Goal: Feedback & Contribution: Contribute content

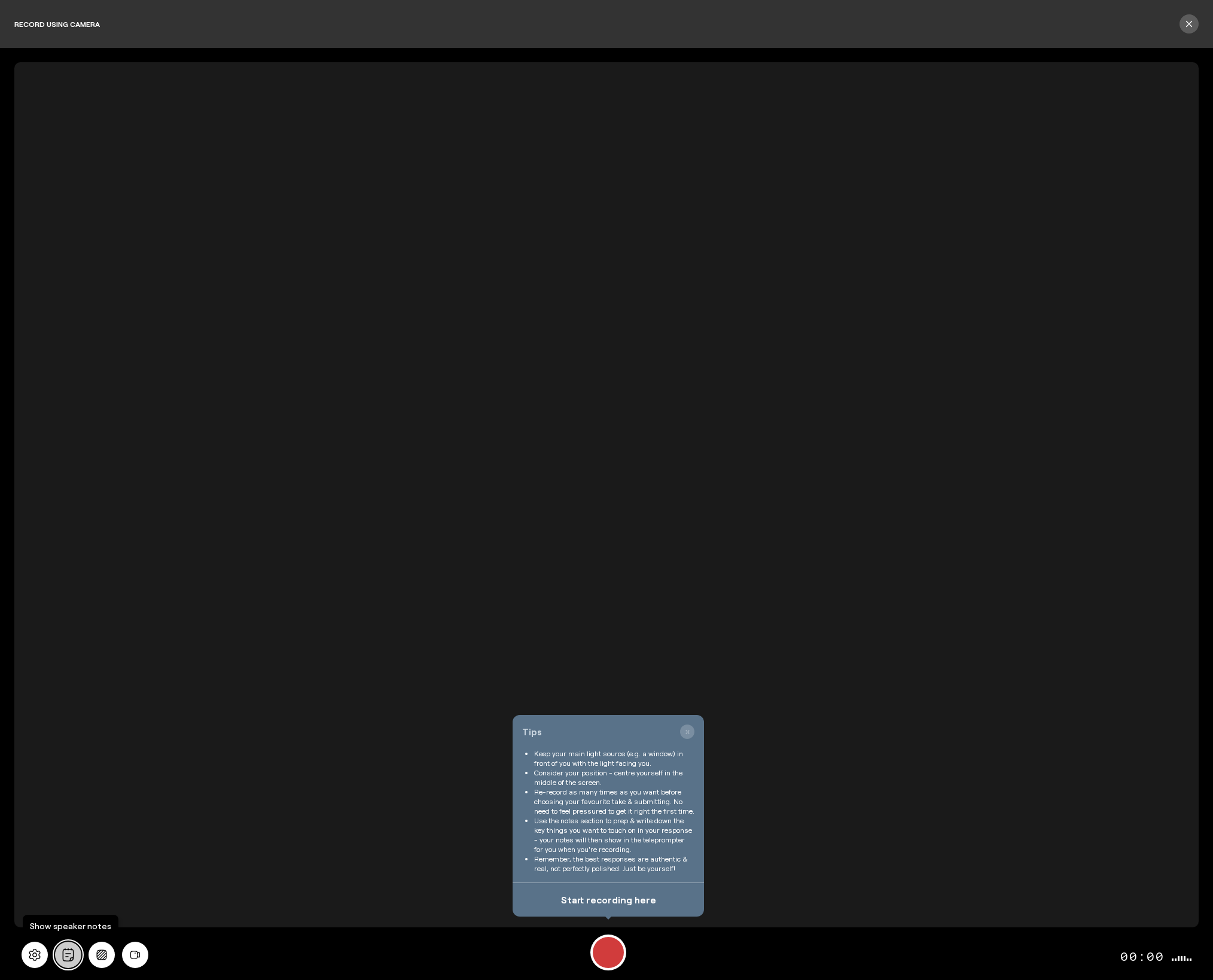
click at [63, 955] on icon "All" at bounding box center [68, 954] width 11 height 13
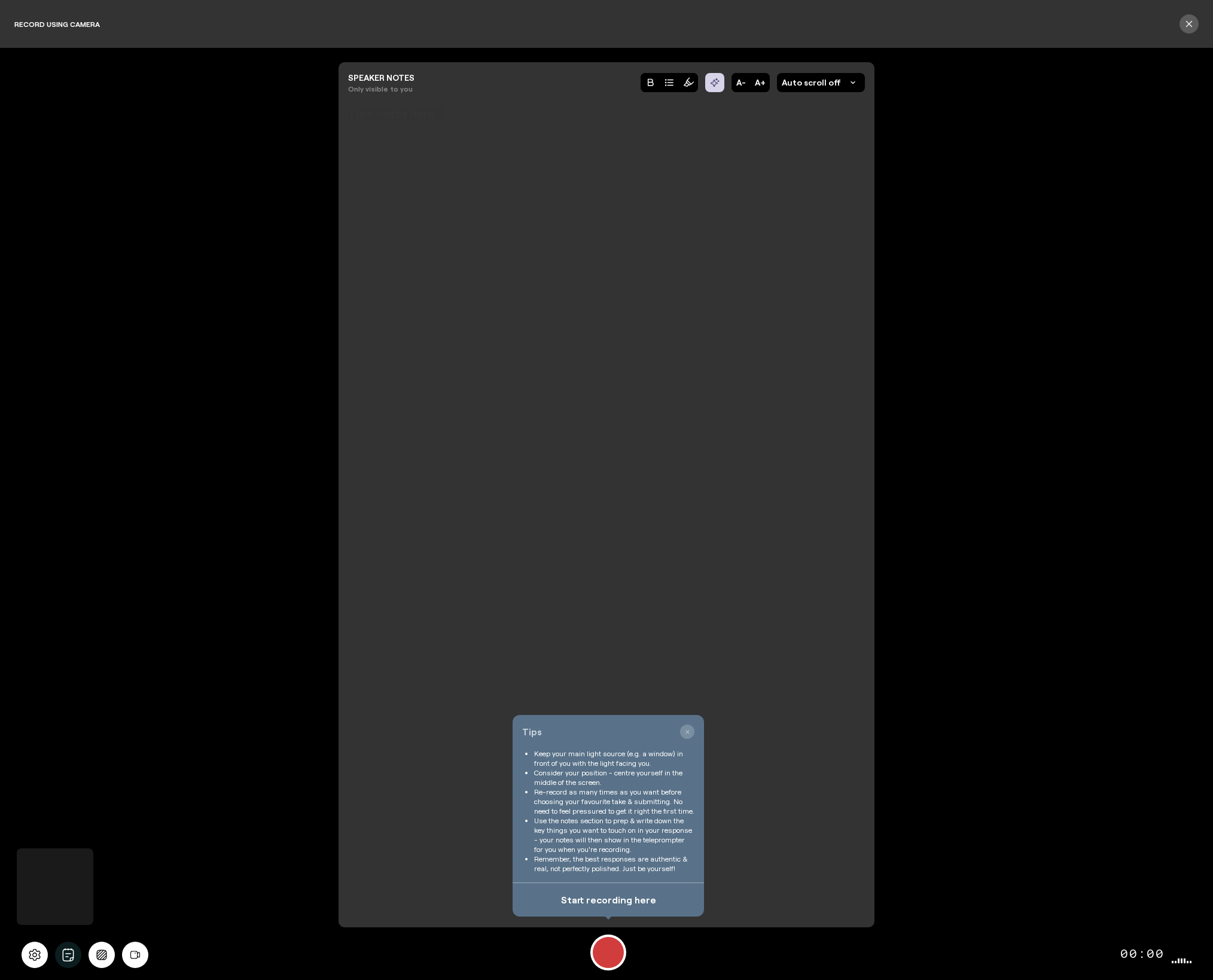
click at [496, 519] on div at bounding box center [606, 491] width 517 height 733
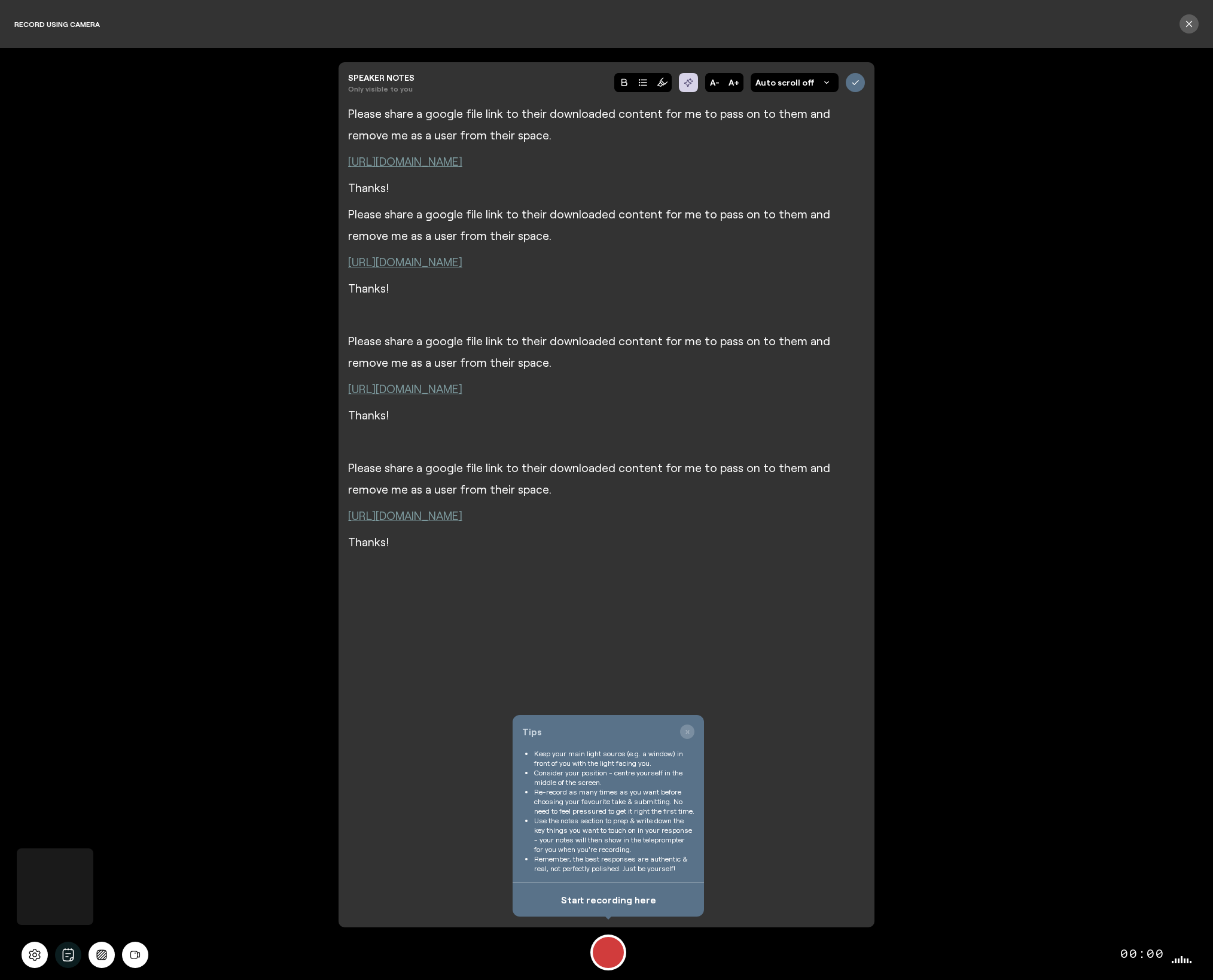
click at [173, 802] on div "Speaker notes Only visible to you Auto scroll off Loading... Speaker notes Only…" at bounding box center [606, 494] width 1185 height 864
click at [685, 733] on icon "button" at bounding box center [687, 732] width 5 height 5
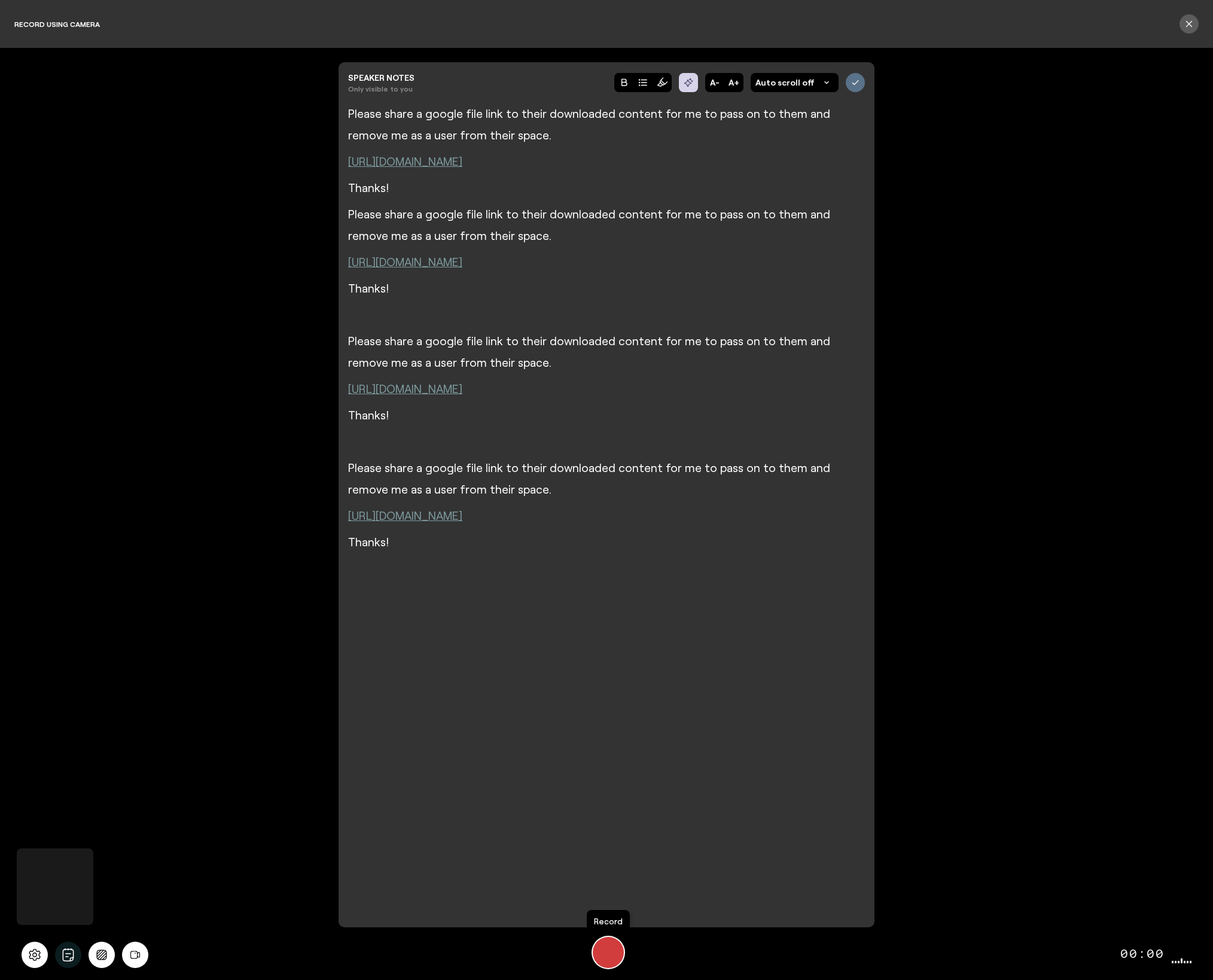
click at [607, 952] on div "Record" at bounding box center [608, 952] width 31 height 31
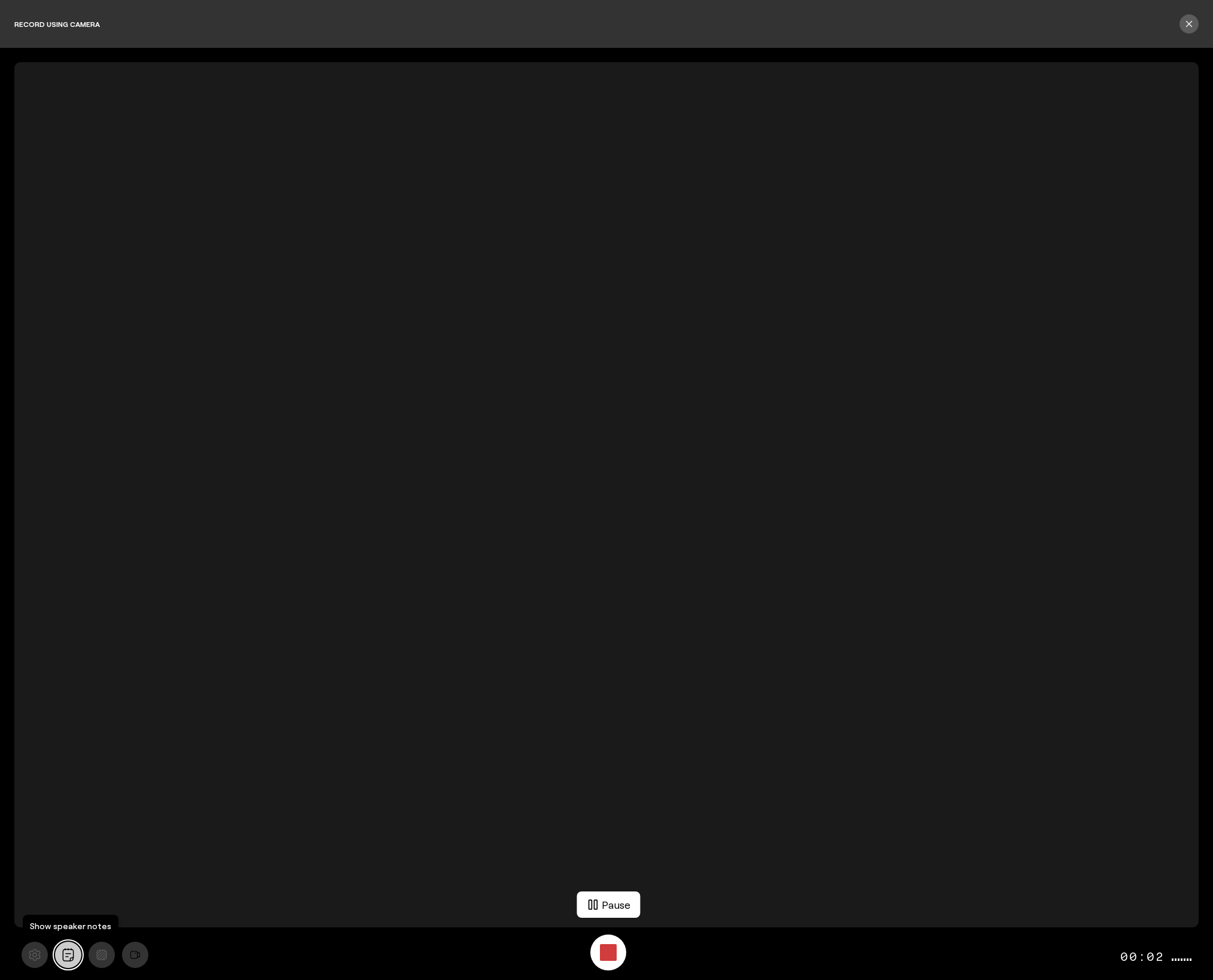
click at [65, 962] on button "All" at bounding box center [68, 954] width 27 height 27
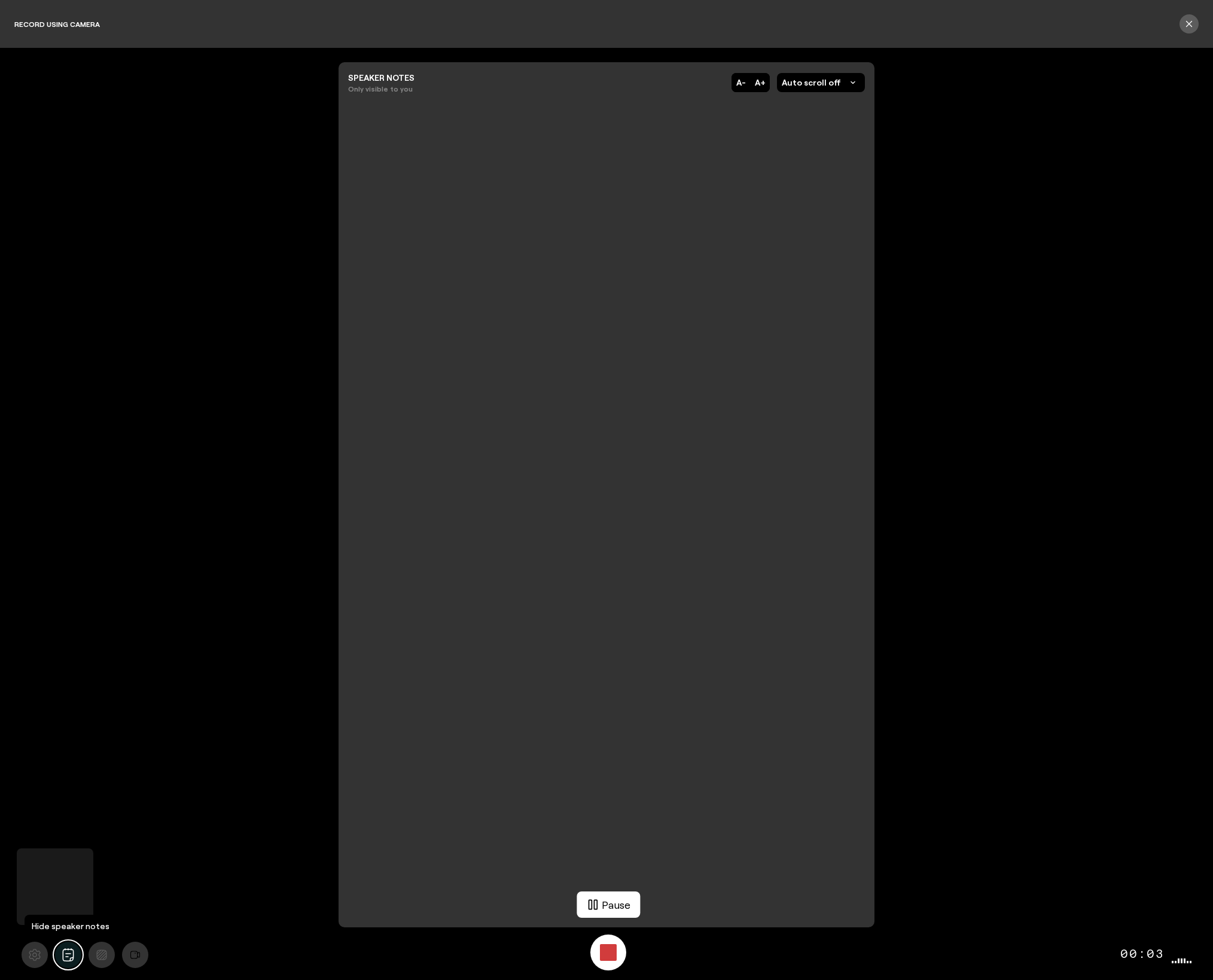
click at [65, 962] on button "All" at bounding box center [68, 954] width 27 height 27
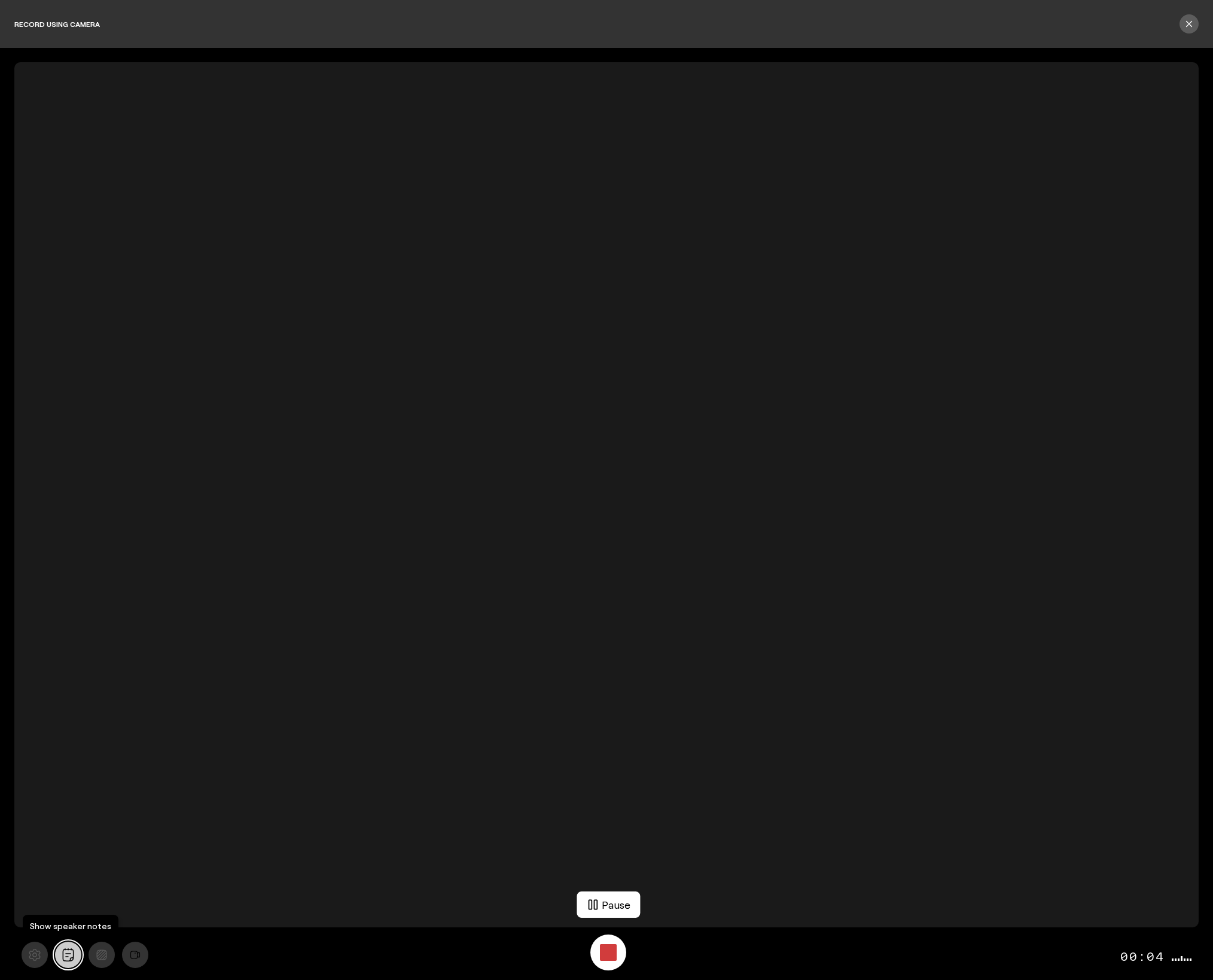
click at [65, 962] on button "All" at bounding box center [68, 954] width 27 height 27
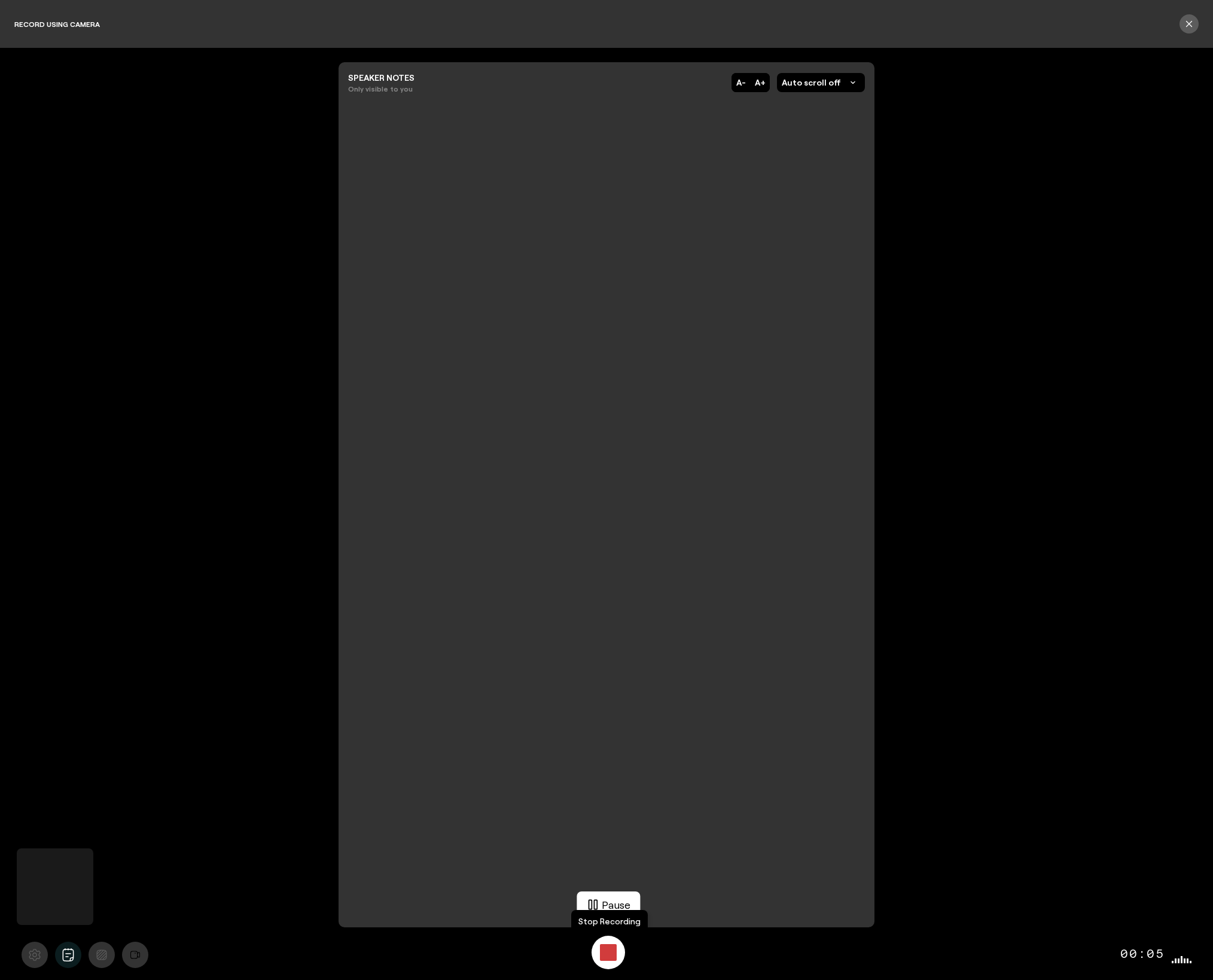
click at [606, 952] on div "Stop Recording" at bounding box center [607, 952] width 16 height 16
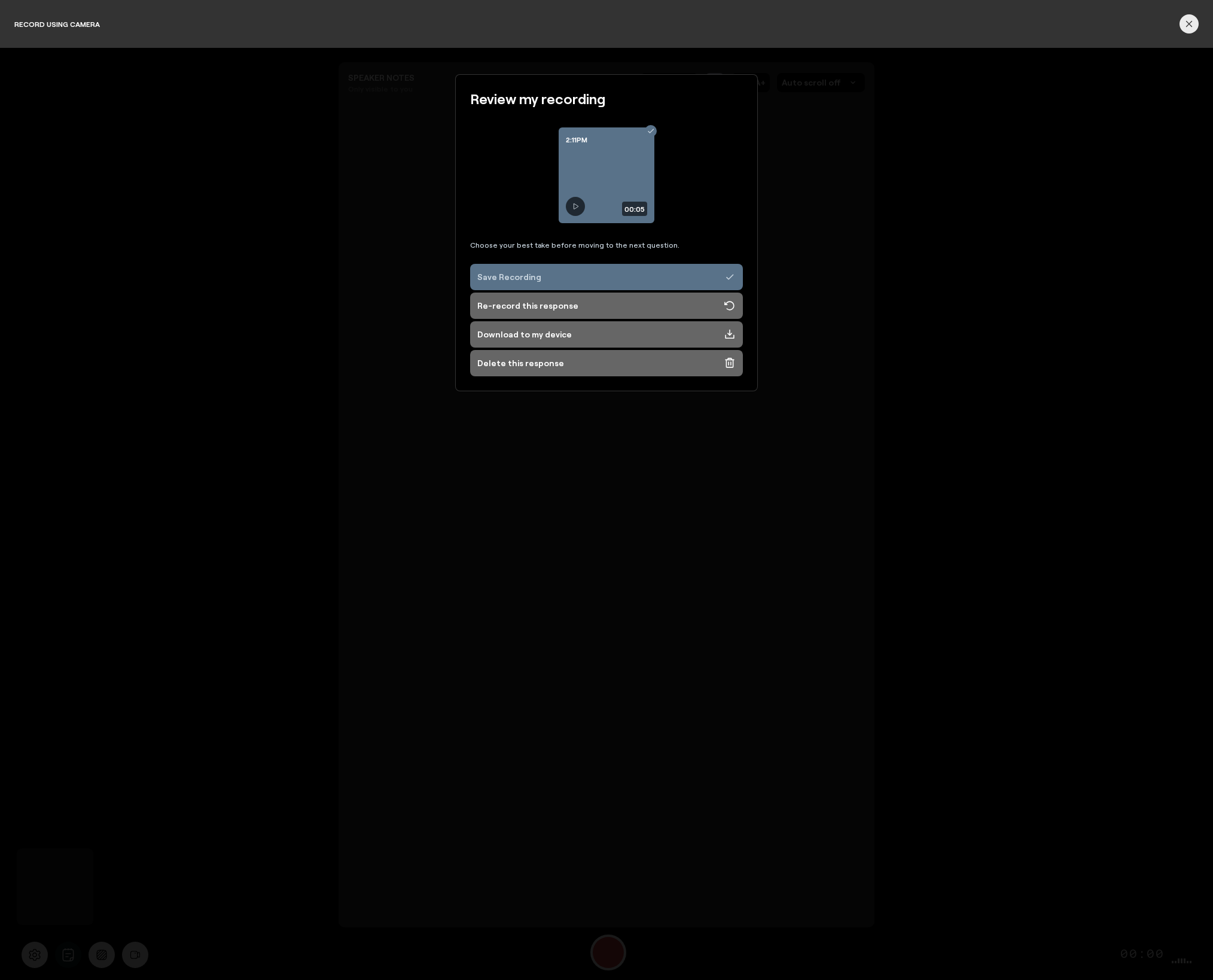
click at [1189, 28] on icon "button" at bounding box center [1189, 23] width 9 height 9
click at [974, 561] on div "Review my recording 2:11PM 00:05 Choose your best take before moving to the nex…" at bounding box center [606, 513] width 1213 height 932
click at [1188, 25] on icon "button" at bounding box center [1189, 23] width 9 height 9
click at [1191, 28] on button "button" at bounding box center [1189, 24] width 19 height 19
click at [1191, 25] on icon "button" at bounding box center [1189, 24] width 5 height 5
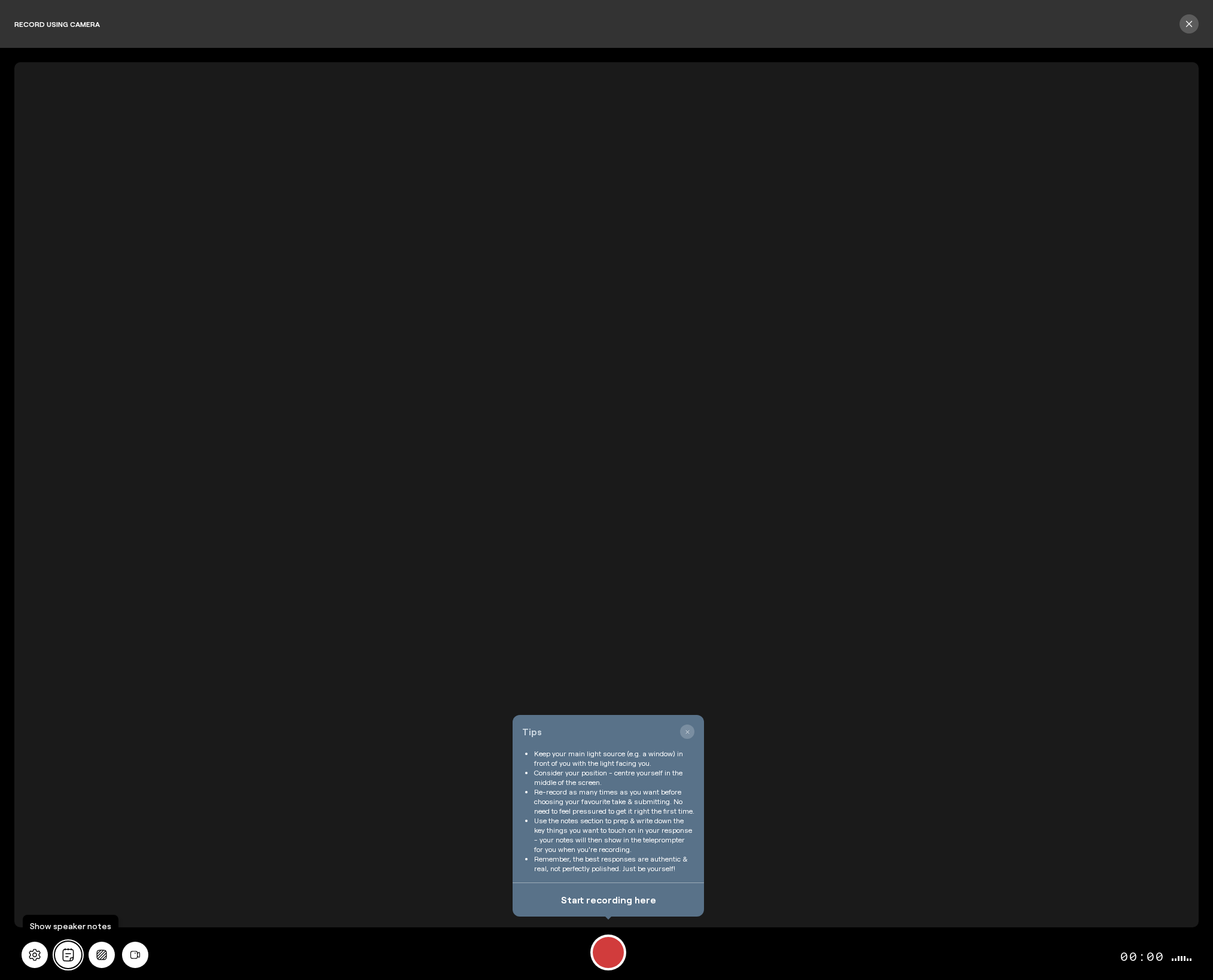
drag, startPoint x: 67, startPoint y: 958, endPoint x: 89, endPoint y: 946, distance: 25.1
click at [67, 957] on icon "All" at bounding box center [67, 954] width 13 height 13
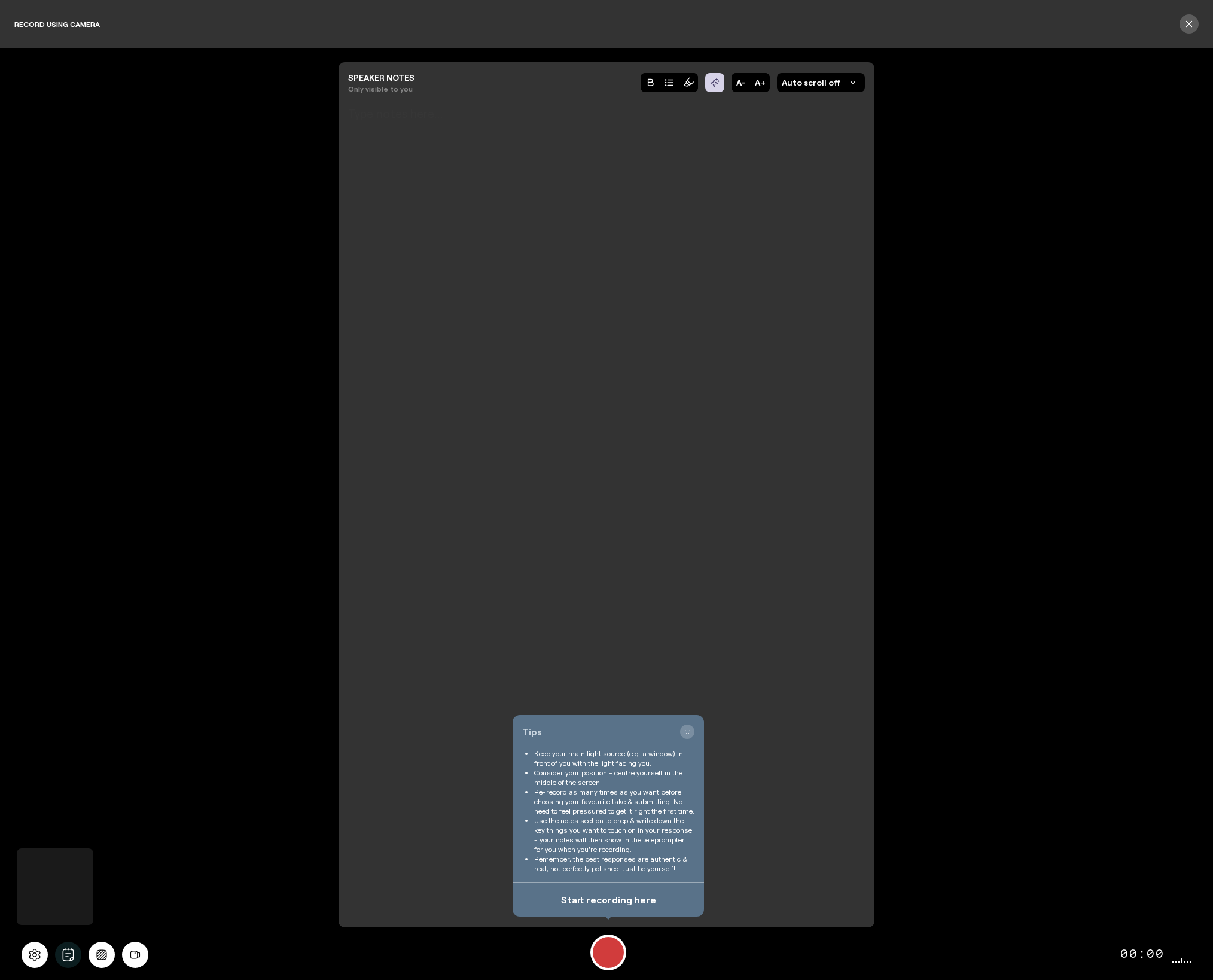
click at [569, 506] on div at bounding box center [606, 491] width 517 height 733
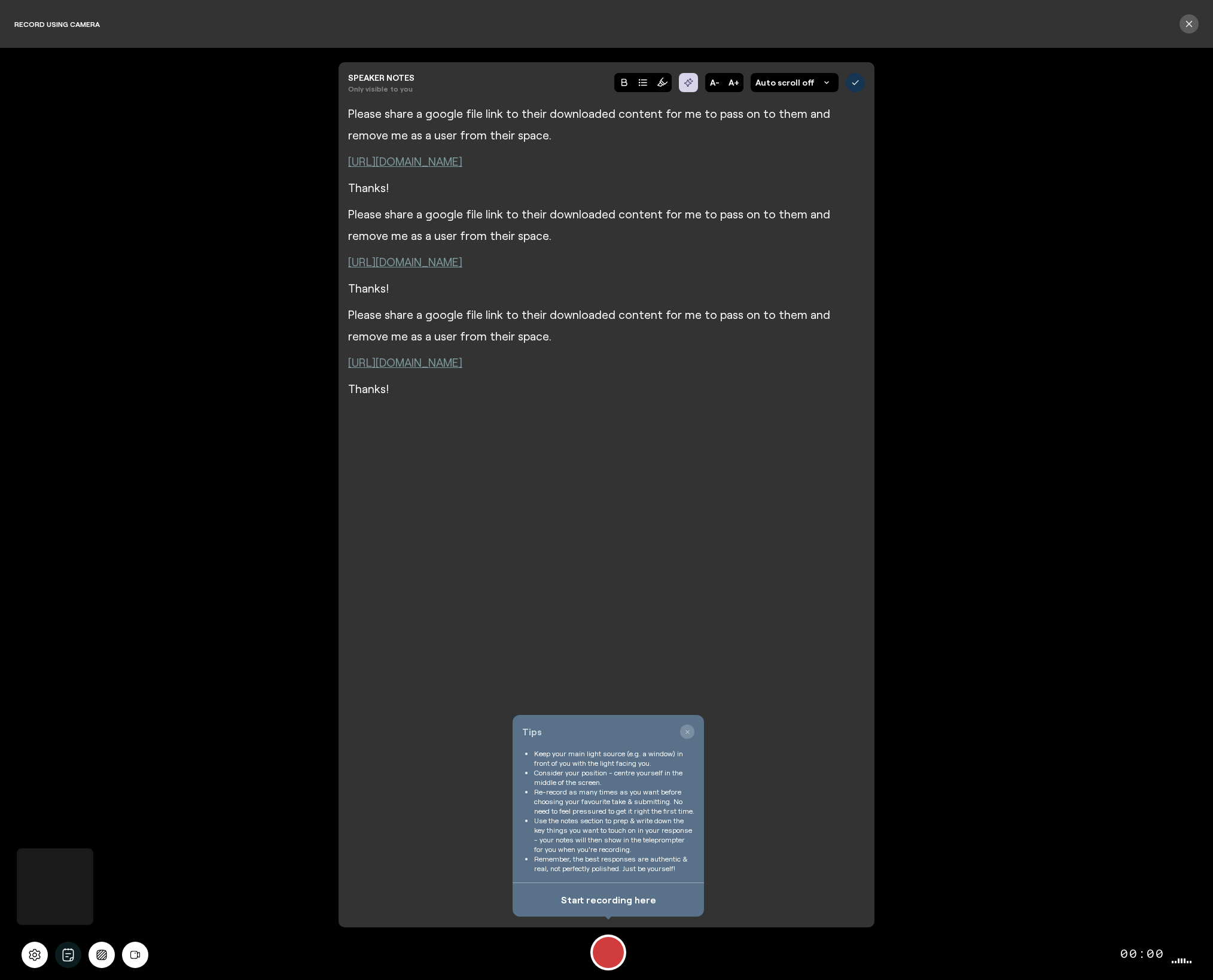
click at [855, 85] on icon at bounding box center [855, 82] width 10 height 10
click at [611, 951] on div "Record" at bounding box center [608, 952] width 31 height 31
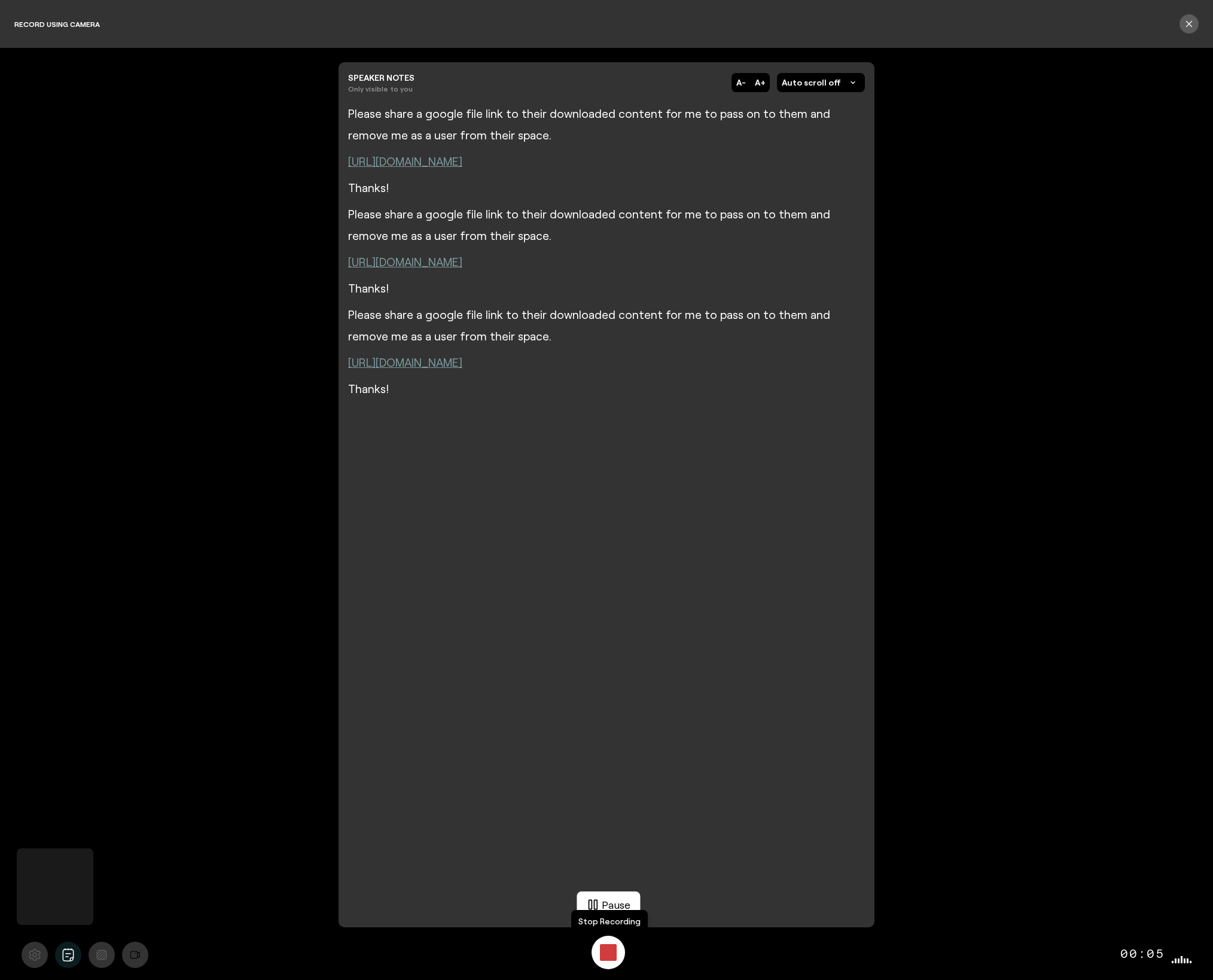
click at [607, 951] on div "Stop Recording" at bounding box center [607, 952] width 16 height 16
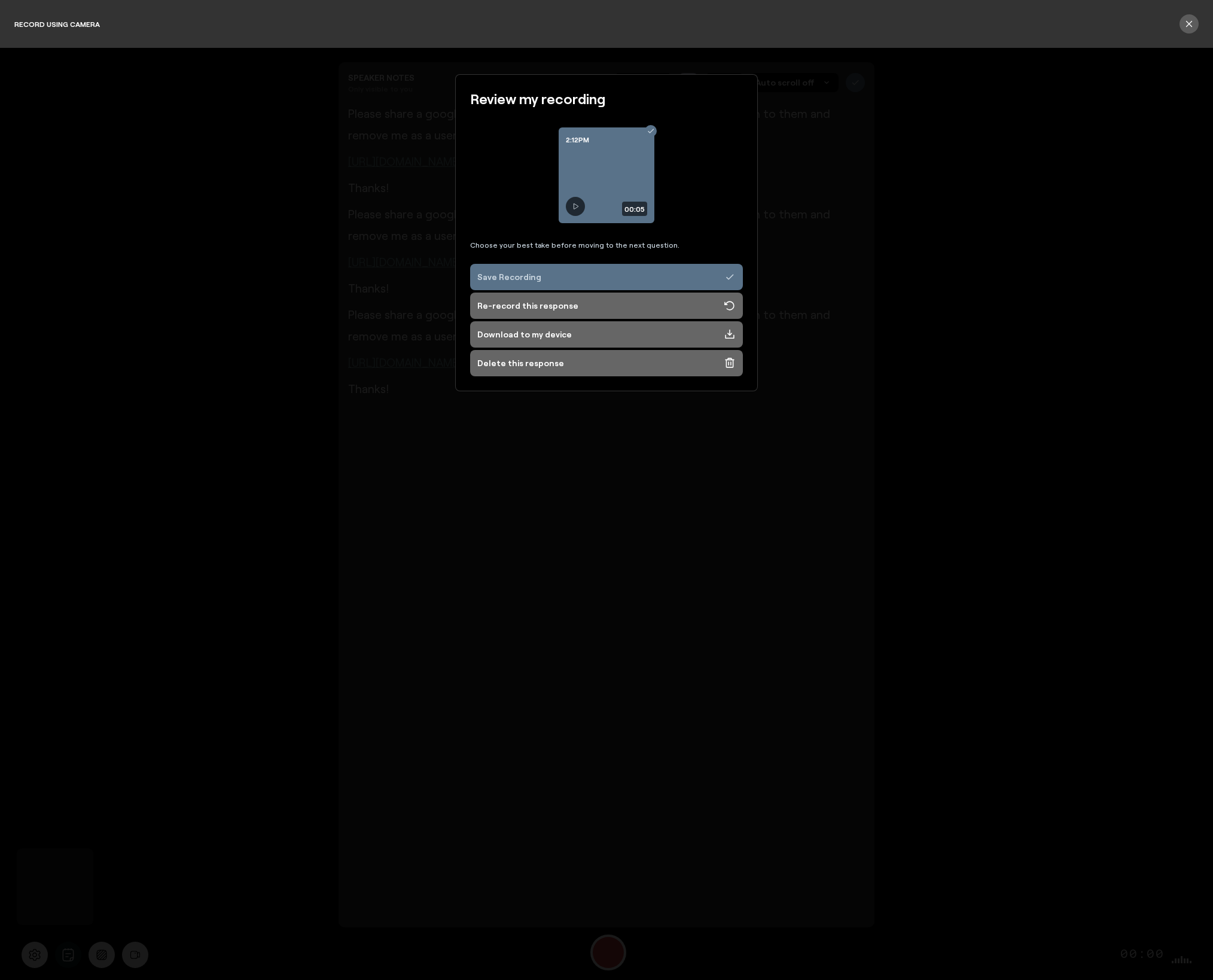
click at [899, 261] on div "Review my recording 2:12PM 00:05 Choose your best take before moving to the nex…" at bounding box center [606, 513] width 1213 height 932
click at [549, 366] on div "Delete this response" at bounding box center [520, 363] width 87 height 12
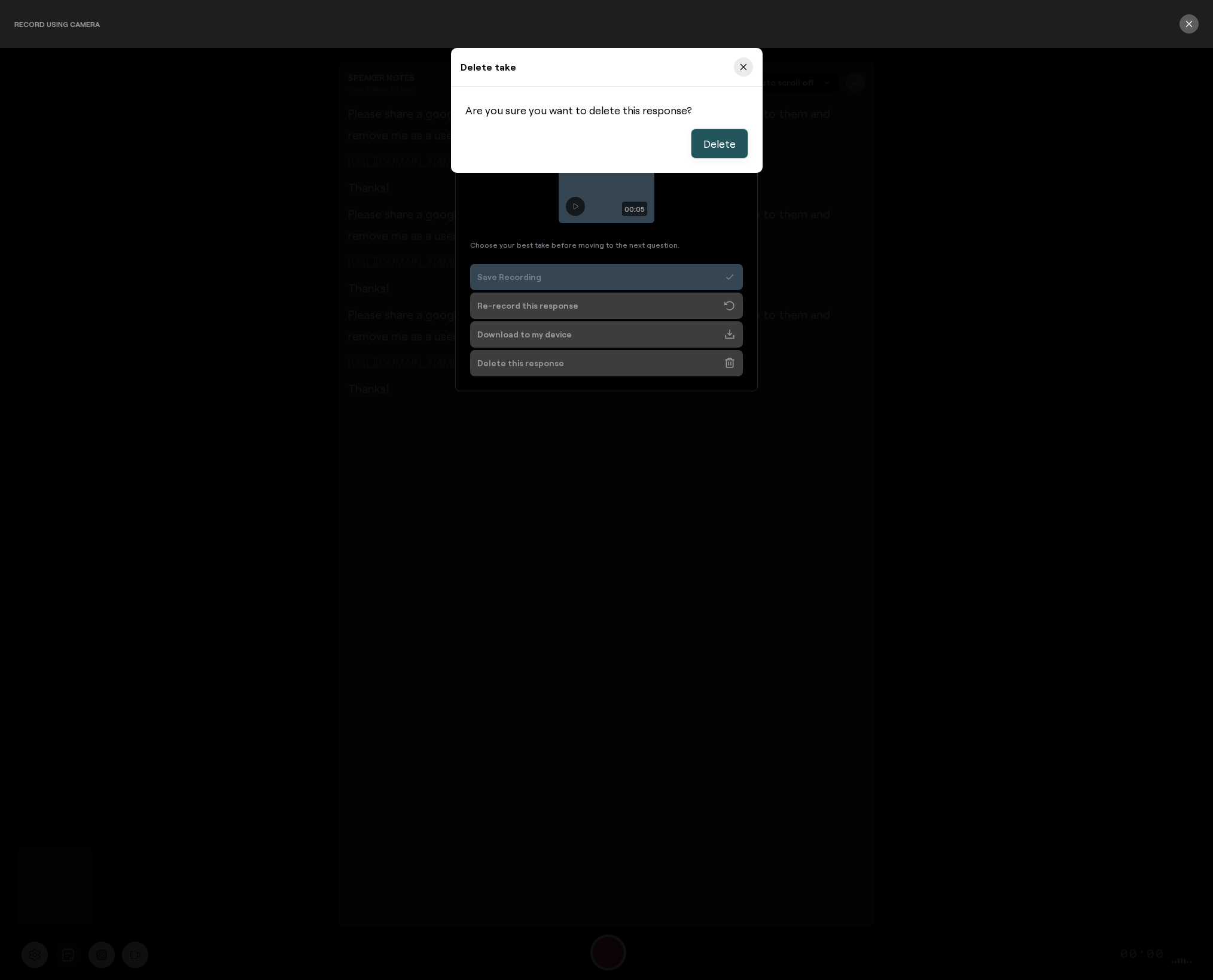
drag, startPoint x: 720, startPoint y: 143, endPoint x: 717, endPoint y: 159, distance: 16.3
click at [720, 143] on span "Delete" at bounding box center [719, 143] width 32 height 15
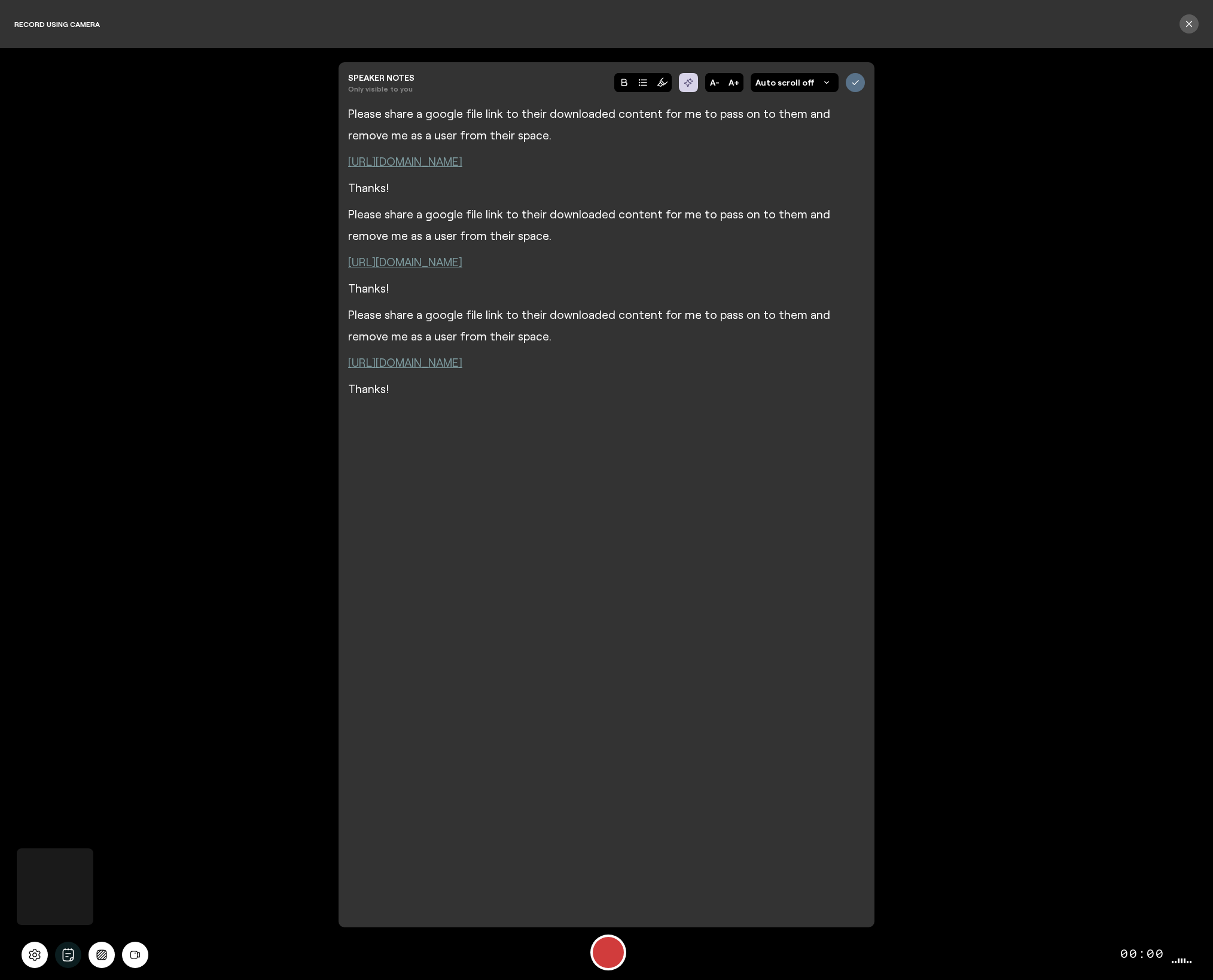
click at [635, 521] on div at bounding box center [606, 793] width 517 height 733
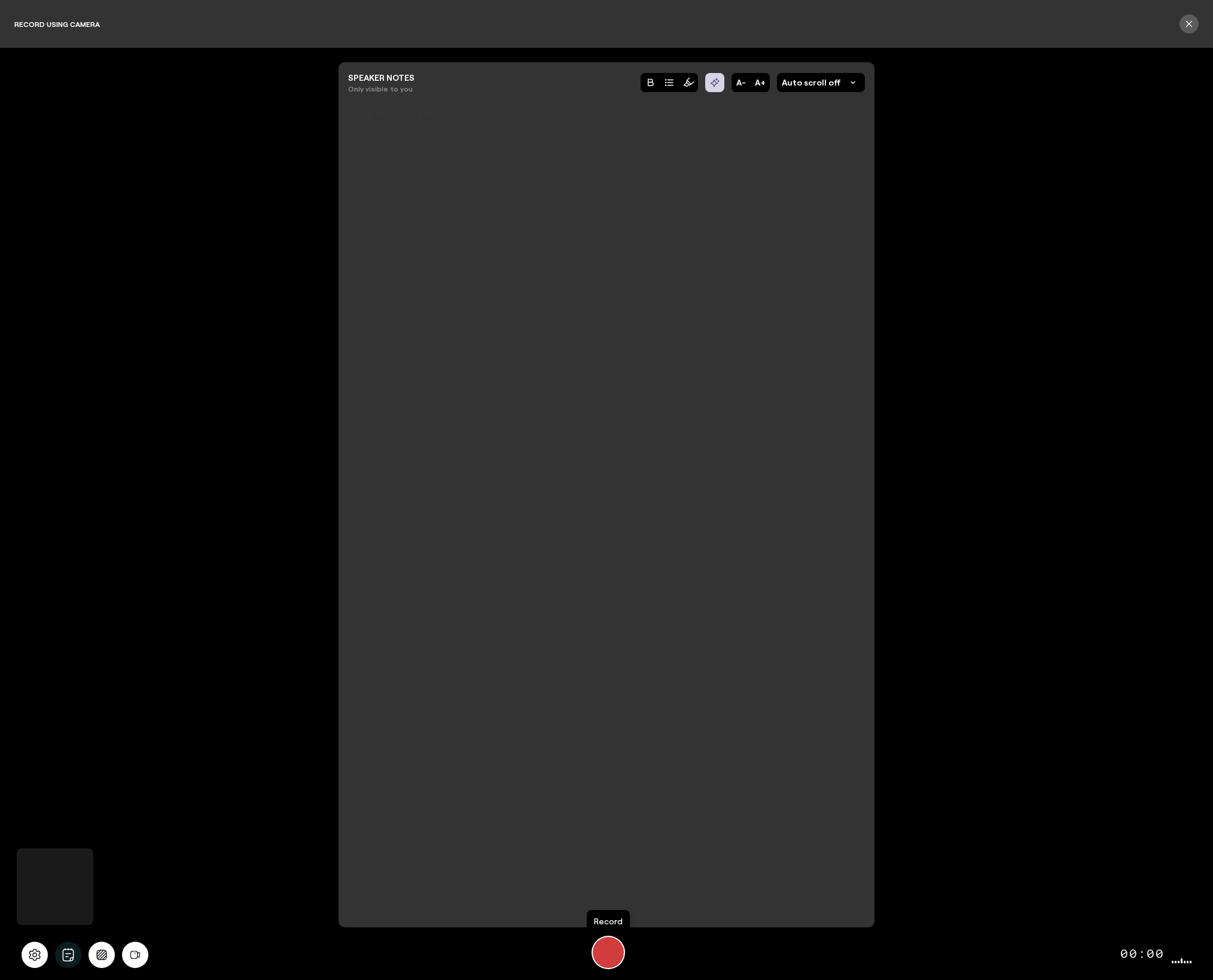
click at [609, 953] on div "Start Recording" at bounding box center [608, 952] width 31 height 31
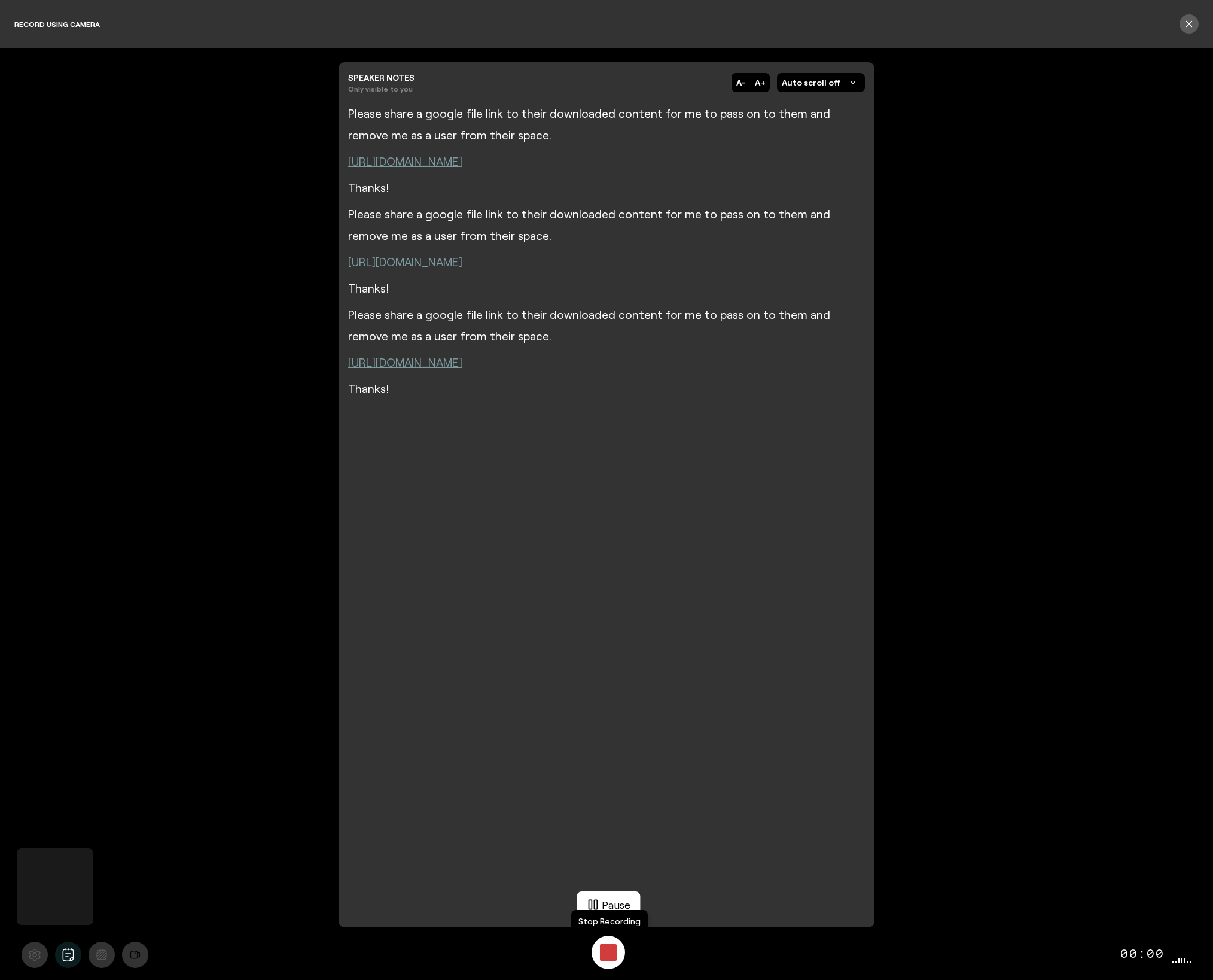
click at [609, 953] on div "Stop Recording" at bounding box center [607, 952] width 16 height 16
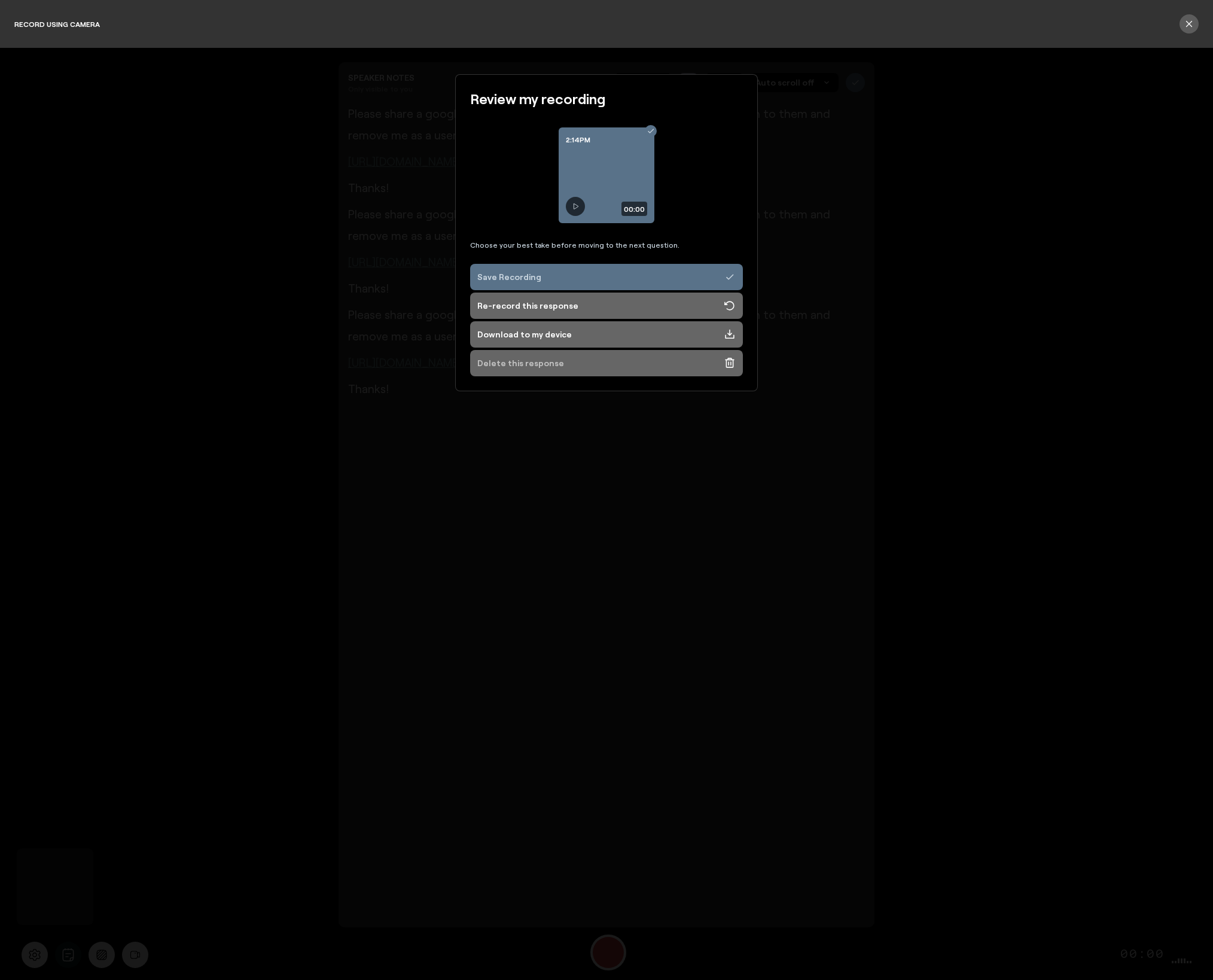
click at [550, 361] on div "Delete this response" at bounding box center [520, 363] width 87 height 12
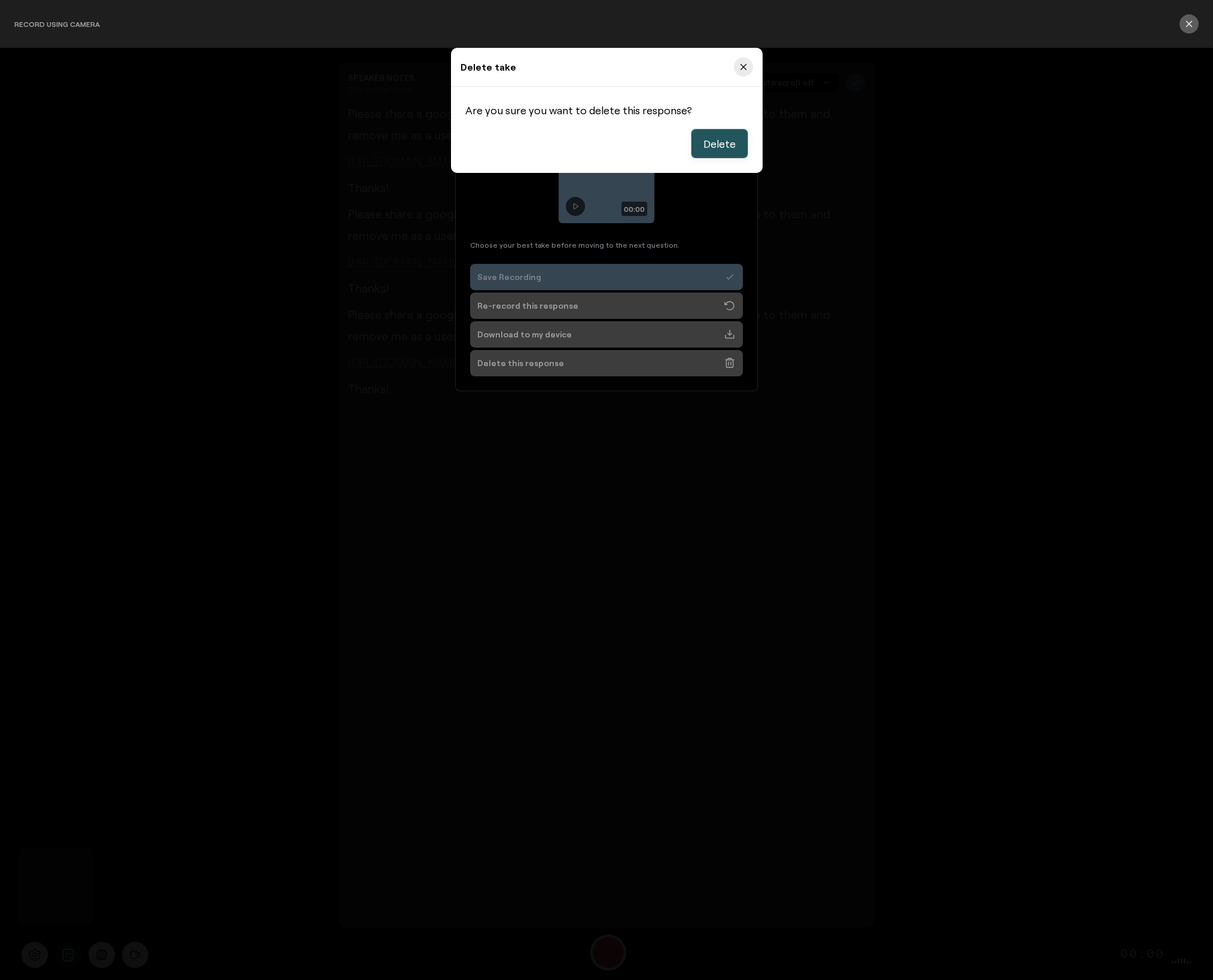
click at [701, 141] on button "Delete" at bounding box center [720, 143] width 58 height 30
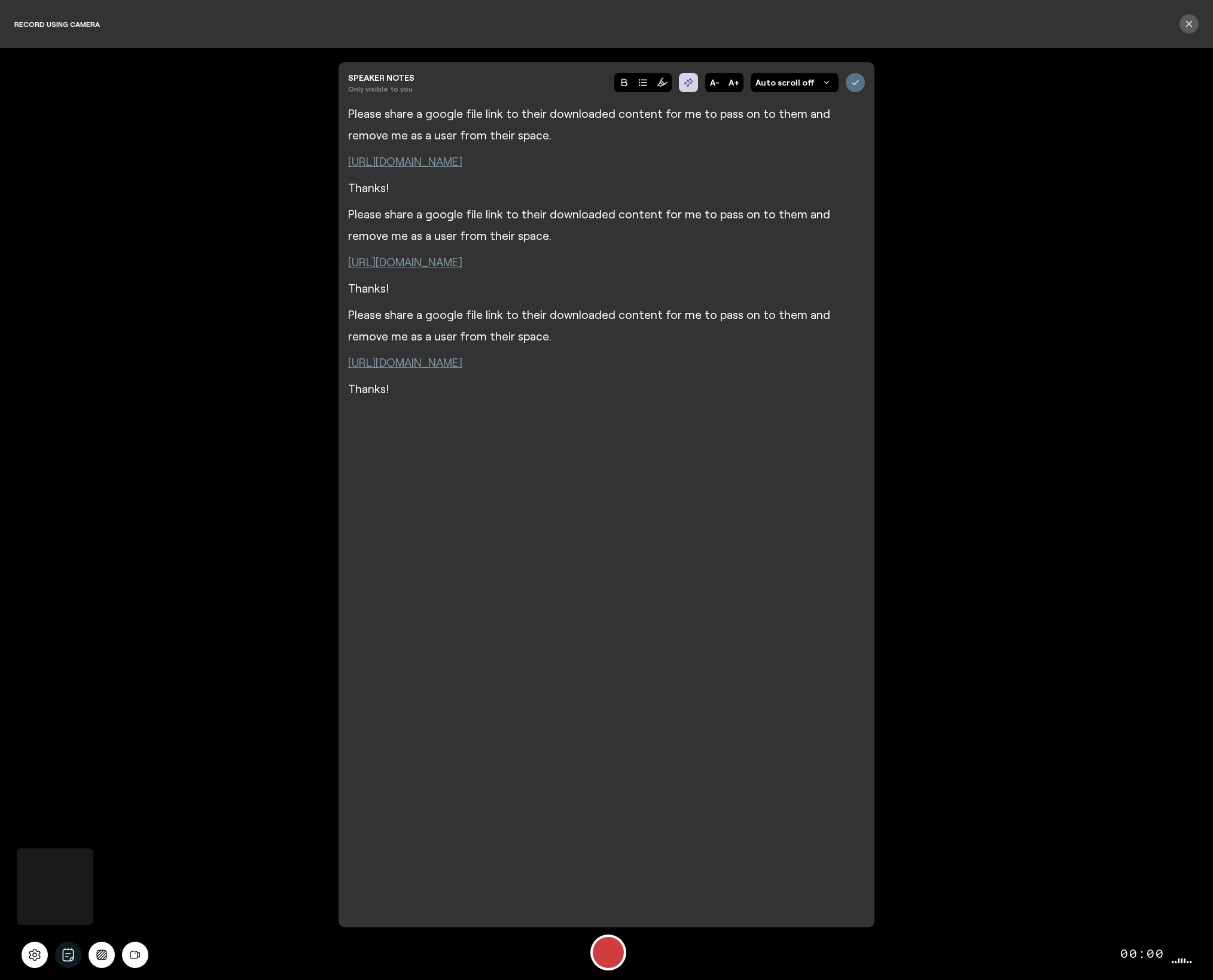
click at [569, 482] on div at bounding box center [606, 793] width 517 height 733
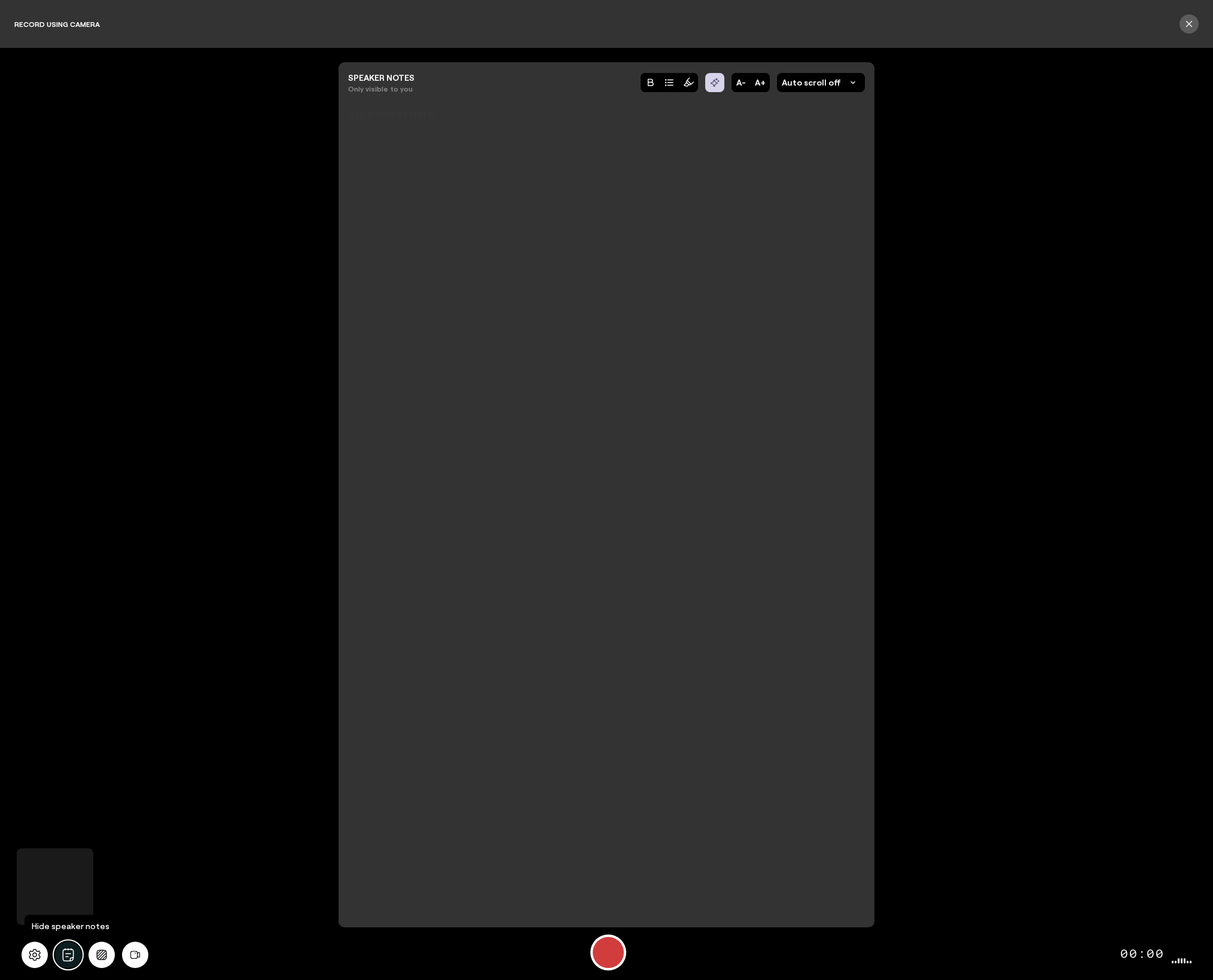
click at [69, 958] on icon "All" at bounding box center [67, 954] width 13 height 13
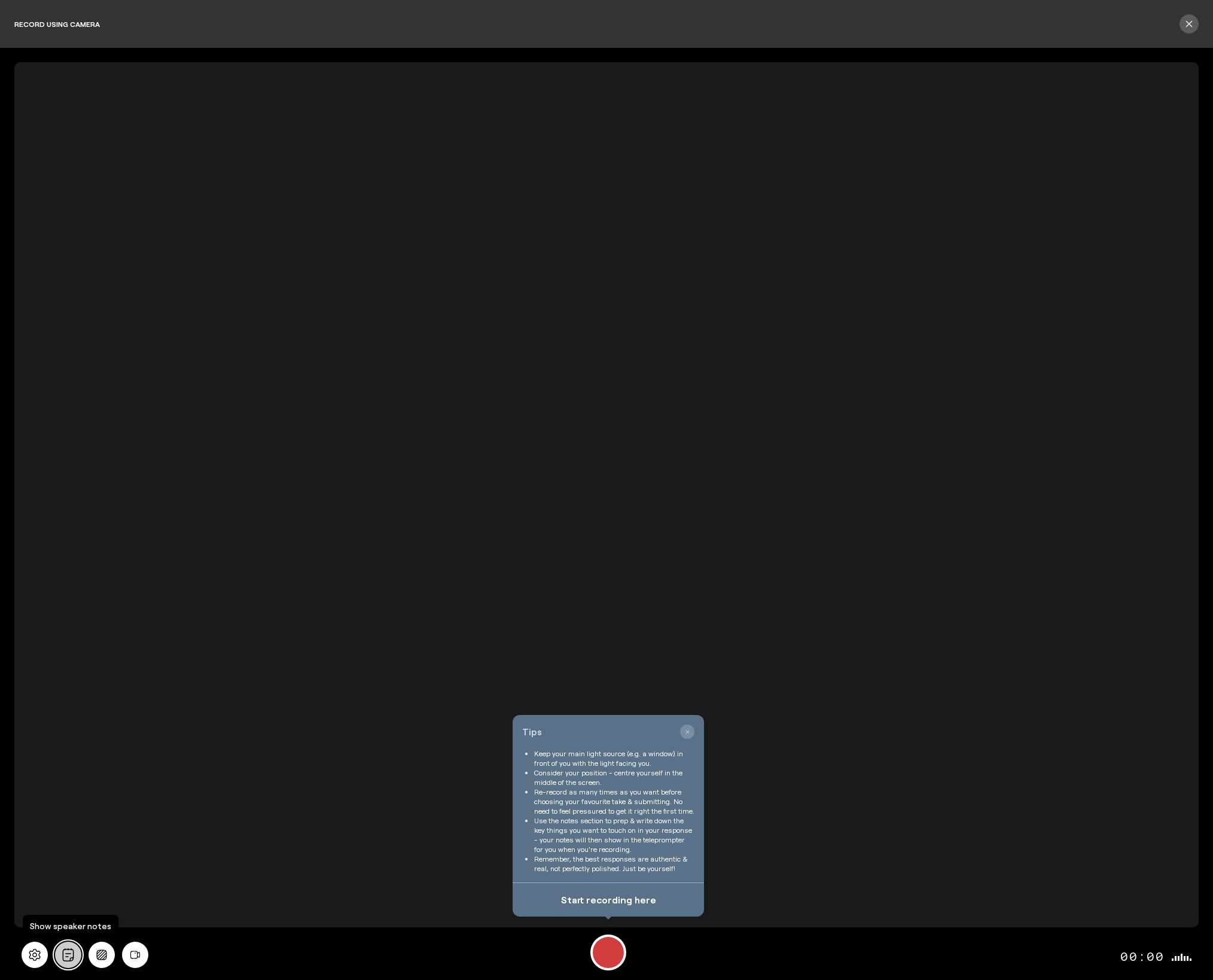
click at [71, 957] on icon "All" at bounding box center [67, 954] width 13 height 13
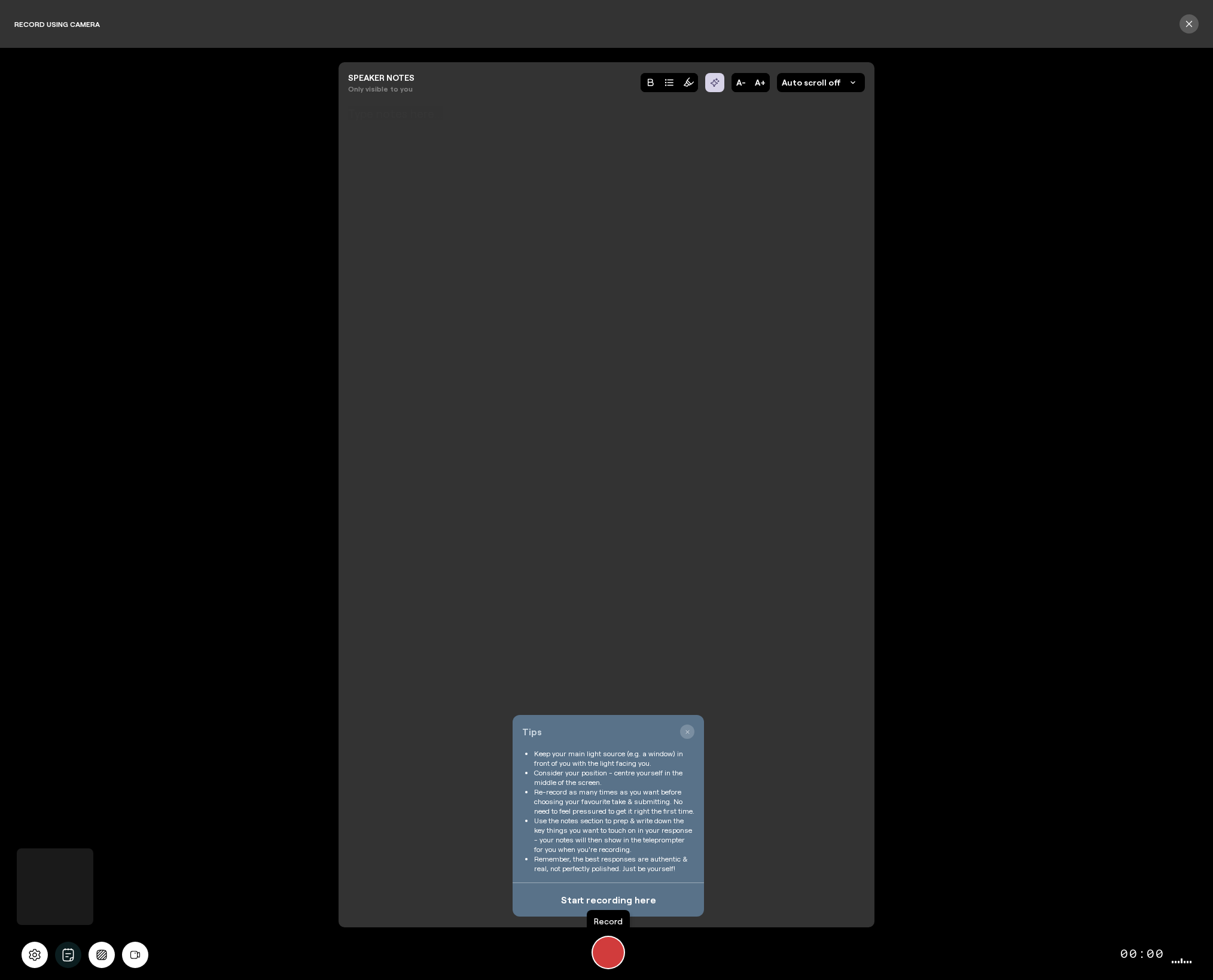
click at [609, 956] on div "Record" at bounding box center [608, 952] width 31 height 31
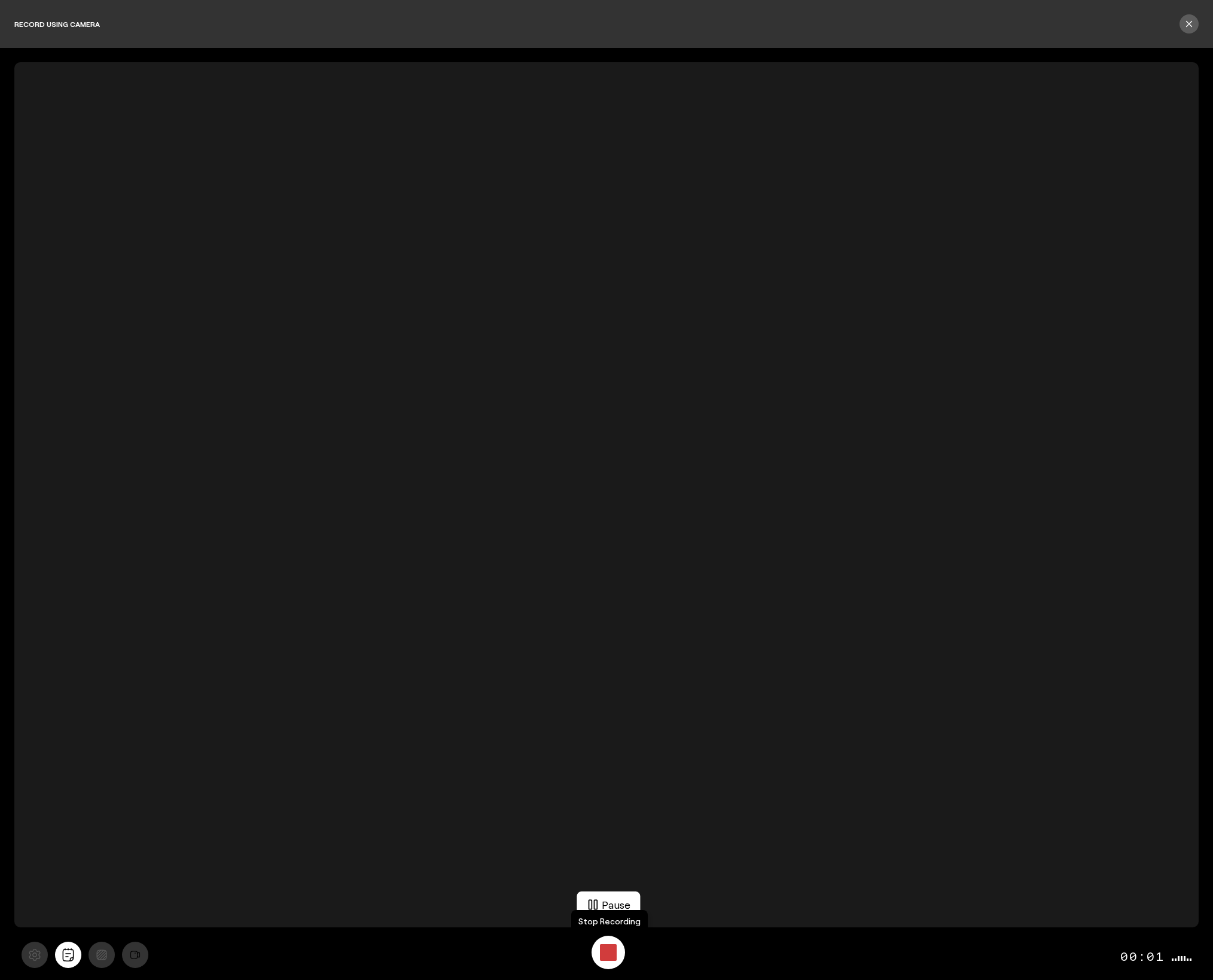
click at [614, 960] on div "Stop Recording" at bounding box center [607, 952] width 16 height 16
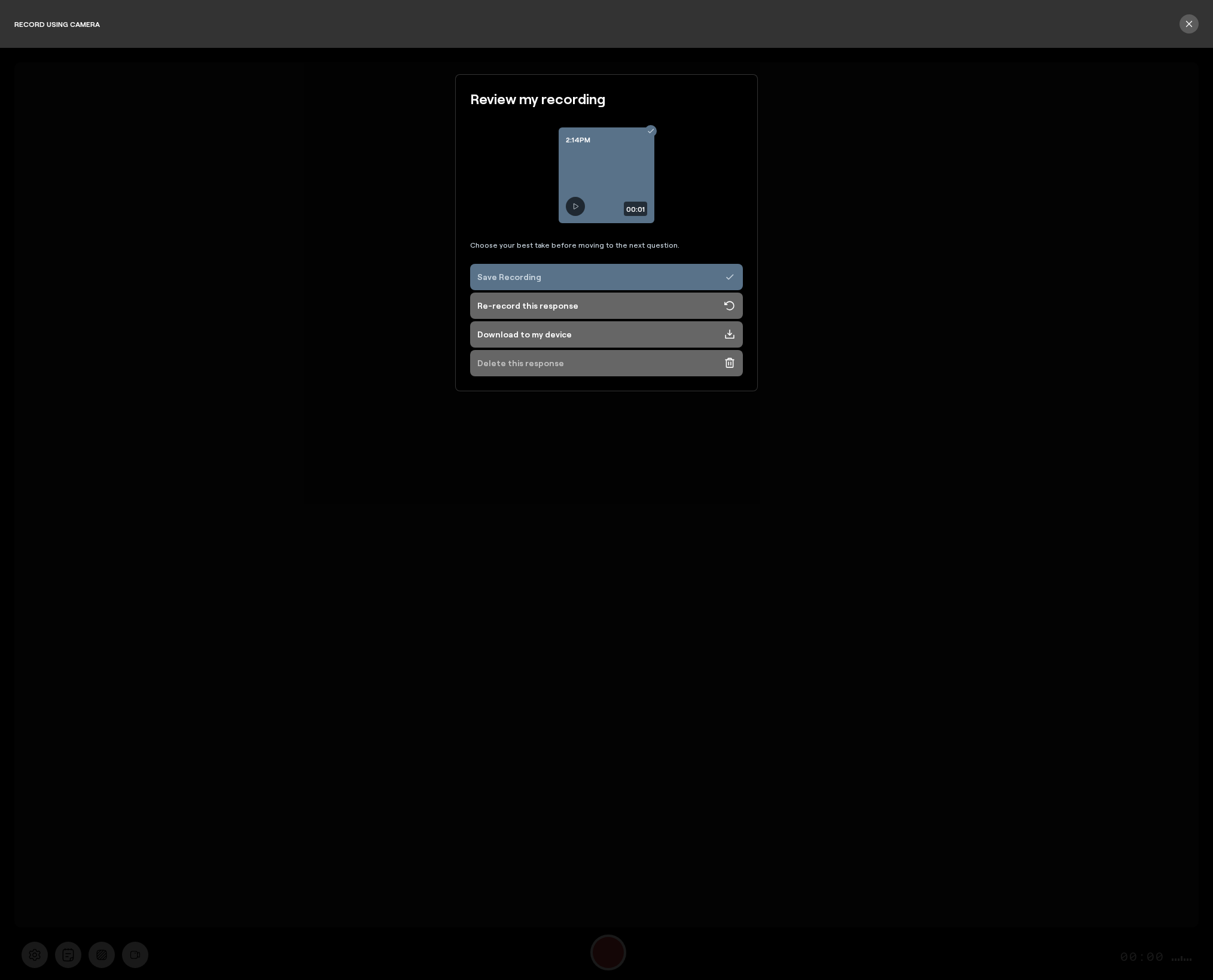
click at [522, 364] on div "Delete this response" at bounding box center [520, 363] width 87 height 12
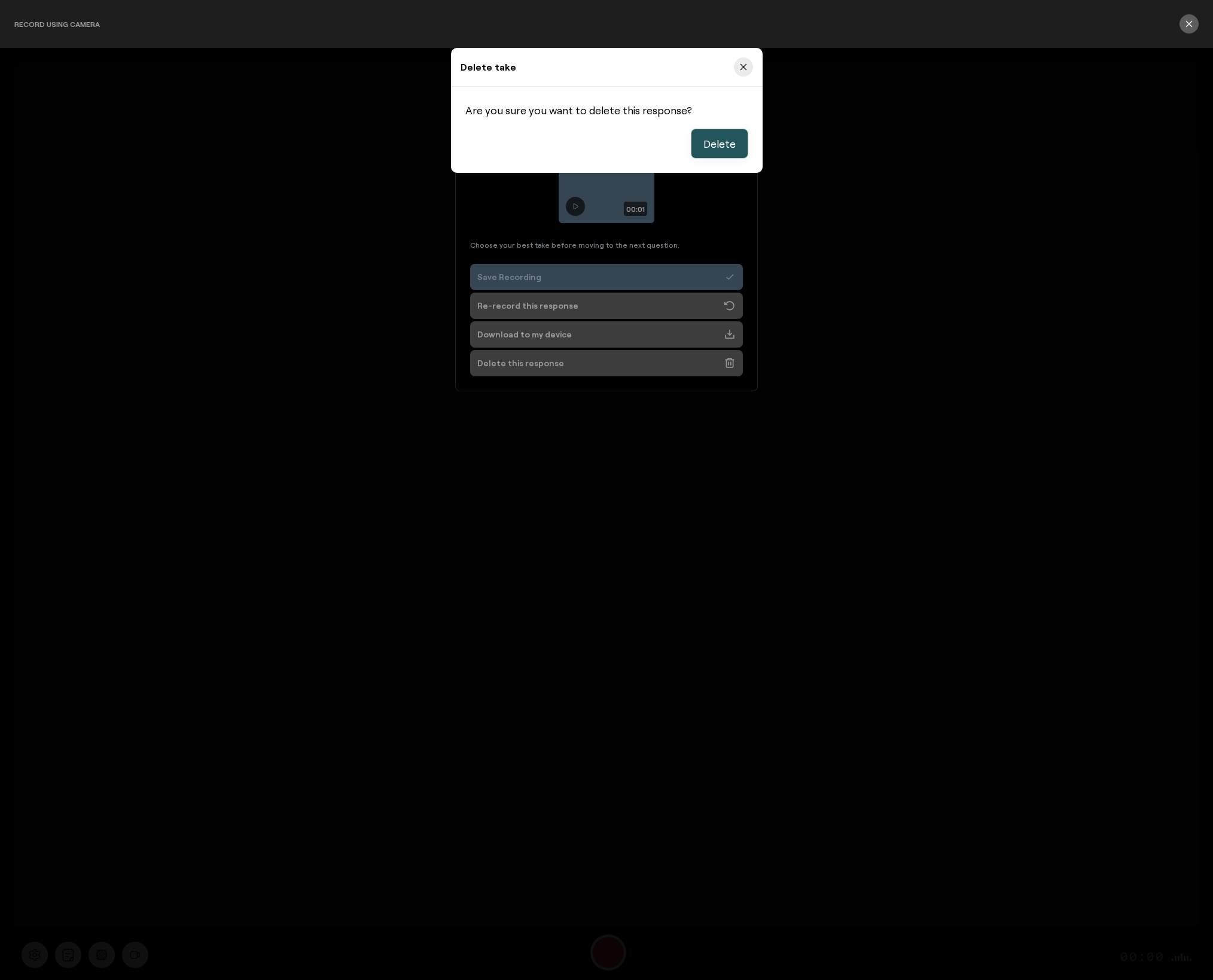
click at [706, 137] on span "Delete" at bounding box center [719, 143] width 32 height 15
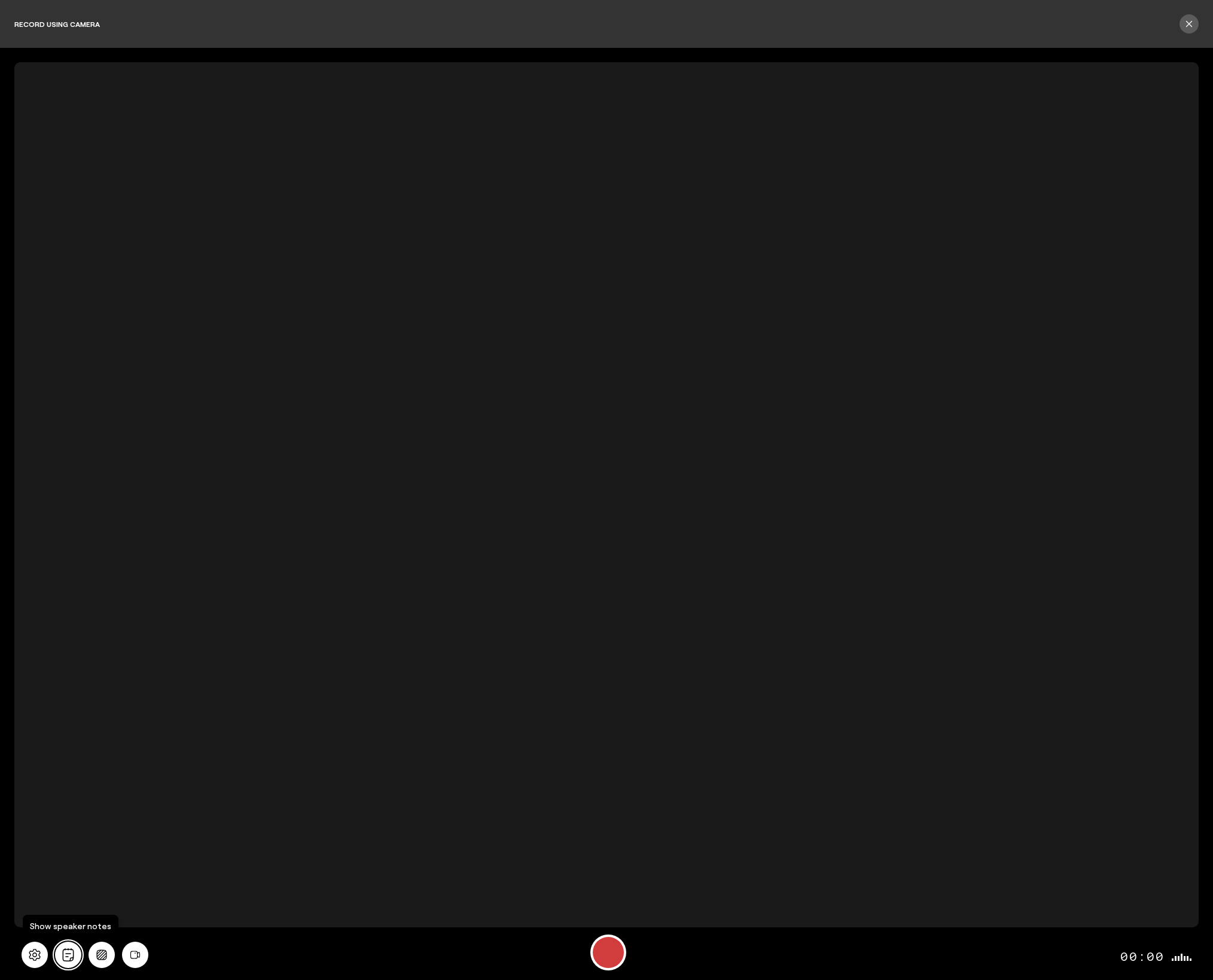
drag, startPoint x: 73, startPoint y: 953, endPoint x: 90, endPoint y: 939, distance: 22.0
click at [75, 952] on button "All" at bounding box center [68, 954] width 27 height 27
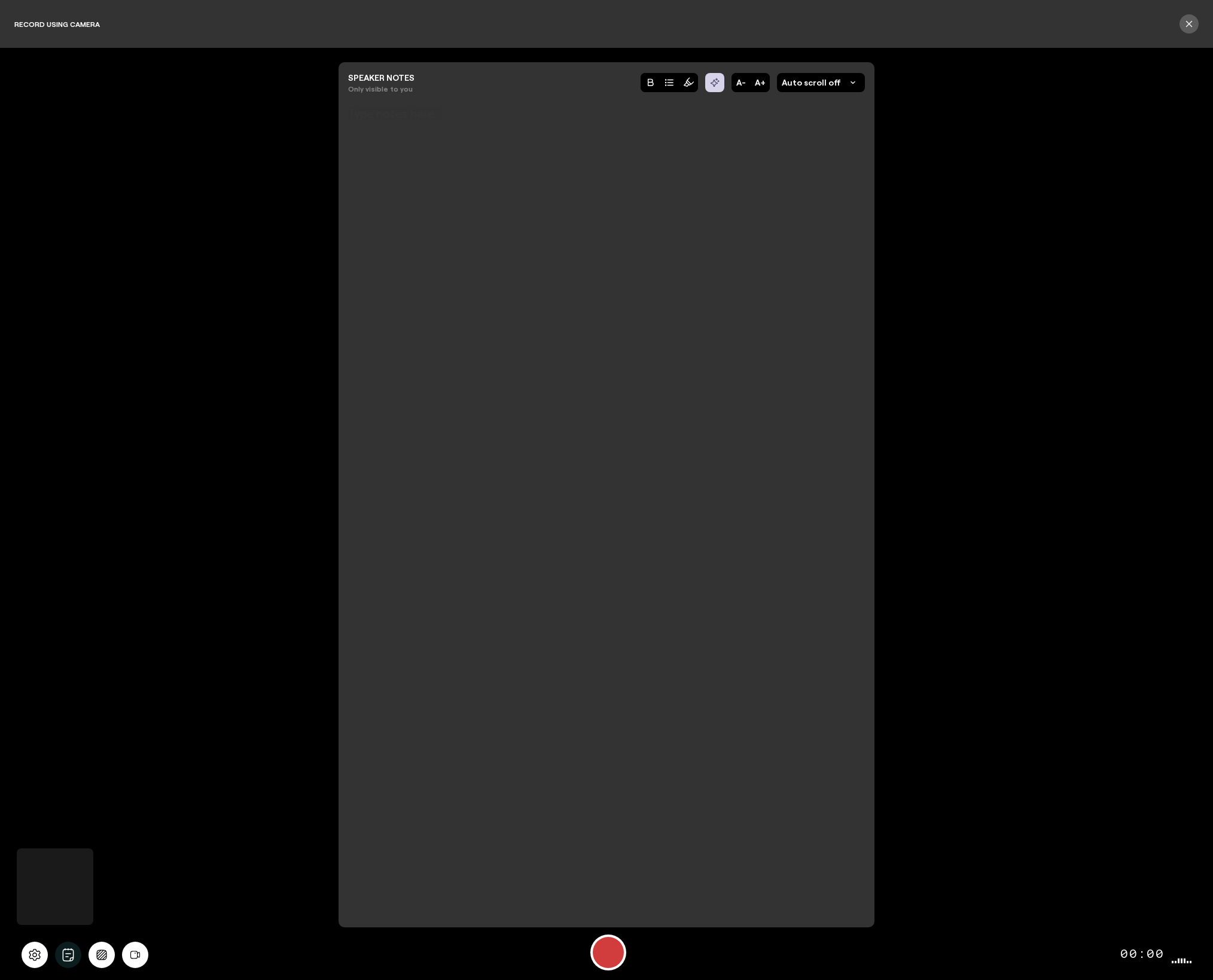
click at [403, 553] on div at bounding box center [606, 491] width 517 height 733
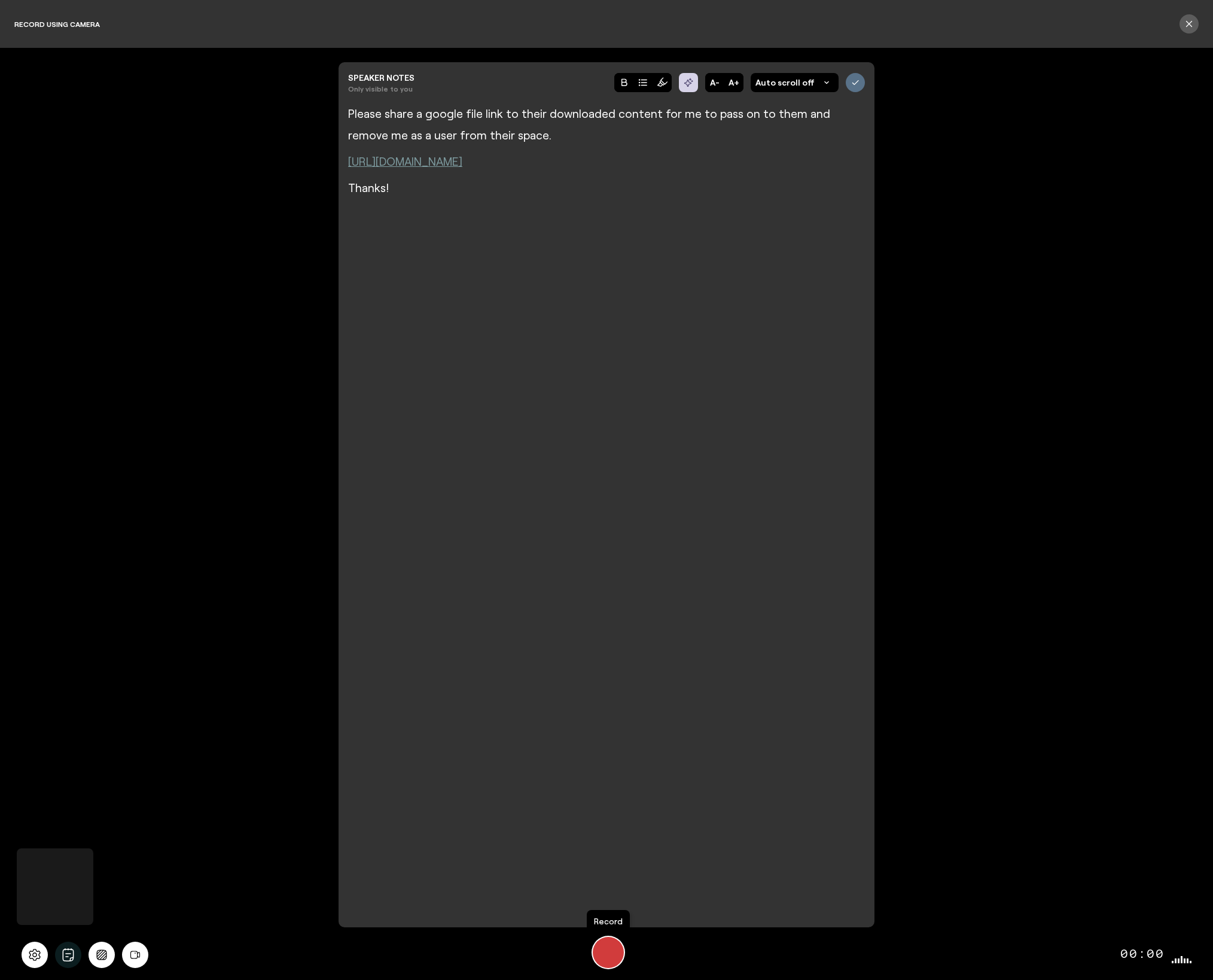
drag, startPoint x: 601, startPoint y: 950, endPoint x: 603, endPoint y: 931, distance: 19.1
click at [601, 949] on div "Start Recording" at bounding box center [608, 952] width 31 height 31
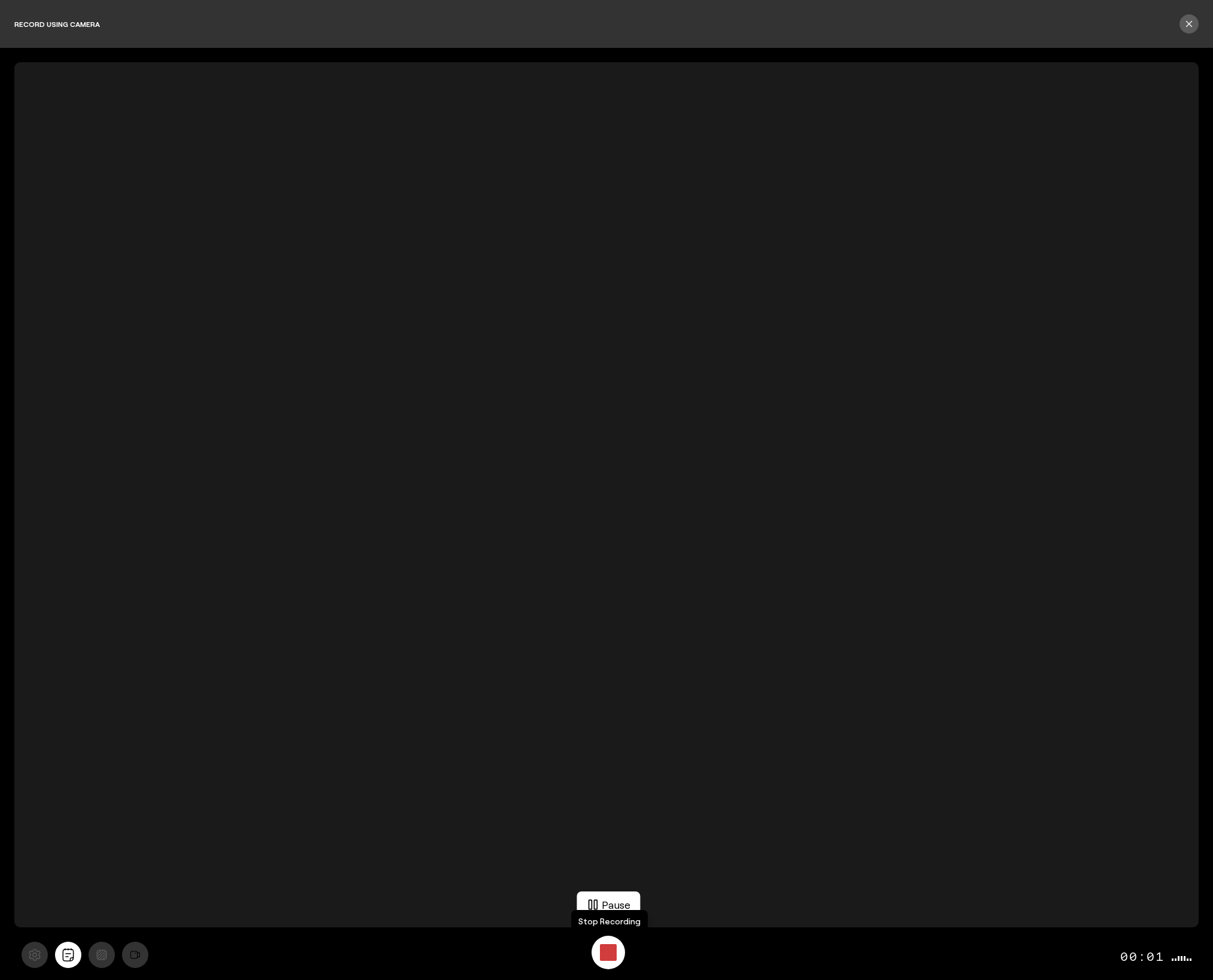
click at [606, 949] on div "Stop Recording" at bounding box center [607, 952] width 16 height 16
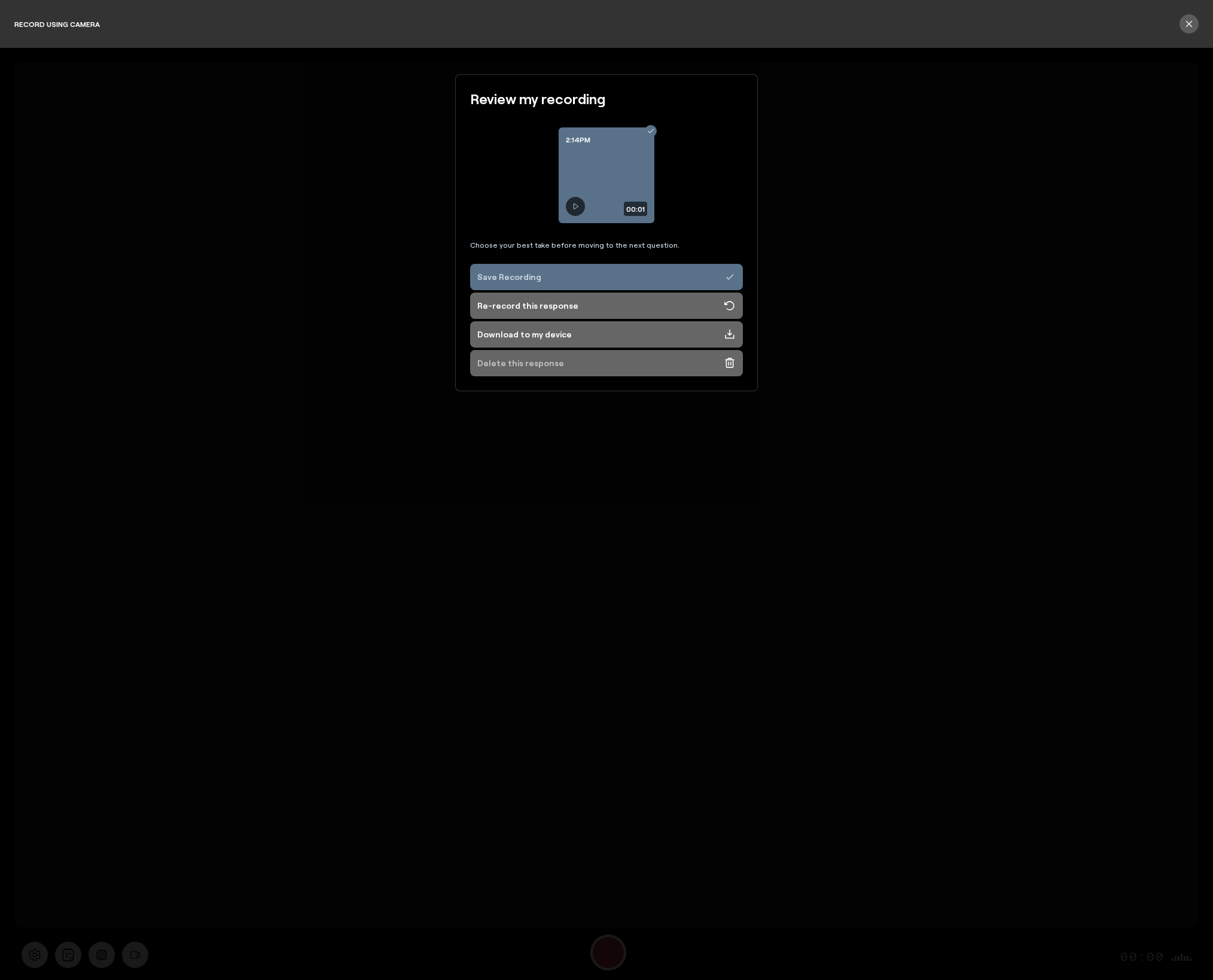
click at [525, 367] on div "Delete this response" at bounding box center [520, 363] width 87 height 12
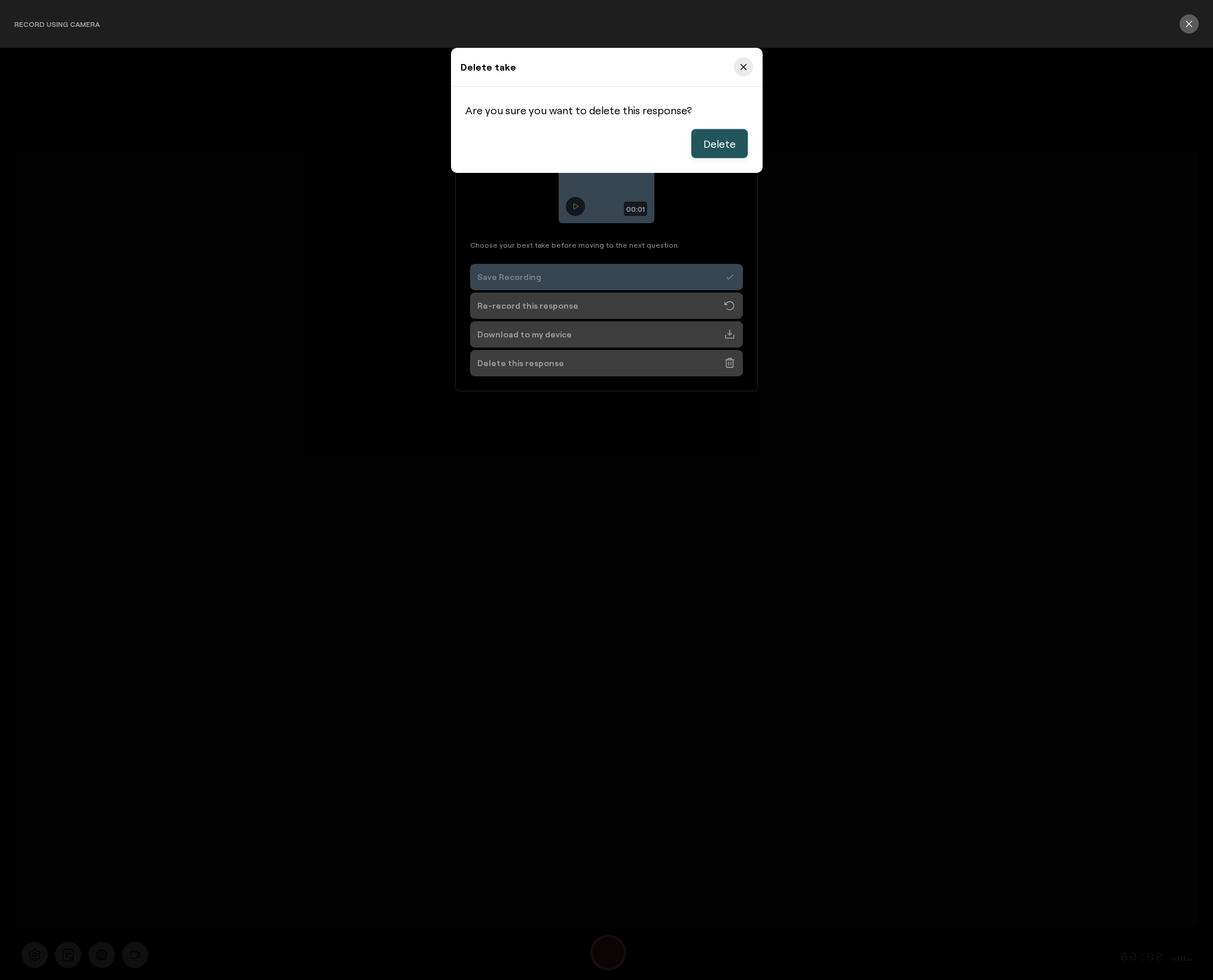
click at [726, 144] on span "Delete" at bounding box center [719, 143] width 32 height 15
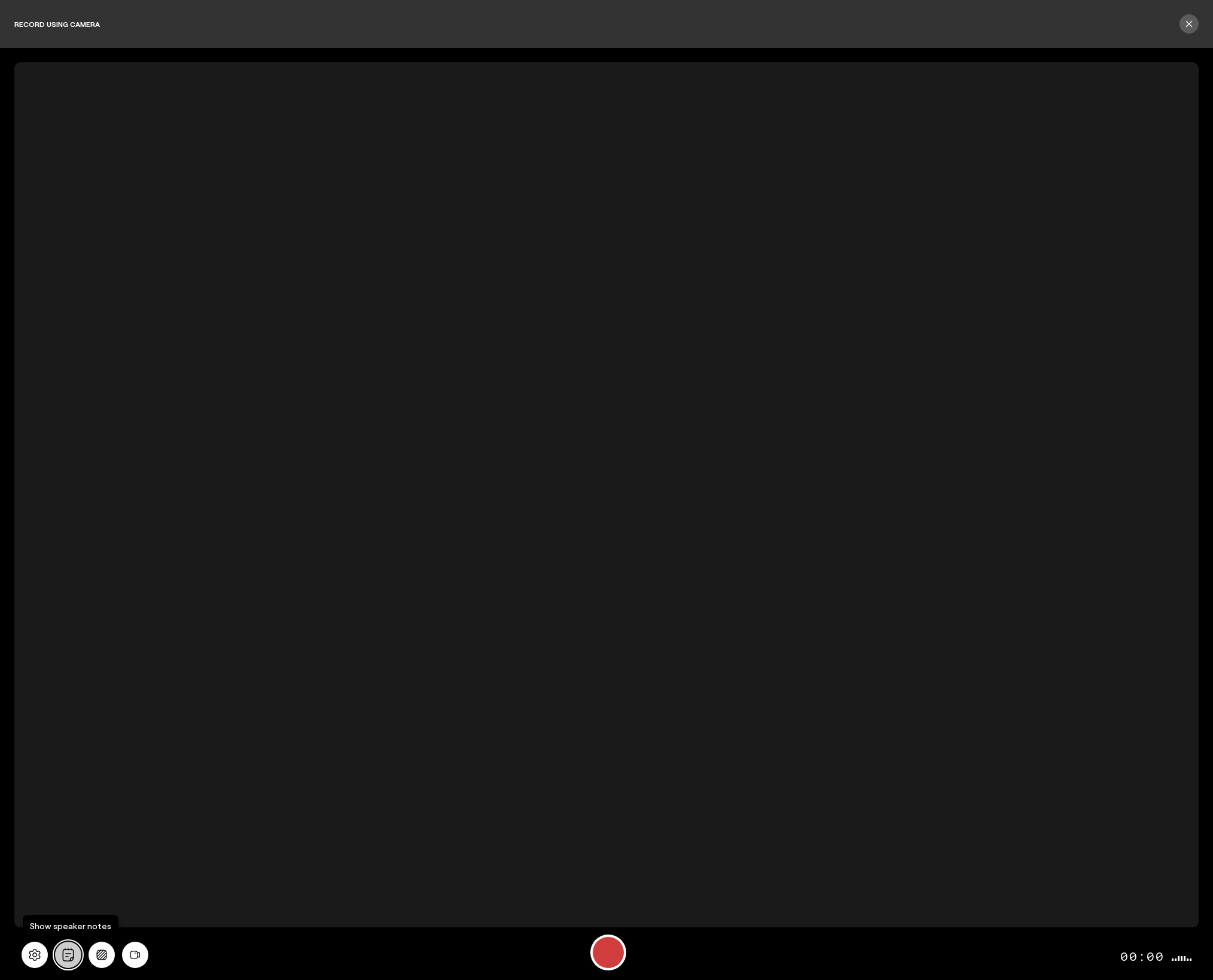
click at [68, 960] on button "All" at bounding box center [68, 954] width 27 height 27
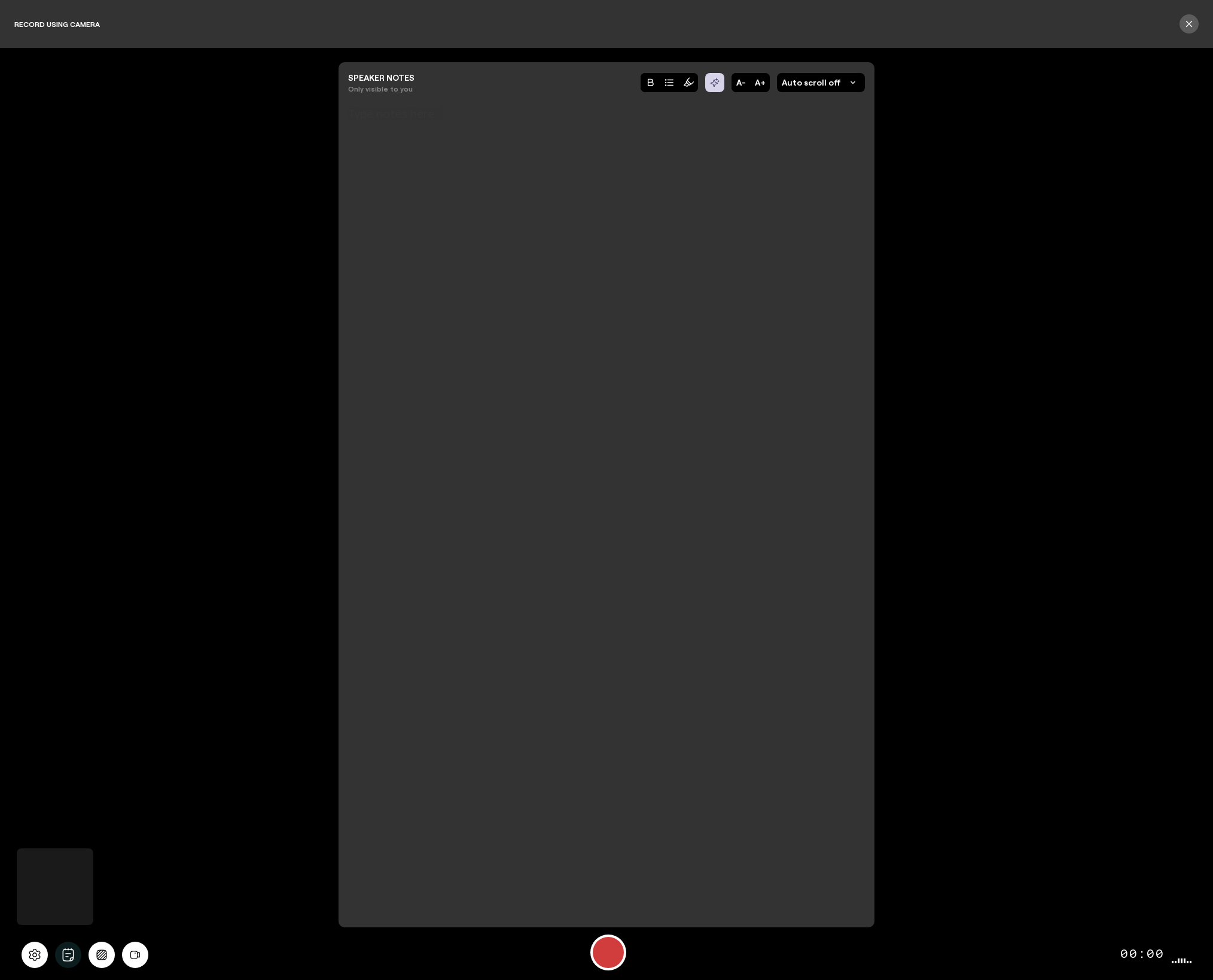
click at [554, 533] on div at bounding box center [606, 491] width 517 height 733
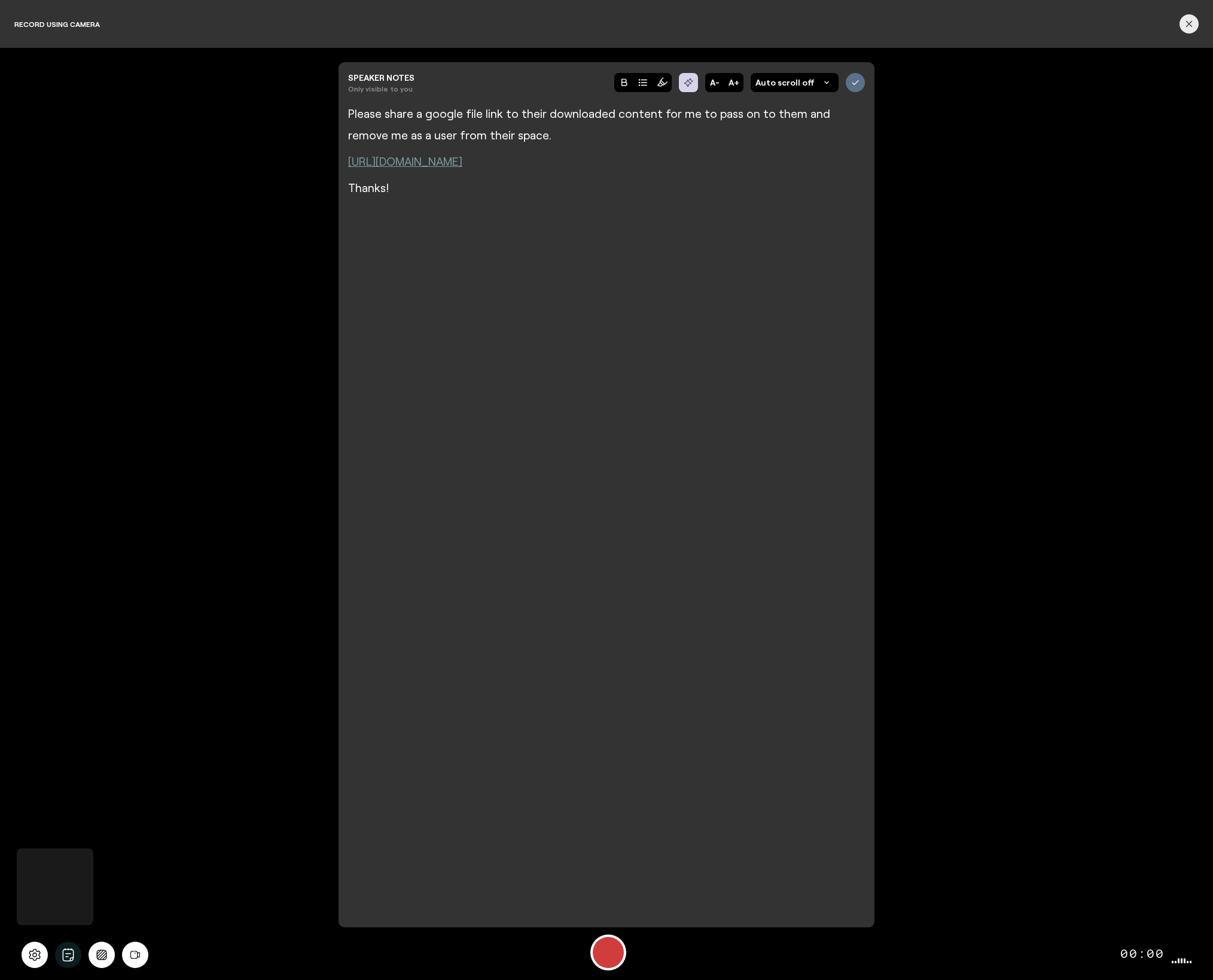
click at [1187, 22] on icon "button" at bounding box center [1189, 23] width 9 height 9
click at [1190, 30] on button "button" at bounding box center [1189, 24] width 19 height 19
click at [1191, 24] on icon "button" at bounding box center [1189, 23] width 9 height 9
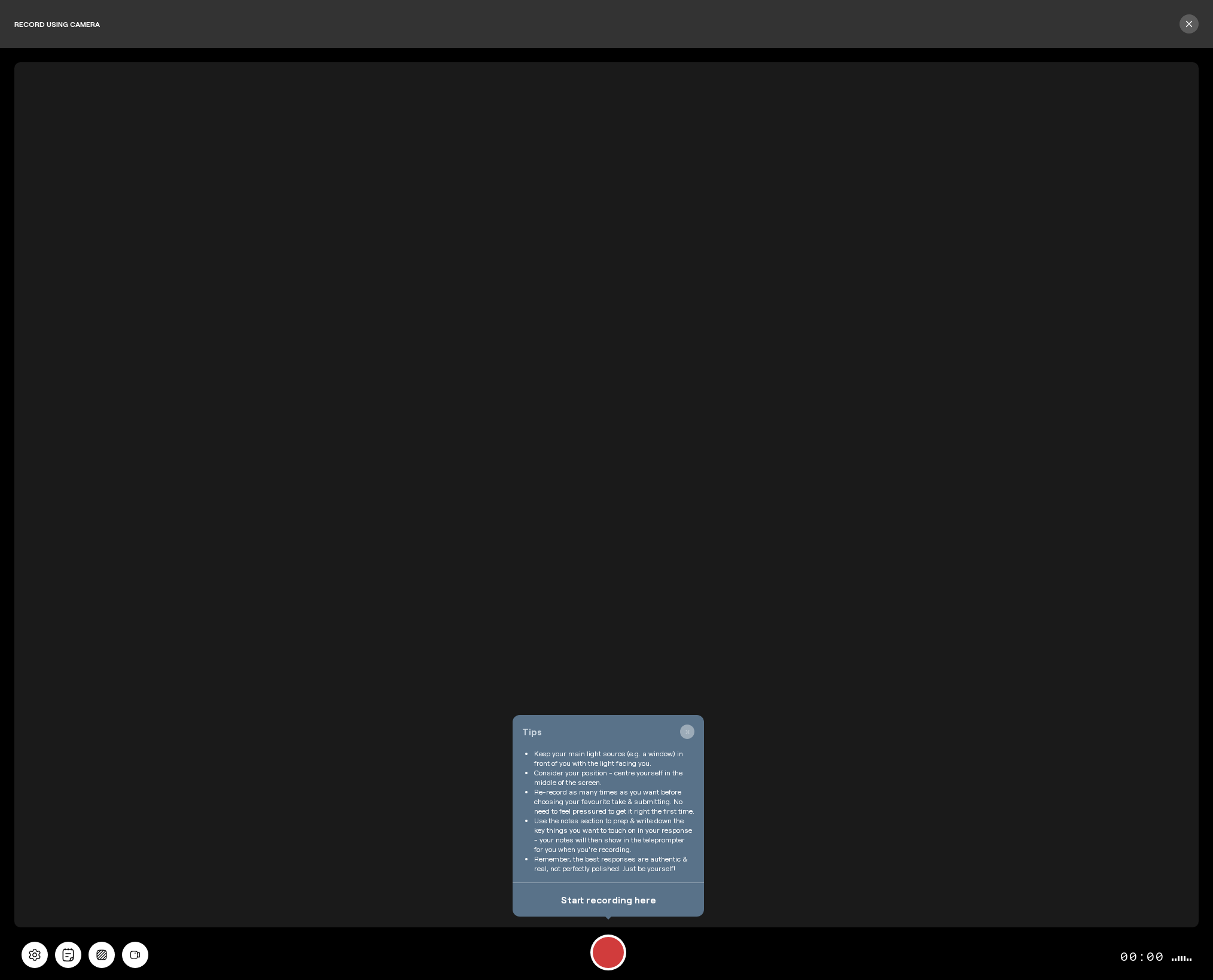
click at [688, 733] on icon "button" at bounding box center [687, 732] width 5 height 5
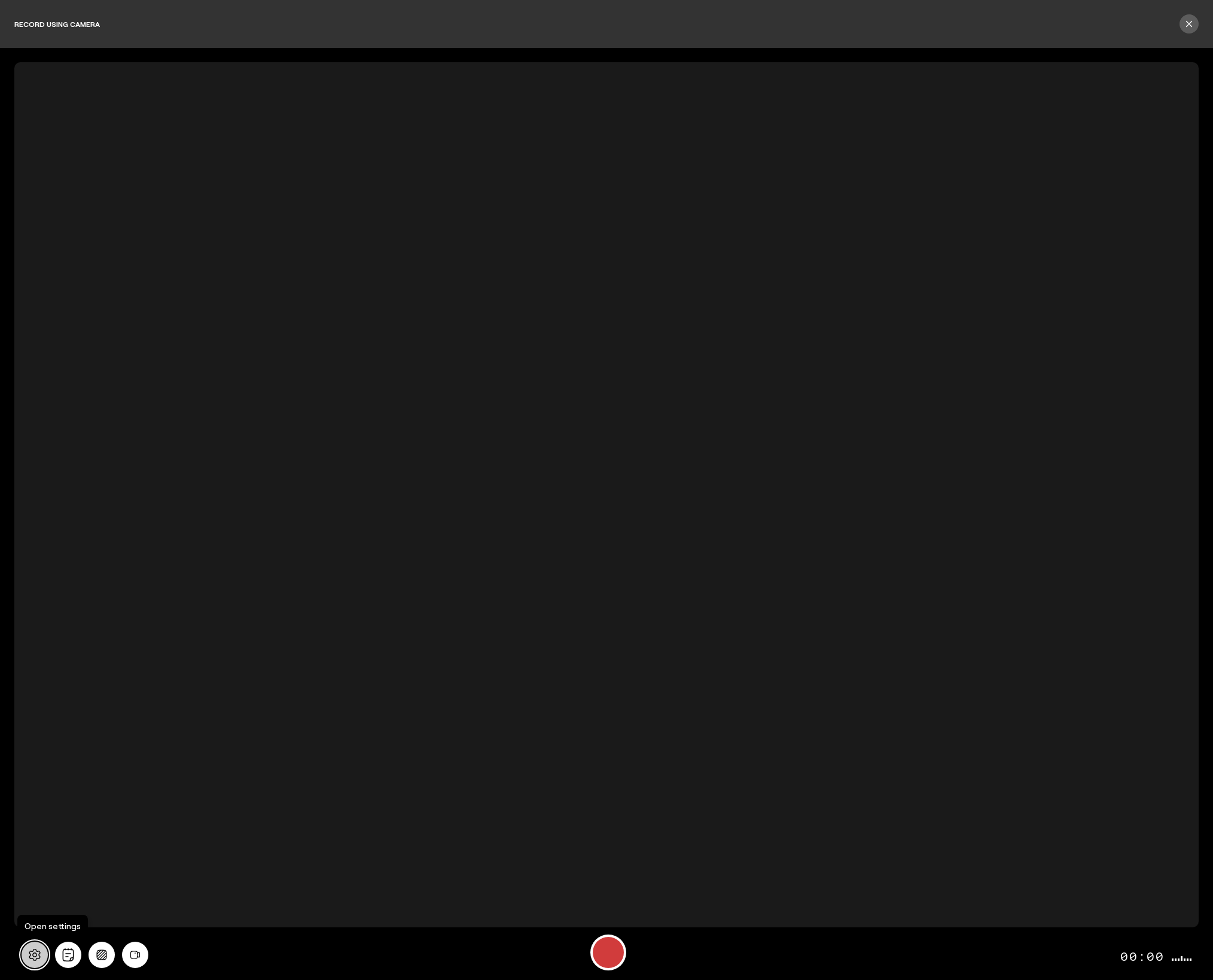
click at [33, 956] on icon at bounding box center [34, 955] width 11 height 12
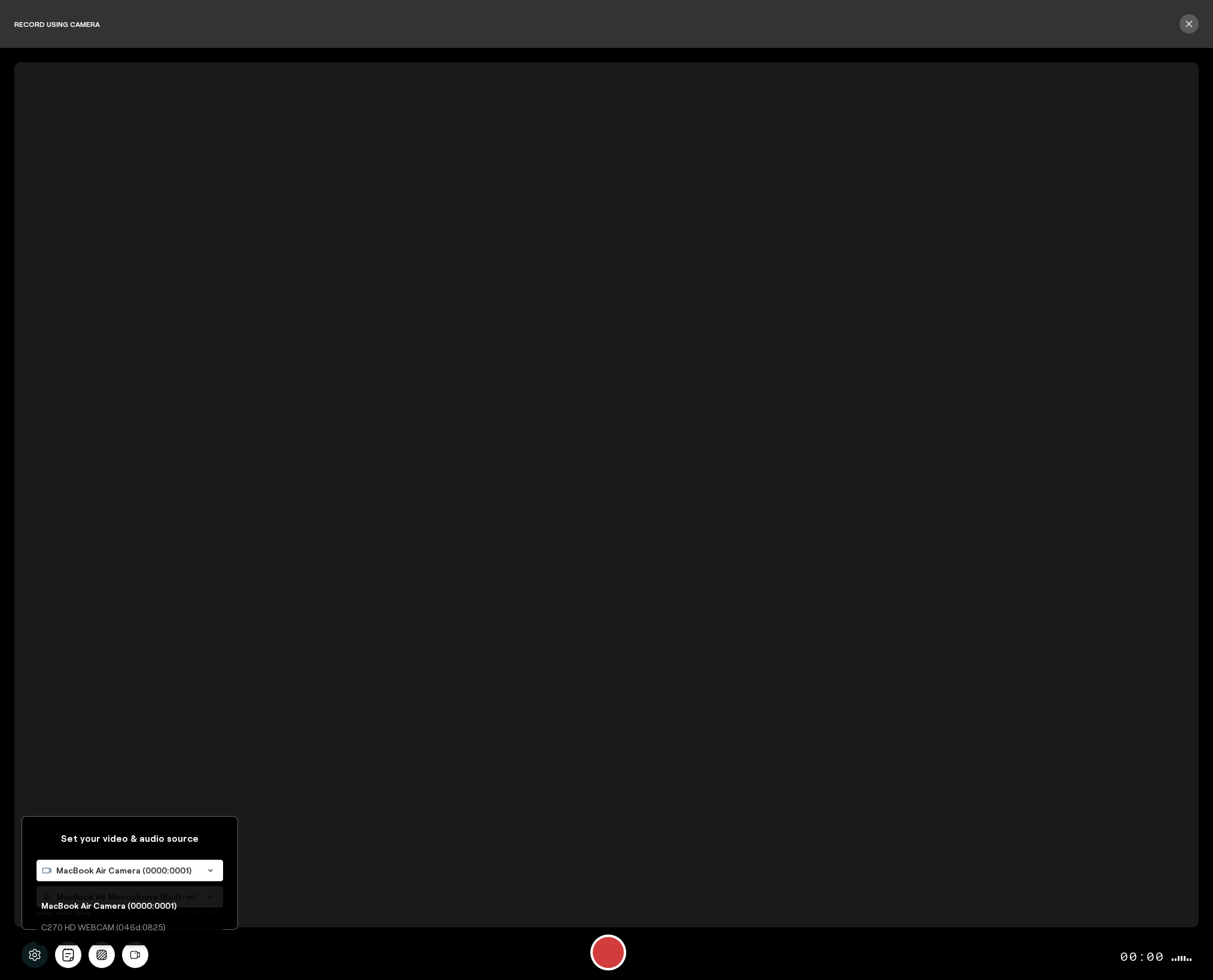
click at [153, 869] on span "MacBook Air Camera (0000:0001)" at bounding box center [127, 870] width 142 height 12
click at [150, 892] on span "MacBook Air Microphone (Built-in)" at bounding box center [127, 896] width 142 height 12
click at [147, 904] on div "MacBook Air Microphone (Built-in)" at bounding box center [117, 896] width 161 height 21
click at [385, 958] on div "Set your video & audio source MacBook Air Camera (0000:0001) Loading... MacBook…" at bounding box center [606, 954] width 1185 height 50
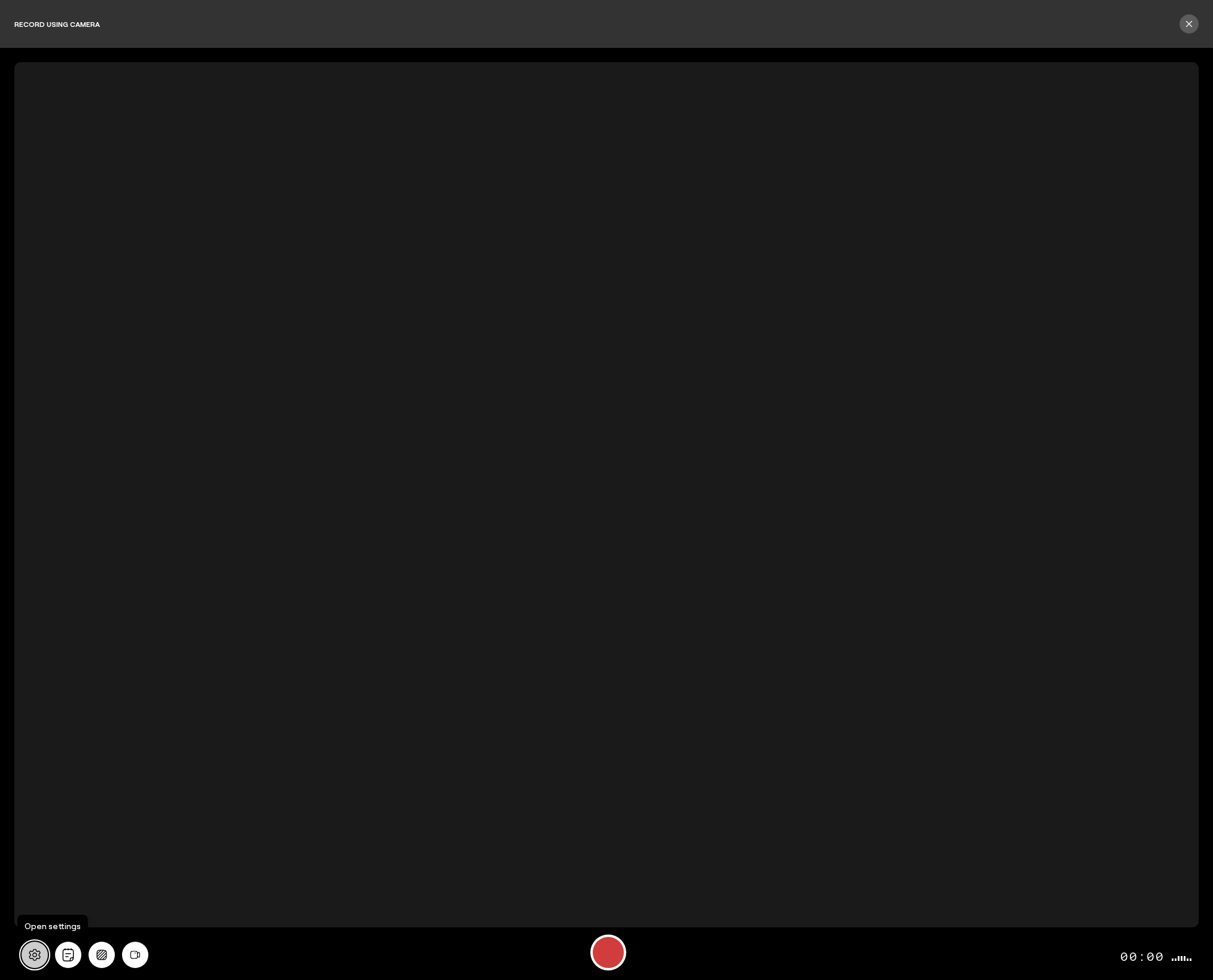
click at [35, 963] on button at bounding box center [35, 954] width 27 height 27
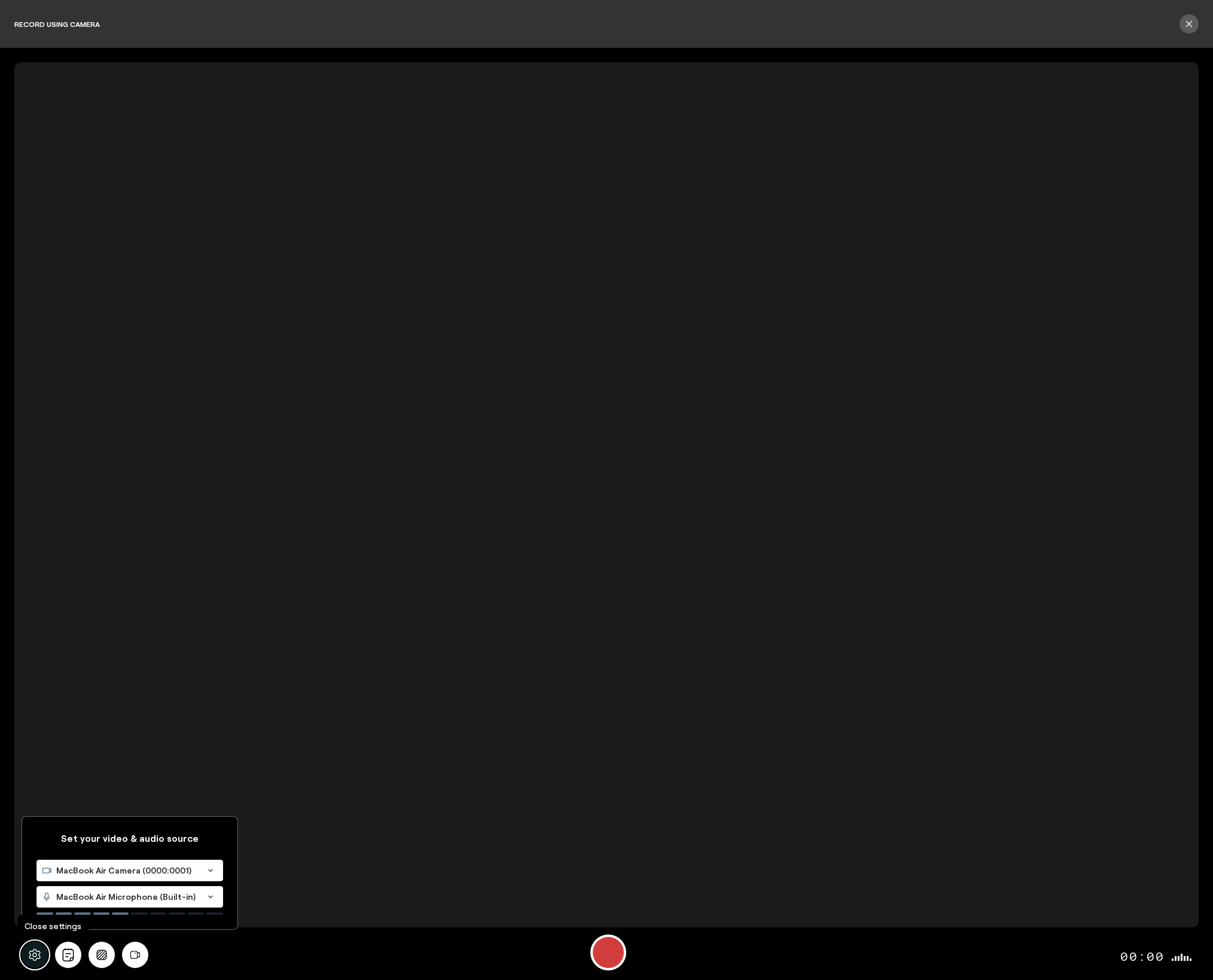
click at [35, 963] on button at bounding box center [35, 954] width 27 height 27
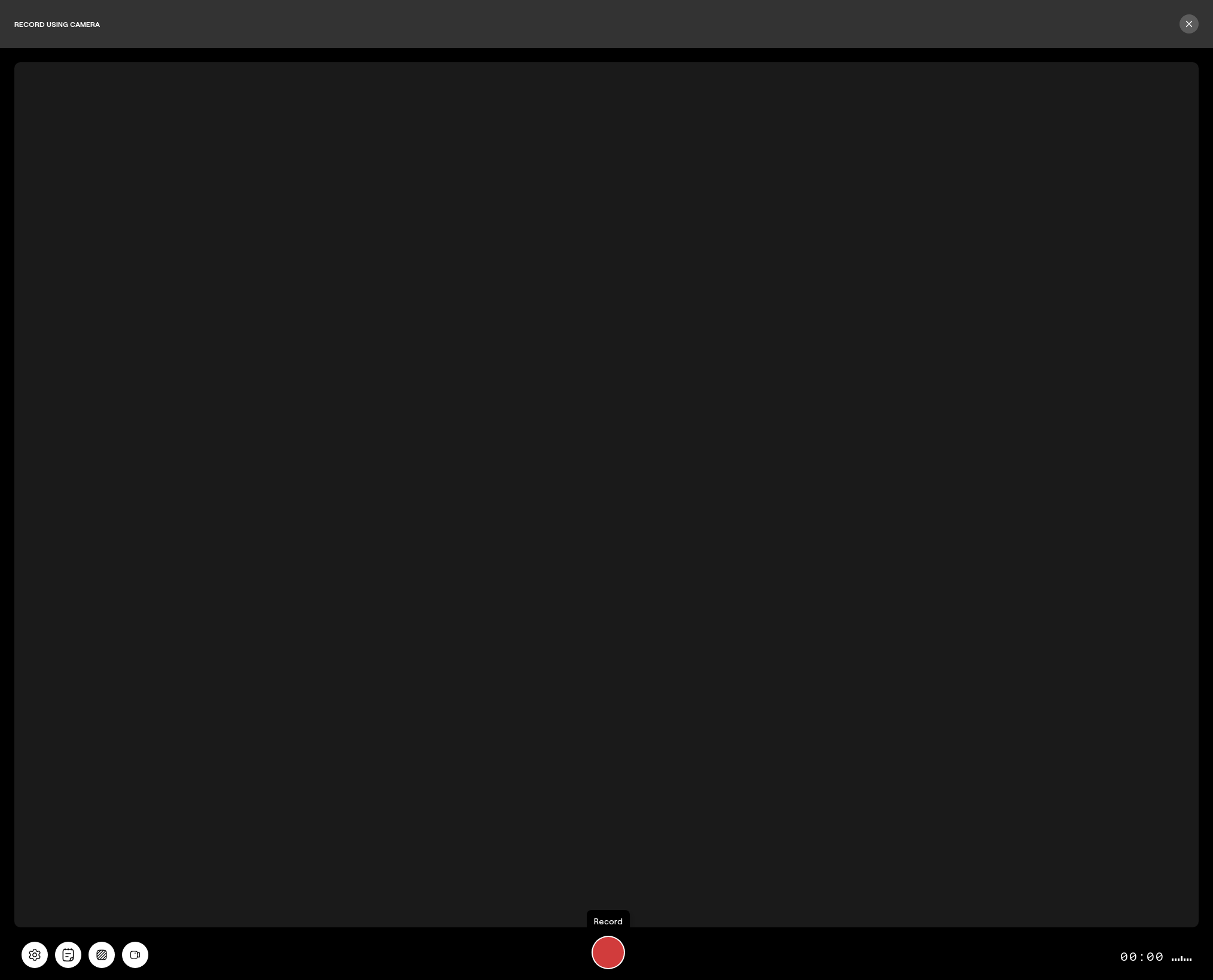
click at [612, 953] on div "Record" at bounding box center [608, 952] width 31 height 31
click at [612, 957] on div "Stop Recording" at bounding box center [607, 952] width 16 height 16
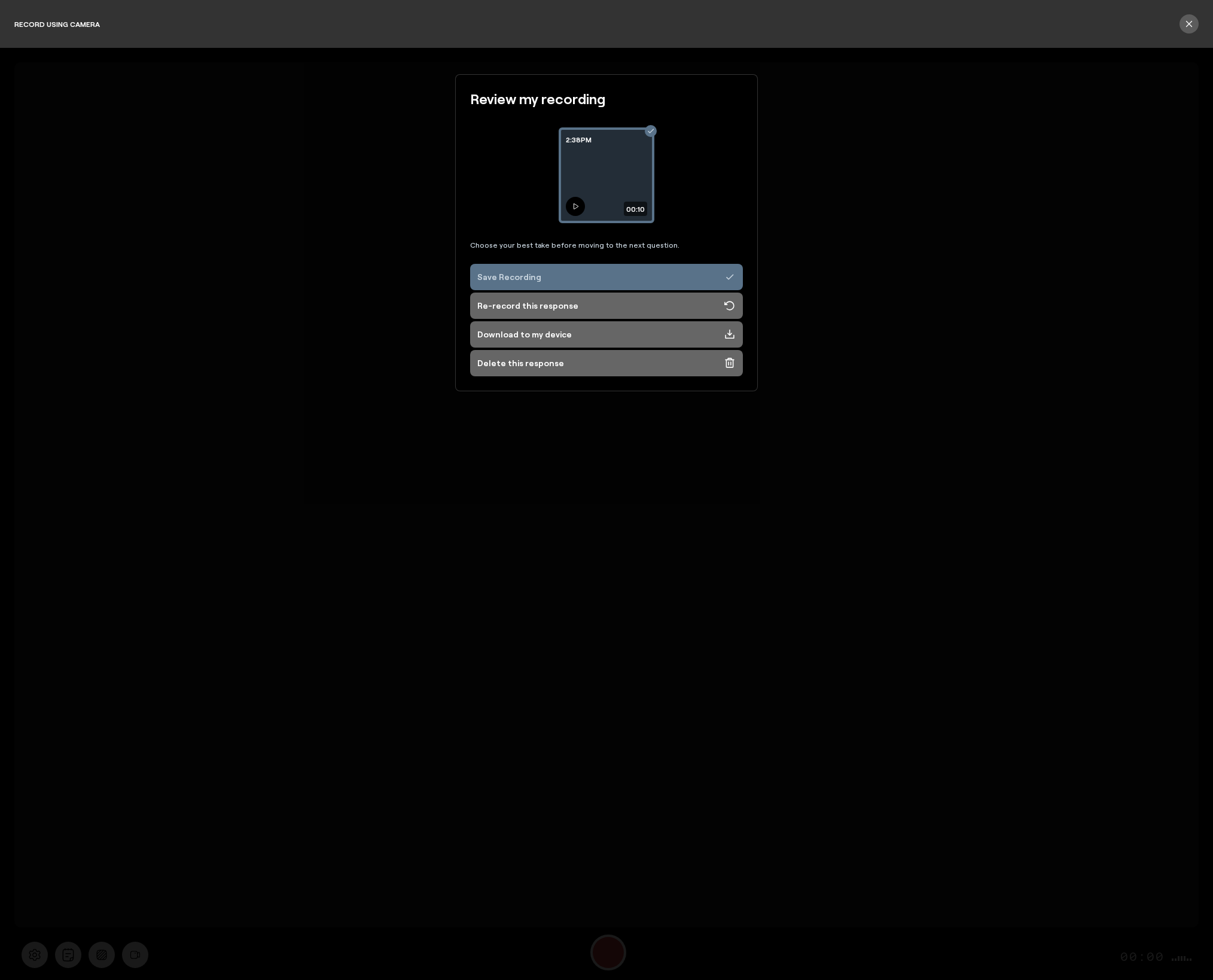
click at [579, 208] on button at bounding box center [575, 206] width 19 height 19
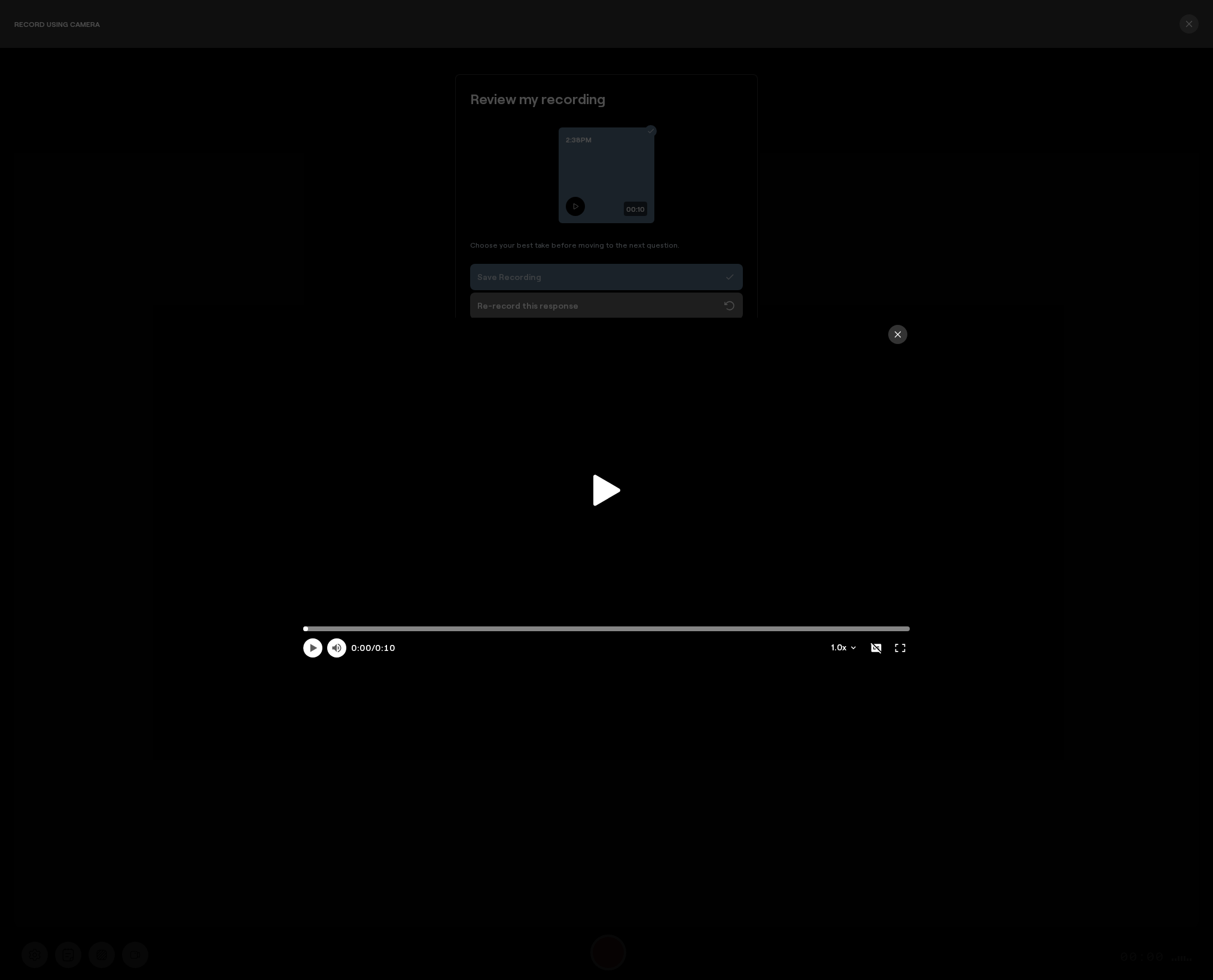
click at [566, 197] on button at bounding box center [575, 206] width 19 height 19
click at [597, 494] on icon at bounding box center [606, 490] width 27 height 31
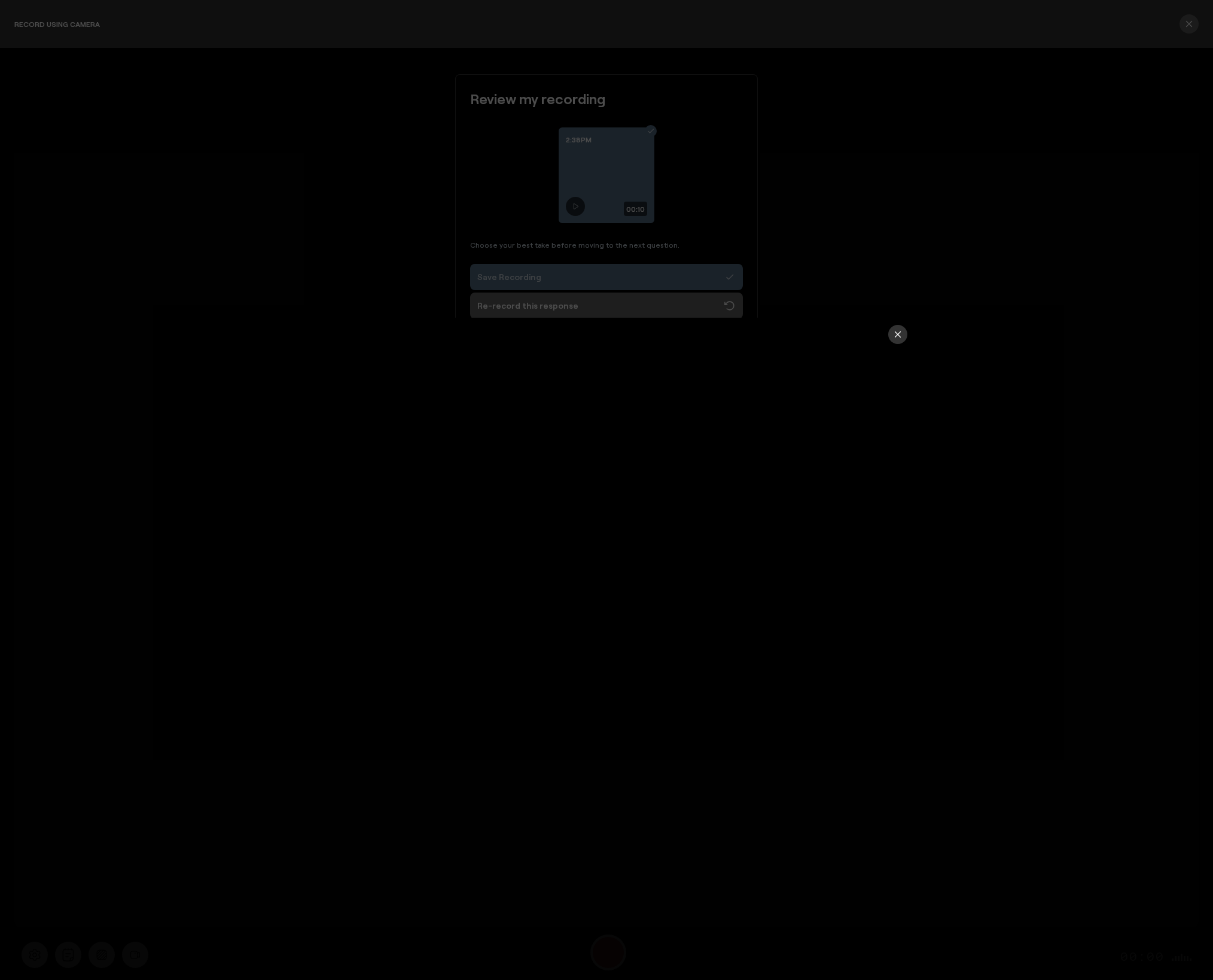
type input "10.64"
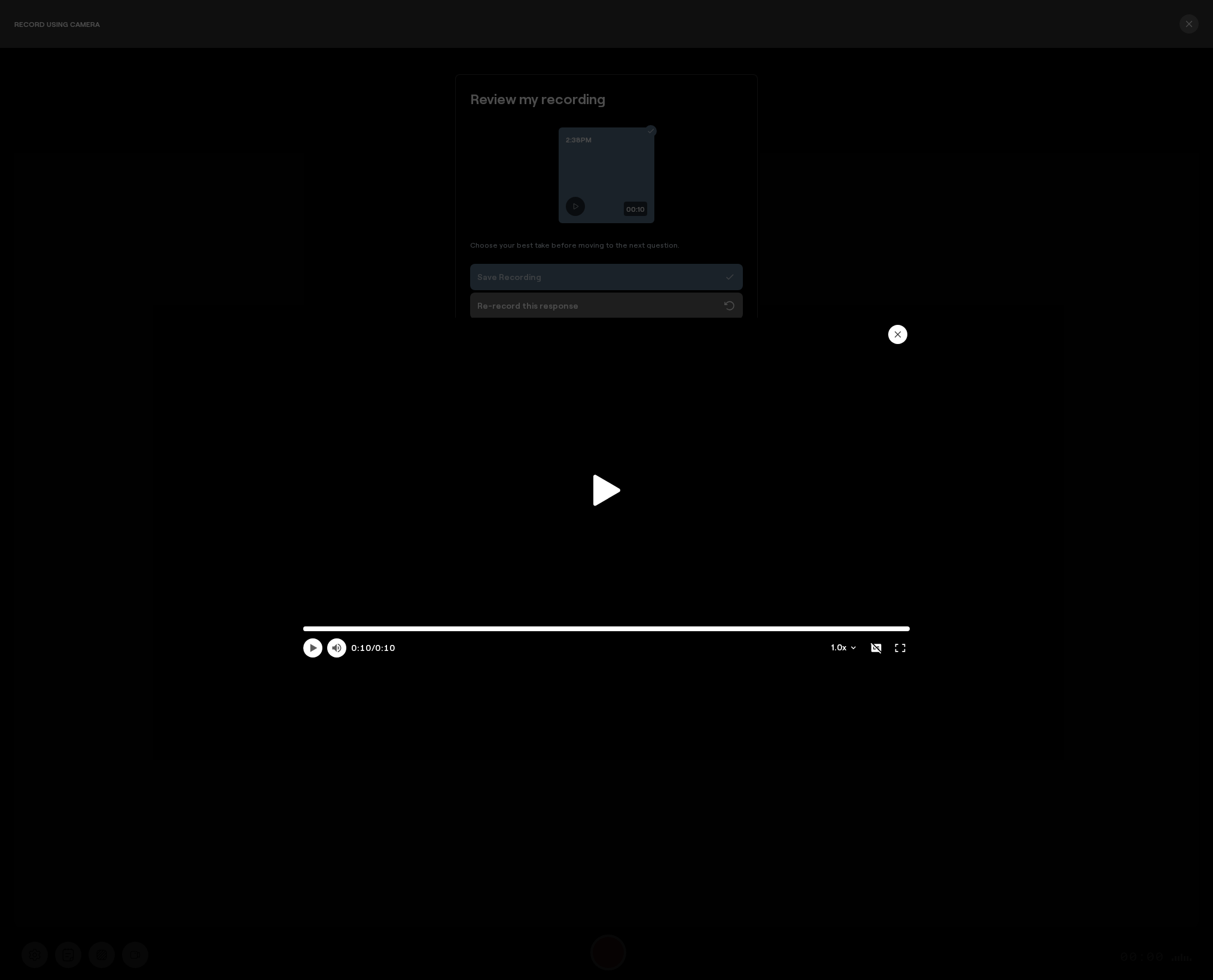
click at [901, 332] on icon "button" at bounding box center [897, 334] width 9 height 9
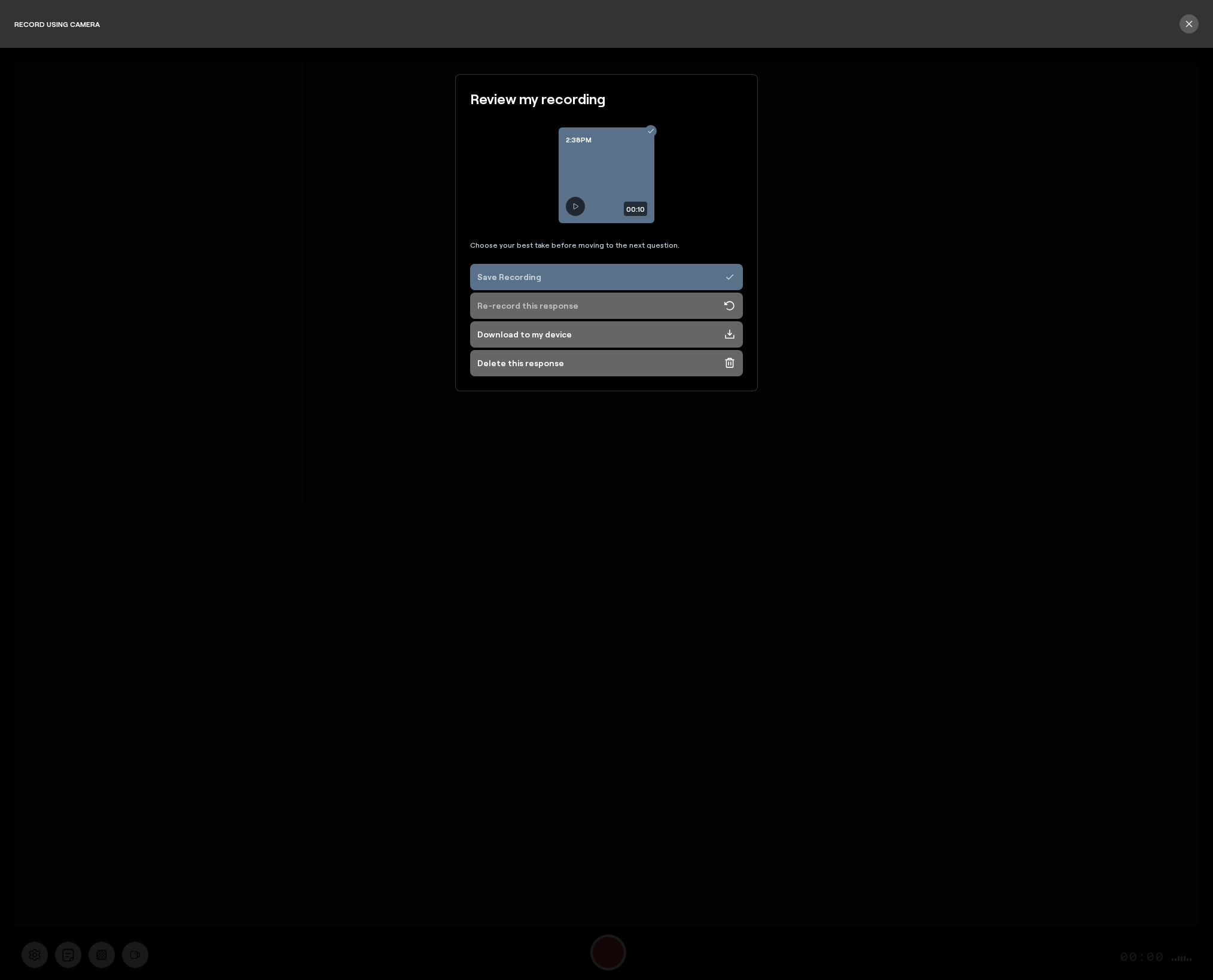
click at [547, 307] on div "Re-record this response" at bounding box center [527, 305] width 101 height 12
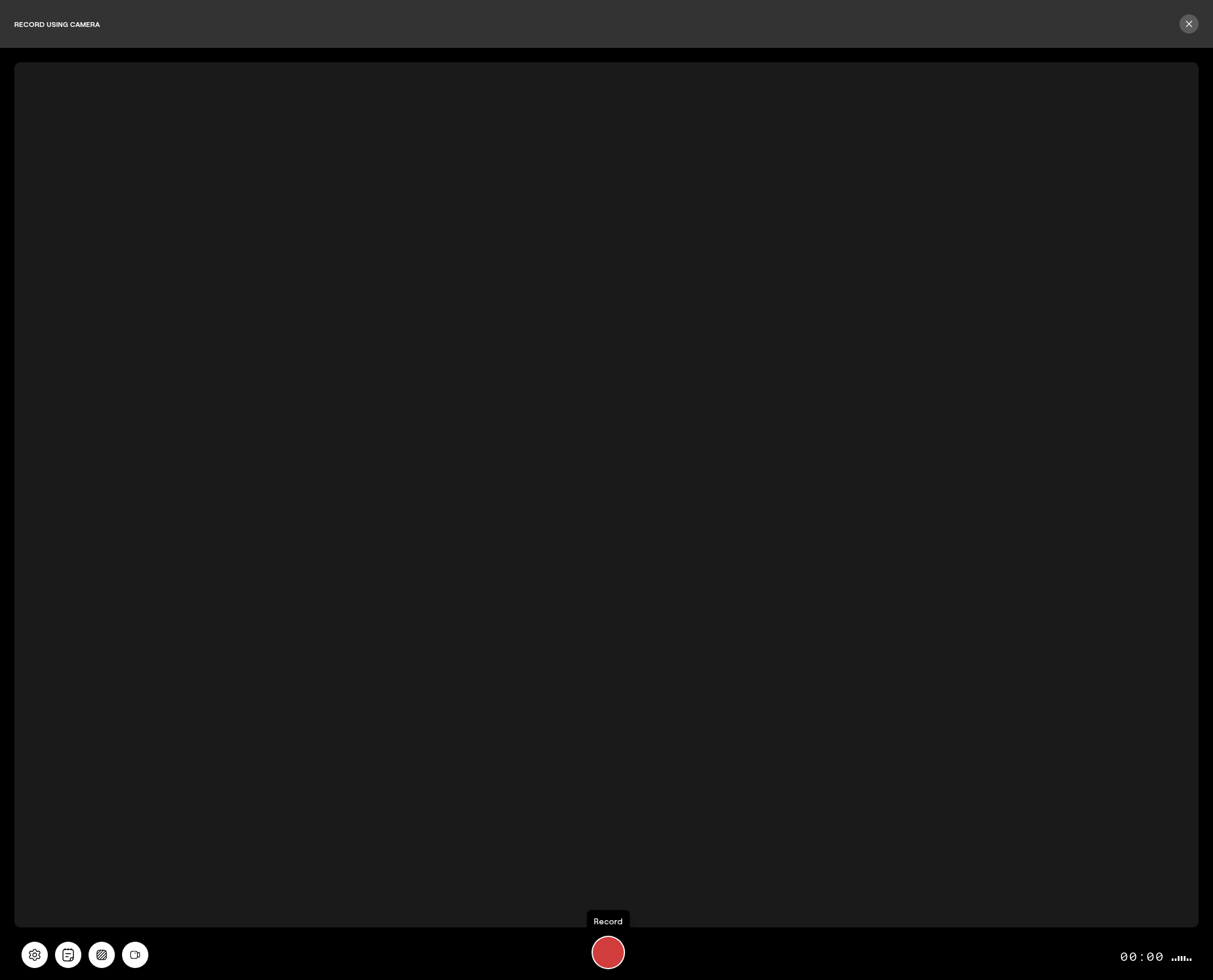
click at [613, 951] on div "Start Recording" at bounding box center [608, 952] width 31 height 31
click at [600, 951] on div "Stop Recording" at bounding box center [607, 952] width 16 height 16
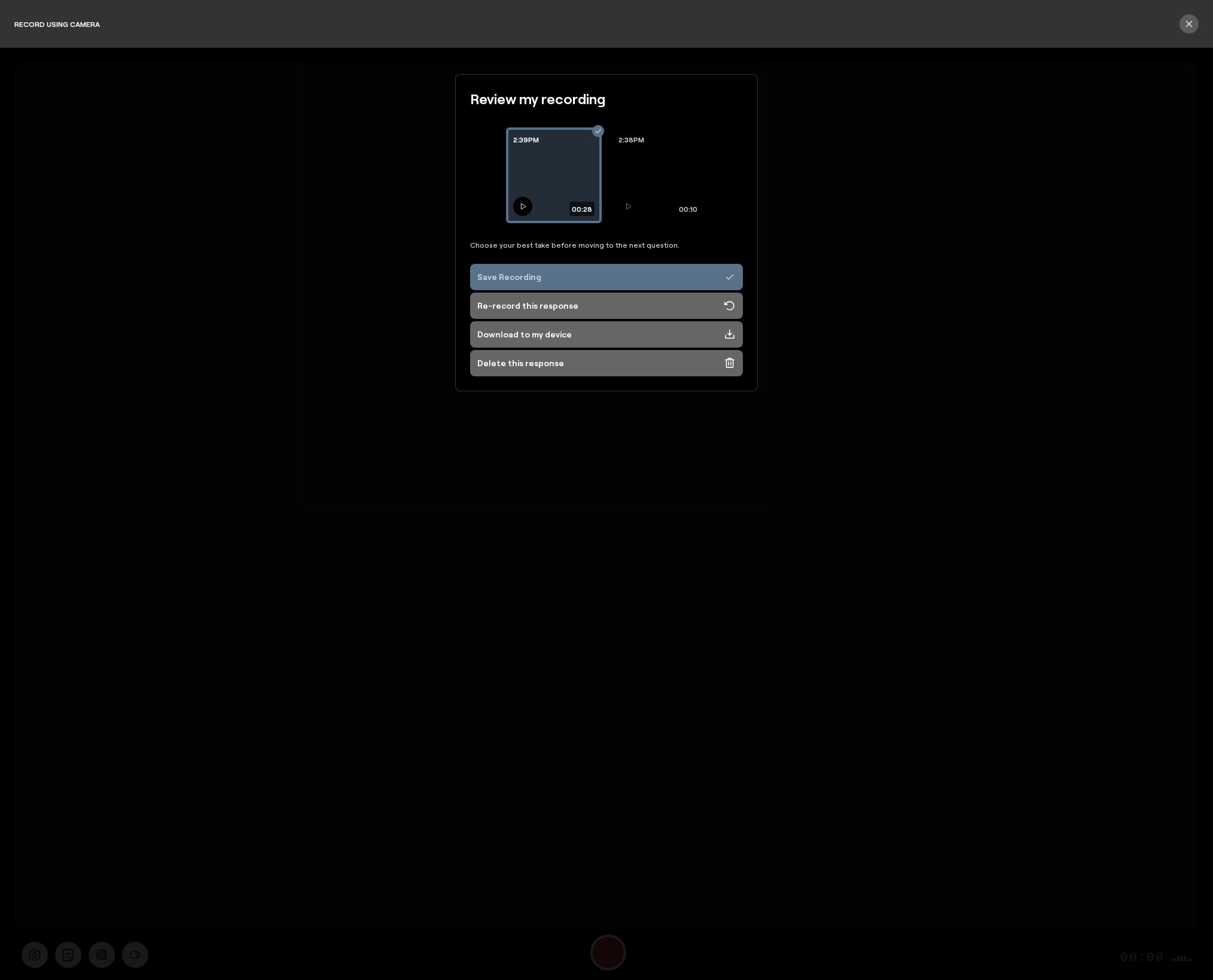
click at [524, 204] on icon at bounding box center [523, 206] width 7 height 7
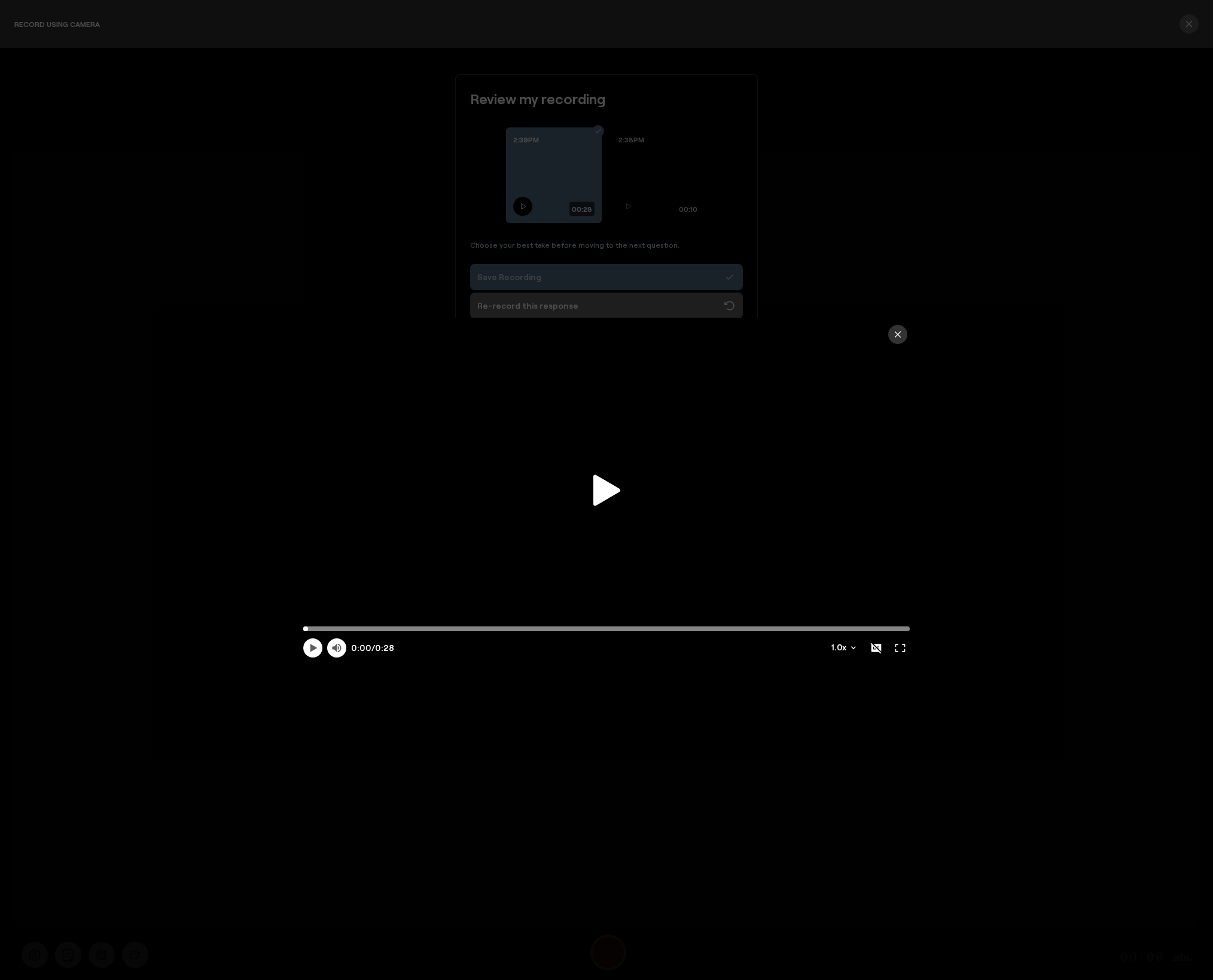
click at [513, 197] on button at bounding box center [523, 206] width 19 height 19
click at [617, 494] on icon at bounding box center [606, 490] width 27 height 32
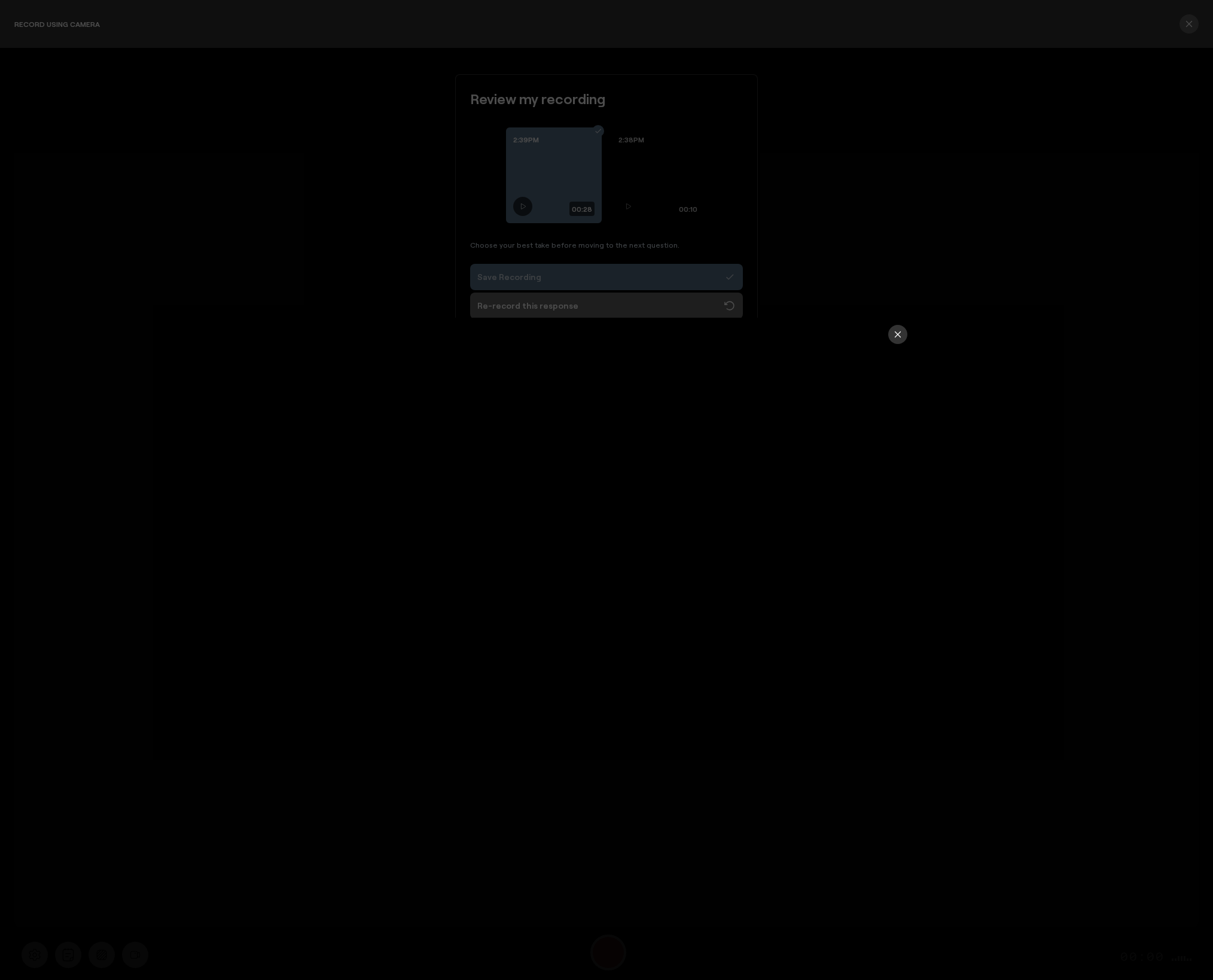
type input "28.75"
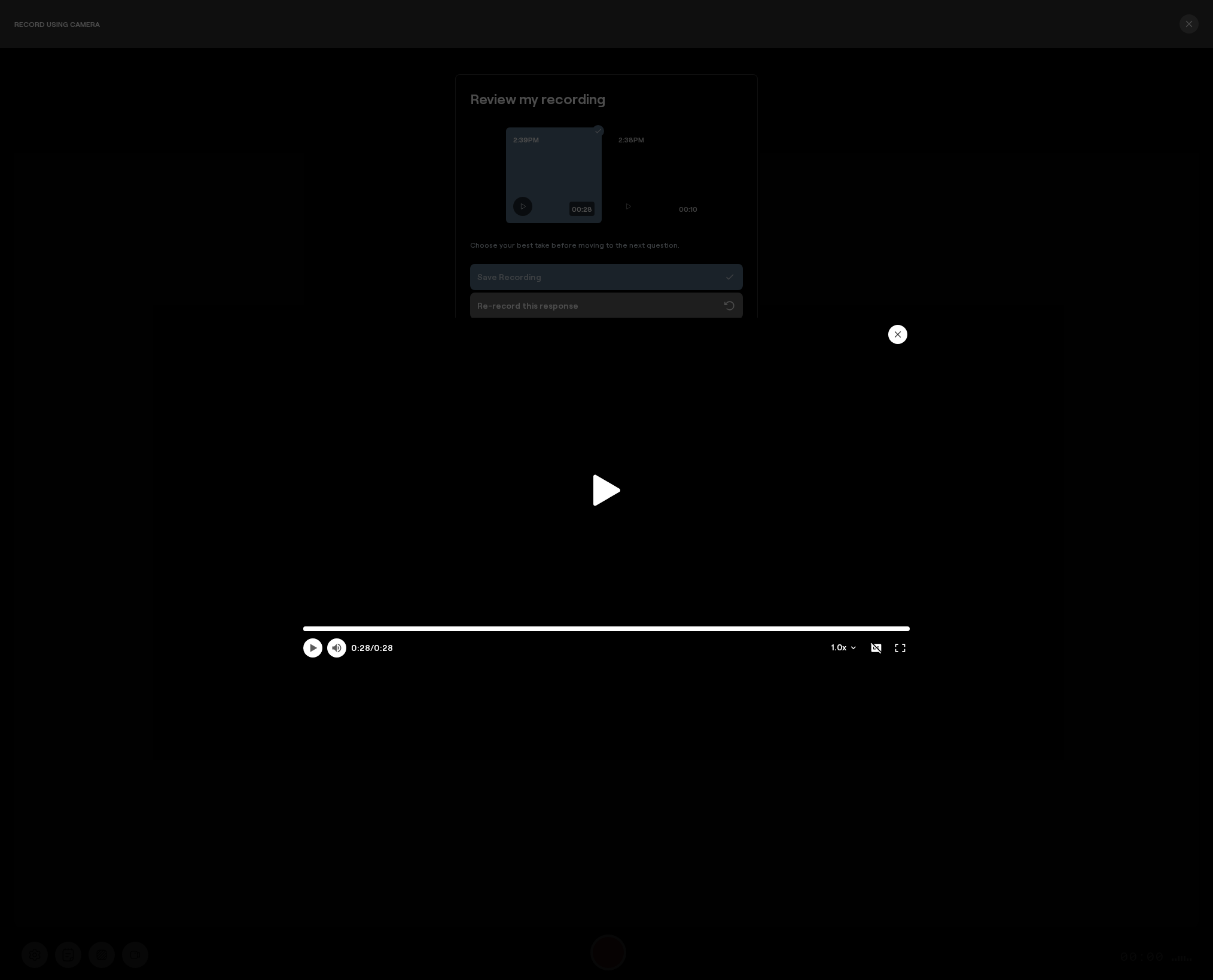
click at [898, 336] on icon "button" at bounding box center [897, 334] width 9 height 9
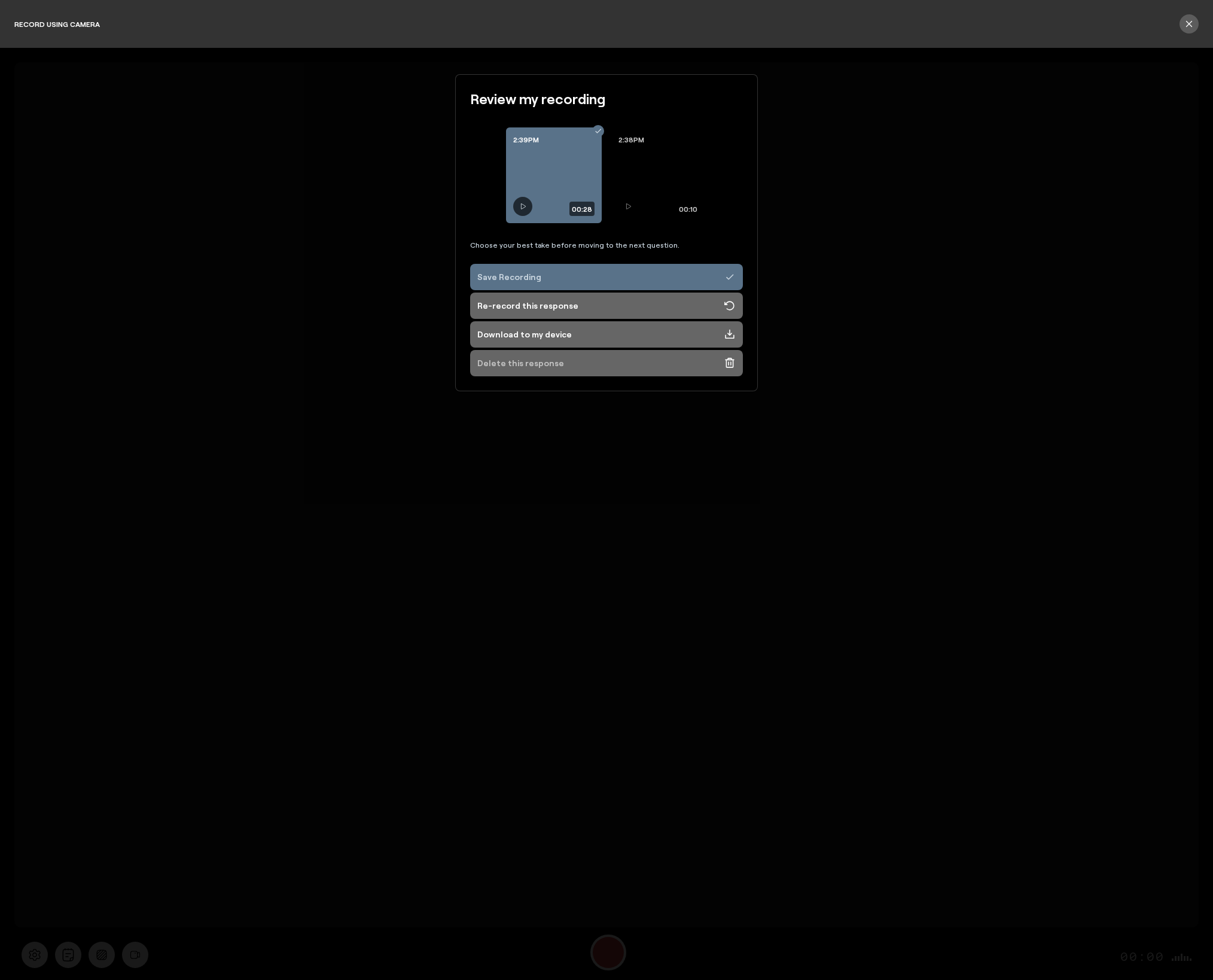
click at [541, 365] on div "Delete this response" at bounding box center [520, 363] width 87 height 12
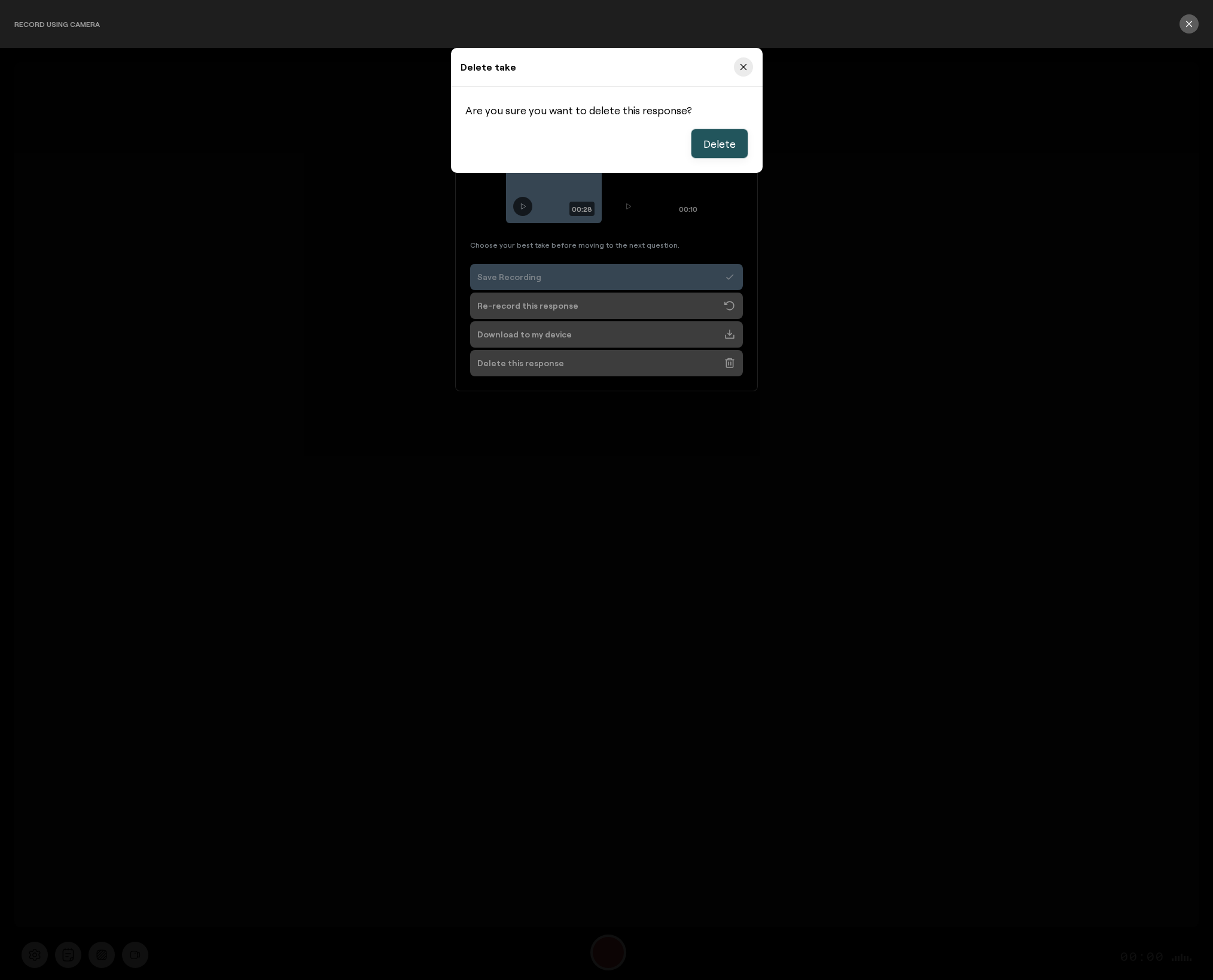
click at [725, 140] on span "Delete" at bounding box center [719, 143] width 32 height 15
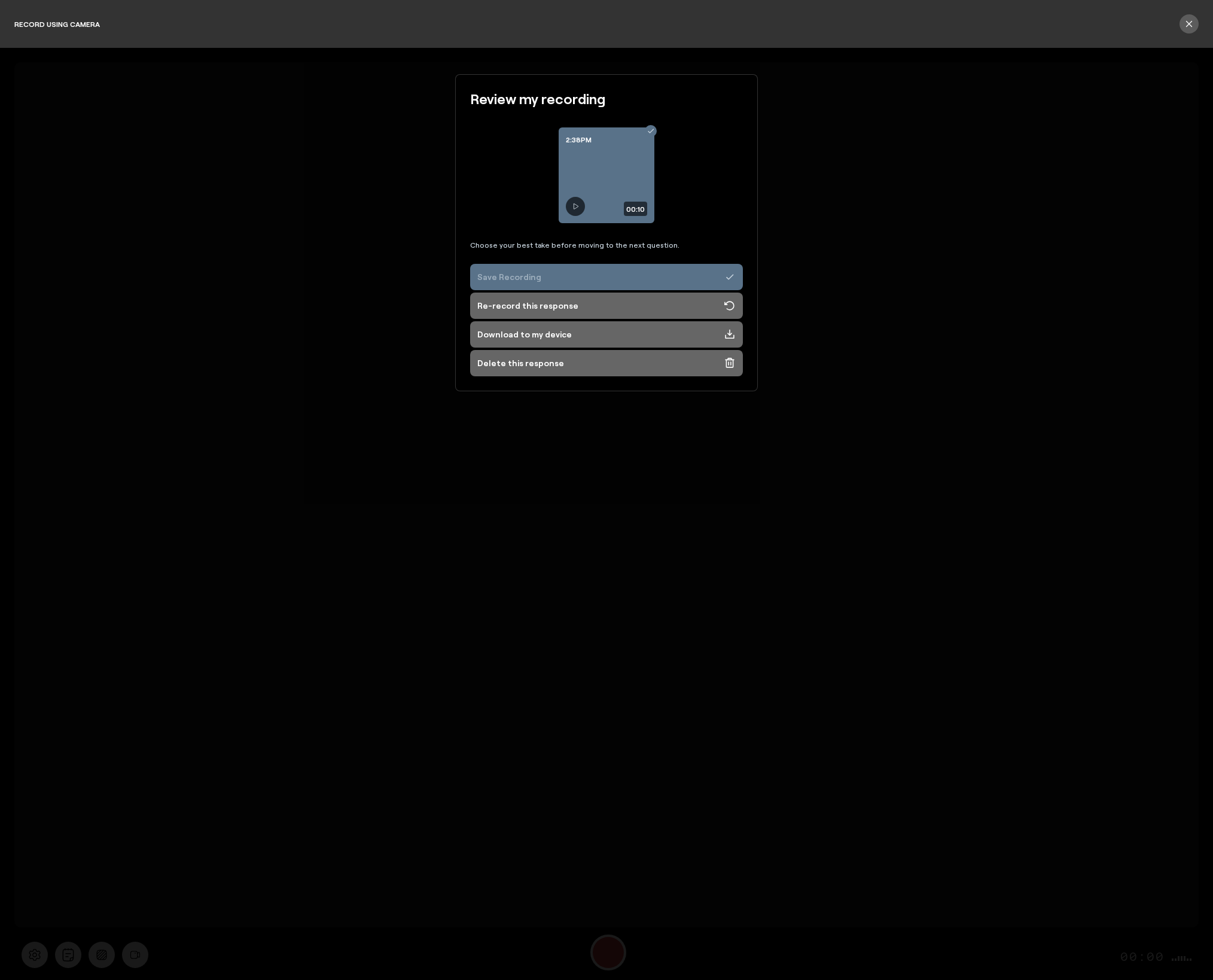
click at [552, 280] on button "Save Recording" at bounding box center [606, 277] width 273 height 27
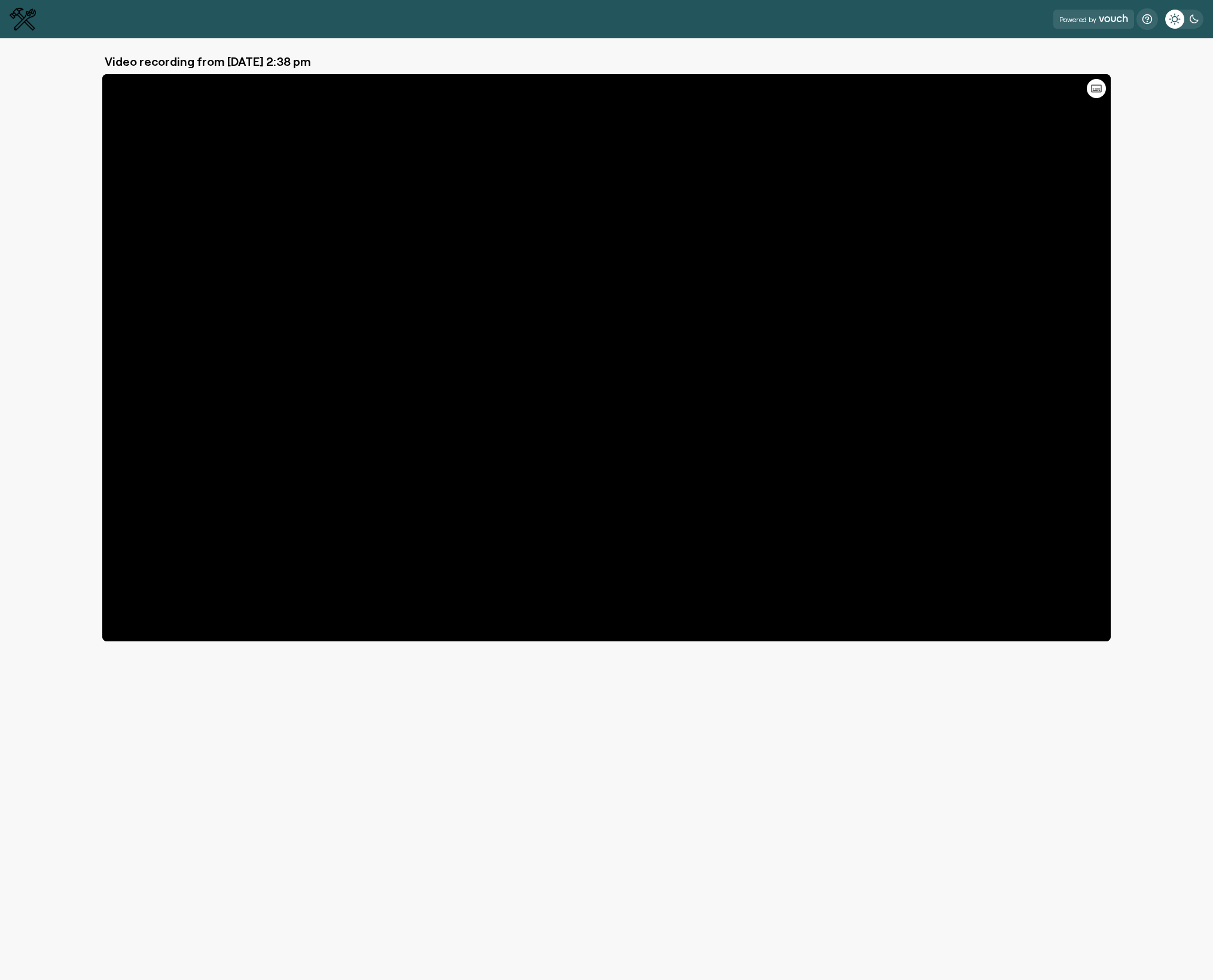
type input "10.63"
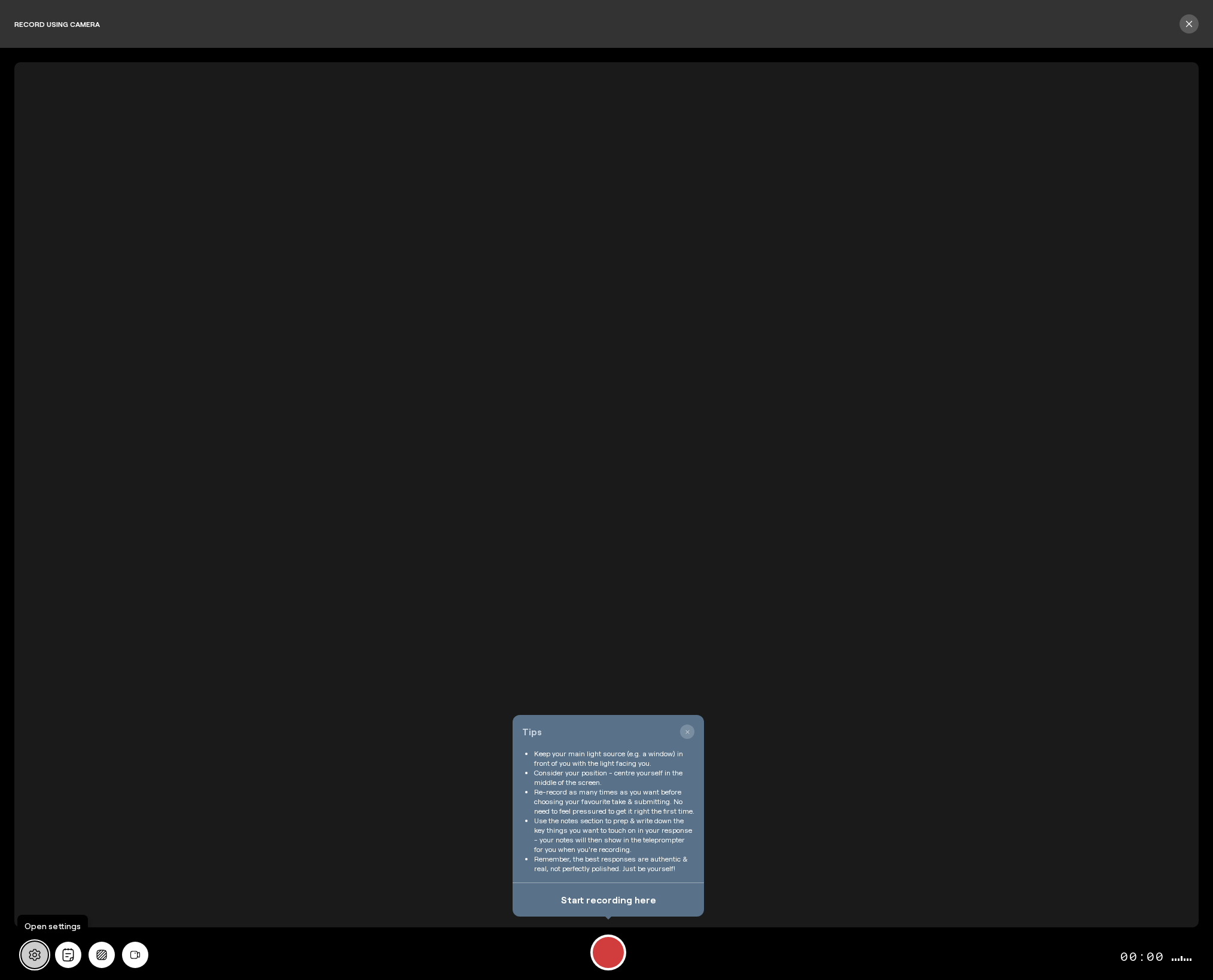
click at [33, 954] on icon at bounding box center [34, 955] width 11 height 12
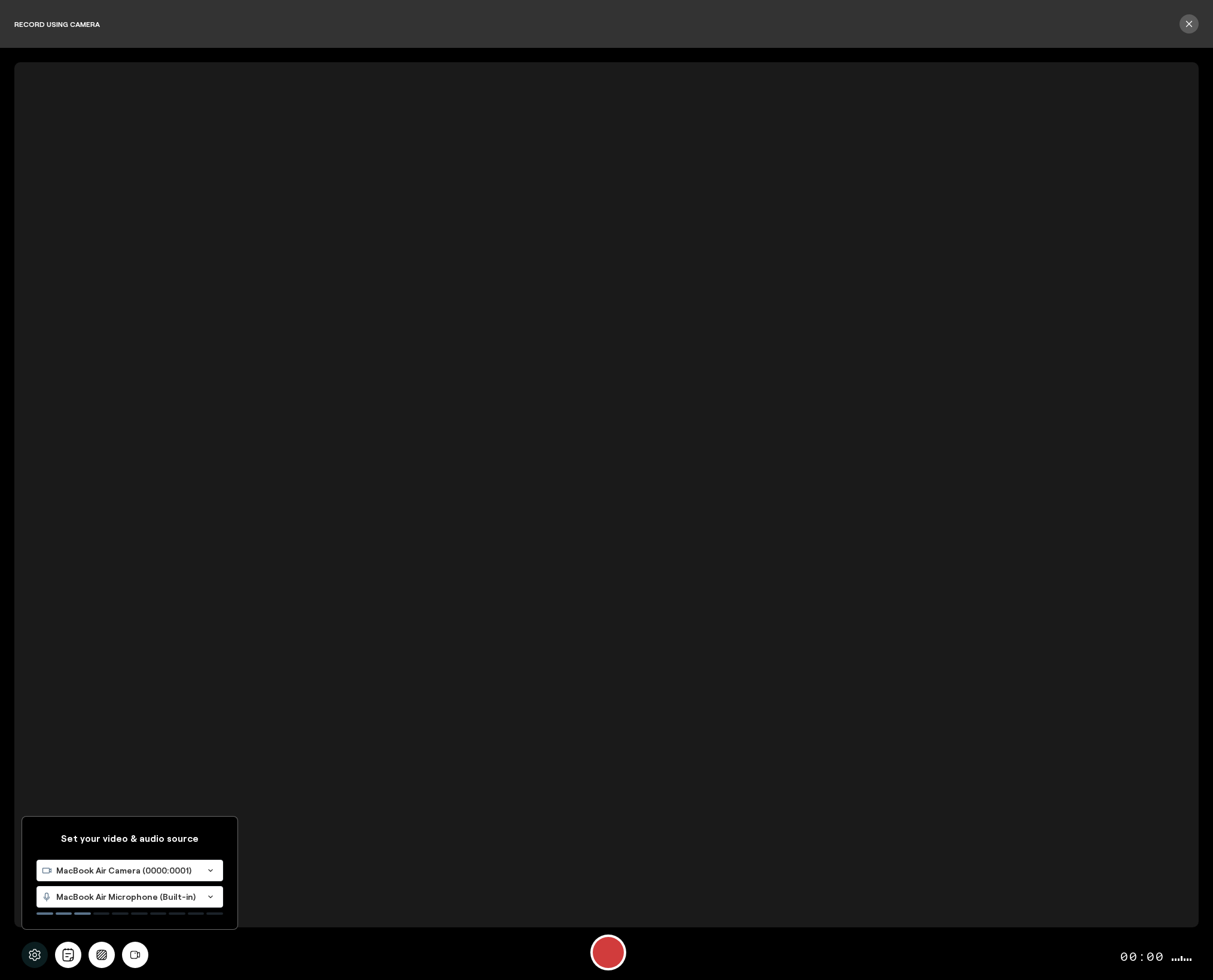
click at [76, 875] on span "MacBook Air Camera (0000:0001)" at bounding box center [127, 870] width 142 height 12
click at [77, 920] on li "C270 HD WEBCAM (046d:0825)" at bounding box center [129, 927] width 177 height 22
click at [85, 900] on span "MacBook Air Microphone (Built-in)" at bounding box center [127, 896] width 142 height 12
click at [85, 940] on span "Default - Wireless ME RX (19f7:0046)" at bounding box center [117, 941] width 153 height 10
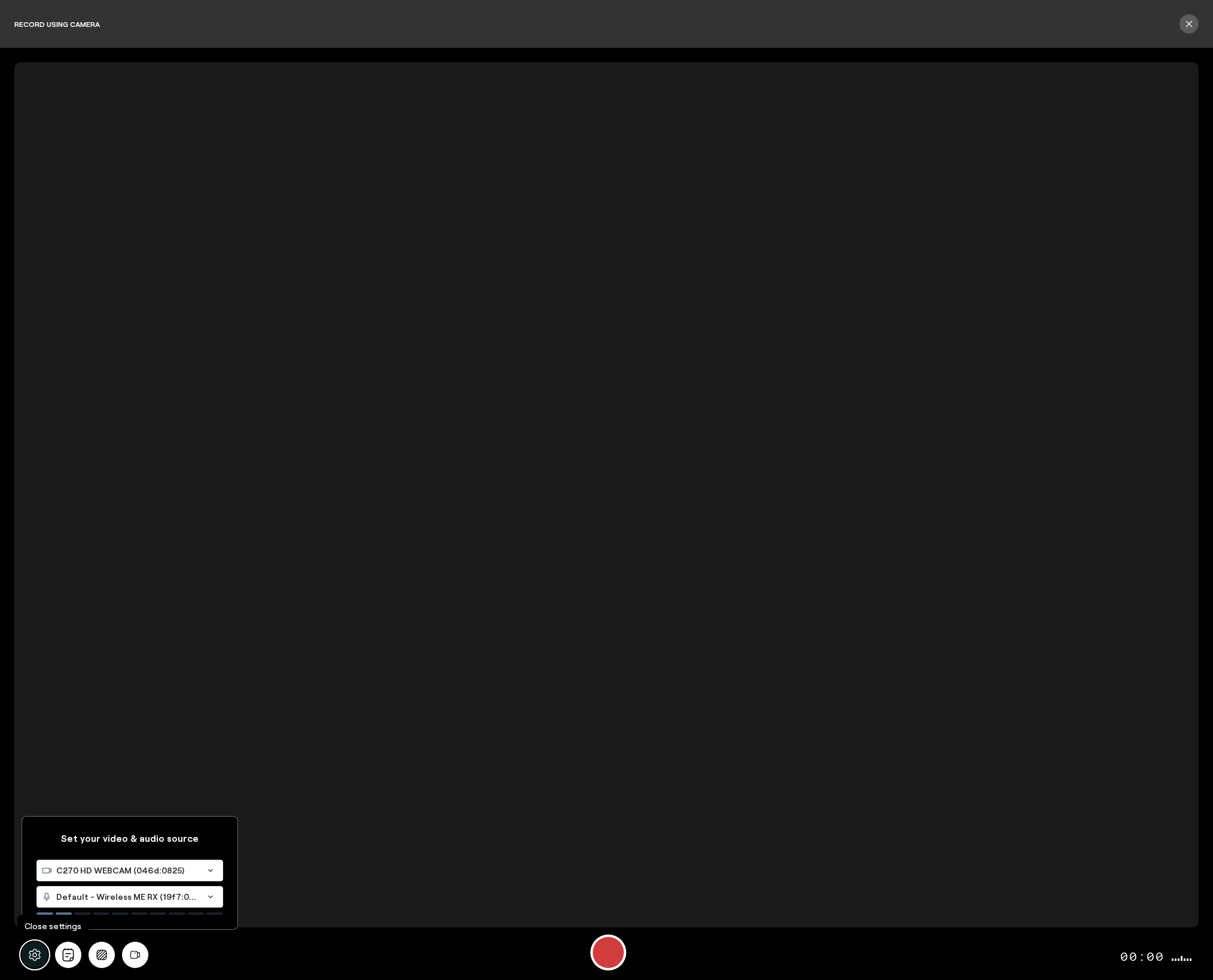
click at [33, 958] on icon at bounding box center [35, 954] width 13 height 13
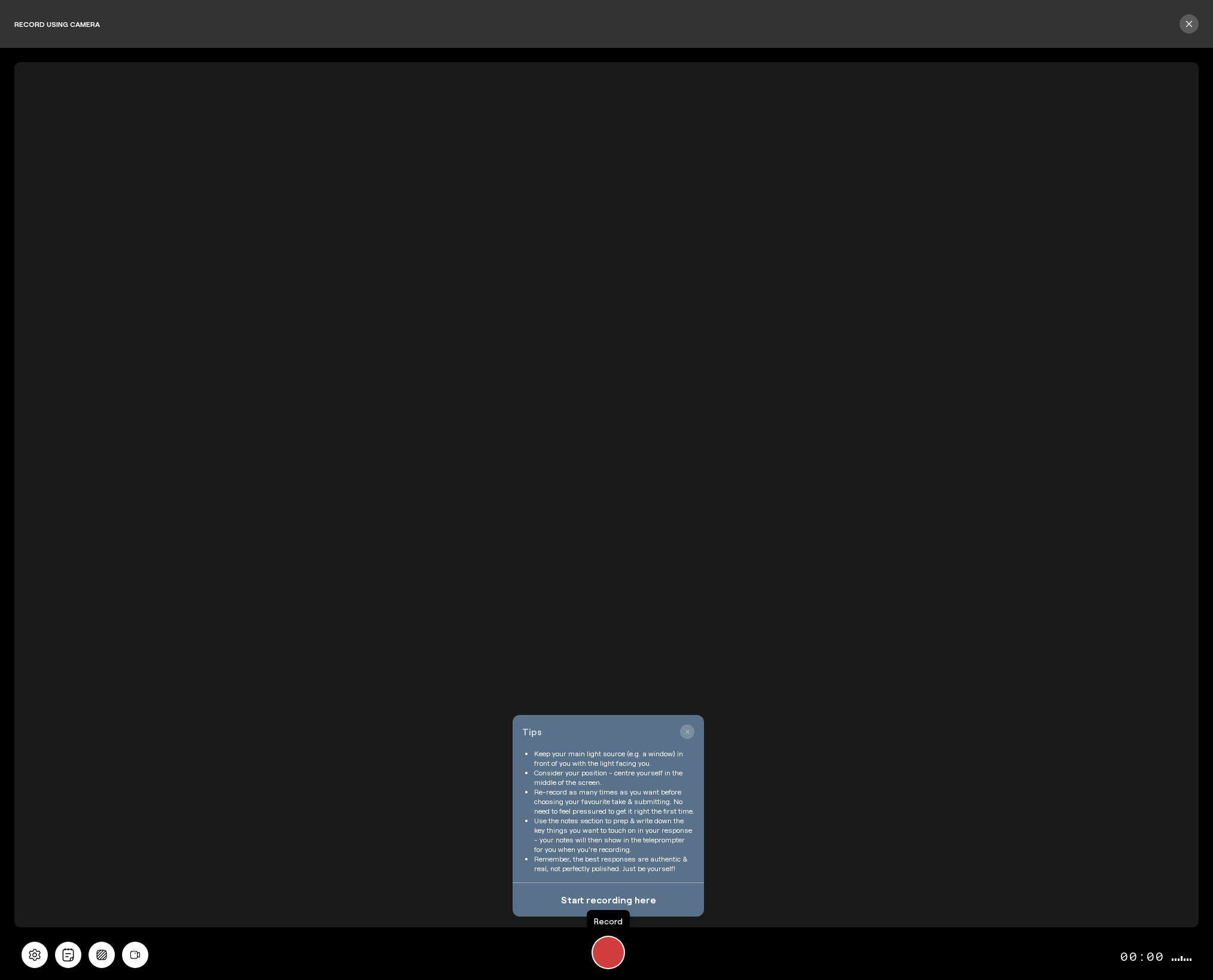
click at [608, 952] on div "Record" at bounding box center [608, 952] width 31 height 31
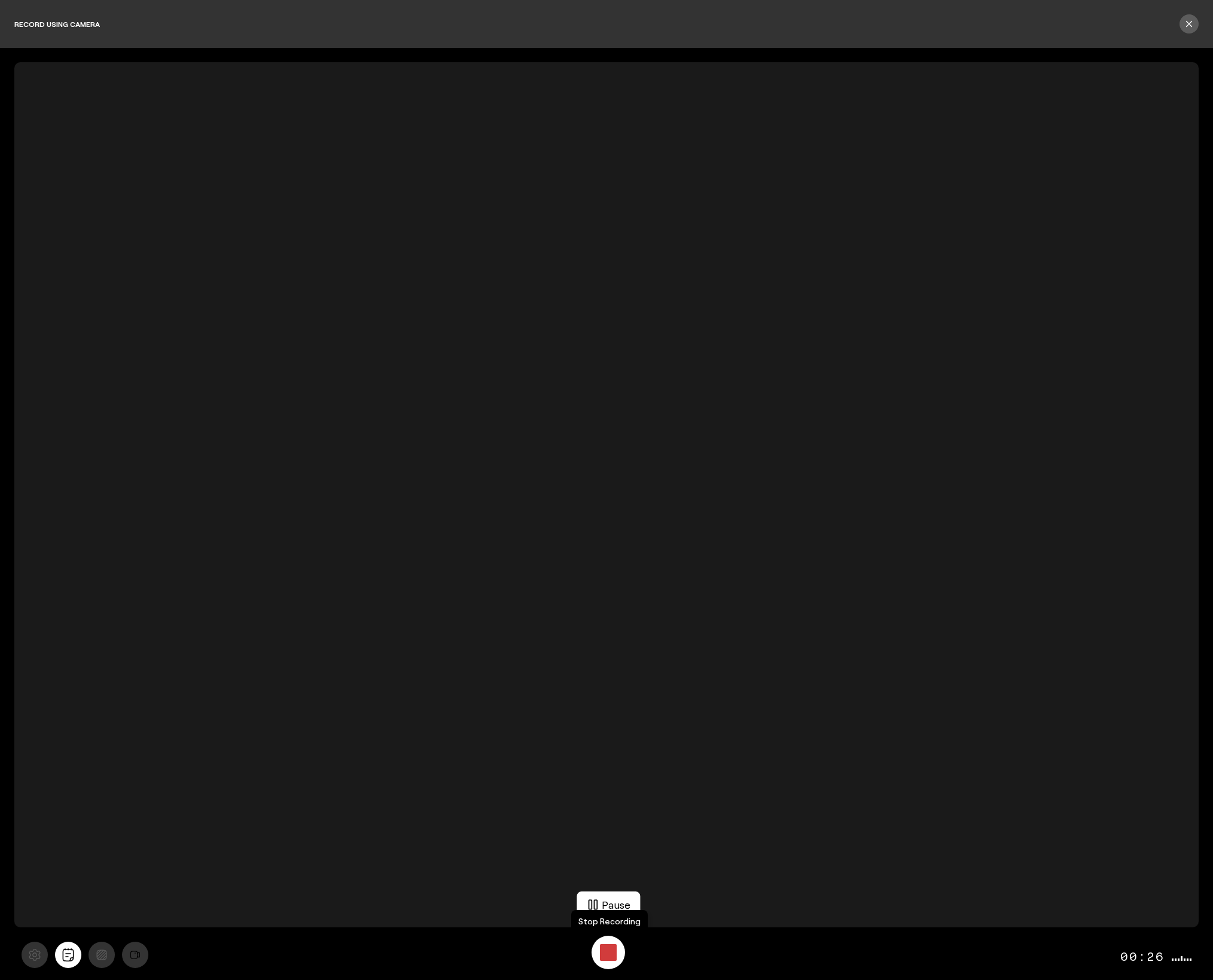
click at [609, 956] on div "Stop Recording" at bounding box center [607, 952] width 16 height 16
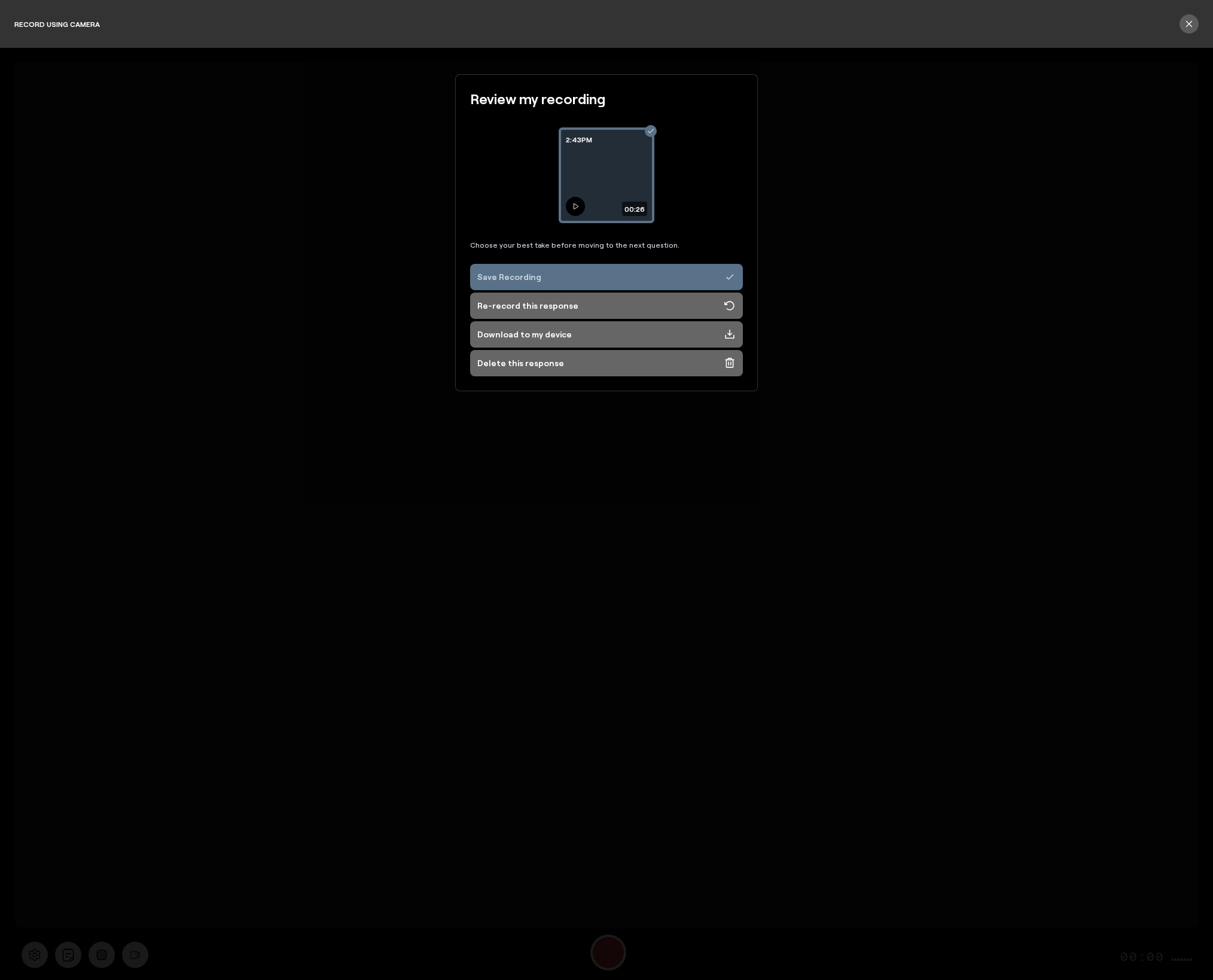
click at [572, 205] on icon at bounding box center [575, 206] width 7 height 7
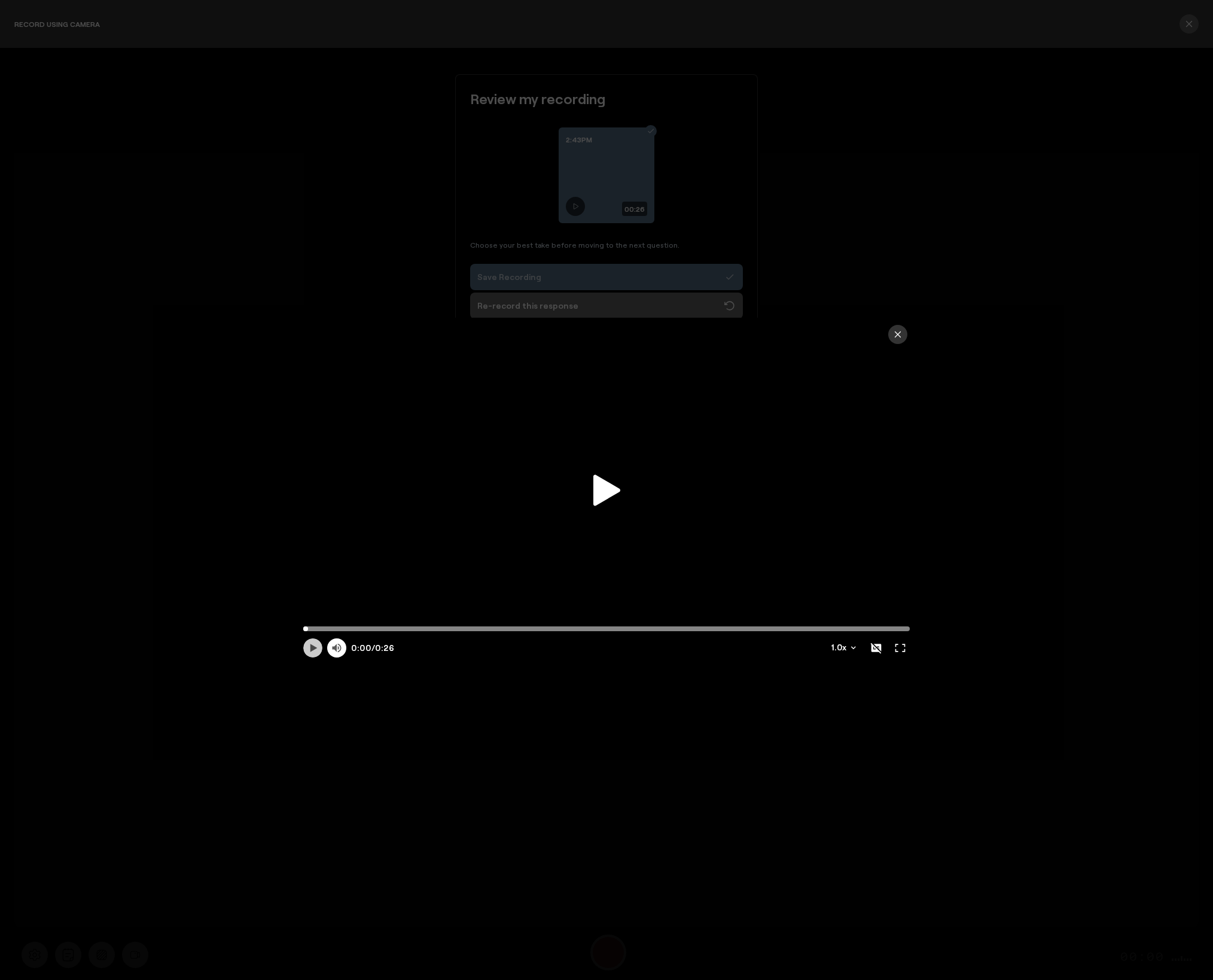
click at [311, 652] on icon at bounding box center [313, 648] width 12 height 12
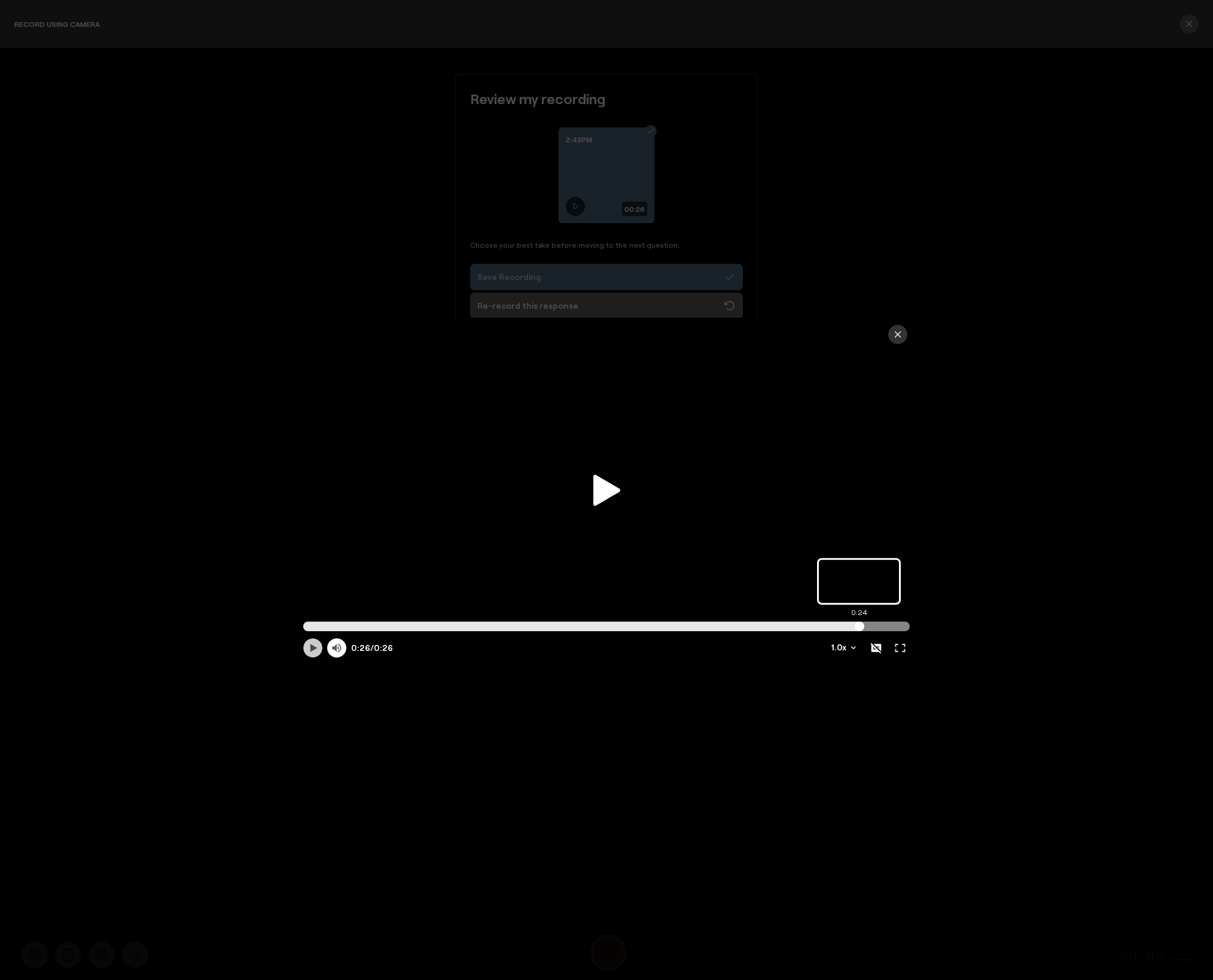
click at [859, 629] on input "Progress scrubber" at bounding box center [606, 625] width 606 height 9
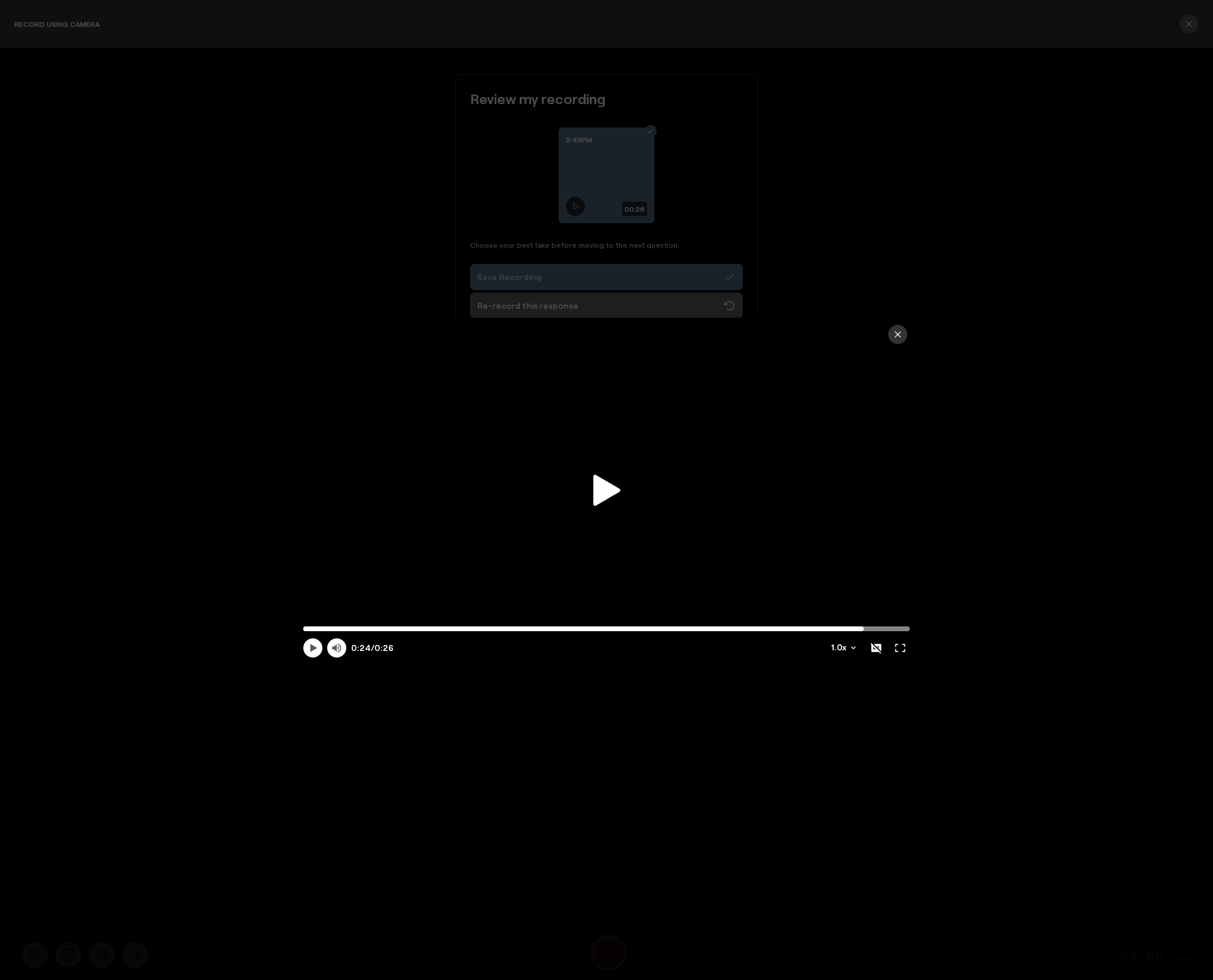
click at [603, 487] on icon at bounding box center [606, 490] width 27 height 31
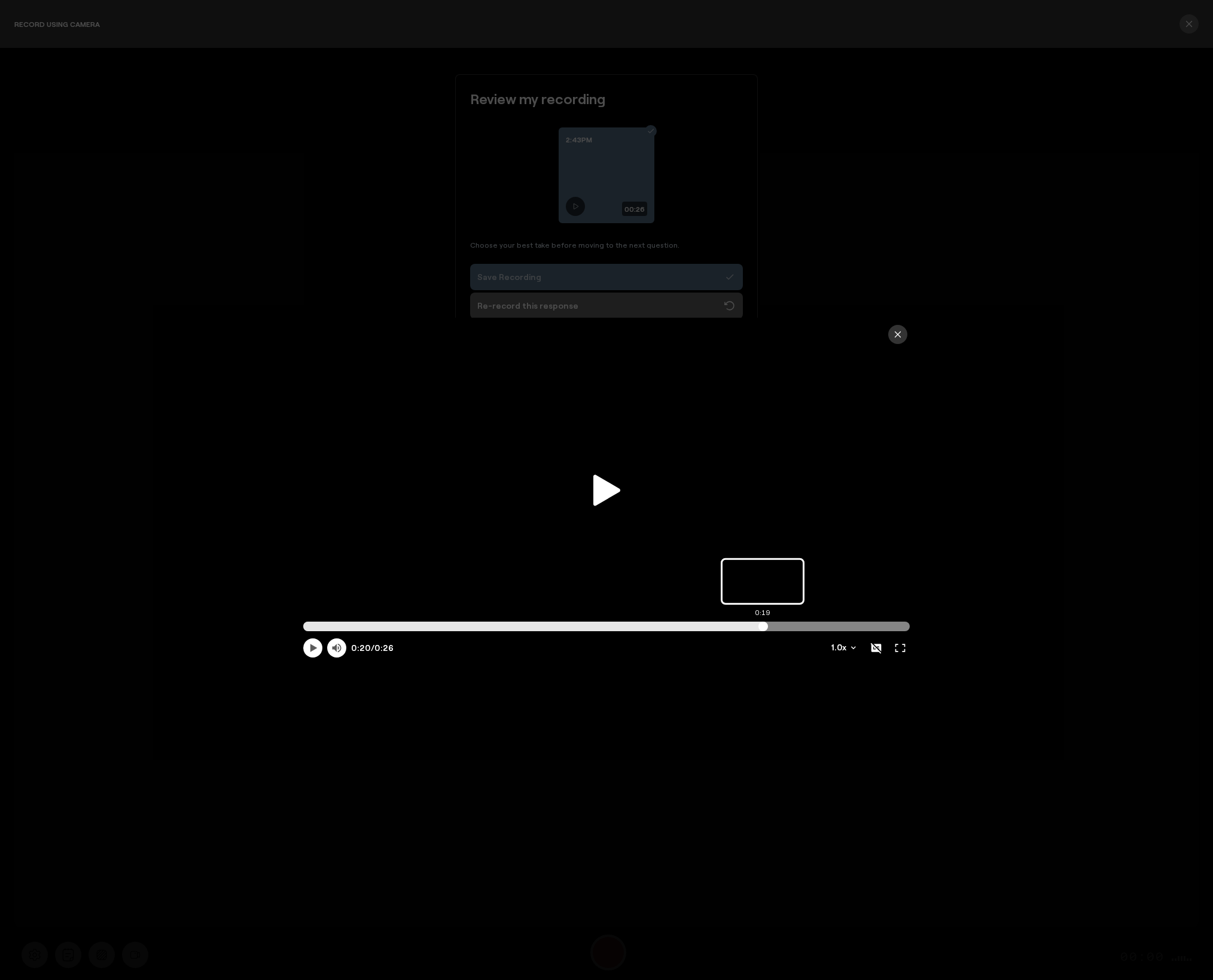
click at [763, 629] on input "Progress scrubber" at bounding box center [606, 625] width 606 height 9
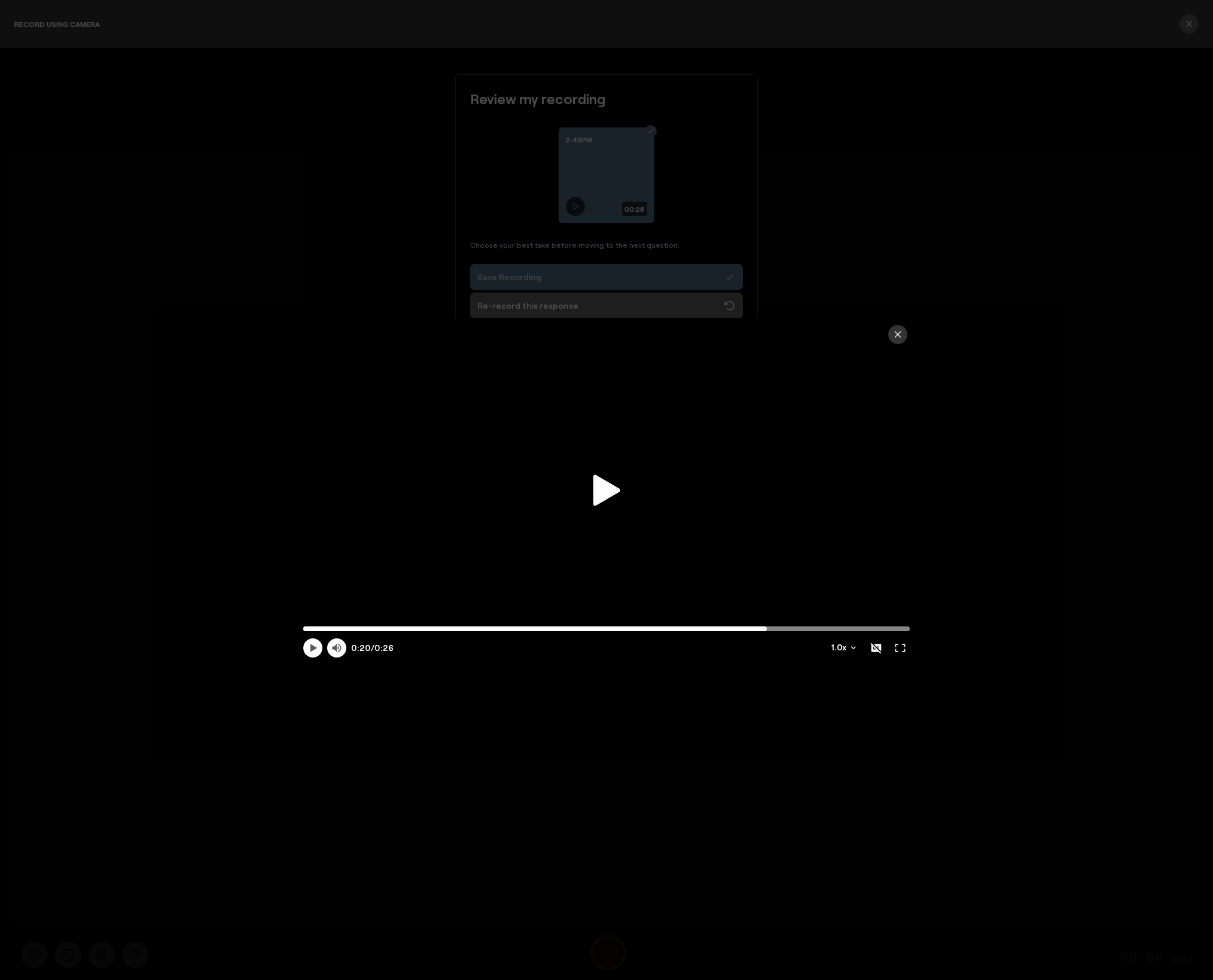
click at [594, 497] on icon at bounding box center [606, 490] width 27 height 31
type input "26.33"
click at [902, 332] on icon "button" at bounding box center [897, 334] width 9 height 9
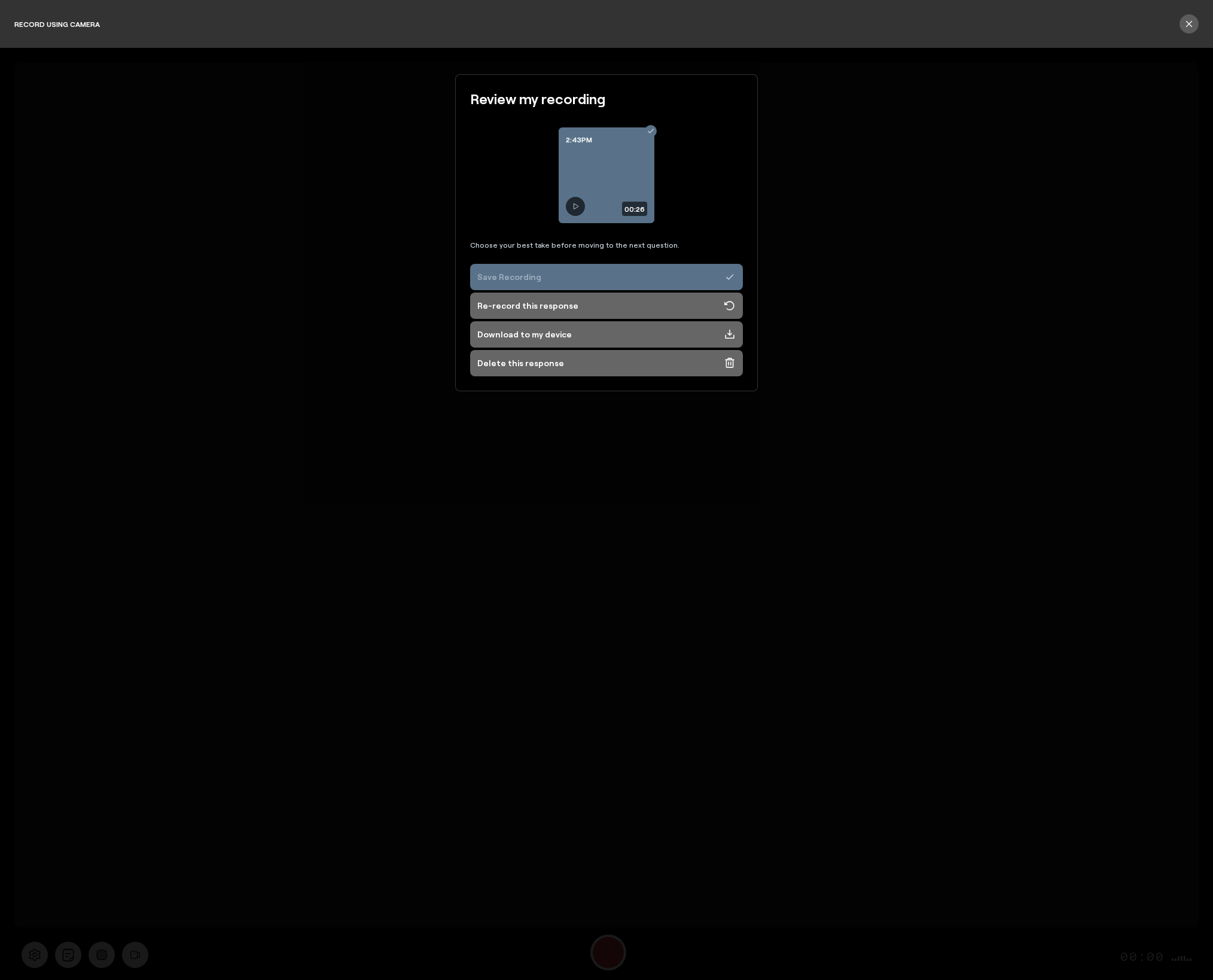
click at [557, 277] on button "Save Recording" at bounding box center [606, 277] width 273 height 27
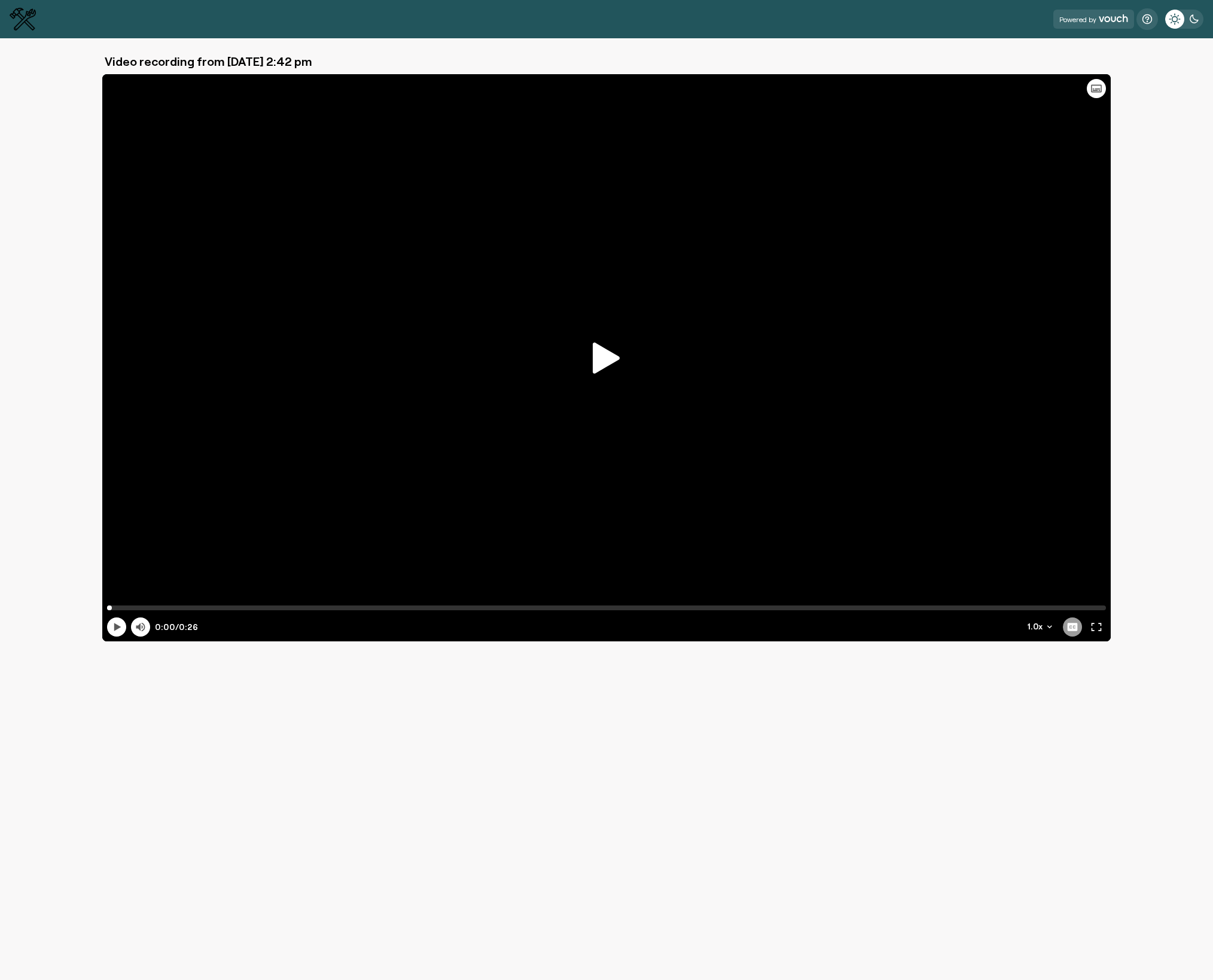
drag, startPoint x: 603, startPoint y: 357, endPoint x: 635, endPoint y: 354, distance: 32.1
click at [603, 357] on icon at bounding box center [606, 358] width 27 height 31
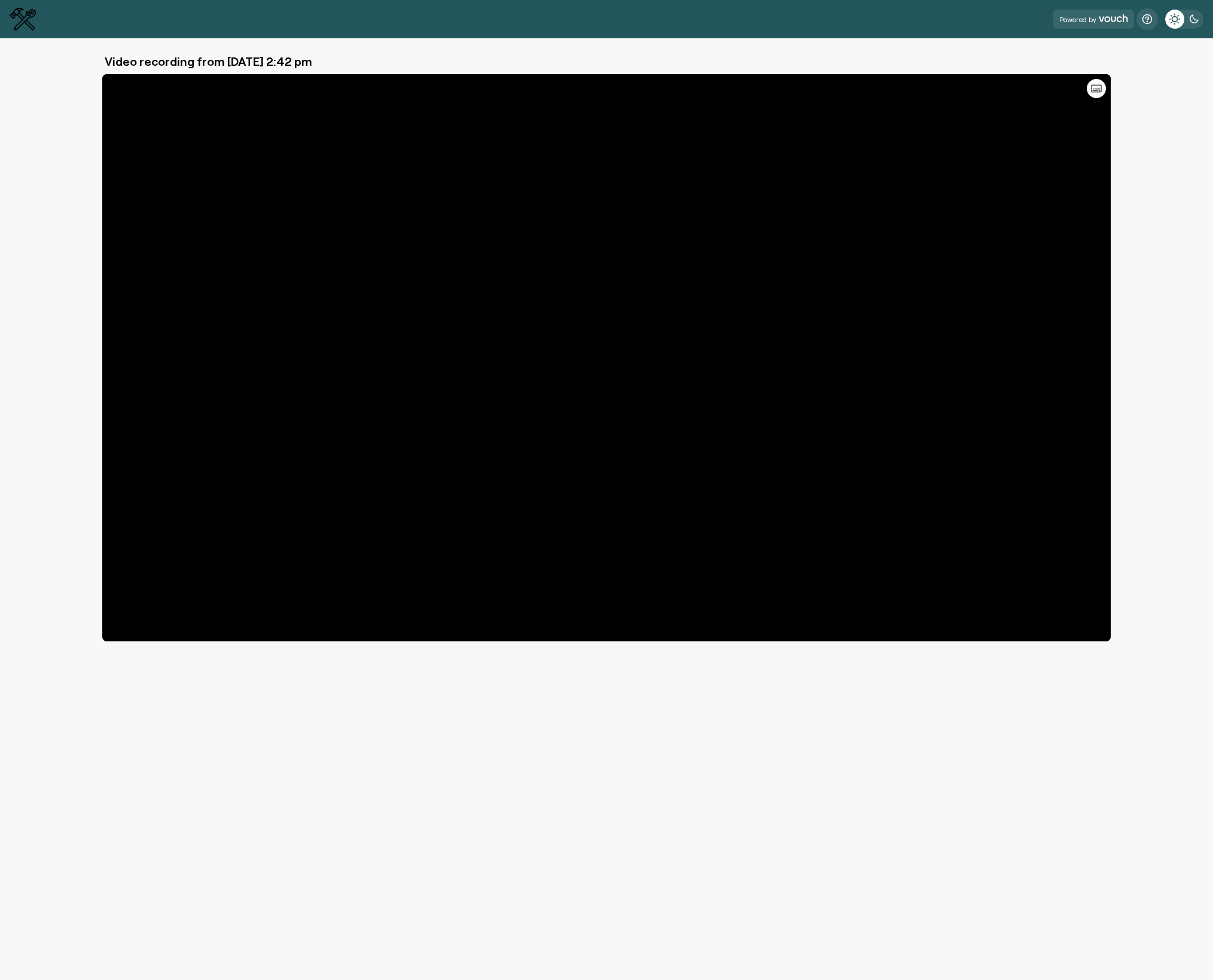
type input "26.36"
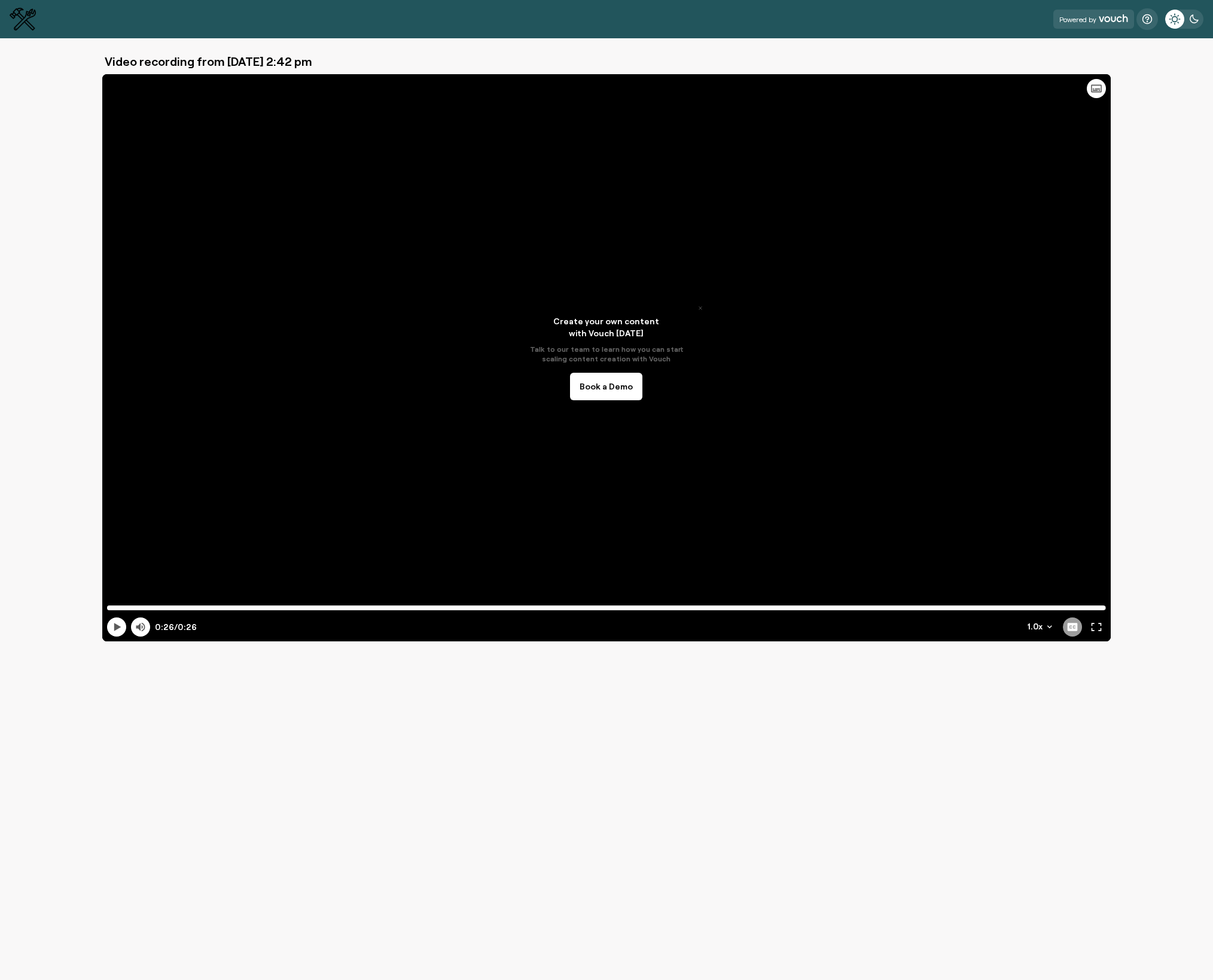
click at [1147, 530] on div "Video recording from [DATE] 2:42 pm Create your own content with Vouch [DATE] T…" at bounding box center [606, 344] width 1194 height 594
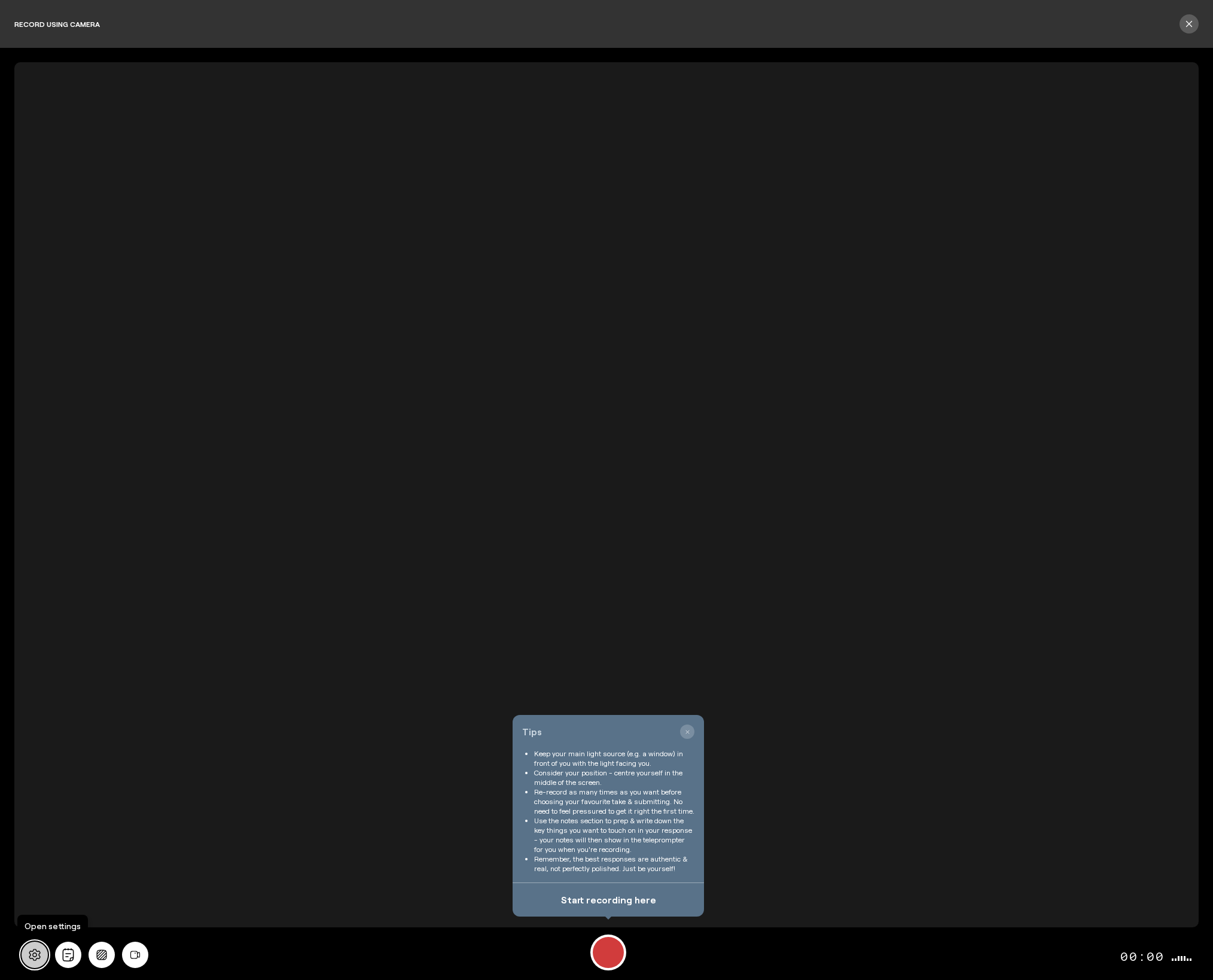
click at [35, 958] on icon at bounding box center [35, 954] width 13 height 13
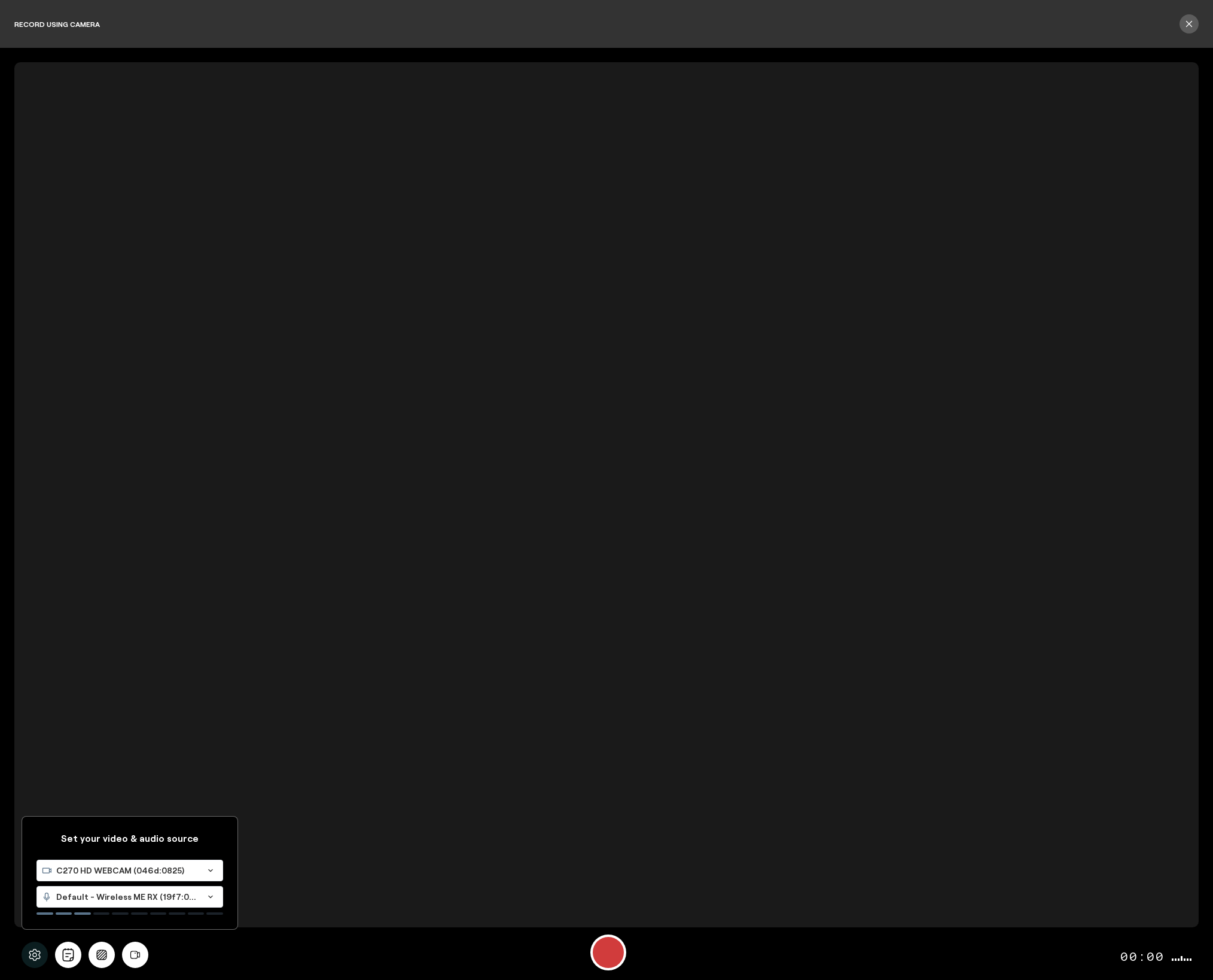
click at [84, 901] on span "Default - Wireless ME RX (19f7:0046)" at bounding box center [127, 896] width 142 height 12
click at [85, 954] on span "MacBook Air Microphone (Built-in)" at bounding box center [111, 953] width 140 height 10
click at [27, 957] on button at bounding box center [35, 954] width 27 height 27
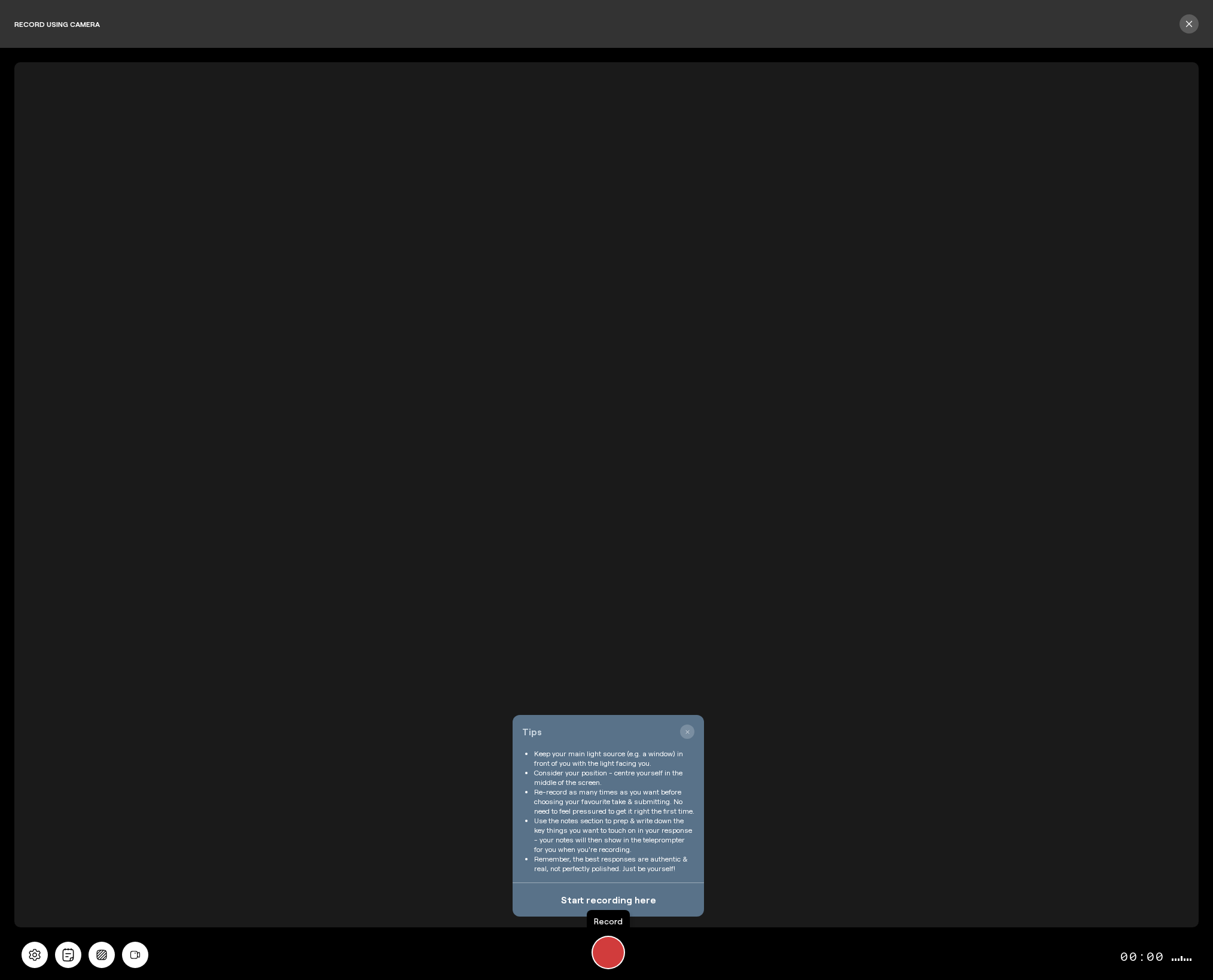
click at [614, 952] on div "Record" at bounding box center [608, 952] width 31 height 31
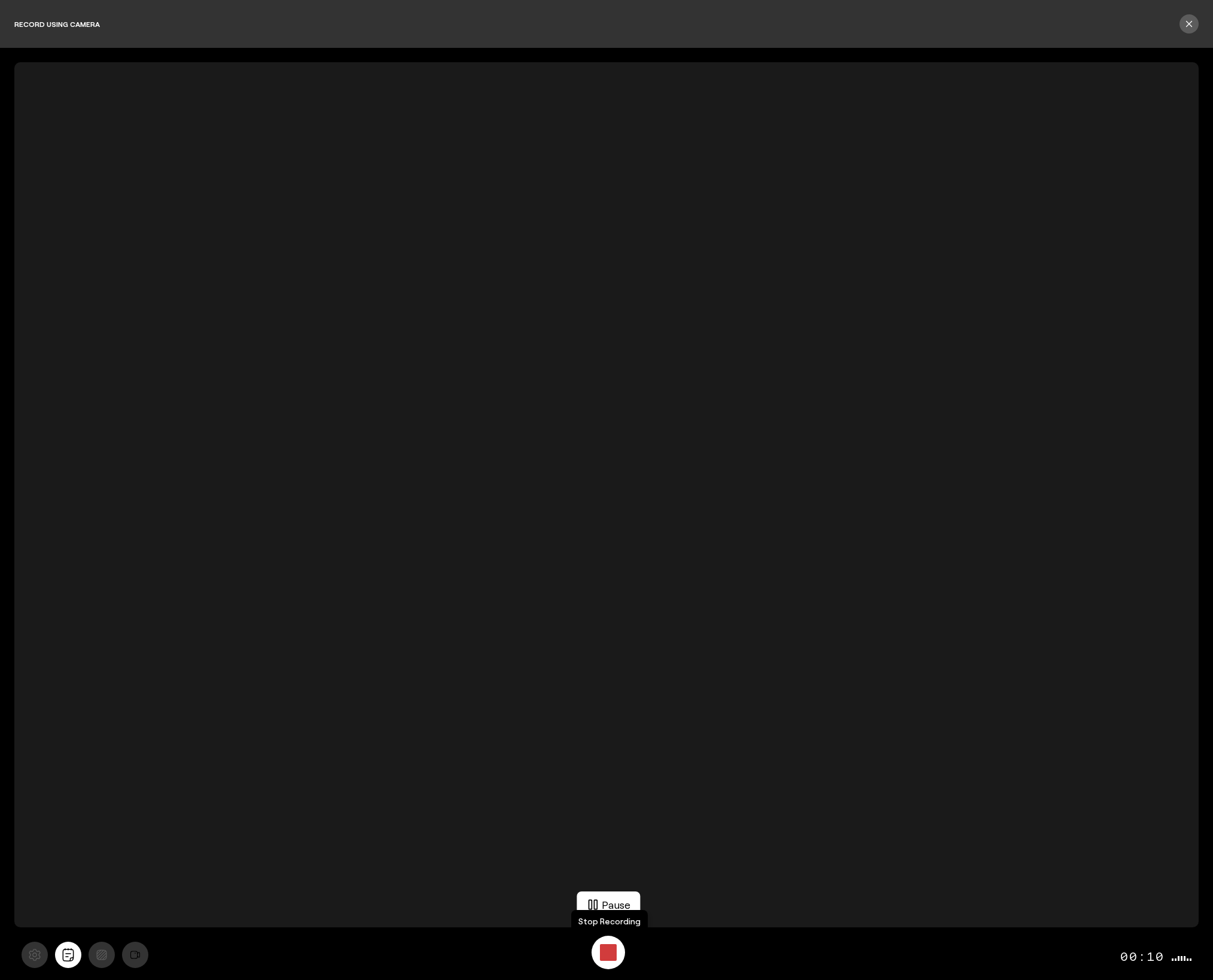
click at [614, 952] on div "Stop Recording" at bounding box center [607, 952] width 16 height 16
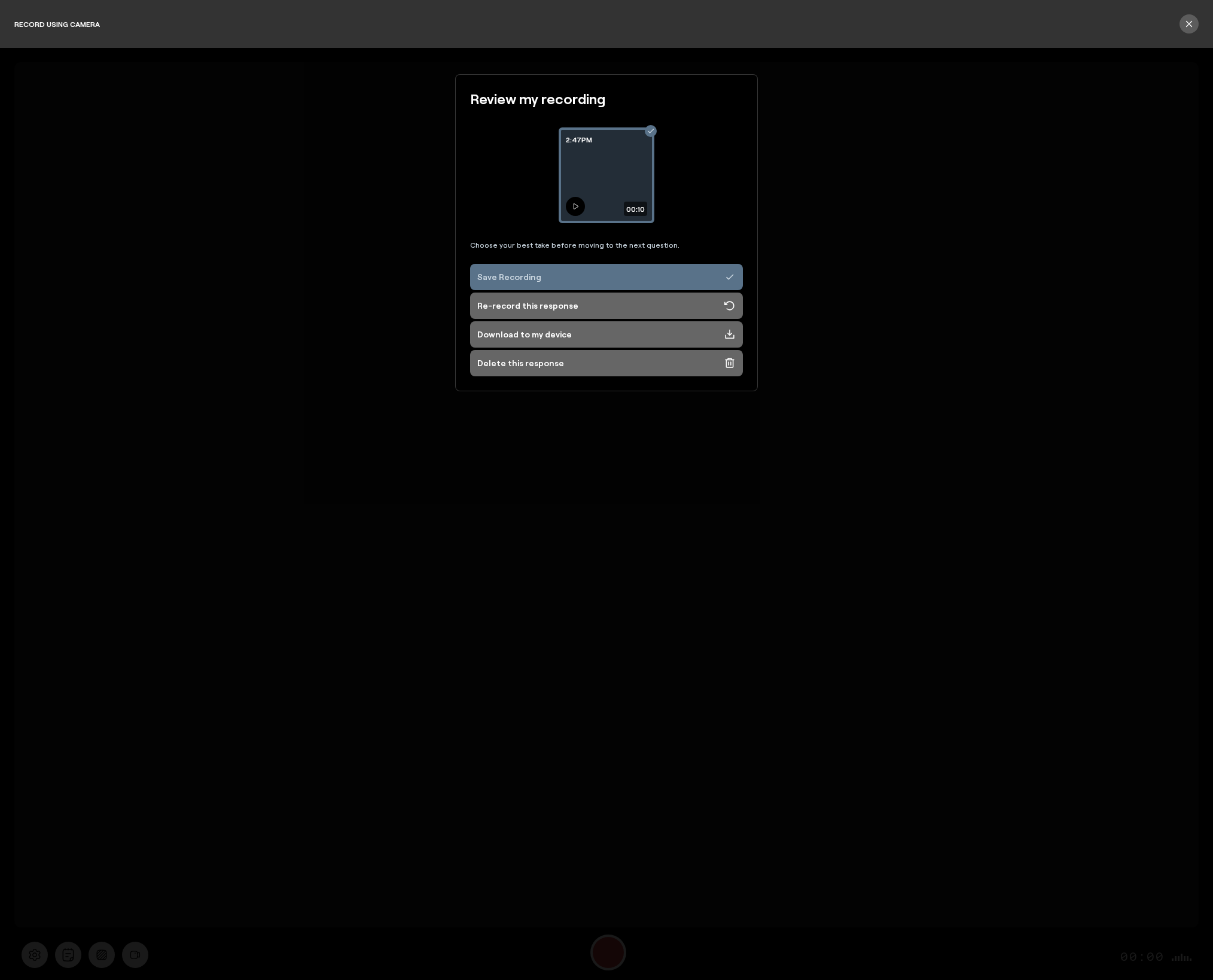
click at [574, 210] on button at bounding box center [575, 206] width 19 height 19
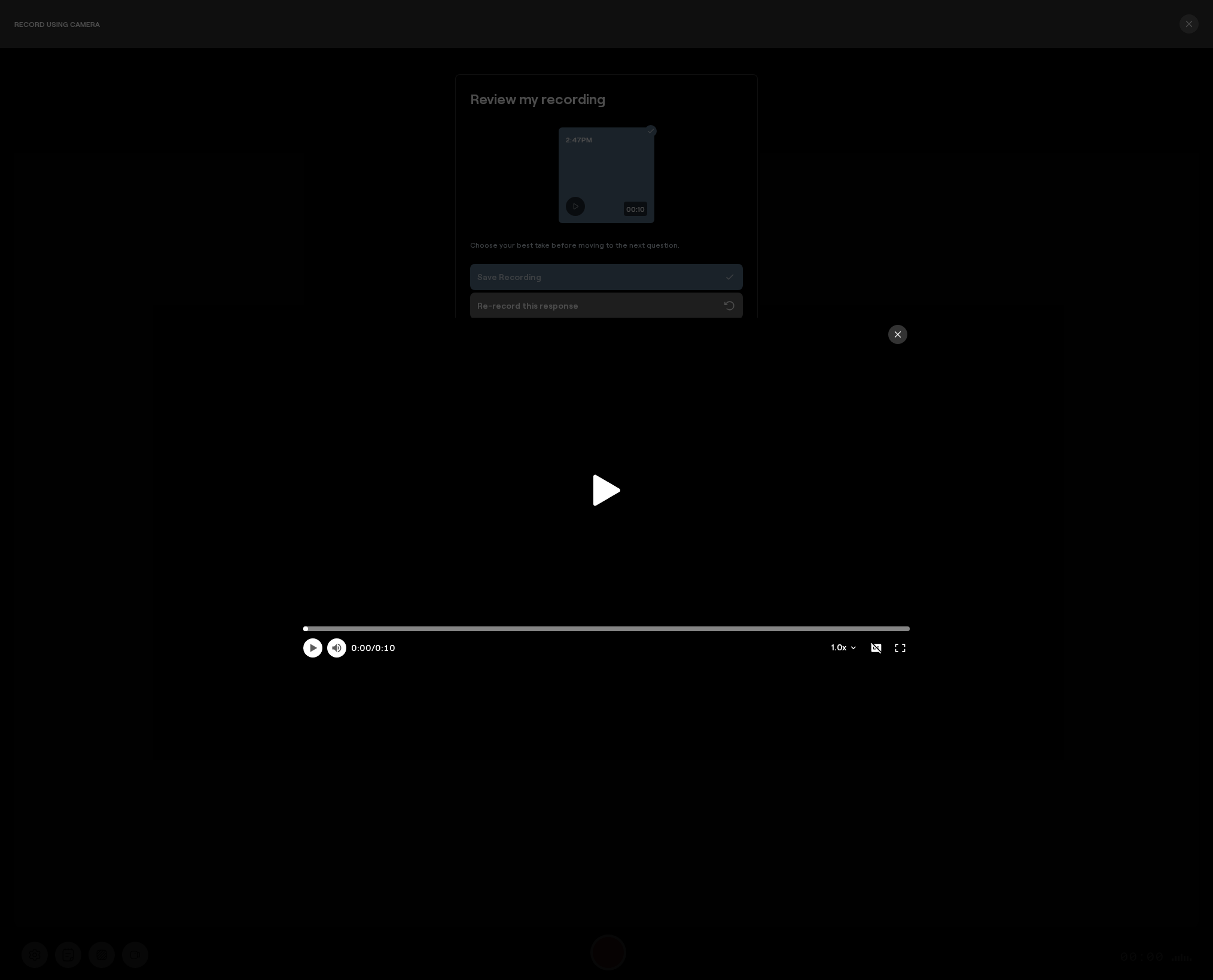
click at [606, 492] on icon at bounding box center [606, 490] width 27 height 31
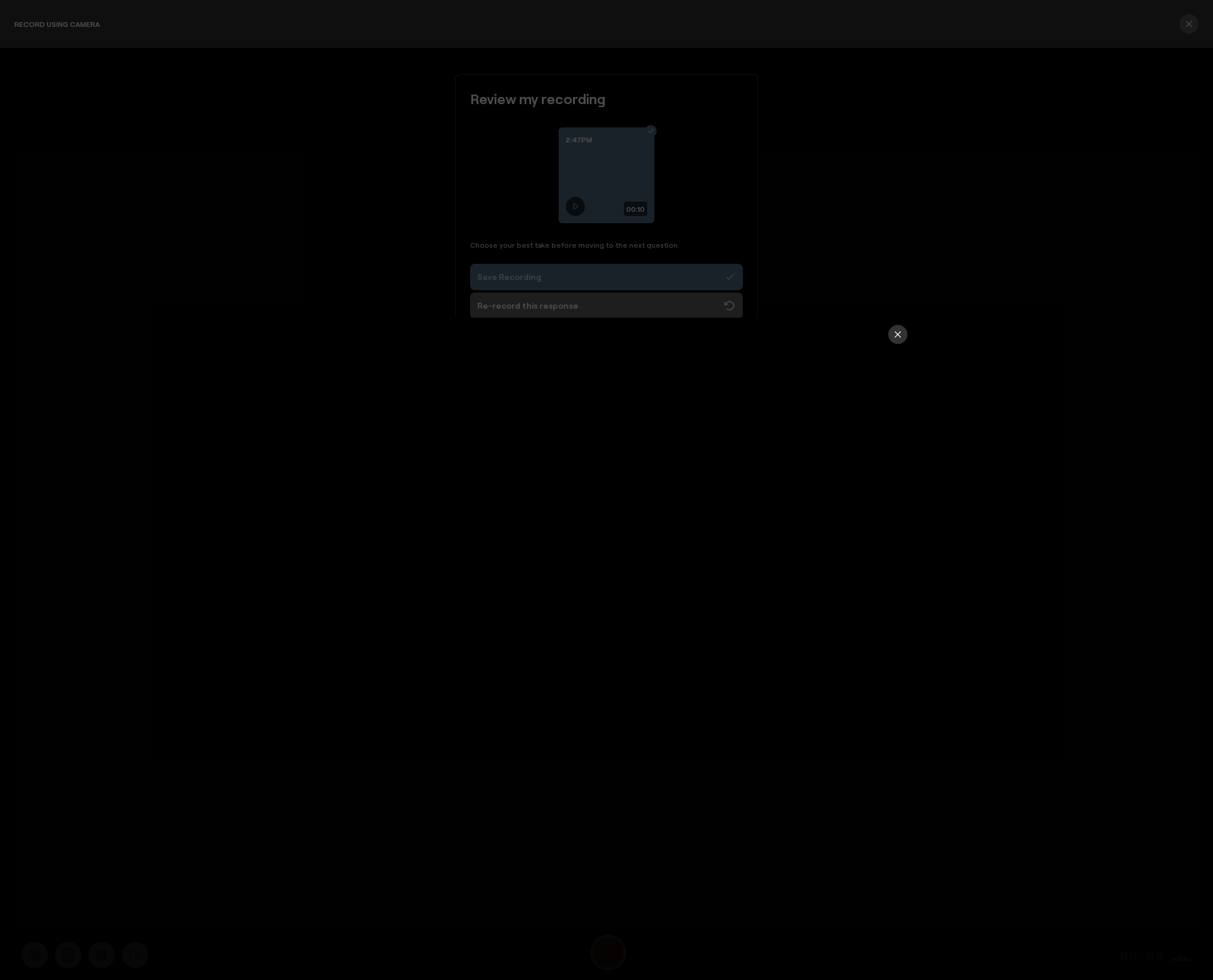
type input "10.23"
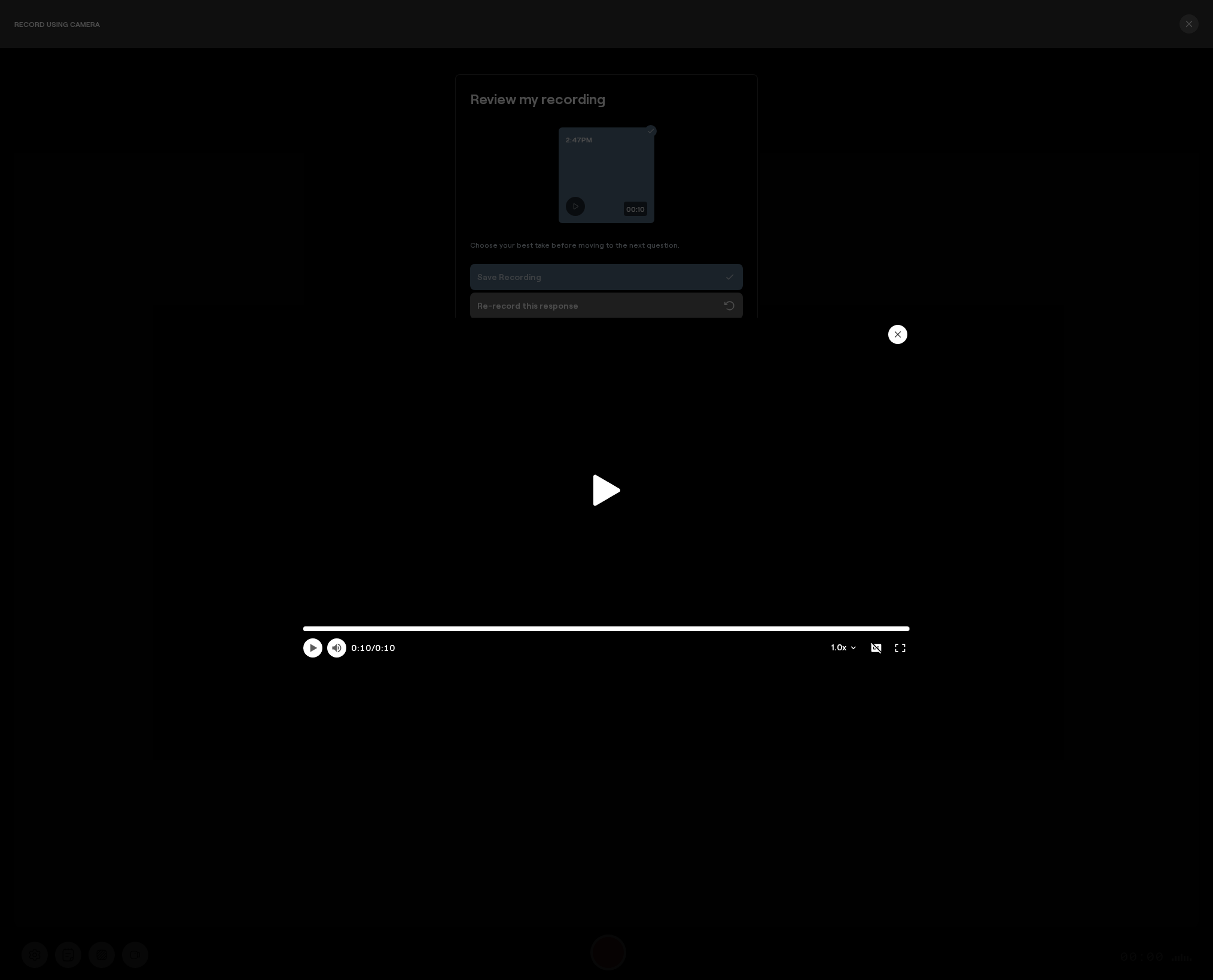
click at [902, 336] on button "button" at bounding box center [897, 334] width 19 height 19
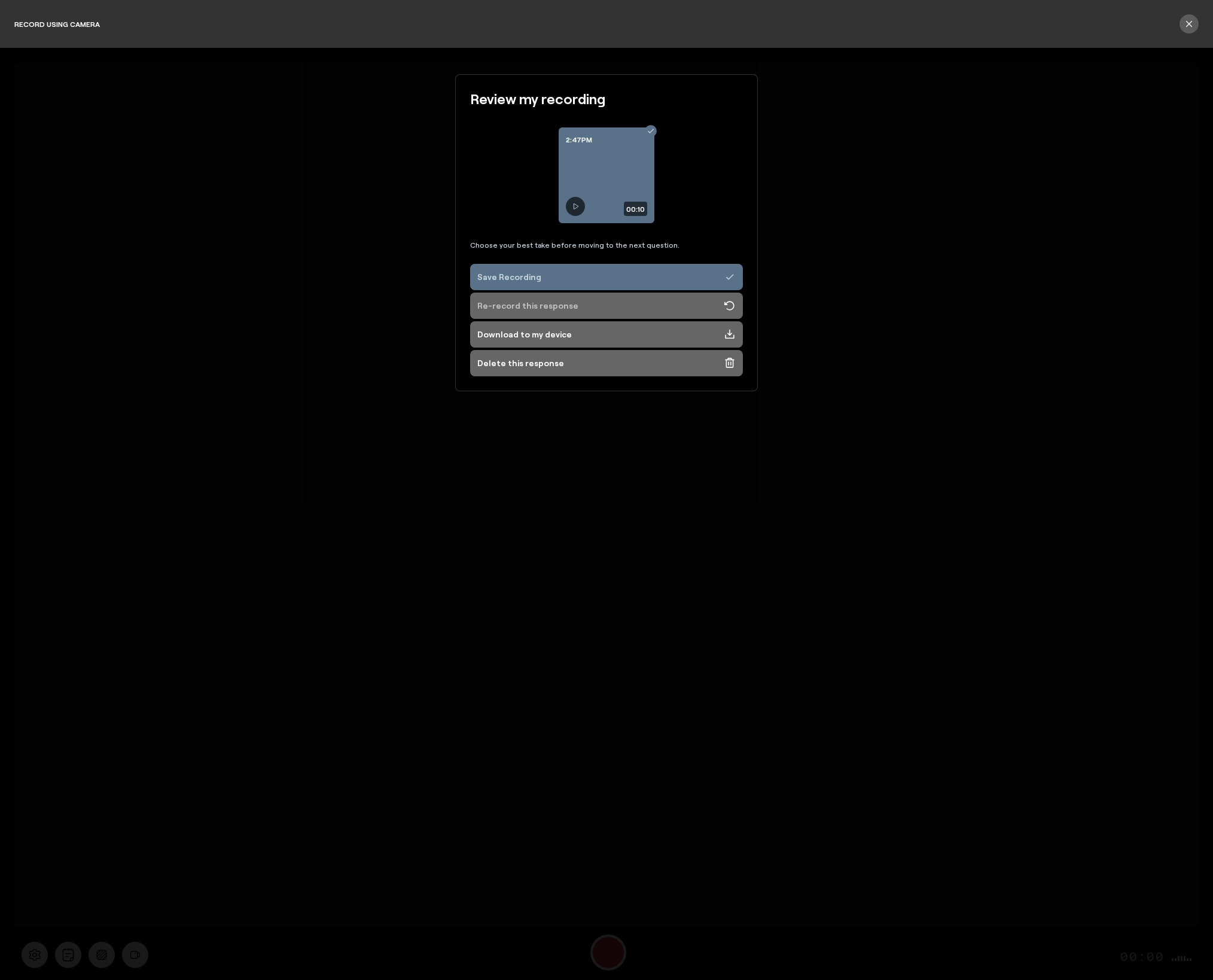
click at [498, 310] on div "Re-record this response" at bounding box center [527, 305] width 101 height 12
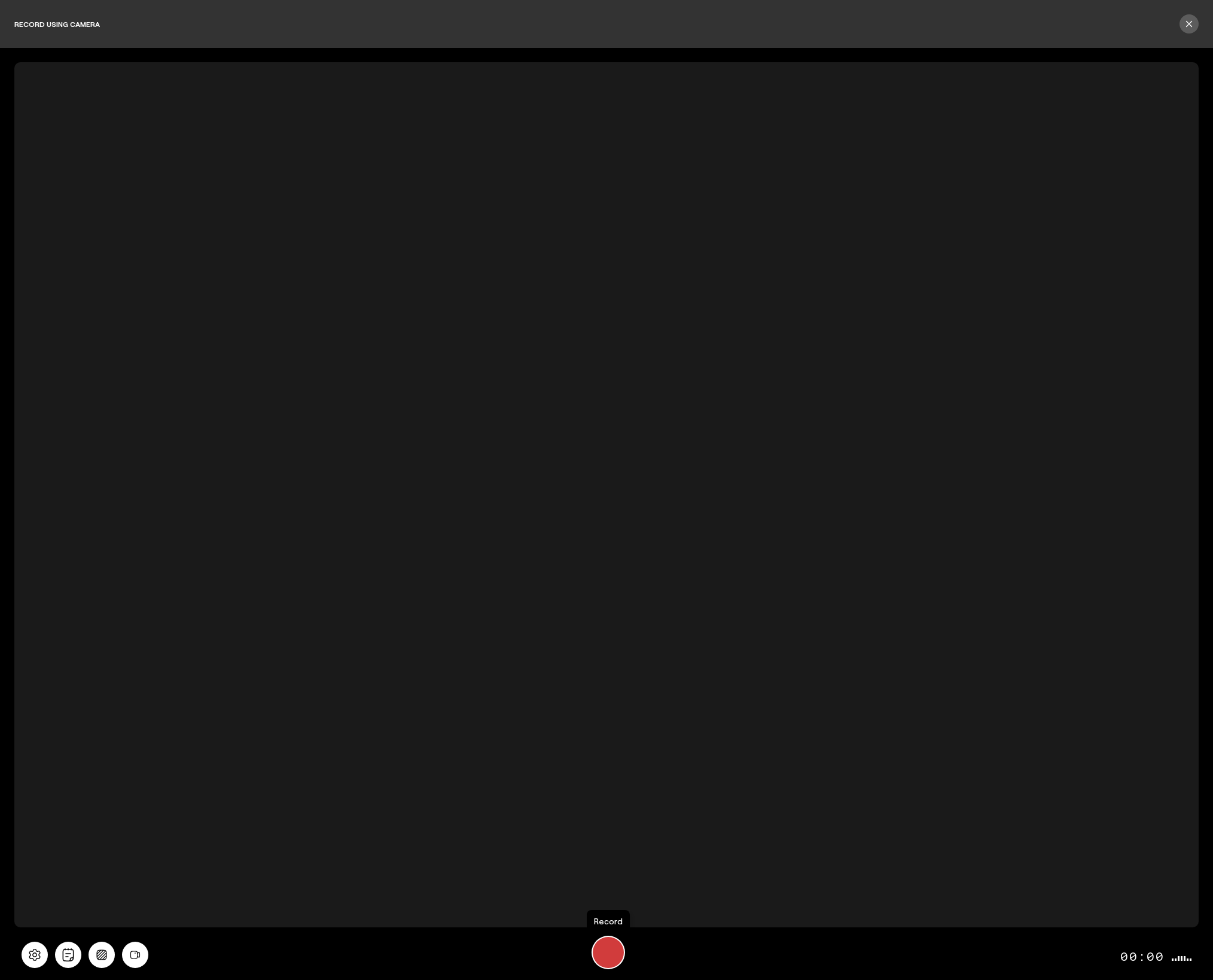
click at [609, 957] on div "Start Recording" at bounding box center [608, 952] width 31 height 31
click at [609, 957] on div "Stop Recording" at bounding box center [607, 952] width 16 height 16
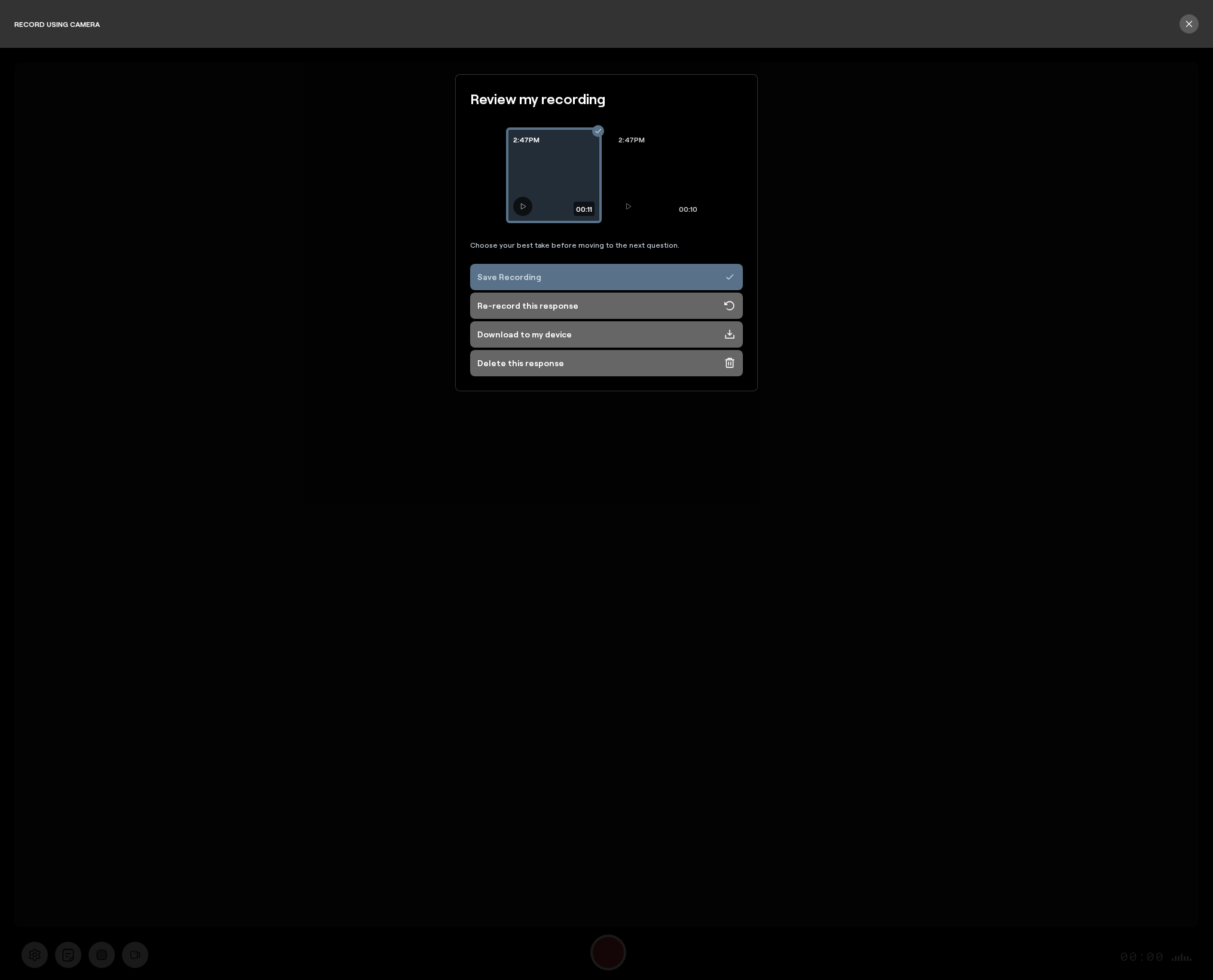
click at [548, 187] on div "2:47PM 00:11" at bounding box center [553, 175] width 96 height 96
click at [519, 208] on icon at bounding box center [523, 206] width 7 height 7
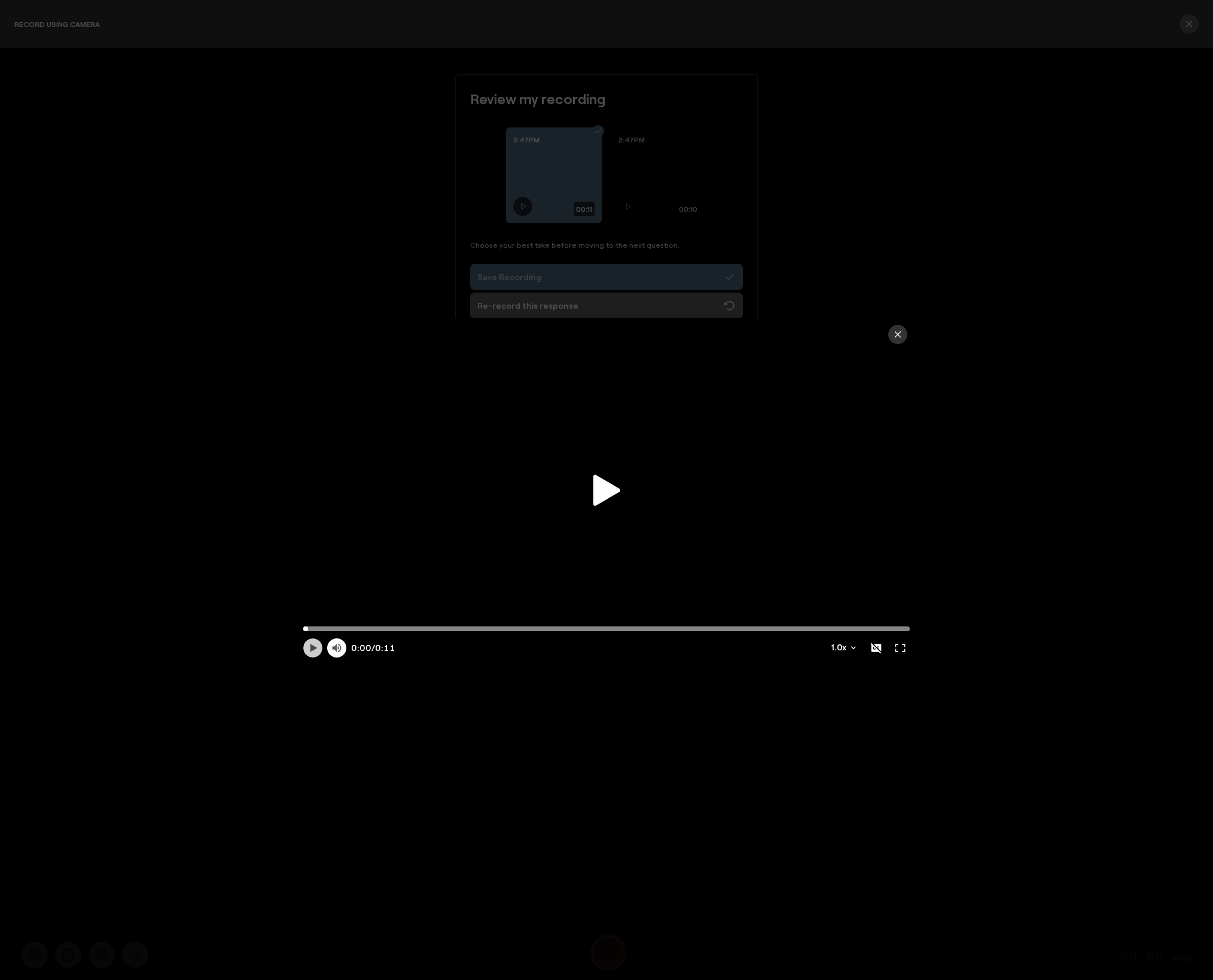
click at [311, 649] on icon at bounding box center [314, 647] width 7 height 8
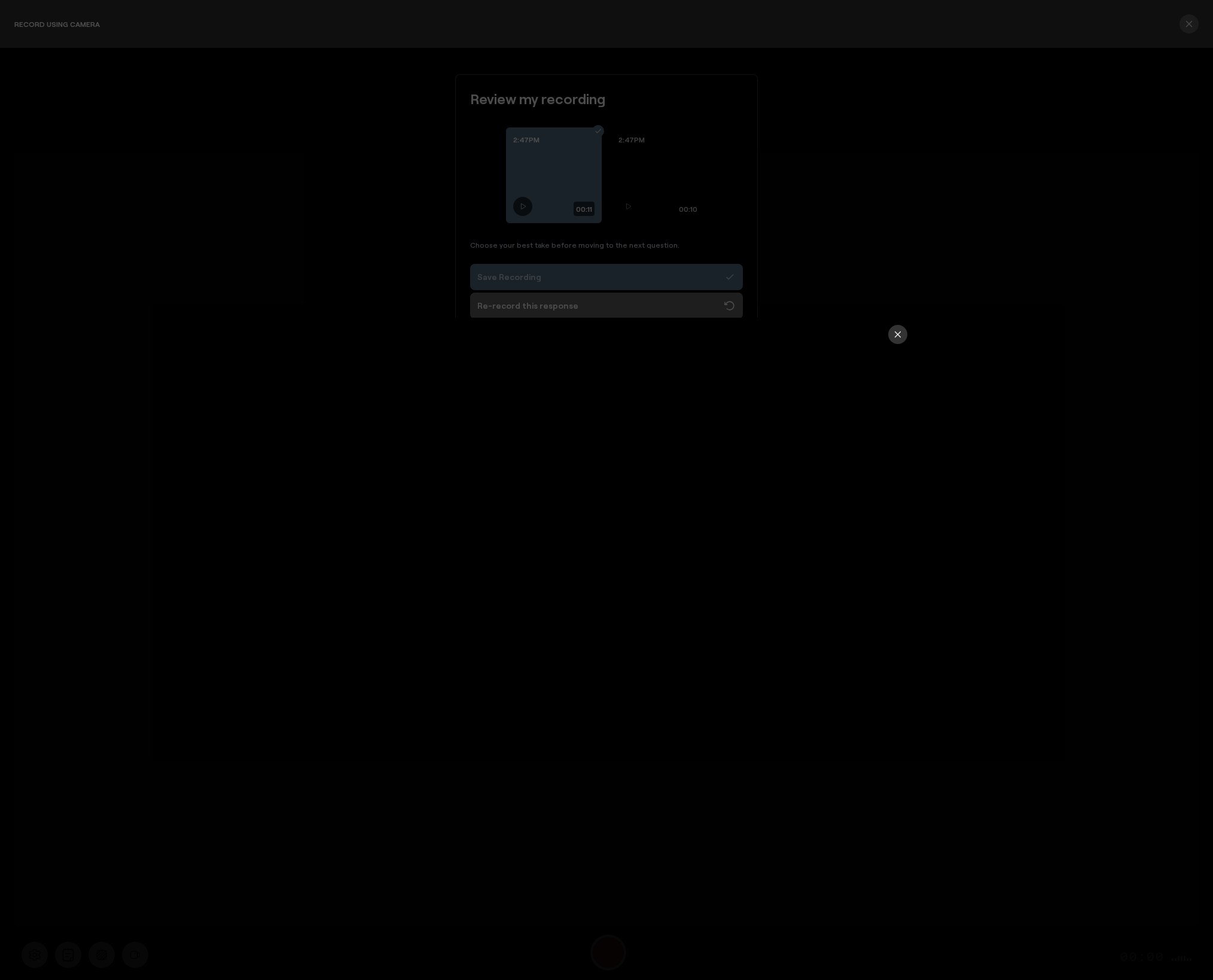
type input "11.53"
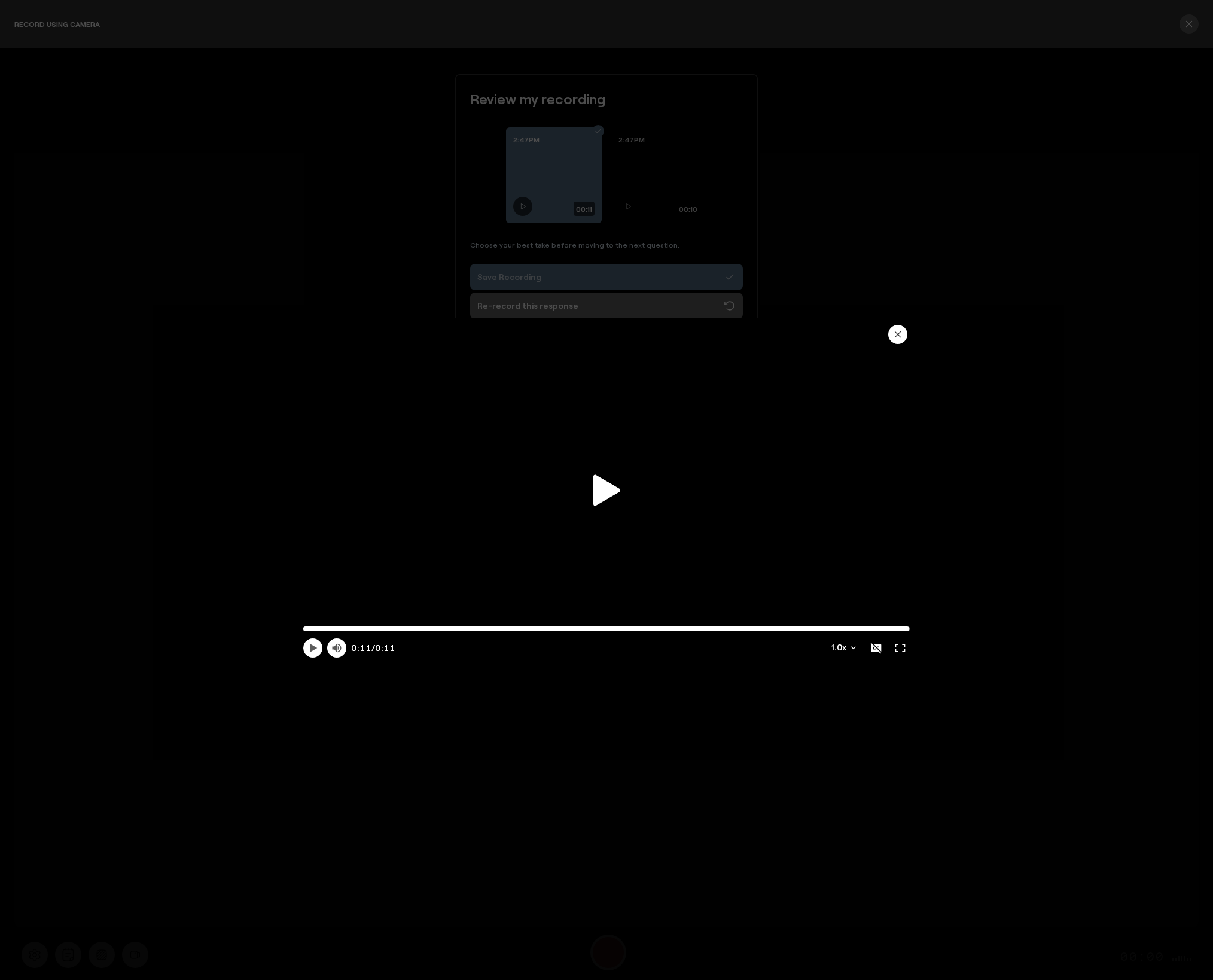
click at [902, 334] on icon "button" at bounding box center [897, 334] width 9 height 9
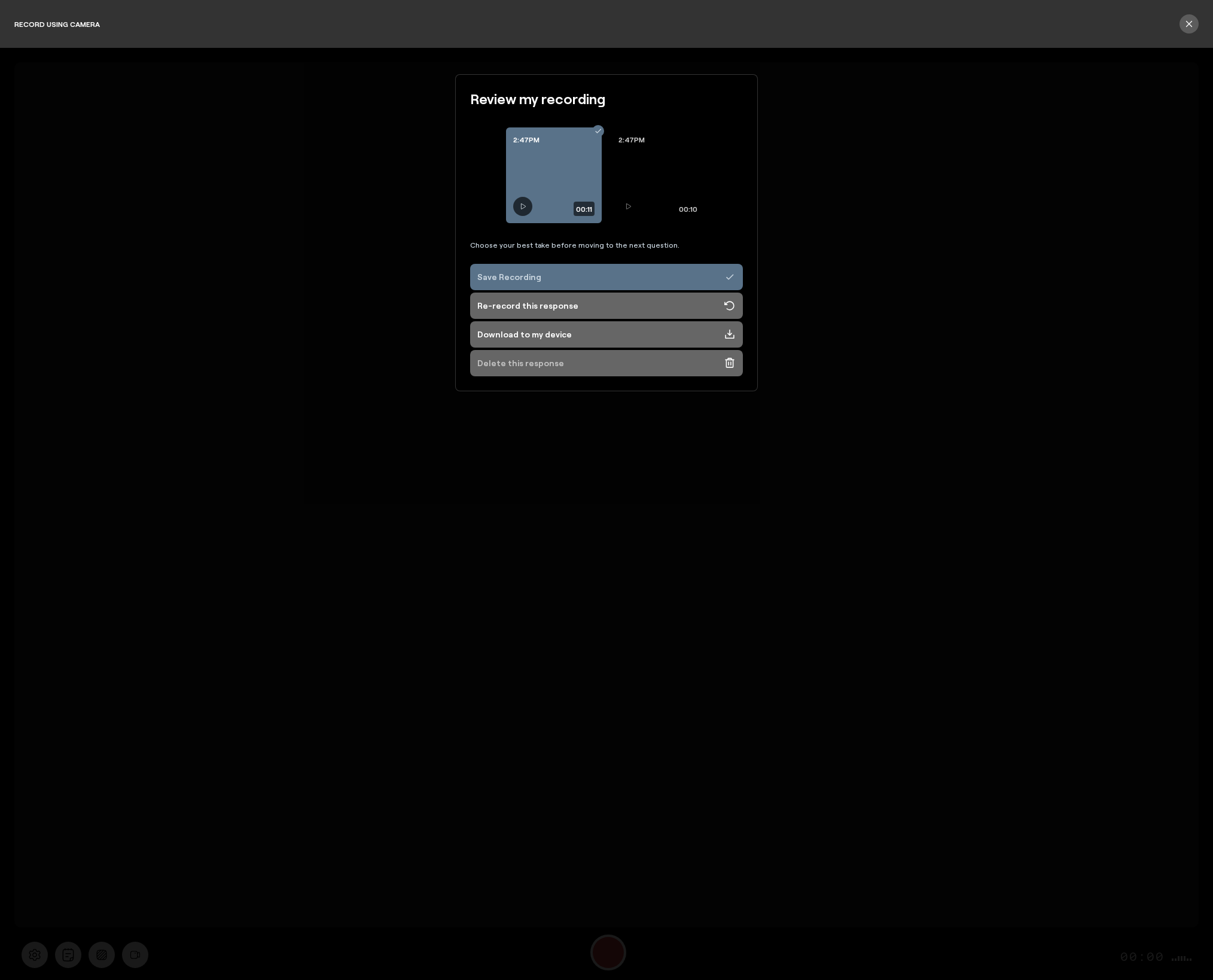
click at [627, 368] on button "Delete this response" at bounding box center [606, 363] width 273 height 27
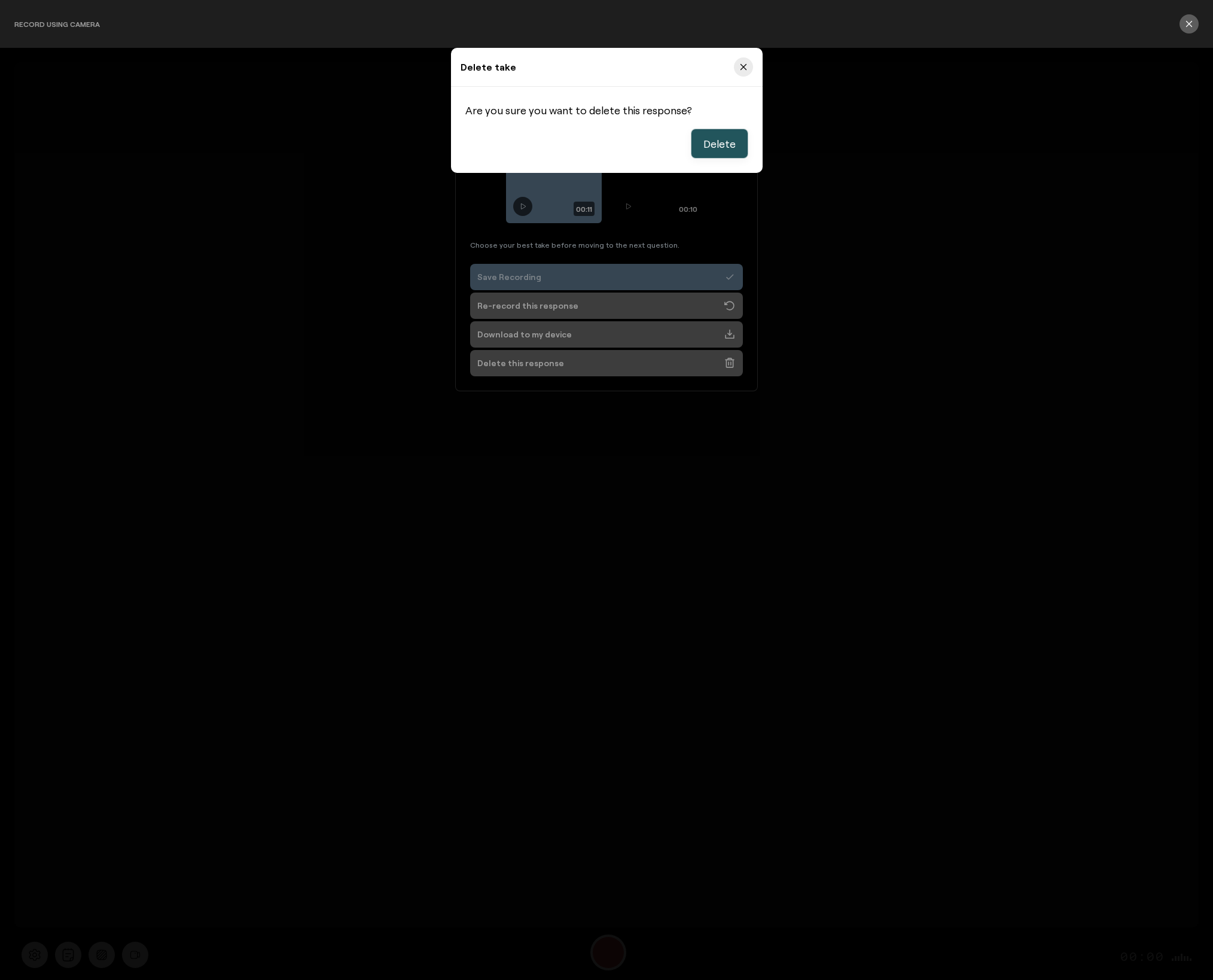
click at [742, 143] on button "Delete" at bounding box center [720, 143] width 58 height 30
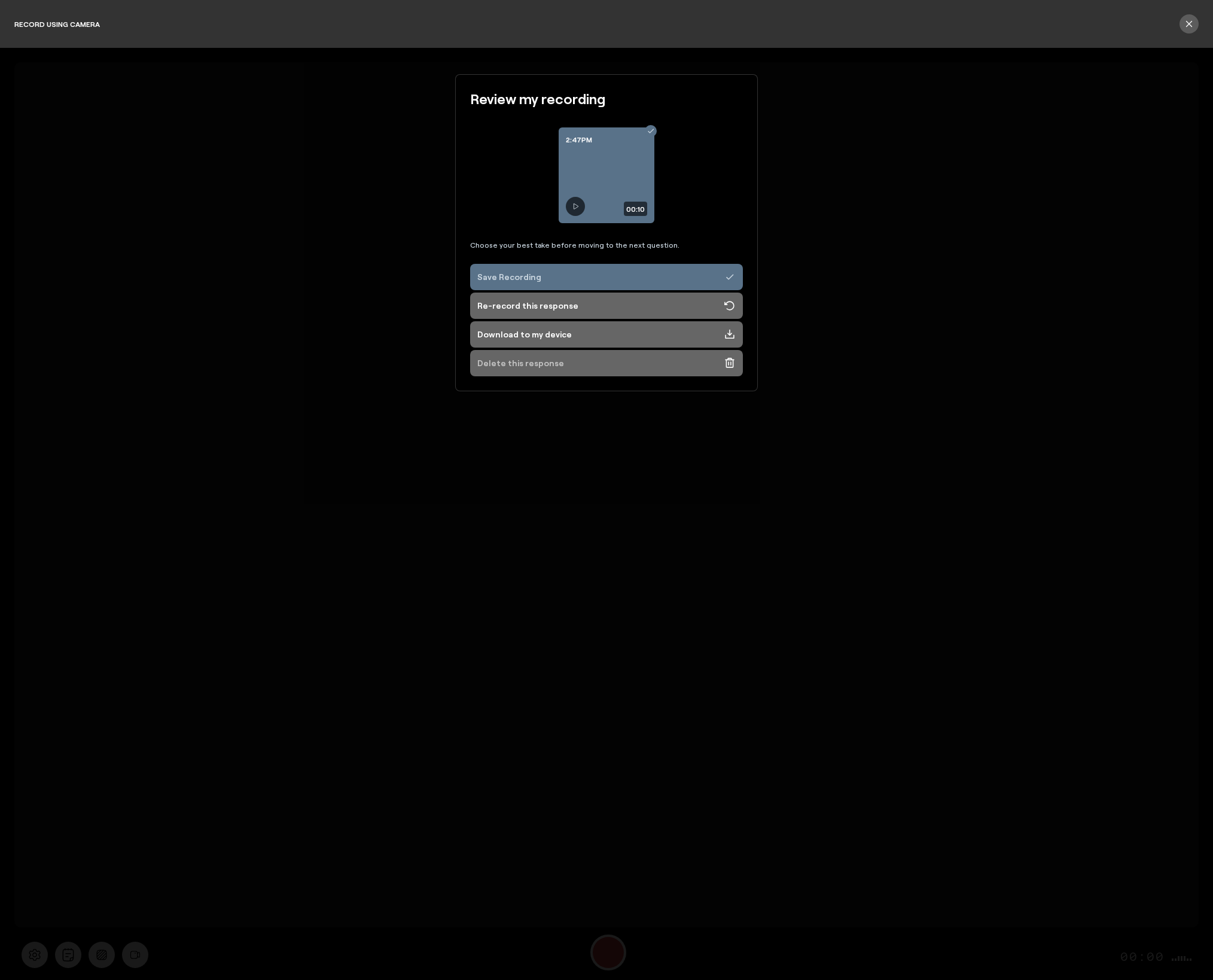
click at [557, 361] on button "Delete this response" at bounding box center [606, 363] width 273 height 27
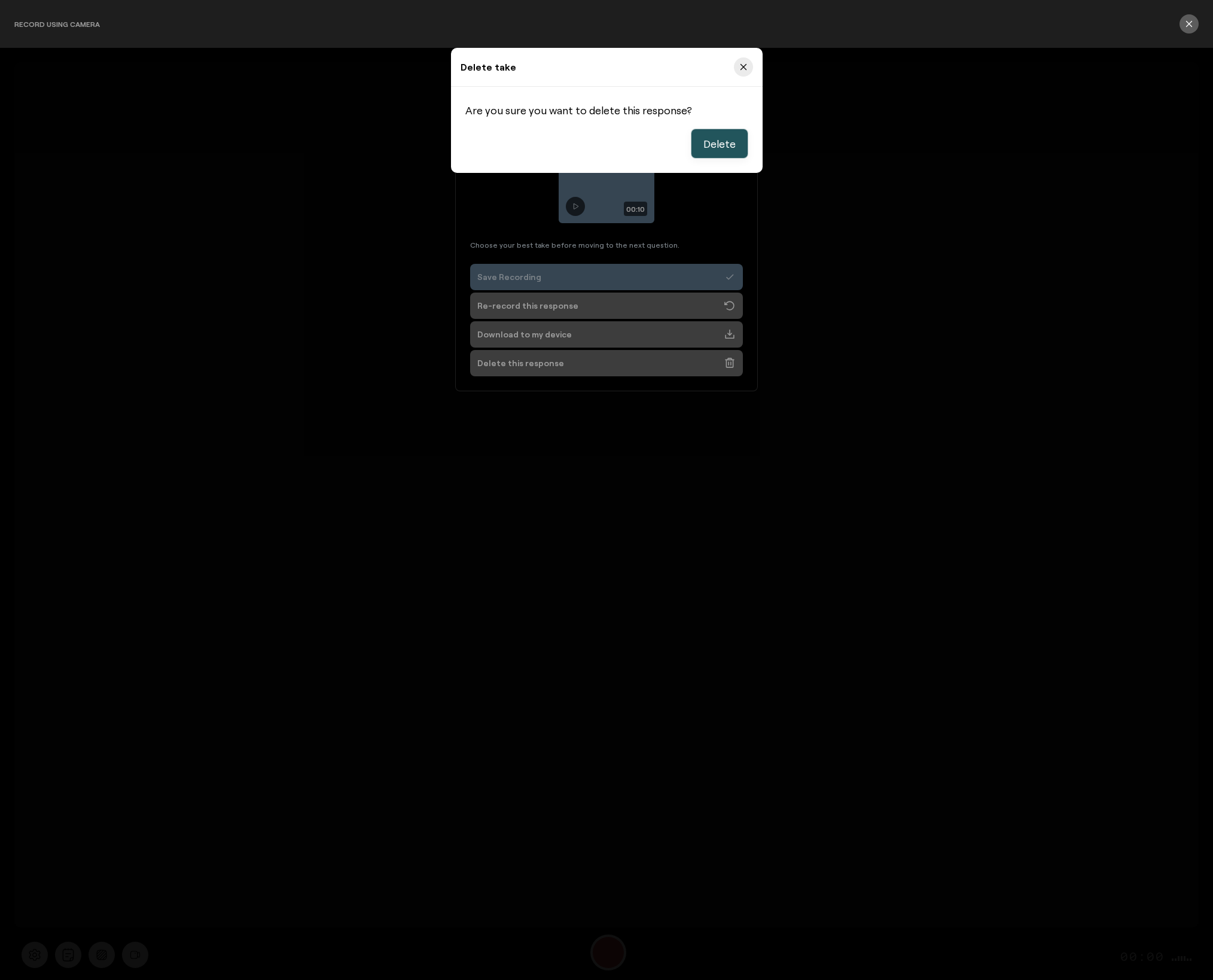
click at [722, 141] on span "Delete" at bounding box center [719, 143] width 32 height 15
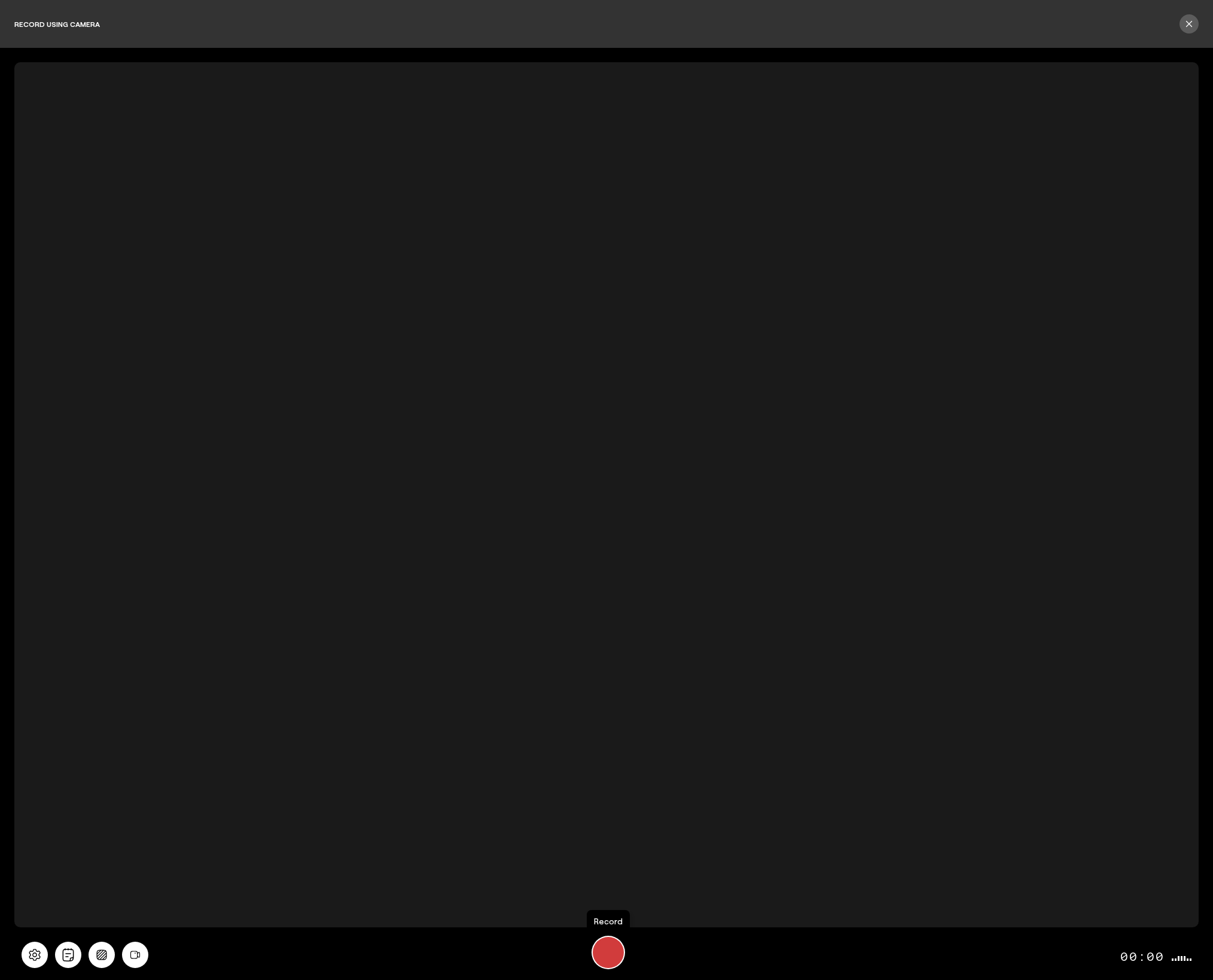
click at [611, 954] on div "Start Recording" at bounding box center [608, 952] width 31 height 31
click at [610, 952] on div "Stop Recording" at bounding box center [607, 952] width 16 height 16
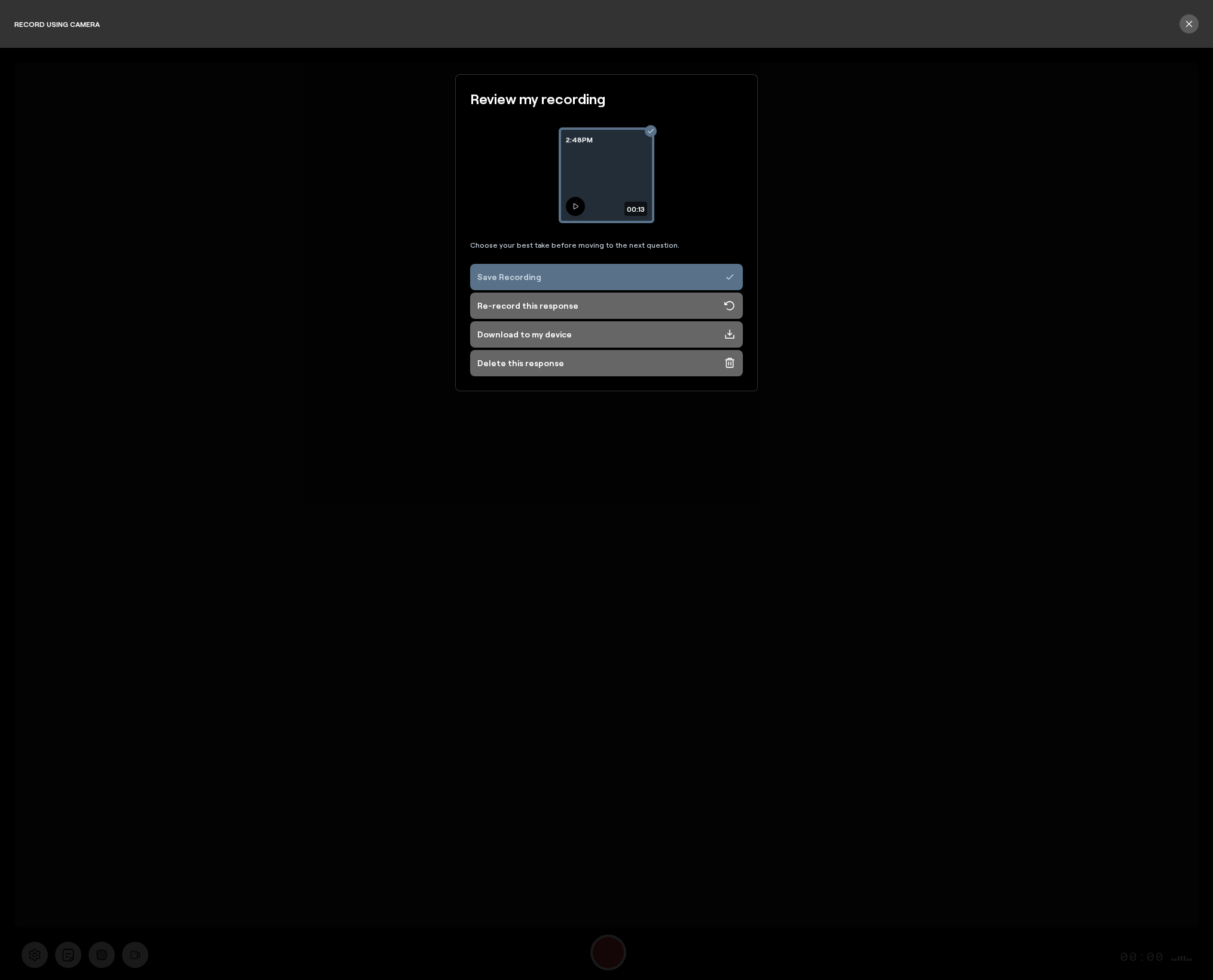
click at [583, 203] on button at bounding box center [575, 206] width 19 height 19
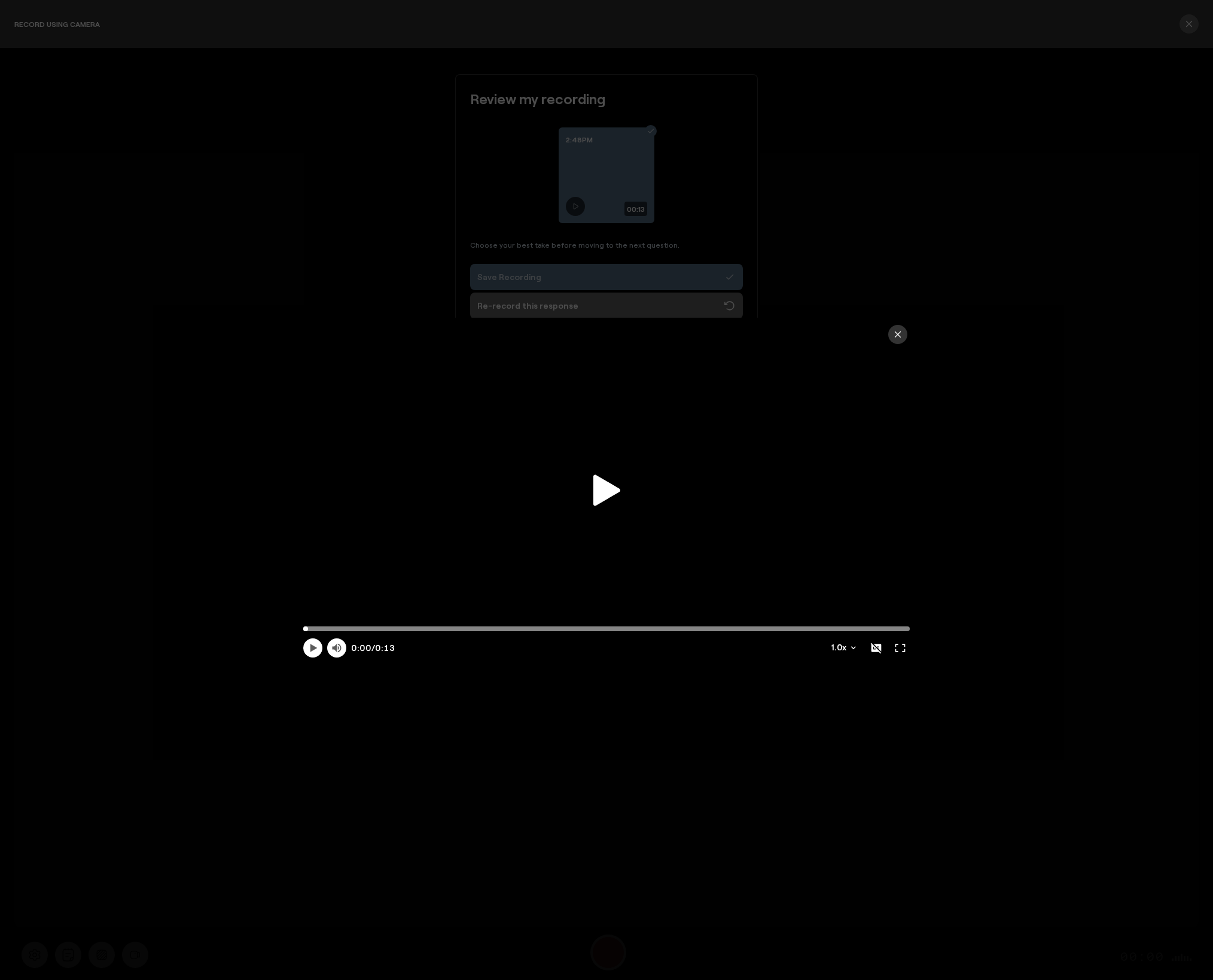
drag, startPoint x: 603, startPoint y: 494, endPoint x: 735, endPoint y: 490, distance: 132.1
click at [605, 493] on icon at bounding box center [606, 490] width 27 height 31
type input "13.3"
click at [892, 330] on button "button" at bounding box center [897, 334] width 19 height 19
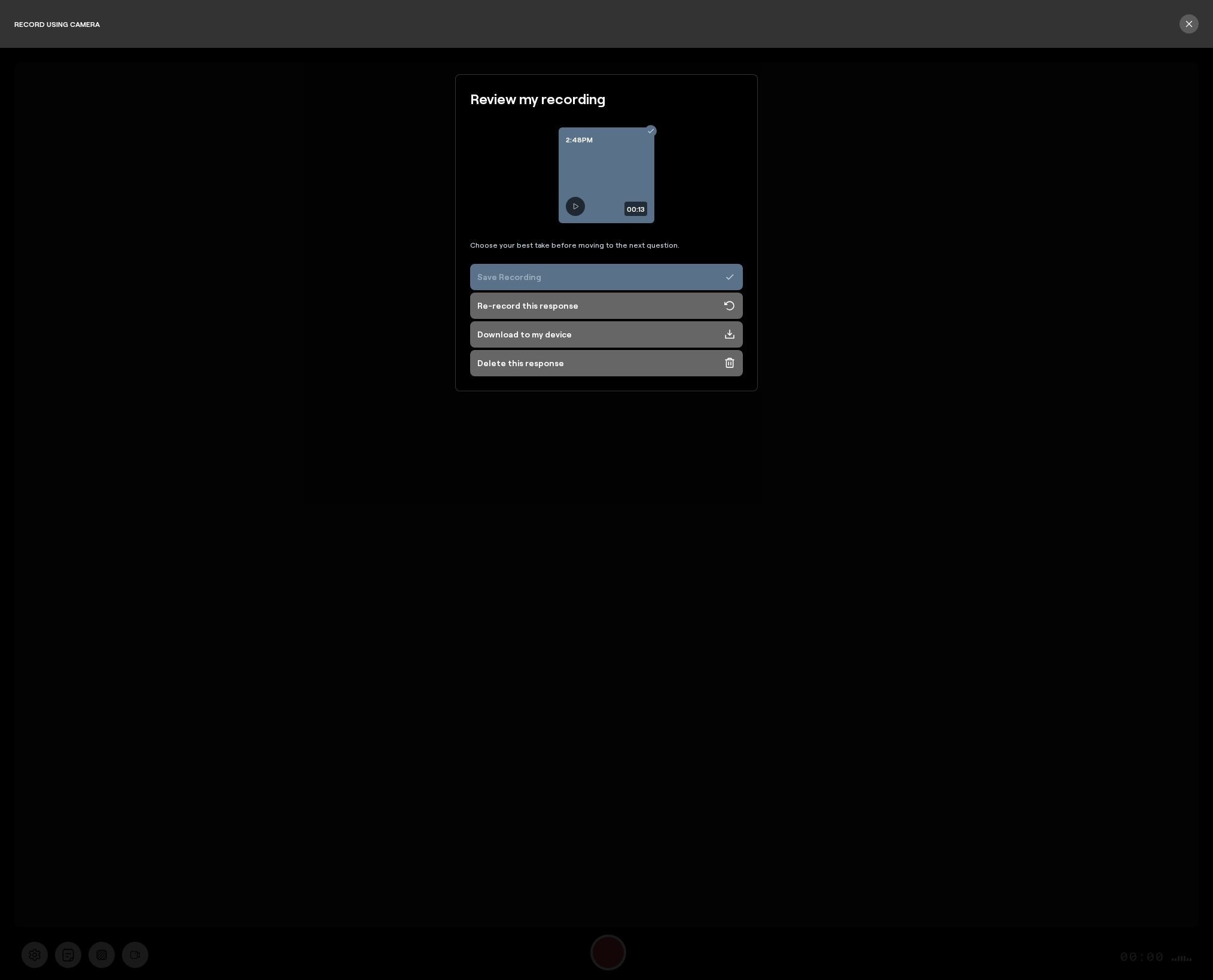
click at [514, 274] on div "Save Recording" at bounding box center [509, 277] width 64 height 12
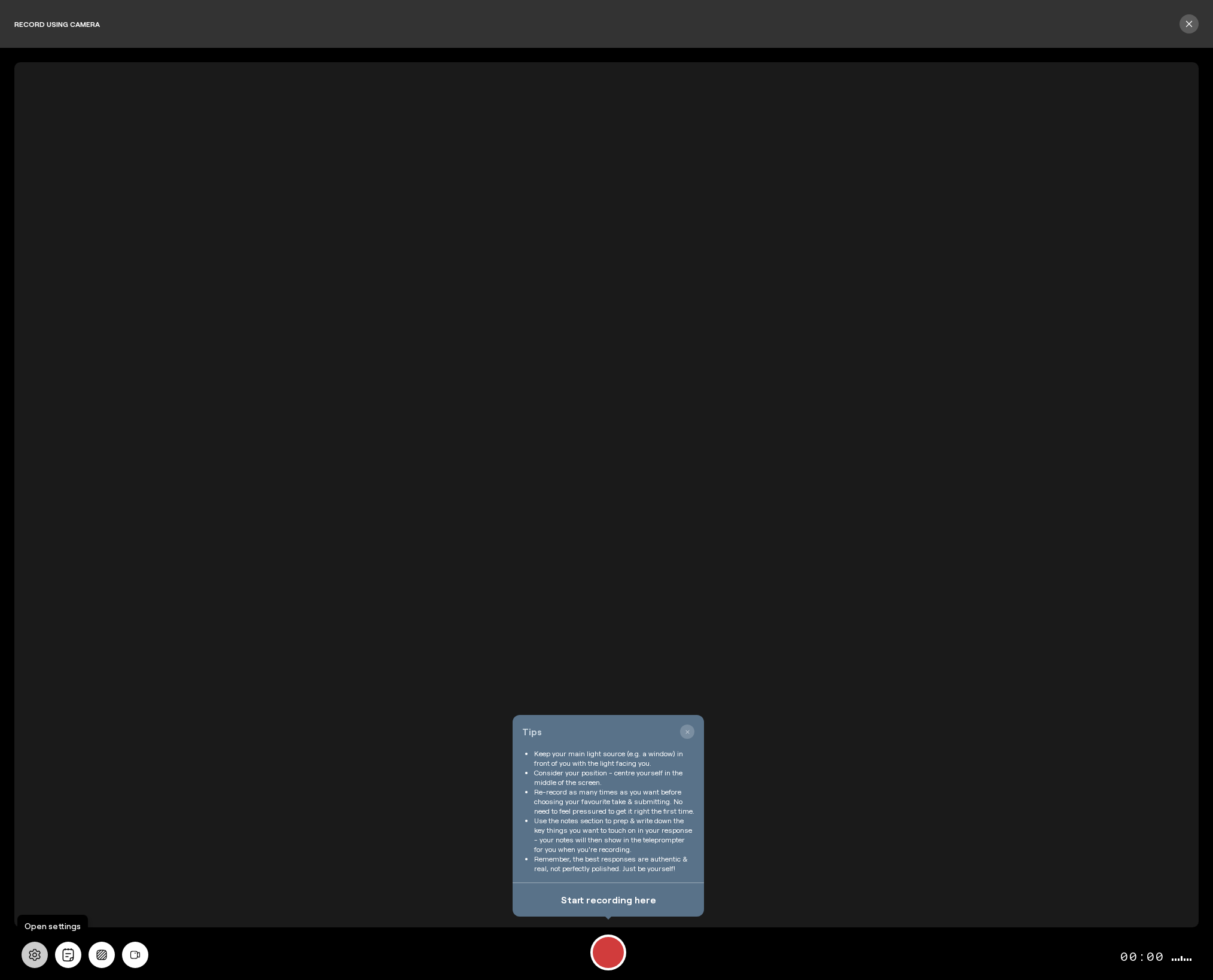
click at [22, 958] on span at bounding box center [35, 954] width 27 height 27
click at [31, 964] on button at bounding box center [35, 954] width 27 height 27
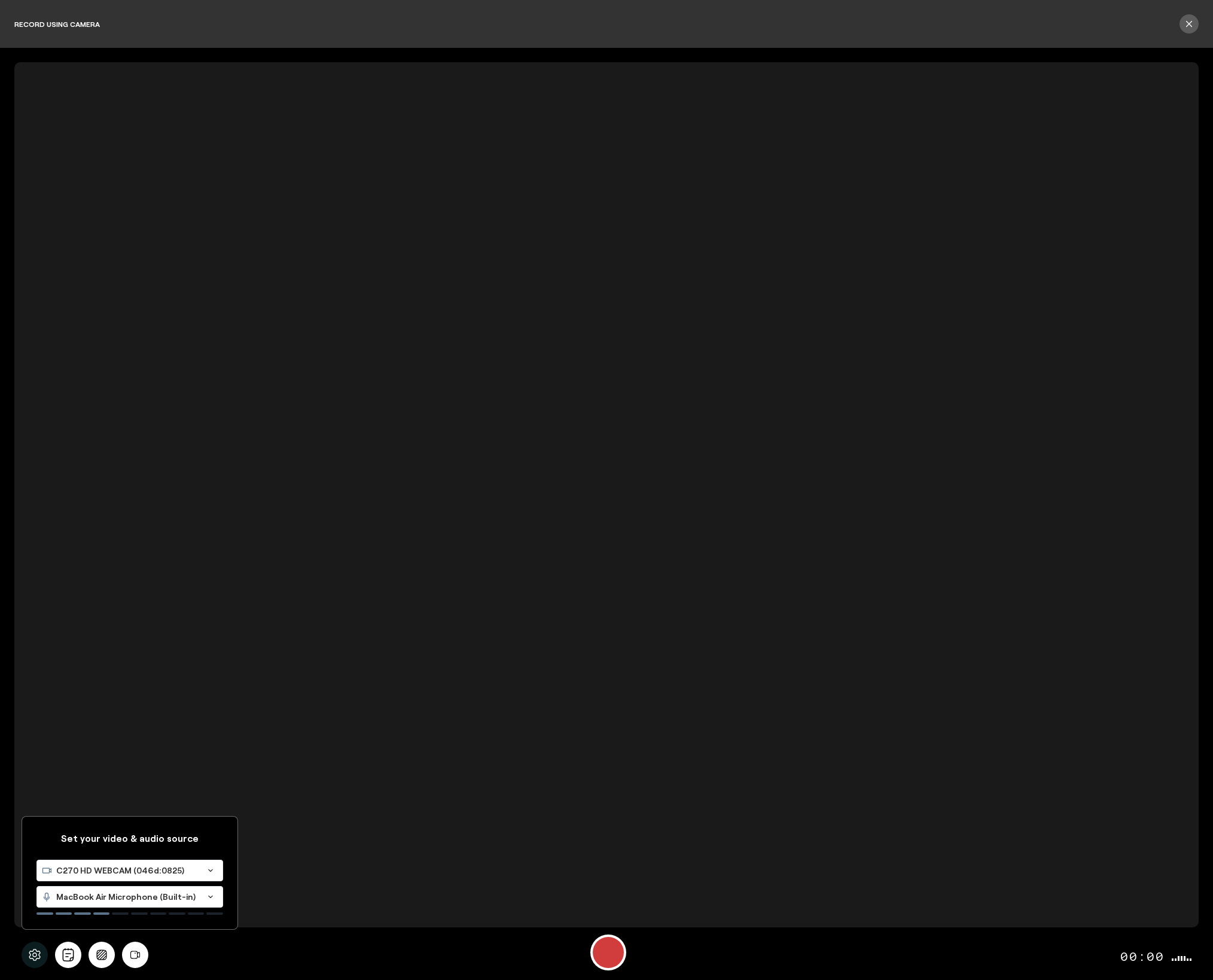
click at [75, 878] on div "C270 HD WEBCAM (046d:0825)" at bounding box center [117, 870] width 161 height 21
click at [73, 927] on span "MacBook Air Camera (0000:0001)" at bounding box center [109, 927] width 135 height 10
click at [96, 896] on span "MacBook Air Microphone (Built-in)" at bounding box center [127, 896] width 142 height 12
click at [83, 937] on span "Default - Wireless ME RX (19f7:0046)" at bounding box center [117, 939] width 153 height 10
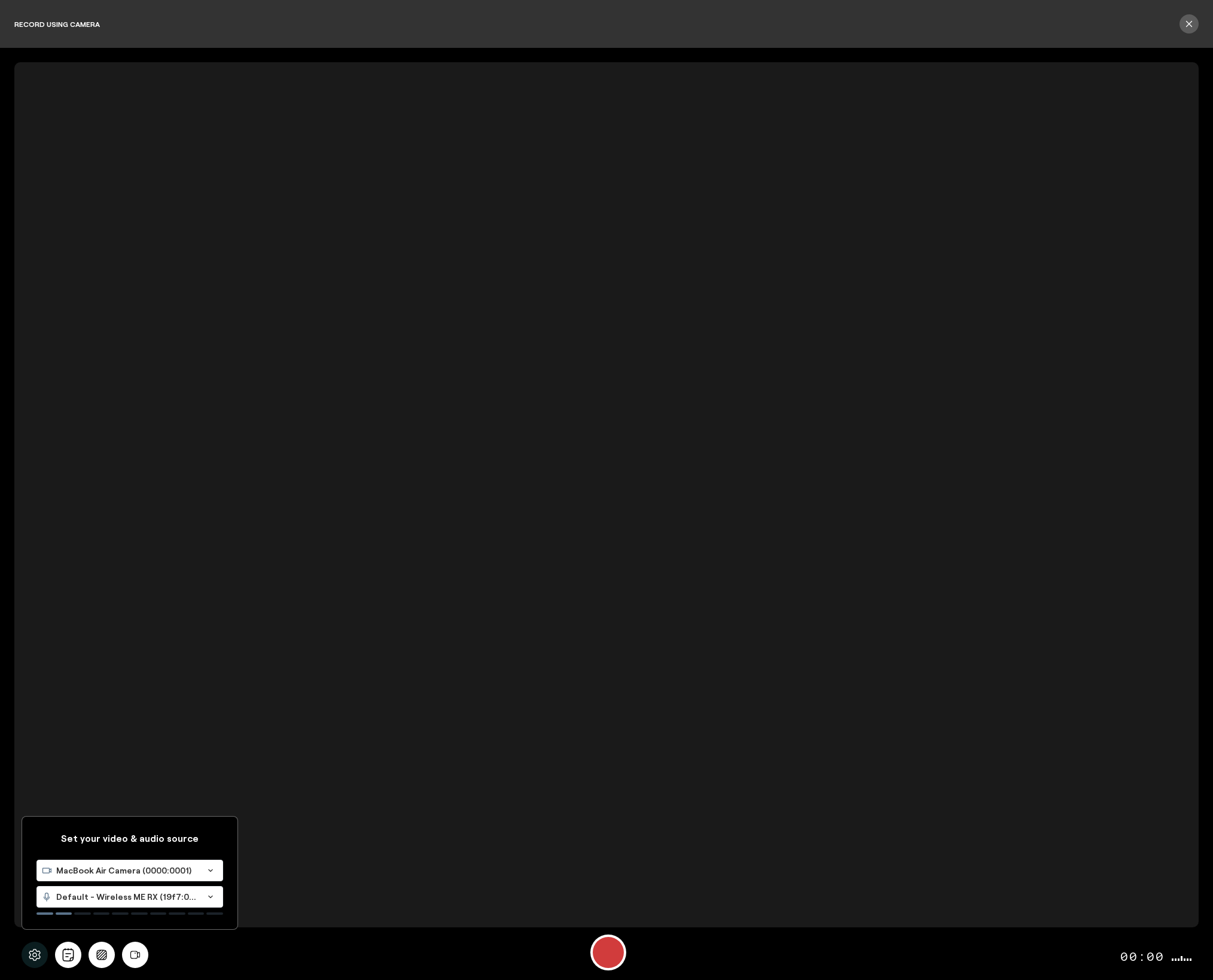
click at [369, 949] on div "Set your video & audio source MacBook Air Camera (0000:0001) Loading... Default…" at bounding box center [606, 954] width 1185 height 50
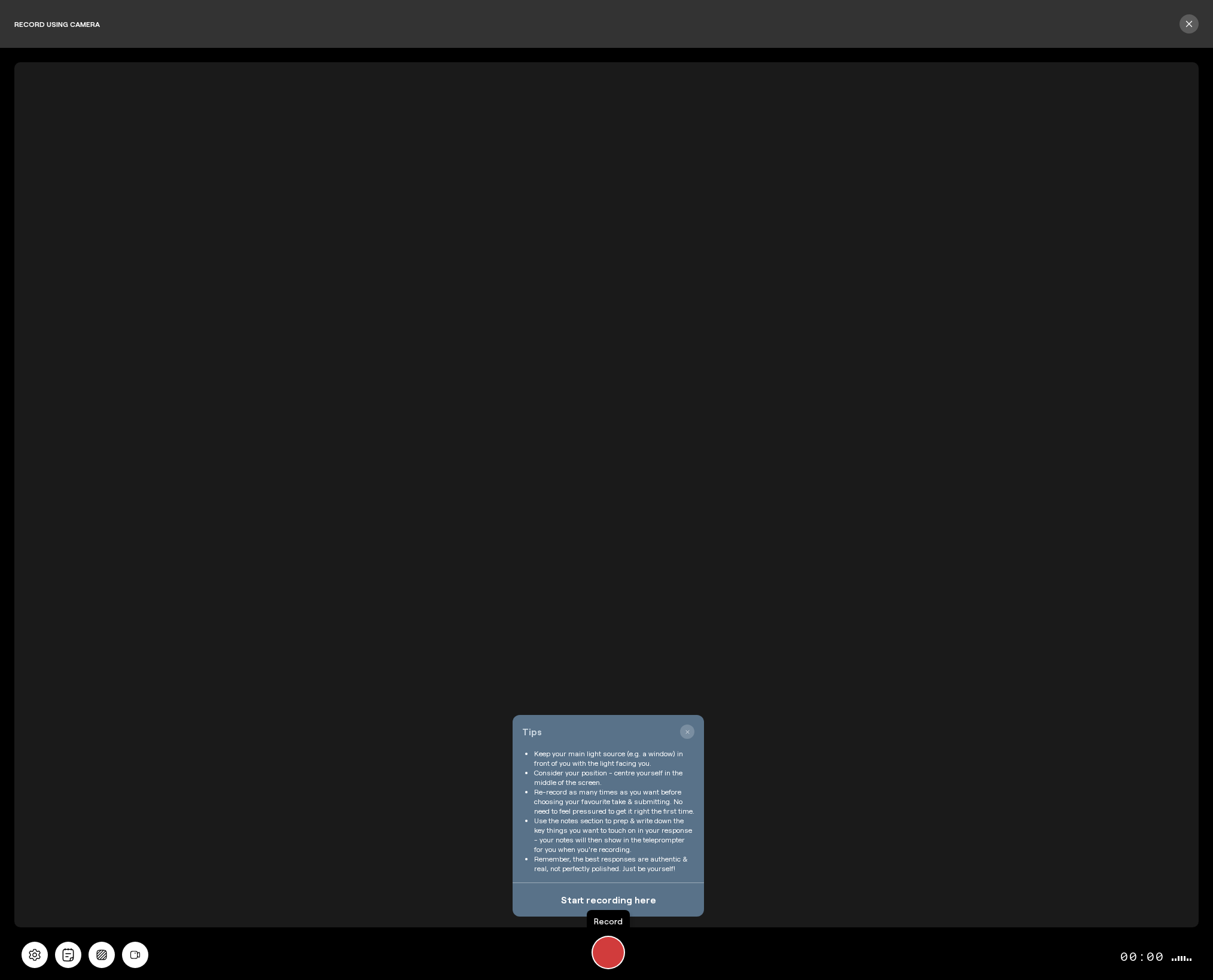
click at [613, 953] on div "Record" at bounding box center [608, 952] width 31 height 31
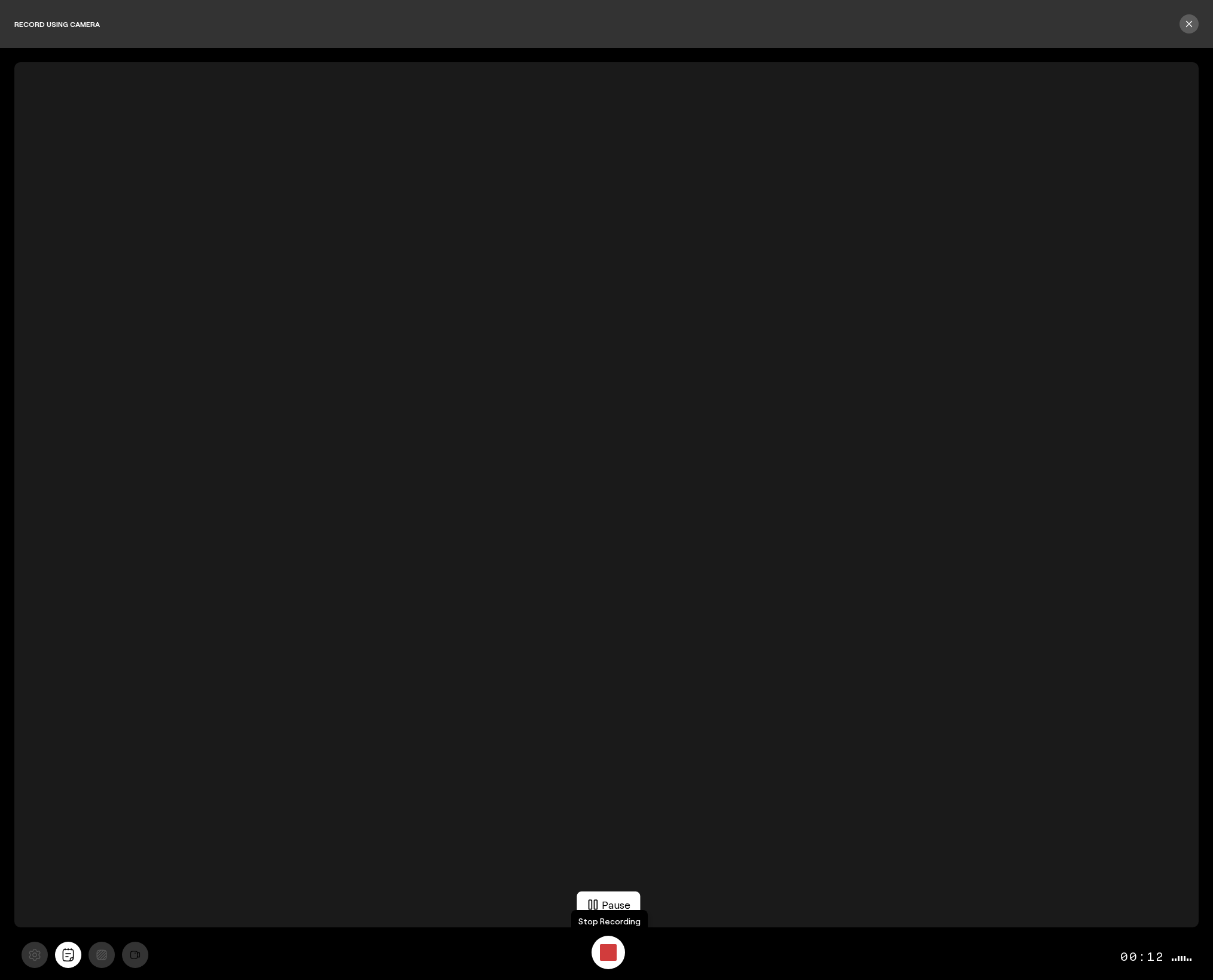
click at [613, 953] on div "Stop Recording" at bounding box center [607, 952] width 16 height 16
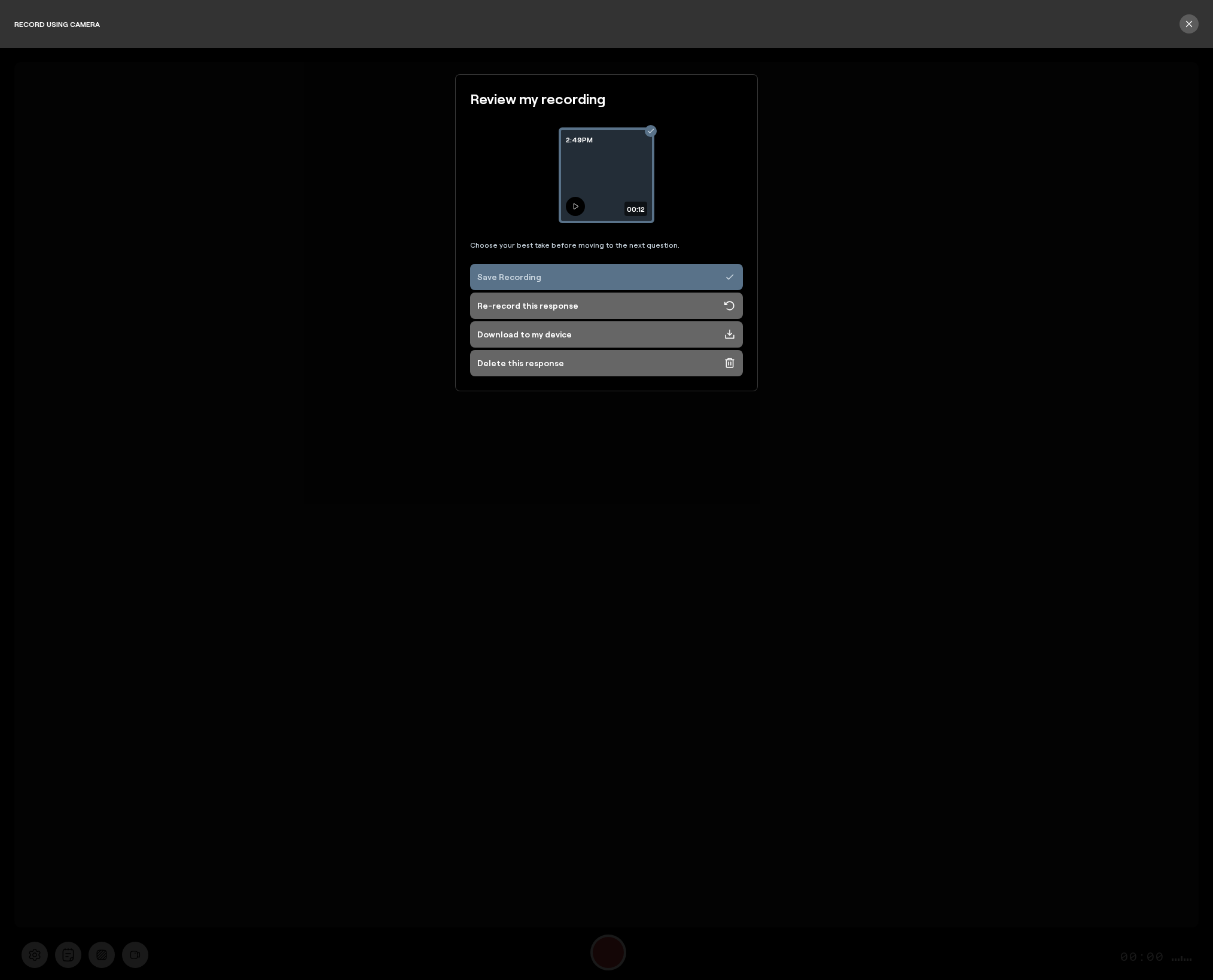
click at [574, 205] on icon at bounding box center [576, 206] width 5 height 5
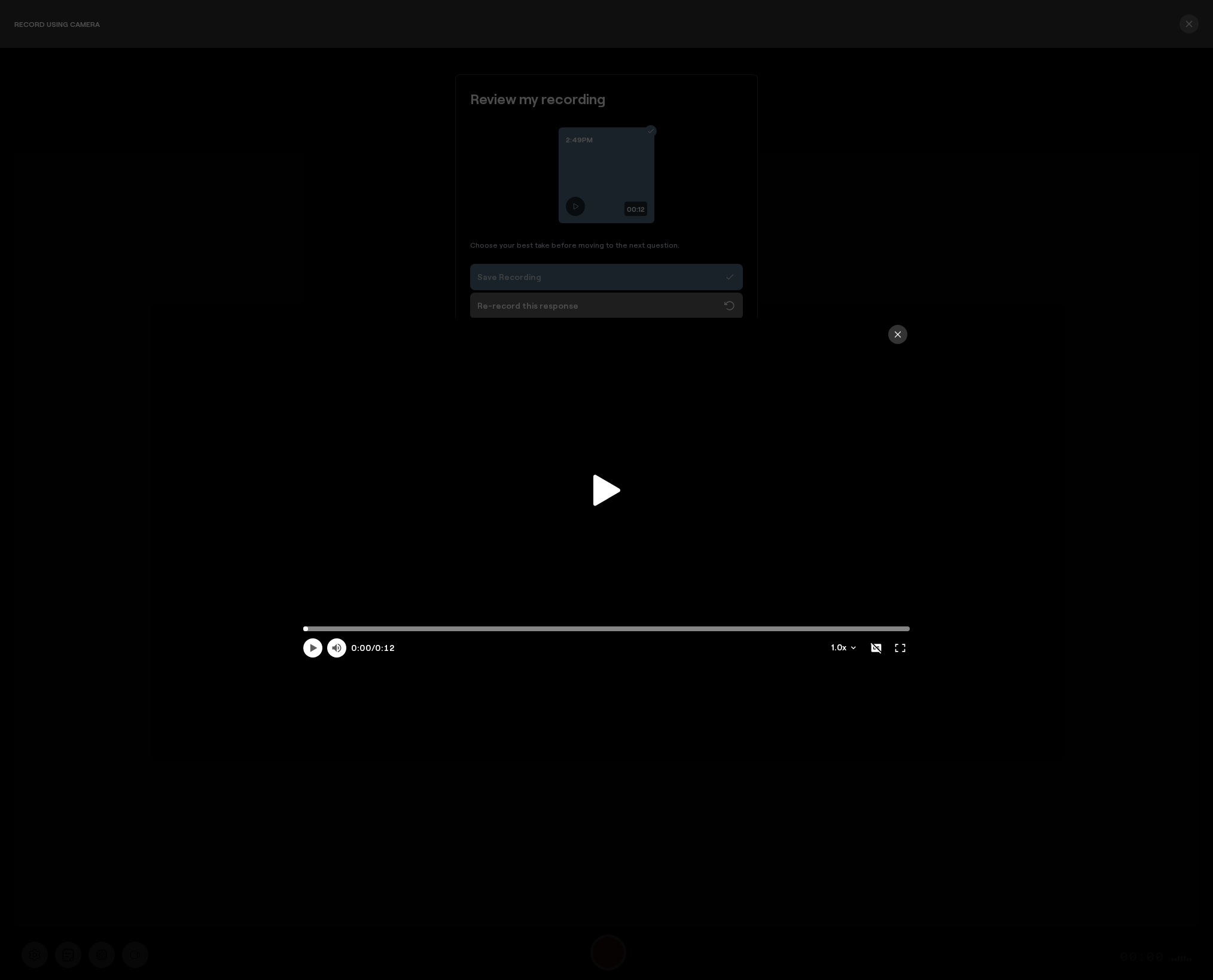
click at [607, 487] on icon at bounding box center [606, 490] width 27 height 31
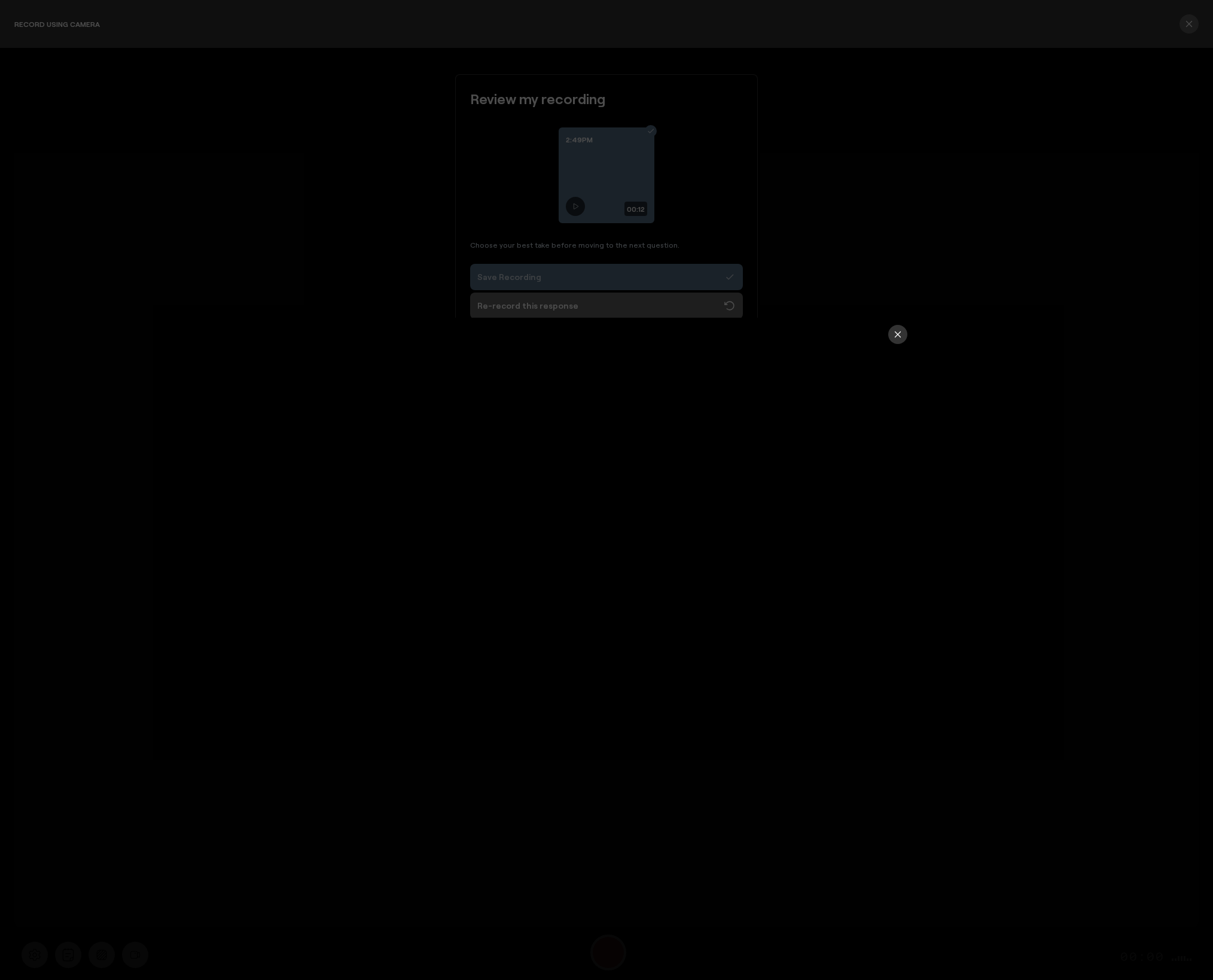
type input "12.26"
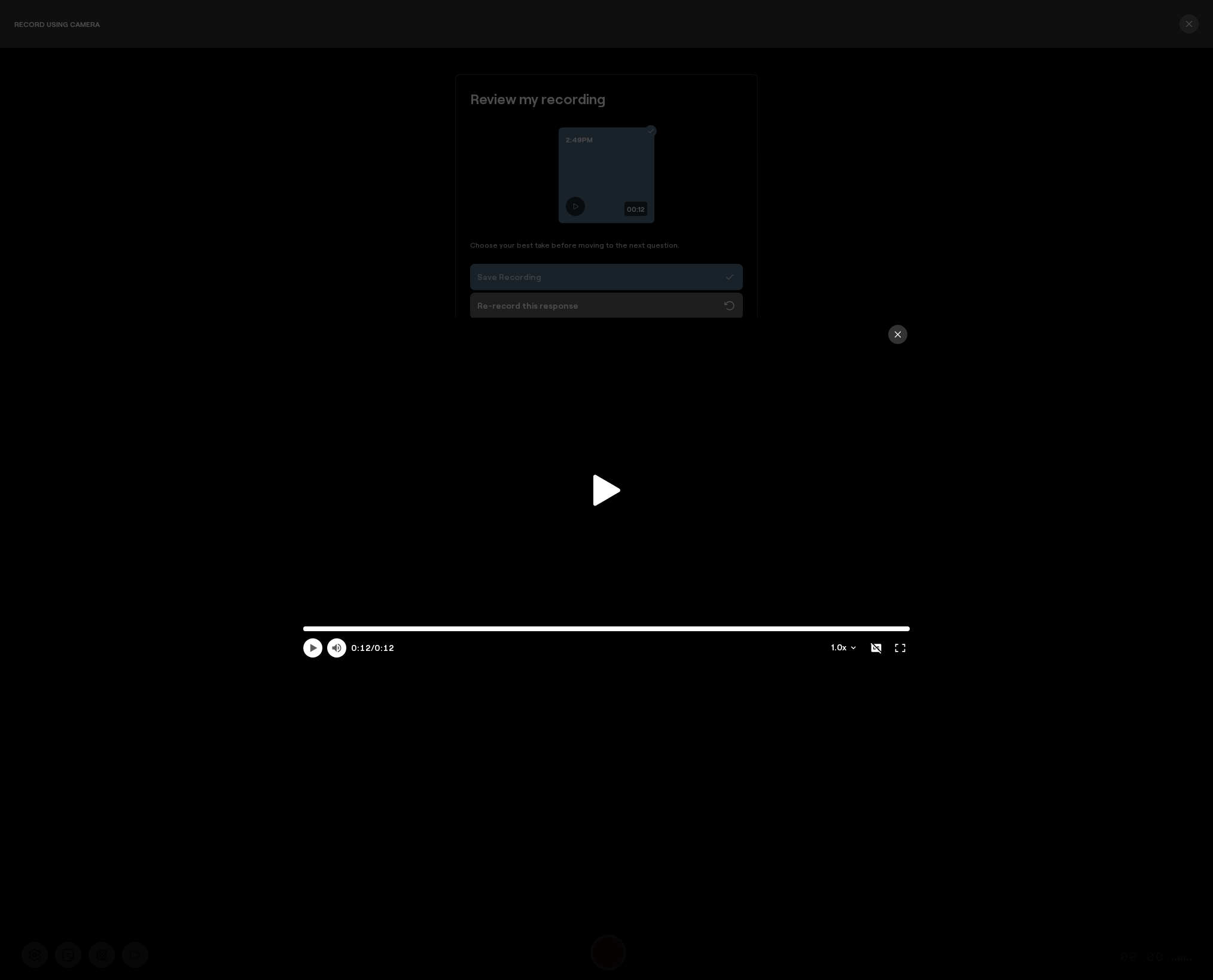
click at [896, 333] on icon "button" at bounding box center [898, 335] width 5 height 5
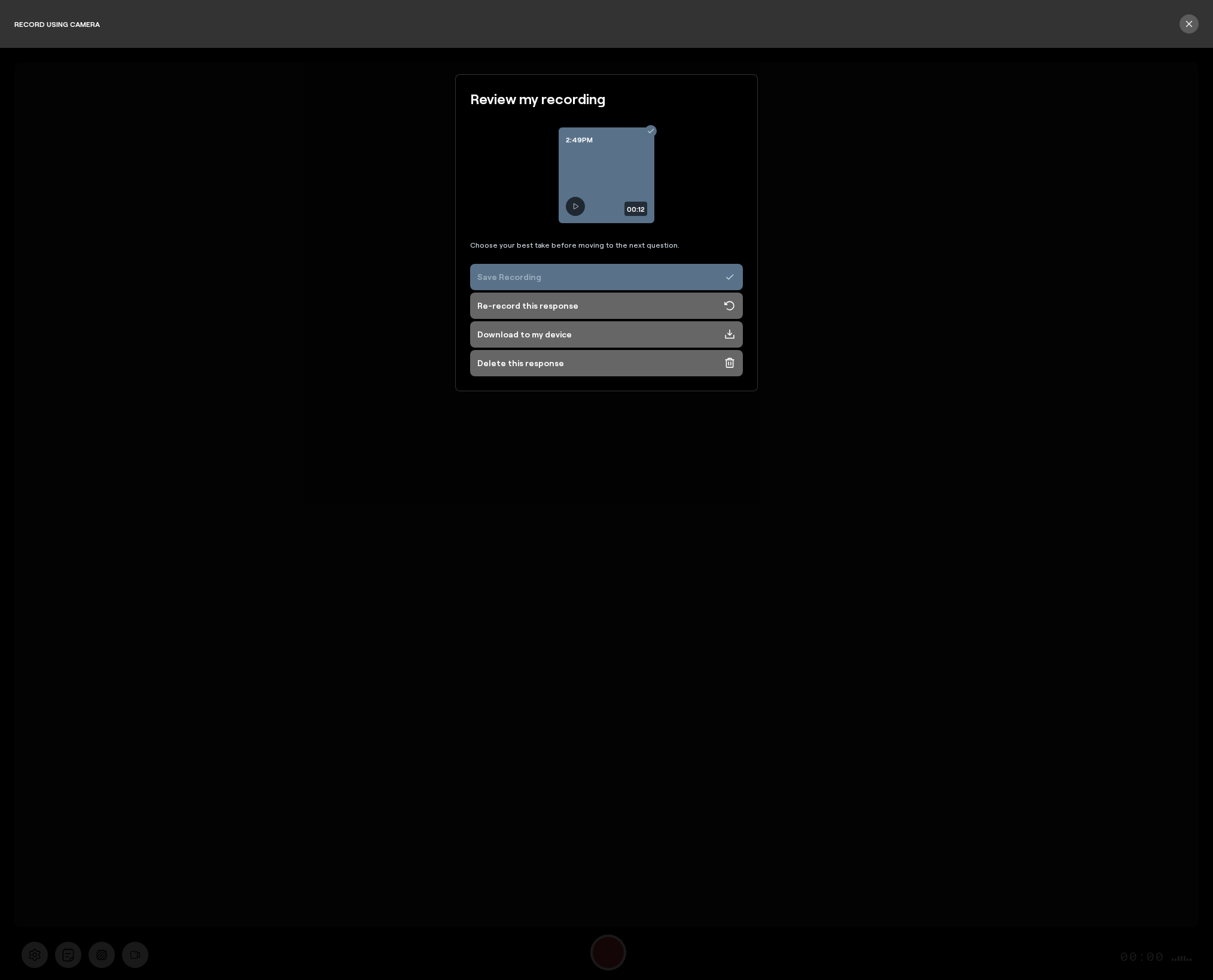
click at [492, 280] on div "Save Recording" at bounding box center [509, 277] width 64 height 12
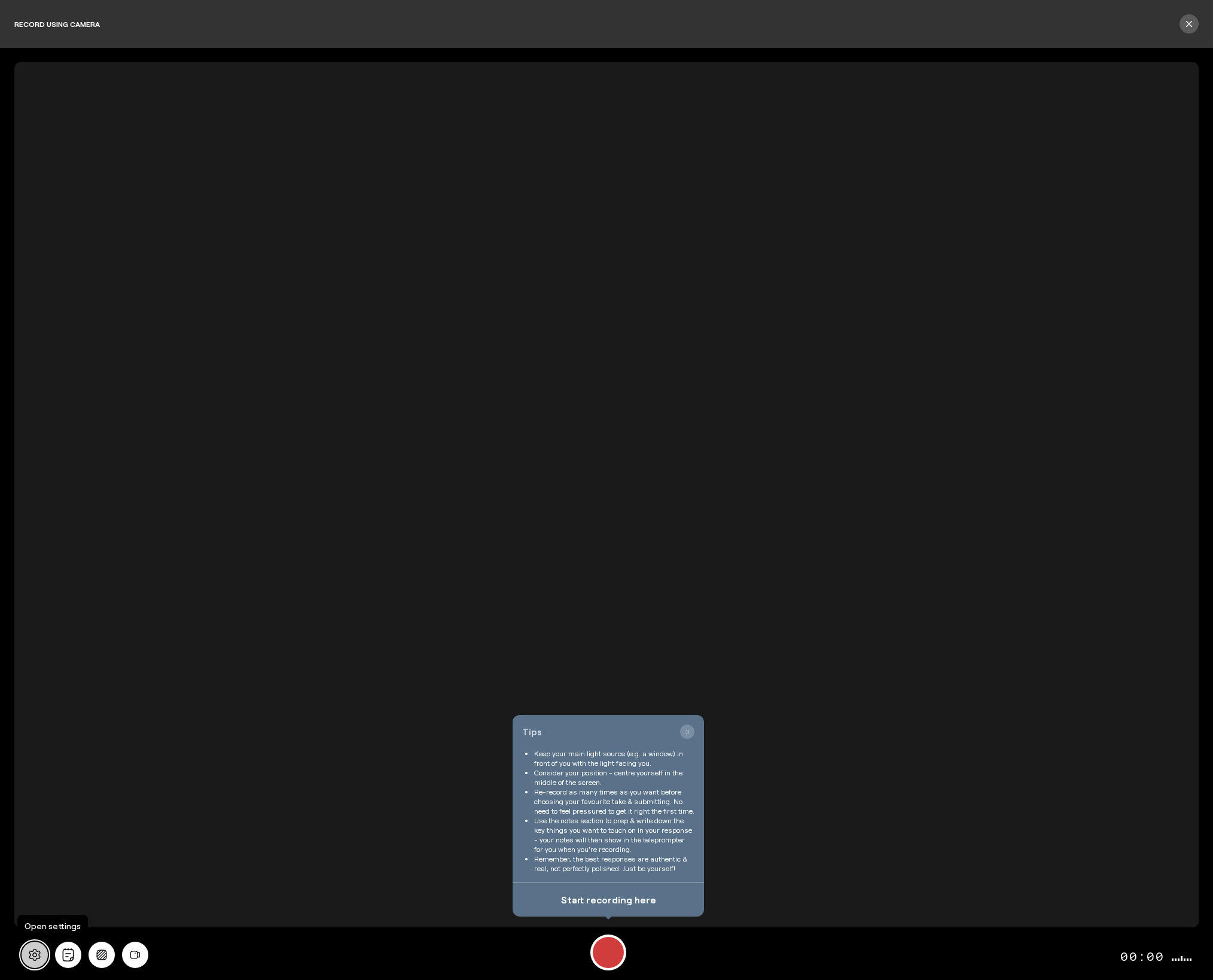
click at [28, 946] on button at bounding box center [35, 954] width 27 height 27
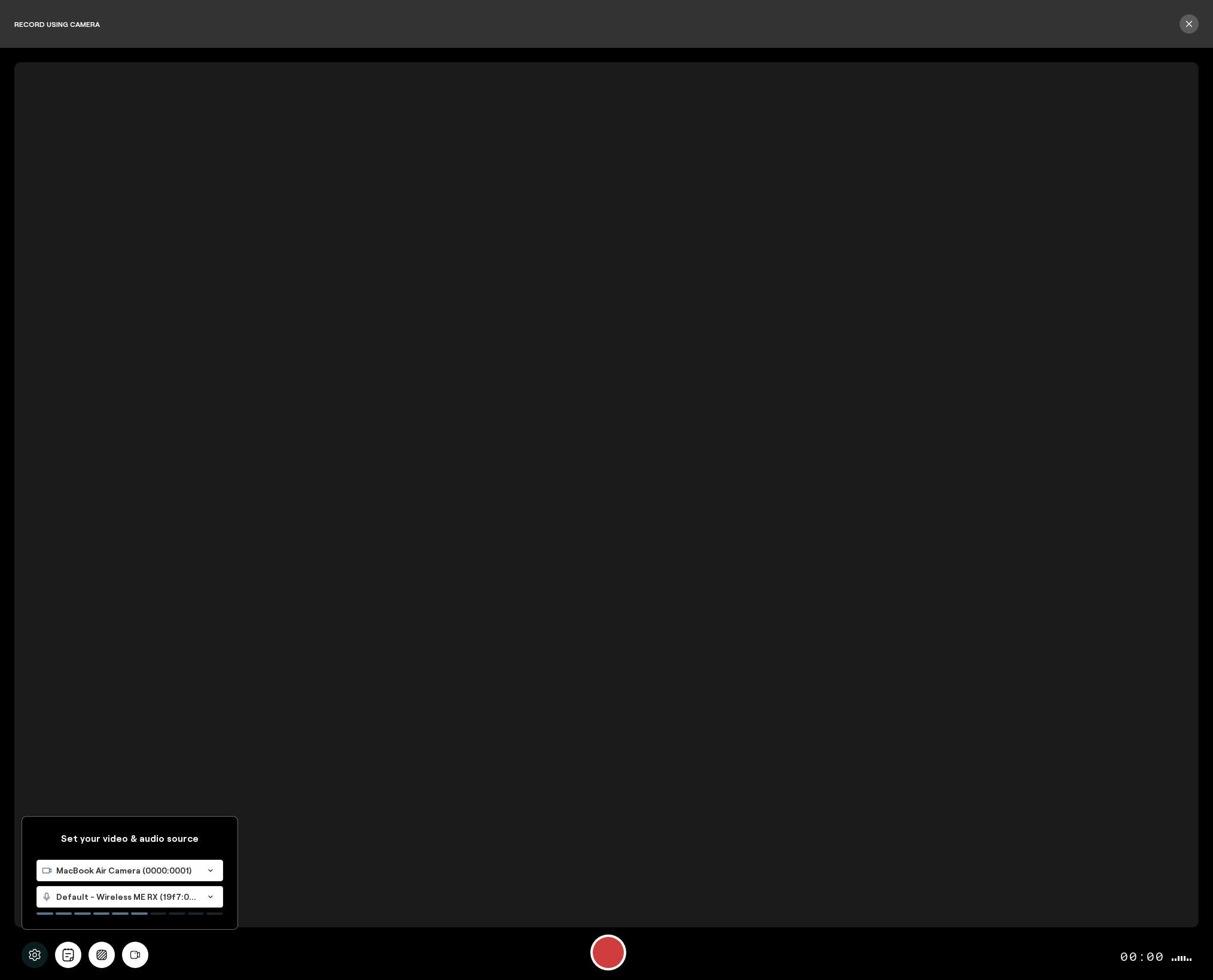
click at [307, 944] on div "Set your video & audio source MacBook Air Camera (0000:0001) Loading... Default…" at bounding box center [606, 954] width 1185 height 50
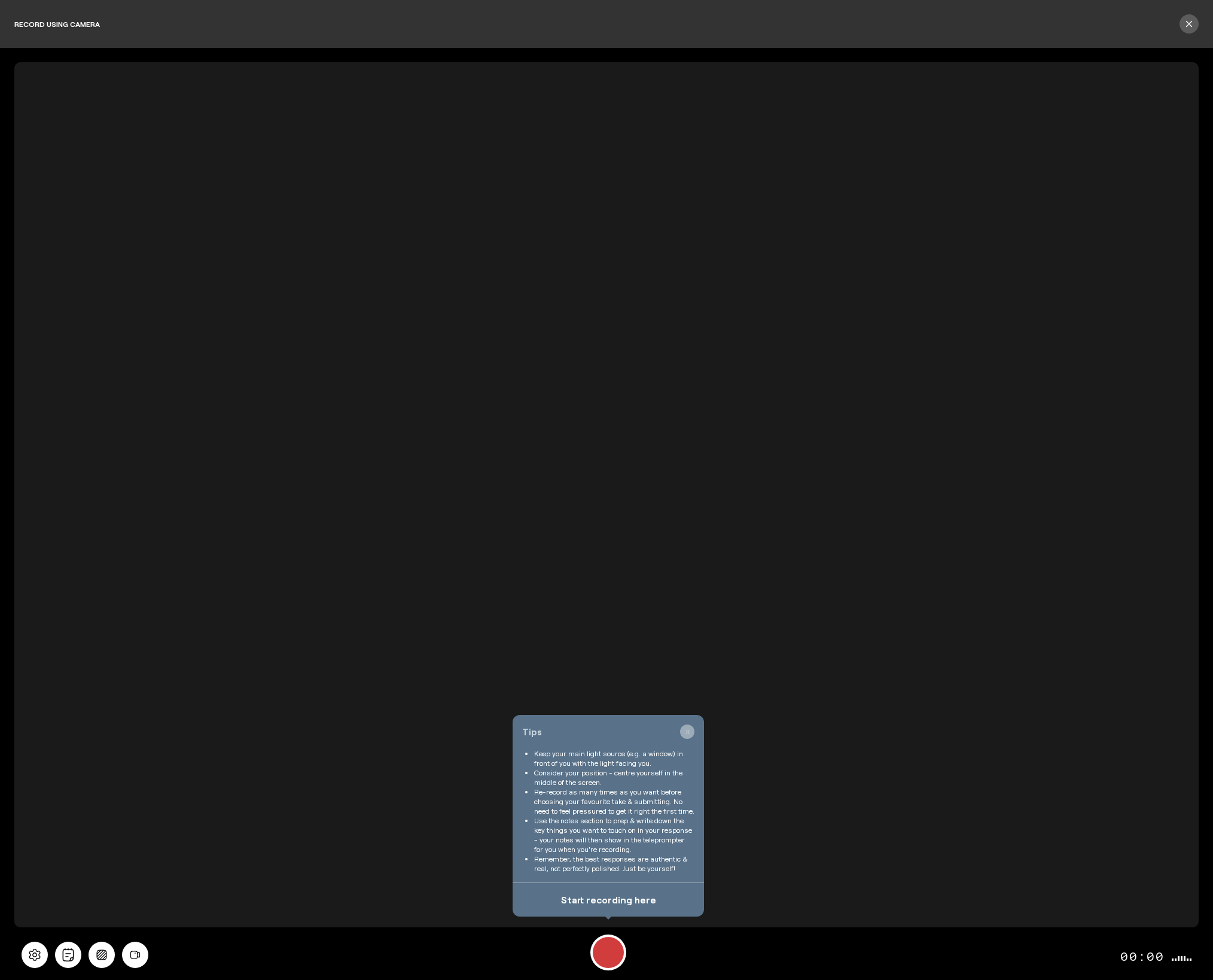
click at [691, 733] on button "button" at bounding box center [687, 732] width 15 height 15
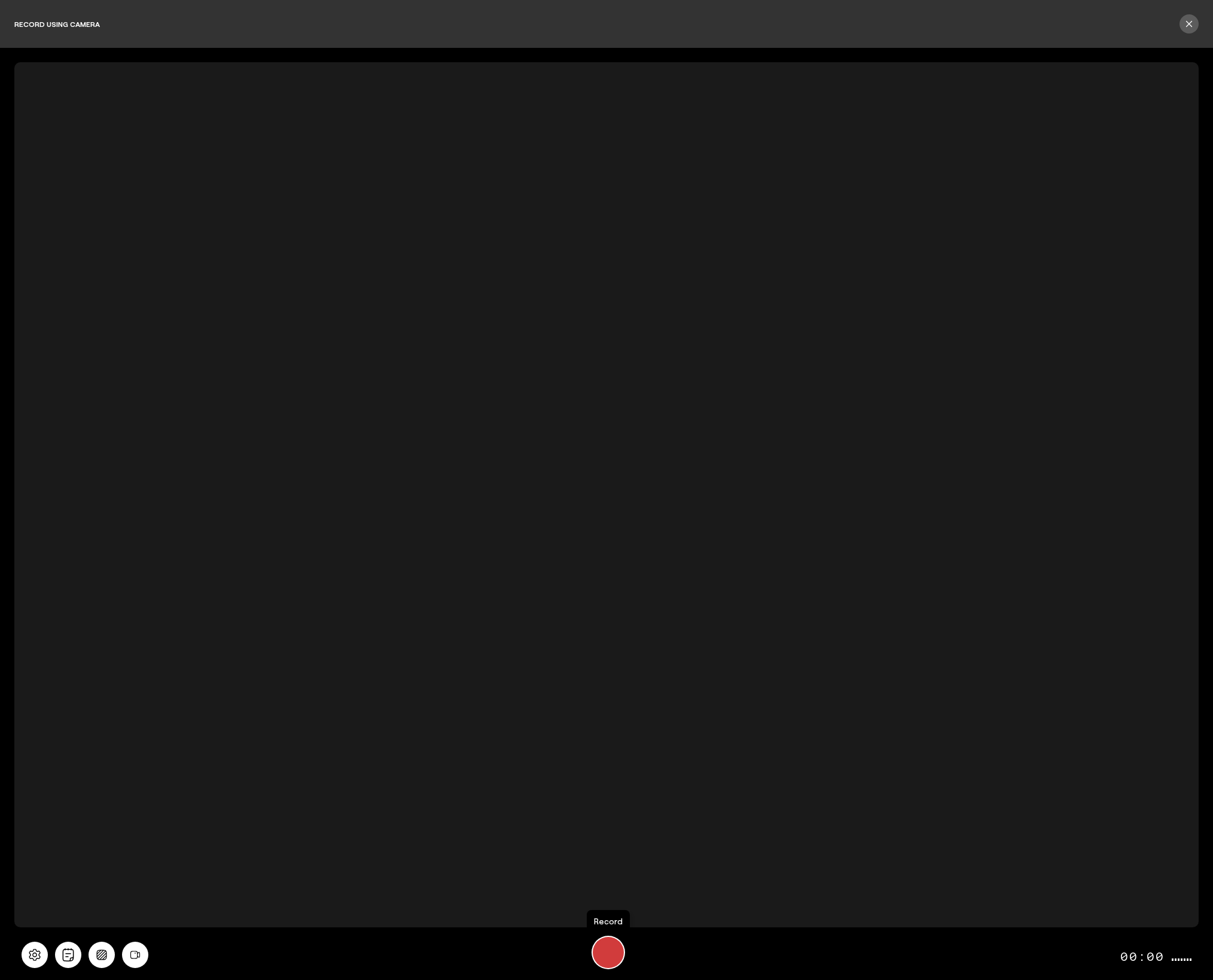
click at [607, 952] on div "Record" at bounding box center [608, 952] width 31 height 31
click at [607, 906] on span "Pause" at bounding box center [615, 904] width 28 height 18
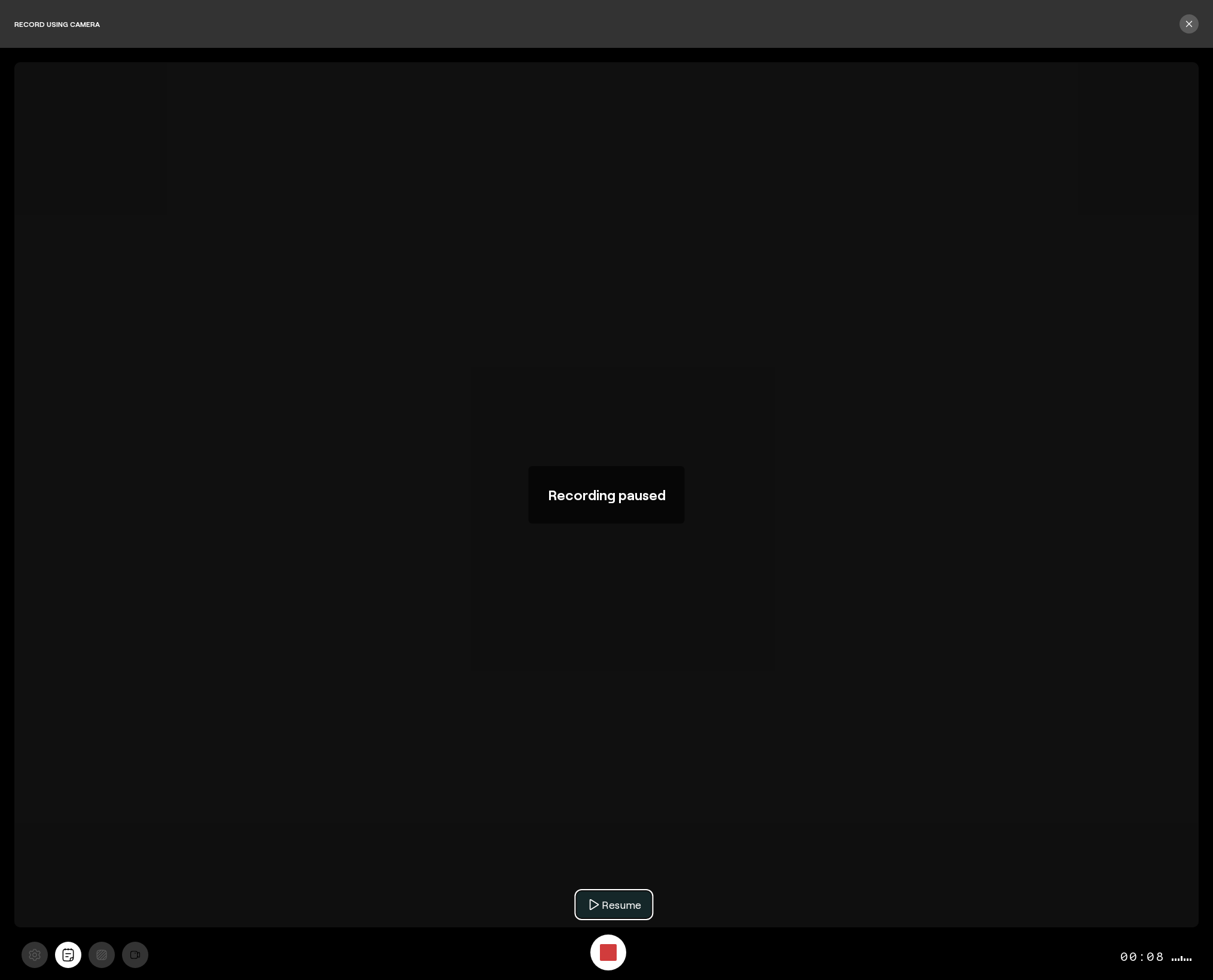
click at [607, 906] on span "Resume" at bounding box center [621, 904] width 40 height 18
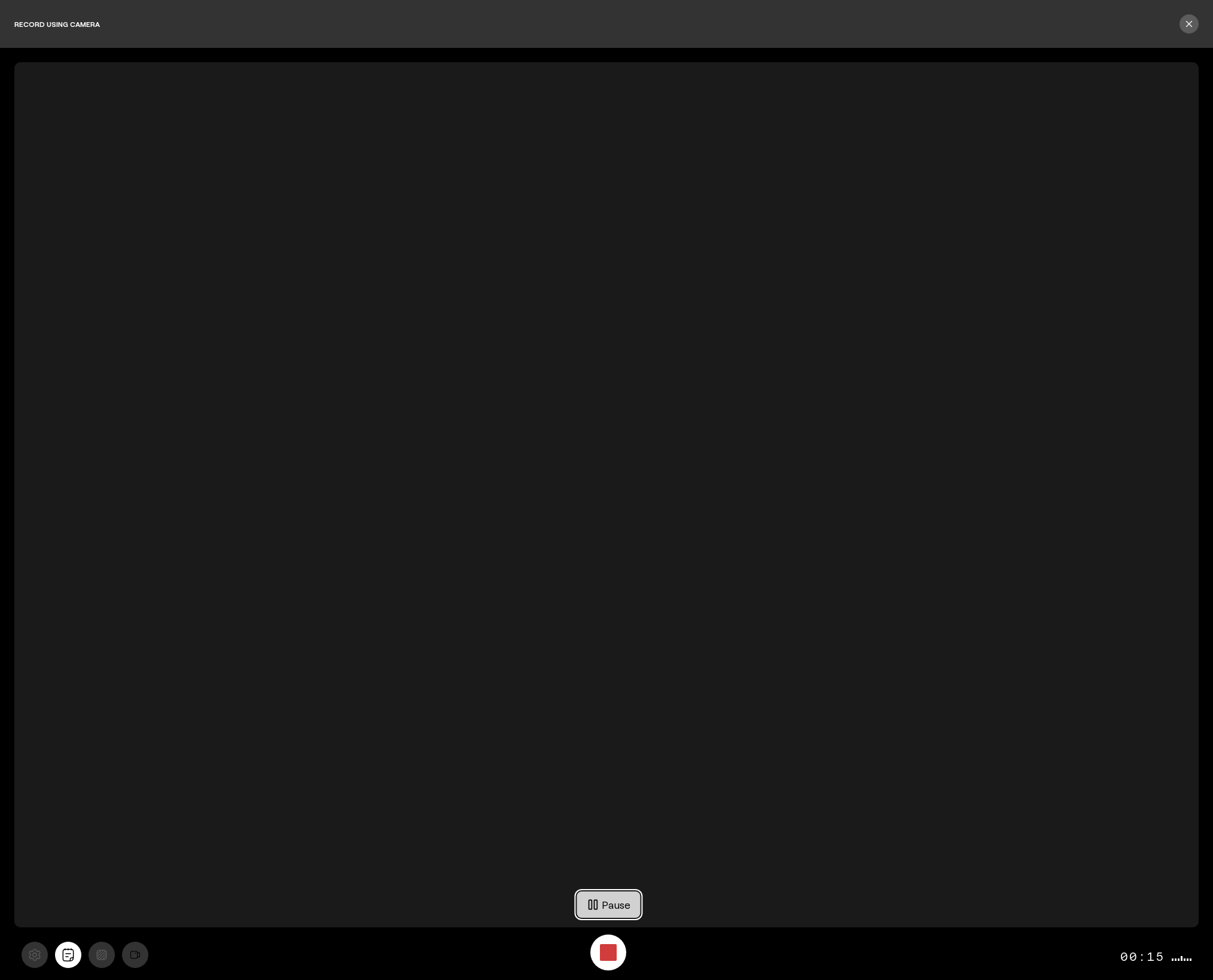
click at [607, 906] on span "Pause" at bounding box center [615, 904] width 28 height 18
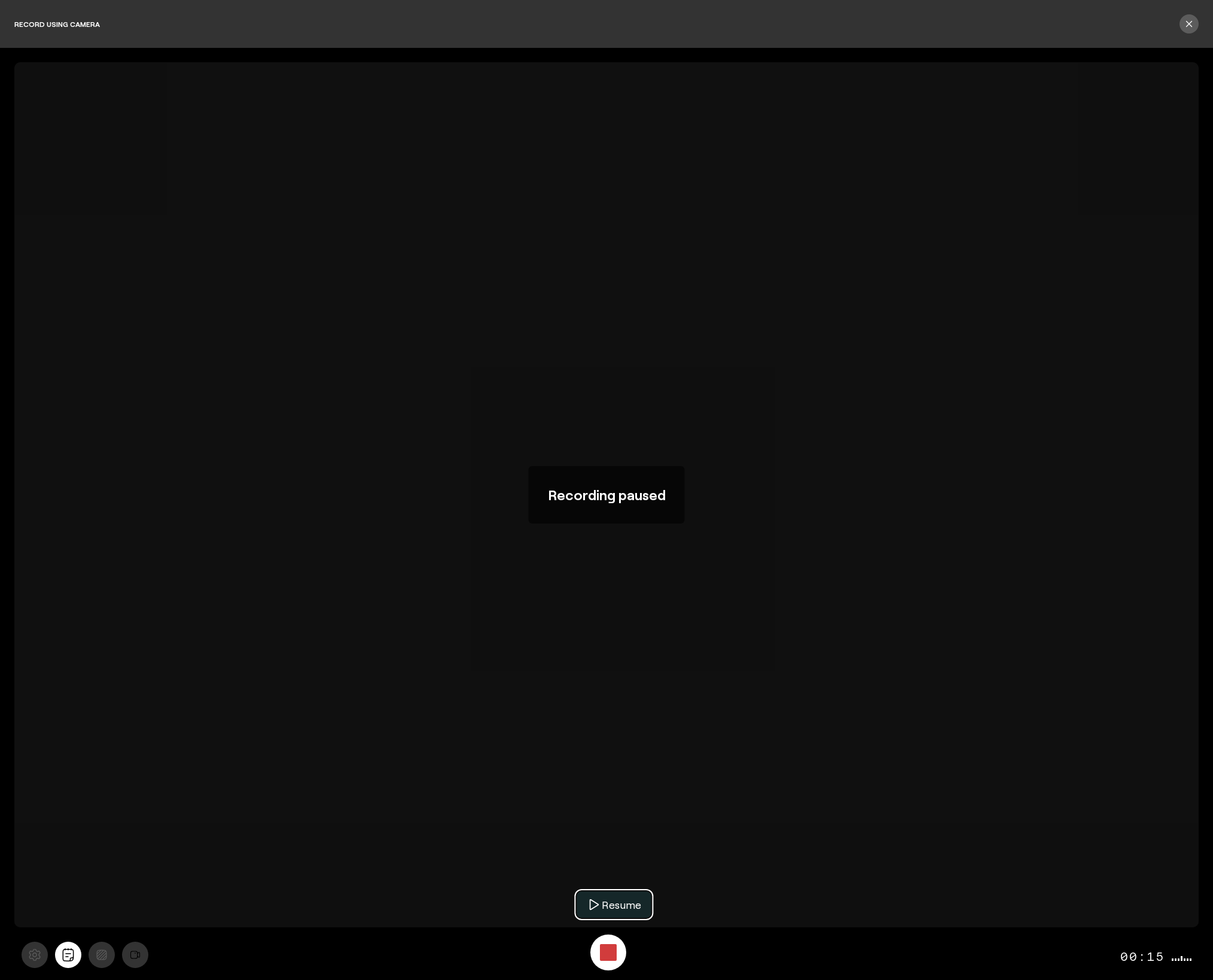
click at [637, 900] on span "Resume" at bounding box center [621, 904] width 40 height 18
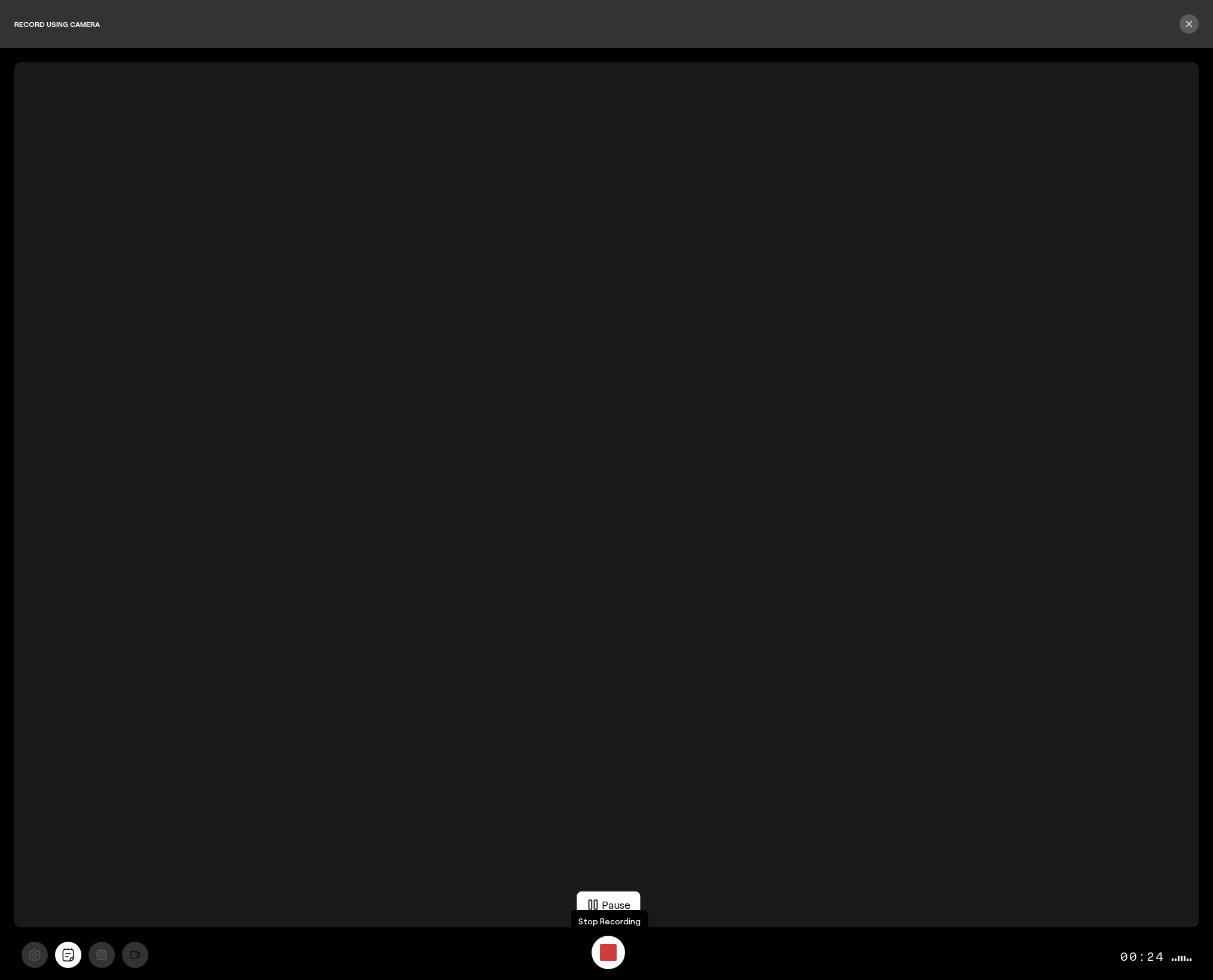
click at [593, 954] on button "Stop Recording" at bounding box center [608, 952] width 31 height 31
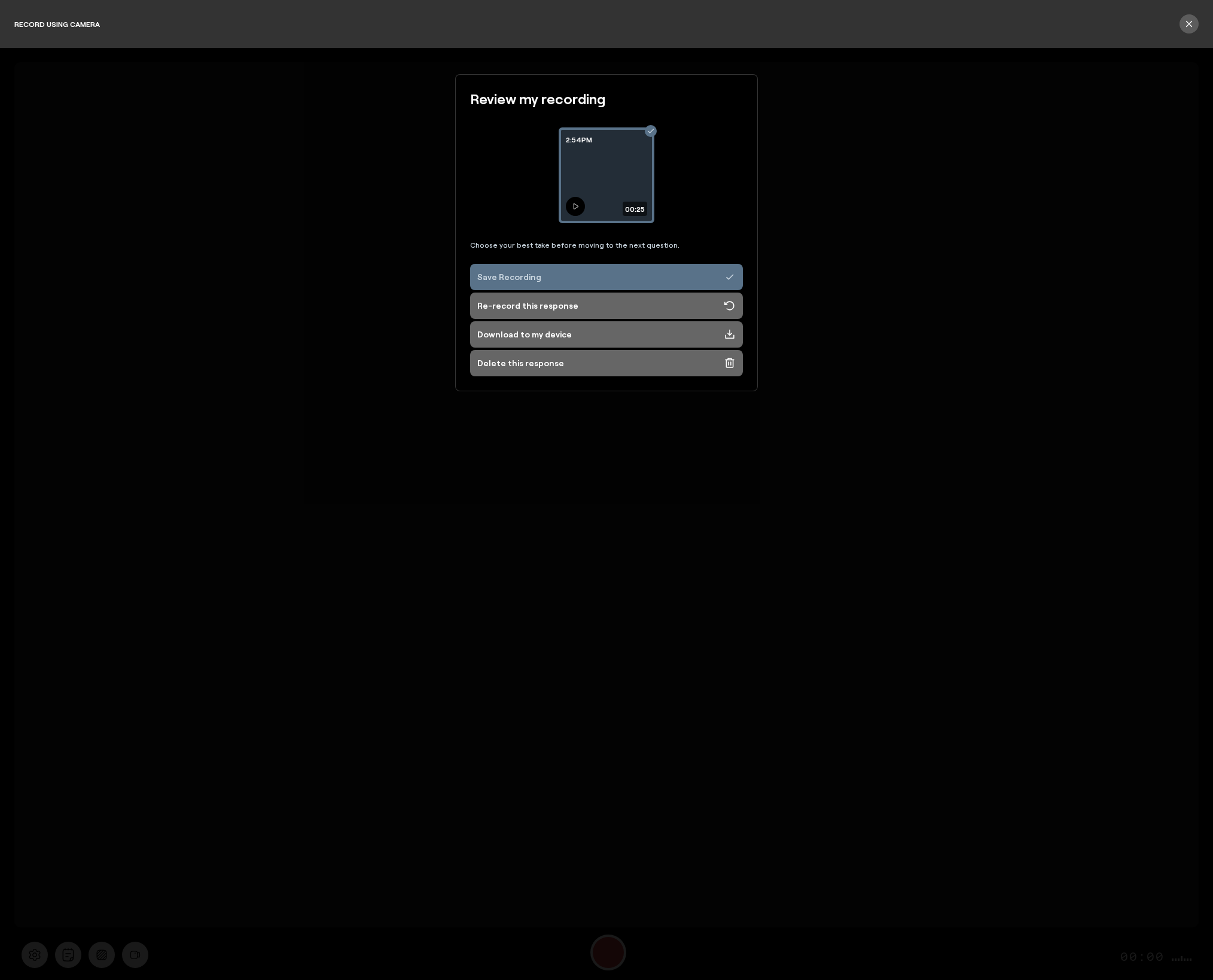
click at [575, 208] on icon at bounding box center [576, 206] width 5 height 5
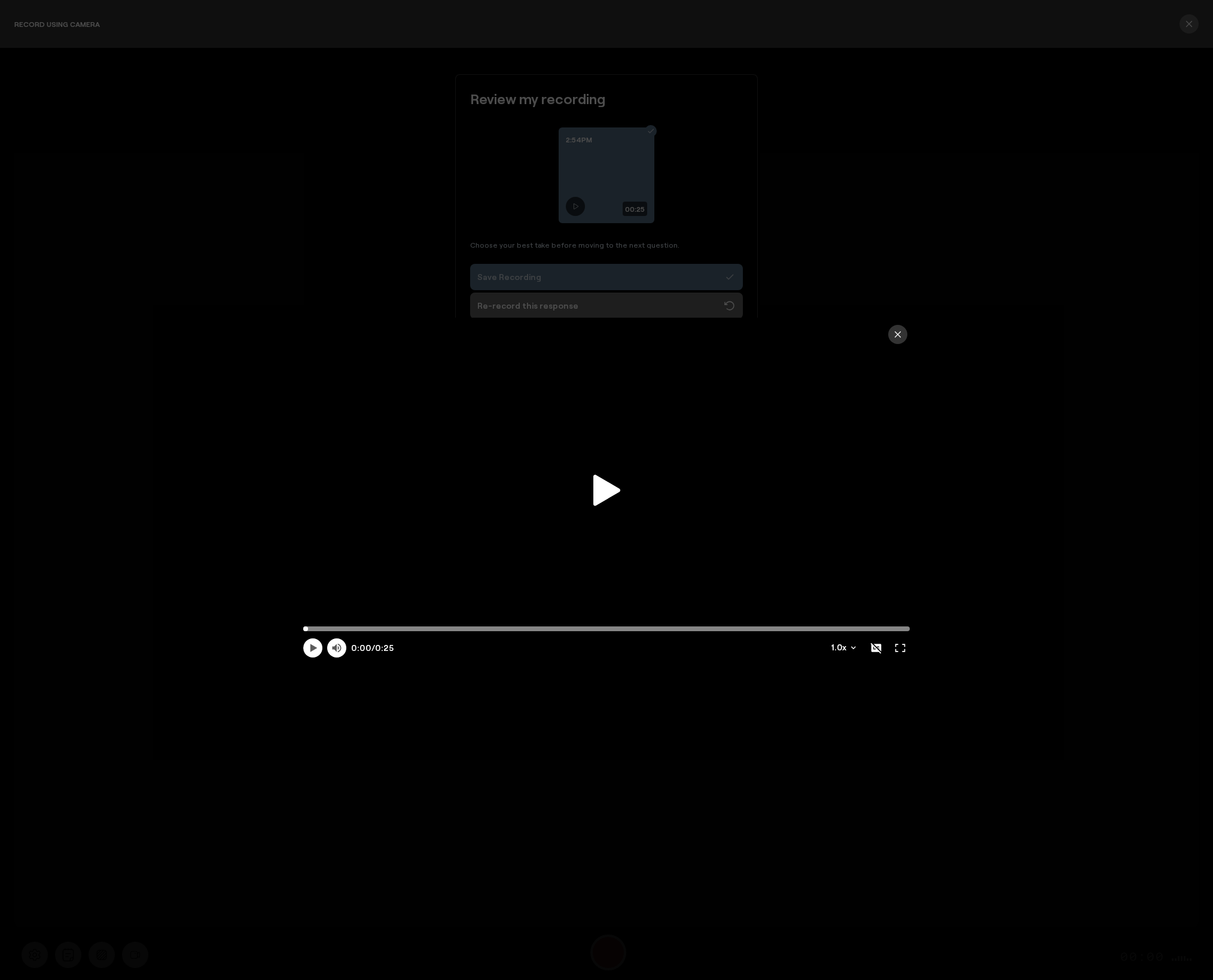
click at [607, 494] on icon at bounding box center [606, 490] width 27 height 31
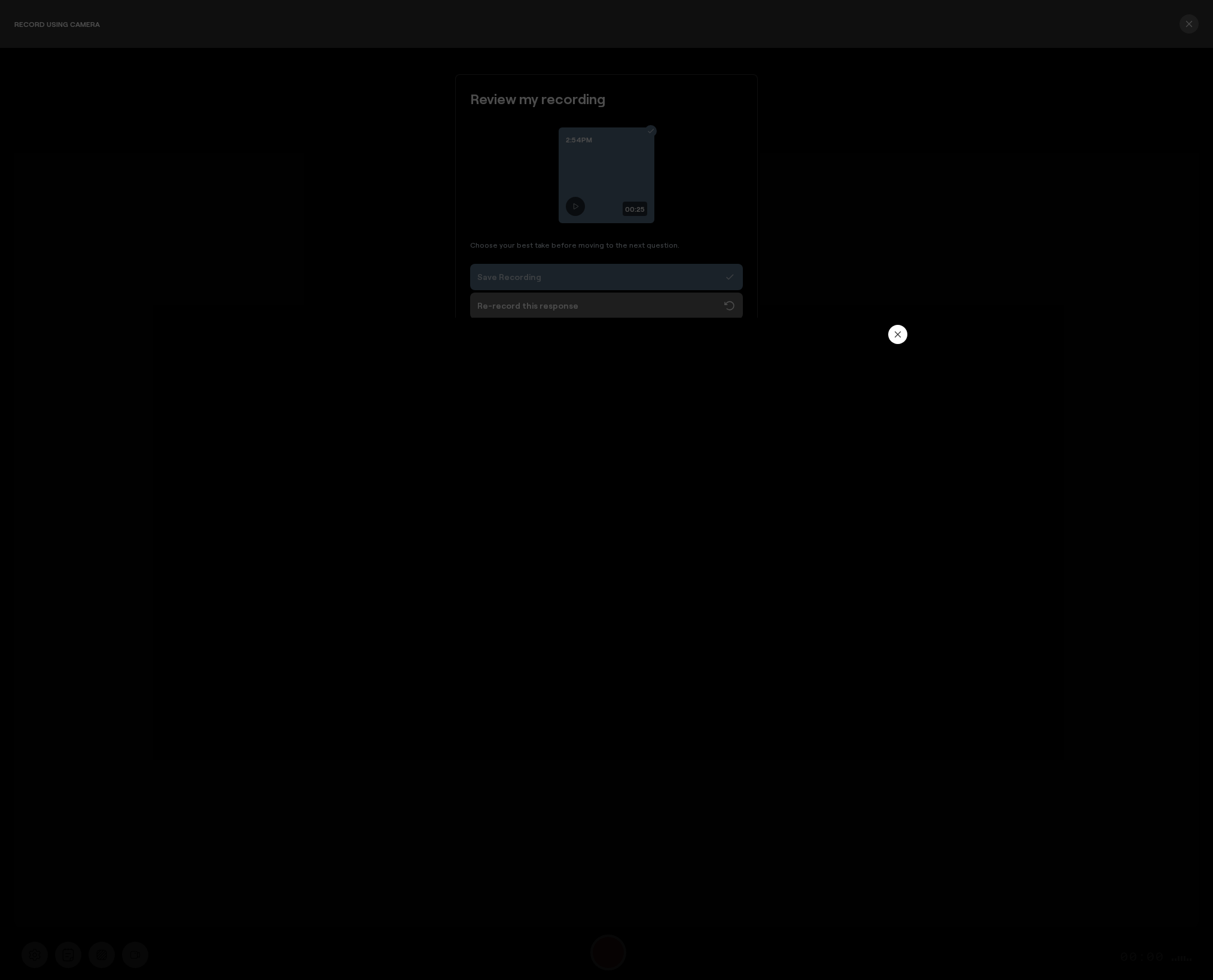
type input "25.96"
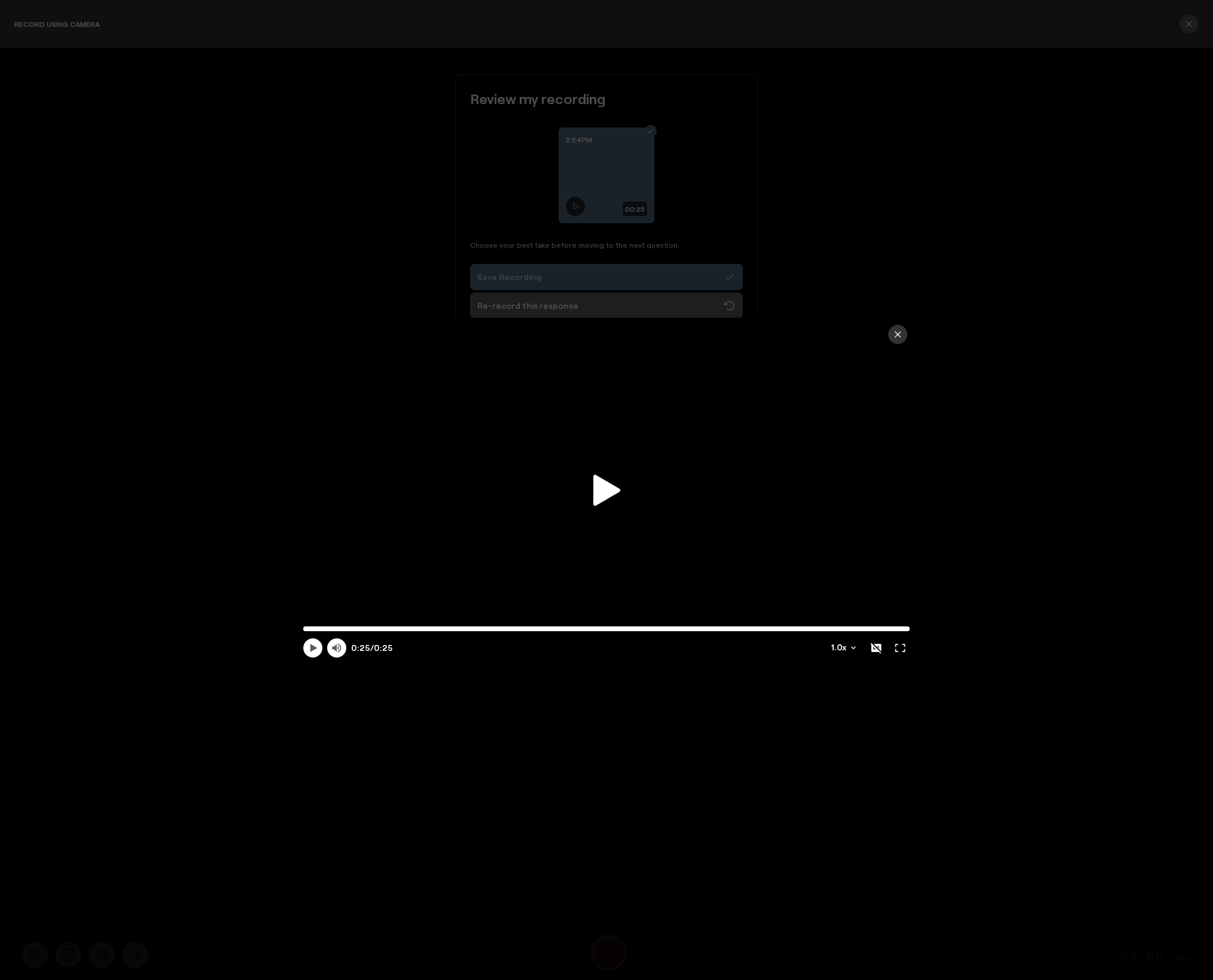
click at [902, 333] on icon "button" at bounding box center [897, 334] width 9 height 9
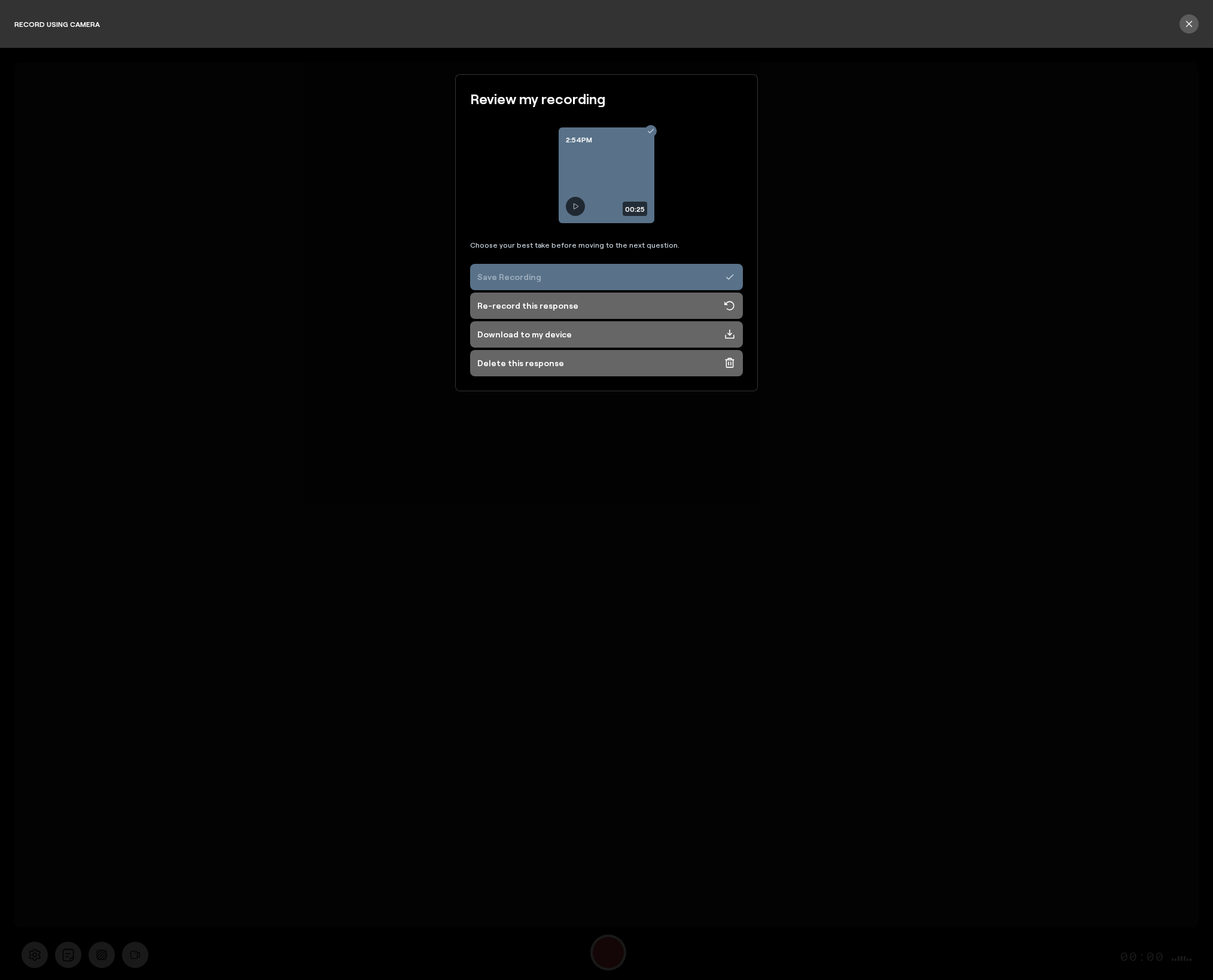
click at [530, 268] on button "Save Recording" at bounding box center [606, 277] width 273 height 27
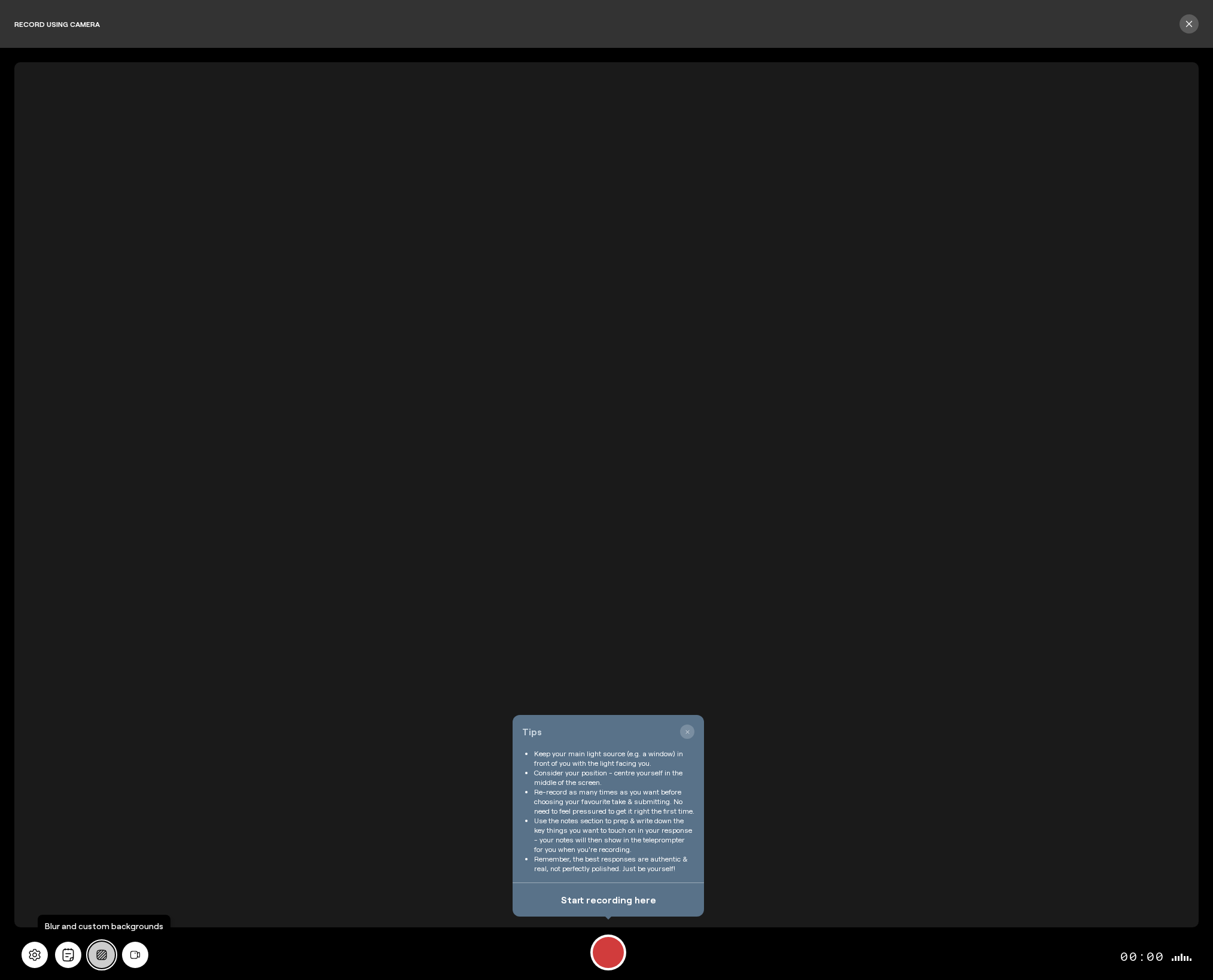
click at [104, 957] on icon "Background blur" at bounding box center [102, 954] width 16 height 10
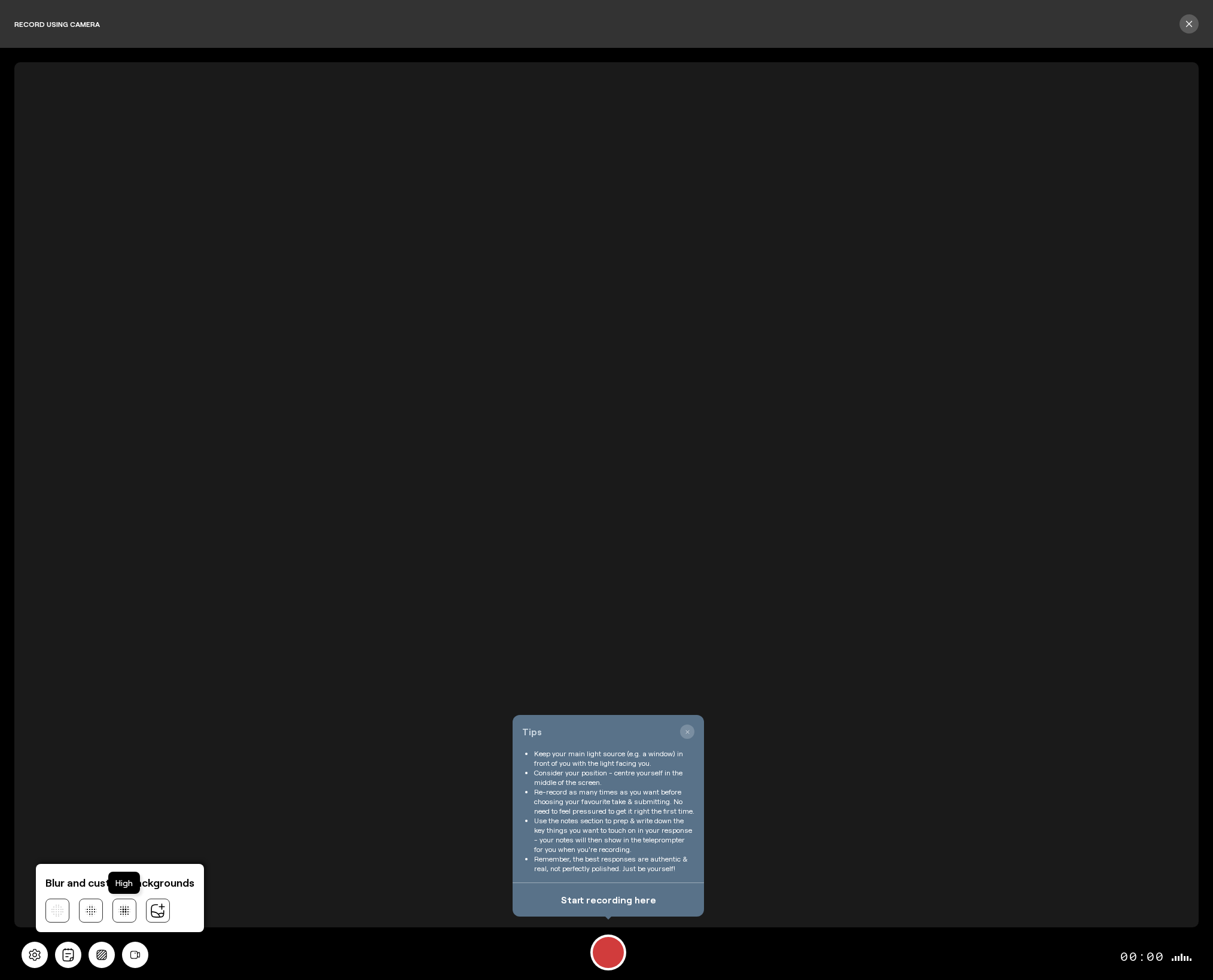
click at [125, 914] on icon at bounding box center [124, 910] width 12 height 12
click at [36, 954] on icon at bounding box center [35, 954] width 13 height 13
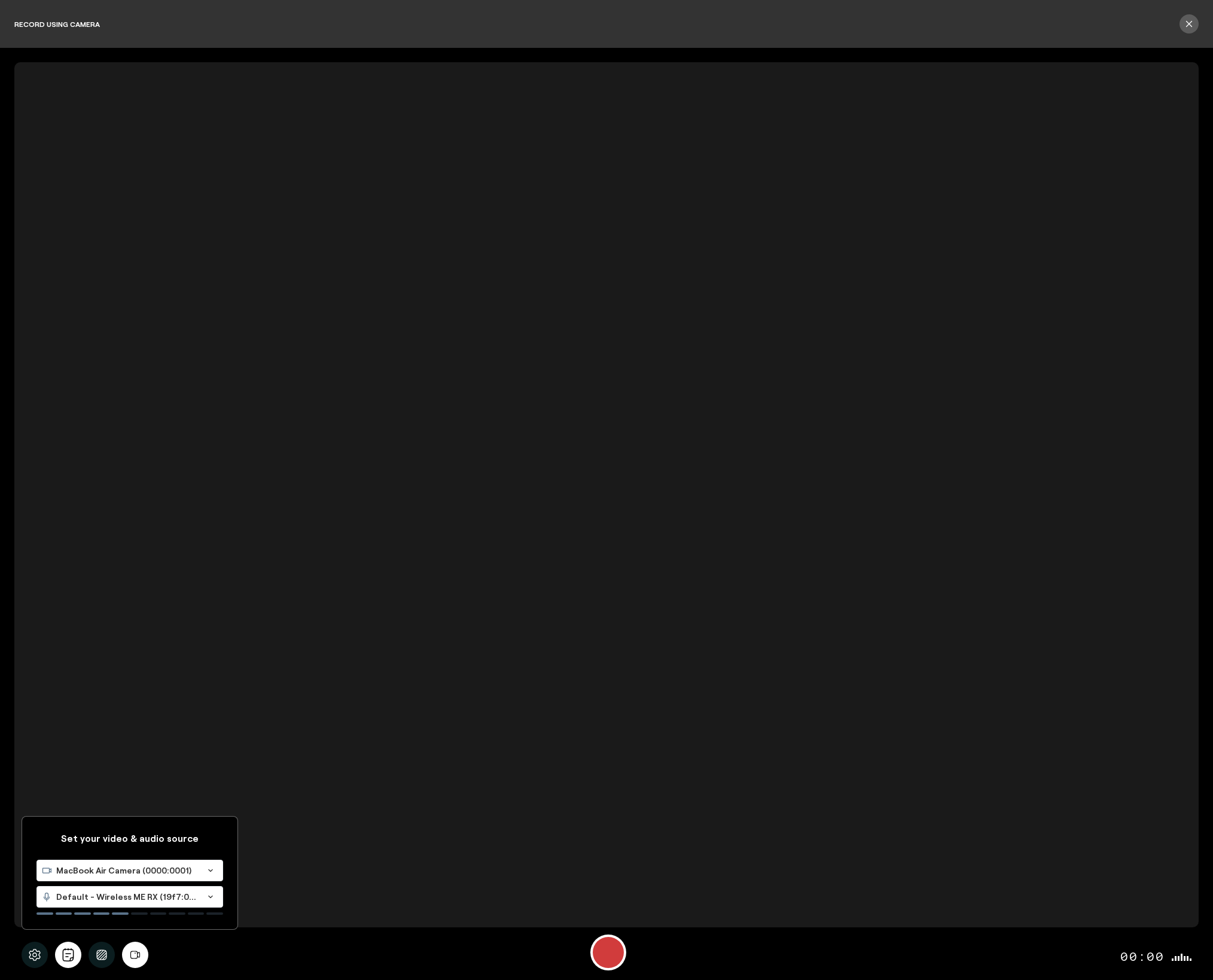
click at [286, 952] on div "Set your video & audio source MacBook Air Camera (0000:0001) Loading... Default…" at bounding box center [606, 954] width 1185 height 50
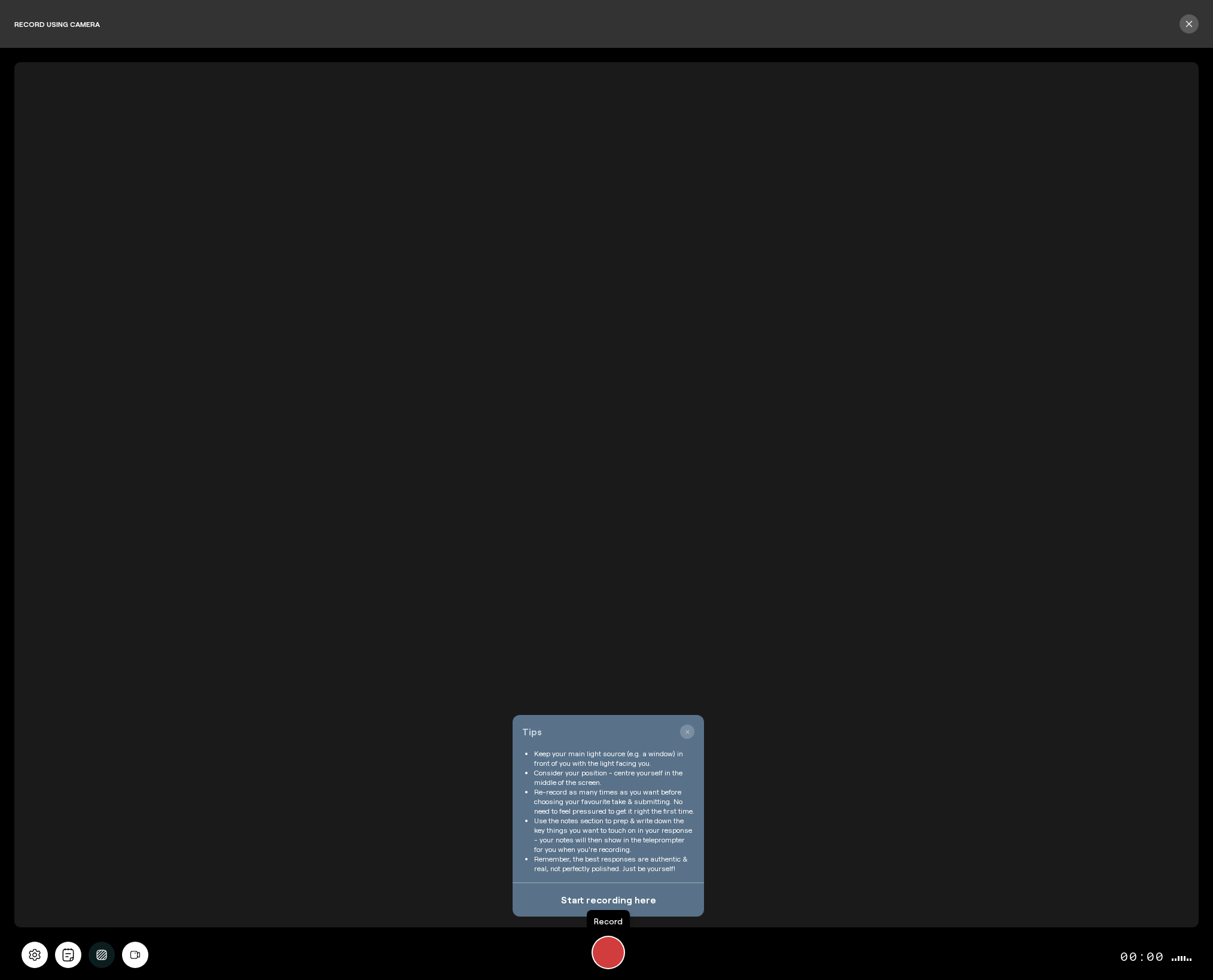
click at [611, 951] on div "Record" at bounding box center [608, 952] width 31 height 31
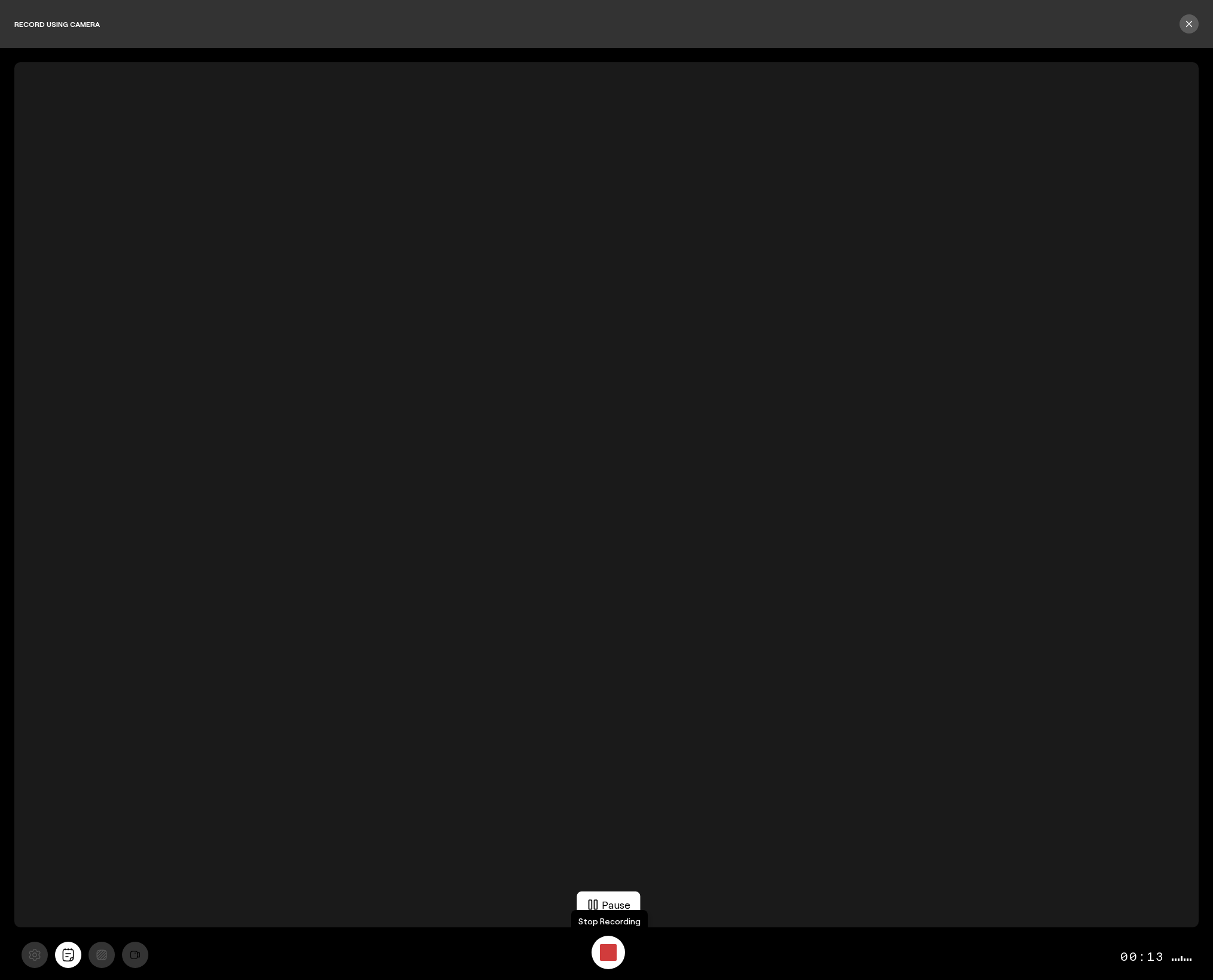
click at [611, 951] on div "Stop Recording" at bounding box center [607, 952] width 16 height 16
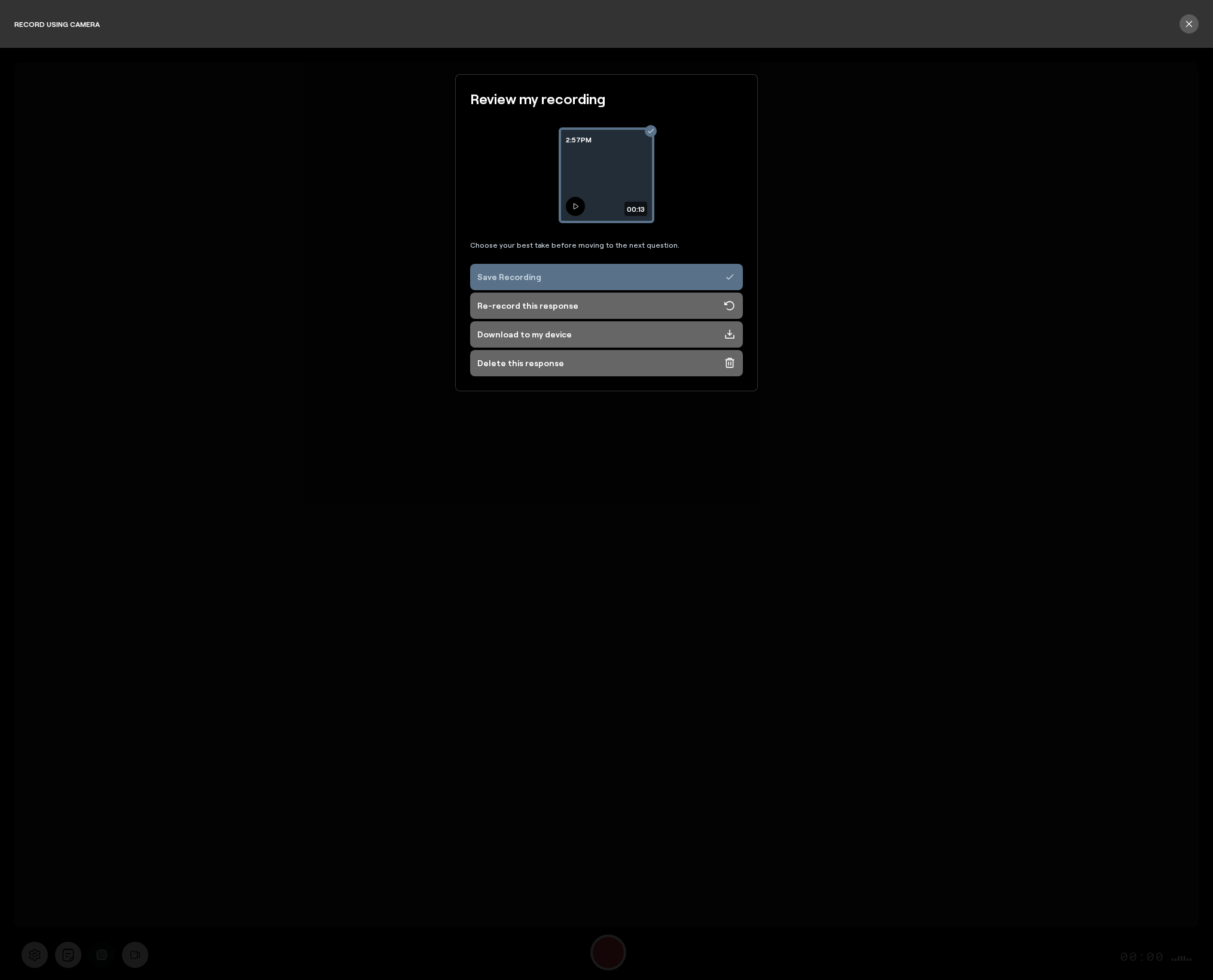
click at [573, 204] on icon at bounding box center [575, 206] width 7 height 7
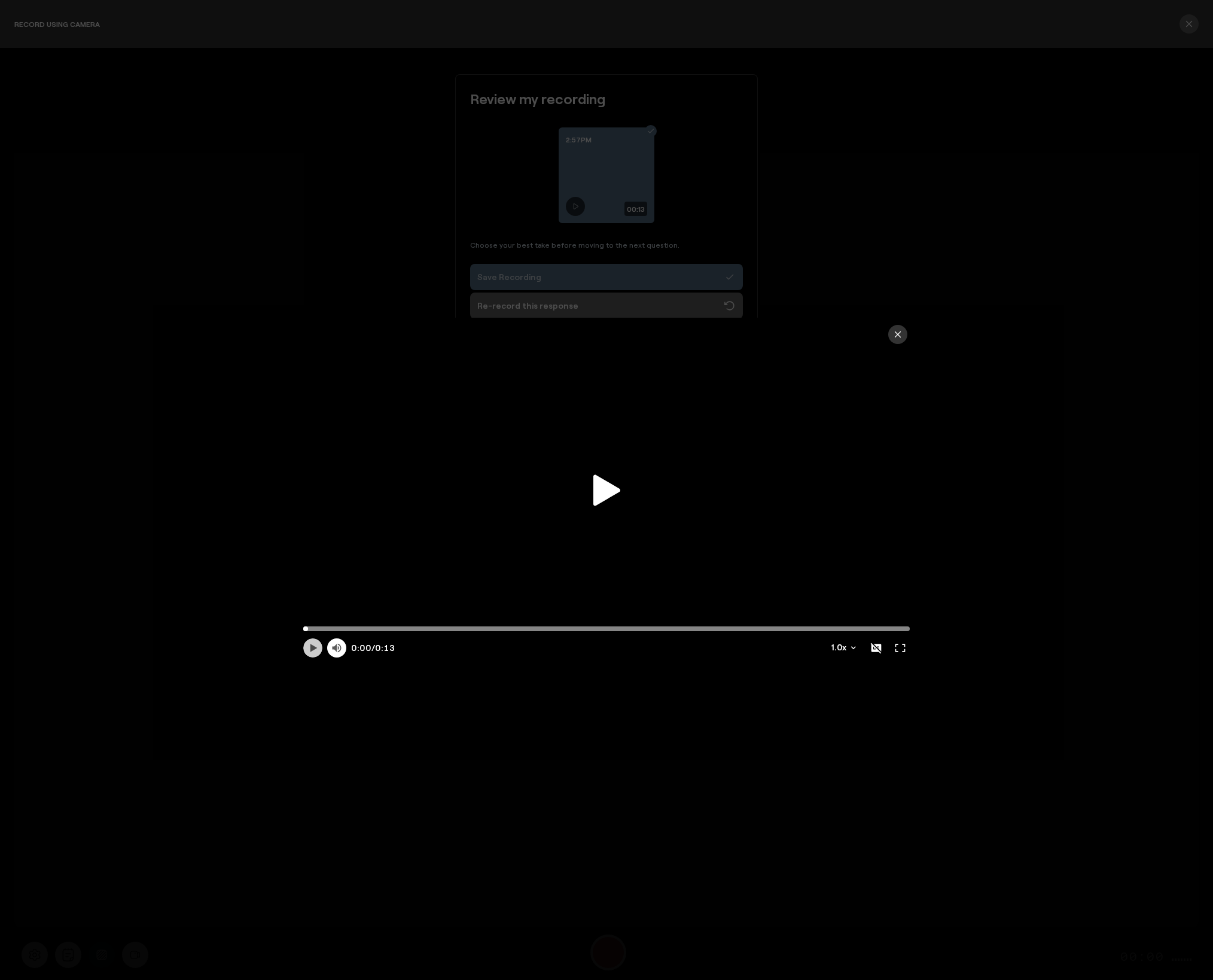
click at [309, 652] on icon at bounding box center [313, 648] width 12 height 12
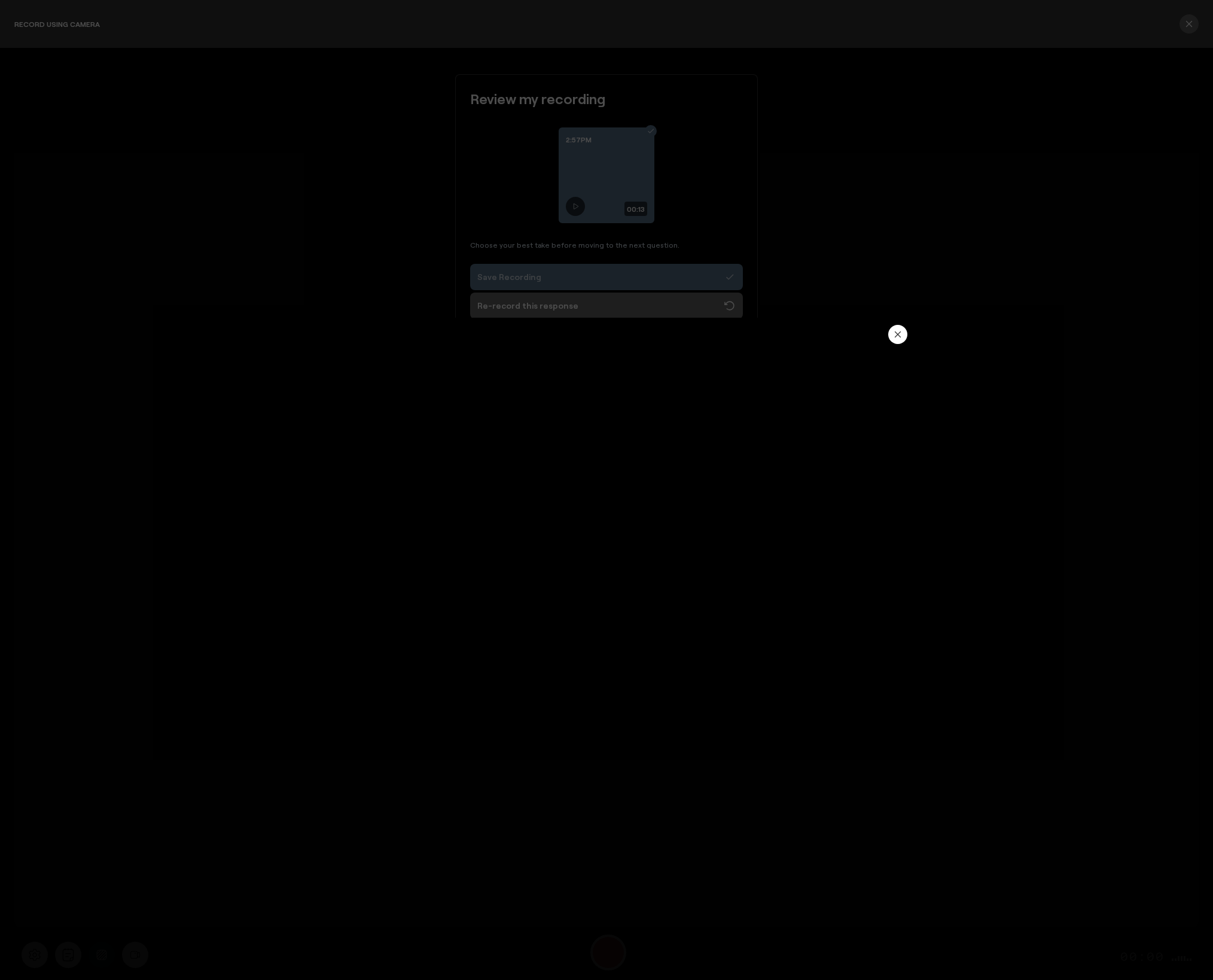
type input "13.12"
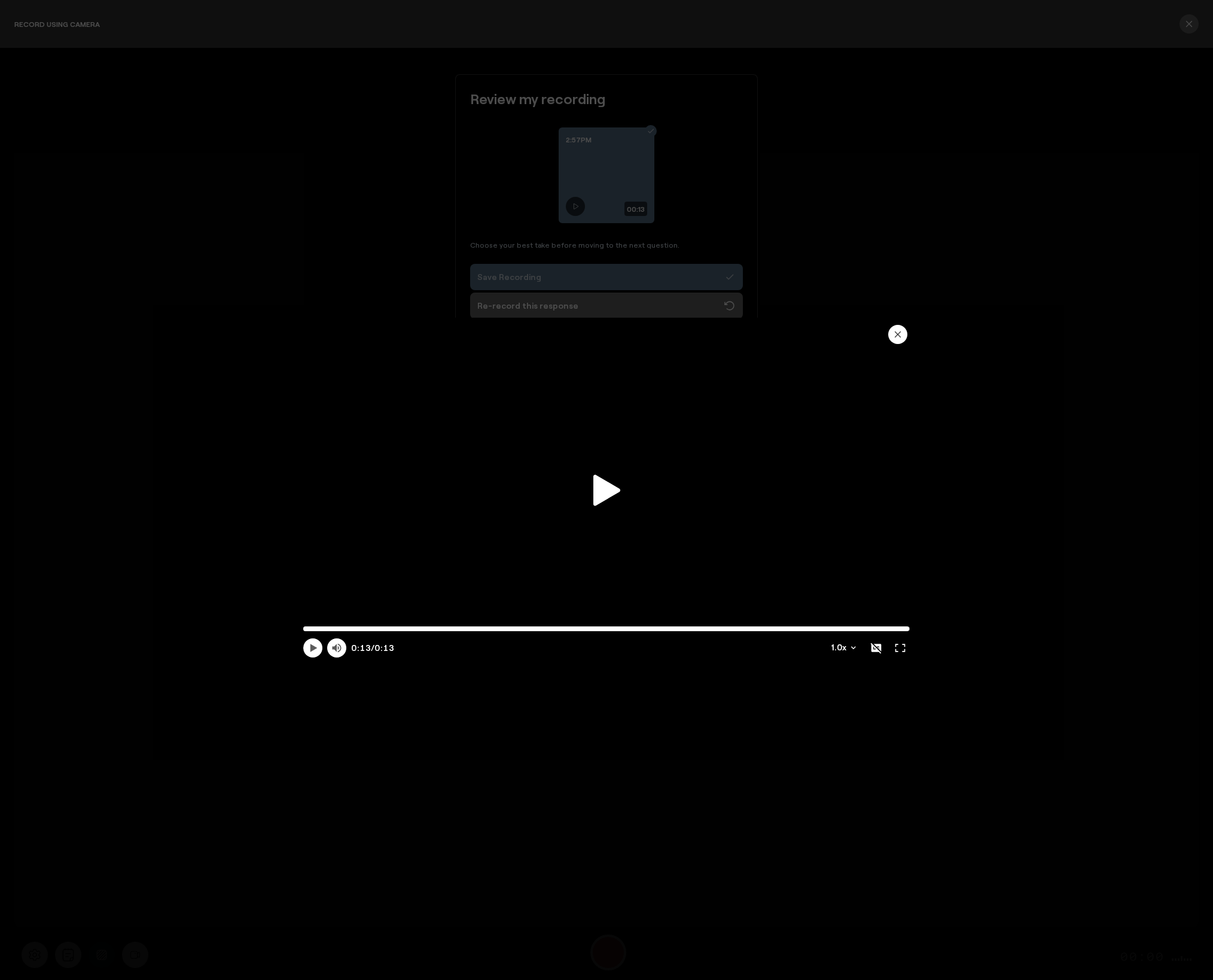
click at [902, 336] on icon "button" at bounding box center [897, 334] width 9 height 9
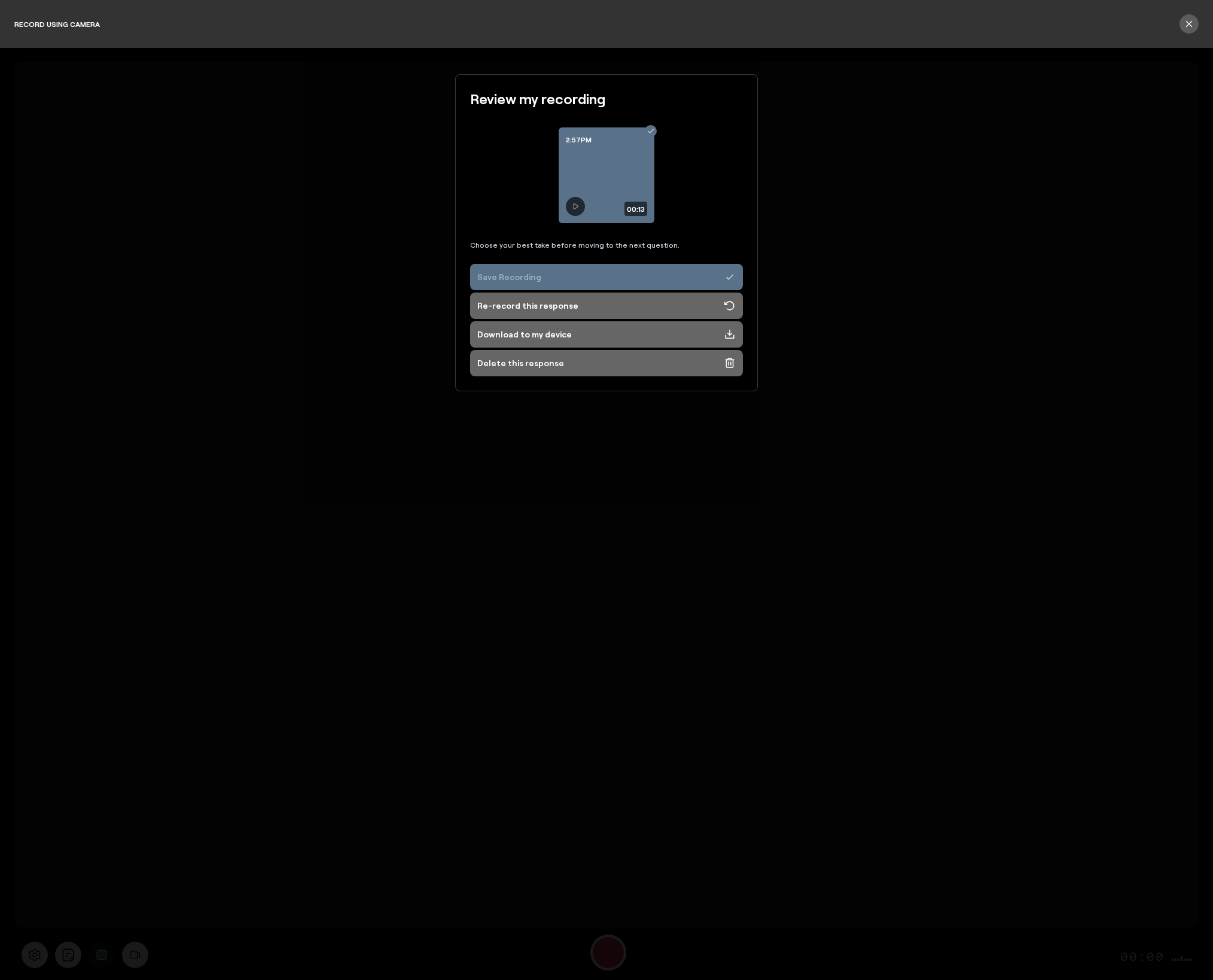
click at [571, 280] on button "Save Recording" at bounding box center [606, 277] width 273 height 27
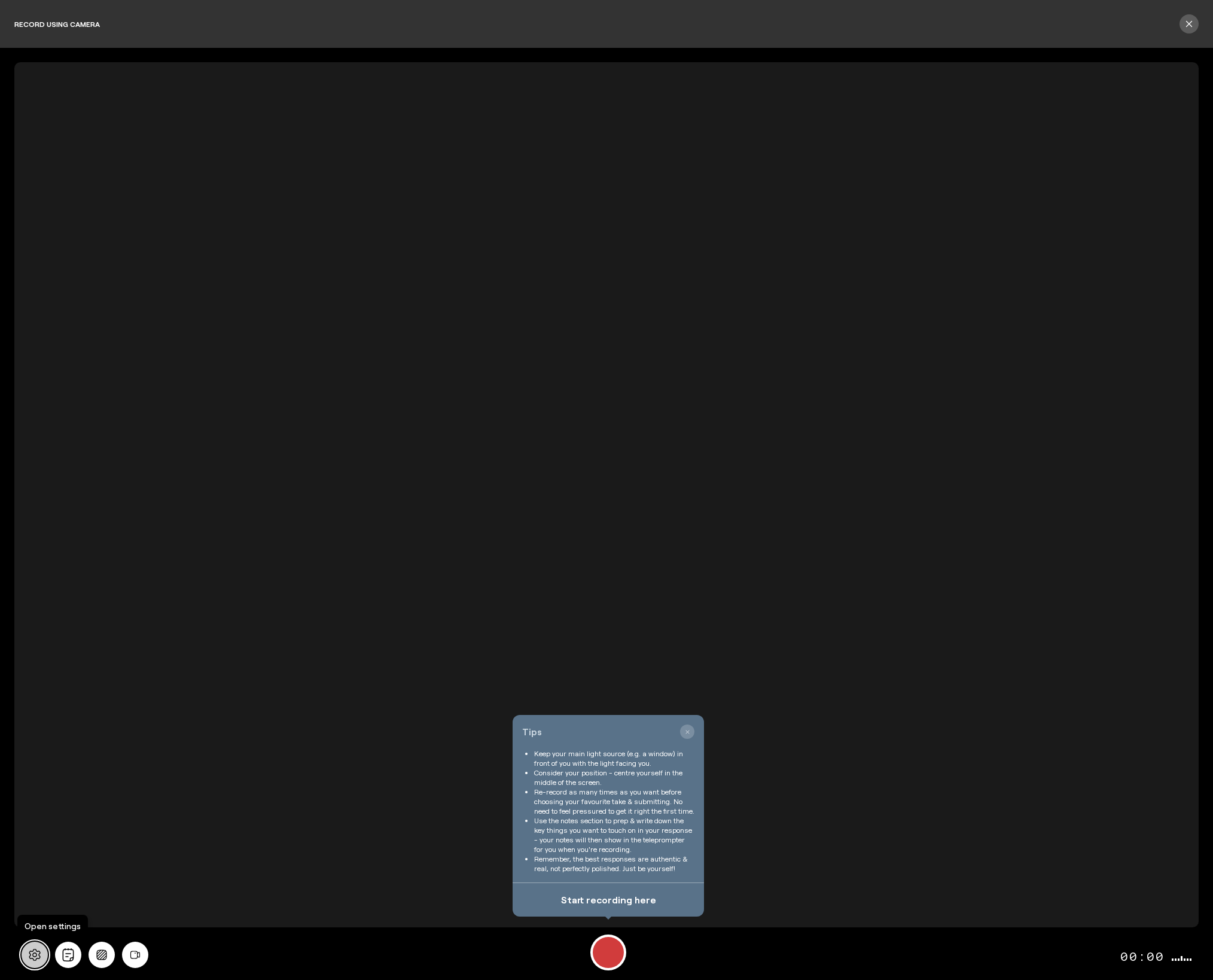
click at [38, 952] on icon at bounding box center [35, 954] width 13 height 13
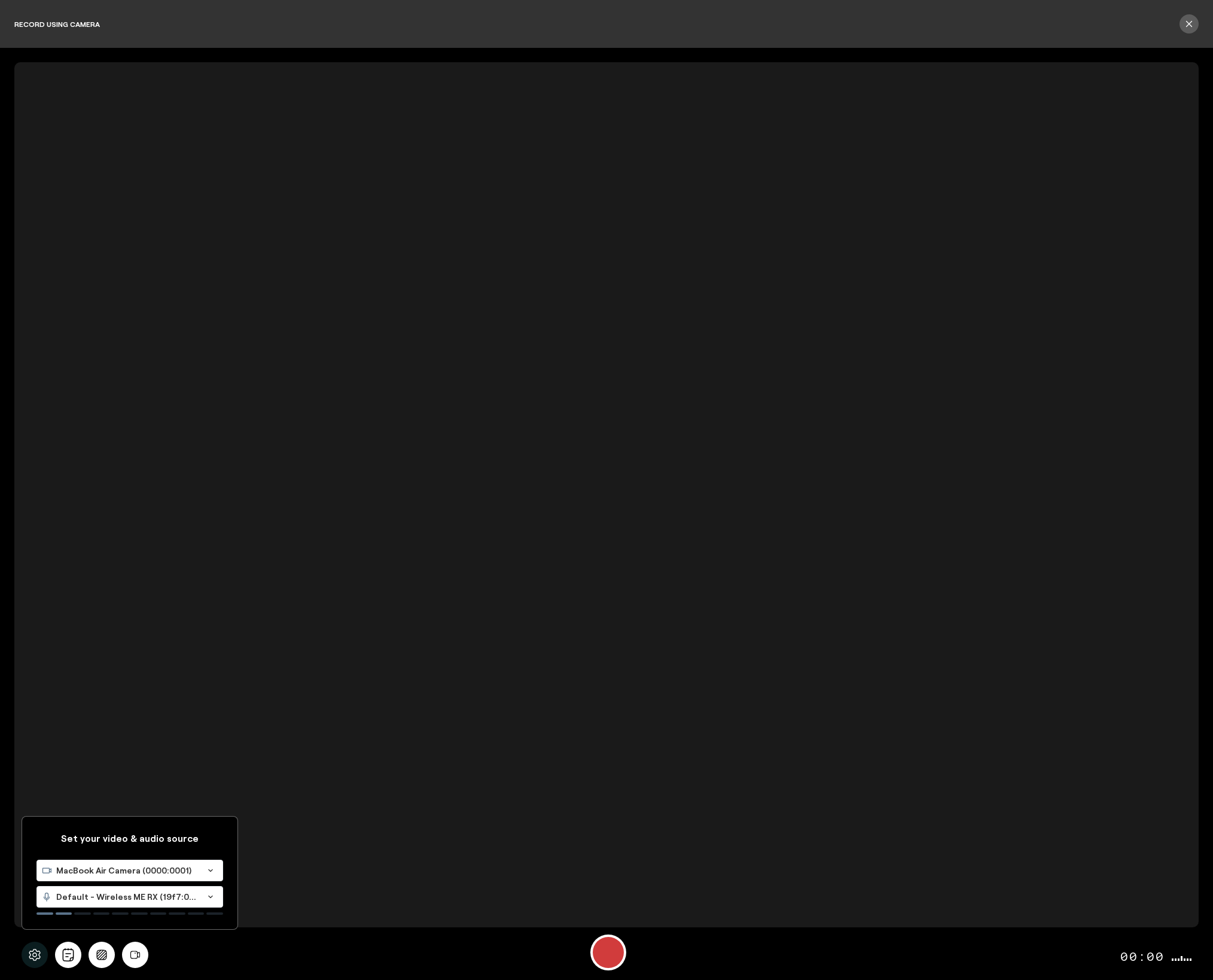
click at [87, 876] on div "MacBook Air Camera (0000:0001)" at bounding box center [117, 870] width 161 height 21
click at [96, 926] on span "C270 HD WEBCAM (046d:0825)" at bounding box center [105, 927] width 128 height 10
click at [104, 897] on span "Default - Wireless ME RX (19f7:0046)" at bounding box center [127, 896] width 142 height 12
click at [98, 952] on span "MacBook Air Microphone (Built-in)" at bounding box center [111, 953] width 140 height 10
click at [103, 955] on icon "Background blur" at bounding box center [102, 954] width 10 height 10
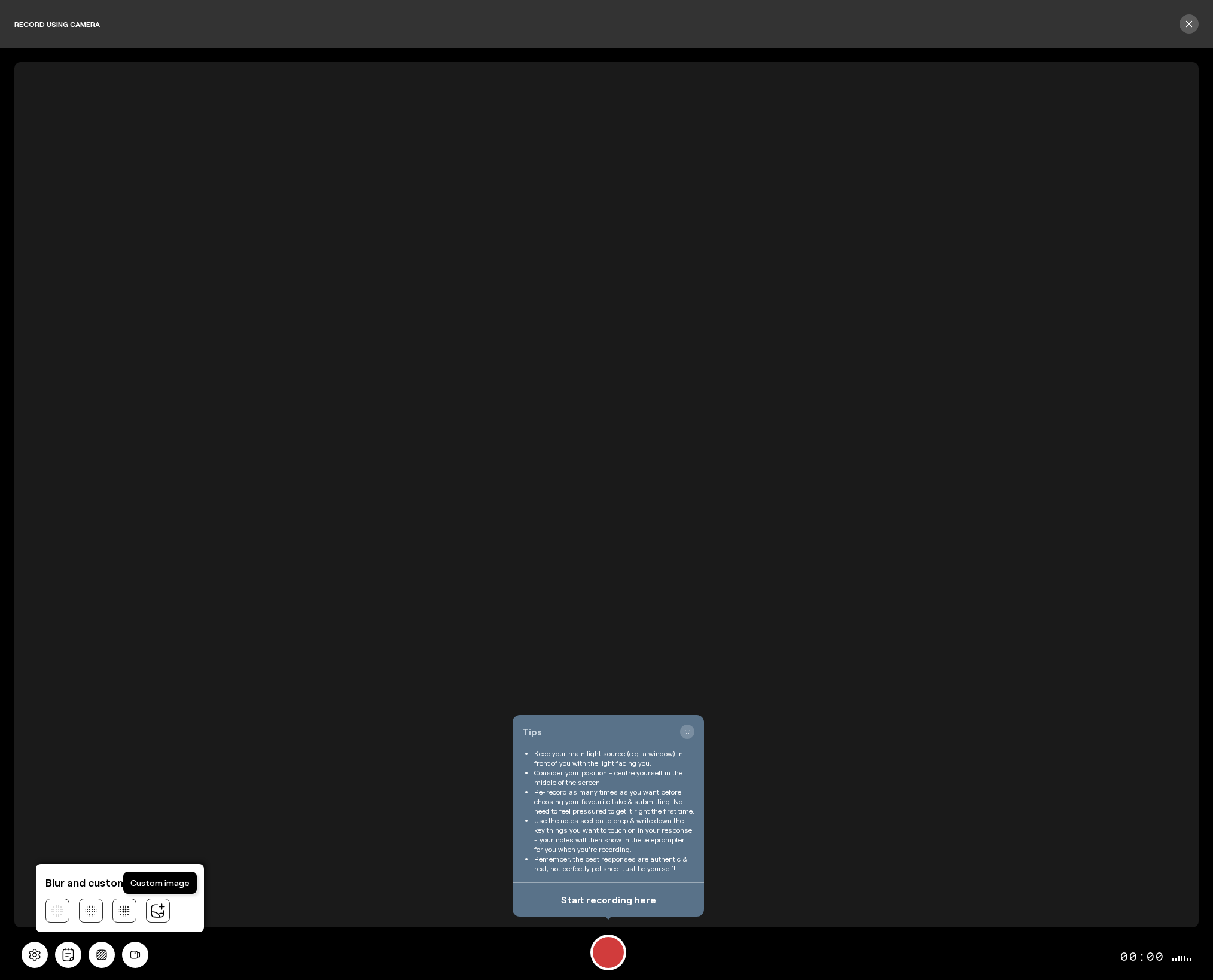
click at [160, 914] on icon at bounding box center [158, 910] width 16 height 16
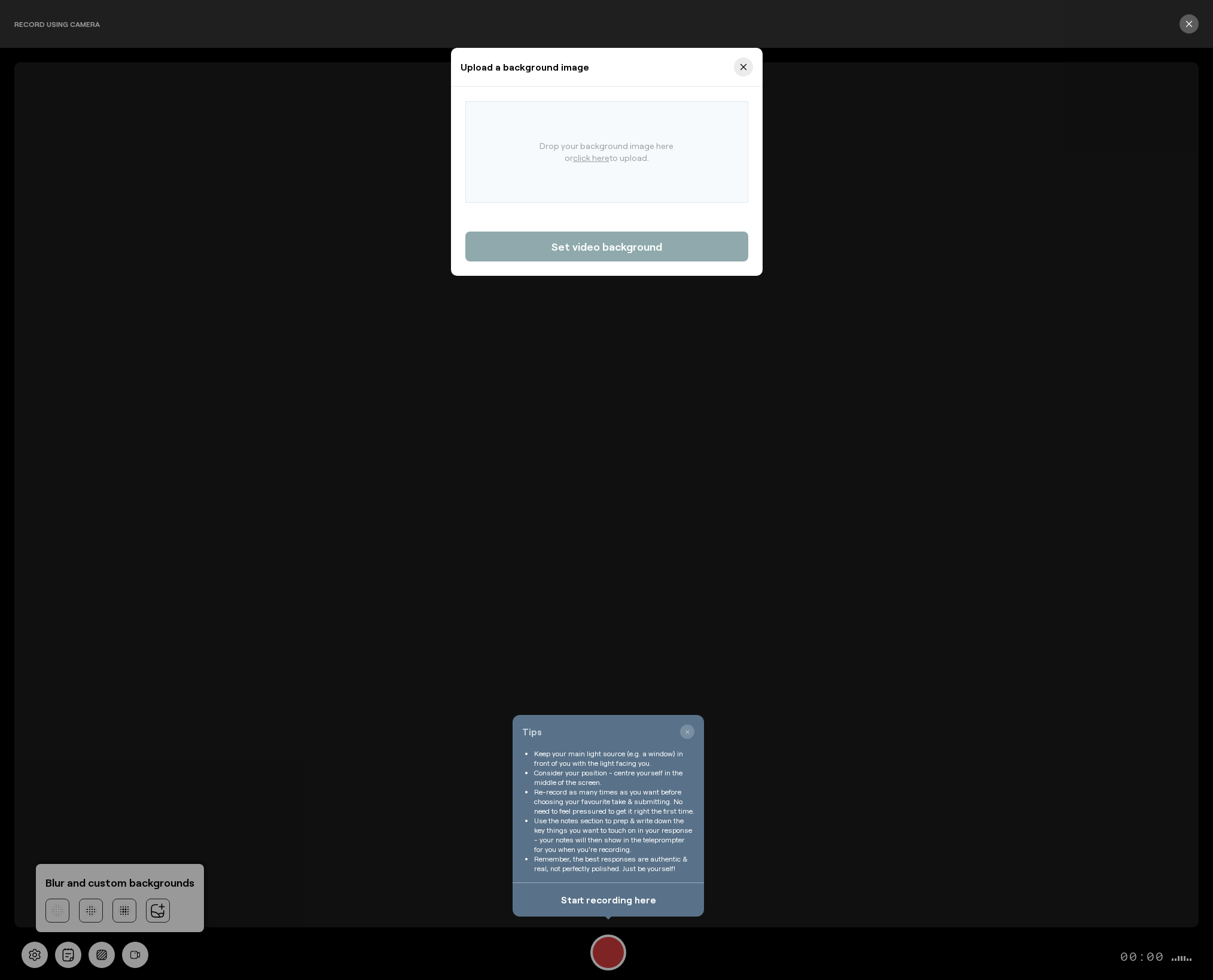
click at [598, 158] on u "click here" at bounding box center [591, 158] width 36 height 10
click at [505, 141] on input "Drop your background image here or click here to upload." at bounding box center [504, 140] width 1 height 1
type input "C:\fakepath\blue_wave_grain_bg.png"
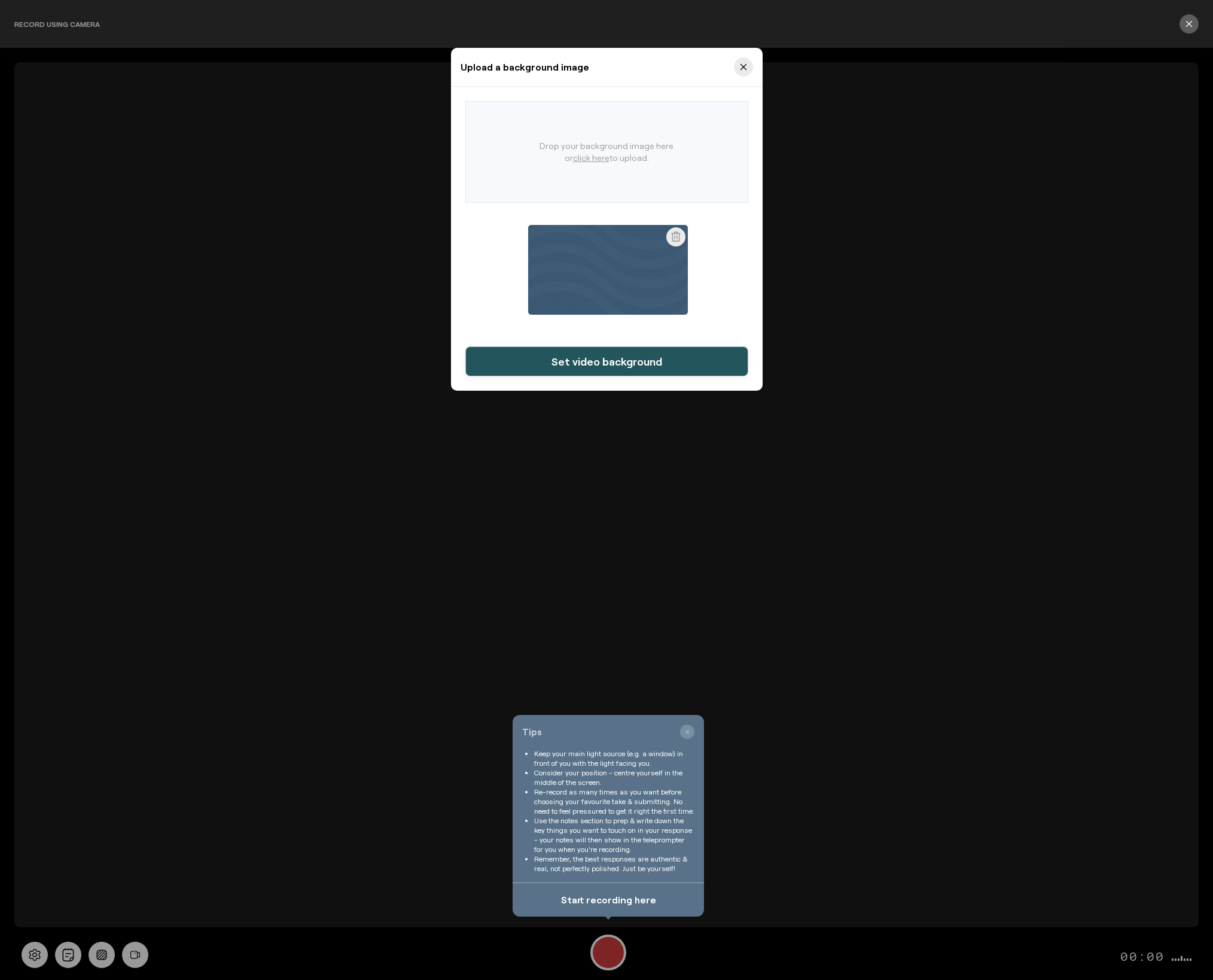
click at [646, 360] on span "Set video background" at bounding box center [606, 361] width 110 height 15
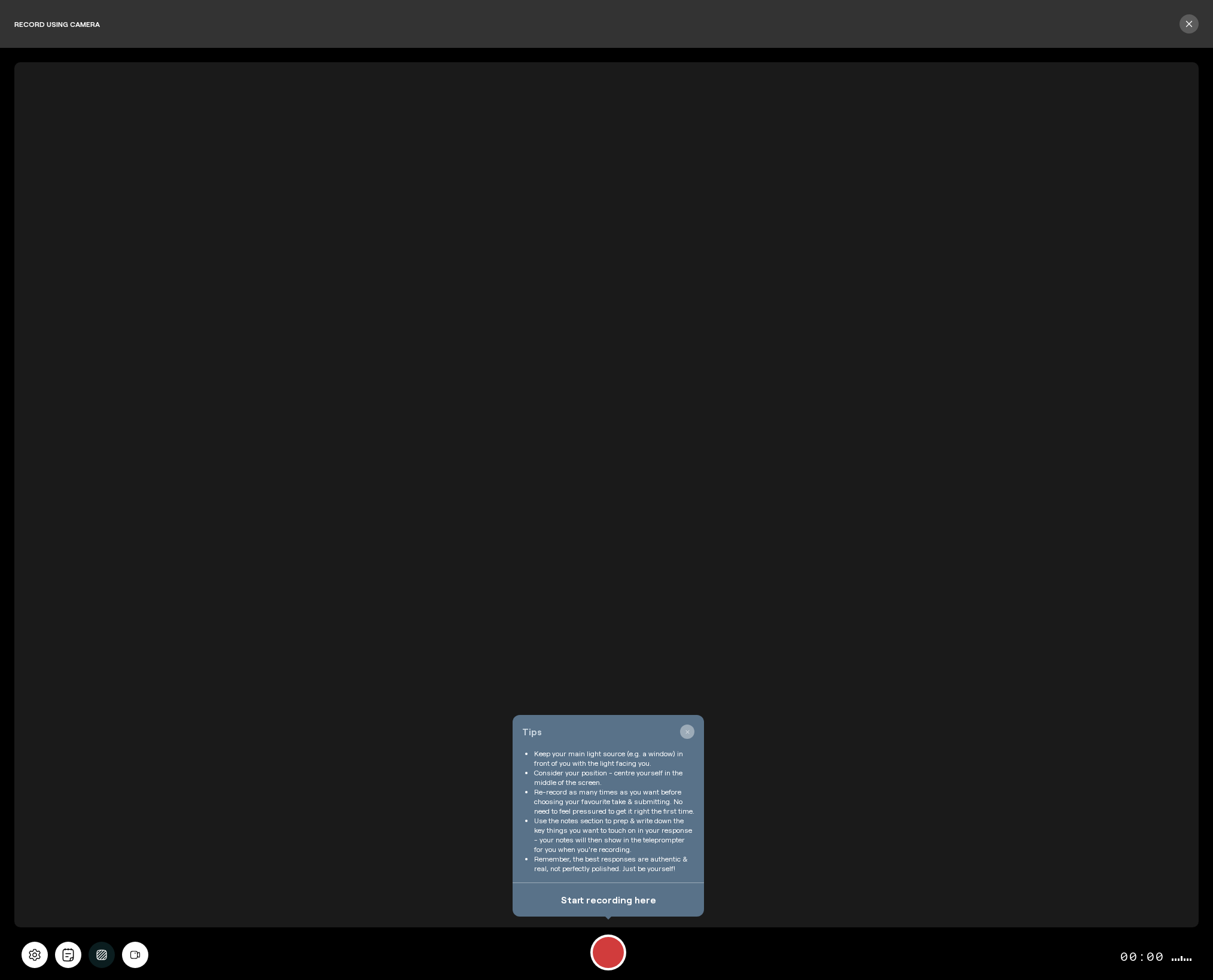
click at [684, 731] on icon "button" at bounding box center [687, 732] width 5 height 5
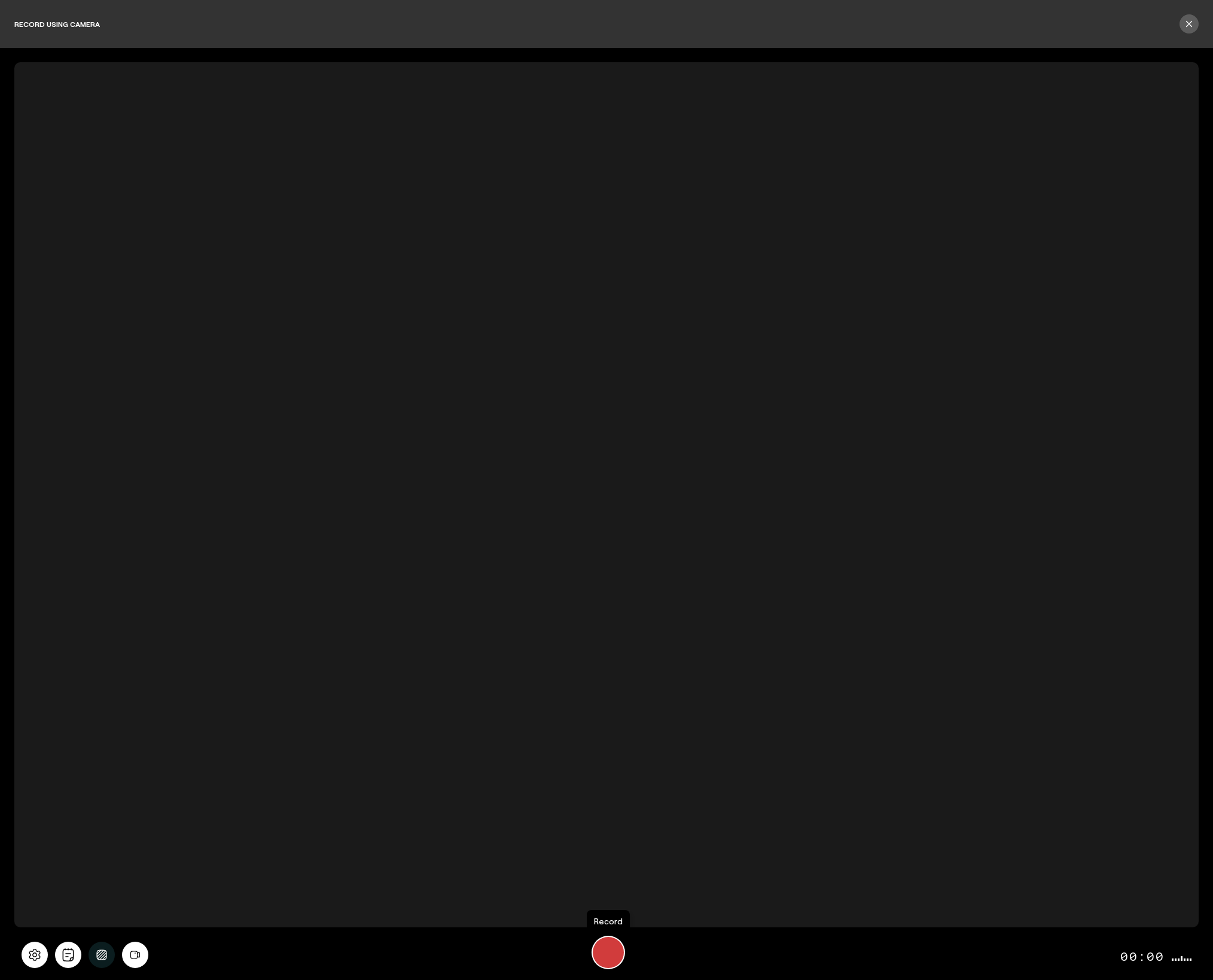
click at [610, 954] on div "Record" at bounding box center [608, 952] width 31 height 31
click at [613, 910] on span "Pause" at bounding box center [615, 904] width 28 height 18
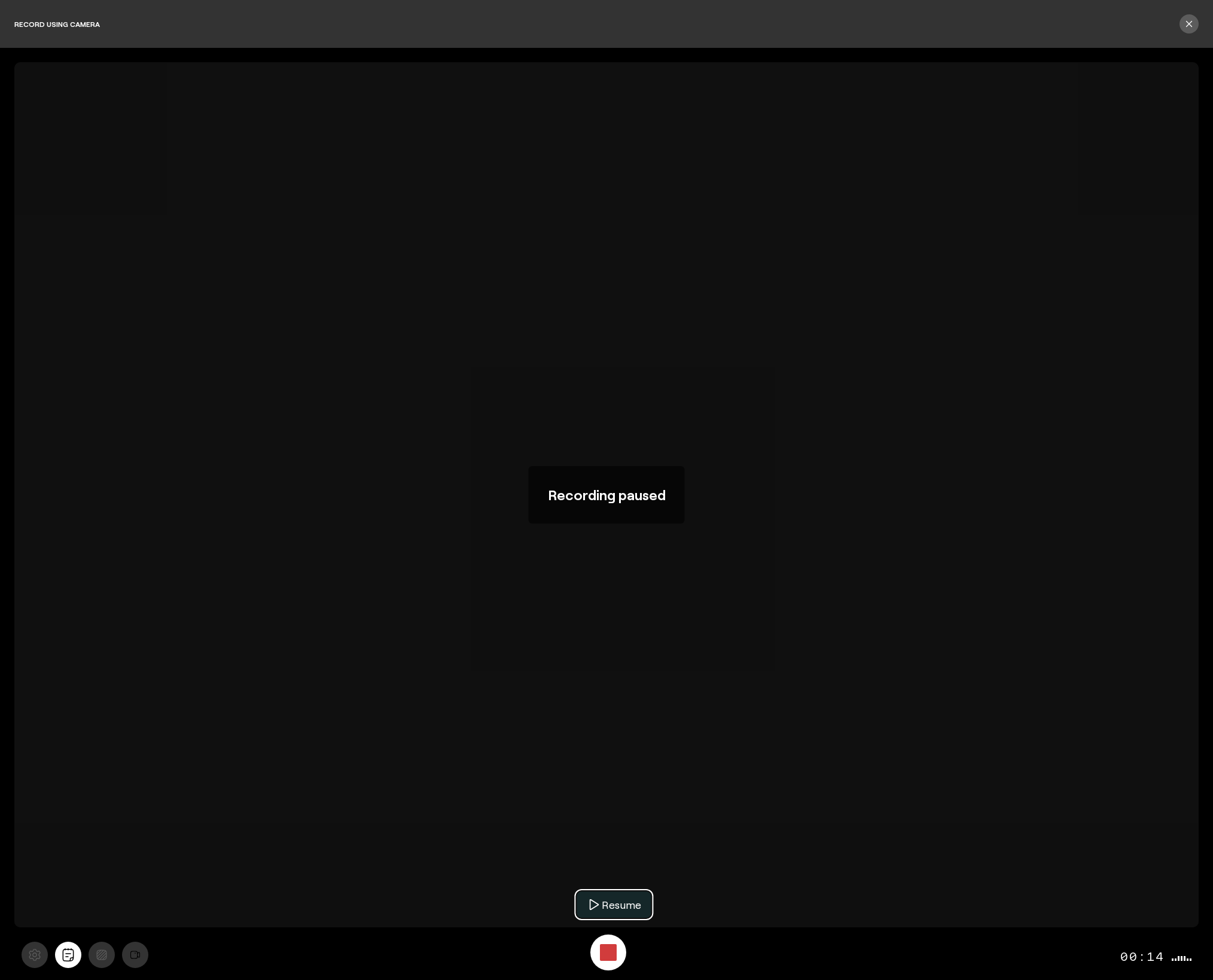
click at [613, 910] on span "Resume" at bounding box center [621, 904] width 40 height 18
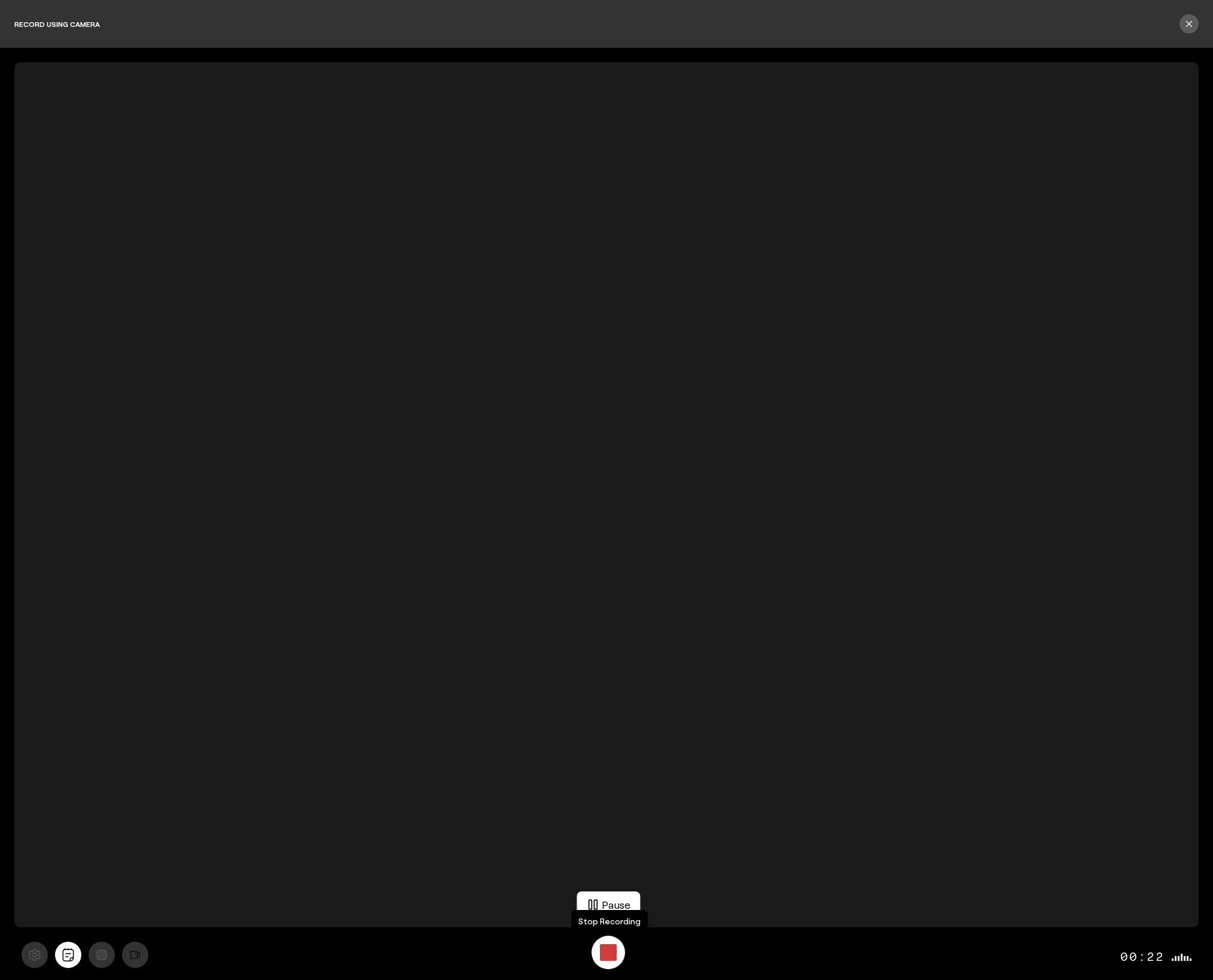
click at [606, 960] on button "Stop Recording" at bounding box center [608, 952] width 31 height 31
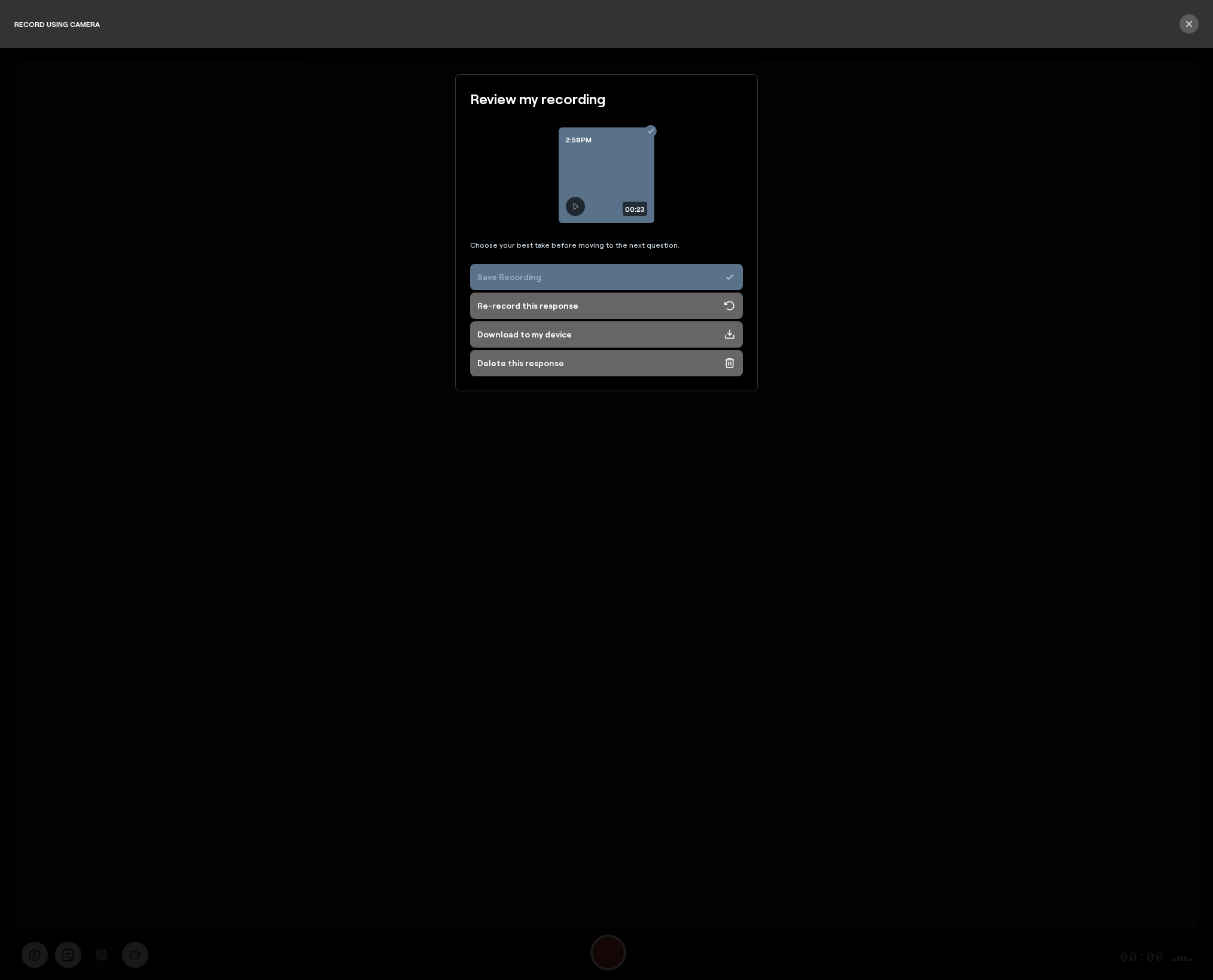
click at [594, 278] on button "Save Recording" at bounding box center [606, 277] width 273 height 27
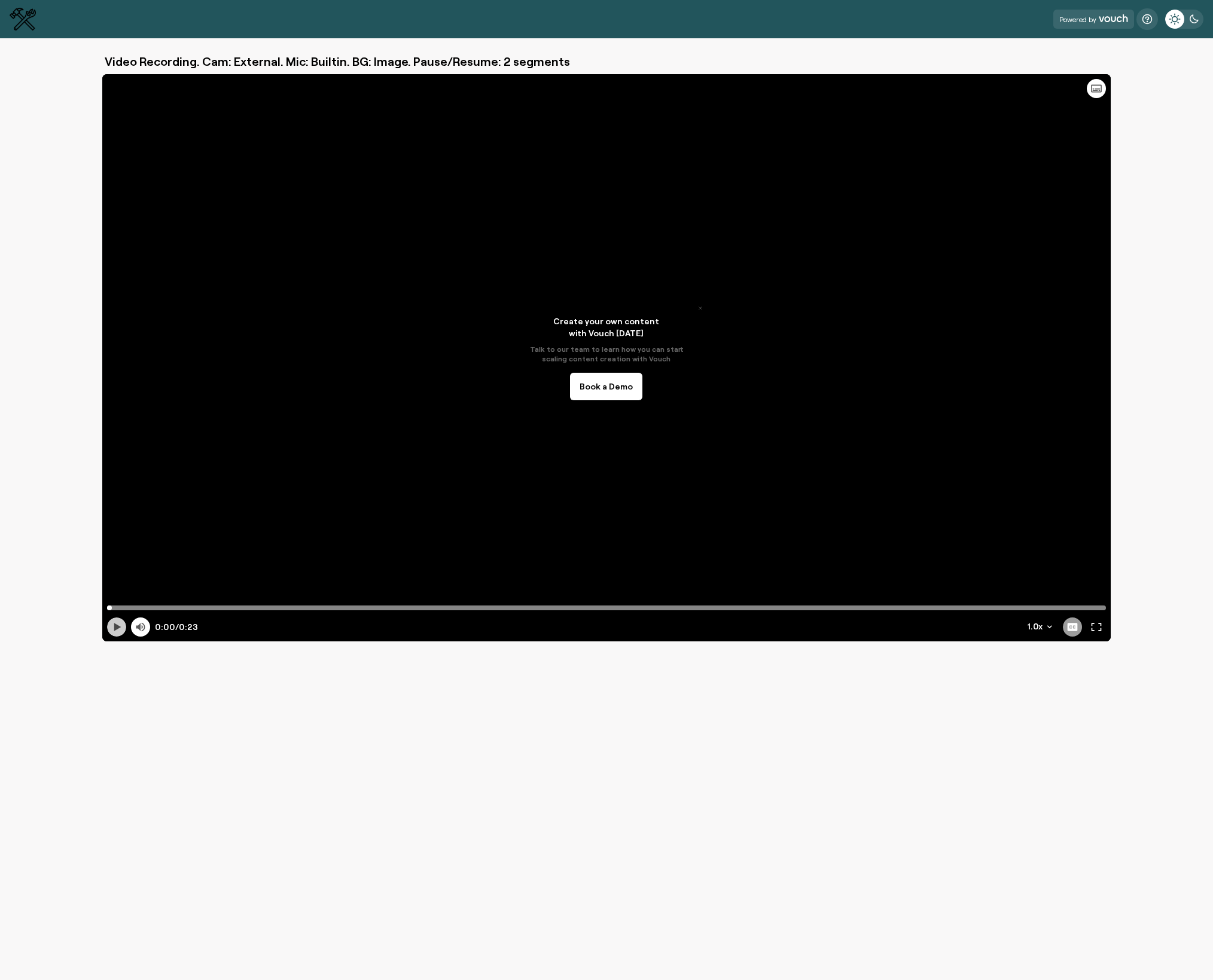
click at [113, 629] on icon at bounding box center [116, 627] width 12 height 12
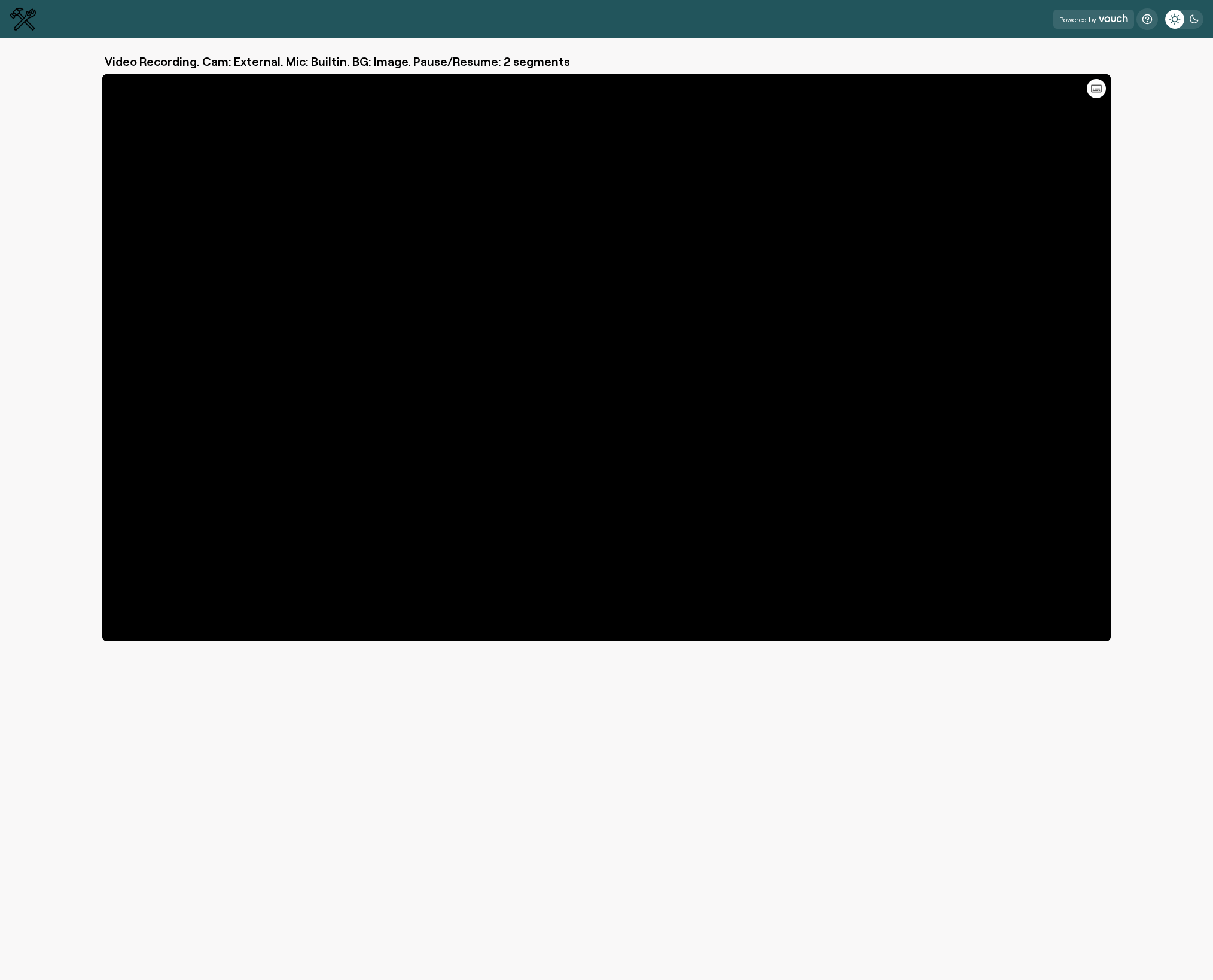
type input "23.66"
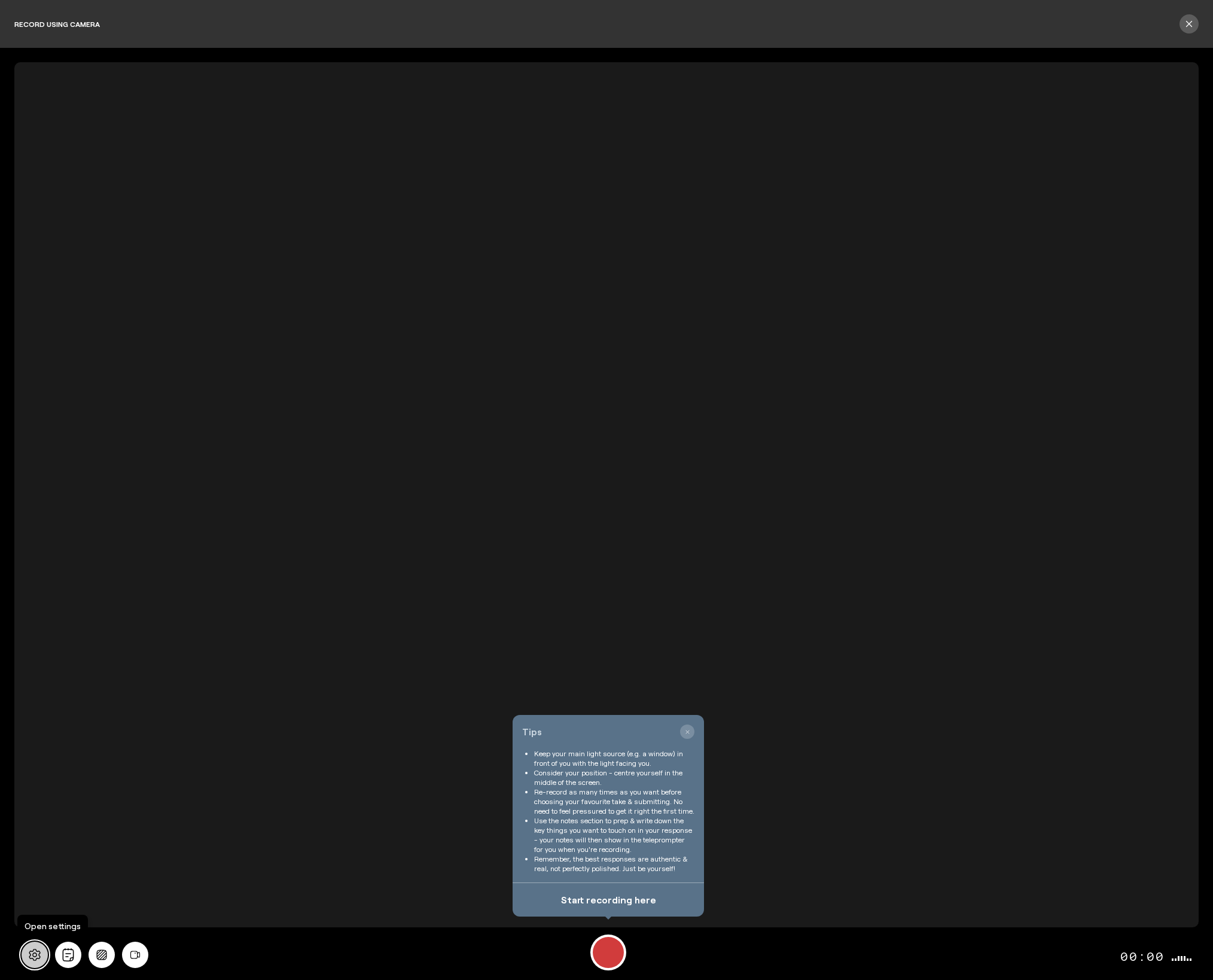
click at [35, 954] on icon at bounding box center [35, 954] width 13 height 13
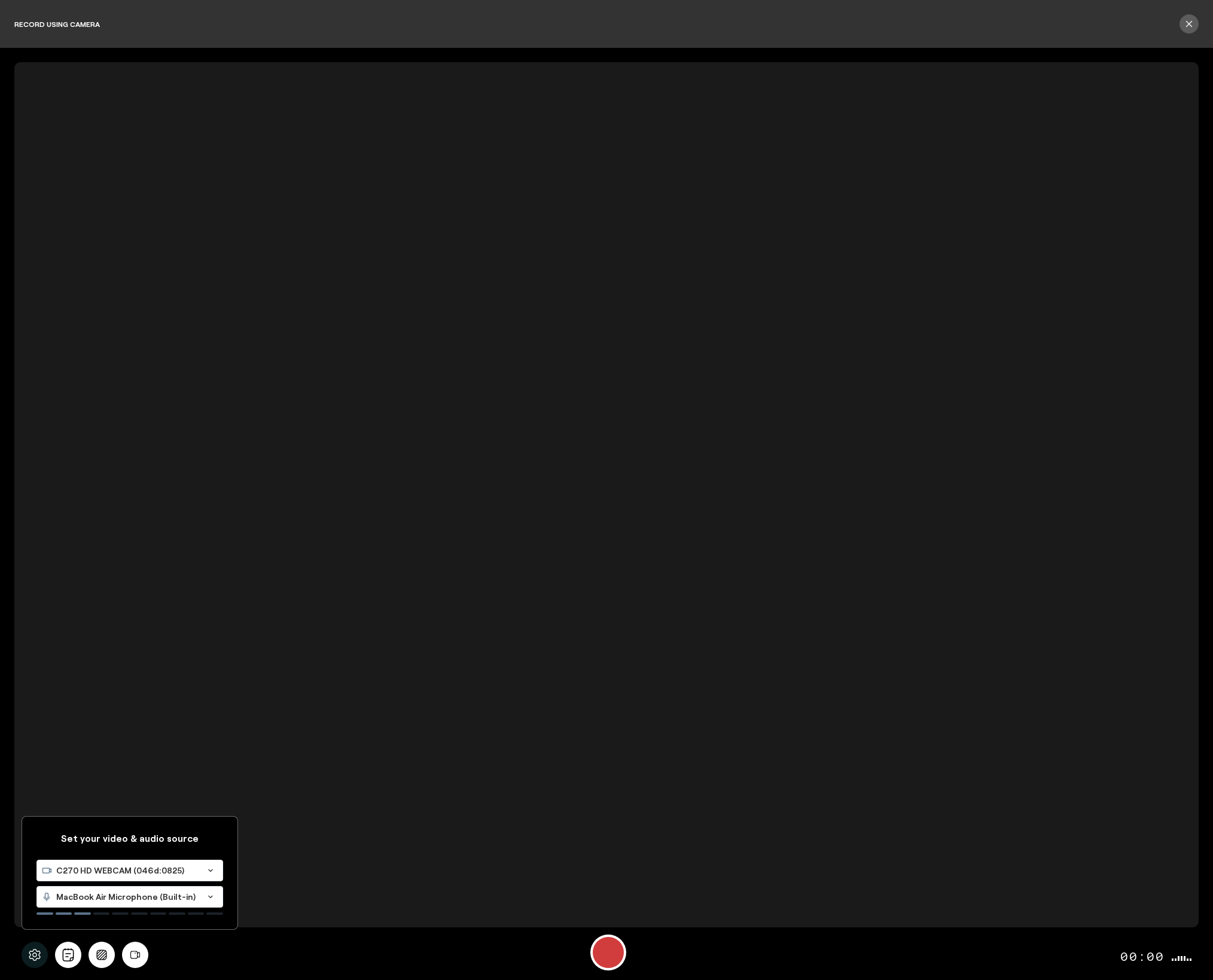
click at [107, 898] on span "MacBook Air Microphone (Built-in)" at bounding box center [127, 896] width 142 height 12
click at [110, 941] on span "Default - Wireless ME RX (19f7:0046)" at bounding box center [117, 938] width 153 height 10
click at [71, 953] on icon "All" at bounding box center [68, 954] width 11 height 13
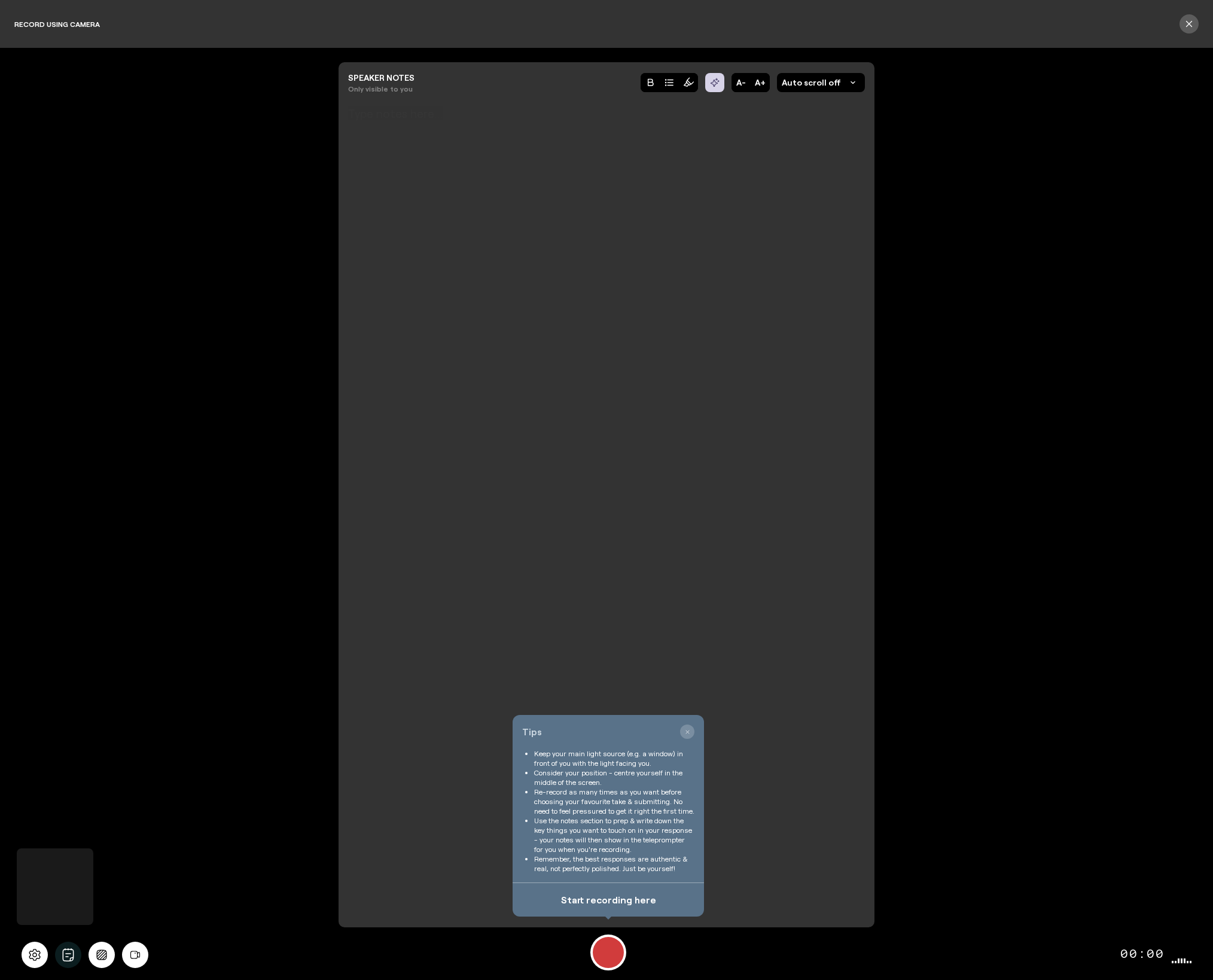
click at [530, 477] on div at bounding box center [606, 491] width 517 height 733
click at [585, 763] on li "Keep your main light source (e.g. a window) in front of you with the light faci…" at bounding box center [614, 757] width 160 height 19
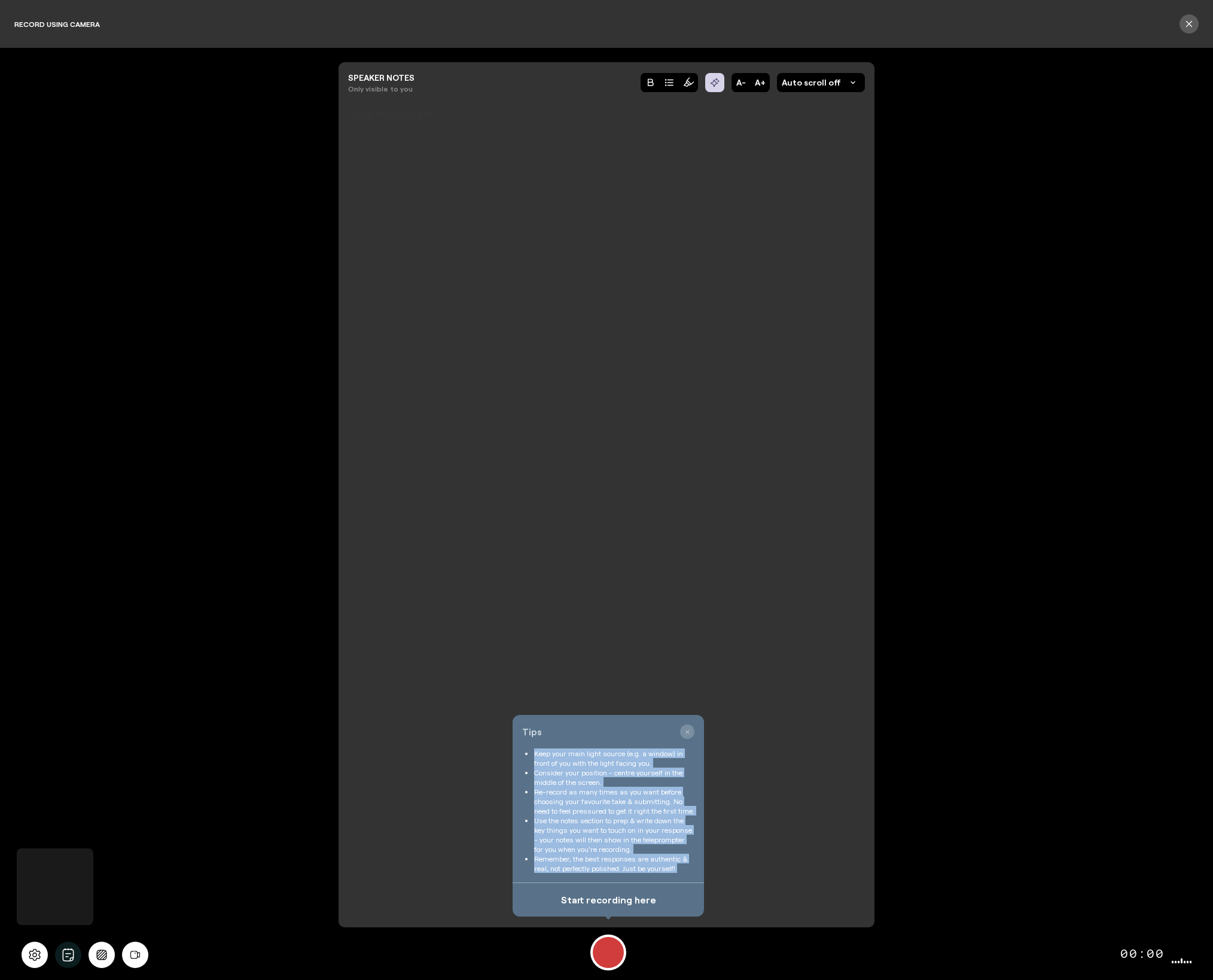
drag, startPoint x: 585, startPoint y: 763, endPoint x: 600, endPoint y: 878, distance: 116.0
click at [600, 872] on ul "Keep your main light source (e.g. a window) in front of you with the light faci…" at bounding box center [608, 810] width 173 height 124
copy div "Keep your main light source (e.g. a window) in front of you with the light faci…"
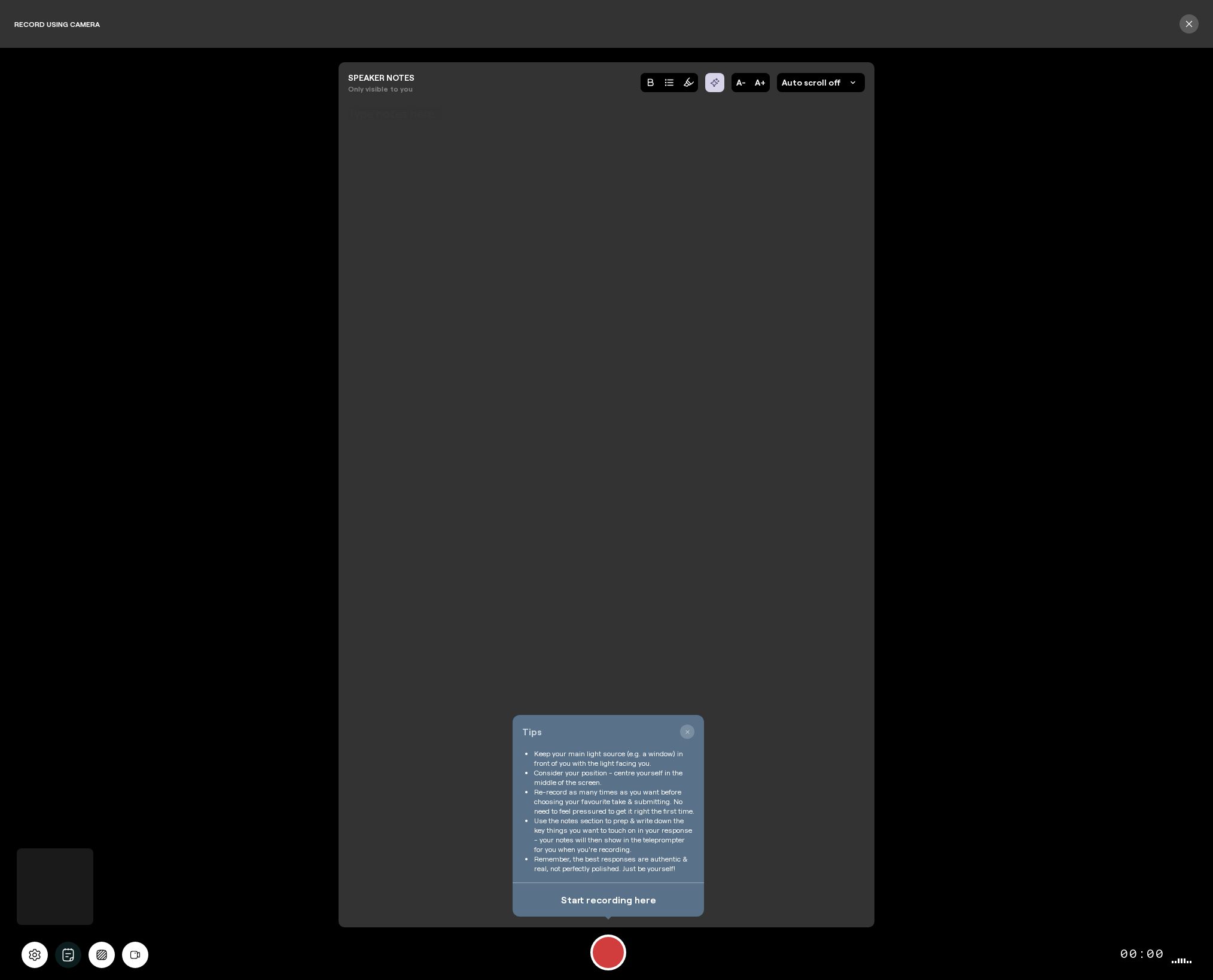
click at [541, 433] on div at bounding box center [606, 491] width 517 height 733
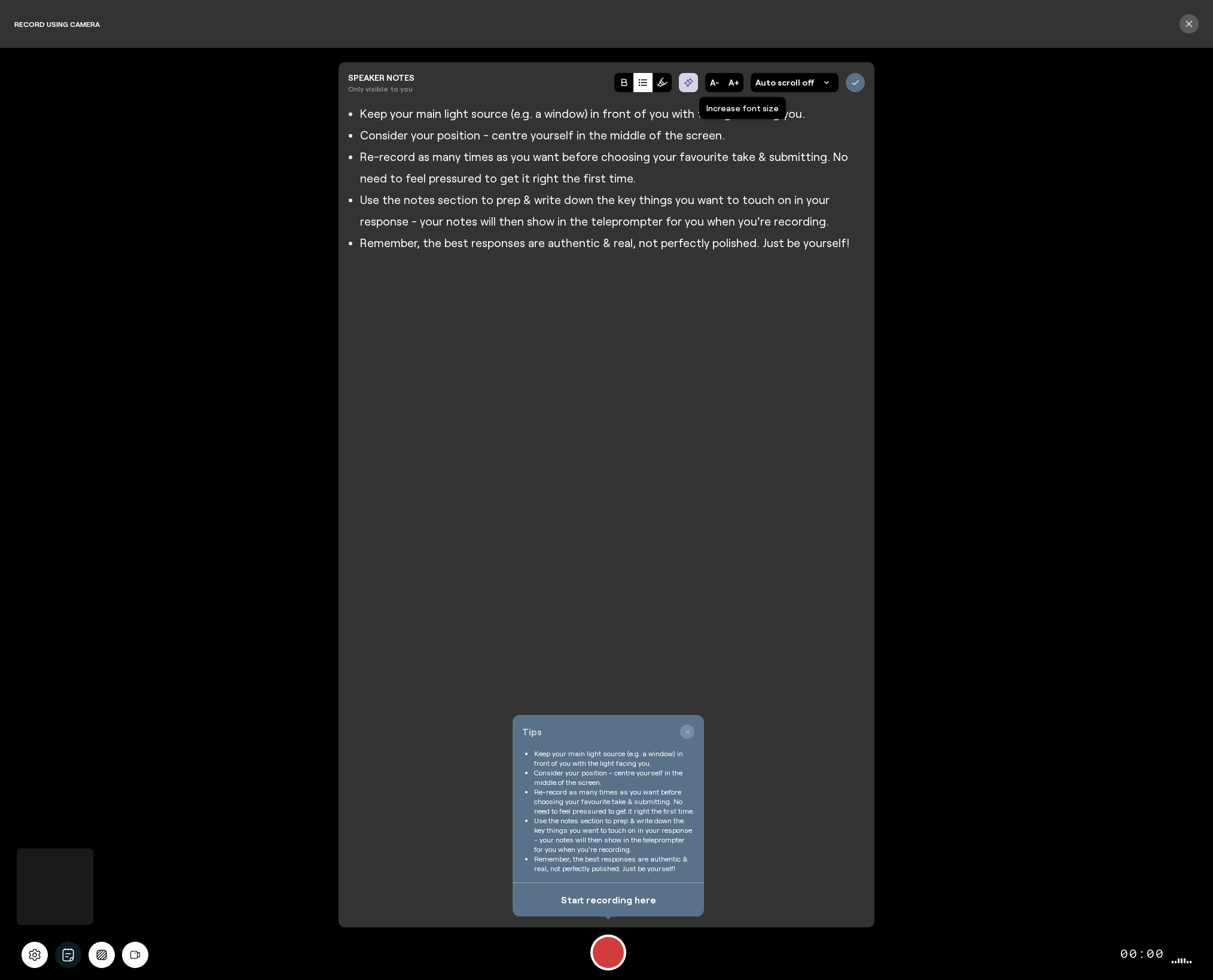
click at [738, 84] on button "A+" at bounding box center [734, 83] width 19 height 19
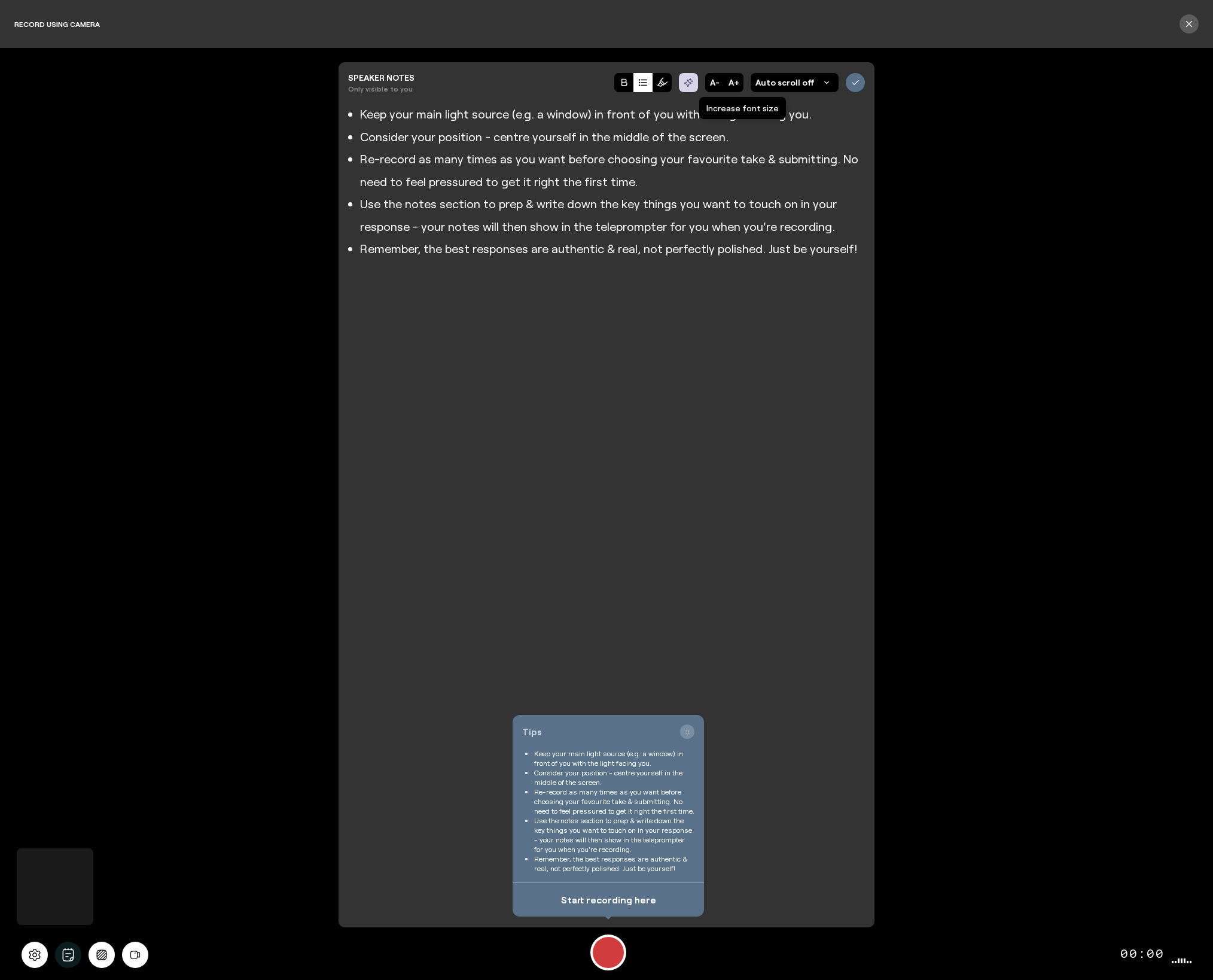
click at [738, 84] on button "A+" at bounding box center [734, 83] width 19 height 19
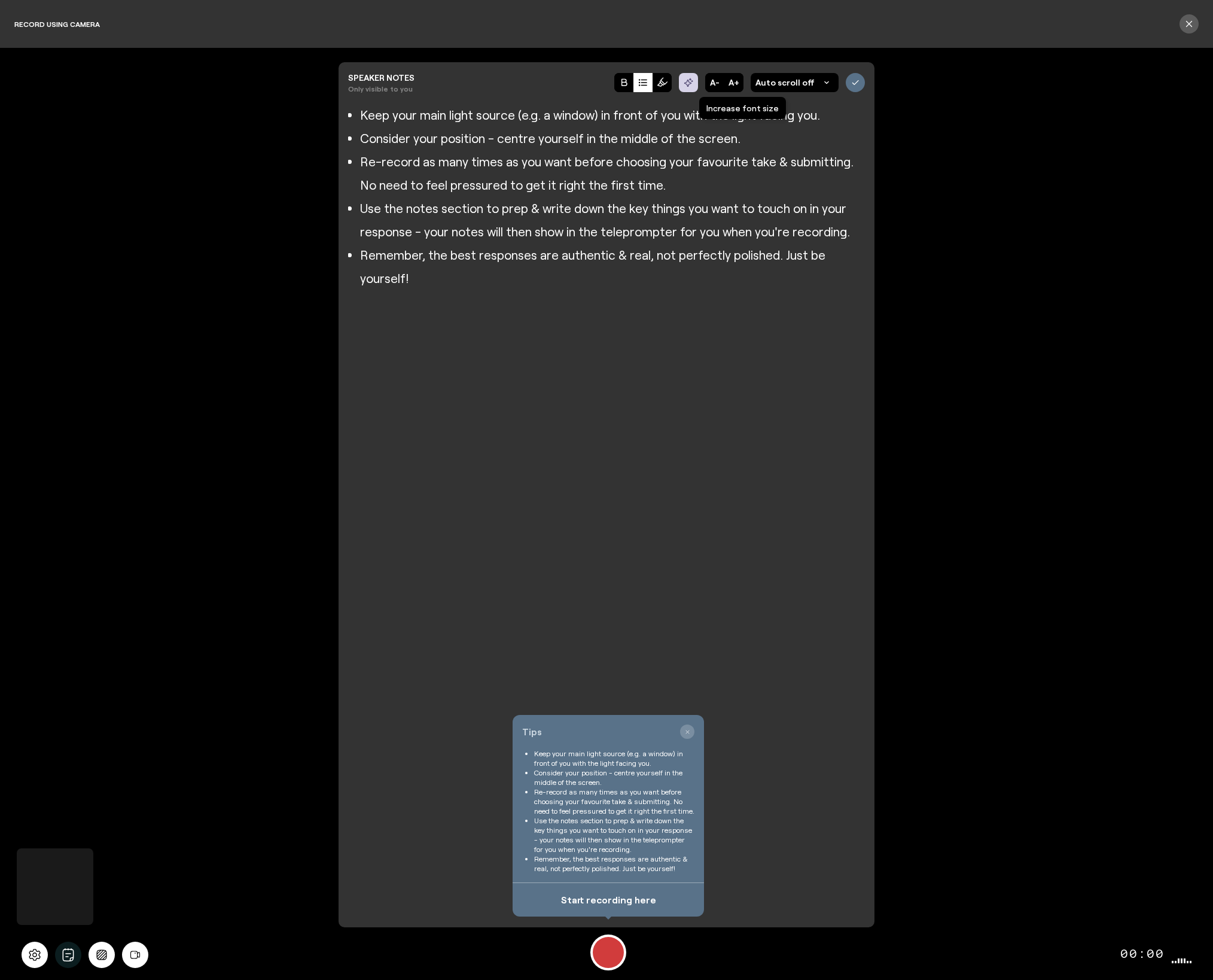
click at [738, 84] on button "A+" at bounding box center [734, 83] width 19 height 19
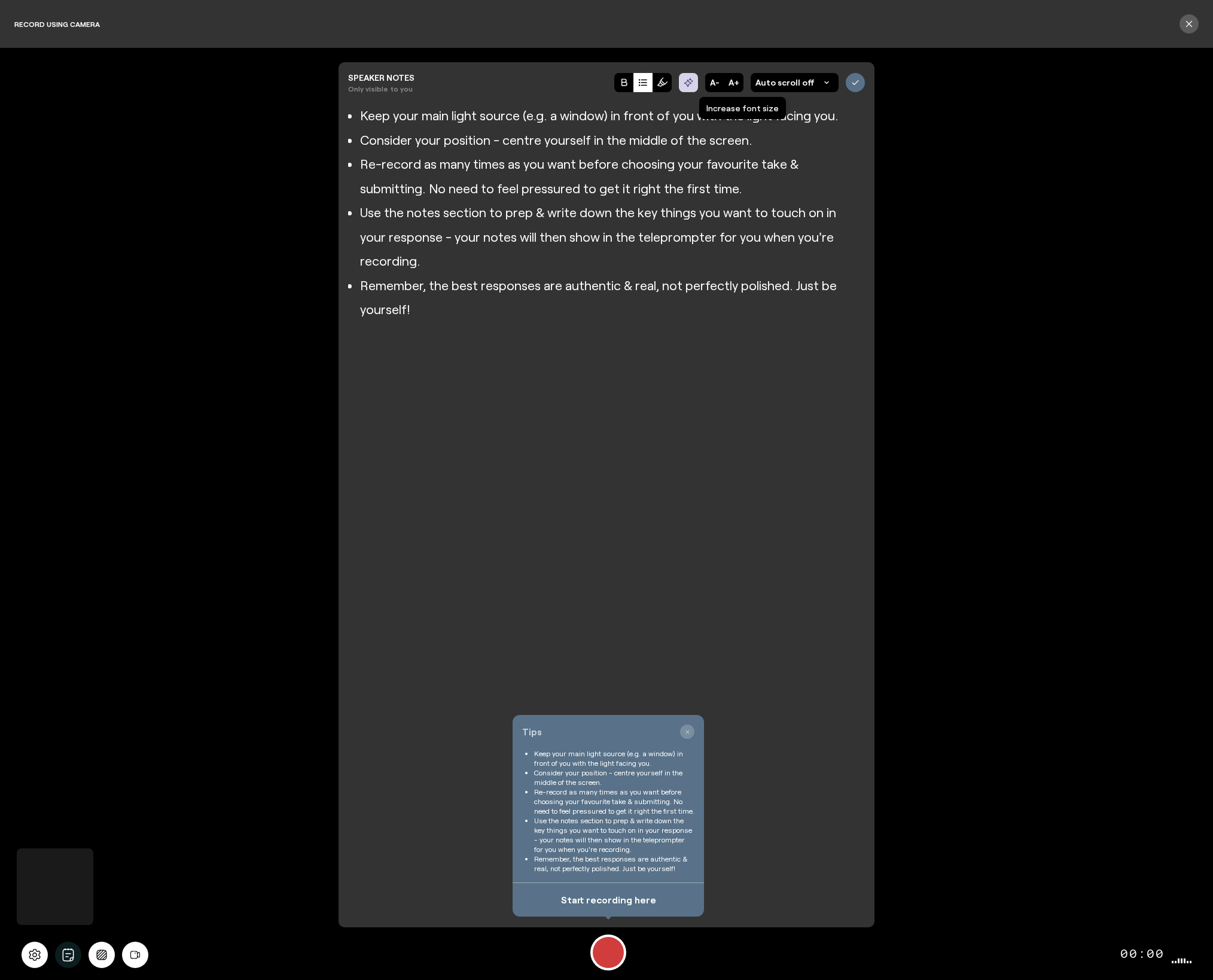
click at [738, 84] on button "A+" at bounding box center [734, 83] width 19 height 19
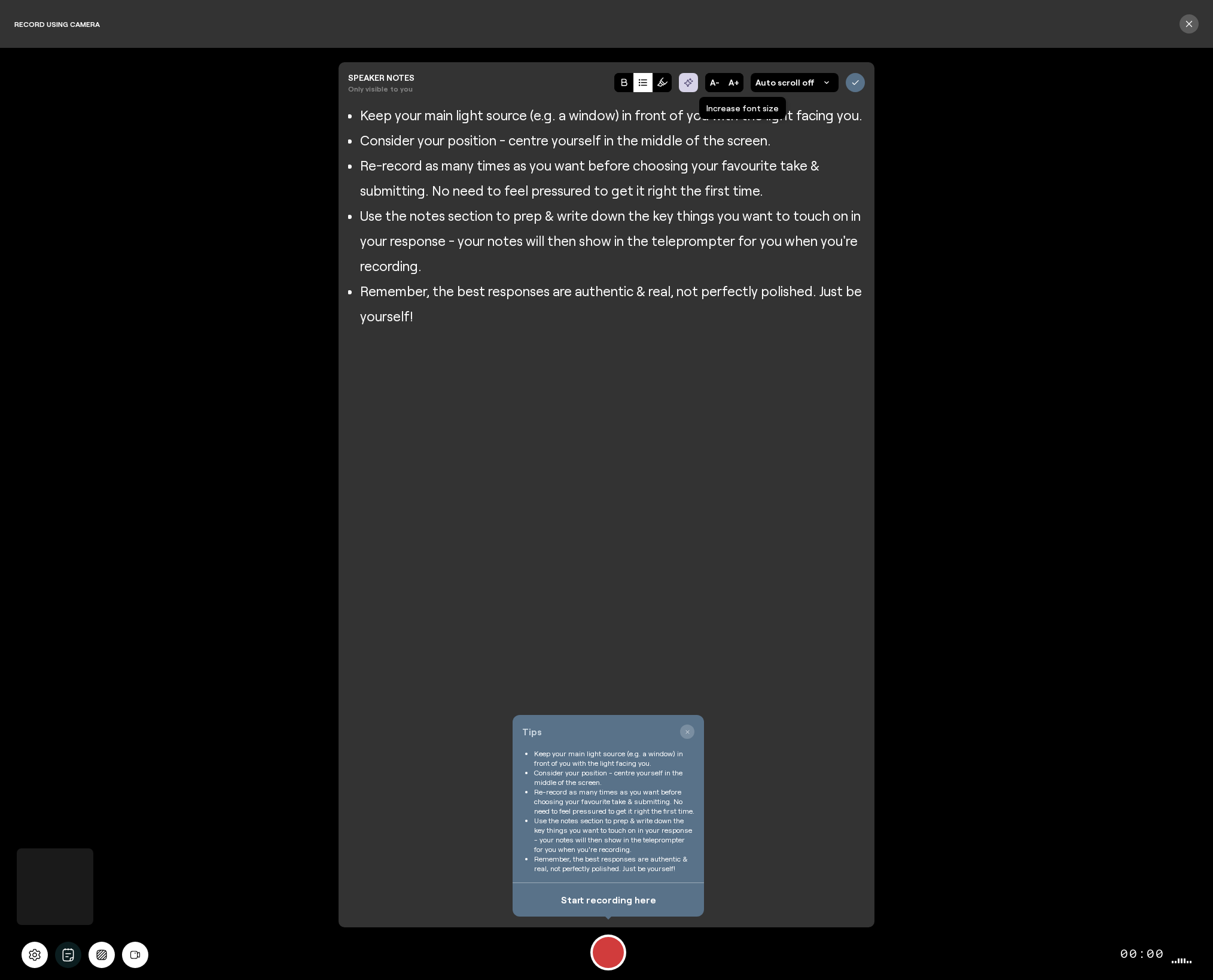
click at [738, 84] on button "A+" at bounding box center [734, 83] width 19 height 19
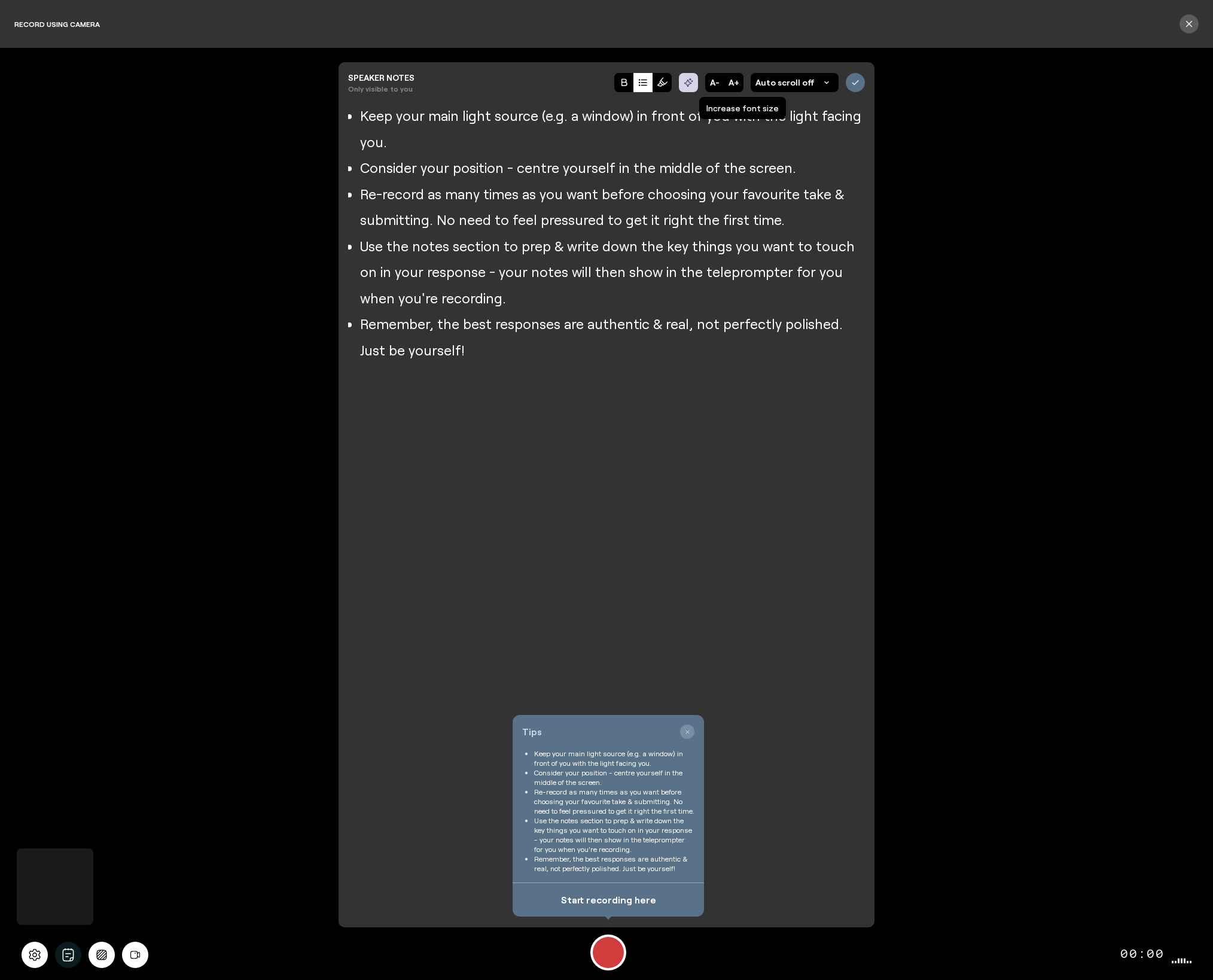
click at [738, 84] on button "A+" at bounding box center [734, 83] width 19 height 19
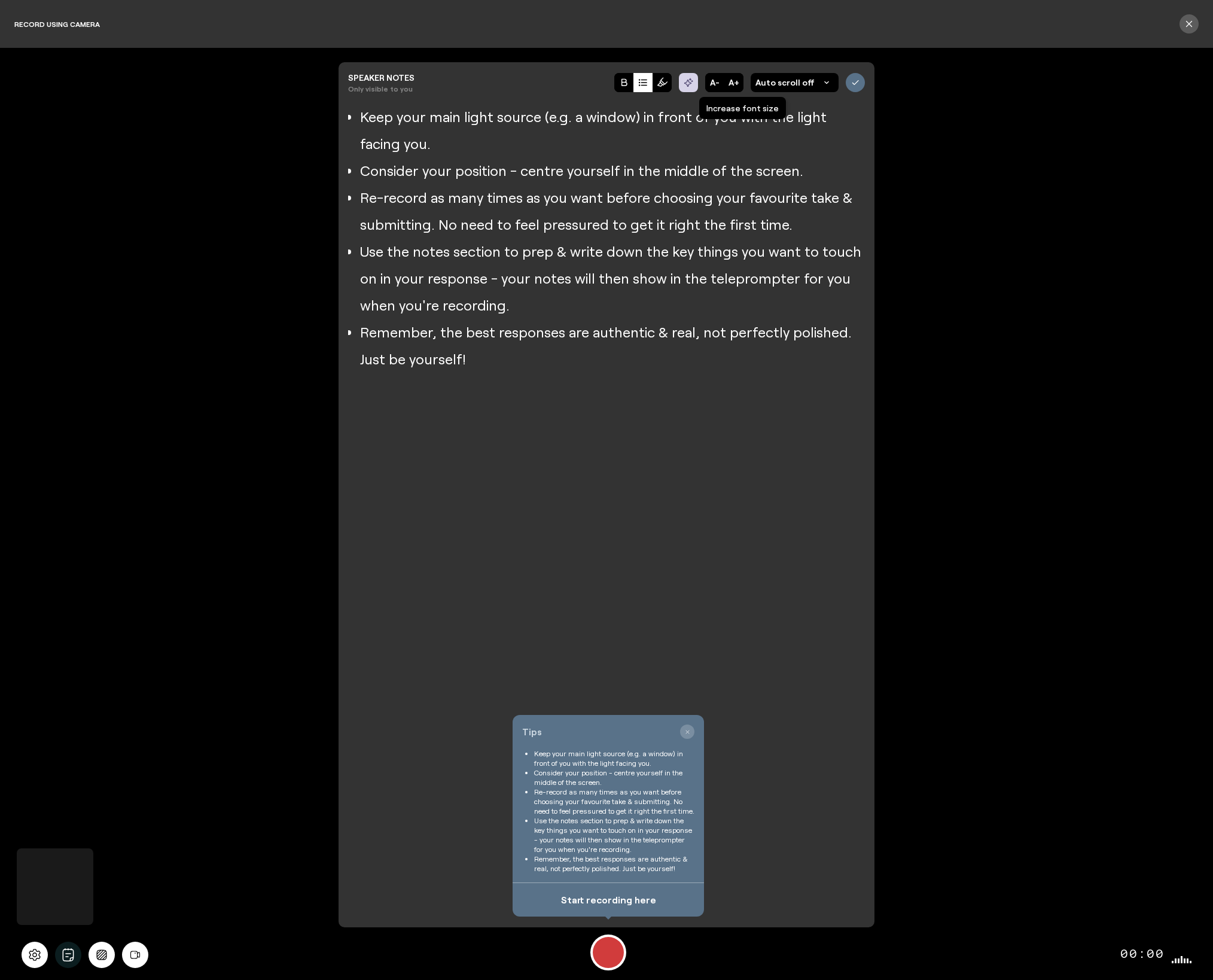
click at [738, 84] on button "A+" at bounding box center [734, 83] width 19 height 19
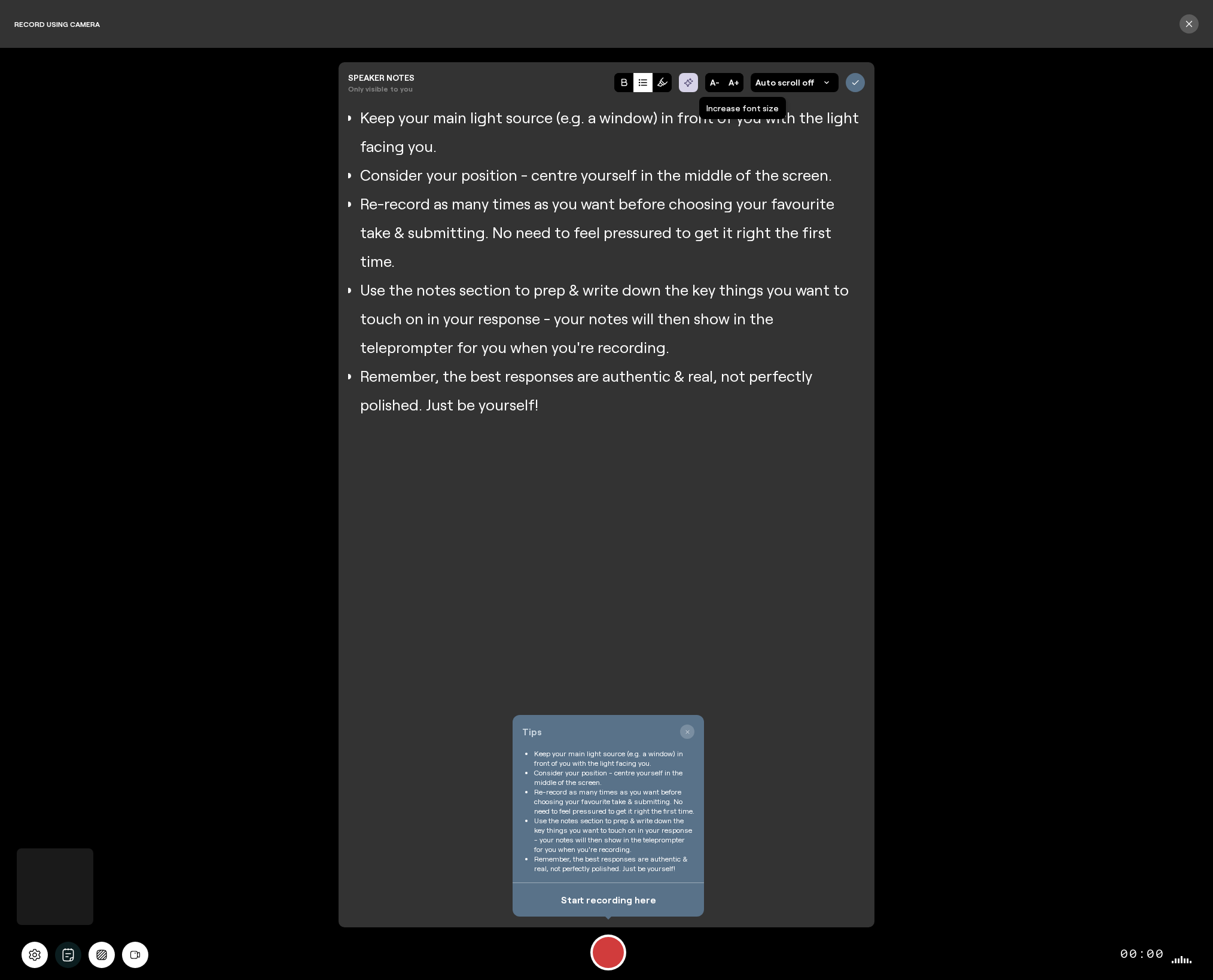
click at [738, 84] on button "A+" at bounding box center [734, 83] width 19 height 19
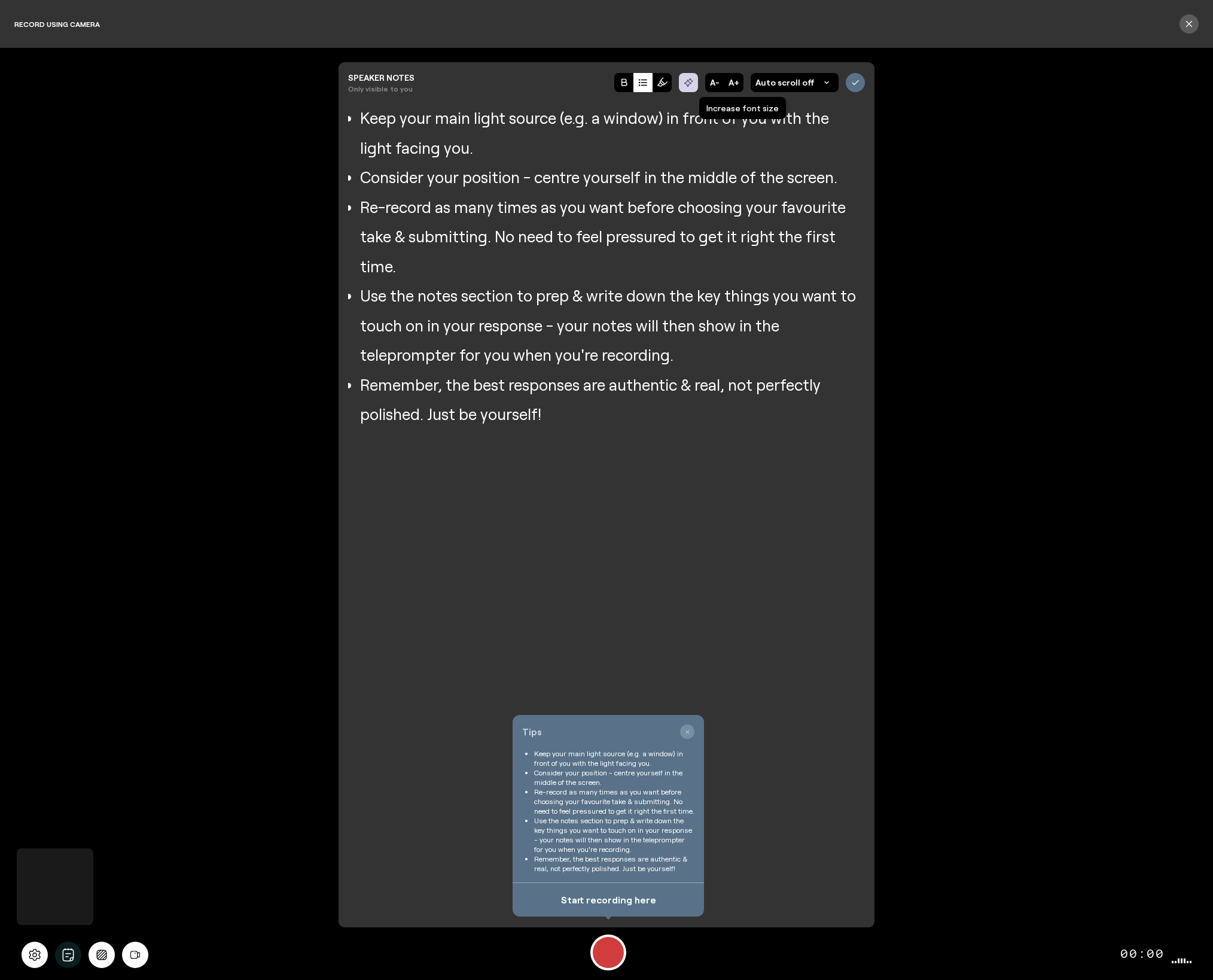
click at [738, 84] on button "A+" at bounding box center [734, 83] width 19 height 19
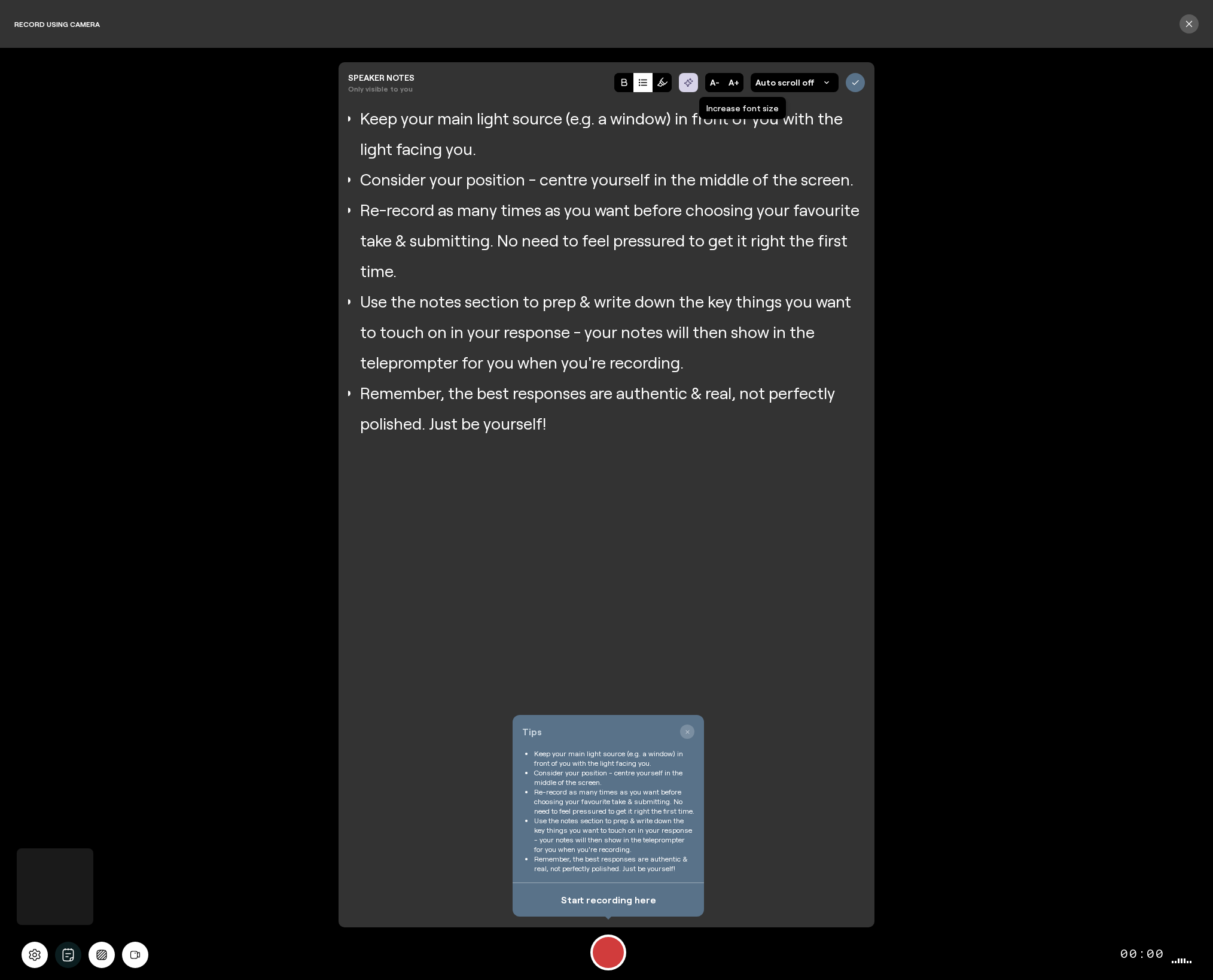
click at [738, 84] on button "A+" at bounding box center [734, 83] width 19 height 19
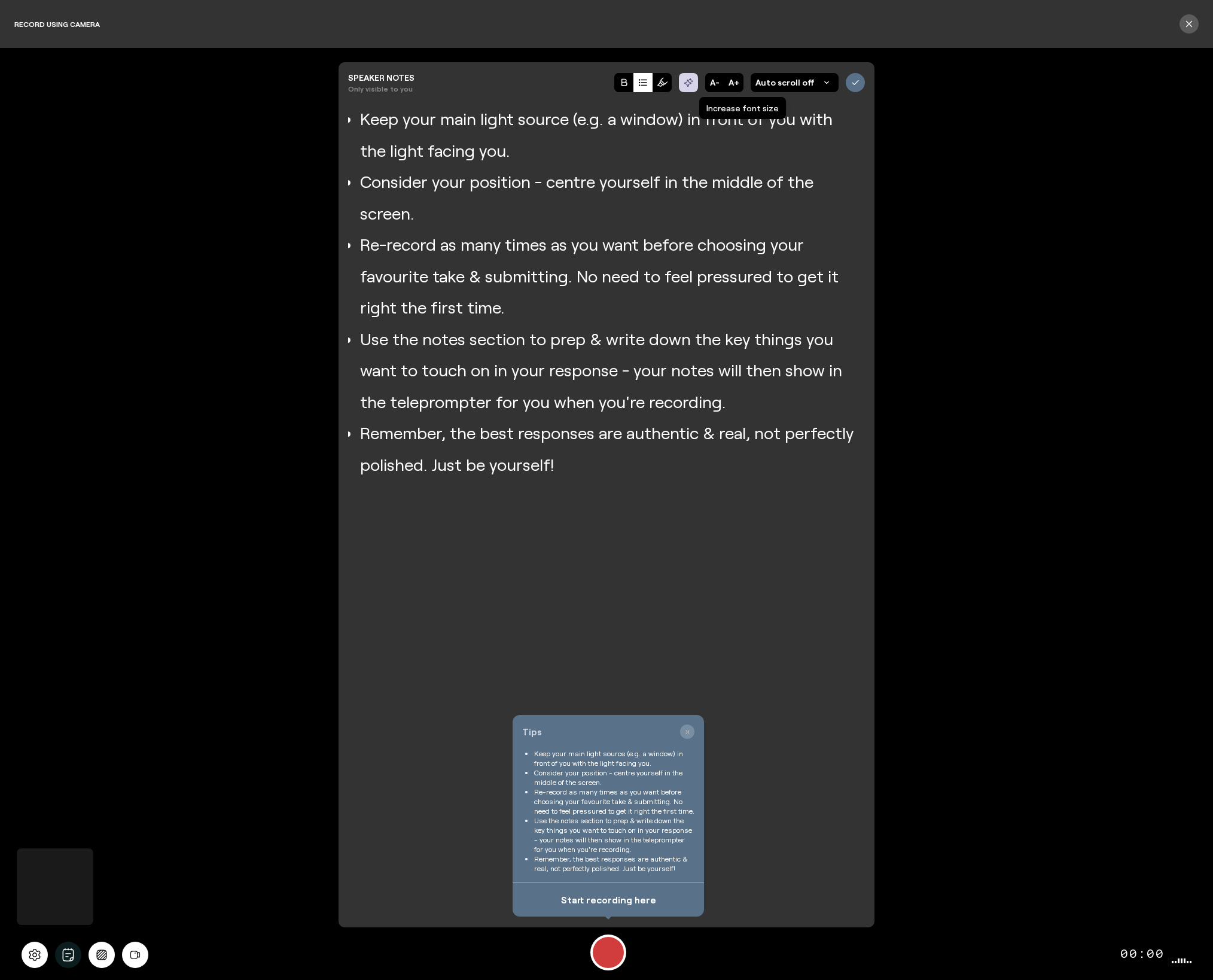
click at [738, 84] on button "A+" at bounding box center [734, 83] width 19 height 19
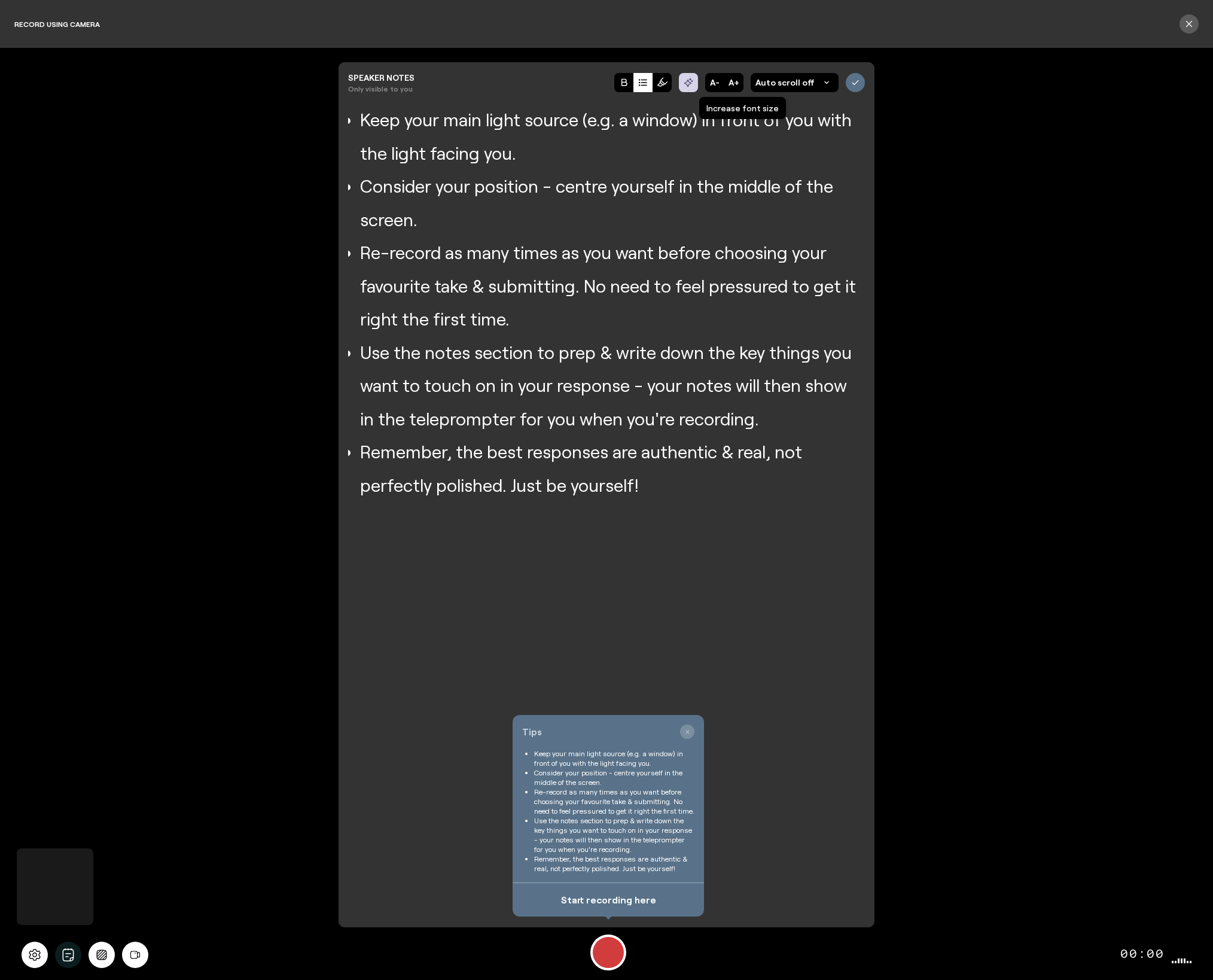
click at [738, 84] on button "A+" at bounding box center [734, 83] width 19 height 19
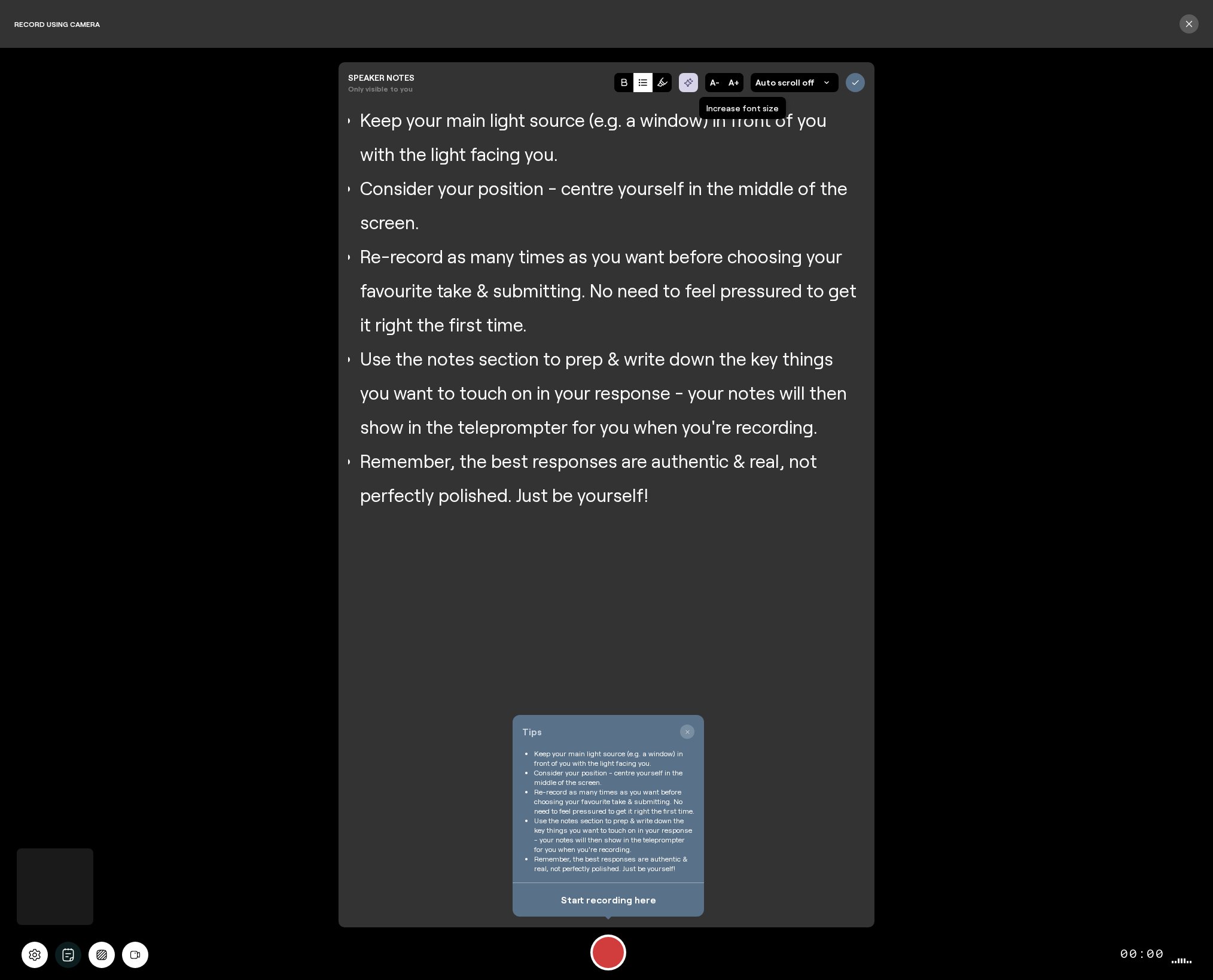
click at [738, 84] on button "A+" at bounding box center [734, 83] width 19 height 19
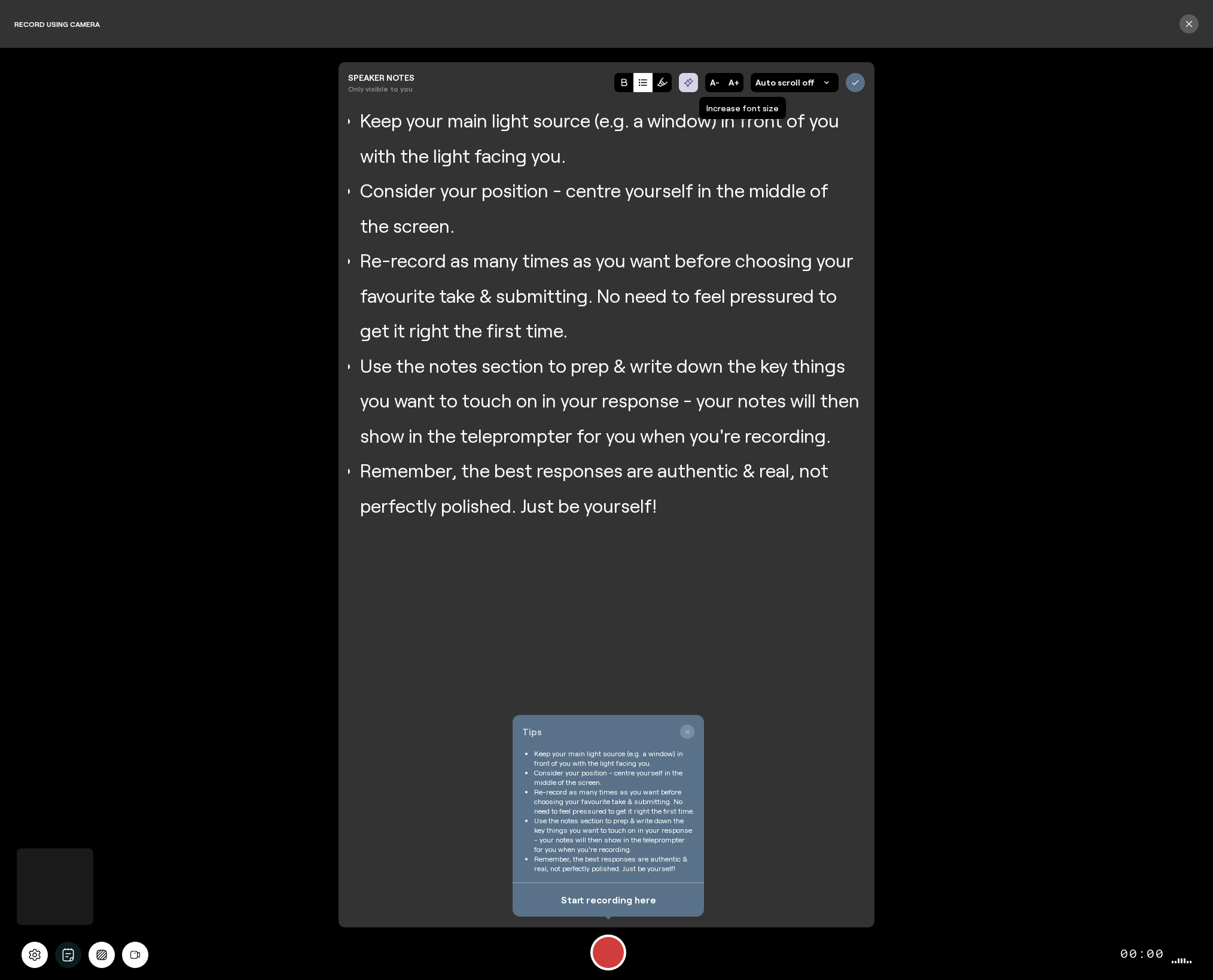
click at [738, 84] on button "A+" at bounding box center [734, 83] width 19 height 19
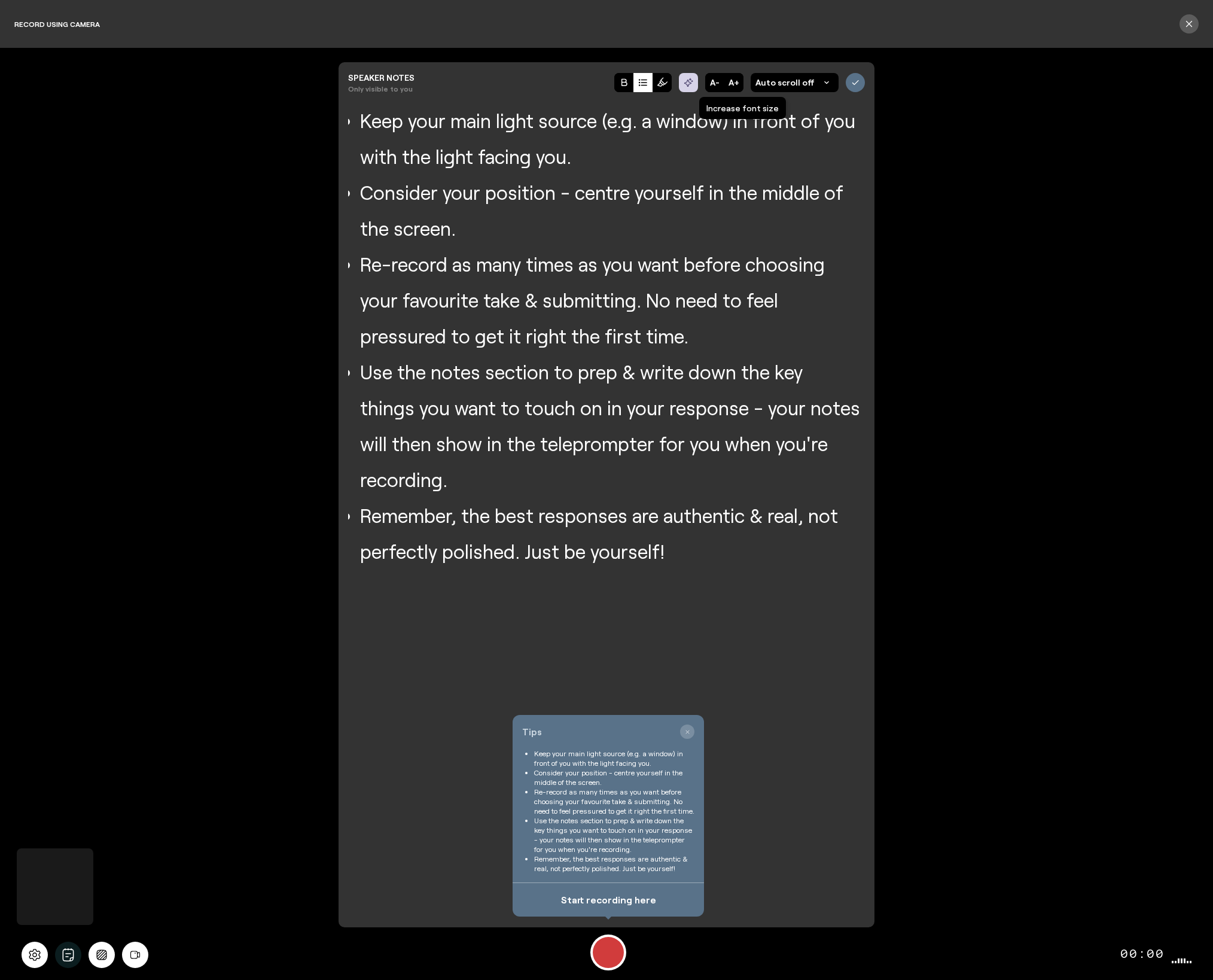
click at [738, 84] on button "A+" at bounding box center [734, 83] width 19 height 19
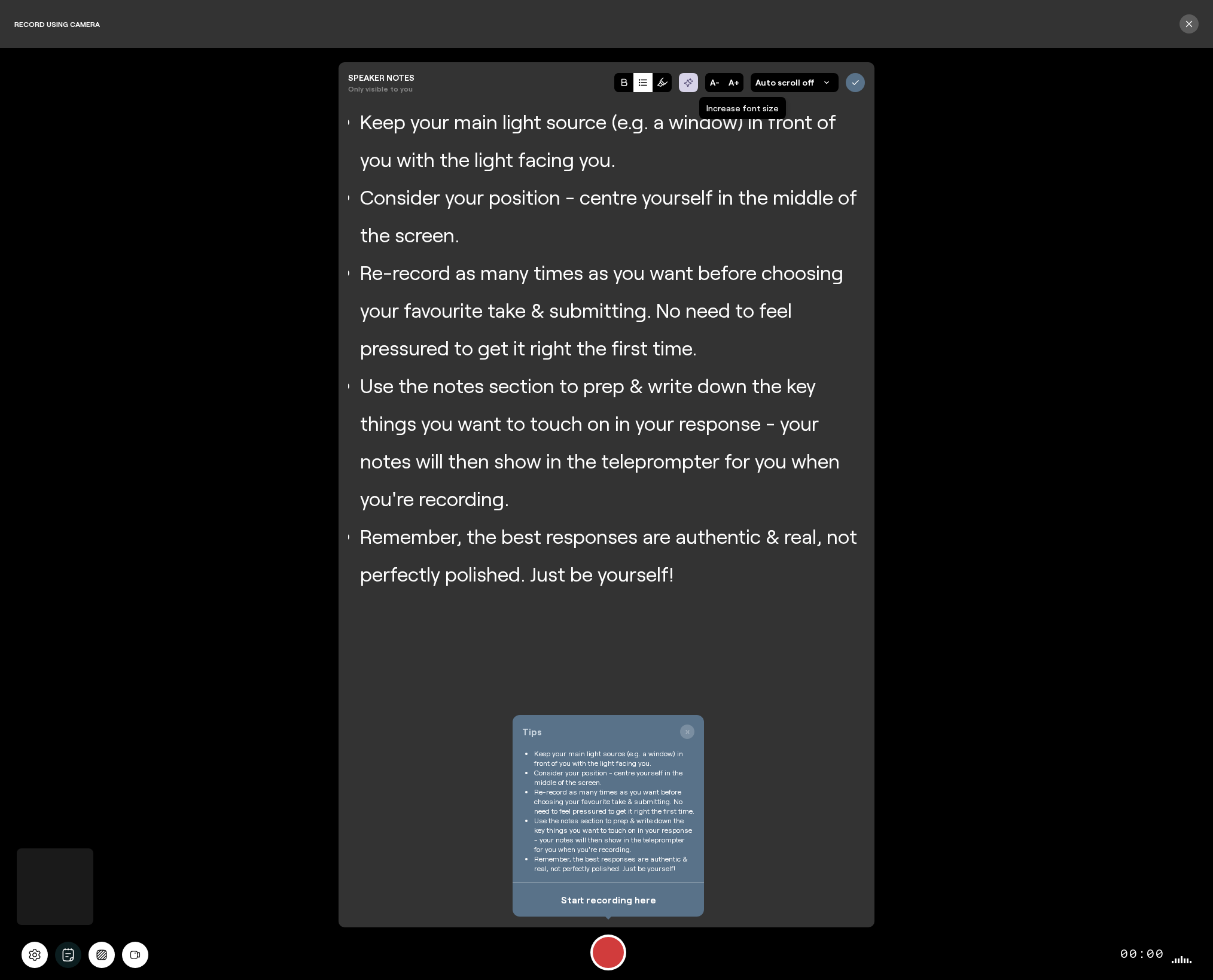
click at [738, 84] on button "A+" at bounding box center [734, 83] width 19 height 19
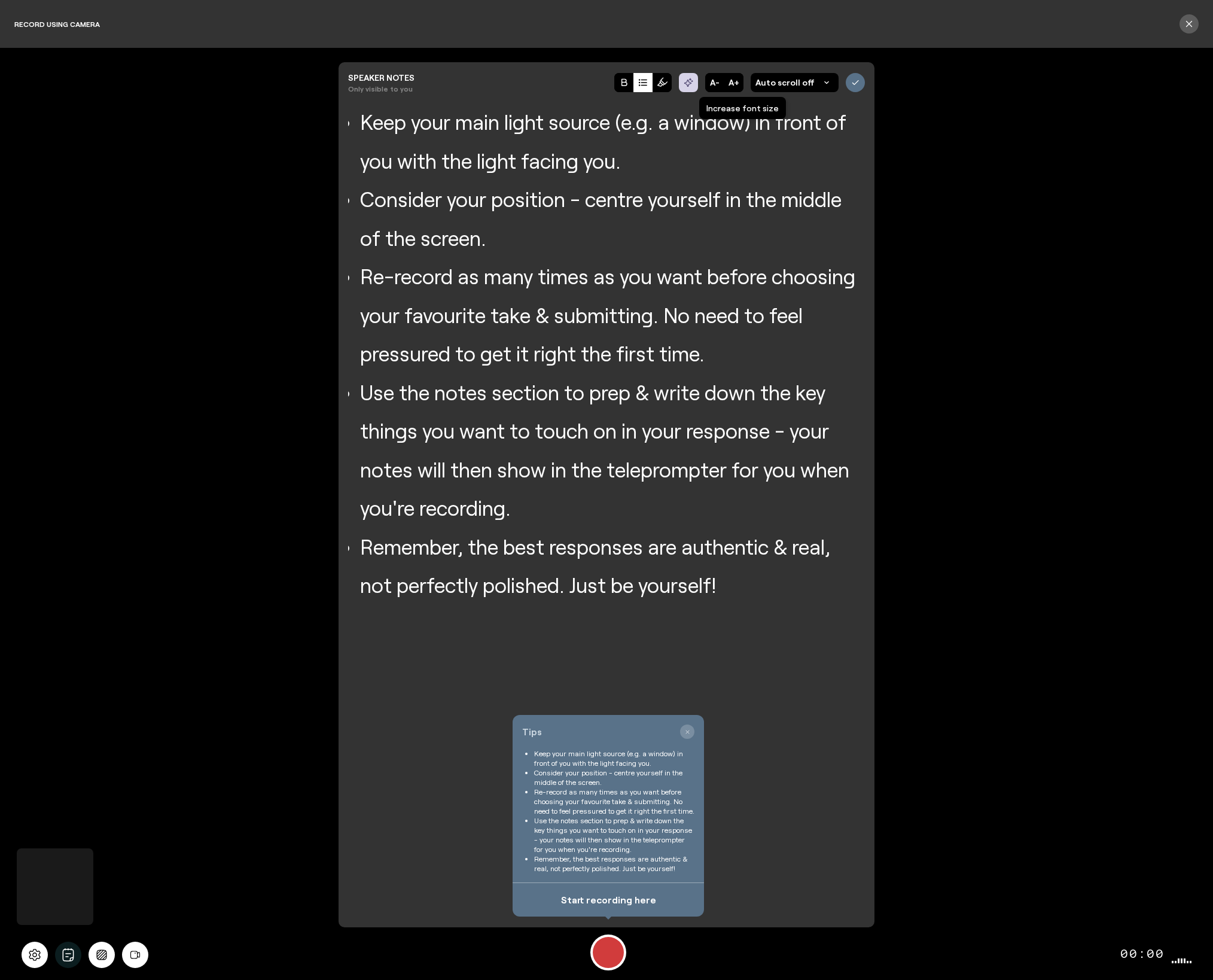
click at [738, 84] on button "A+" at bounding box center [734, 83] width 19 height 19
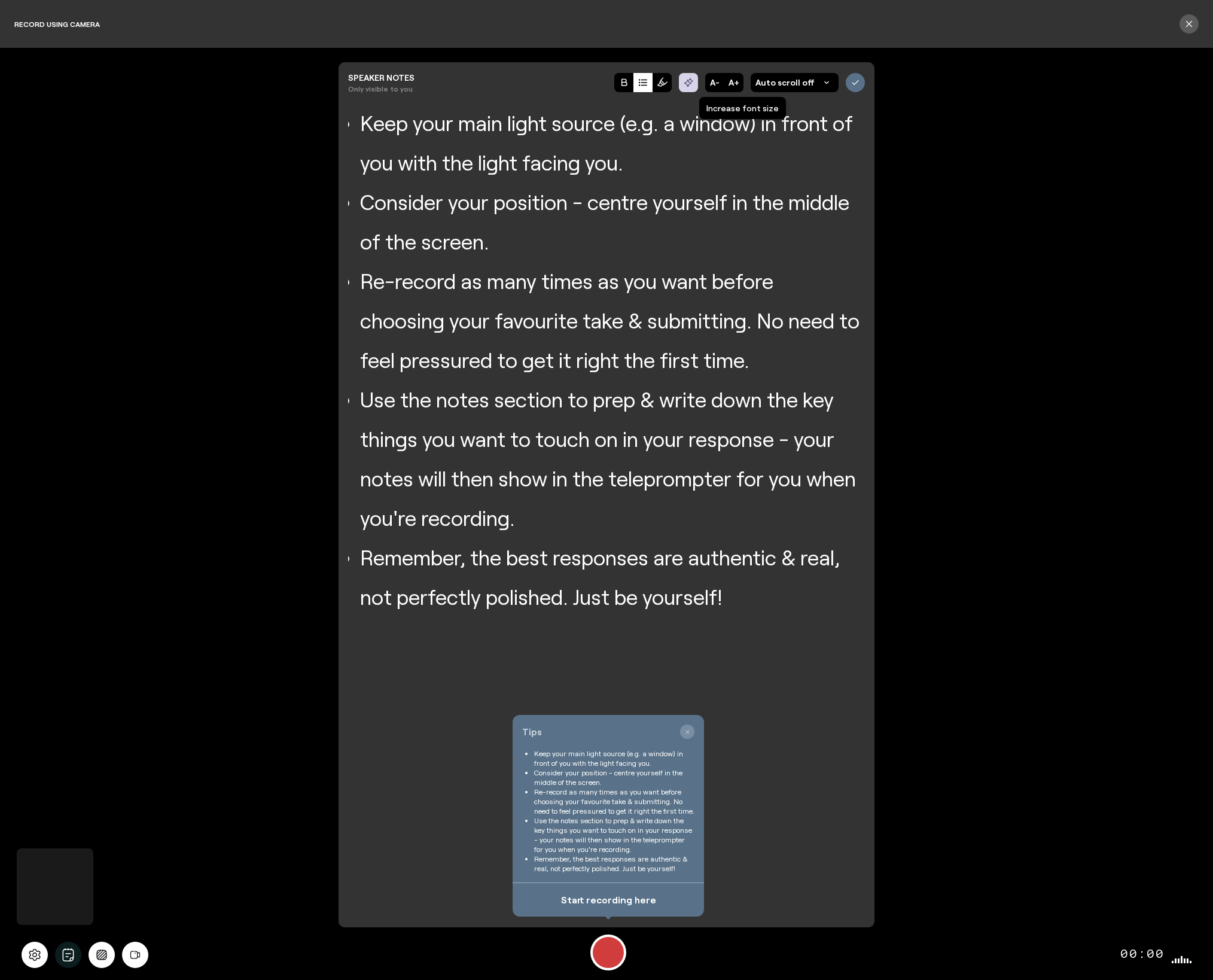
click at [738, 84] on button "A+" at bounding box center [734, 83] width 19 height 19
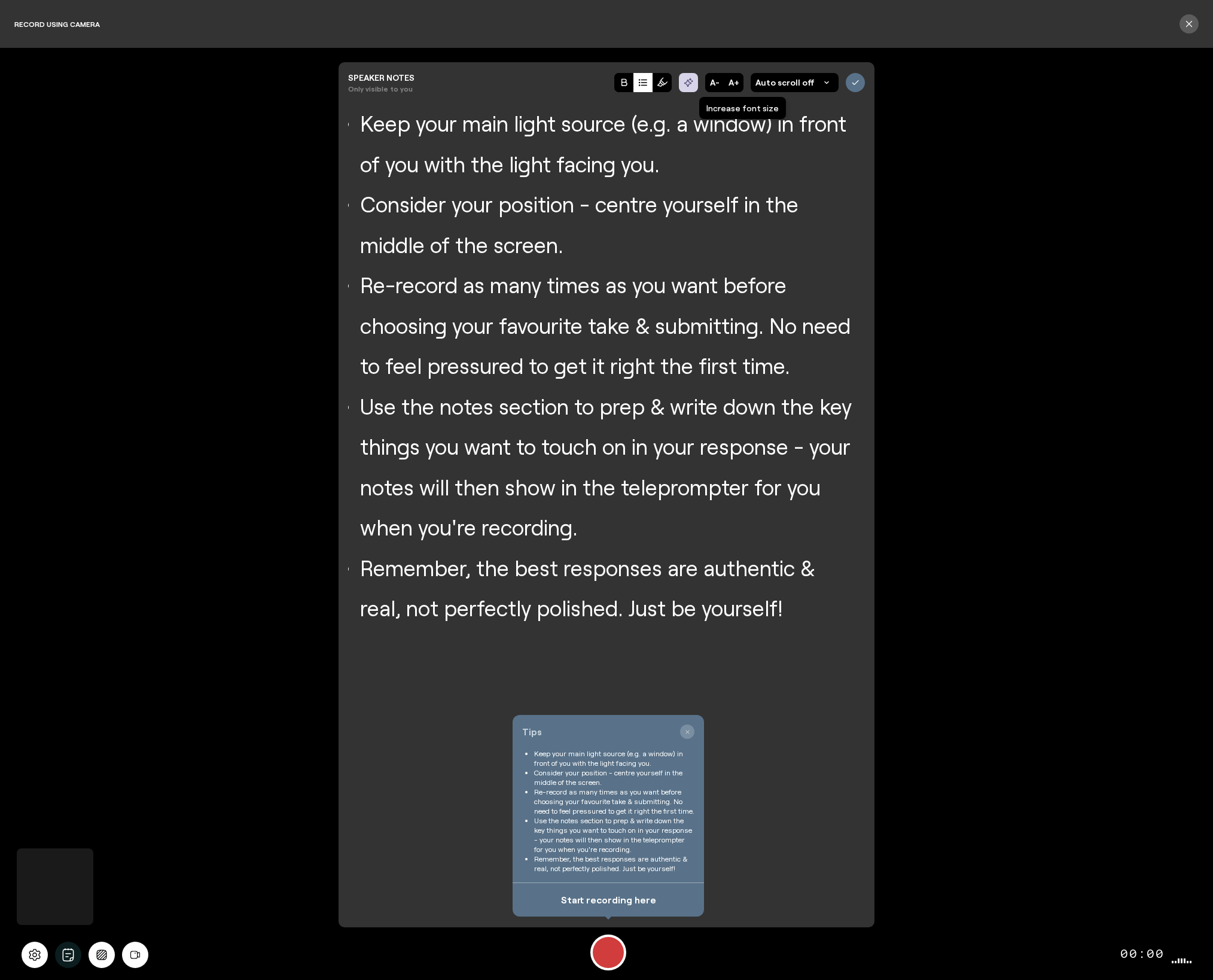
click at [738, 84] on button "A+" at bounding box center [734, 83] width 19 height 19
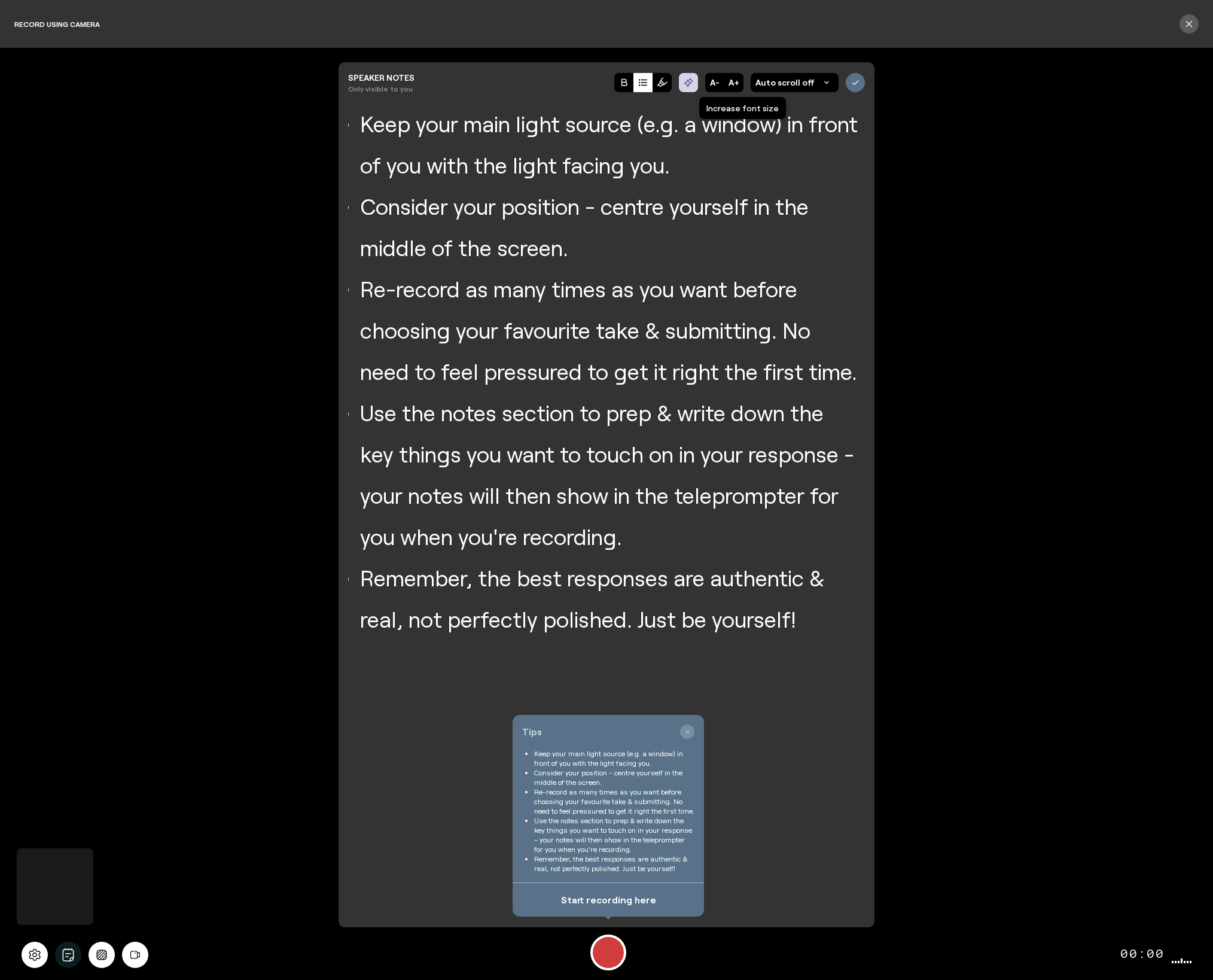
click at [738, 84] on button "A+" at bounding box center [734, 83] width 19 height 19
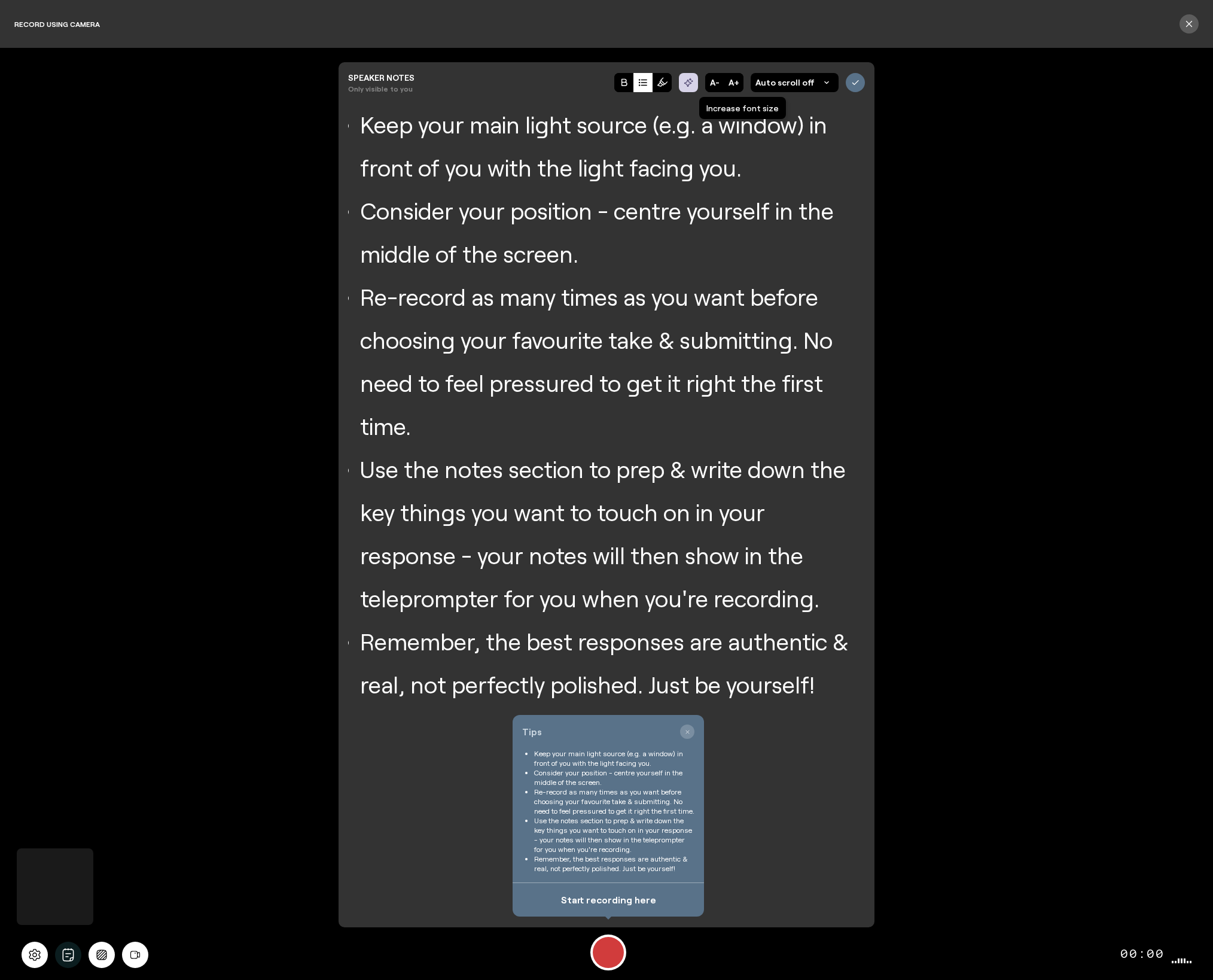
click at [738, 84] on button "A+" at bounding box center [734, 83] width 19 height 19
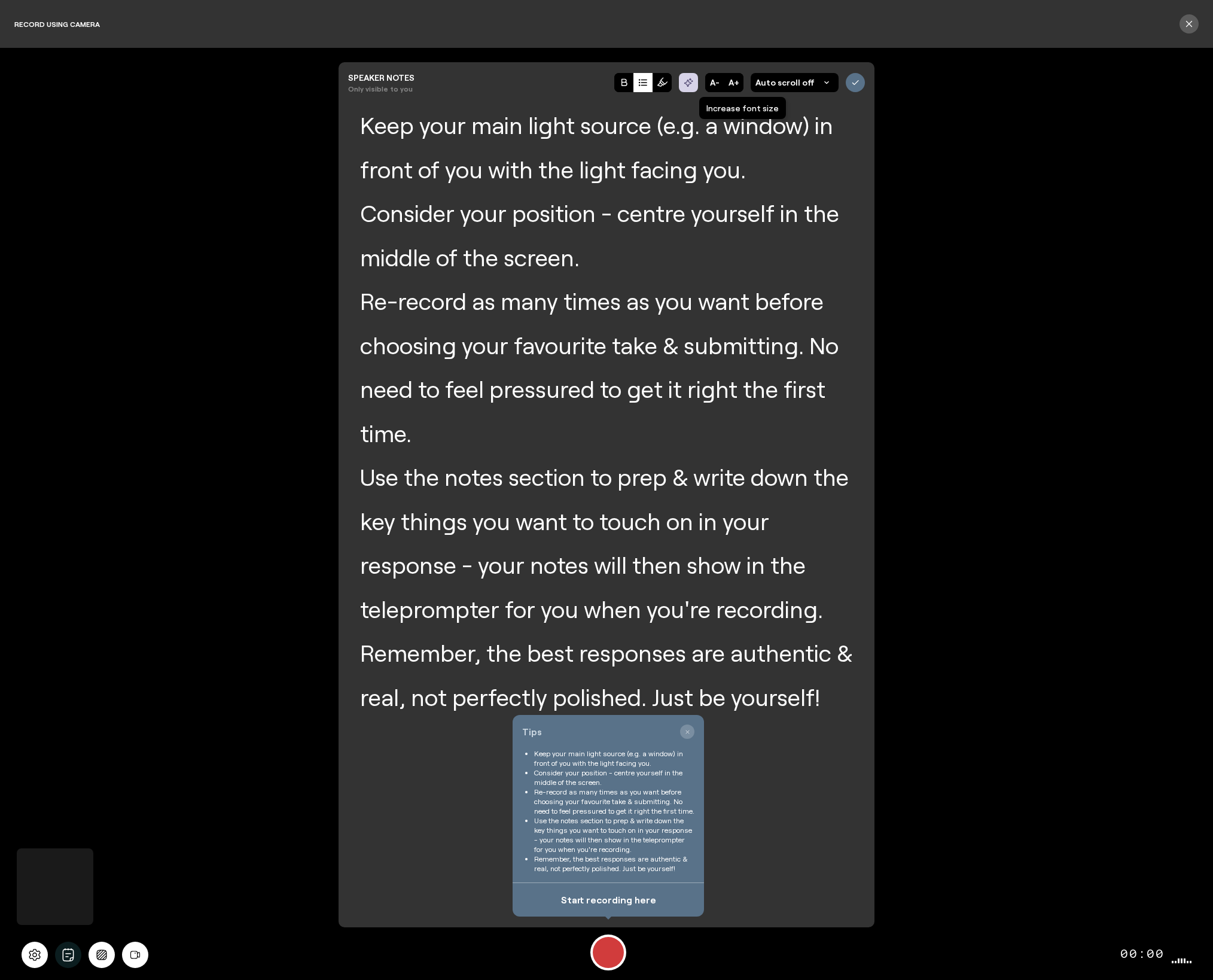
click at [738, 84] on button "A+" at bounding box center [734, 83] width 19 height 19
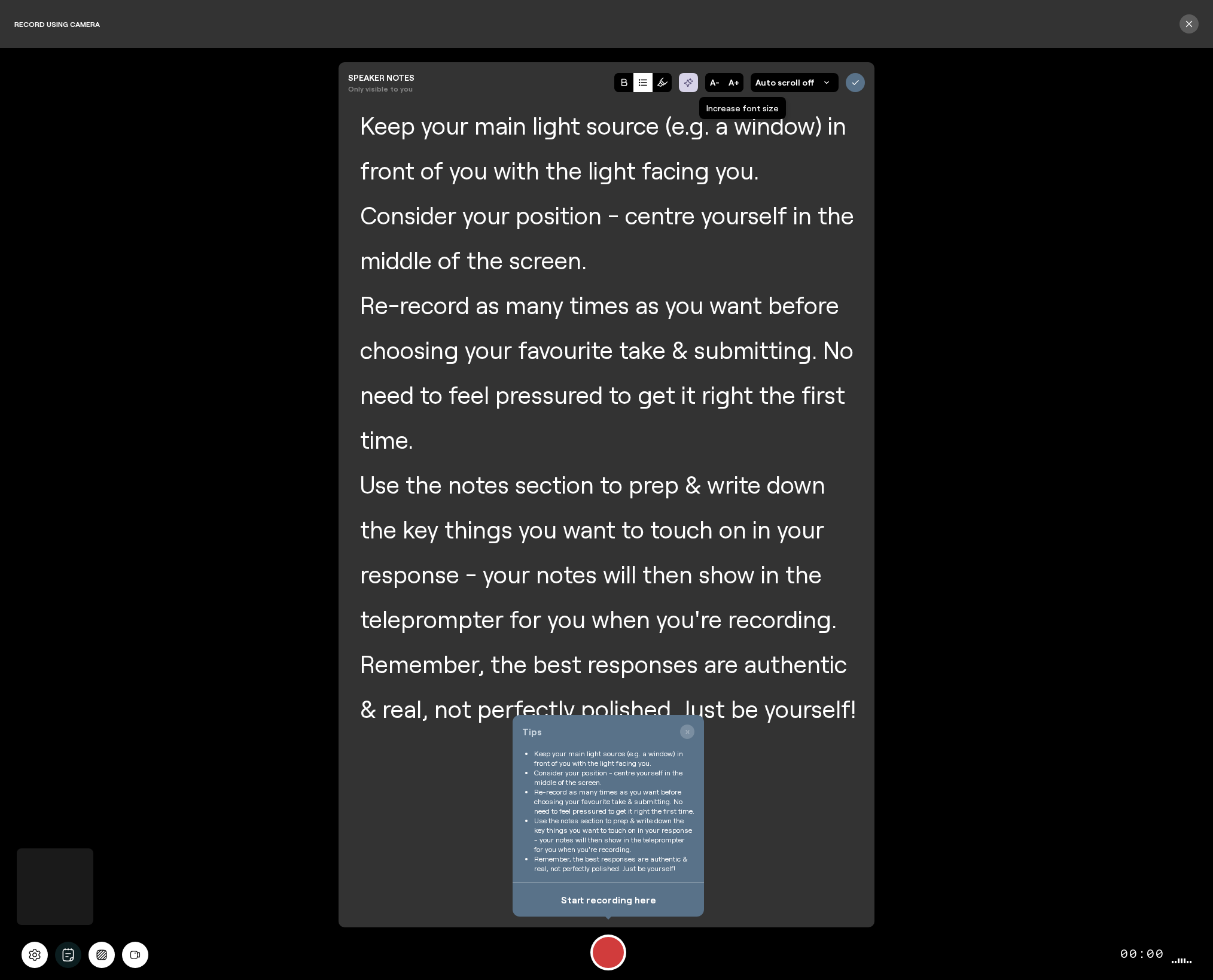
click at [738, 84] on button "A+" at bounding box center [734, 83] width 19 height 19
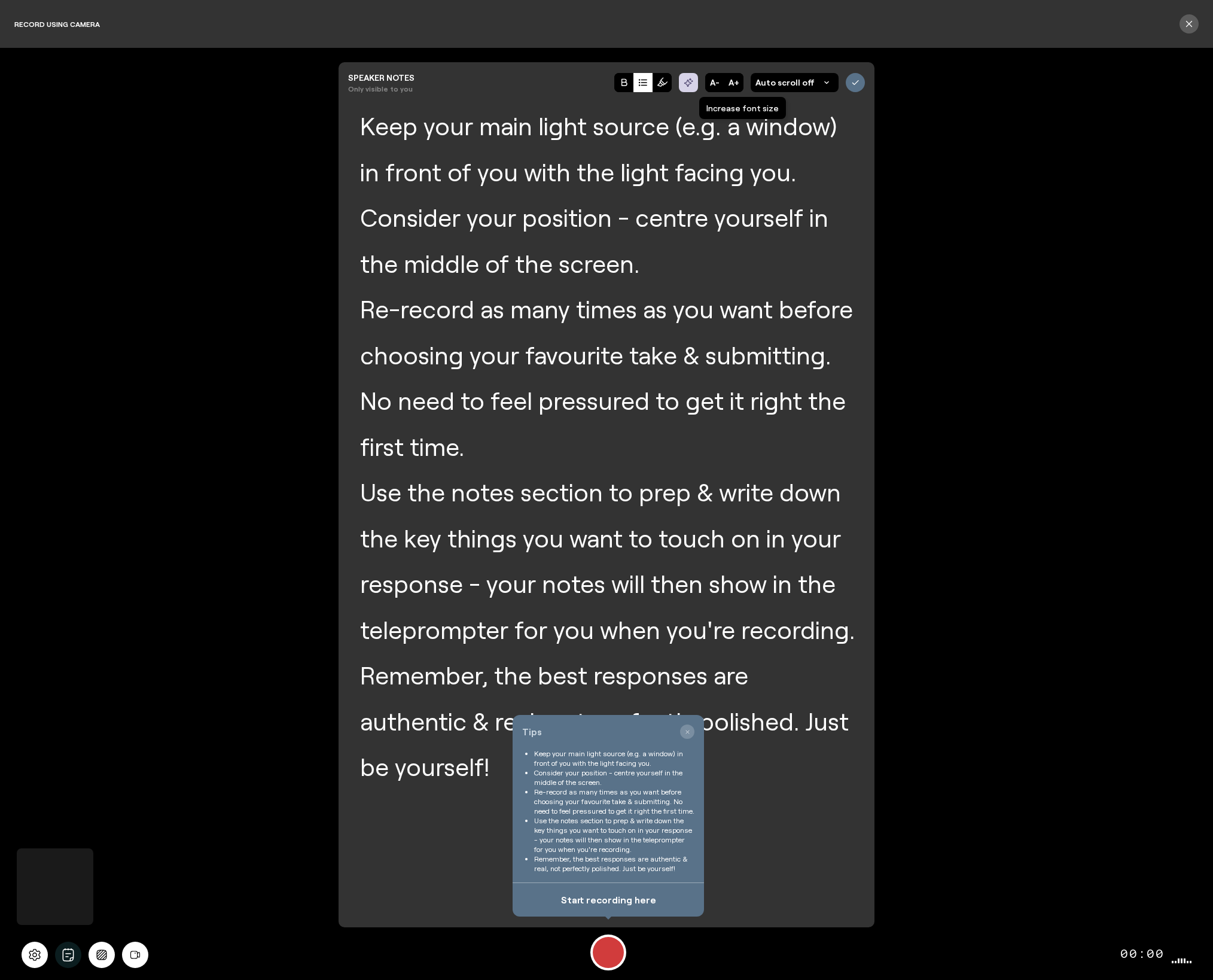
click at [738, 84] on button "A+" at bounding box center [734, 83] width 19 height 19
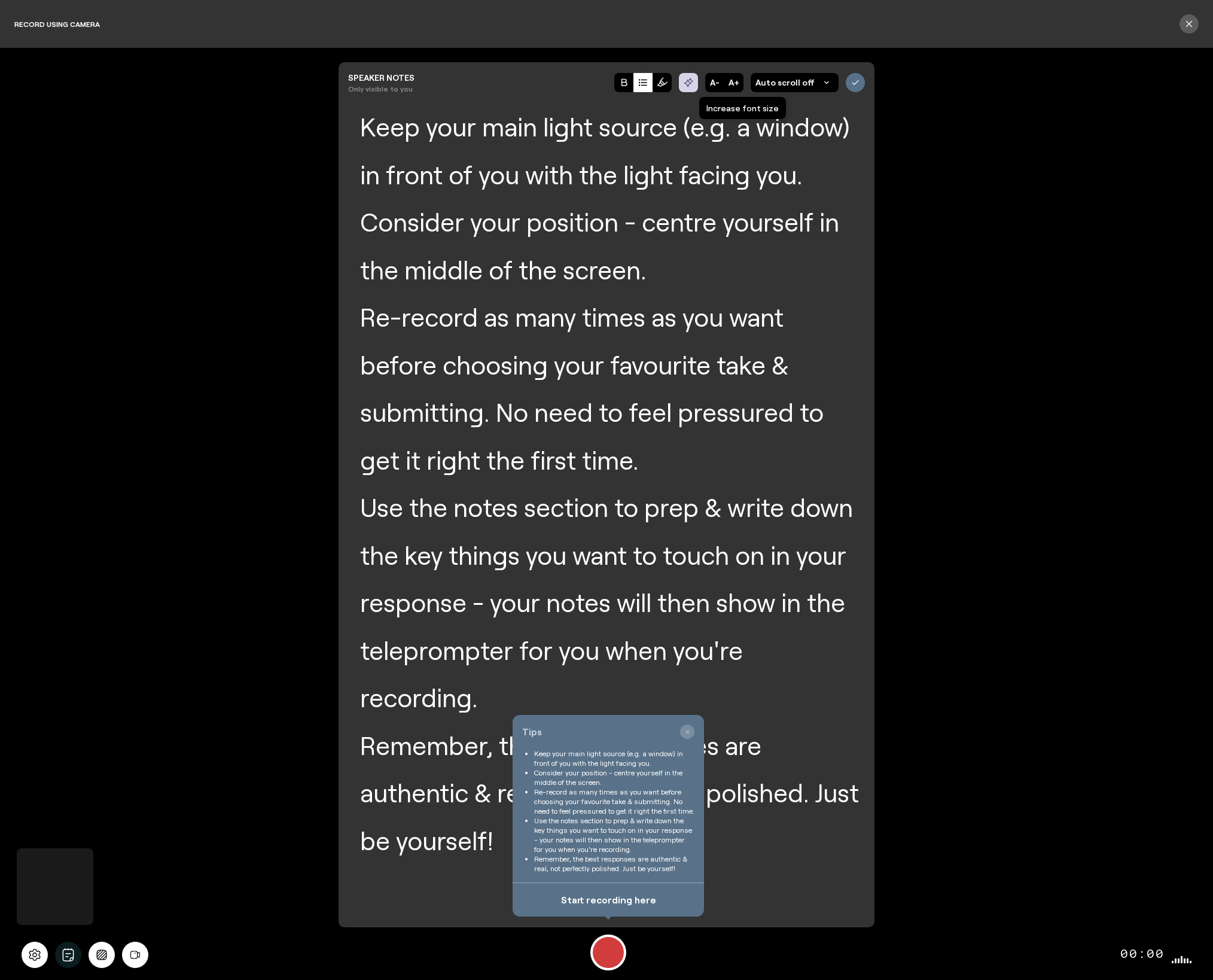
click at [738, 84] on button "A+" at bounding box center [734, 83] width 19 height 19
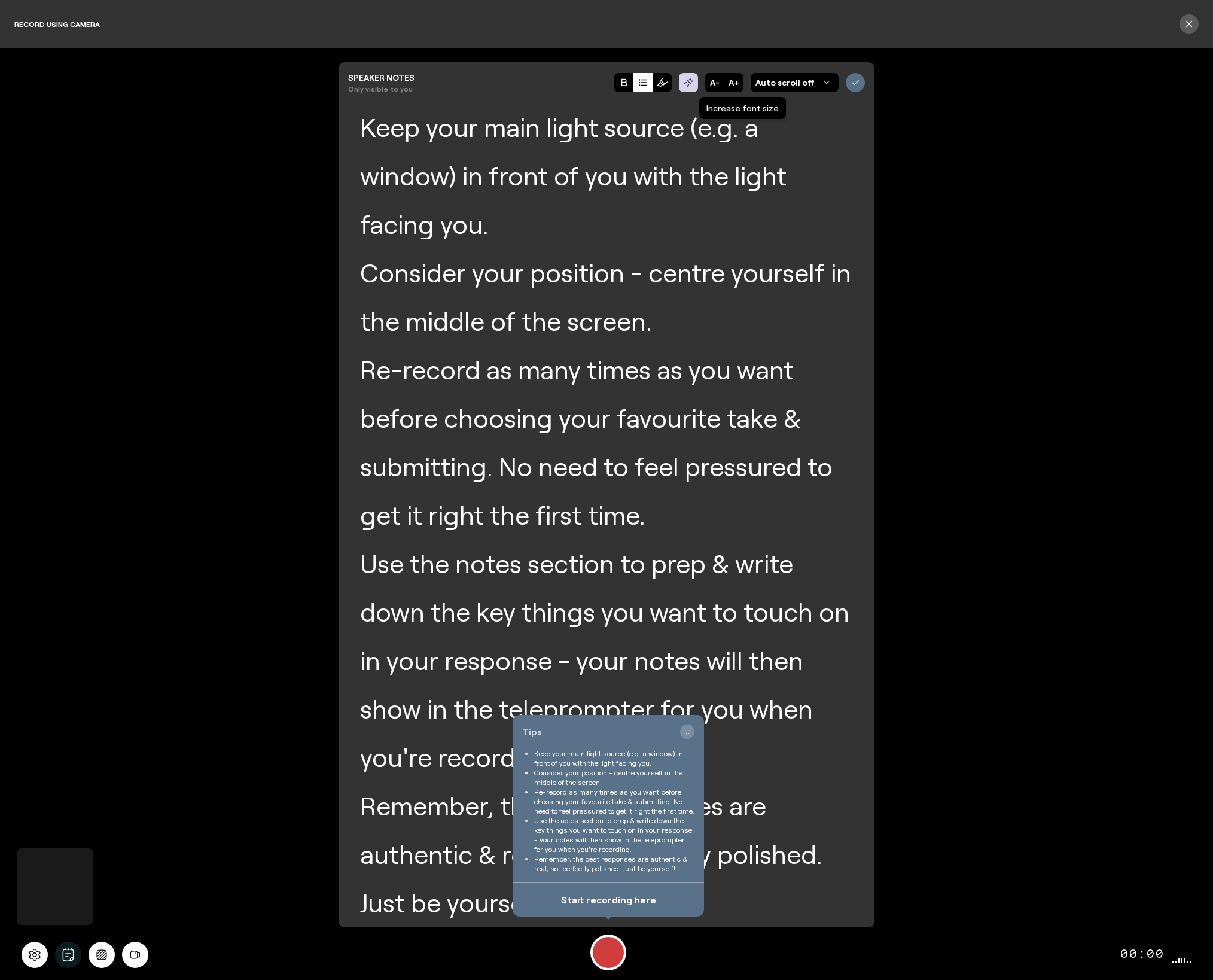
click at [738, 84] on button "A+" at bounding box center [734, 83] width 19 height 19
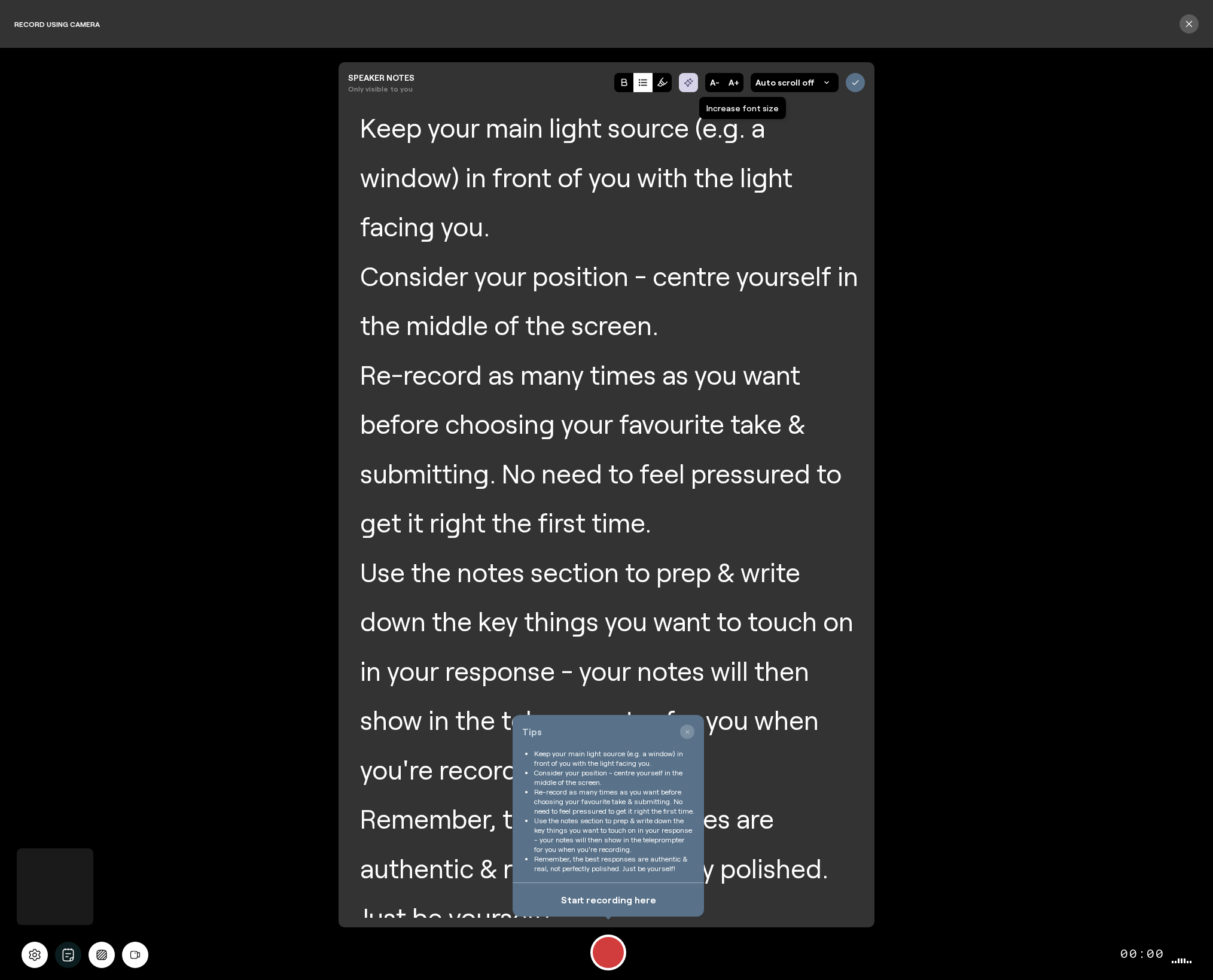
click at [738, 84] on button "A+" at bounding box center [734, 83] width 19 height 19
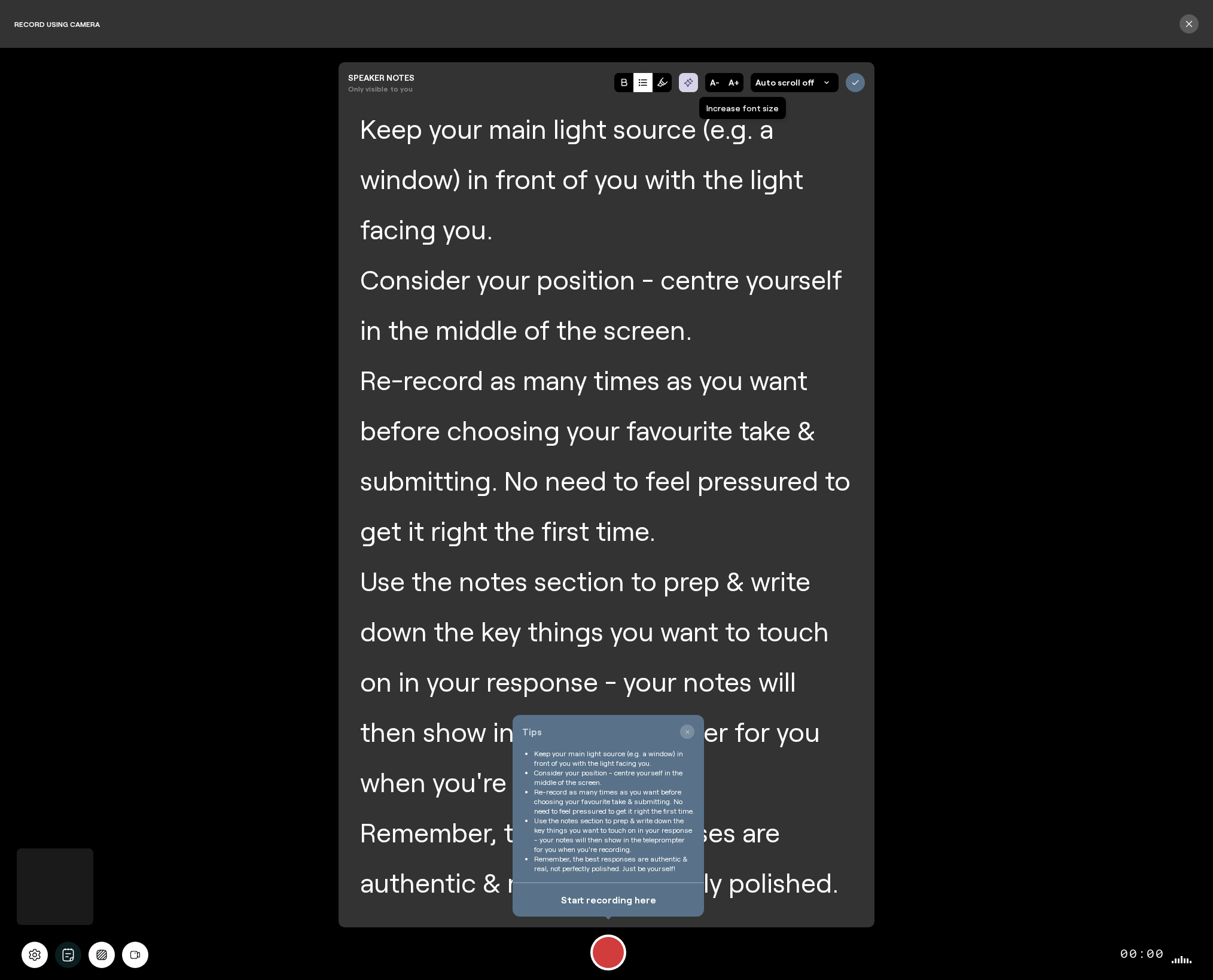
click at [738, 84] on button "A+" at bounding box center [734, 83] width 19 height 19
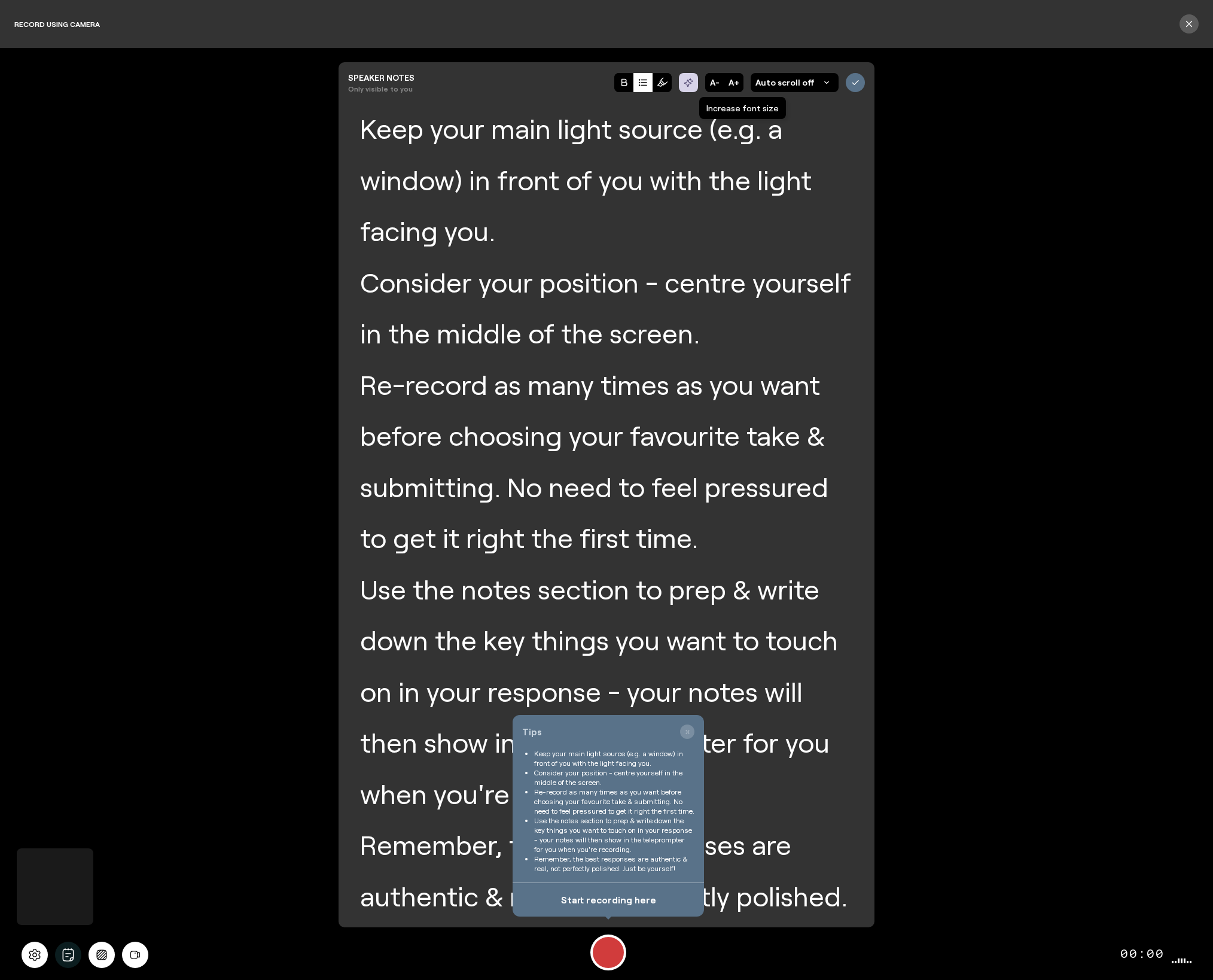
click at [738, 84] on button "A+" at bounding box center [734, 83] width 19 height 19
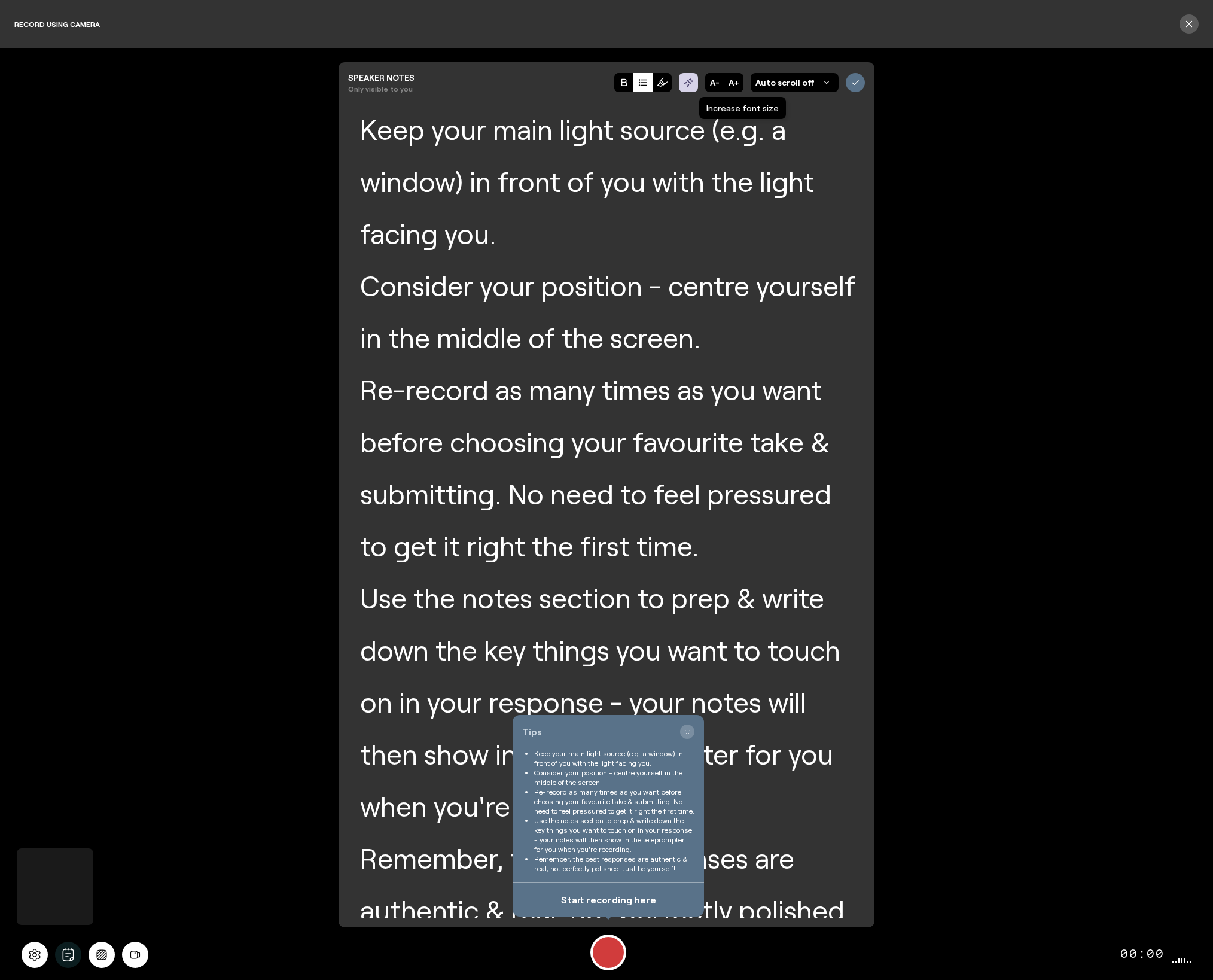
click at [738, 84] on button "A+" at bounding box center [734, 83] width 19 height 19
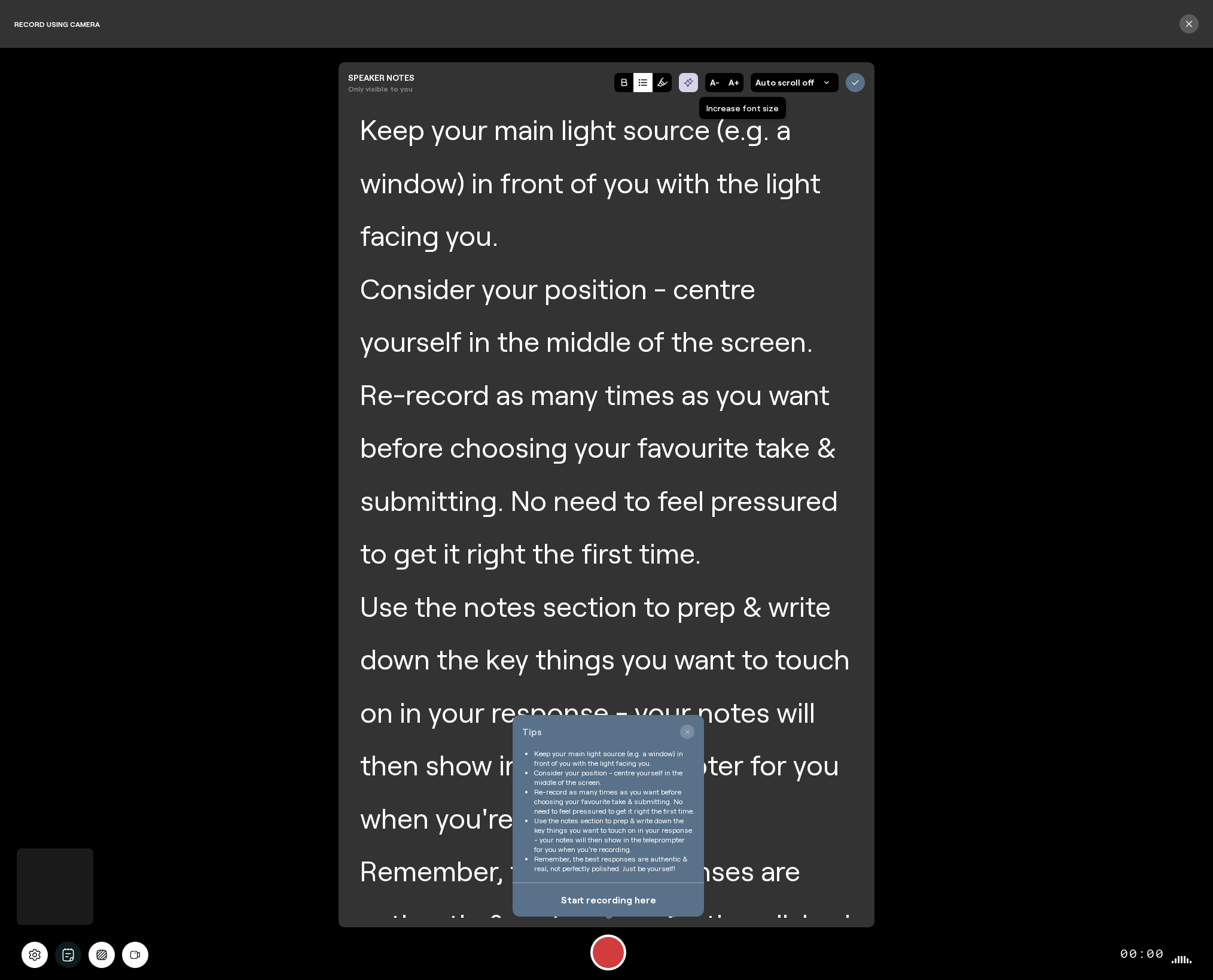
click at [738, 84] on button "A+" at bounding box center [734, 83] width 19 height 19
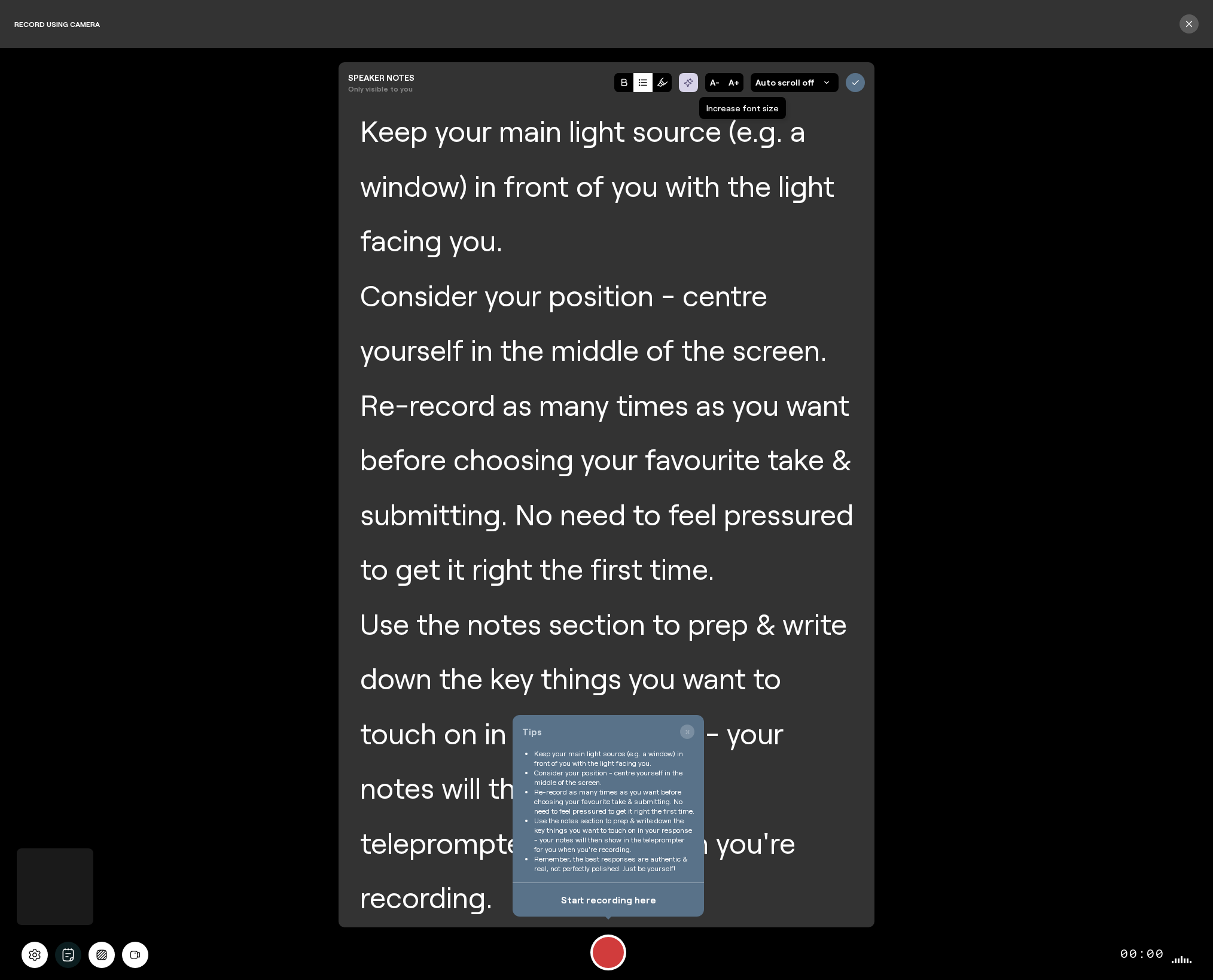
click at [738, 84] on button "A+" at bounding box center [734, 83] width 19 height 19
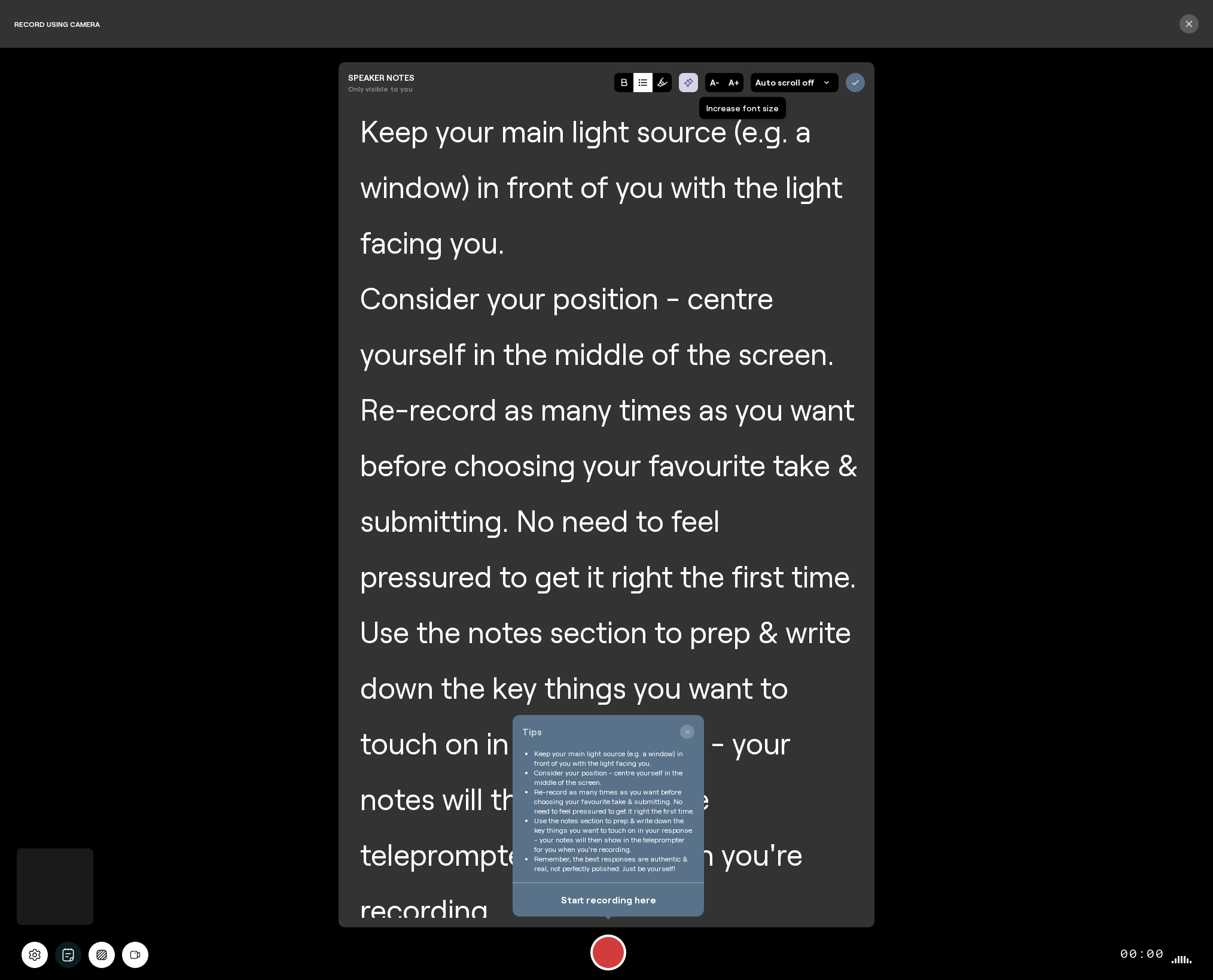
click at [738, 84] on button "A+" at bounding box center [734, 83] width 19 height 19
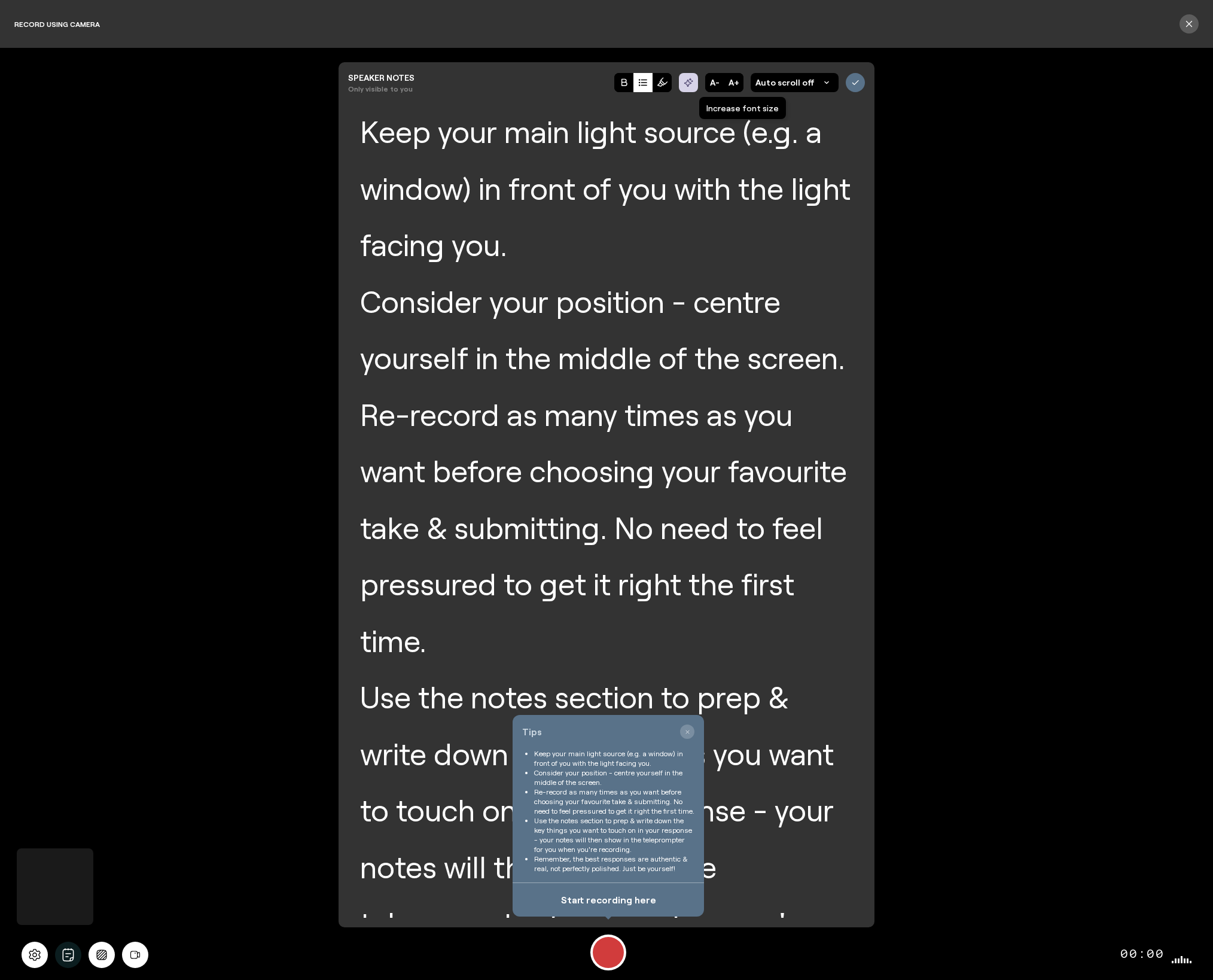
click at [738, 84] on button "A+" at bounding box center [734, 83] width 19 height 19
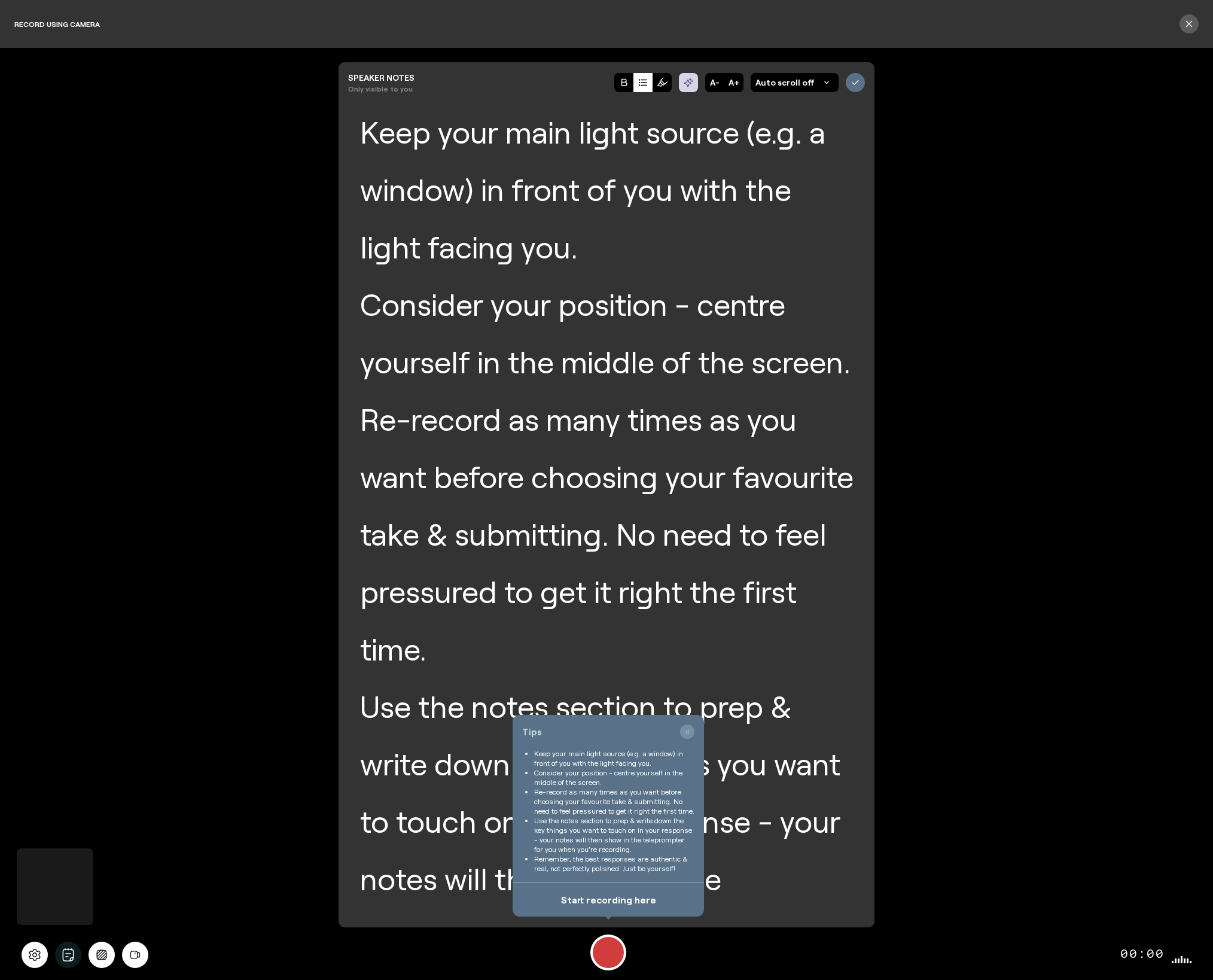
click at [801, 85] on span "Auto scroll off" at bounding box center [785, 83] width 60 height 12
click at [802, 140] on span "Auto scroll 1x" at bounding box center [782, 138] width 54 height 10
click at [859, 85] on icon at bounding box center [855, 82] width 10 height 10
click at [609, 955] on div "Record" at bounding box center [608, 952] width 31 height 31
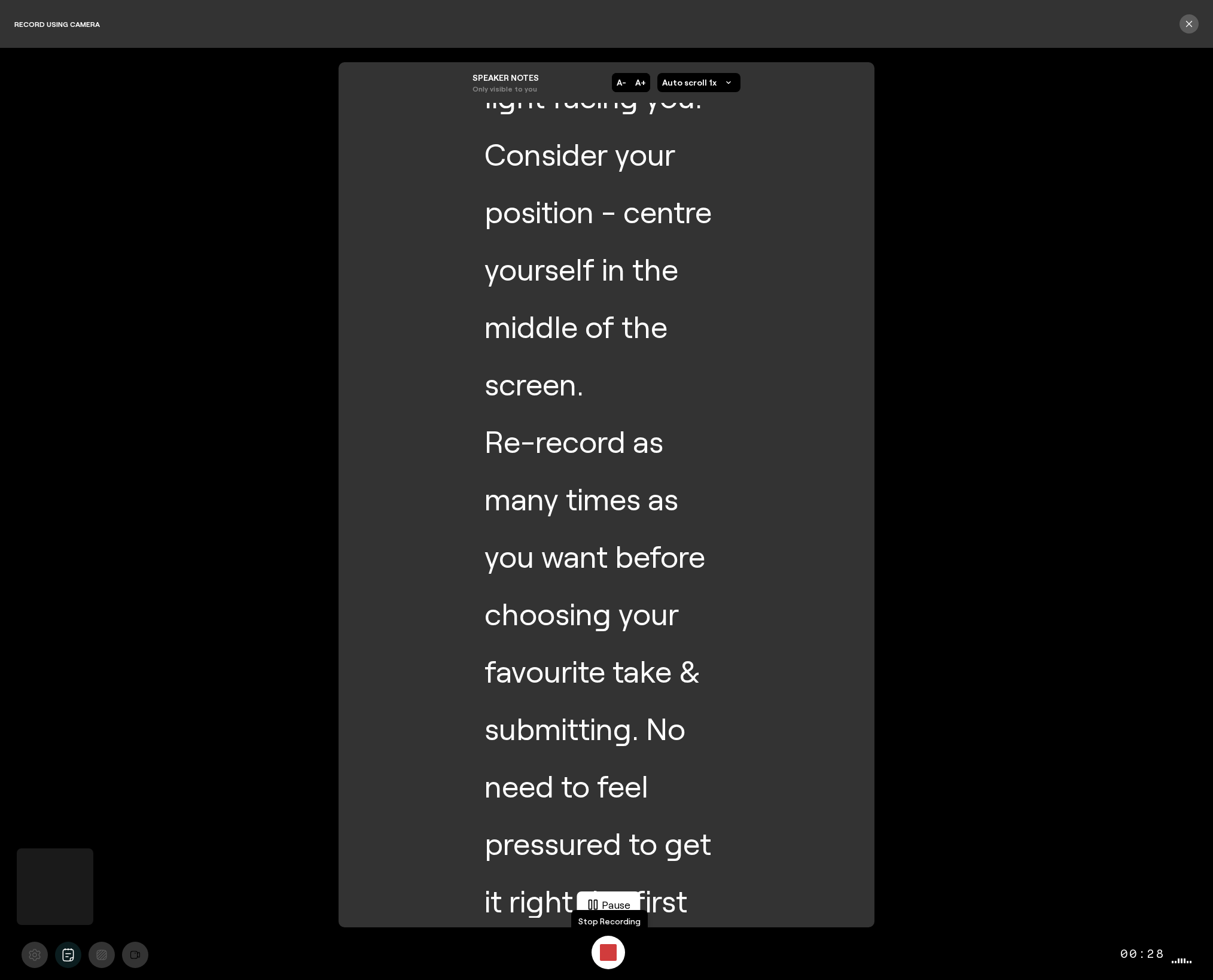
click at [609, 955] on div "Stop Recording" at bounding box center [607, 952] width 16 height 16
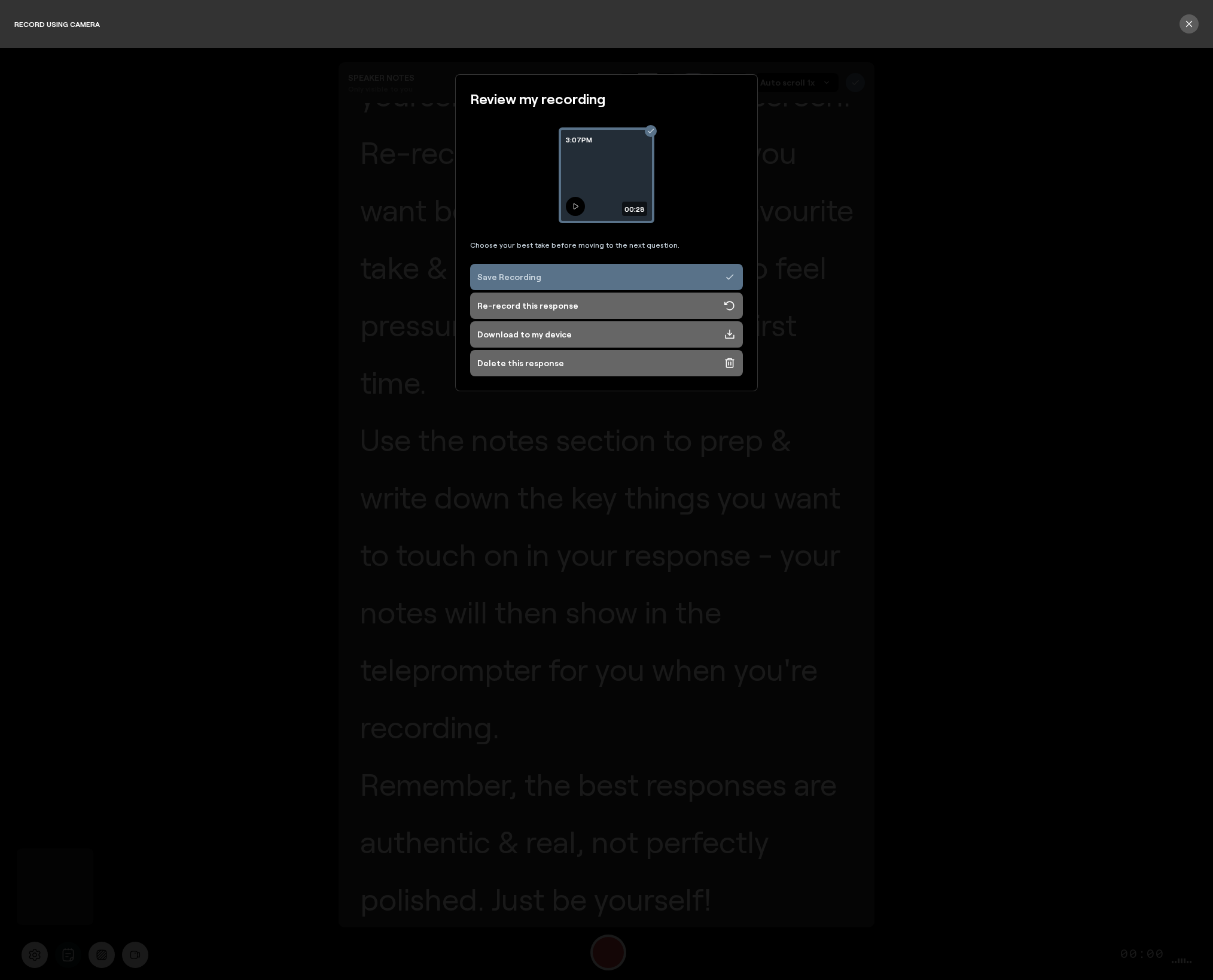
click at [577, 202] on button at bounding box center [575, 206] width 19 height 19
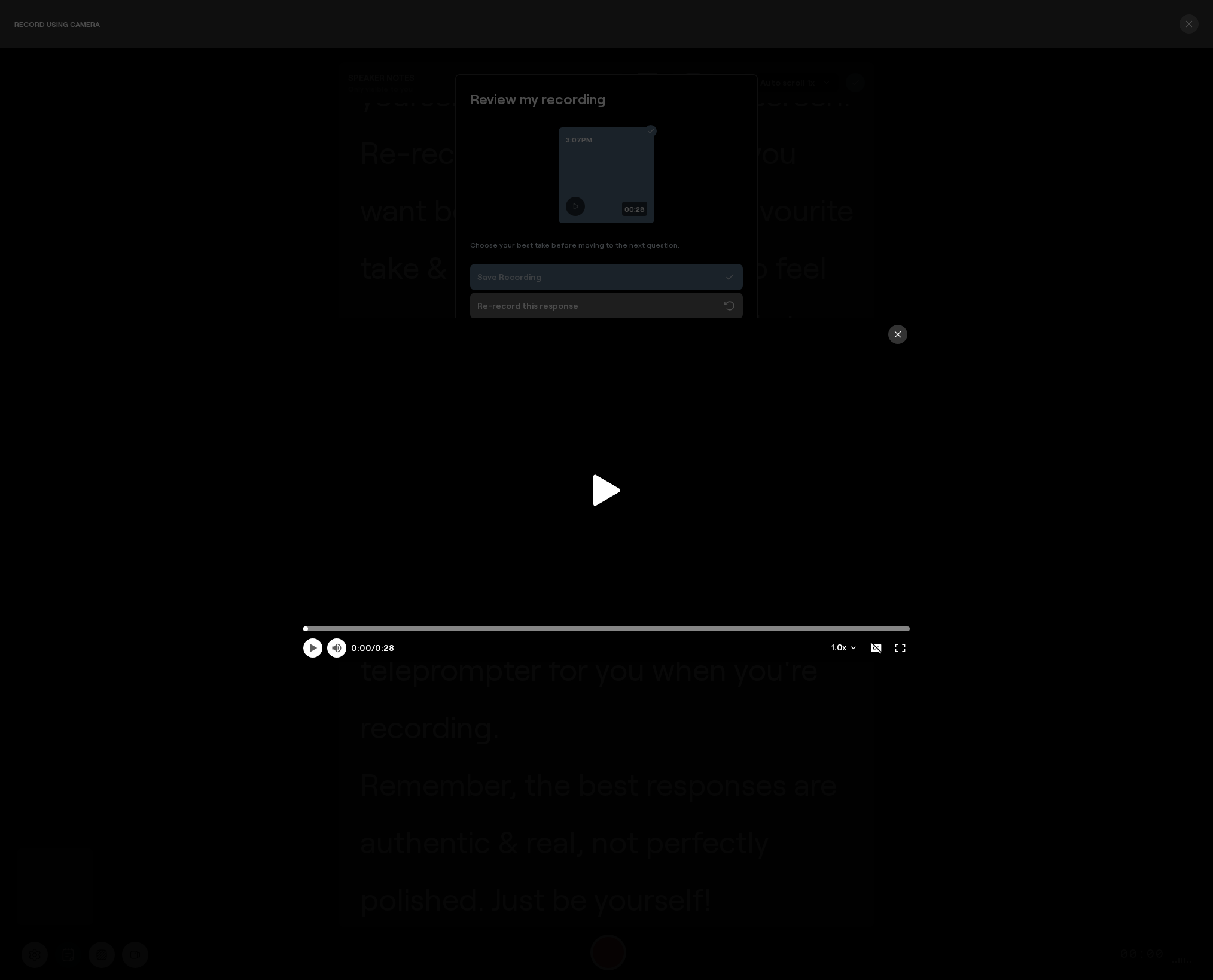
click at [609, 498] on icon at bounding box center [606, 490] width 27 height 32
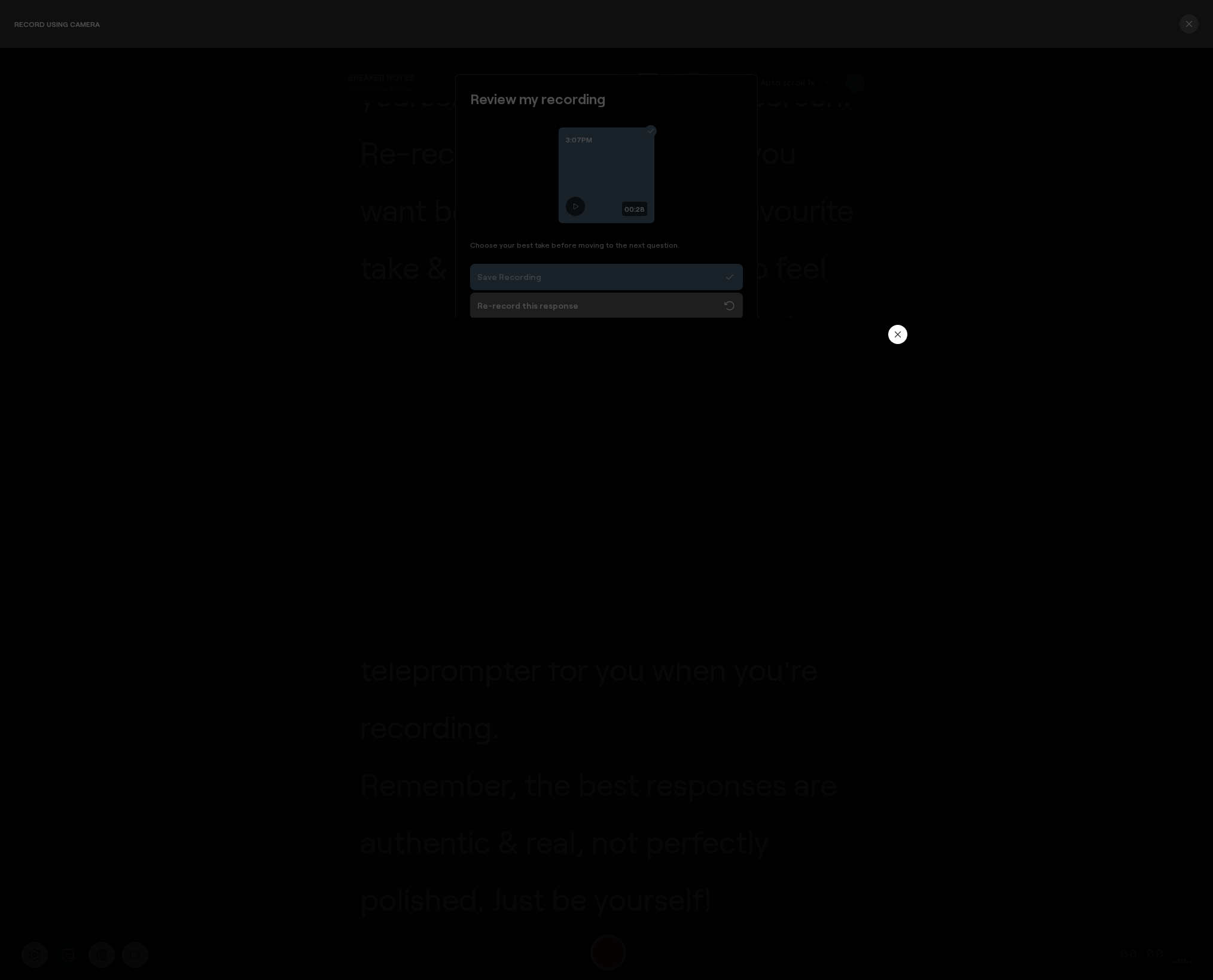
type input "23.77"
click at [900, 338] on button "button" at bounding box center [897, 334] width 19 height 19
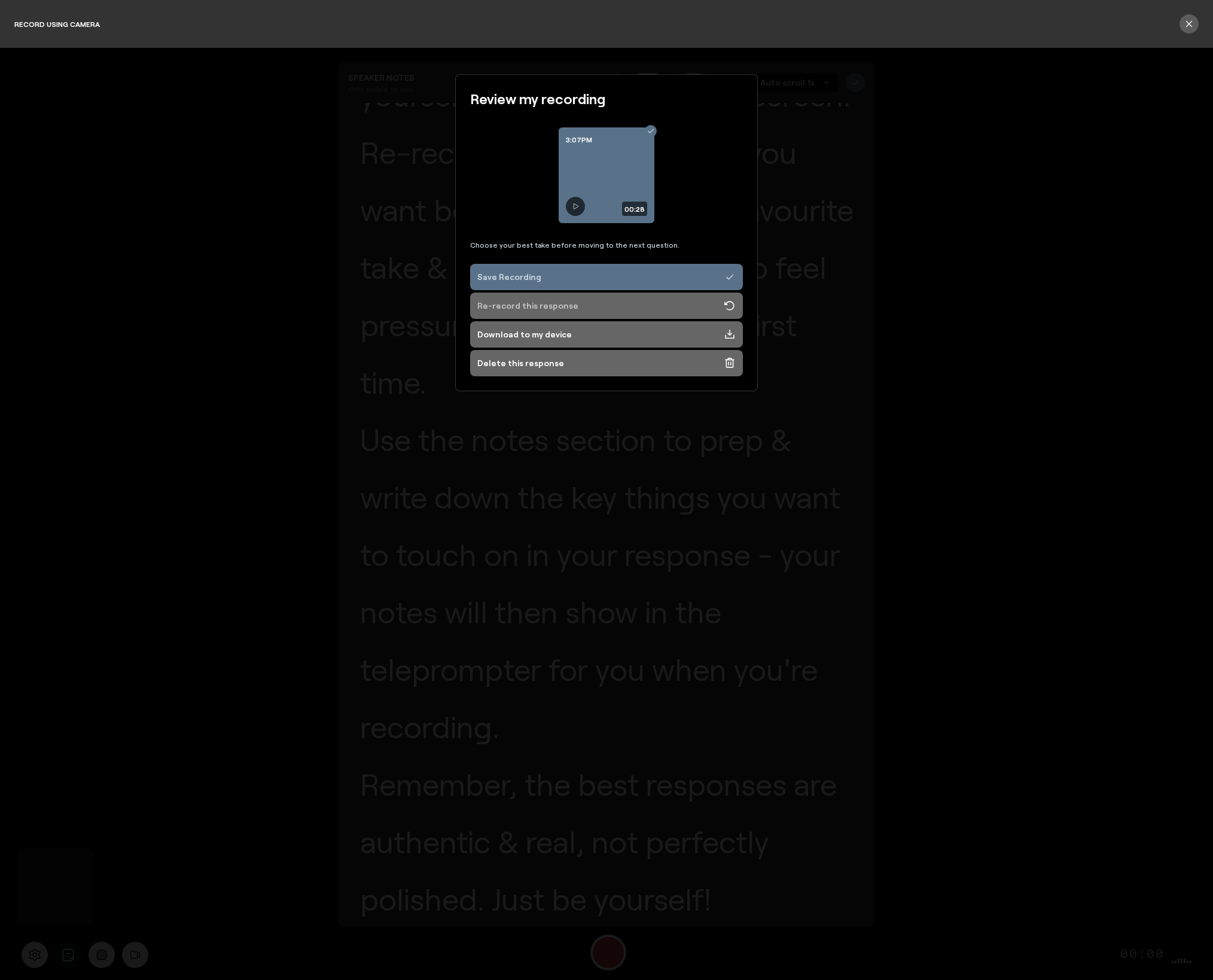
click at [521, 308] on div "Re-record this response" at bounding box center [527, 305] width 101 height 12
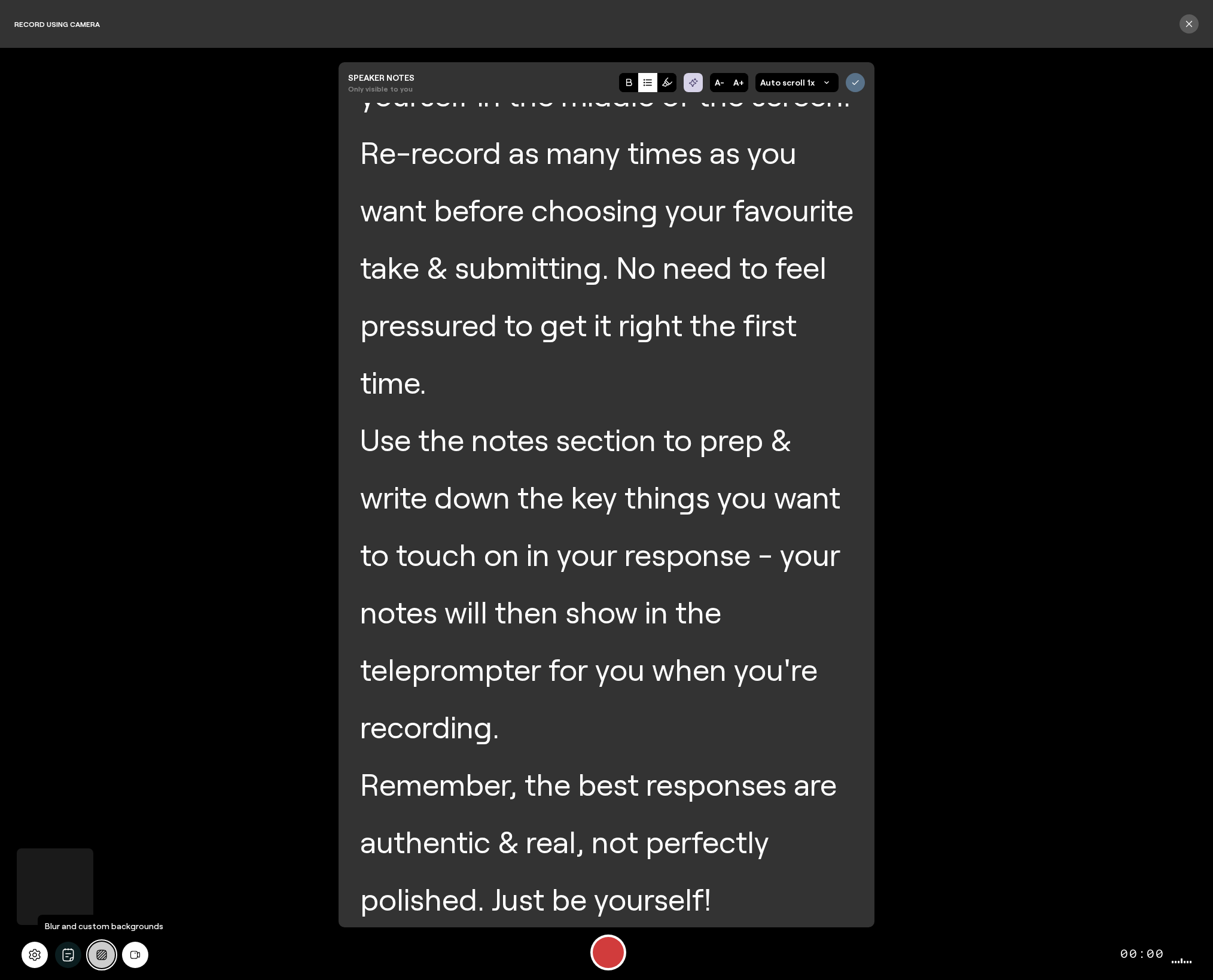
click at [98, 955] on icon "Background blur" at bounding box center [102, 954] width 10 height 10
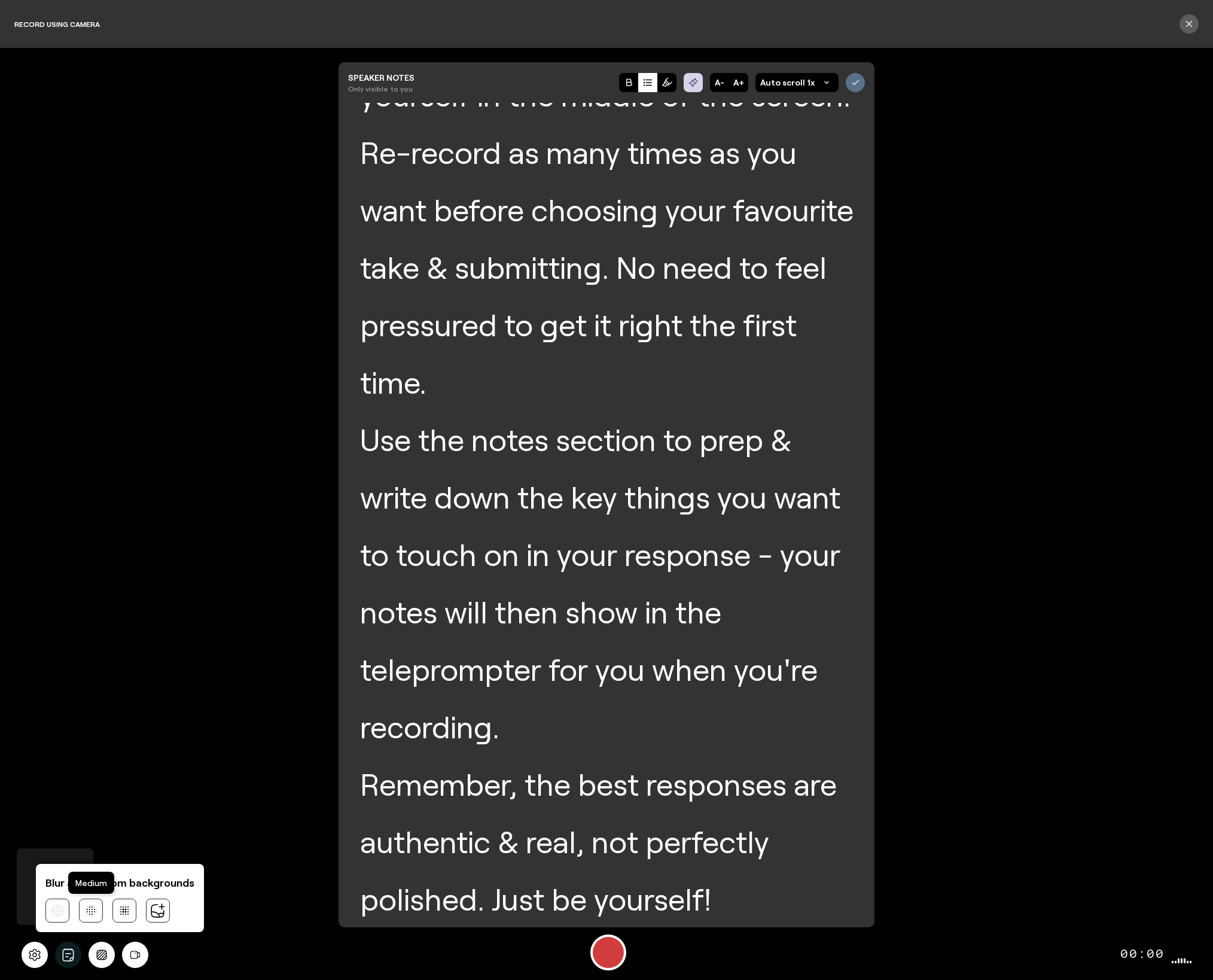
click at [92, 912] on icon at bounding box center [91, 910] width 12 height 12
click at [102, 959] on icon "Background blur" at bounding box center [102, 954] width 10 height 10
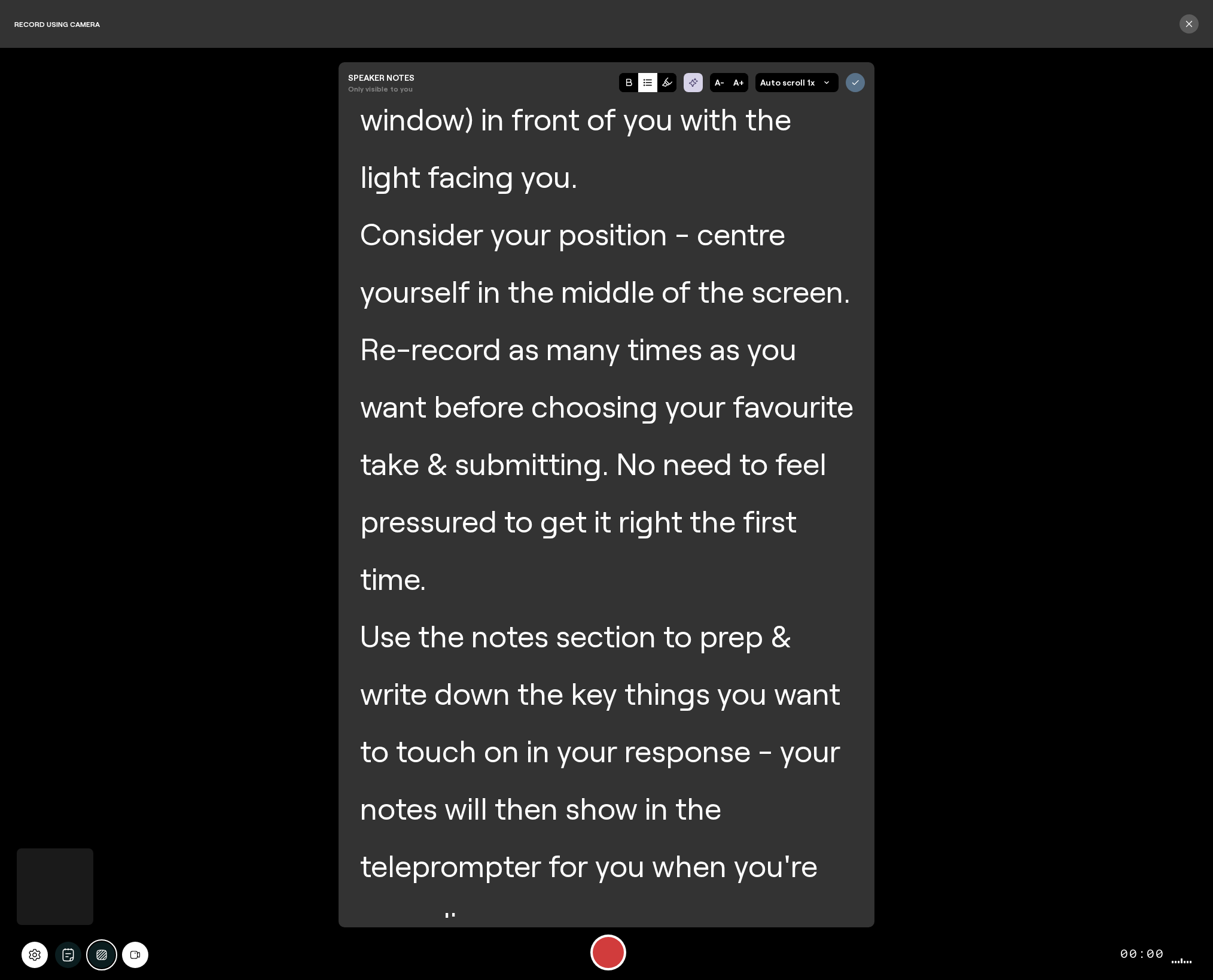
scroll to position [0, 0]
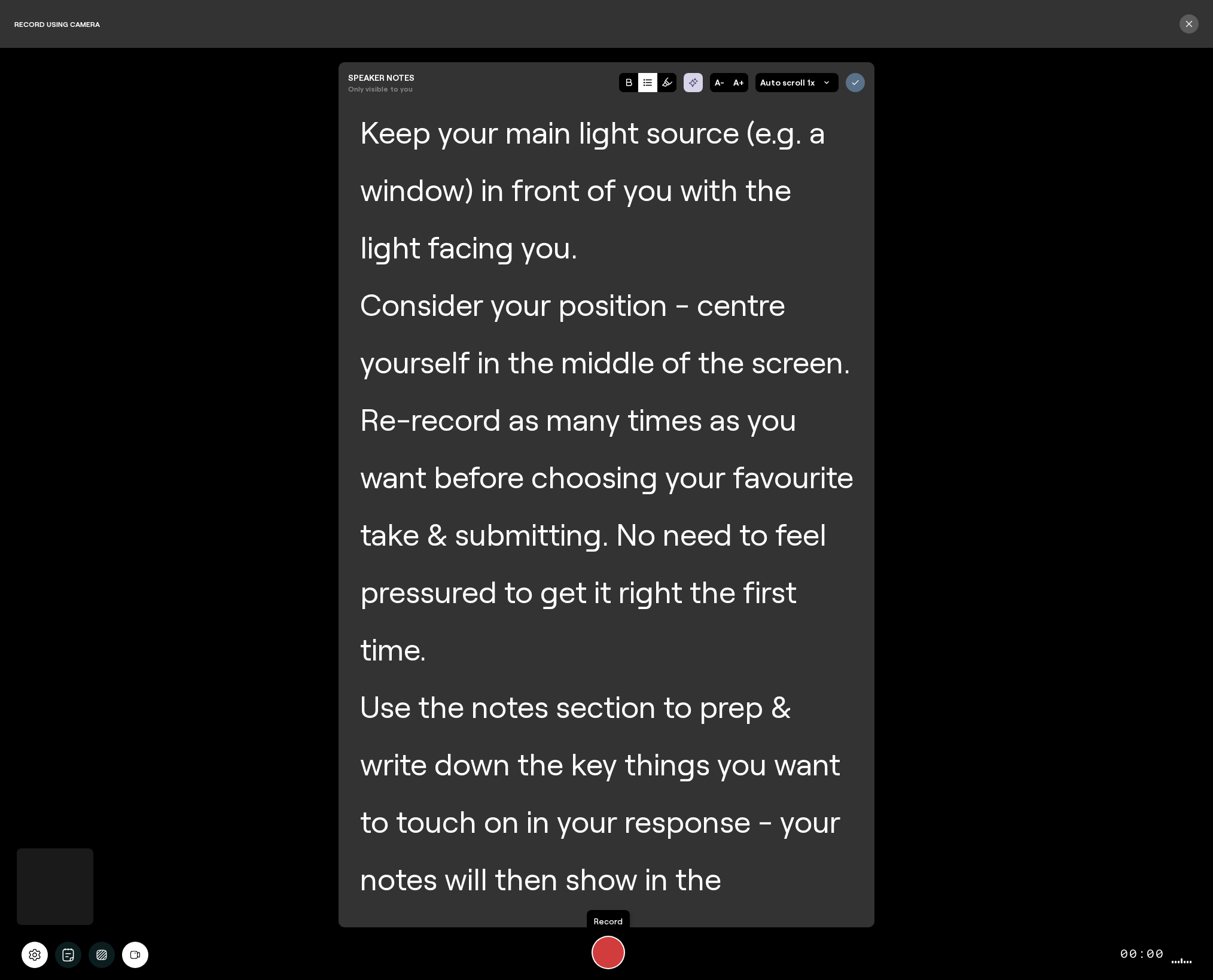
click at [606, 948] on div "Start Recording" at bounding box center [608, 952] width 31 height 31
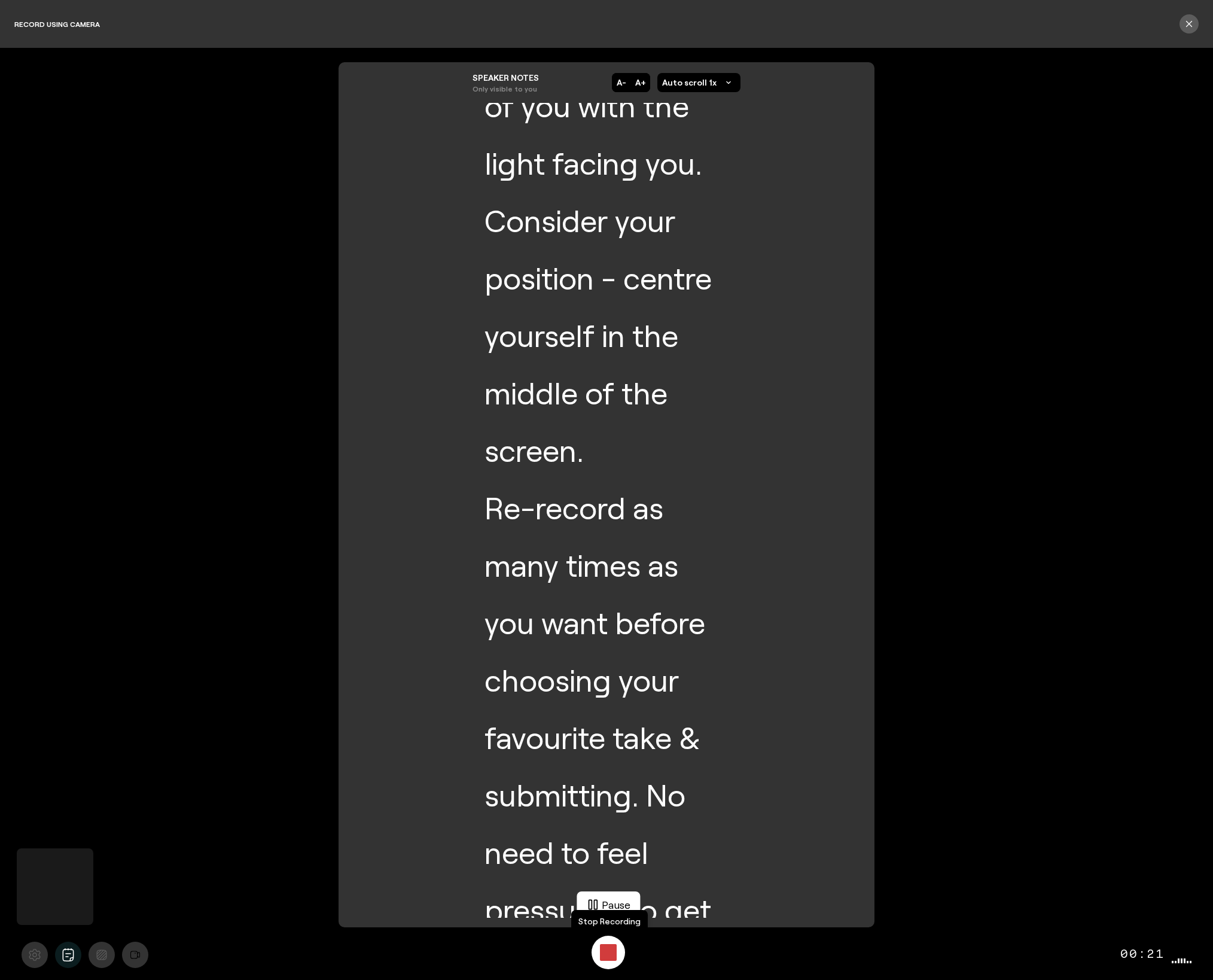
click at [606, 948] on div "Stop Recording" at bounding box center [607, 952] width 16 height 16
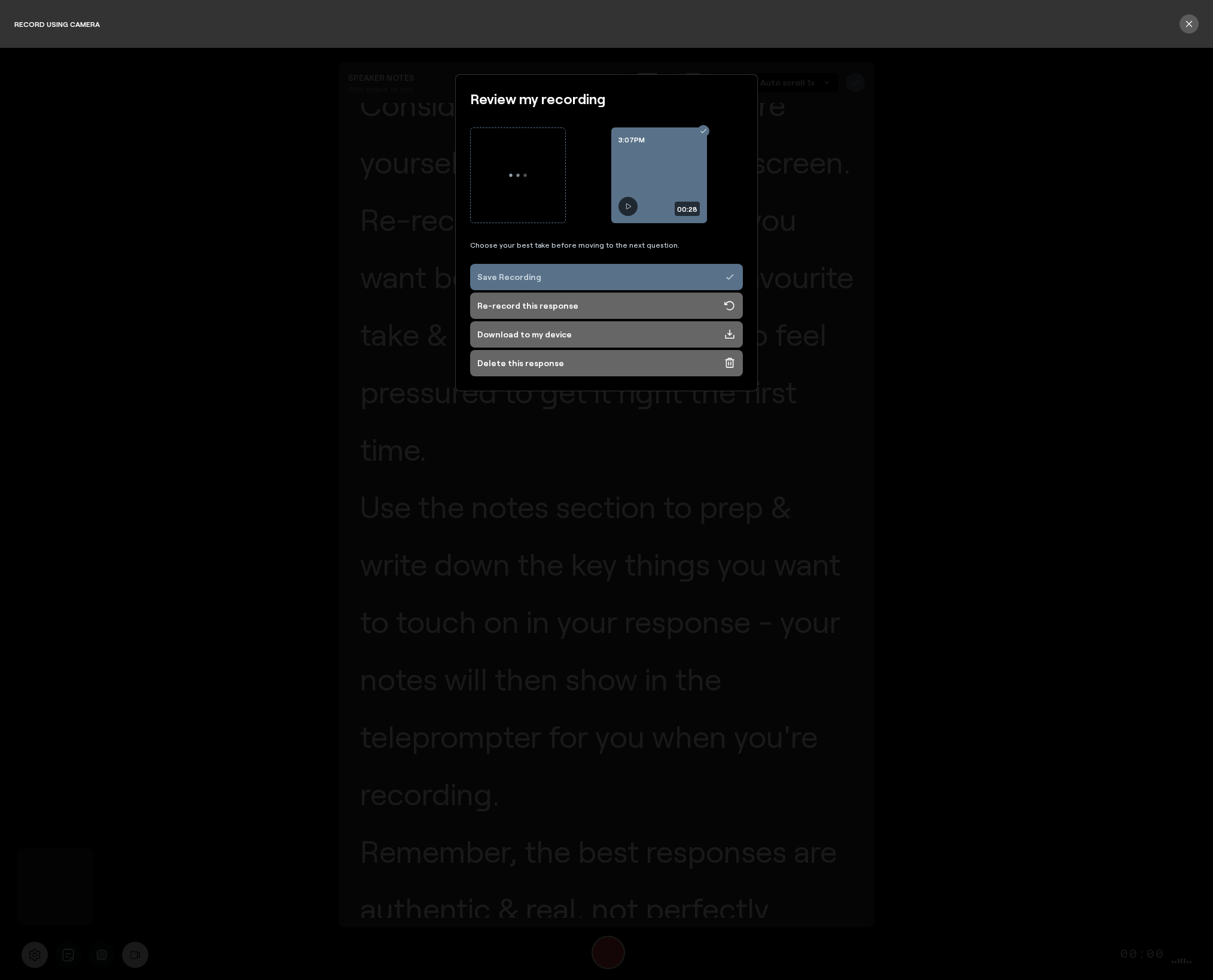
scroll to position [200, 0]
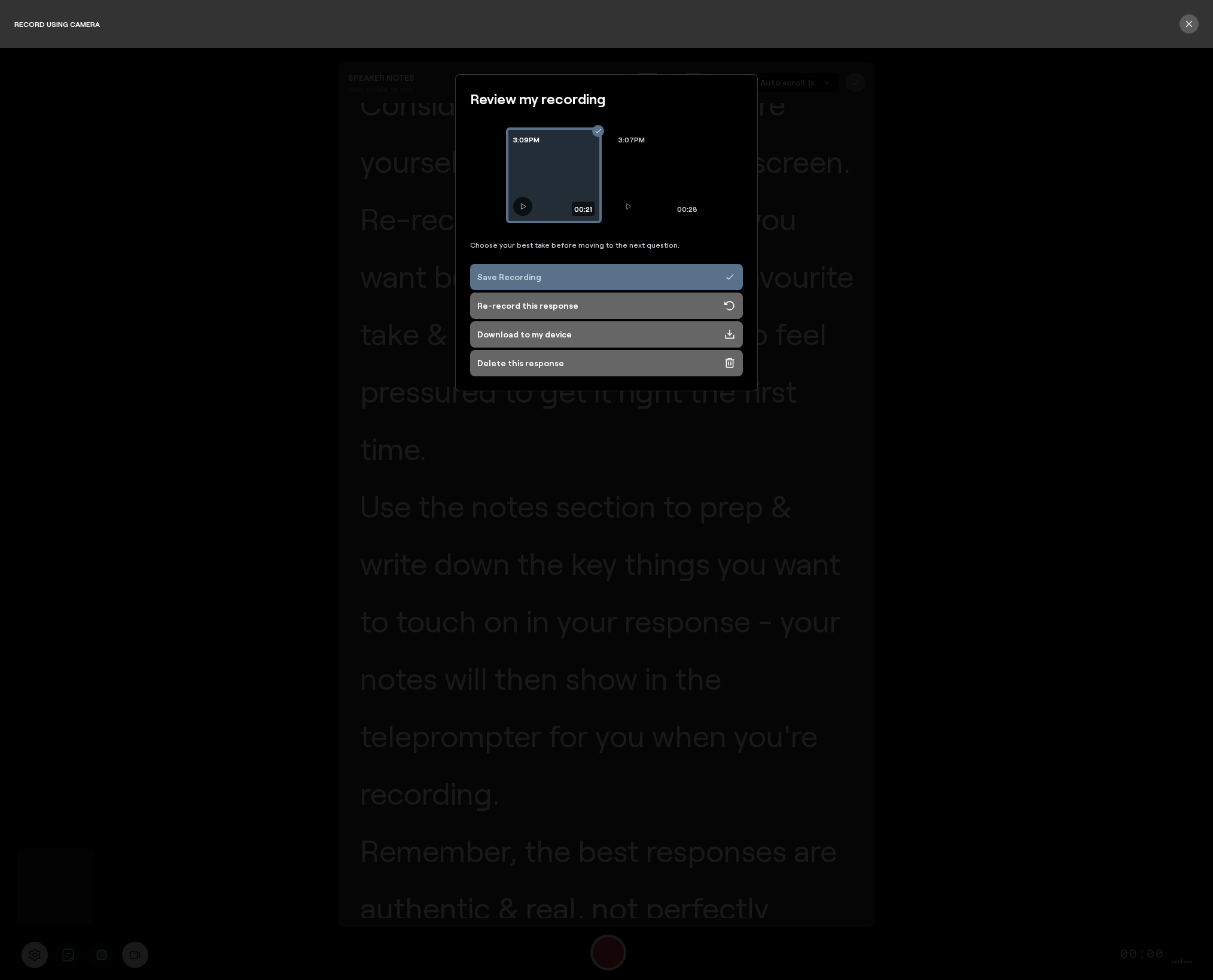
click at [542, 183] on div "3:09PM 00:21" at bounding box center [553, 175] width 96 height 96
click at [530, 182] on div "3:09PM 00:21" at bounding box center [553, 175] width 96 height 96
click at [522, 205] on icon at bounding box center [523, 206] width 7 height 7
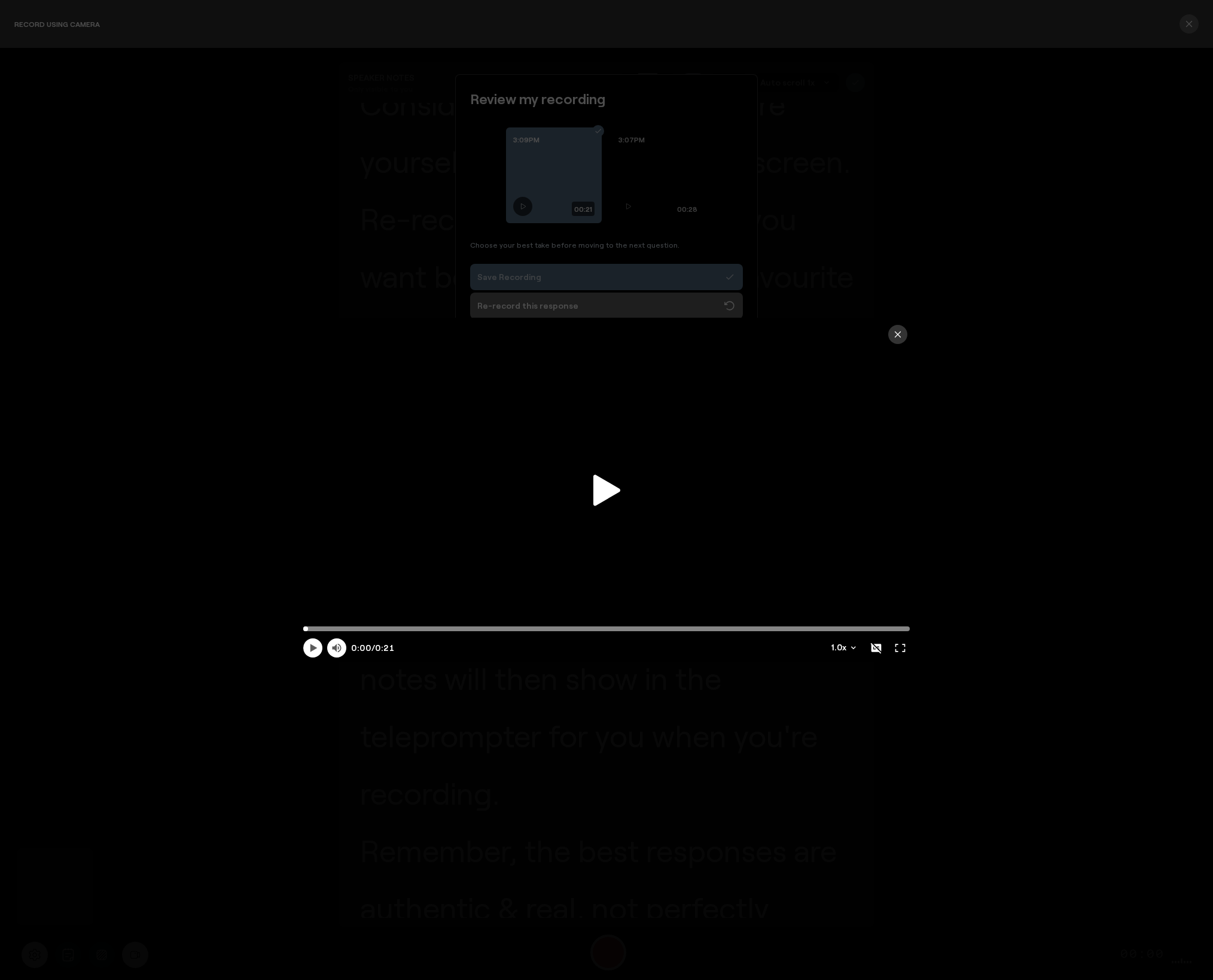
click at [613, 490] on icon at bounding box center [606, 490] width 27 height 31
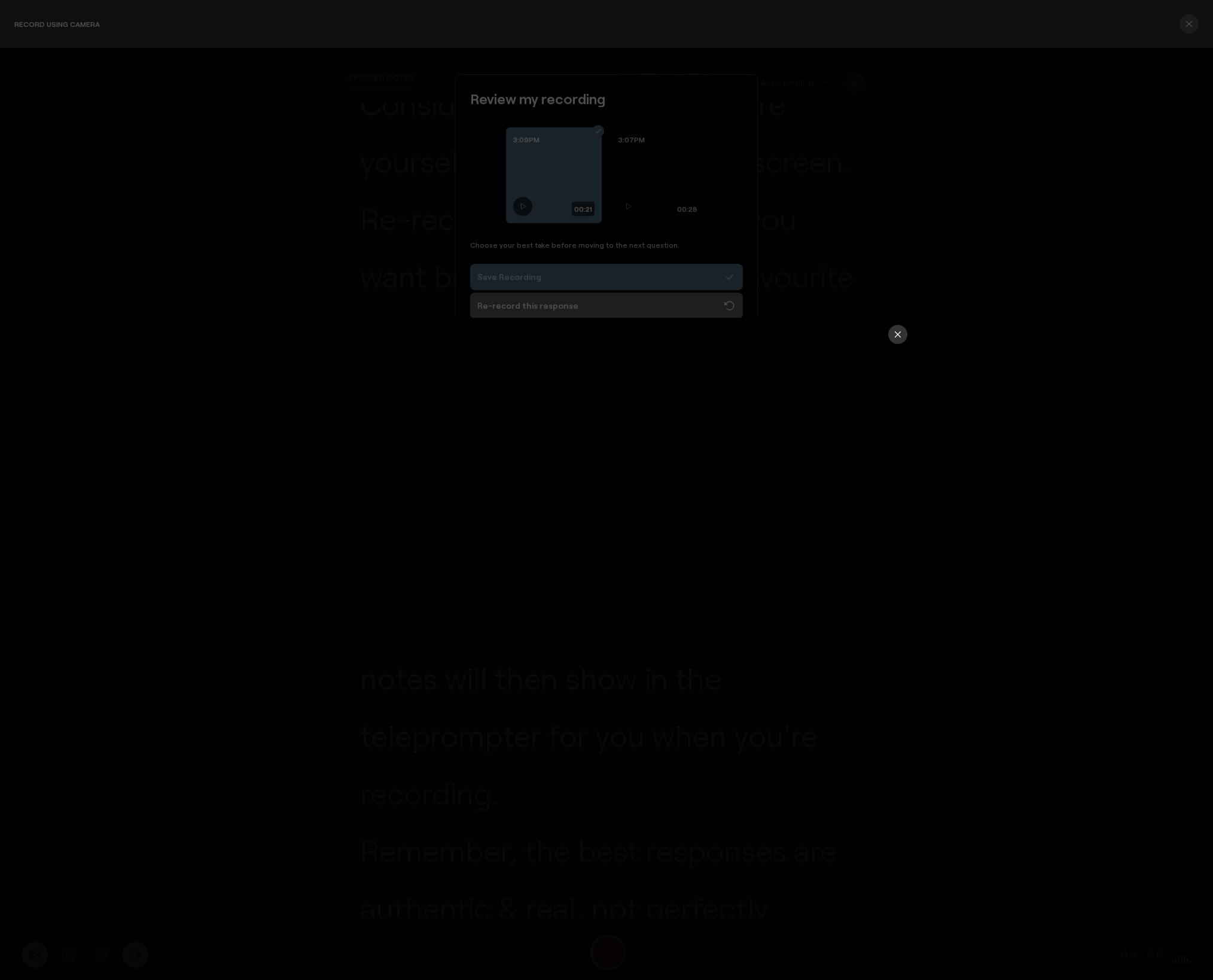
type input "21.18"
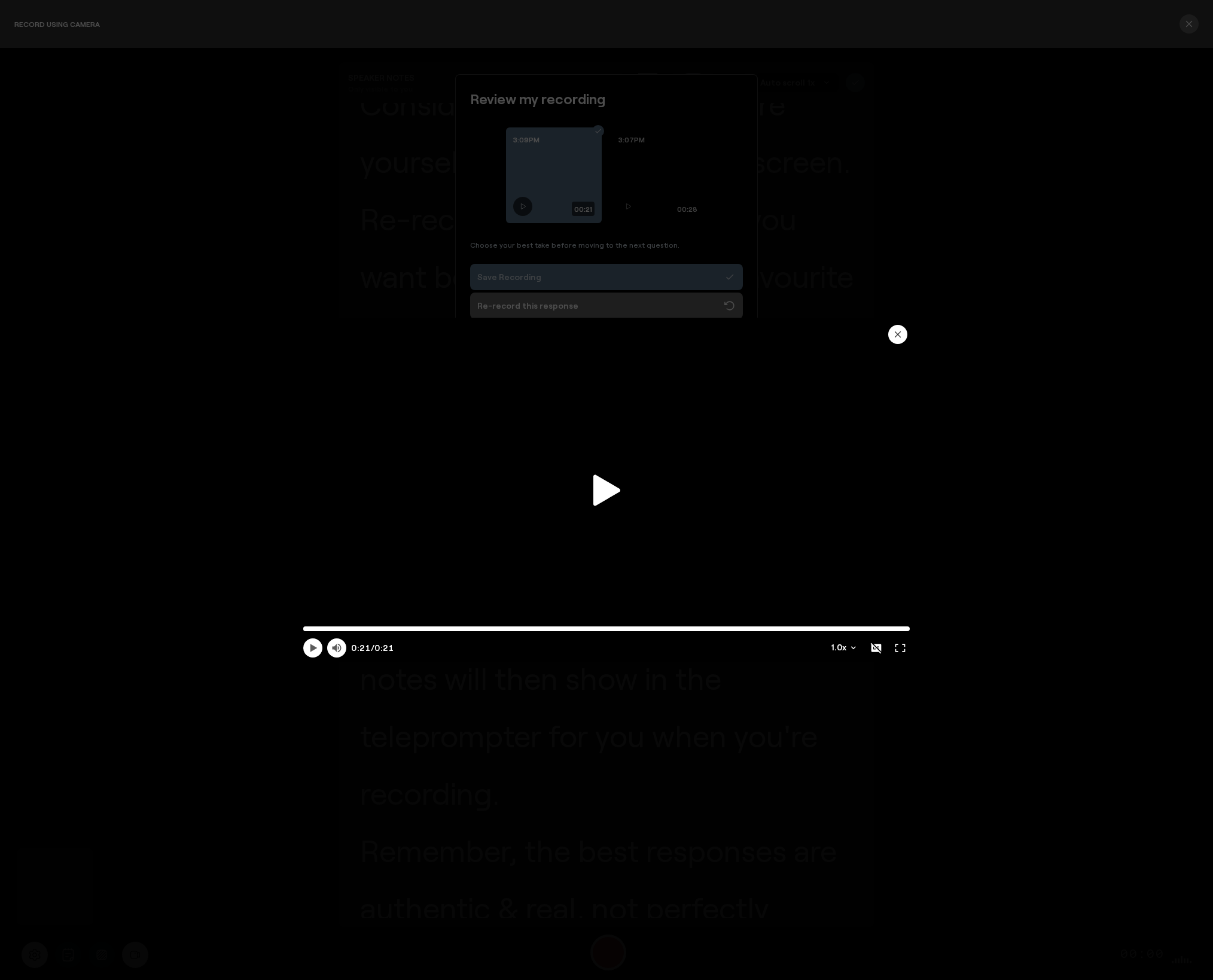
click at [898, 333] on icon "button" at bounding box center [898, 335] width 5 height 5
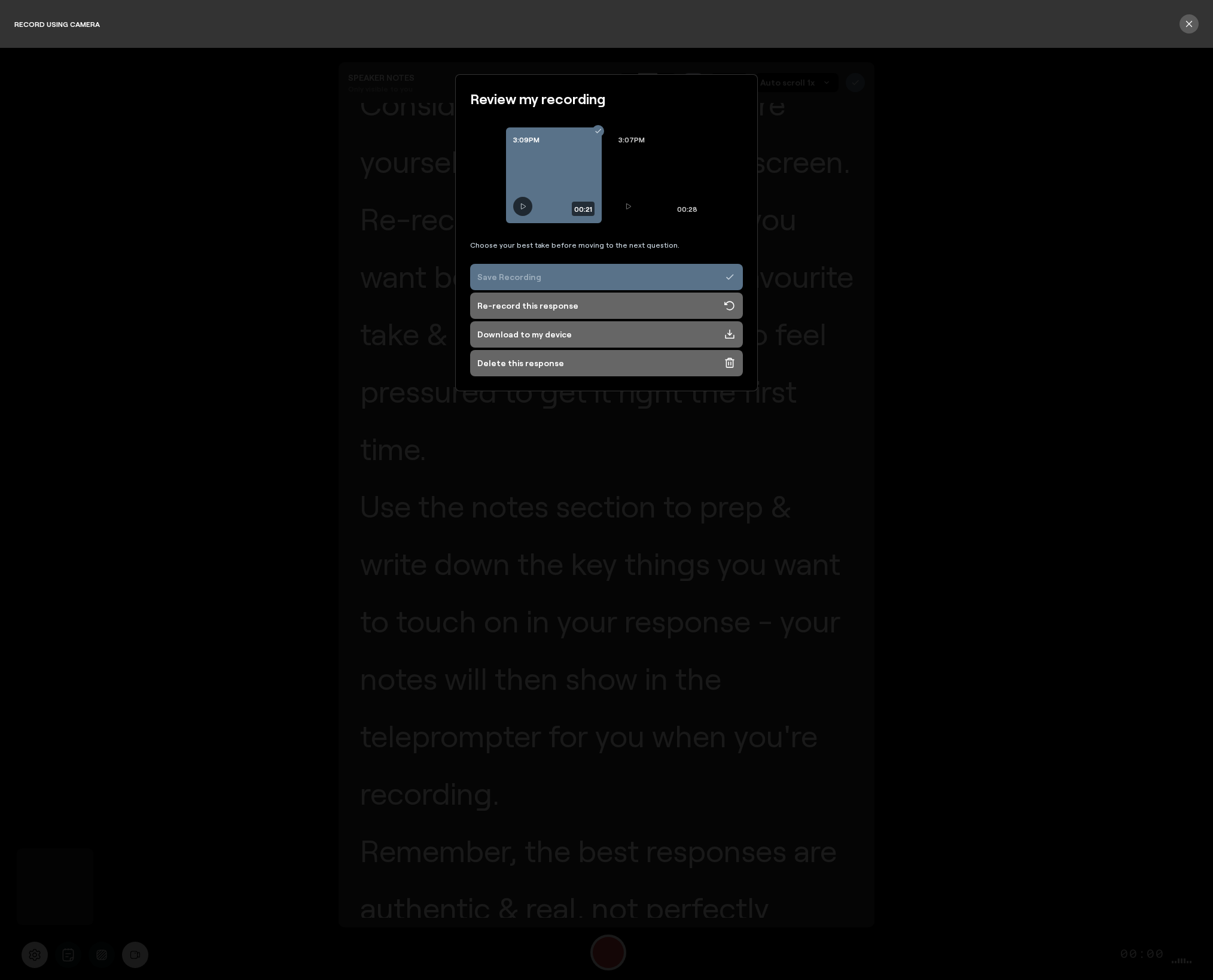
click at [527, 275] on div "Save Recording" at bounding box center [509, 277] width 64 height 12
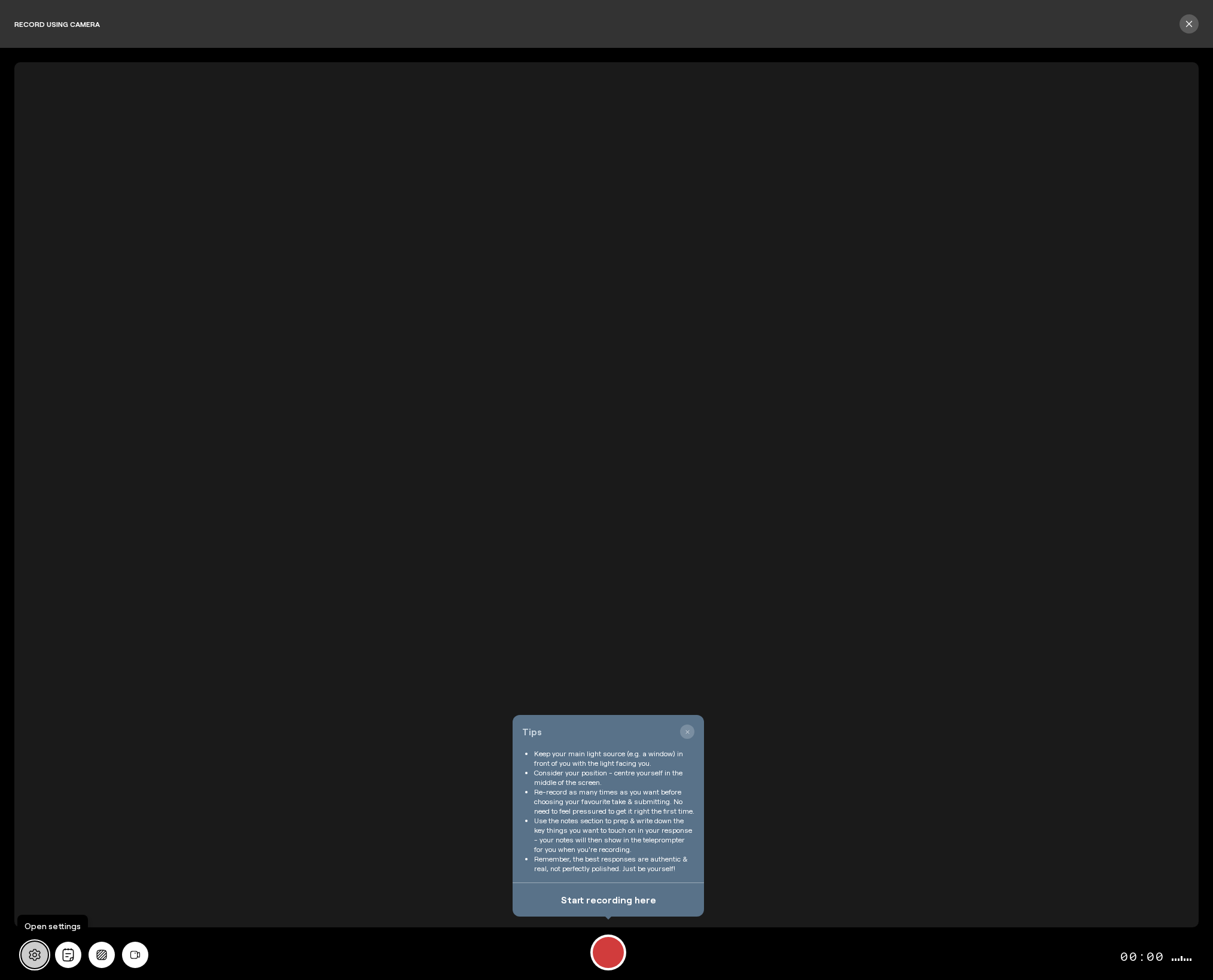
click at [36, 955] on icon at bounding box center [34, 955] width 11 height 12
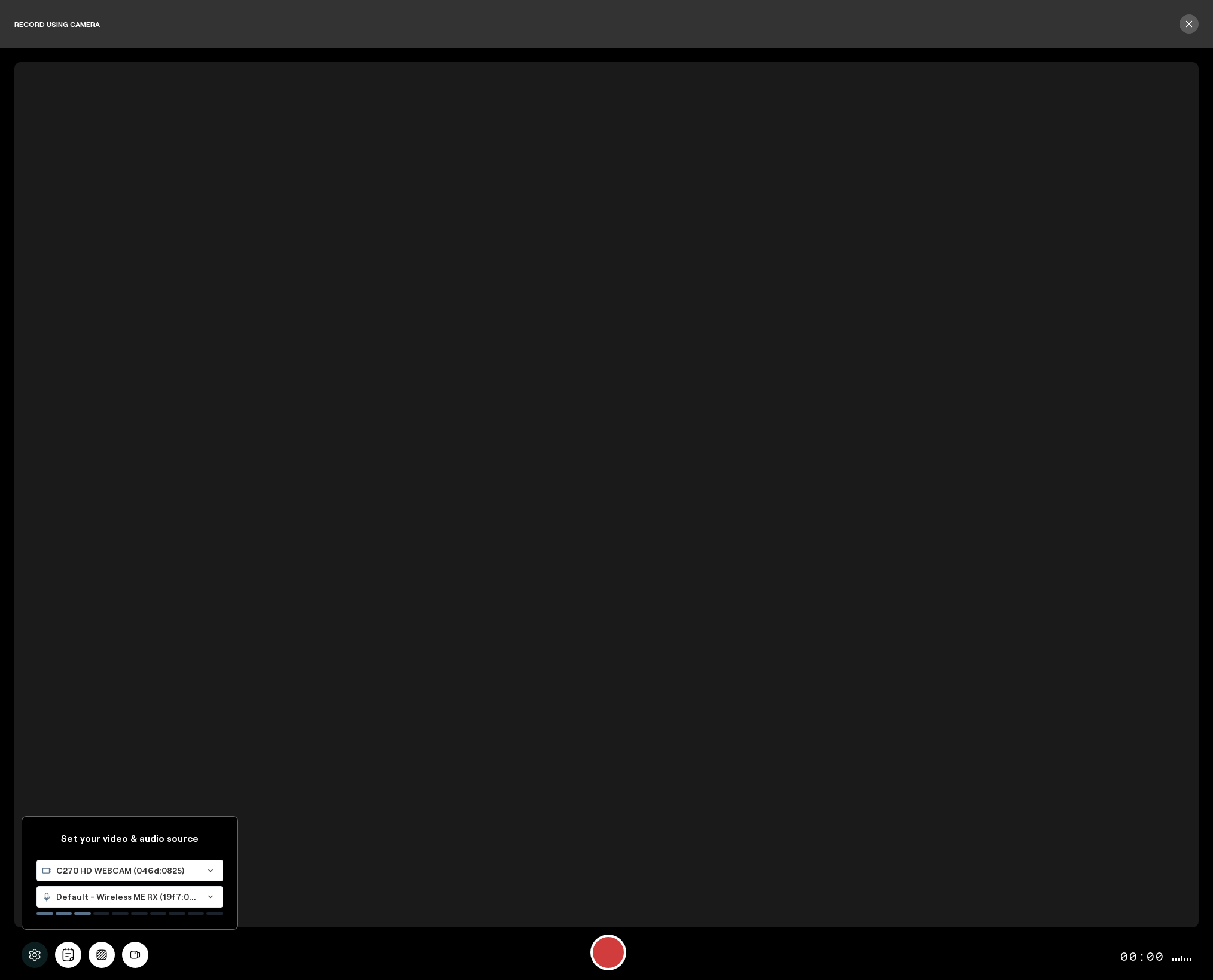
click at [84, 882] on div "C270 HD WEBCAM (046d:0825) Loading... Default - Wireless ME RX (19f7:0046) Load…" at bounding box center [129, 887] width 186 height 55
drag, startPoint x: 35, startPoint y: 956, endPoint x: 50, endPoint y: 957, distance: 15.0
click at [35, 956] on icon at bounding box center [34, 955] width 11 height 12
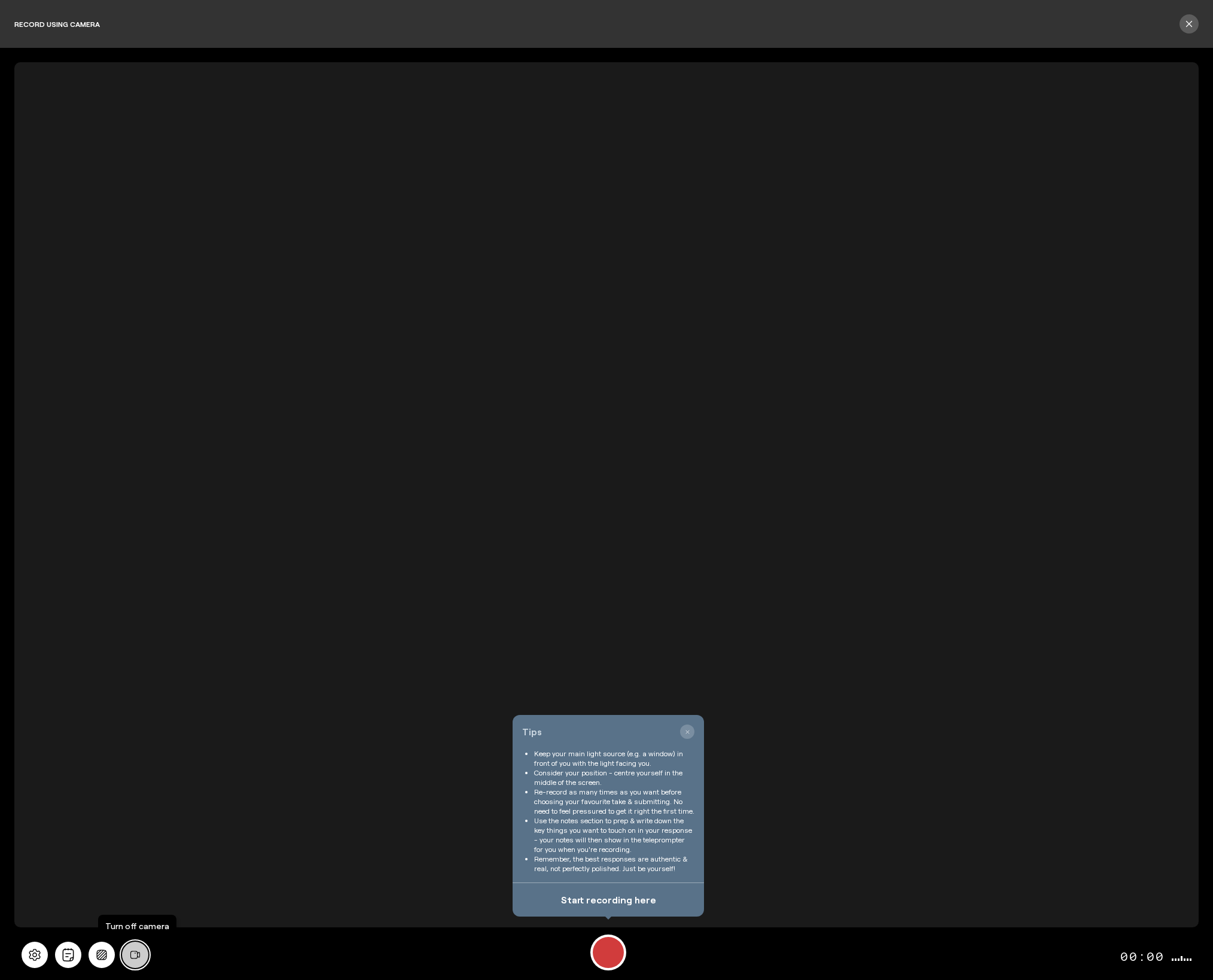
click at [136, 958] on icon at bounding box center [135, 954] width 9 height 8
click at [38, 952] on icon at bounding box center [35, 954] width 13 height 13
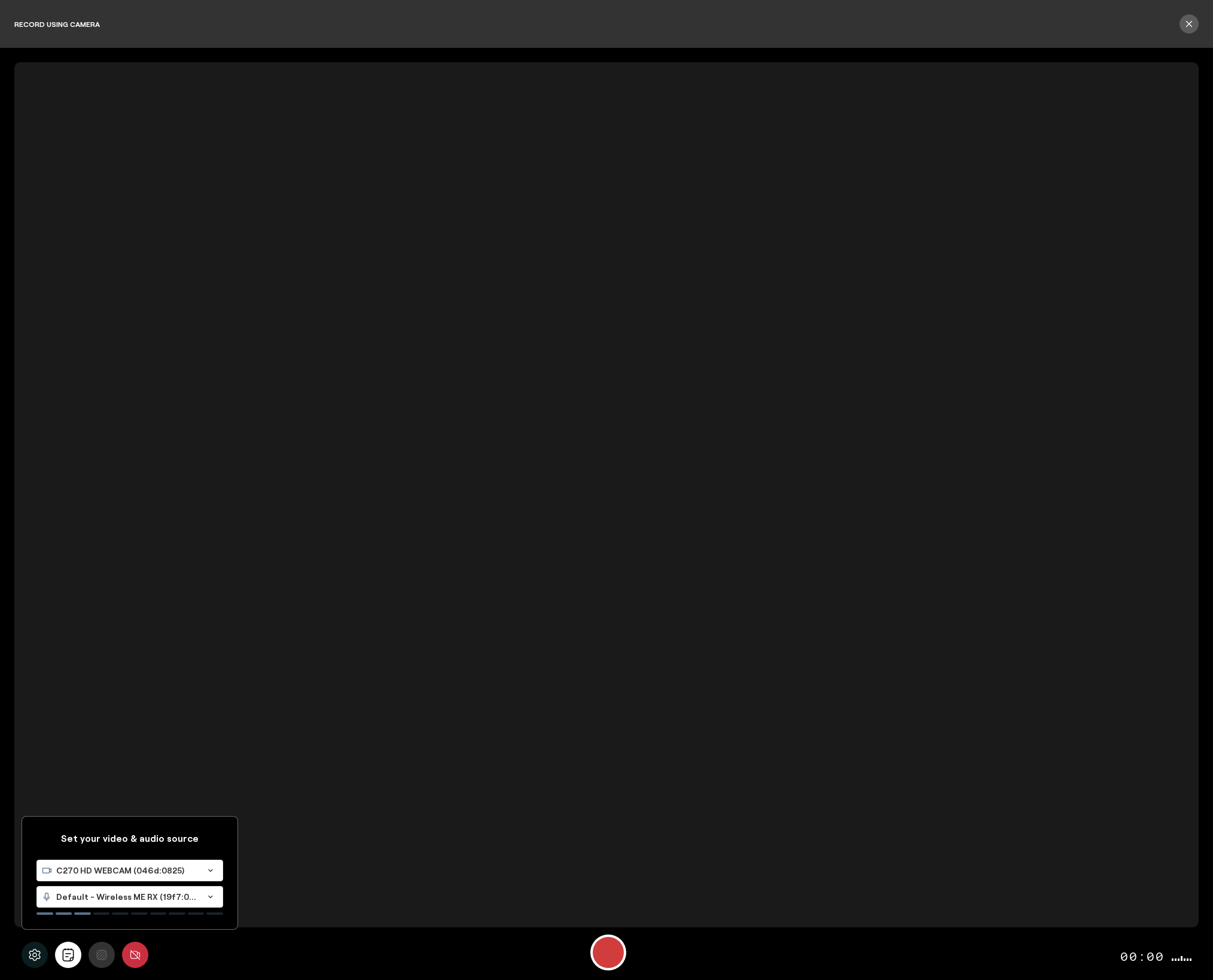
click at [93, 875] on span "C270 HD WEBCAM (046d:0825)" at bounding box center [127, 870] width 142 height 12
click at [91, 924] on span "MacBook Air Camera (0000:0001)" at bounding box center [109, 927] width 135 height 10
drag, startPoint x: 354, startPoint y: 935, endPoint x: 377, endPoint y: 928, distance: 24.0
click at [354, 935] on div "Set your video & audio source MacBook Air Camera (0000:0001) Loading... Default…" at bounding box center [606, 954] width 1185 height 50
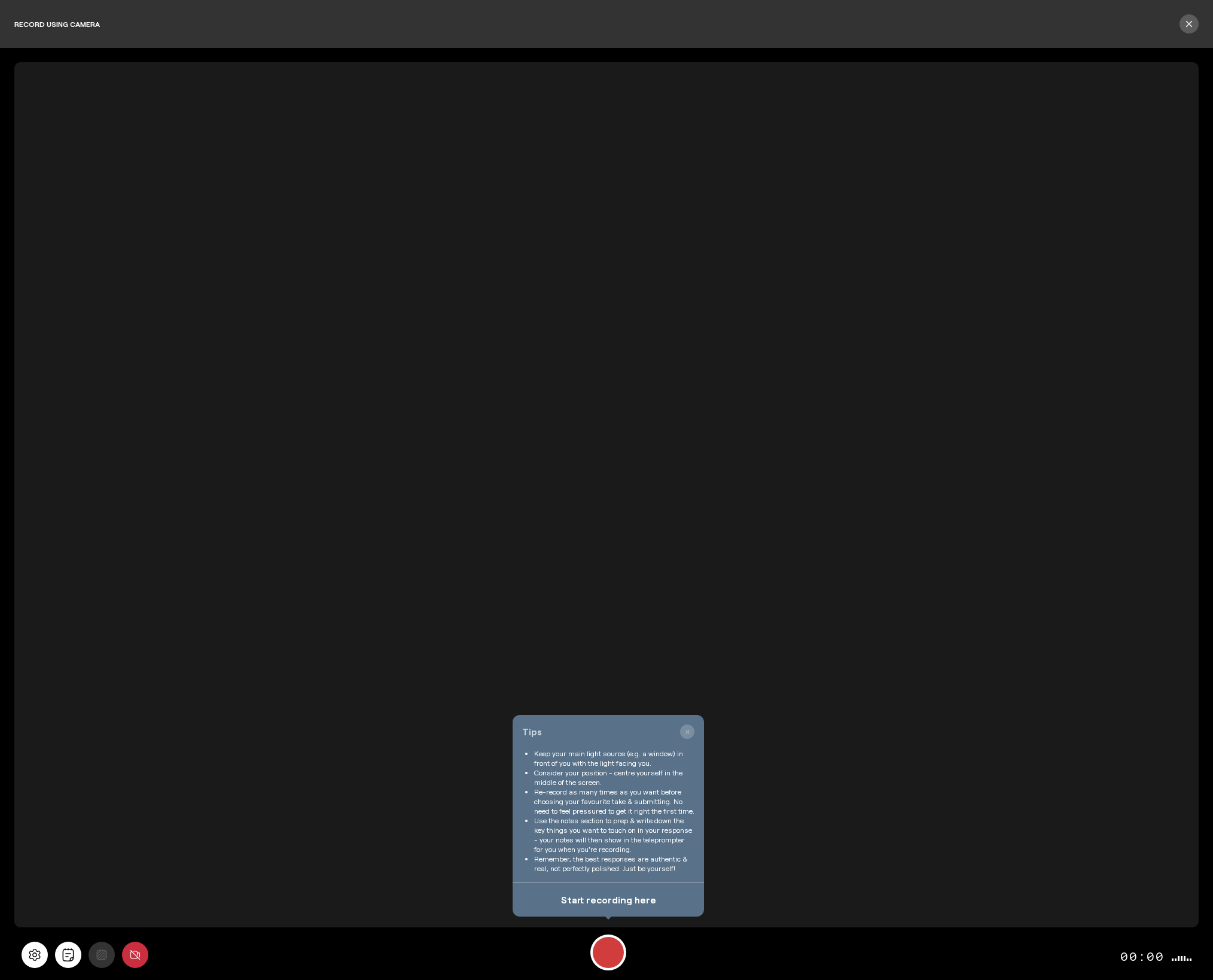
click at [344, 727] on video at bounding box center [606, 494] width 1185 height 864
drag, startPoint x: 343, startPoint y: 727, endPoint x: 614, endPoint y: 727, distance: 271.0
click at [343, 727] on video at bounding box center [606, 494] width 1185 height 864
click at [691, 732] on button "button" at bounding box center [687, 732] width 15 height 15
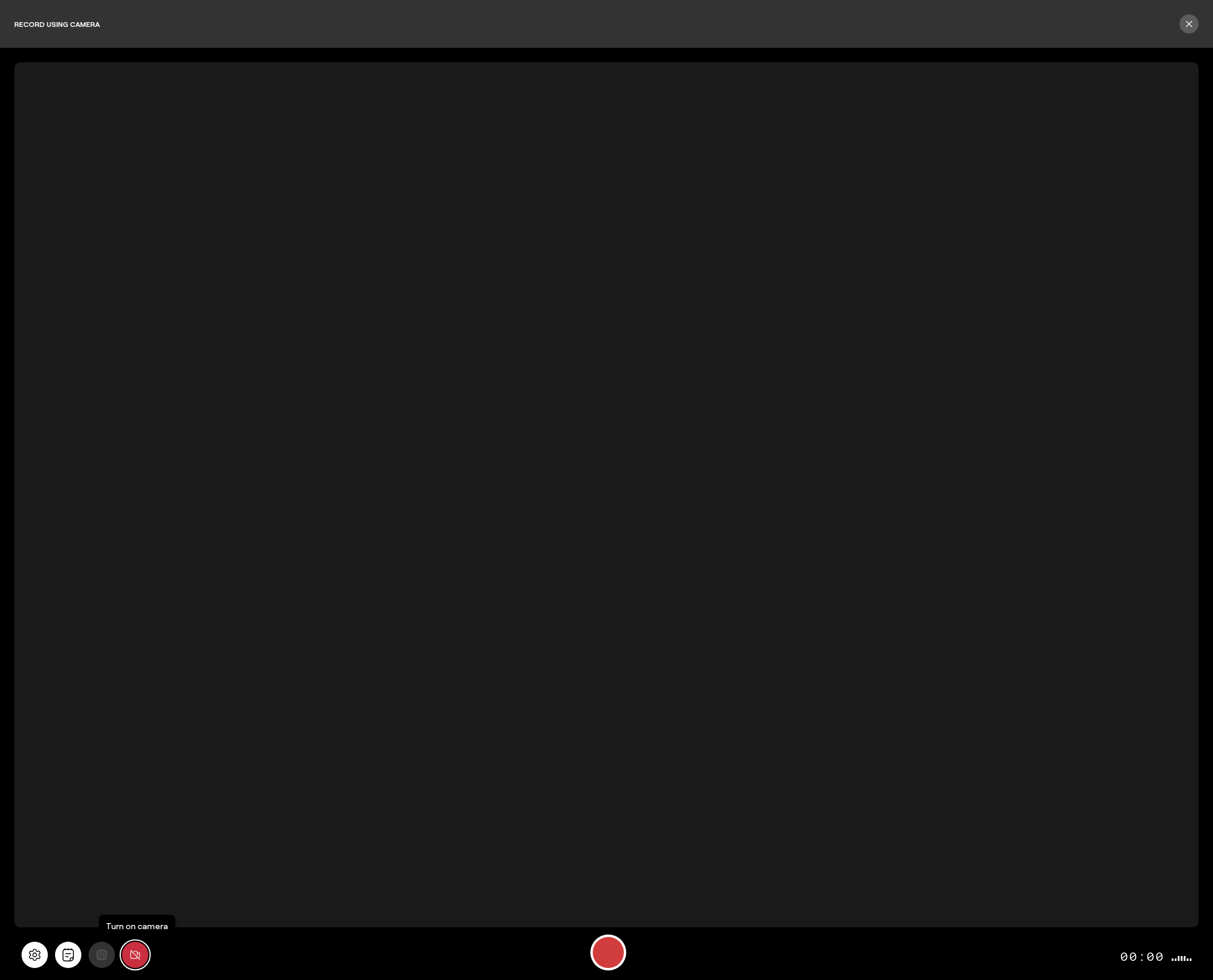
click at [143, 949] on button at bounding box center [135, 954] width 27 height 27
click at [143, 950] on button at bounding box center [135, 954] width 27 height 27
click at [40, 954] on icon at bounding box center [35, 954] width 13 height 13
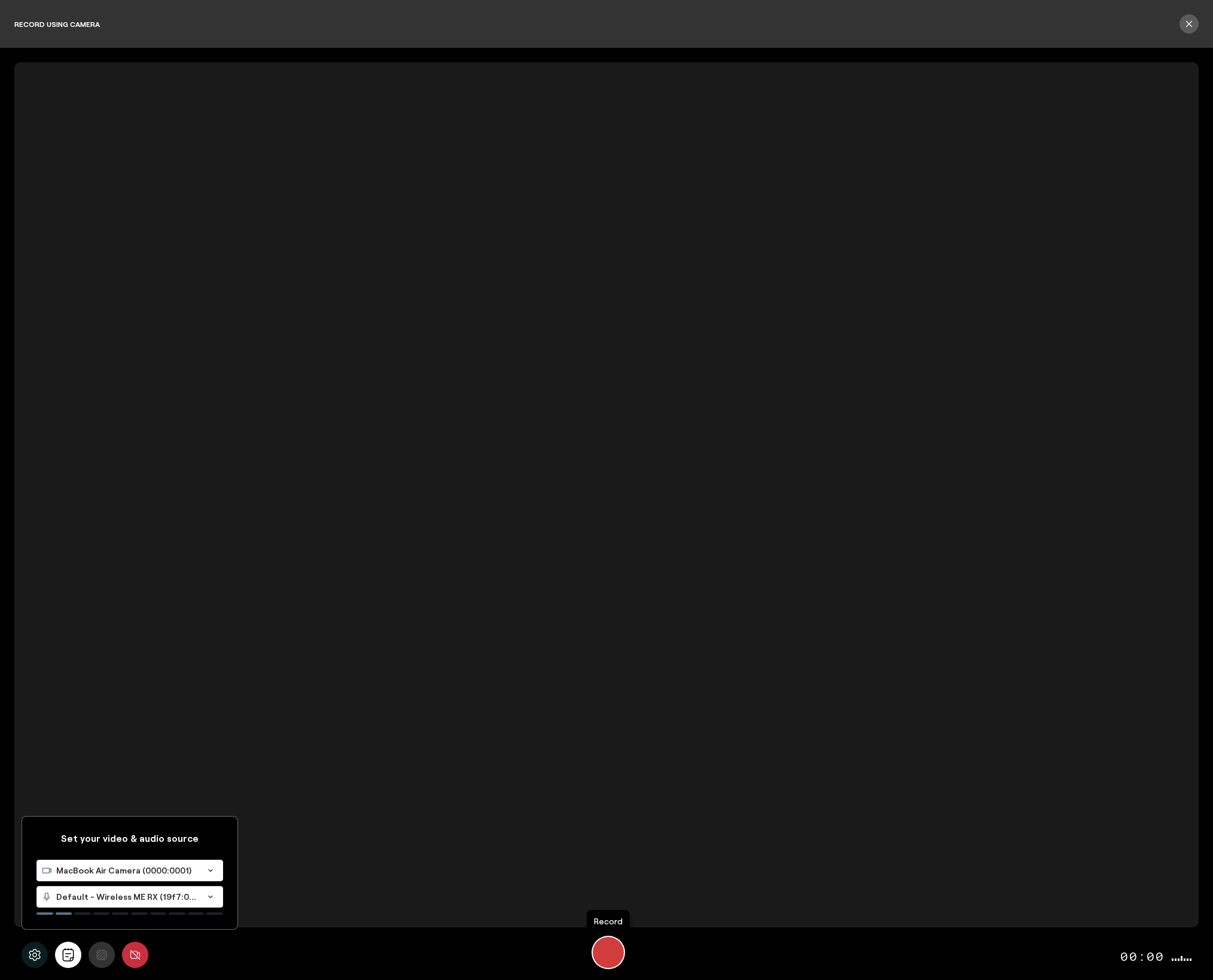
click at [609, 952] on div "Record" at bounding box center [608, 952] width 31 height 31
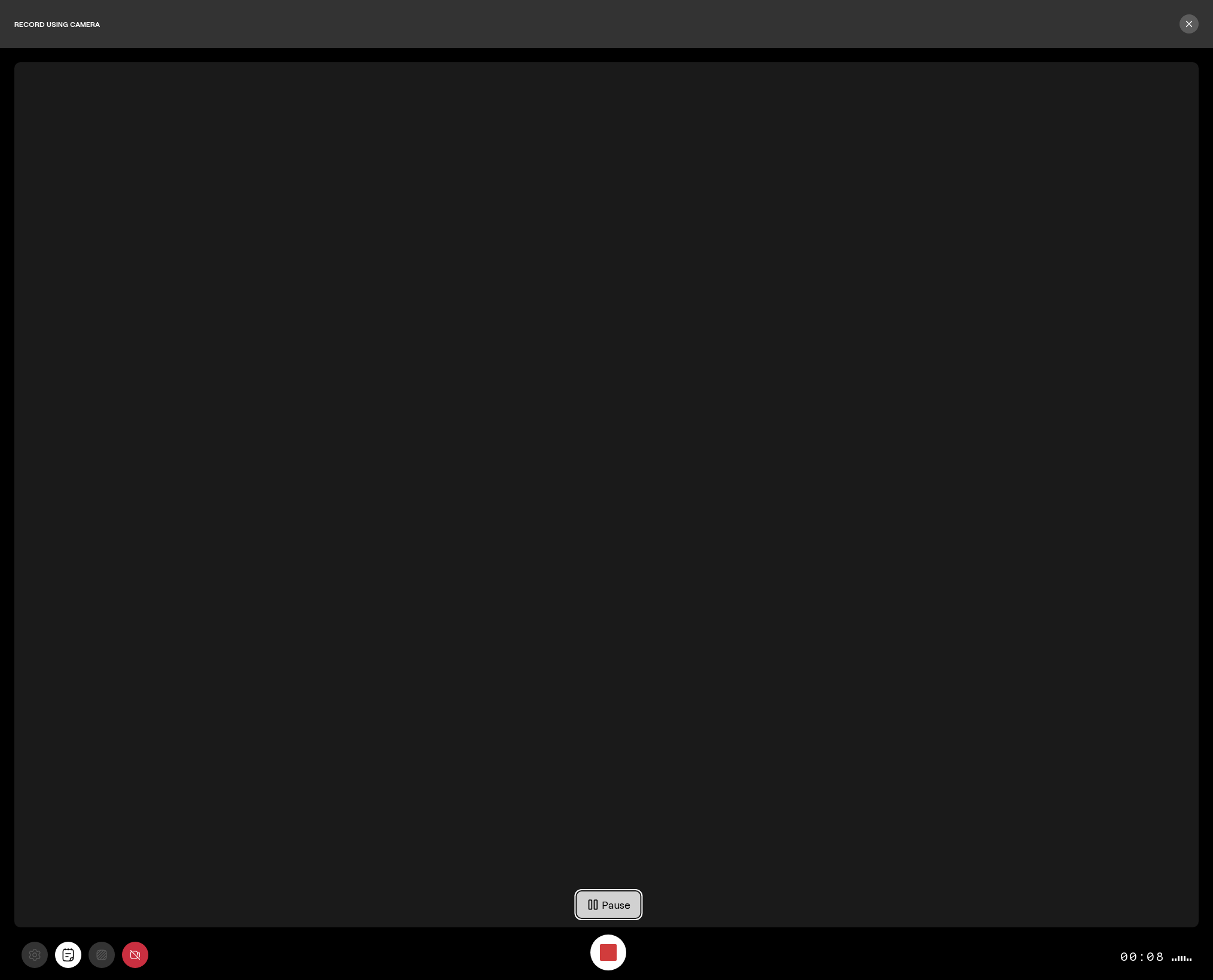
click at [617, 908] on span "Pause" at bounding box center [615, 904] width 28 height 18
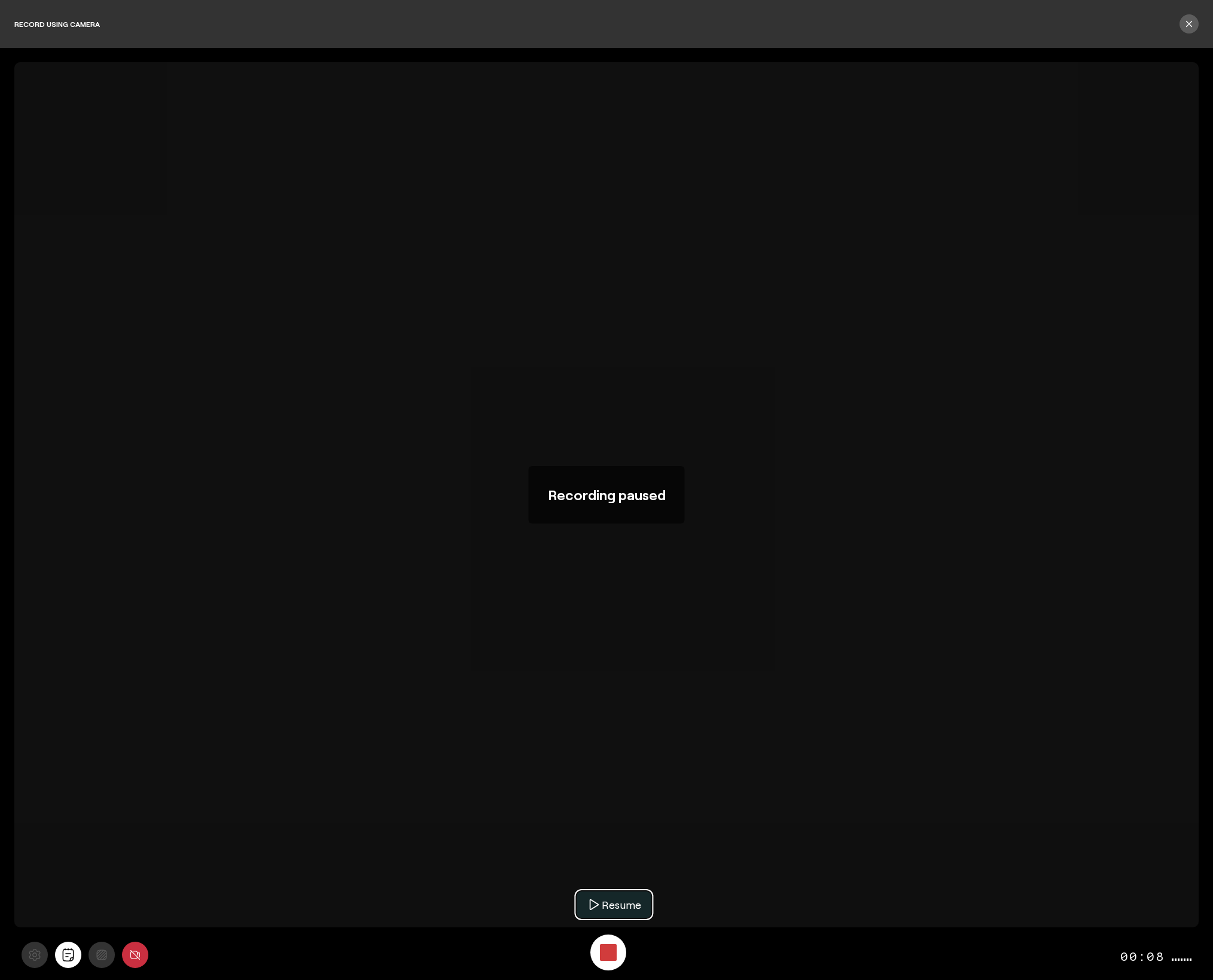
click at [617, 908] on span "Resume" at bounding box center [621, 904] width 40 height 18
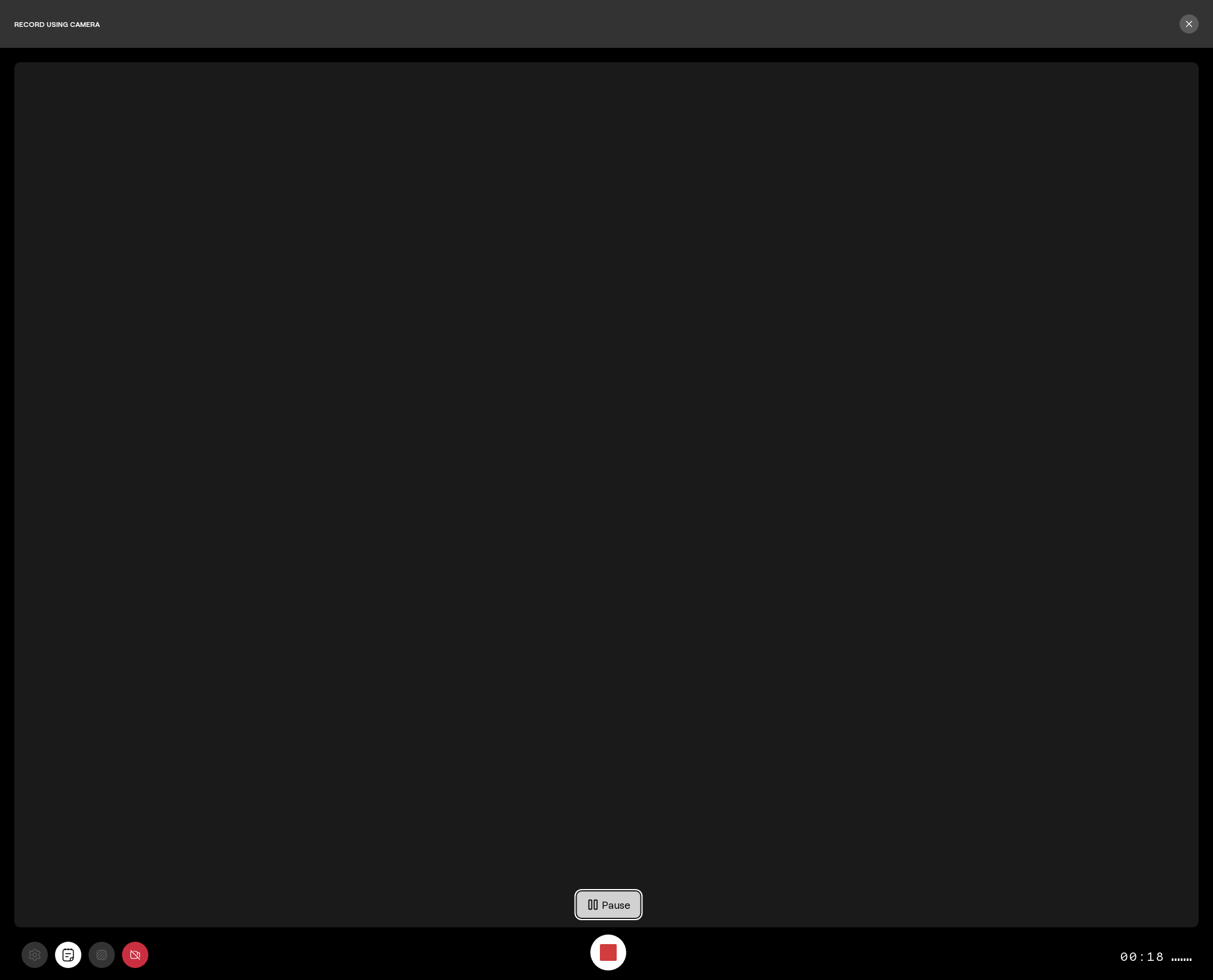
click at [617, 908] on span "Pause" at bounding box center [615, 904] width 28 height 18
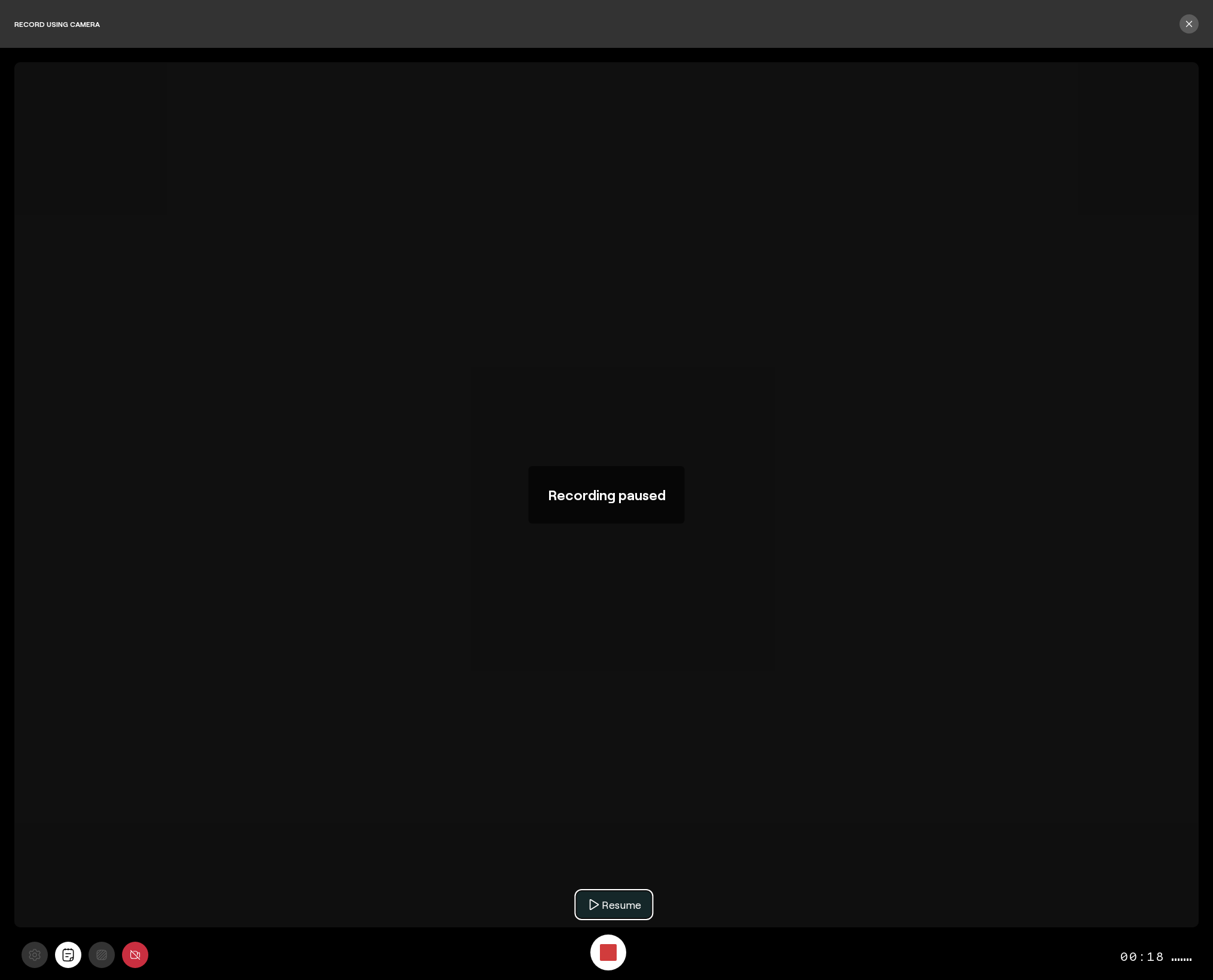
click at [617, 908] on span "Resume" at bounding box center [621, 904] width 40 height 18
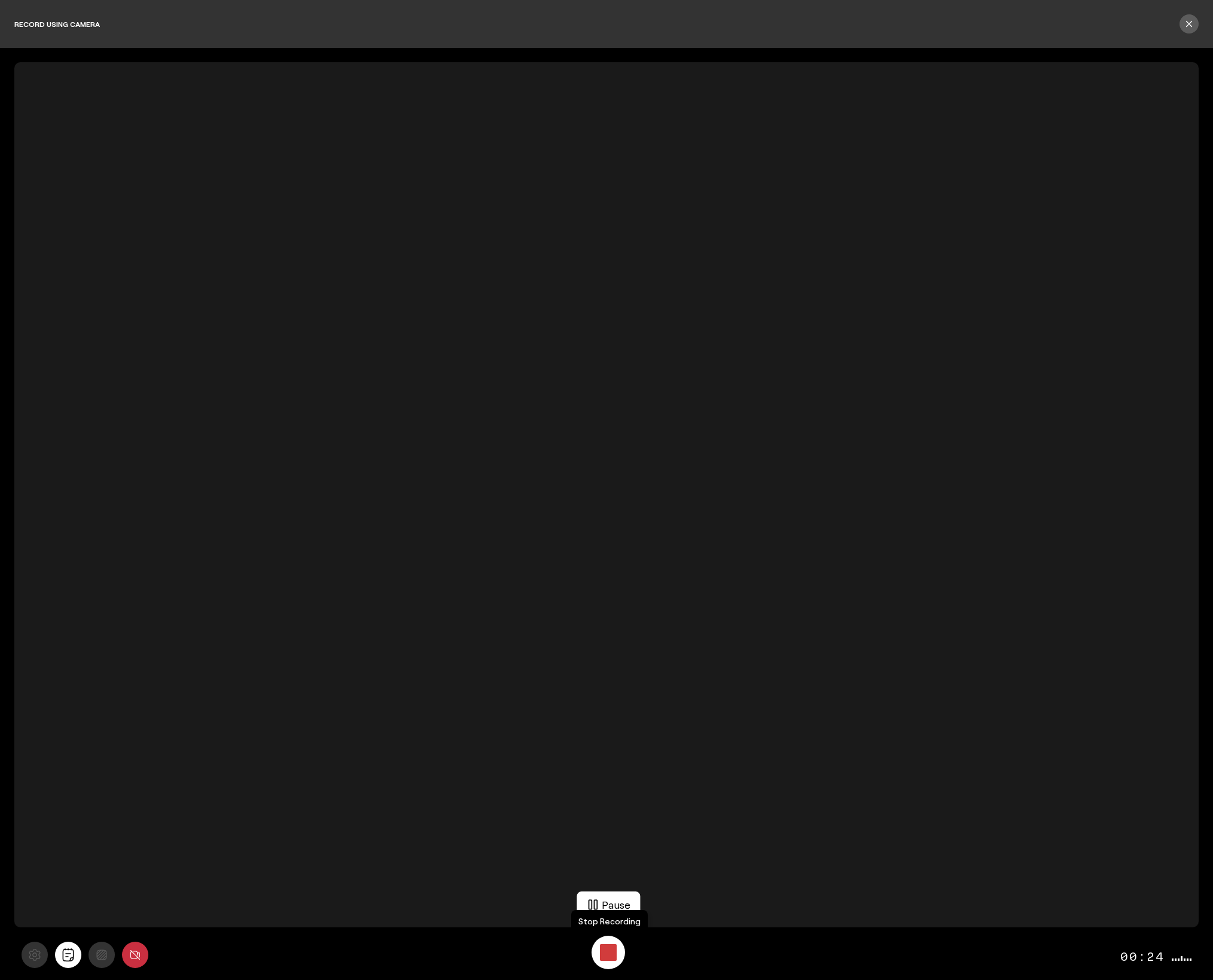
click at [612, 954] on div "Stop Recording" at bounding box center [607, 952] width 16 height 16
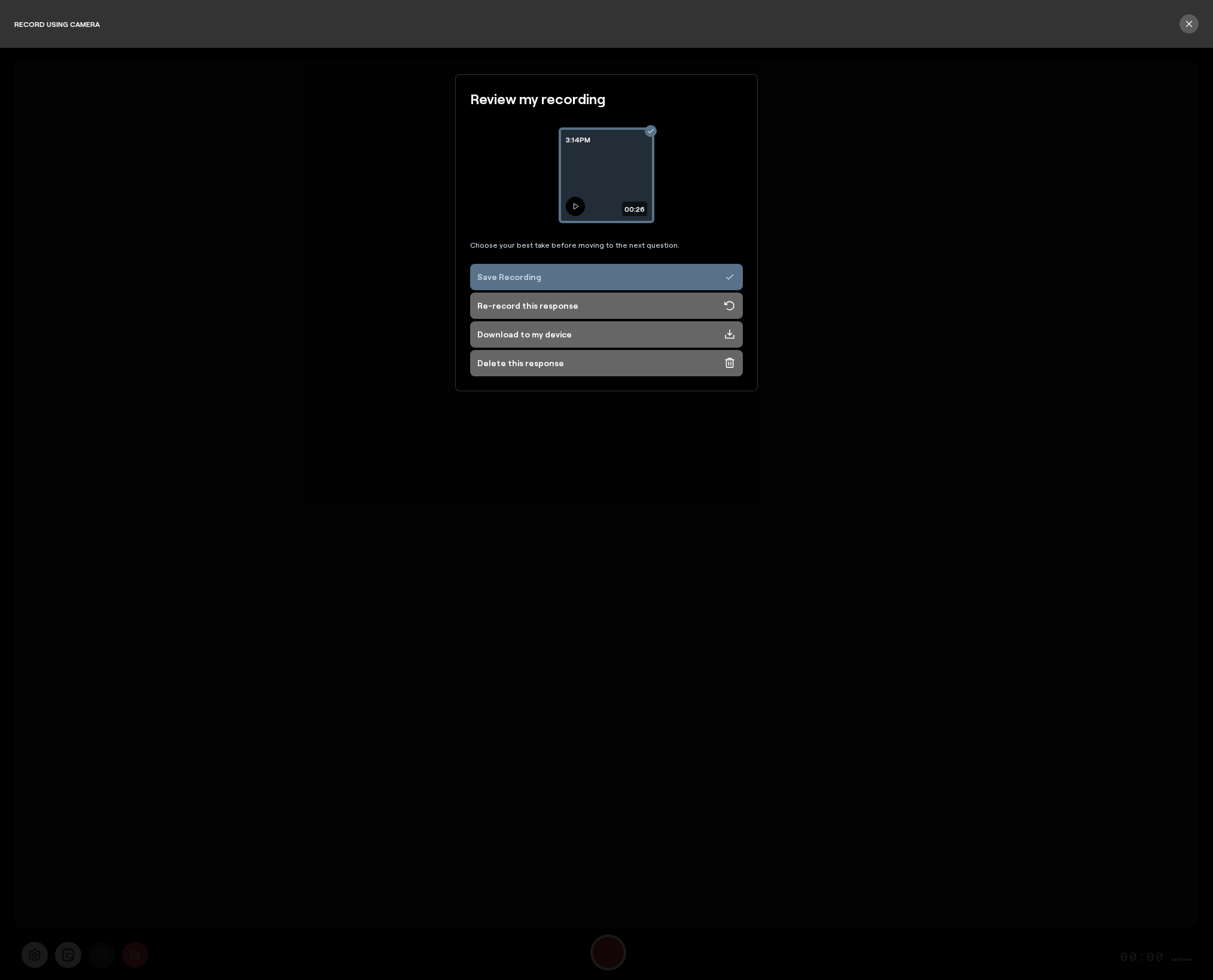
click at [574, 207] on icon at bounding box center [576, 206] width 5 height 5
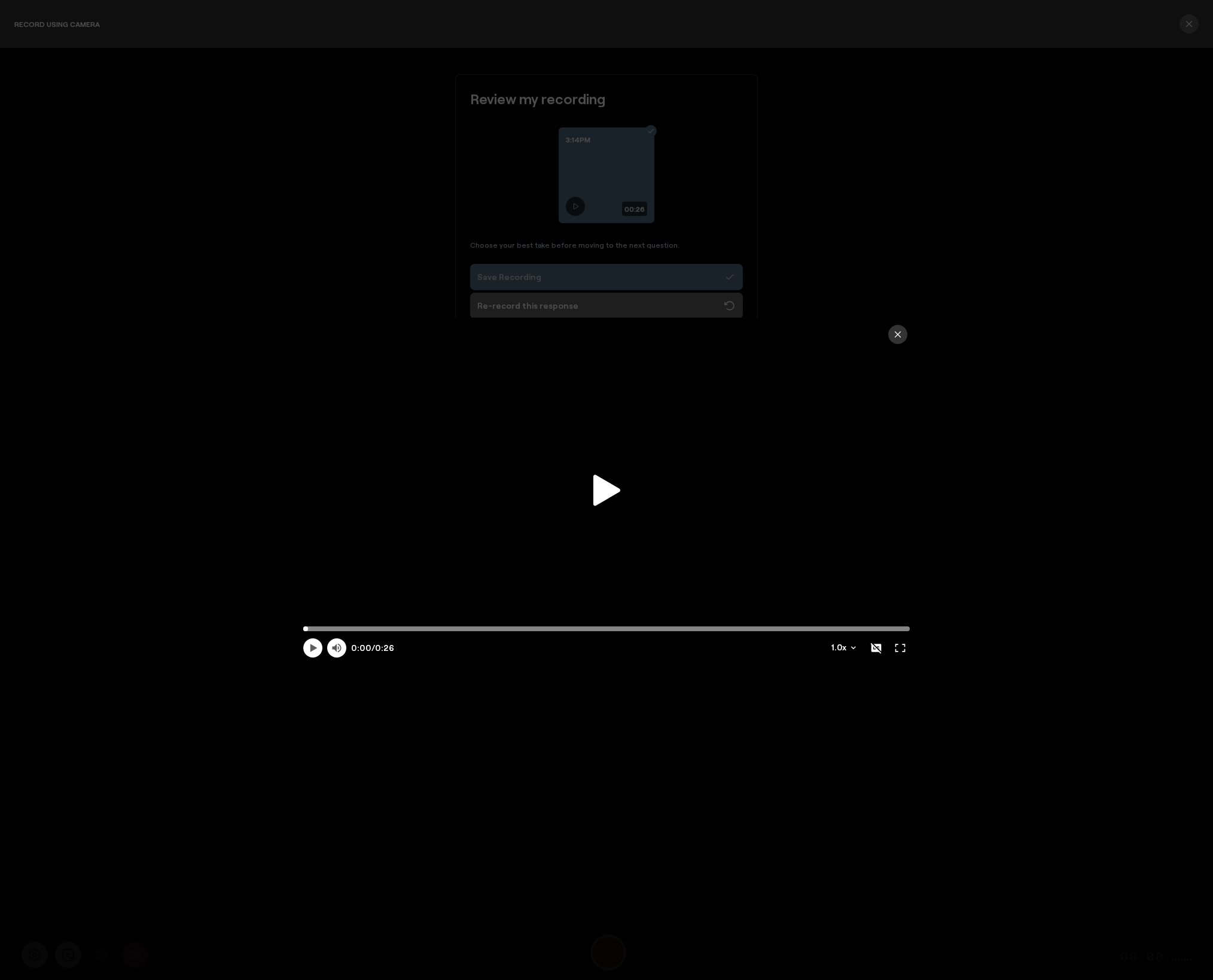
click at [602, 493] on icon at bounding box center [606, 490] width 27 height 31
type input "26.35"
click at [894, 336] on icon "button" at bounding box center [897, 334] width 9 height 9
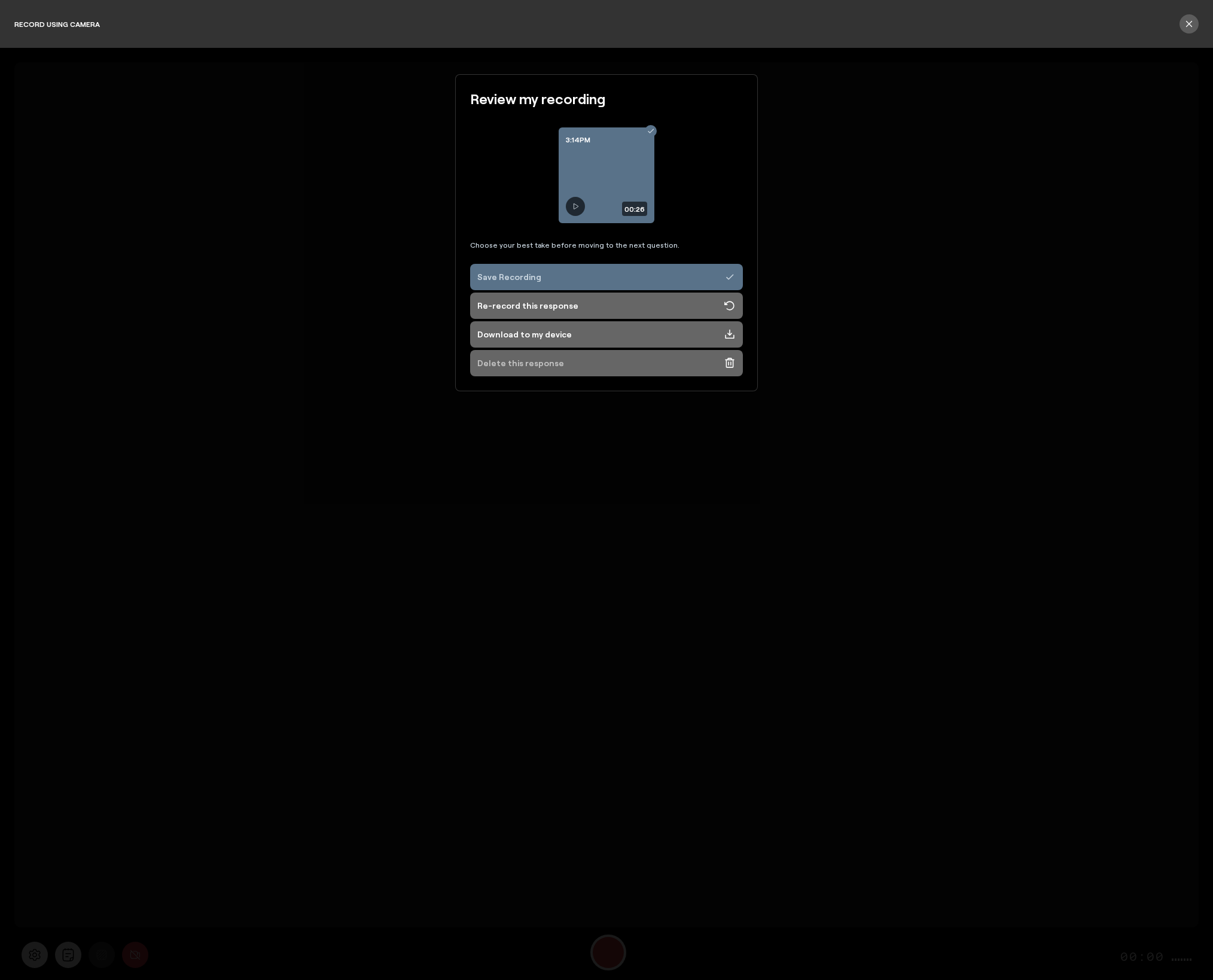
click at [545, 360] on div "Delete this response" at bounding box center [520, 363] width 87 height 12
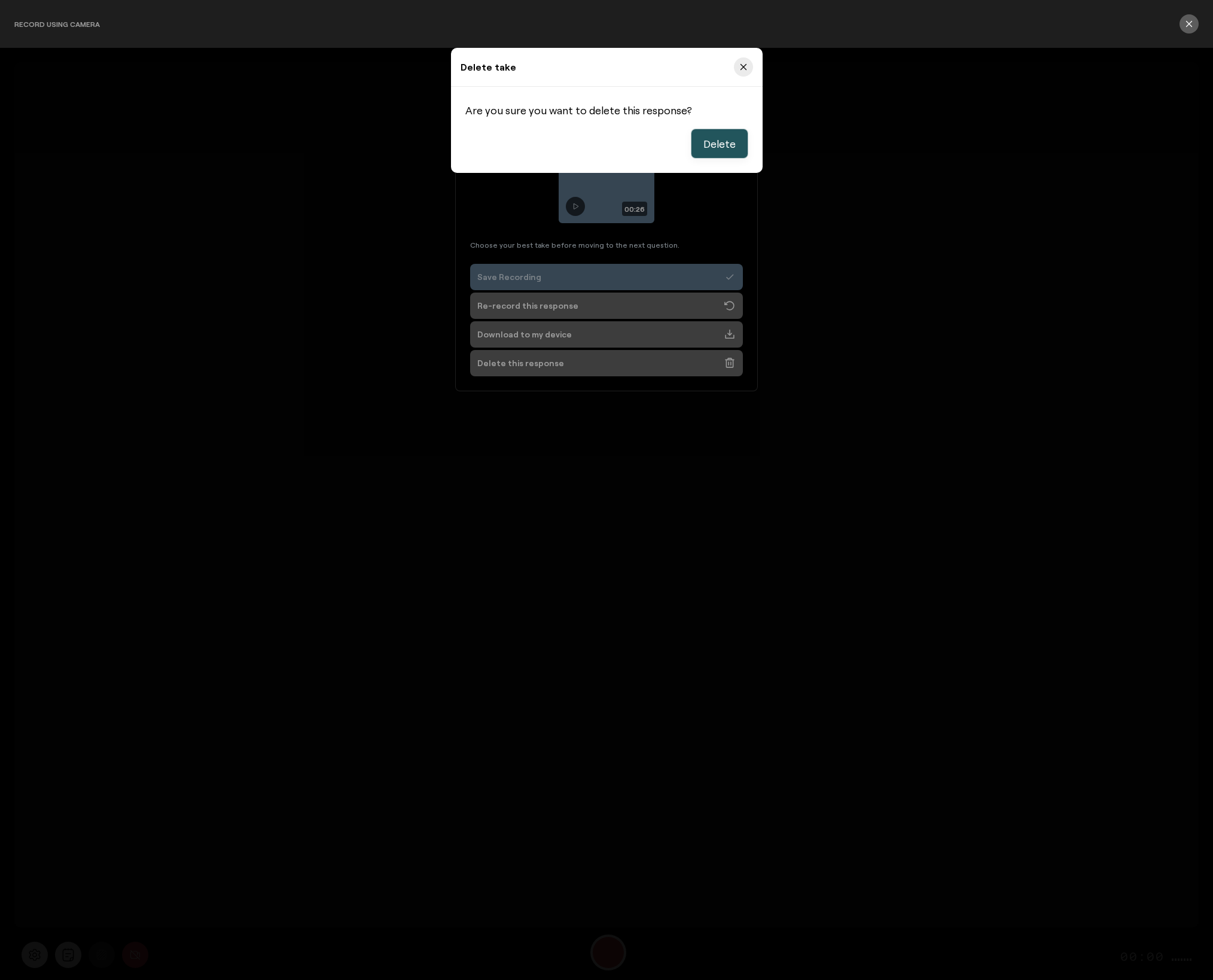
click at [726, 140] on span "Delete" at bounding box center [719, 143] width 32 height 15
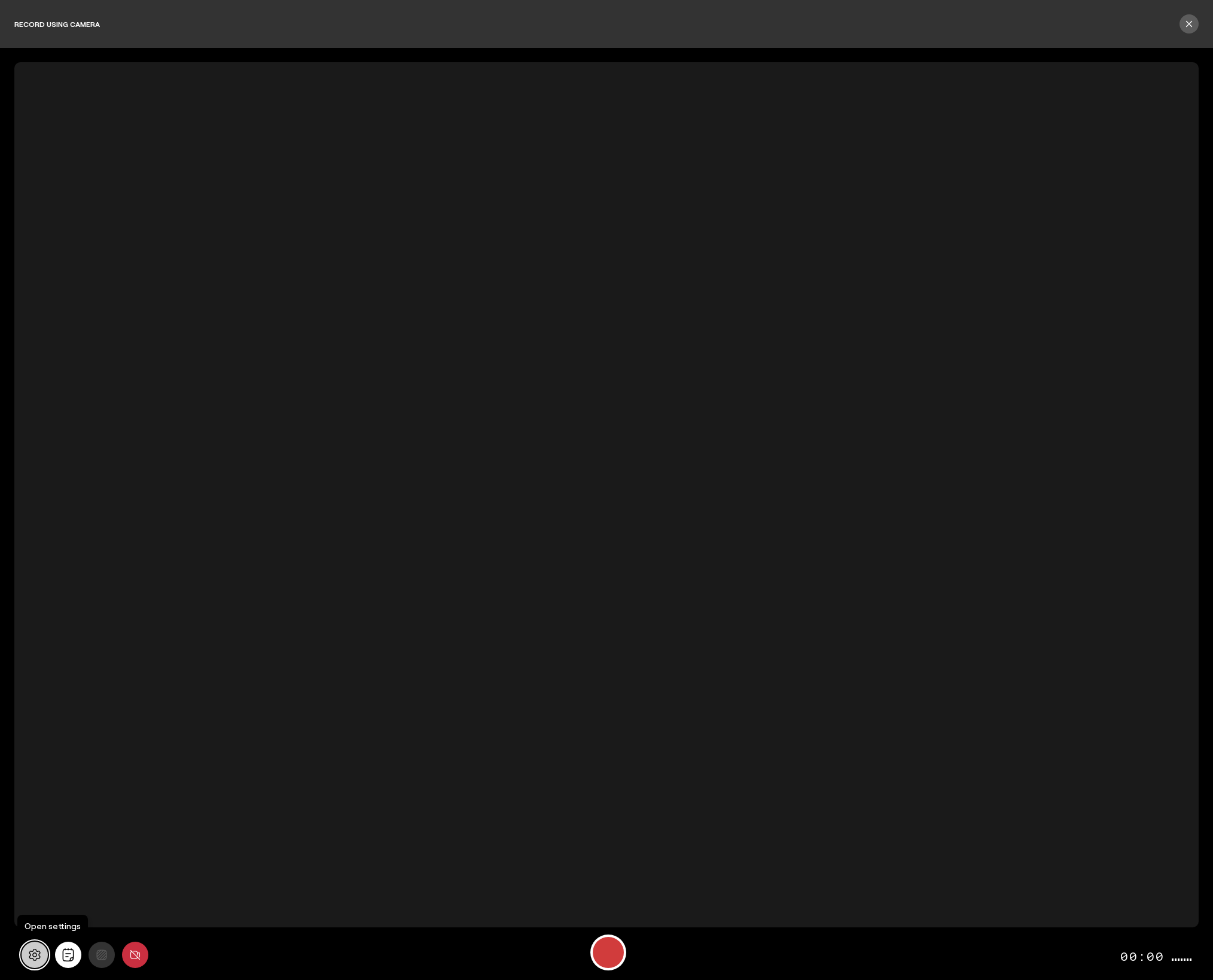
click at [36, 955] on icon at bounding box center [34, 955] width 11 height 12
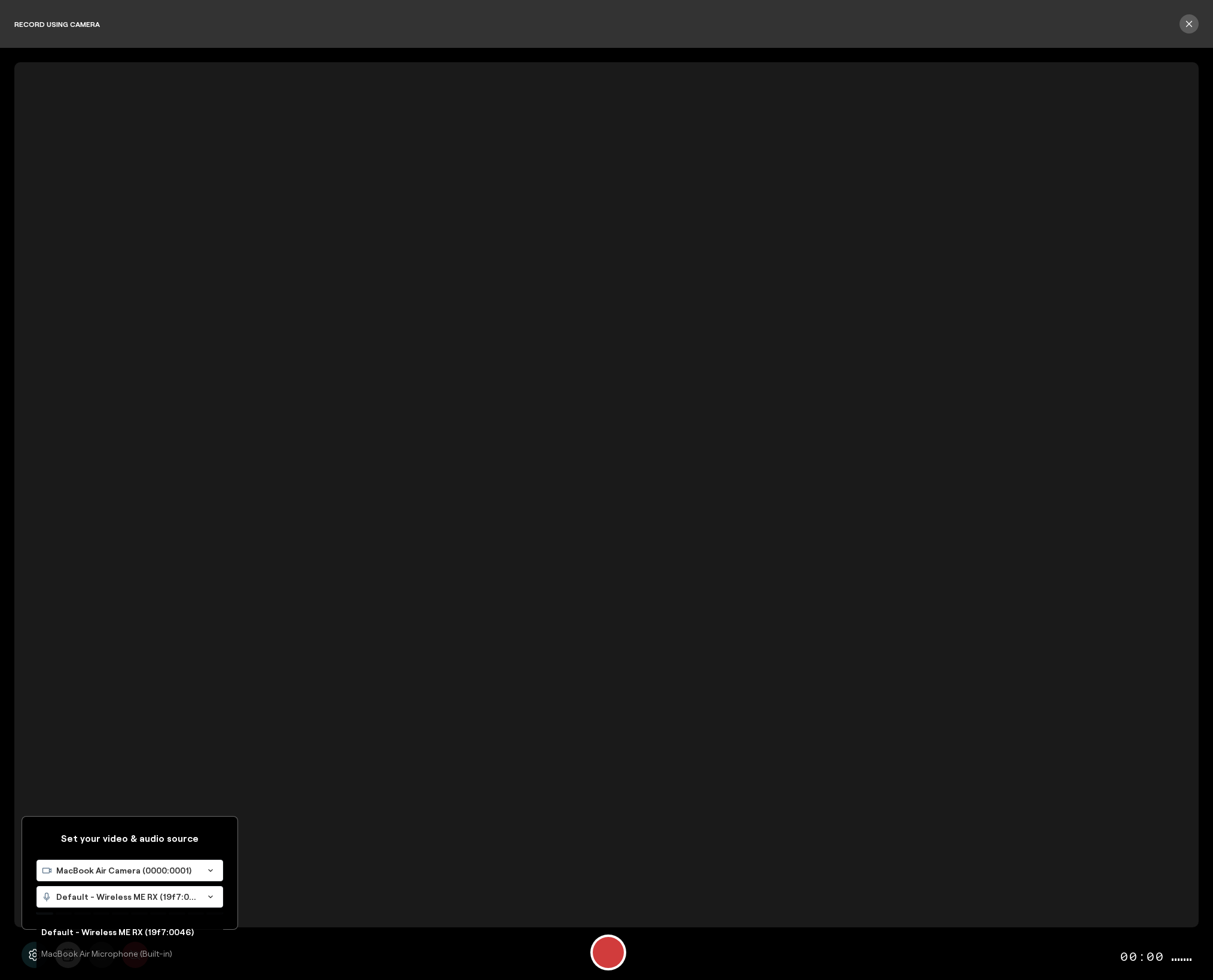
click at [98, 904] on div "Default - Wireless ME RX (19f7:0046)" at bounding box center [117, 896] width 161 height 21
click at [100, 952] on span "MacBook Air Microphone (Built-in)" at bounding box center [111, 953] width 140 height 10
click at [609, 952] on div "Start Recording" at bounding box center [608, 952] width 31 height 31
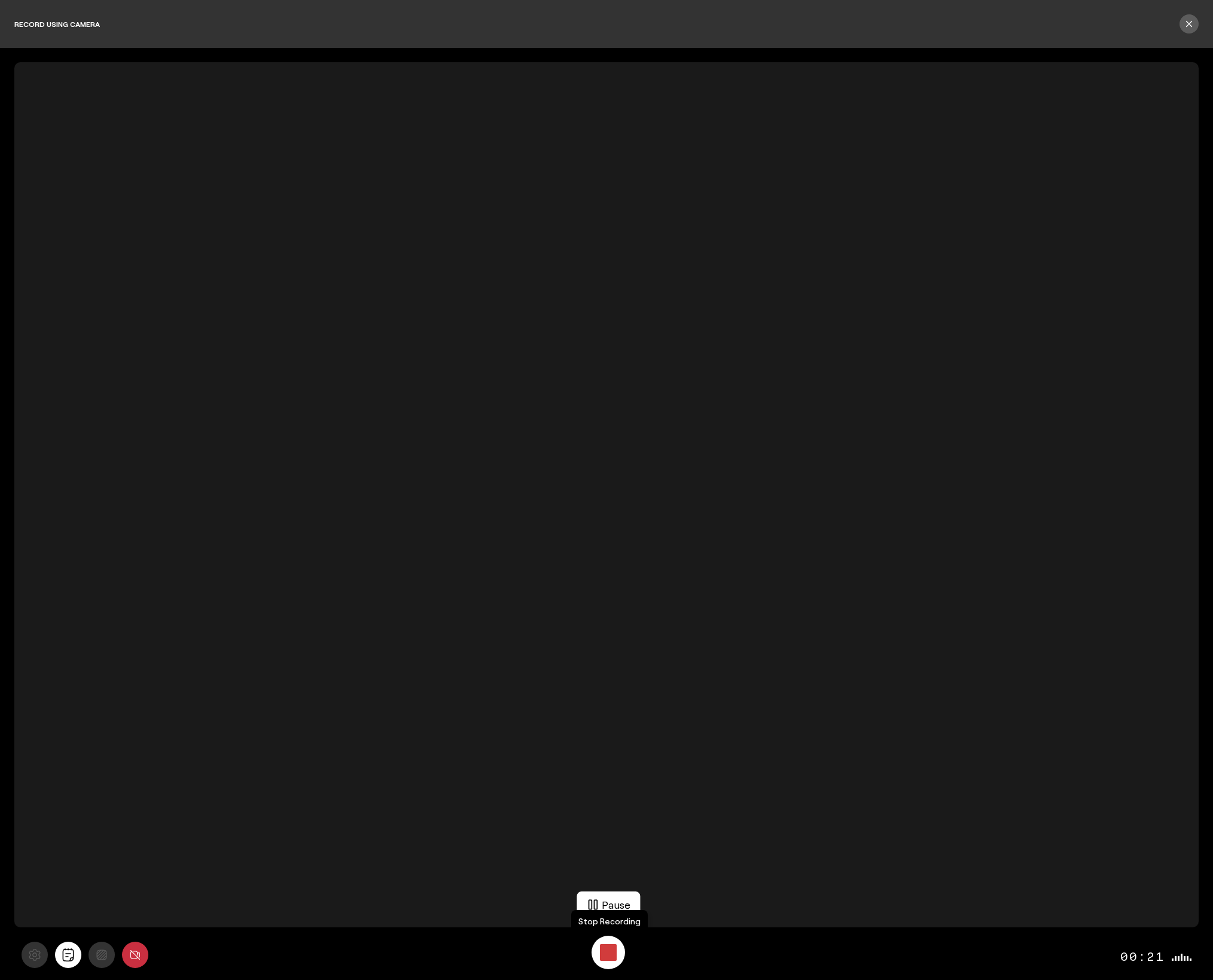
click at [609, 951] on div "Stop Recording" at bounding box center [607, 952] width 16 height 16
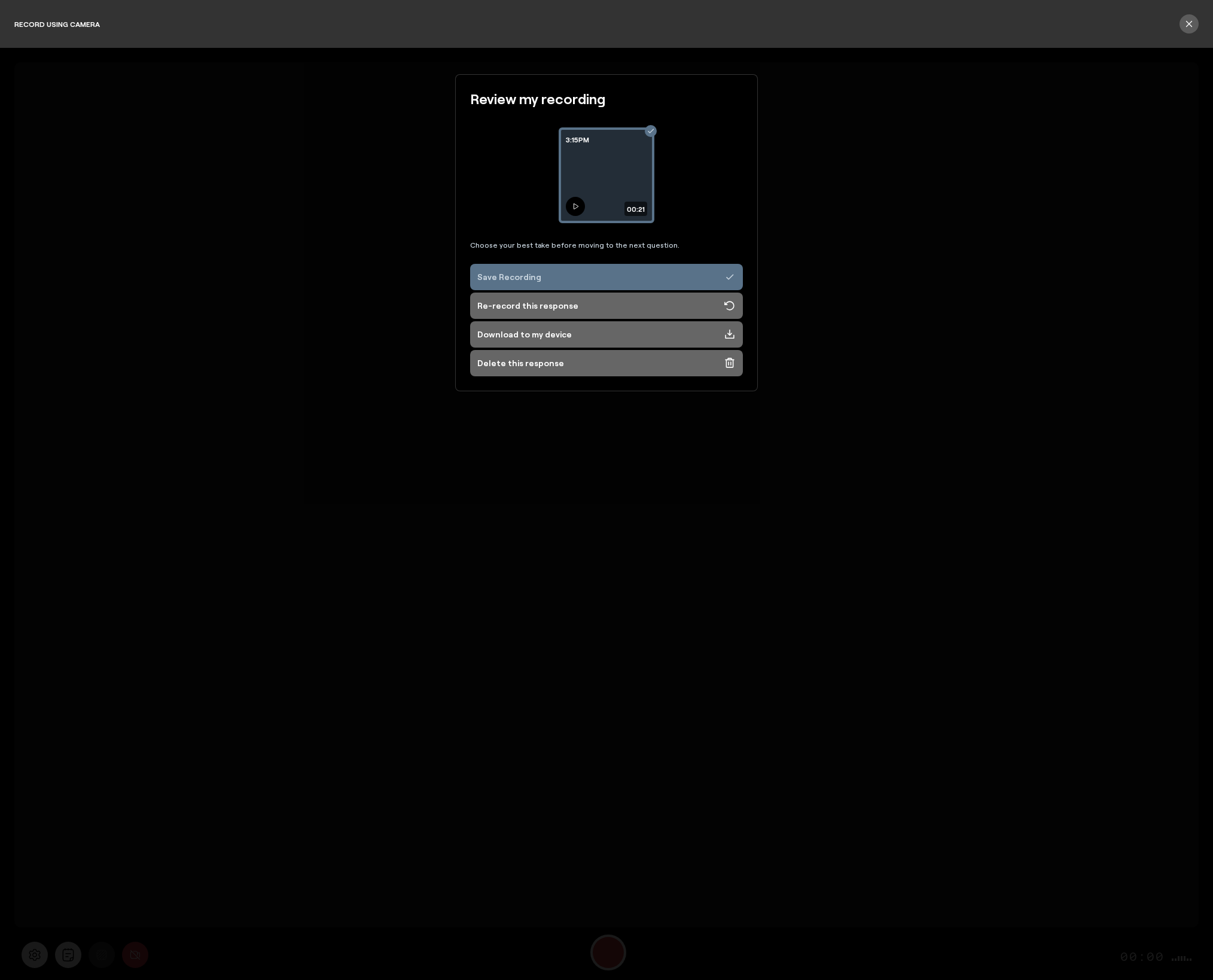
click at [576, 205] on icon at bounding box center [576, 206] width 5 height 5
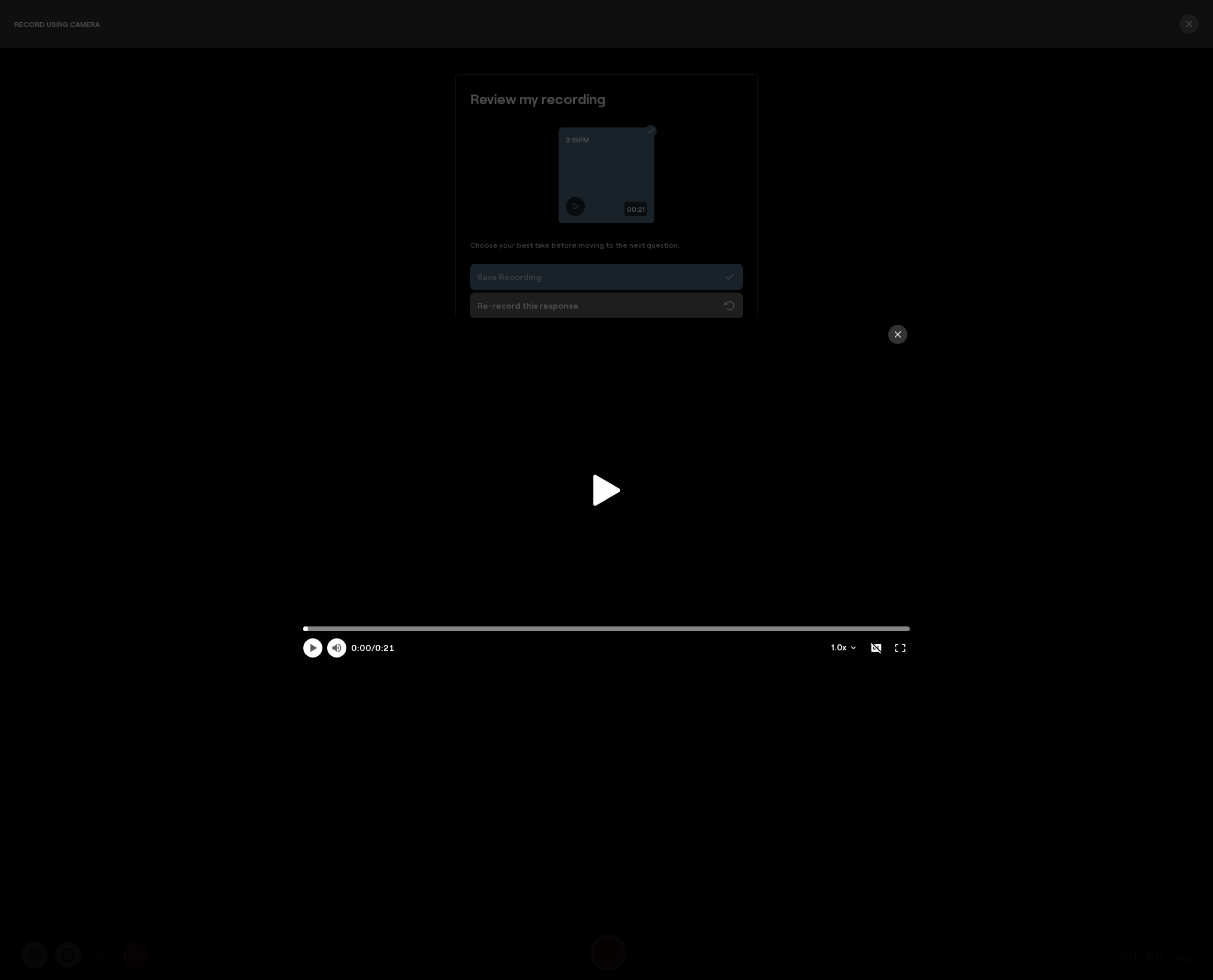
click at [602, 490] on icon at bounding box center [606, 490] width 27 height 31
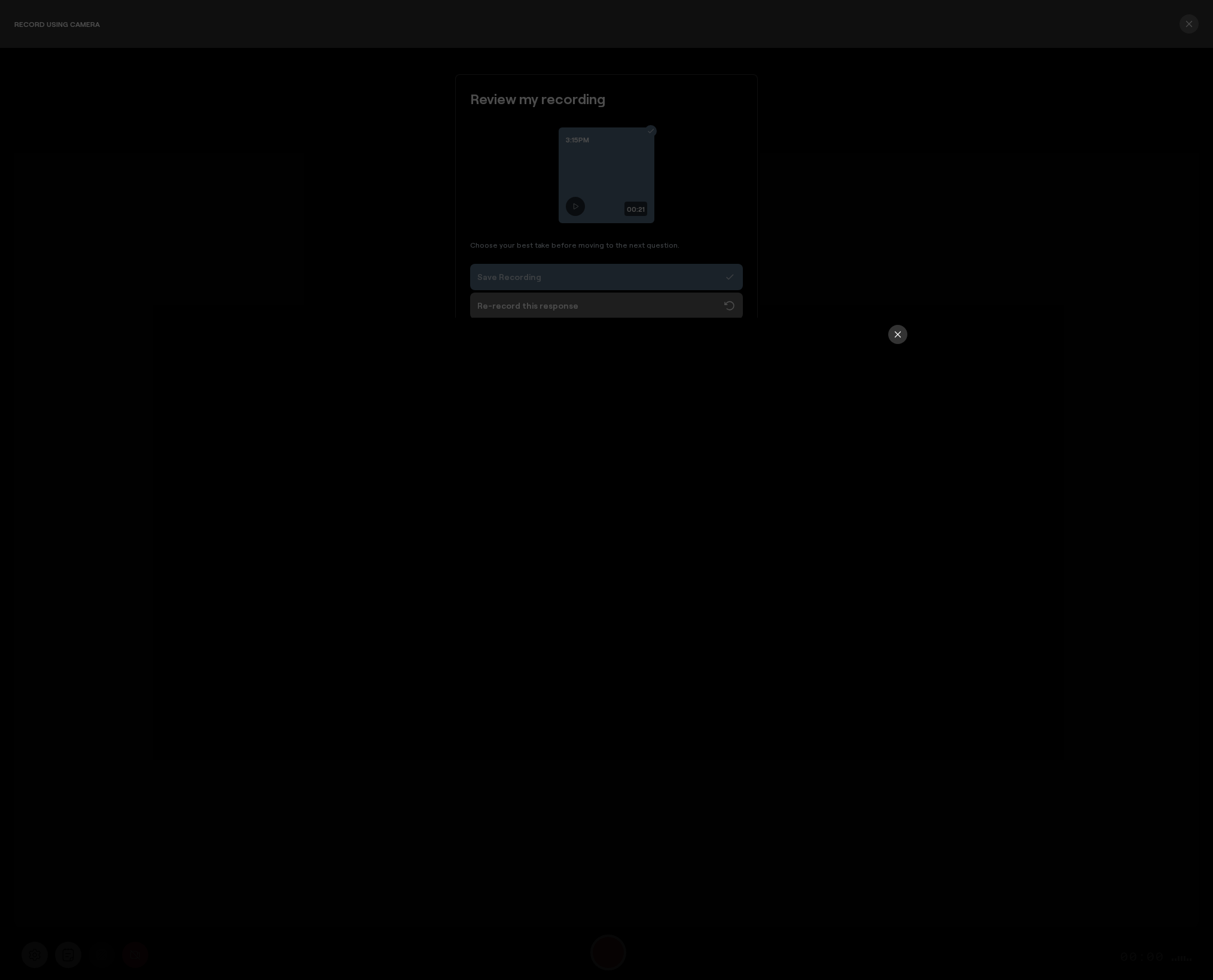
type input "21.9"
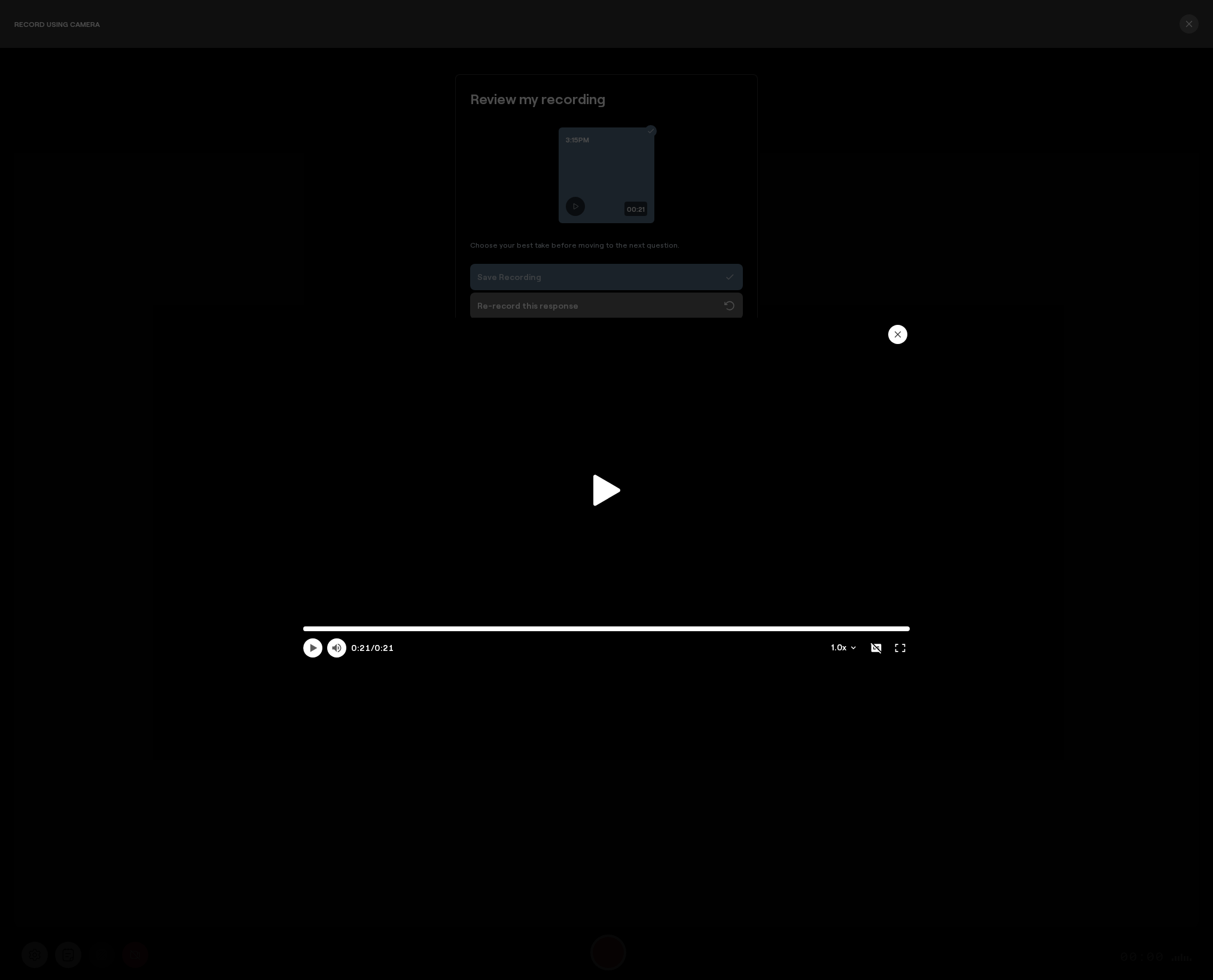
click at [901, 333] on icon "button" at bounding box center [897, 334] width 9 height 9
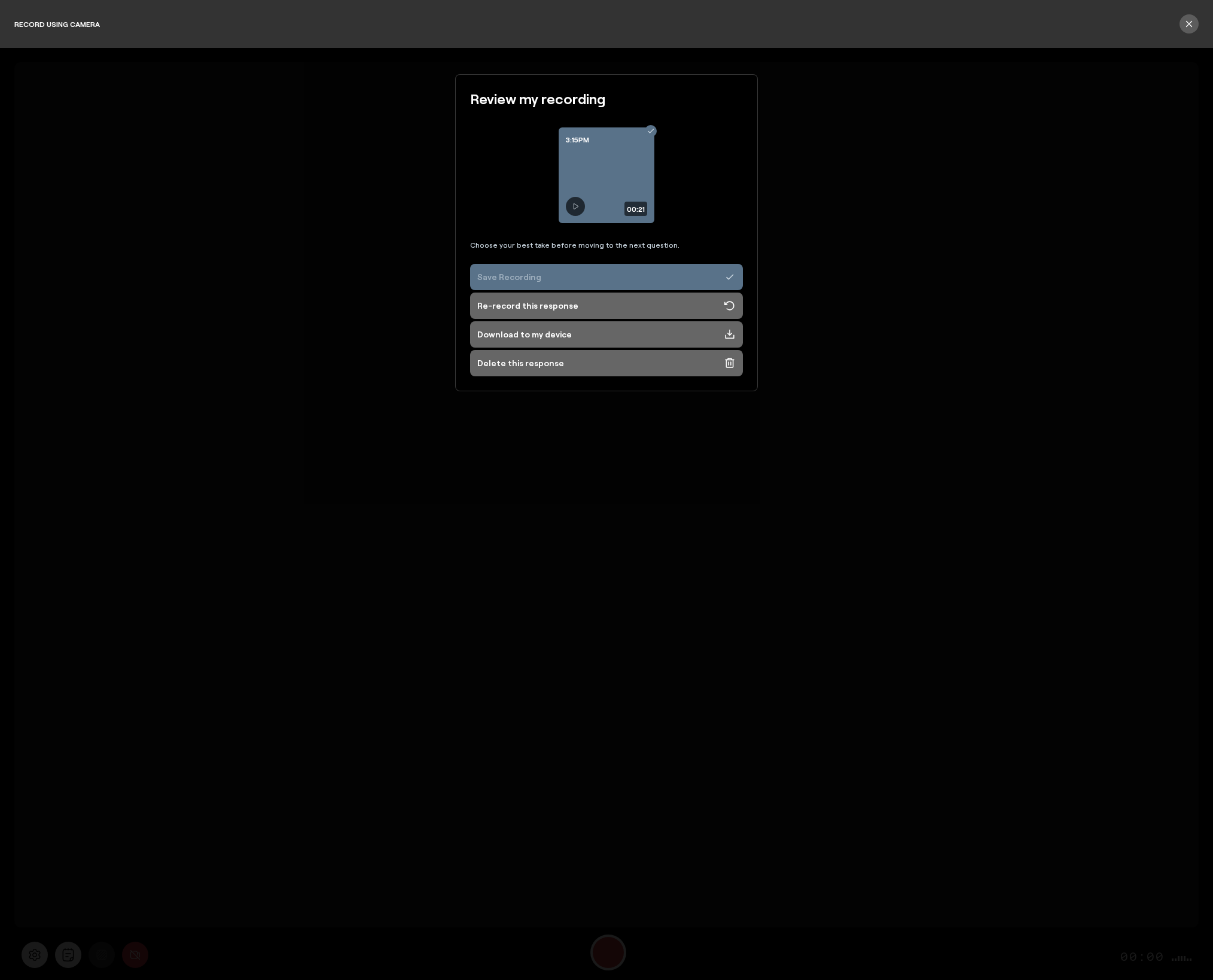
click at [519, 278] on div "Save Recording" at bounding box center [509, 277] width 64 height 12
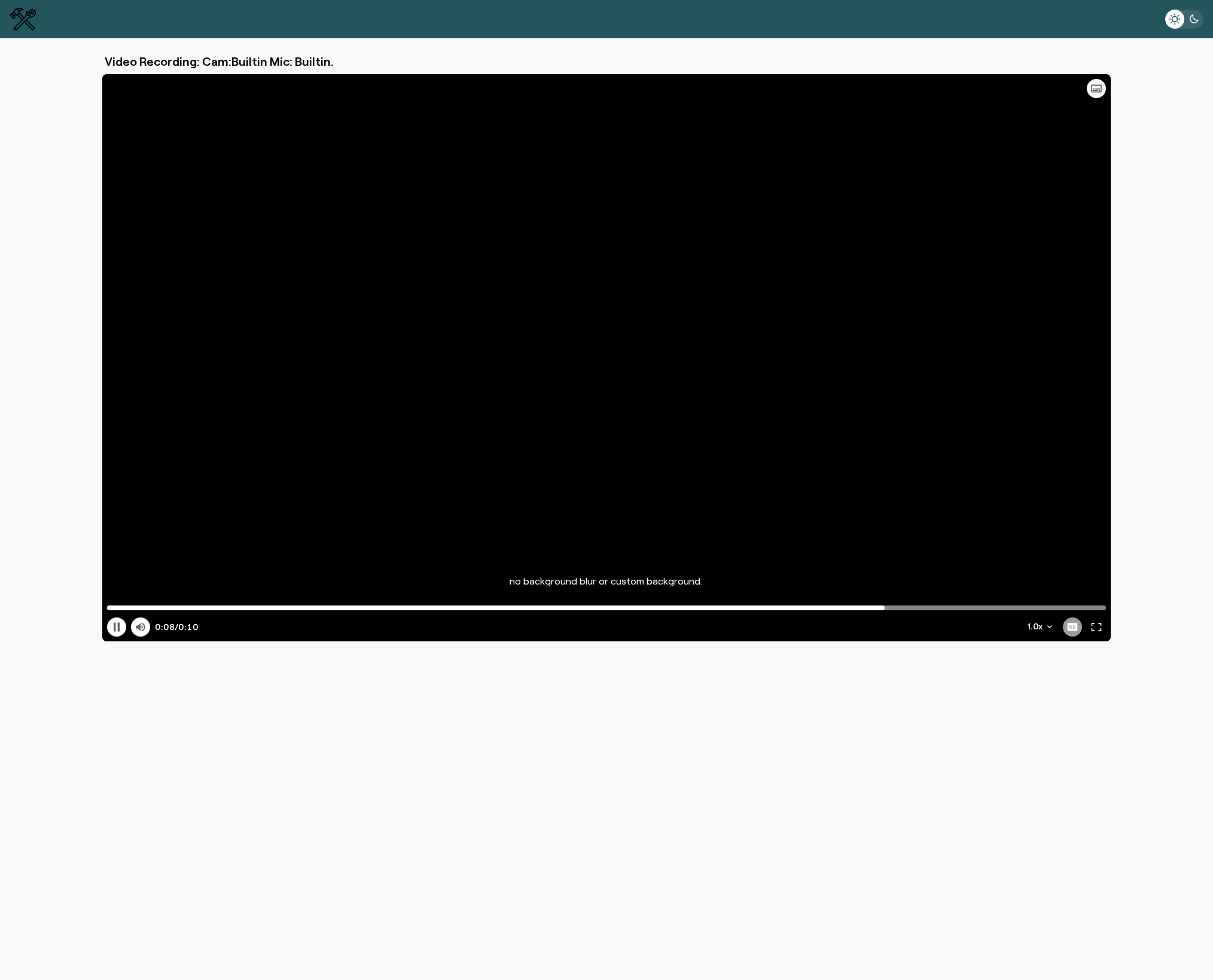
click at [895, 282] on div at bounding box center [606, 357] width 1008 height 567
click at [173, 734] on div "Video Recording: Cam:Builtin Mic: Builtin. Video Recording: Cam:Builtin Mic: Bu…" at bounding box center [606, 490] width 1213 height 980
click at [115, 628] on icon at bounding box center [117, 626] width 7 height 8
click at [115, 628] on icon at bounding box center [116, 627] width 6 height 9
click at [120, 627] on icon at bounding box center [117, 626] width 7 height 8
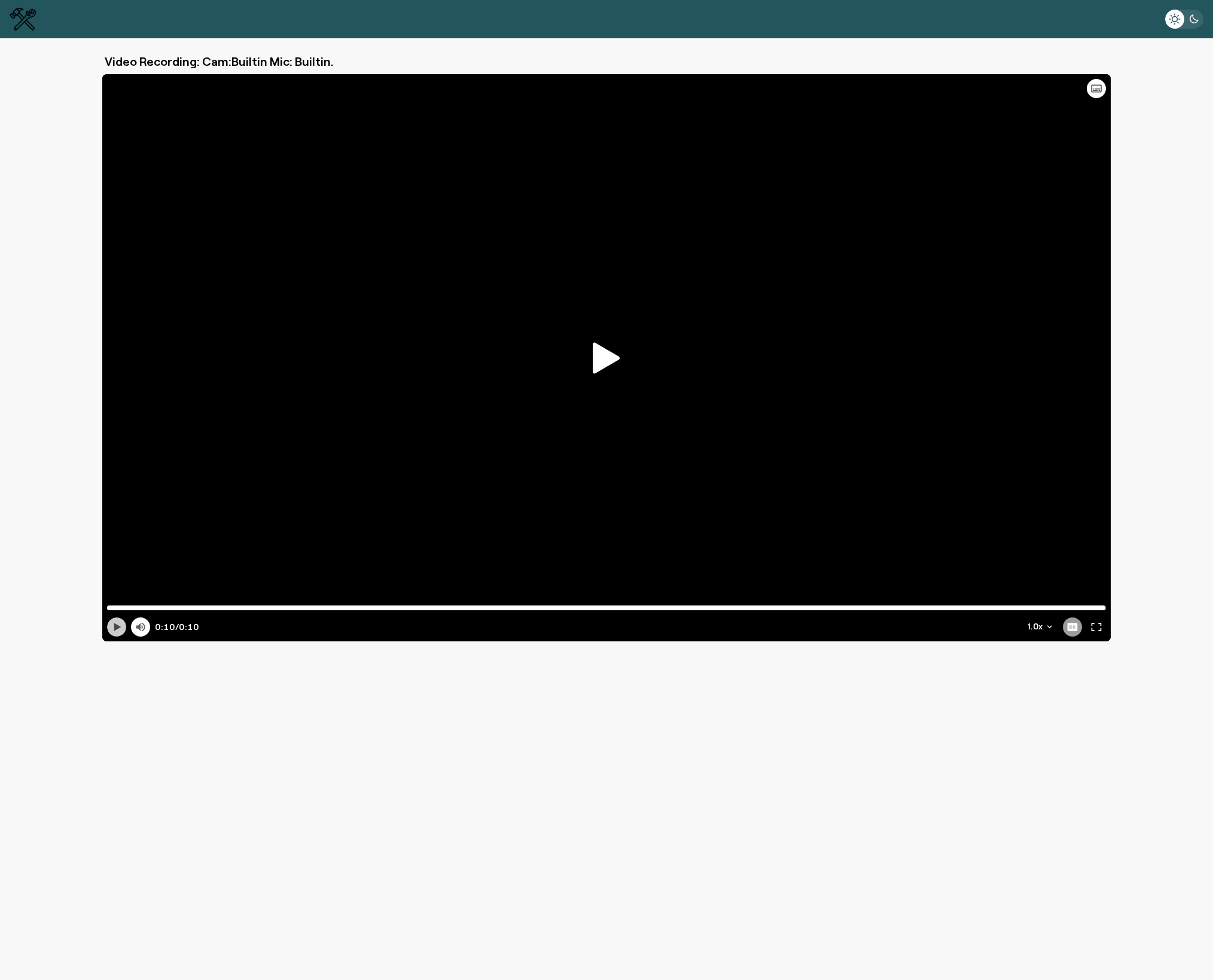
click at [123, 627] on icon at bounding box center [116, 627] width 12 height 12
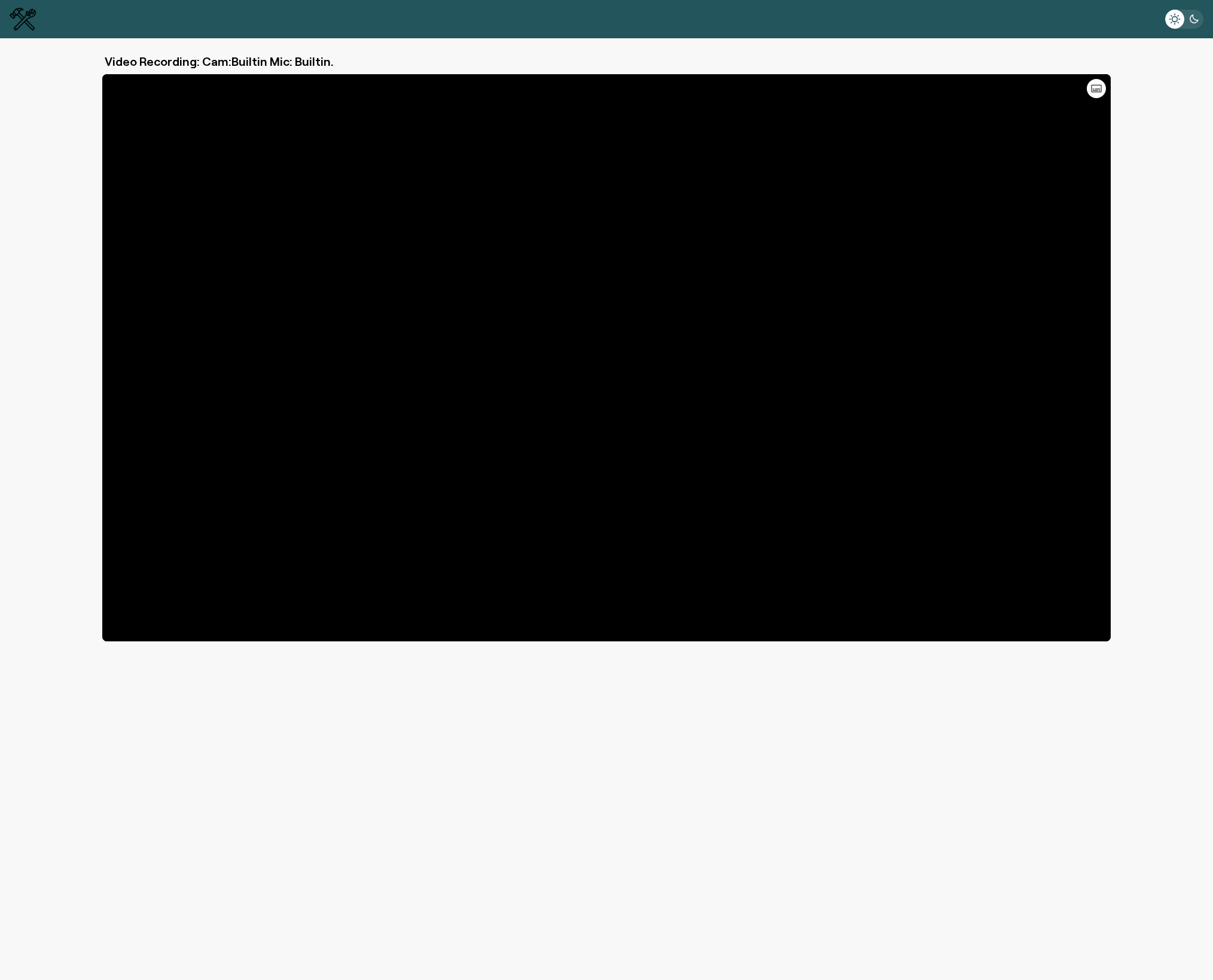
type input "10.63"
type input "26.36"
type input "13.31"
type input "12.3"
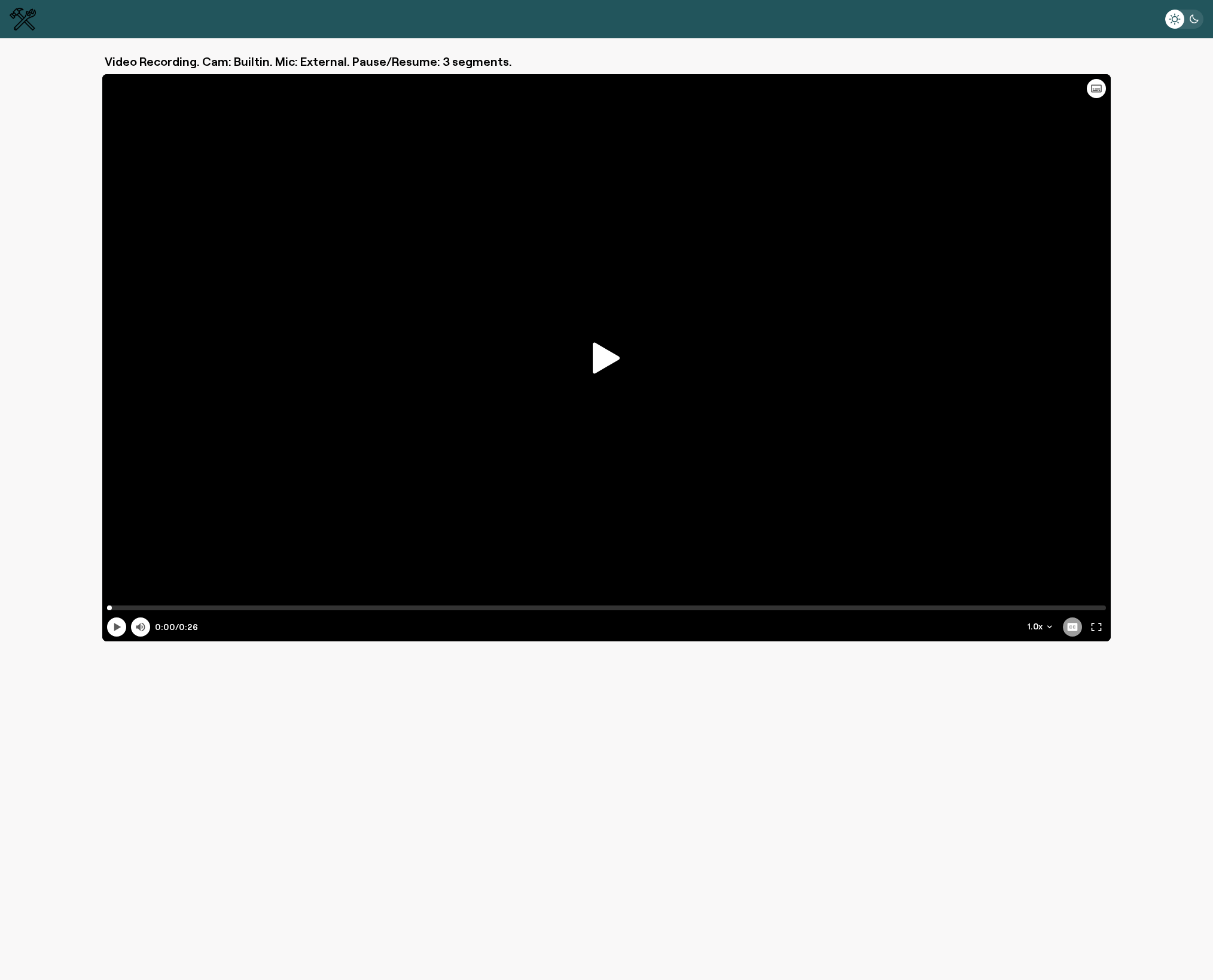
click at [603, 361] on icon at bounding box center [606, 358] width 27 height 31
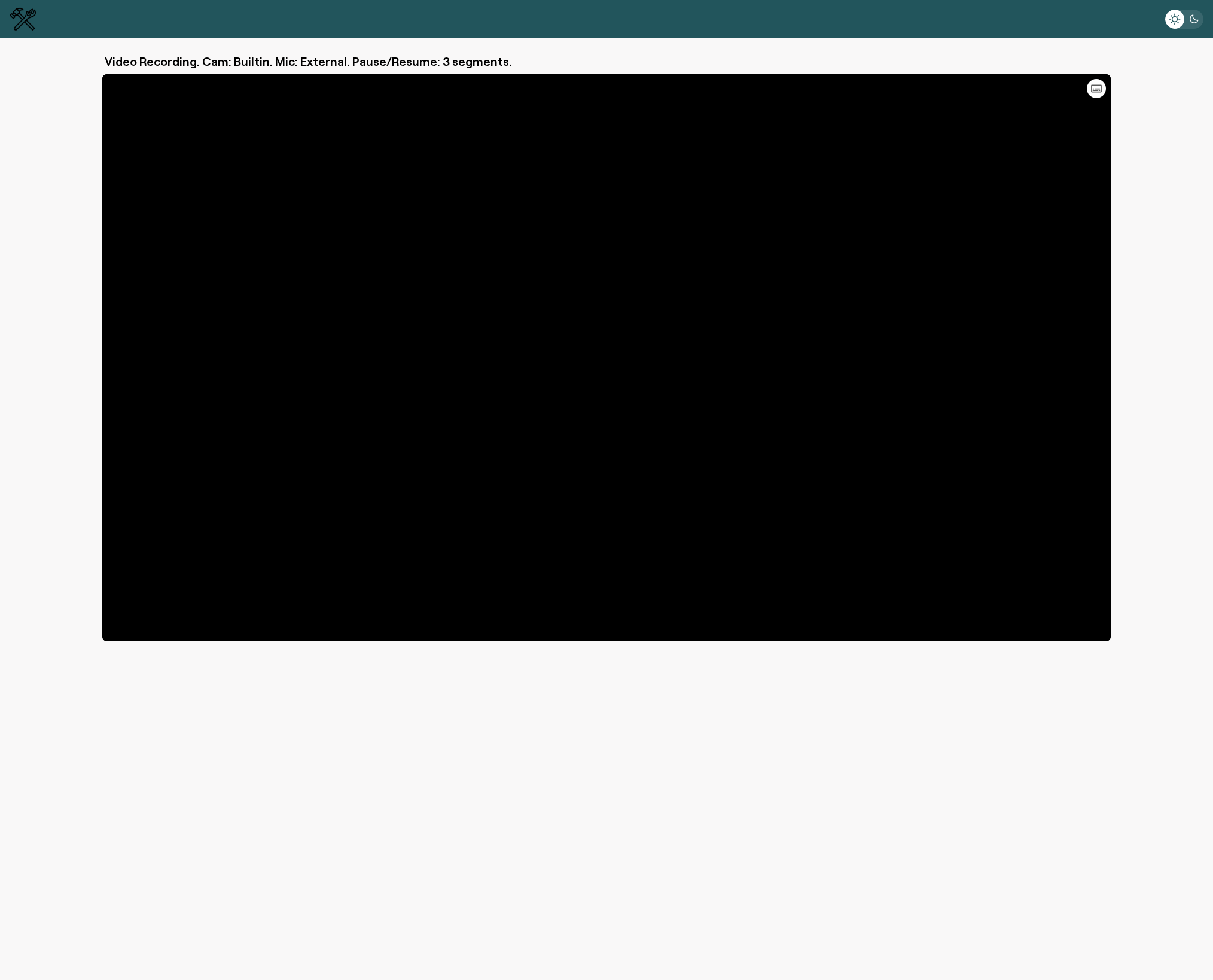
type input "26"
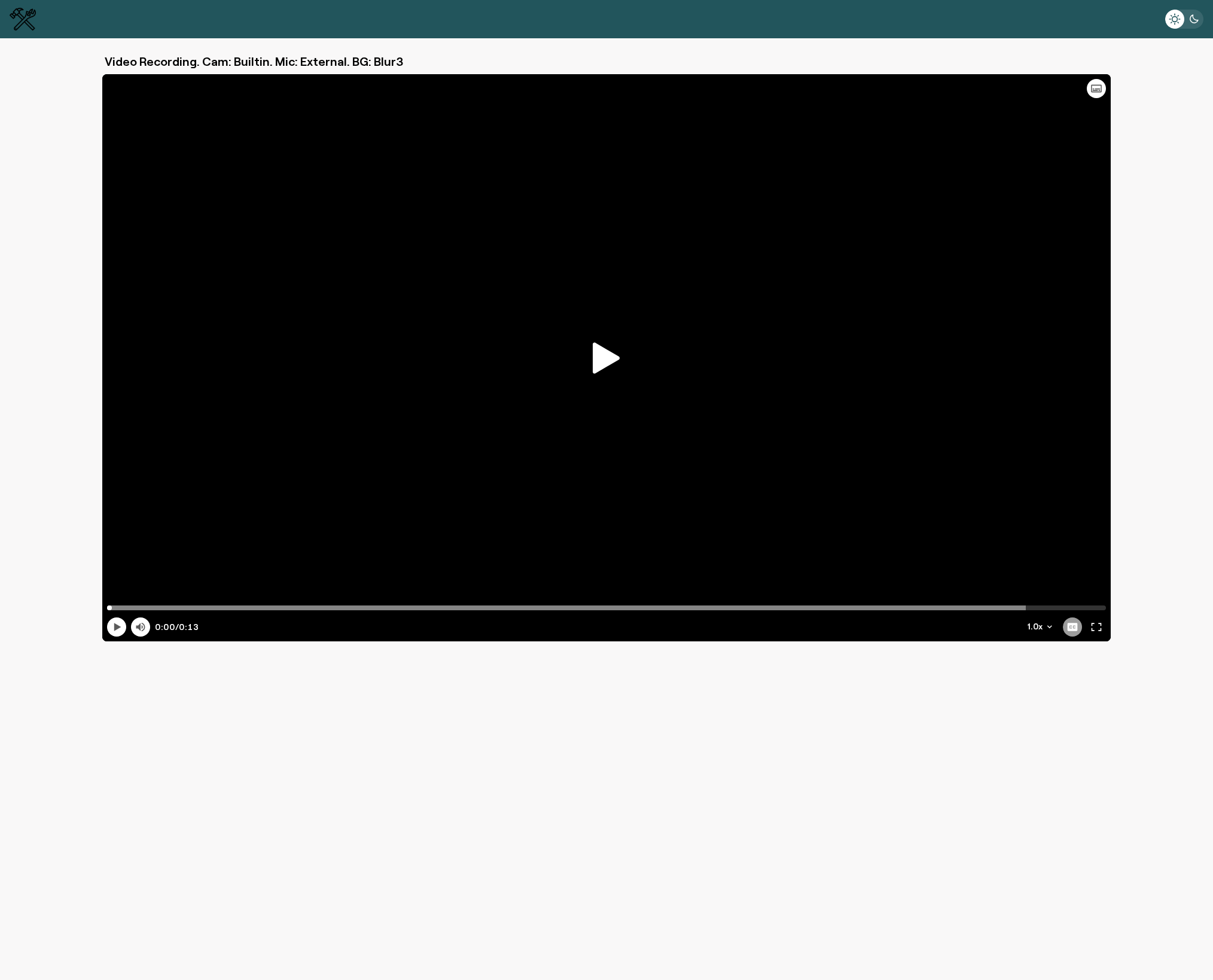
click at [606, 360] on icon at bounding box center [606, 358] width 27 height 31
click at [115, 628] on icon at bounding box center [116, 627] width 6 height 9
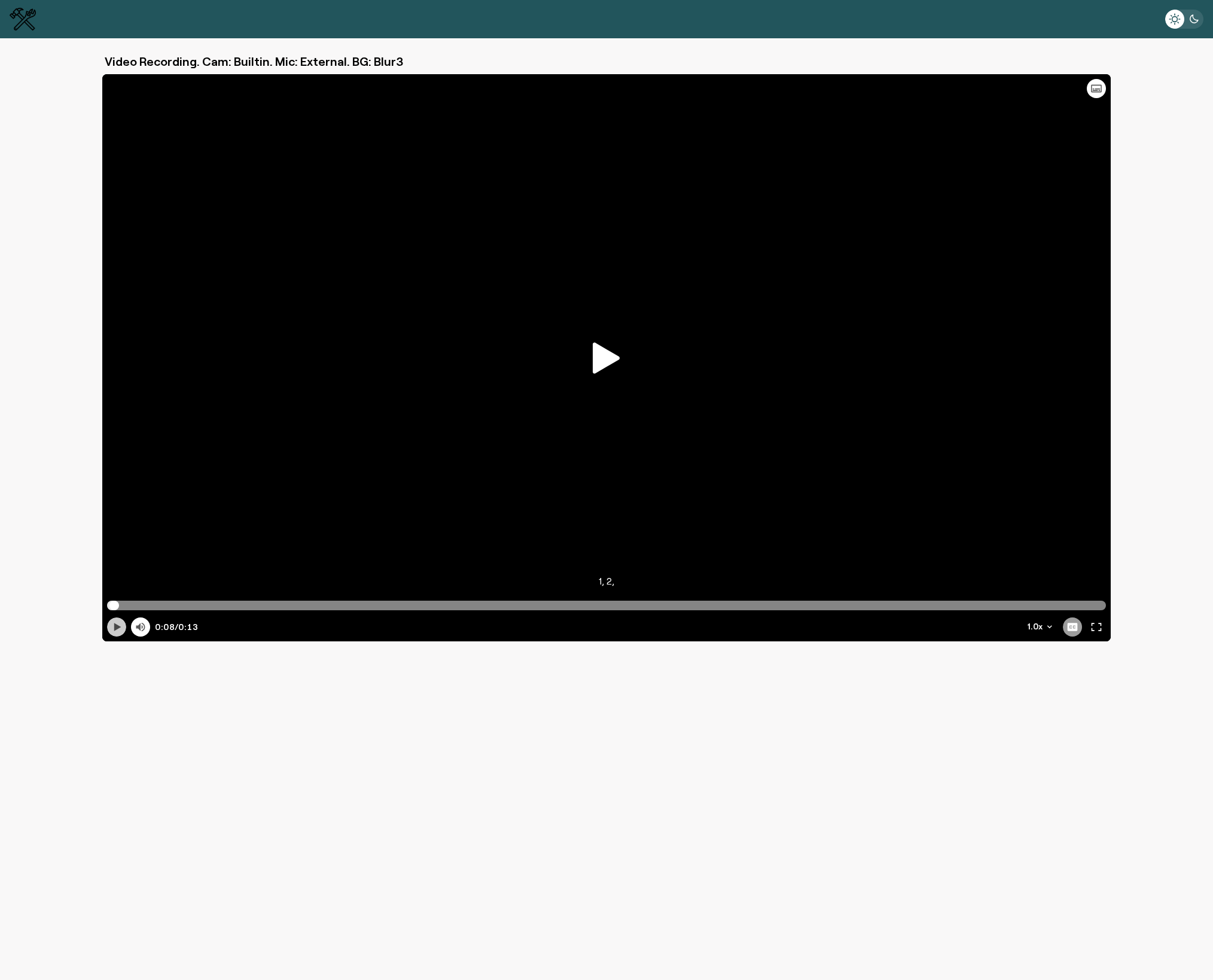
type input "0.03"
click at [114, 606] on input "Progress scrubber" at bounding box center [606, 605] width 998 height 9
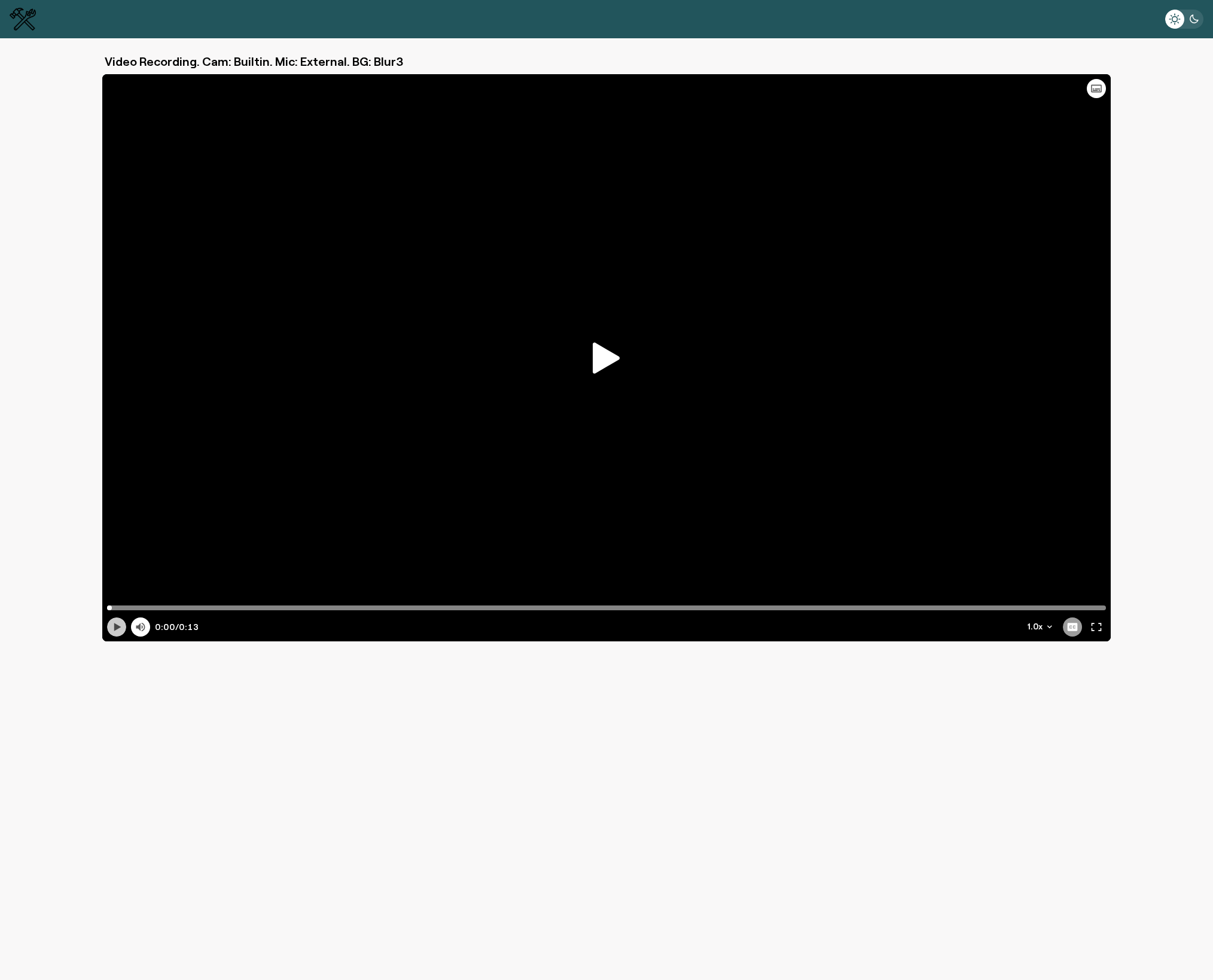
click at [118, 625] on icon at bounding box center [117, 626] width 7 height 8
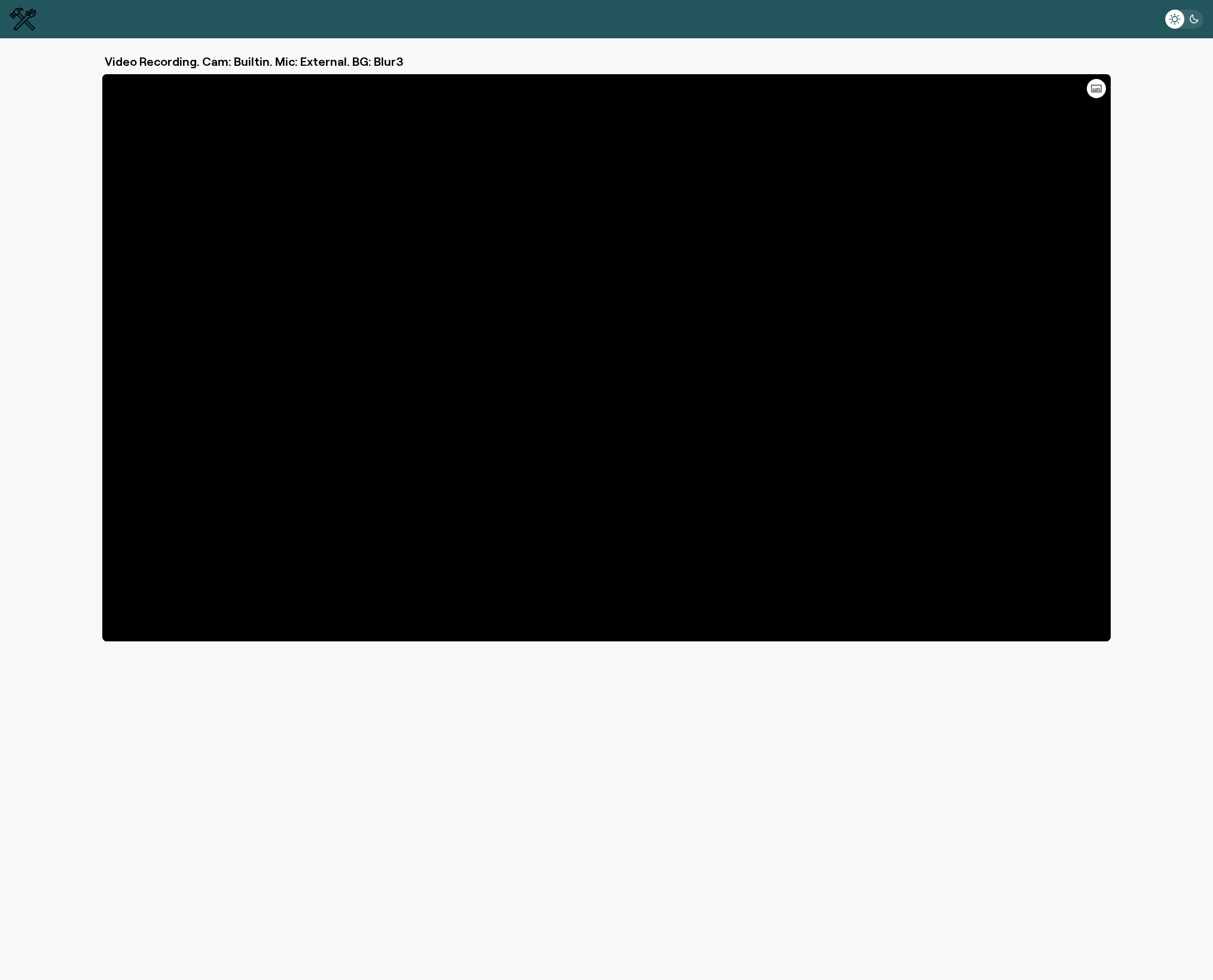
type input "12.63"
type input "12.93"
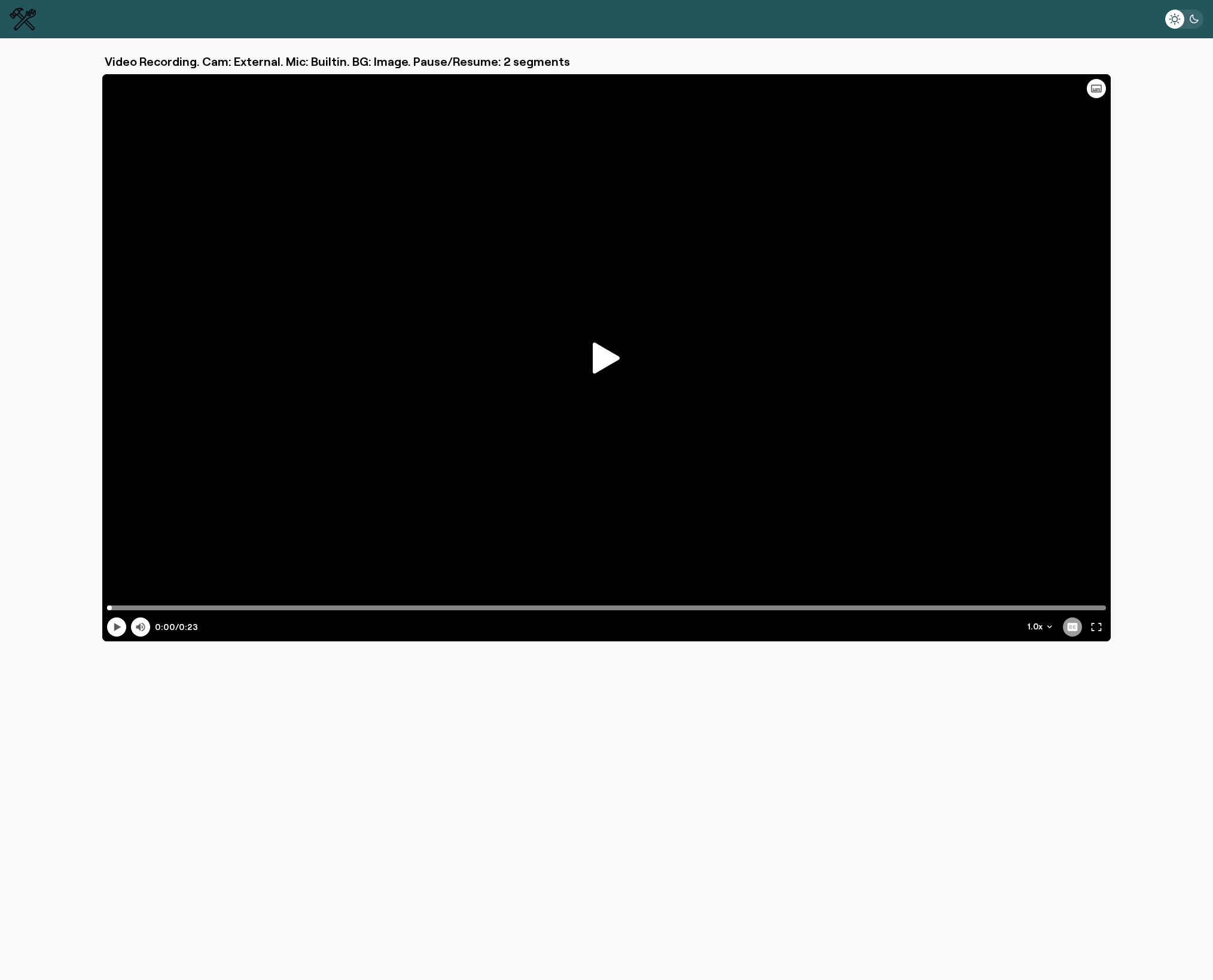
click at [610, 363] on icon at bounding box center [606, 358] width 27 height 31
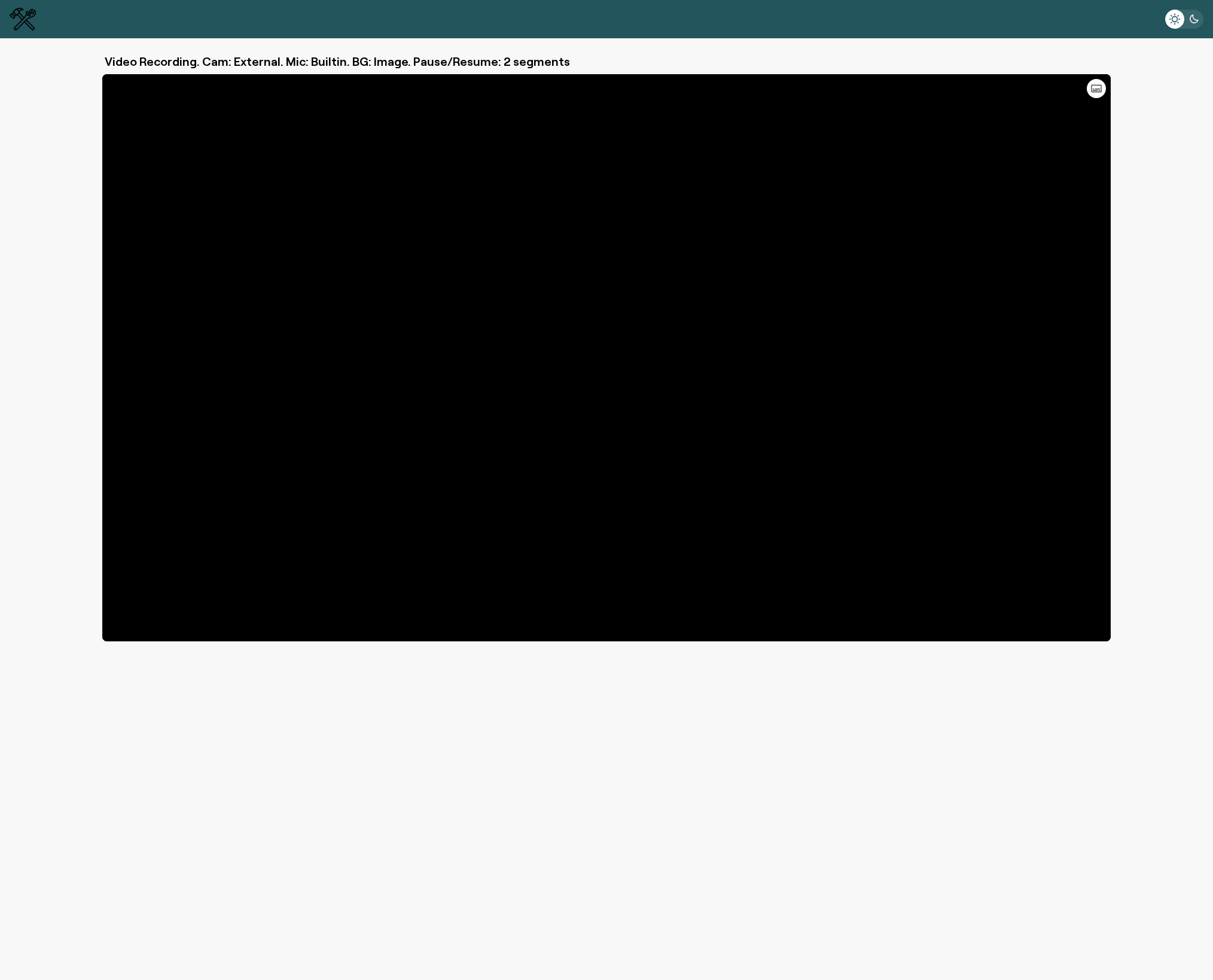
type input "23.66"
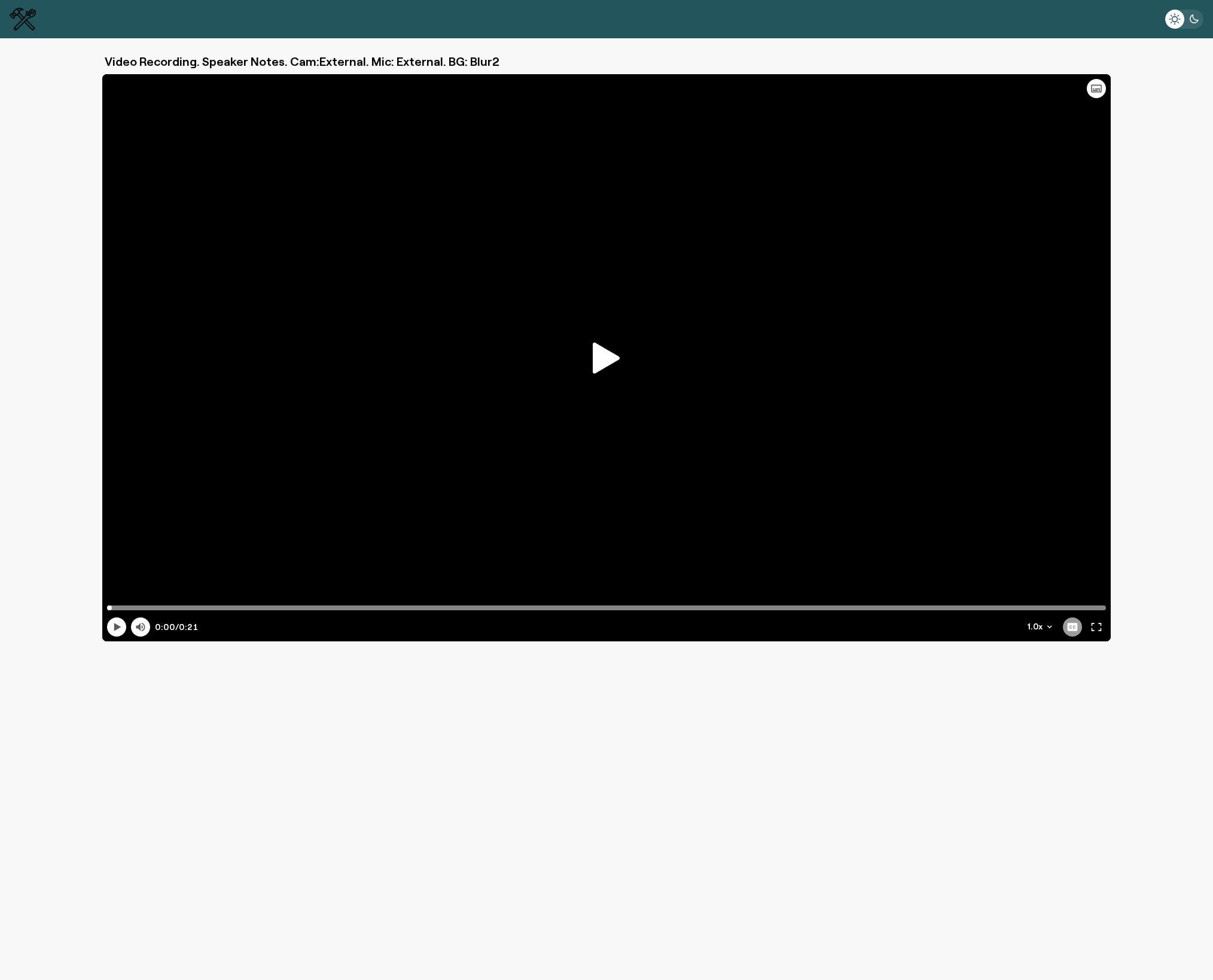
click at [603, 358] on icon at bounding box center [606, 358] width 27 height 31
click at [603, 360] on icon at bounding box center [606, 358] width 27 height 31
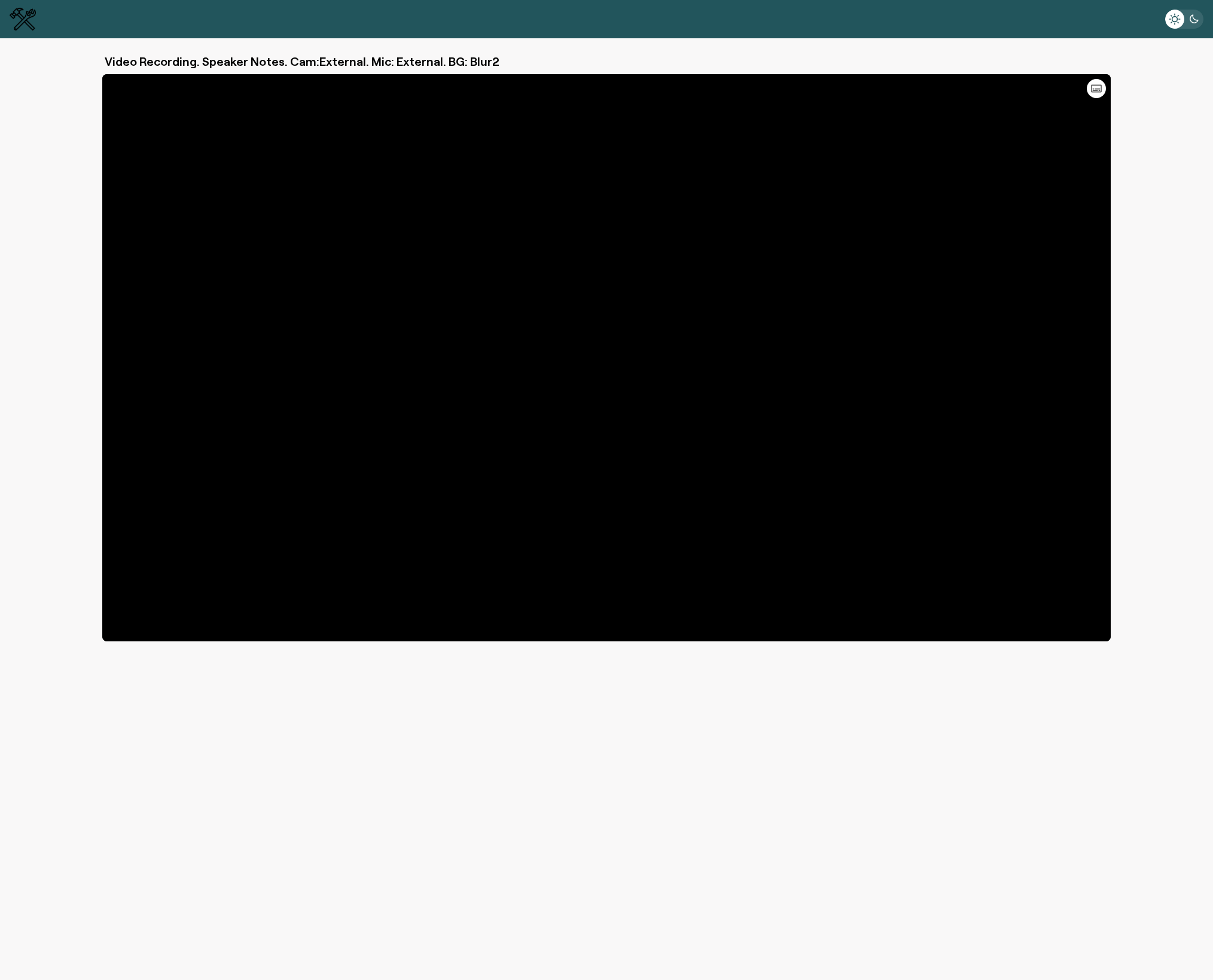
type input "21.23"
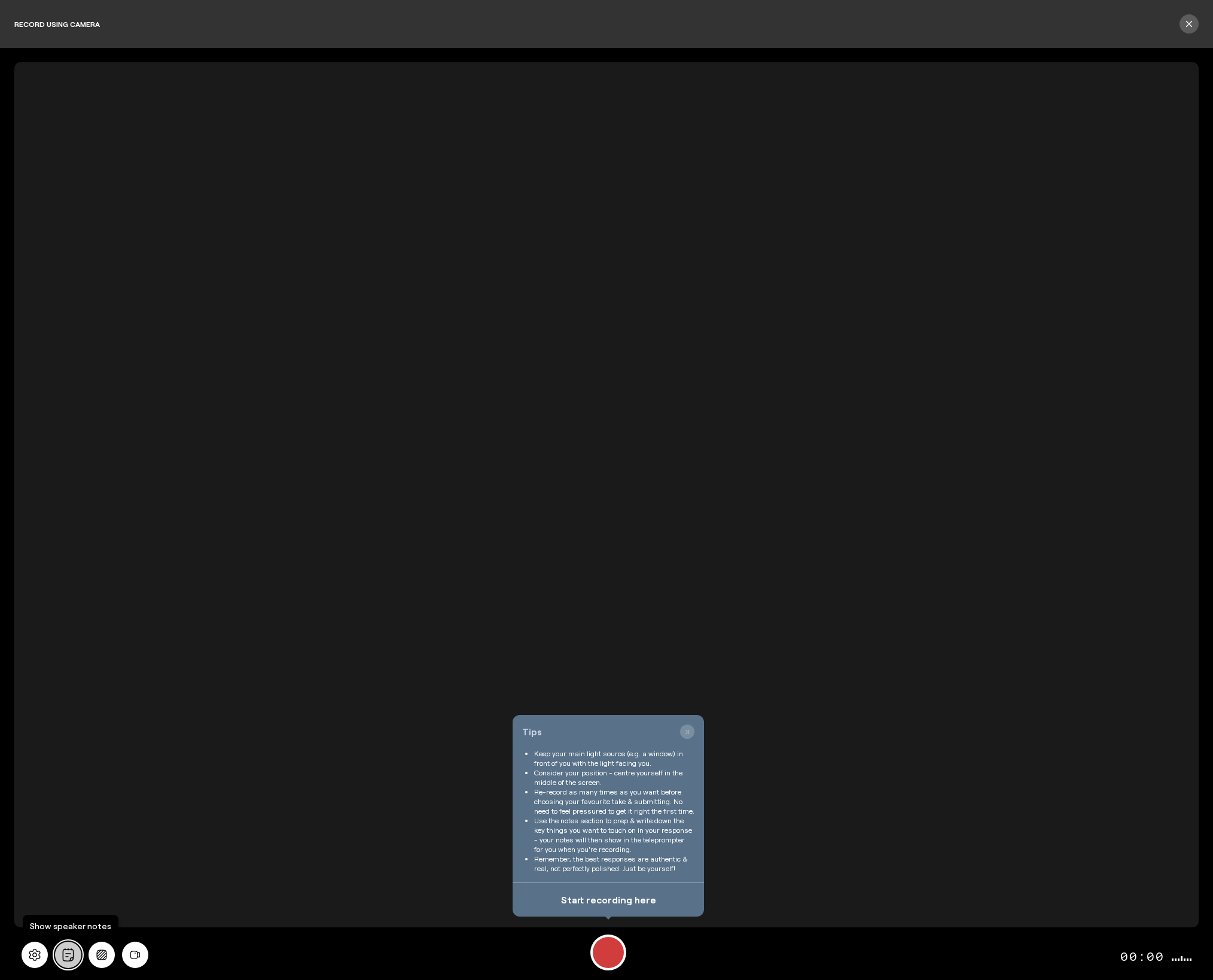
click at [68, 957] on icon "All" at bounding box center [67, 954] width 13 height 13
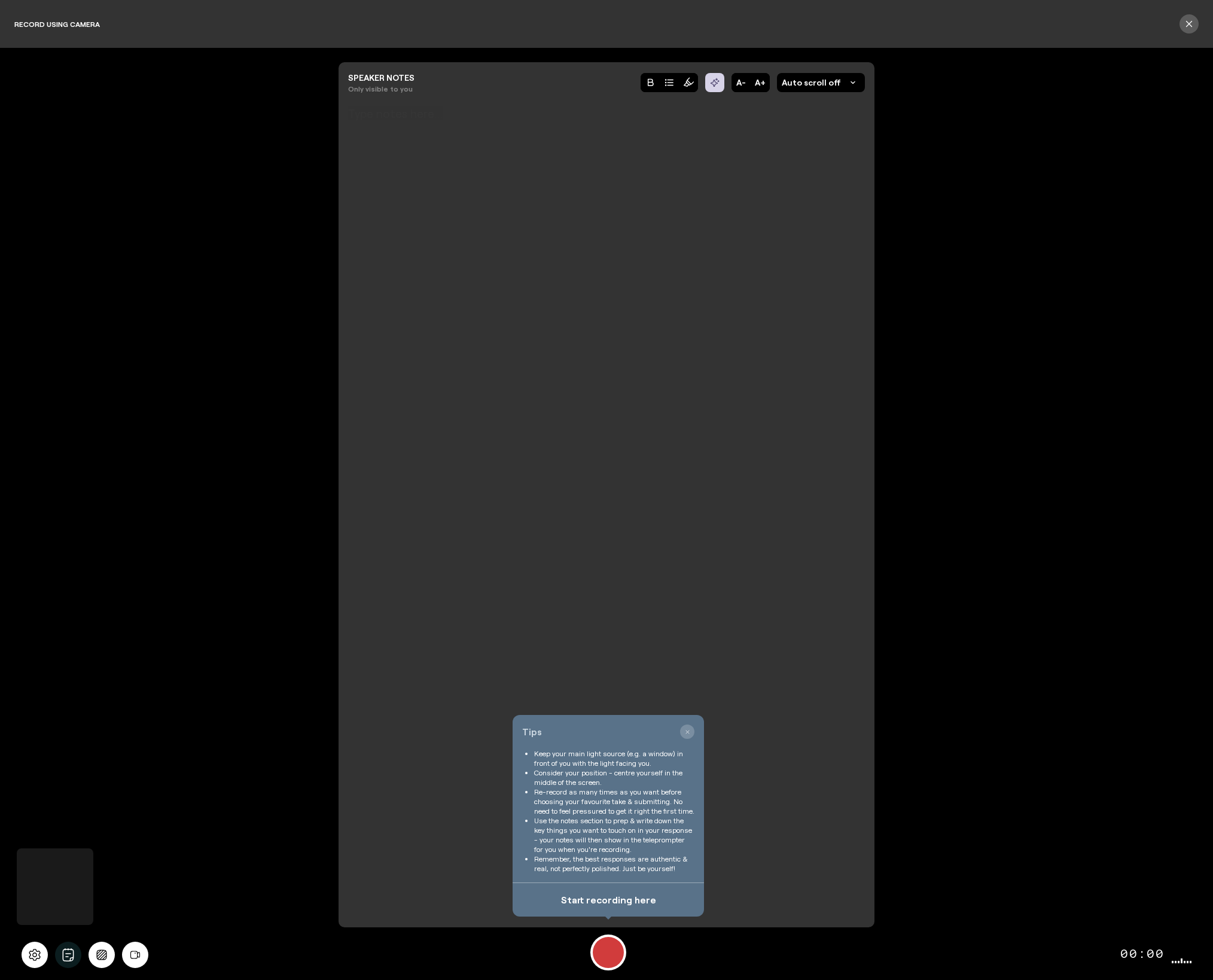
click at [610, 569] on div at bounding box center [606, 491] width 517 height 733
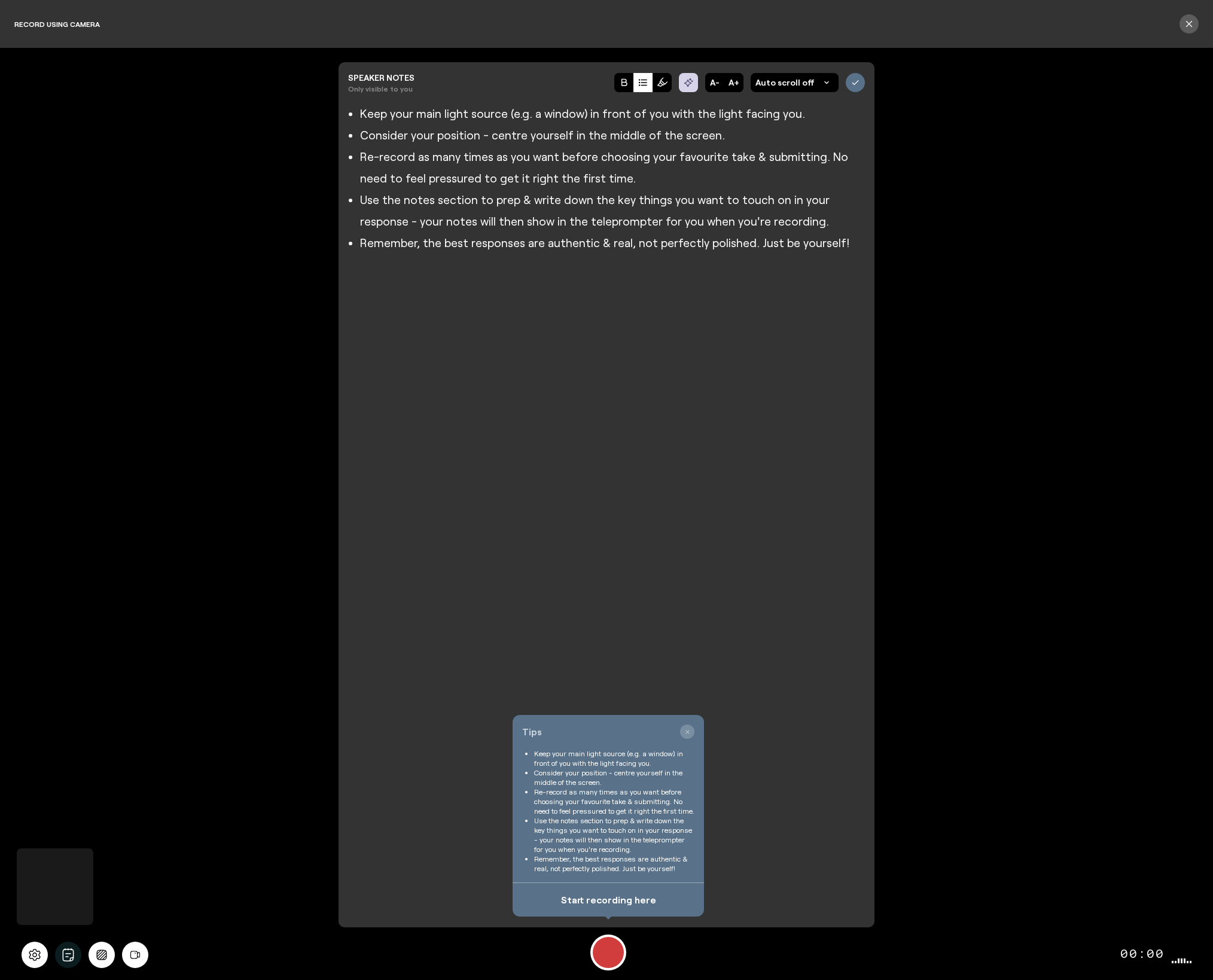
scroll to position [2, 0]
click at [739, 85] on button "A+" at bounding box center [734, 83] width 19 height 19
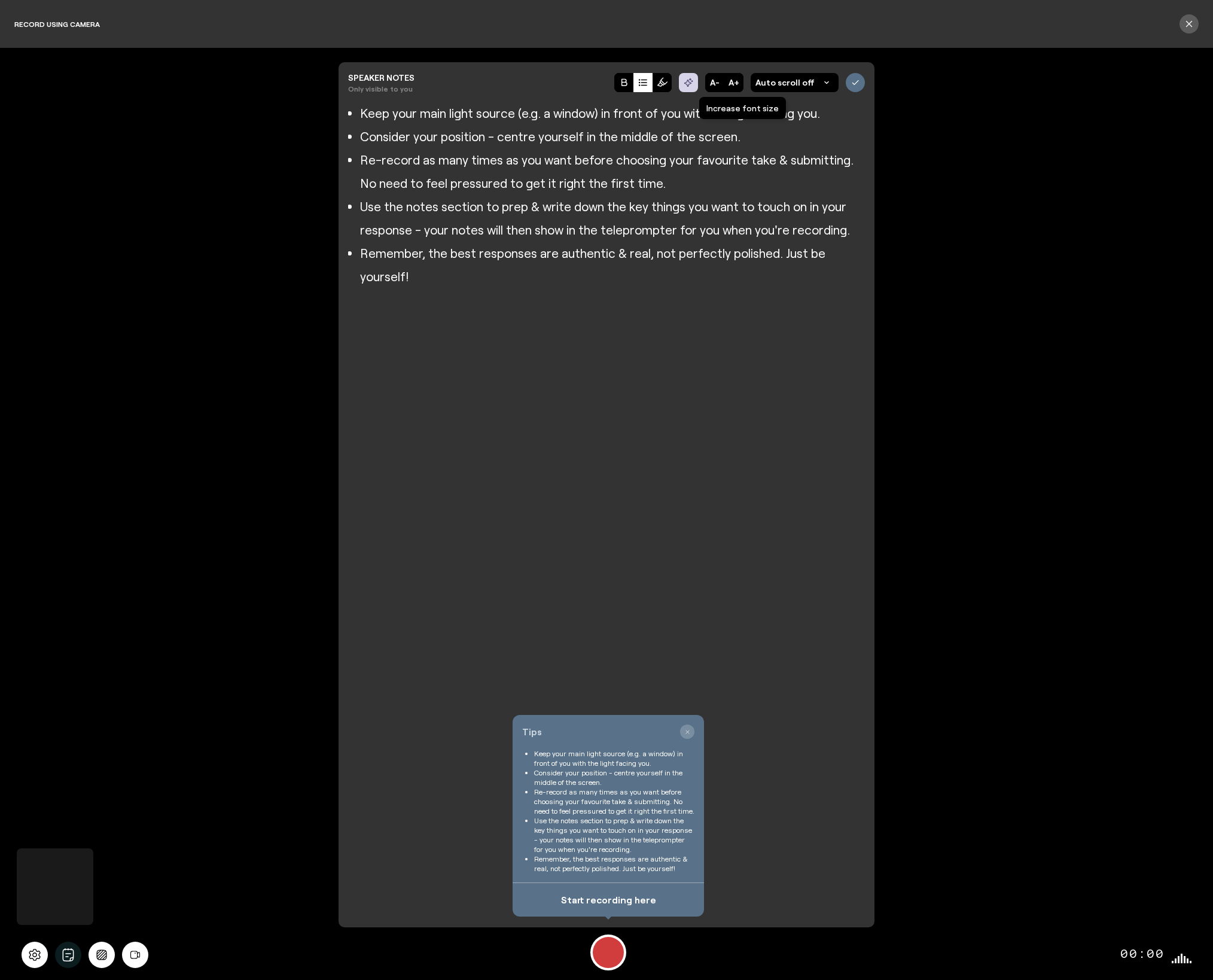
click at [739, 85] on button "A+" at bounding box center [734, 83] width 19 height 19
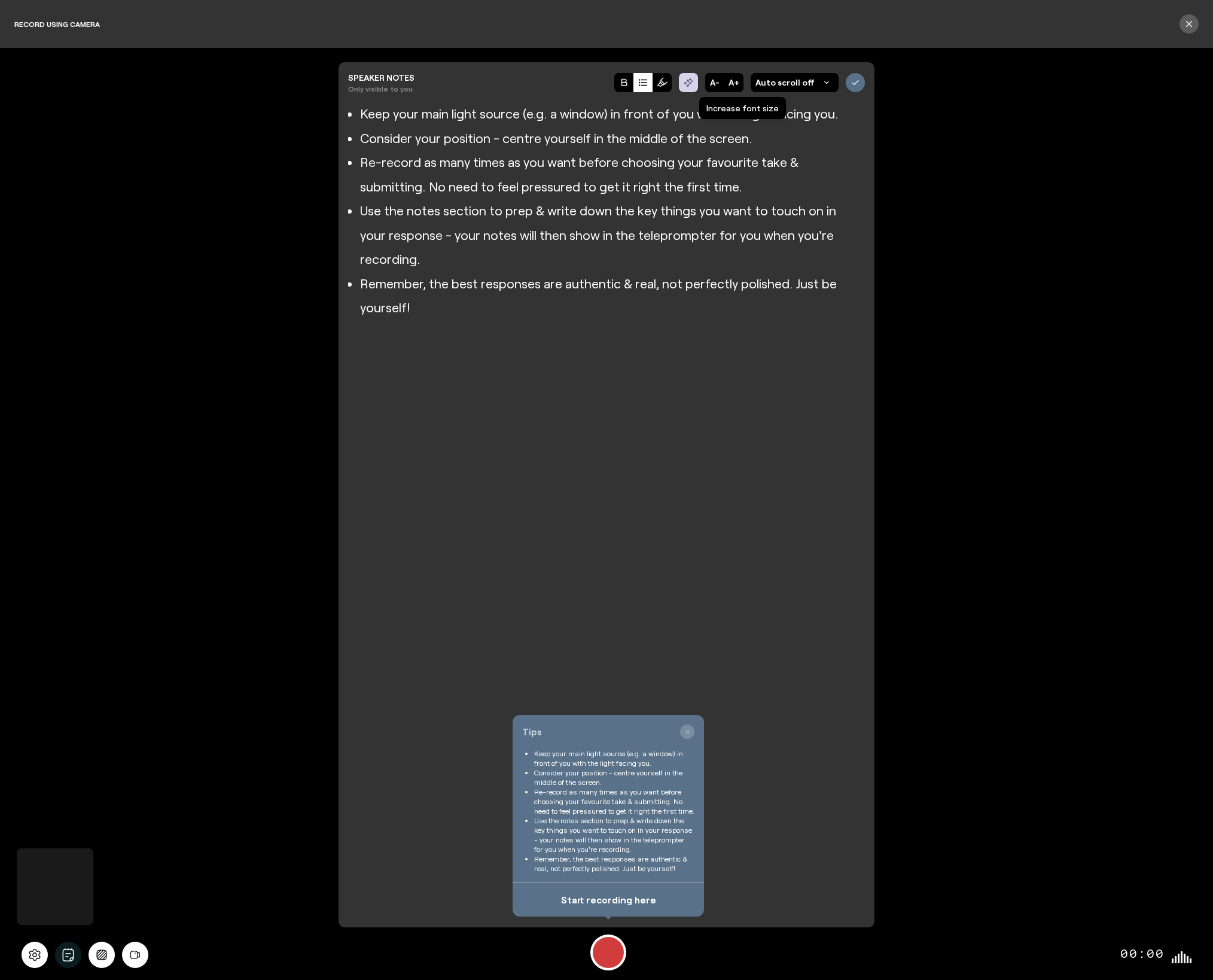
click at [739, 85] on button "A+" at bounding box center [734, 83] width 19 height 19
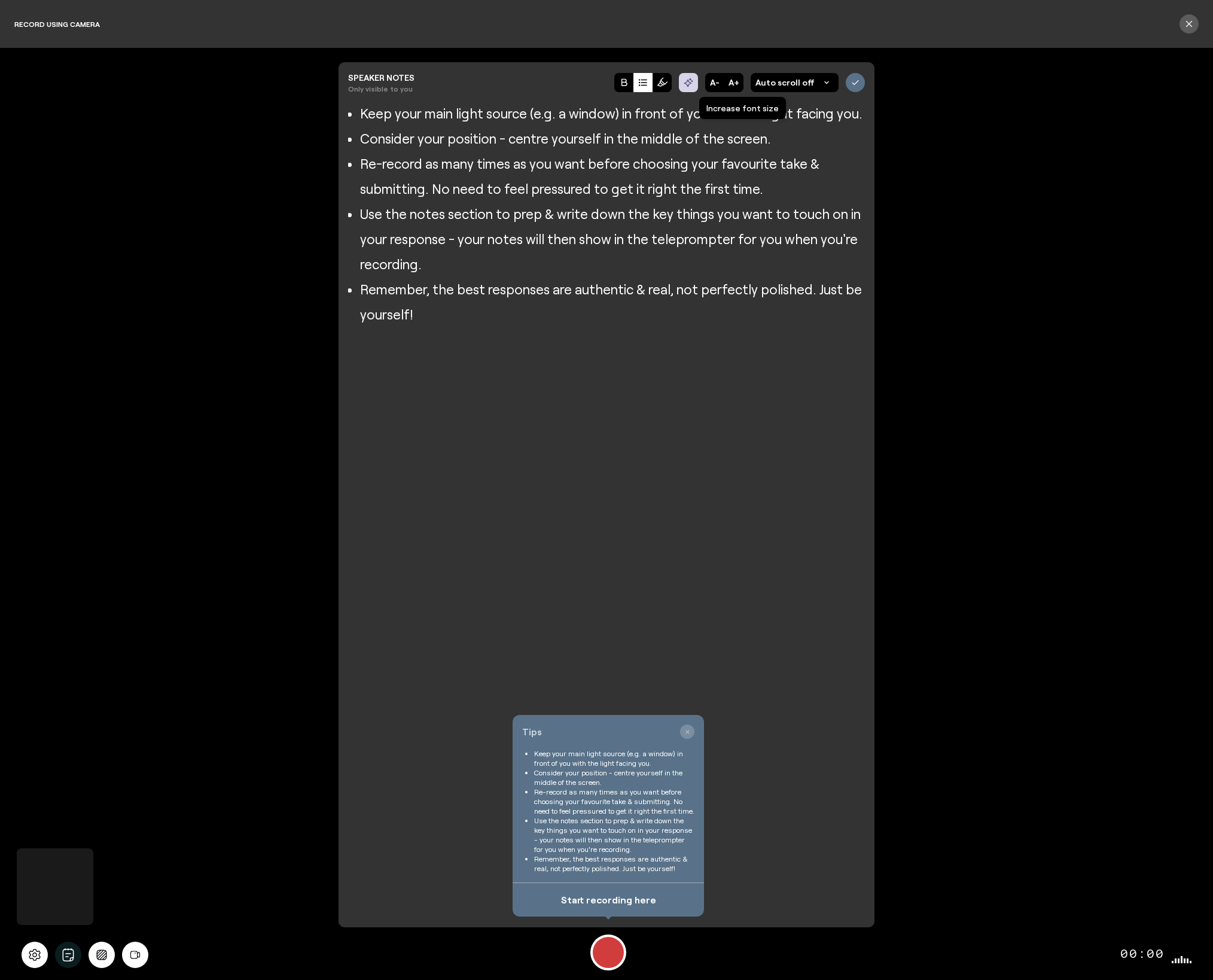
click at [739, 85] on button "A+" at bounding box center [734, 83] width 19 height 19
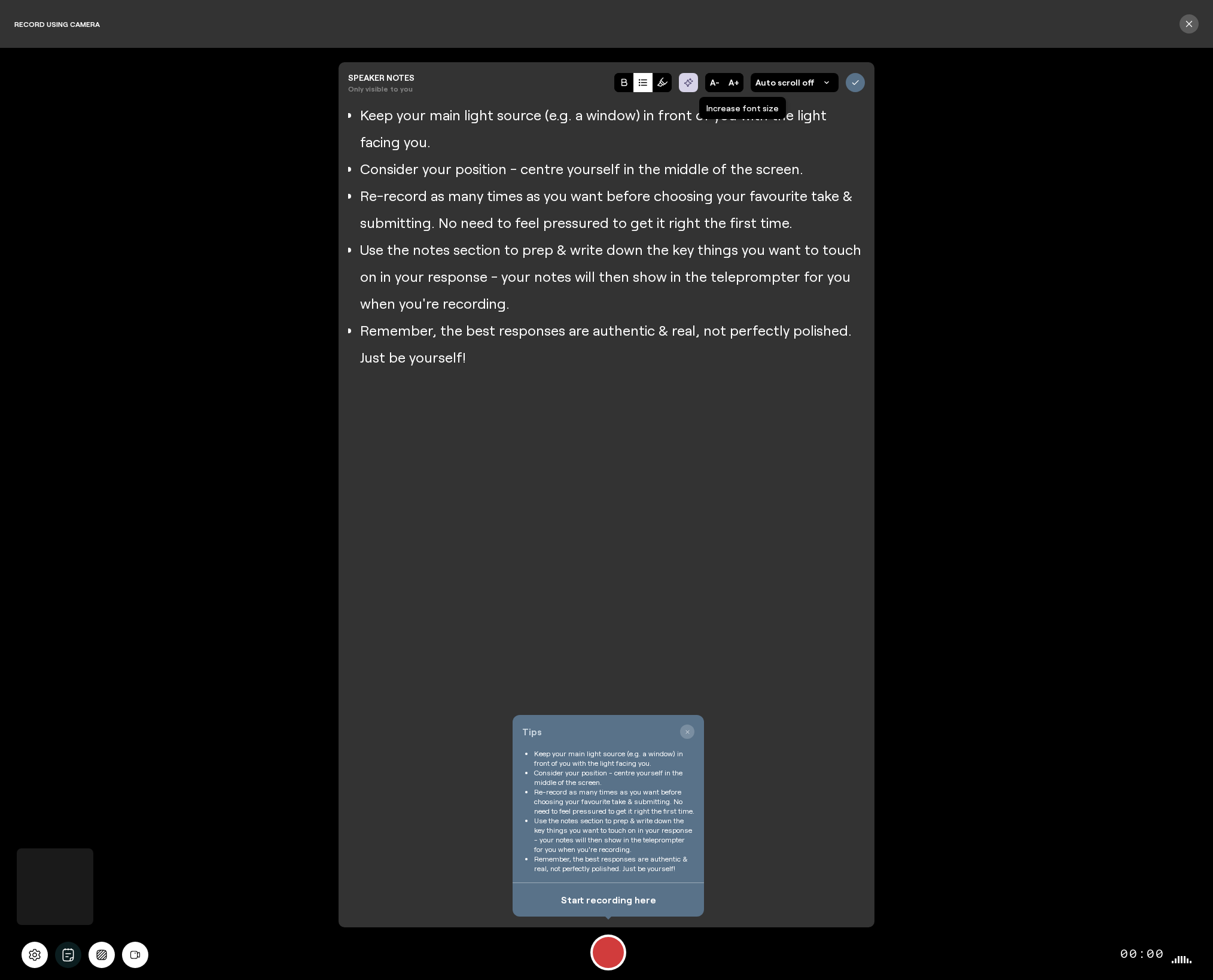
click at [739, 85] on button "A+" at bounding box center [734, 83] width 19 height 19
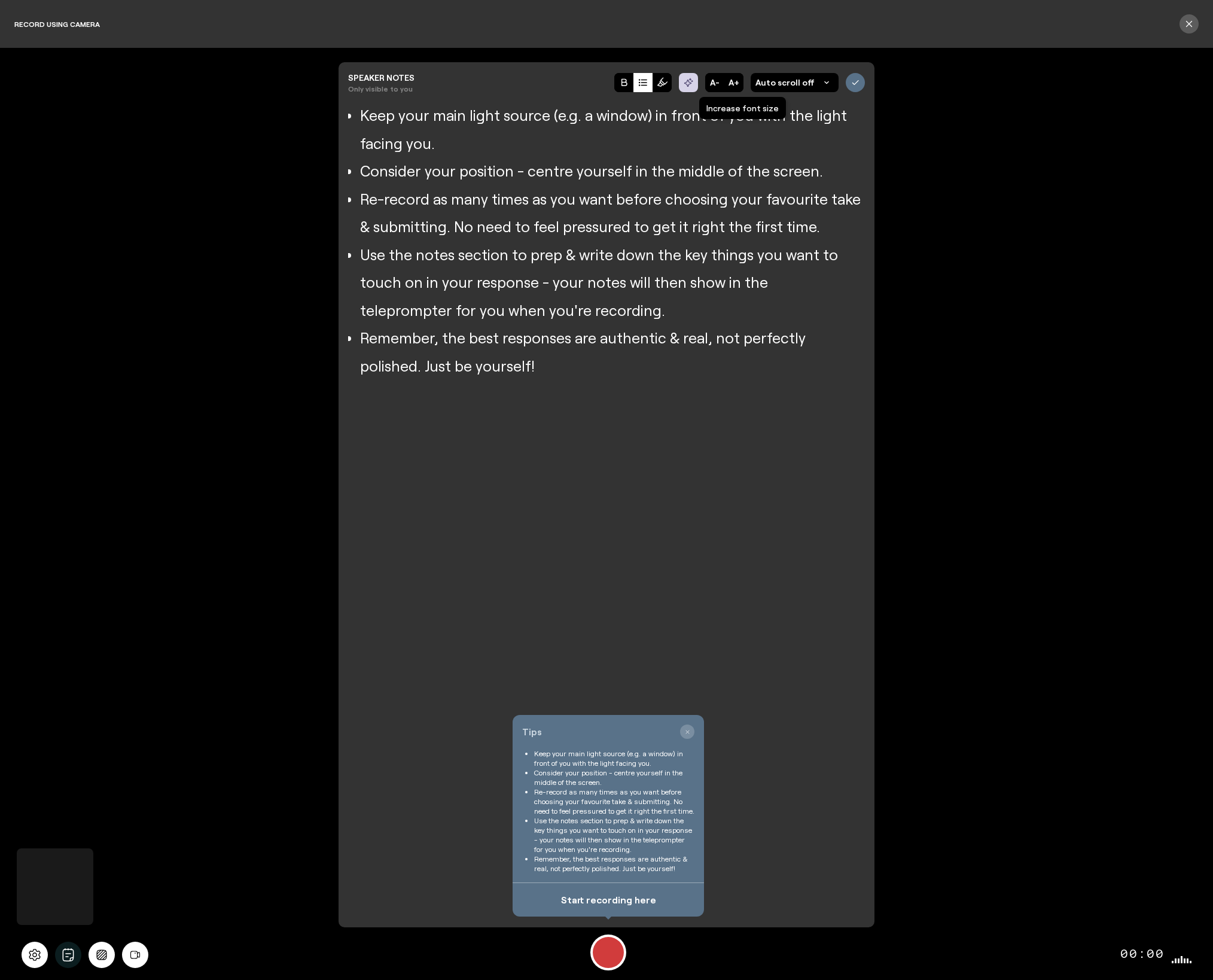
click at [739, 85] on button "A+" at bounding box center [734, 83] width 19 height 19
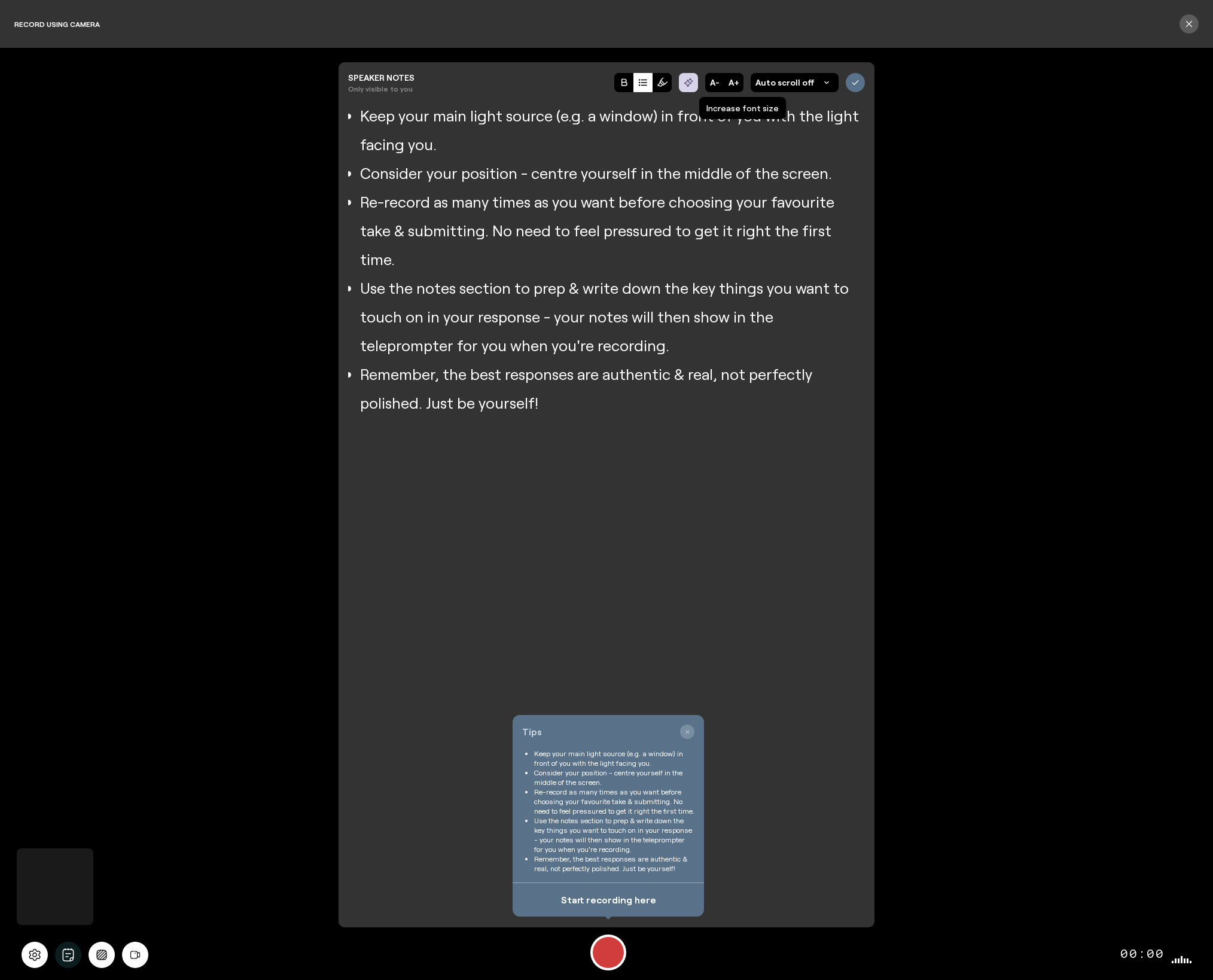
click at [739, 85] on button "A+" at bounding box center [734, 83] width 19 height 19
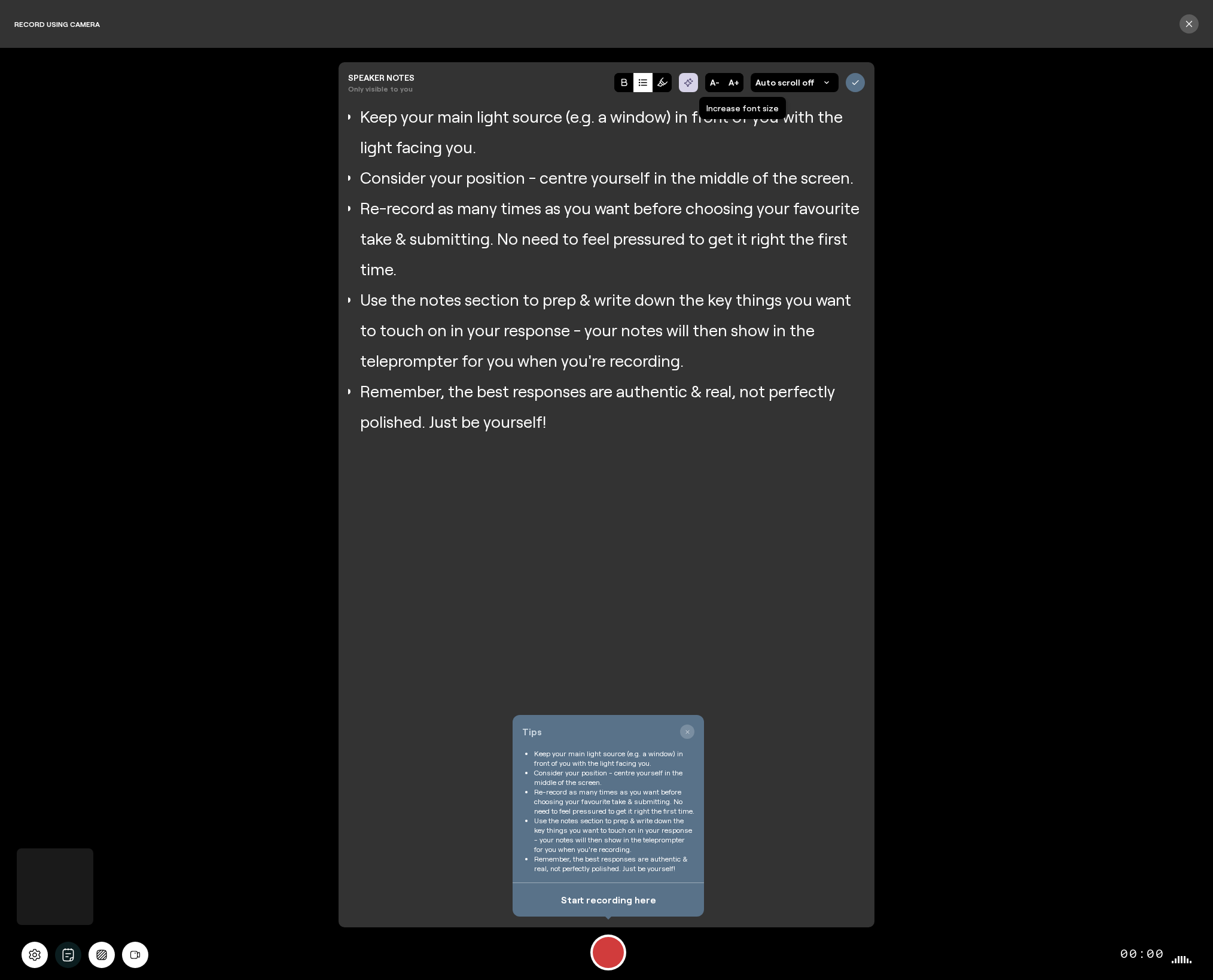
click at [739, 85] on button "A+" at bounding box center [734, 83] width 19 height 19
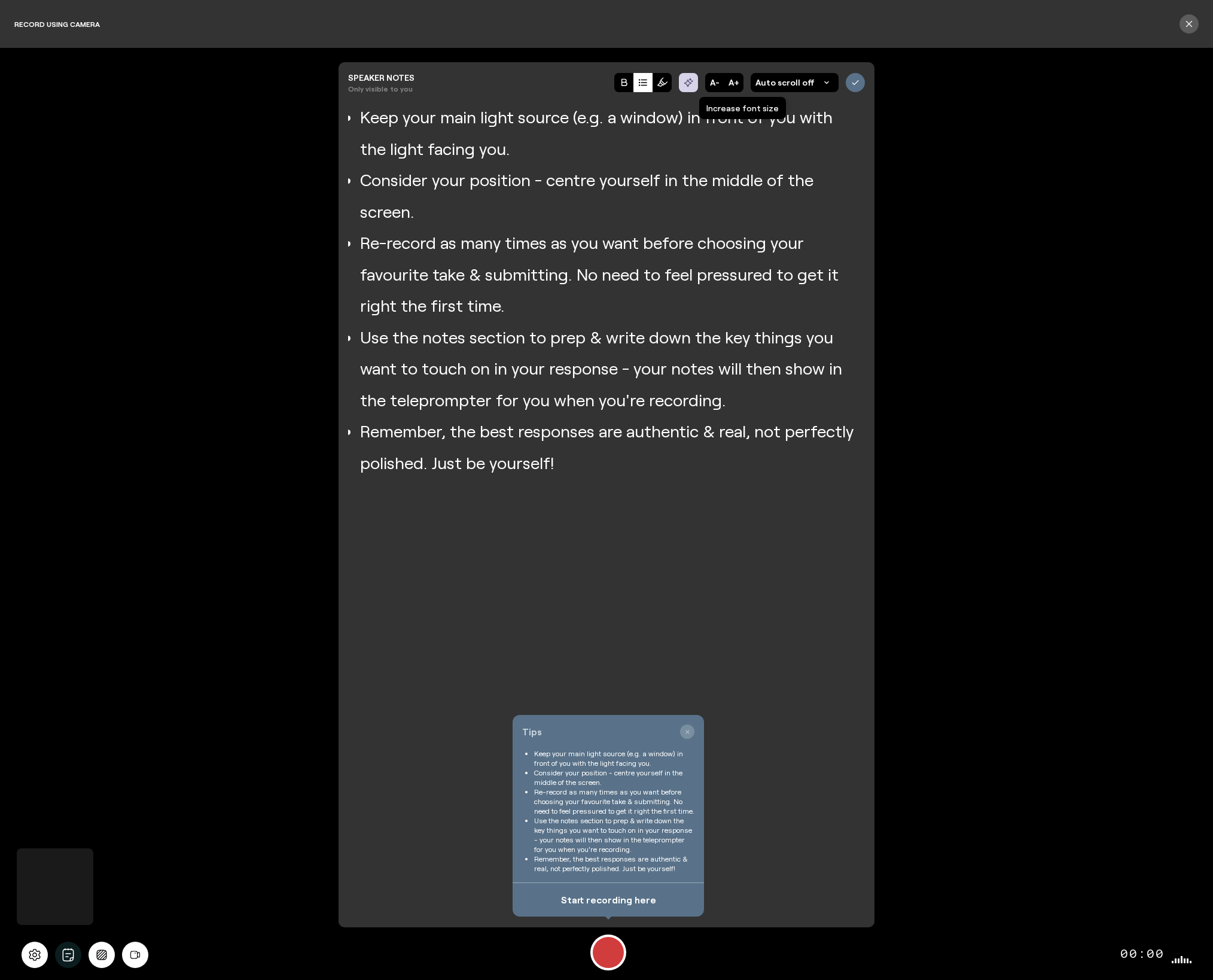
click at [739, 85] on button "A+" at bounding box center [734, 83] width 19 height 19
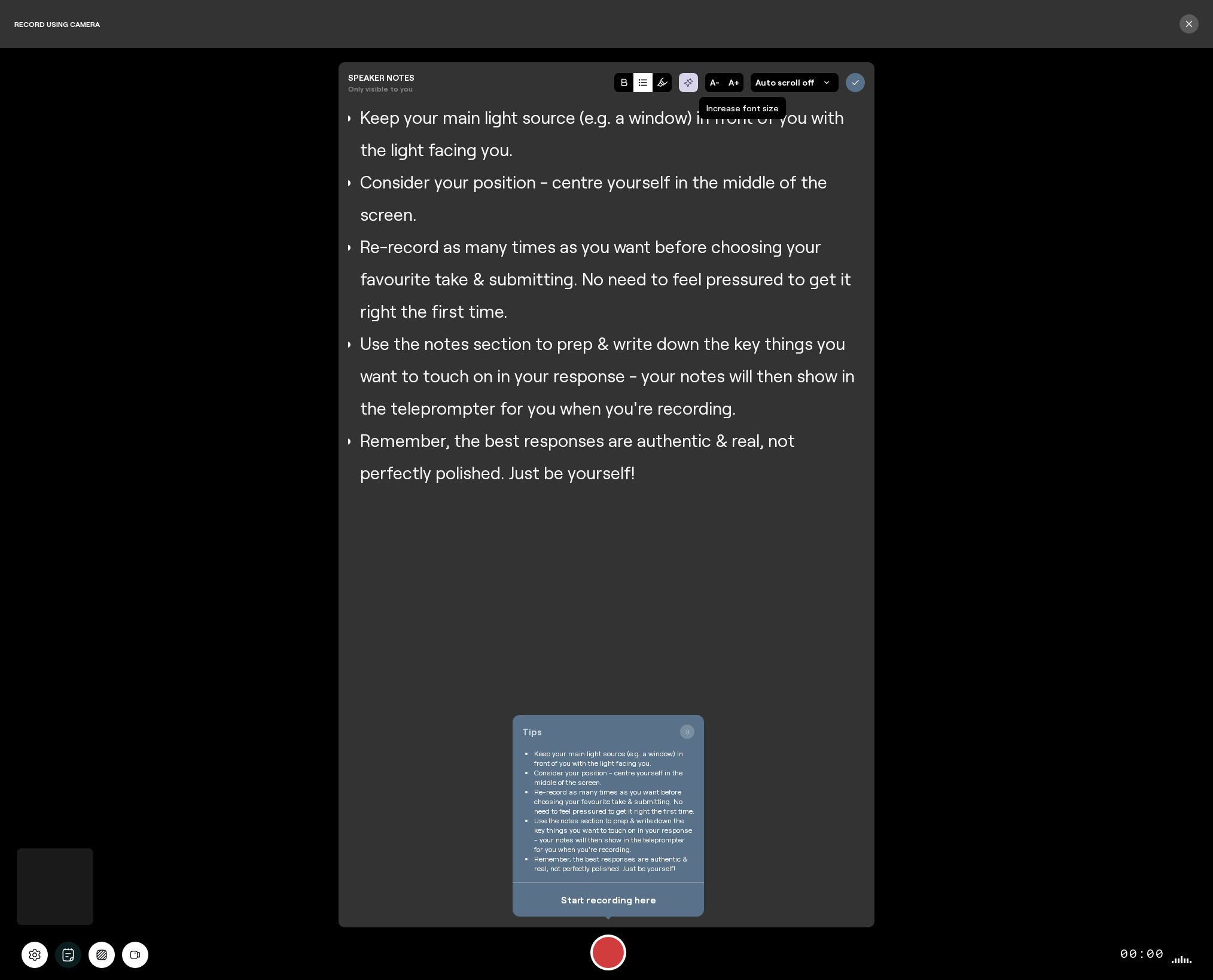
click at [739, 85] on button "A+" at bounding box center [734, 83] width 19 height 19
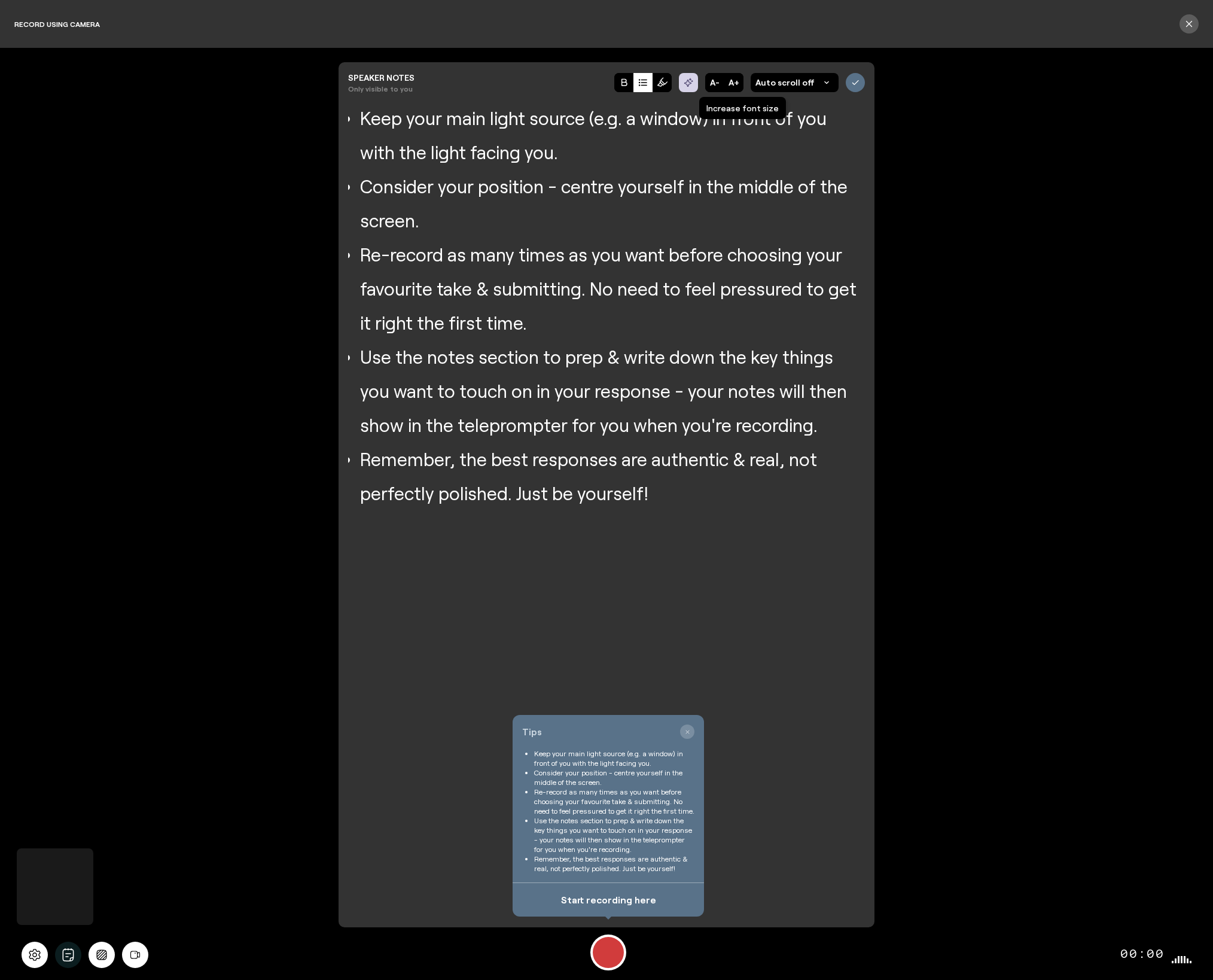
click at [739, 85] on button "A+" at bounding box center [734, 83] width 19 height 19
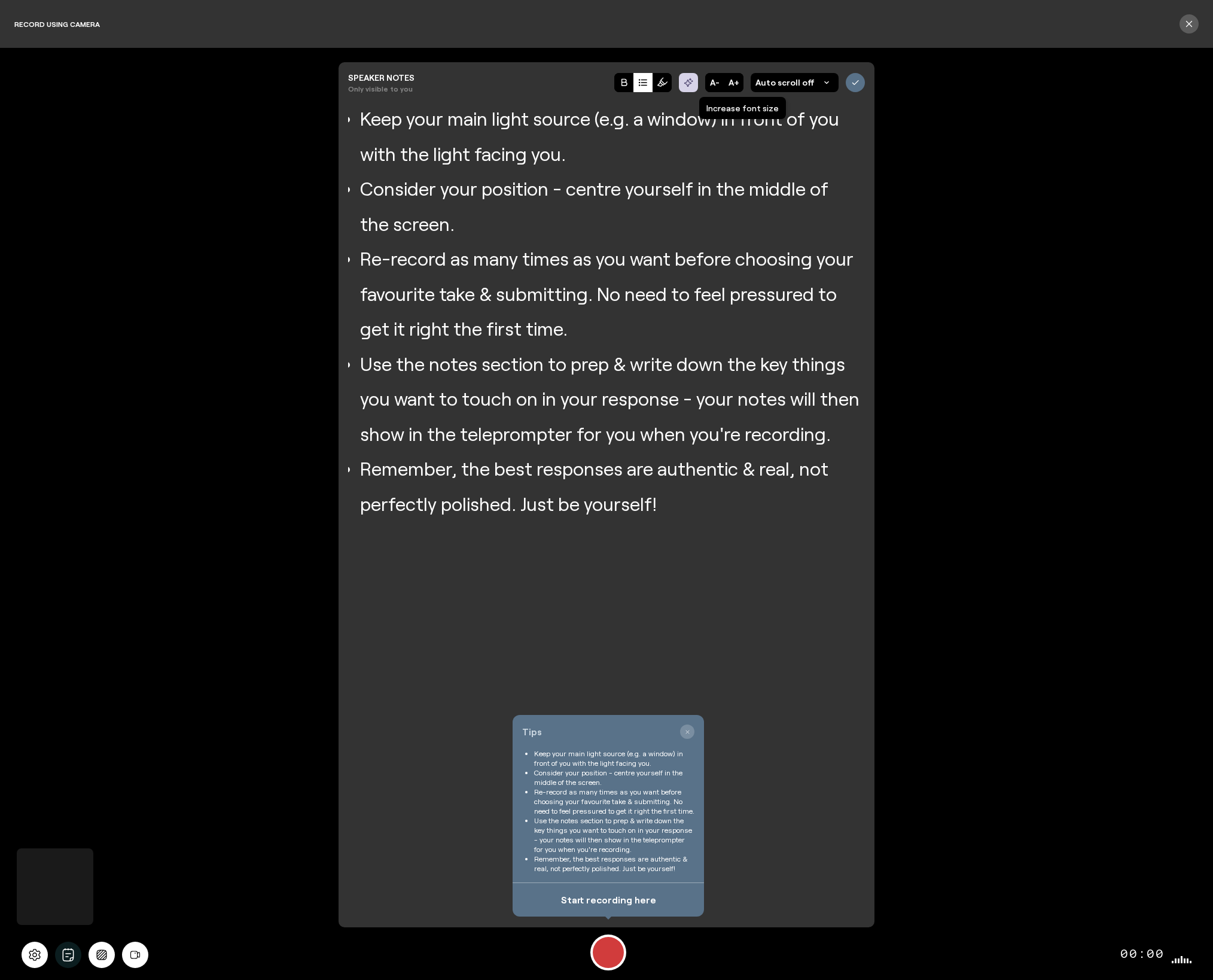
click at [739, 85] on button "A+" at bounding box center [734, 83] width 19 height 19
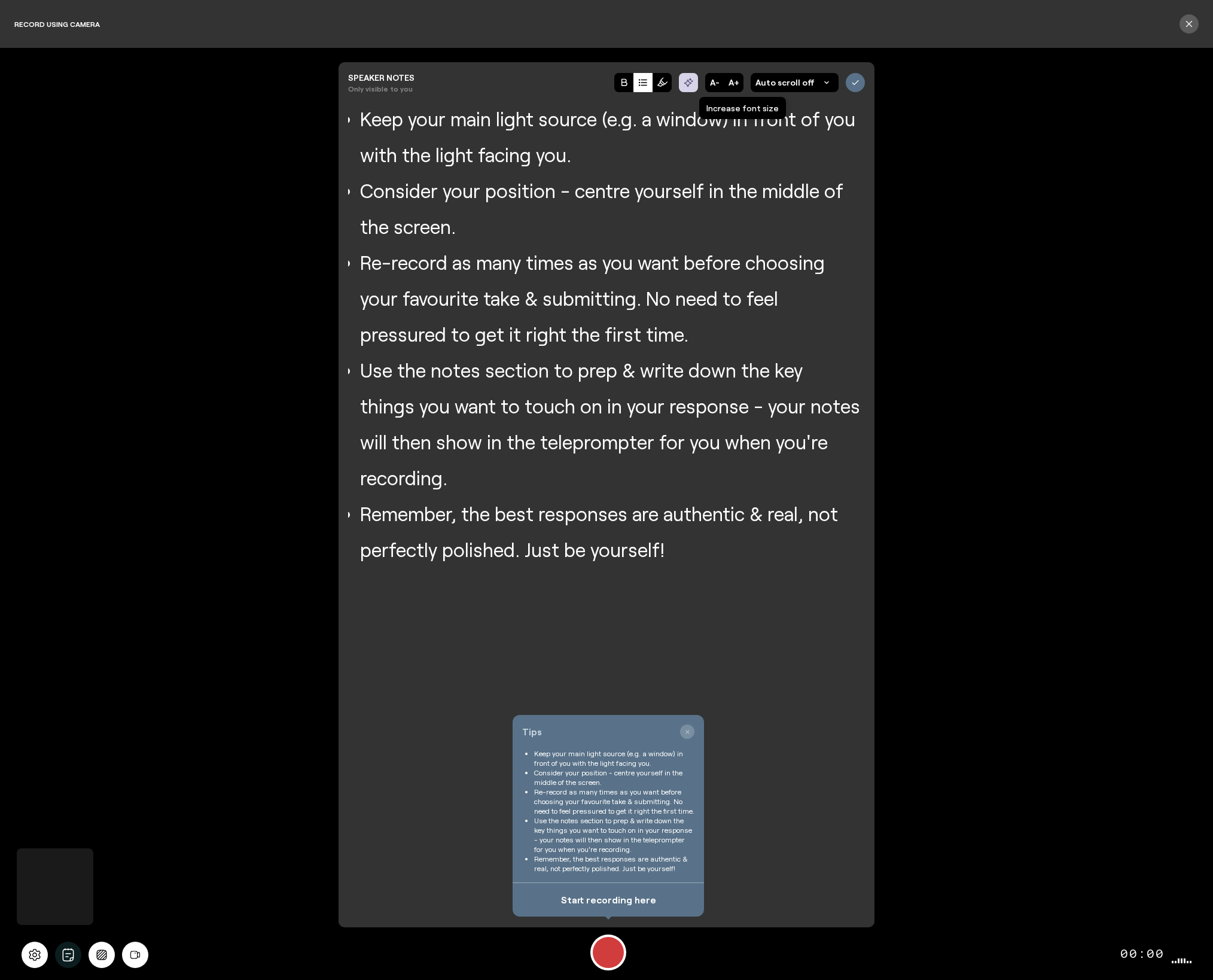
click at [739, 85] on button "A+" at bounding box center [734, 83] width 19 height 19
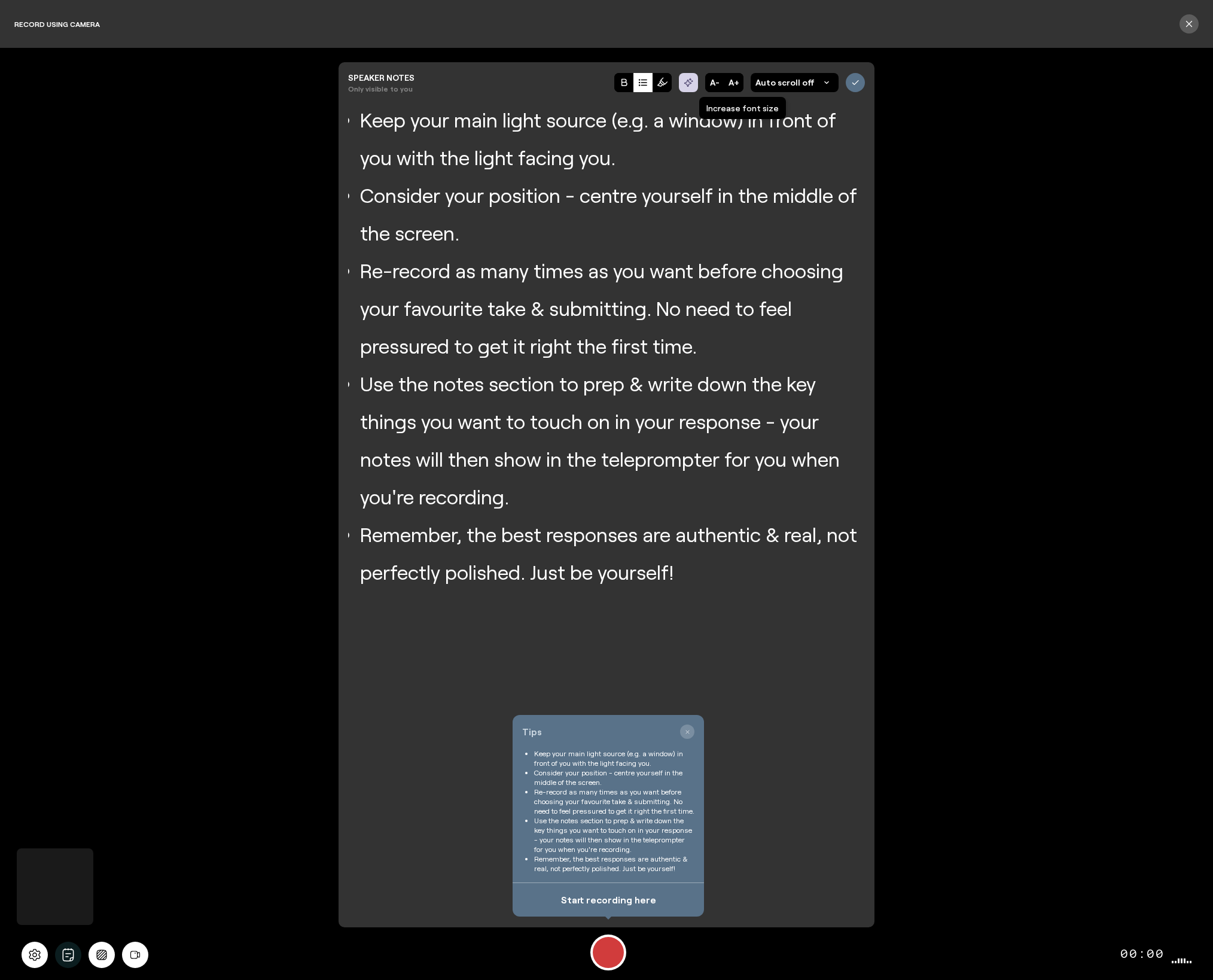
click at [739, 85] on button "A+" at bounding box center [734, 83] width 19 height 19
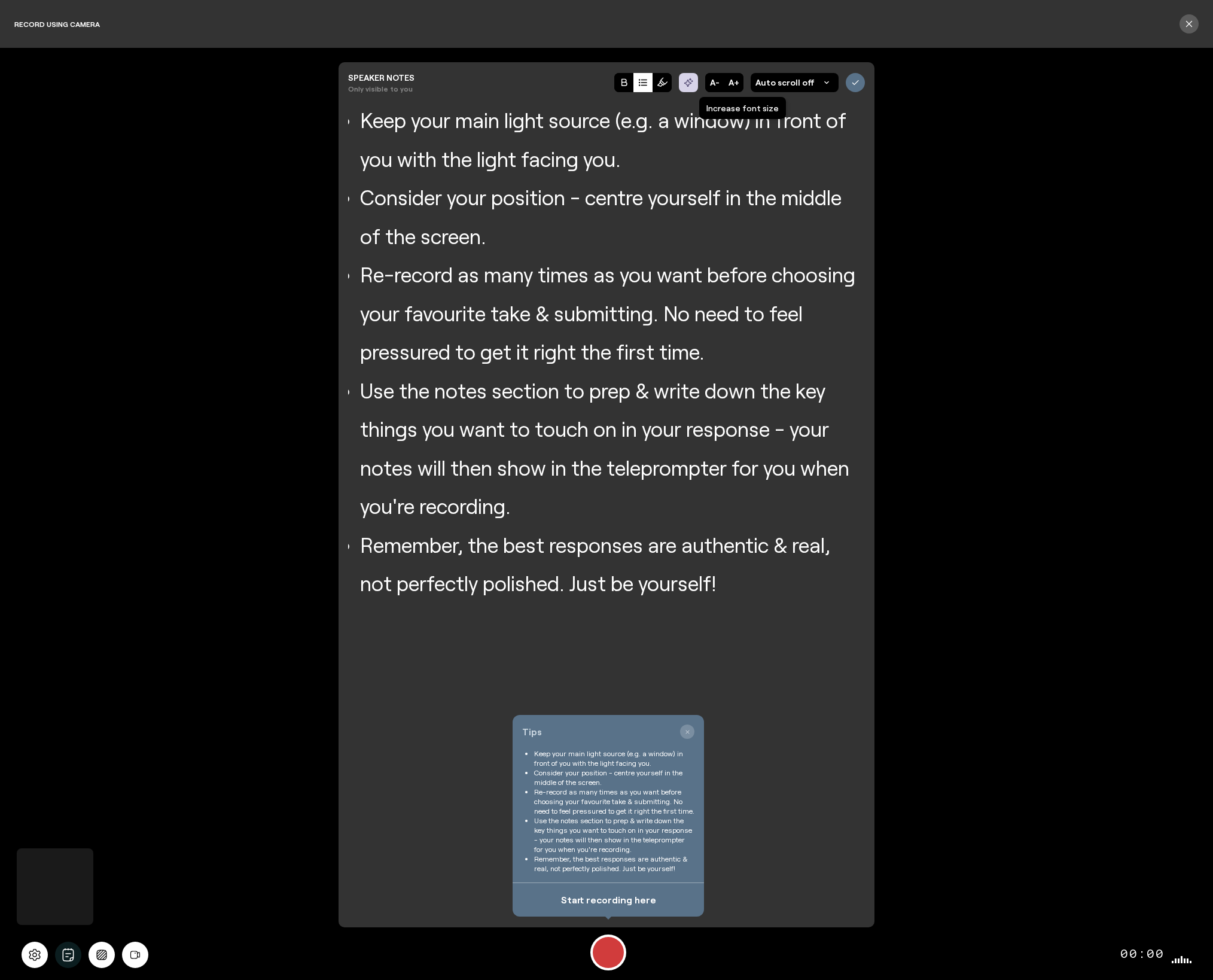
click at [739, 85] on button "A+" at bounding box center [734, 83] width 19 height 19
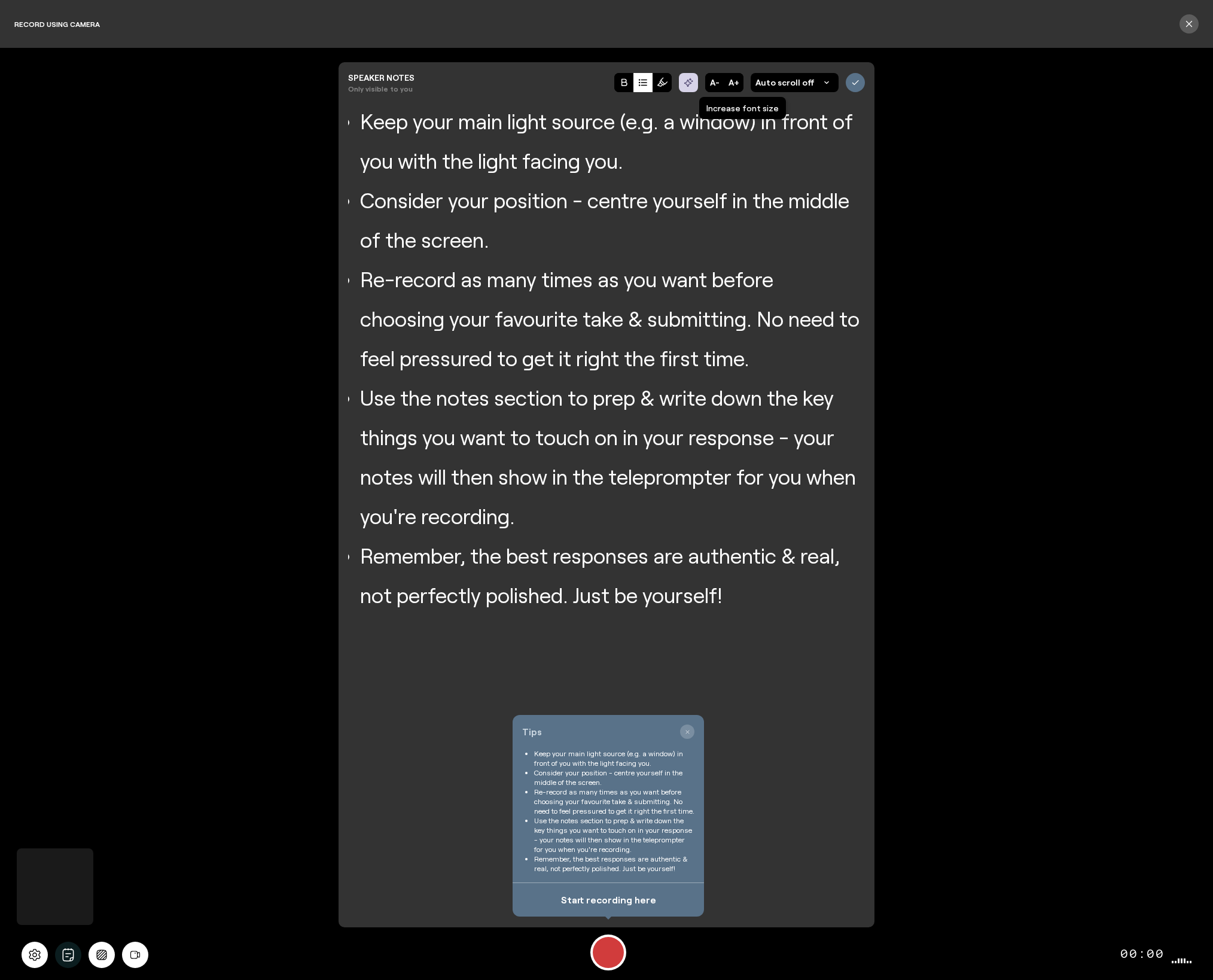
click at [739, 85] on button "A+" at bounding box center [734, 83] width 19 height 19
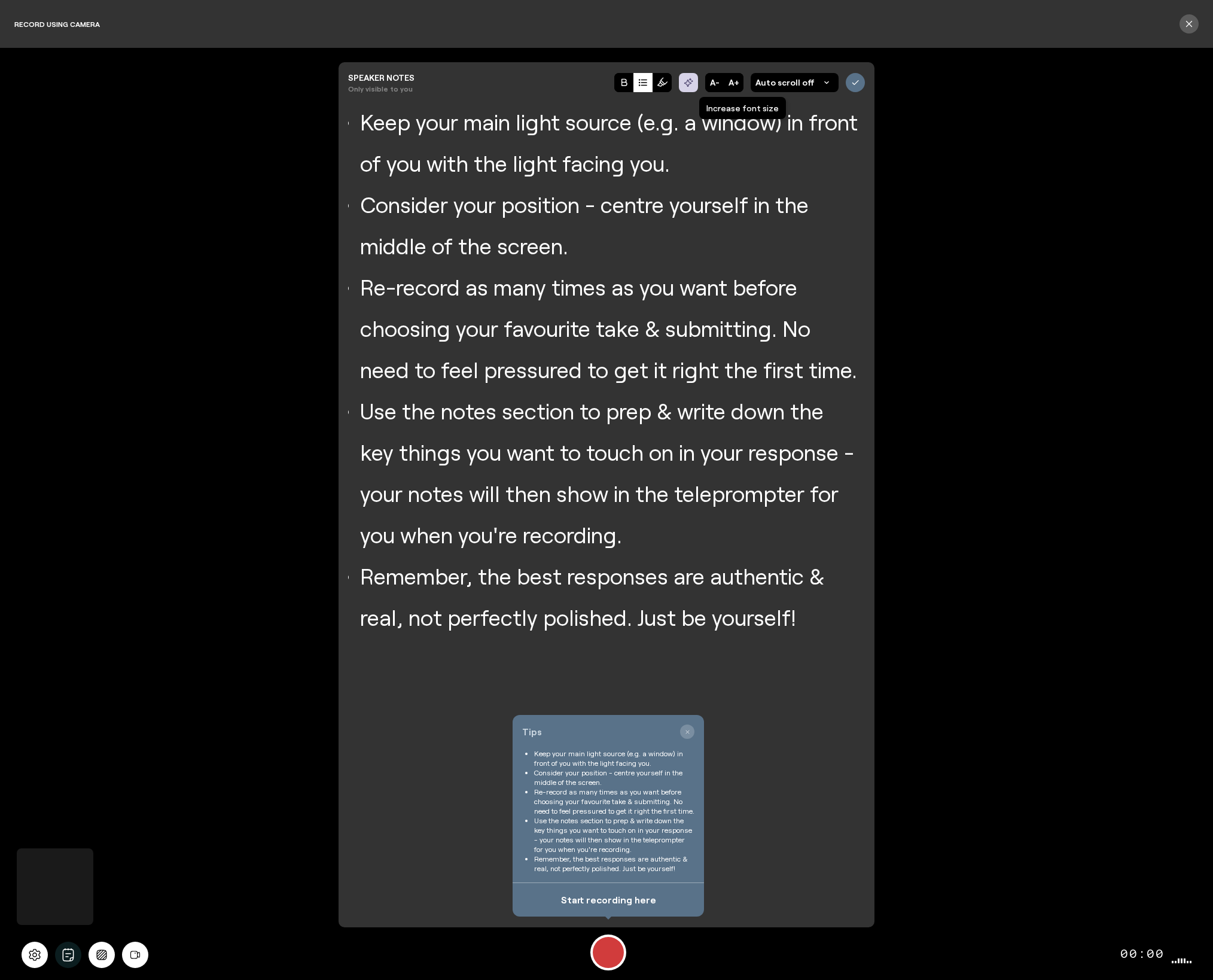
click at [739, 85] on button "A+" at bounding box center [734, 83] width 19 height 19
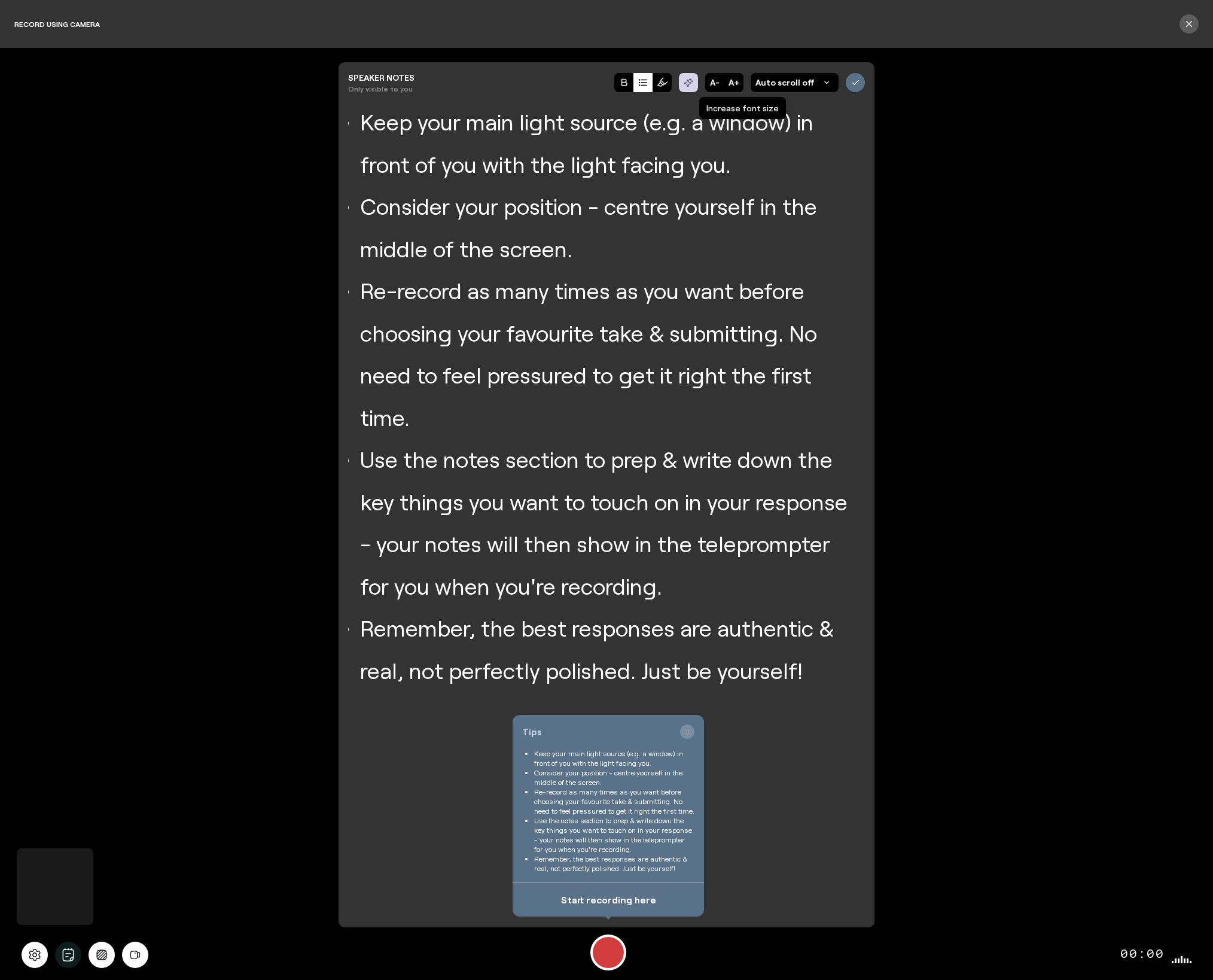
click at [739, 85] on button "A+" at bounding box center [734, 83] width 19 height 19
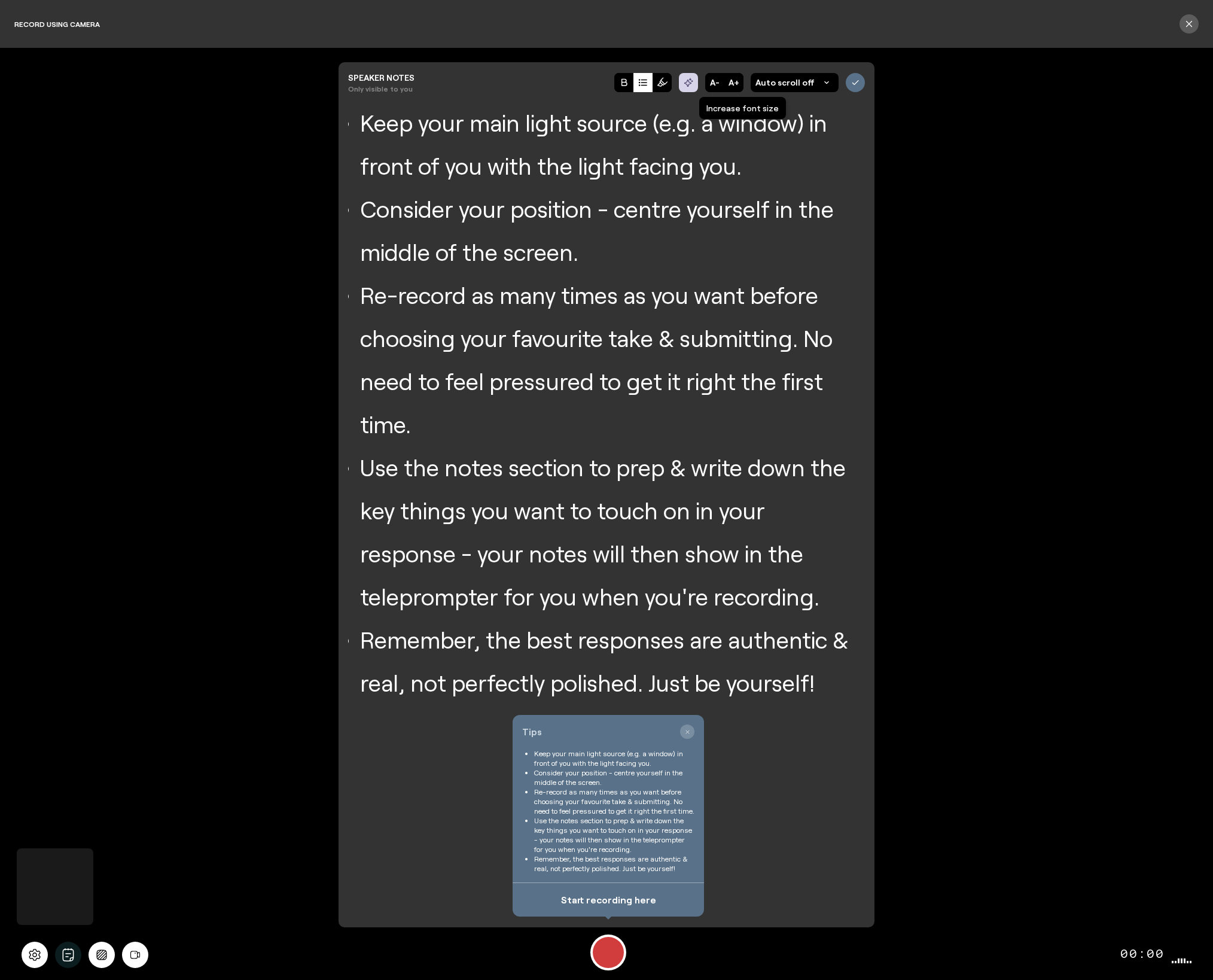
click at [739, 85] on button "A+" at bounding box center [734, 83] width 19 height 19
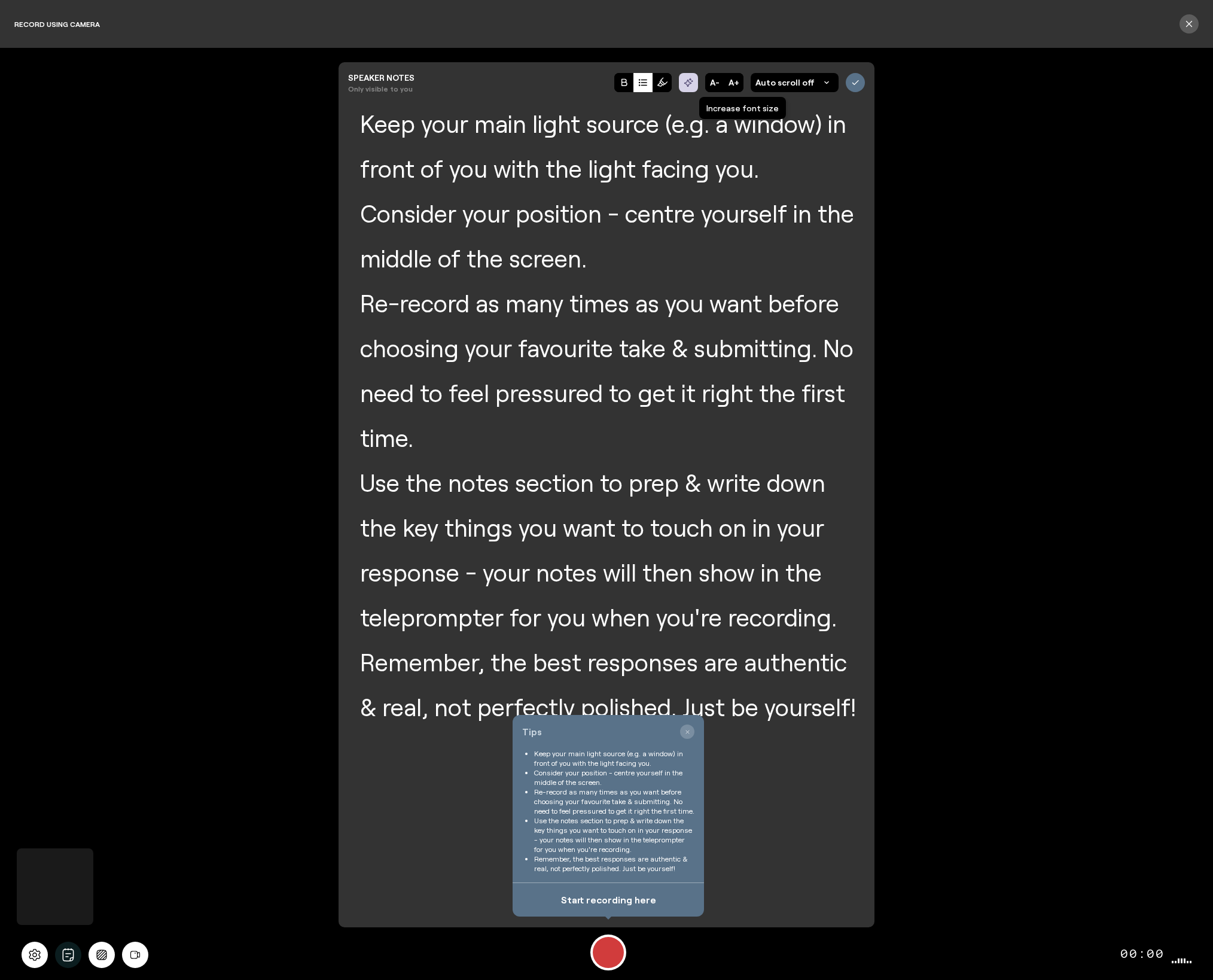
click at [739, 85] on button "A+" at bounding box center [734, 83] width 19 height 19
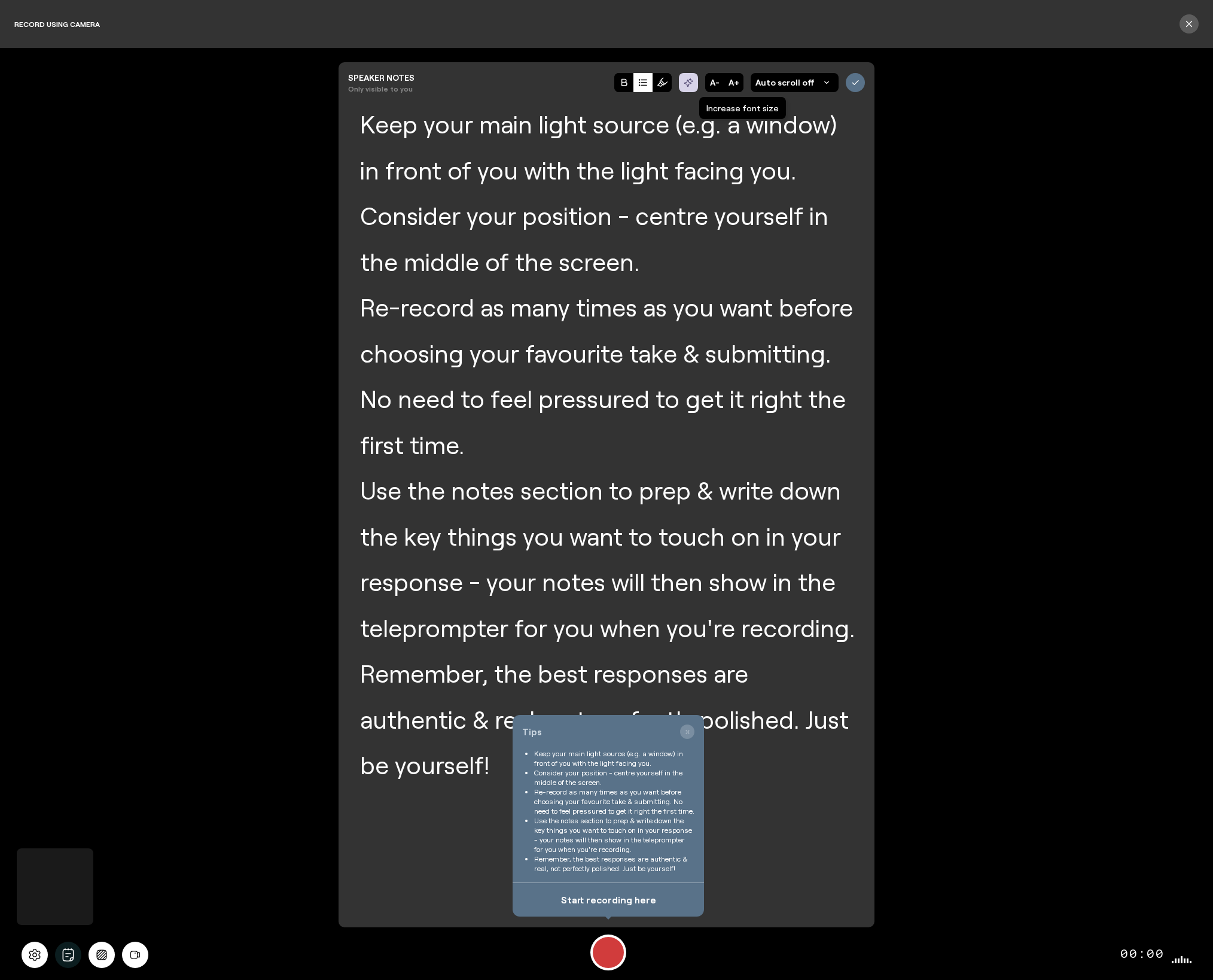
click at [739, 85] on button "A+" at bounding box center [734, 83] width 19 height 19
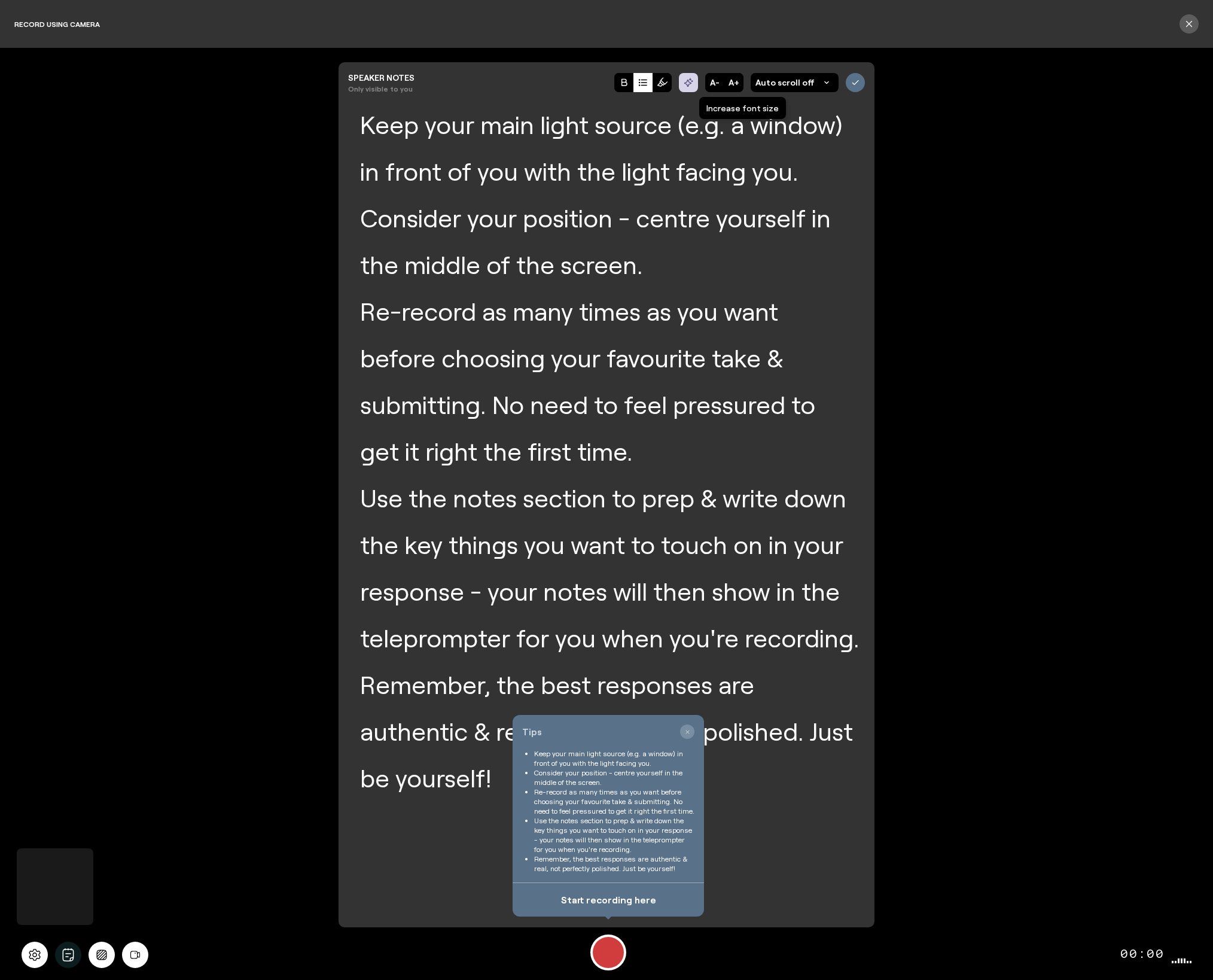
click at [739, 85] on button "A+" at bounding box center [734, 83] width 19 height 19
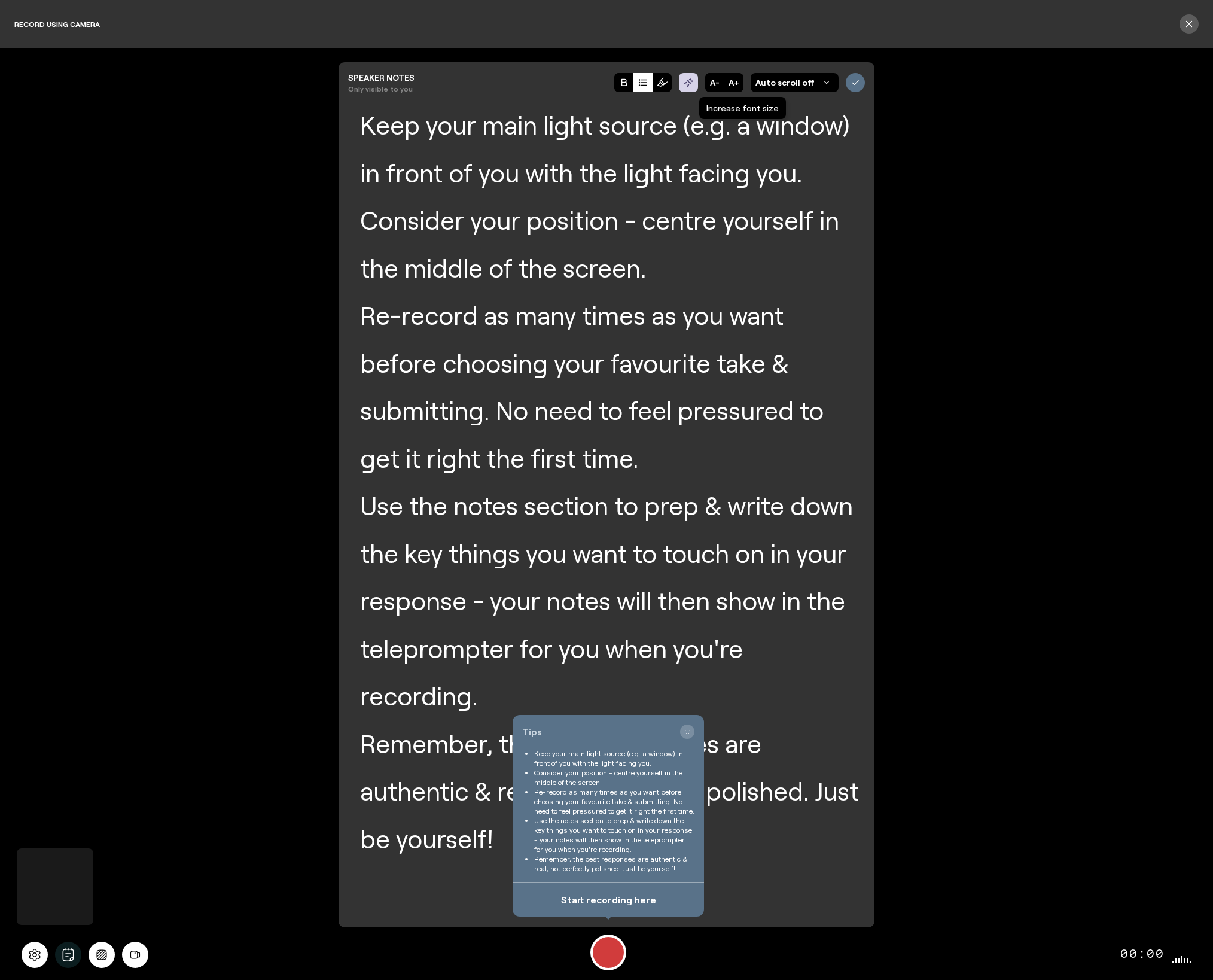
click at [739, 85] on button "A+" at bounding box center [734, 83] width 19 height 19
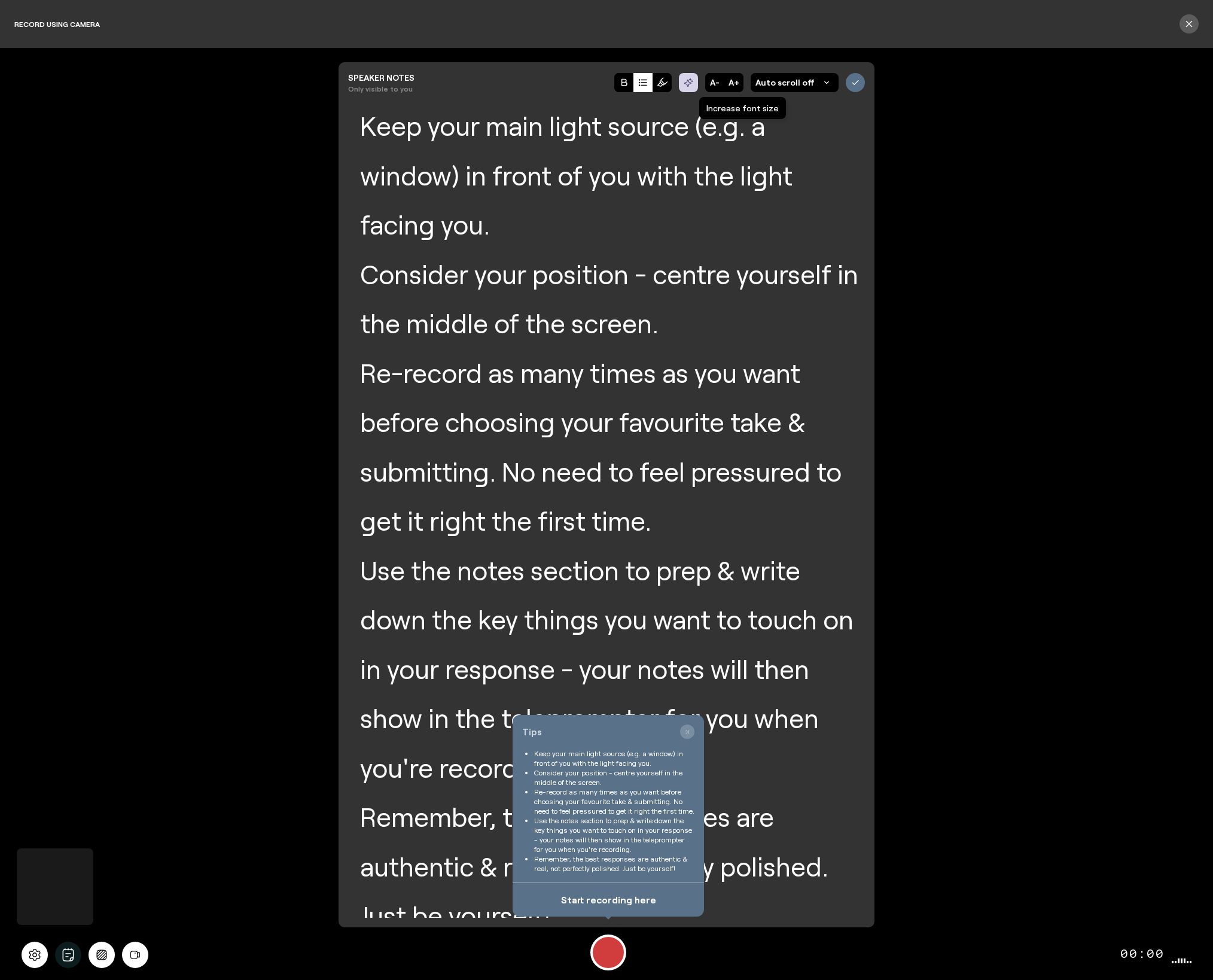
click at [739, 85] on button "A+" at bounding box center [734, 83] width 19 height 19
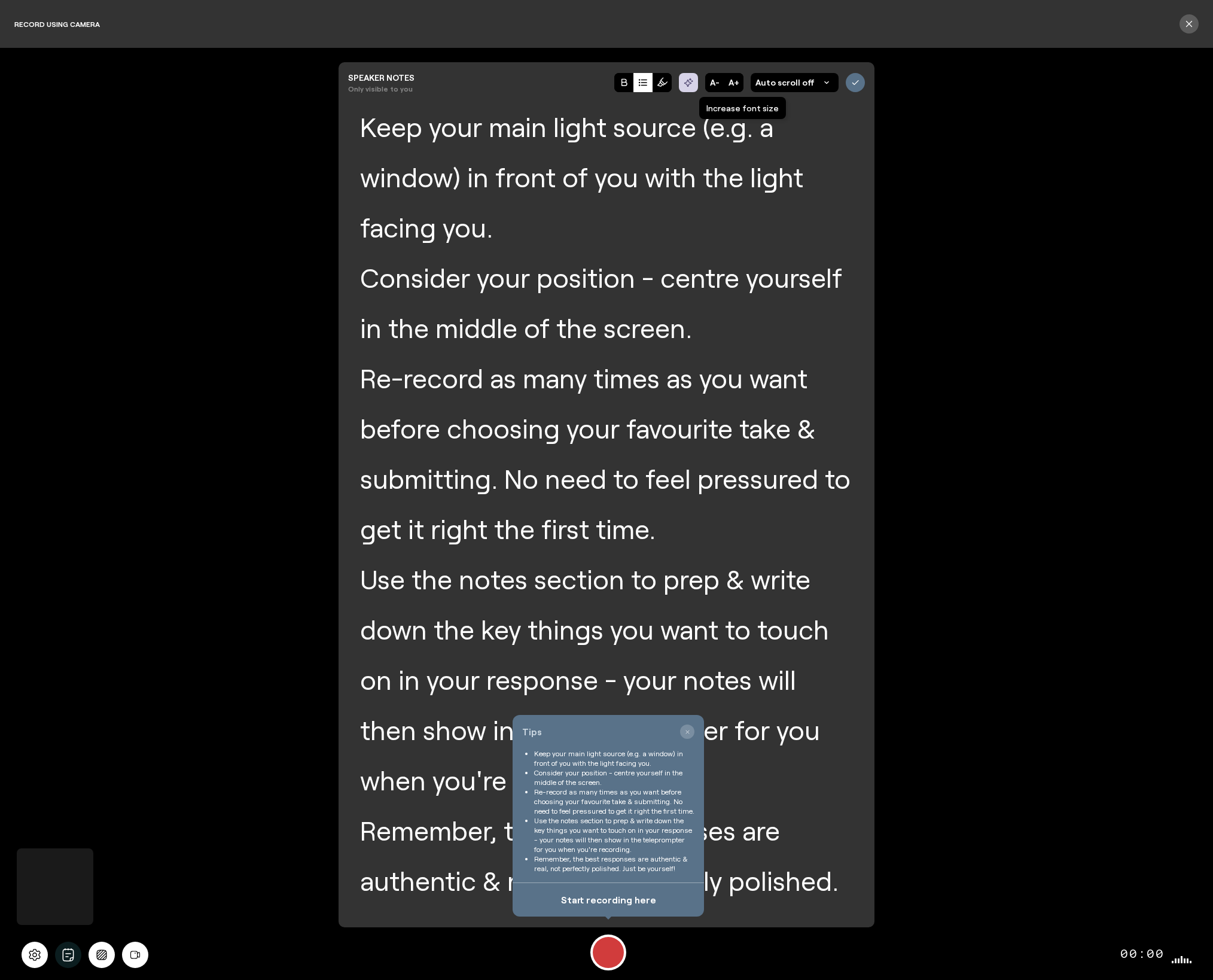
click at [739, 85] on button "A+" at bounding box center [734, 83] width 19 height 19
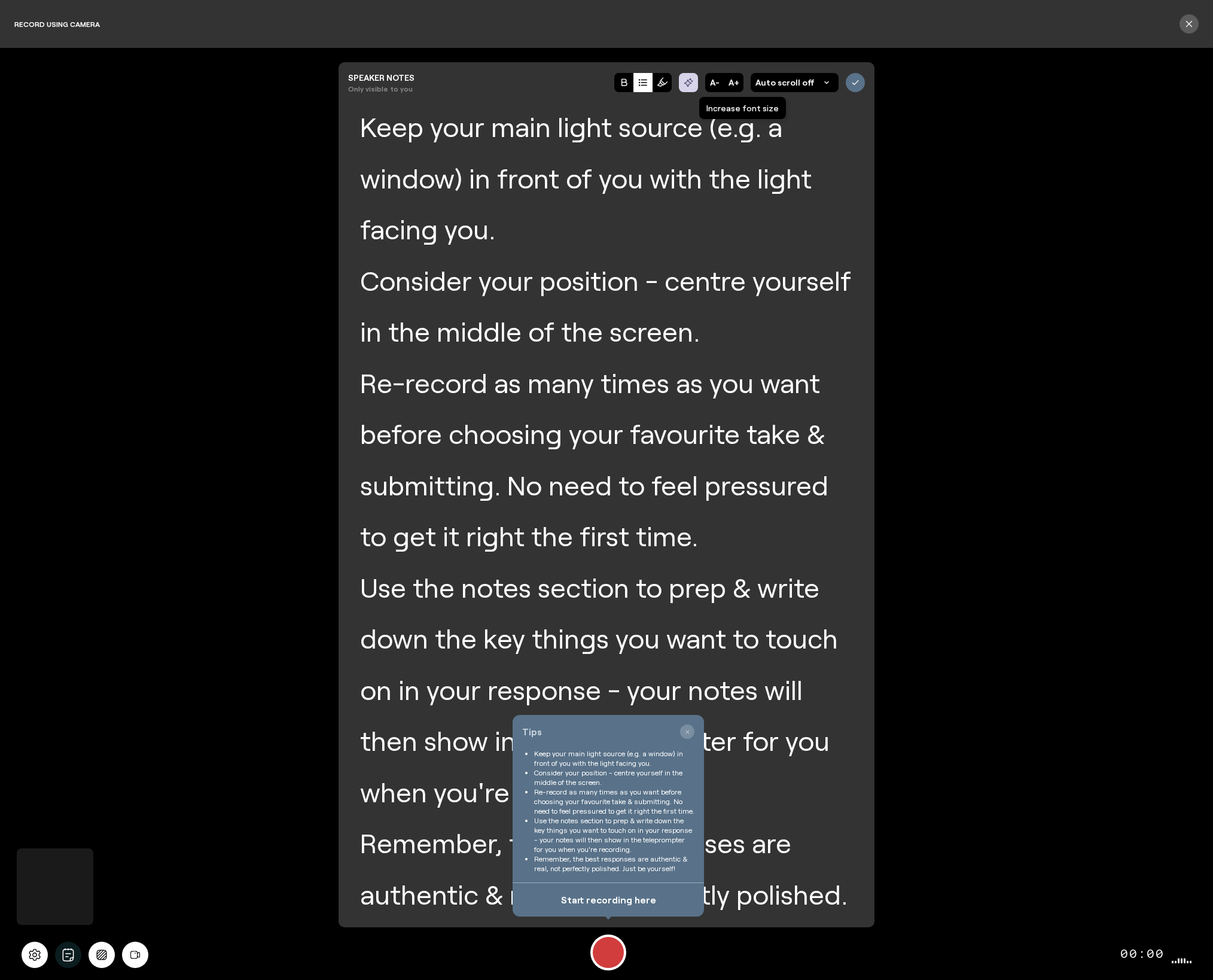
click at [739, 85] on button "A+" at bounding box center [734, 83] width 19 height 19
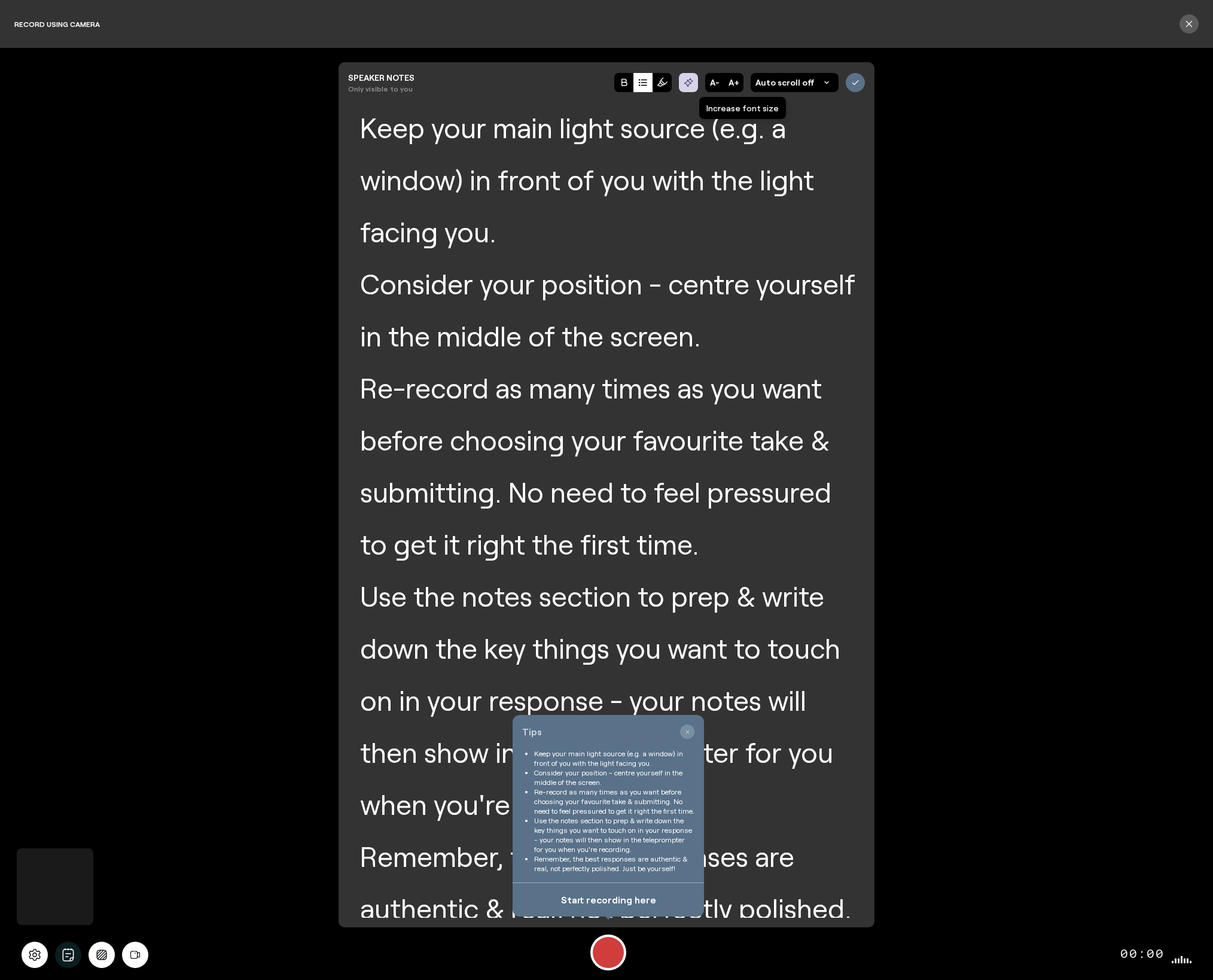
click at [739, 85] on button "A+" at bounding box center [734, 83] width 19 height 19
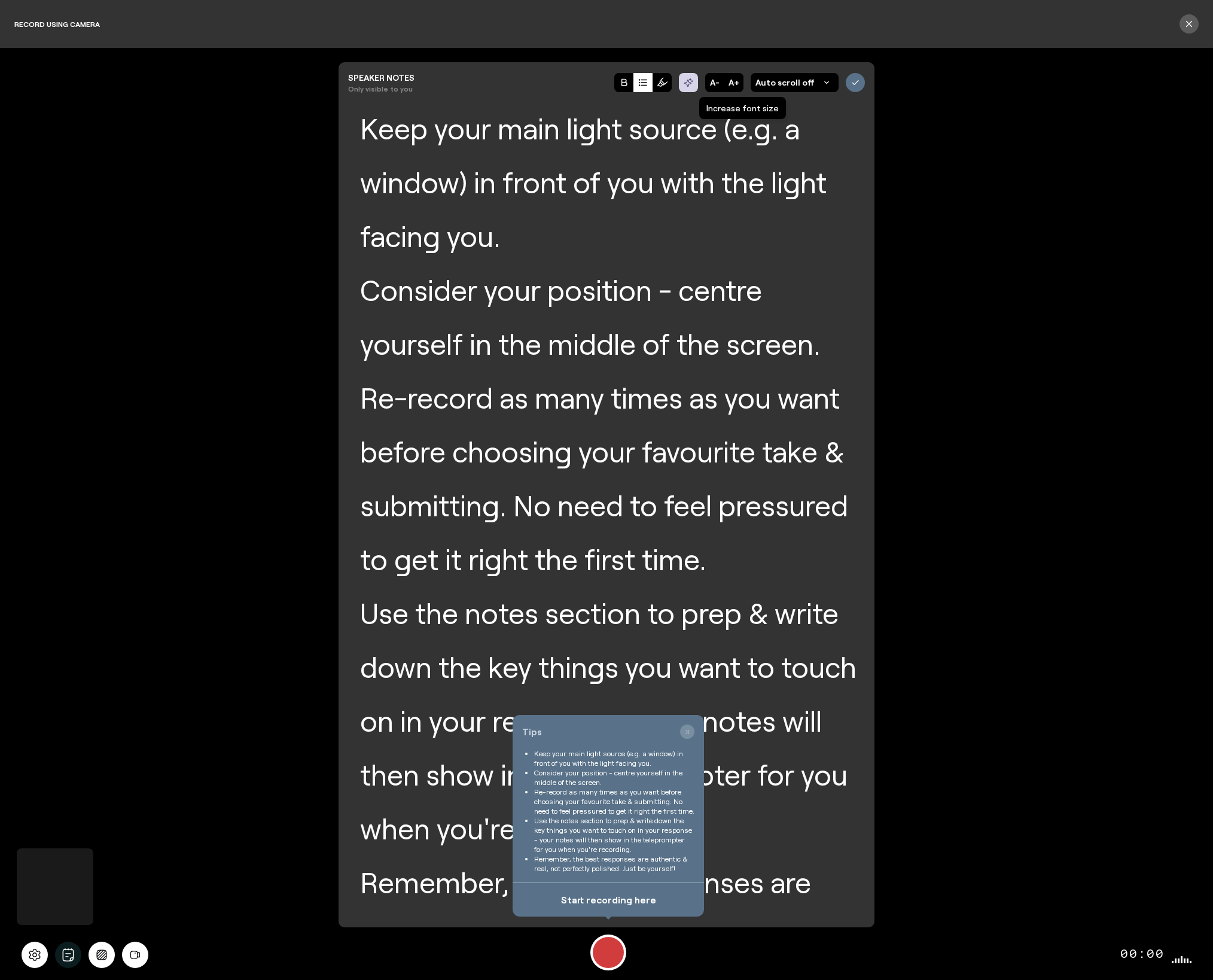
click at [739, 85] on button "A+" at bounding box center [734, 83] width 19 height 19
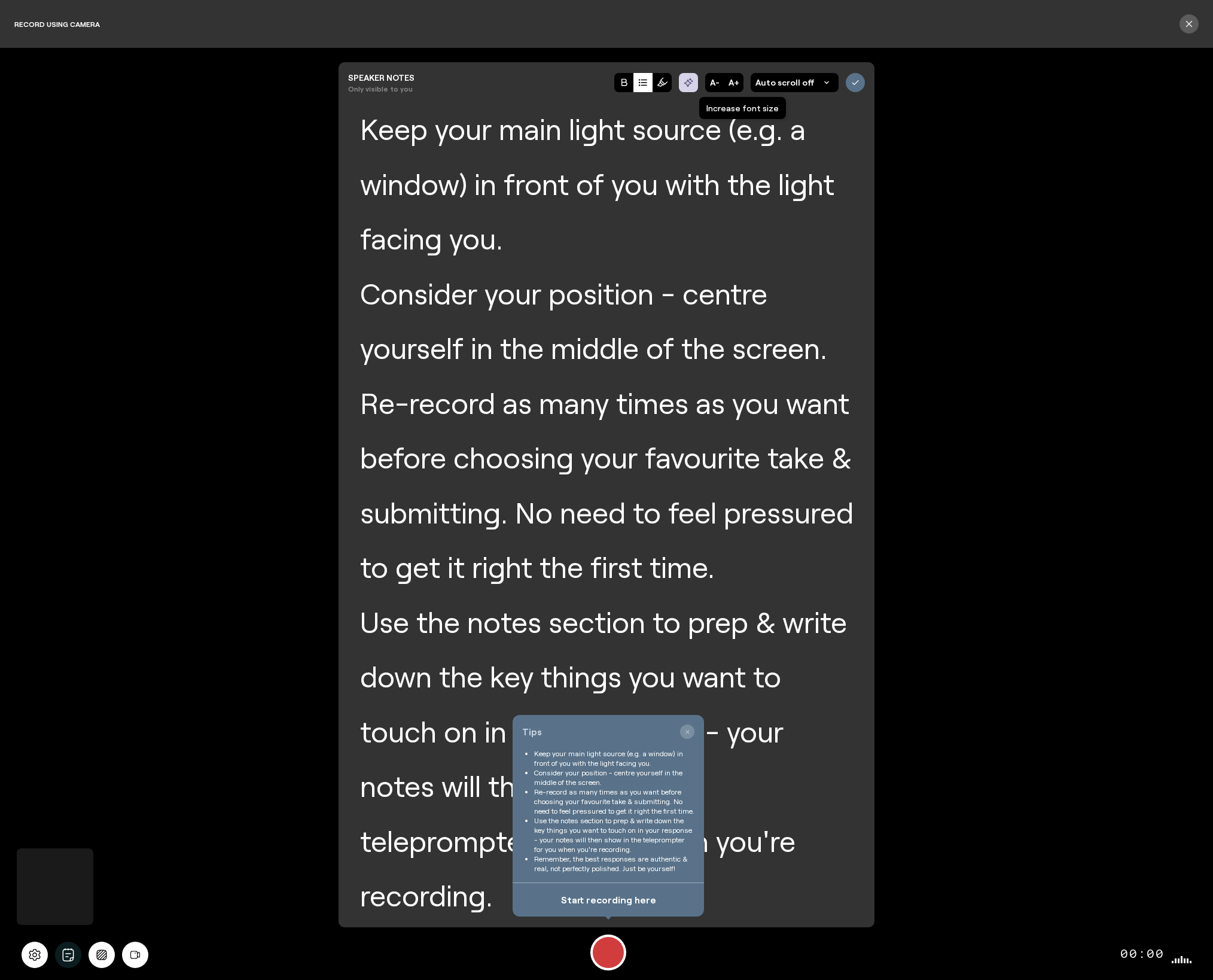
click at [739, 85] on button "A+" at bounding box center [734, 83] width 19 height 19
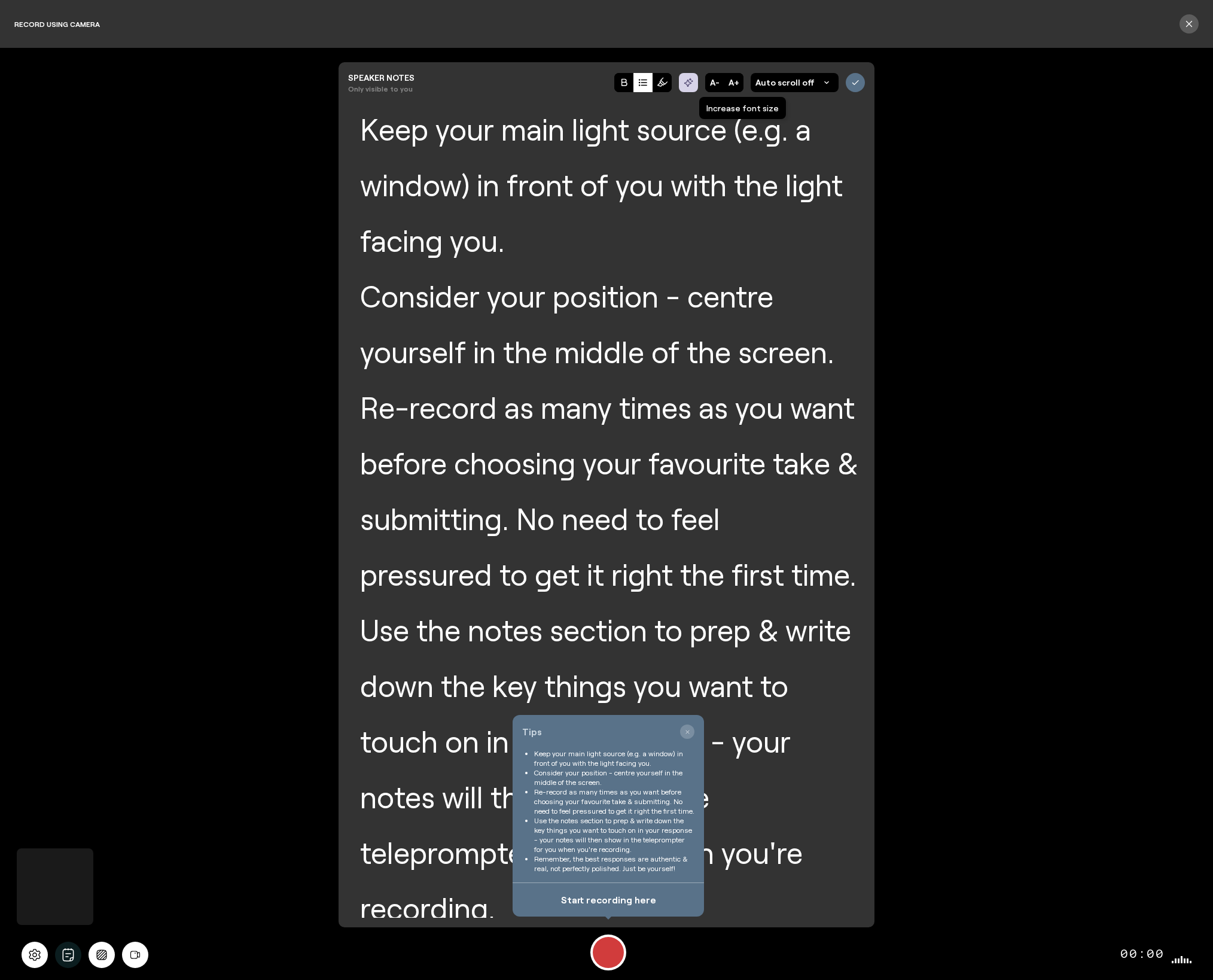
click at [739, 85] on button "A+" at bounding box center [734, 83] width 19 height 19
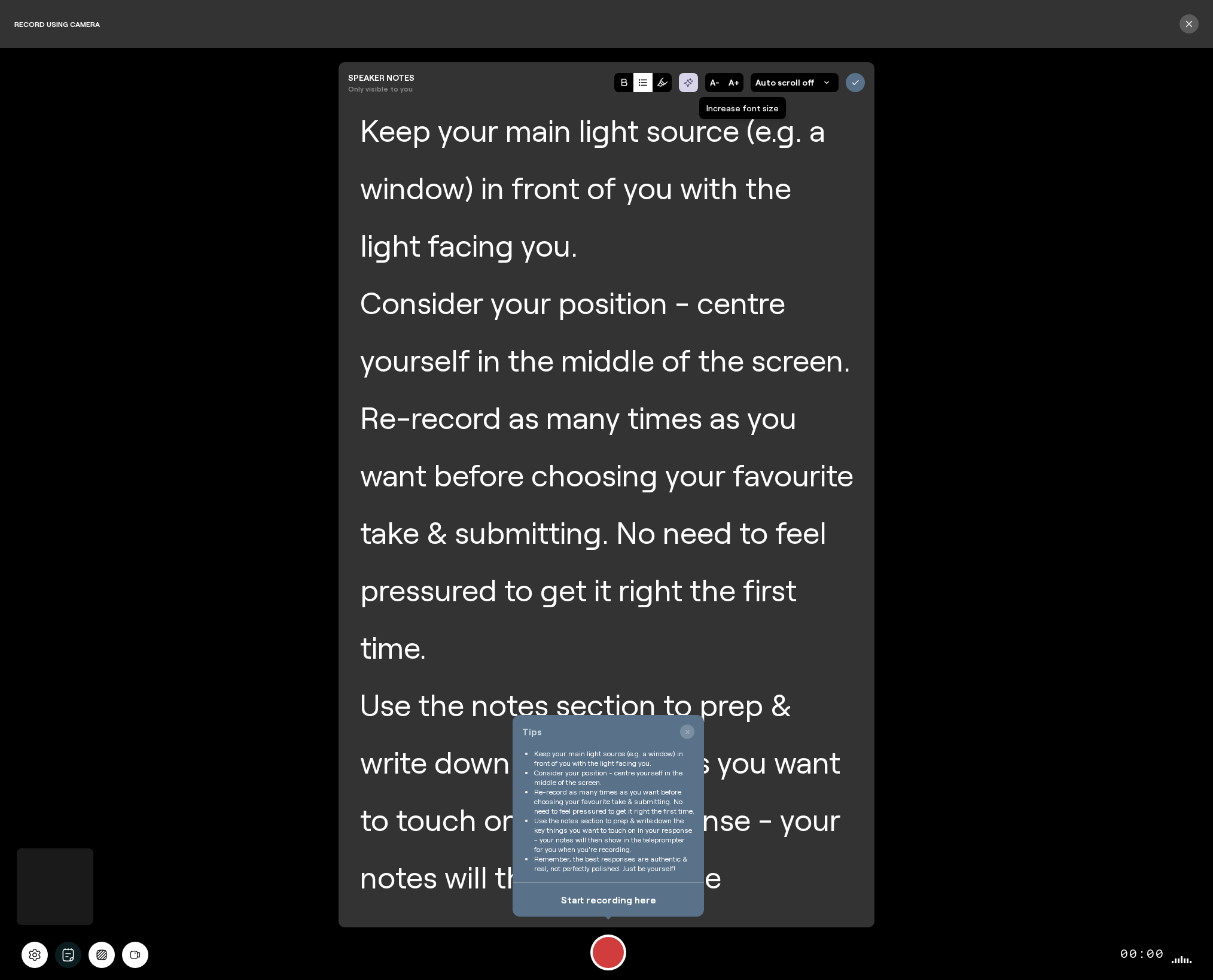
click at [739, 85] on button "A+" at bounding box center [734, 83] width 19 height 19
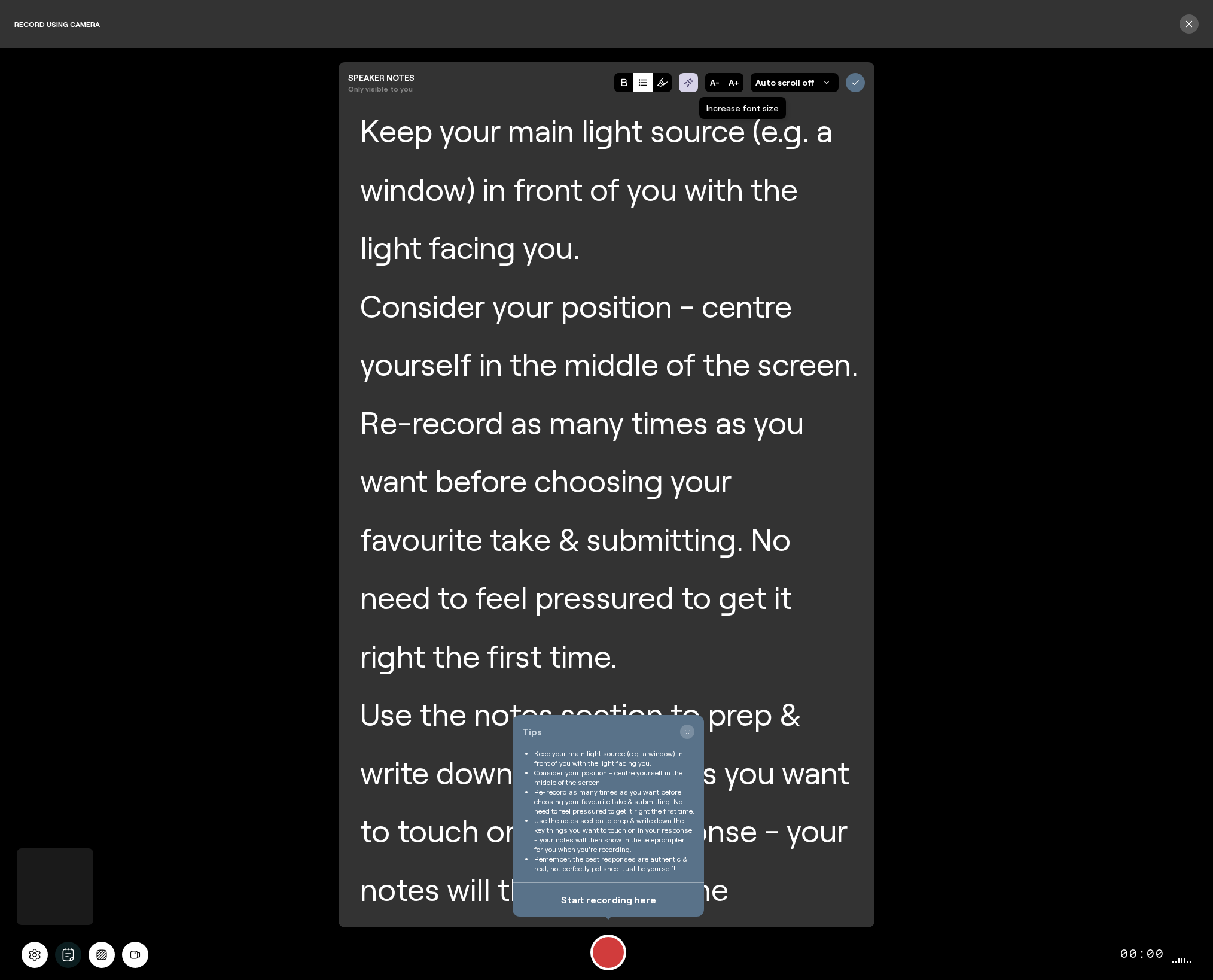
click at [739, 85] on button "A+" at bounding box center [734, 83] width 19 height 19
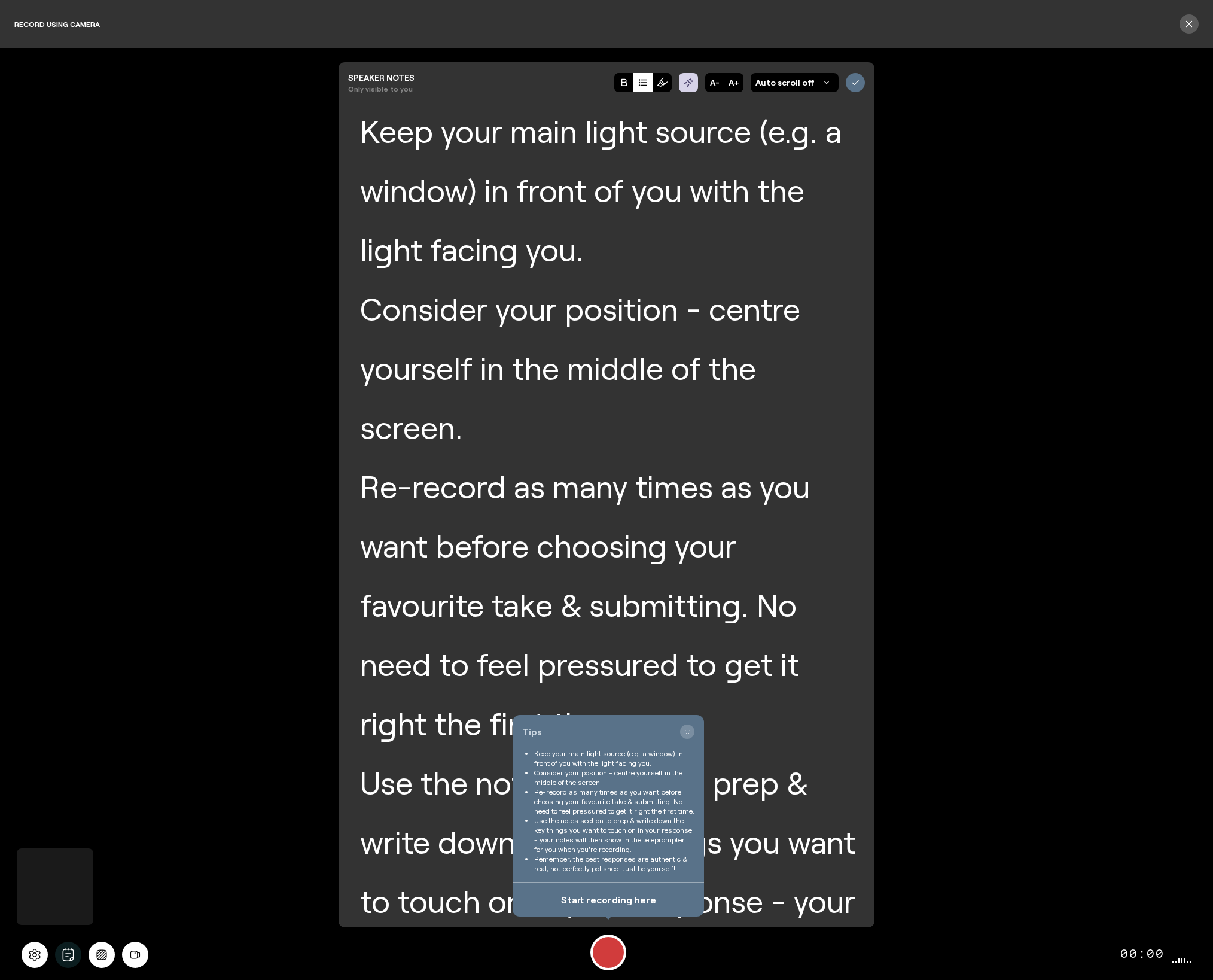
click at [779, 85] on span "Auto scroll off" at bounding box center [785, 83] width 60 height 12
click at [799, 165] on li "Auto scroll 2x" at bounding box center [795, 160] width 79 height 22
drag, startPoint x: 684, startPoint y: 732, endPoint x: 681, endPoint y: 726, distance: 6.7
click at [684, 732] on icon "button" at bounding box center [687, 732] width 5 height 5
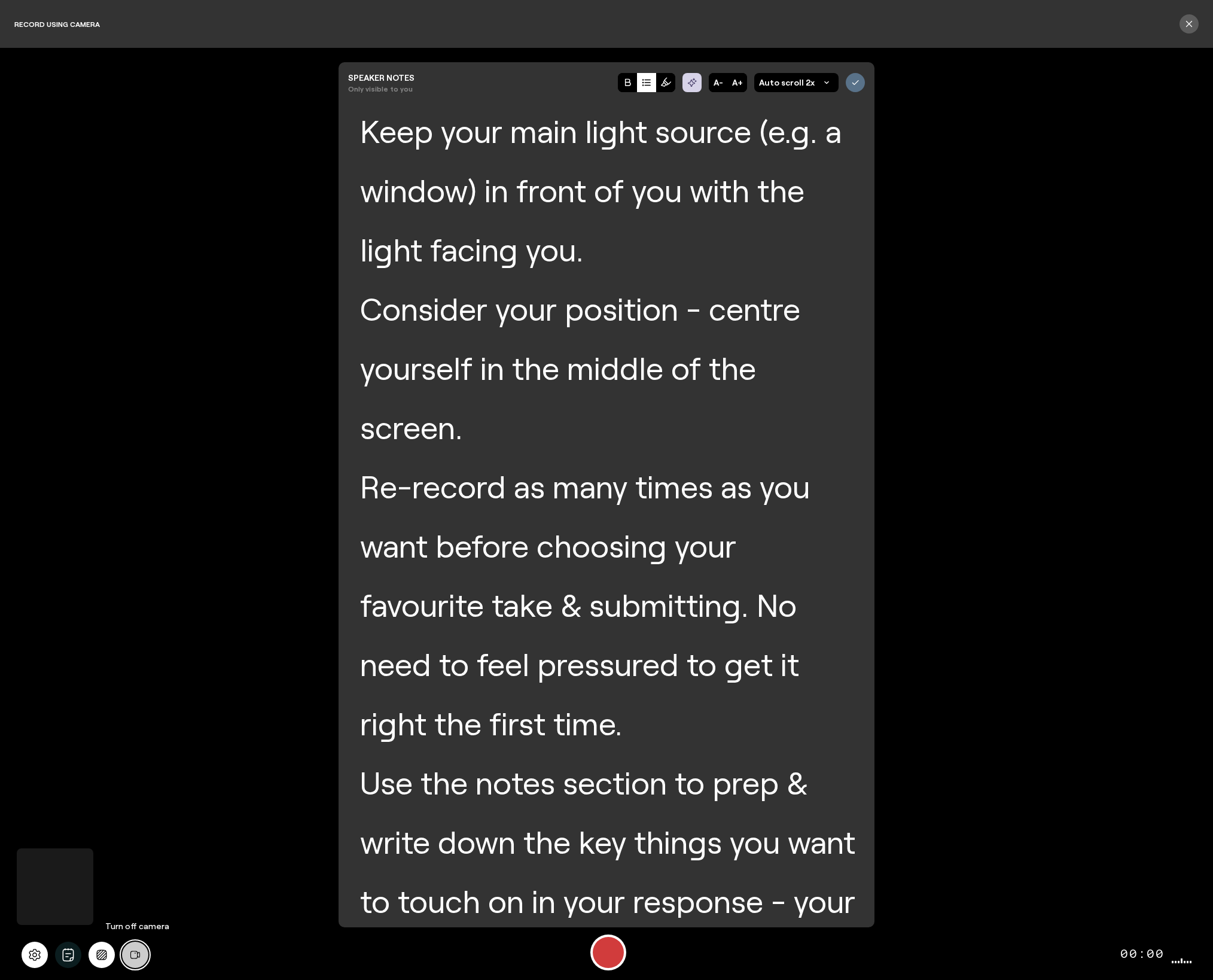
click at [131, 957] on icon at bounding box center [135, 954] width 9 height 8
click at [38, 958] on icon at bounding box center [35, 954] width 13 height 13
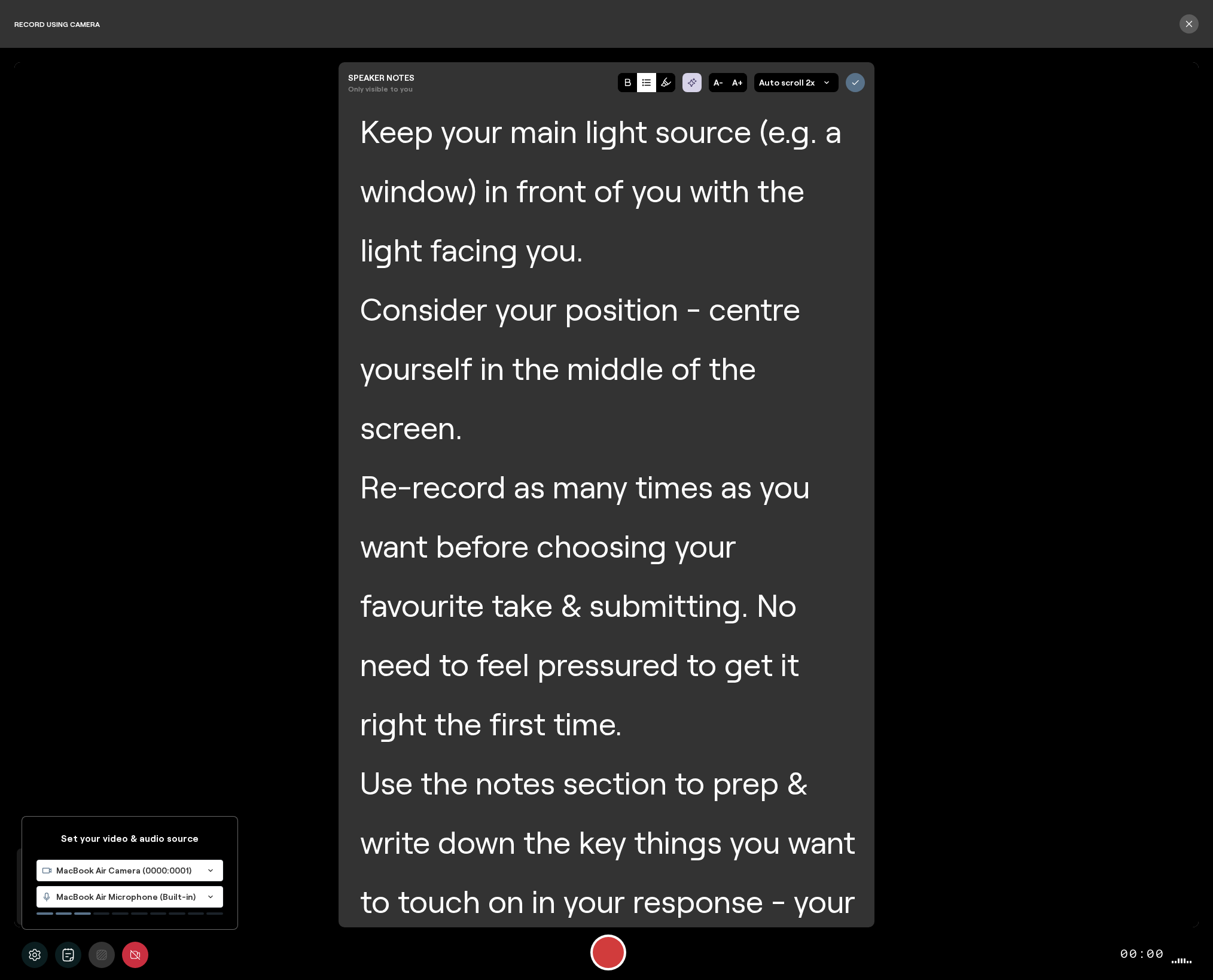
click at [134, 902] on div "MacBook Air Microphone (Built-in)" at bounding box center [117, 896] width 161 height 21
click at [125, 949] on span "Default - Wireless ME RX (19f7:0046)" at bounding box center [117, 946] width 153 height 10
click at [609, 956] on div "Record" at bounding box center [608, 952] width 31 height 31
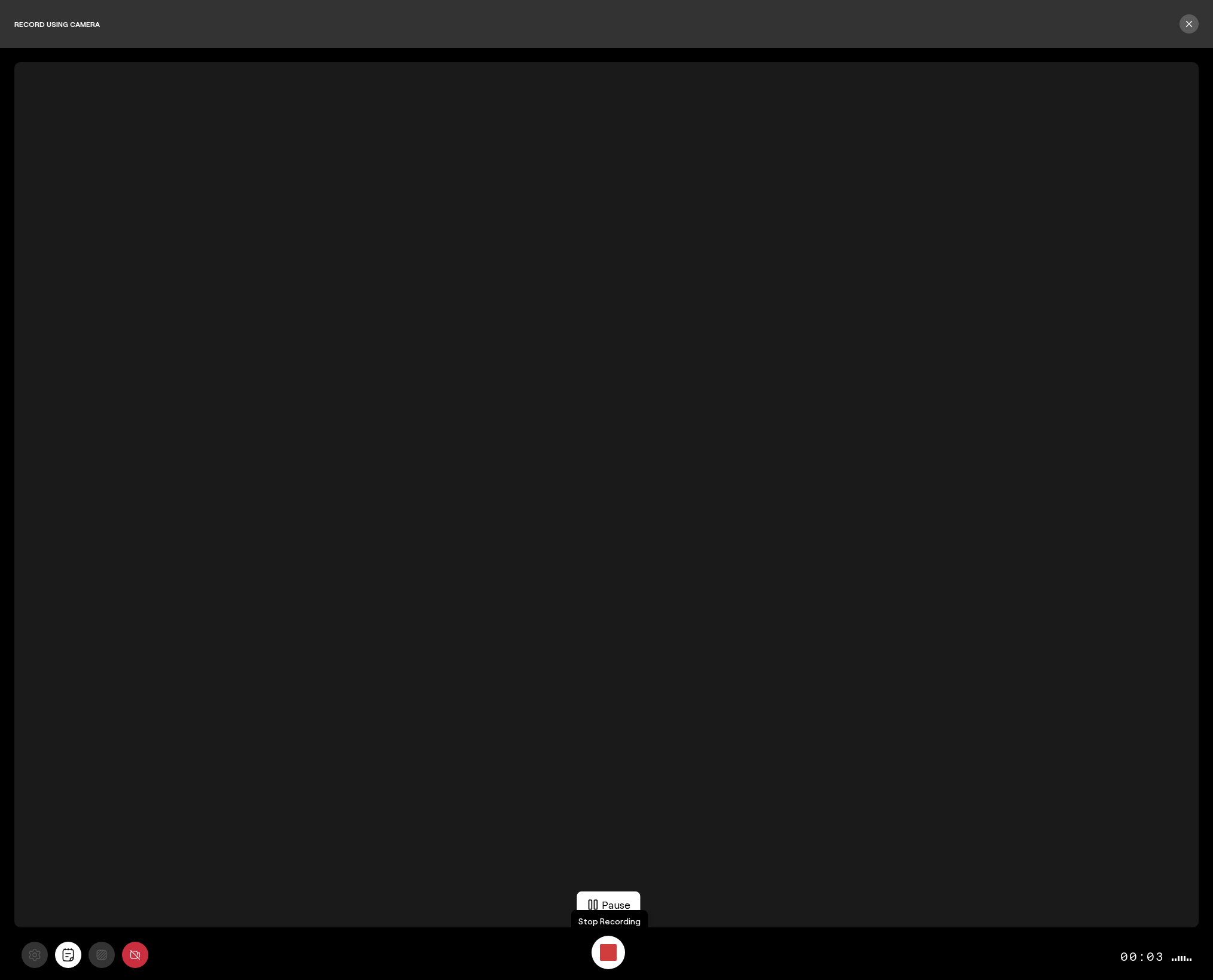
click at [612, 958] on div "Stop Recording" at bounding box center [607, 952] width 16 height 16
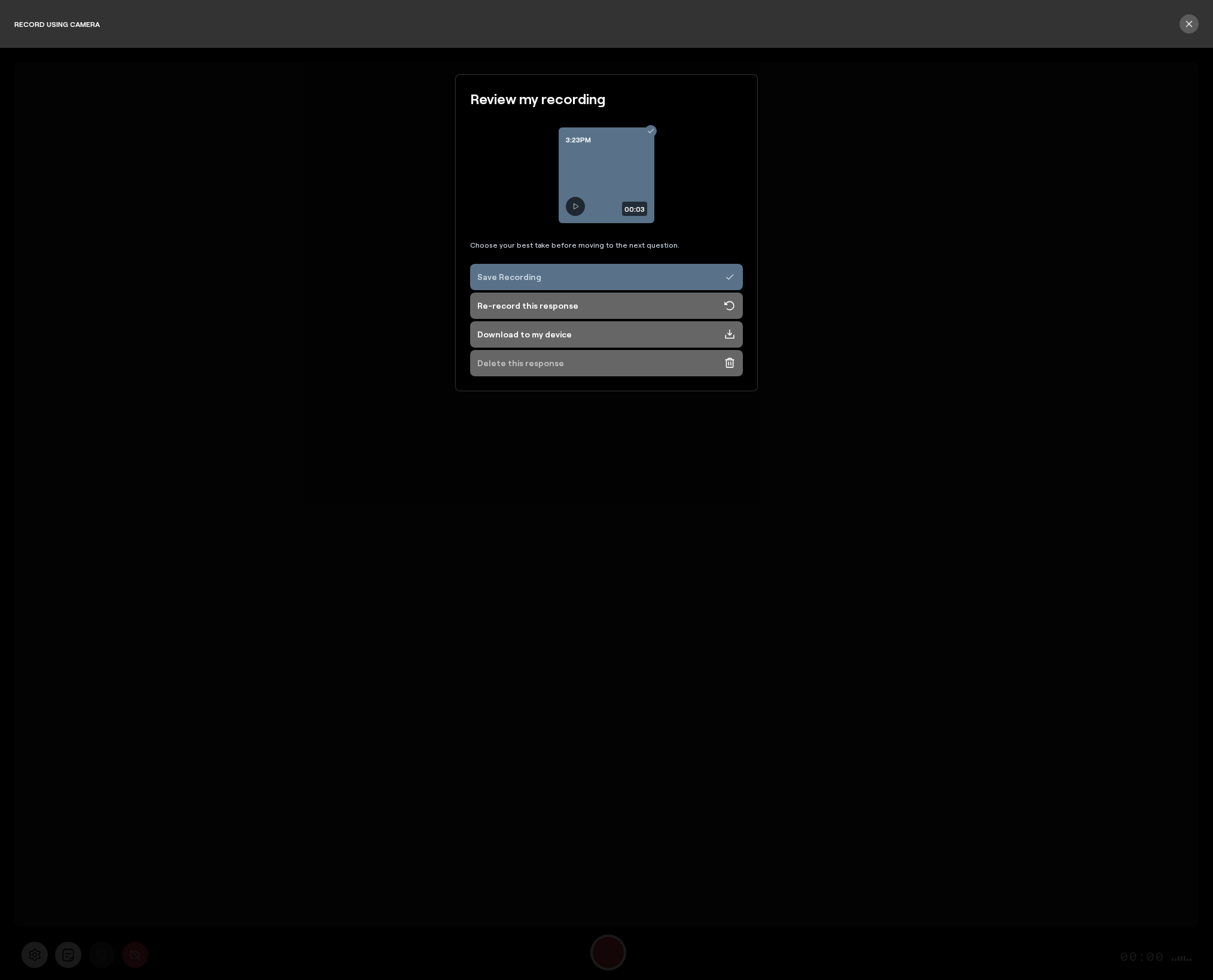
click at [594, 362] on button "Delete this response" at bounding box center [606, 363] width 273 height 27
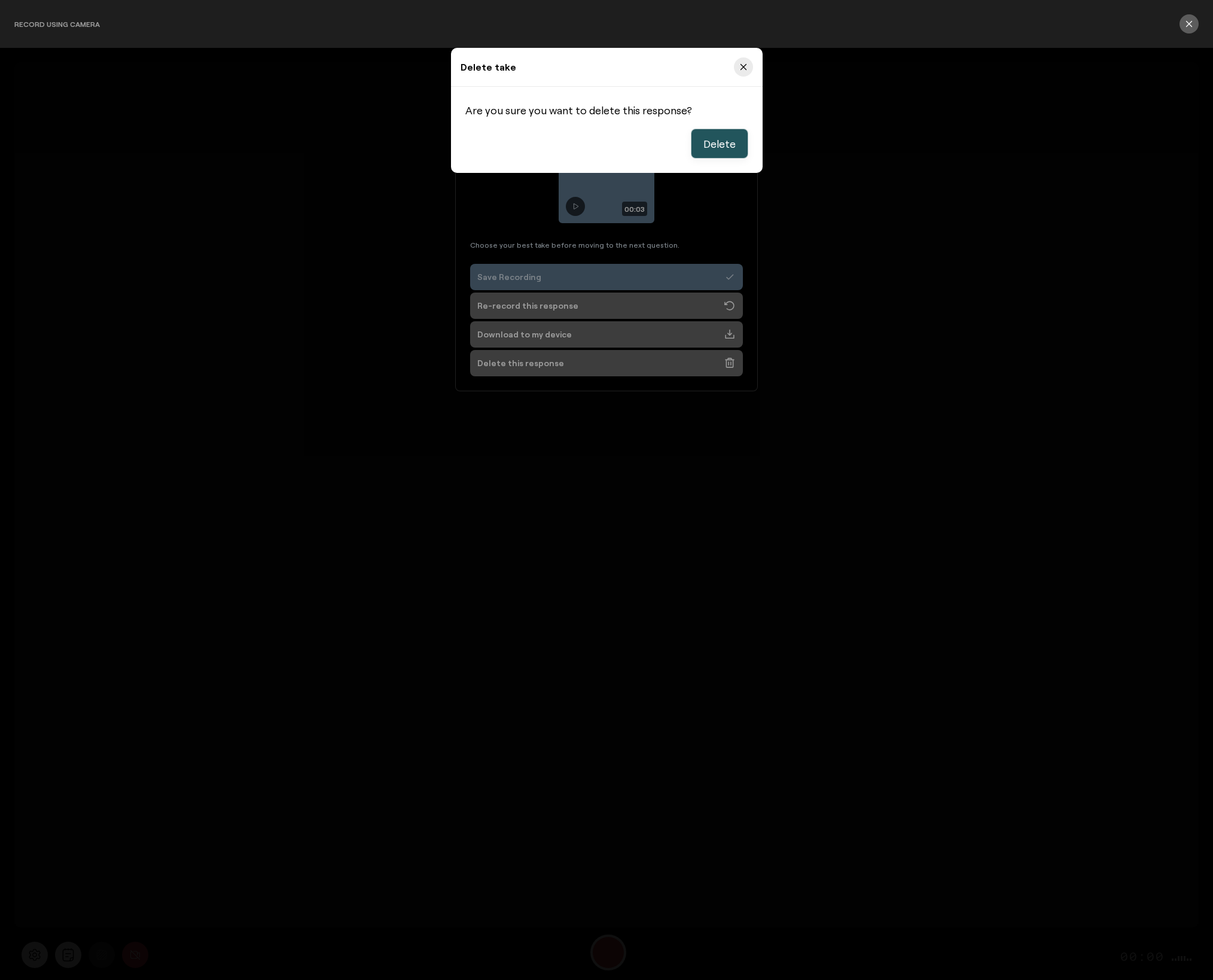
click at [720, 148] on span "Delete" at bounding box center [719, 143] width 32 height 15
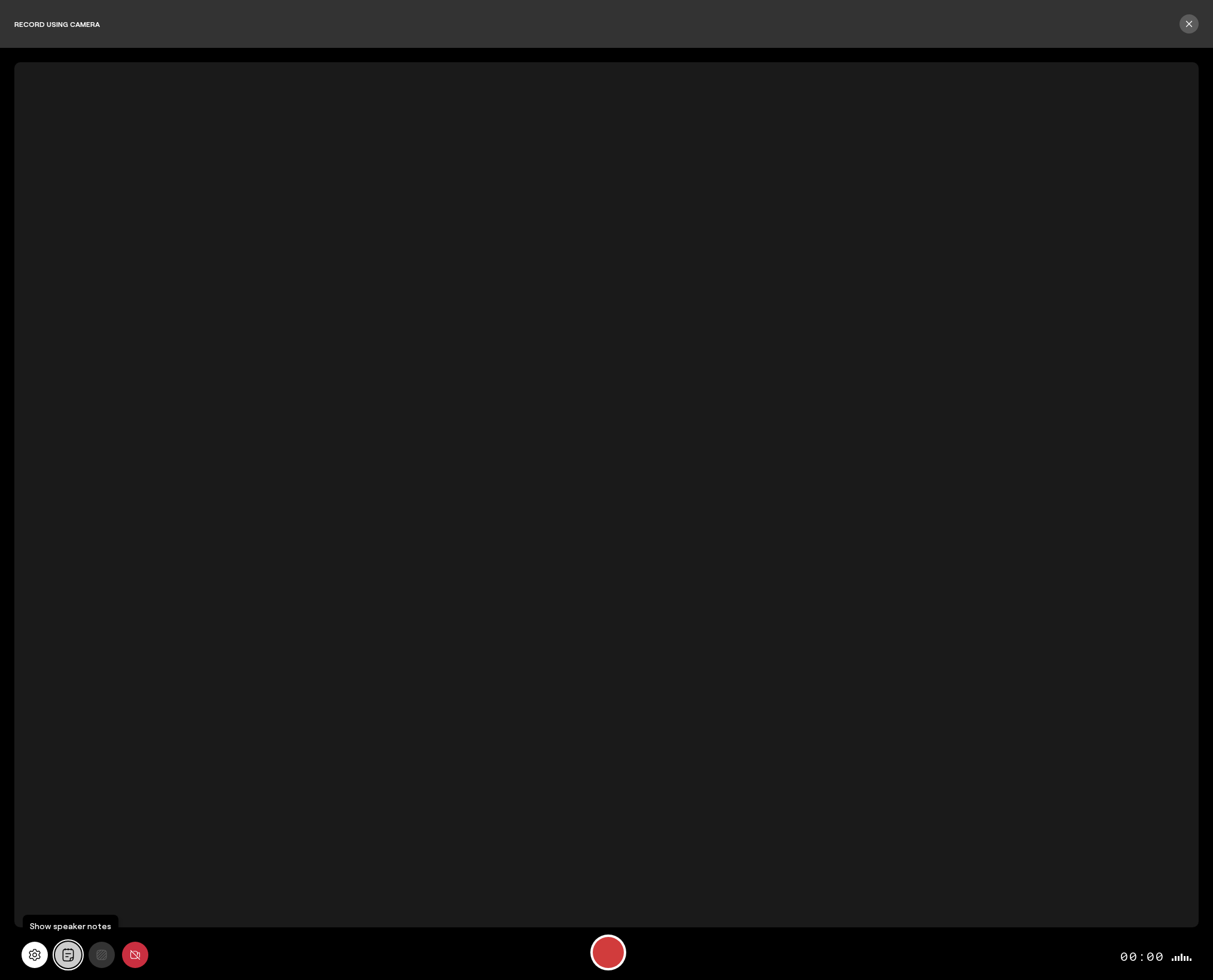
click at [71, 954] on icon "All" at bounding box center [67, 954] width 13 height 13
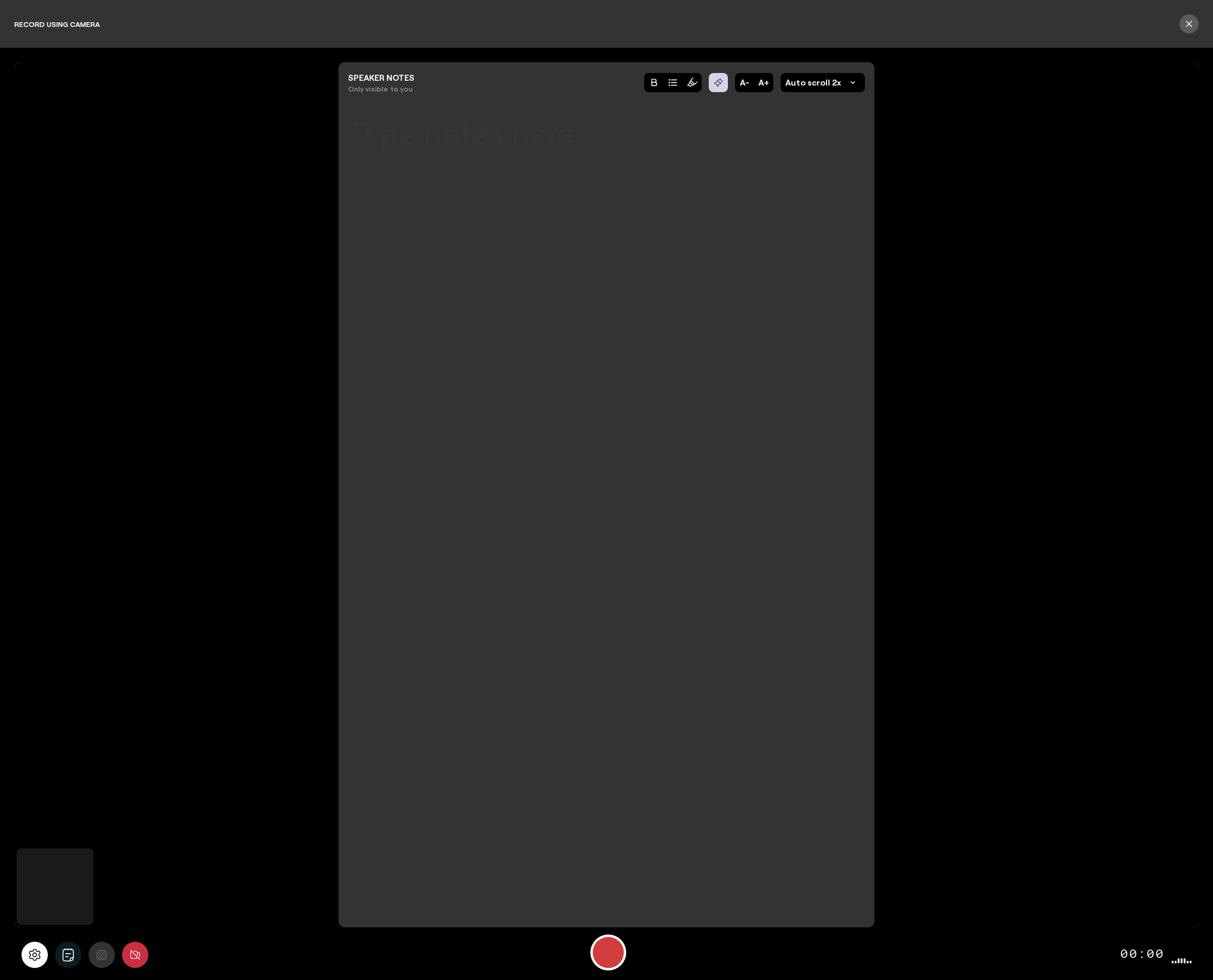
click at [570, 383] on div at bounding box center [606, 529] width 517 height 733
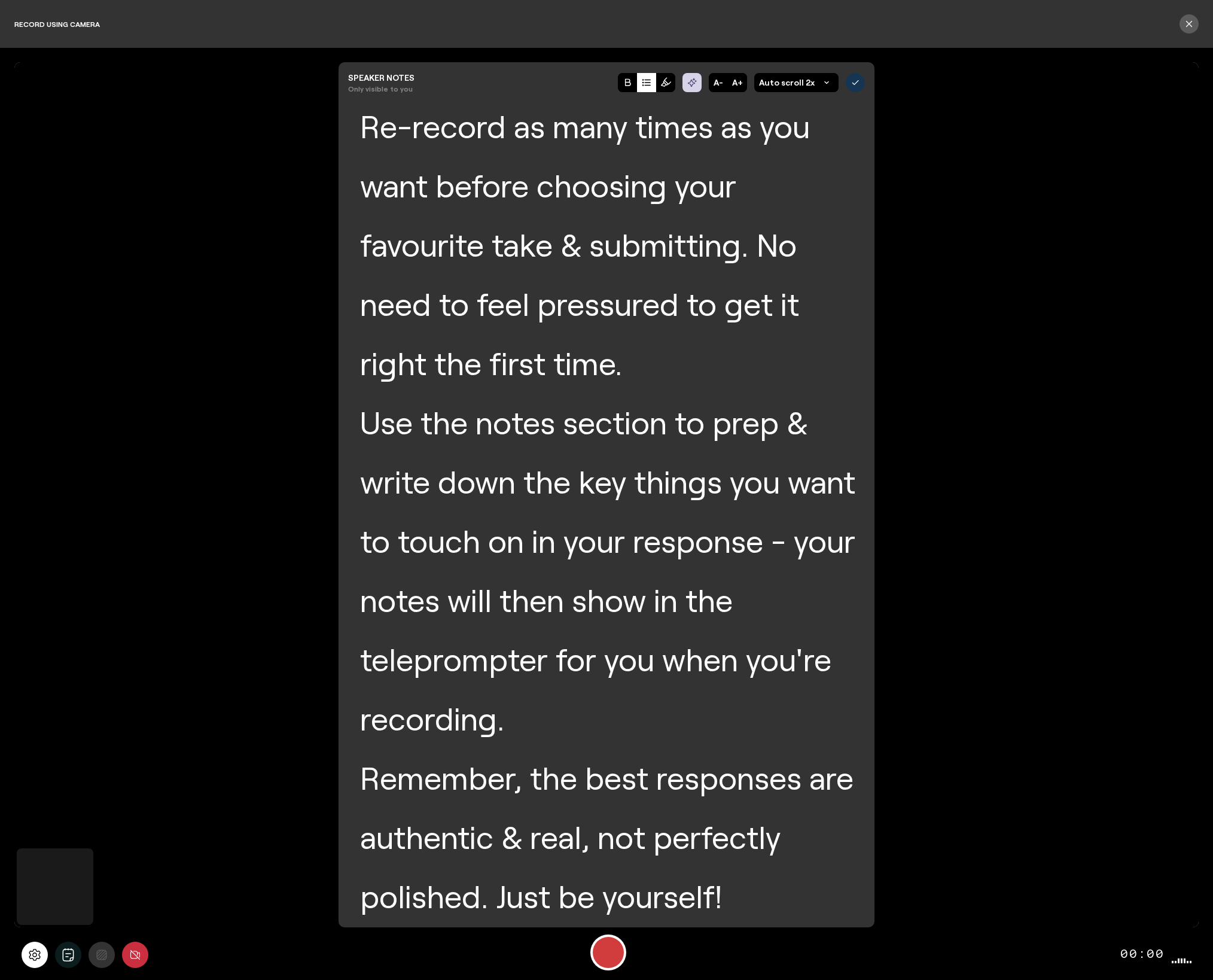
click at [853, 84] on icon at bounding box center [856, 83] width 6 height 4
click at [28, 952] on icon at bounding box center [34, 955] width 11 height 12
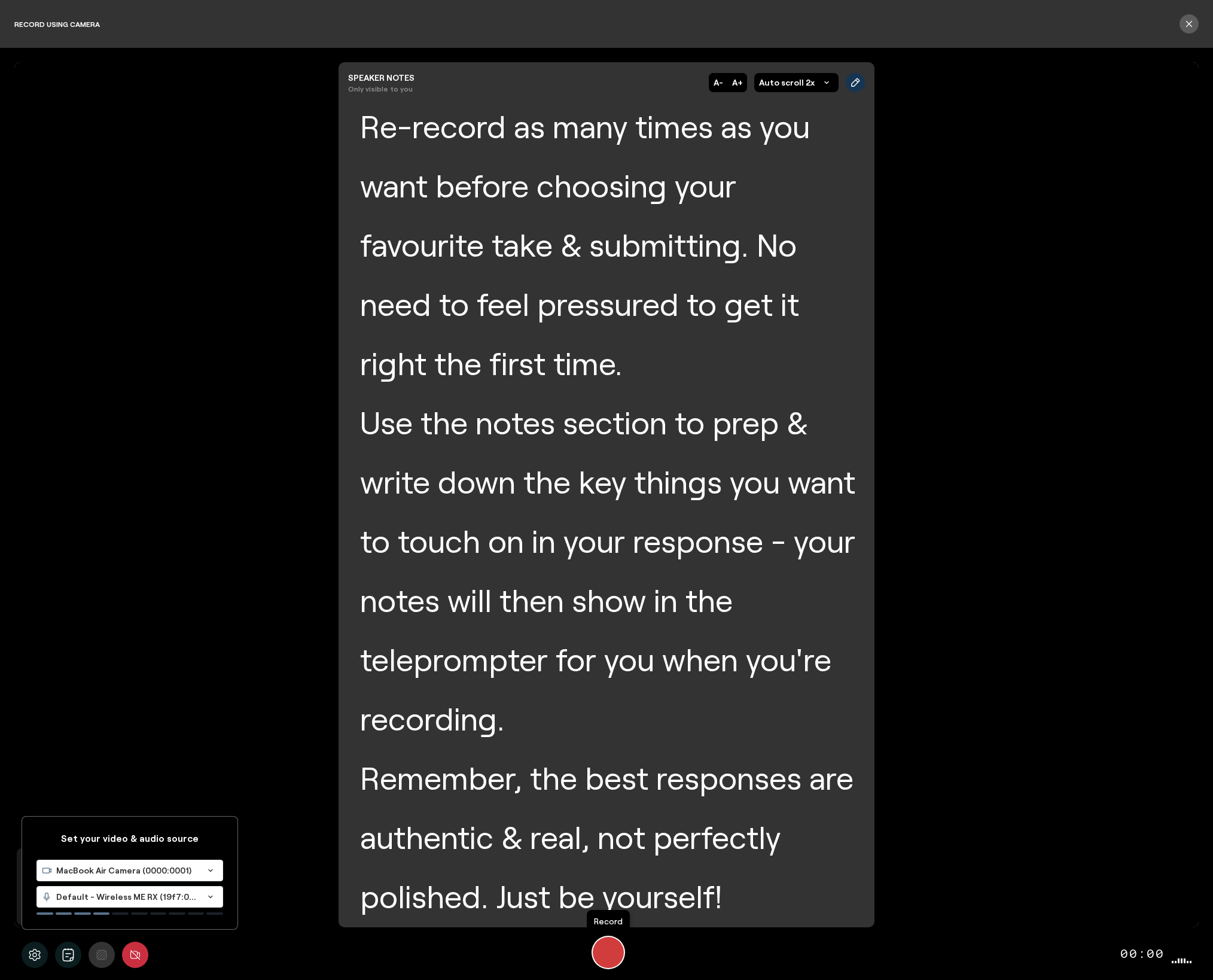
click at [609, 954] on div "Start Recording" at bounding box center [608, 952] width 31 height 31
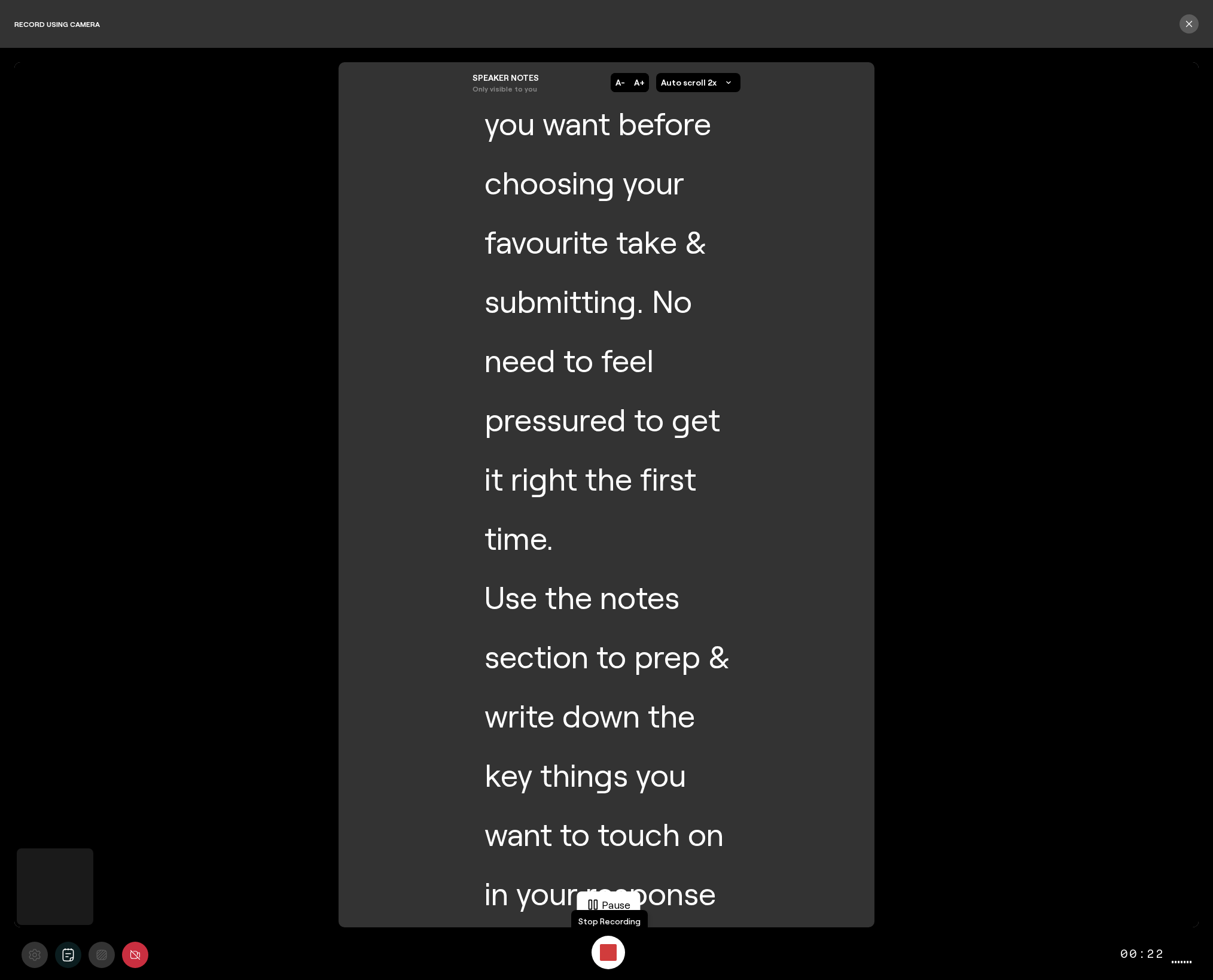
click at [609, 954] on div "Stop Recording" at bounding box center [607, 952] width 16 height 16
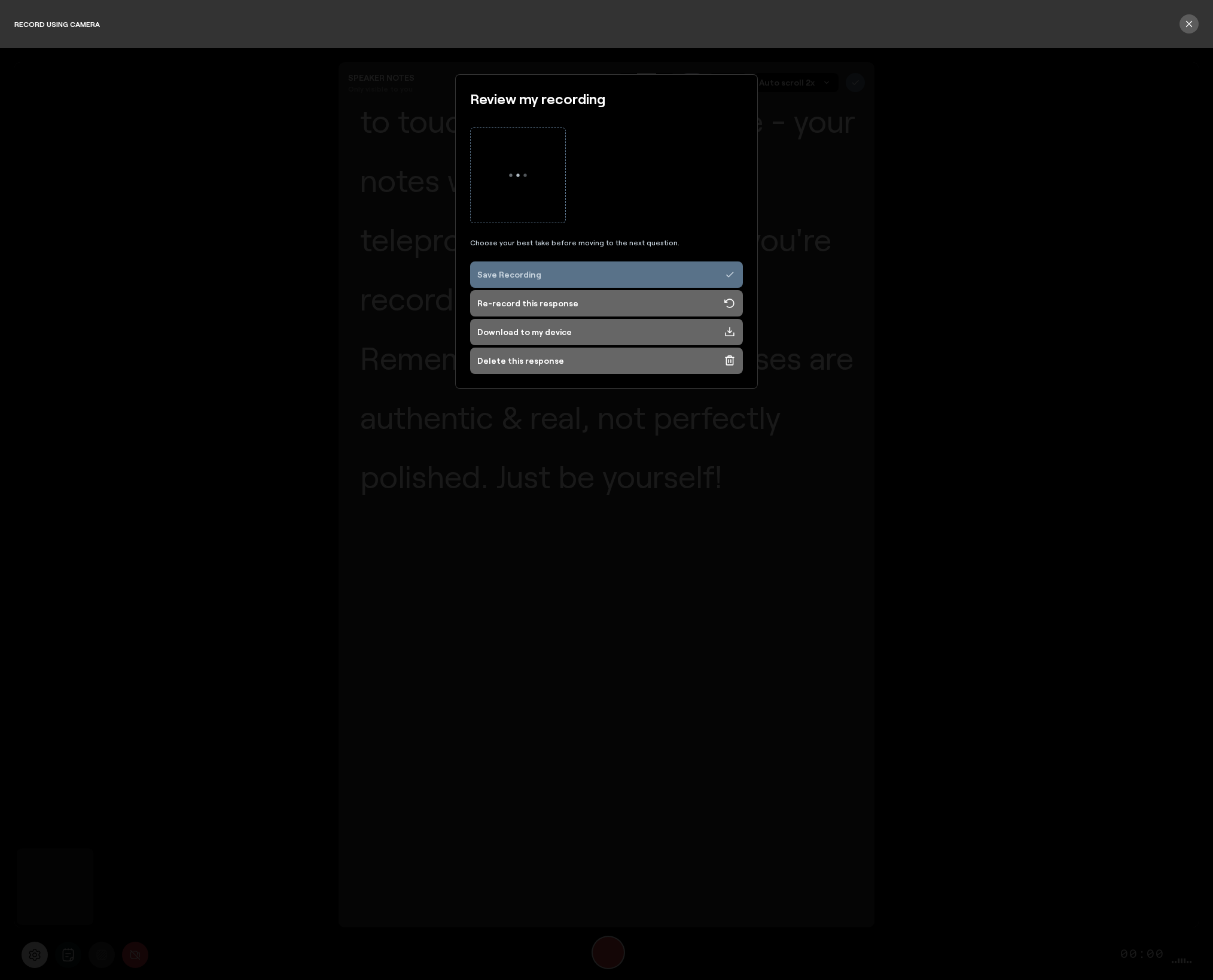
scroll to position [782, 0]
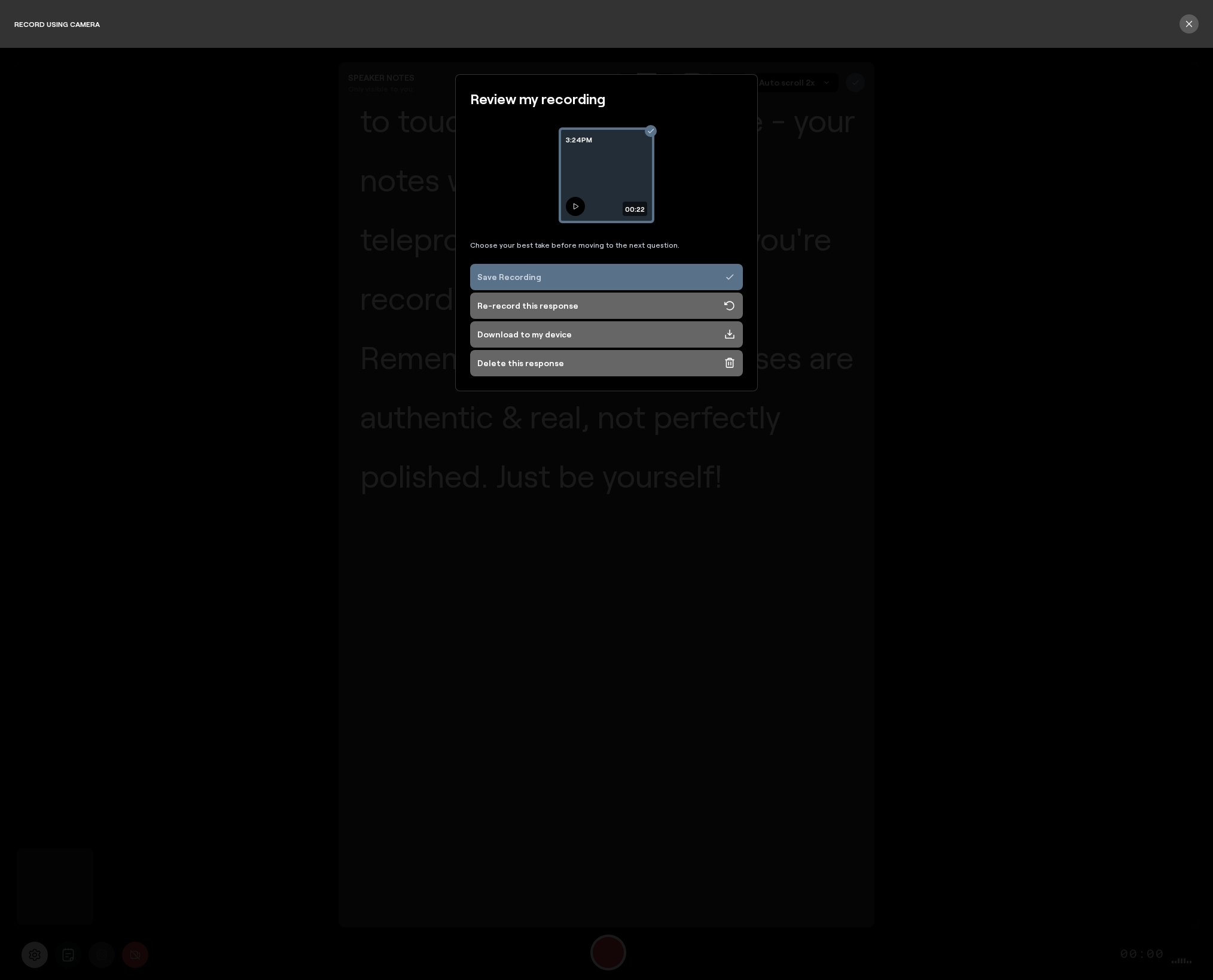
click at [575, 209] on icon at bounding box center [575, 206] width 7 height 7
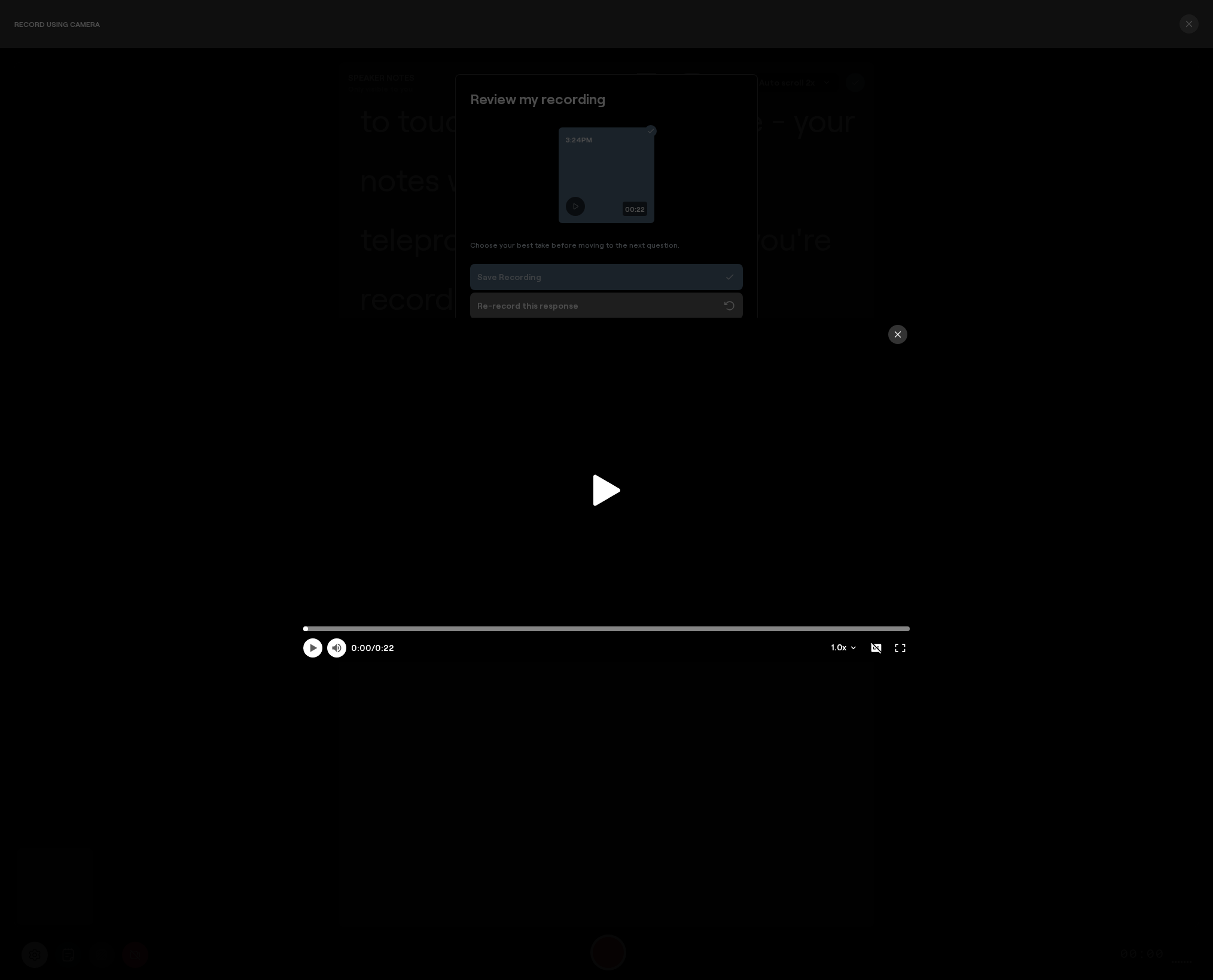
click at [601, 503] on icon at bounding box center [606, 490] width 27 height 32
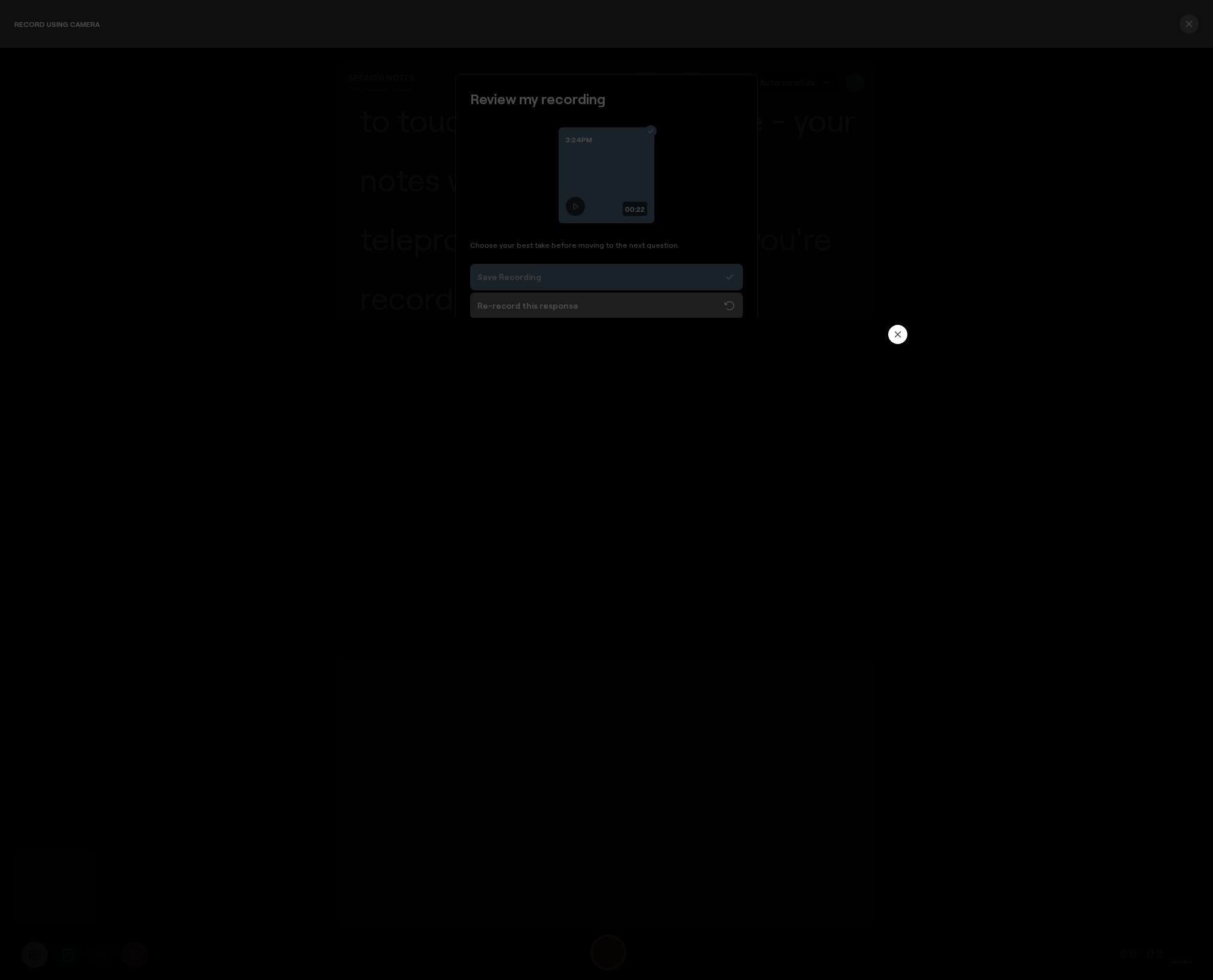
type input "22.24"
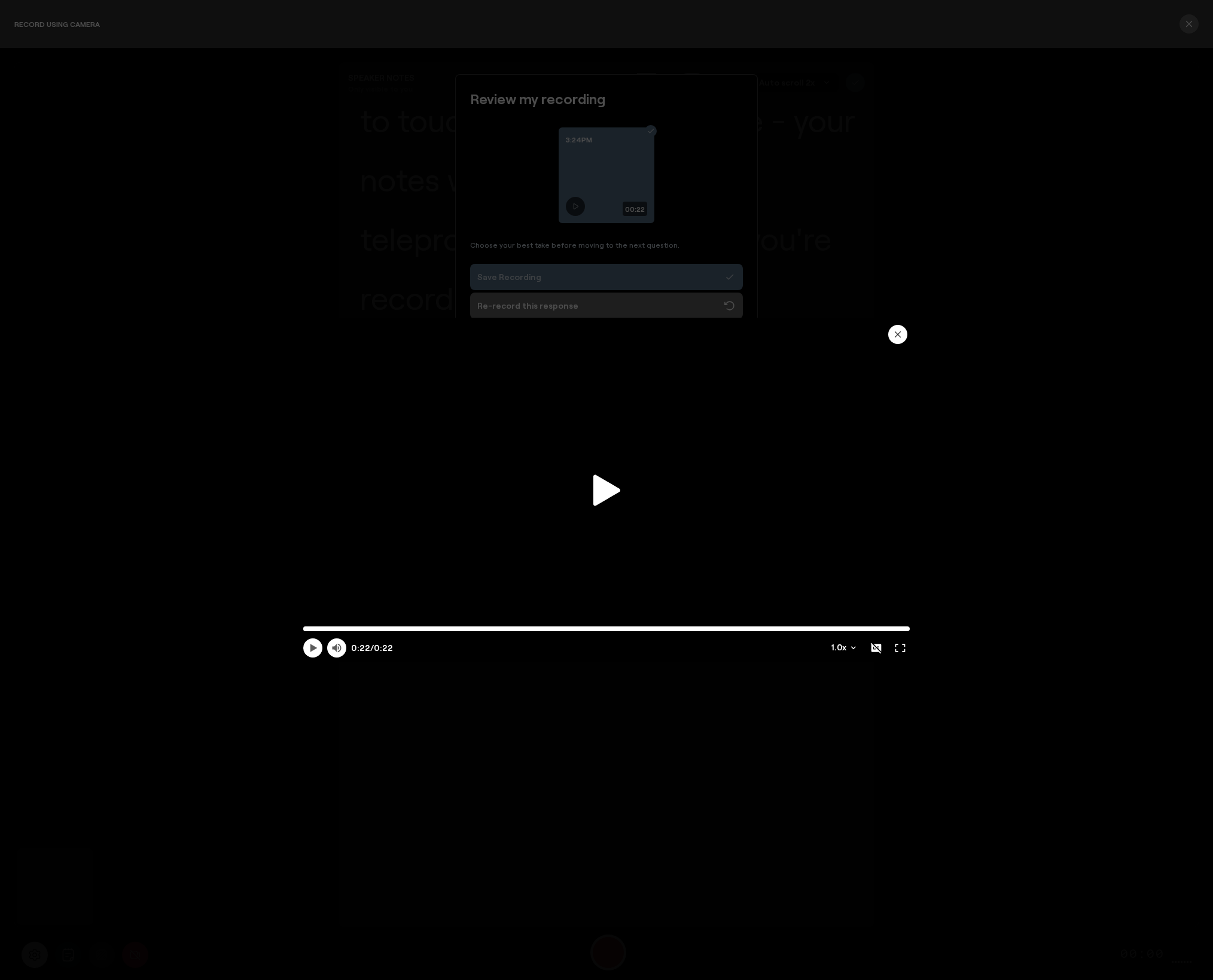
click at [901, 331] on icon "button" at bounding box center [897, 334] width 9 height 9
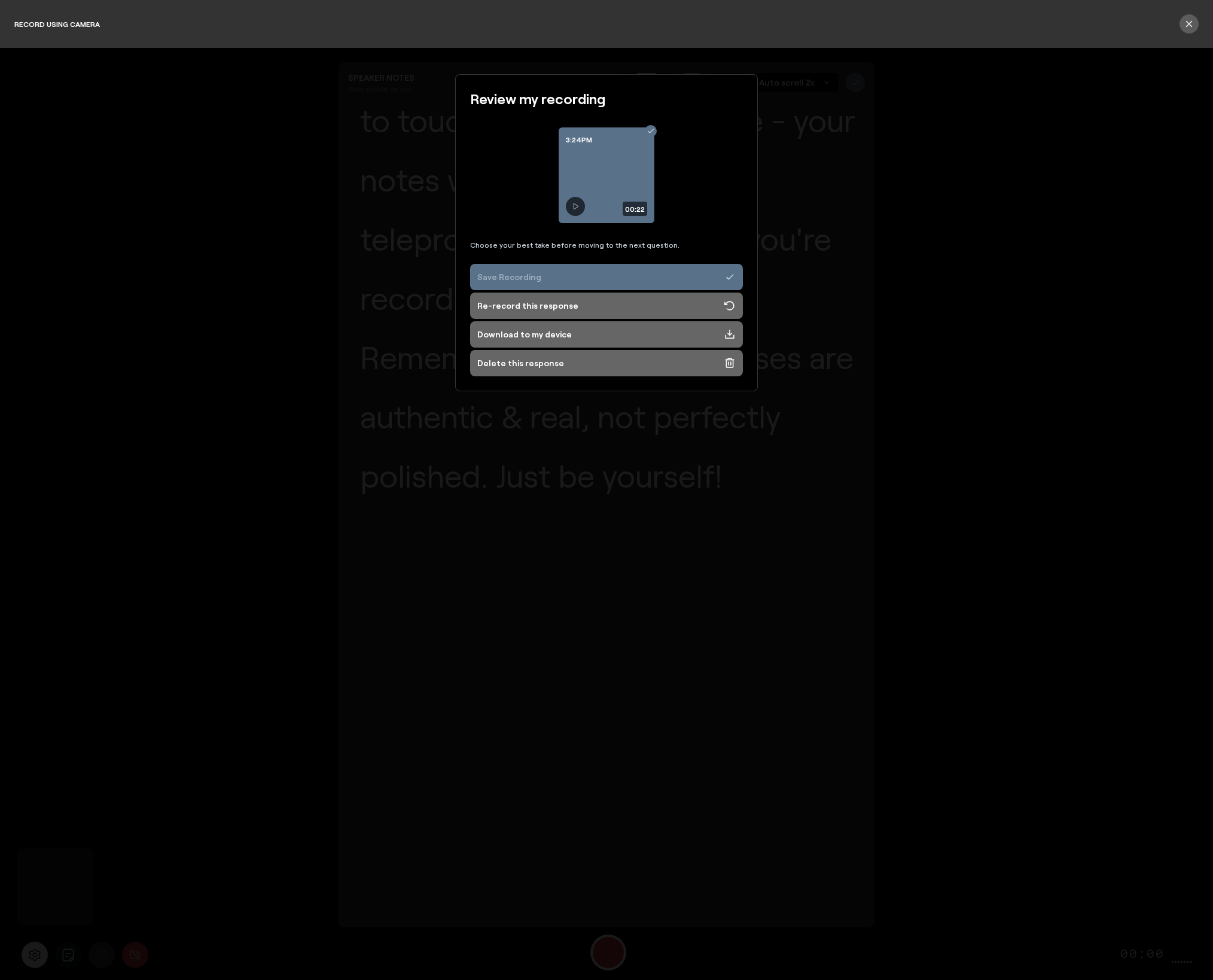
click at [545, 275] on button "Save Recording" at bounding box center [606, 277] width 273 height 27
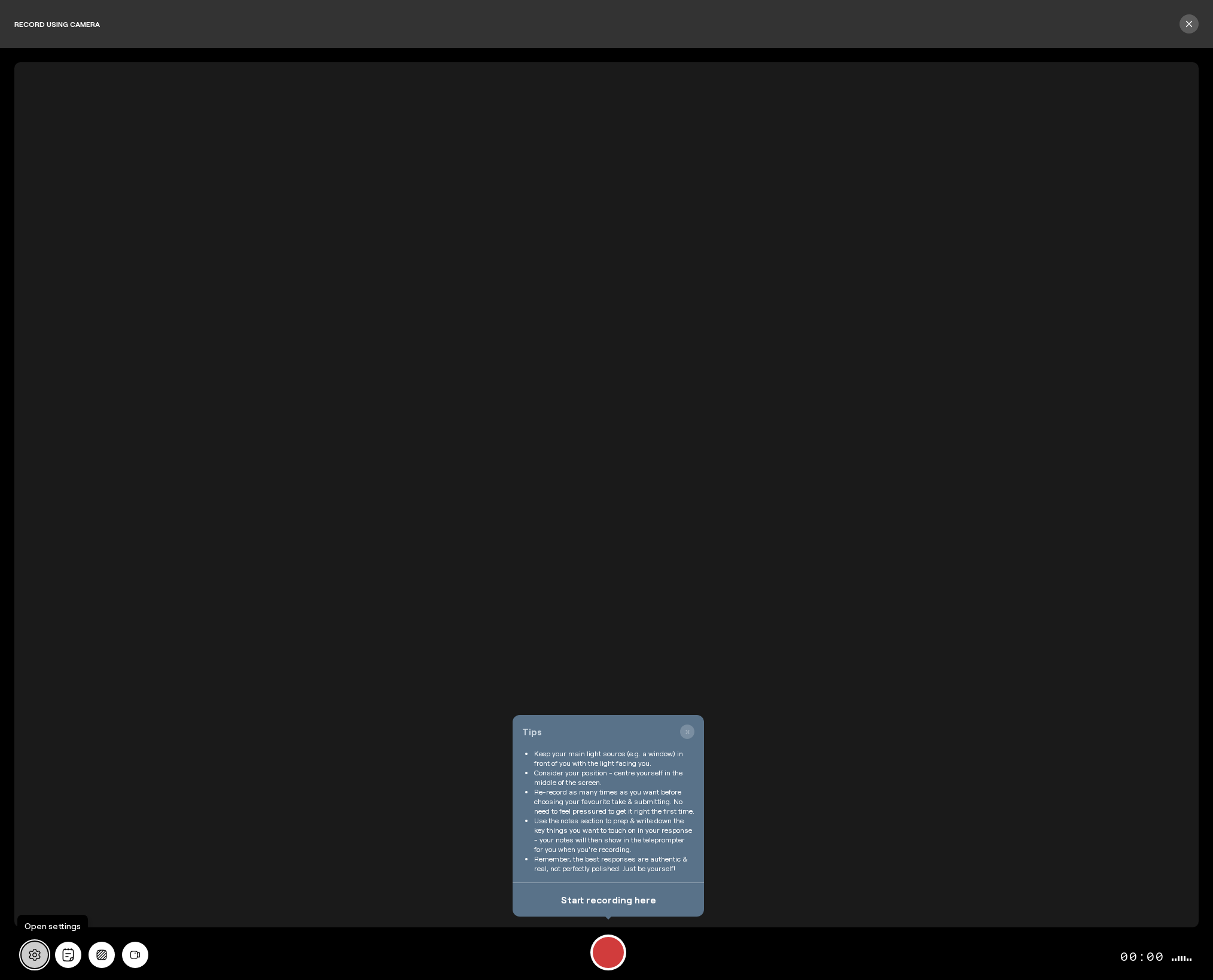
click at [36, 954] on icon at bounding box center [34, 955] width 11 height 12
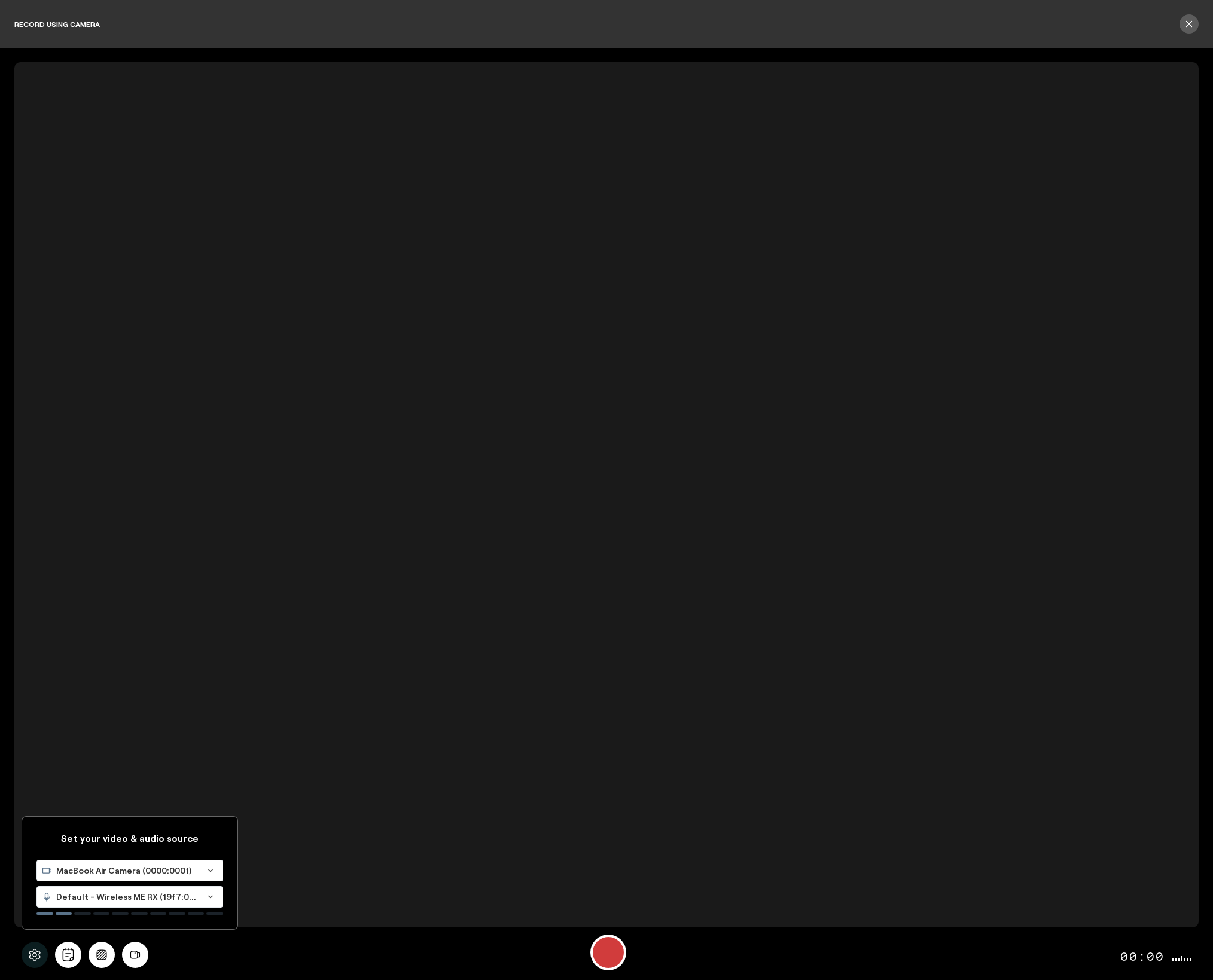
click at [242, 953] on div "Set your video & audio source MacBook Air Camera (0000:0001) Loading... Default…" at bounding box center [606, 954] width 1185 height 50
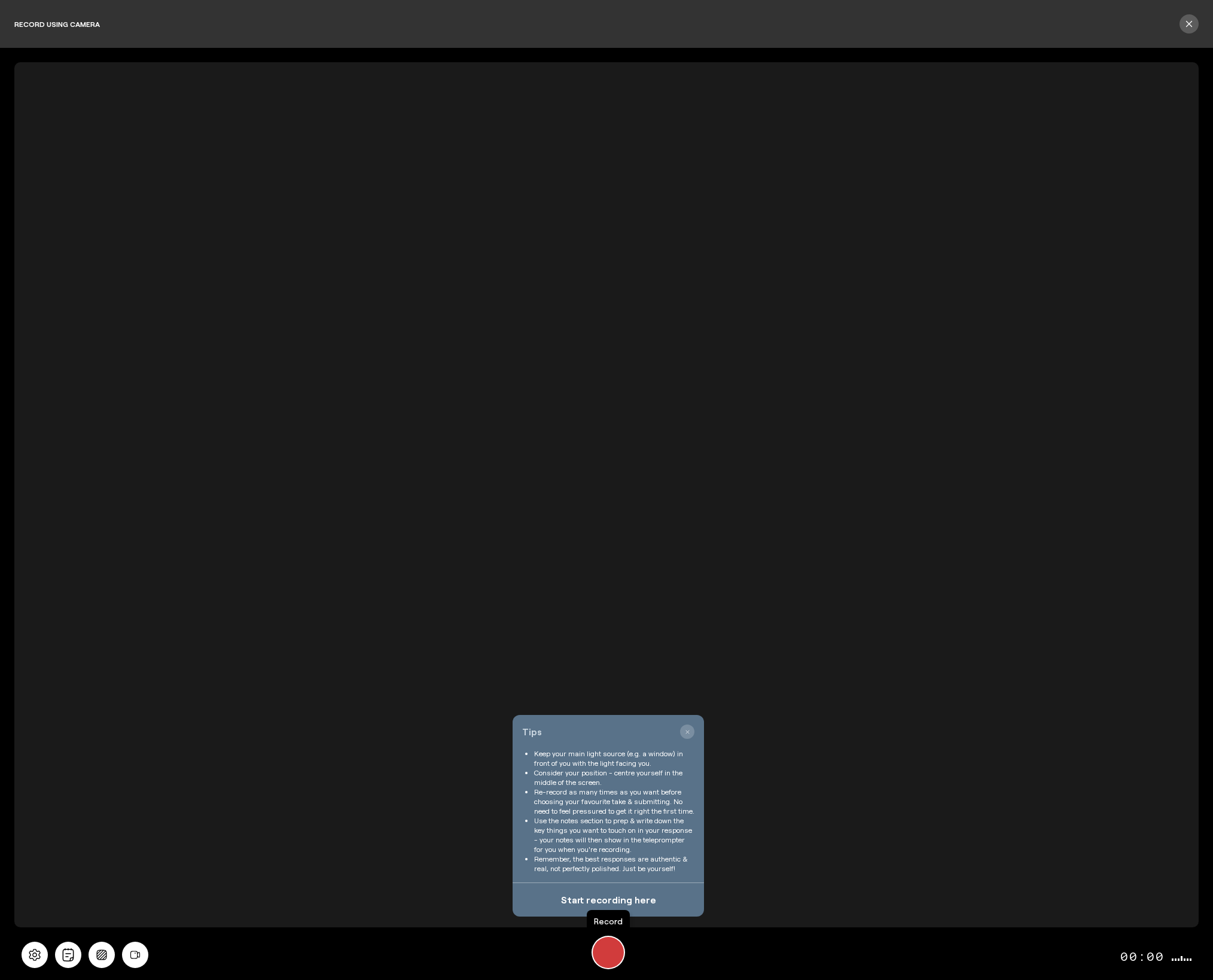
click at [606, 949] on div "Record" at bounding box center [608, 952] width 31 height 31
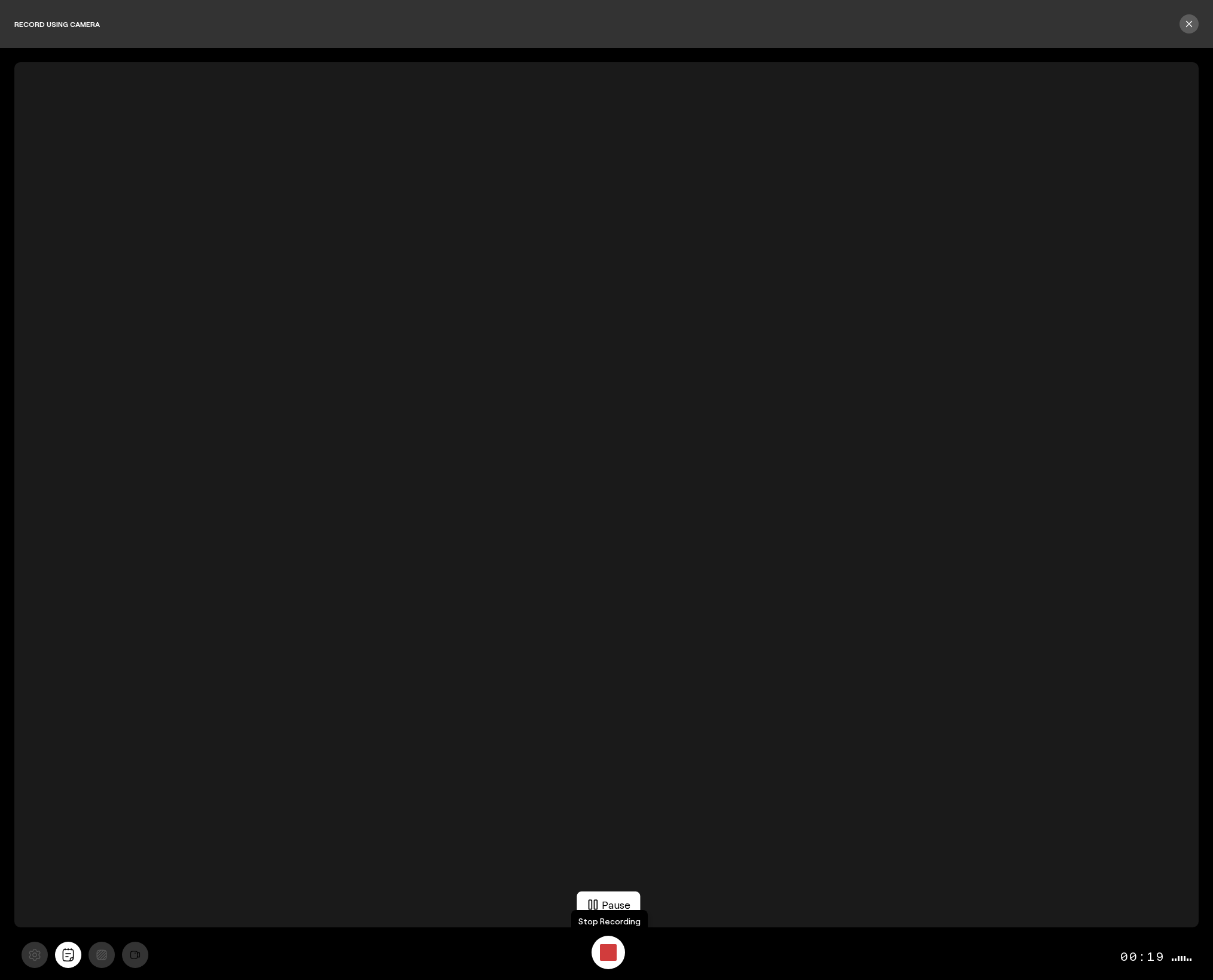
click at [605, 949] on div "Stop Recording" at bounding box center [607, 952] width 16 height 16
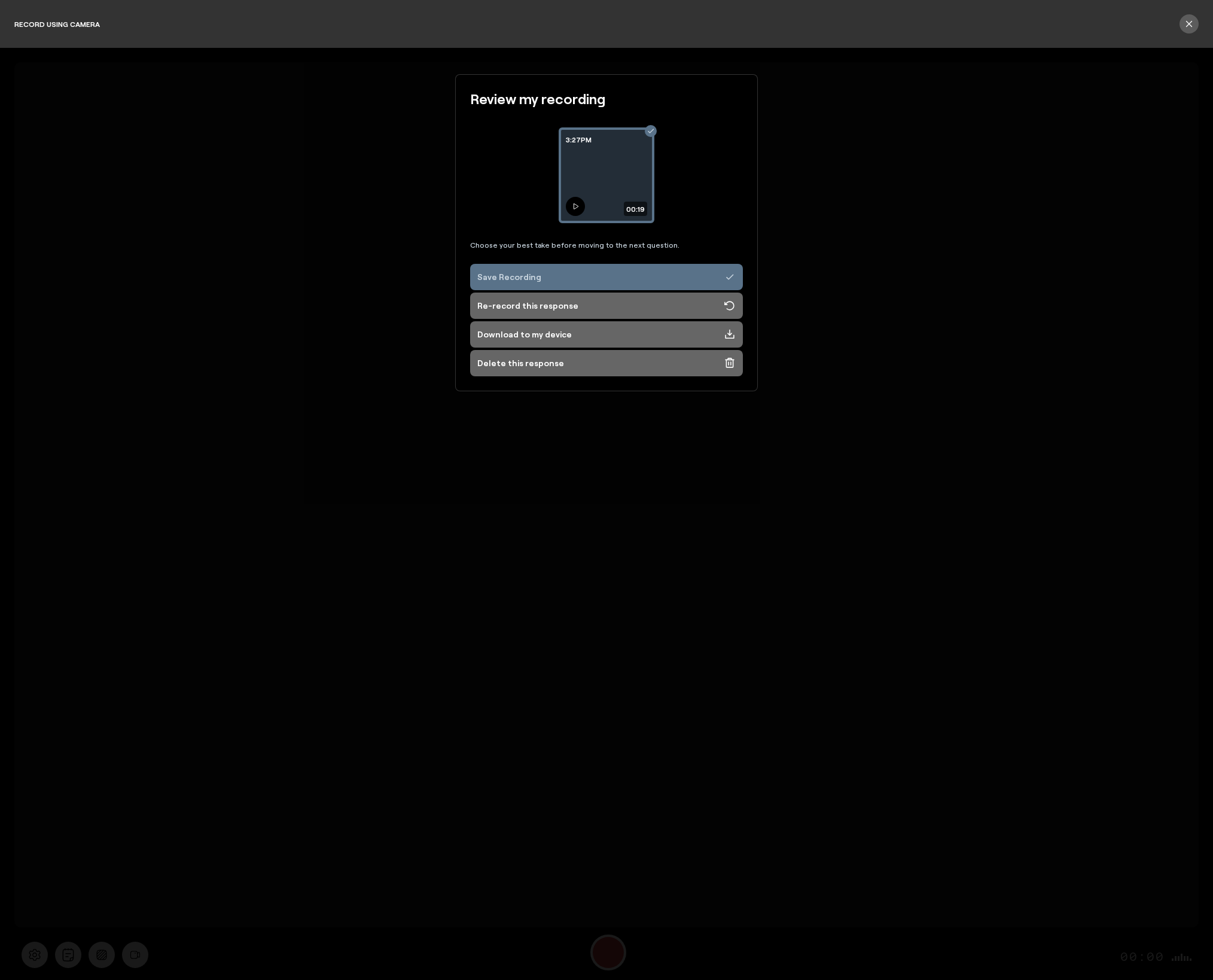
click at [575, 204] on icon at bounding box center [575, 206] width 7 height 7
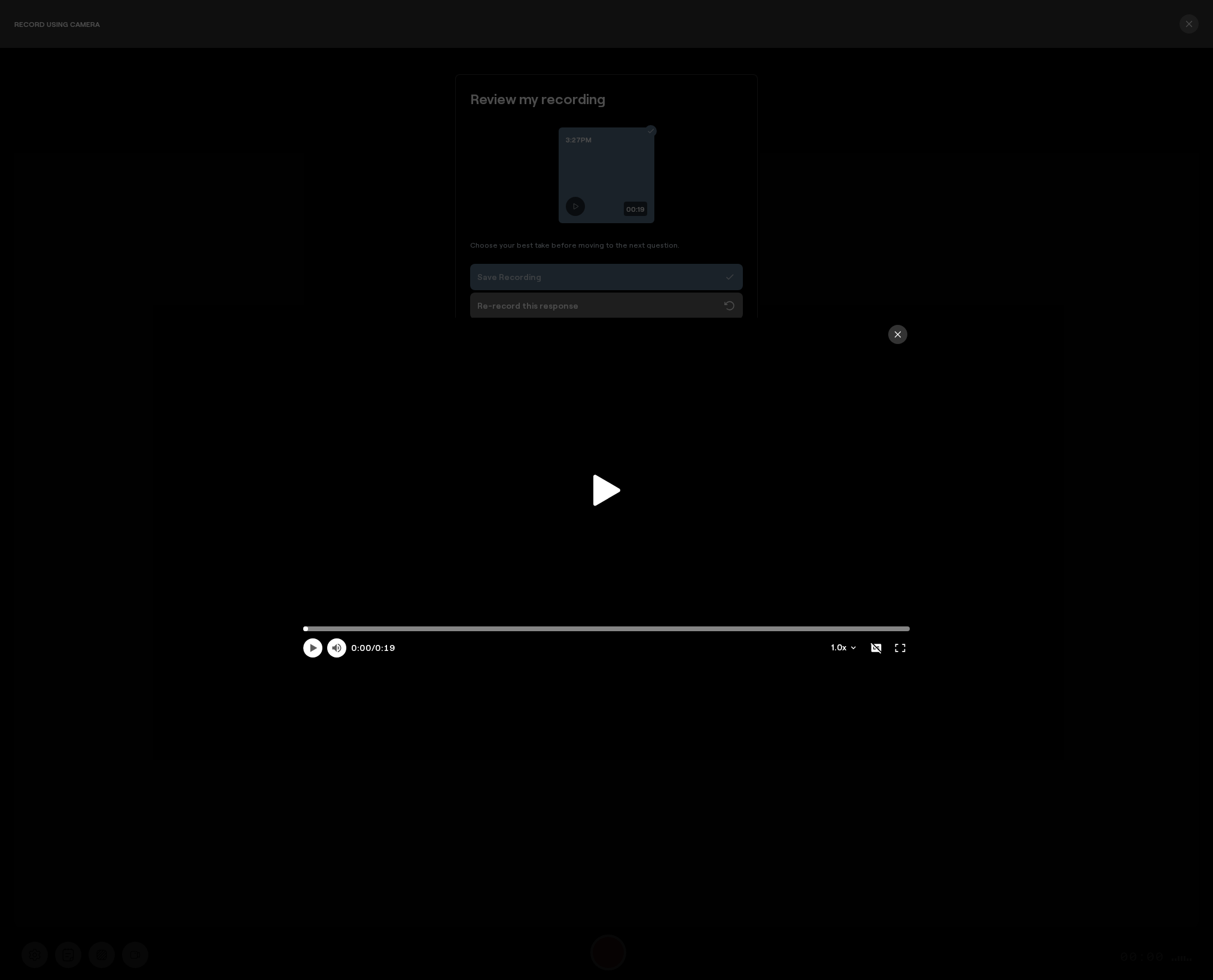
click at [606, 493] on icon at bounding box center [606, 490] width 27 height 31
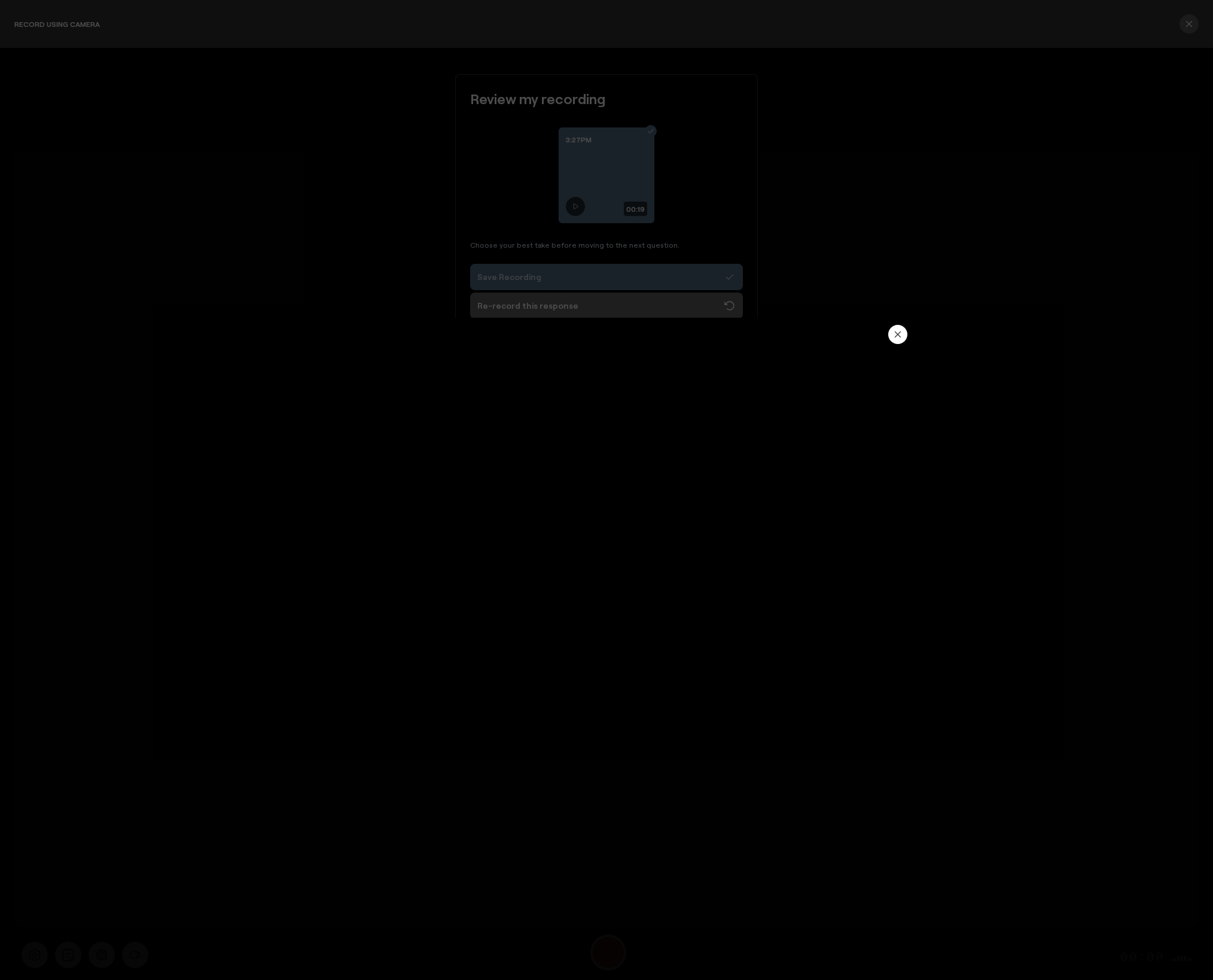
type input "19.85"
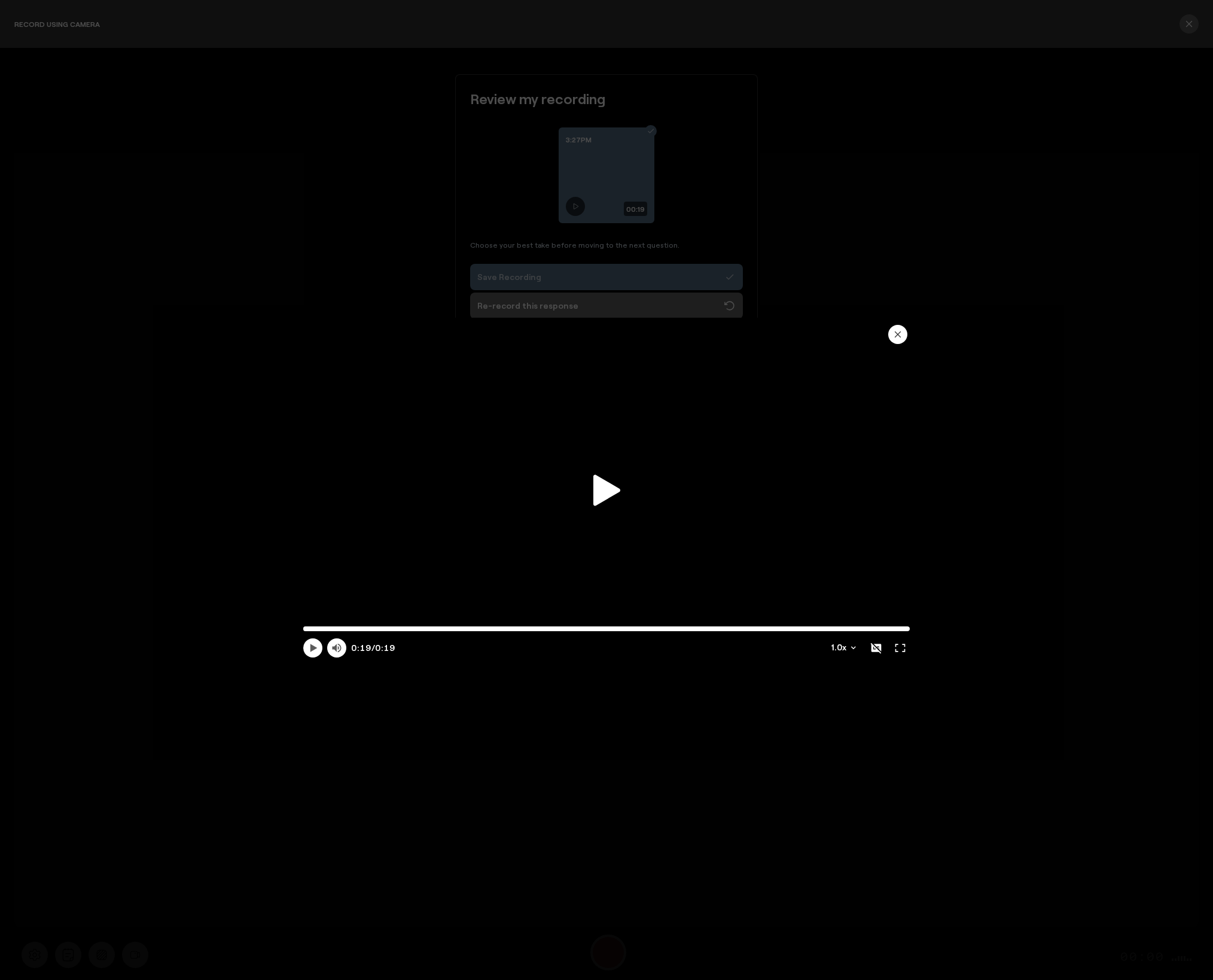
click at [900, 336] on icon "button" at bounding box center [898, 335] width 5 height 5
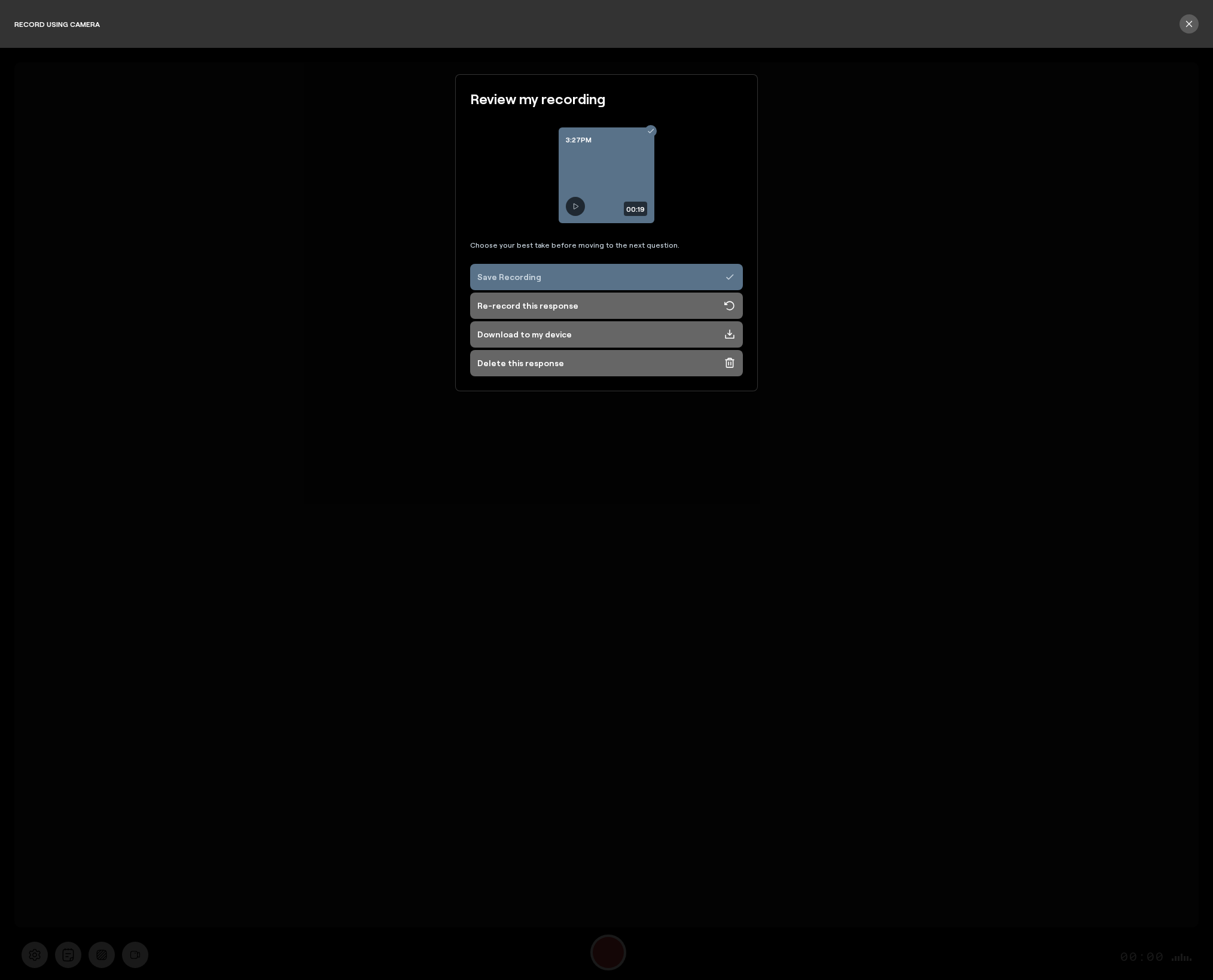
click at [525, 310] on div "Re-record this response" at bounding box center [527, 305] width 101 height 12
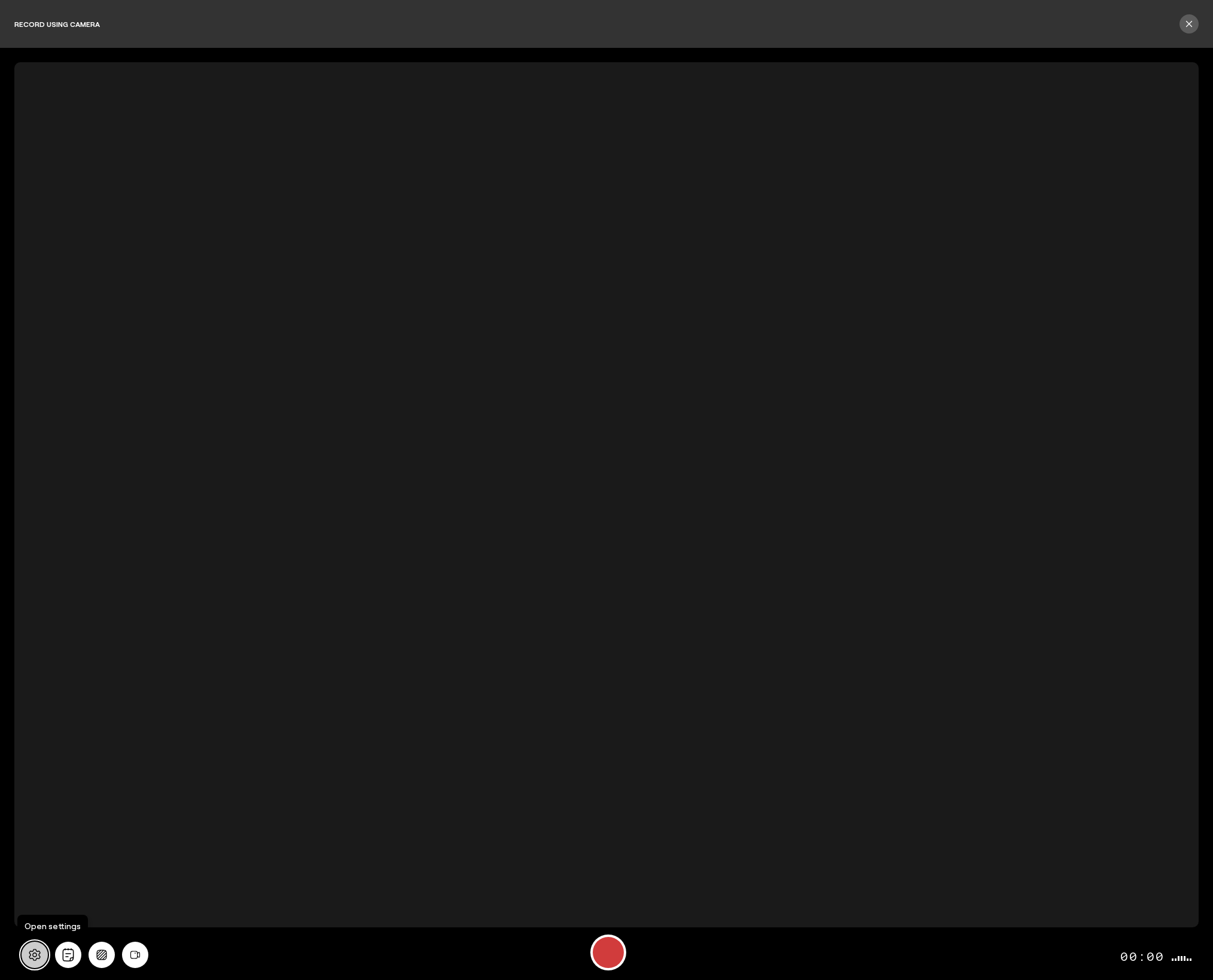
click at [31, 959] on icon at bounding box center [35, 954] width 13 height 13
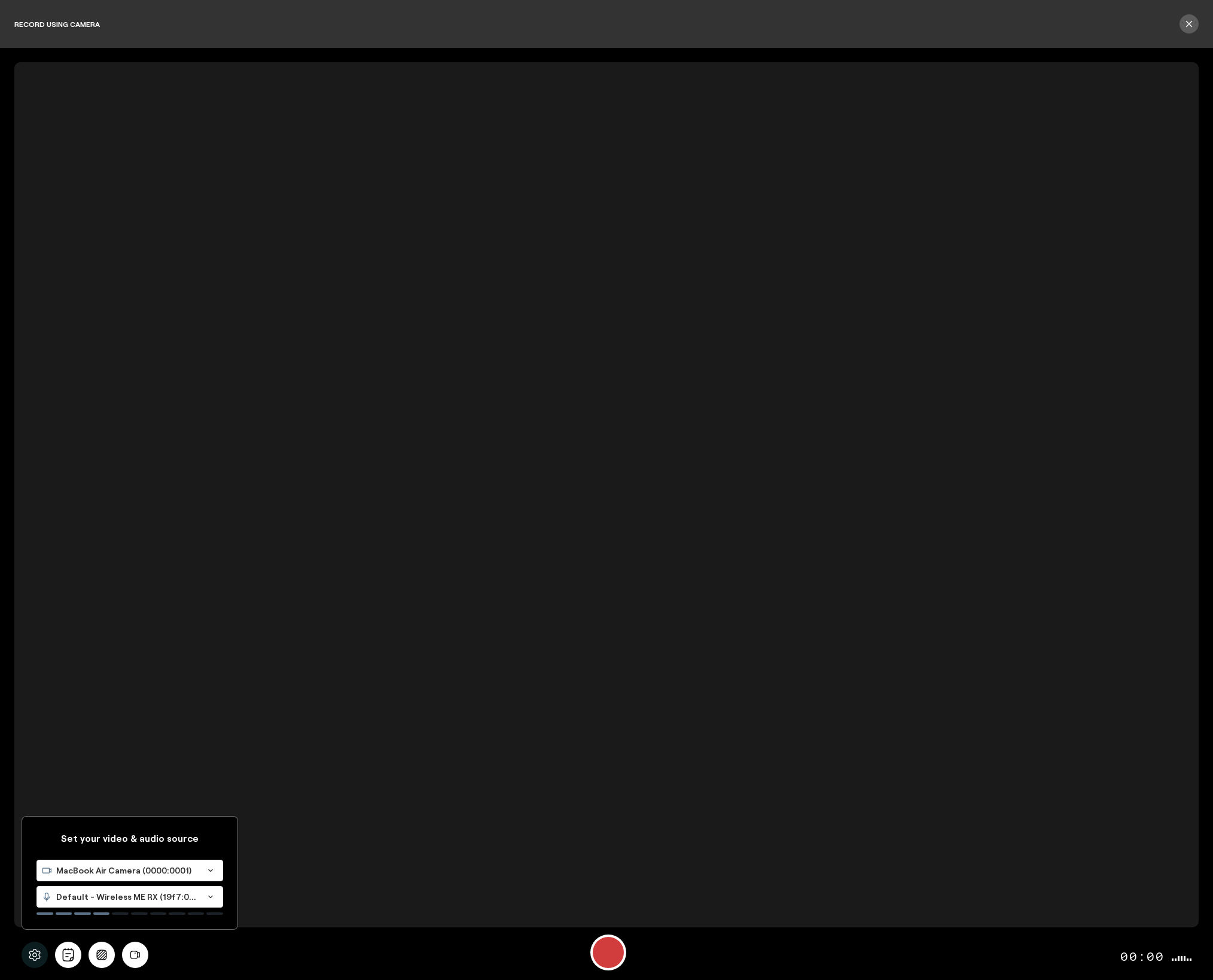
click at [112, 870] on span "MacBook Air Camera (0000:0001)" at bounding box center [127, 870] width 142 height 12
click at [109, 926] on span "C270 HD WEBCAM (046d:0825)" at bounding box center [105, 927] width 128 height 10
click at [104, 900] on span "Default - Wireless ME RX (19f7:0046)" at bounding box center [127, 896] width 142 height 12
click at [104, 952] on span "Shez's Noise-Cancelling Headphones (Bluetooth)" at bounding box center [143, 953] width 204 height 10
click at [610, 957] on div "Start Recording" at bounding box center [608, 952] width 31 height 31
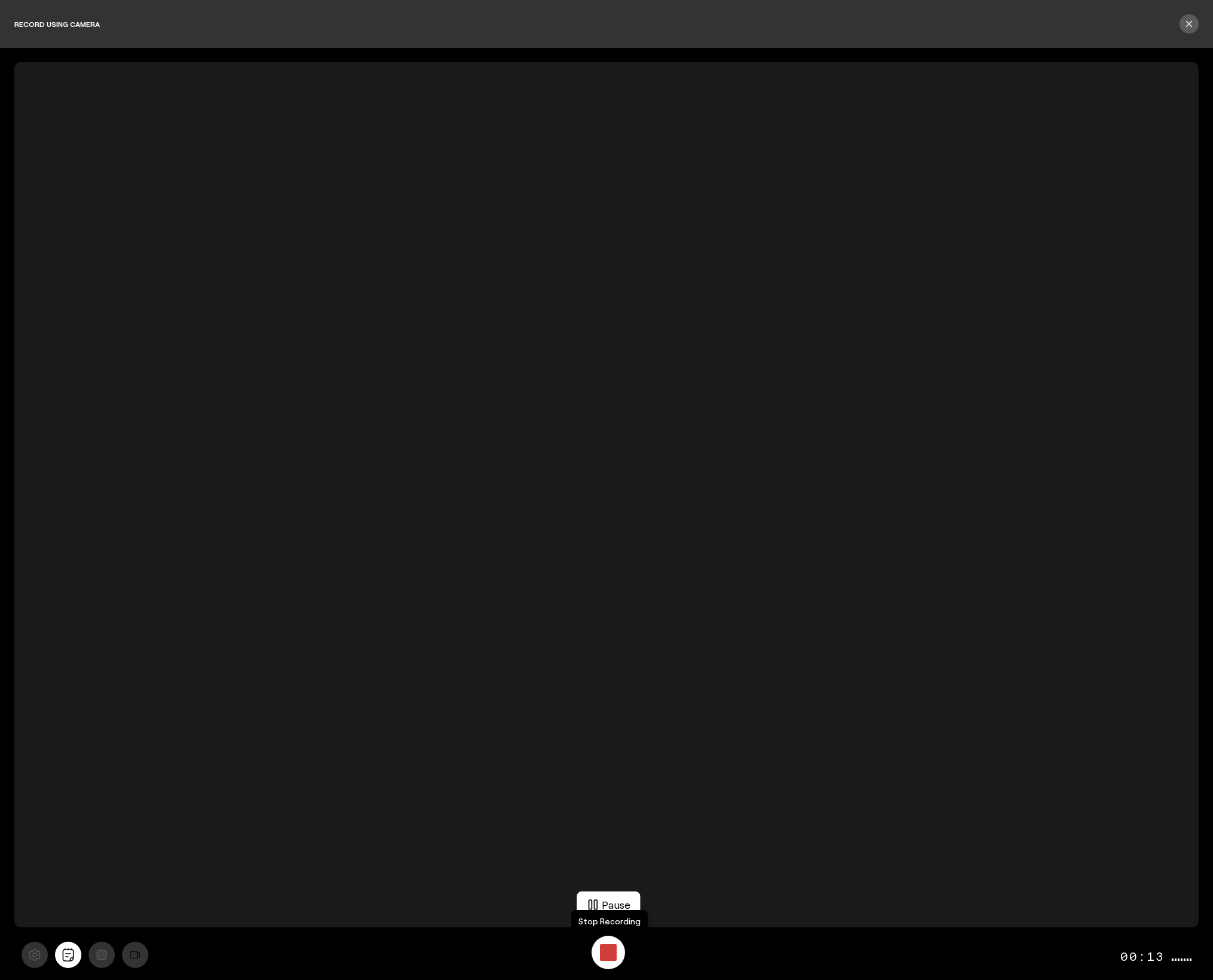
click at [607, 954] on div "Stop Recording" at bounding box center [607, 952] width 16 height 16
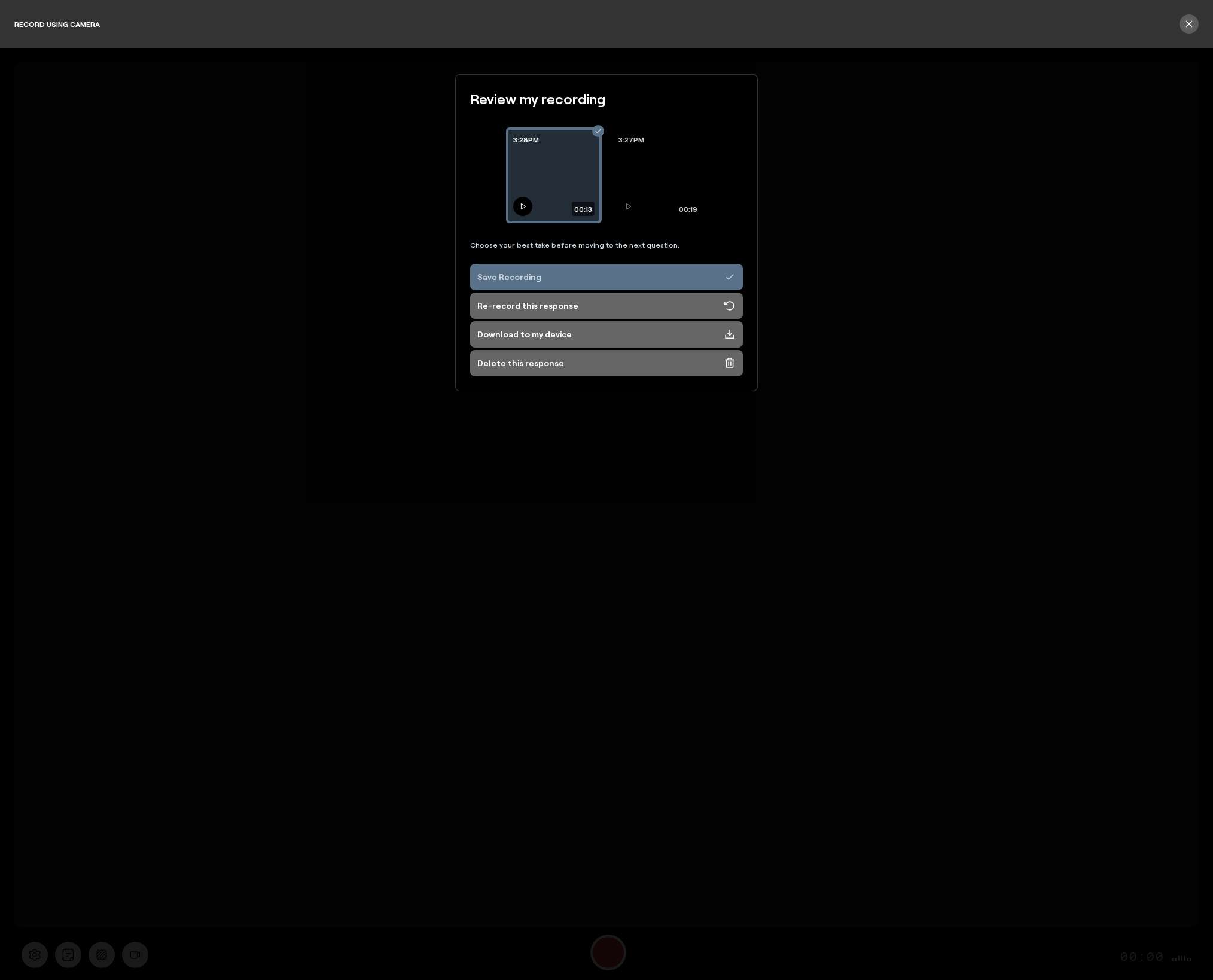
click at [527, 208] on button at bounding box center [523, 206] width 19 height 19
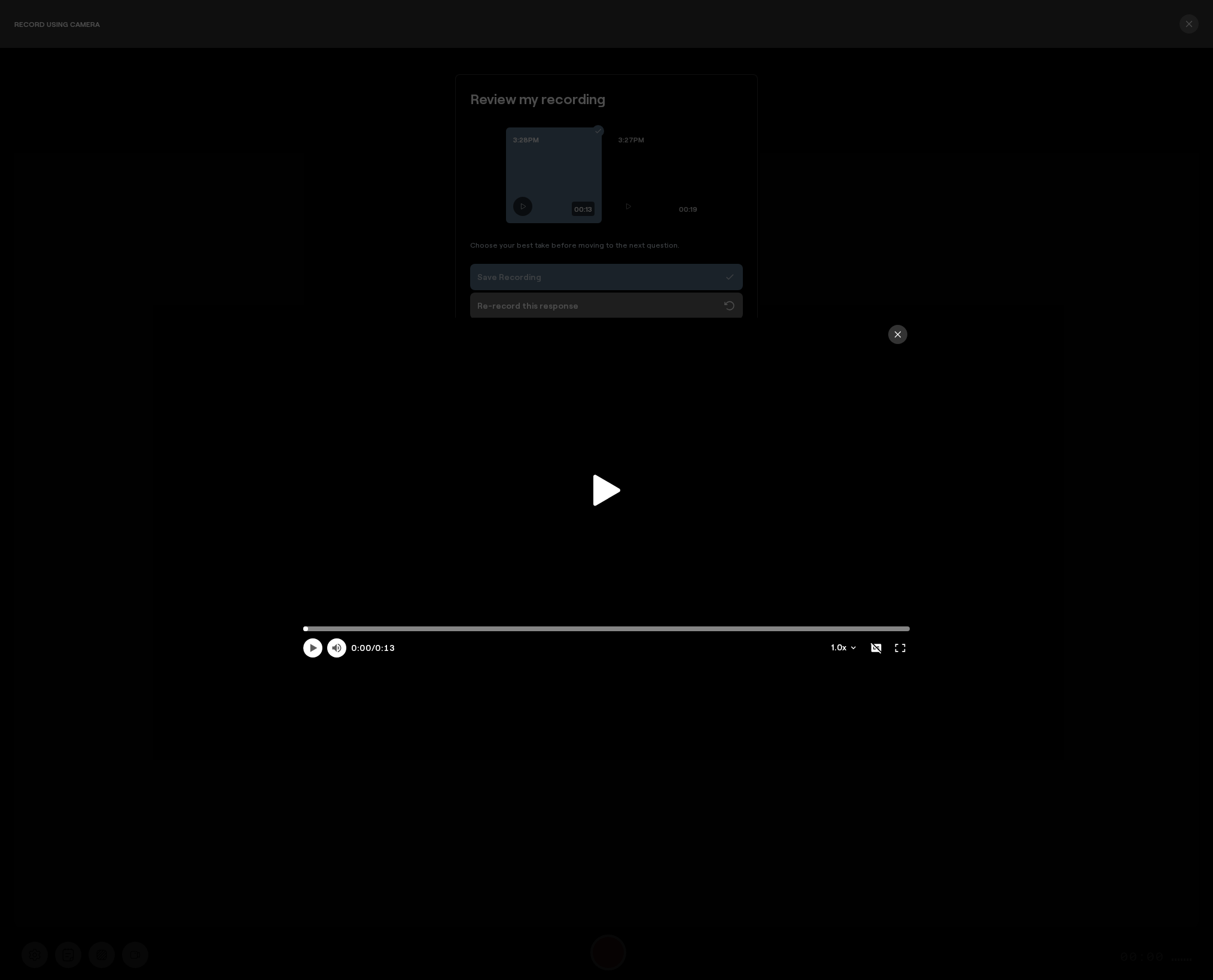
click at [604, 487] on icon at bounding box center [606, 490] width 27 height 31
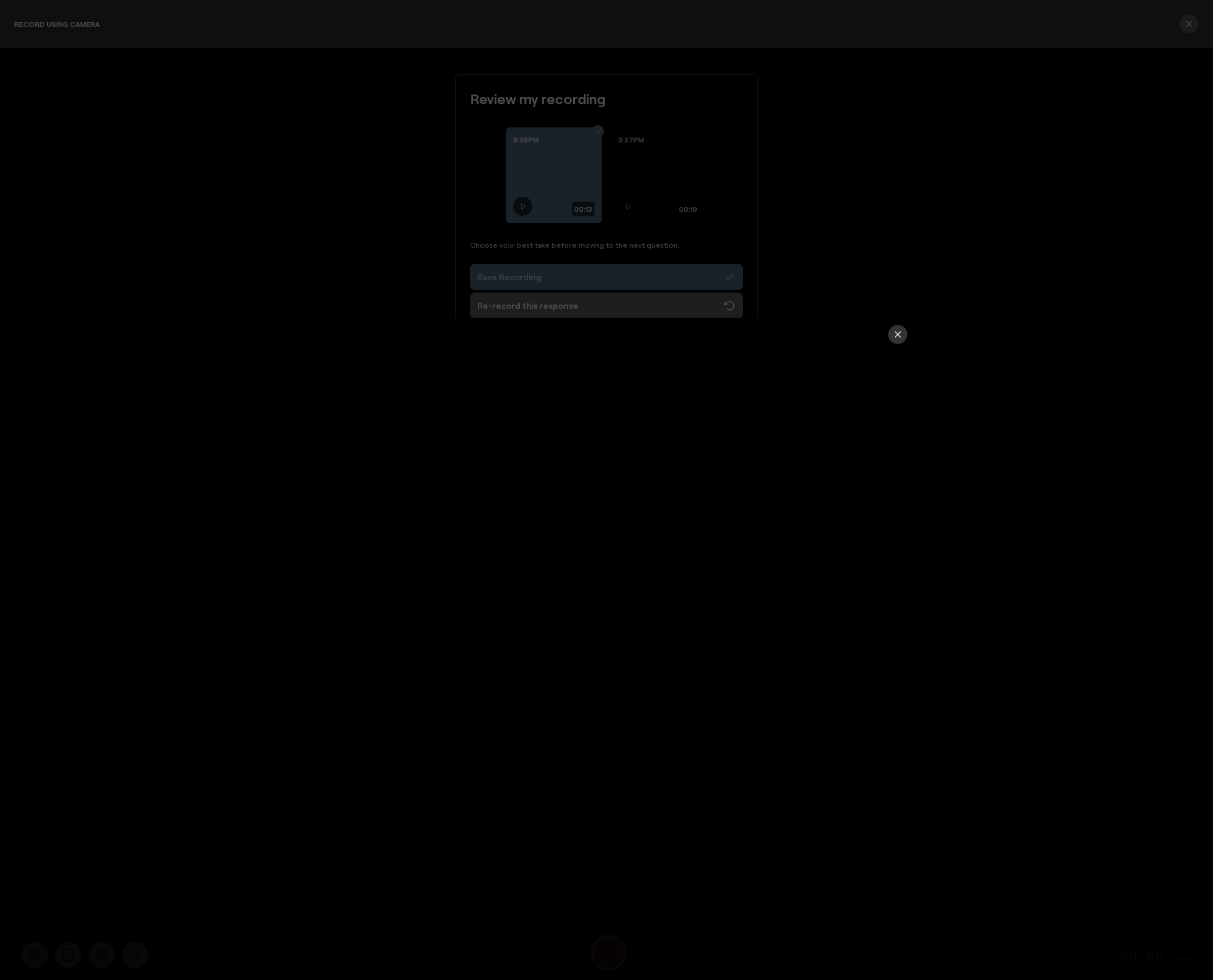
type input "13"
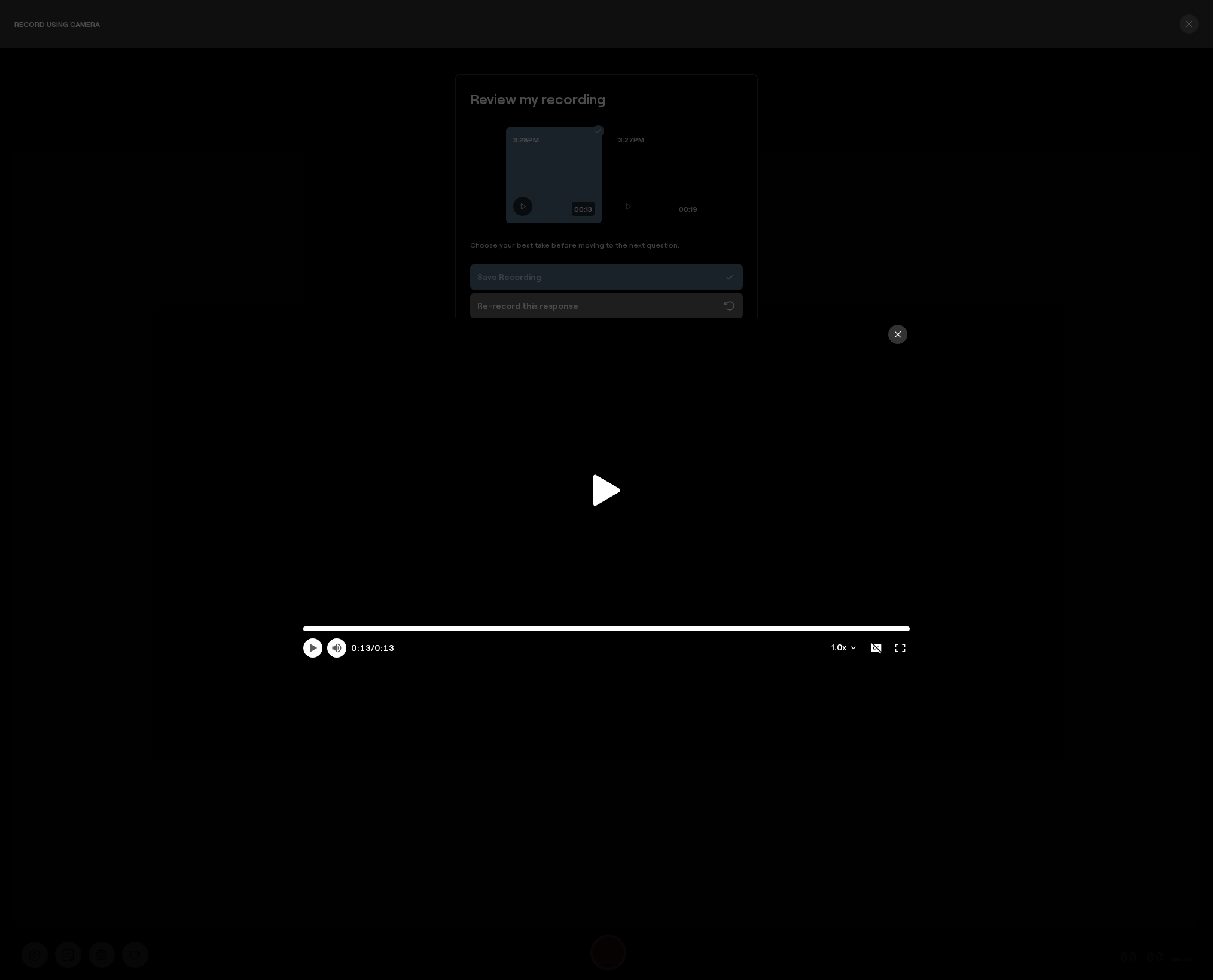
click at [903, 335] on button "button" at bounding box center [897, 334] width 19 height 19
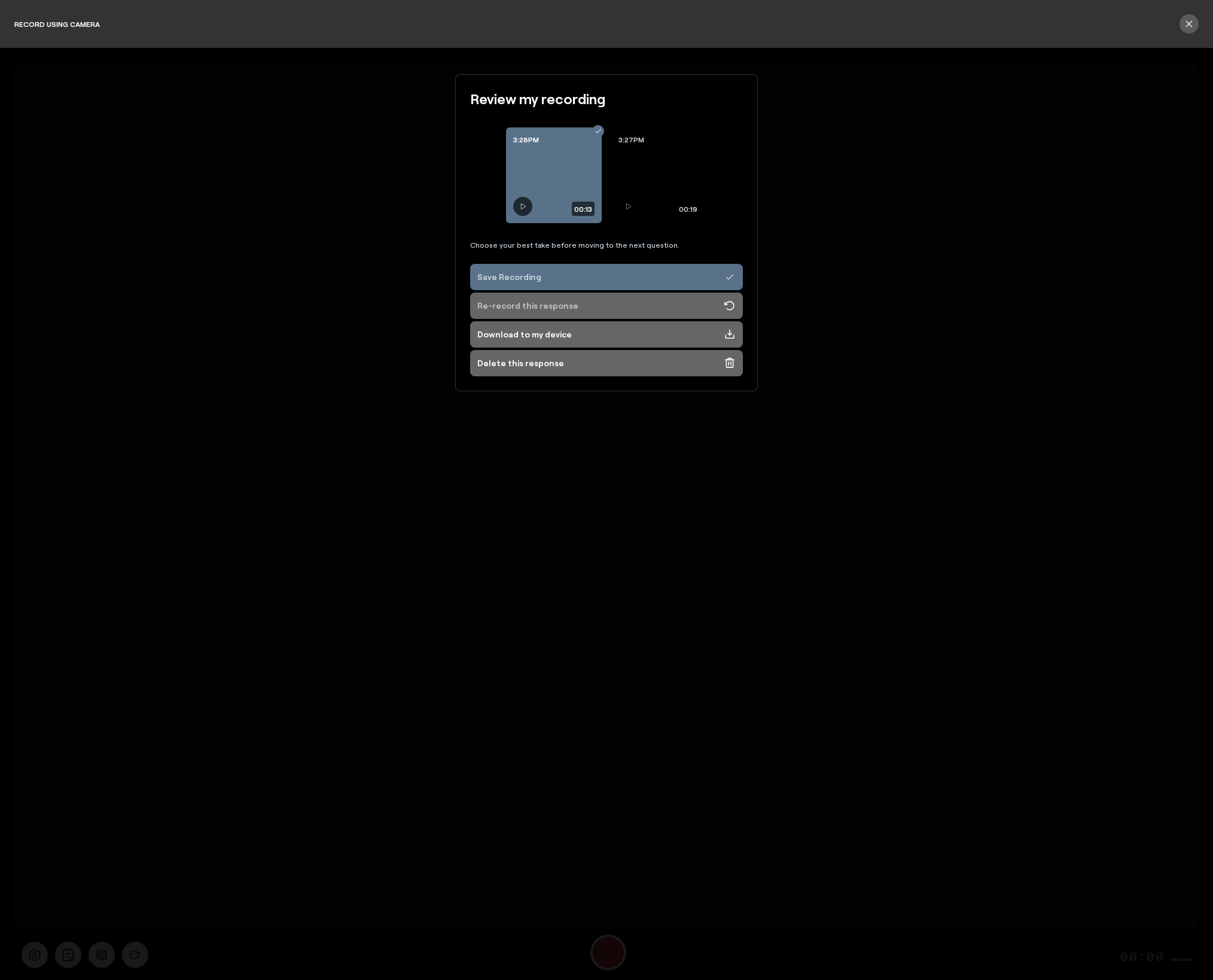
click at [517, 300] on div "Re-record this response" at bounding box center [527, 305] width 101 height 12
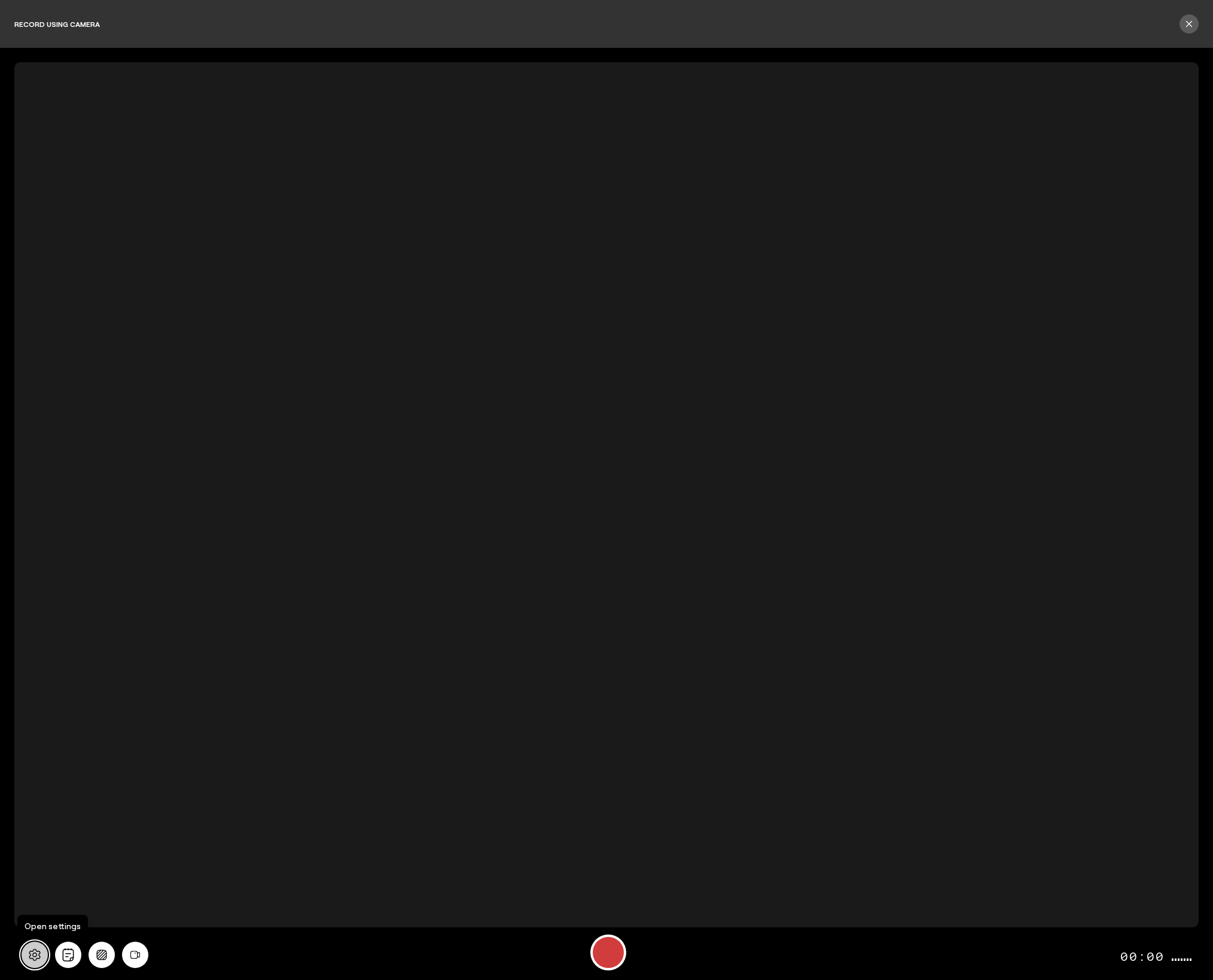
click at [30, 951] on icon at bounding box center [35, 954] width 13 height 13
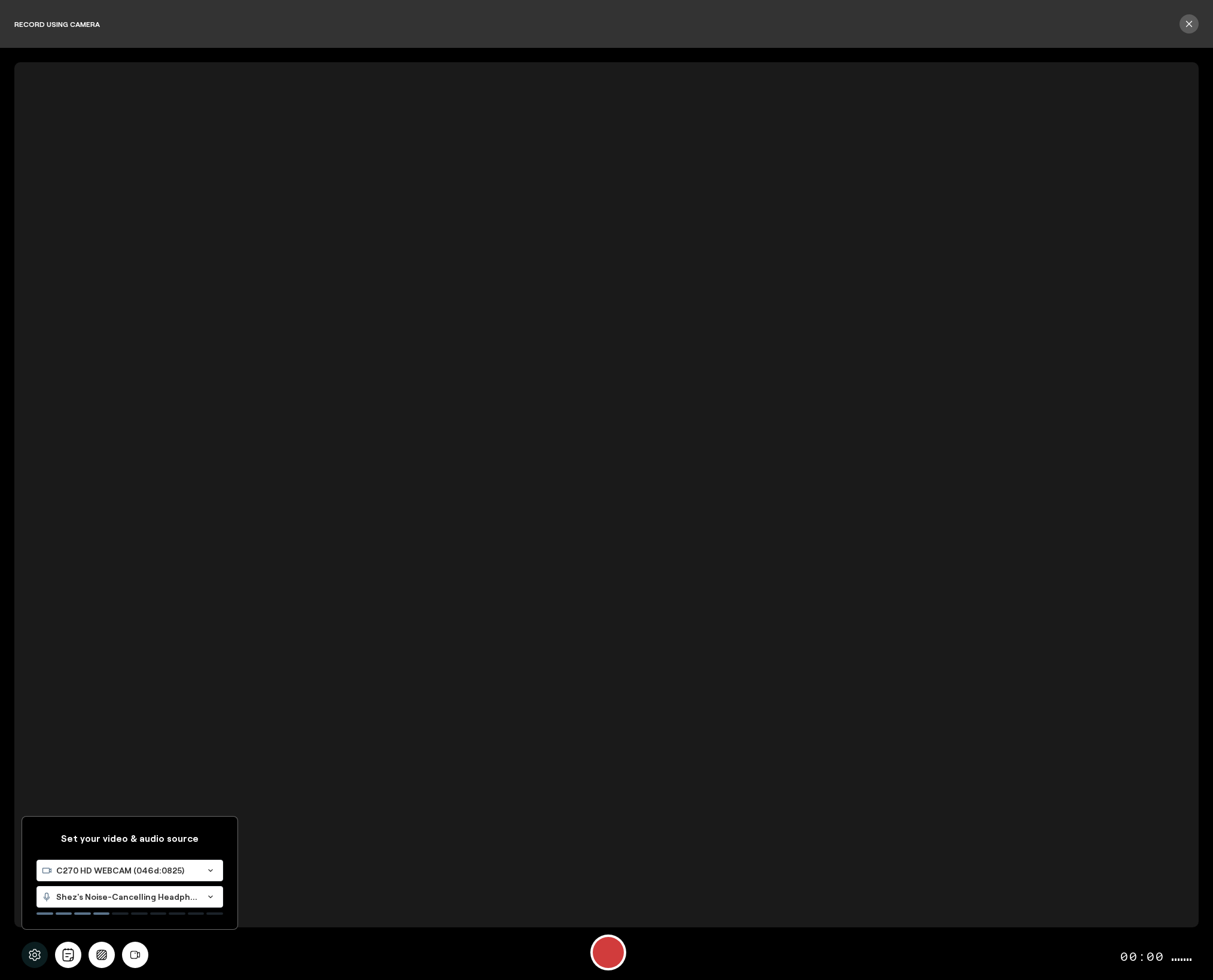
click at [82, 876] on div "C270 HD WEBCAM (046d:0825)" at bounding box center [117, 870] width 161 height 21
click at [84, 923] on span "MacBook Air Camera (0000:0001)" at bounding box center [109, 927] width 135 height 10
click at [97, 898] on span "Shez's Noise-Cancelling Headphones (Bluetooth)" at bounding box center [127, 896] width 142 height 12
click at [108, 953] on span "MacBook Air Microphone (Built-in)" at bounding box center [111, 953] width 140 height 10
click at [103, 956] on icon "Background blur" at bounding box center [102, 954] width 10 height 10
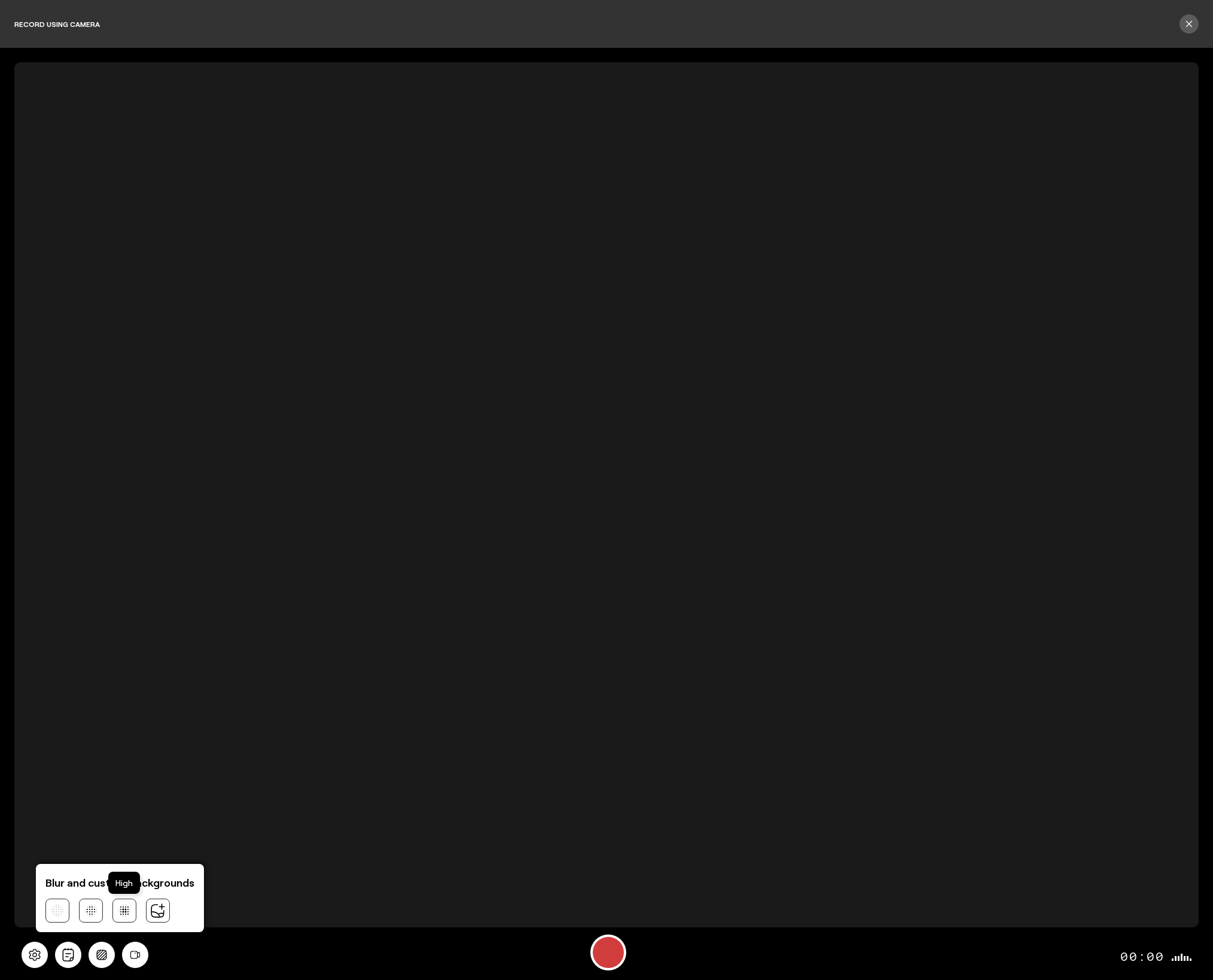
click at [126, 908] on icon at bounding box center [124, 910] width 12 height 12
click at [602, 952] on div "Start Recording" at bounding box center [608, 952] width 31 height 31
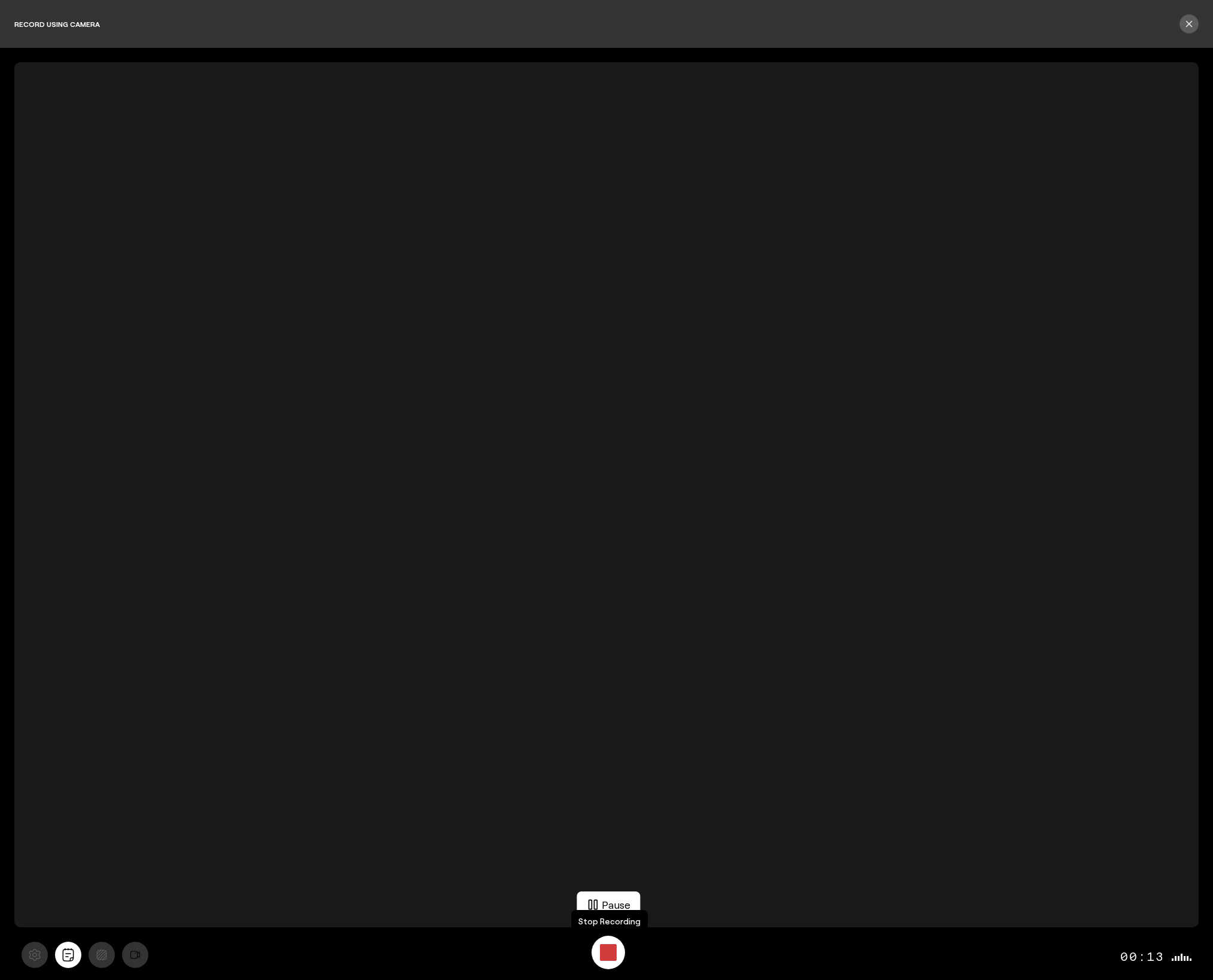
click at [602, 952] on div "Stop Recording" at bounding box center [607, 952] width 16 height 16
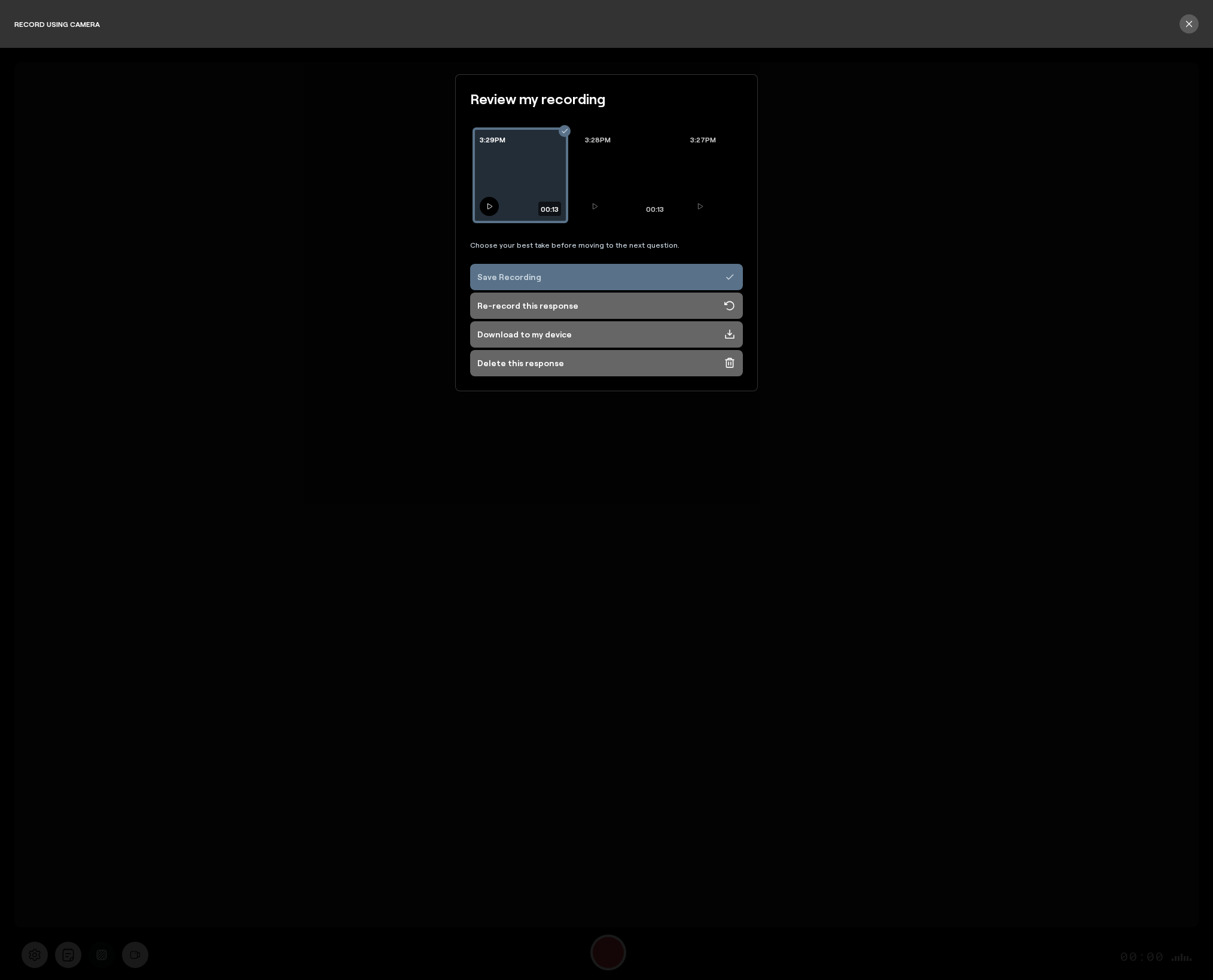
click at [490, 208] on icon at bounding box center [489, 206] width 7 height 7
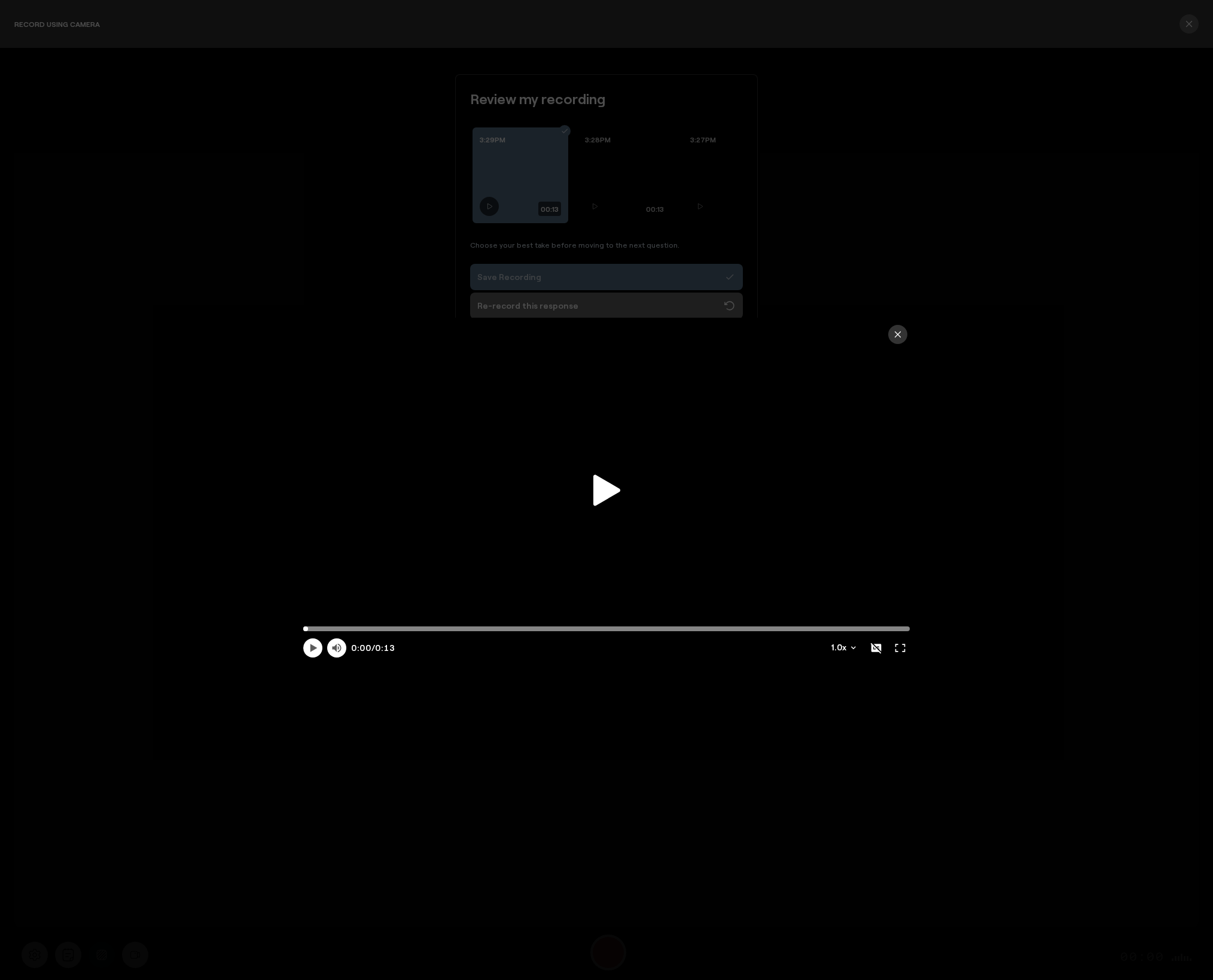
click at [606, 493] on icon at bounding box center [606, 490] width 27 height 31
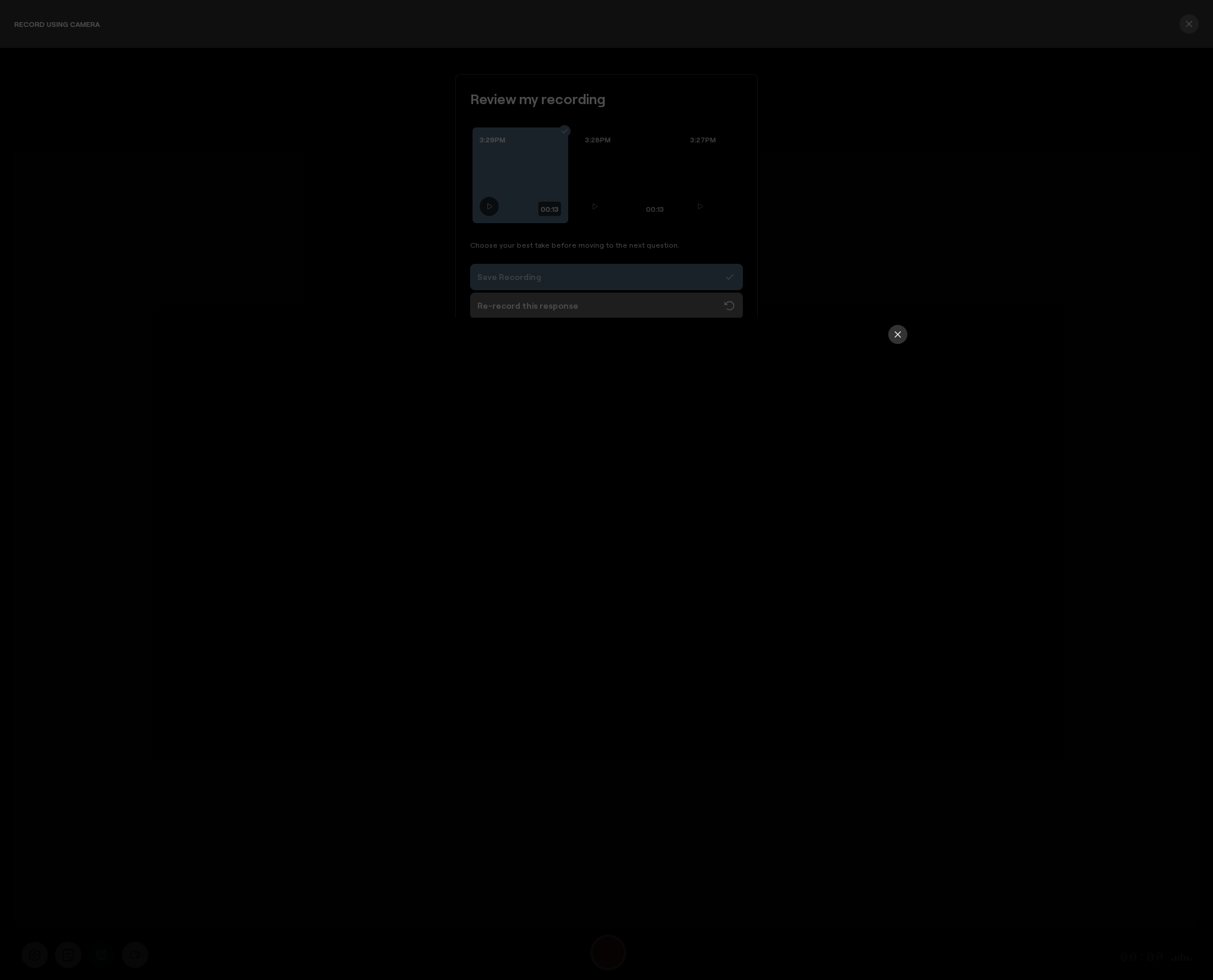
type input "13.48"
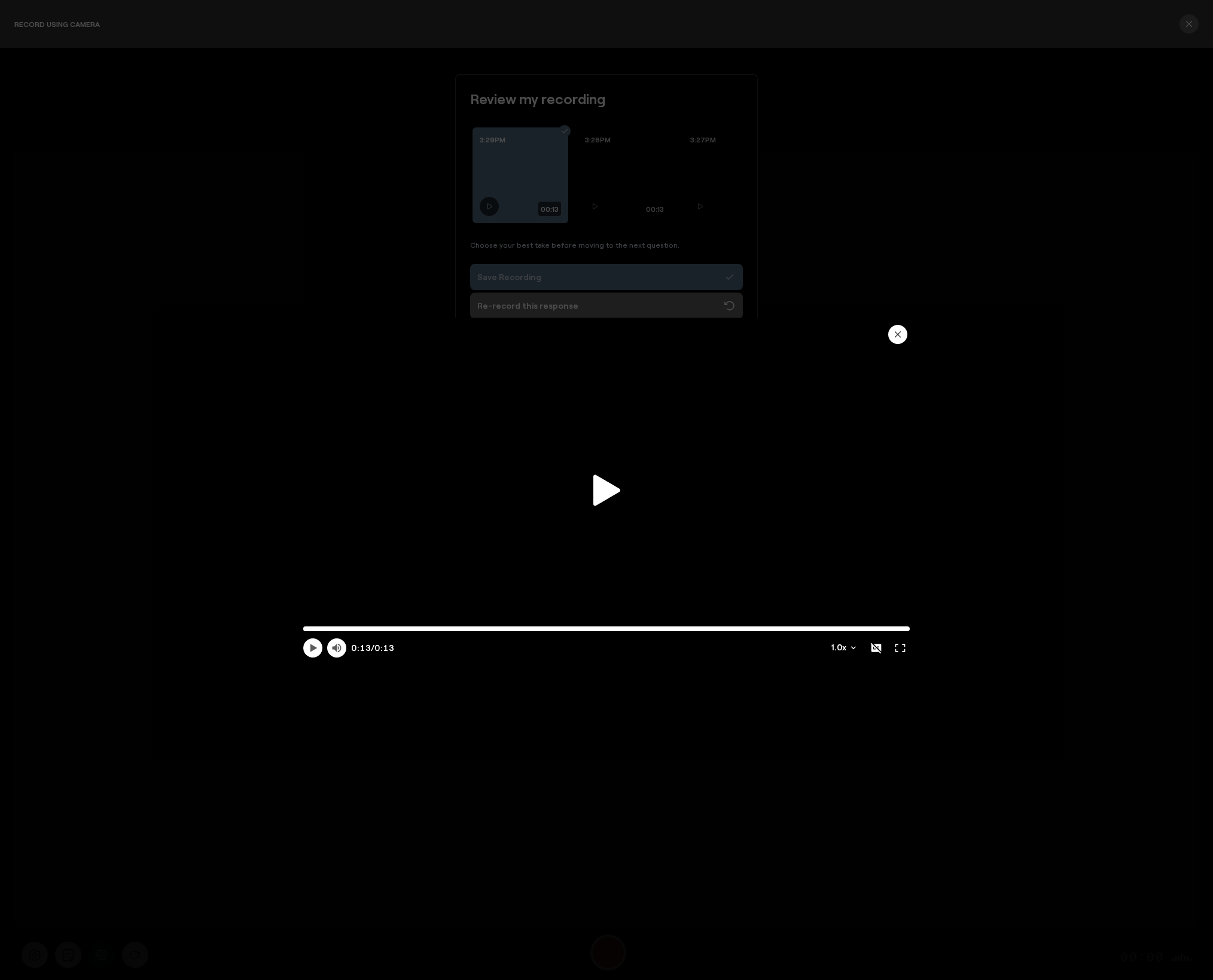
click at [900, 330] on icon "button" at bounding box center [897, 334] width 9 height 9
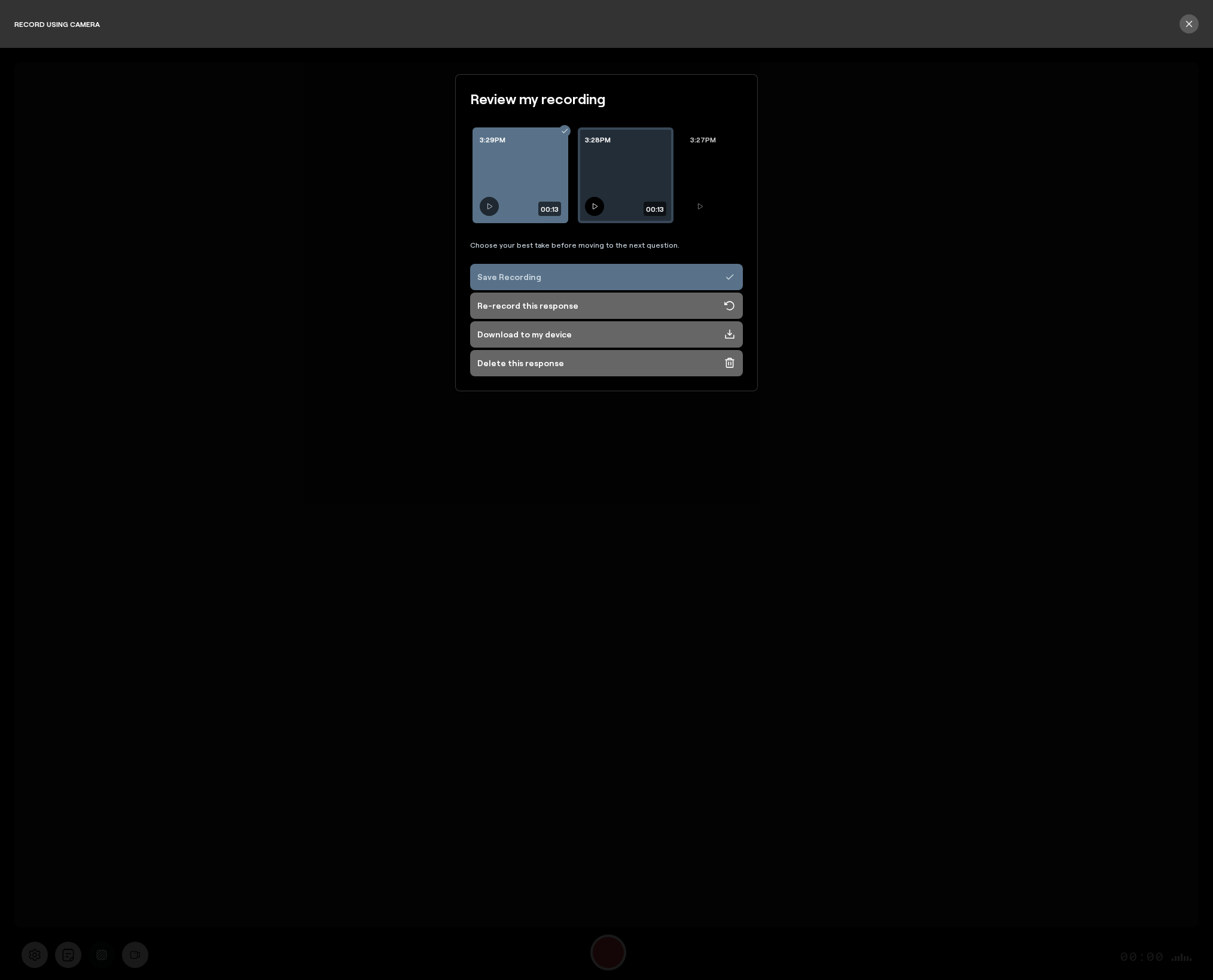
click at [597, 205] on icon at bounding box center [595, 206] width 5 height 5
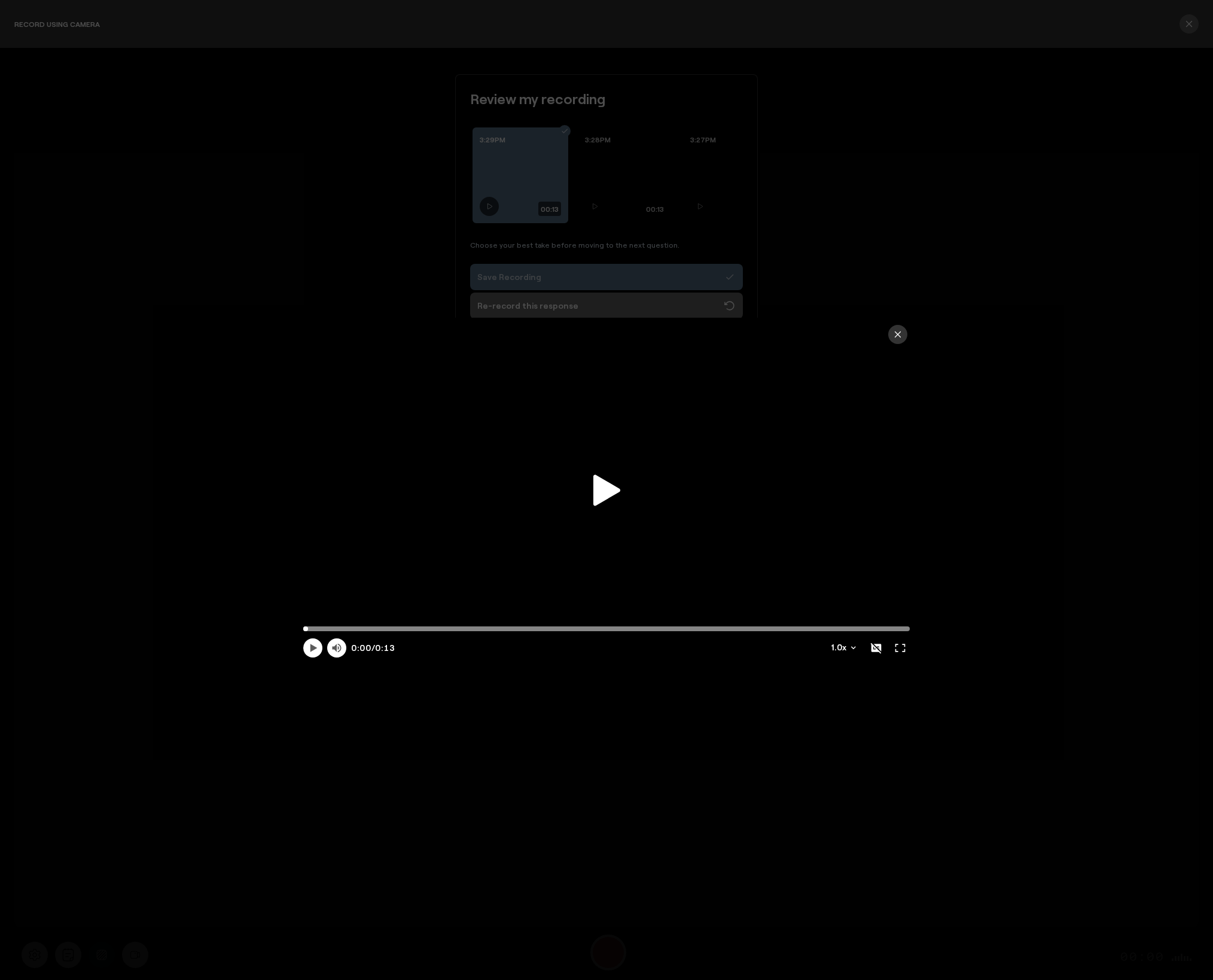
drag, startPoint x: 612, startPoint y: 483, endPoint x: 618, endPoint y: 480, distance: 6.7
click at [612, 483] on icon at bounding box center [606, 490] width 27 height 32
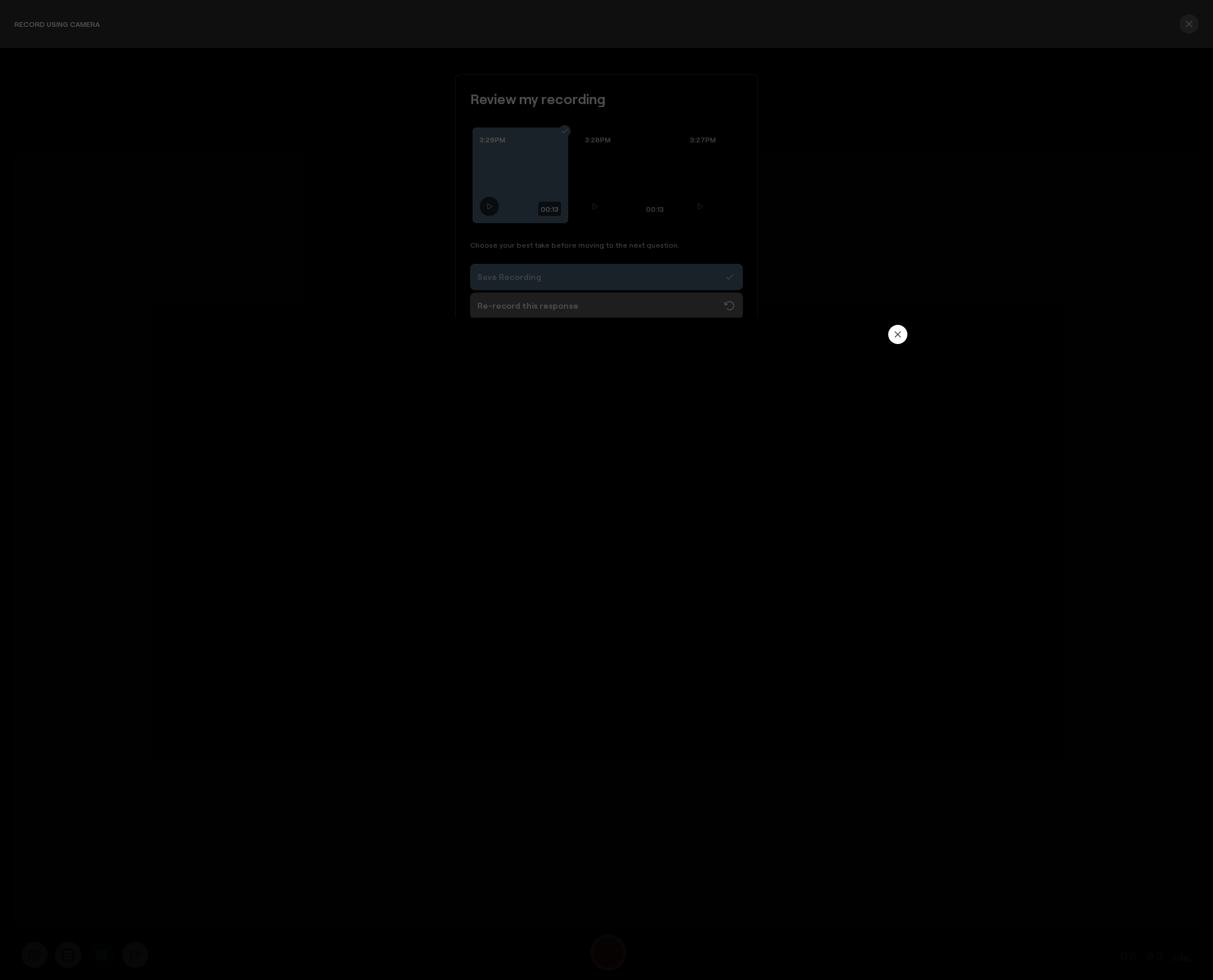
type input "13"
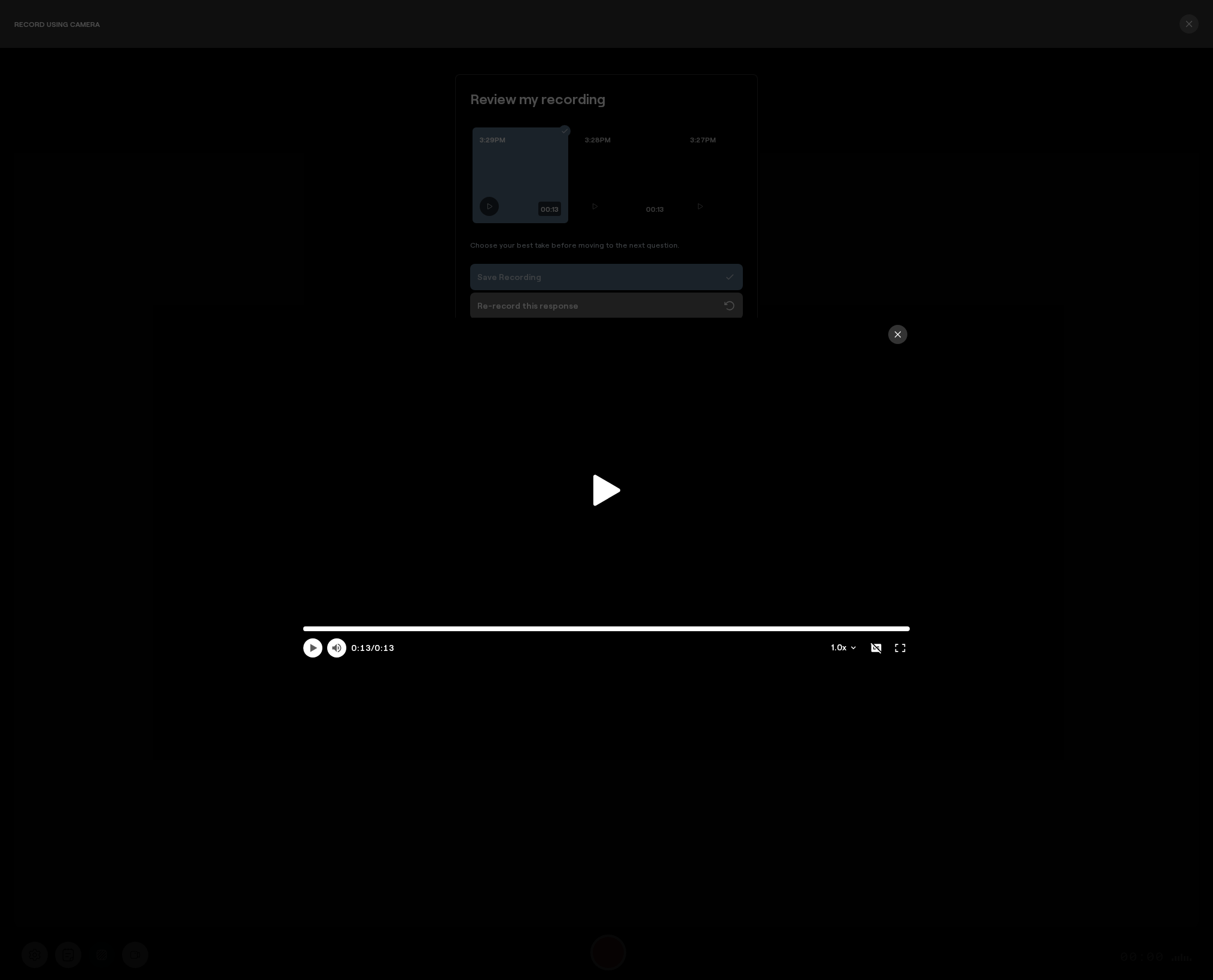
click at [893, 333] on icon "button" at bounding box center [897, 334] width 9 height 9
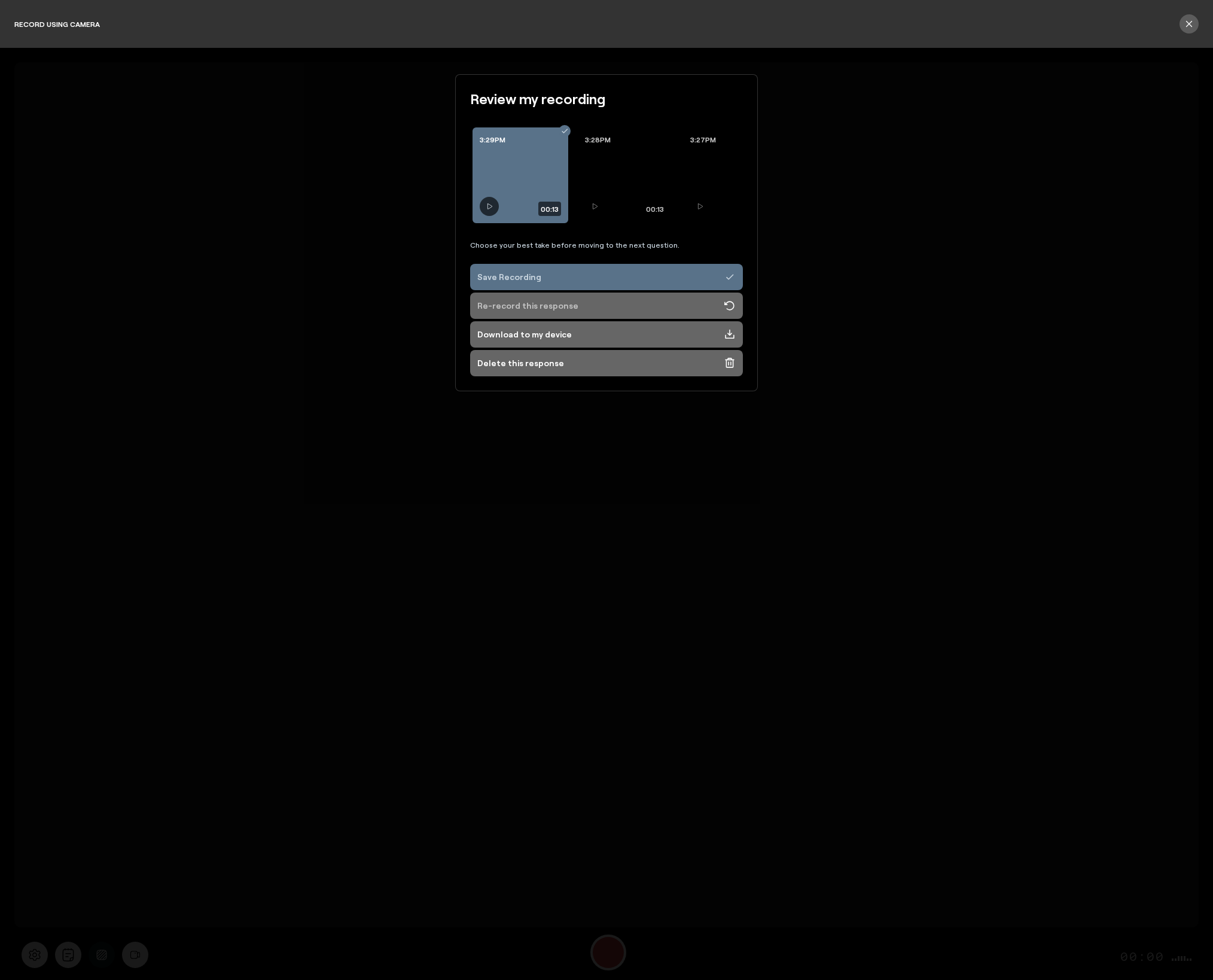
click at [500, 303] on div "Re-record this response" at bounding box center [527, 305] width 101 height 12
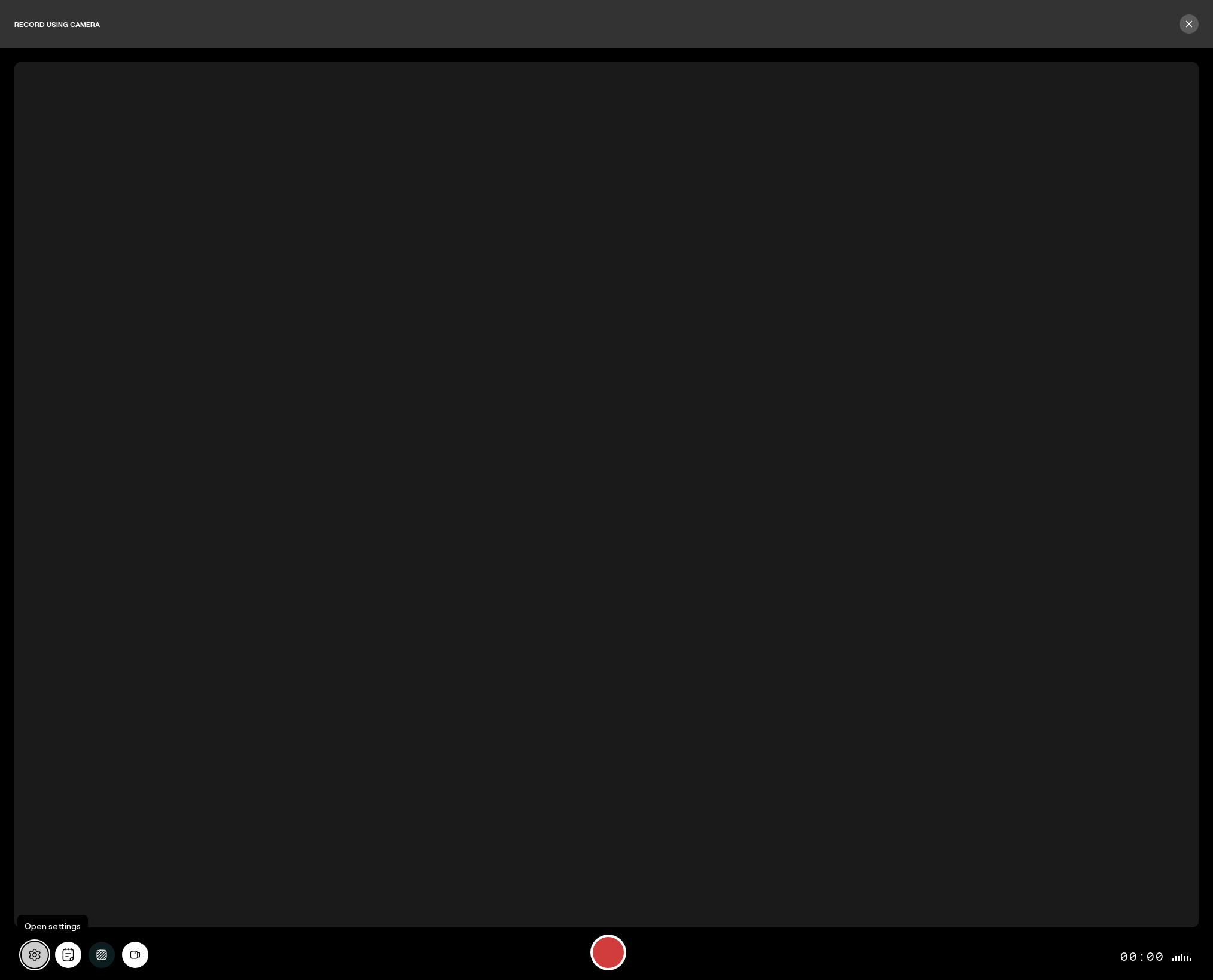
click at [39, 956] on icon at bounding box center [34, 955] width 11 height 12
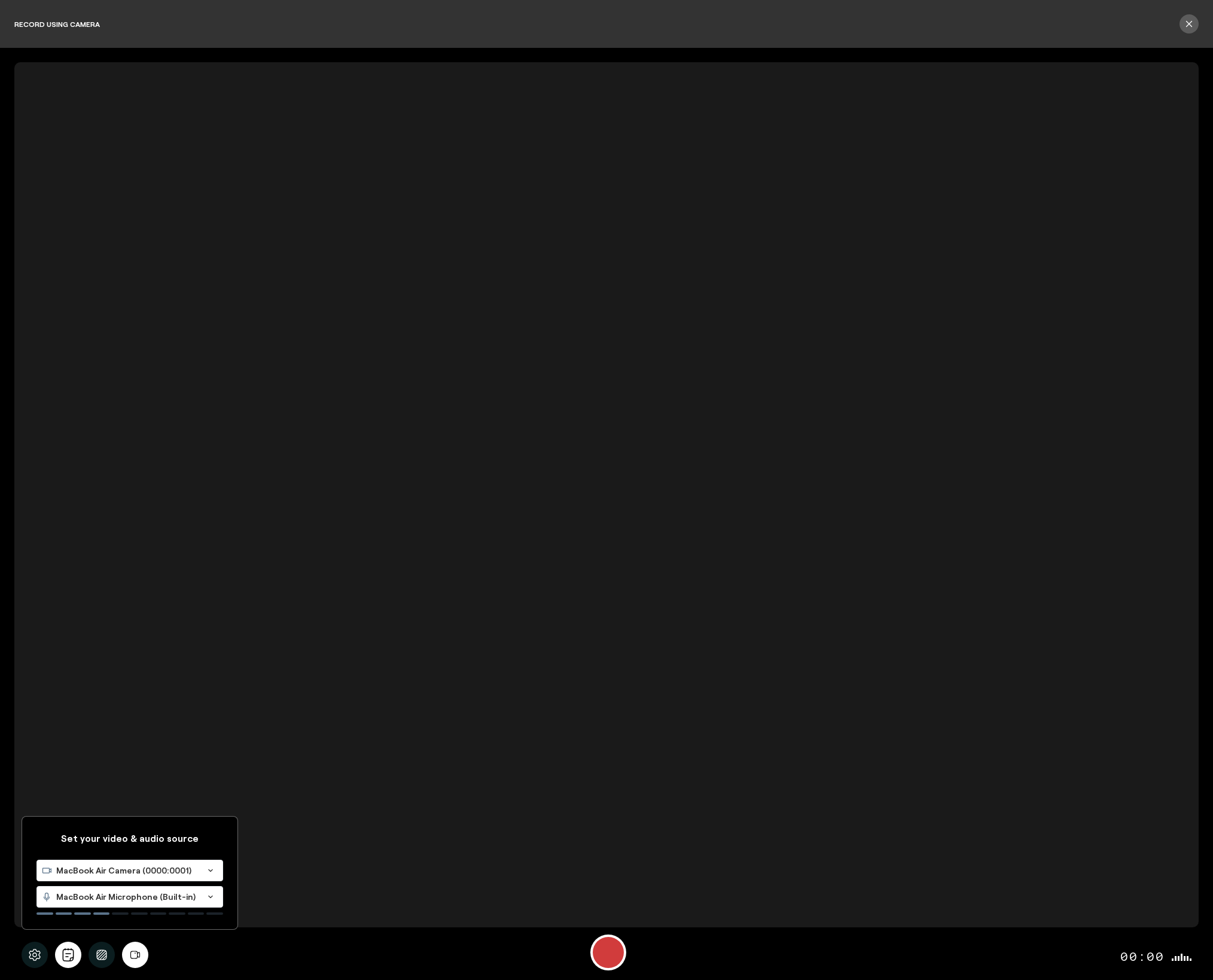
click at [97, 902] on div "MacBook Air Microphone (Built-in)" at bounding box center [117, 896] width 161 height 21
click at [103, 935] on span "Default - Wireless ME RX (19f7:0046)" at bounding box center [117, 933] width 153 height 10
click at [606, 952] on div "Start Recording" at bounding box center [608, 952] width 31 height 31
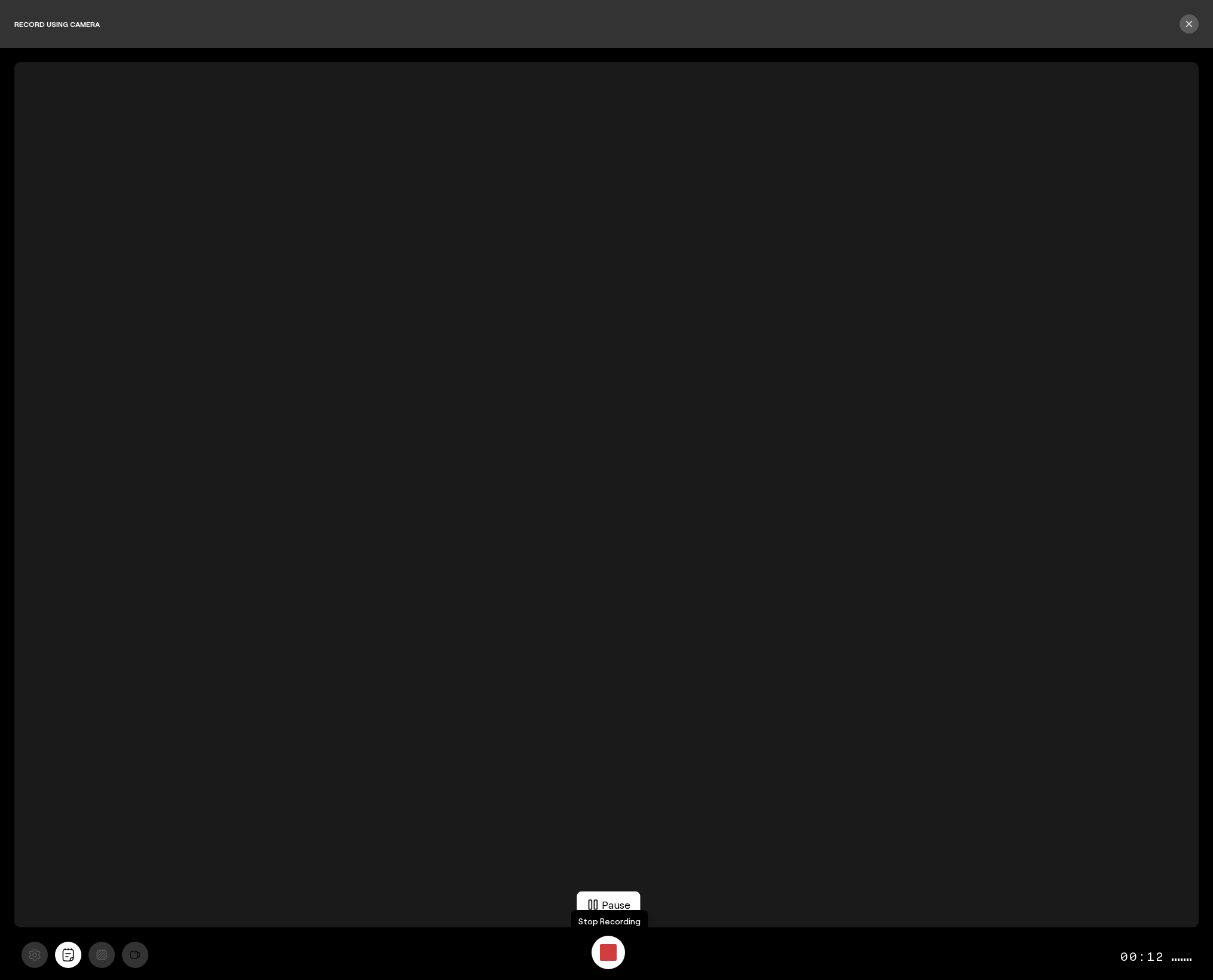
click at [606, 952] on div "Stop Recording" at bounding box center [607, 952] width 16 height 16
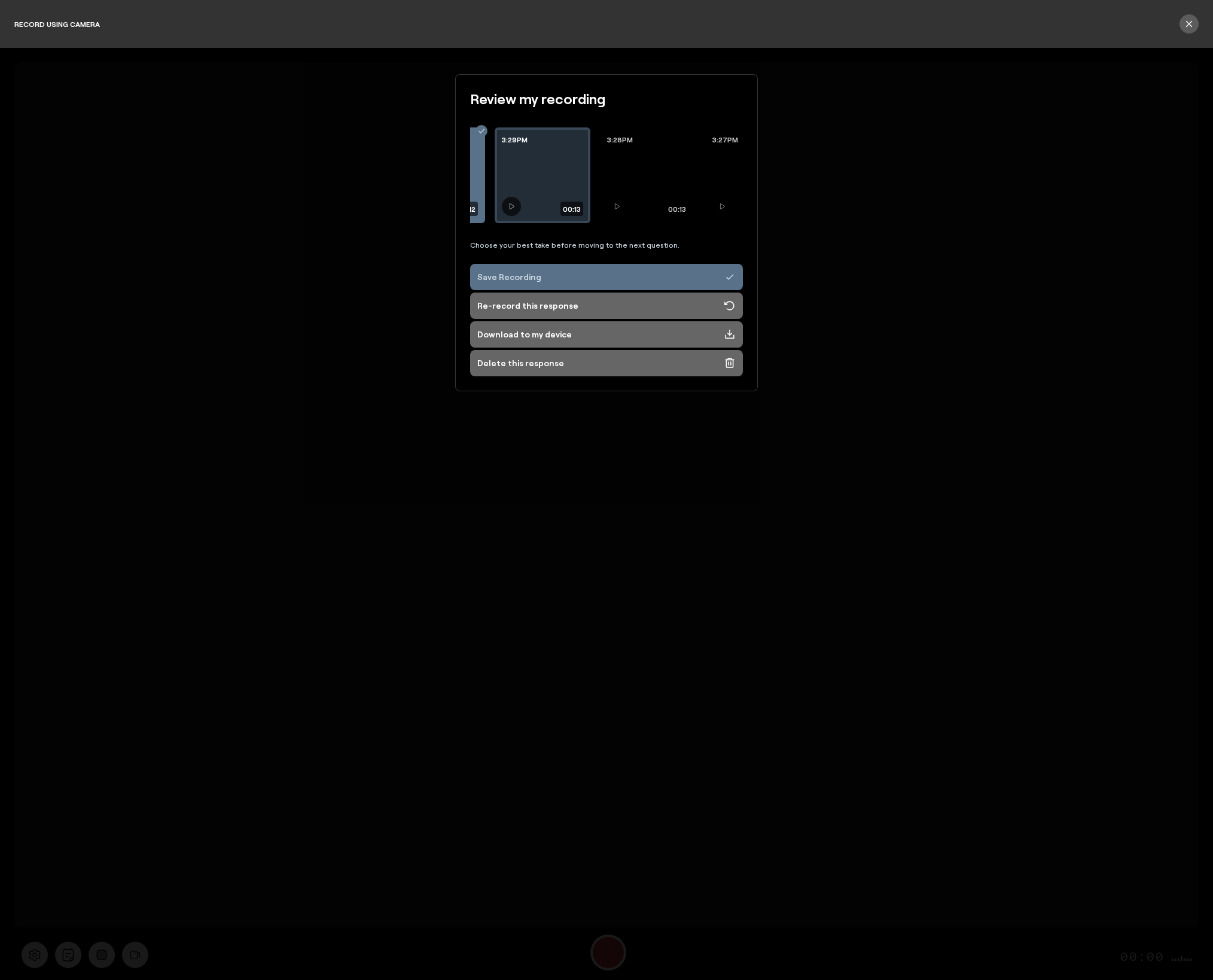
scroll to position [0, 0]
click at [487, 208] on icon at bounding box center [490, 206] width 5 height 5
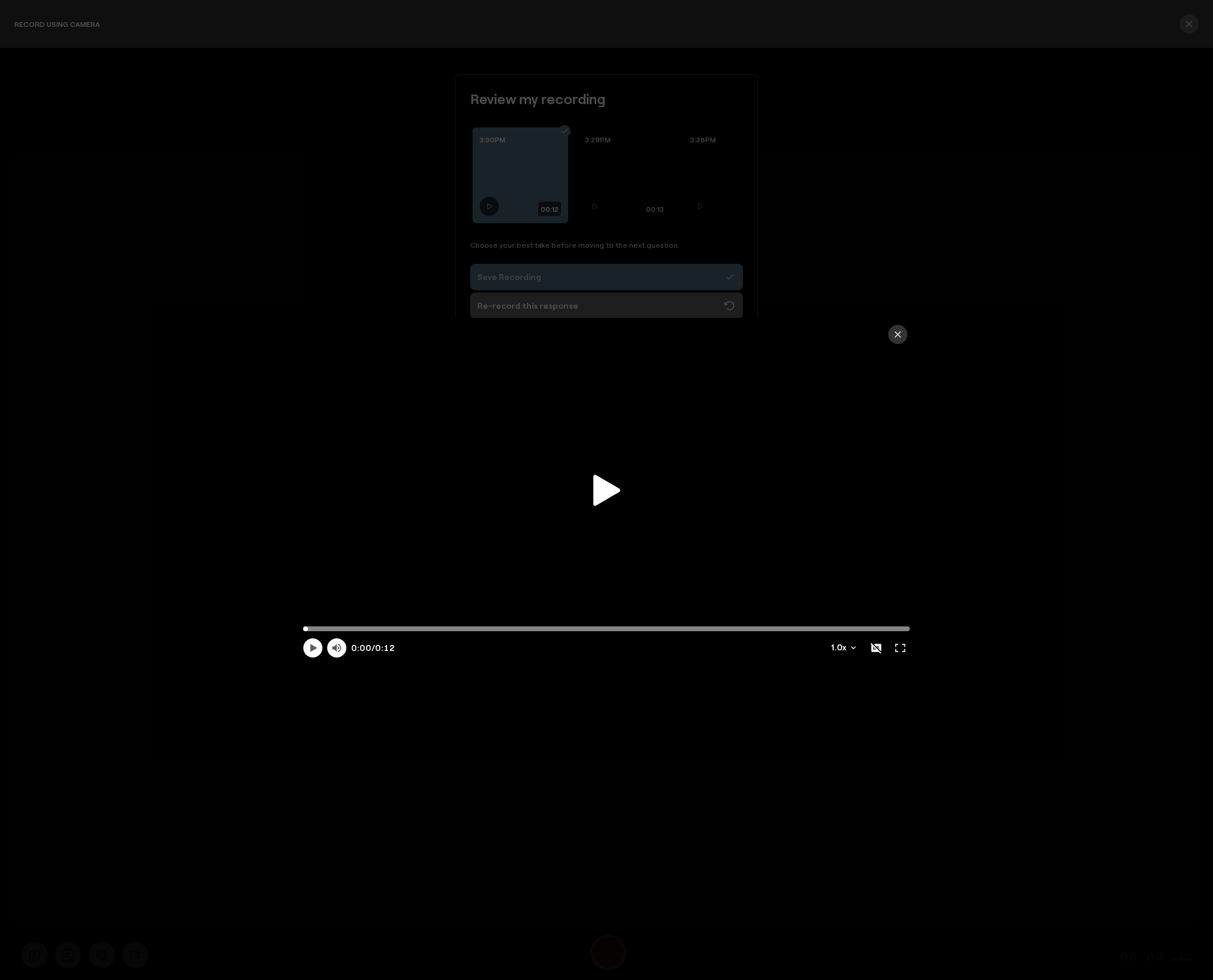
drag, startPoint x: 602, startPoint y: 497, endPoint x: 606, endPoint y: 490, distance: 8.1
click at [604, 494] on icon at bounding box center [606, 490] width 27 height 31
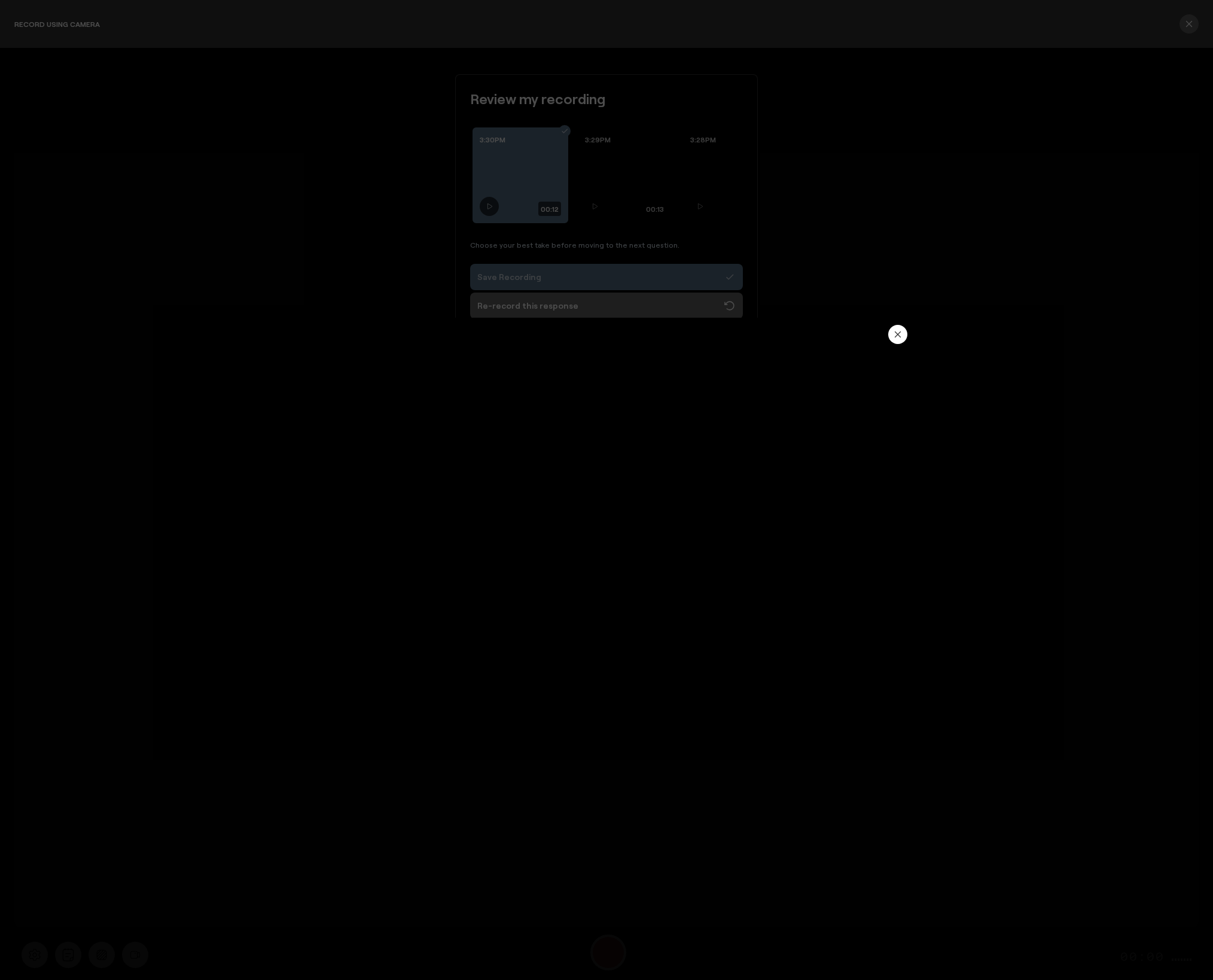
type input "12.07"
drag, startPoint x: 900, startPoint y: 336, endPoint x: 876, endPoint y: 298, distance: 44.9
click at [900, 336] on icon "button" at bounding box center [897, 334] width 9 height 9
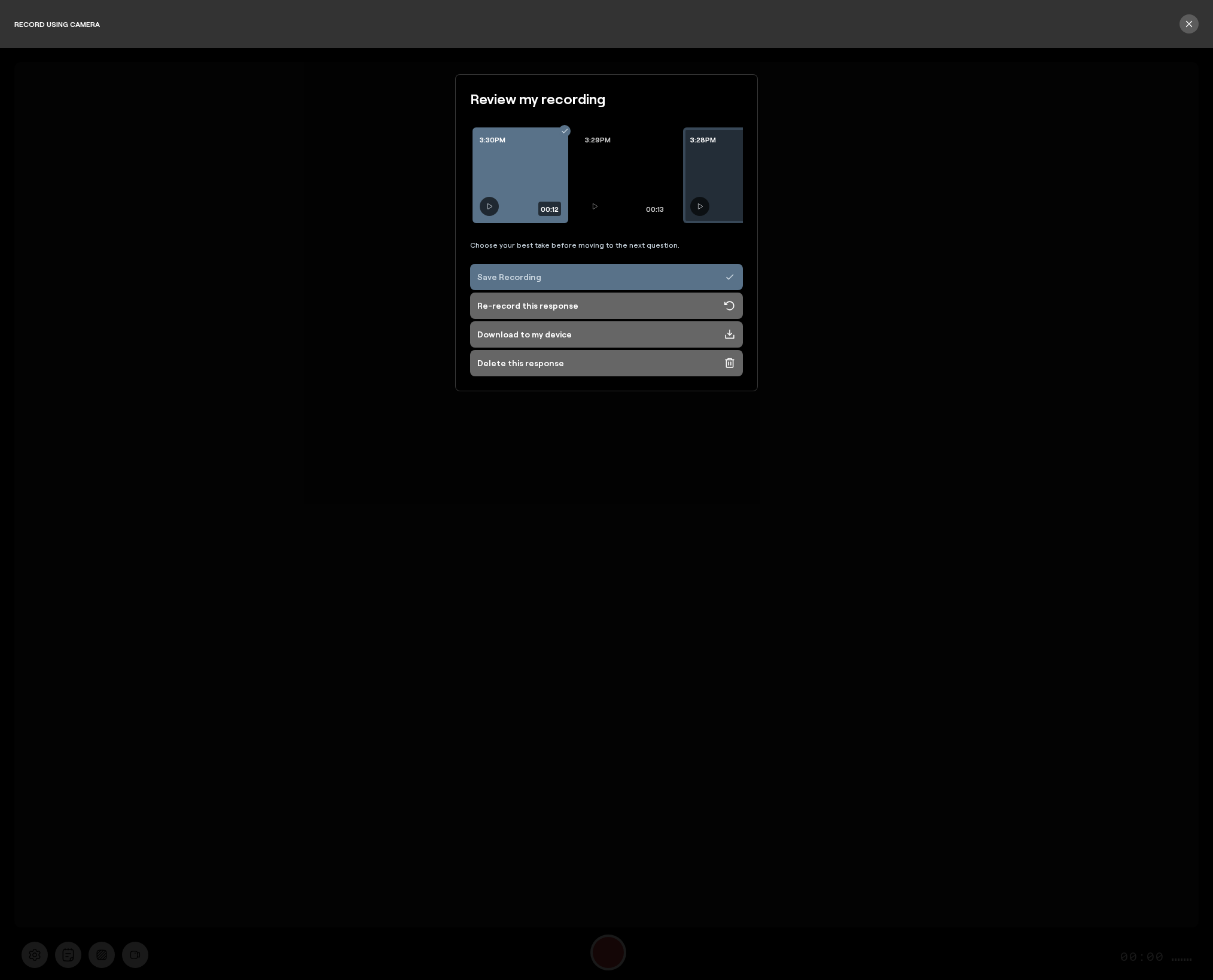
click at [721, 188] on div "3:28PM 00:13" at bounding box center [731, 175] width 96 height 96
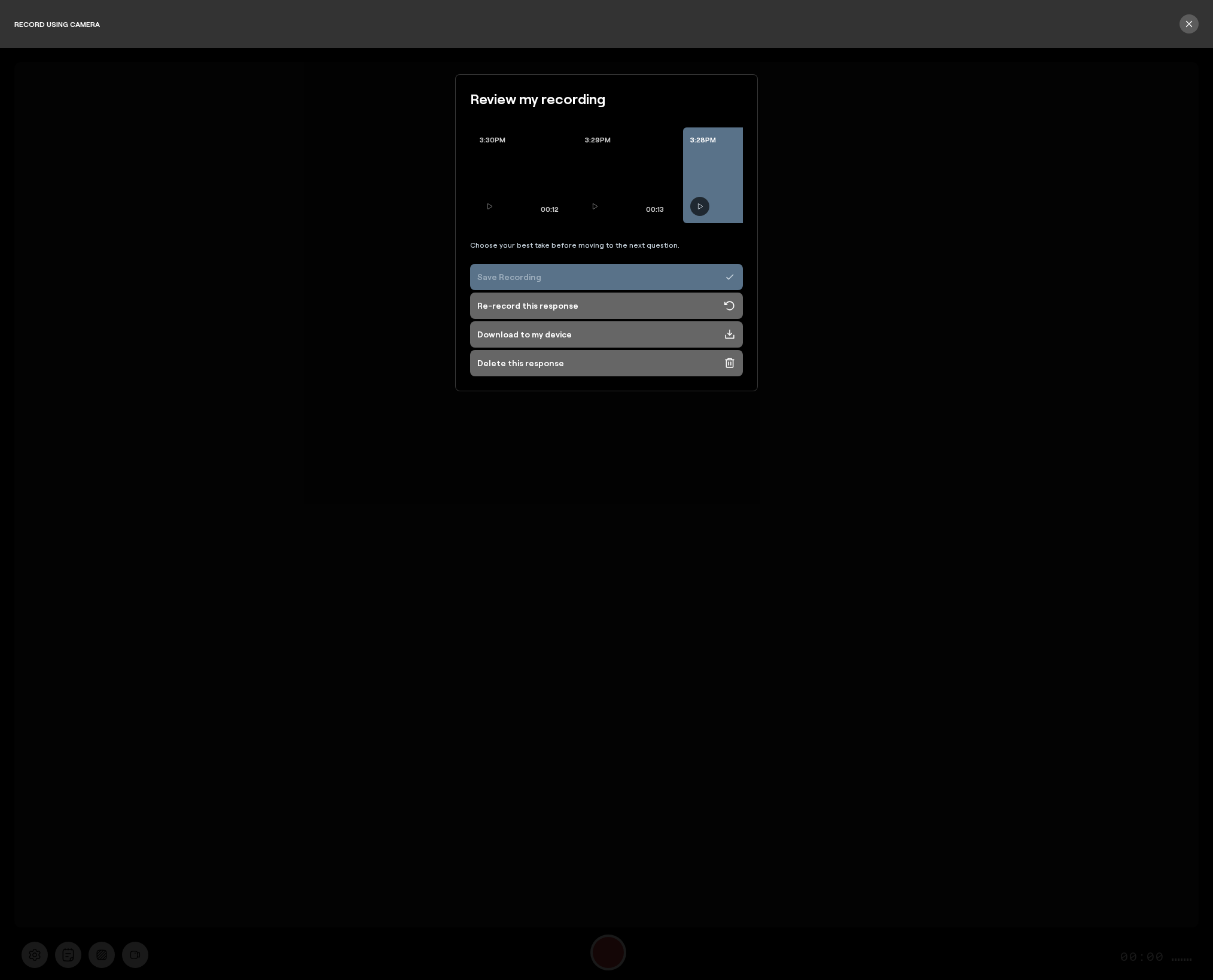
click at [539, 278] on button "Save Recording" at bounding box center [606, 277] width 273 height 27
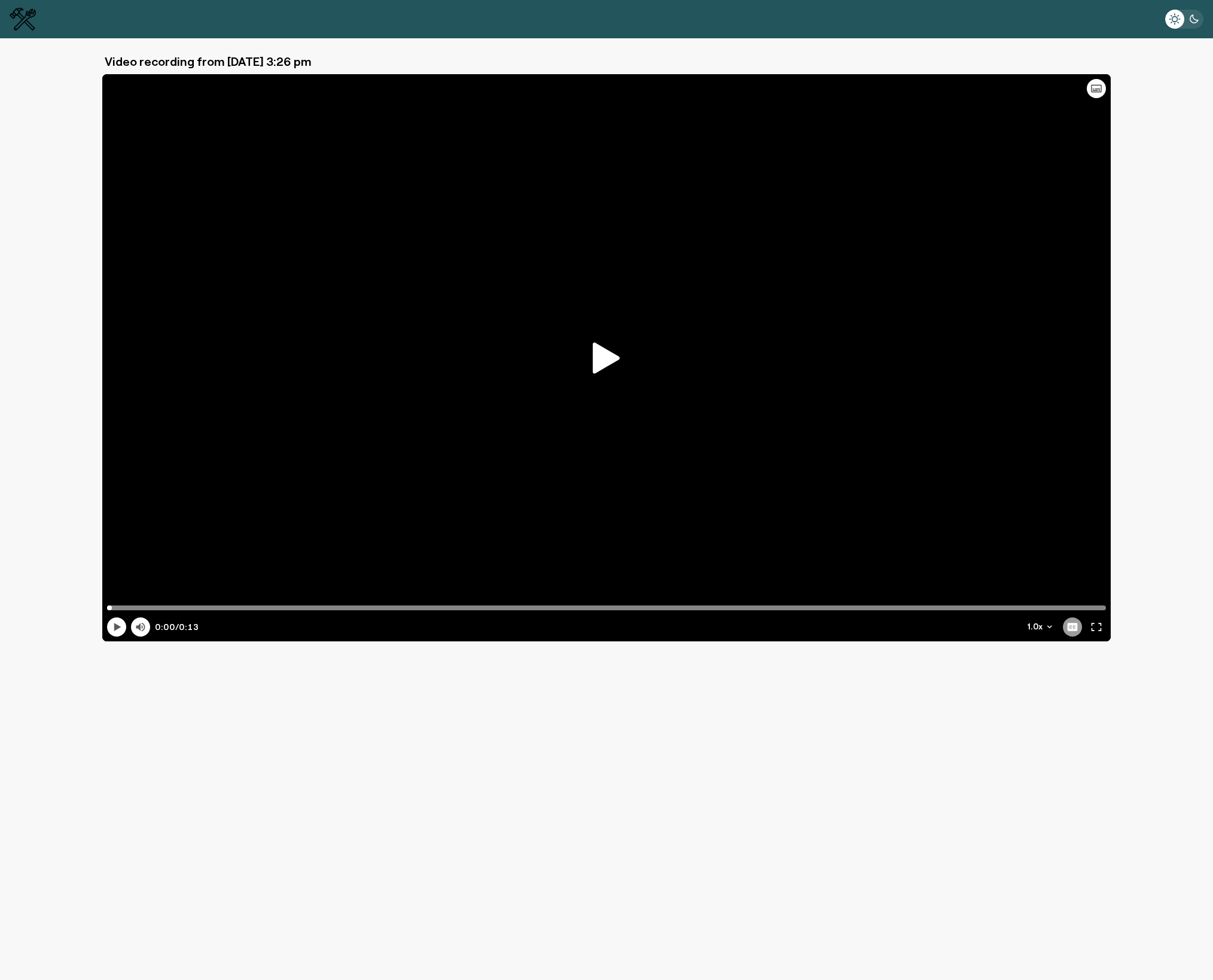
click at [607, 358] on icon at bounding box center [606, 358] width 27 height 31
type input "13.03"
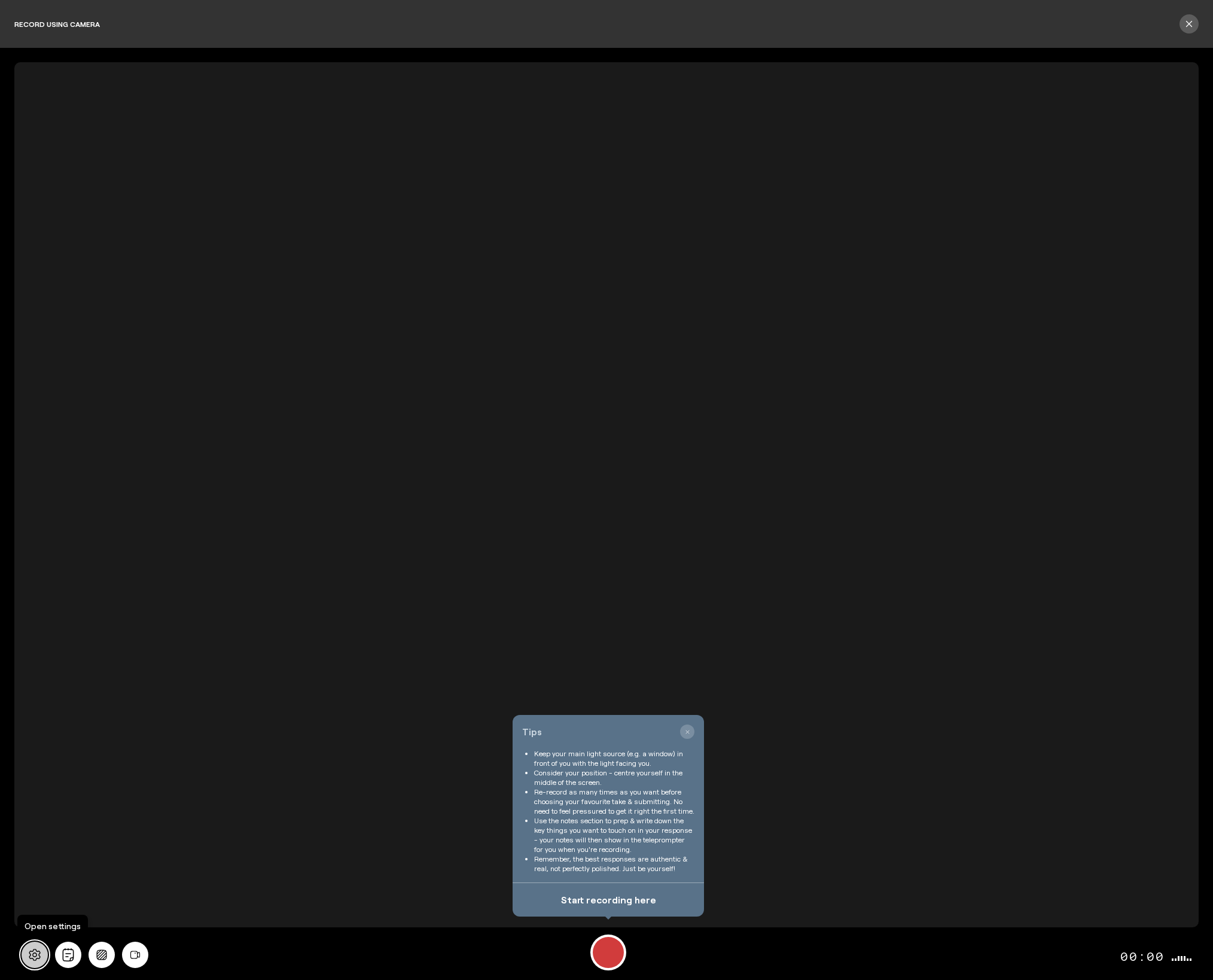
click at [38, 958] on icon at bounding box center [34, 955] width 11 height 12
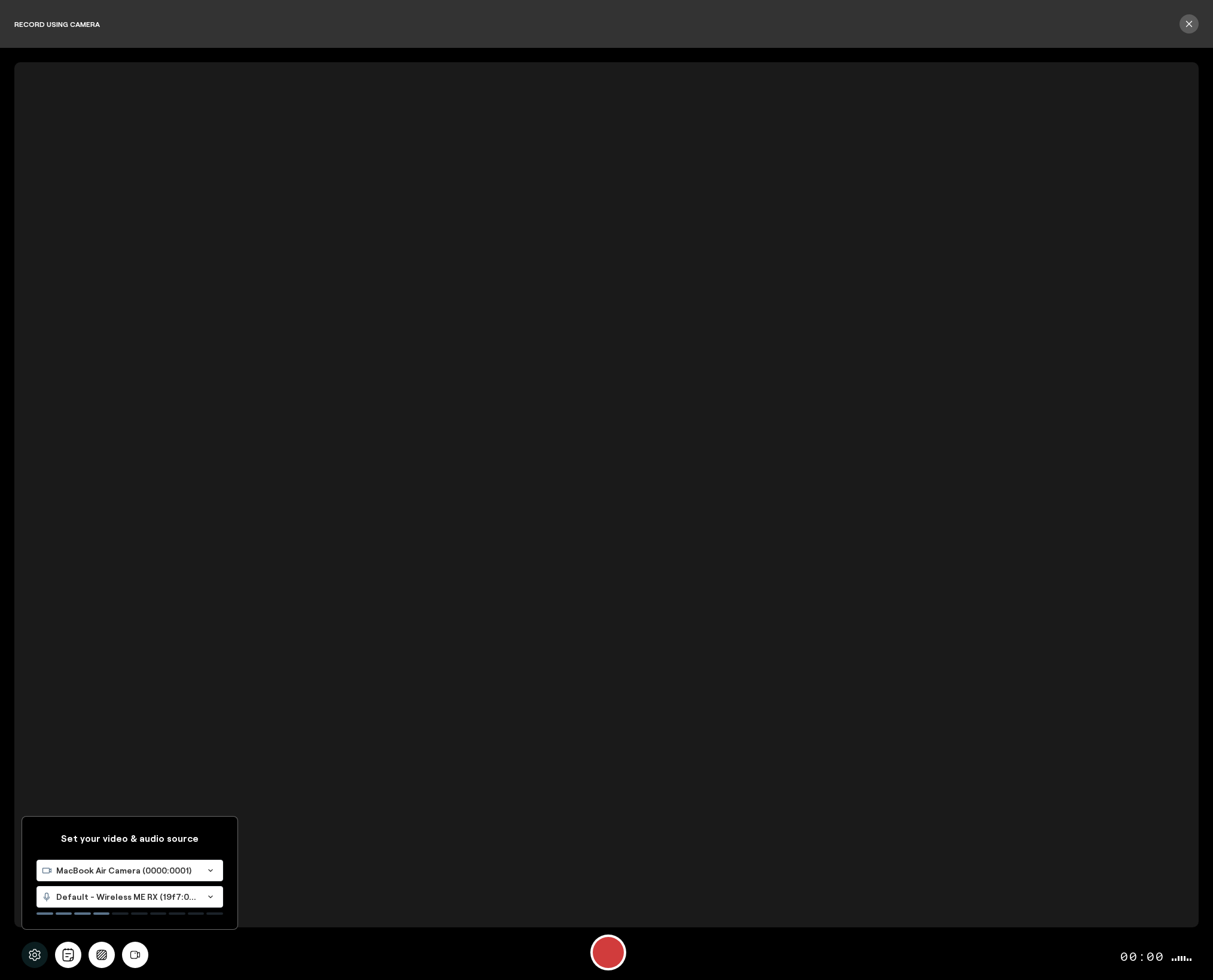
click at [89, 871] on span "MacBook Air Camera (0000:0001)" at bounding box center [127, 870] width 142 height 12
click at [94, 930] on span "C270 HD WEBCAM (046d:0825)" at bounding box center [105, 927] width 128 height 10
click at [95, 952] on icon "Background blur" at bounding box center [102, 954] width 16 height 10
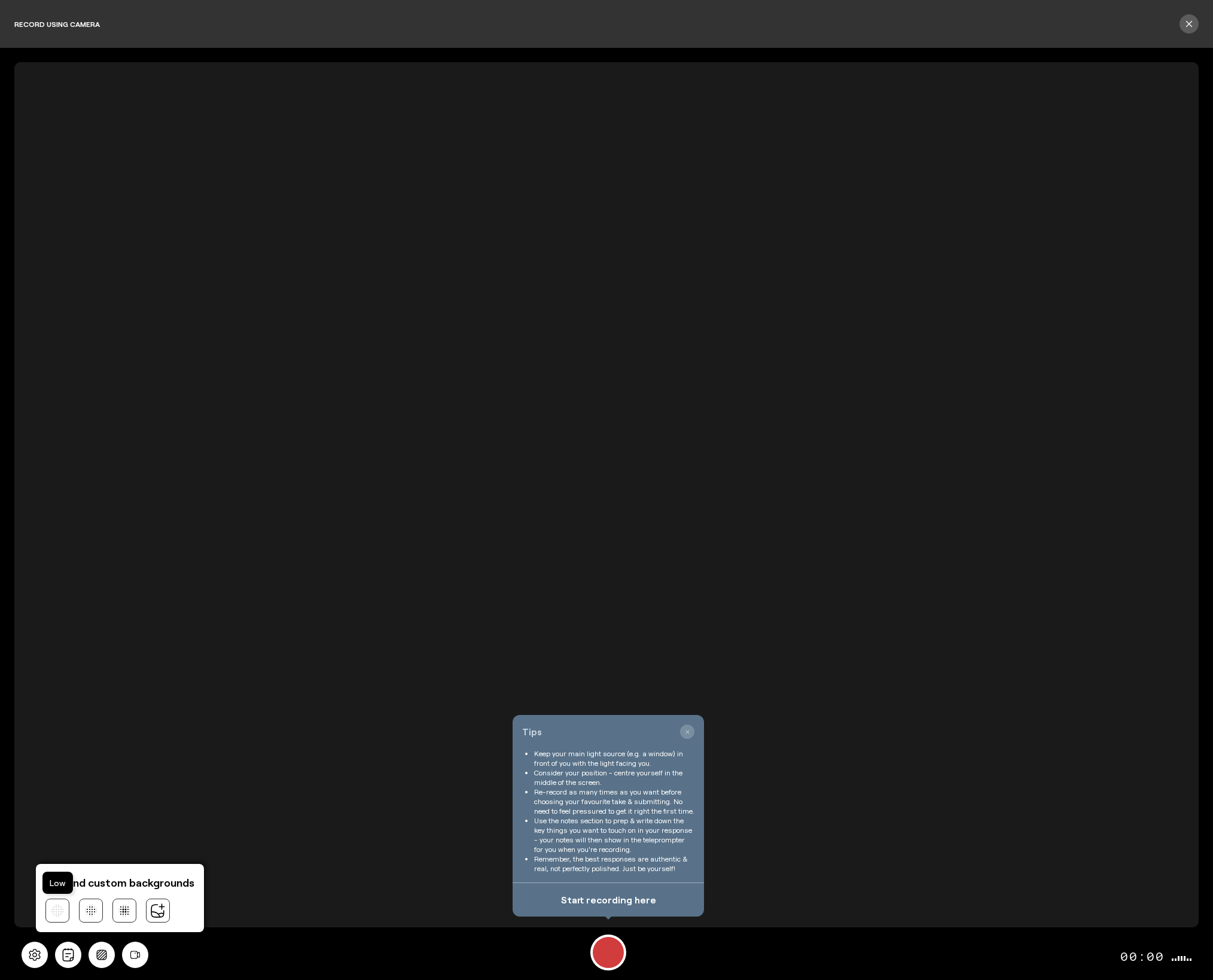
click at [59, 900] on button at bounding box center [58, 910] width 24 height 24
click at [609, 957] on div "Record" at bounding box center [608, 952] width 31 height 31
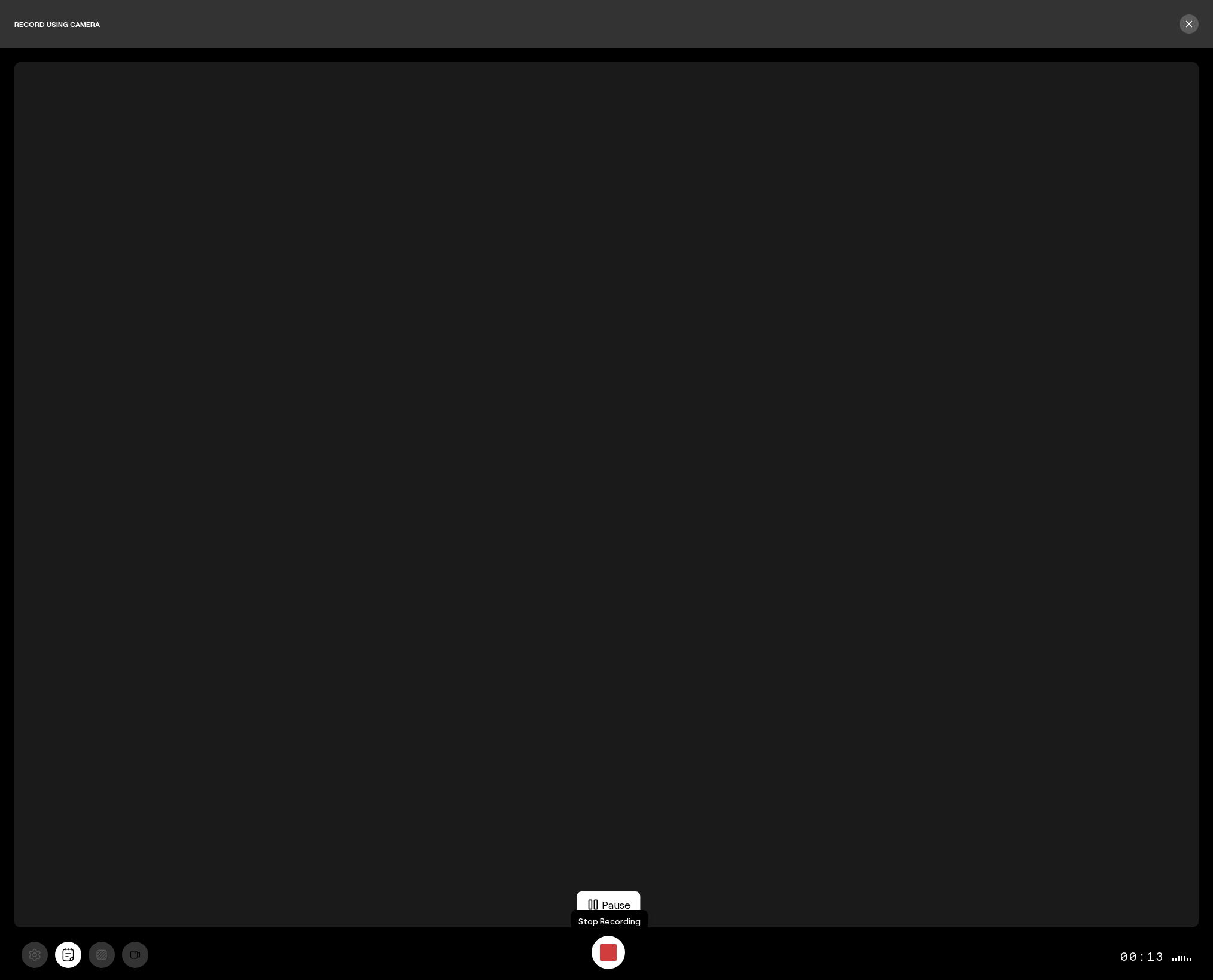
click at [609, 955] on div "Stop Recording" at bounding box center [607, 952] width 16 height 16
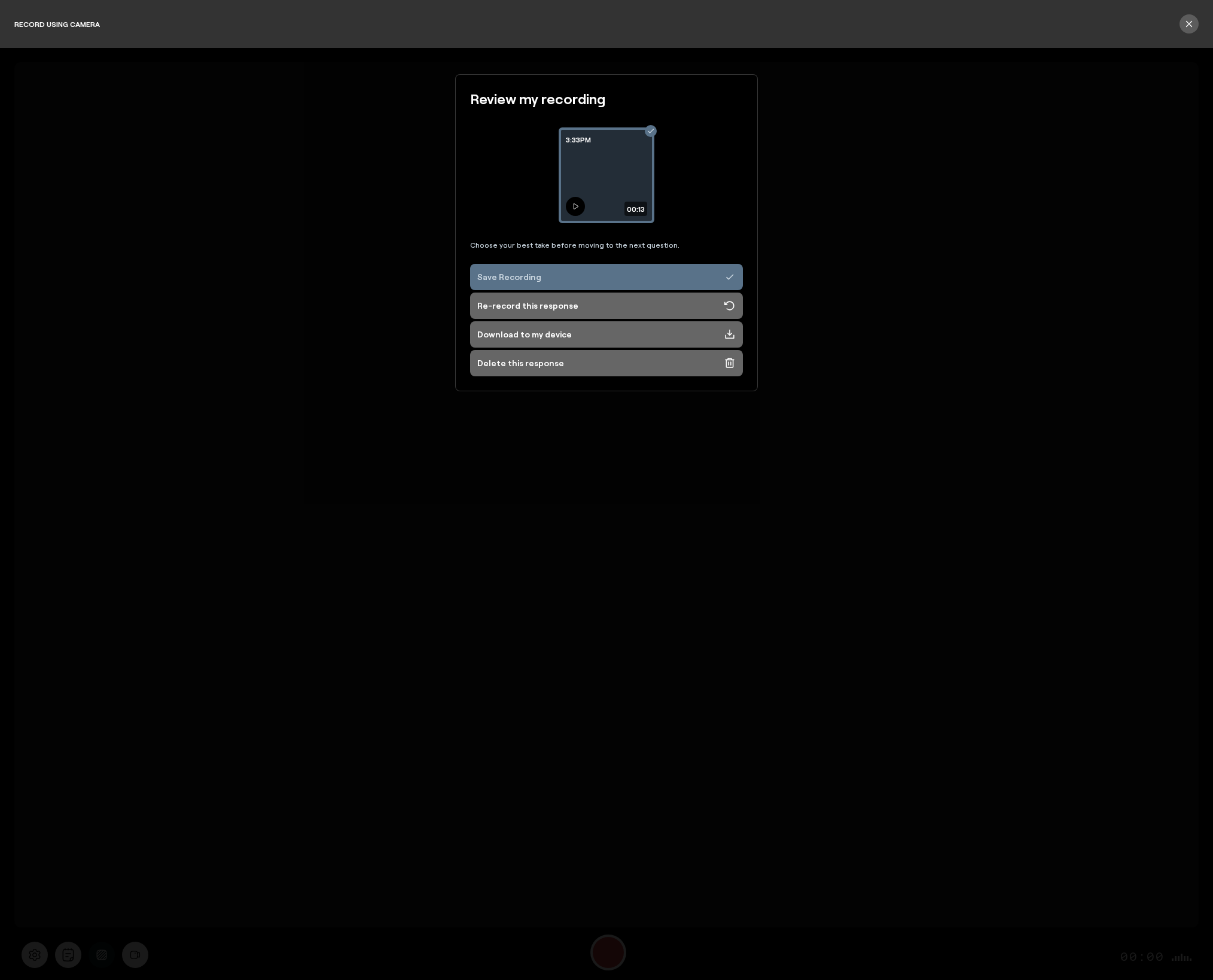
click at [570, 207] on button at bounding box center [575, 206] width 19 height 19
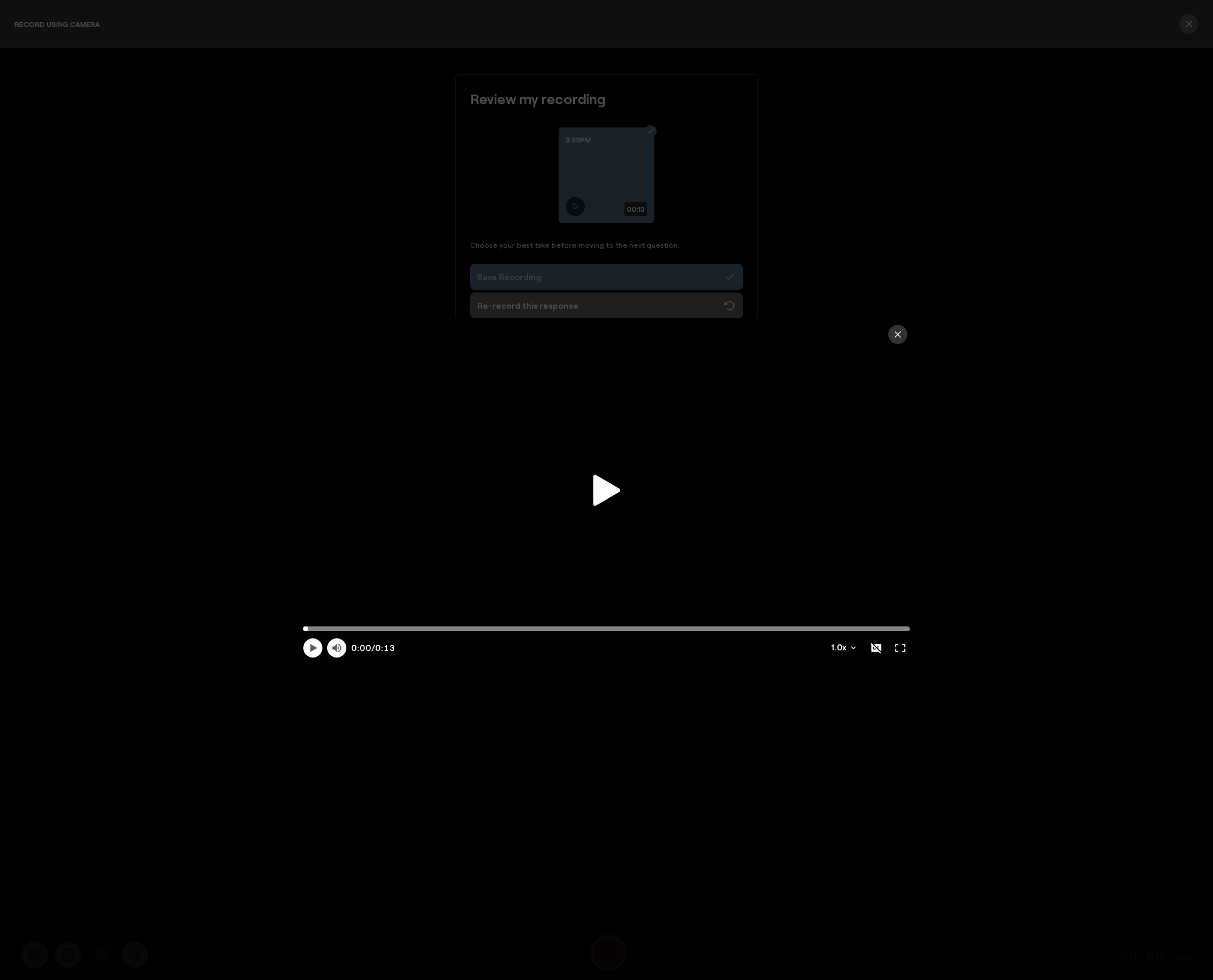
click at [603, 484] on icon at bounding box center [606, 490] width 27 height 31
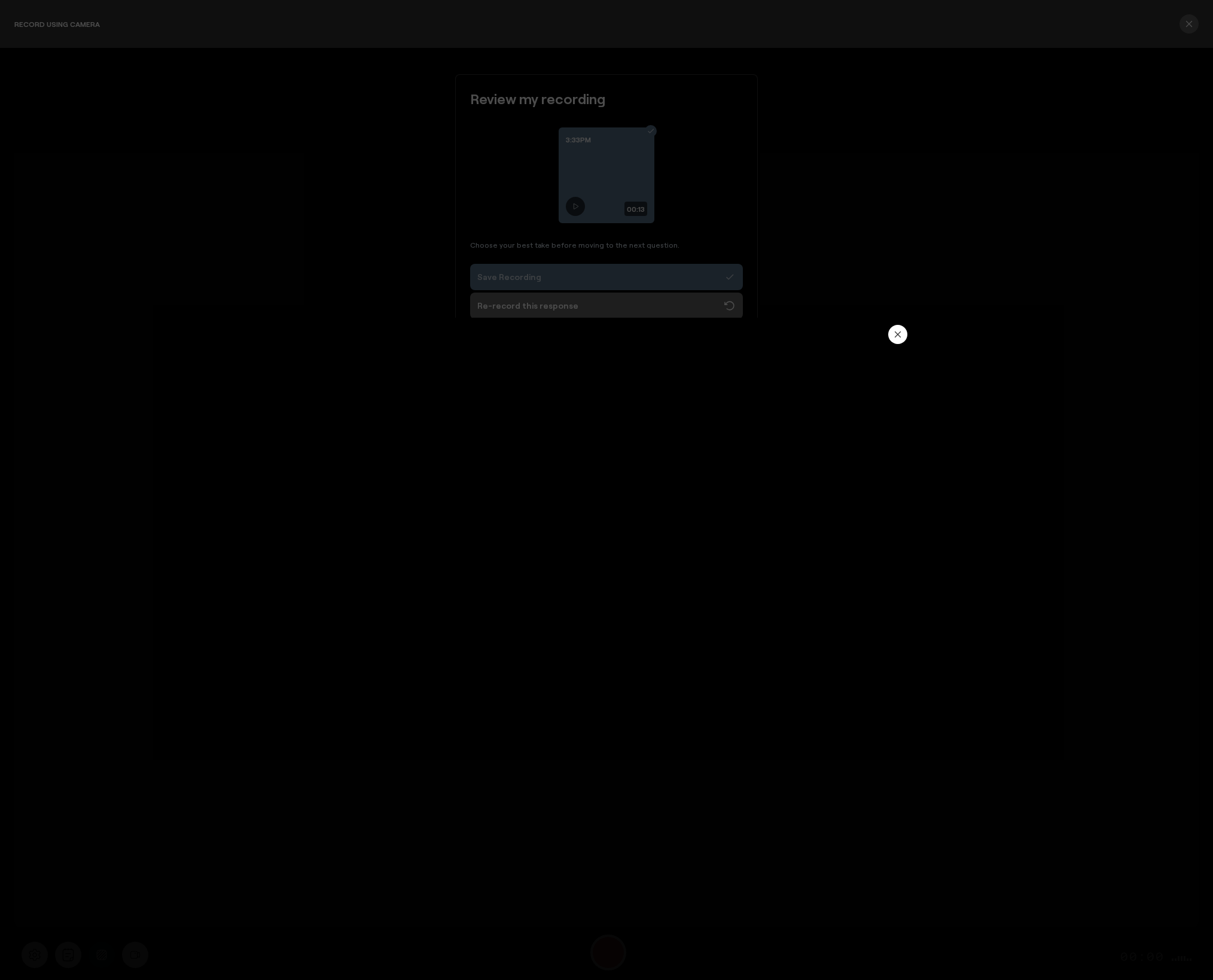
type input "13.17"
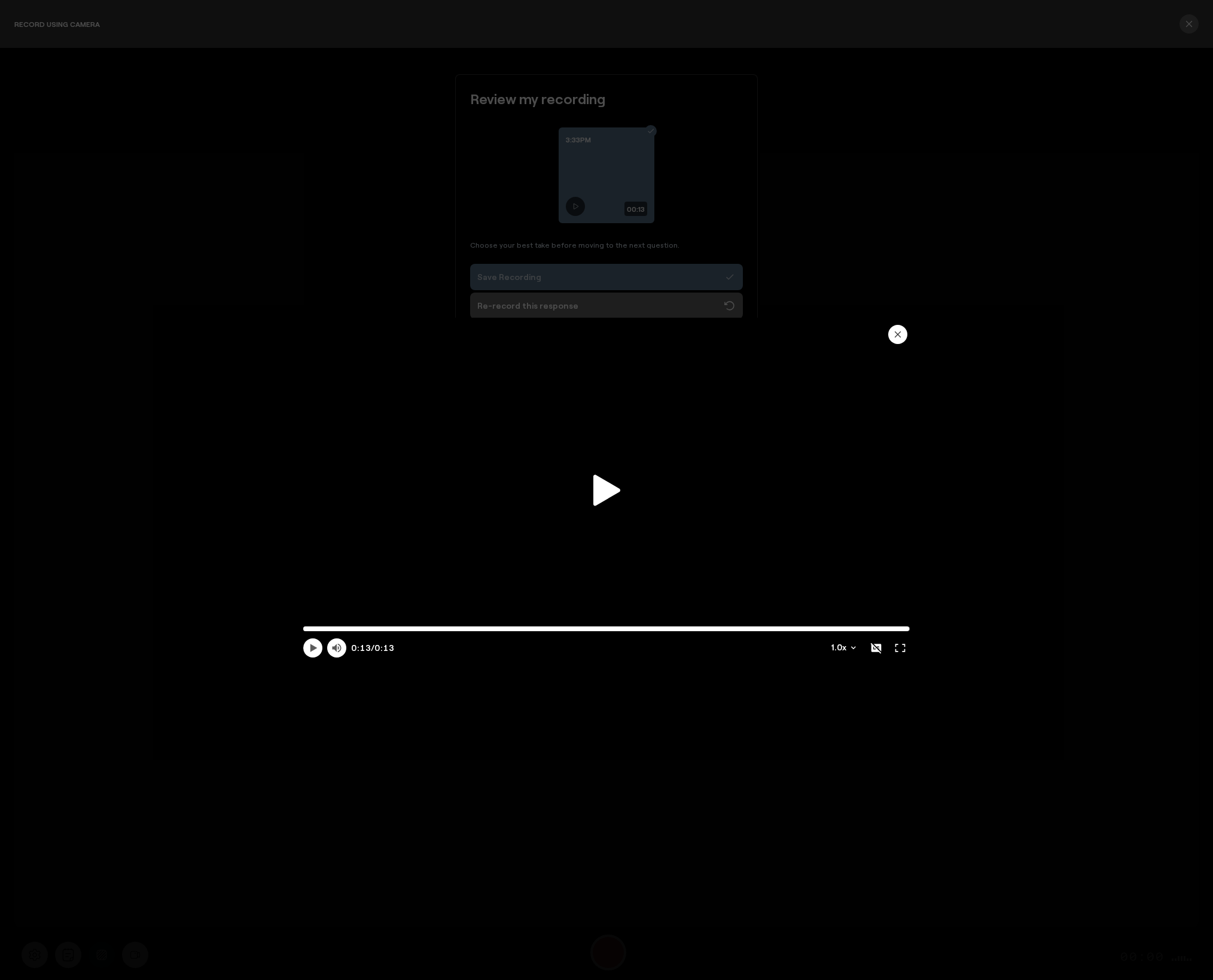
click at [896, 330] on icon "button" at bounding box center [897, 334] width 9 height 9
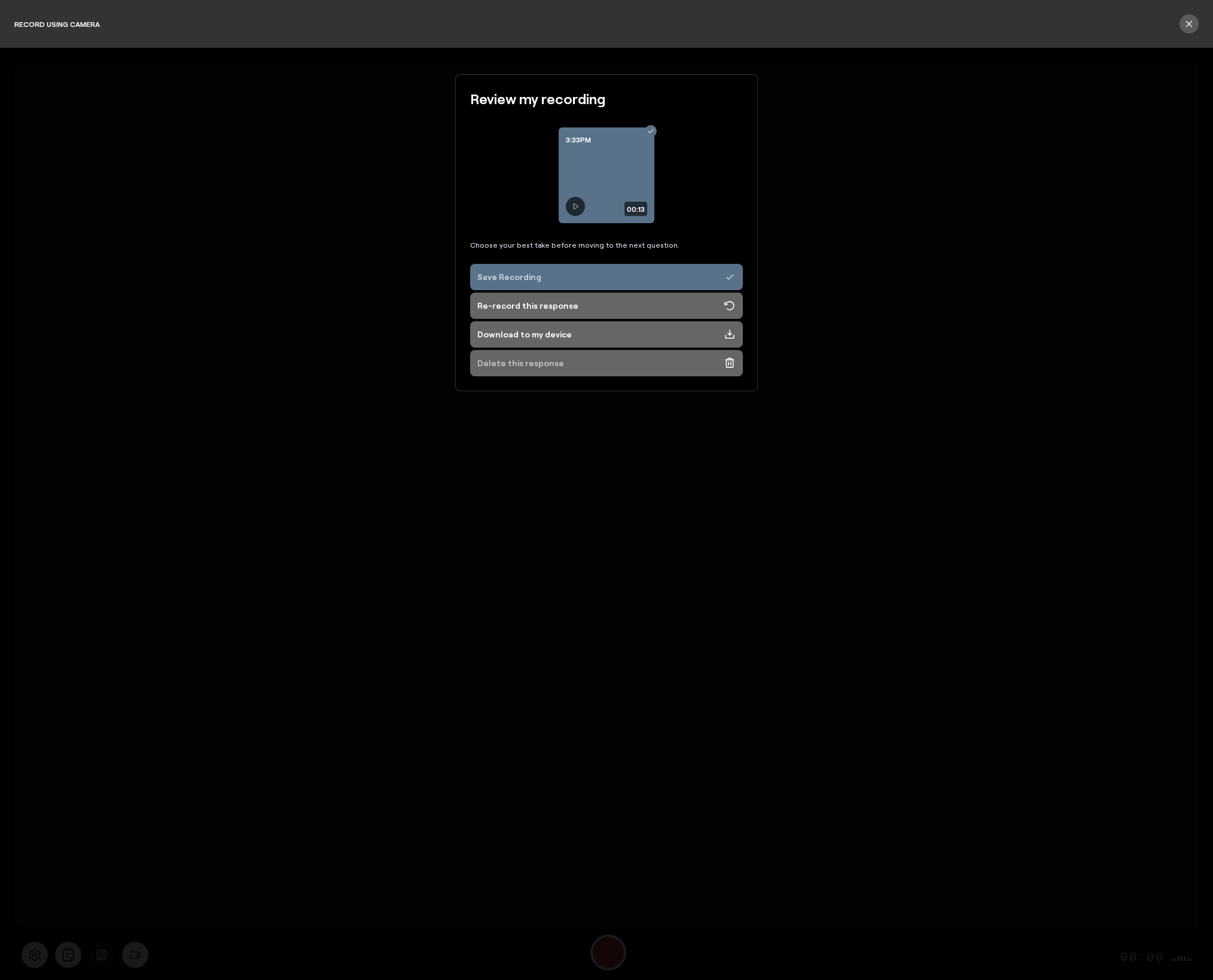
click at [622, 367] on button "Delete this response" at bounding box center [606, 363] width 273 height 27
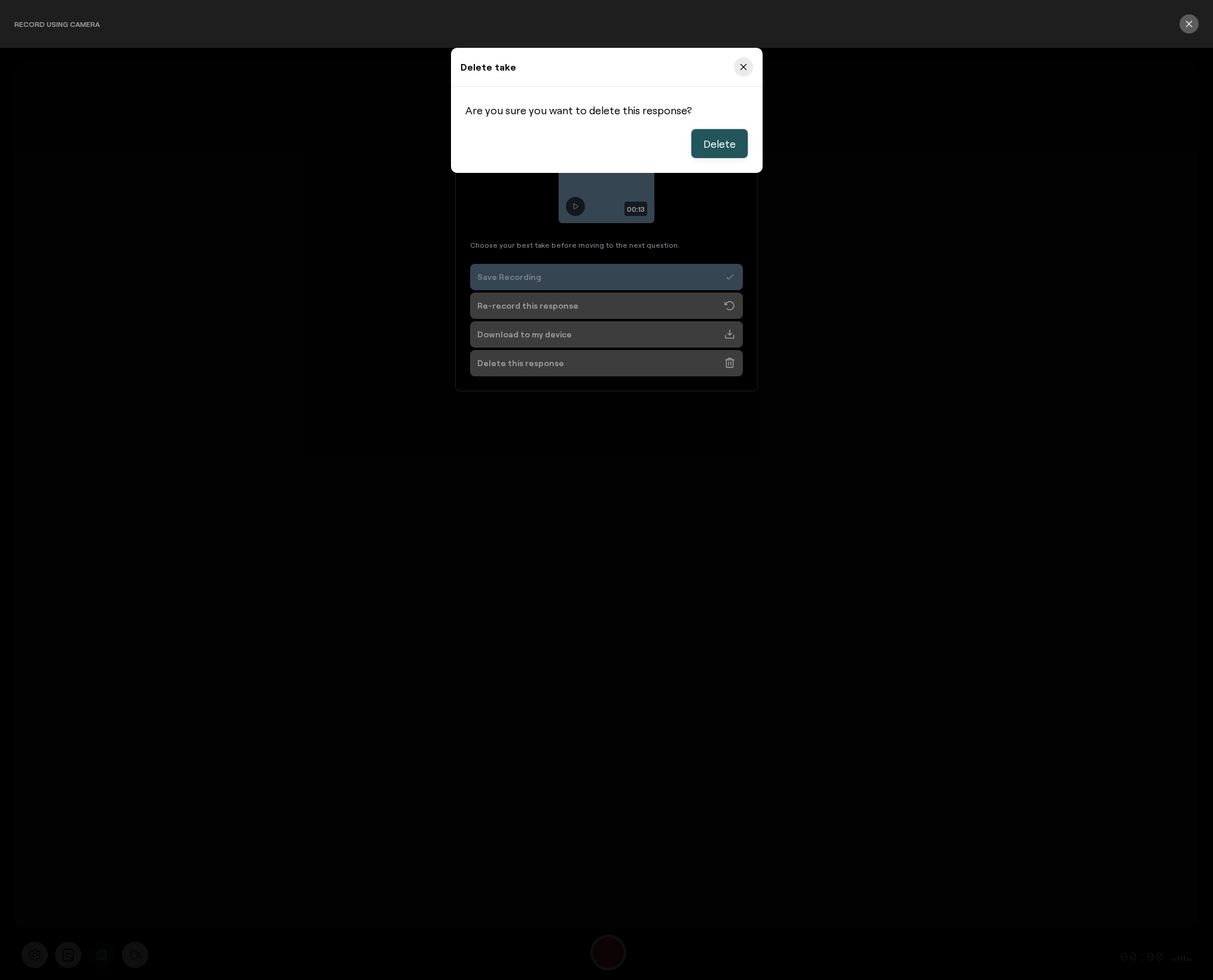
drag, startPoint x: 707, startPoint y: 145, endPoint x: 661, endPoint y: 164, distance: 49.8
click at [707, 145] on span "Delete" at bounding box center [719, 143] width 32 height 15
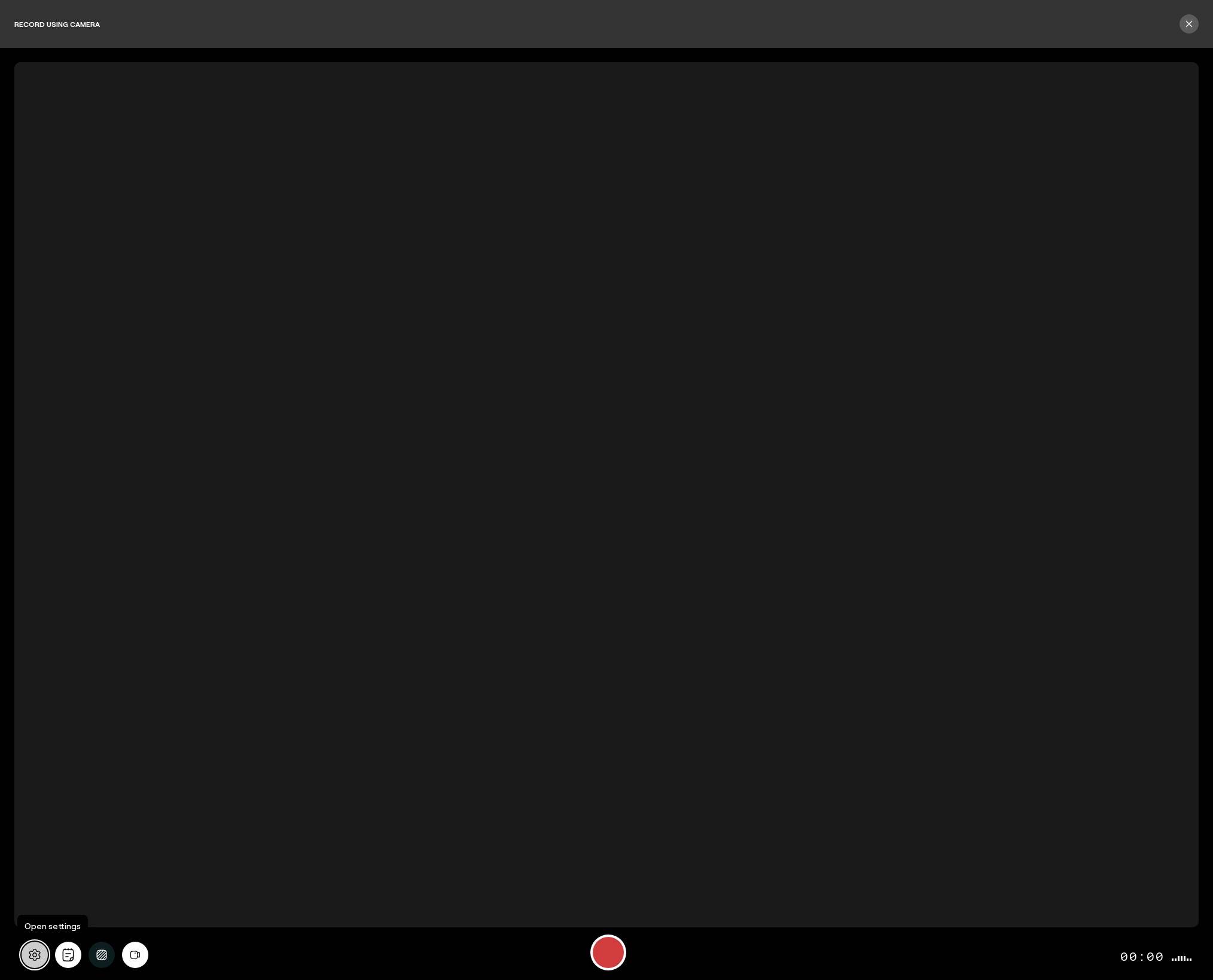
click at [28, 955] on icon at bounding box center [35, 954] width 13 height 13
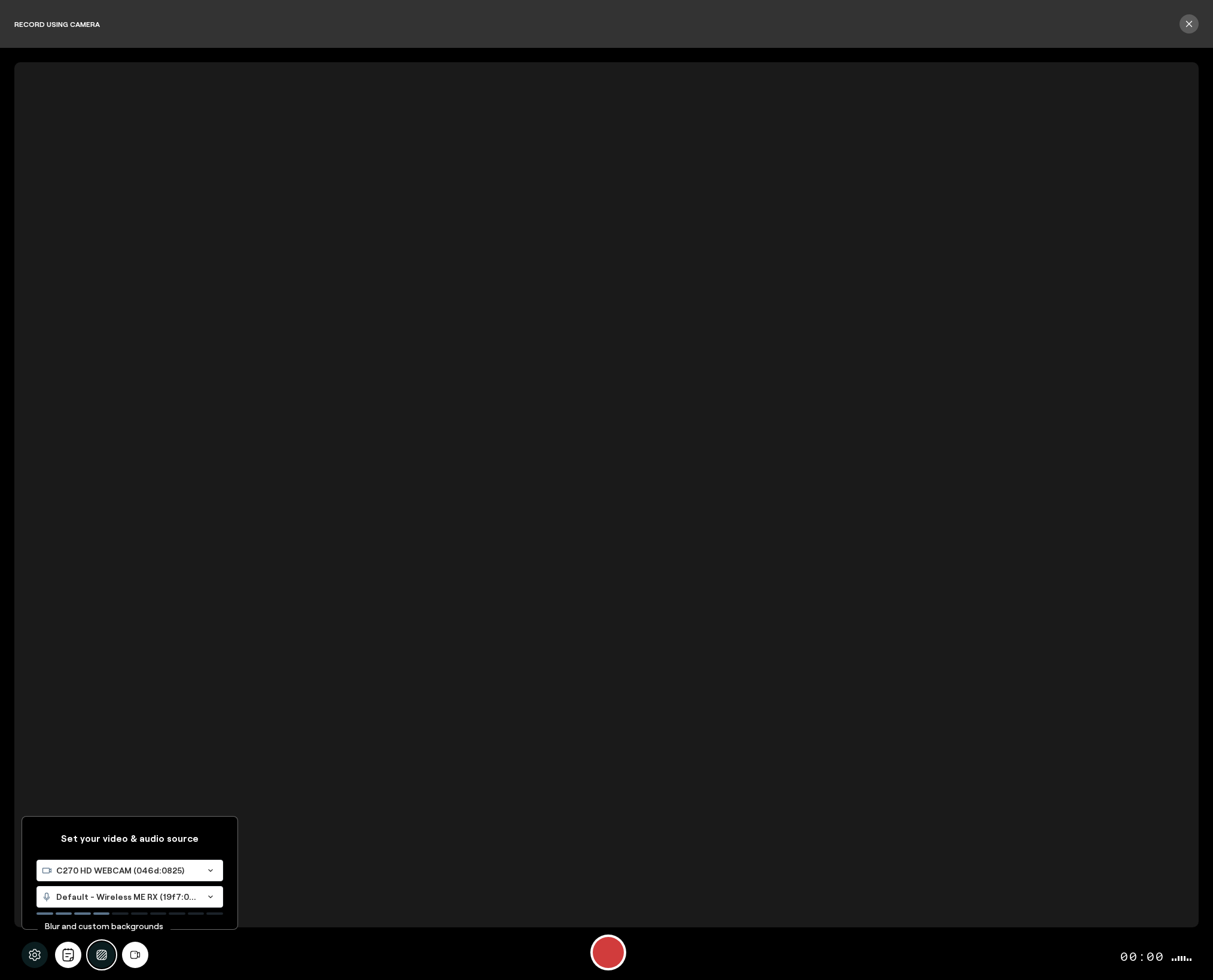
click at [104, 956] on icon "Background blur" at bounding box center [102, 954] width 16 height 10
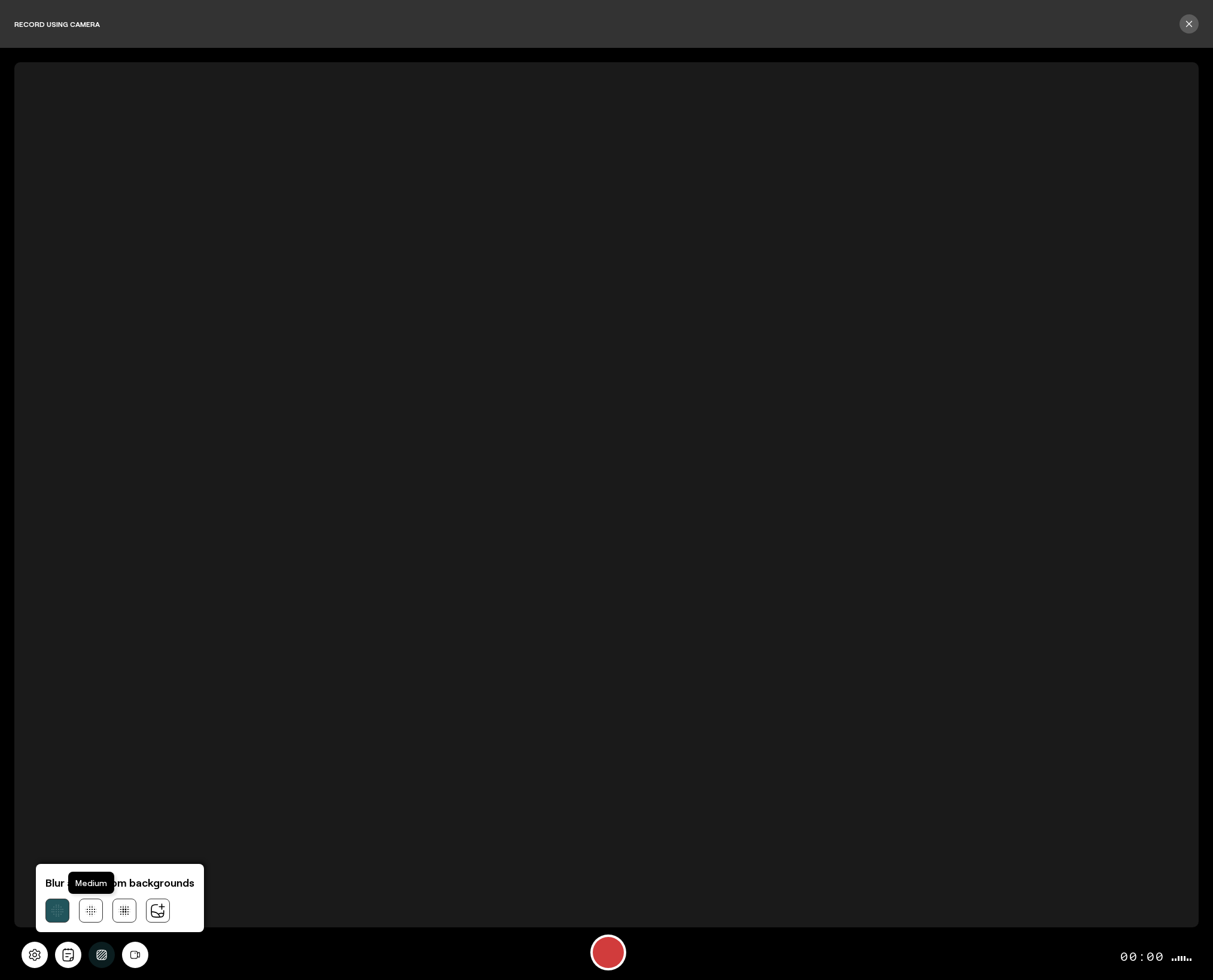
click at [96, 909] on icon at bounding box center [91, 910] width 12 height 12
click at [100, 956] on icon "Background blur" at bounding box center [102, 954] width 16 height 10
click at [30, 958] on icon at bounding box center [34, 955] width 11 height 12
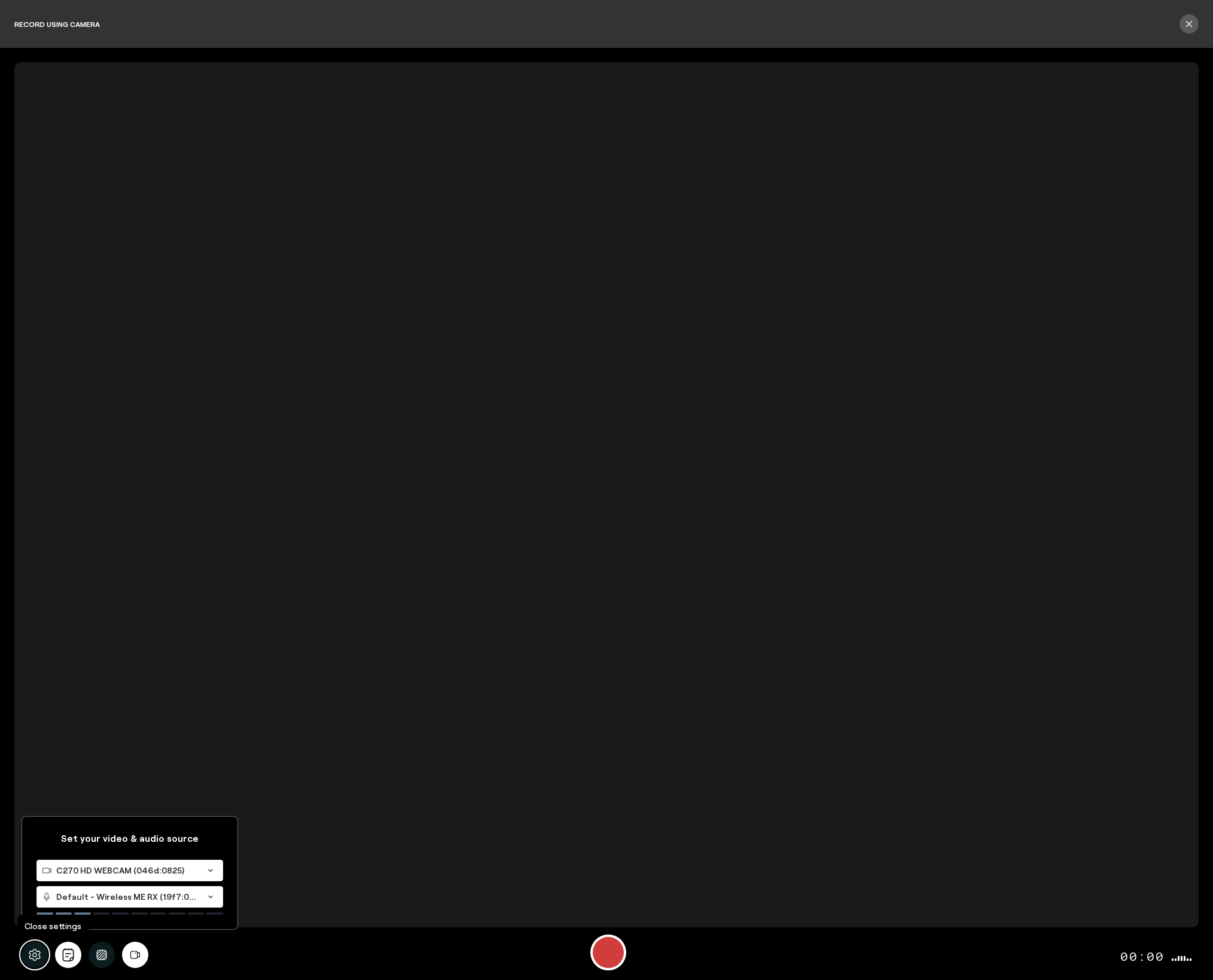
click at [30, 958] on icon at bounding box center [34, 955] width 11 height 12
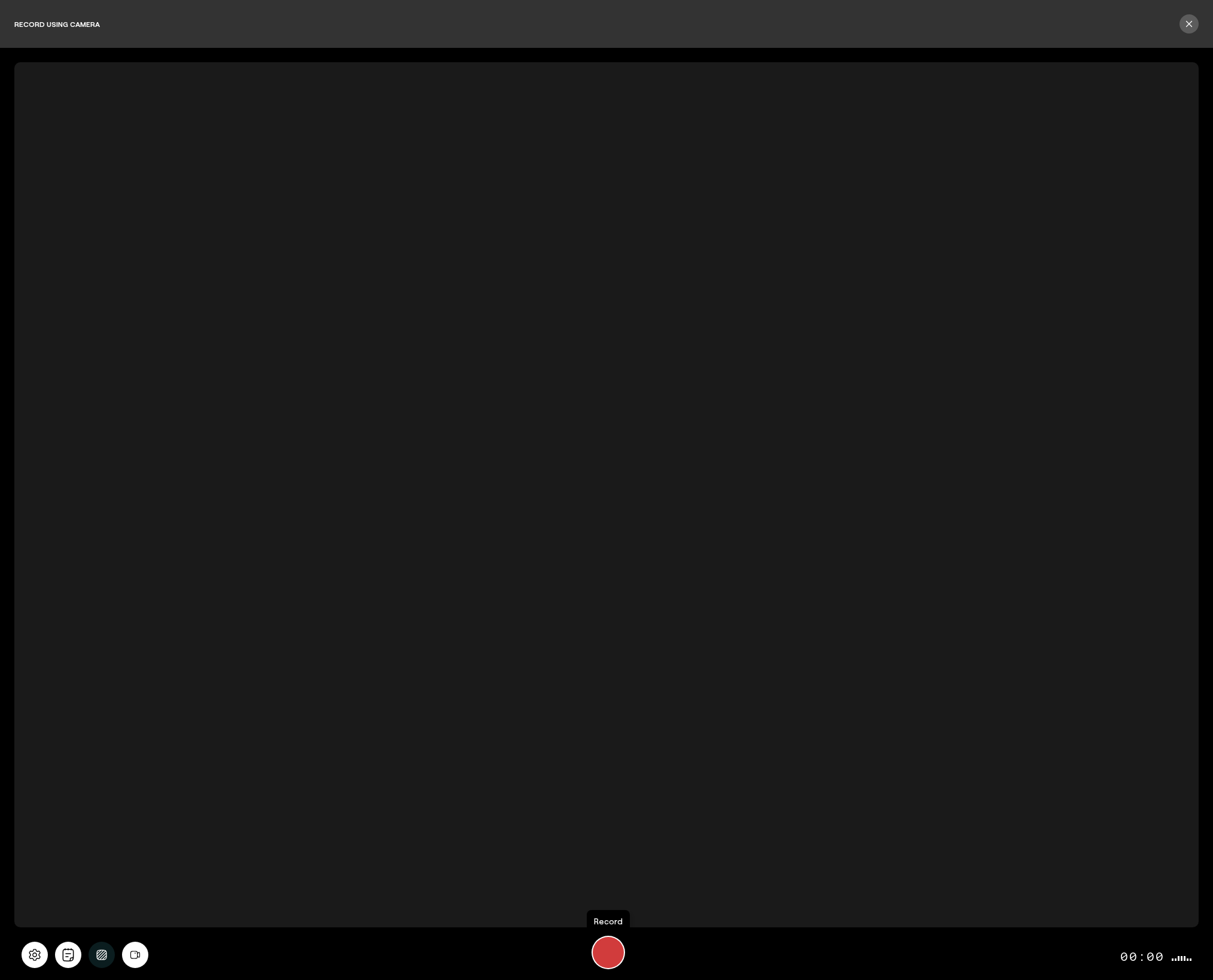
click at [617, 962] on div "Start Recording" at bounding box center [608, 952] width 31 height 31
click at [615, 961] on button "Stop Recording" at bounding box center [608, 952] width 31 height 31
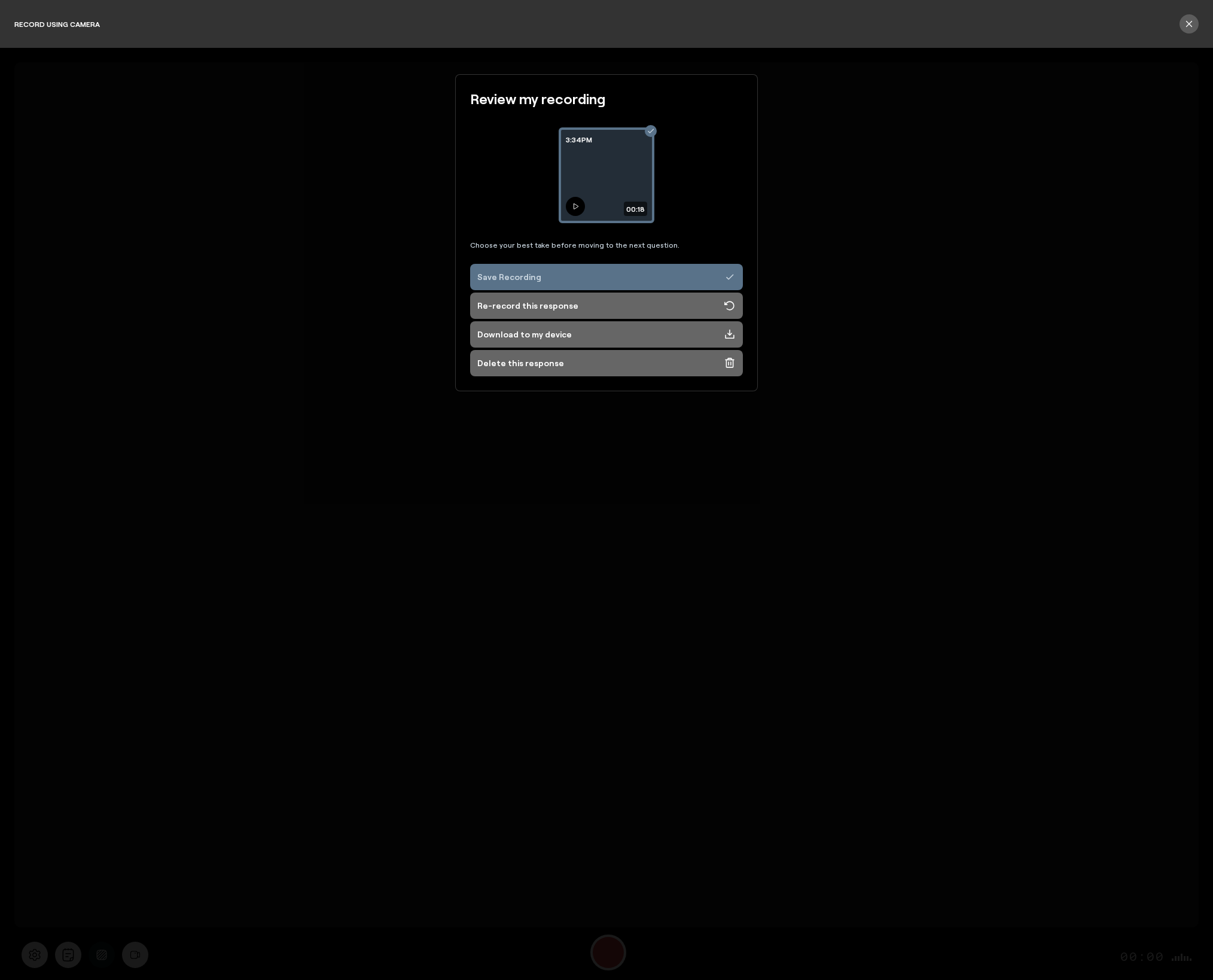
click at [572, 207] on icon at bounding box center [575, 206] width 7 height 7
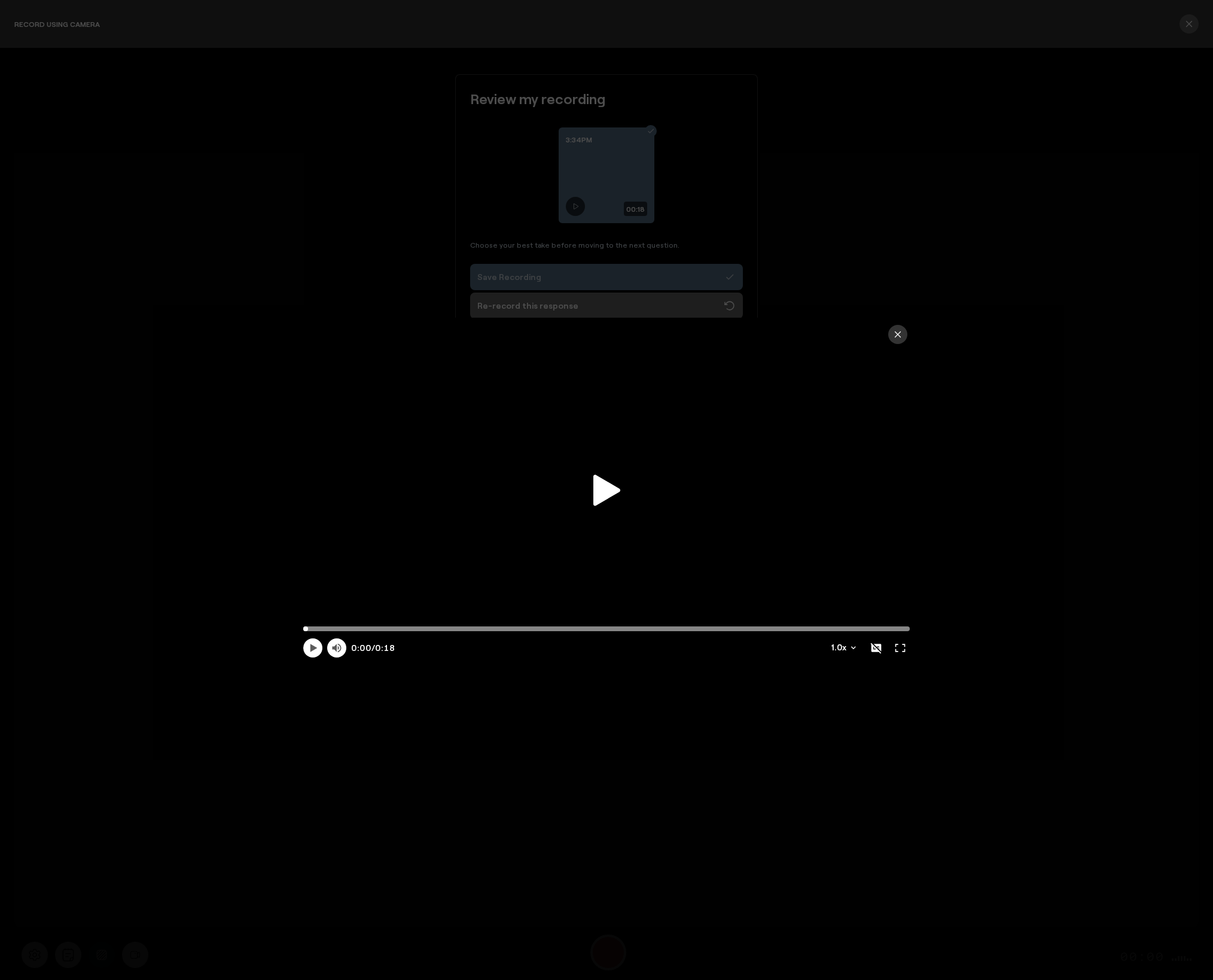
click at [600, 484] on icon at bounding box center [606, 490] width 27 height 31
click at [726, 625] on div "Auto 1.0 x" at bounding box center [606, 631] width 616 height 60
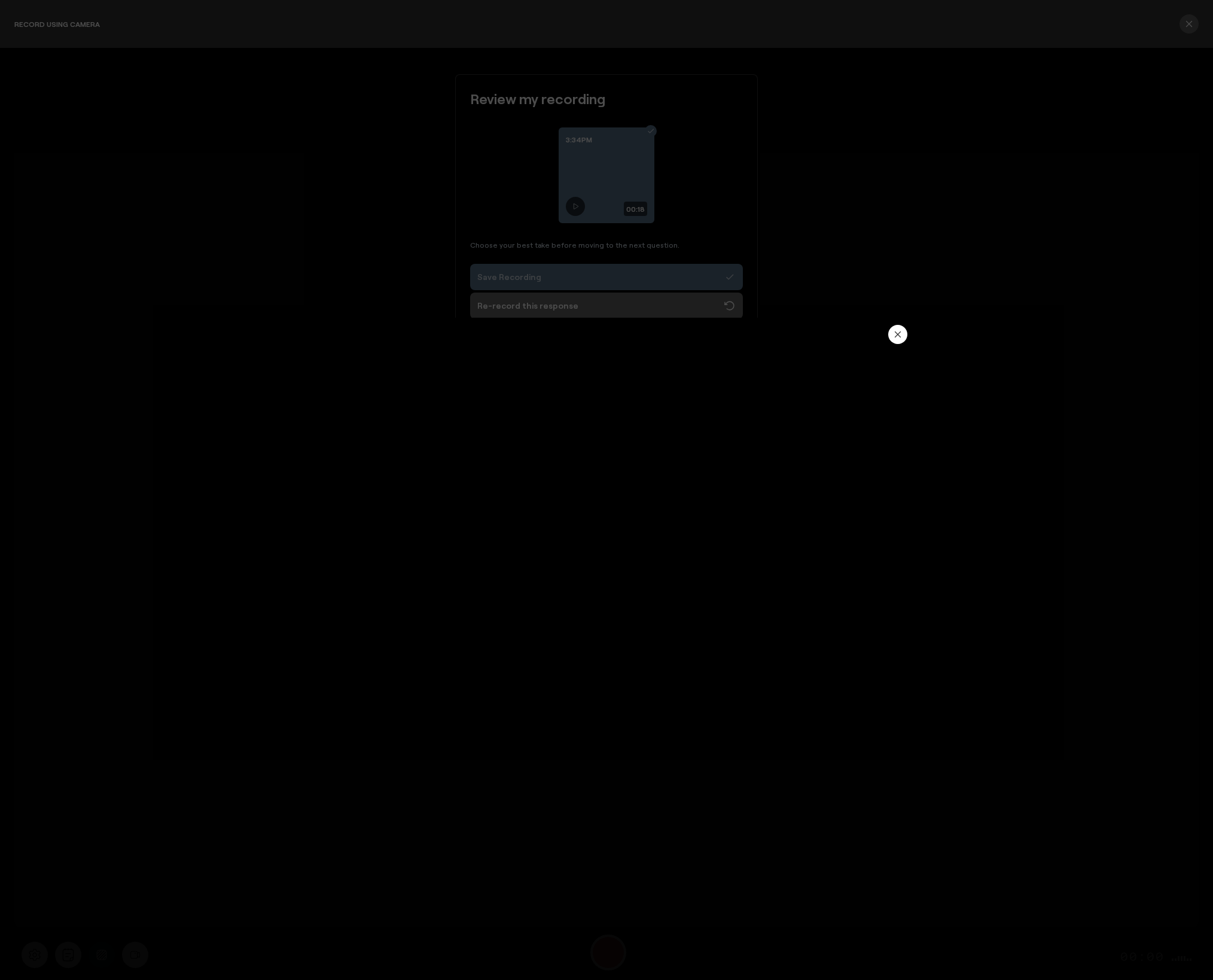
type input "18.15"
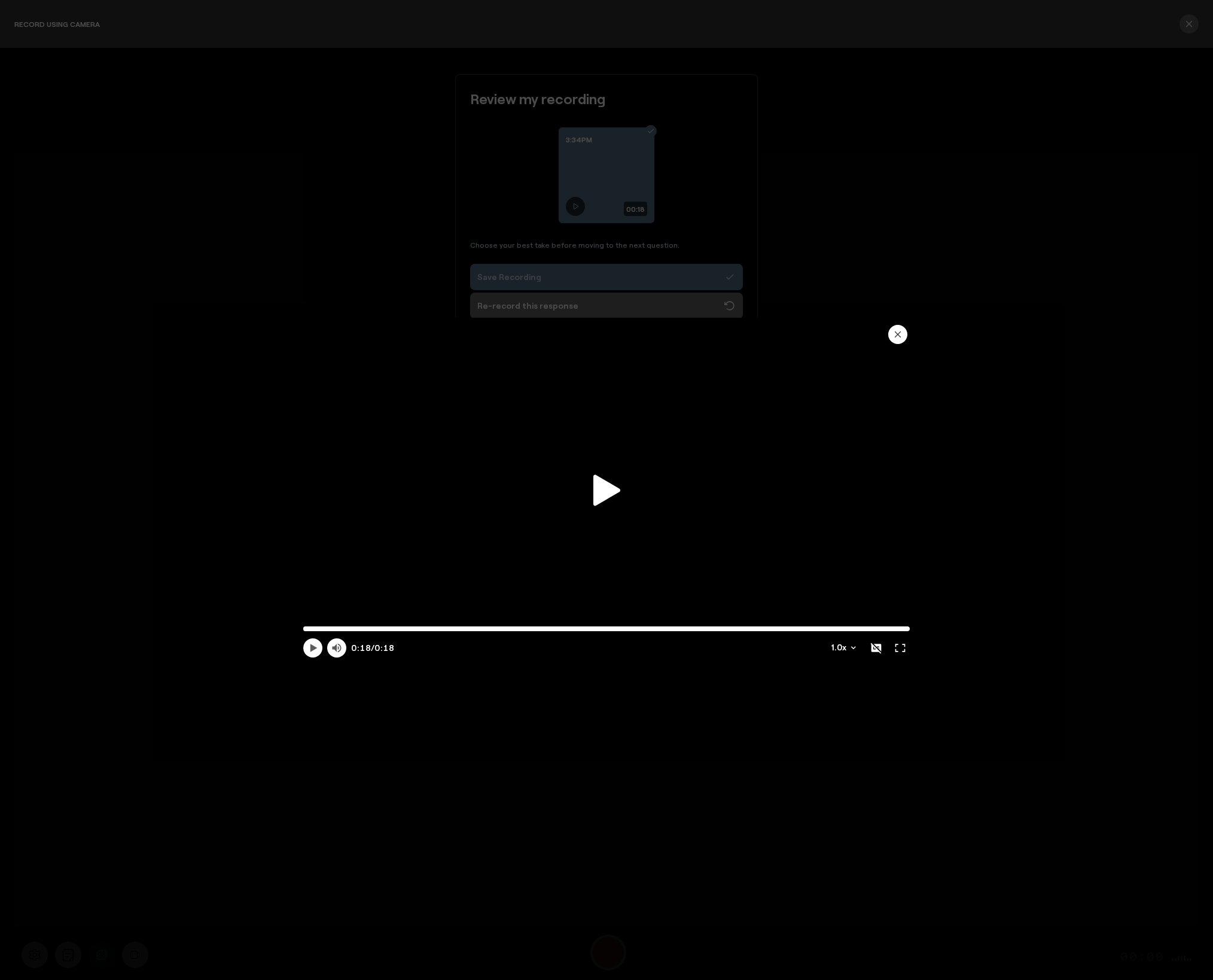
click at [896, 334] on icon "button" at bounding box center [897, 334] width 9 height 9
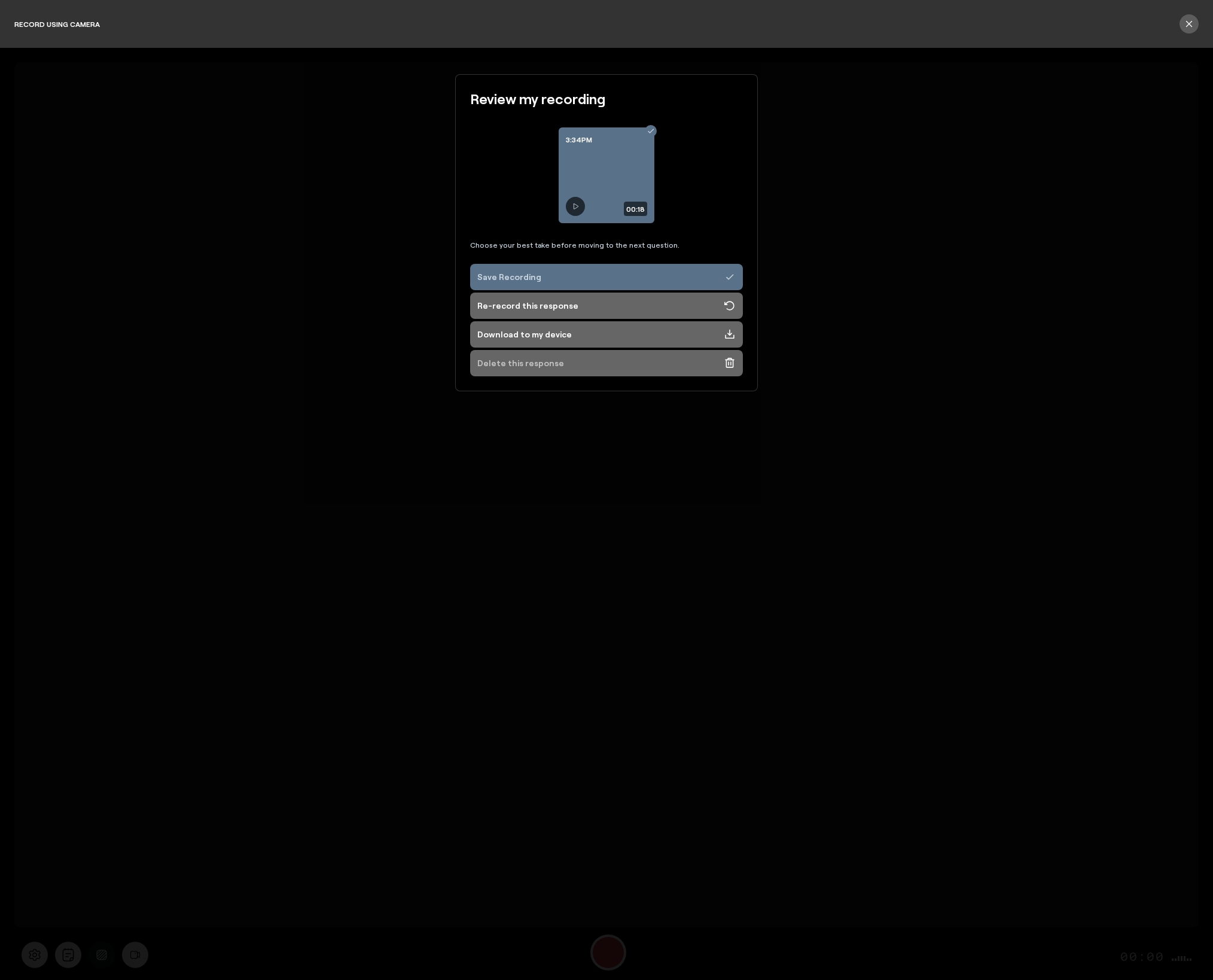
click at [538, 368] on div "Delete this response" at bounding box center [520, 363] width 87 height 12
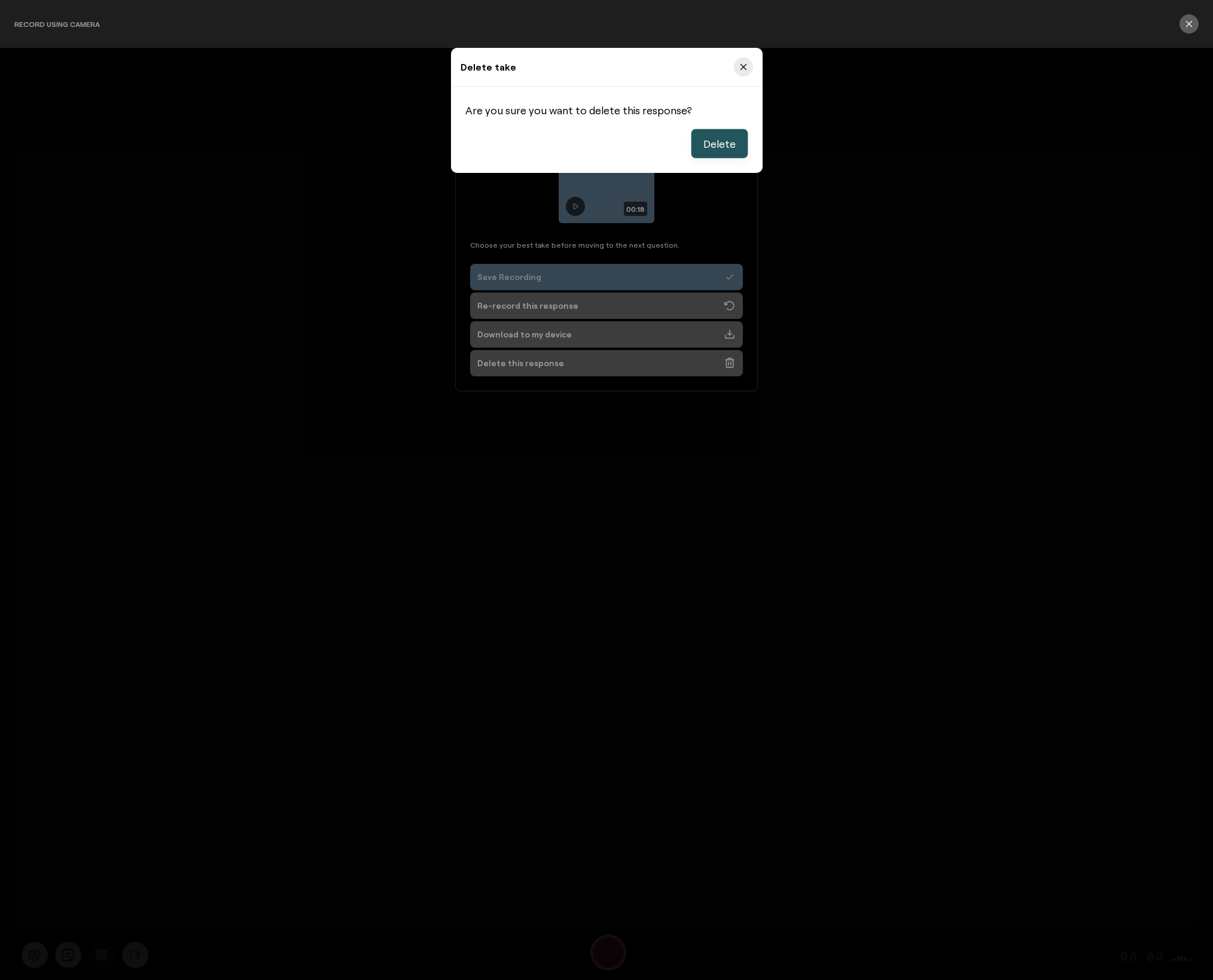
click at [722, 145] on span "Delete" at bounding box center [719, 143] width 32 height 15
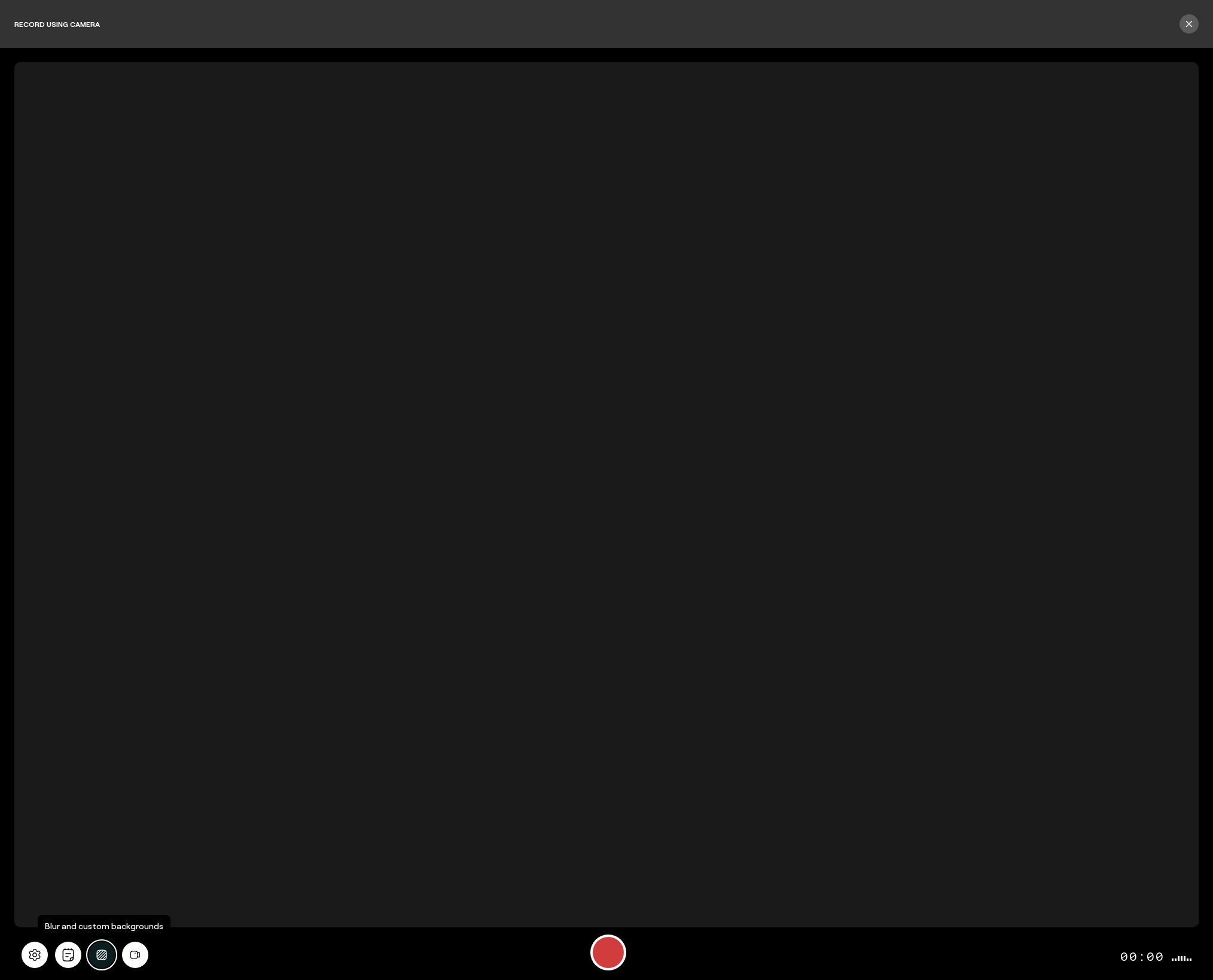
click at [97, 958] on icon "Background blur" at bounding box center [102, 954] width 16 height 10
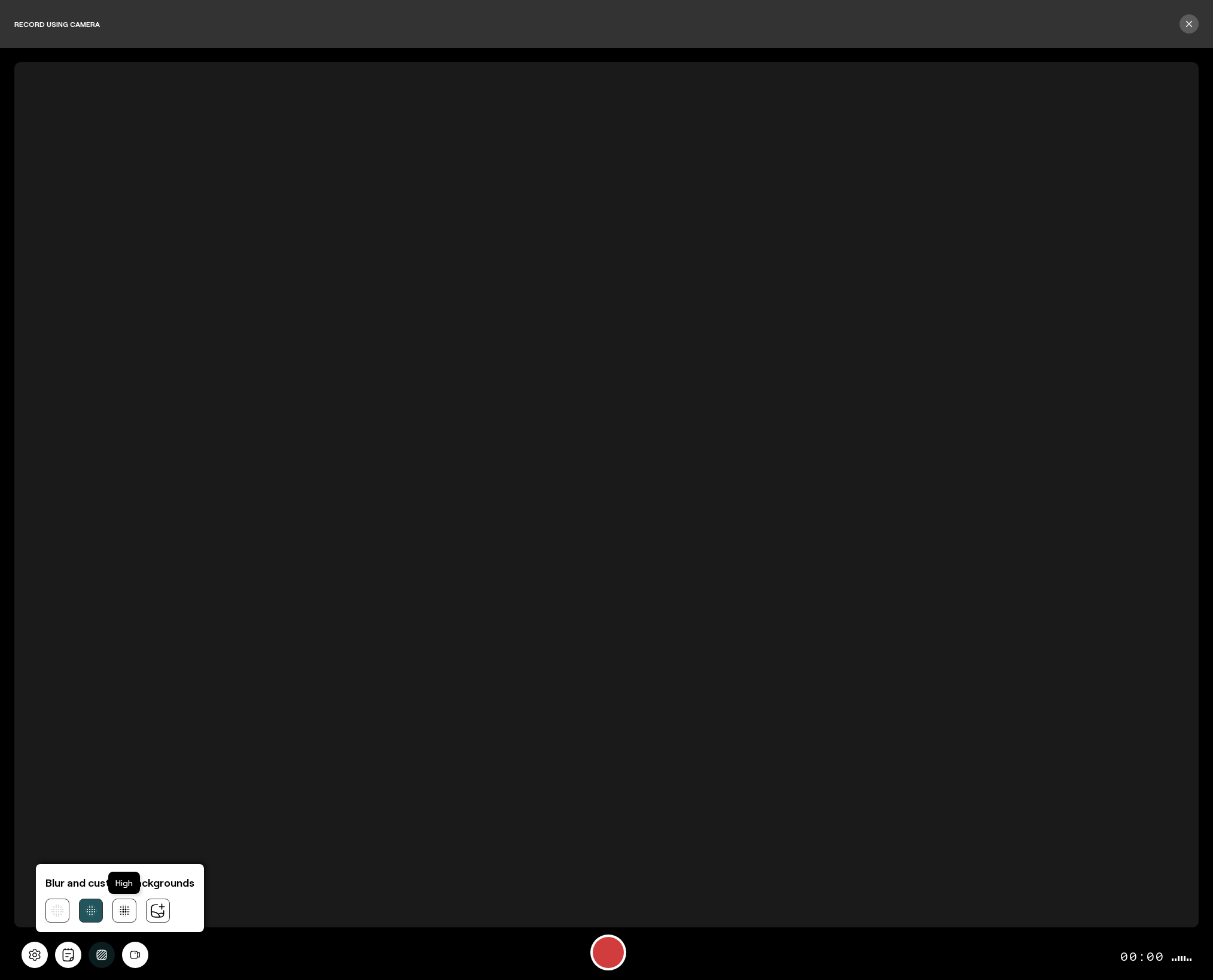
click at [123, 908] on icon at bounding box center [124, 910] width 12 height 12
click at [607, 952] on div "Start Recording" at bounding box center [608, 952] width 31 height 31
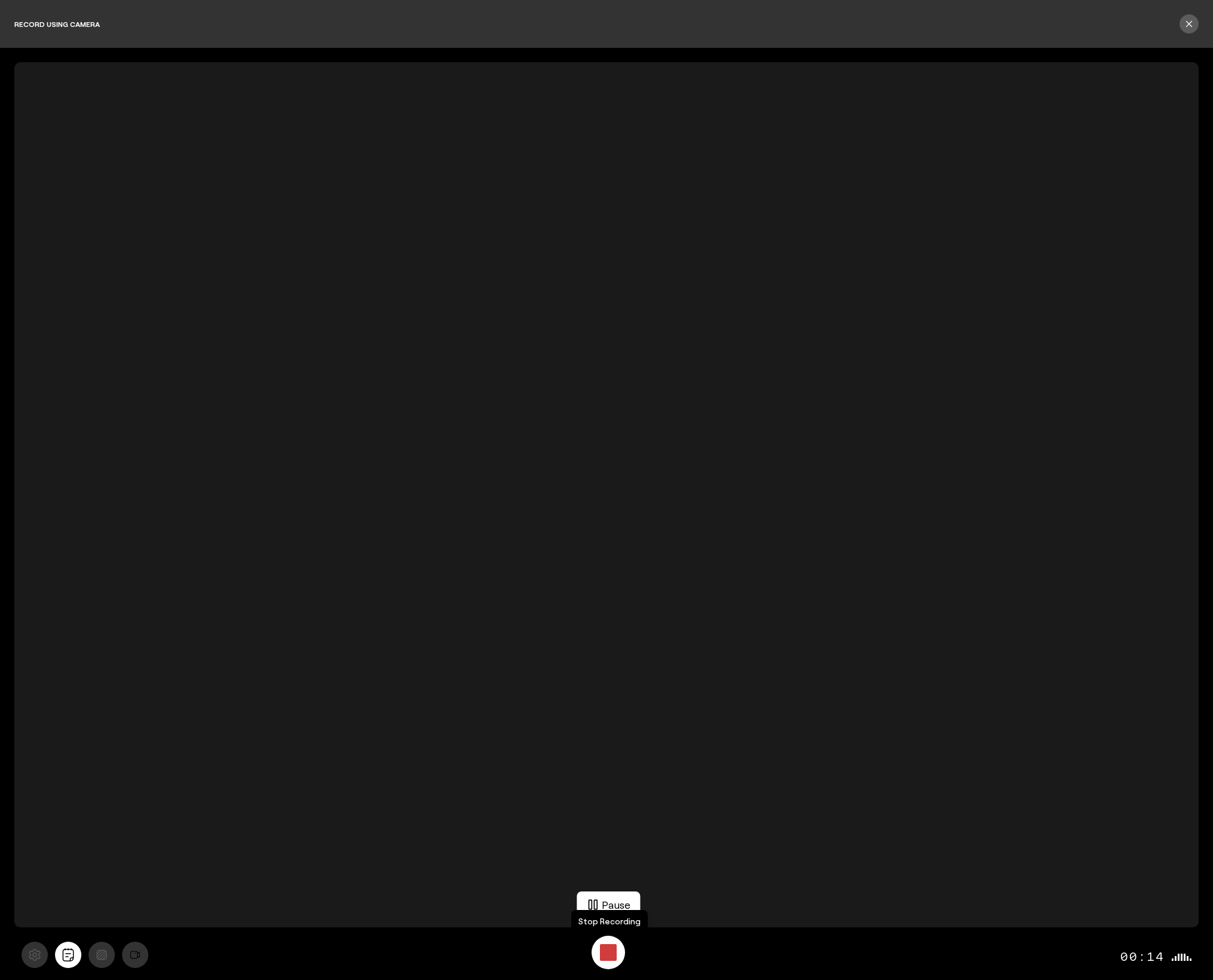
click at [603, 945] on div "Stop Recording" at bounding box center [607, 952] width 16 height 16
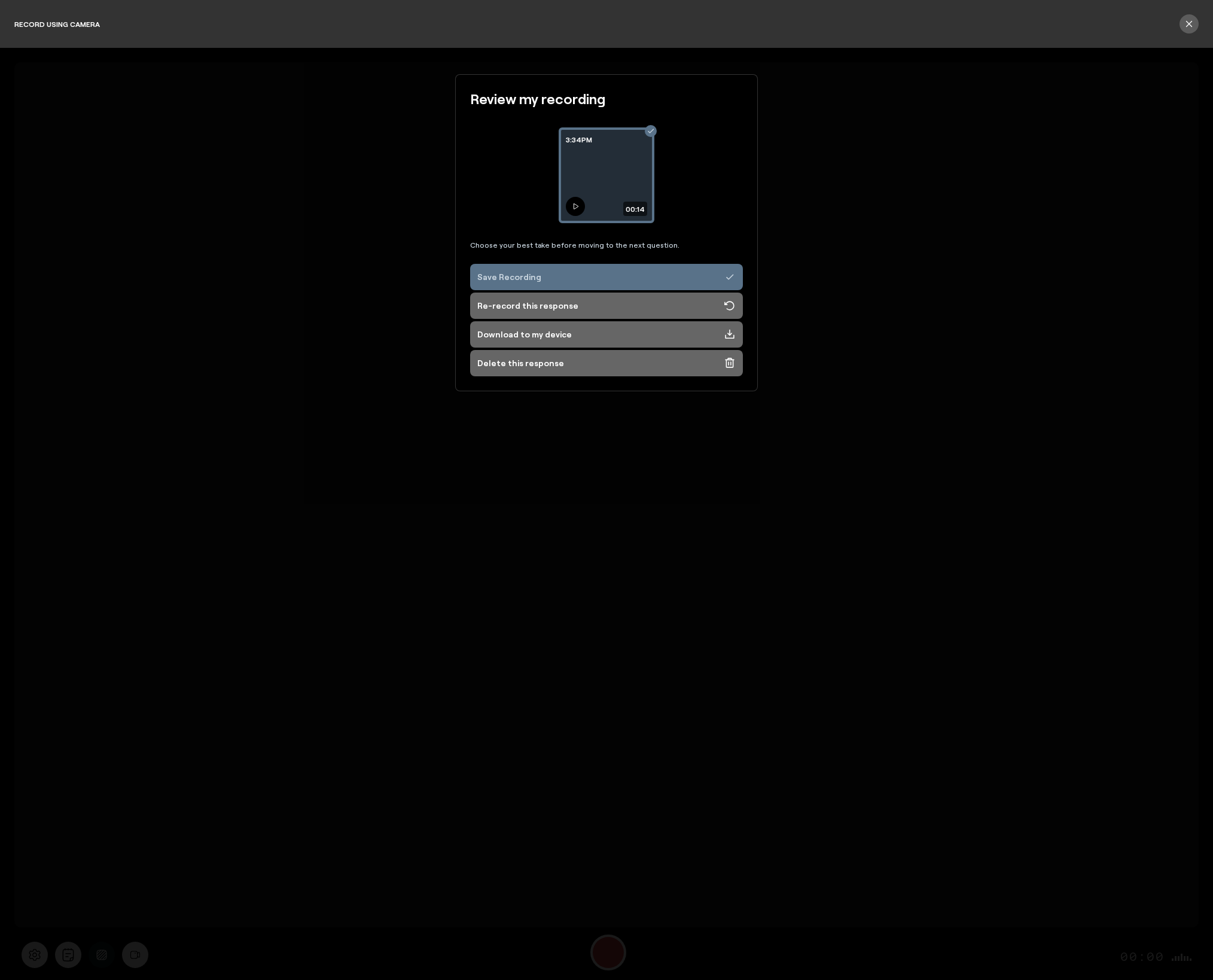
click at [578, 204] on icon at bounding box center [575, 206] width 7 height 7
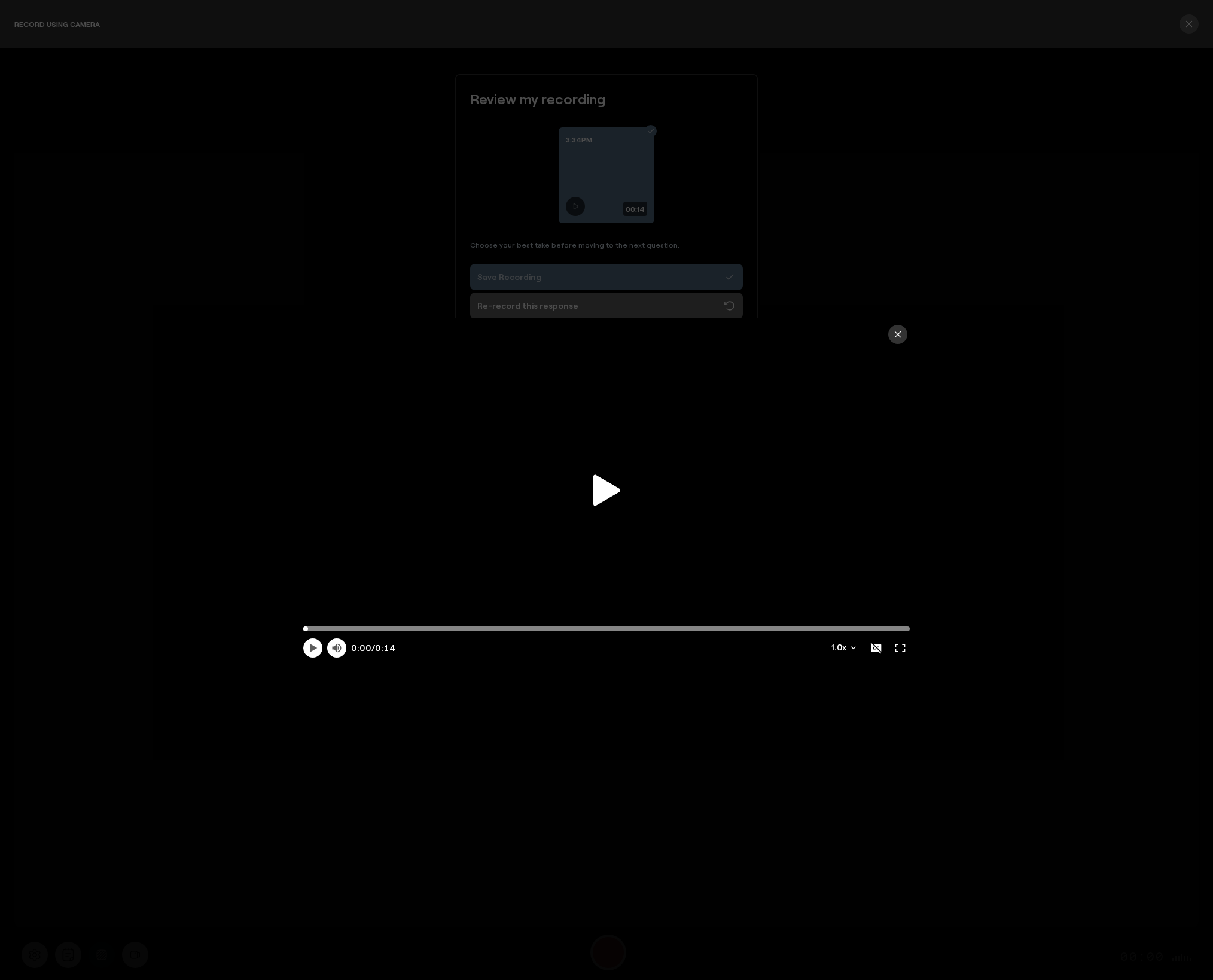
drag, startPoint x: 607, startPoint y: 490, endPoint x: 594, endPoint y: 487, distance: 13.3
click at [607, 490] on icon at bounding box center [606, 490] width 27 height 31
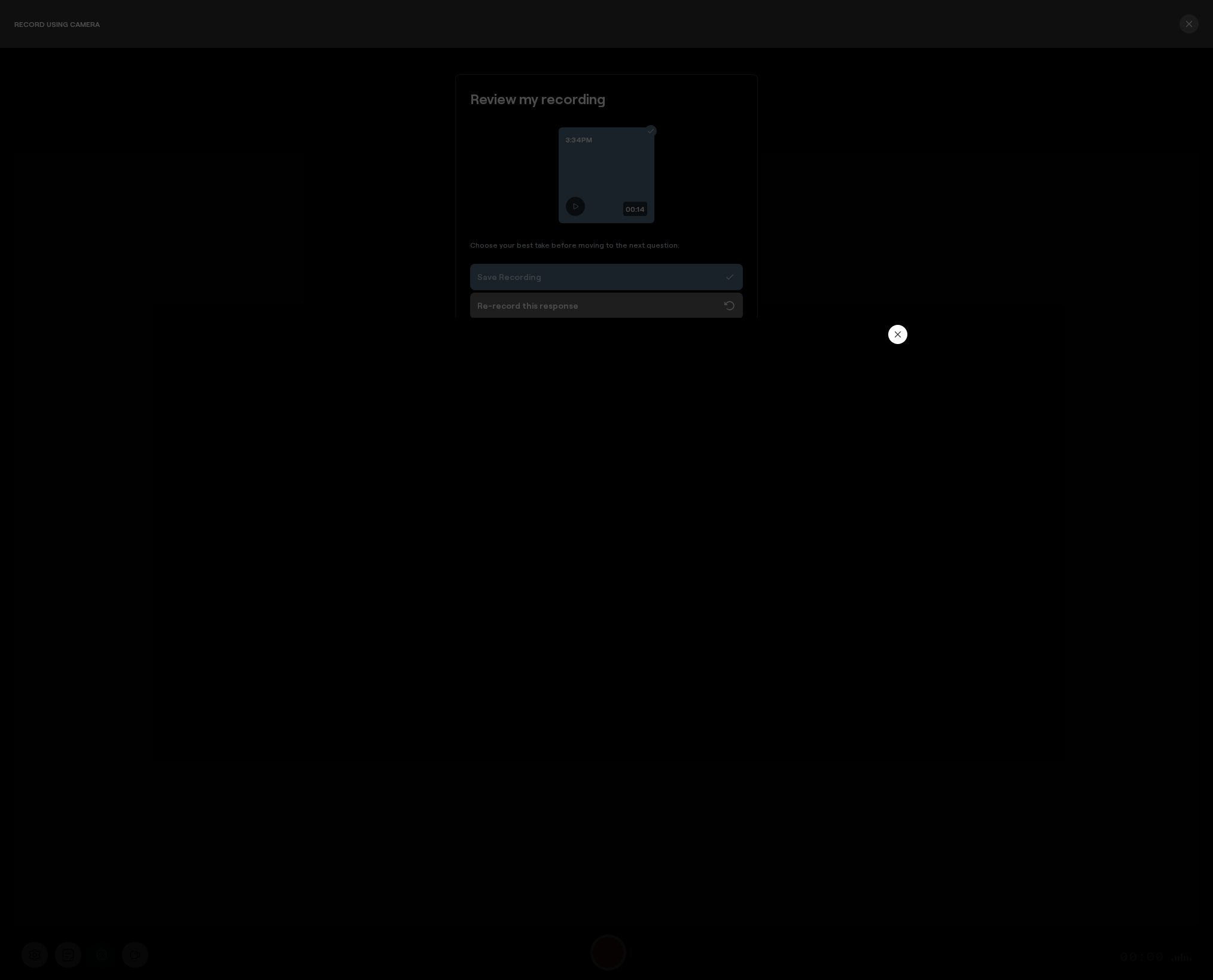
type input "14.27"
click at [900, 336] on icon "button" at bounding box center [897, 334] width 9 height 9
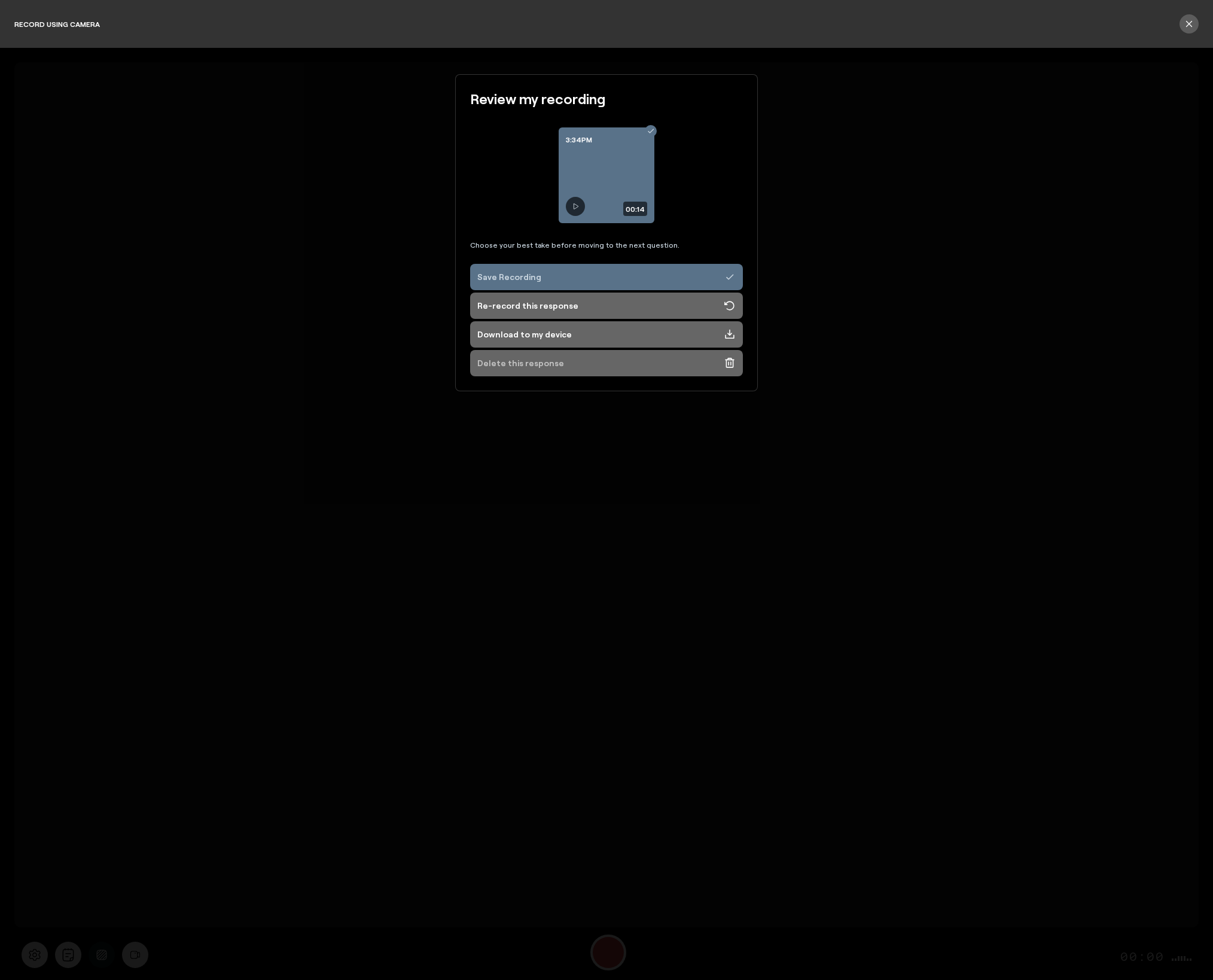
click at [563, 366] on button "Delete this response" at bounding box center [606, 363] width 273 height 27
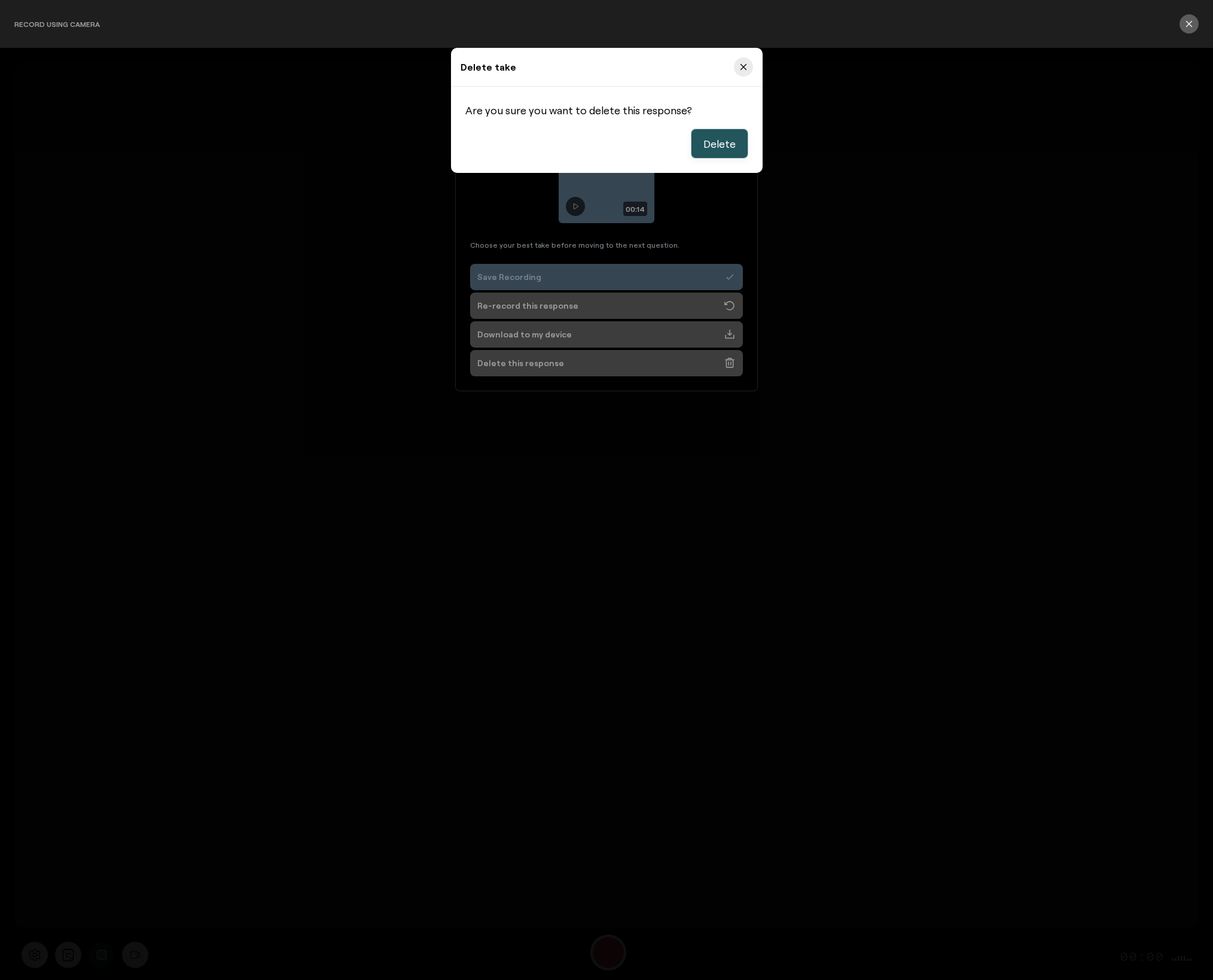
click at [720, 147] on span "Delete" at bounding box center [719, 143] width 32 height 15
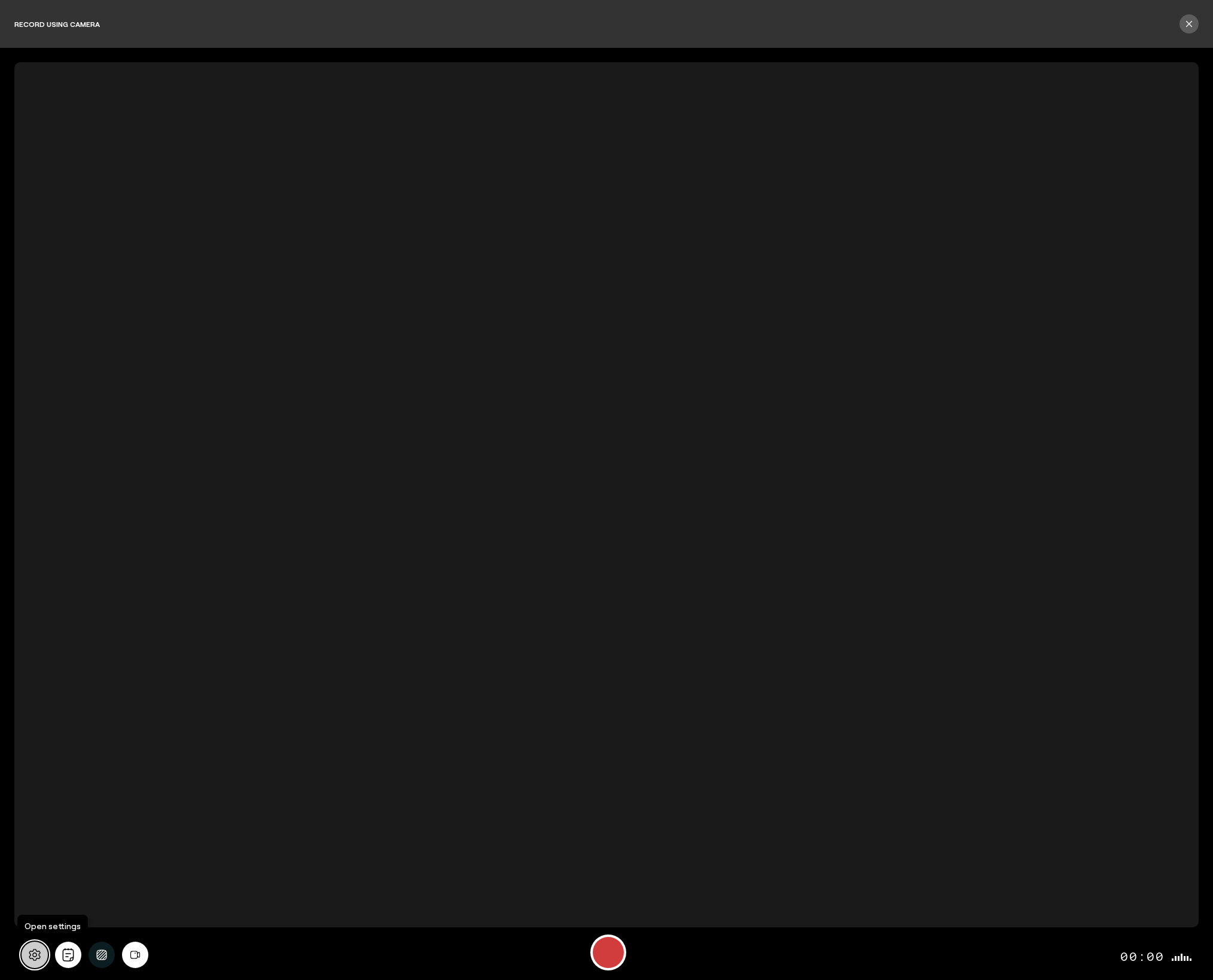
click at [29, 950] on icon at bounding box center [35, 954] width 13 height 13
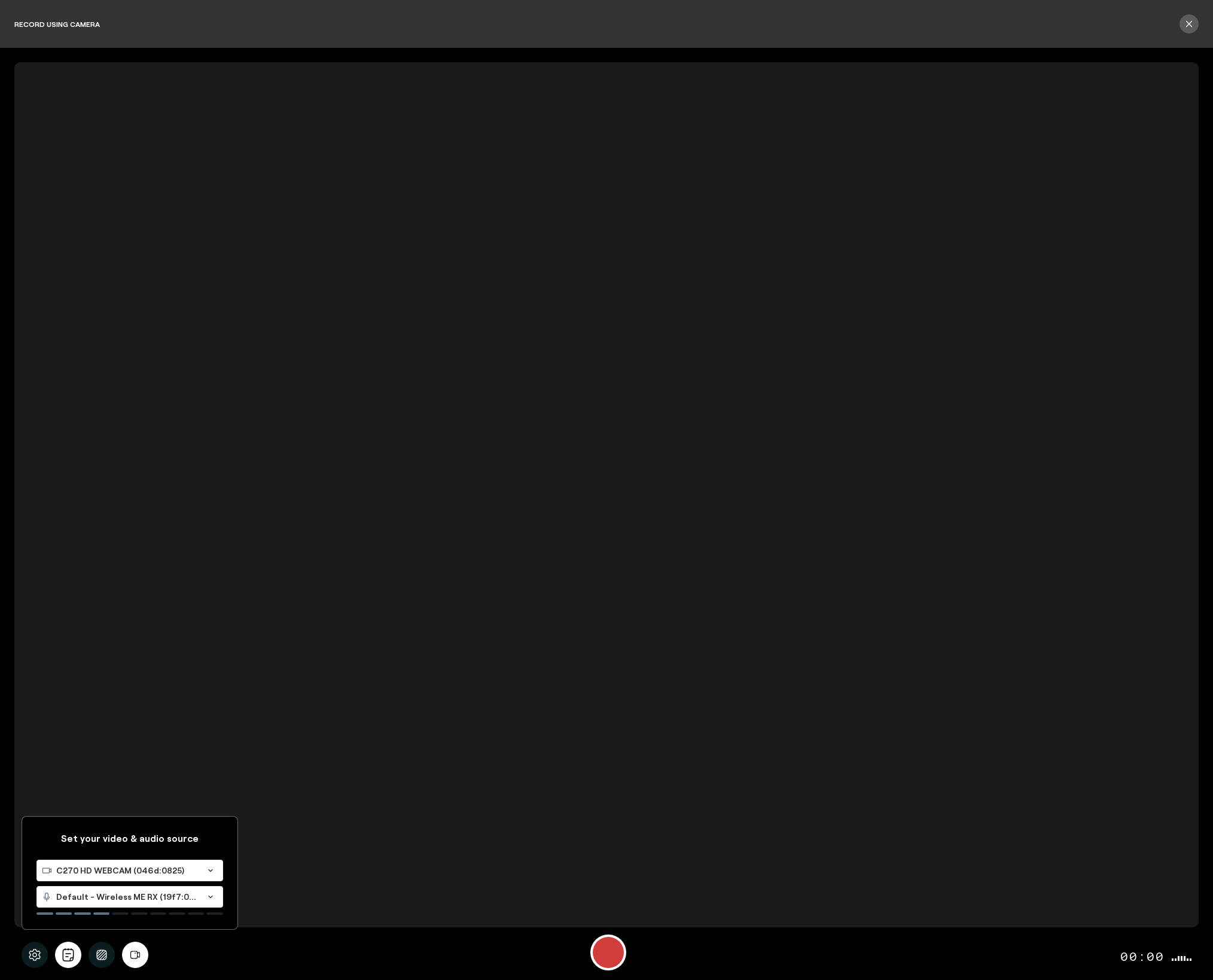
click at [100, 870] on span "C270 HD WEBCAM (046d:0825)" at bounding box center [127, 870] width 142 height 12
click at [98, 924] on span "MacBook Air Camera (0000:0001)" at bounding box center [109, 927] width 135 height 10
click at [98, 897] on span "Default - Wireless ME RX (19f7:0046)" at bounding box center [127, 896] width 142 height 12
click at [87, 954] on span "Shez's Noise-Cancelling Headphones (Bluetooth)" at bounding box center [143, 953] width 204 height 10
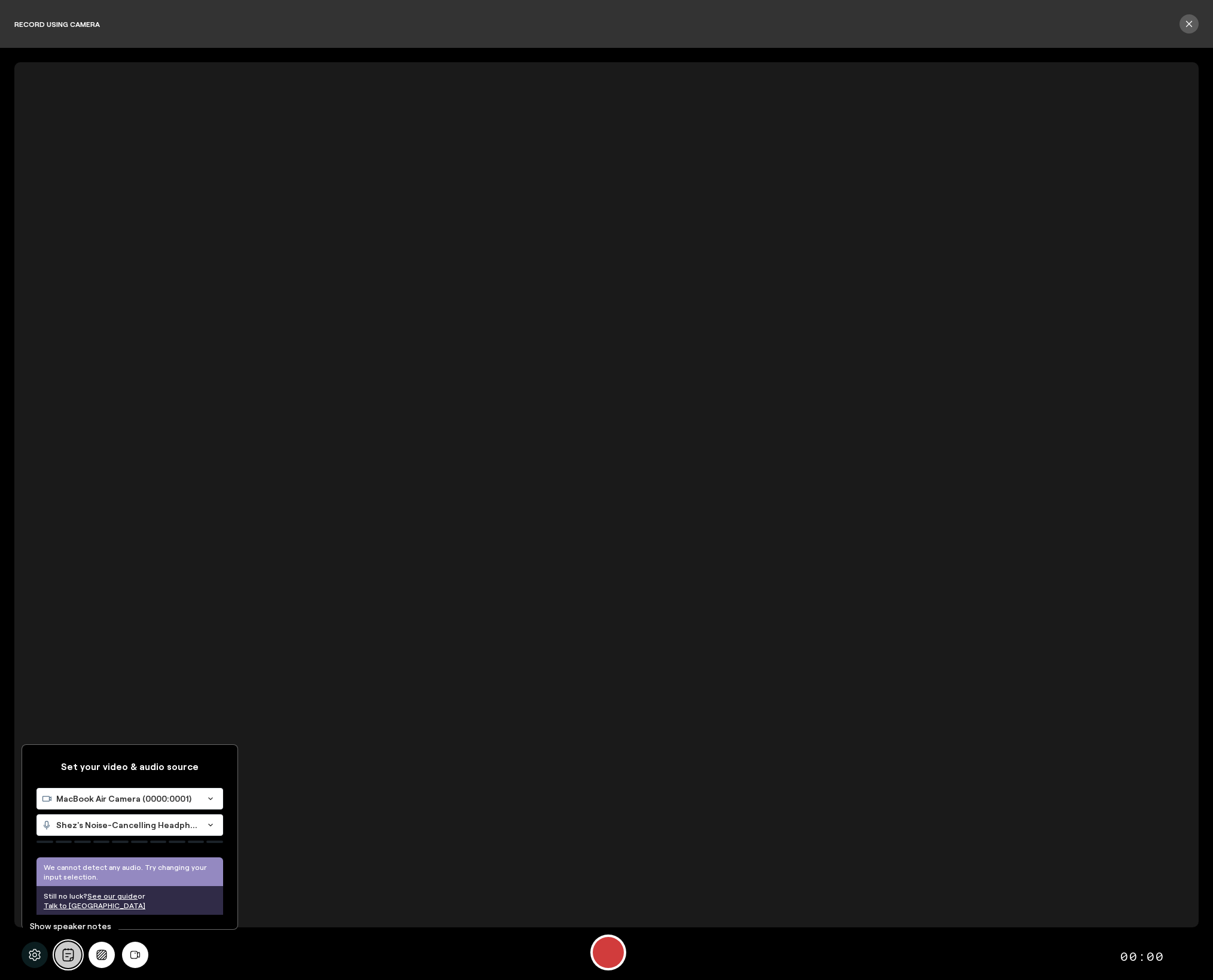
drag, startPoint x: 70, startPoint y: 957, endPoint x: 63, endPoint y: 947, distance: 12.2
click at [70, 955] on icon "All" at bounding box center [67, 954] width 13 height 13
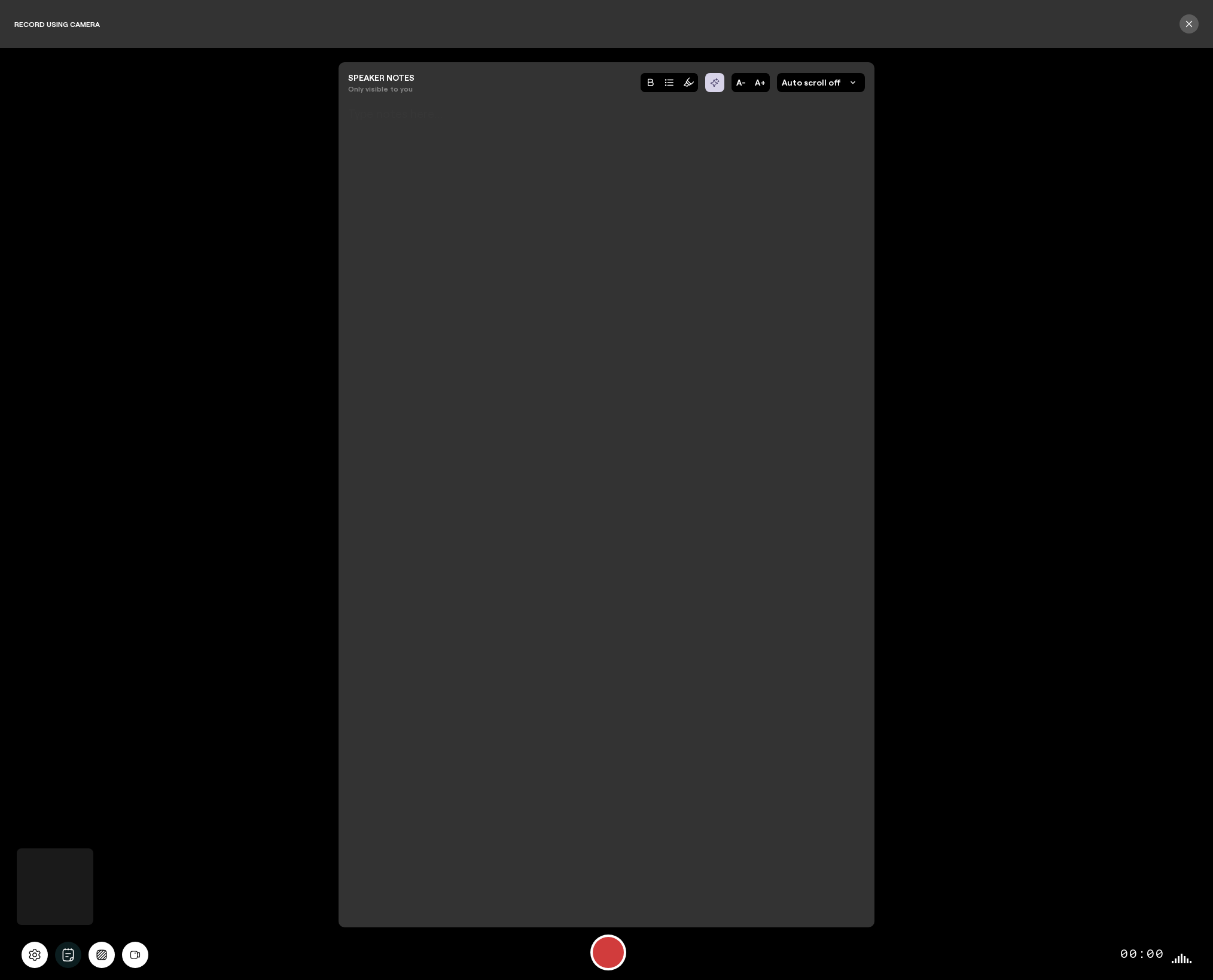
click at [512, 646] on div at bounding box center [606, 491] width 517 height 733
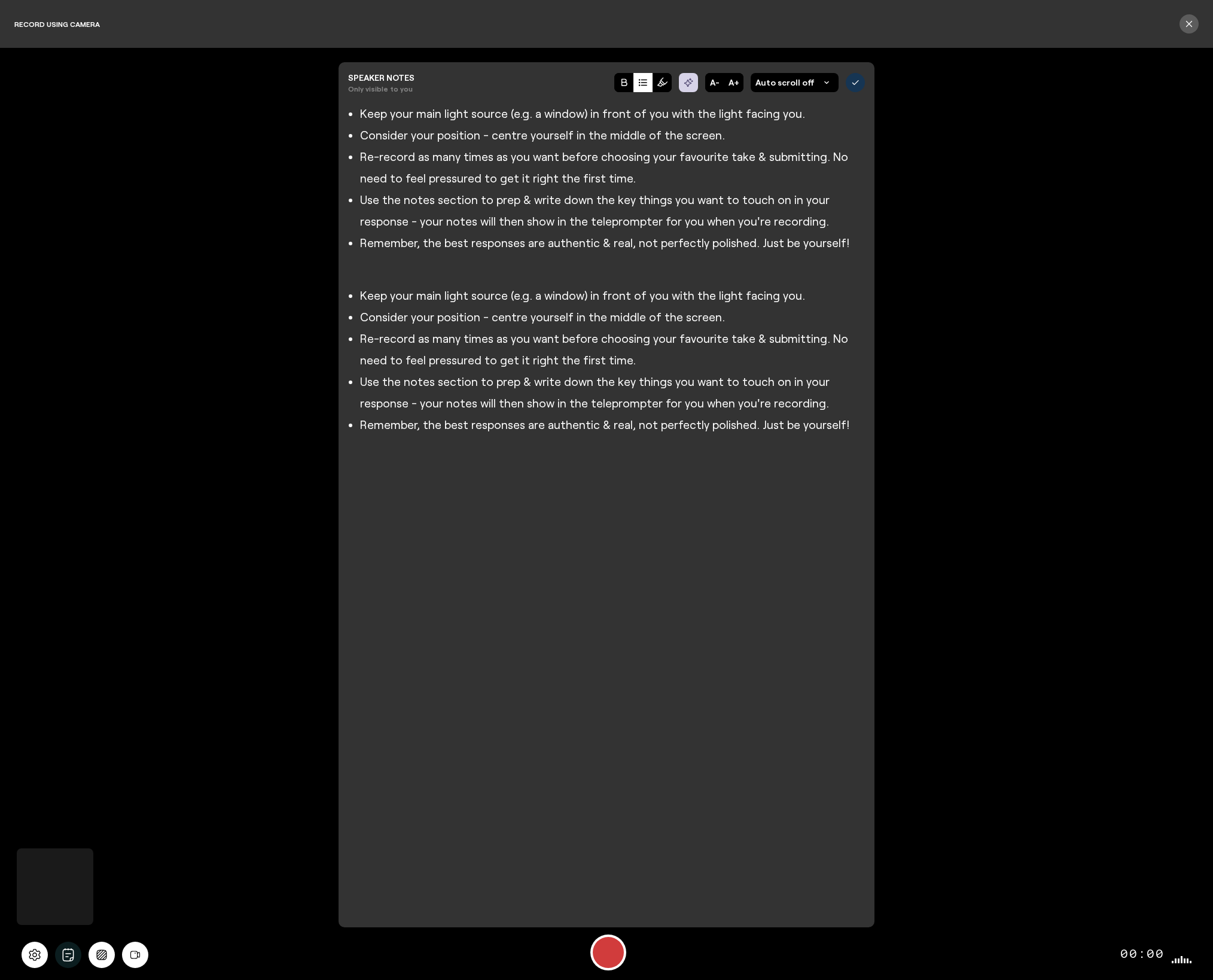
click at [855, 84] on icon at bounding box center [855, 82] width 10 height 10
click at [101, 956] on icon "Background blur" at bounding box center [102, 954] width 16 height 10
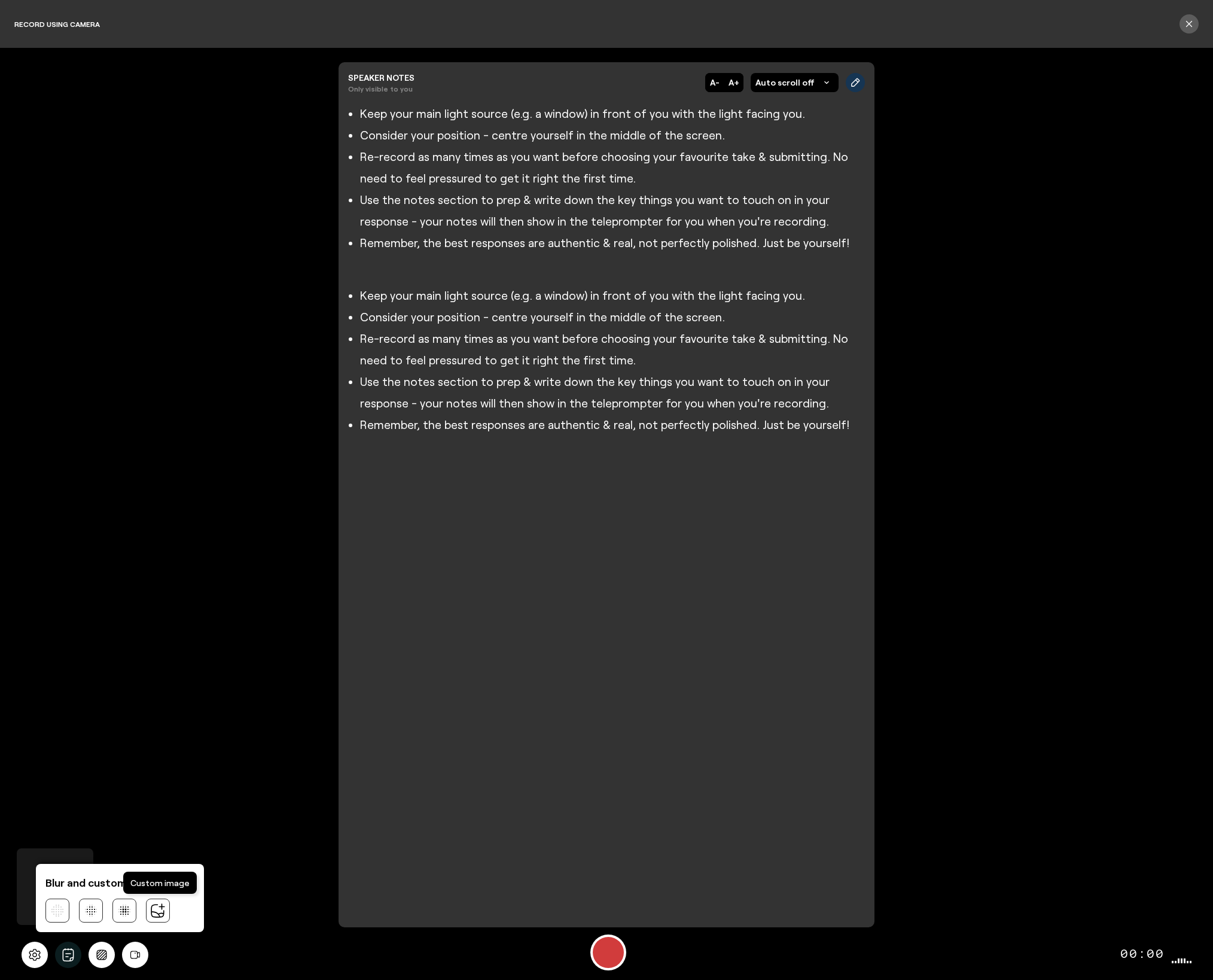
click at [160, 904] on icon at bounding box center [158, 910] width 16 height 16
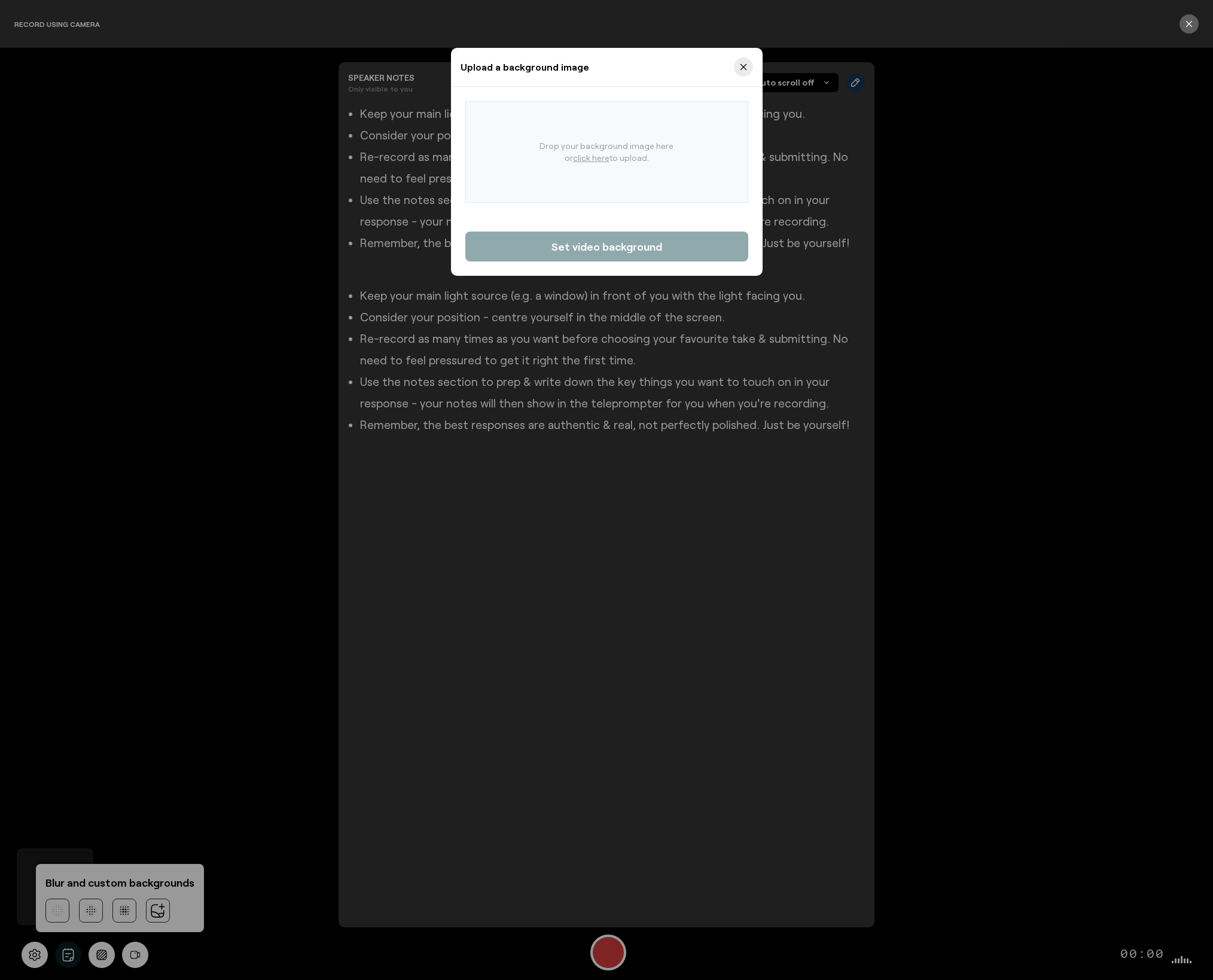
click at [590, 157] on u "click here" at bounding box center [591, 158] width 36 height 10
click at [505, 141] on input "Drop your background image here or click here to upload." at bounding box center [504, 140] width 1 height 1
type input "C:\fakepath\blue_wave_grain_bg.png"
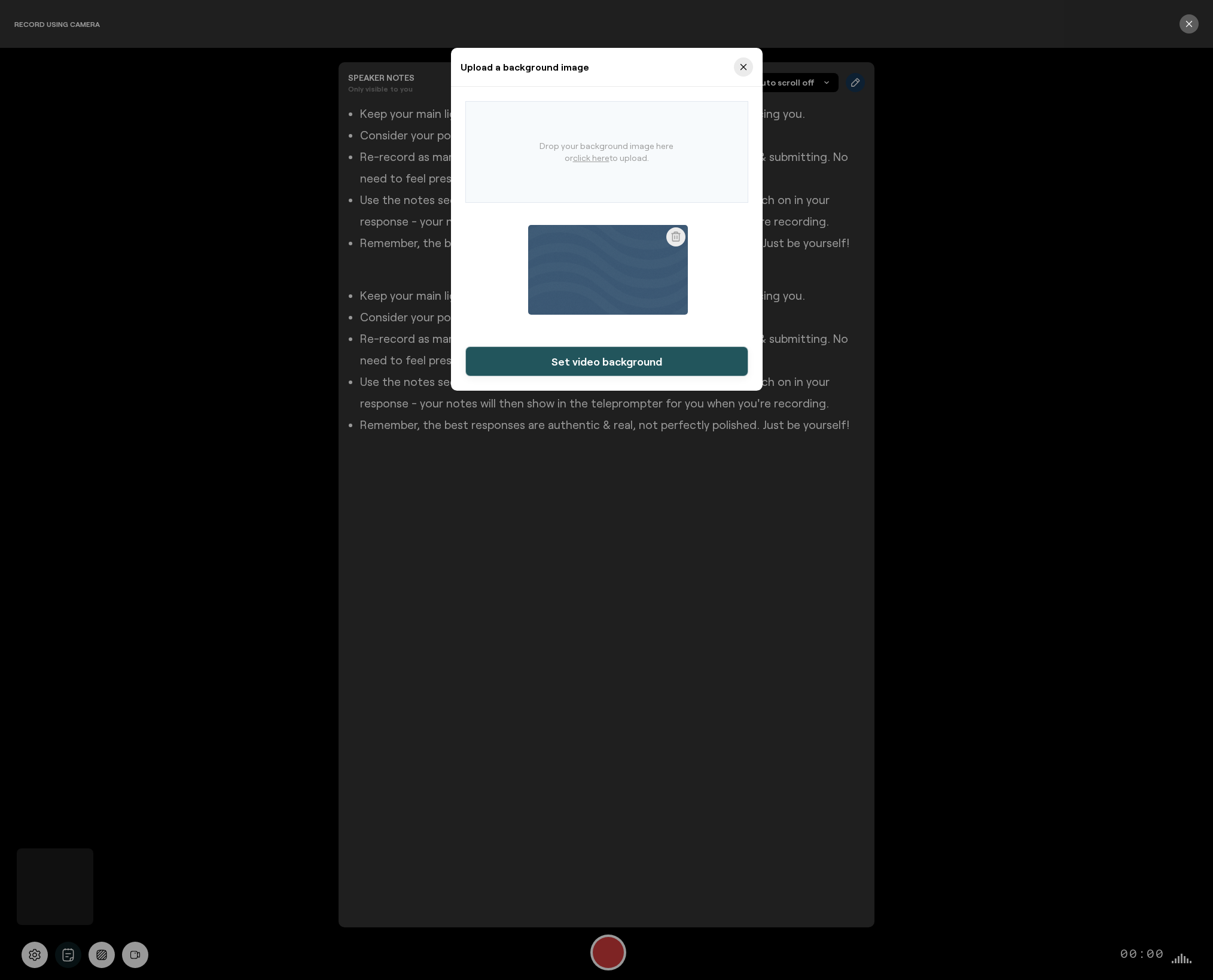
click at [644, 358] on span "Set video background" at bounding box center [606, 361] width 110 height 15
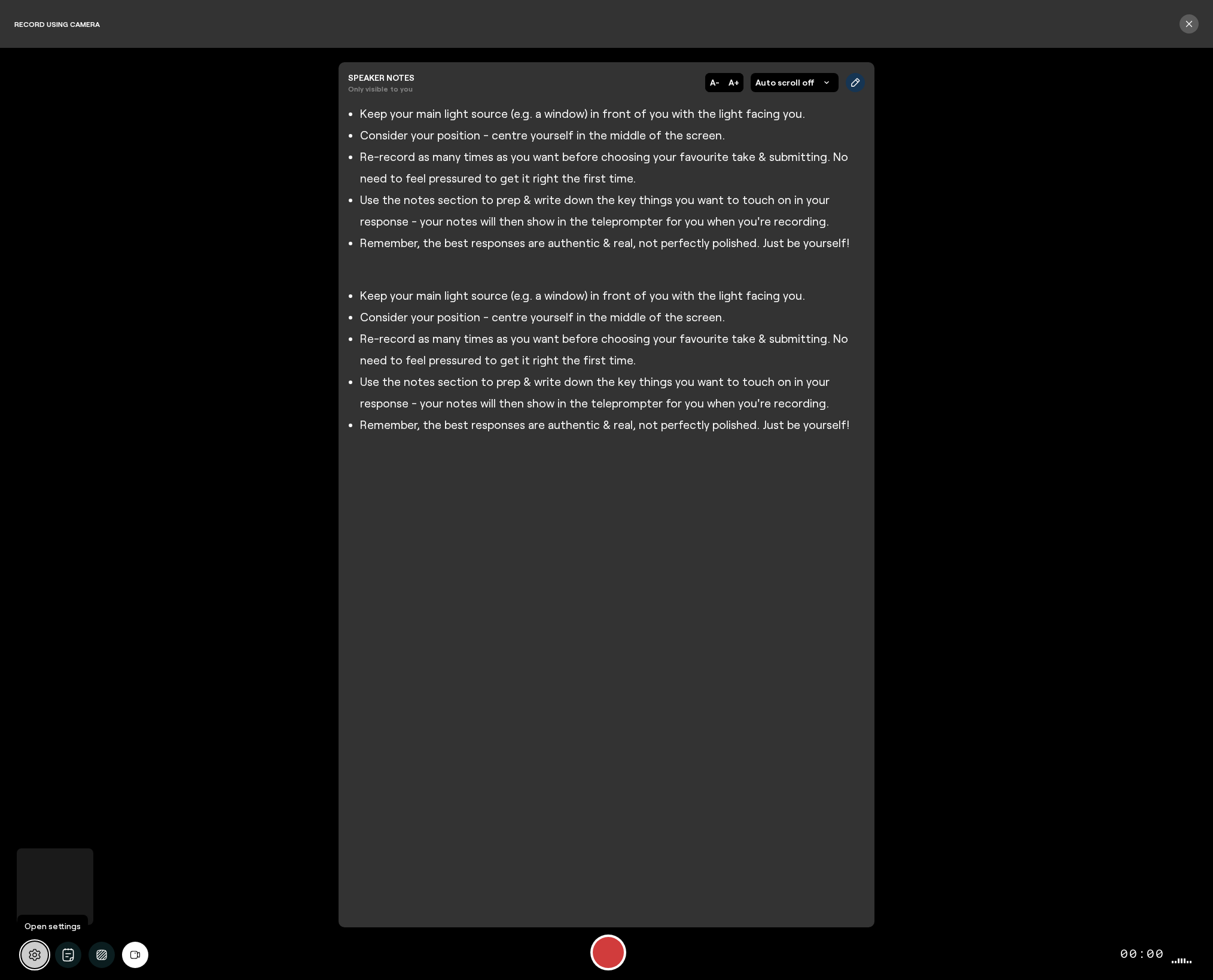
click at [35, 954] on icon at bounding box center [35, 954] width 13 height 13
click at [619, 956] on div "Start Recording" at bounding box center [608, 952] width 31 height 31
click at [613, 955] on div "Stop Recording" at bounding box center [607, 952] width 16 height 16
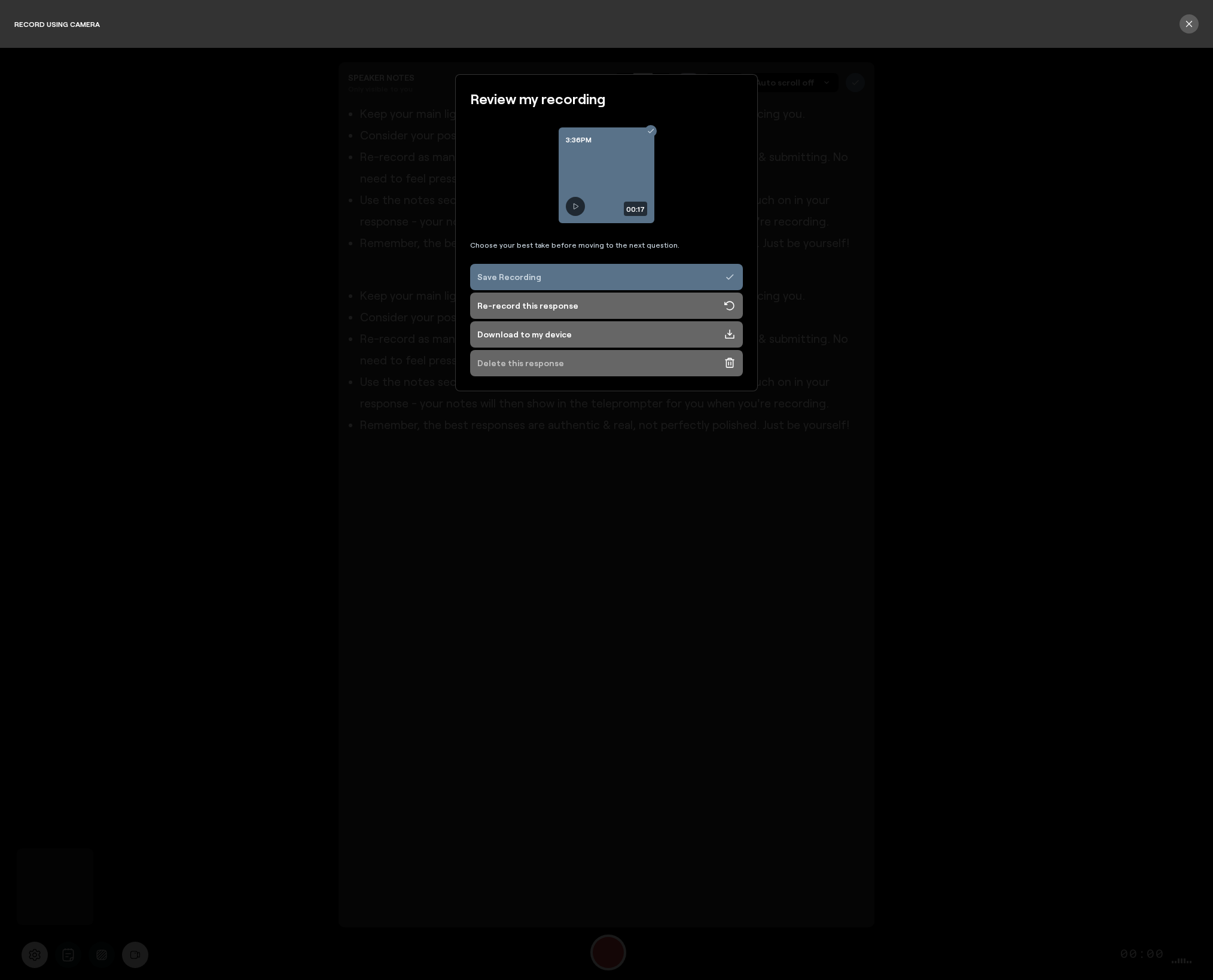
click at [528, 364] on div "Delete this response" at bounding box center [520, 363] width 87 height 12
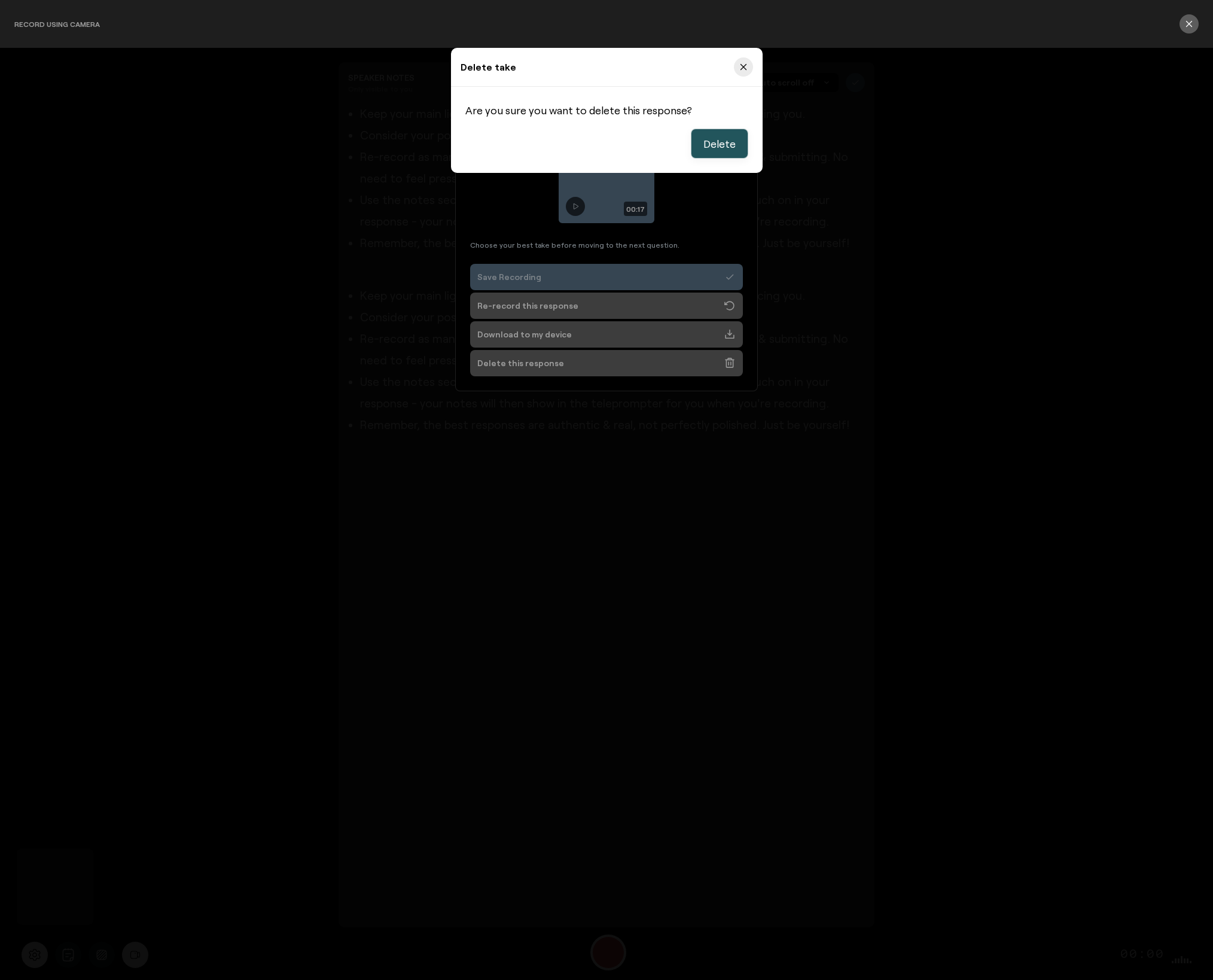
click at [709, 145] on span "Delete" at bounding box center [719, 143] width 32 height 15
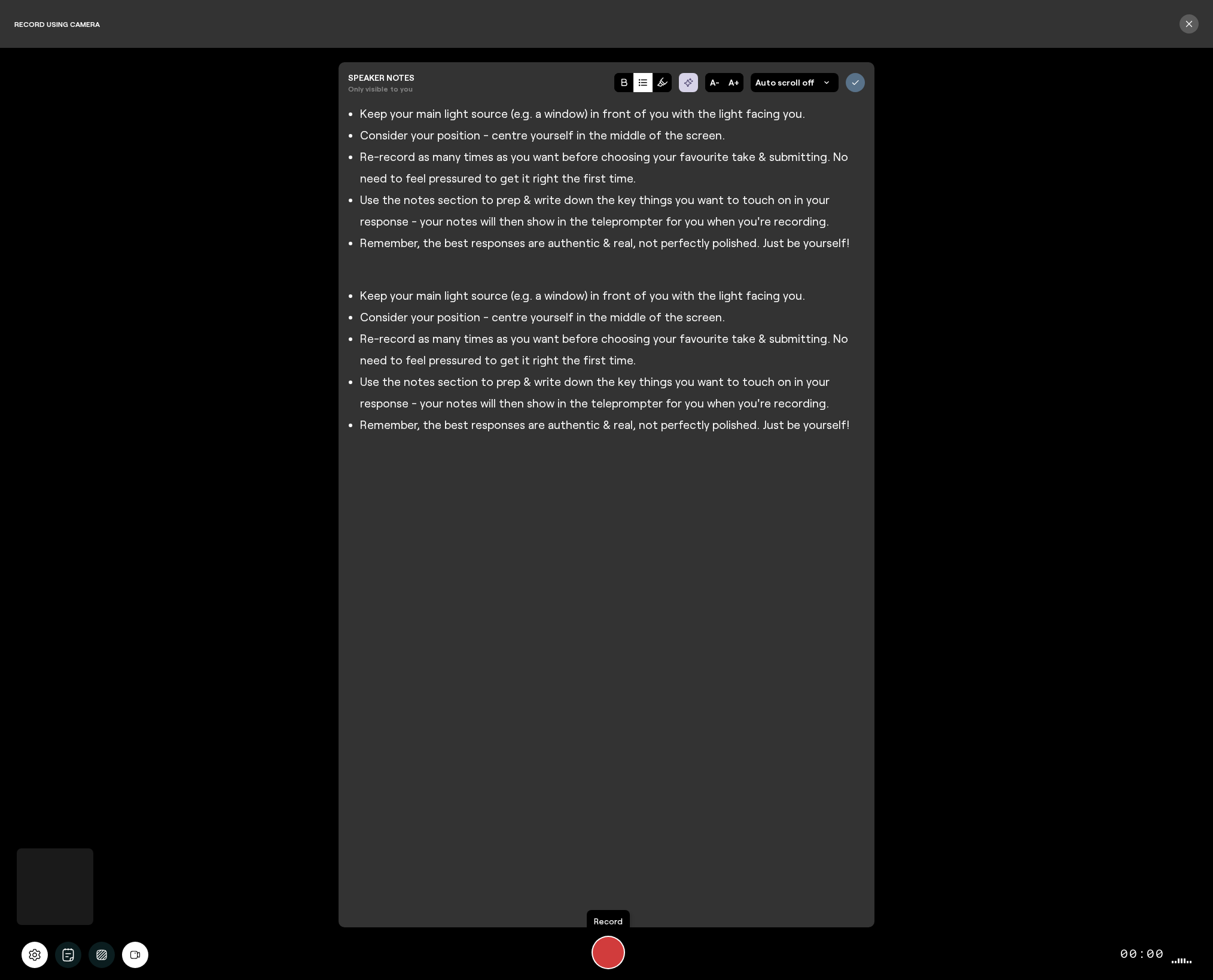
click at [606, 951] on div "Start Recording" at bounding box center [608, 952] width 31 height 31
click at [612, 958] on div "Stop Recording" at bounding box center [607, 952] width 16 height 16
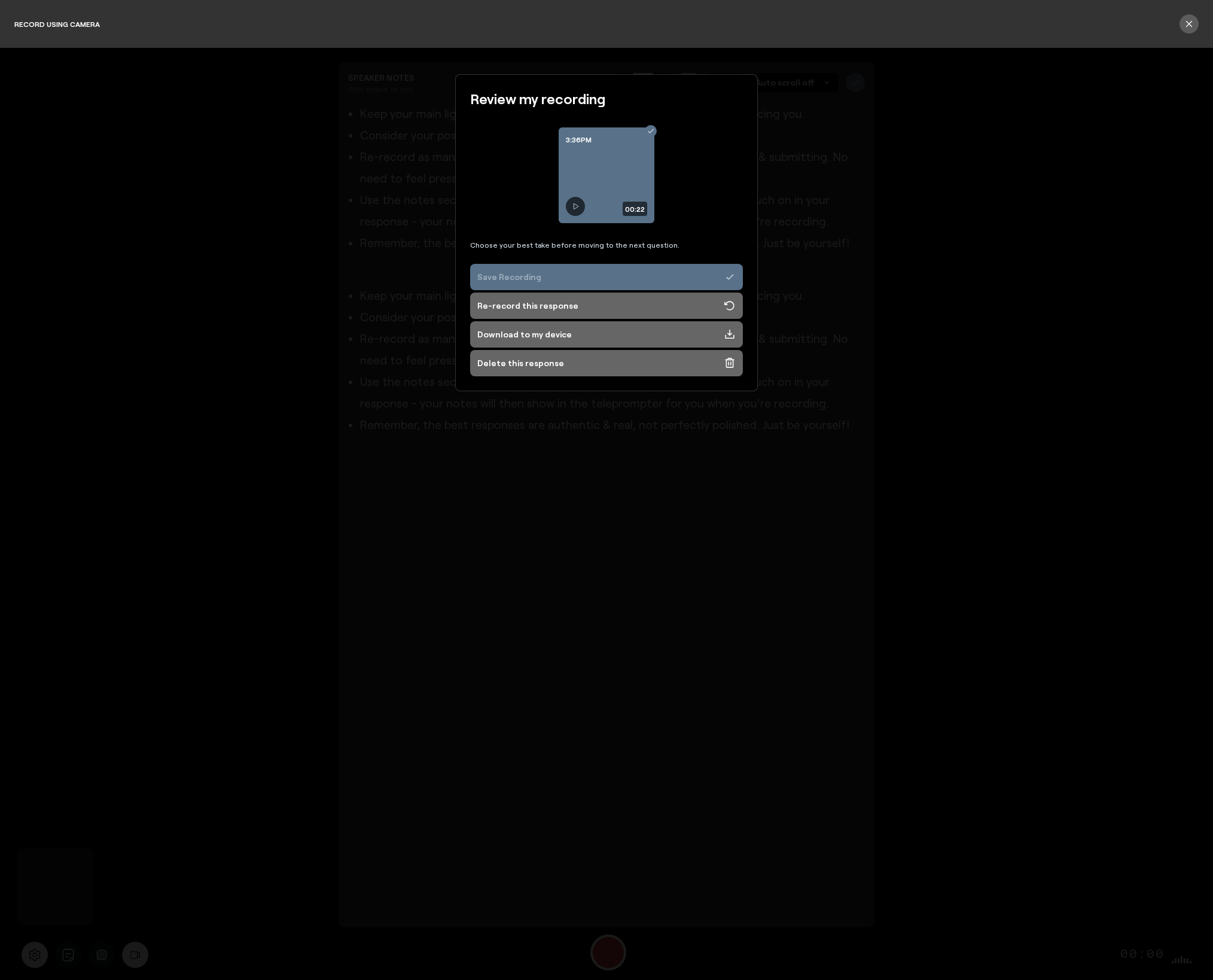
click at [549, 278] on button "Save Recording" at bounding box center [606, 277] width 273 height 27
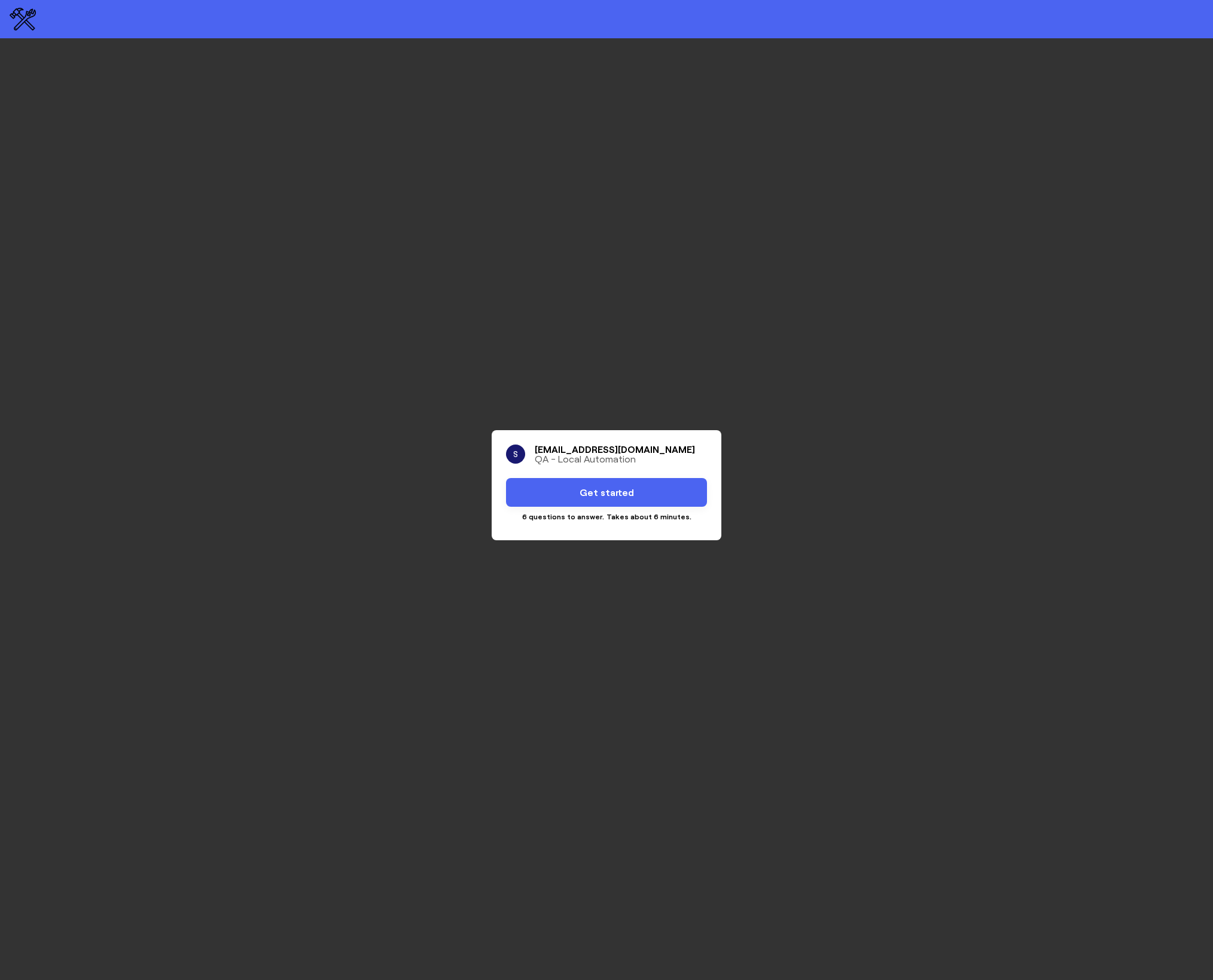
click at [602, 493] on span "Get started" at bounding box center [606, 492] width 54 height 15
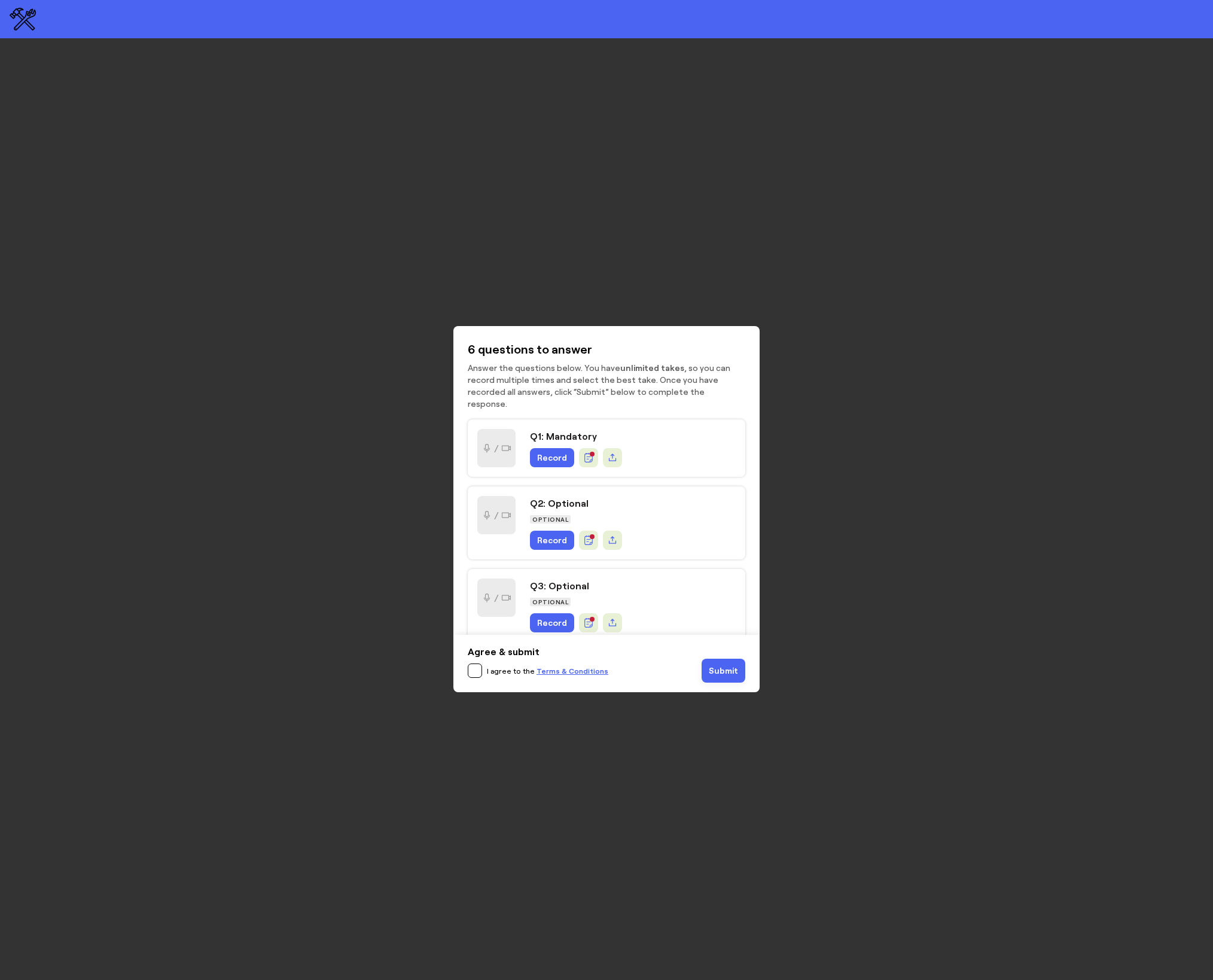
click at [552, 453] on span "Record" at bounding box center [552, 457] width 30 height 9
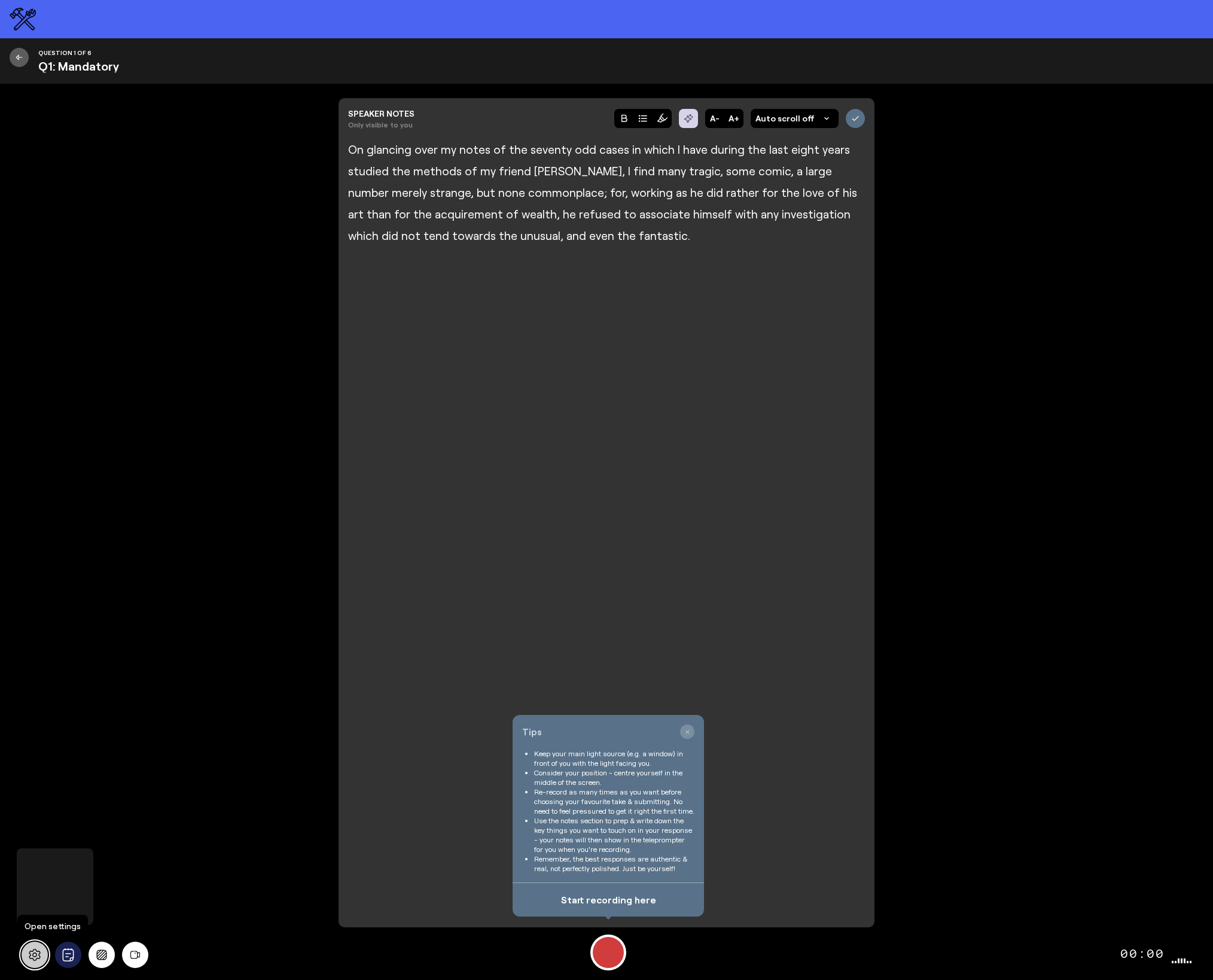
click at [32, 956] on icon at bounding box center [35, 954] width 13 height 13
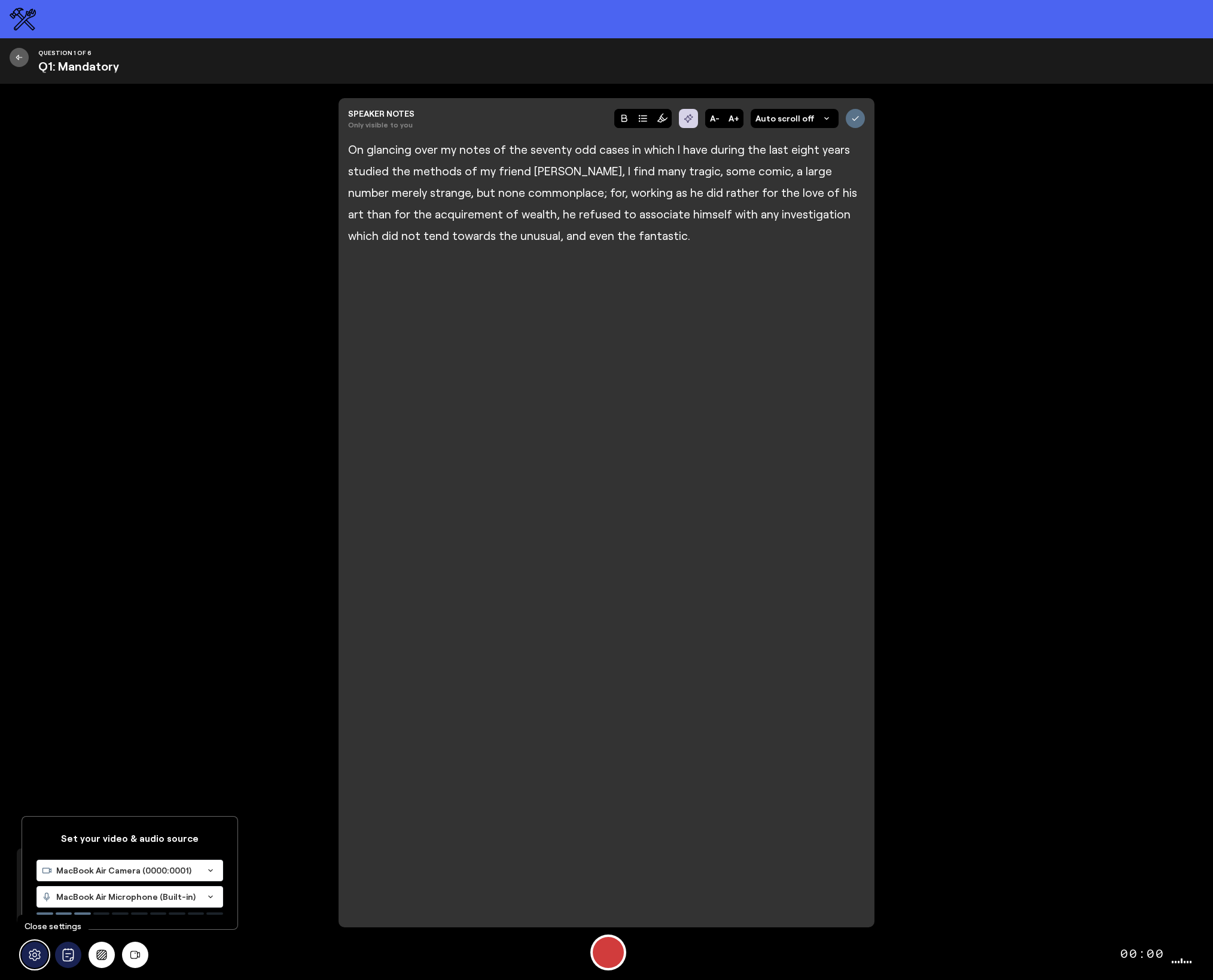
click at [36, 954] on icon at bounding box center [35, 954] width 13 height 13
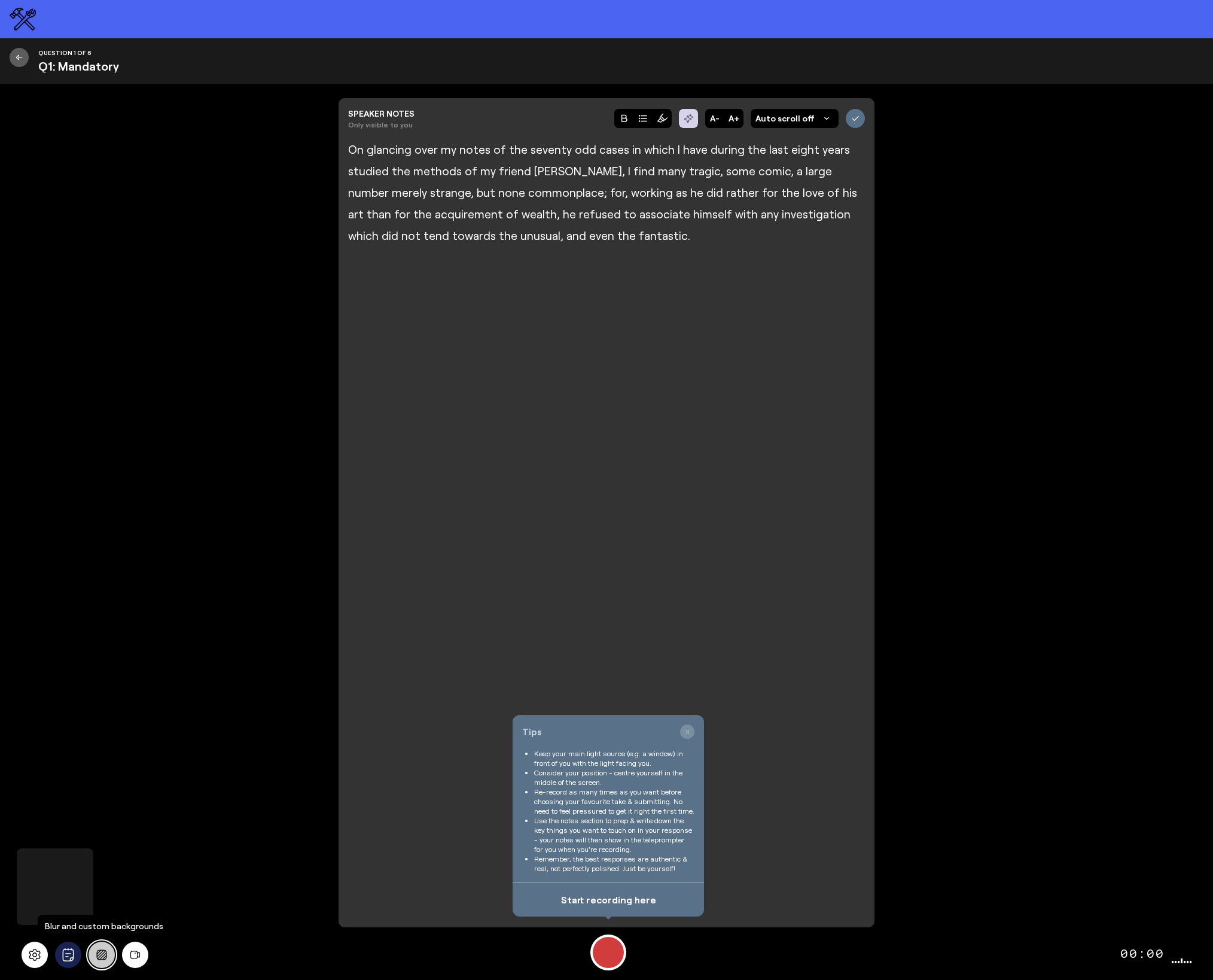
click at [100, 955] on icon "Background blur" at bounding box center [102, 954] width 10 height 10
drag, startPoint x: 538, startPoint y: 953, endPoint x: 550, endPoint y: 952, distance: 12.0
click at [538, 952] on div "Tips Keep your main light source (e.g. a window) in front of you with the light…" at bounding box center [606, 954] width 1185 height 50
click at [609, 954] on div "Record" at bounding box center [608, 952] width 31 height 31
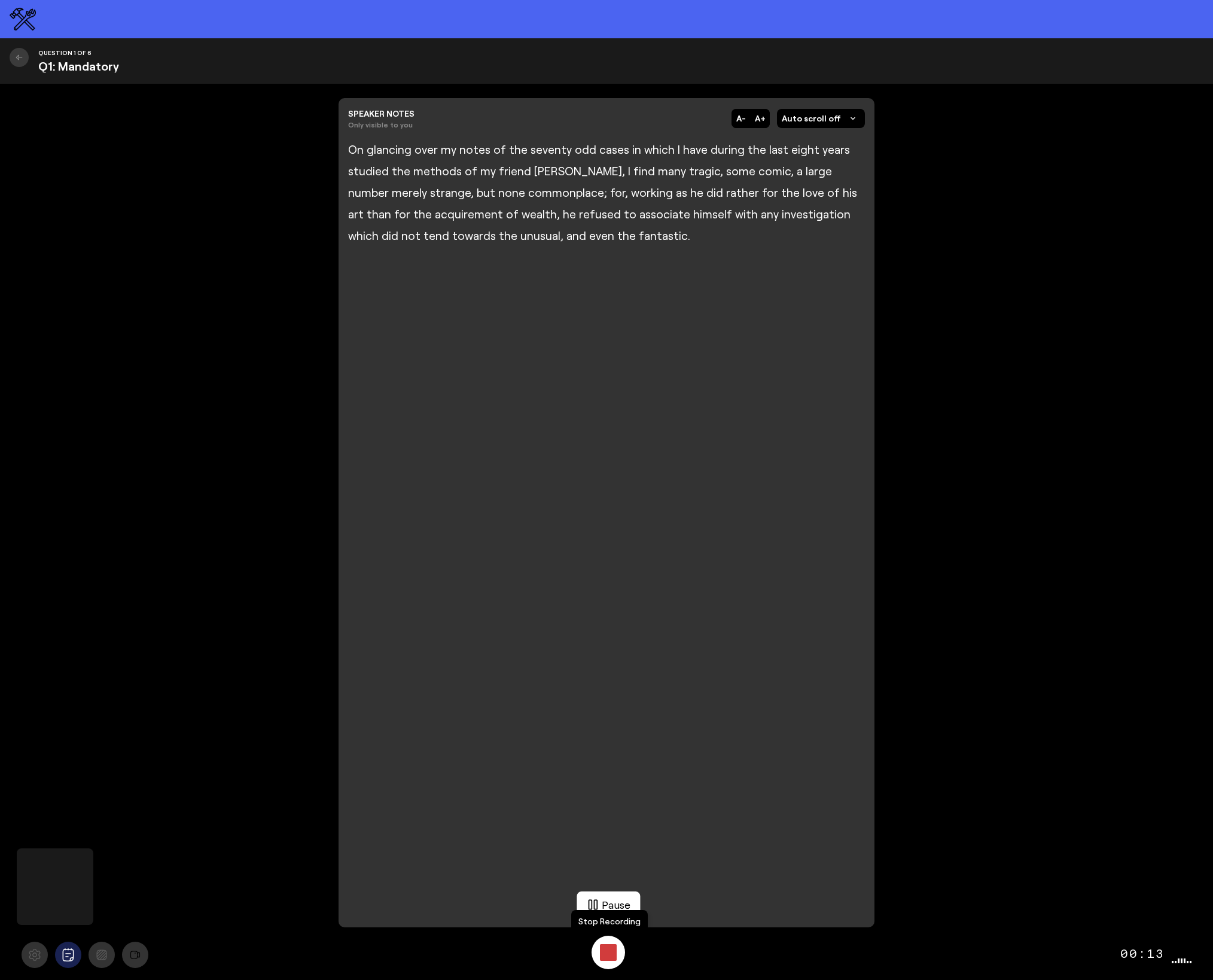
click at [609, 953] on div "Stop Recording" at bounding box center [607, 952] width 16 height 16
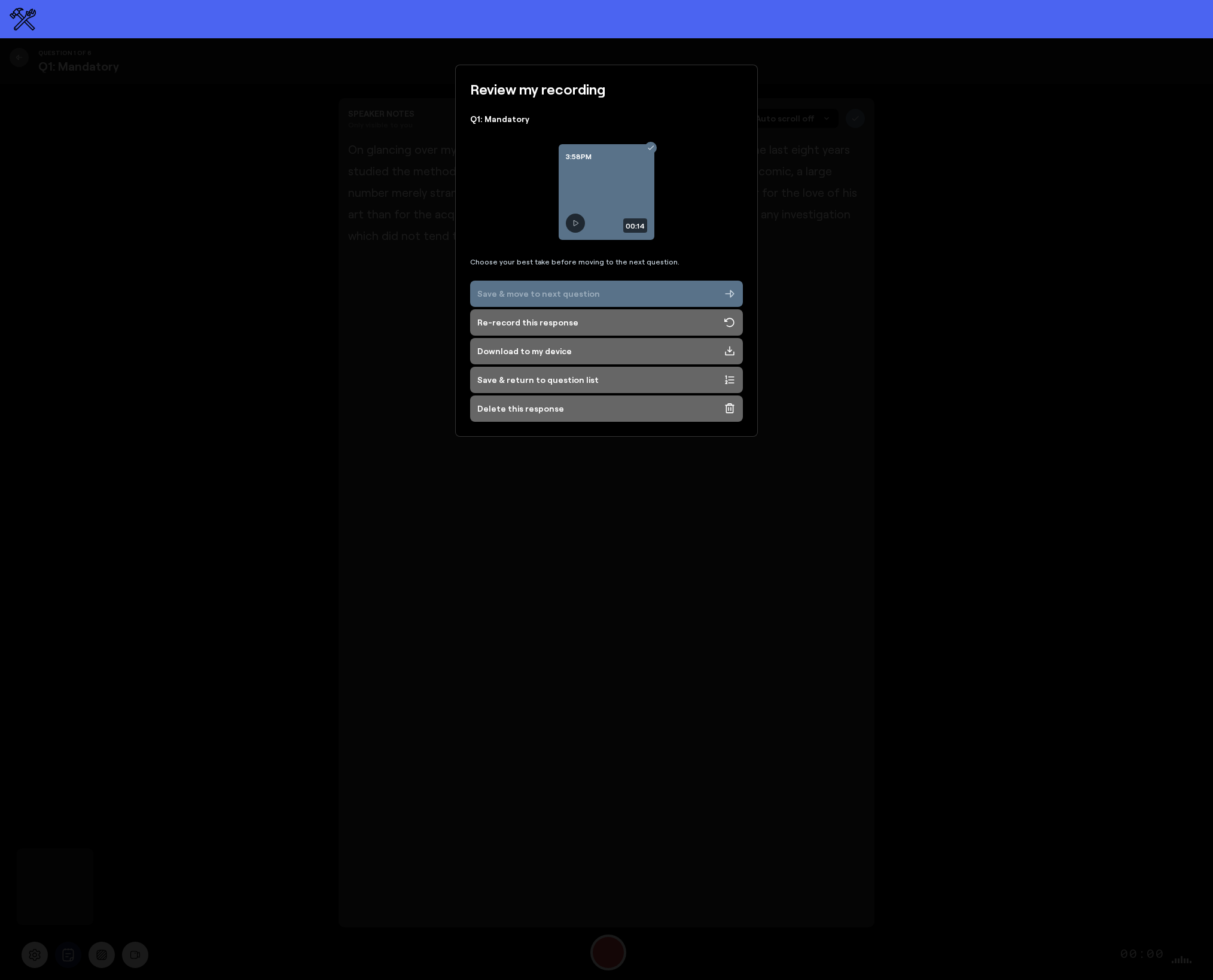
click at [569, 297] on div "Save & move to next question" at bounding box center [538, 293] width 123 height 12
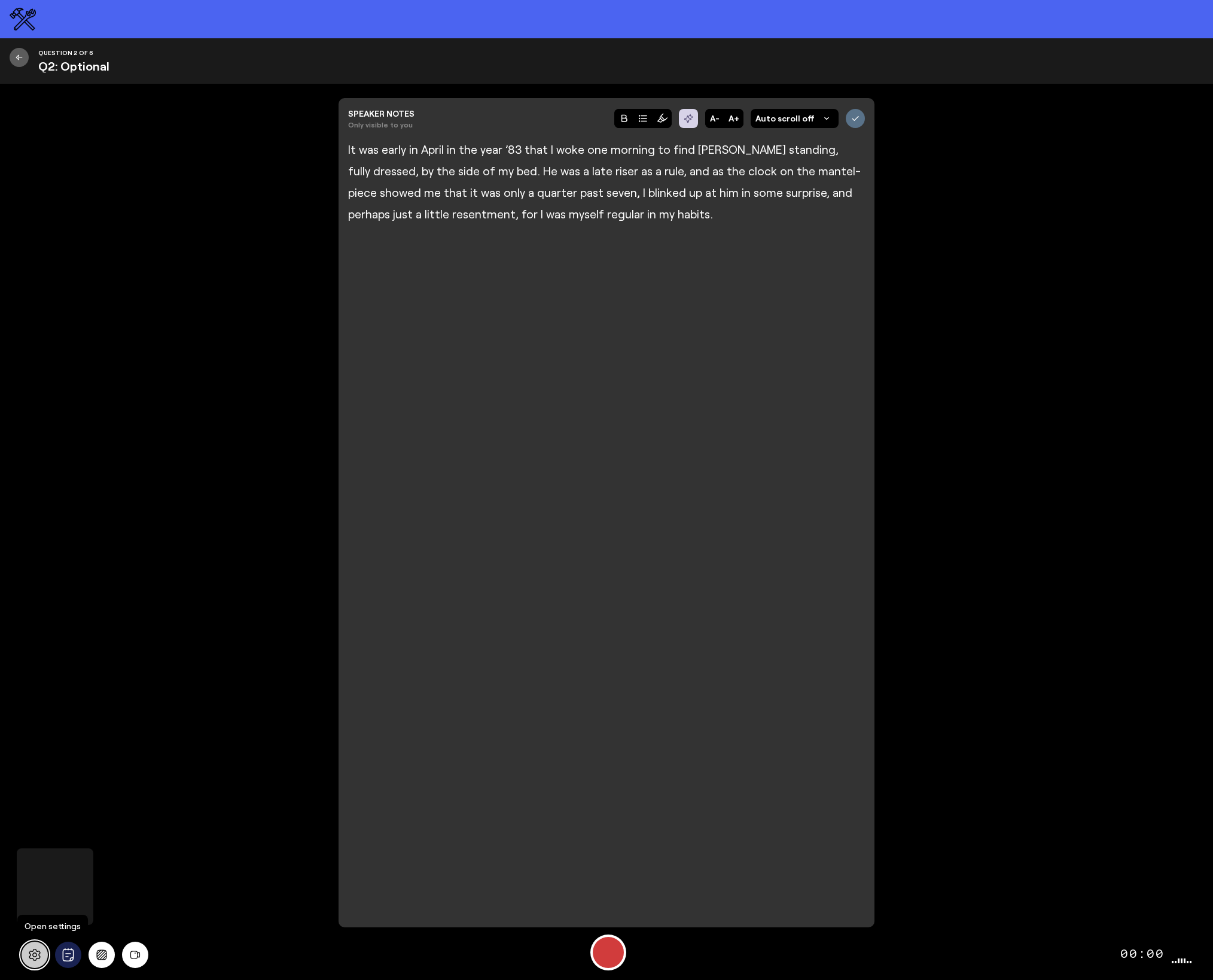
click at [35, 954] on icon at bounding box center [35, 954] width 13 height 13
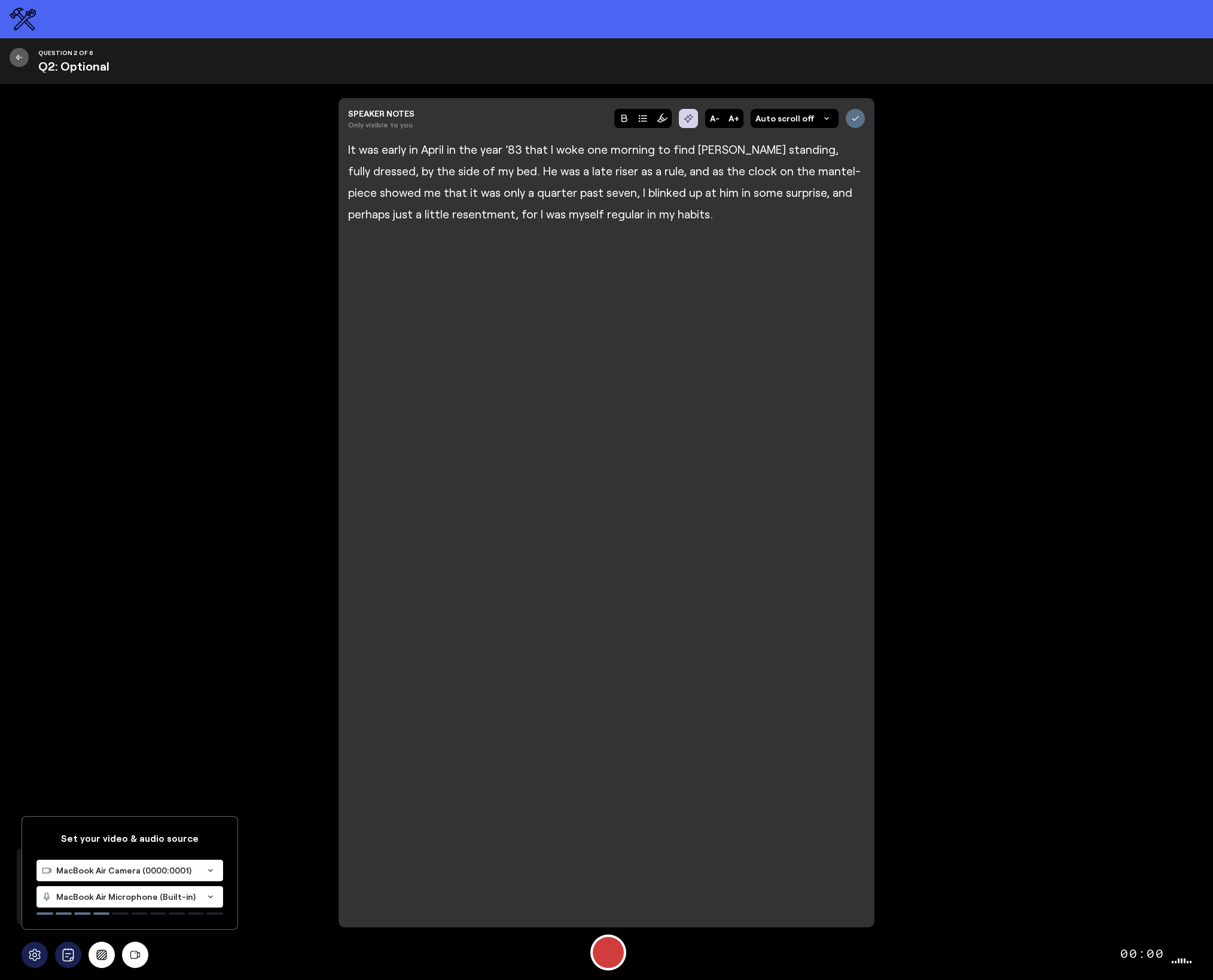
click at [71, 872] on span "MacBook Air Camera (0000:0001)" at bounding box center [127, 870] width 142 height 12
click at [78, 923] on span "C270 HD WEBCAM (046d:0825)" at bounding box center [105, 927] width 128 height 10
click at [107, 898] on span "MacBook Air Microphone (Built-in)" at bounding box center [127, 896] width 142 height 12
click at [107, 946] on span "Default - Wireless ME RX (19f7:0046)" at bounding box center [117, 946] width 153 height 10
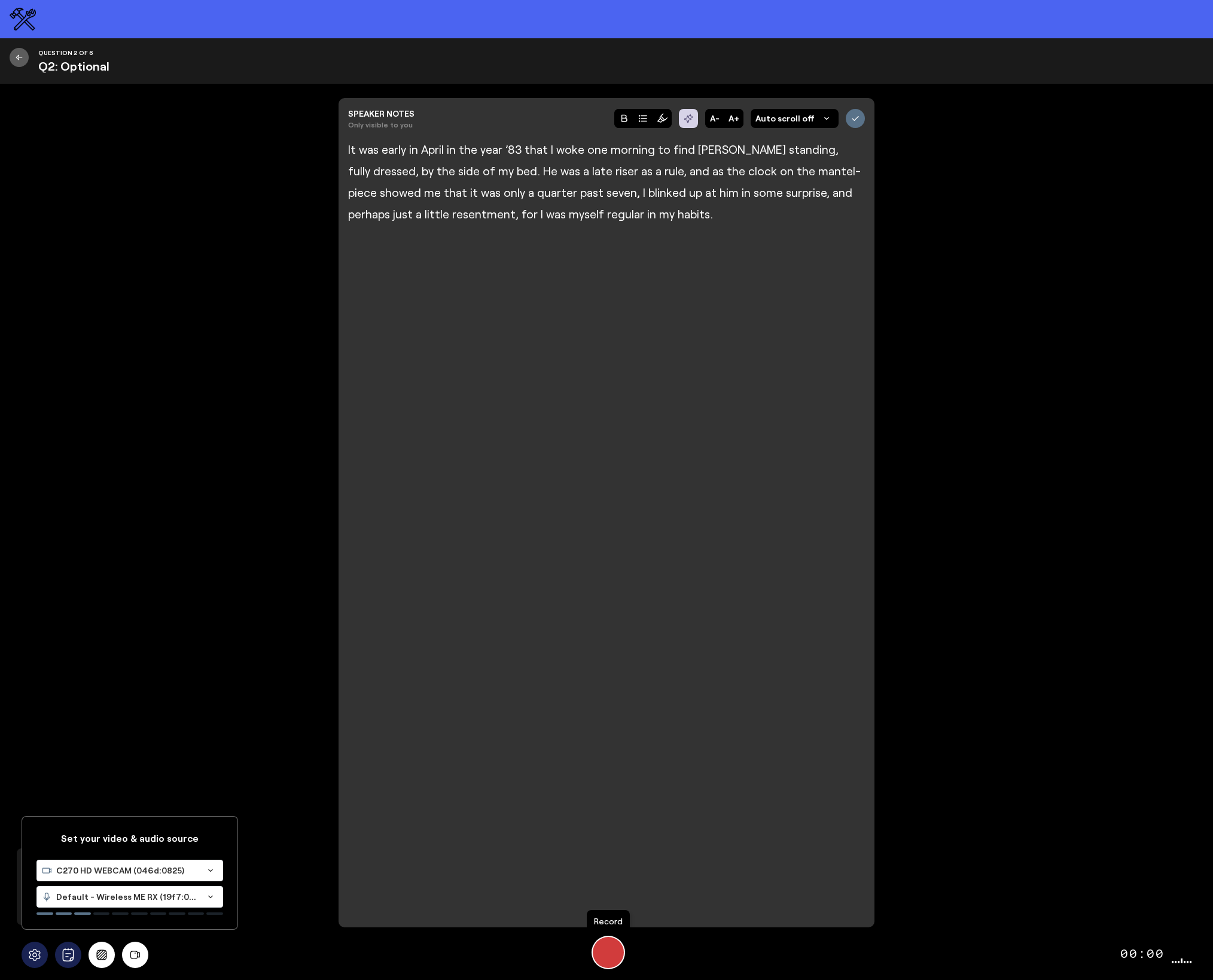
click at [609, 952] on div "Start Recording" at bounding box center [608, 952] width 31 height 31
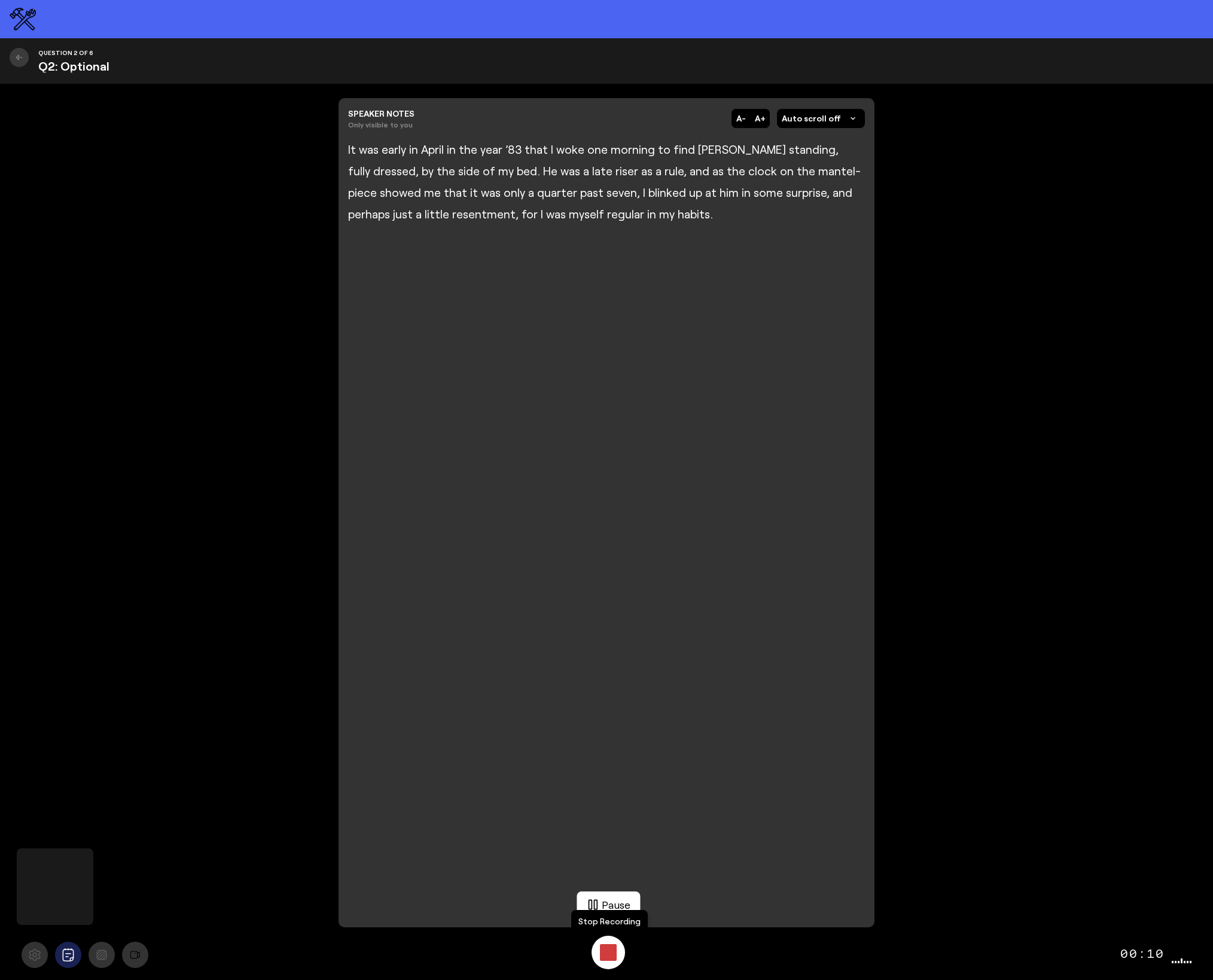
click at [607, 948] on div "Stop Recording" at bounding box center [607, 952] width 16 height 16
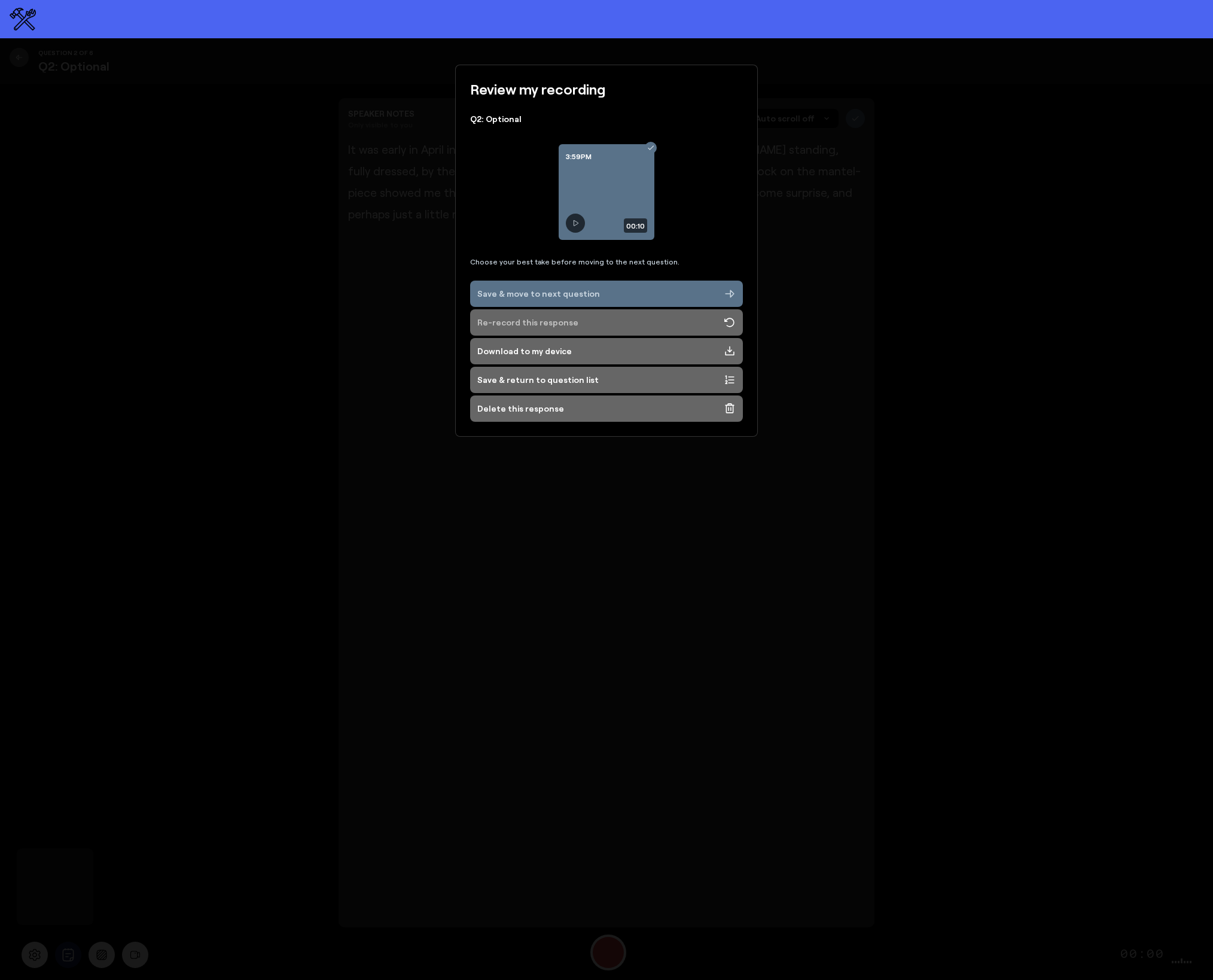
click at [542, 323] on div "Re-record this response" at bounding box center [527, 323] width 101 height 12
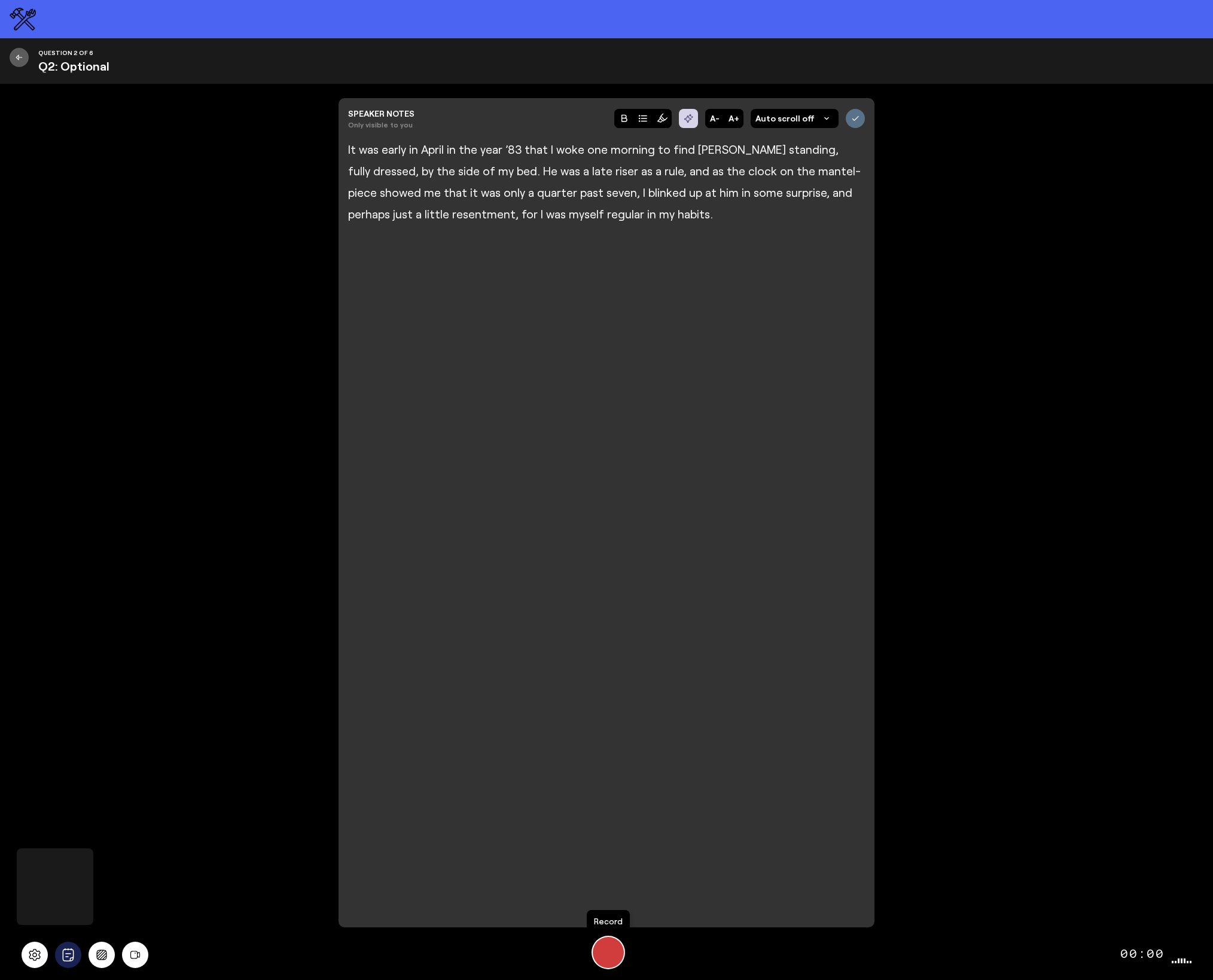
click at [613, 954] on div "Start Recording" at bounding box center [608, 952] width 31 height 31
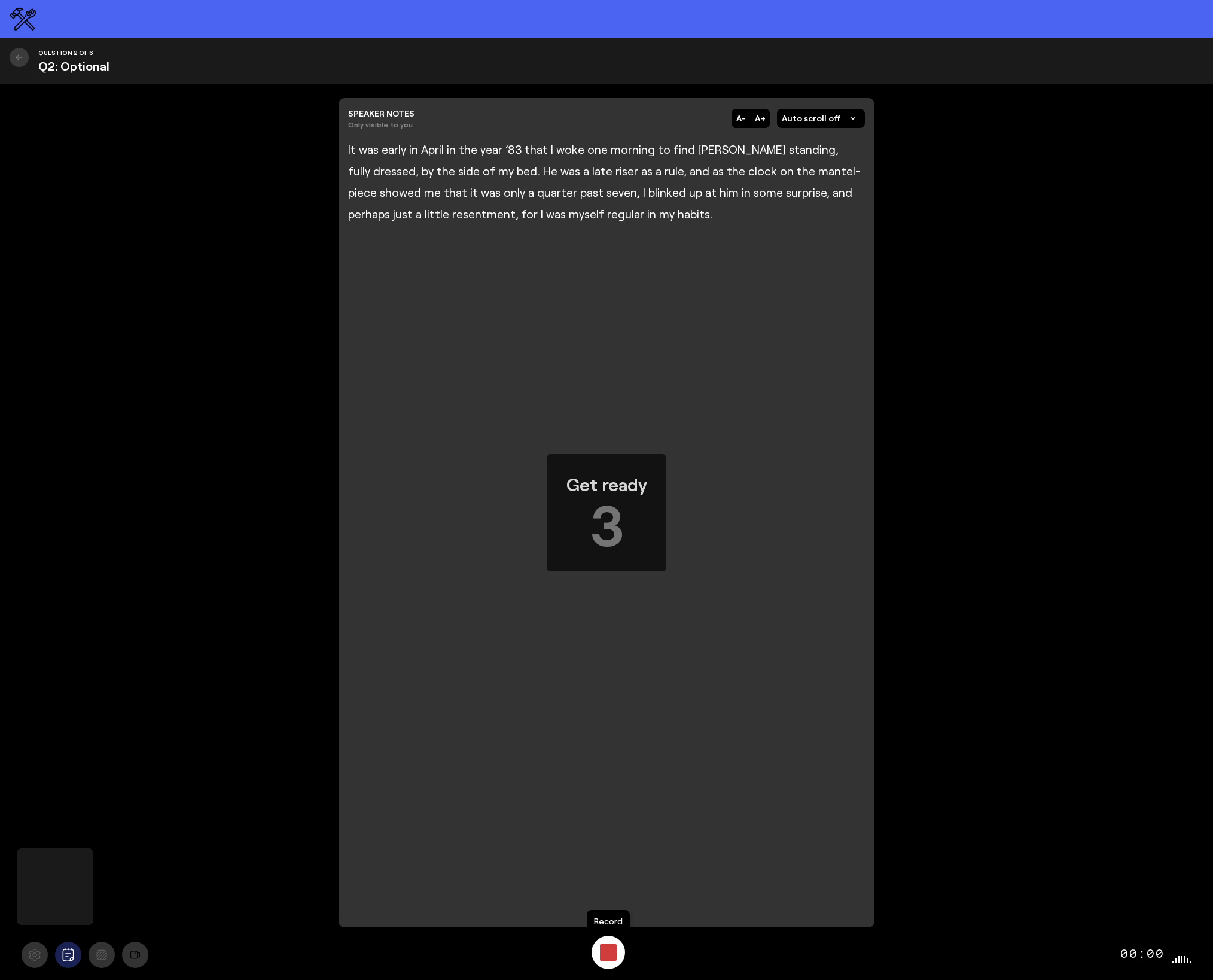
click at [613, 954] on div "Stop Recording" at bounding box center [607, 952] width 16 height 16
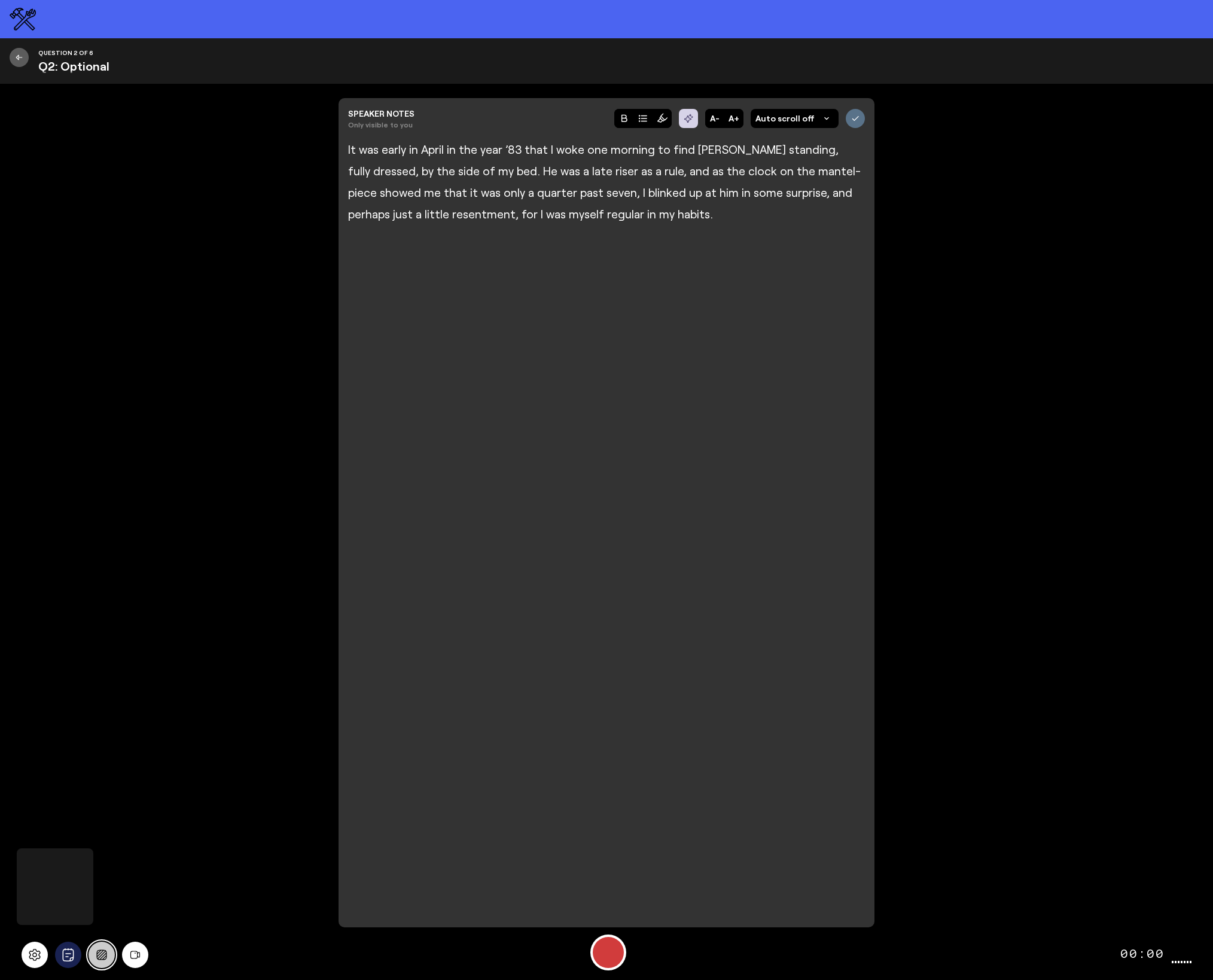
click at [107, 958] on icon "Background blur" at bounding box center [102, 954] width 16 height 10
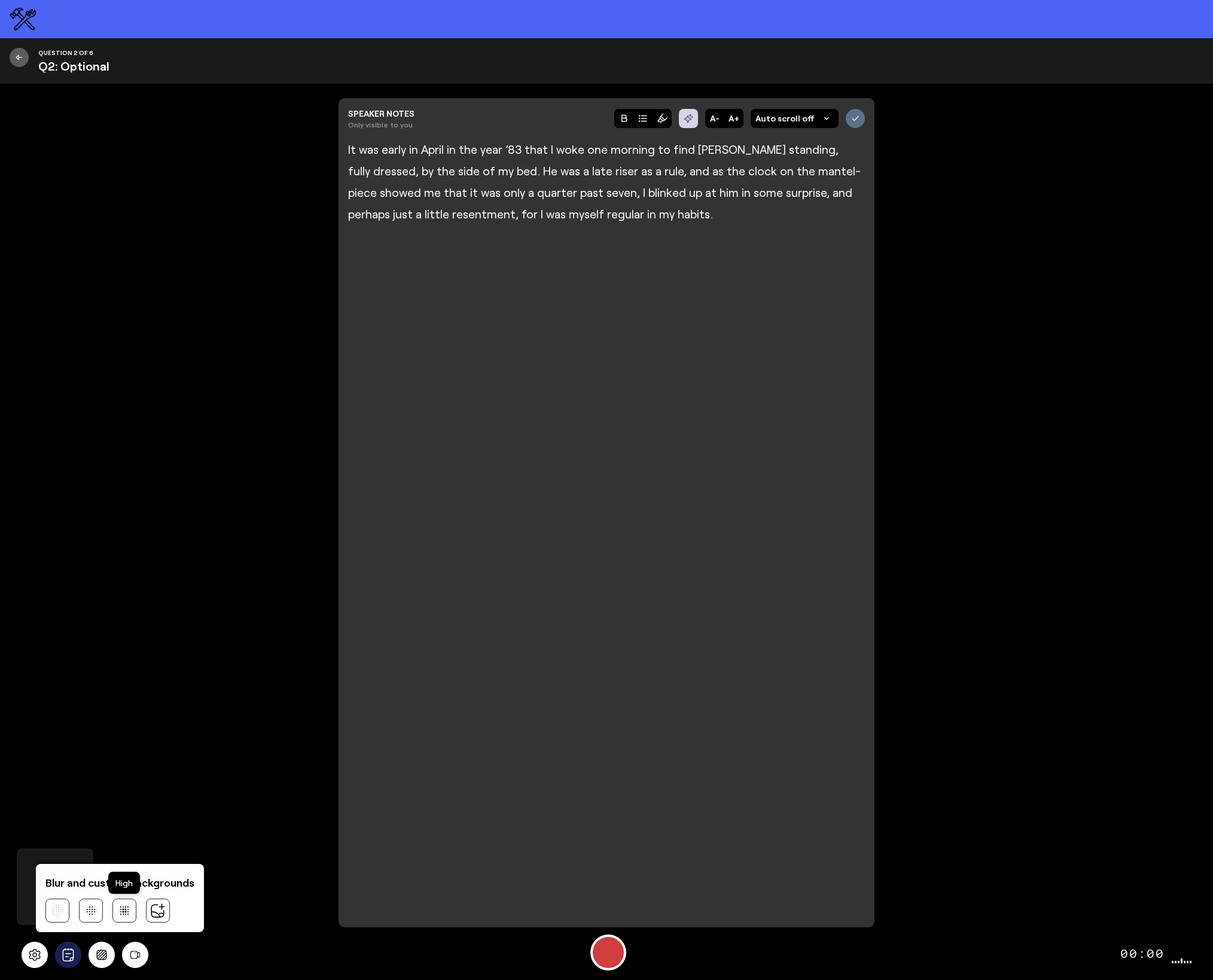
click at [131, 914] on button at bounding box center [124, 910] width 24 height 24
click at [33, 956] on icon at bounding box center [34, 955] width 11 height 12
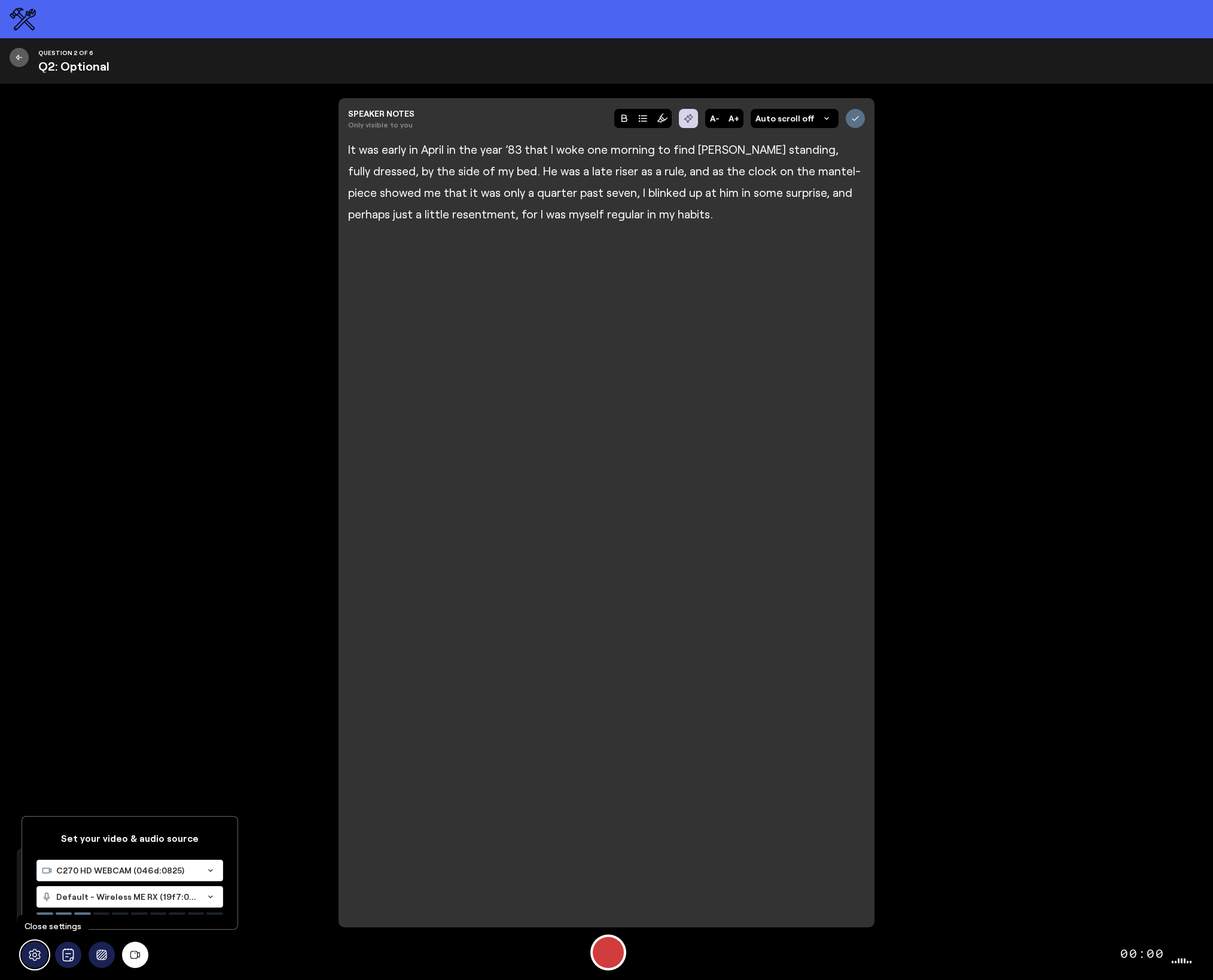
click at [33, 956] on icon at bounding box center [34, 955] width 11 height 12
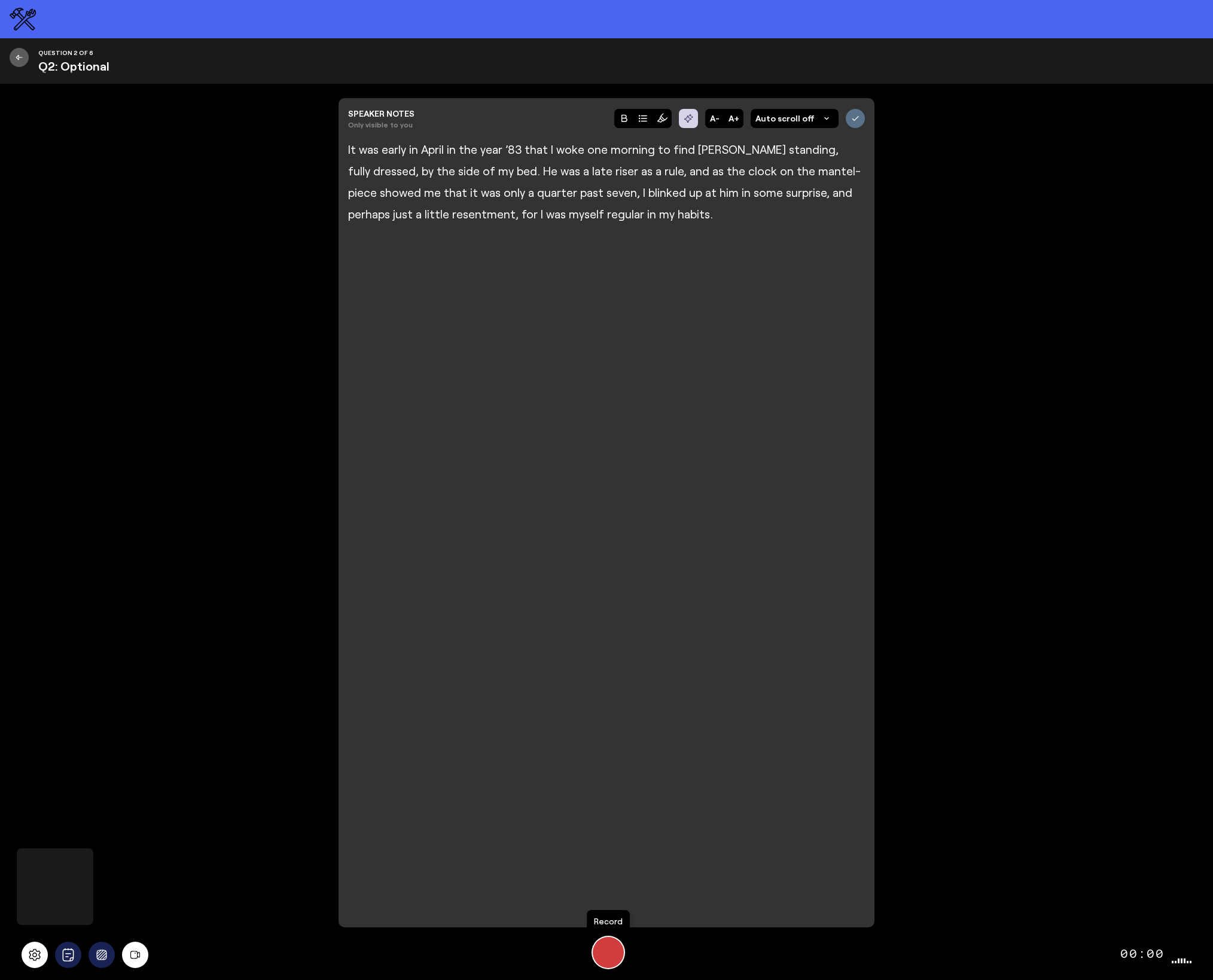
click at [611, 954] on div "Start Recording" at bounding box center [608, 952] width 31 height 31
click at [611, 954] on div "Stop Recording" at bounding box center [607, 952] width 16 height 16
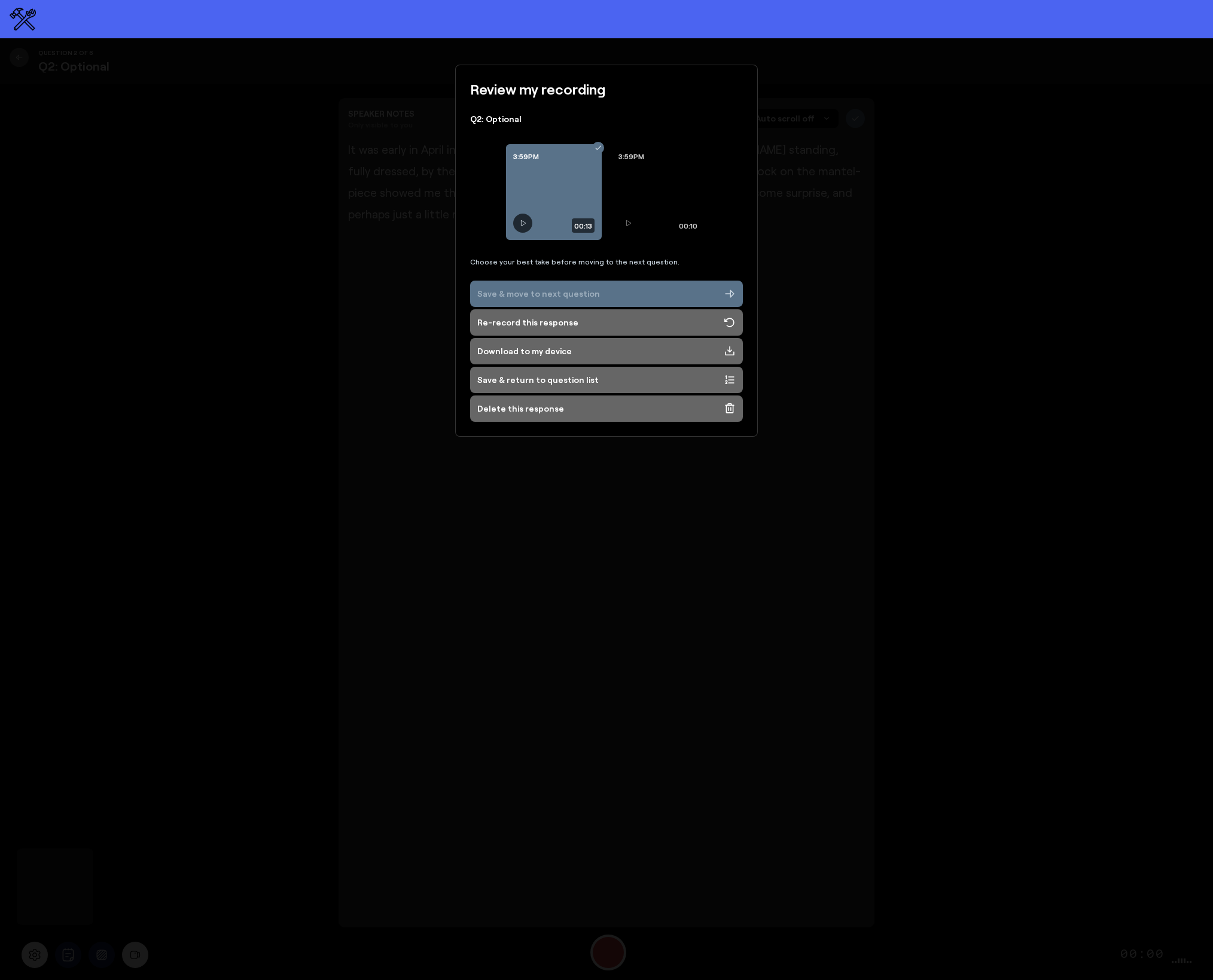
click at [584, 291] on div "Save & move to next question" at bounding box center [538, 293] width 123 height 12
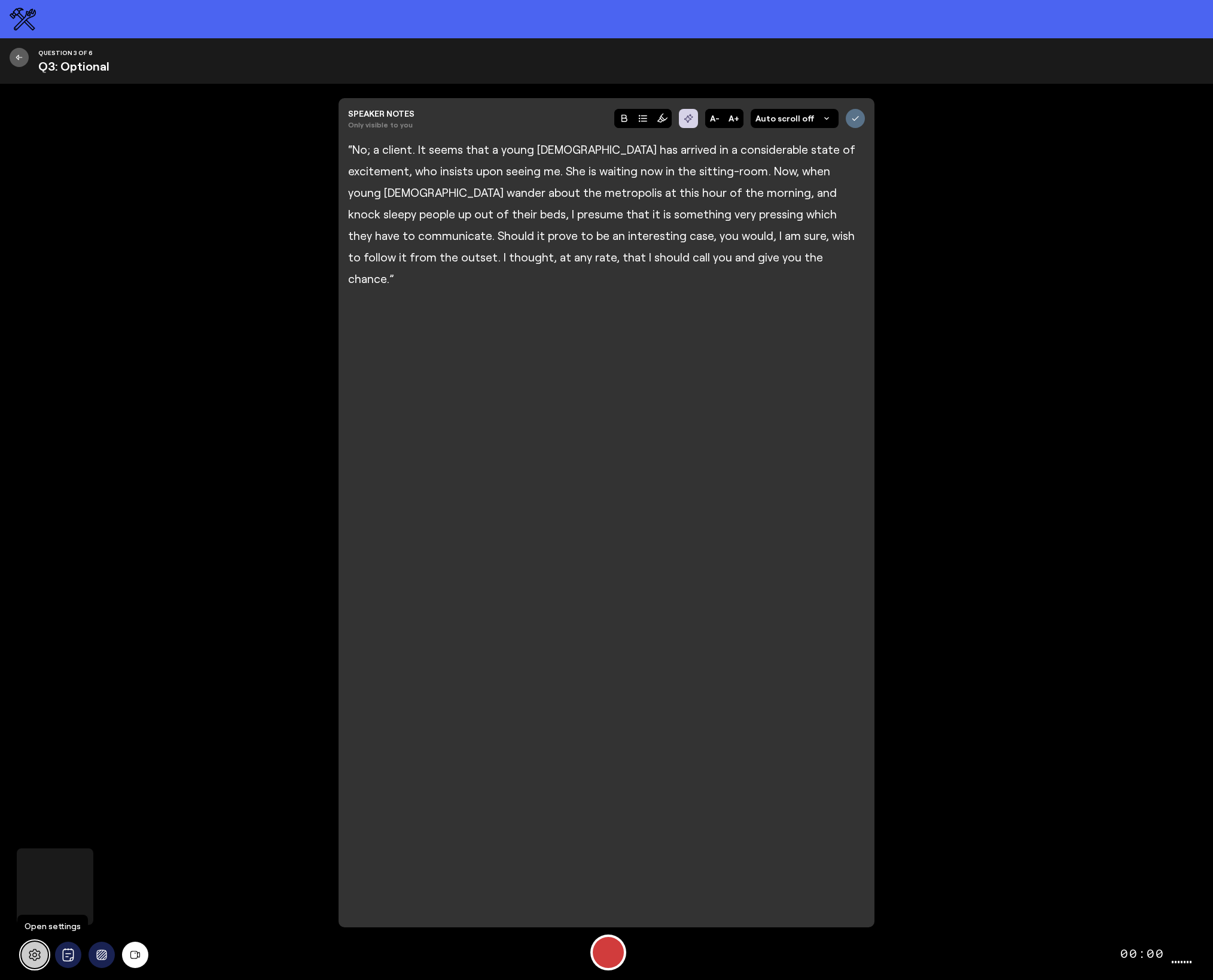
click at [40, 960] on icon at bounding box center [35, 954] width 13 height 13
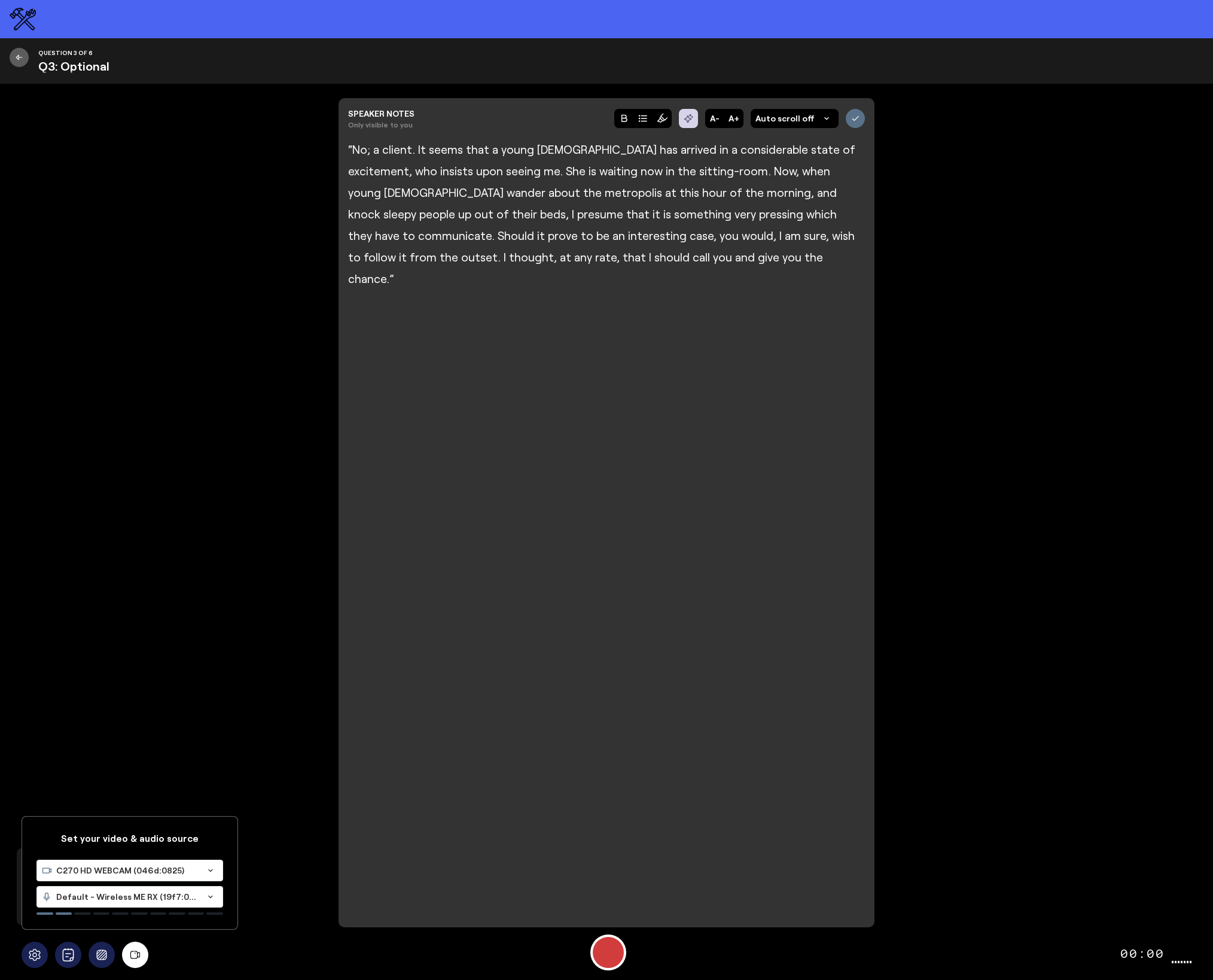
click at [104, 876] on div "C270 HD WEBCAM (046d:0825)" at bounding box center [117, 870] width 161 height 21
click at [106, 921] on span "MacBook Air Camera (0000:0001)" at bounding box center [109, 927] width 135 height 10
click at [103, 959] on icon "Background blur" at bounding box center [102, 954] width 16 height 10
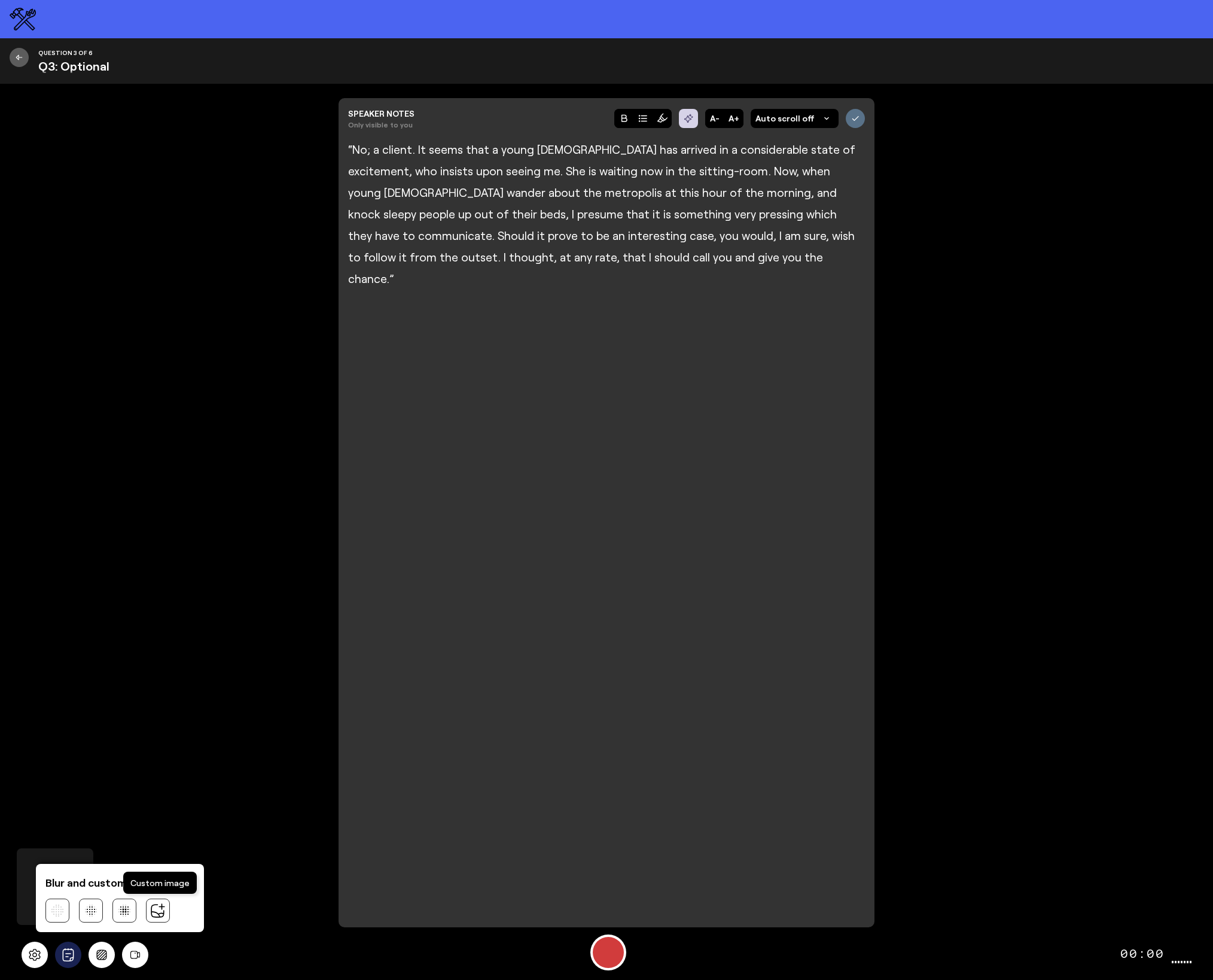
click at [161, 909] on icon at bounding box center [158, 910] width 16 height 16
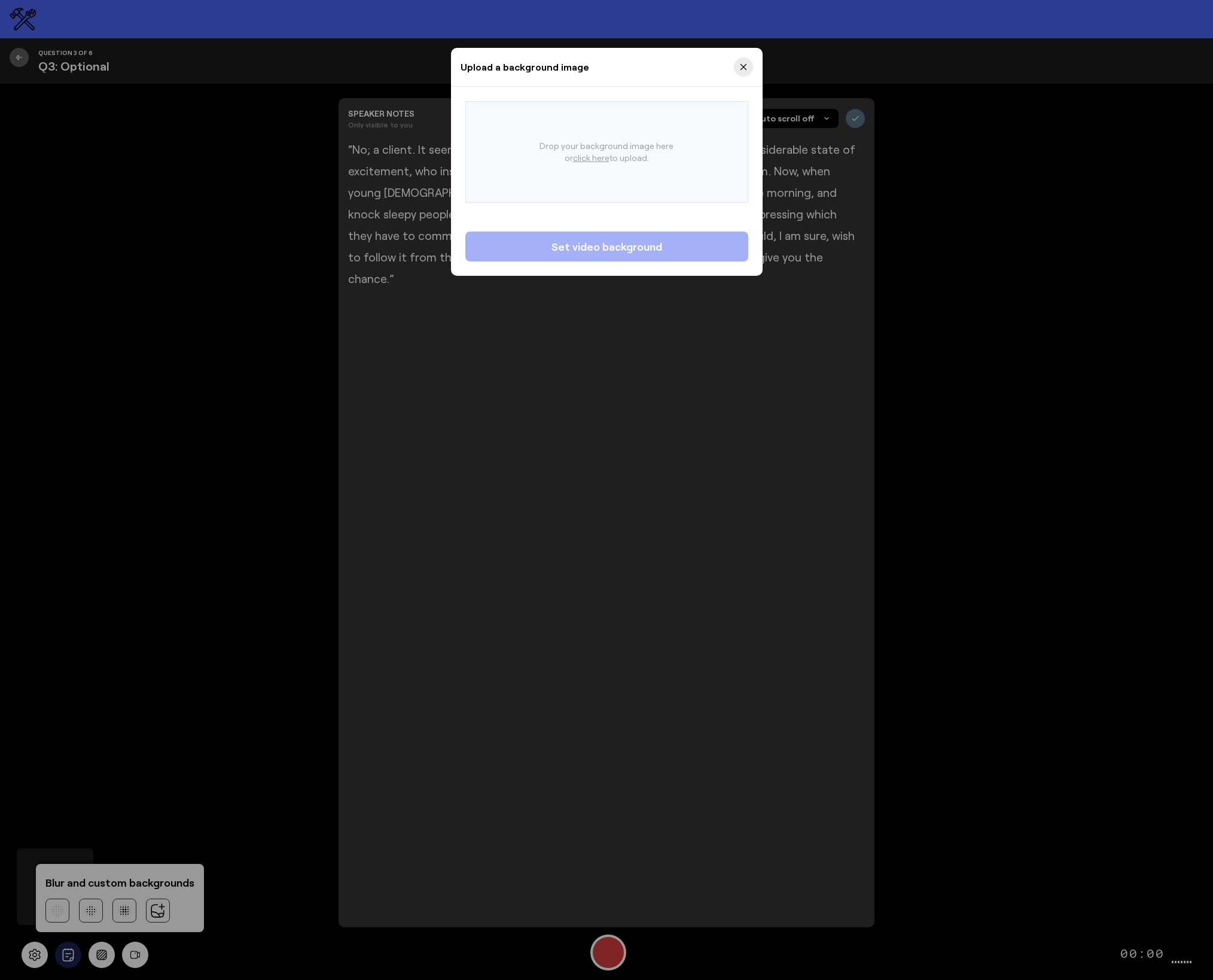
click at [600, 158] on u "click here" at bounding box center [591, 158] width 36 height 10
click at [505, 141] on input "Drop your background image here or click here to upload." at bounding box center [504, 140] width 1 height 1
type input "C:\fakepath\blue_wave_grain_bg.png"
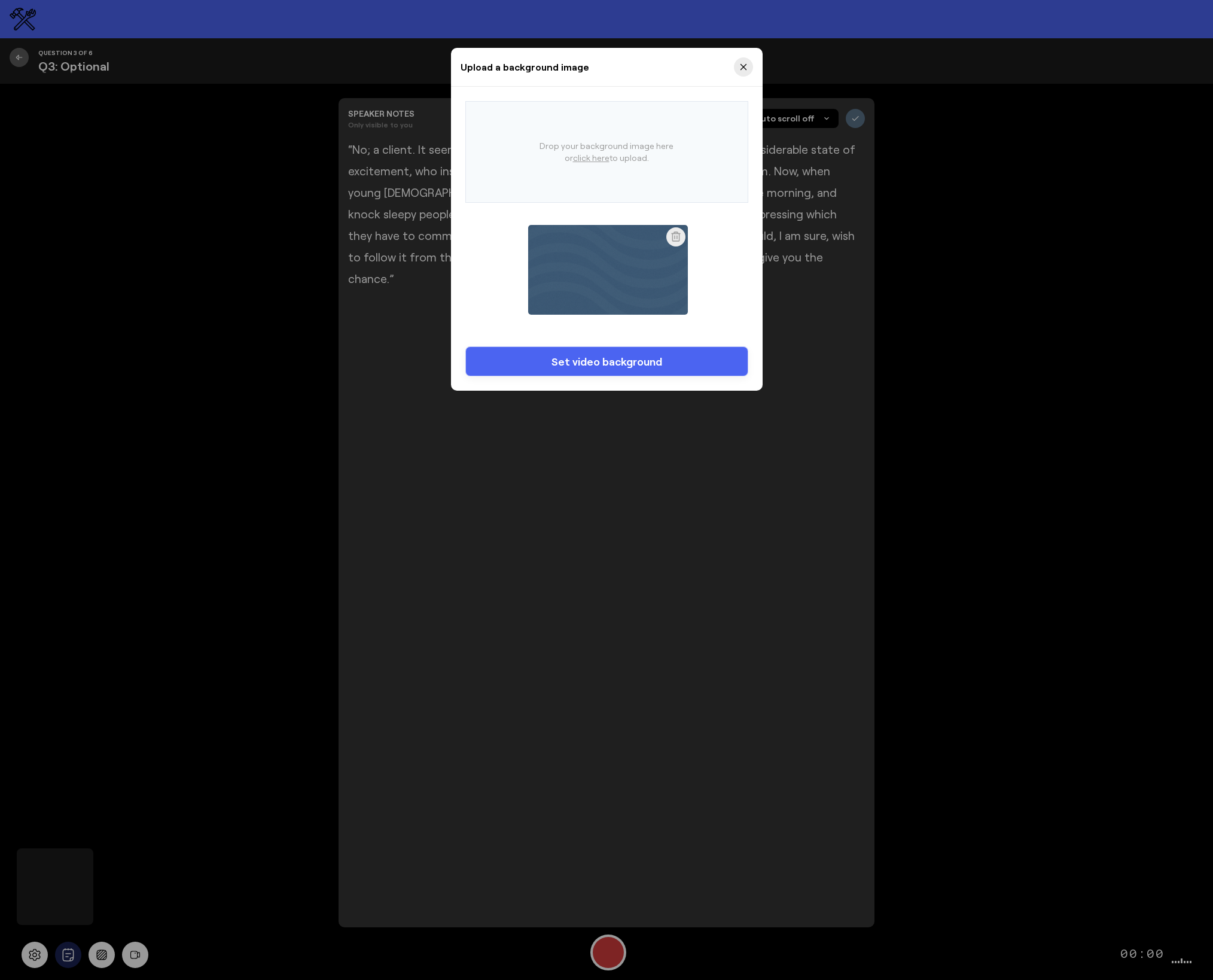
click at [651, 364] on span "Set video background" at bounding box center [606, 361] width 110 height 15
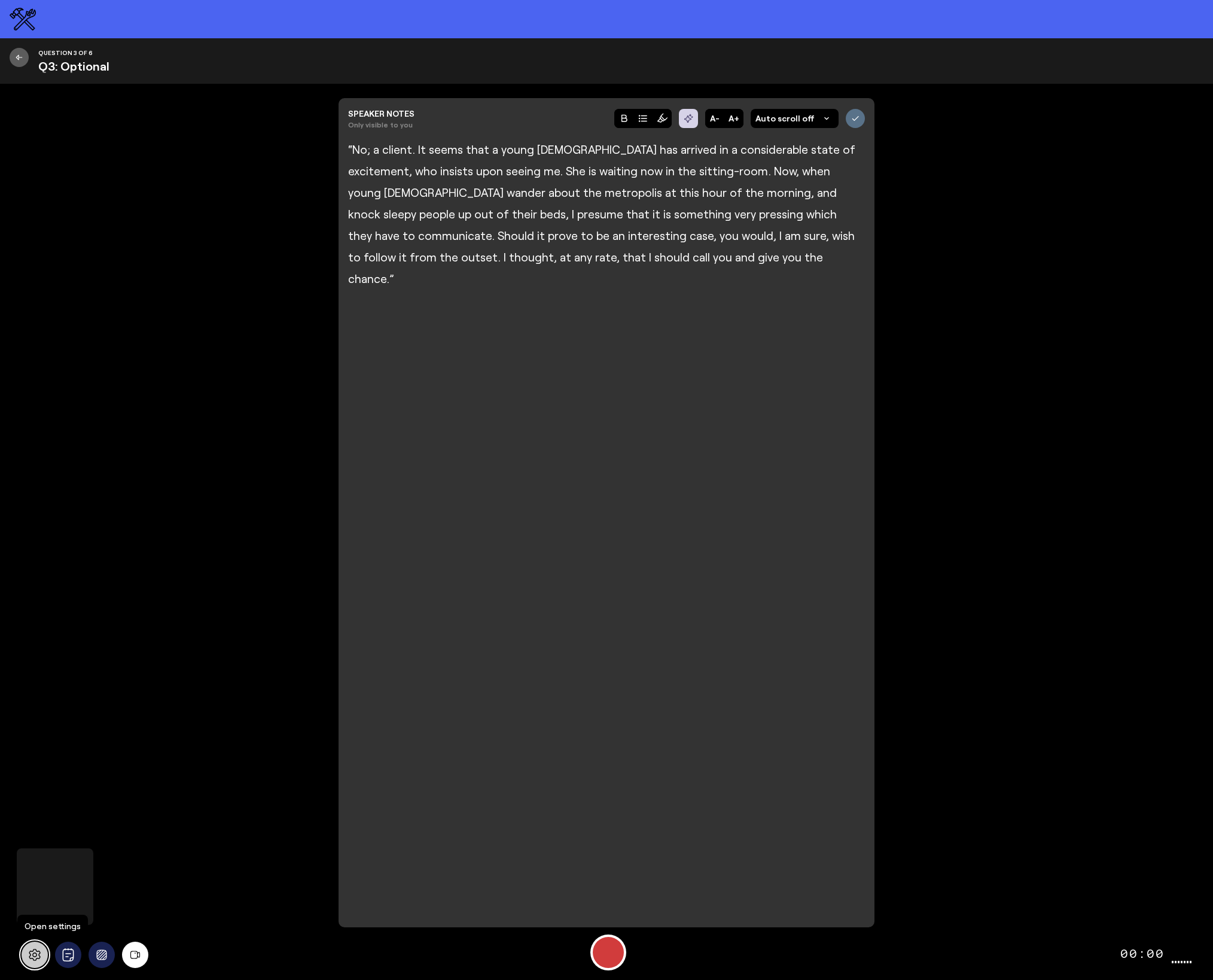
click at [30, 953] on icon at bounding box center [35, 954] width 13 height 13
click at [31, 954] on icon at bounding box center [35, 954] width 13 height 13
click at [616, 948] on div "Start Recording" at bounding box center [608, 952] width 31 height 31
click at [616, 948] on button "Stop Recording" at bounding box center [608, 952] width 31 height 31
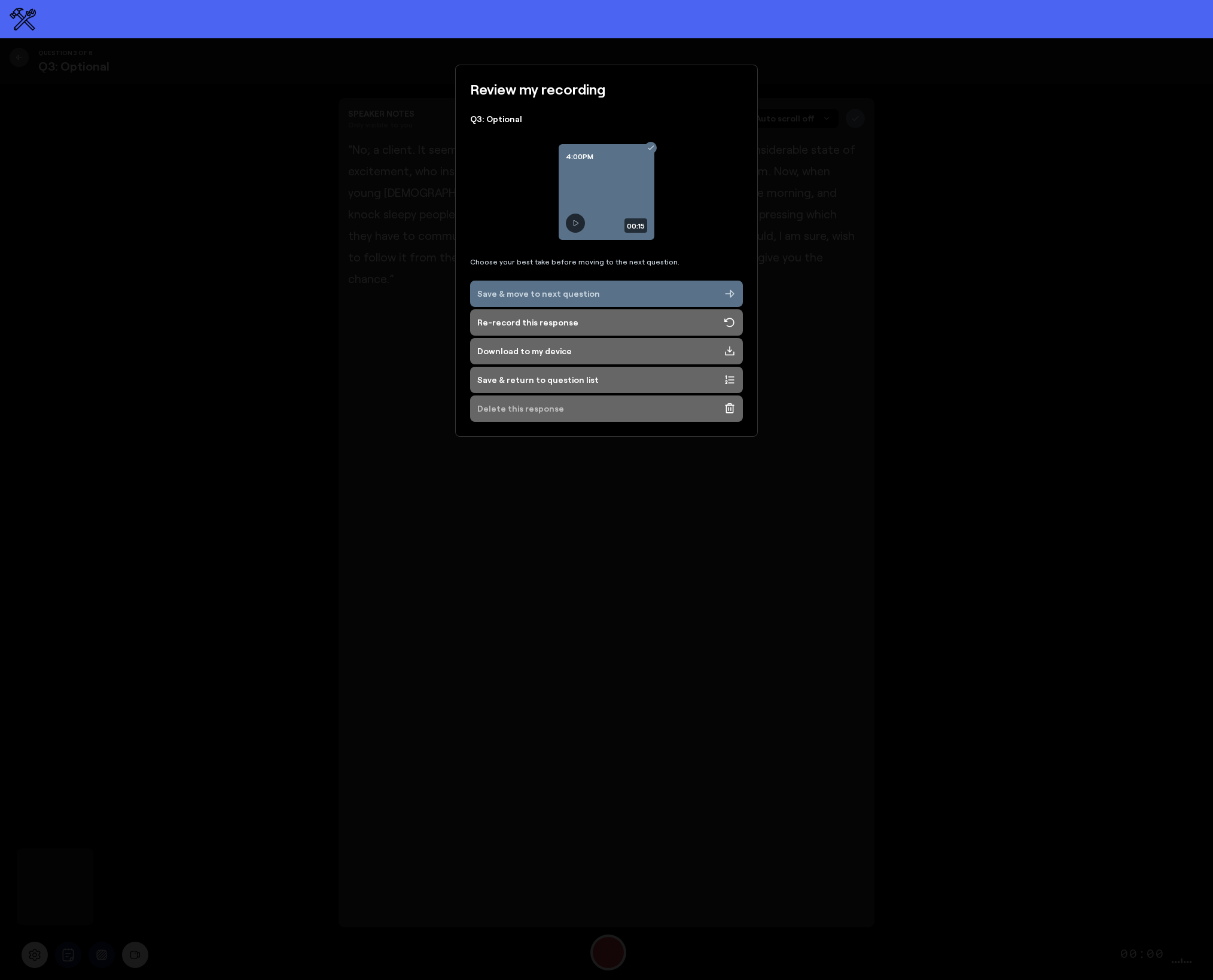
click at [532, 412] on div "Delete this response" at bounding box center [520, 409] width 87 height 12
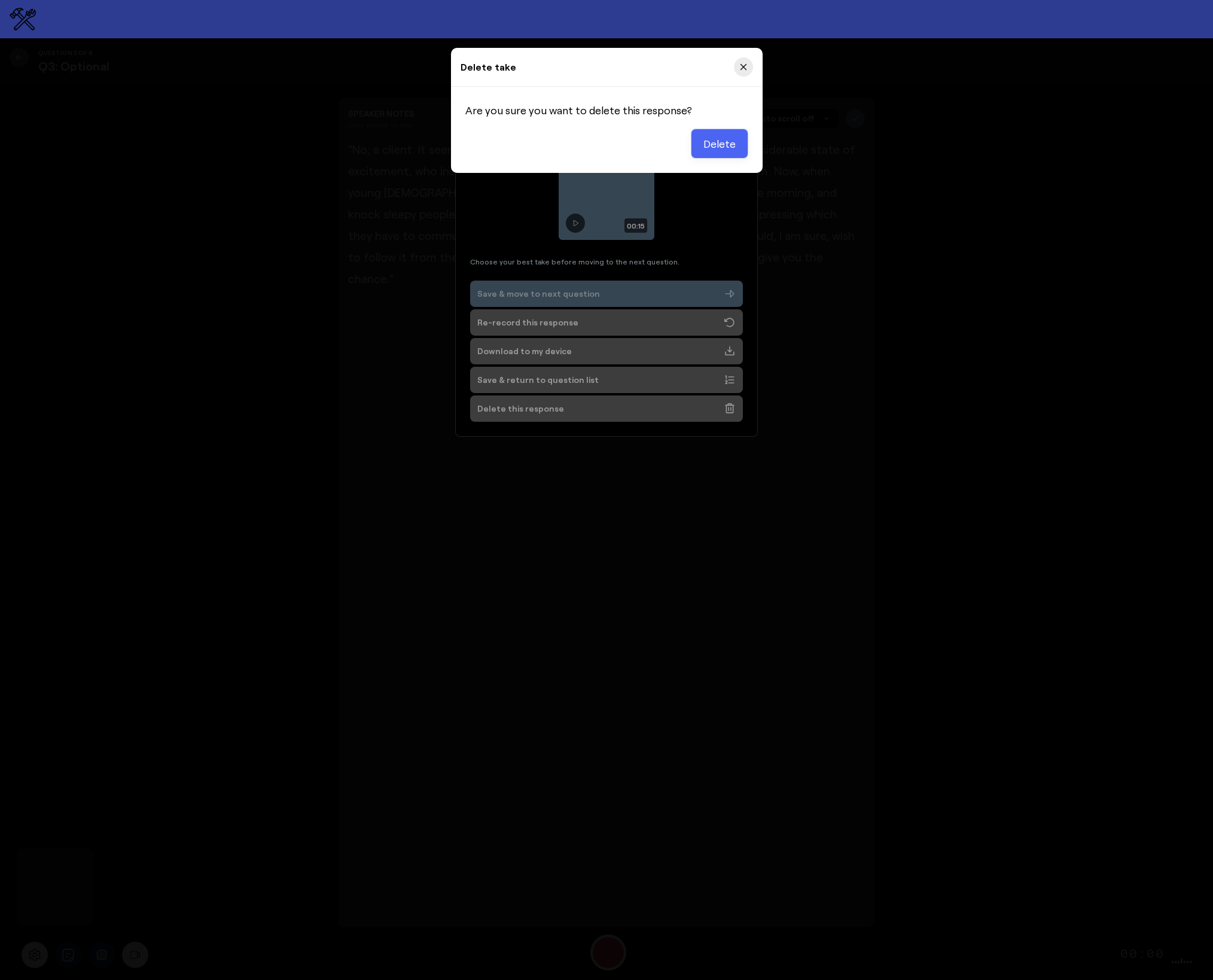
click at [719, 142] on span "Delete" at bounding box center [719, 143] width 32 height 15
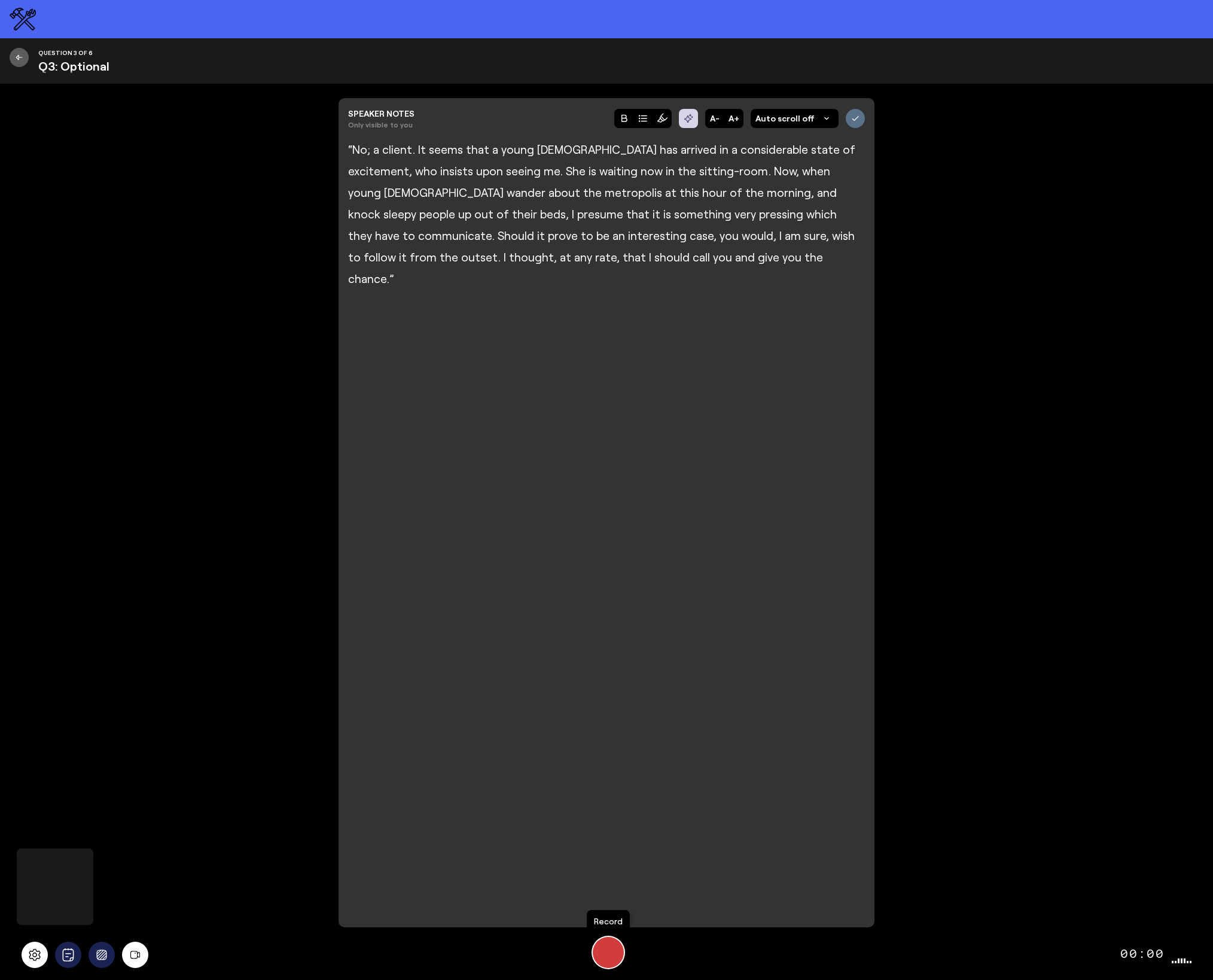
click at [604, 954] on div "Start Recording" at bounding box center [608, 952] width 31 height 31
click at [604, 954] on div "Stop Recording" at bounding box center [607, 952] width 16 height 16
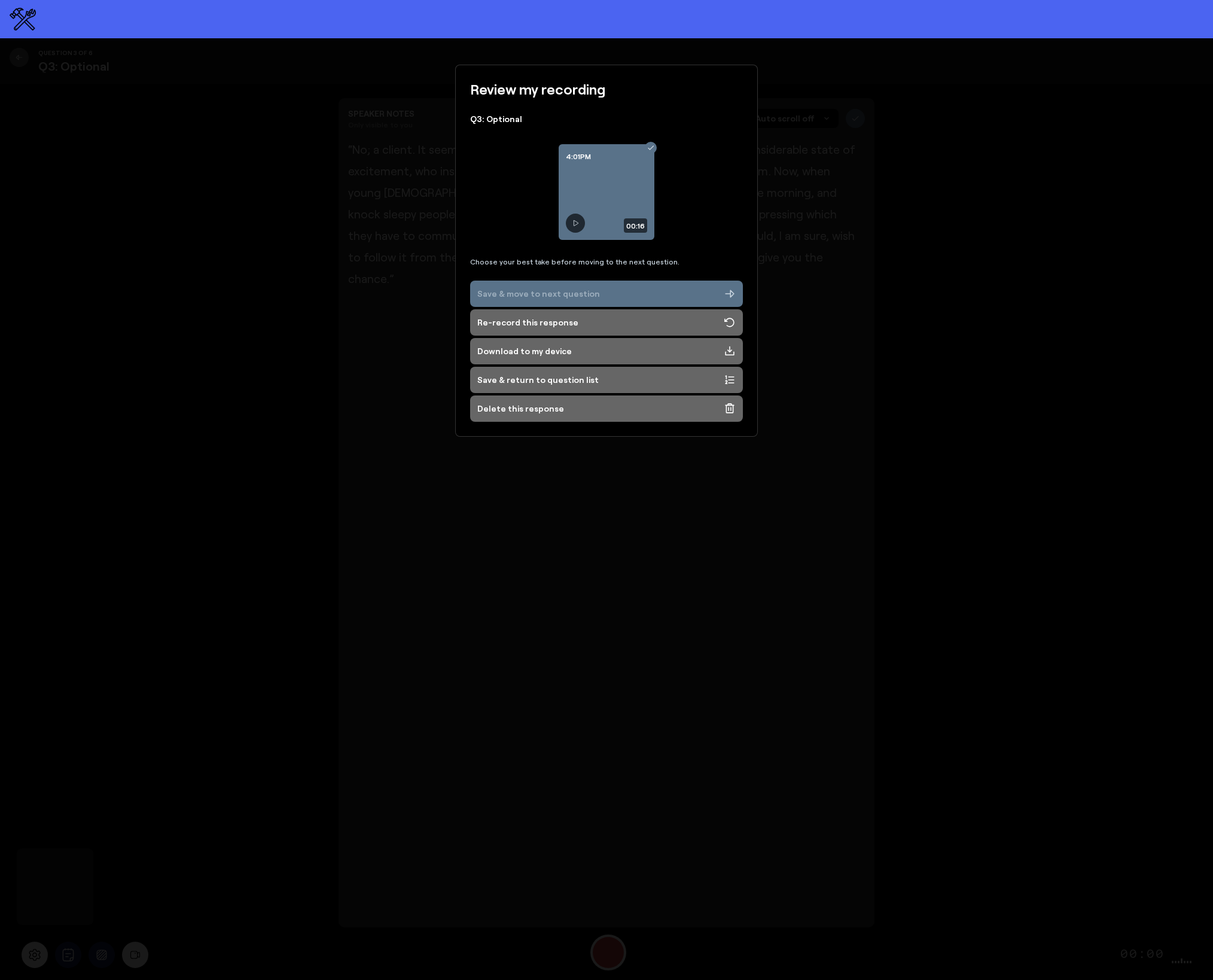
click at [545, 296] on div "Save & move to next question" at bounding box center [538, 293] width 123 height 12
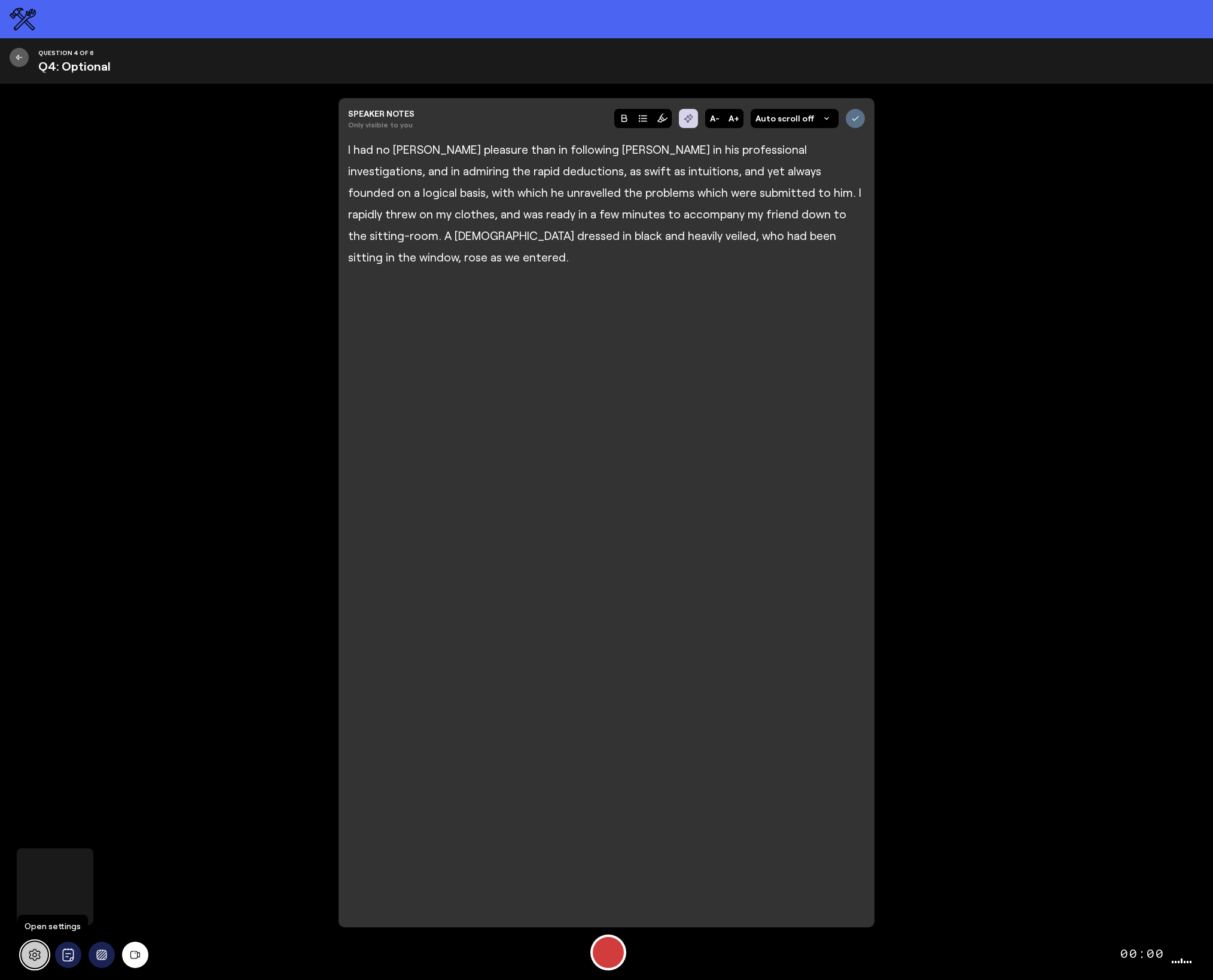
click at [30, 954] on icon at bounding box center [34, 955] width 11 height 12
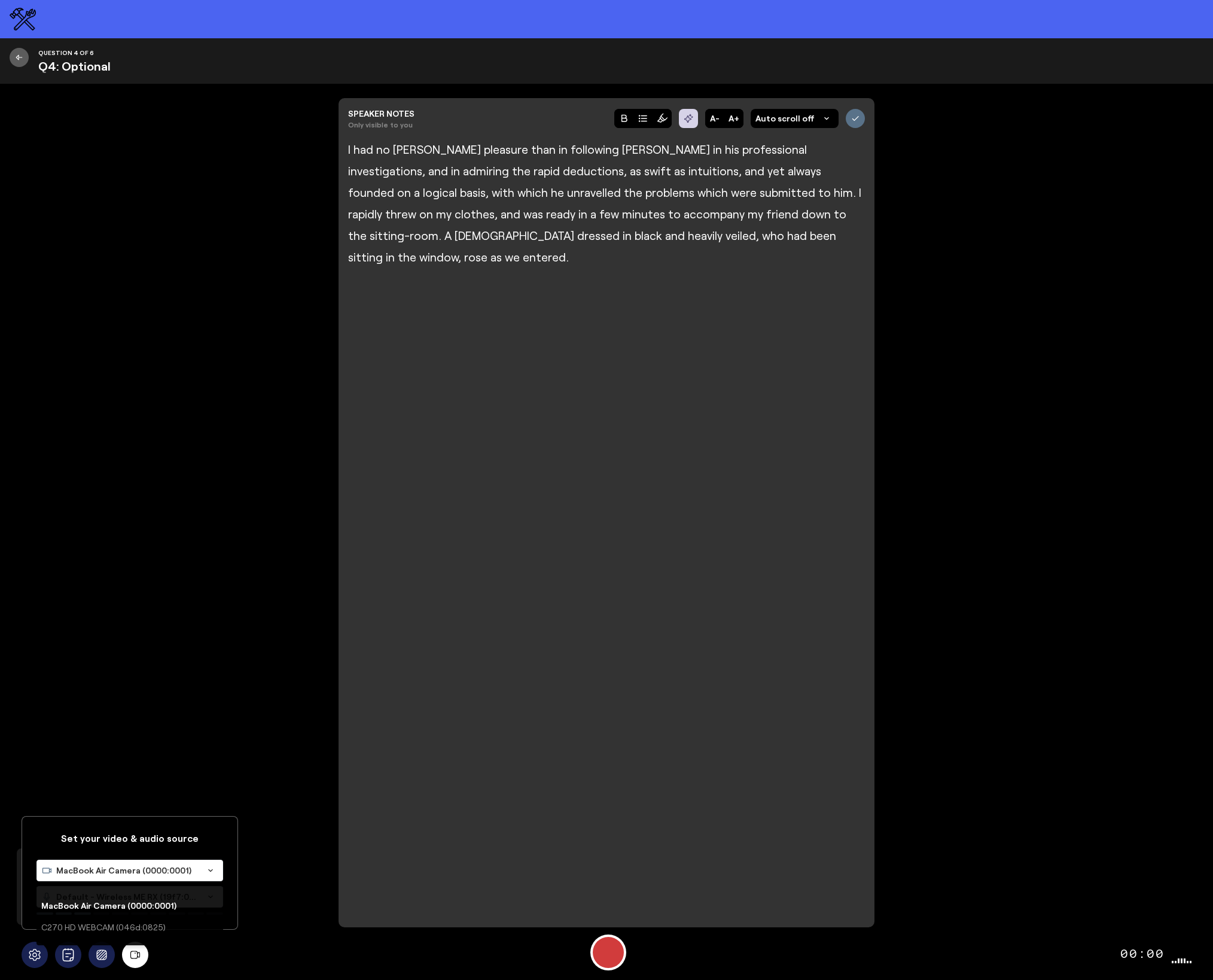
click at [82, 873] on span "MacBook Air Camera (0000:0001)" at bounding box center [127, 870] width 142 height 12
click at [87, 928] on span "C270 HD WEBCAM (046d:0825)" at bounding box center [105, 927] width 128 height 10
click at [107, 898] on span "Default - Wireless ME RX (19f7:0046)" at bounding box center [127, 896] width 142 height 12
click at [107, 957] on span "MacBook Air Microphone (Built-in)" at bounding box center [111, 953] width 140 height 10
click at [104, 957] on icon "Background blur" at bounding box center [102, 954] width 10 height 10
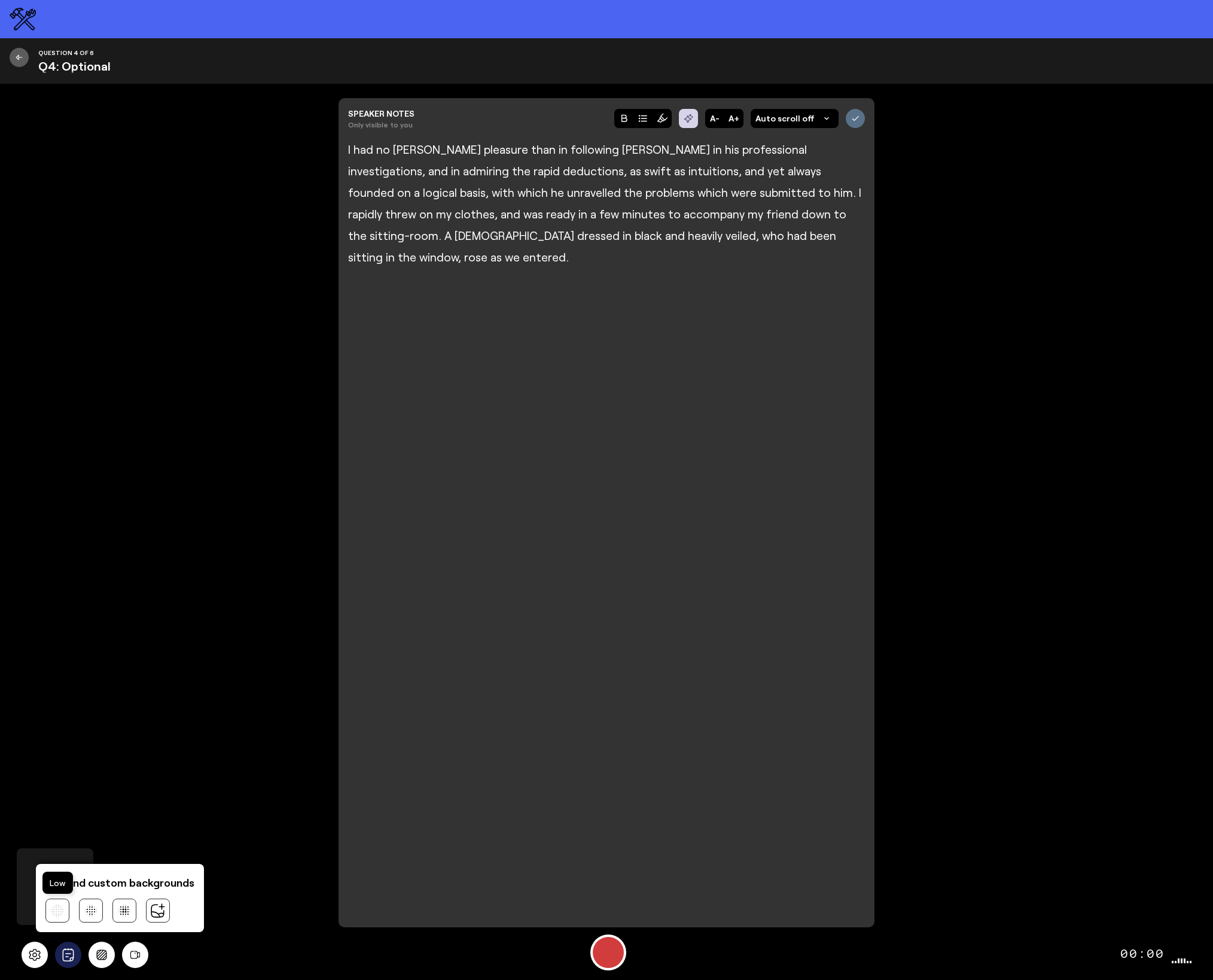
click at [52, 912] on icon at bounding box center [58, 910] width 12 height 12
click at [607, 953] on div "Start Recording" at bounding box center [608, 952] width 31 height 31
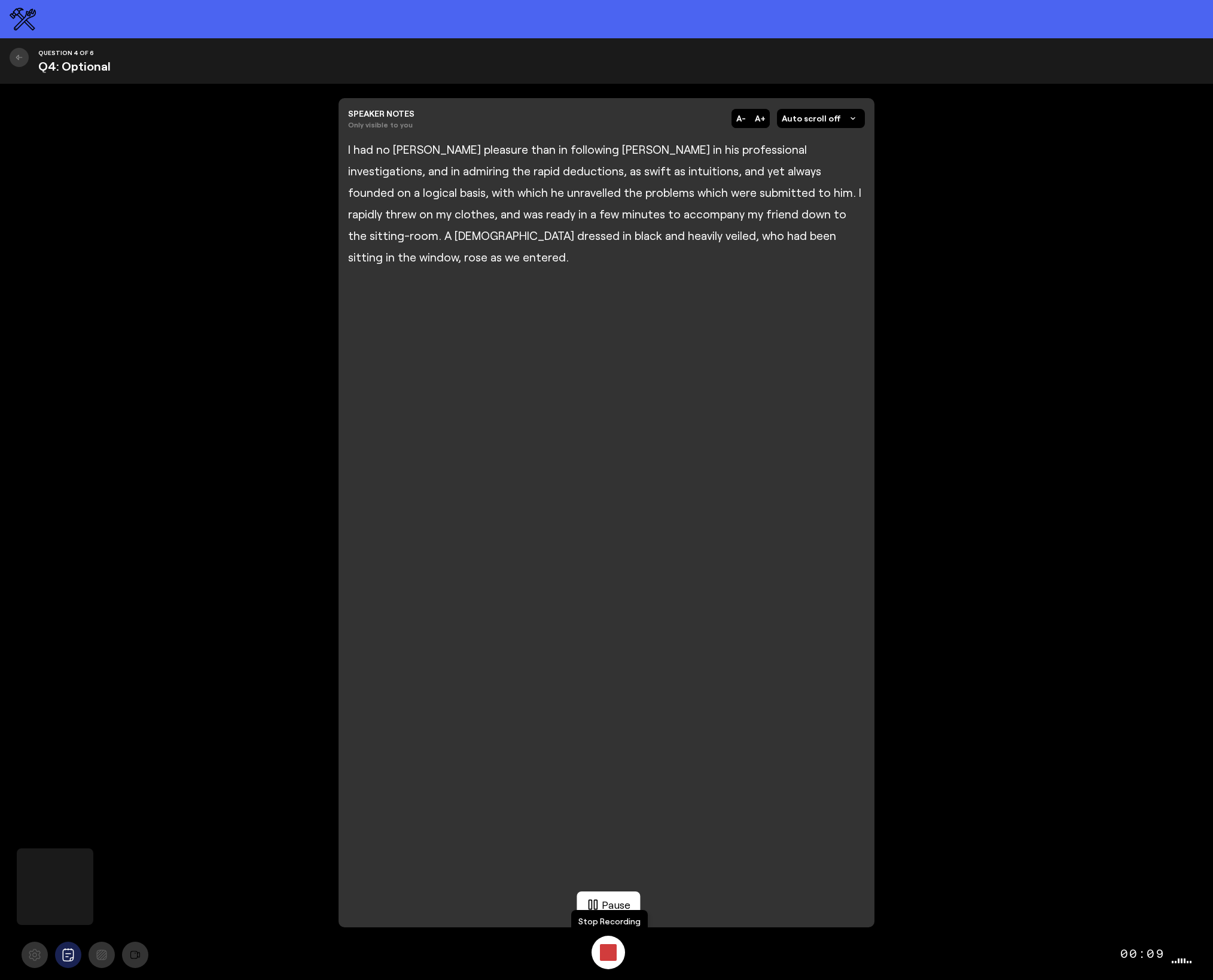
click at [607, 953] on div "Stop Recording" at bounding box center [607, 952] width 16 height 16
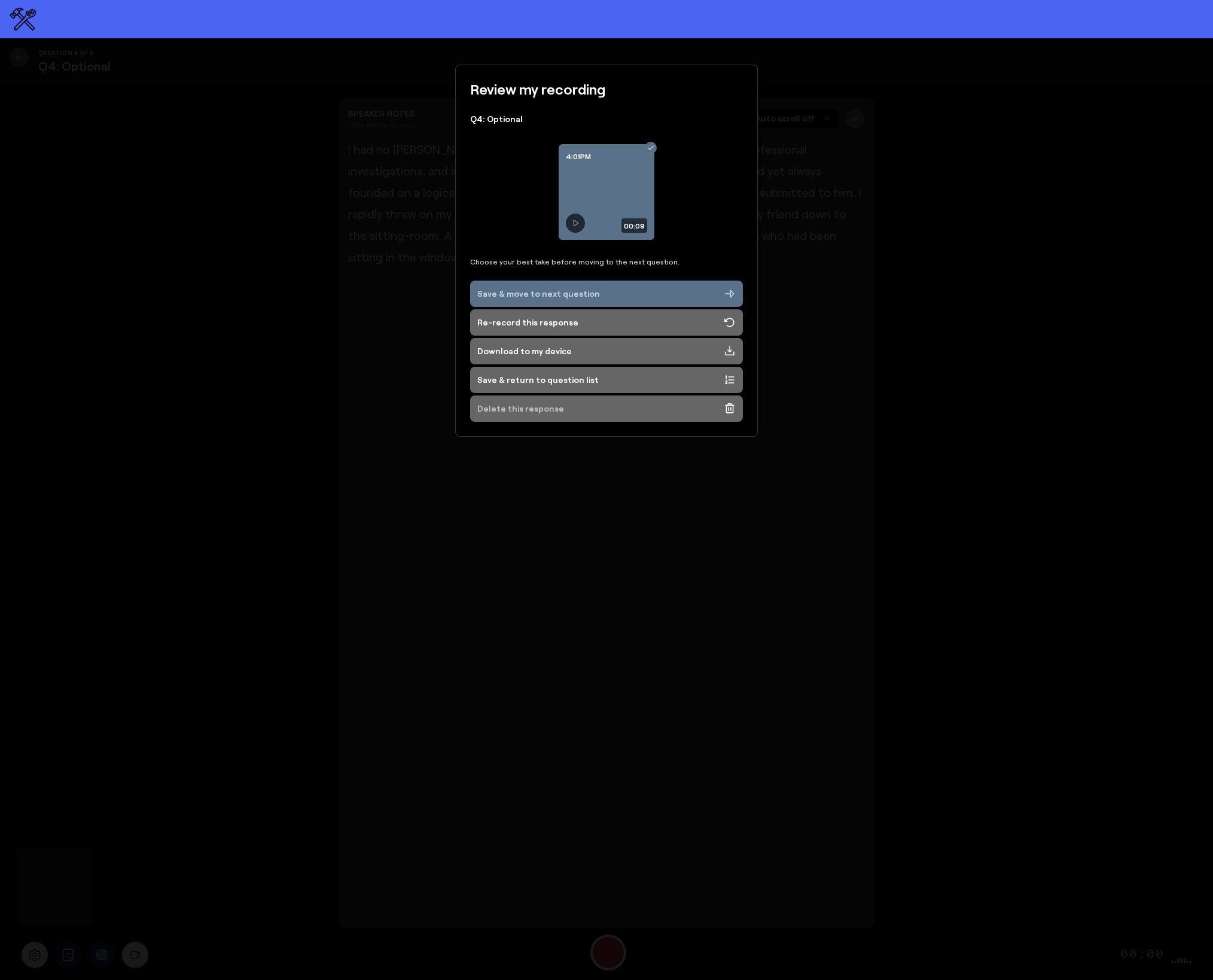
click at [537, 410] on div "Delete this response" at bounding box center [520, 409] width 87 height 12
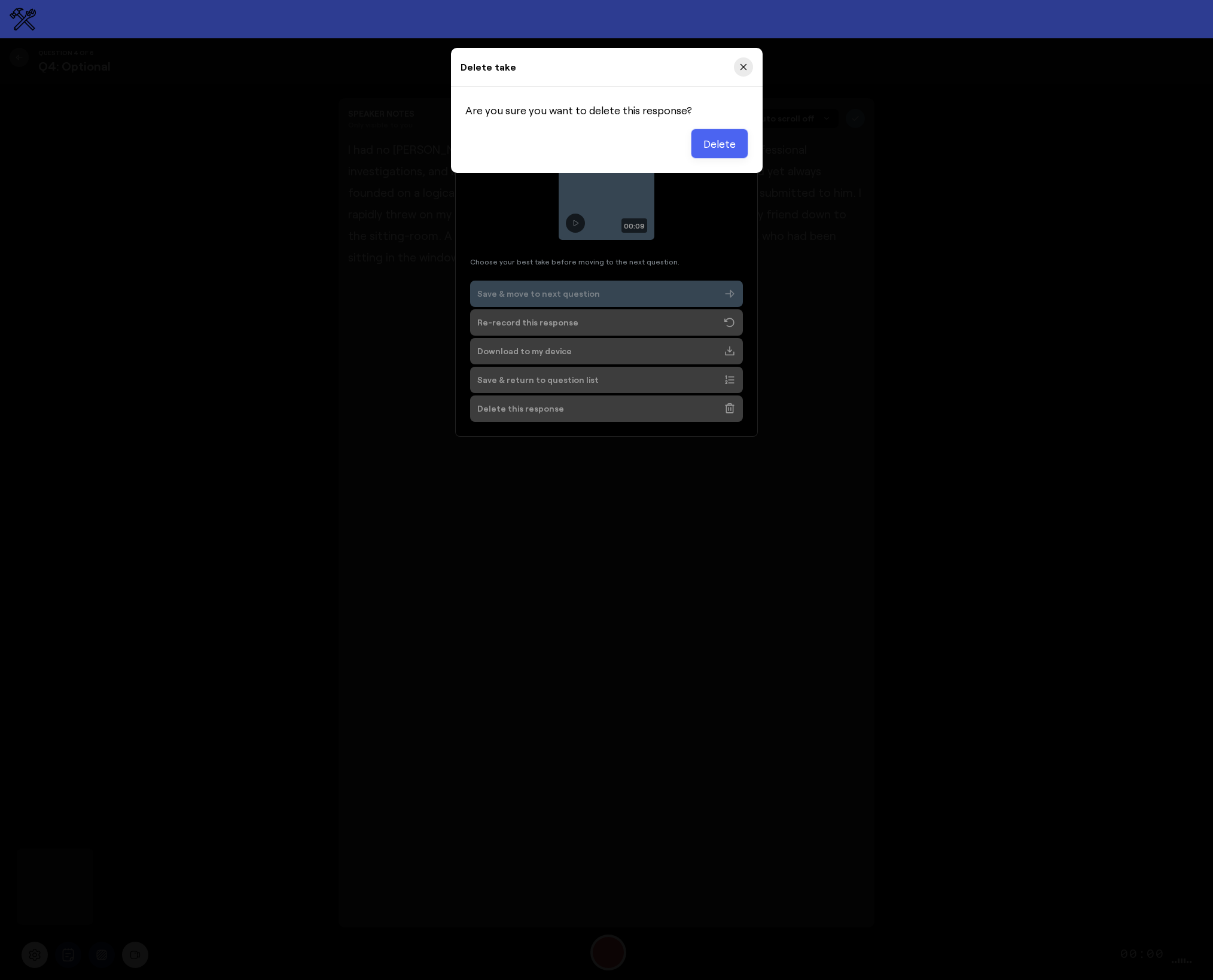
click at [718, 135] on button "Delete" at bounding box center [720, 143] width 58 height 30
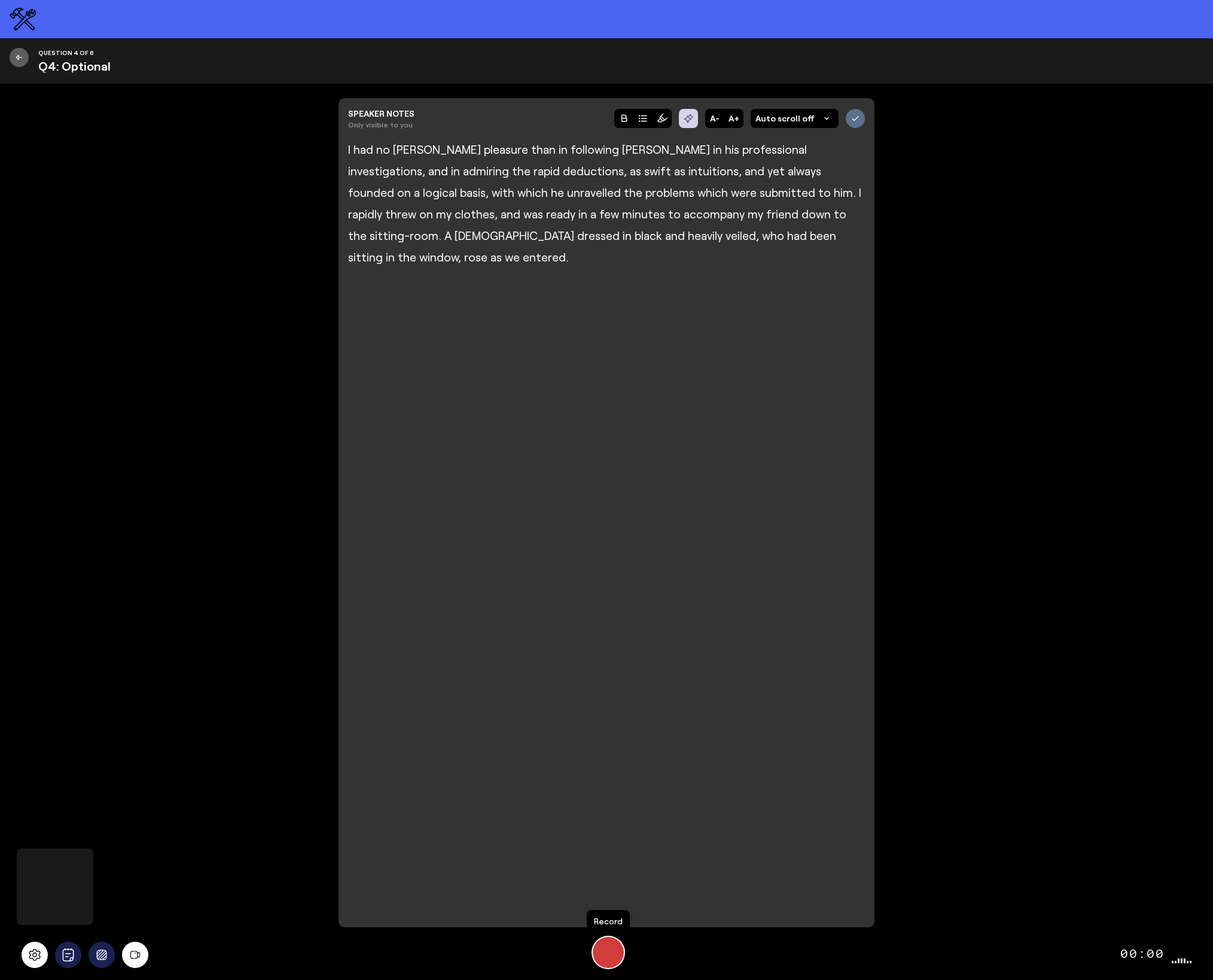
click at [613, 953] on div "Start Recording" at bounding box center [608, 952] width 31 height 31
click at [613, 953] on div "Stop Recording" at bounding box center [607, 952] width 16 height 16
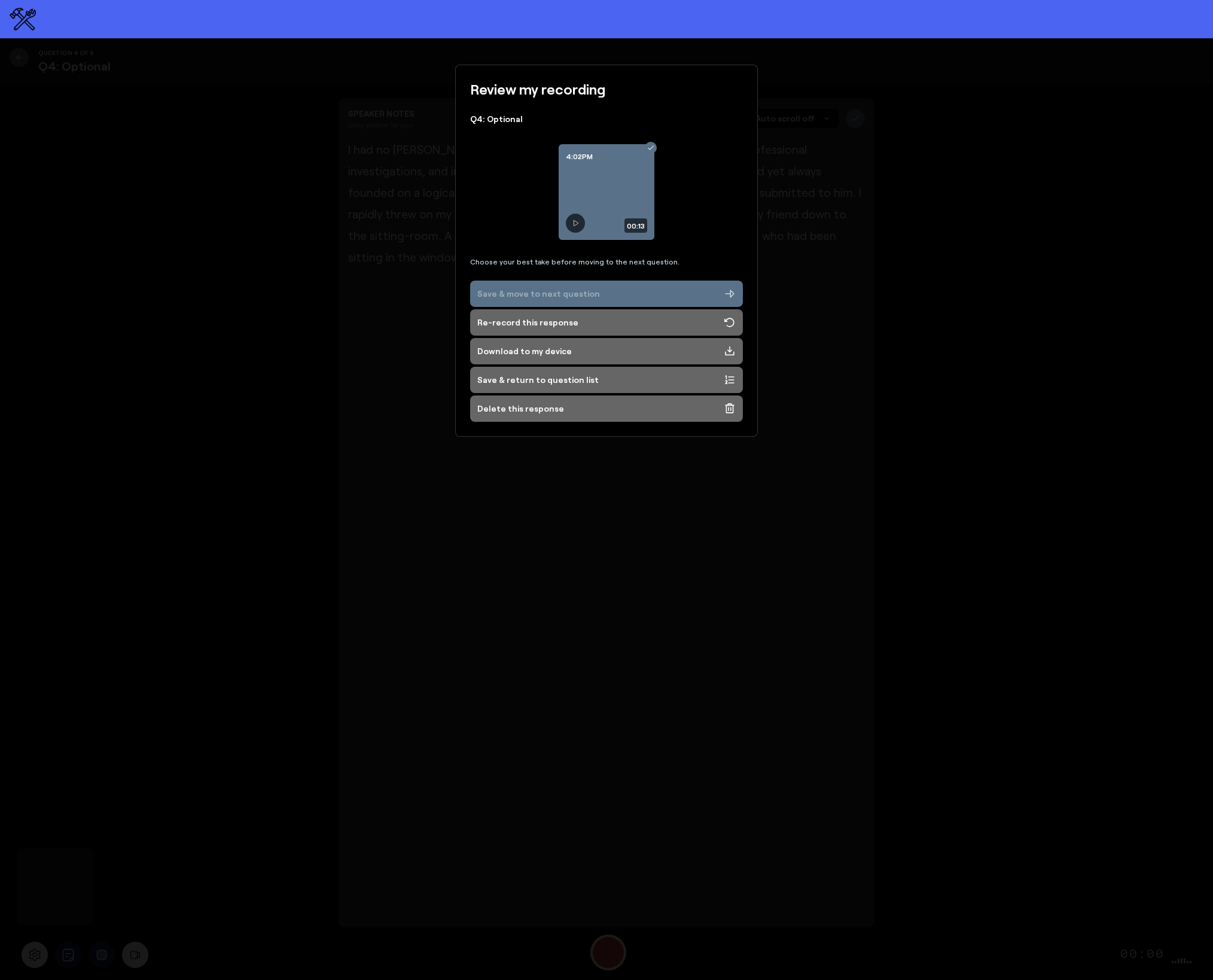
click at [566, 292] on div "Save & move to next question" at bounding box center [538, 293] width 123 height 12
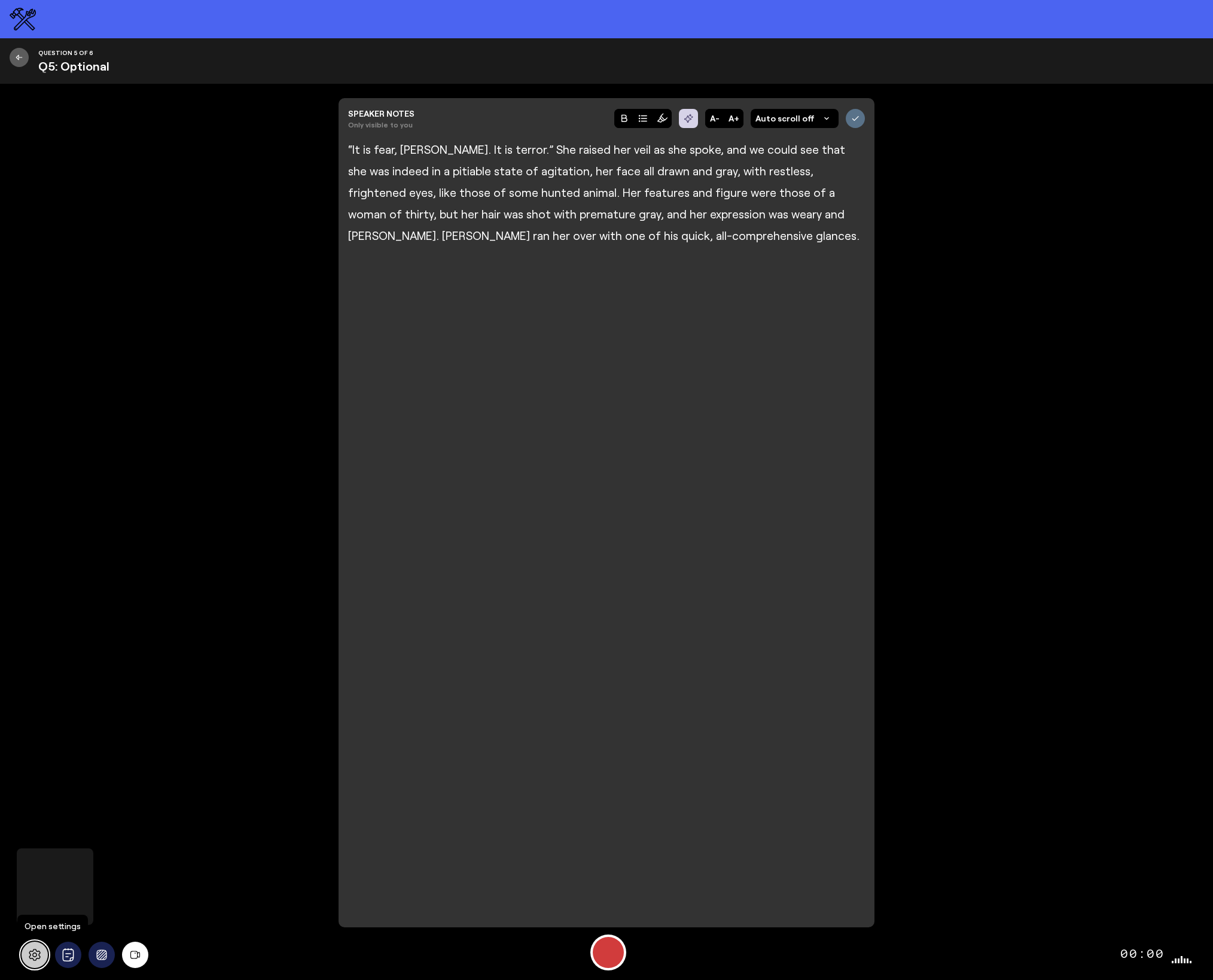
click at [42, 958] on button at bounding box center [35, 954] width 27 height 27
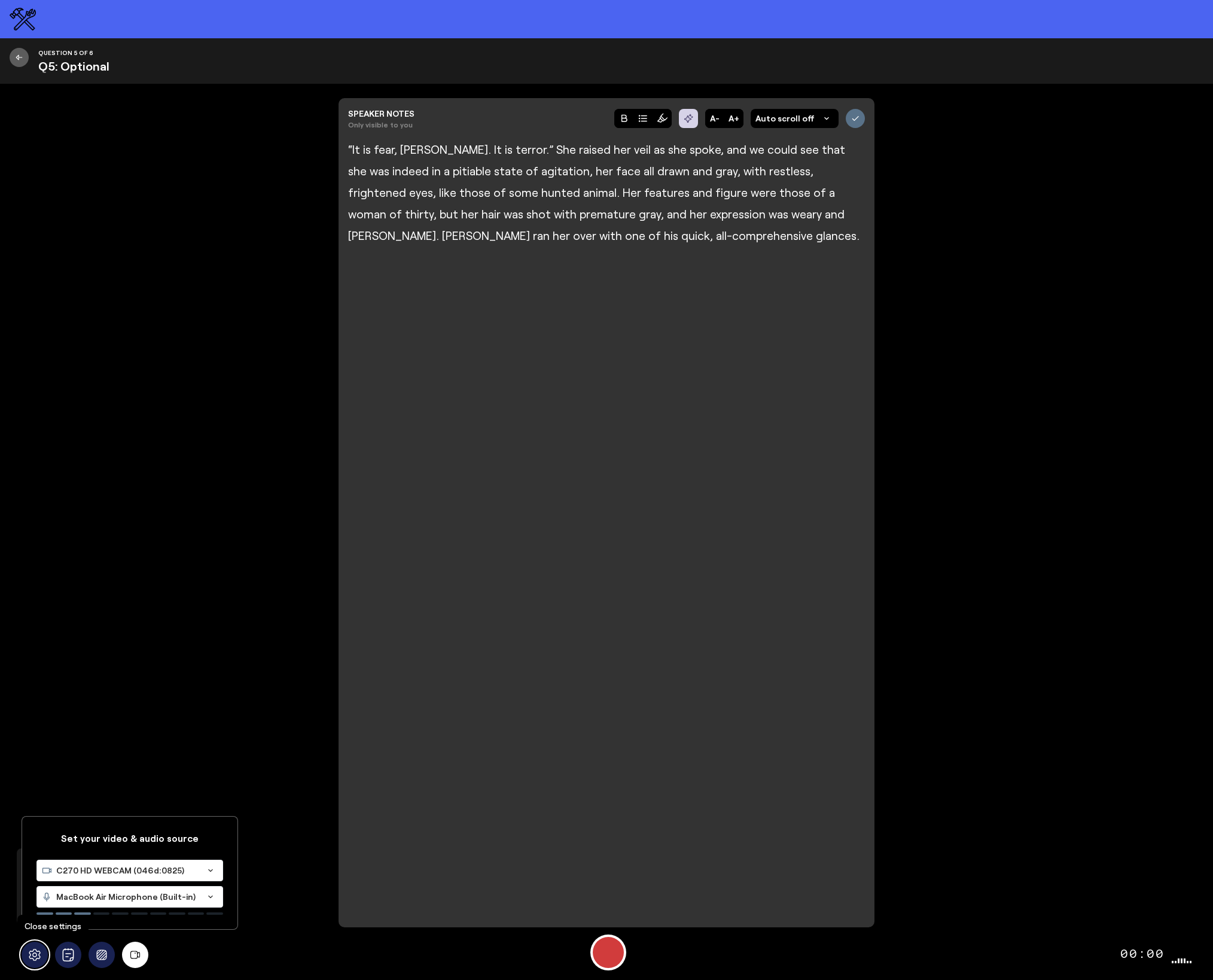
click at [42, 958] on button at bounding box center [35, 954] width 27 height 27
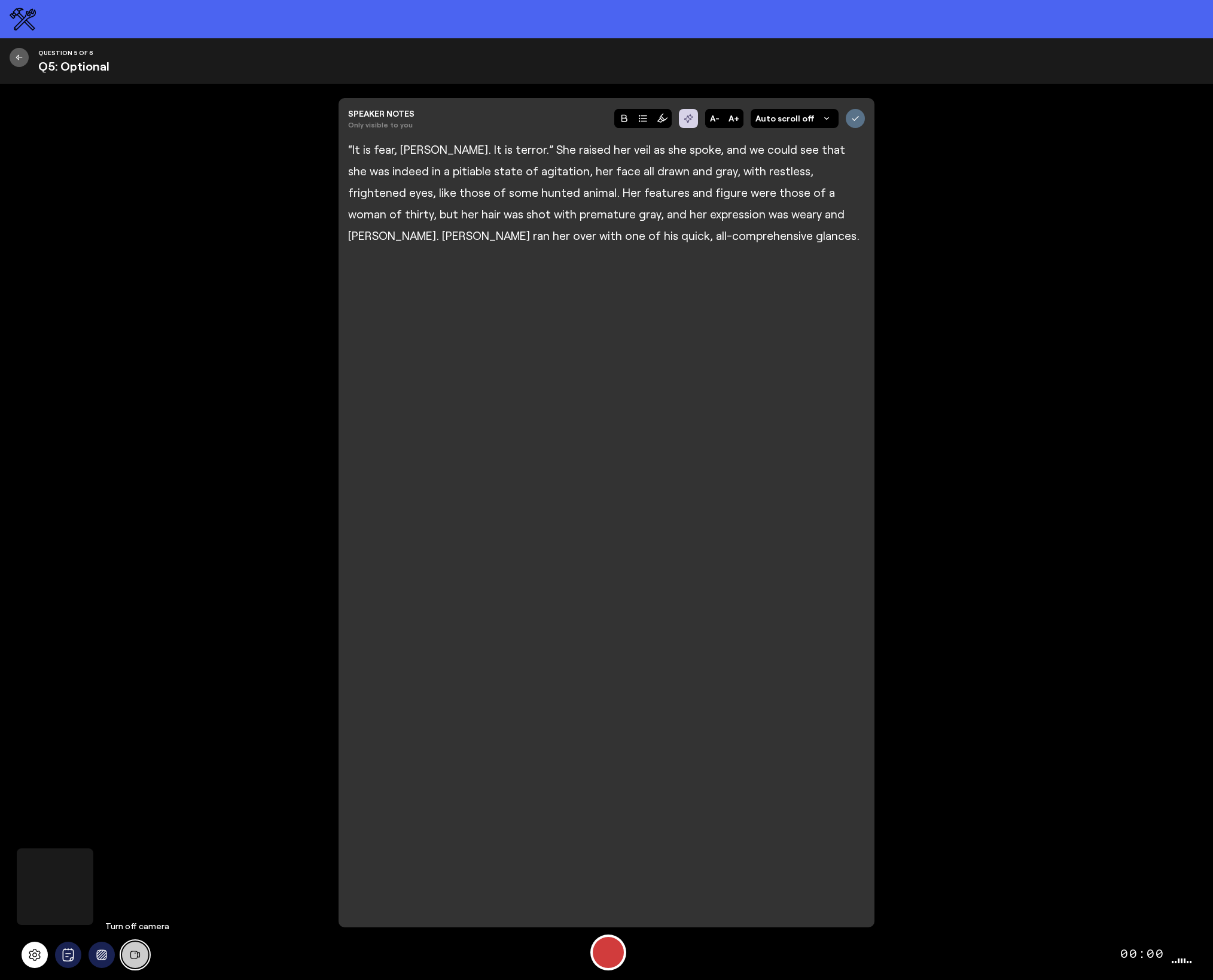
click at [140, 958] on icon at bounding box center [135, 954] width 16 height 10
click at [611, 952] on div "Start Recording" at bounding box center [608, 952] width 31 height 31
click at [613, 954] on div "Stop Recording" at bounding box center [607, 952] width 16 height 16
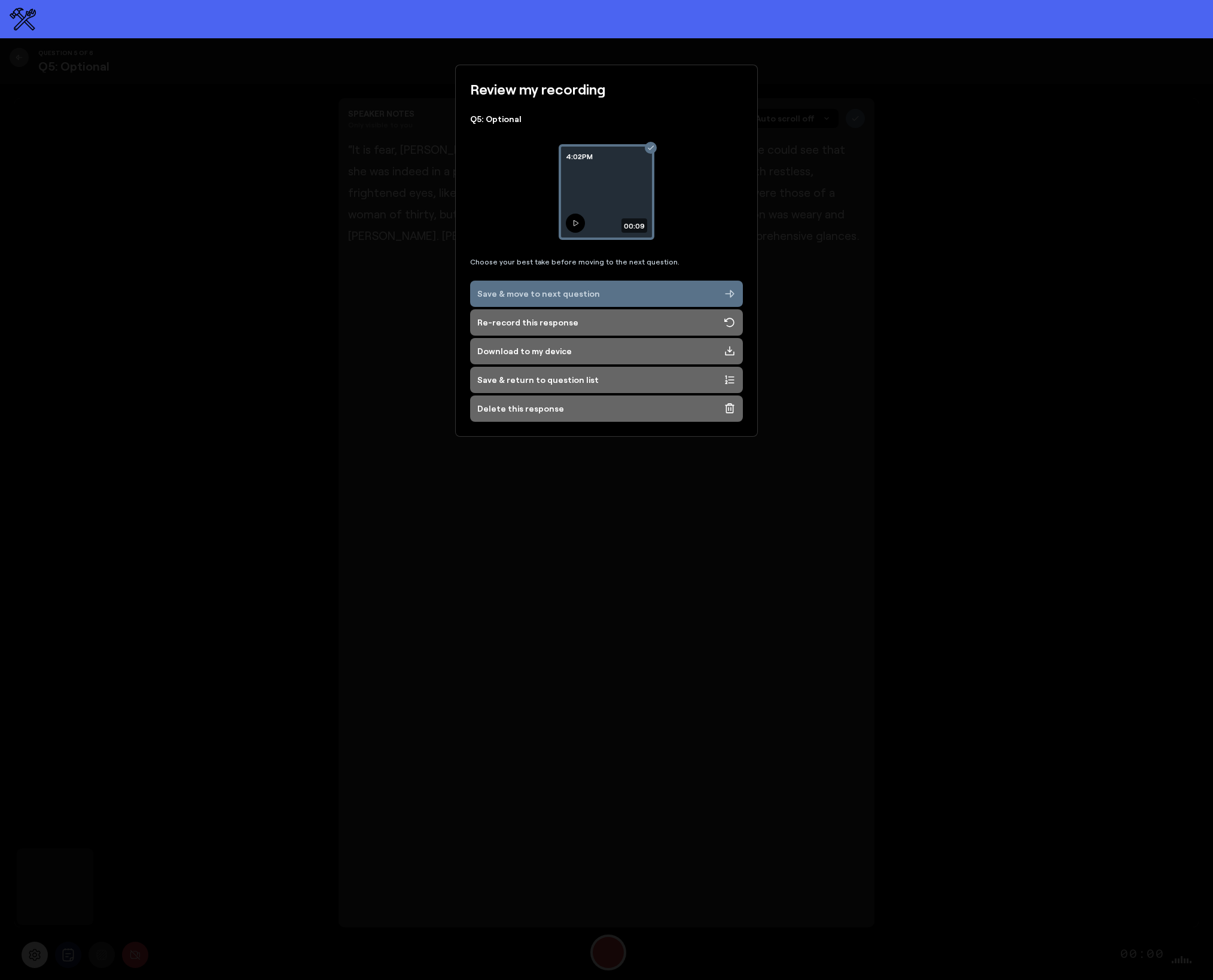
click at [575, 221] on icon at bounding box center [576, 223] width 5 height 5
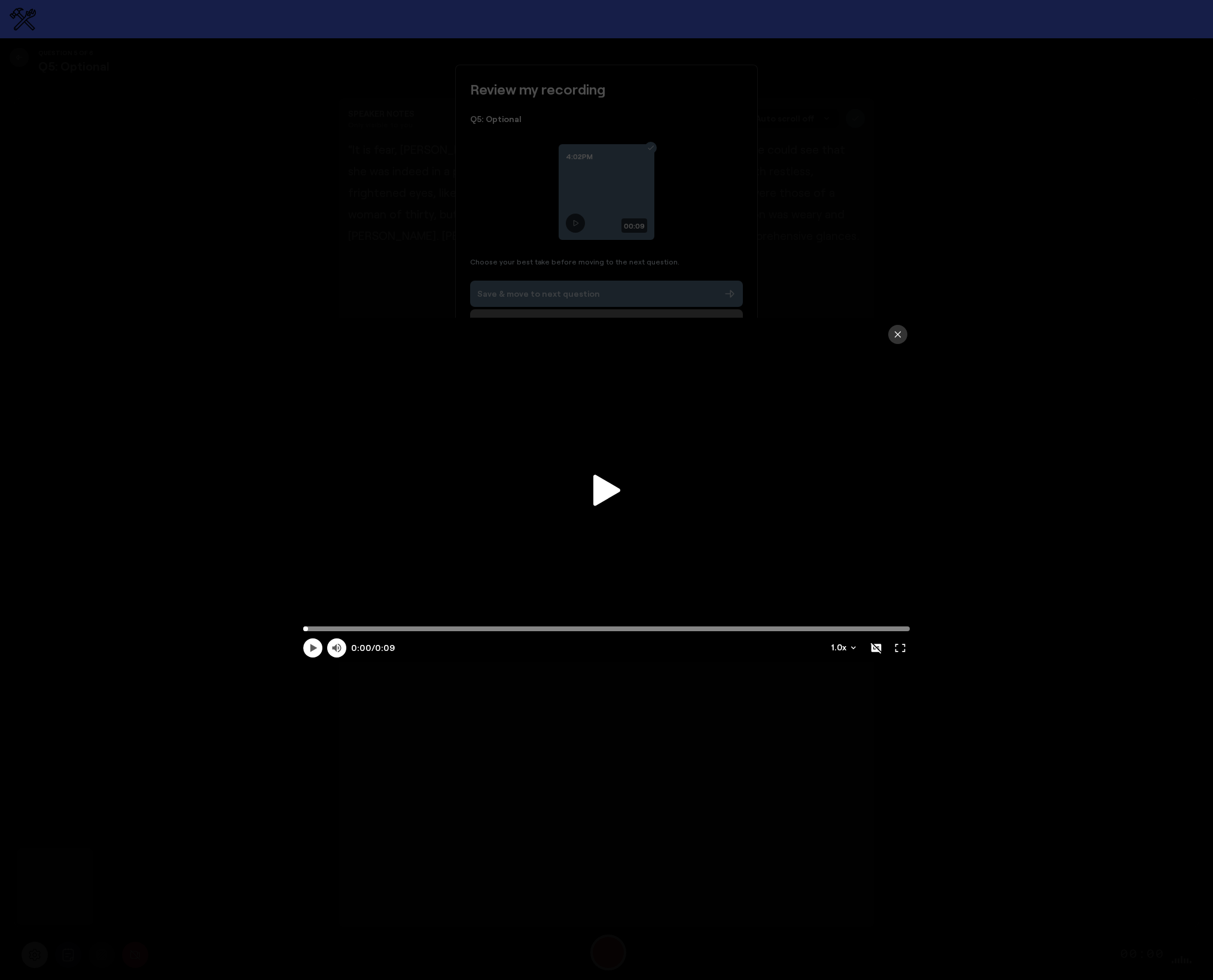
click at [612, 490] on icon at bounding box center [606, 490] width 27 height 31
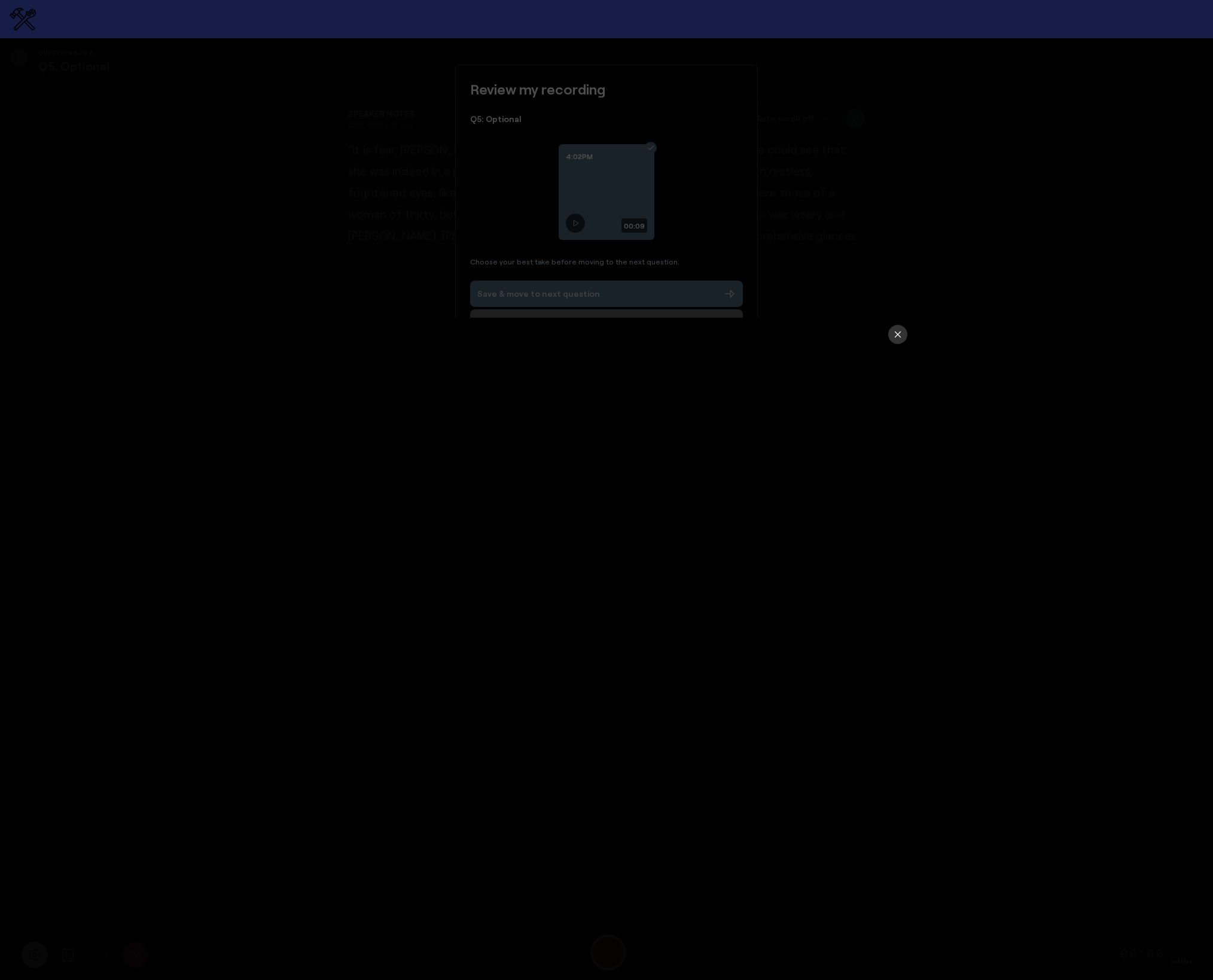
type input "9.91"
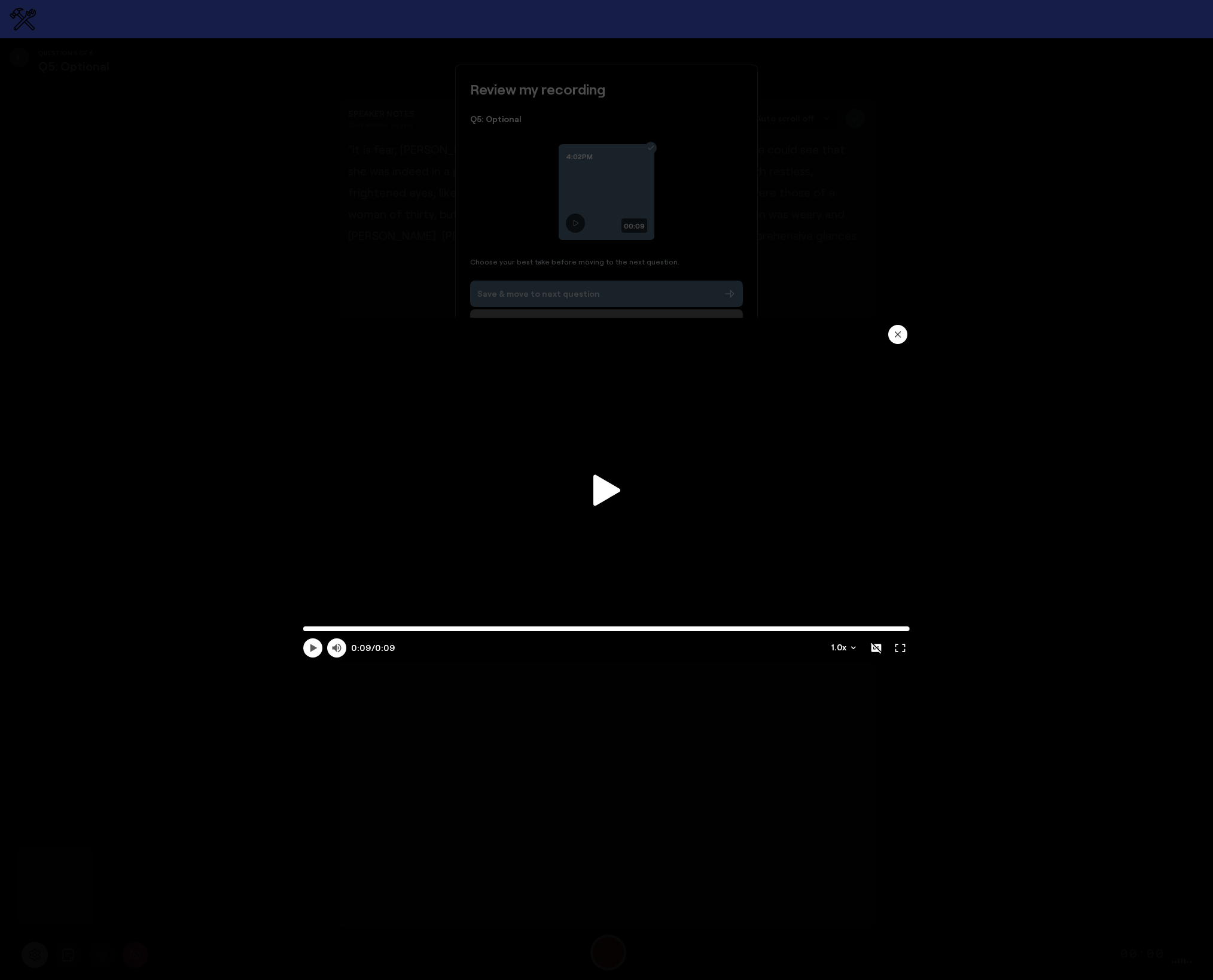
drag, startPoint x: 897, startPoint y: 335, endPoint x: 886, endPoint y: 331, distance: 11.7
click at [897, 335] on icon "button" at bounding box center [898, 335] width 5 height 5
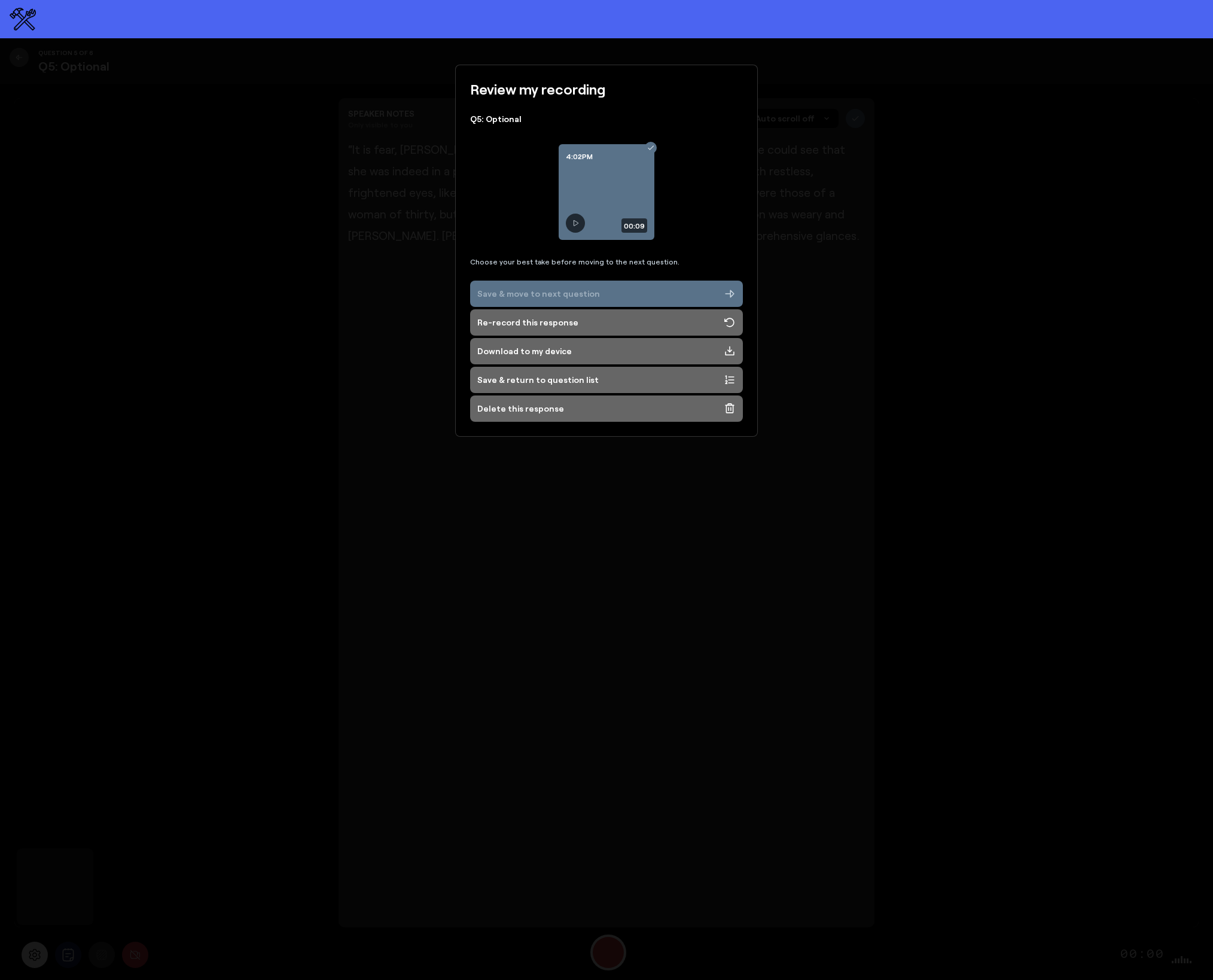
click at [530, 295] on div "Save & move to next question" at bounding box center [538, 293] width 123 height 12
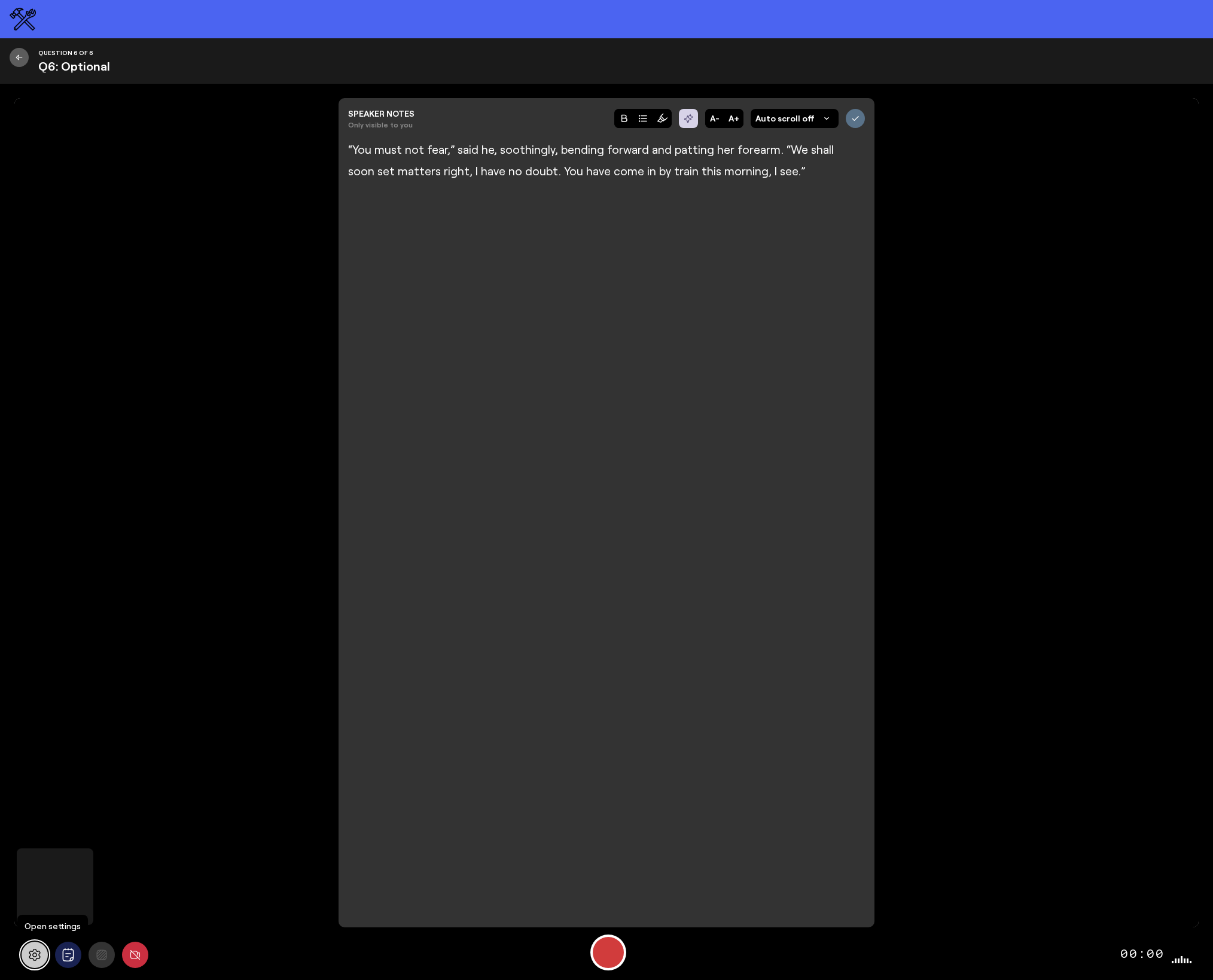
click at [41, 958] on button at bounding box center [35, 954] width 27 height 27
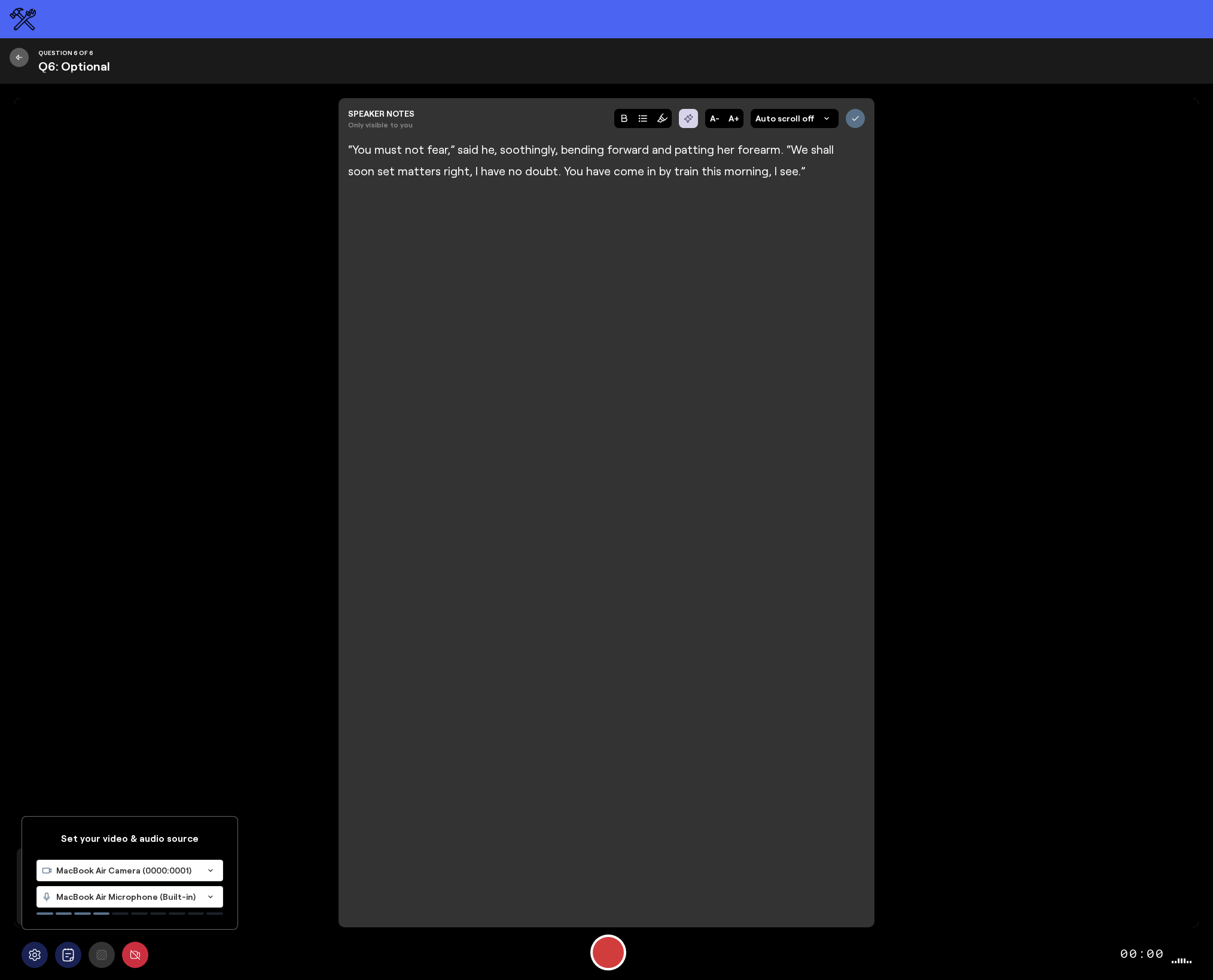
click at [95, 901] on span "MacBook Air Microphone (Built-in)" at bounding box center [127, 896] width 142 height 12
click at [91, 952] on span "Default - Wireless ME RX (19f7:0046)" at bounding box center [117, 954] width 153 height 10
click at [367, 951] on div "Set your video & audio source MacBook Air Camera (0000:0001) Loading... Default…" at bounding box center [606, 954] width 1185 height 50
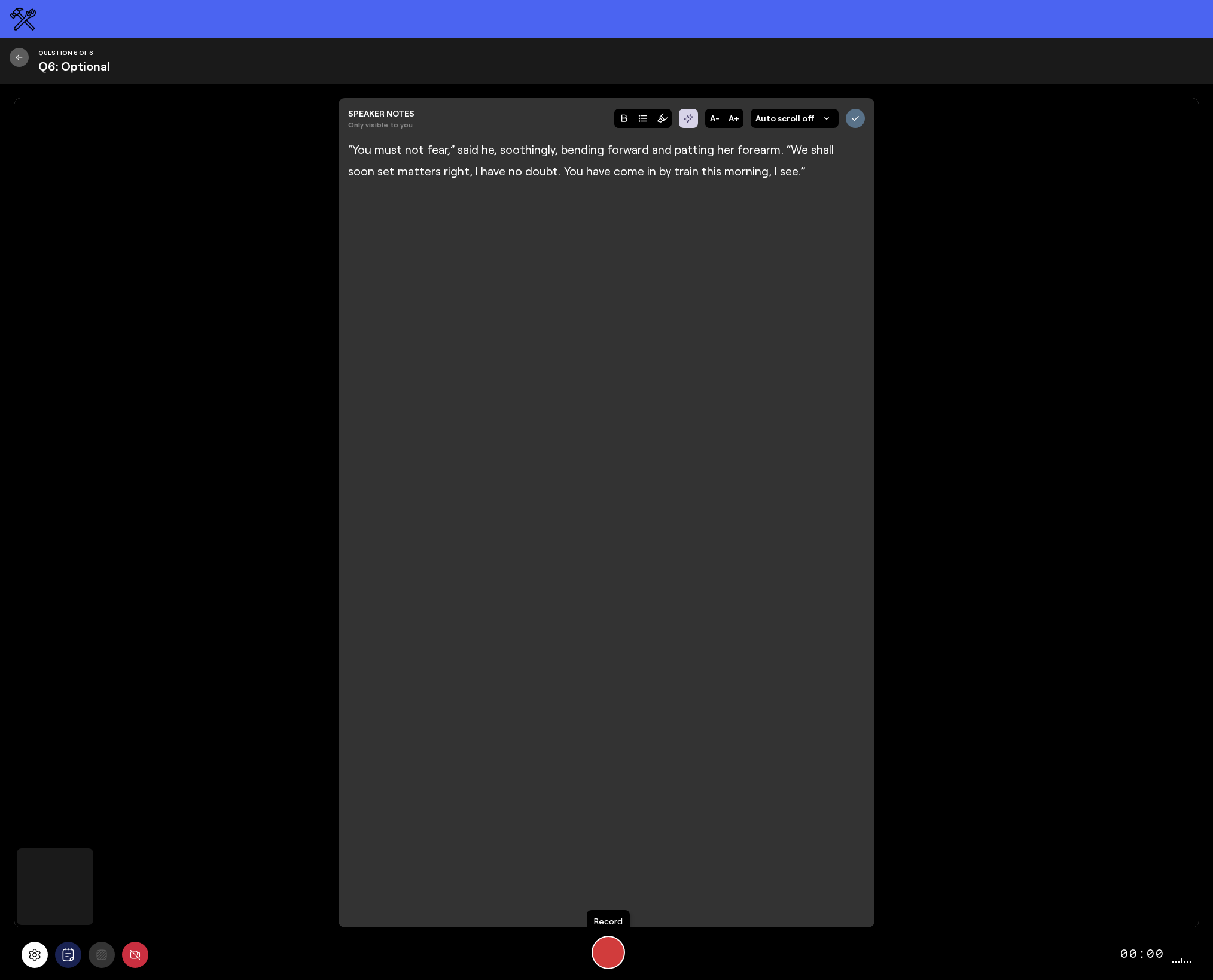
click at [613, 956] on div "Start Recording" at bounding box center [608, 952] width 31 height 31
click at [613, 956] on div "Stop Recording" at bounding box center [607, 952] width 16 height 16
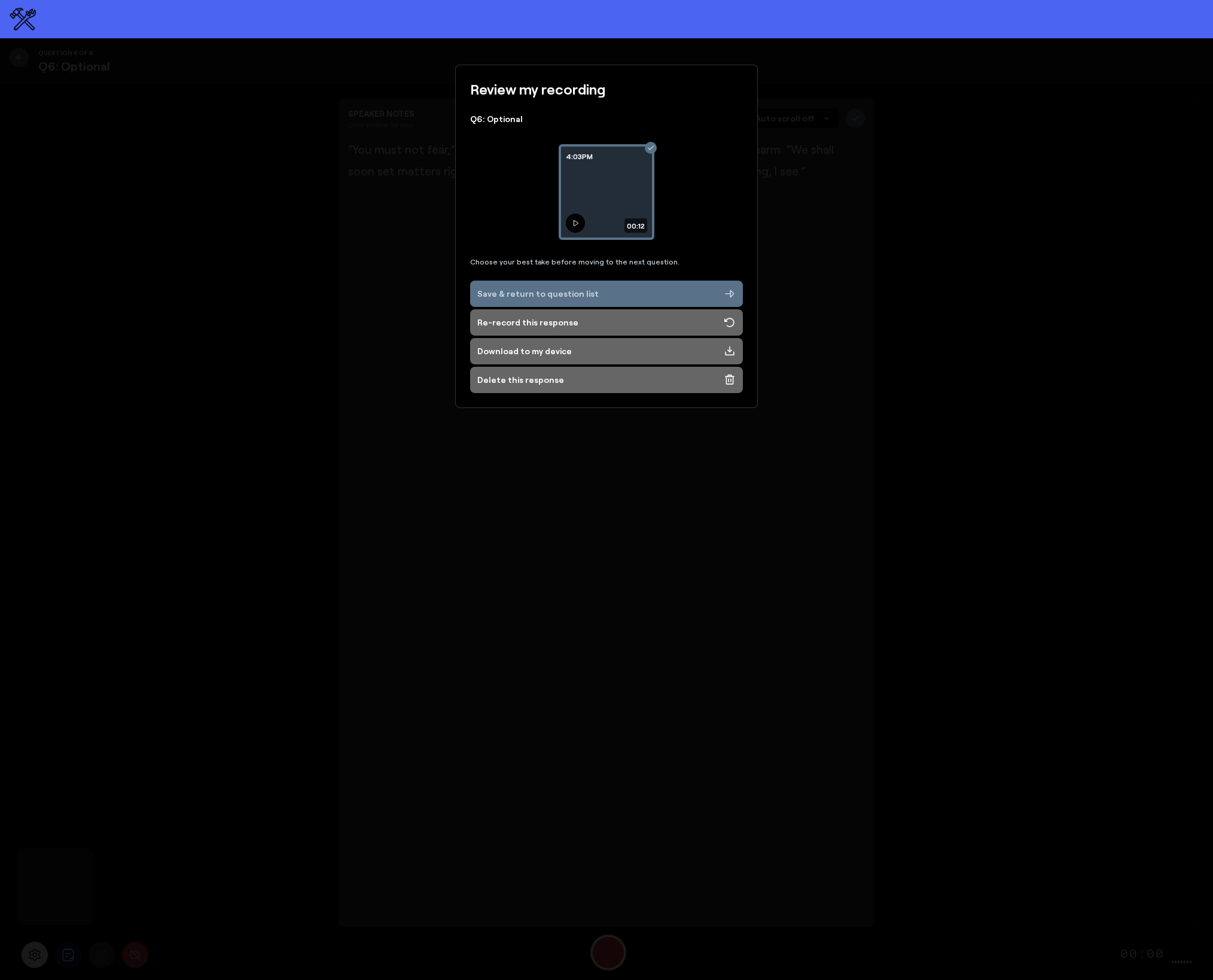
click at [577, 222] on icon at bounding box center [575, 223] width 7 height 7
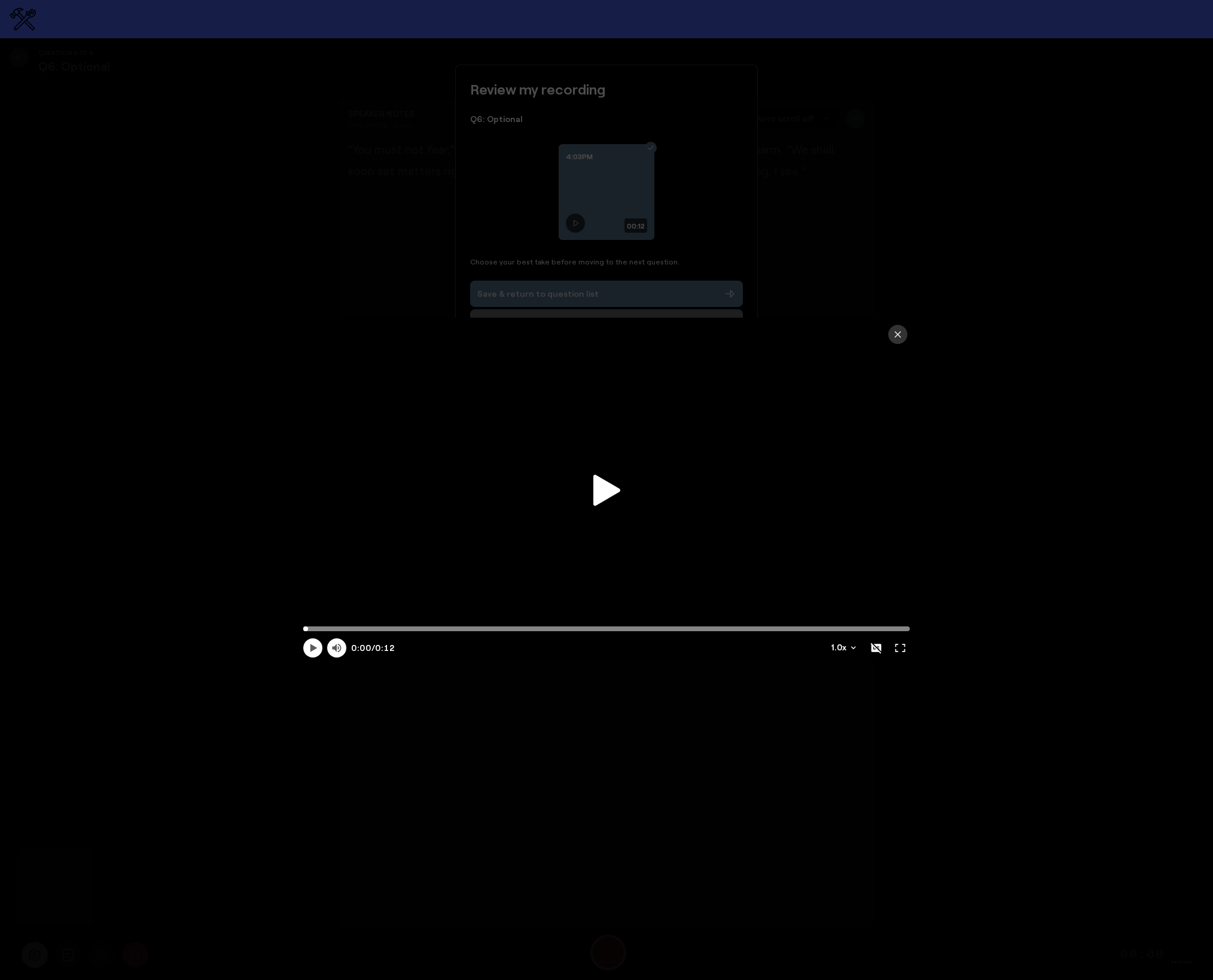
click at [612, 481] on icon at bounding box center [606, 490] width 27 height 32
type input "12.2"
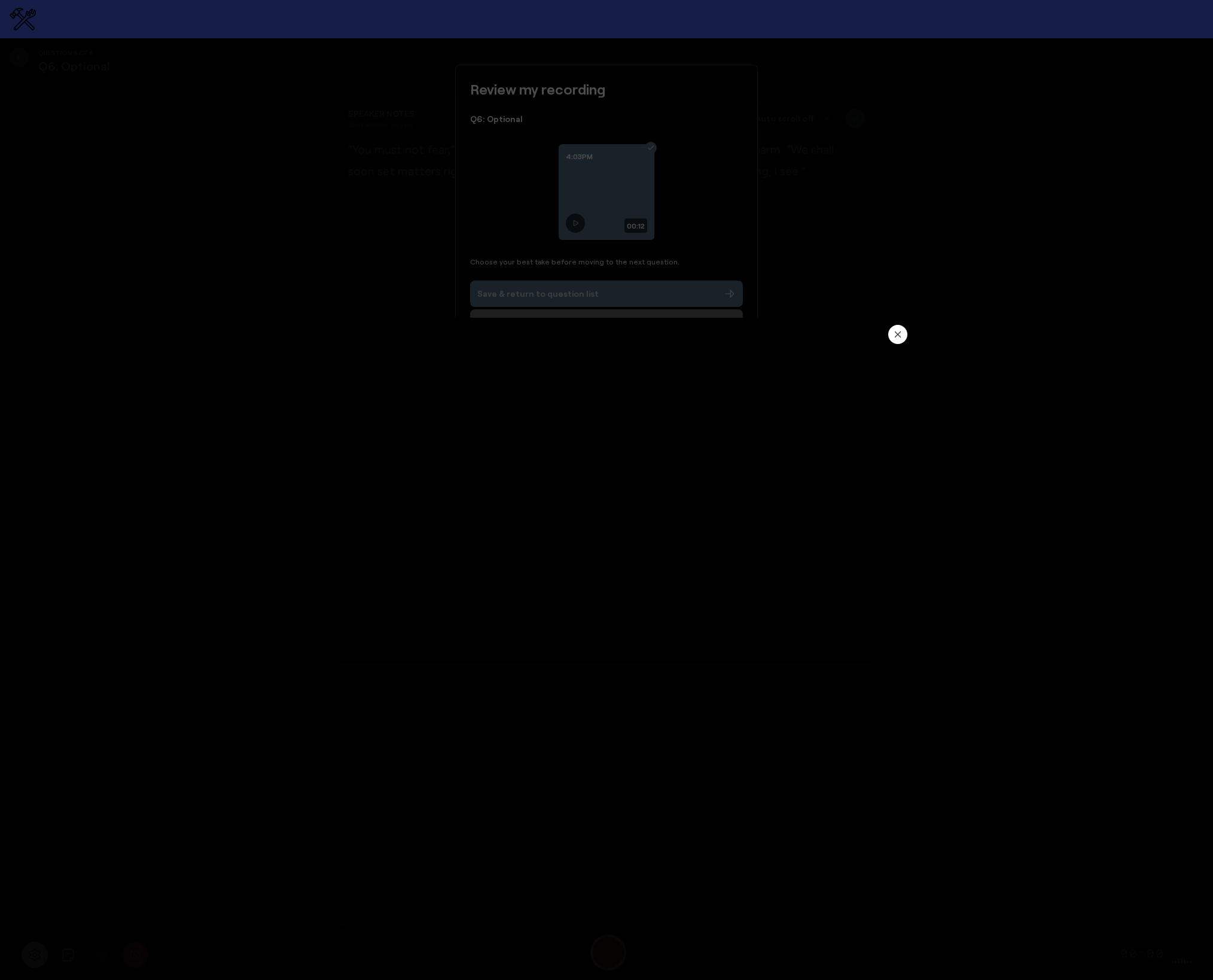
click at [899, 331] on icon "button" at bounding box center [897, 334] width 9 height 9
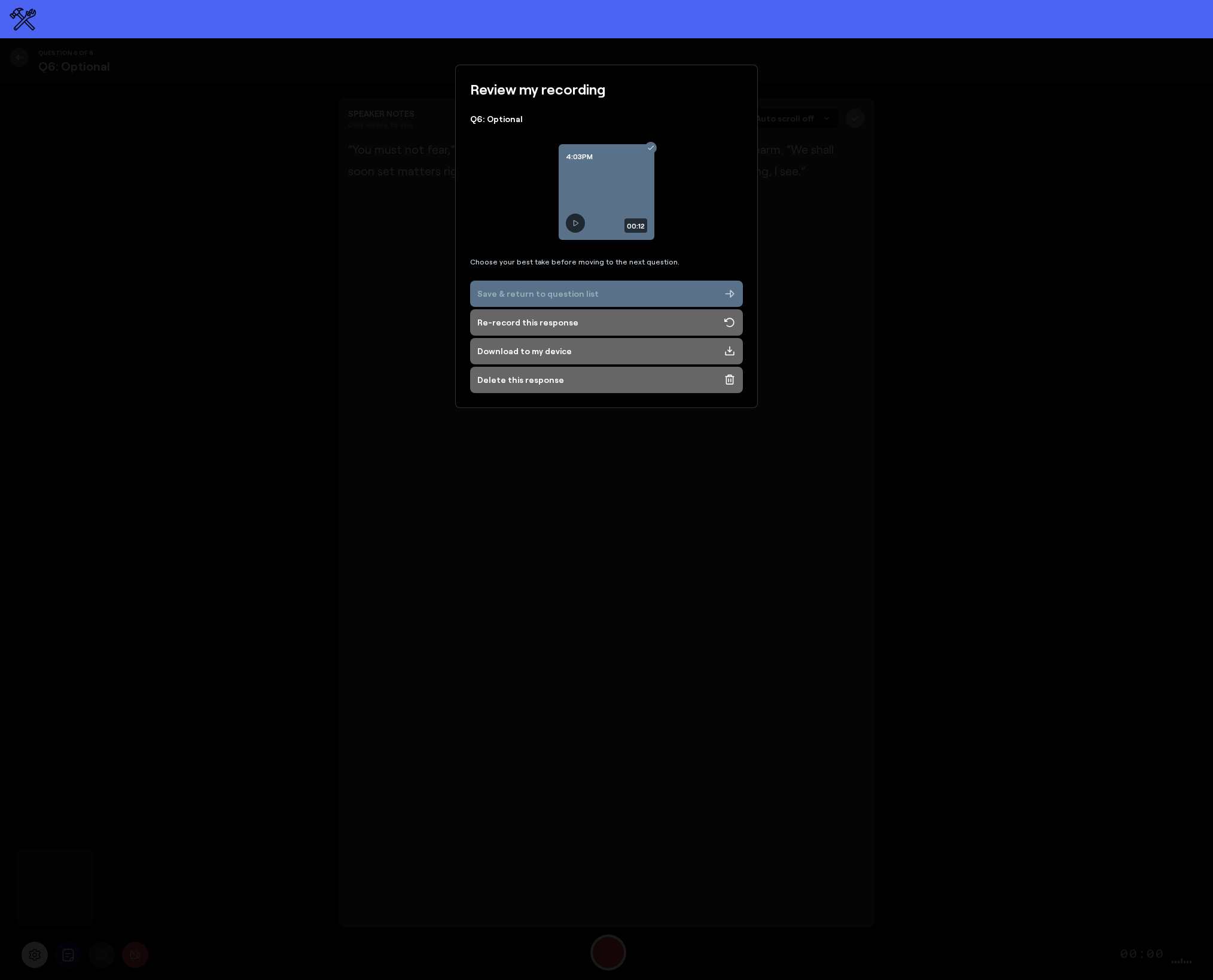
click at [553, 303] on button "Save & return to question list" at bounding box center [606, 293] width 273 height 27
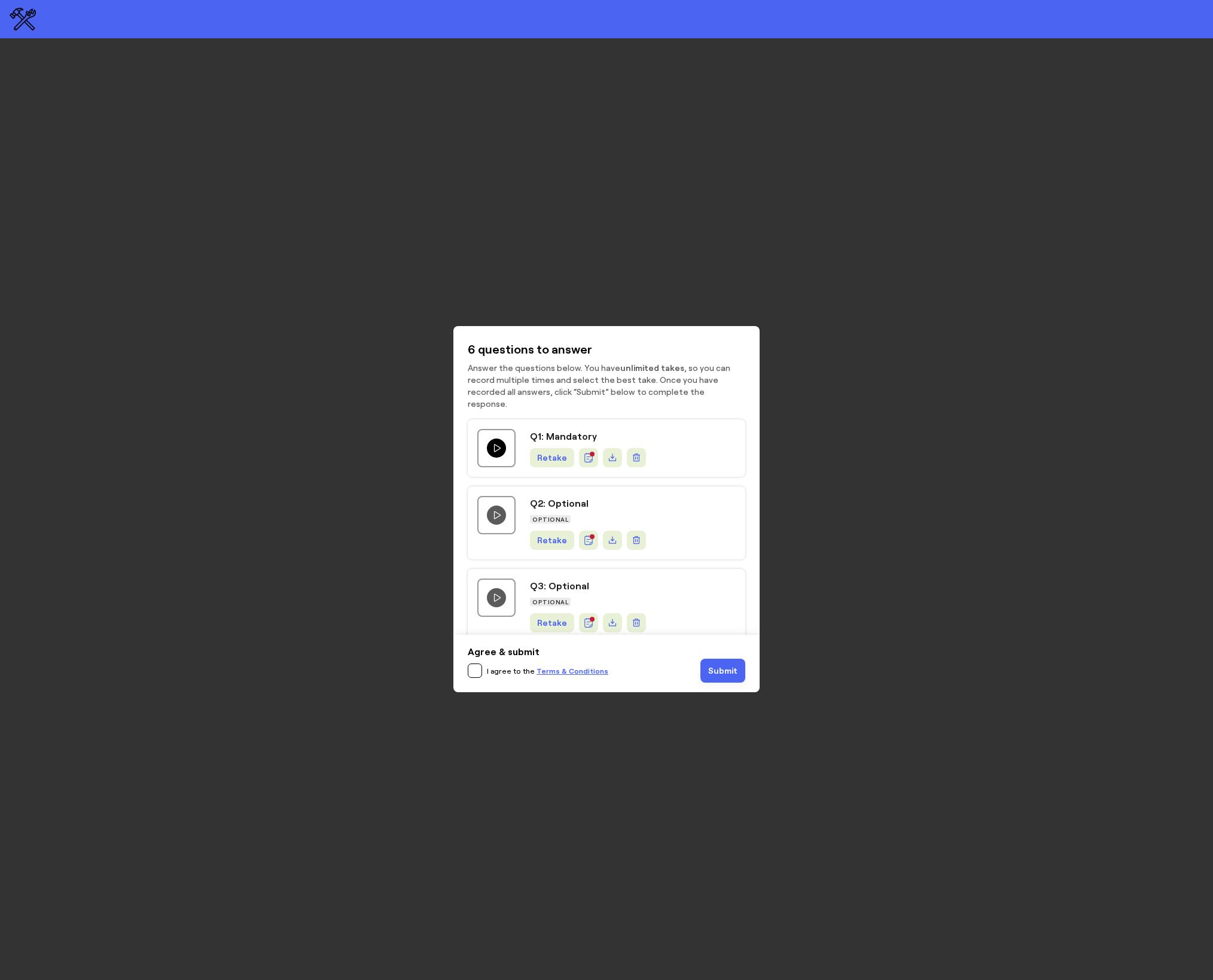
click at [498, 443] on icon "Play question video" at bounding box center [496, 448] width 9 height 9
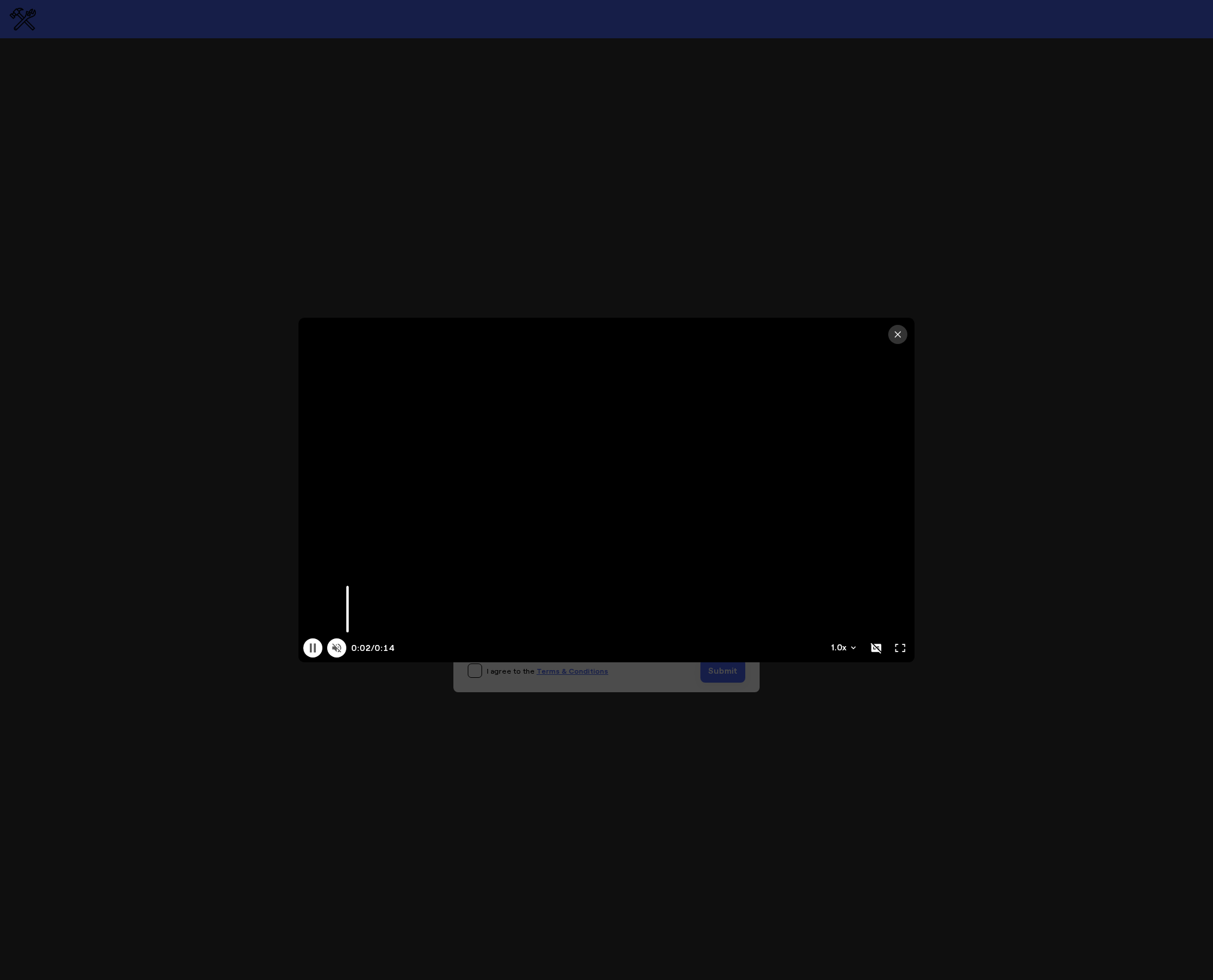
click at [339, 645] on icon at bounding box center [336, 648] width 9 height 9
click at [342, 649] on icon at bounding box center [336, 648] width 12 height 12
type input "14.02"
click at [959, 100] on div at bounding box center [606, 490] width 1213 height 980
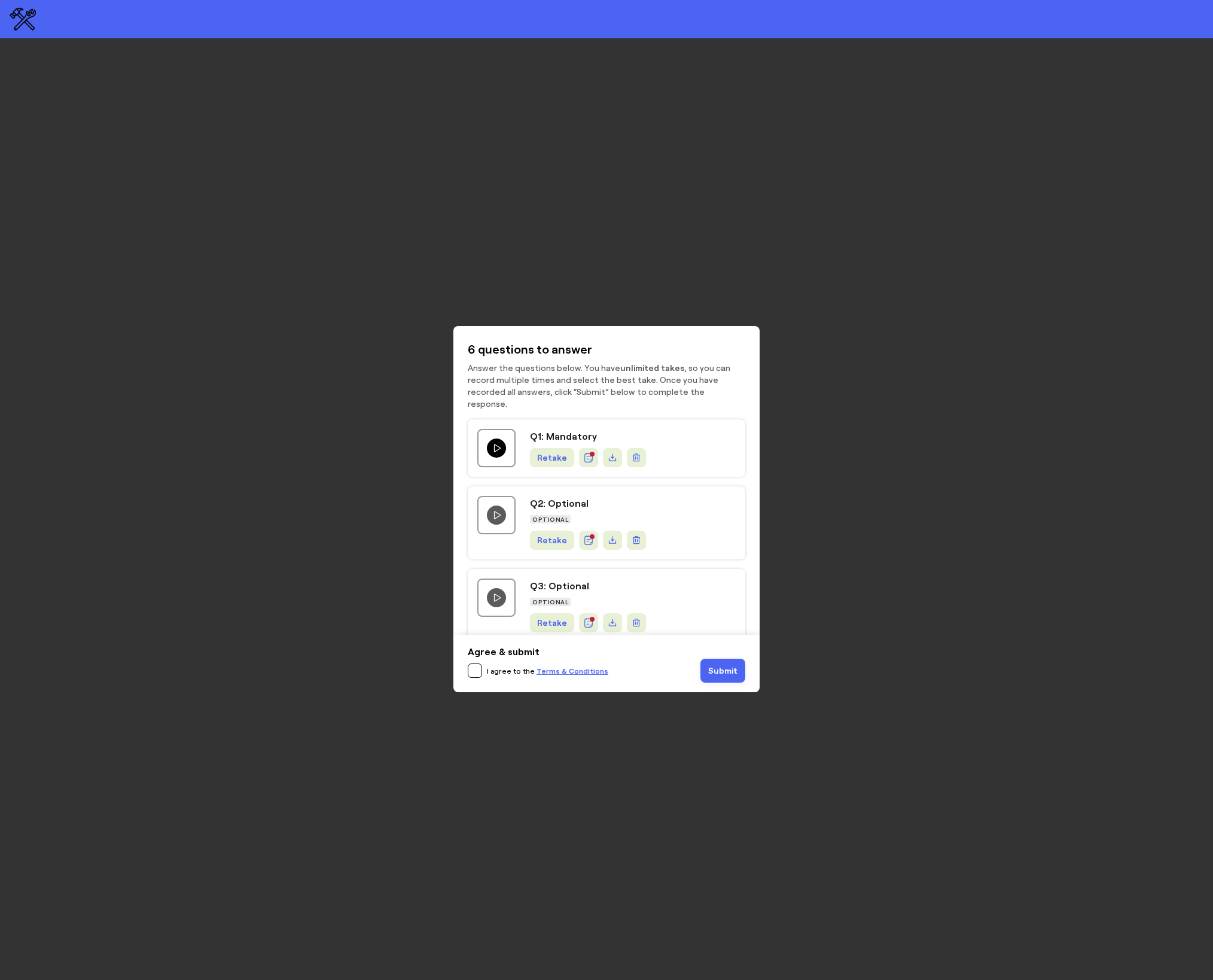
click at [498, 443] on icon "Play question video" at bounding box center [496, 448] width 9 height 9
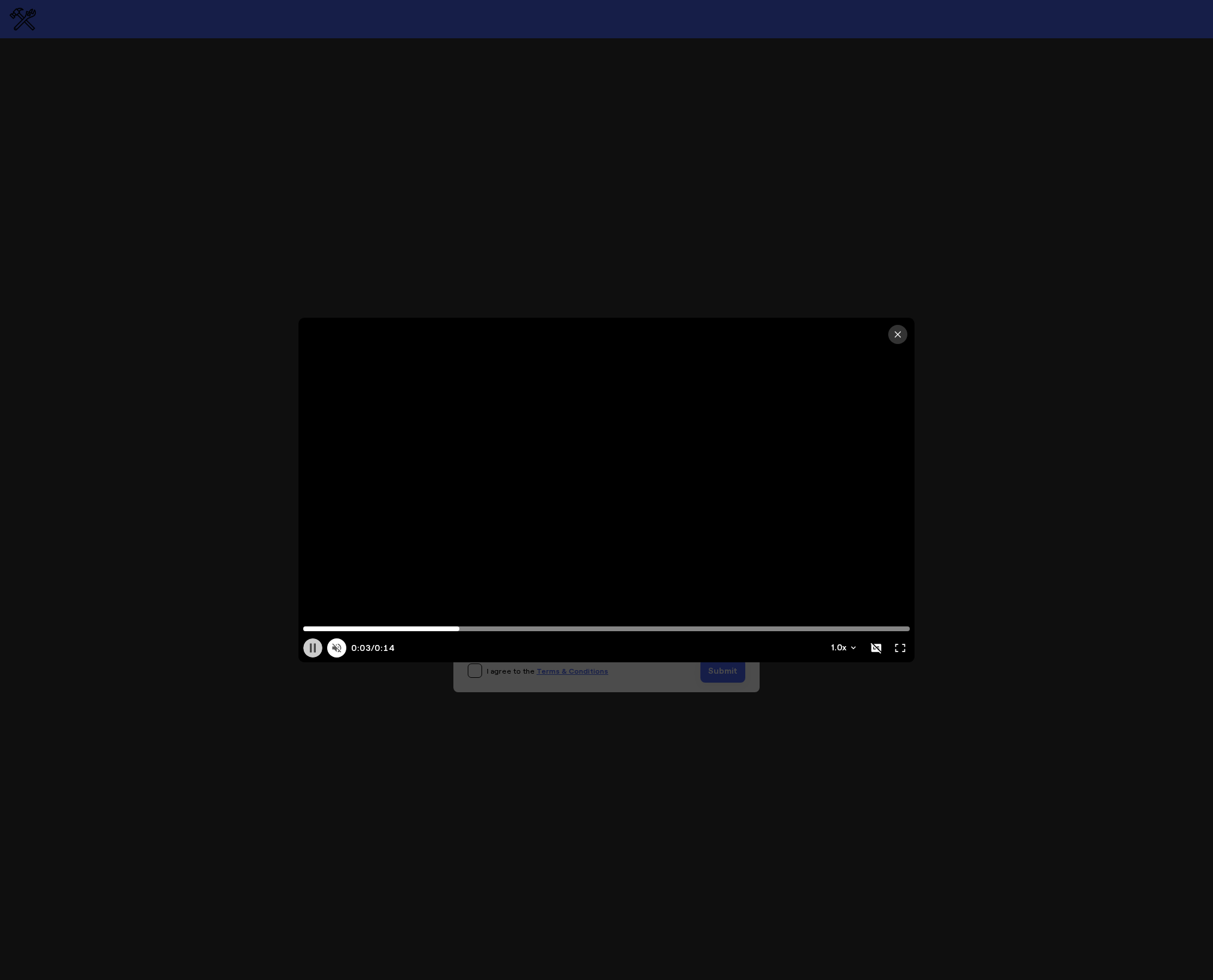
click at [311, 654] on button at bounding box center [312, 648] width 19 height 19
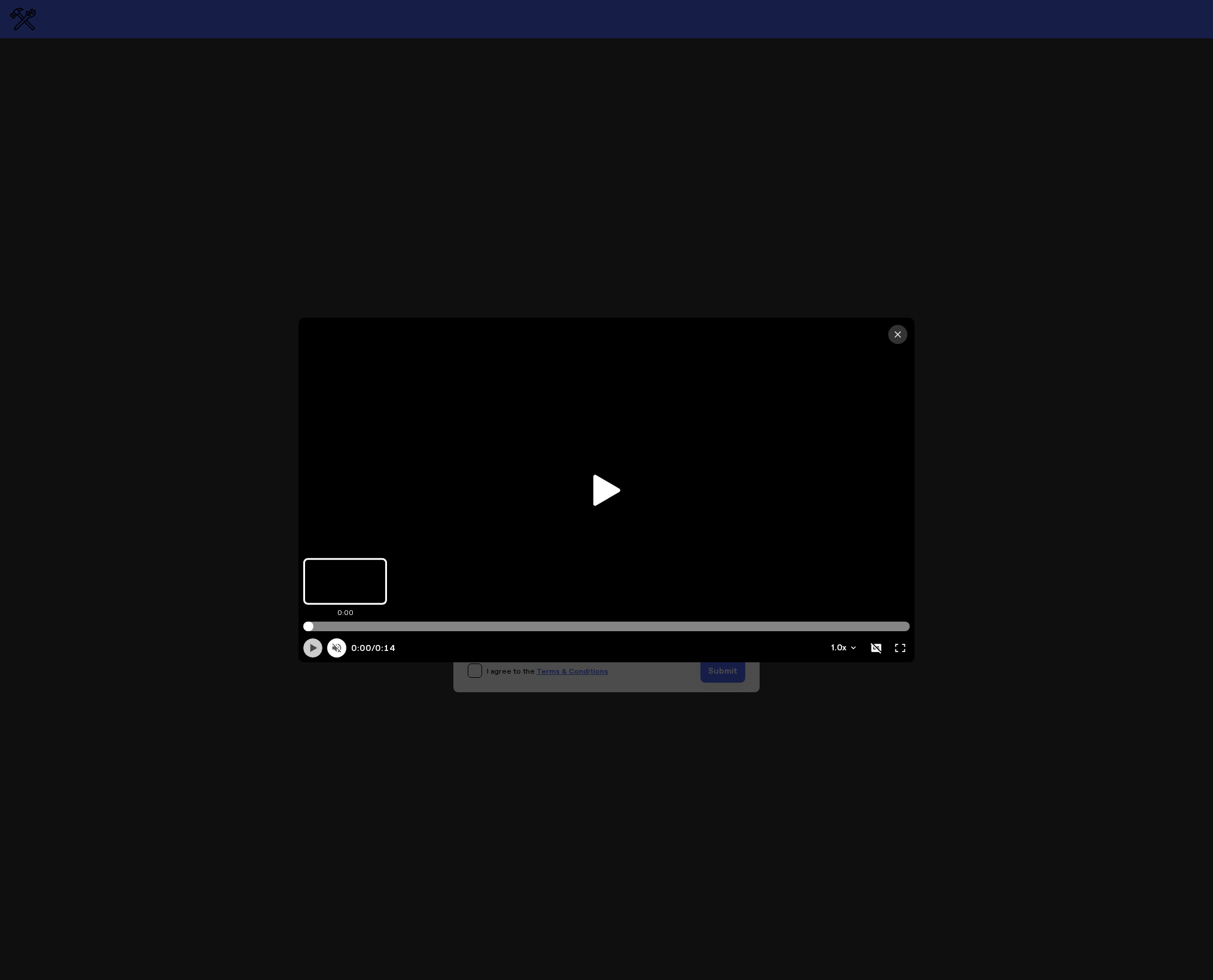
click at [309, 630] on input "Progress scrubber" at bounding box center [606, 625] width 606 height 9
drag, startPoint x: 309, startPoint y: 630, endPoint x: 295, endPoint y: 629, distance: 14.0
click at [303, 629] on input "Progress scrubber" at bounding box center [606, 625] width 606 height 9
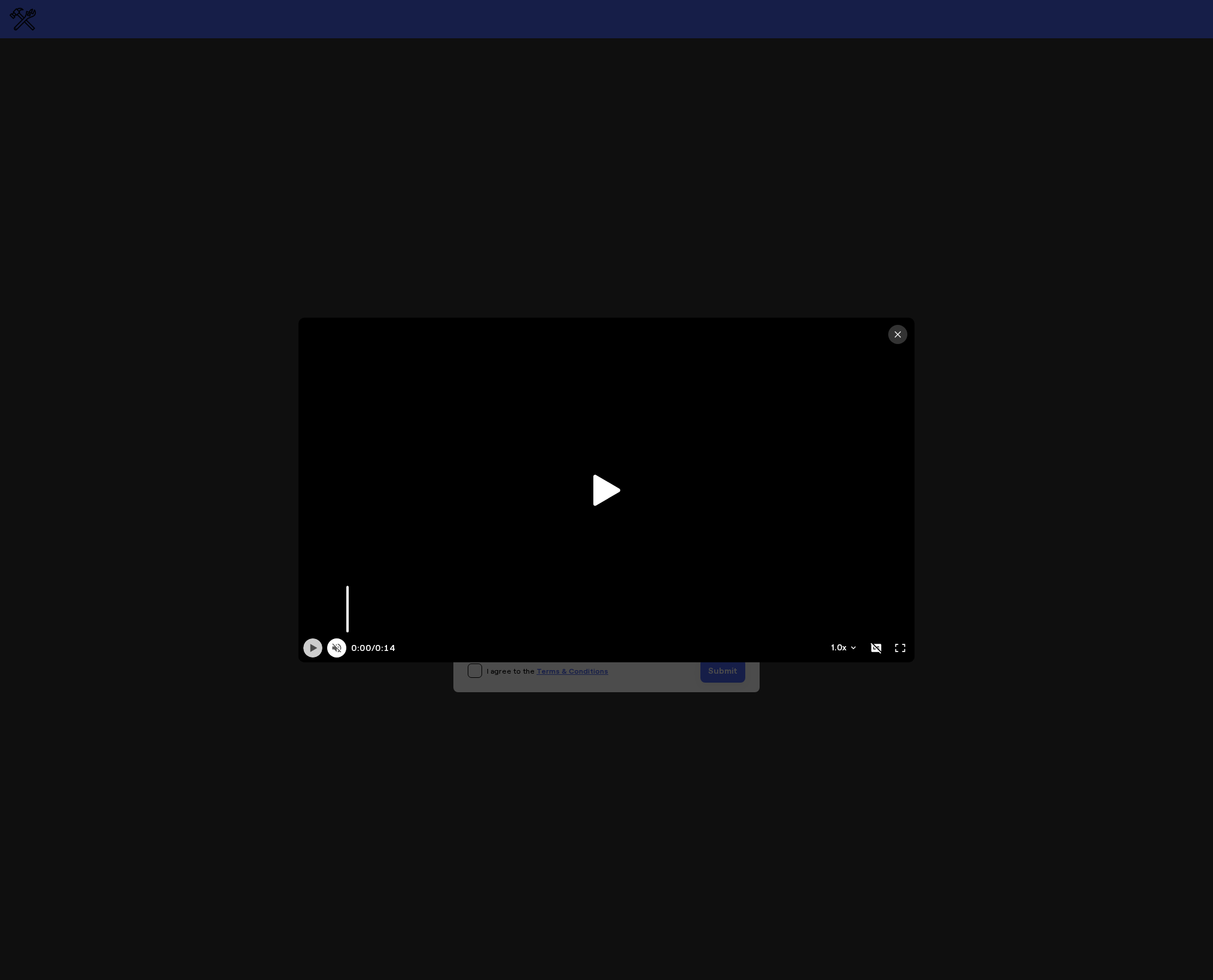
click at [337, 646] on icon at bounding box center [336, 648] width 9 height 9
click at [318, 648] on icon at bounding box center [313, 648] width 12 height 12
type input "14.02"
click at [908, 335] on div at bounding box center [606, 489] width 616 height 344
type input "0.43"
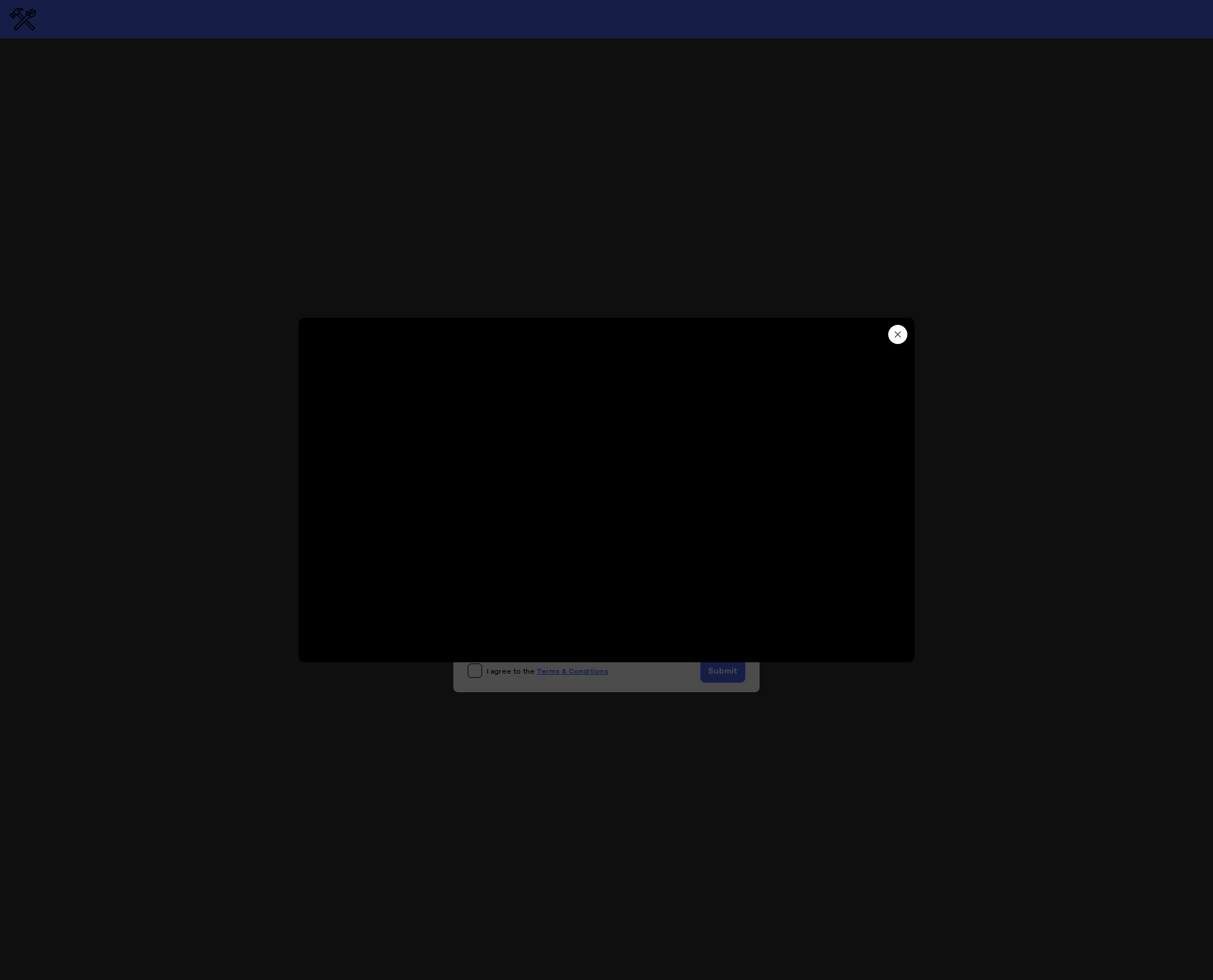
click at [903, 335] on button "button" at bounding box center [897, 334] width 19 height 19
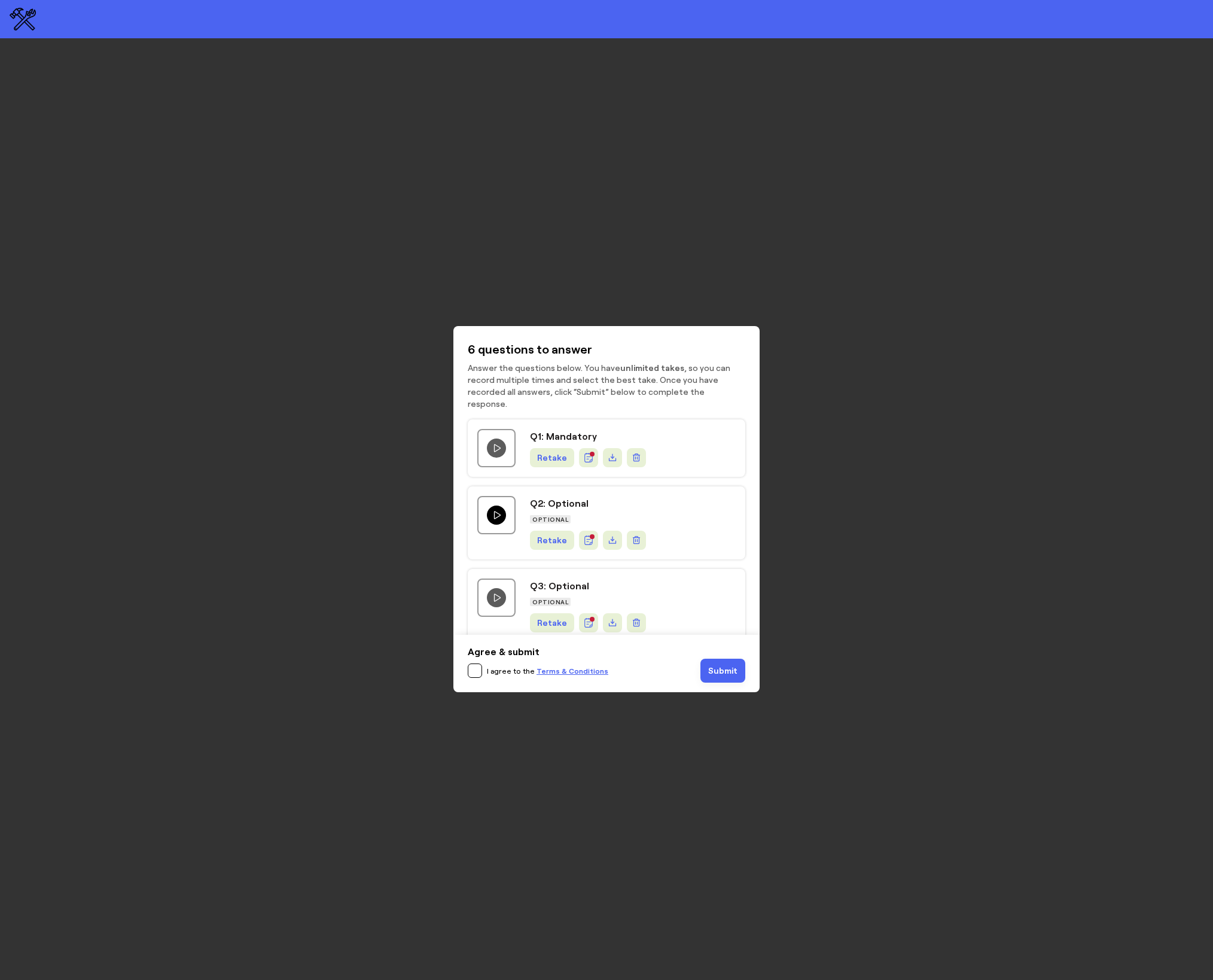
click at [497, 510] on icon "Play question video" at bounding box center [496, 514] width 9 height 9
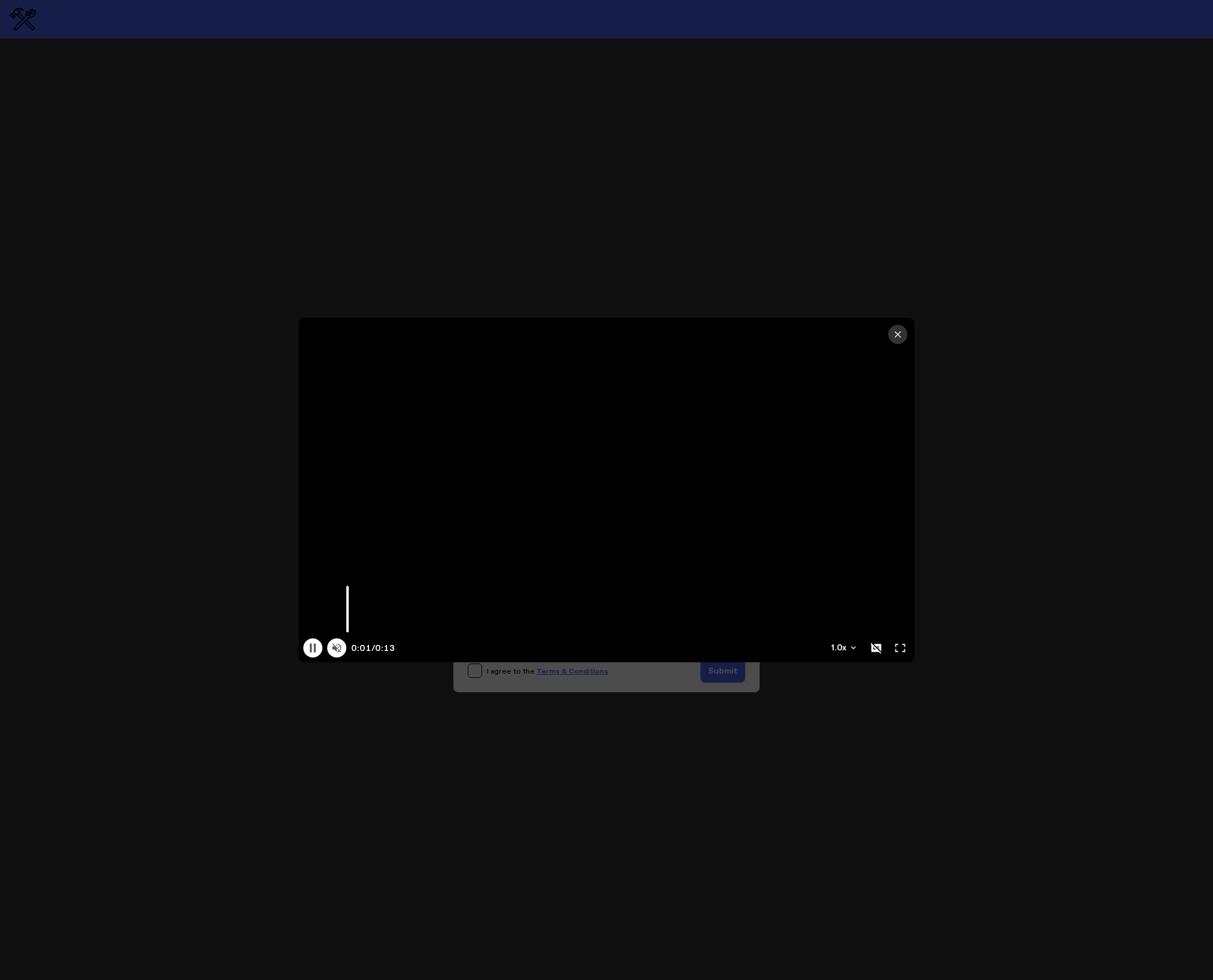
click at [343, 647] on icon at bounding box center [336, 648] width 12 height 12
type input "13.29"
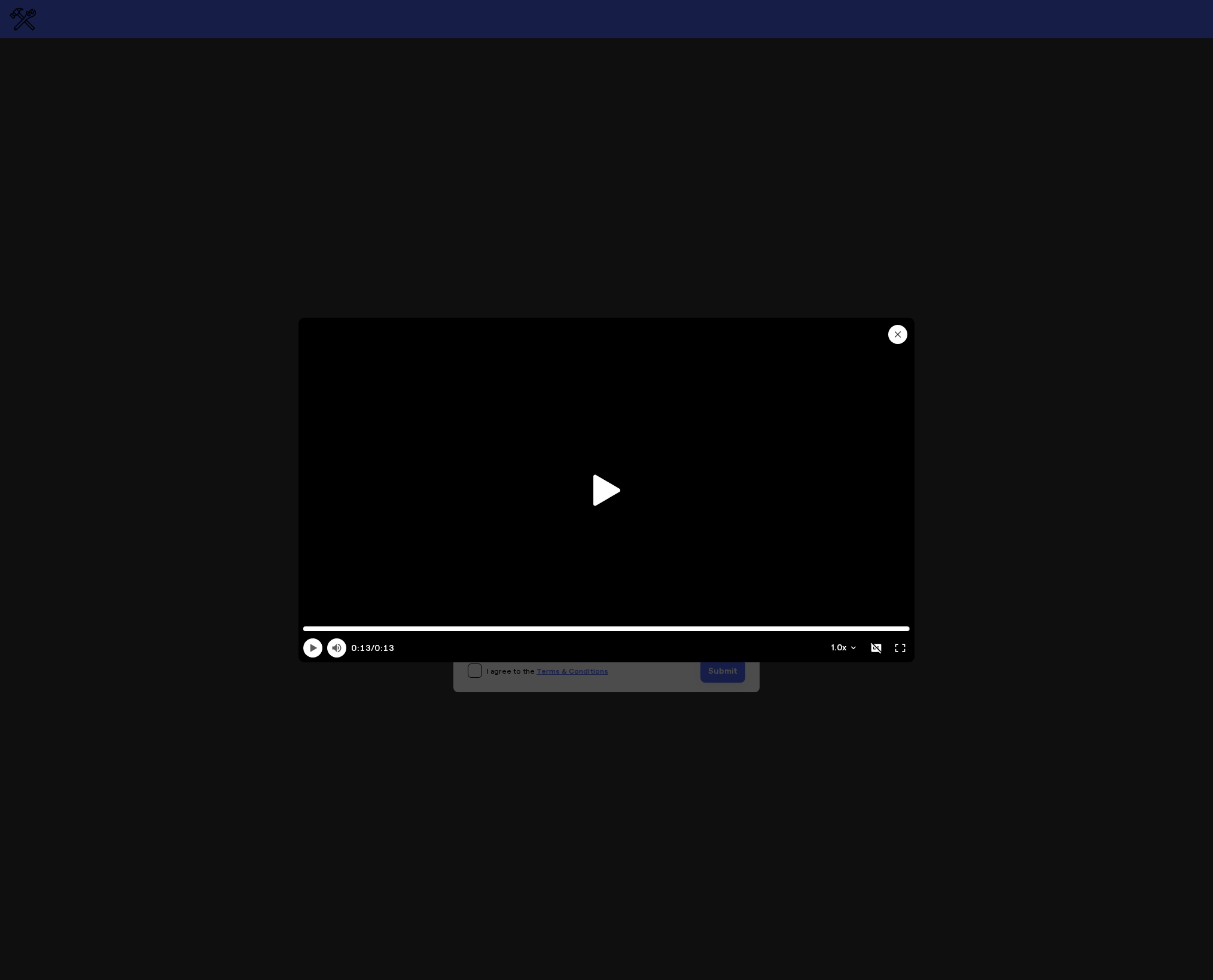
drag, startPoint x: 894, startPoint y: 333, endPoint x: 878, endPoint y: 340, distance: 17.5
click at [894, 333] on icon "button" at bounding box center [897, 334] width 9 height 9
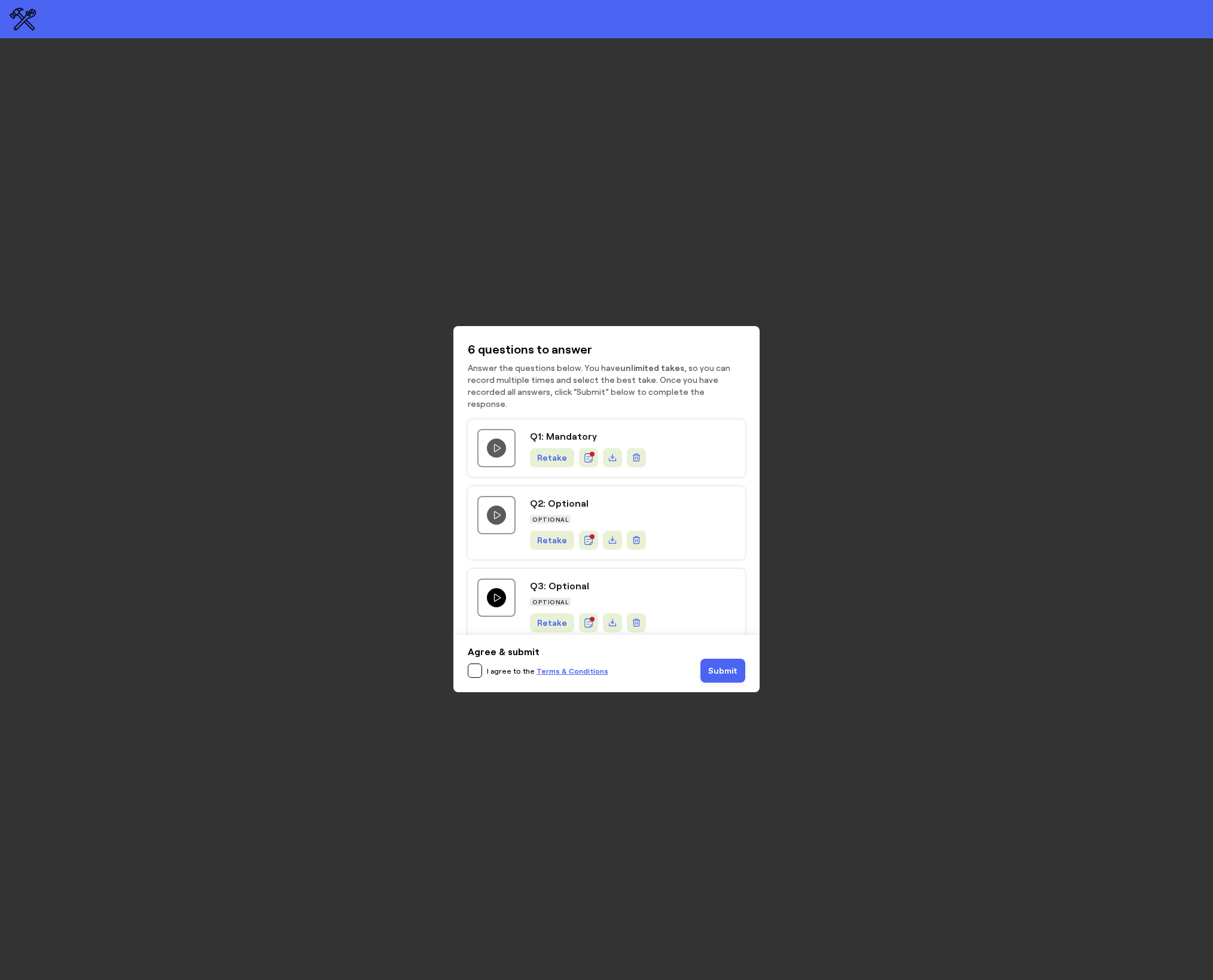
click at [492, 587] on button "Play question video" at bounding box center [496, 597] width 19 height 19
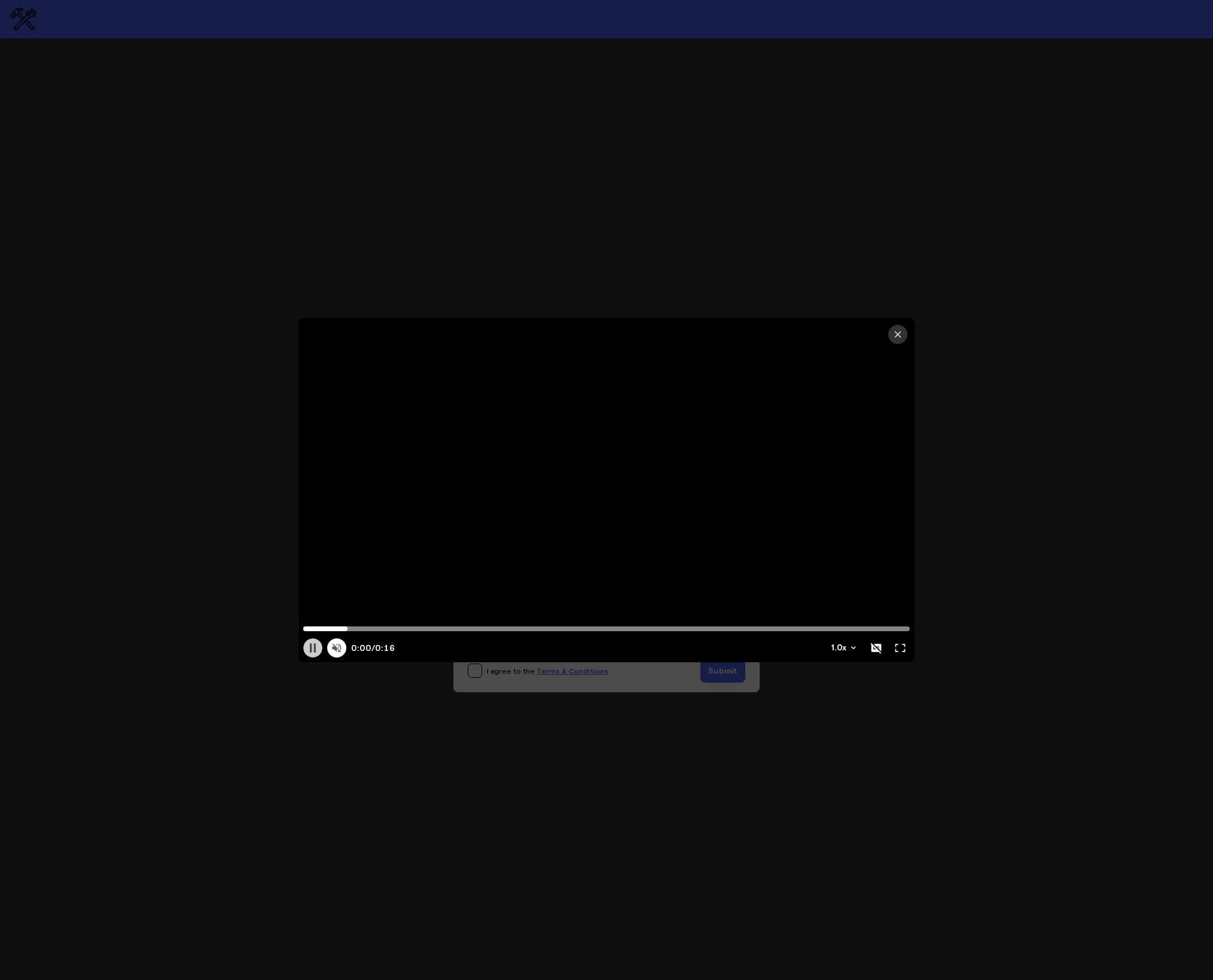
click at [309, 650] on icon at bounding box center [313, 648] width 12 height 12
click at [311, 648] on icon at bounding box center [314, 647] width 7 height 8
click at [311, 648] on icon at bounding box center [312, 648] width 6 height 9
click at [340, 650] on icon at bounding box center [336, 648] width 9 height 9
click at [334, 650] on icon at bounding box center [336, 648] width 12 height 12
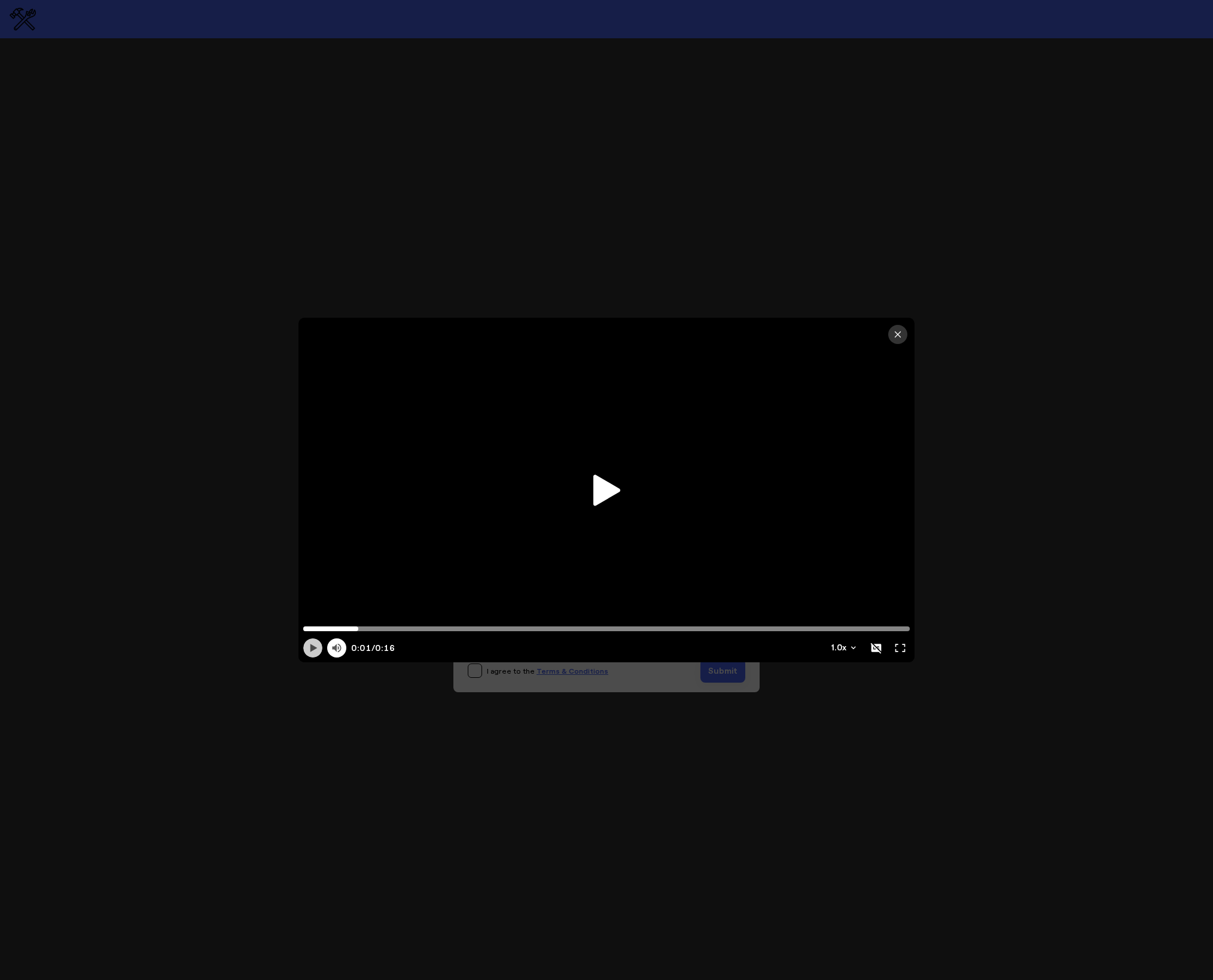
click at [305, 650] on button at bounding box center [312, 648] width 19 height 19
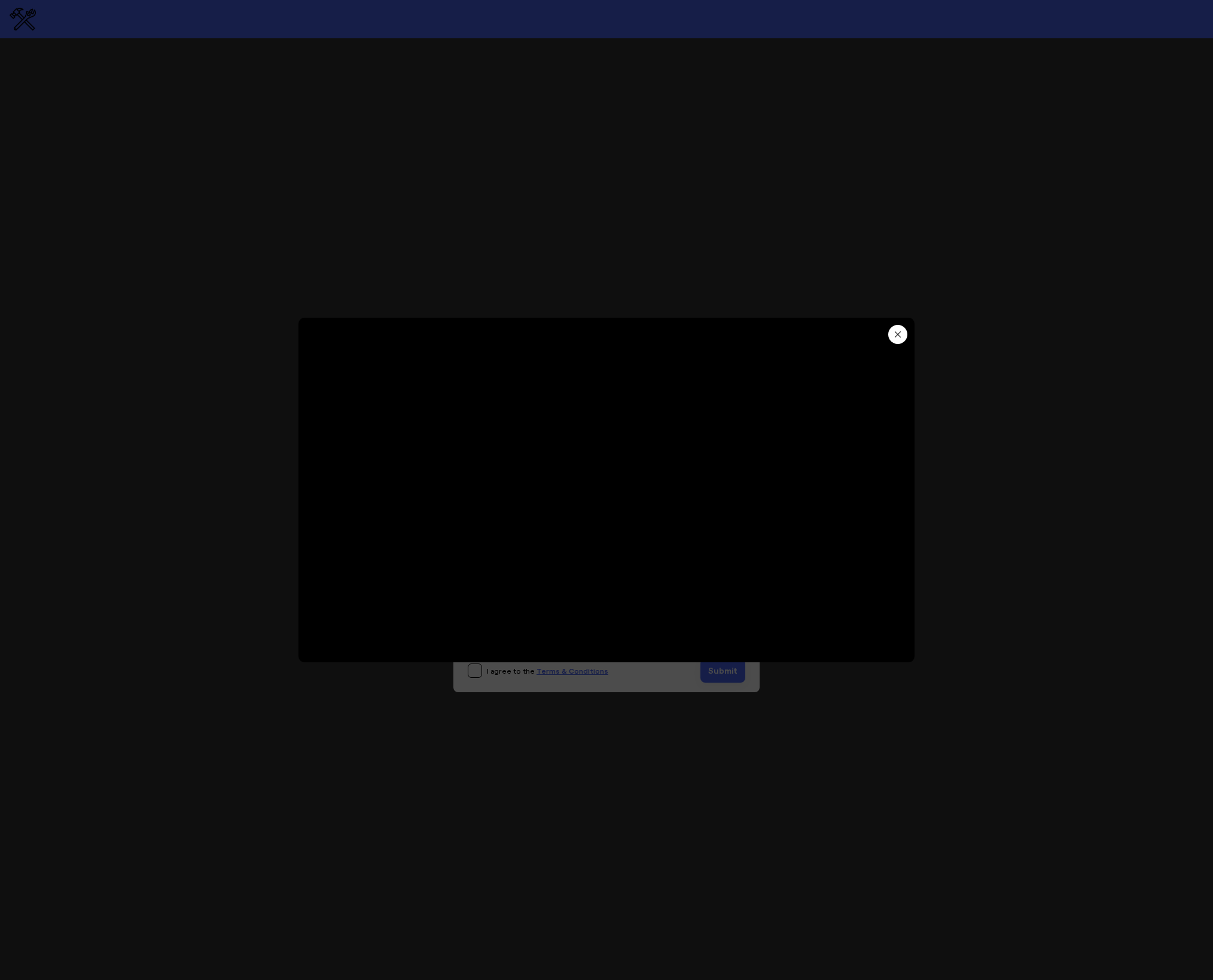
type input "15.6"
click at [900, 338] on icon "button" at bounding box center [897, 334] width 9 height 9
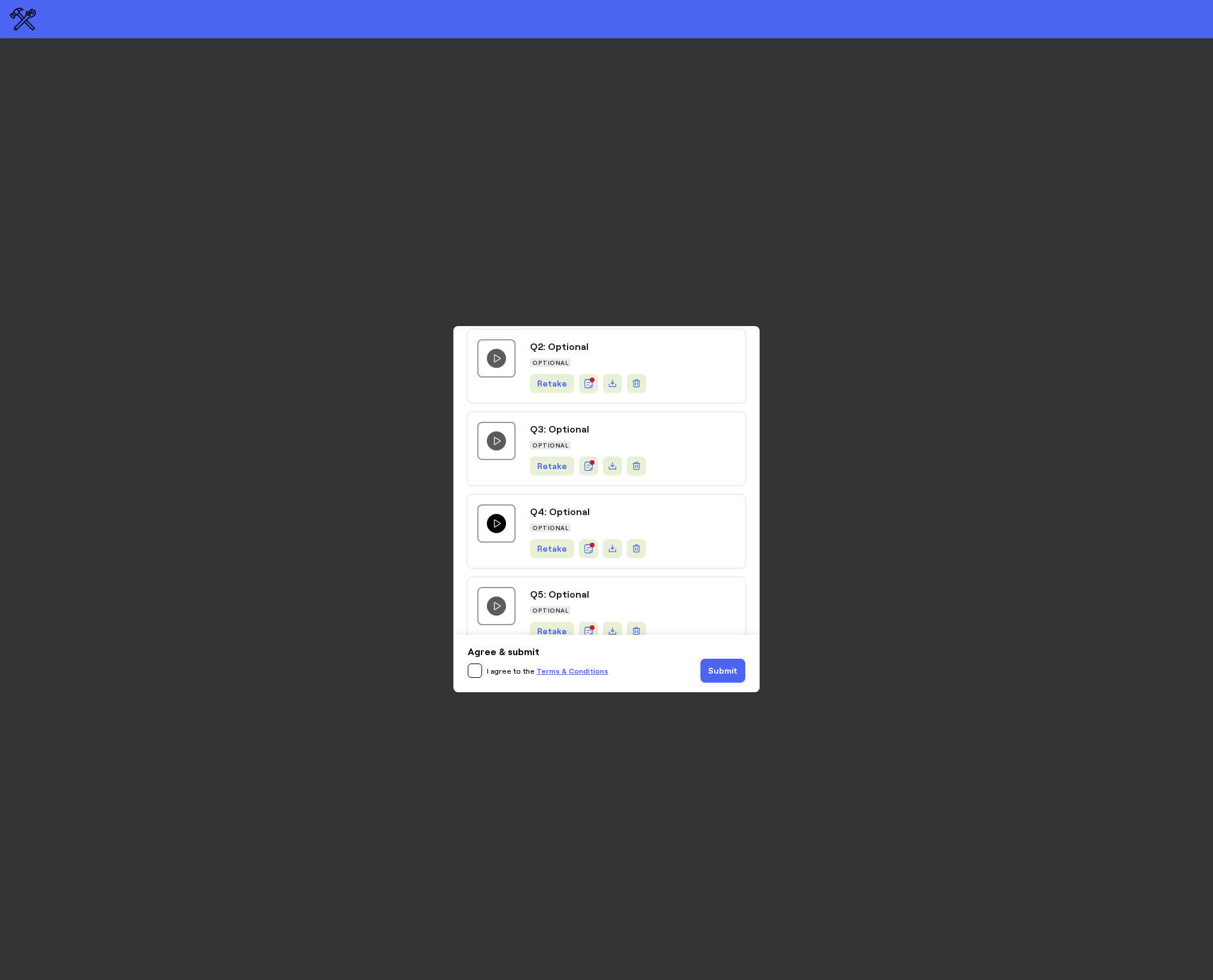
scroll to position [159, 0]
click at [498, 517] on icon "Play question video" at bounding box center [496, 521] width 9 height 9
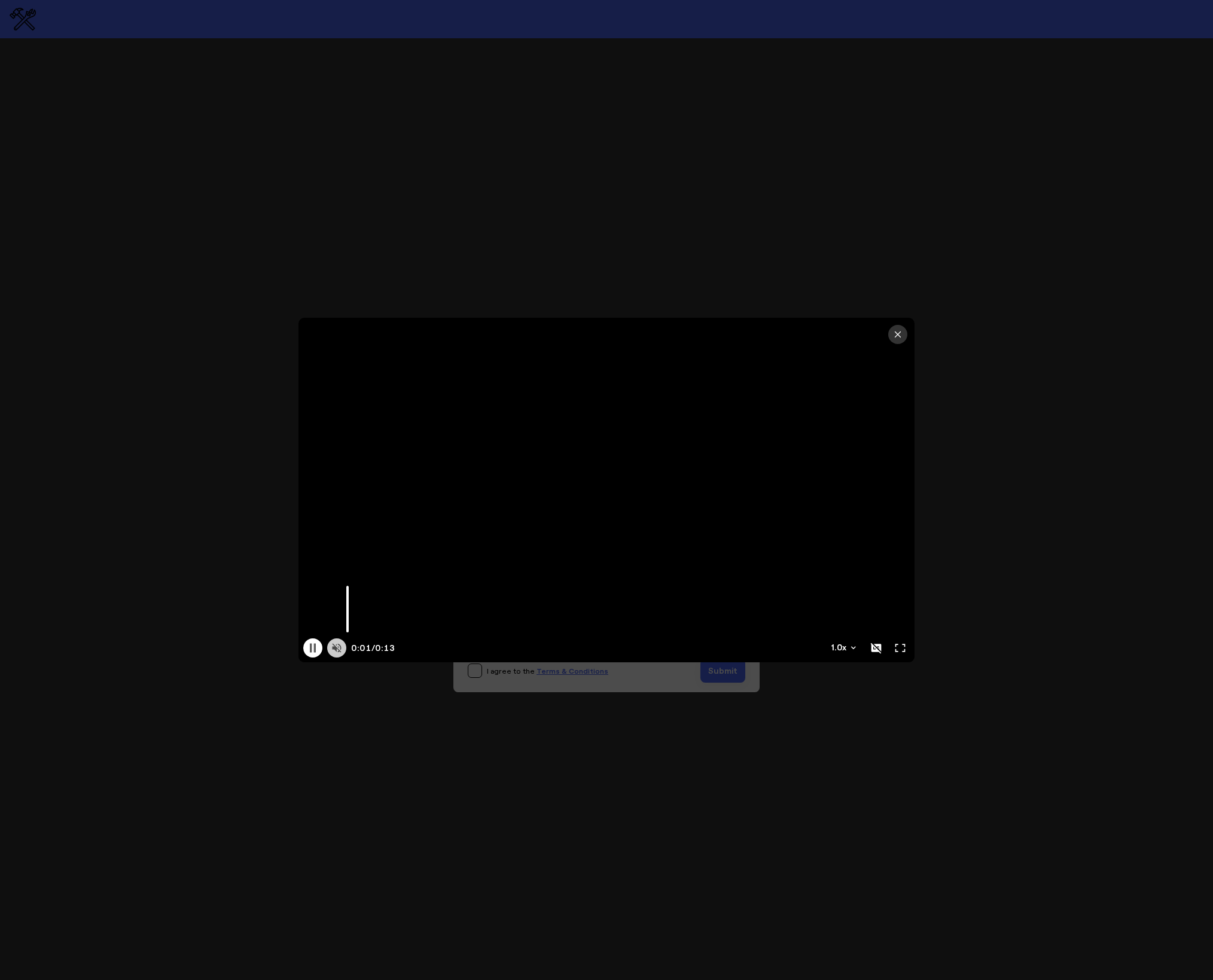
click at [346, 650] on button at bounding box center [336, 648] width 19 height 19
type input "13.25"
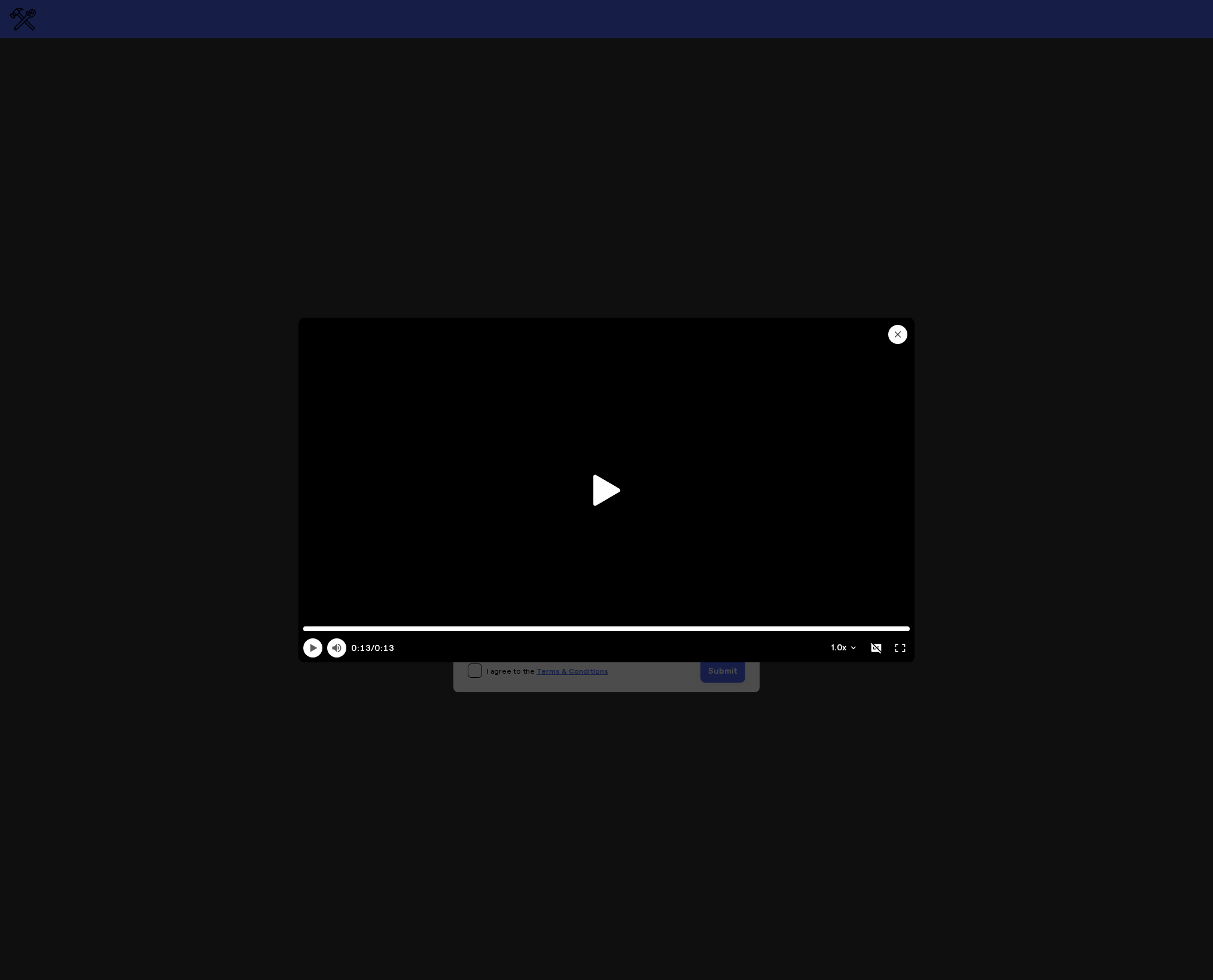
click at [900, 335] on icon "button" at bounding box center [897, 334] width 9 height 9
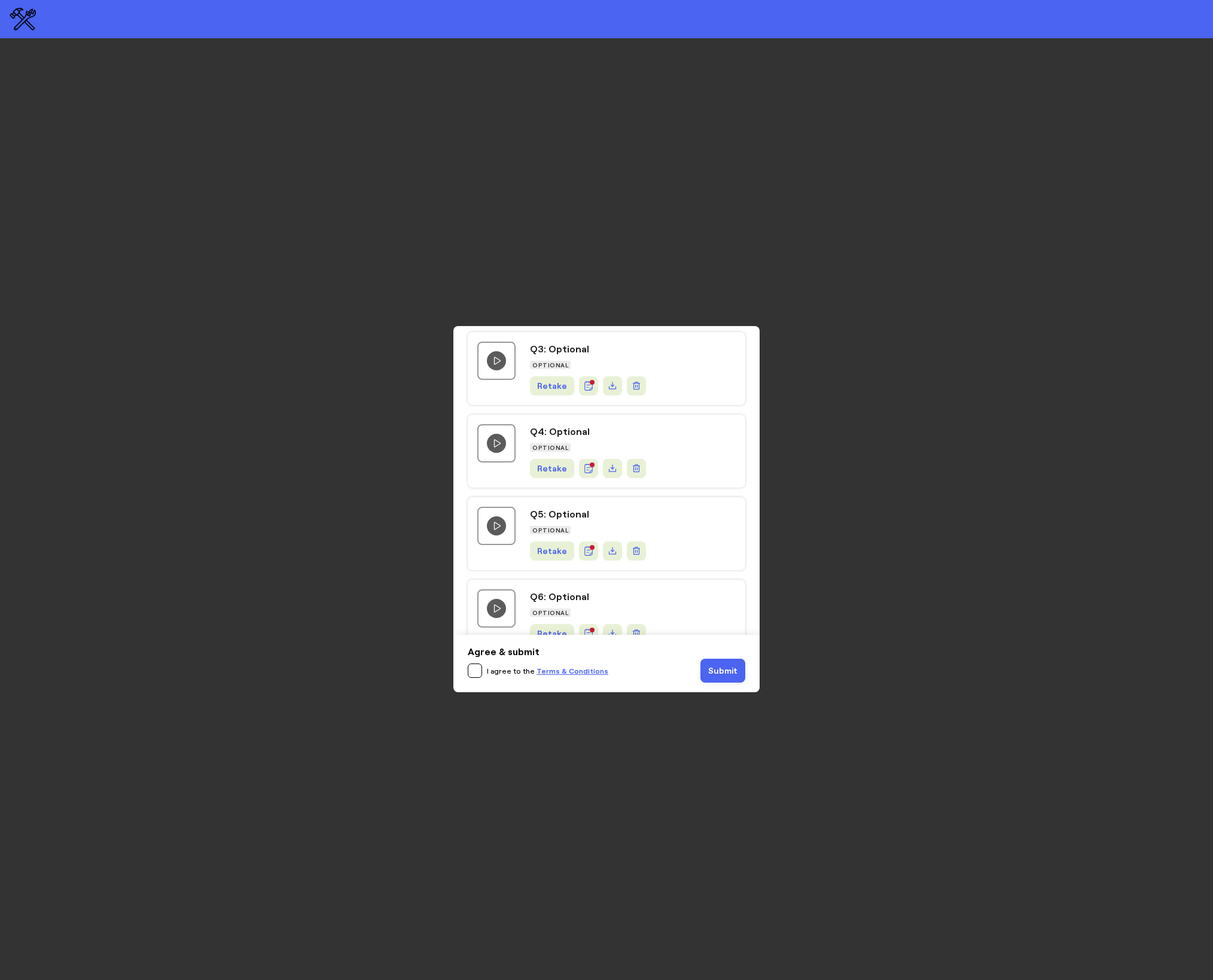
scroll to position [240, 0]
click at [498, 518] on icon "Play question video" at bounding box center [496, 522] width 9 height 9
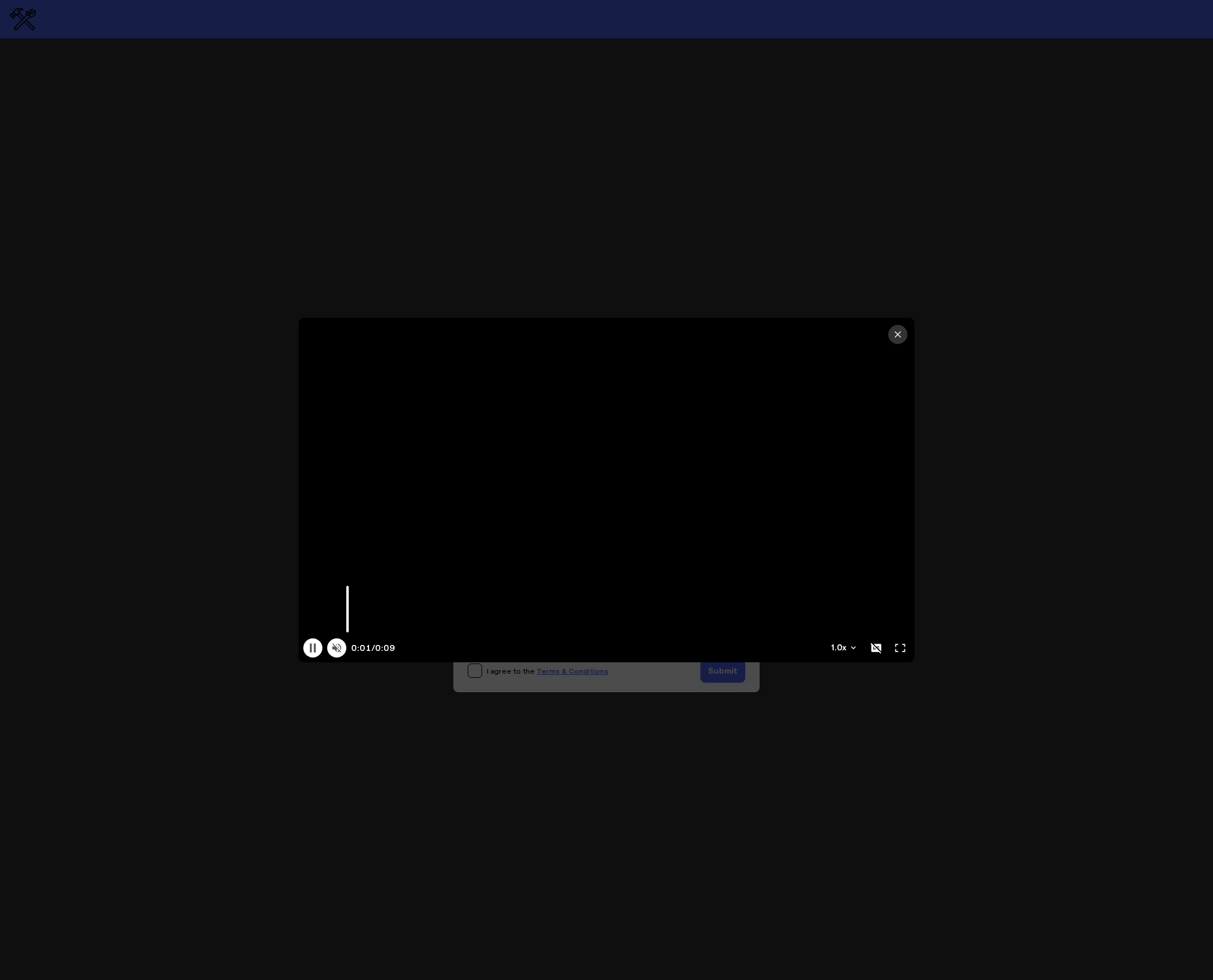
click at [338, 647] on icon at bounding box center [336, 648] width 9 height 9
click at [878, 652] on icon at bounding box center [876, 648] width 10 height 10
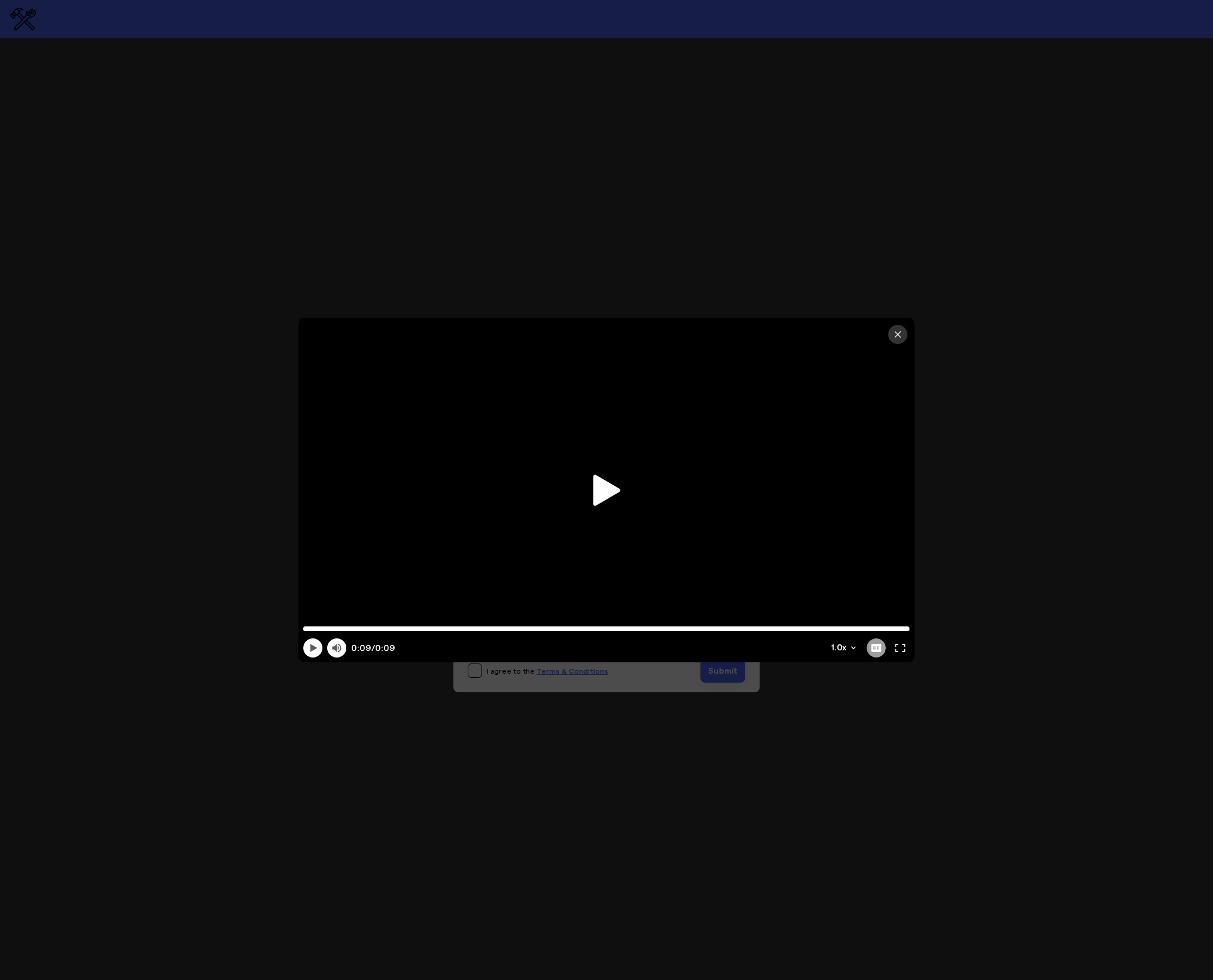
click at [315, 647] on icon at bounding box center [314, 647] width 7 height 8
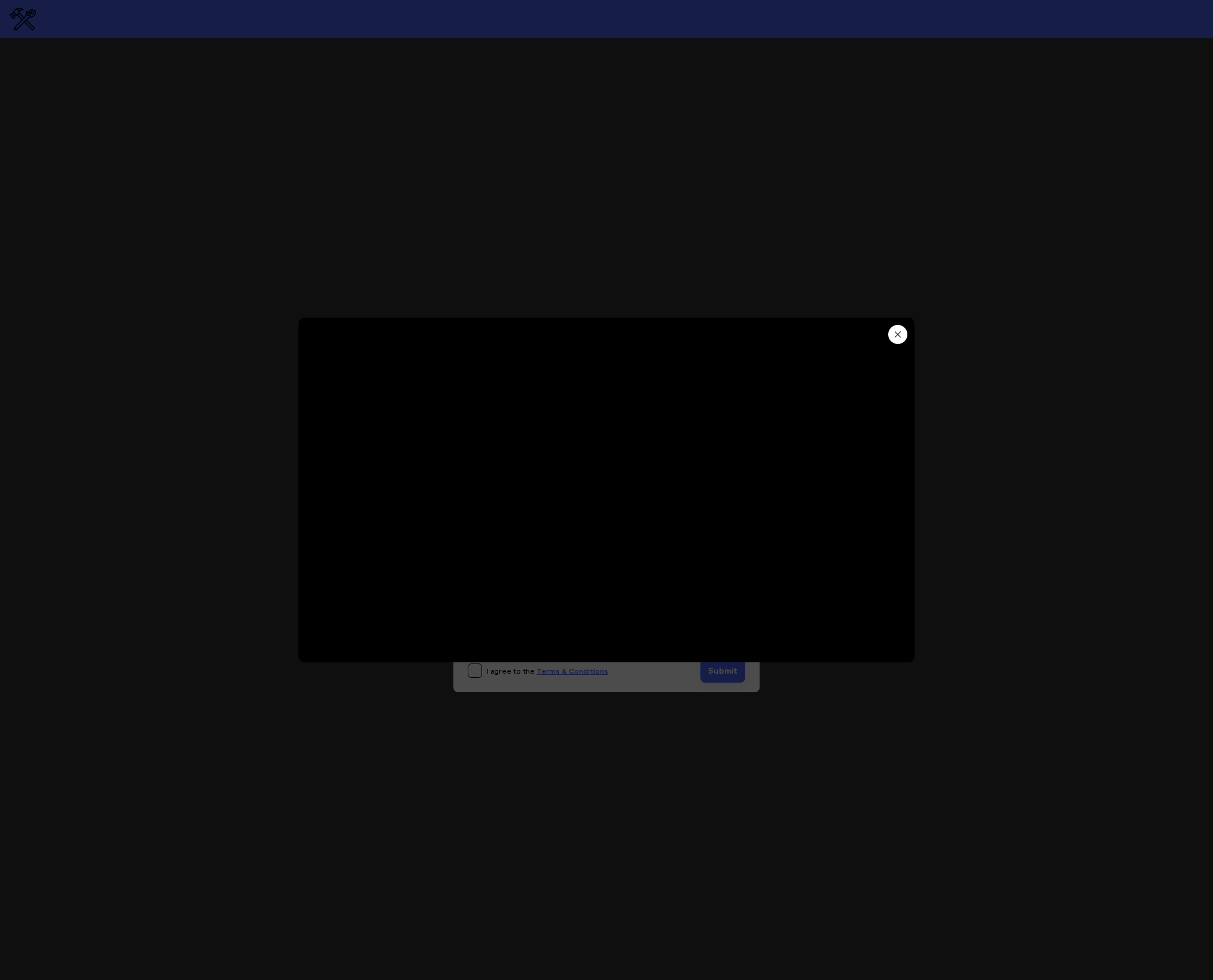
type input "8.77"
click at [902, 332] on button "button" at bounding box center [897, 334] width 19 height 19
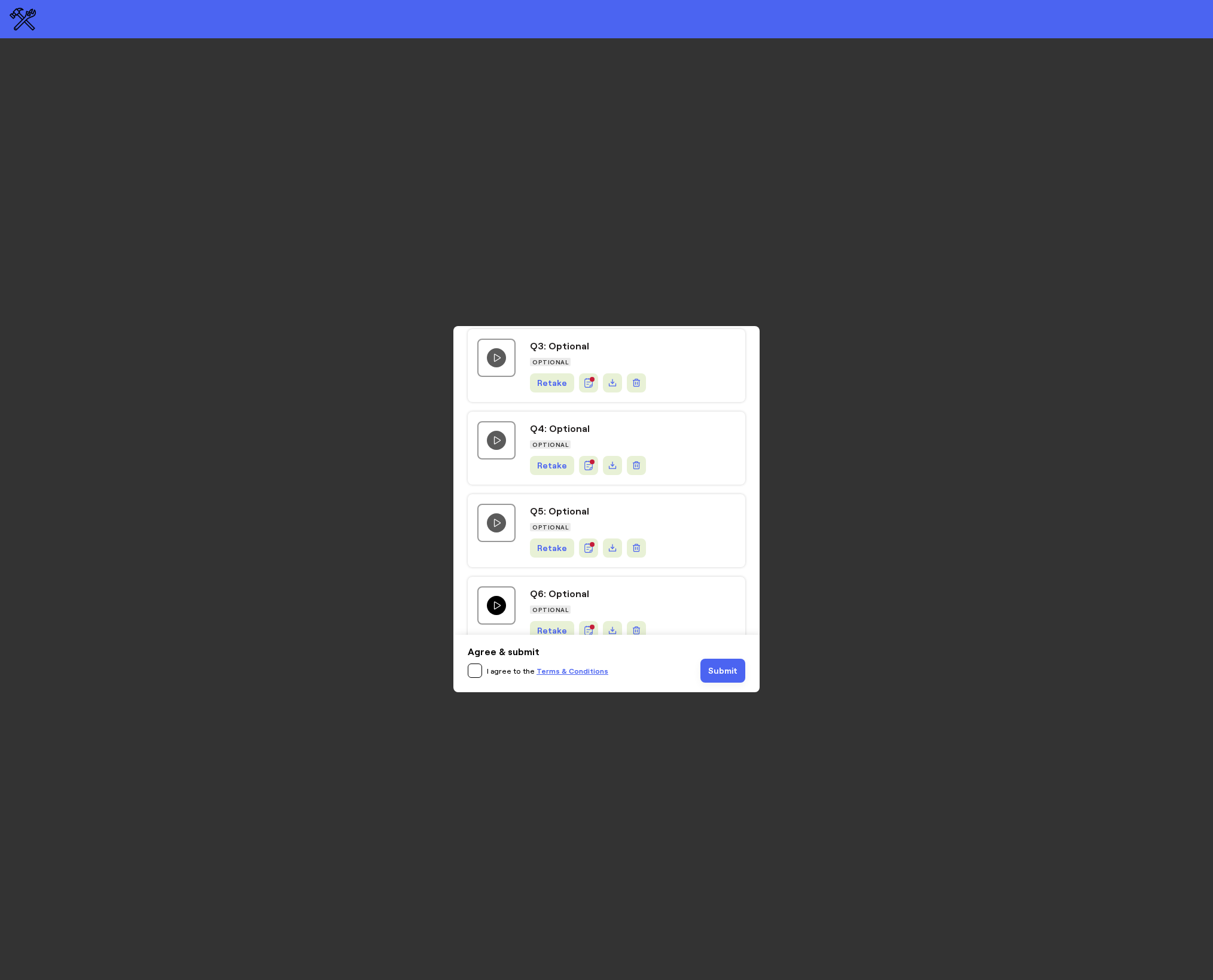
click at [497, 600] on icon "Play question video" at bounding box center [496, 605] width 9 height 9
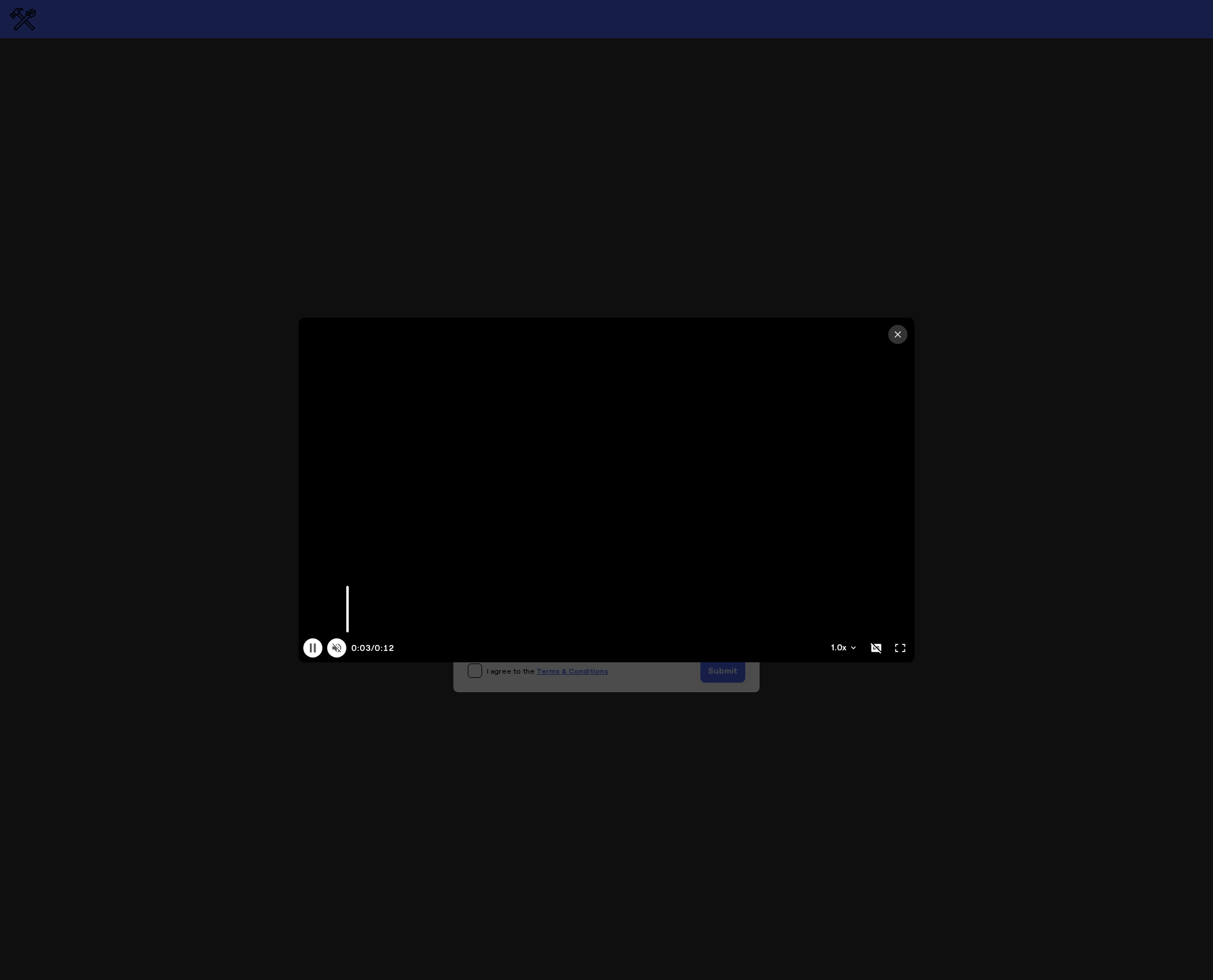
click at [334, 650] on icon at bounding box center [336, 648] width 12 height 12
type input "10.37"
click at [898, 334] on icon "button" at bounding box center [898, 335] width 5 height 5
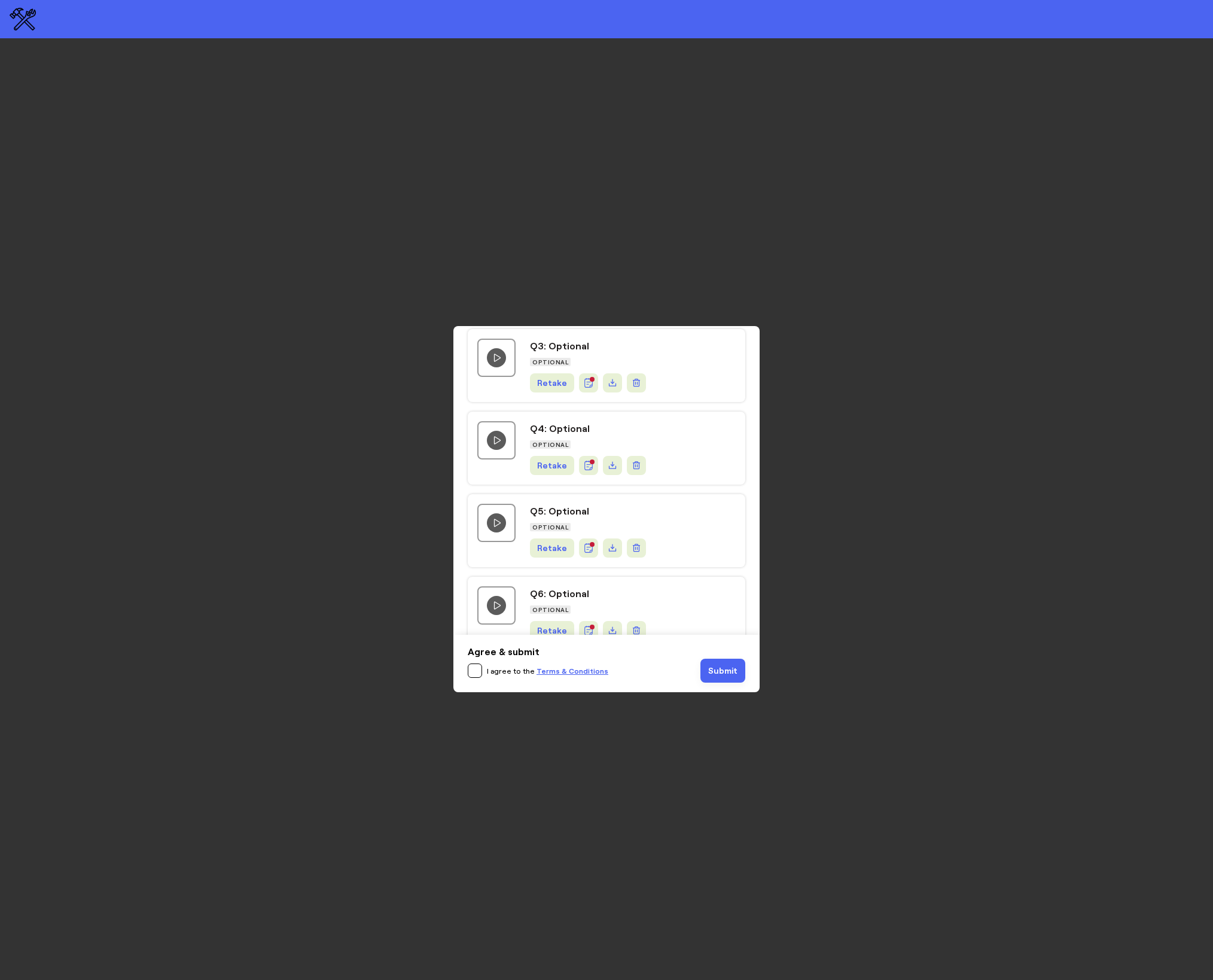
click at [473, 672] on input "checkbox" at bounding box center [475, 670] width 13 height 13
checkbox input "true"
click at [728, 670] on span "Submit" at bounding box center [723, 670] width 29 height 9
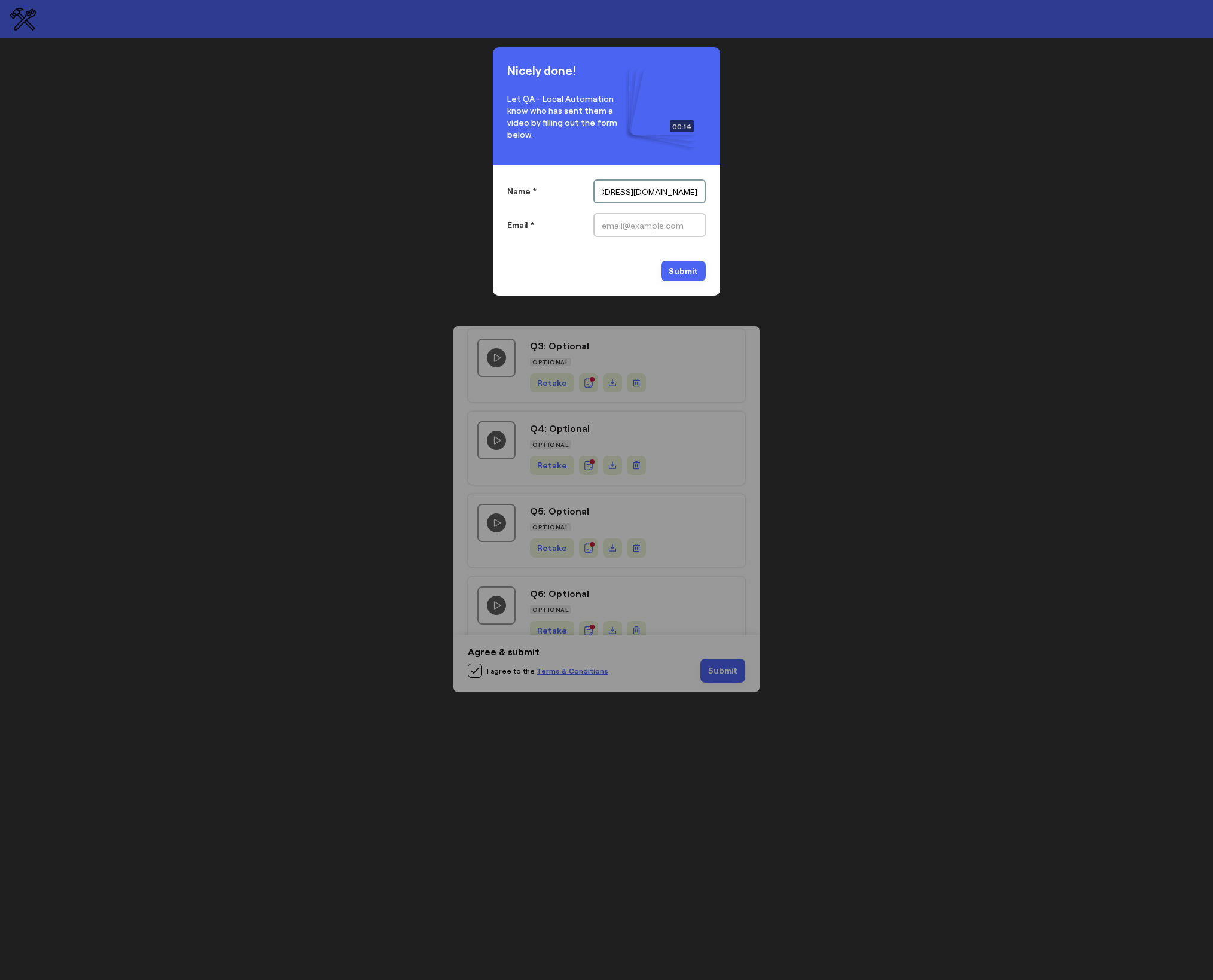
scroll to position [0, 55]
type input "shez+stagingRegression@vouchfor.com"
type input "Staging Regression"
paste input "shez+stagingRegression@vouchfor.com"
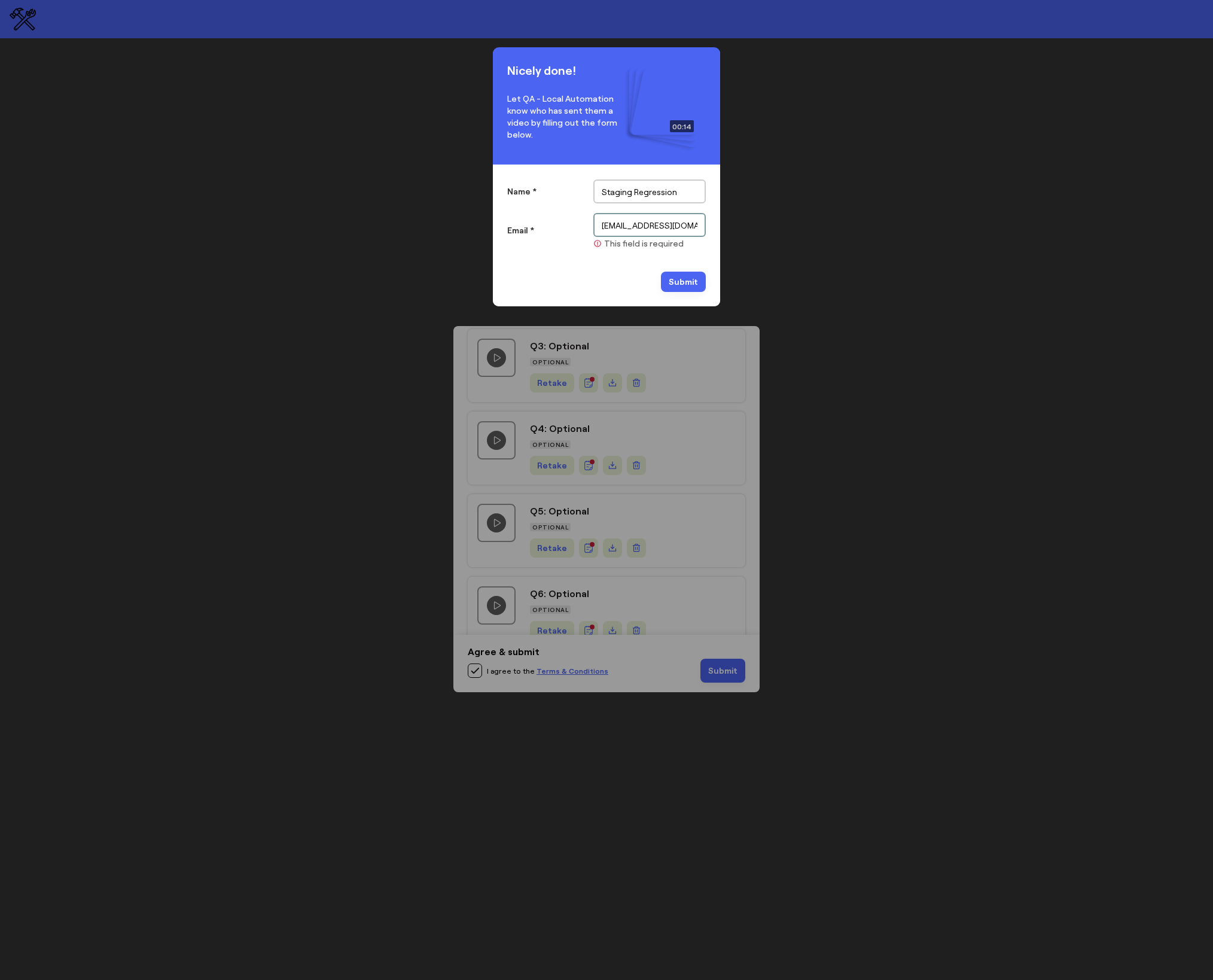
scroll to position [0, 55]
type input "shez+stagingRegression@vouchfor.com"
click at [661, 261] on button "Submit" at bounding box center [683, 271] width 45 height 21
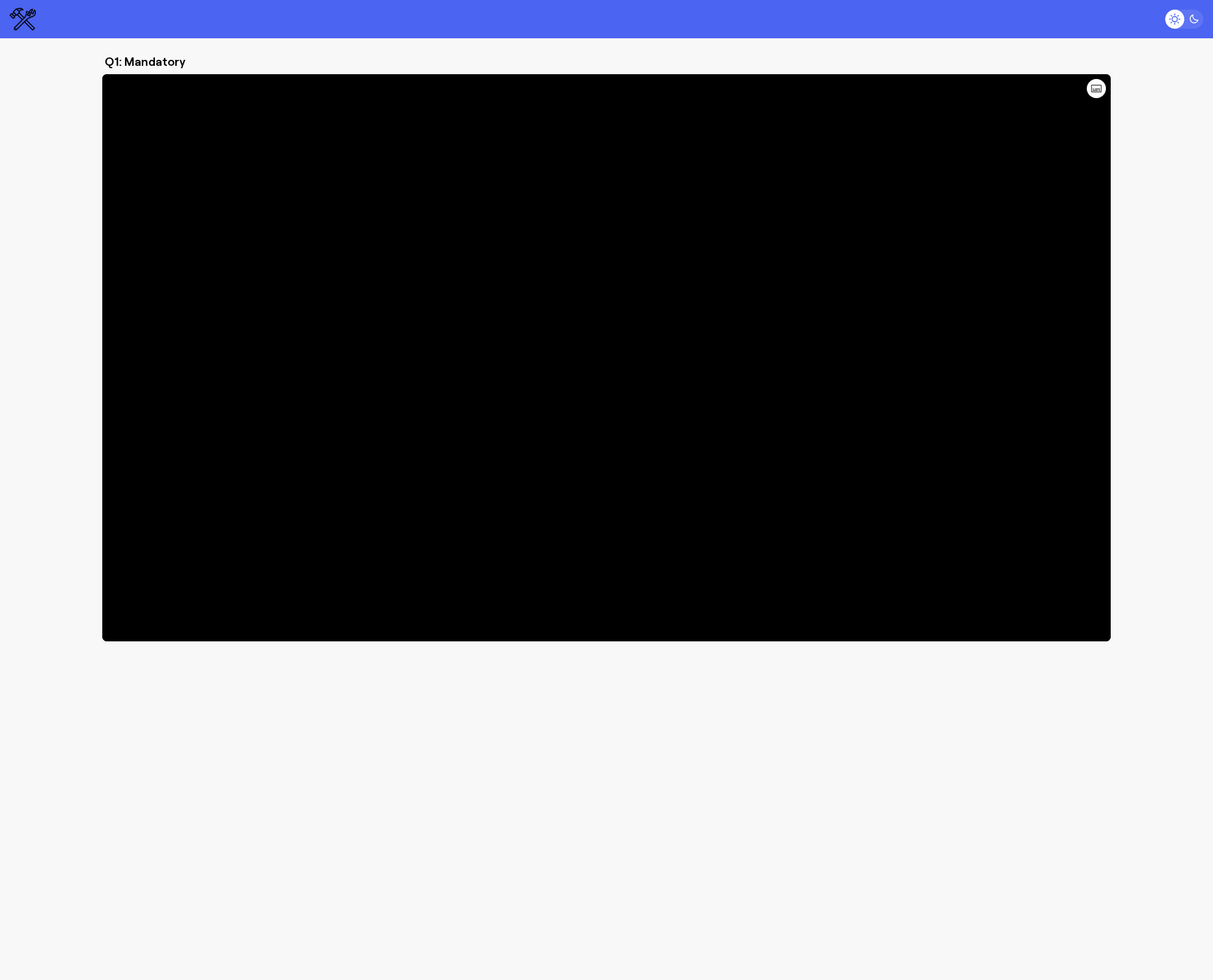
type input "12.7"
type input "12.1"
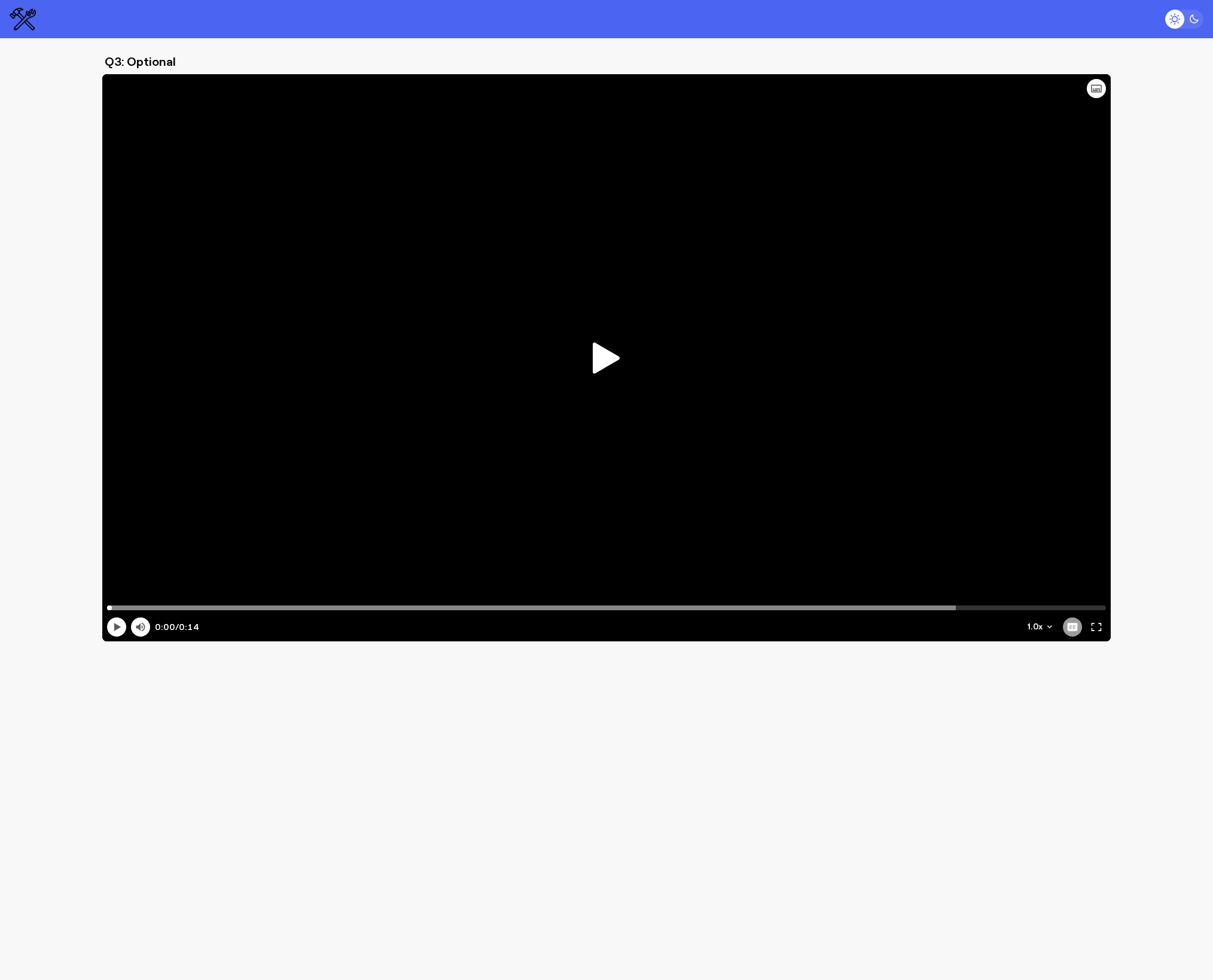
click at [602, 358] on icon at bounding box center [606, 358] width 27 height 31
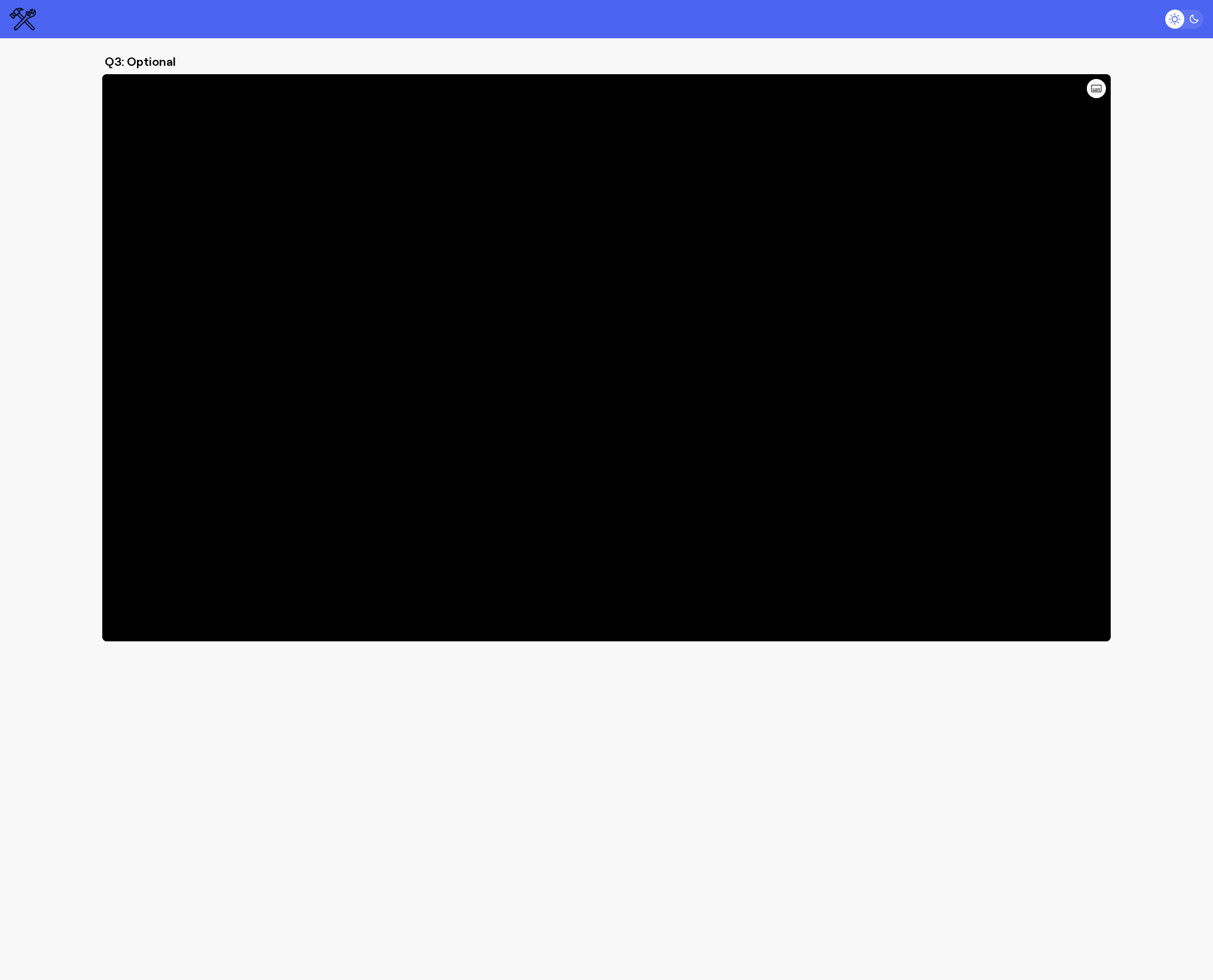
type input "13.57"
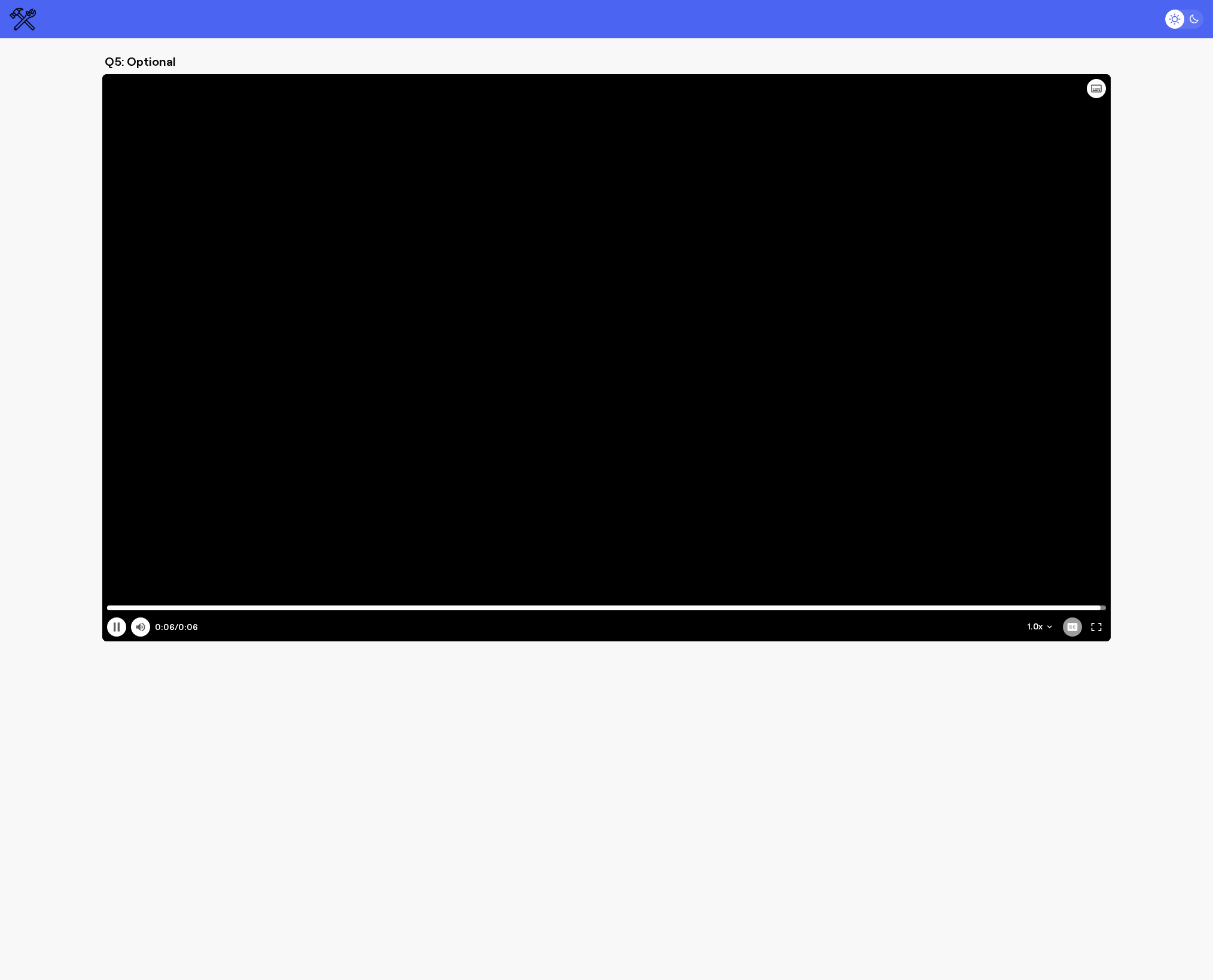
type input "6.73"
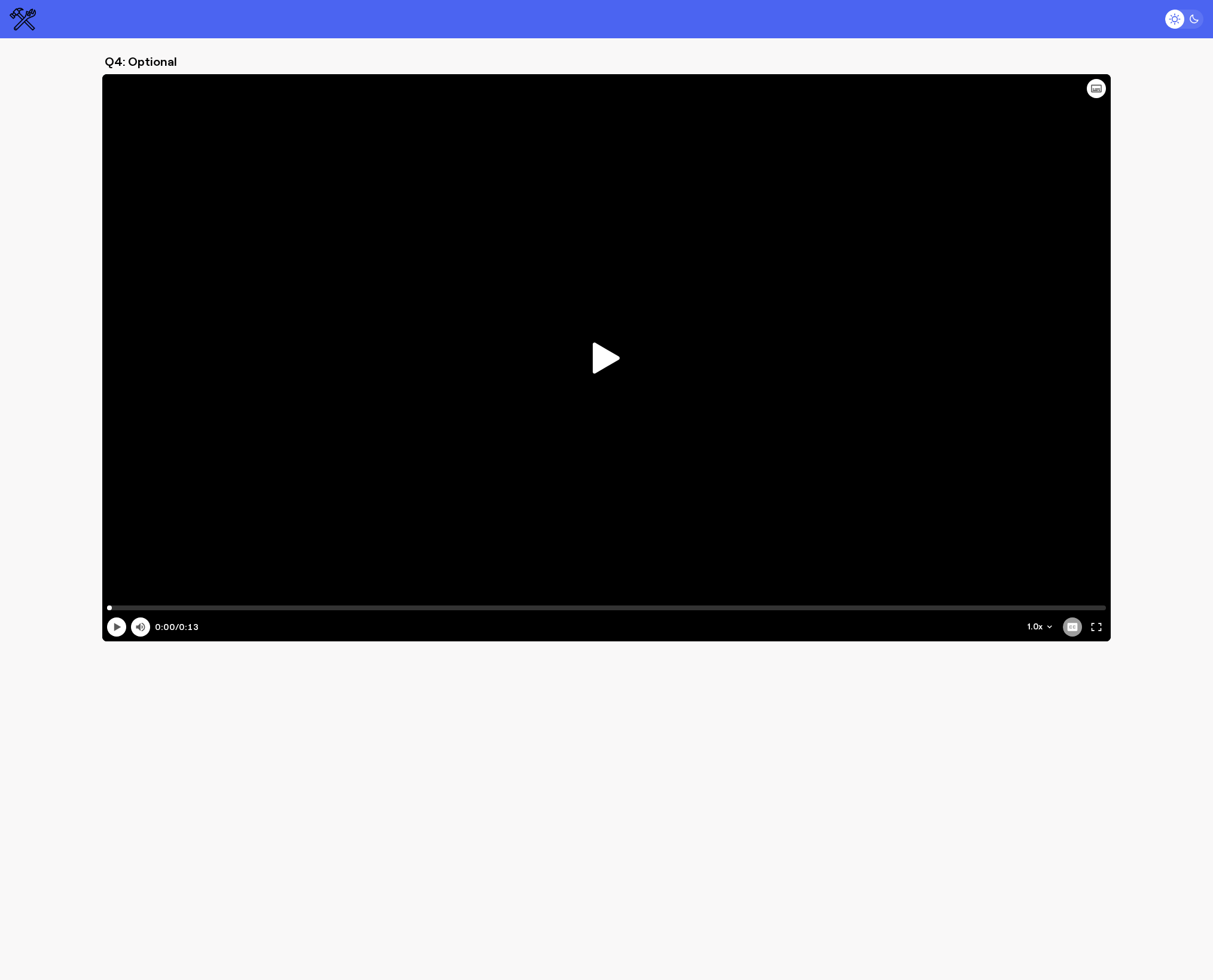
click at [604, 357] on icon at bounding box center [606, 358] width 27 height 31
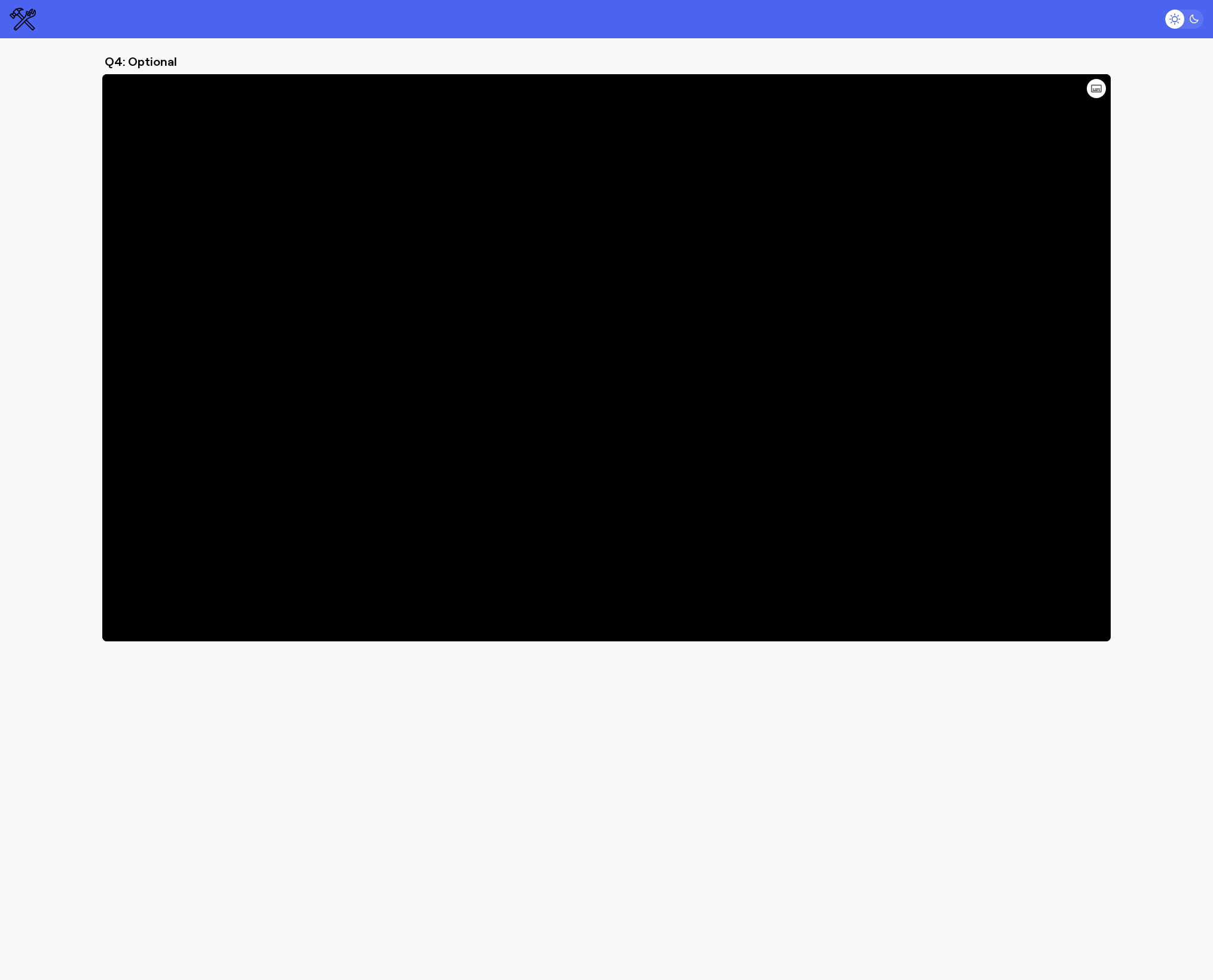
type input "13.93"
type input "7.53"
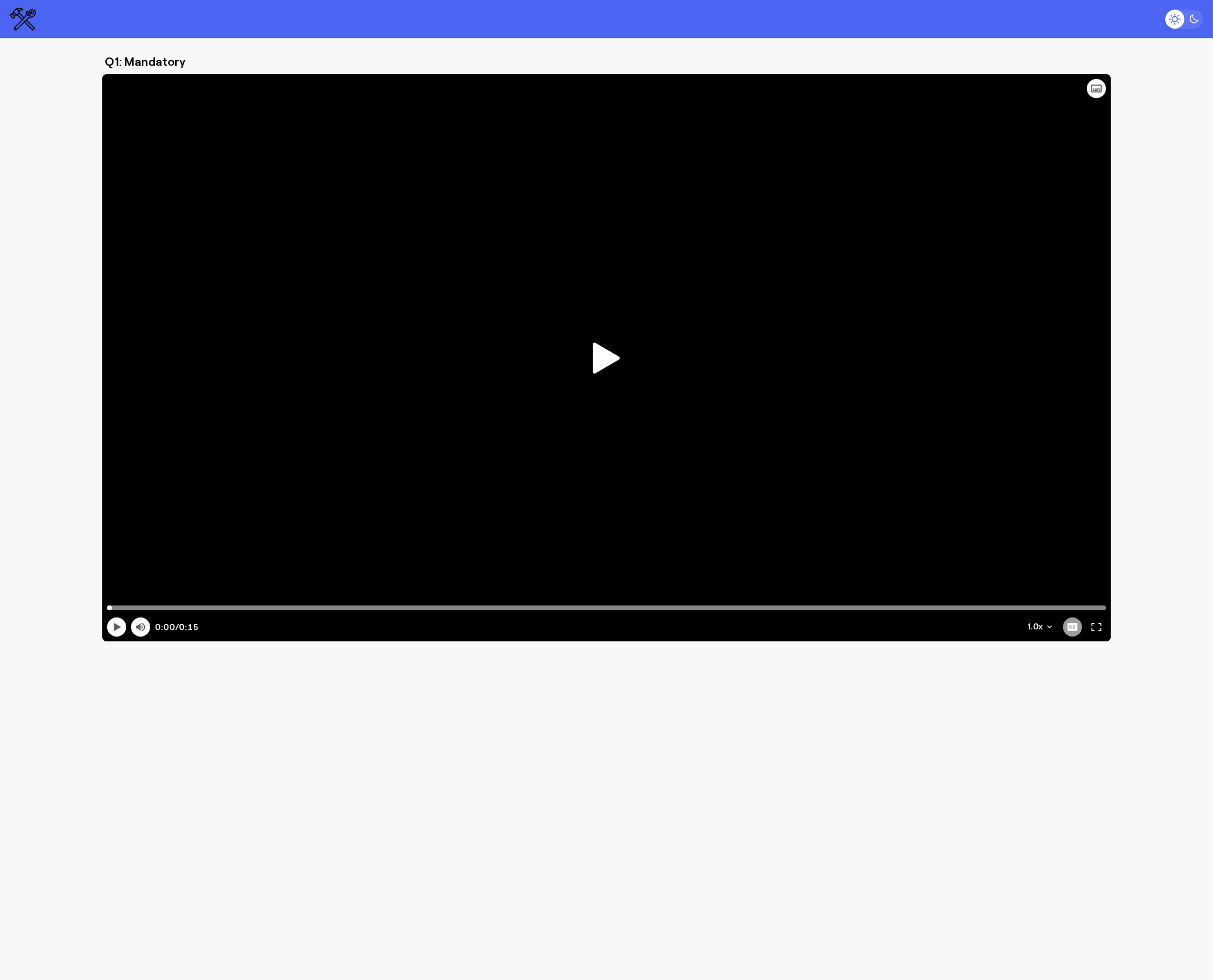
click at [613, 367] on icon at bounding box center [606, 358] width 27 height 32
type input "14.67"
click at [611, 355] on icon at bounding box center [606, 358] width 27 height 31
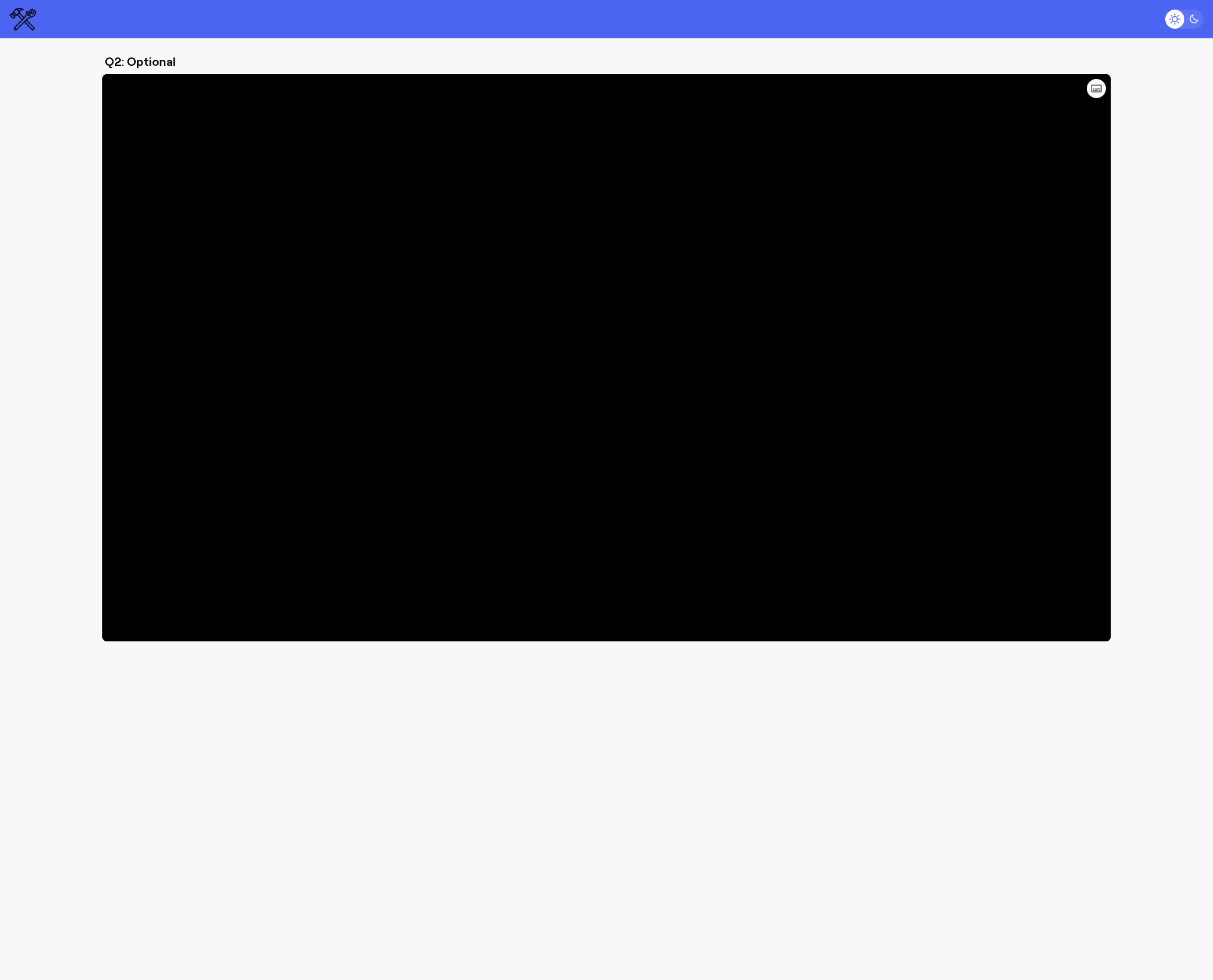
type input "13.8"
type input "15.3"
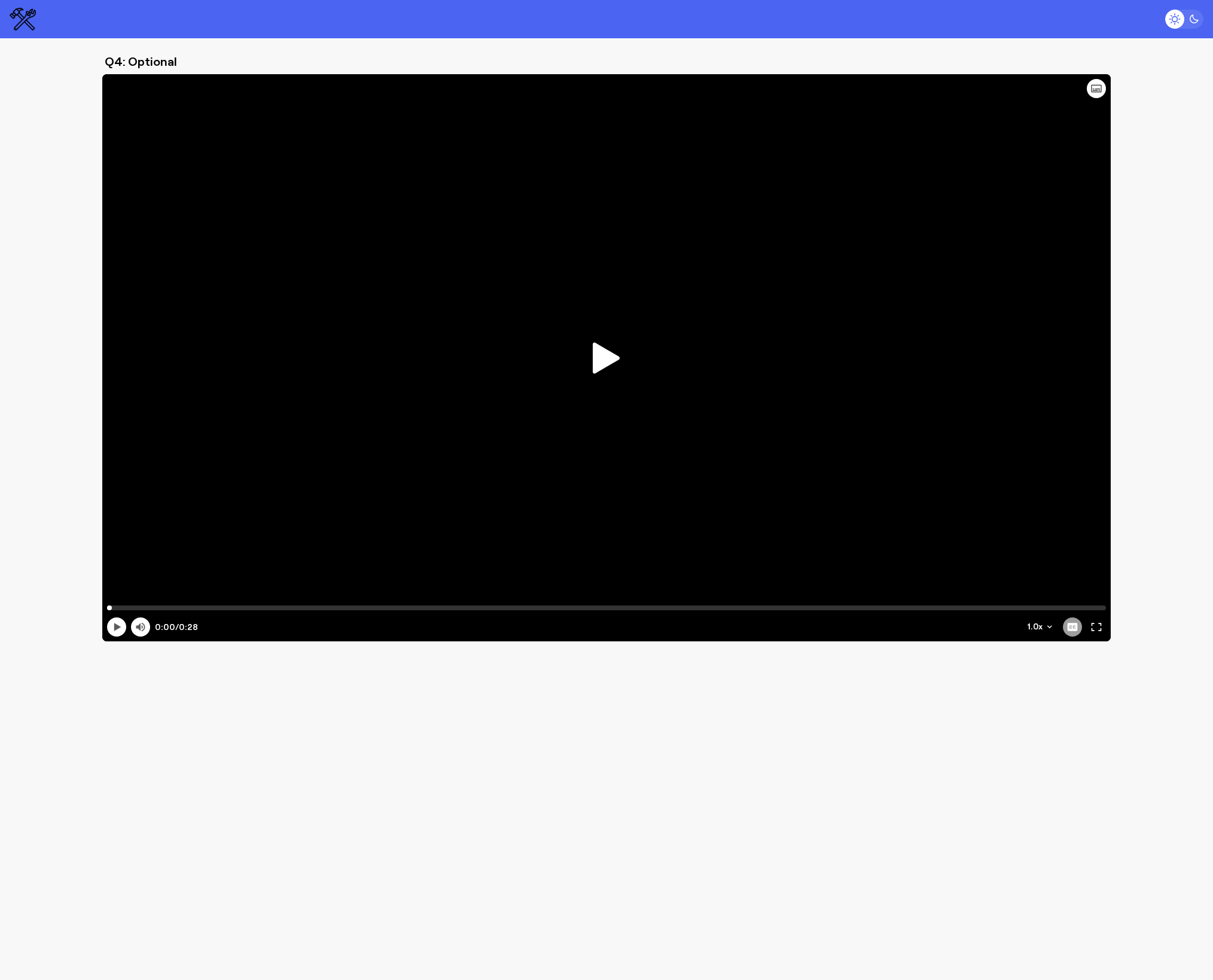
click at [609, 359] on icon at bounding box center [606, 358] width 27 height 31
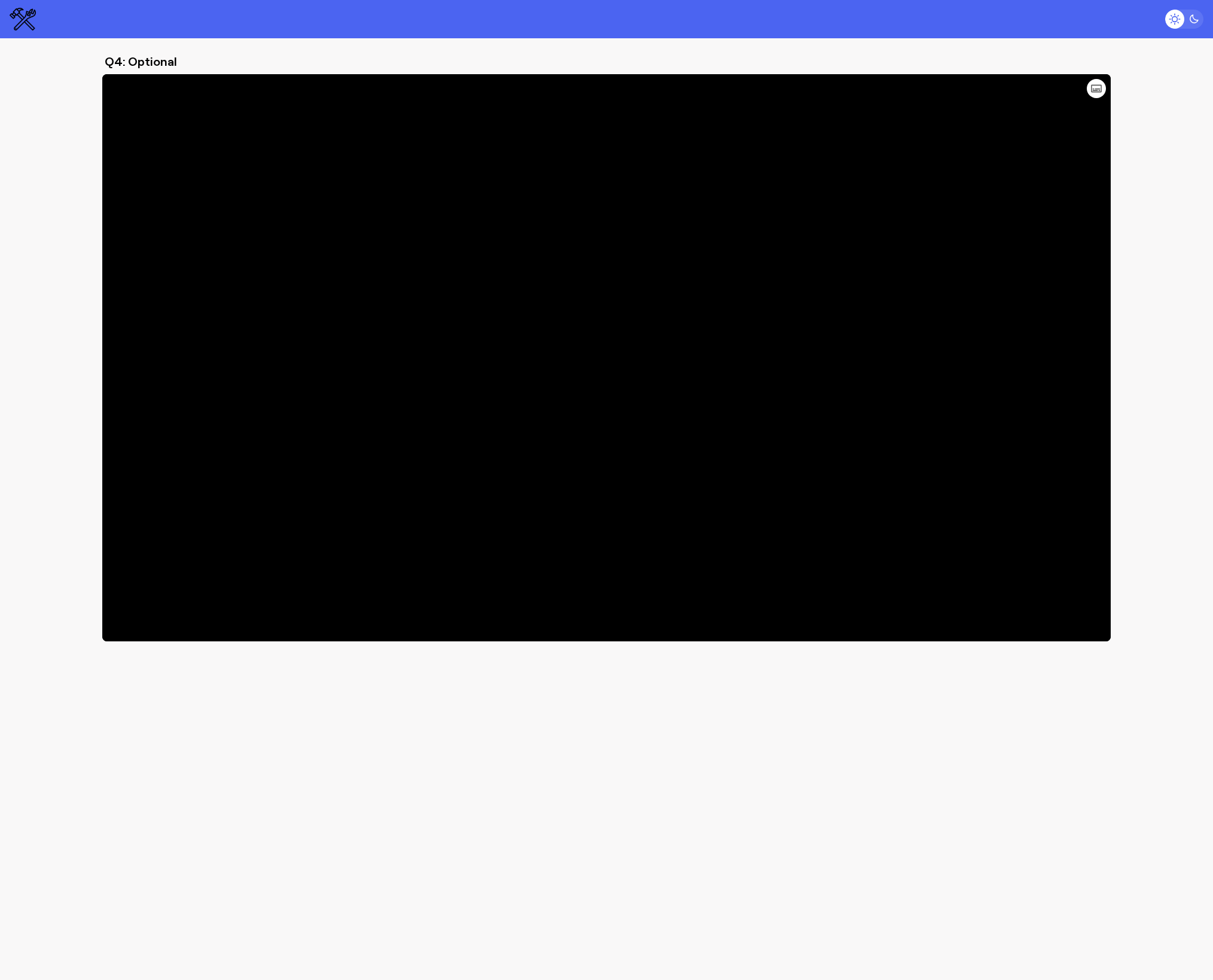
type input "21.67"
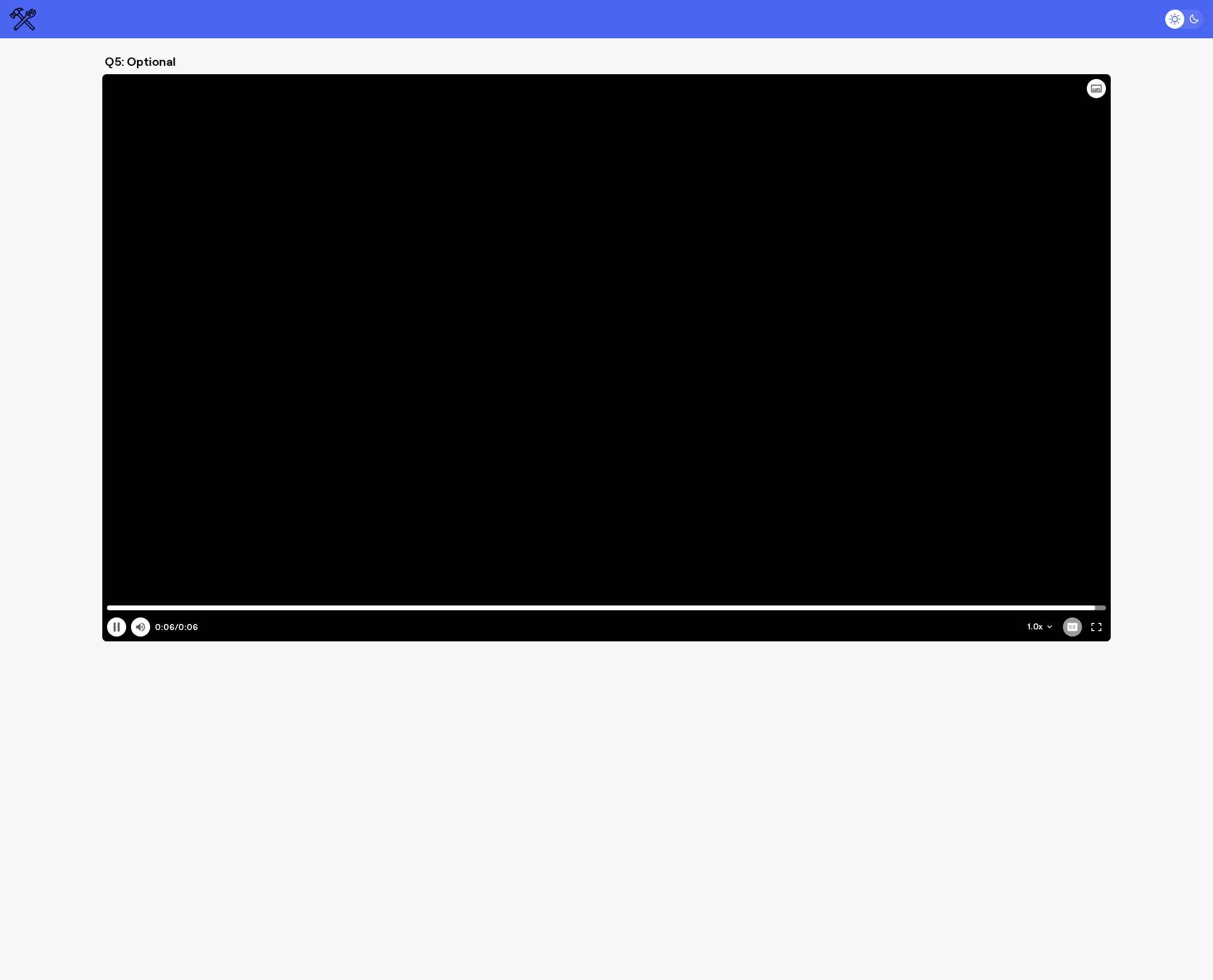
type input "6.26"
drag, startPoint x: 606, startPoint y: 364, endPoint x: 656, endPoint y: 361, distance: 50.1
click at [606, 364] on icon at bounding box center [606, 358] width 27 height 31
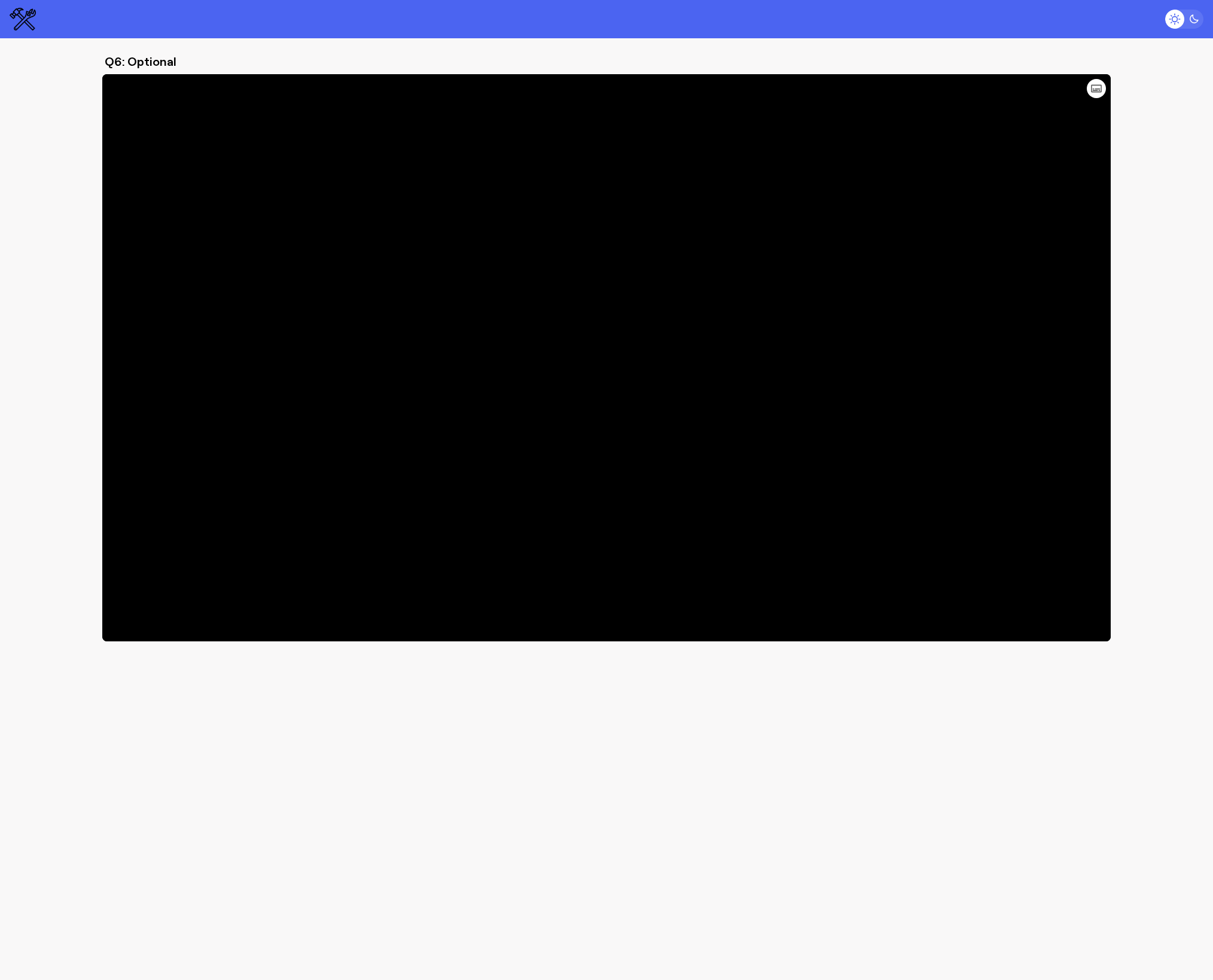
type input "8.56"
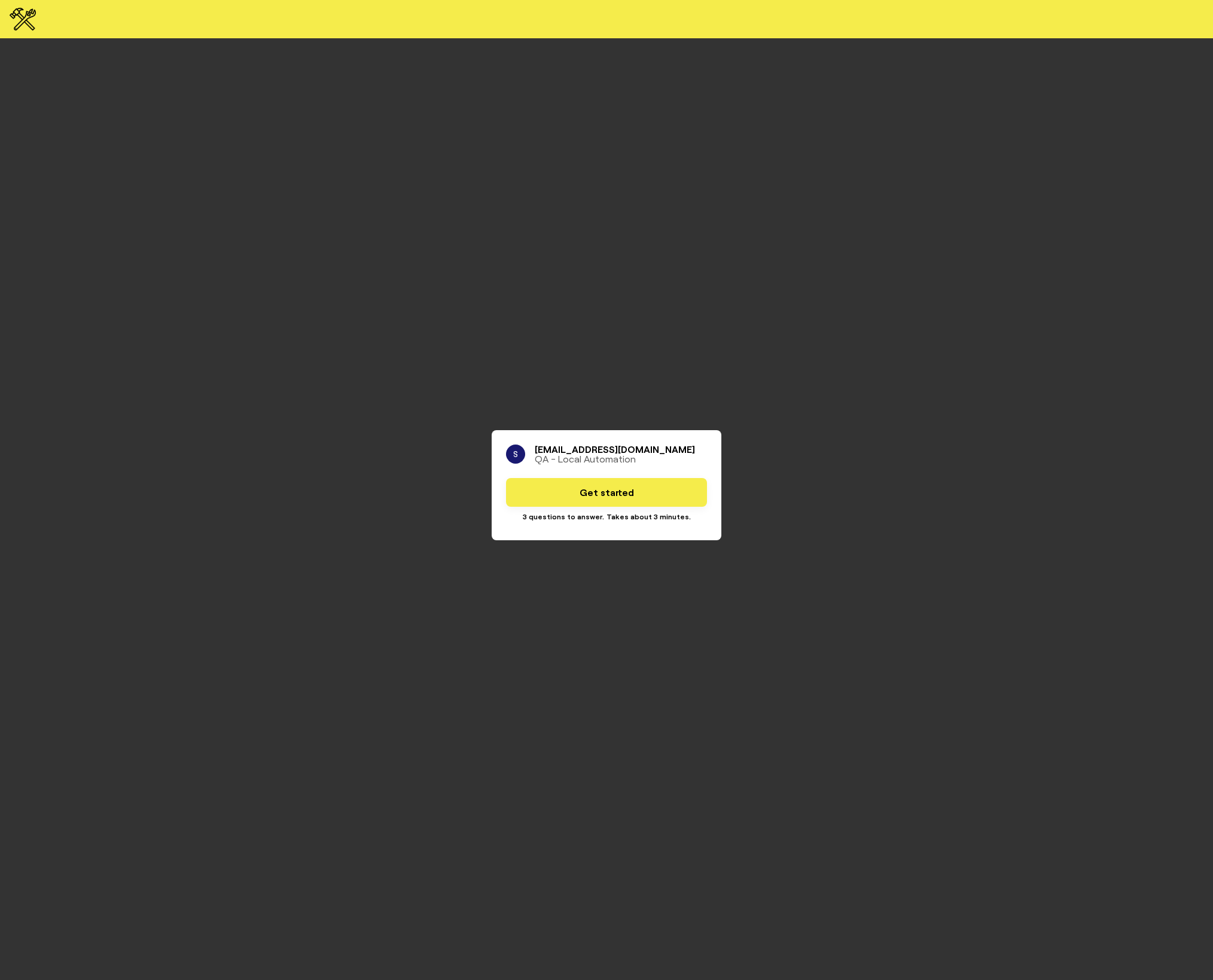
click at [625, 501] on button "Get started" at bounding box center [606, 492] width 201 height 28
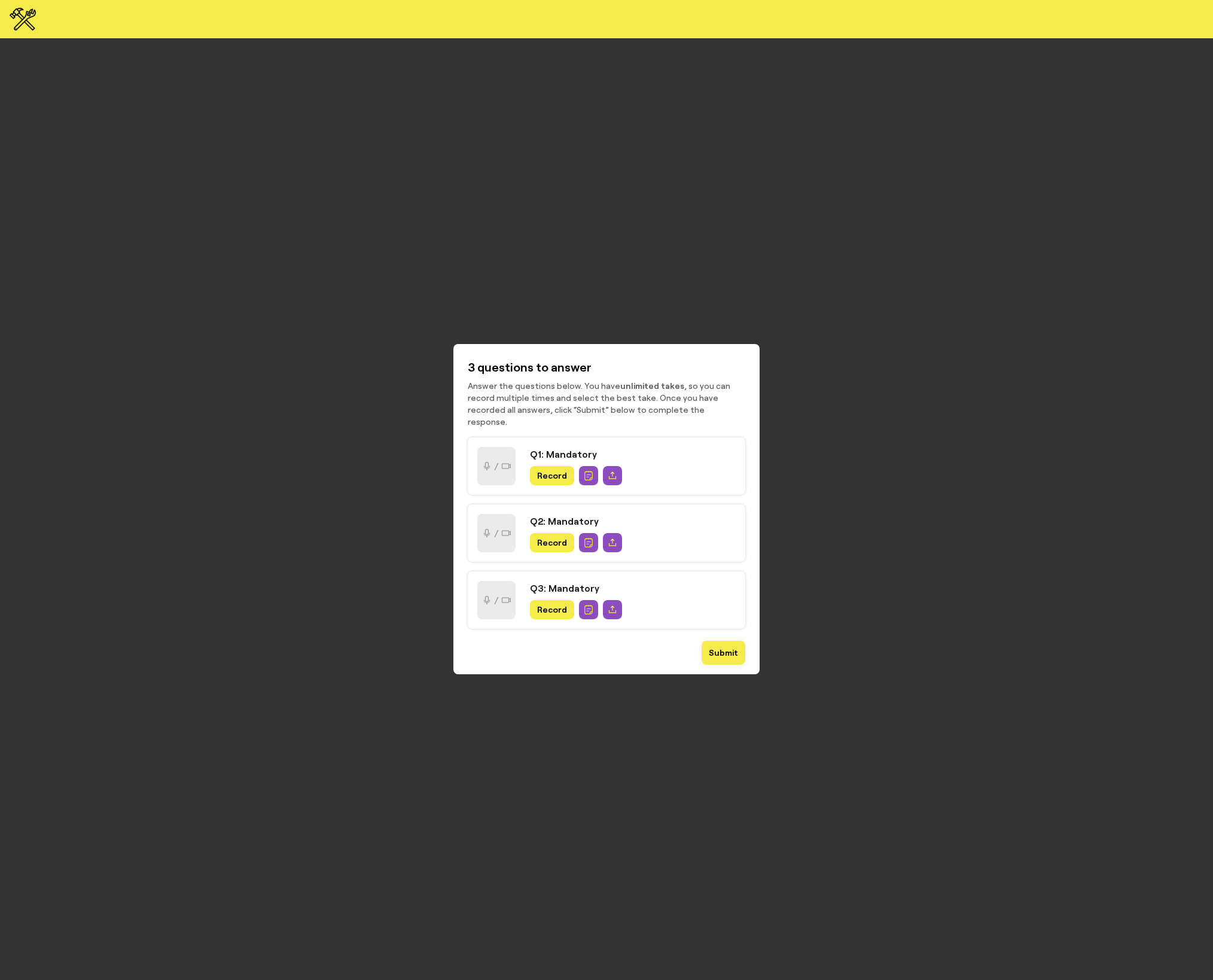
click at [548, 473] on span "Record" at bounding box center [552, 475] width 30 height 9
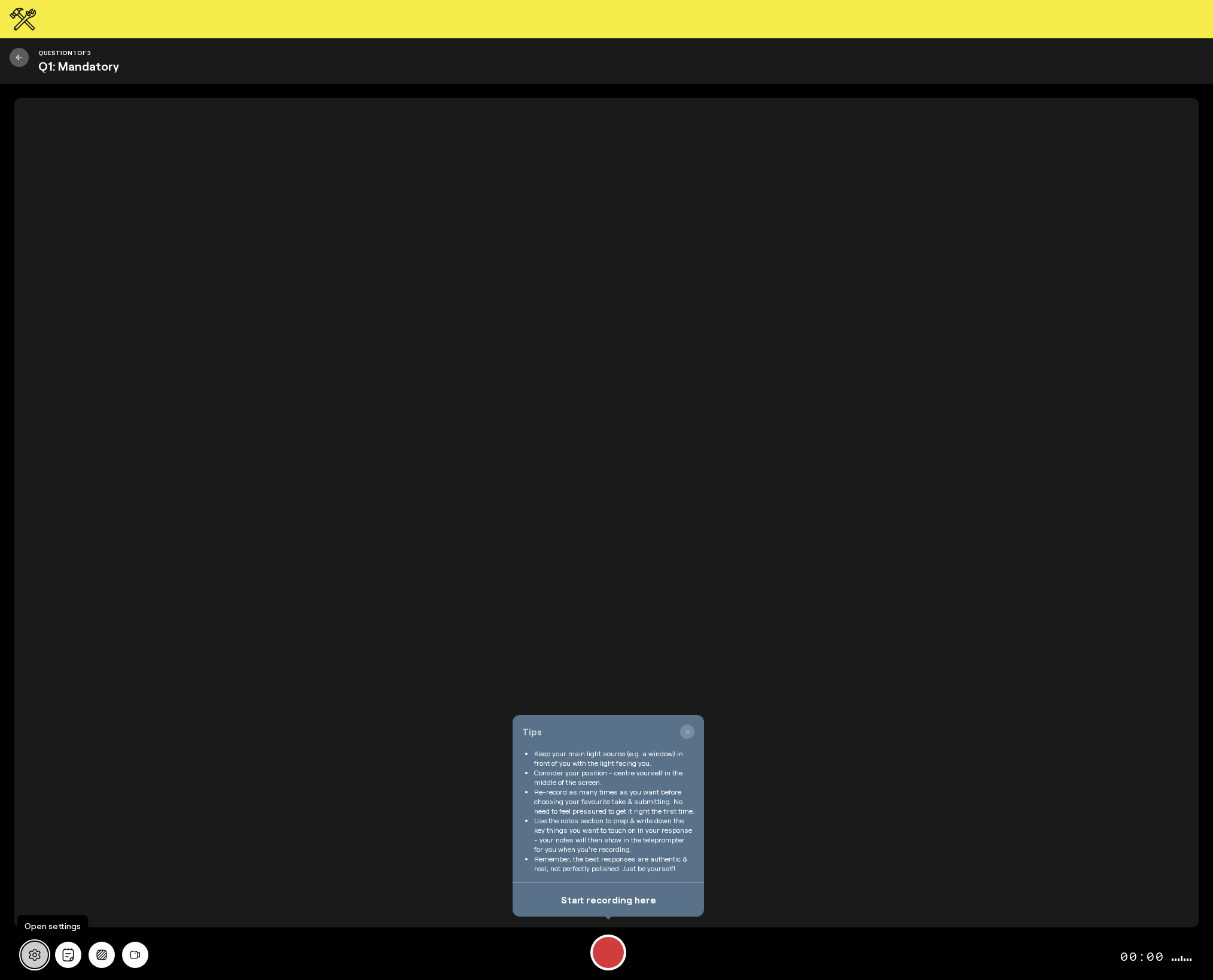
click at [34, 952] on icon at bounding box center [34, 955] width 11 height 12
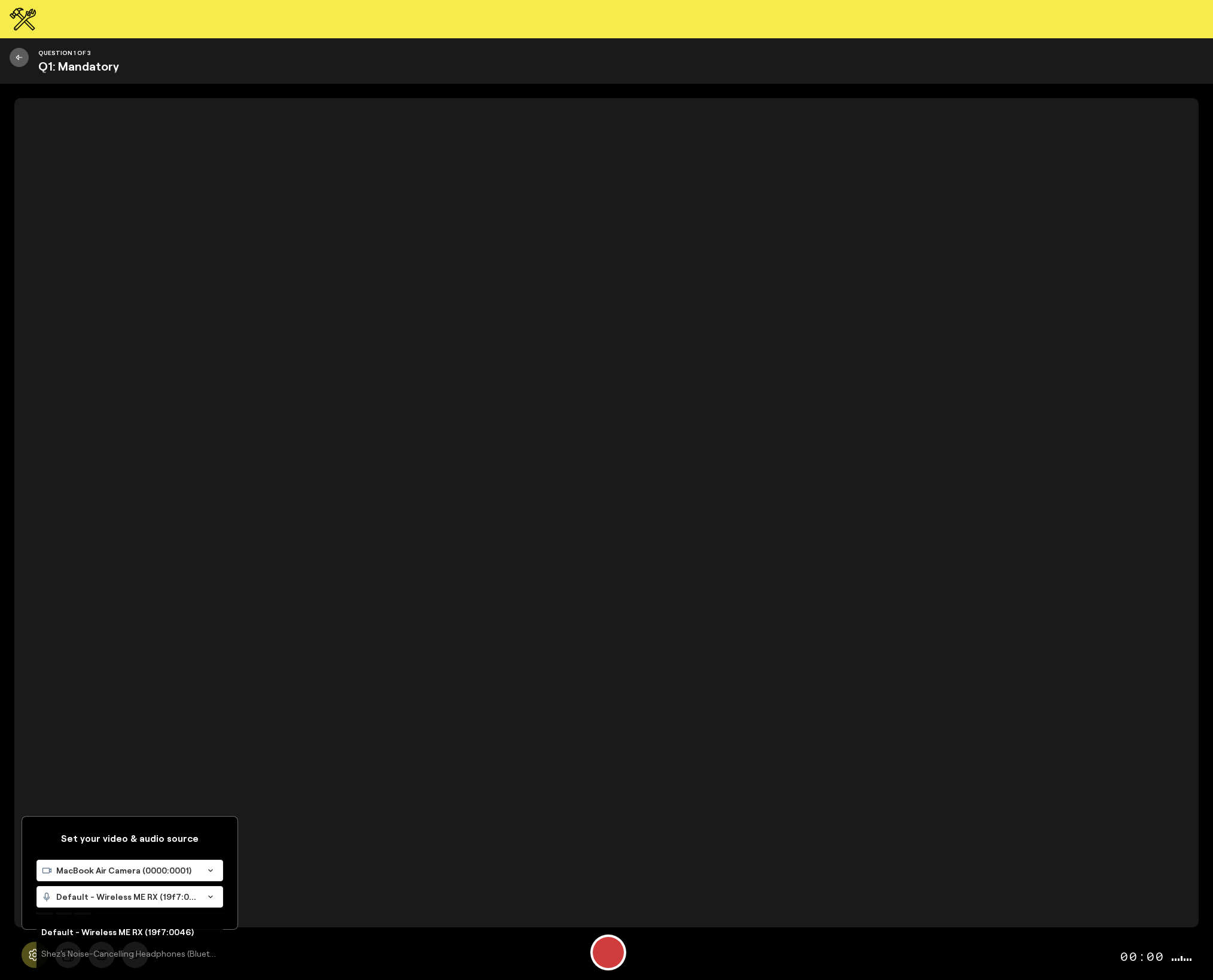
click at [103, 898] on span "Default - Wireless ME RX (19f7:0046)" at bounding box center [127, 896] width 142 height 12
click at [113, 949] on span "Shez's Noise-Cancelling Headphones (Bluetooth)" at bounding box center [143, 953] width 204 height 10
click at [613, 955] on div "Record" at bounding box center [608, 952] width 31 height 31
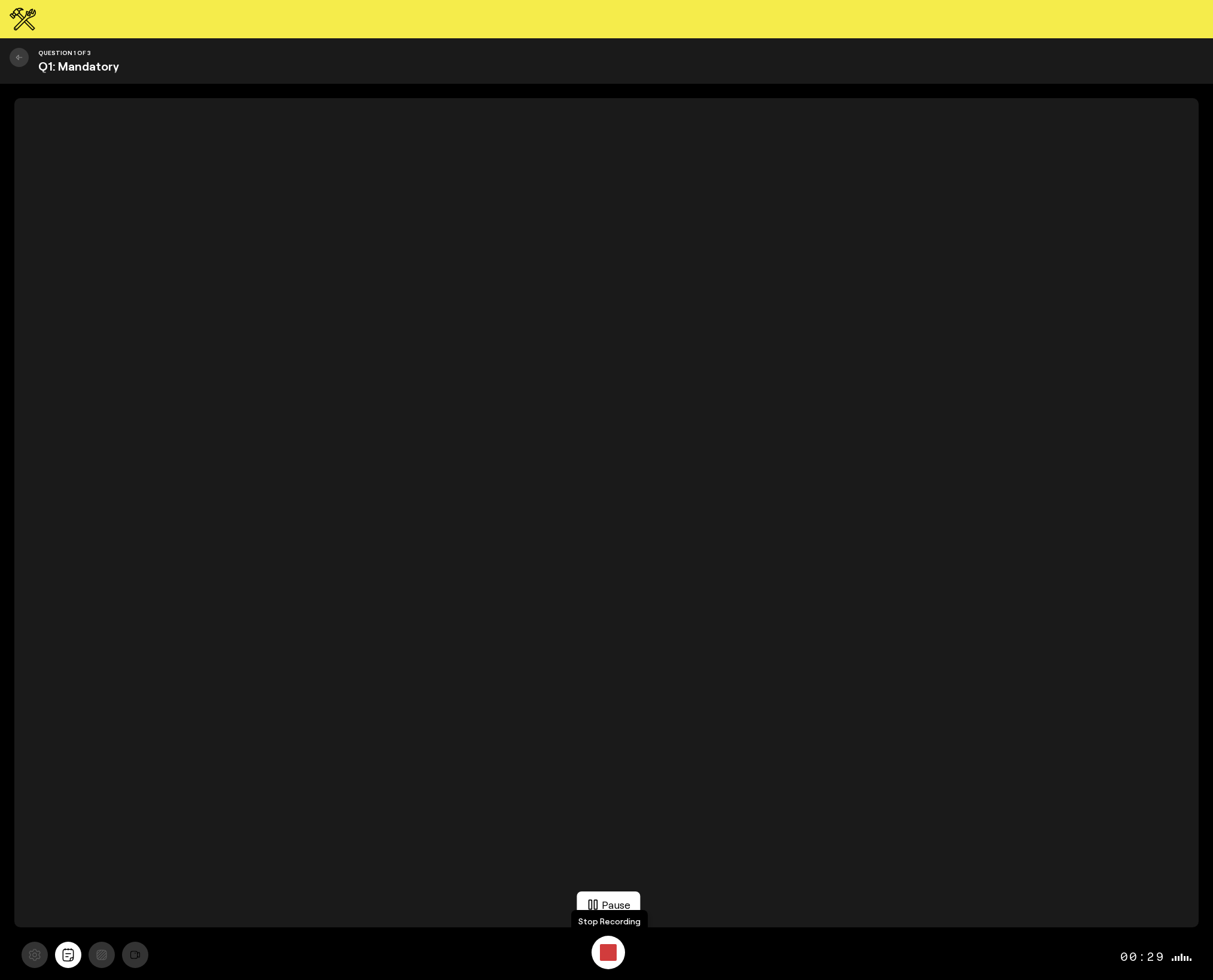
click at [609, 954] on div "Stop Recording" at bounding box center [607, 952] width 16 height 16
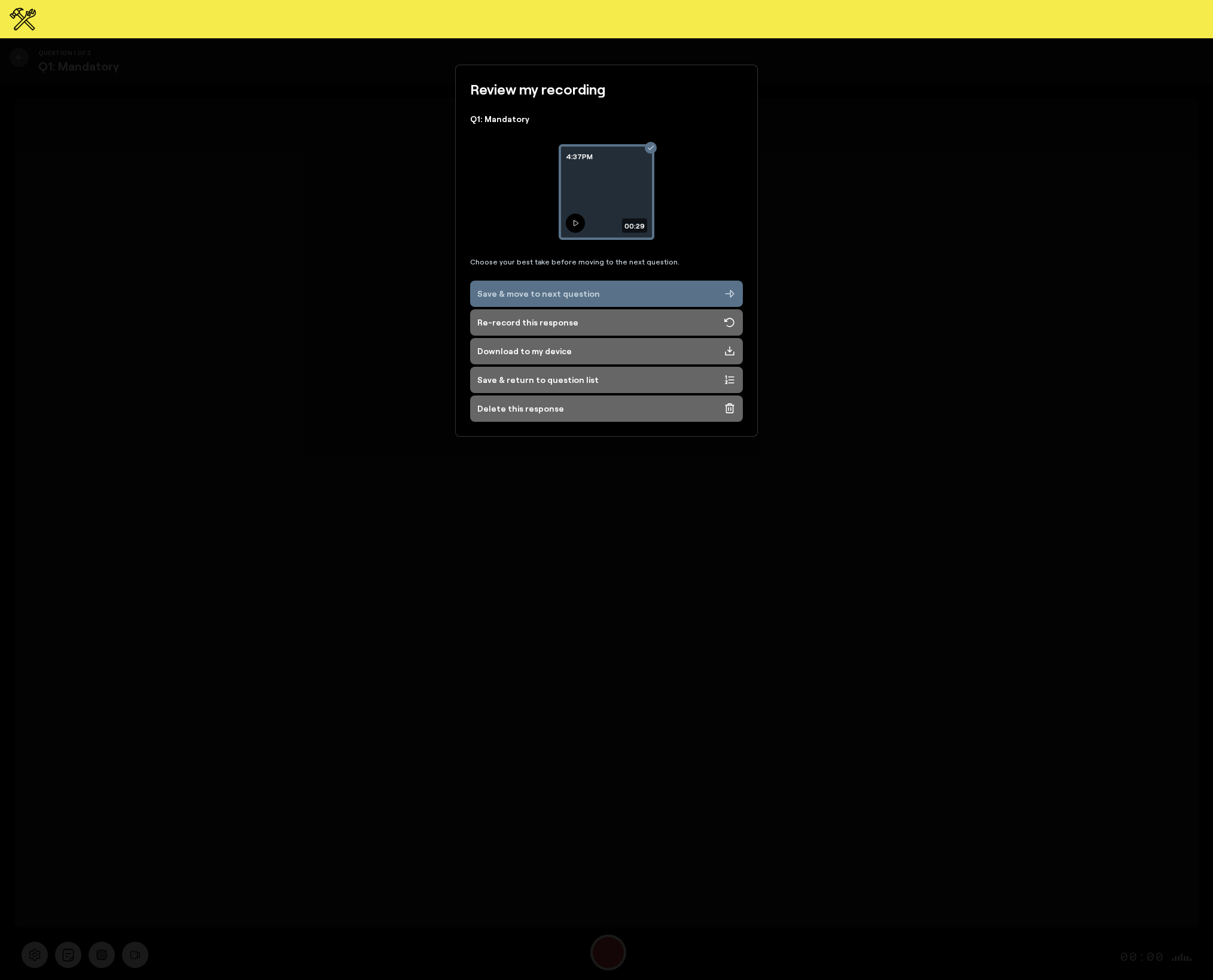
click at [575, 223] on icon at bounding box center [575, 223] width 7 height 7
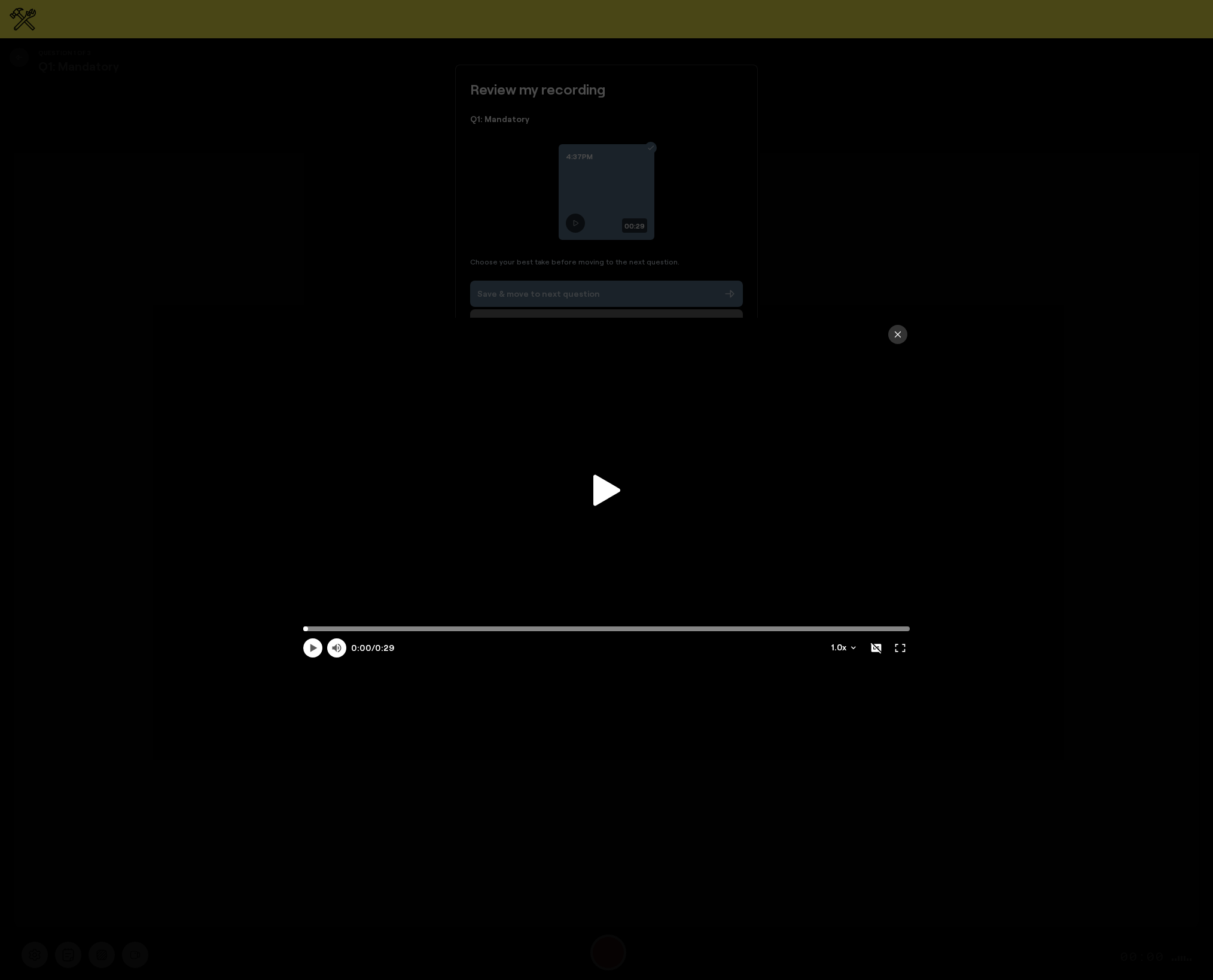
click at [610, 490] on icon at bounding box center [606, 490] width 27 height 31
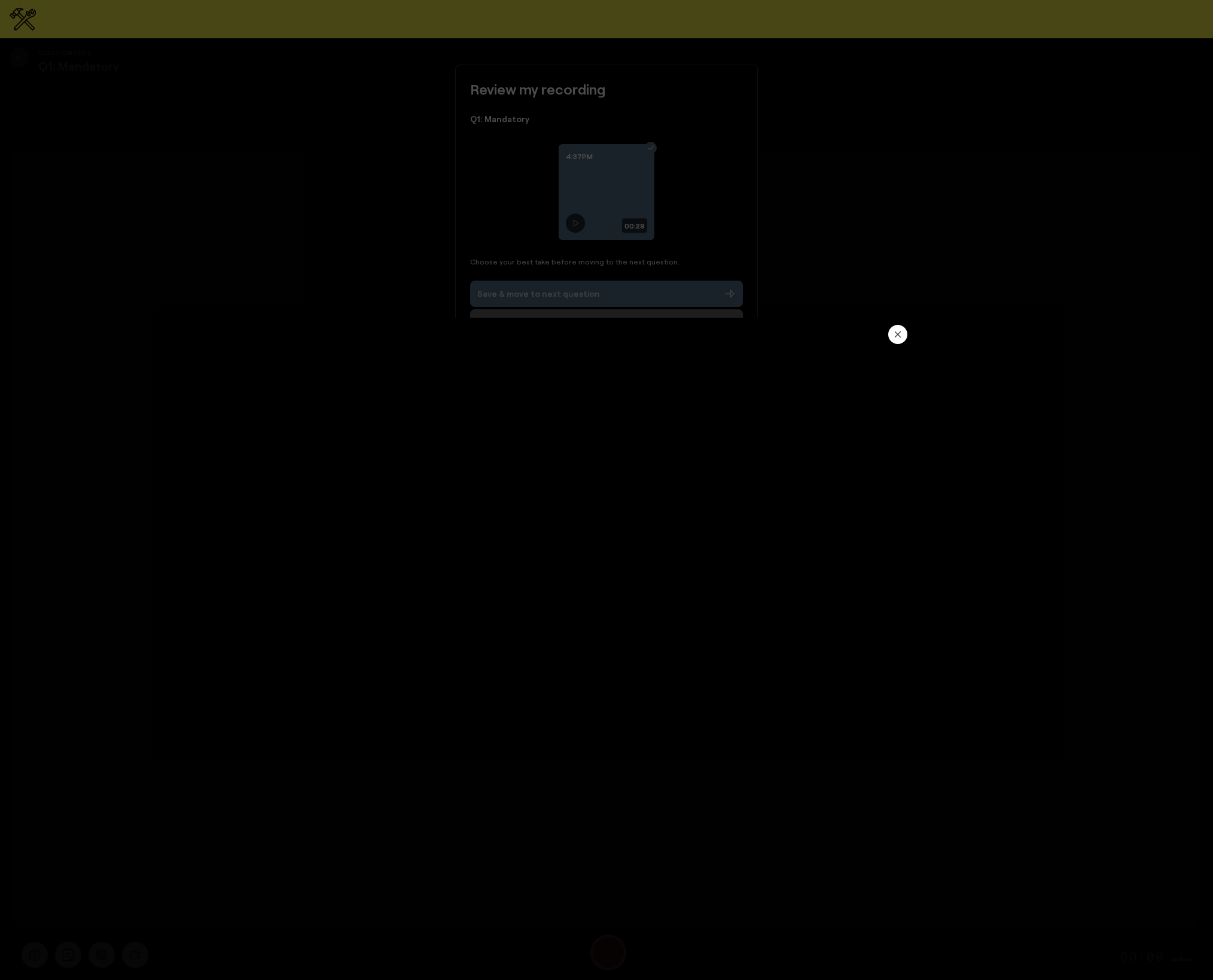
type input "29.89"
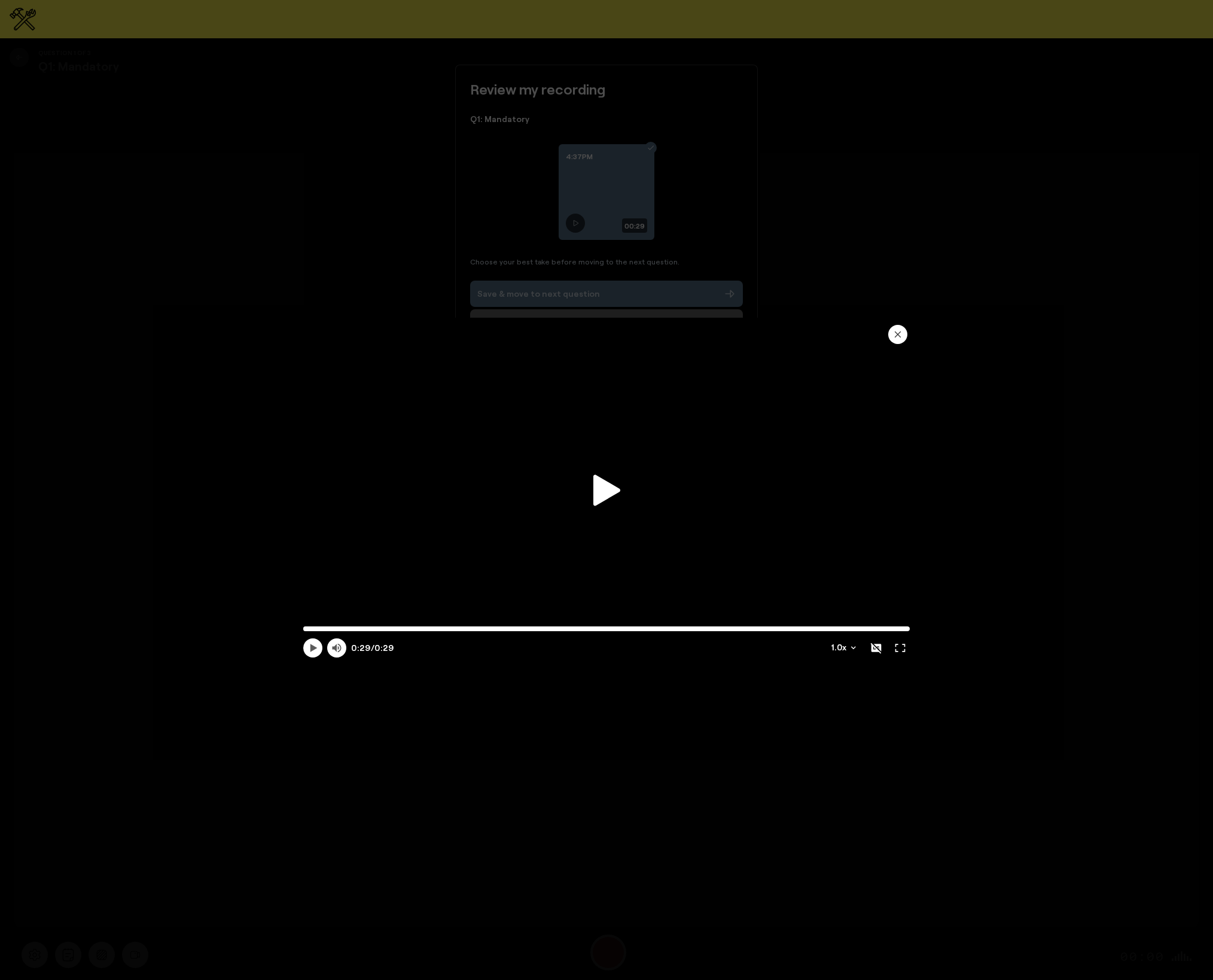
click at [900, 340] on button "button" at bounding box center [897, 334] width 19 height 19
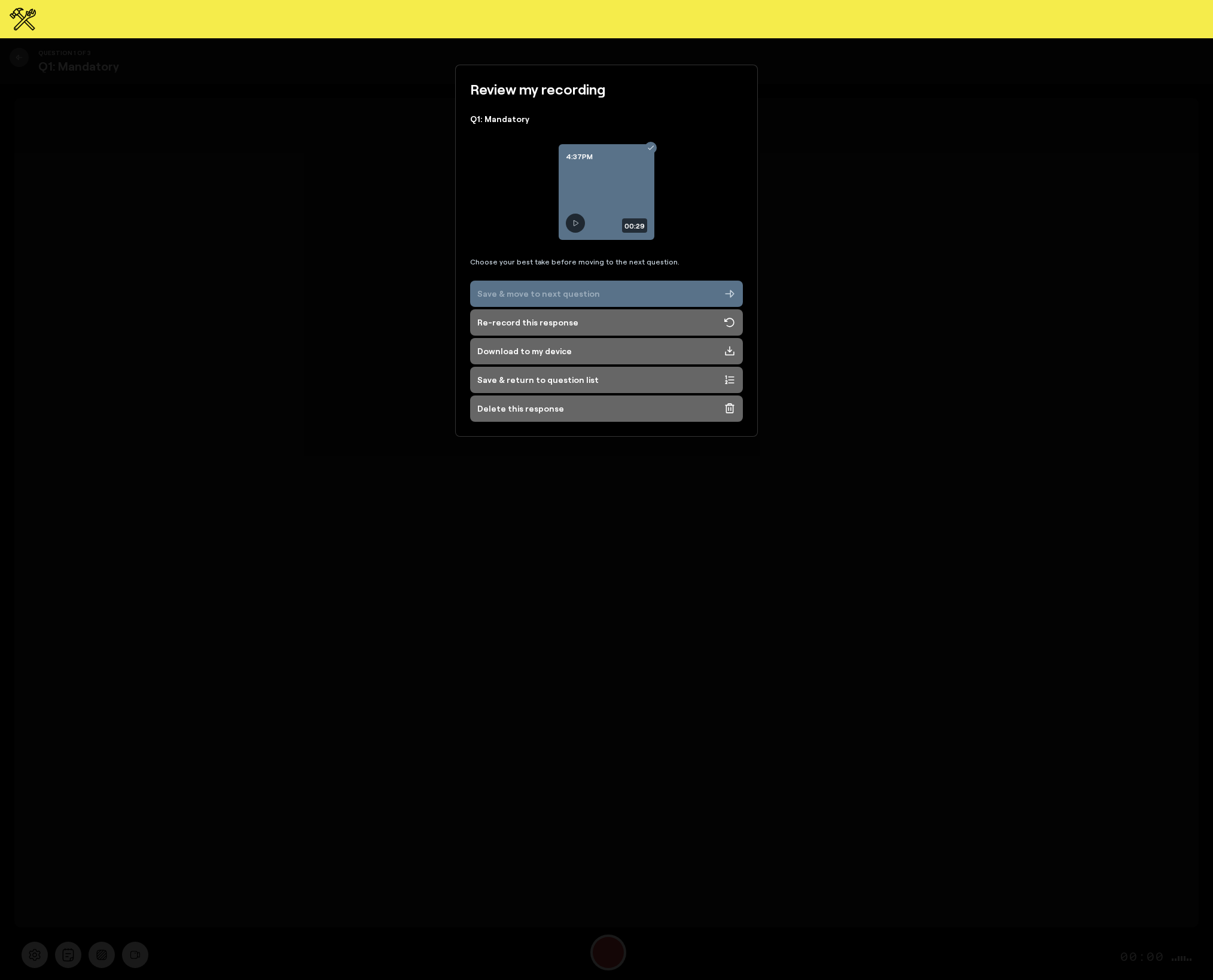
click at [559, 292] on div "Save & move to next question" at bounding box center [538, 293] width 123 height 12
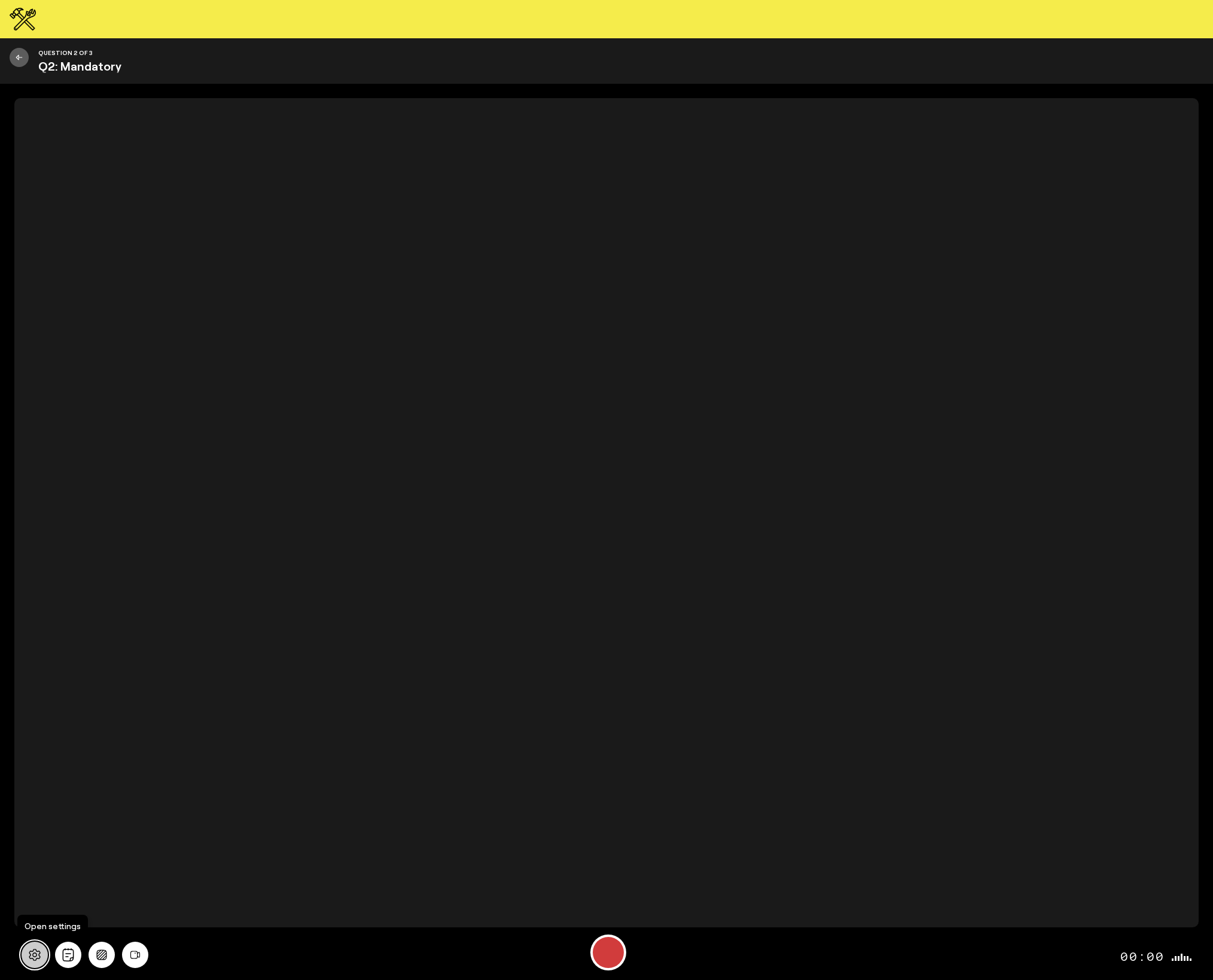
click at [32, 952] on icon at bounding box center [35, 954] width 13 height 13
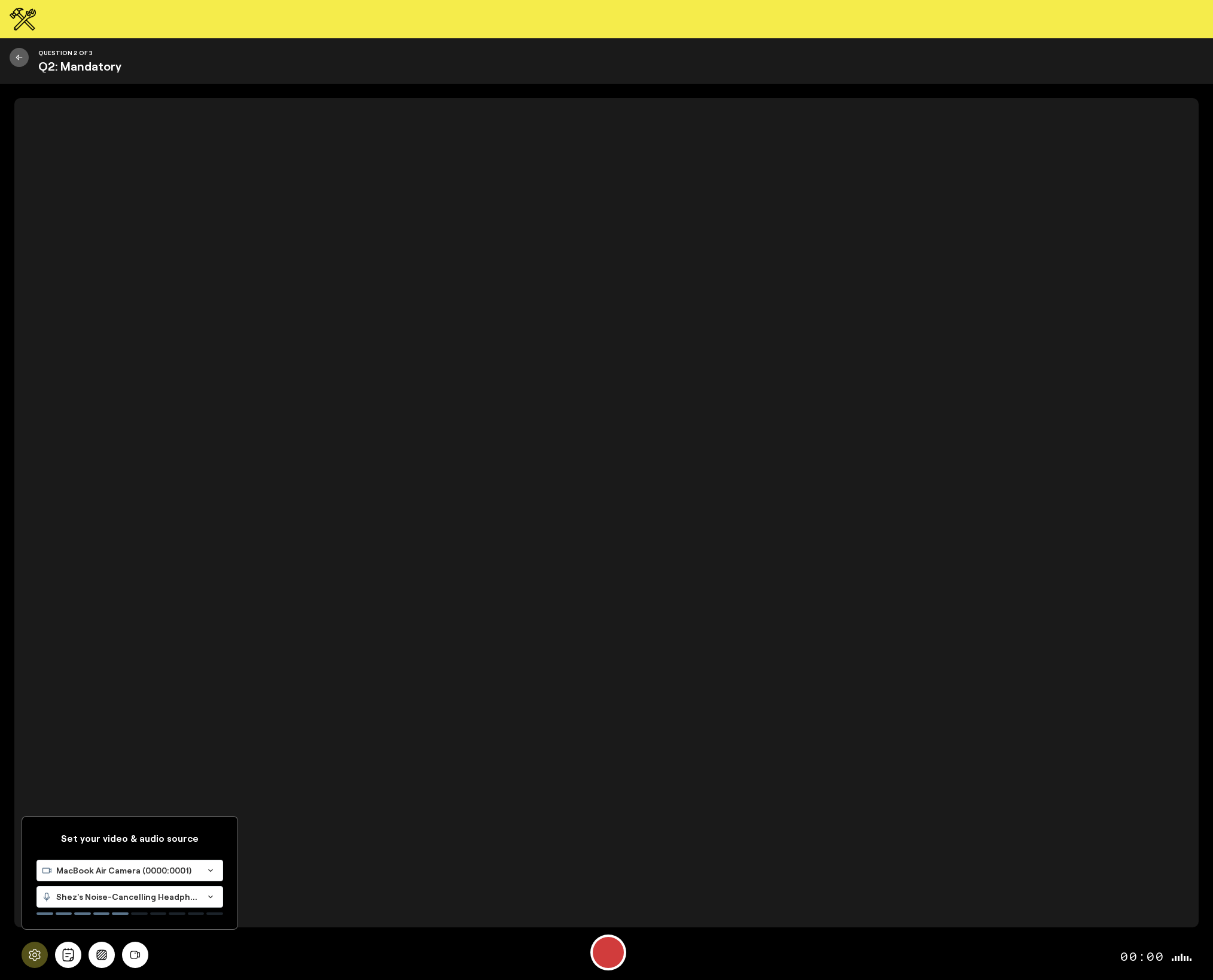
click at [68, 874] on span "MacBook Air Camera (0000:0001)" at bounding box center [127, 870] width 142 height 12
click at [68, 923] on span "C270 HD WEBCAM (046d:0825)" at bounding box center [105, 927] width 128 height 10
click at [85, 912] on div at bounding box center [82, 913] width 16 height 3
click at [83, 900] on span "Shez's Noise-Cancelling Headphones (Bluetooth)" at bounding box center [127, 896] width 142 height 12
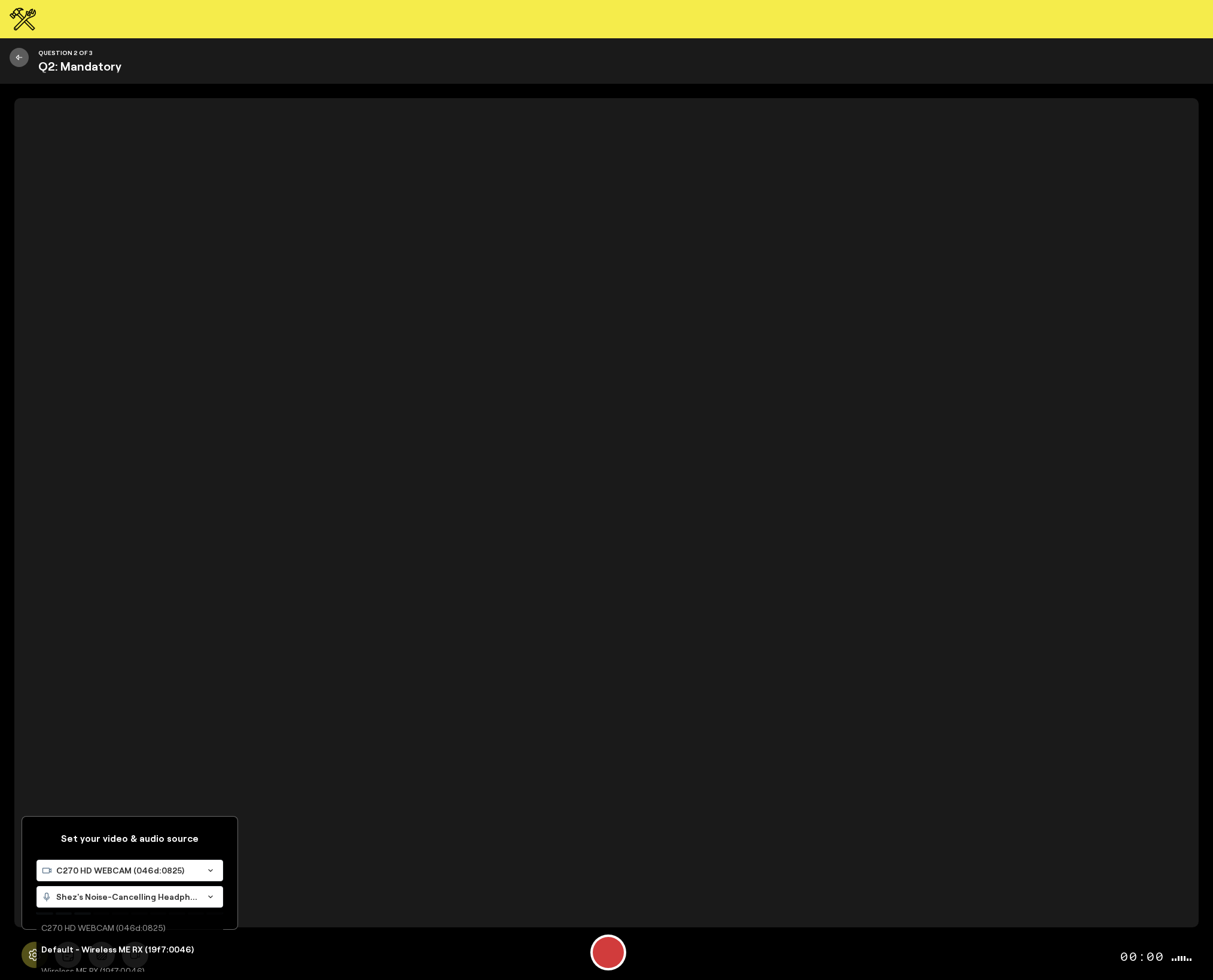
click at [85, 952] on span "Default - Wireless ME RX (19f7:0046)" at bounding box center [117, 949] width 153 height 10
click at [101, 952] on icon "Background blur" at bounding box center [102, 954] width 16 height 10
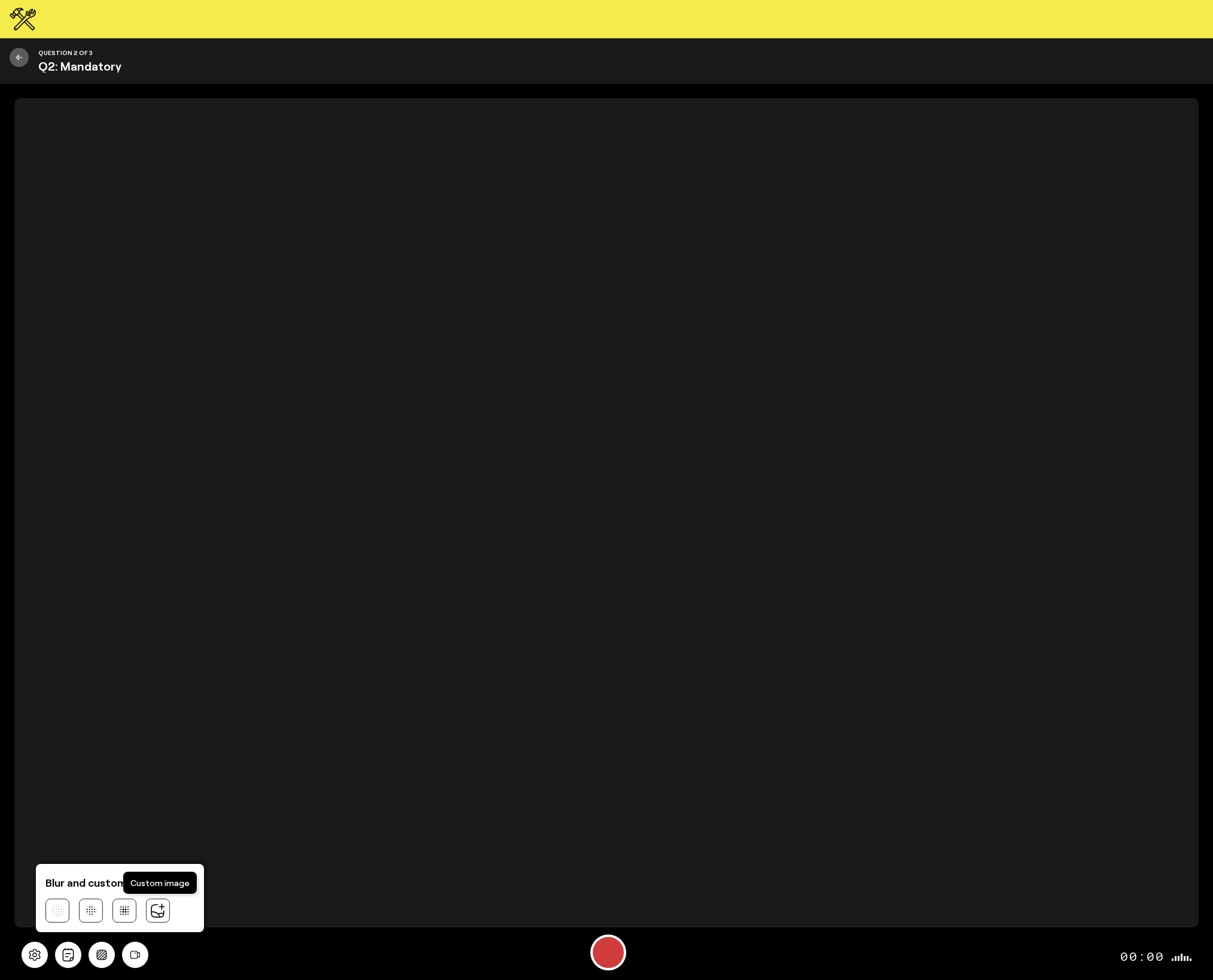
click at [156, 908] on icon at bounding box center [158, 910] width 16 height 16
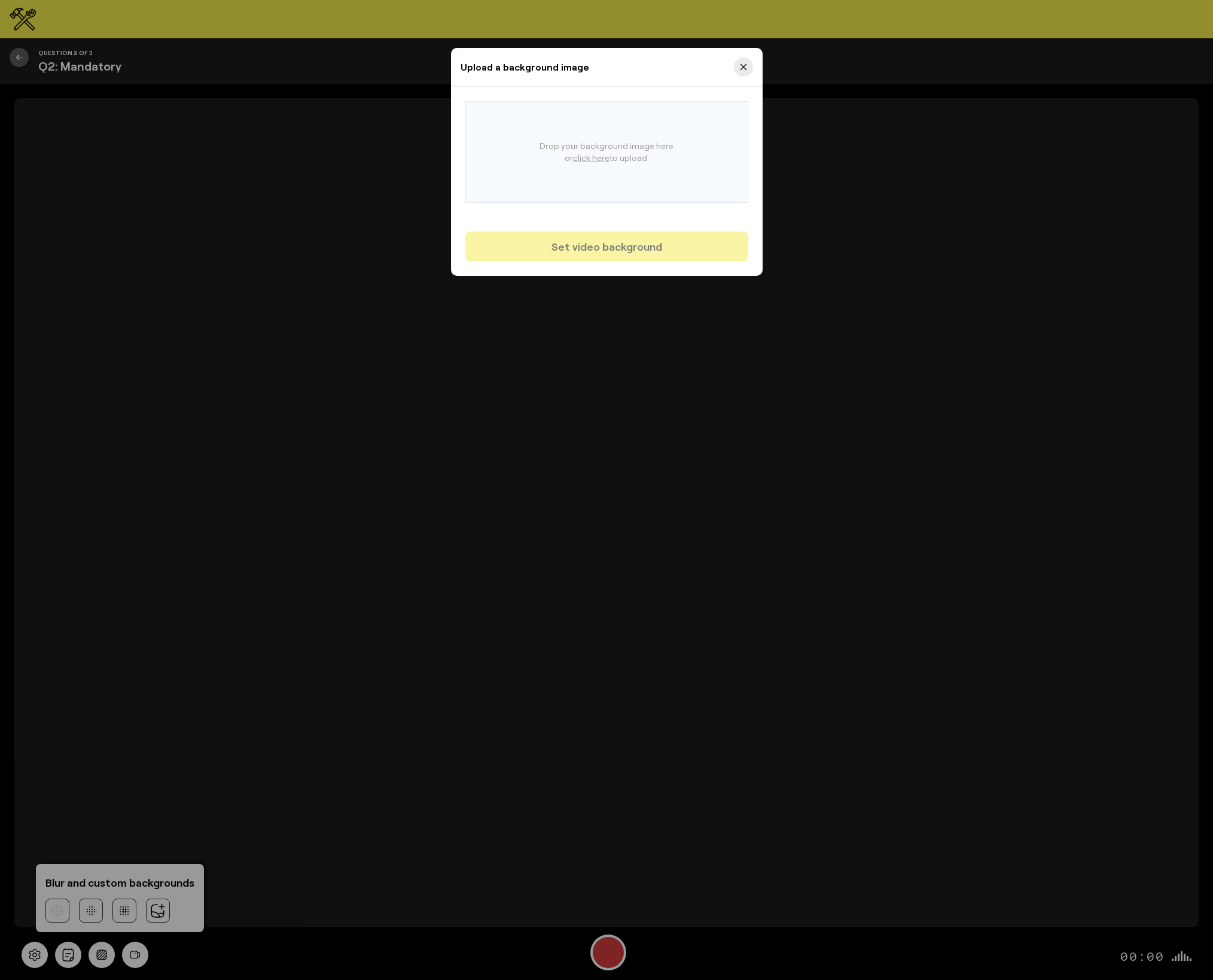
click at [595, 159] on u "click here" at bounding box center [591, 158] width 36 height 10
click at [505, 141] on input "Drop your background image here or click here to upload." at bounding box center [504, 140] width 1 height 1
type input "C:\fakepath\blue_wave_grain_bg.png"
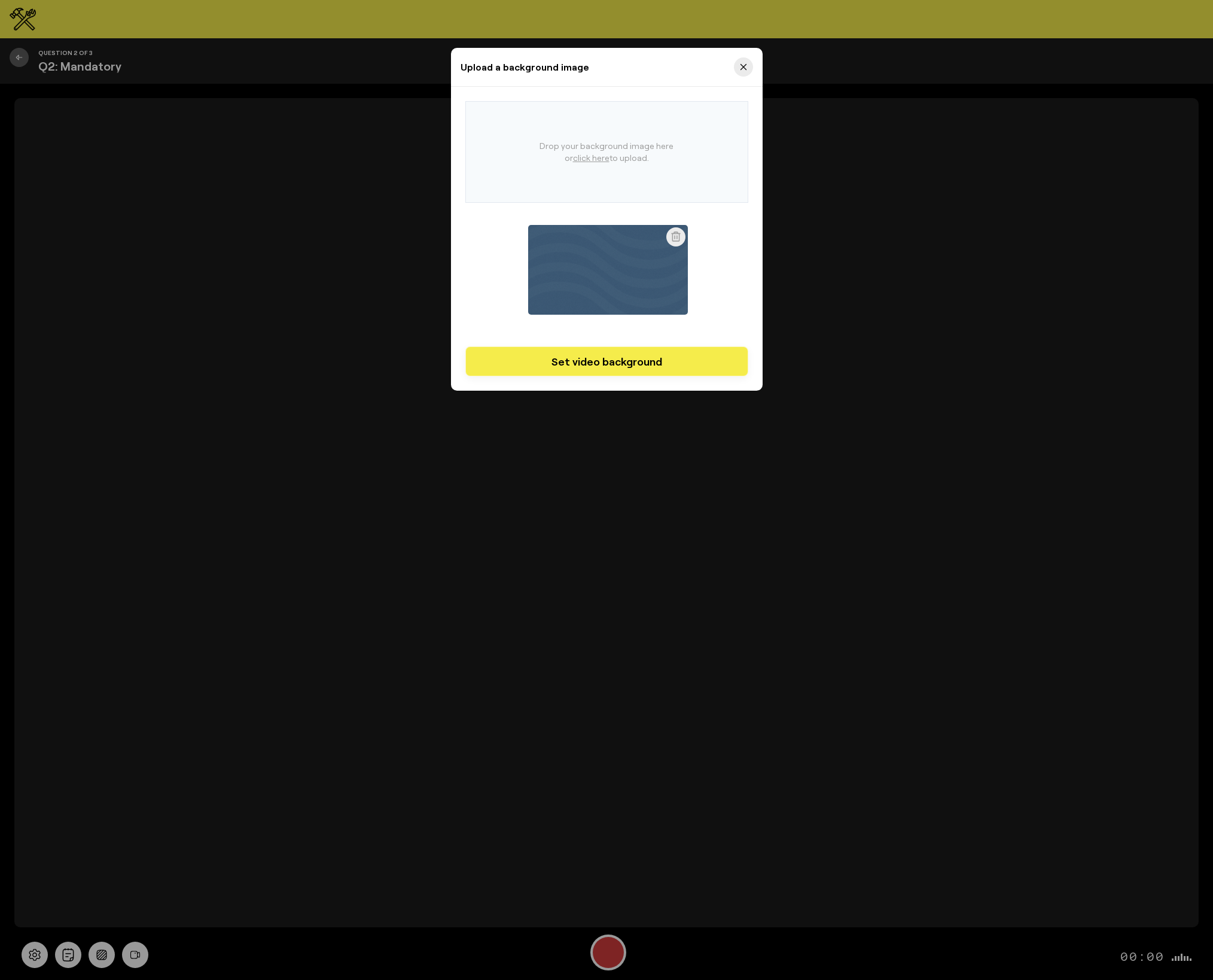
click at [611, 362] on span "Set video background" at bounding box center [606, 361] width 110 height 15
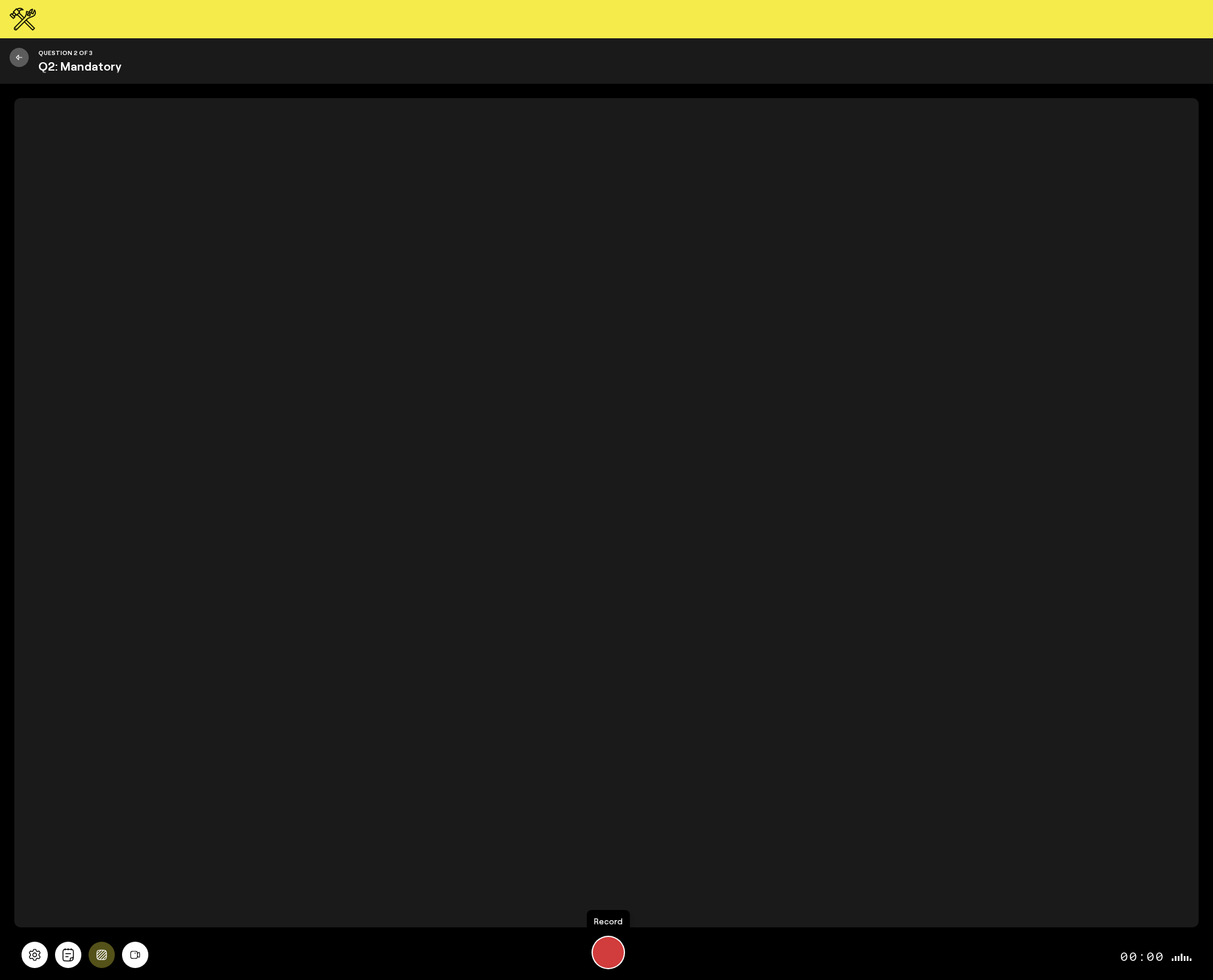
click at [617, 952] on div "Start Recording" at bounding box center [608, 952] width 31 height 31
click at [616, 952] on button "Stop Recording" at bounding box center [608, 952] width 31 height 31
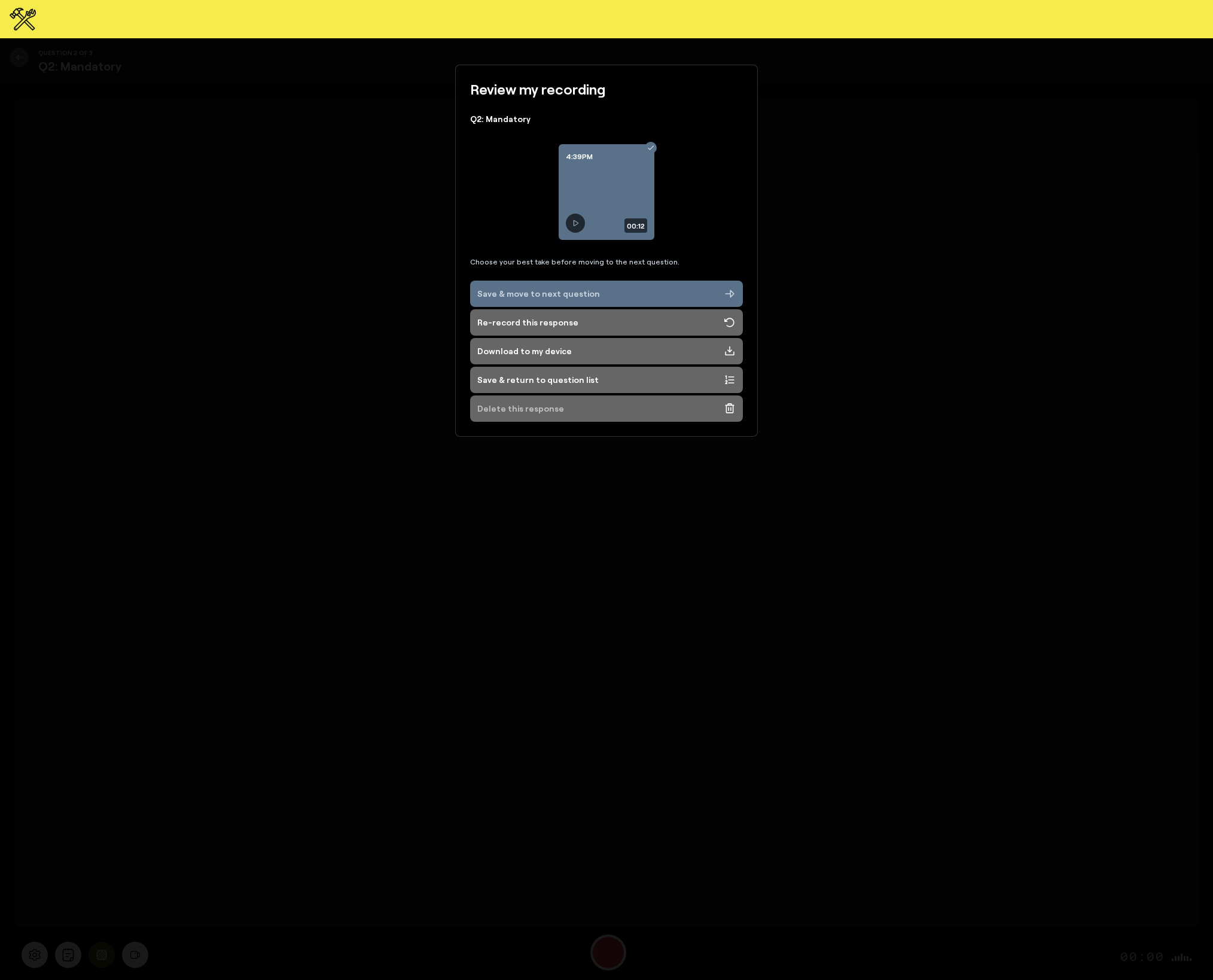
click at [507, 406] on div "Delete this response" at bounding box center [520, 409] width 87 height 12
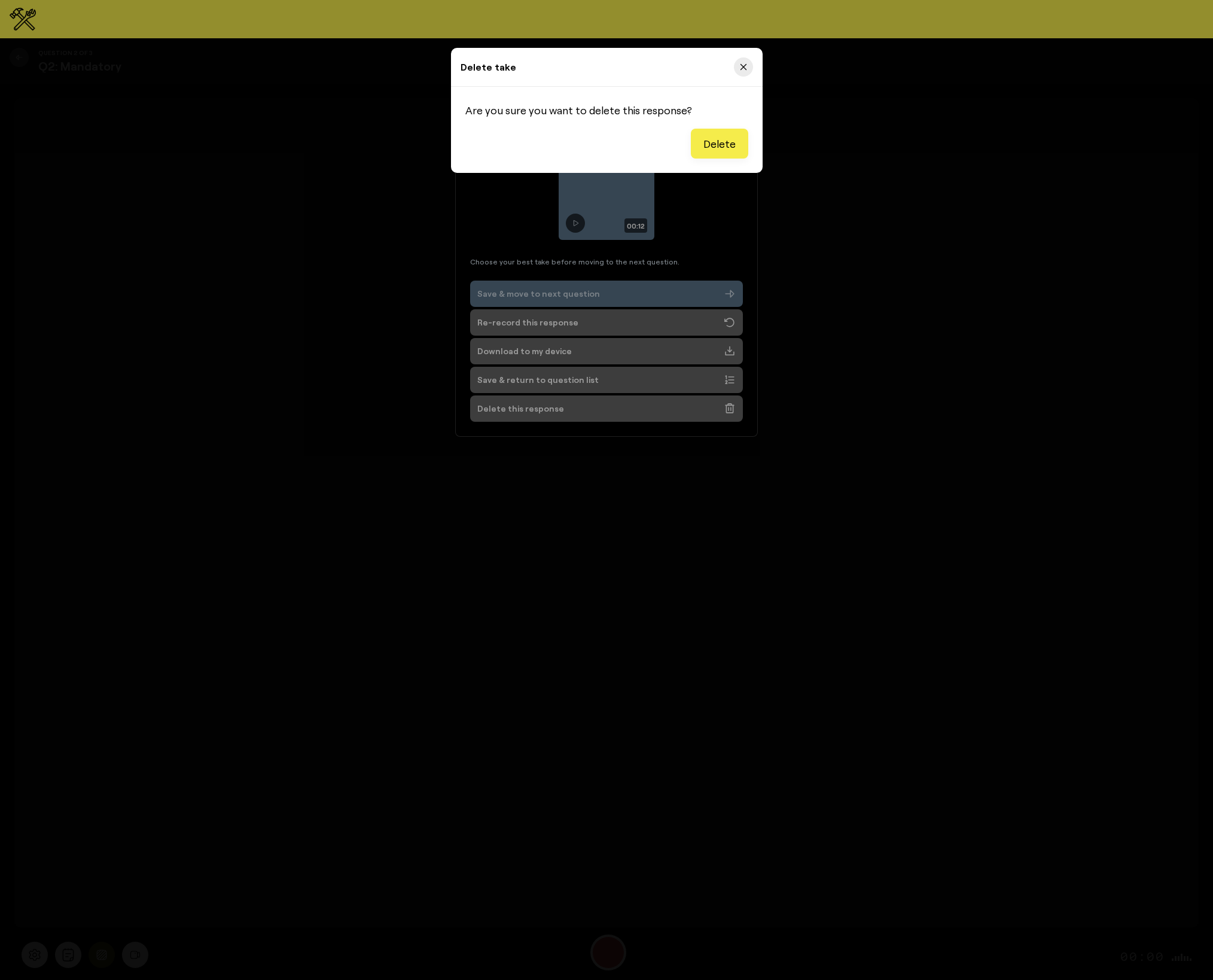
drag, startPoint x: 719, startPoint y: 148, endPoint x: 674, endPoint y: 152, distance: 45.2
click at [719, 148] on span "Delete" at bounding box center [719, 143] width 32 height 15
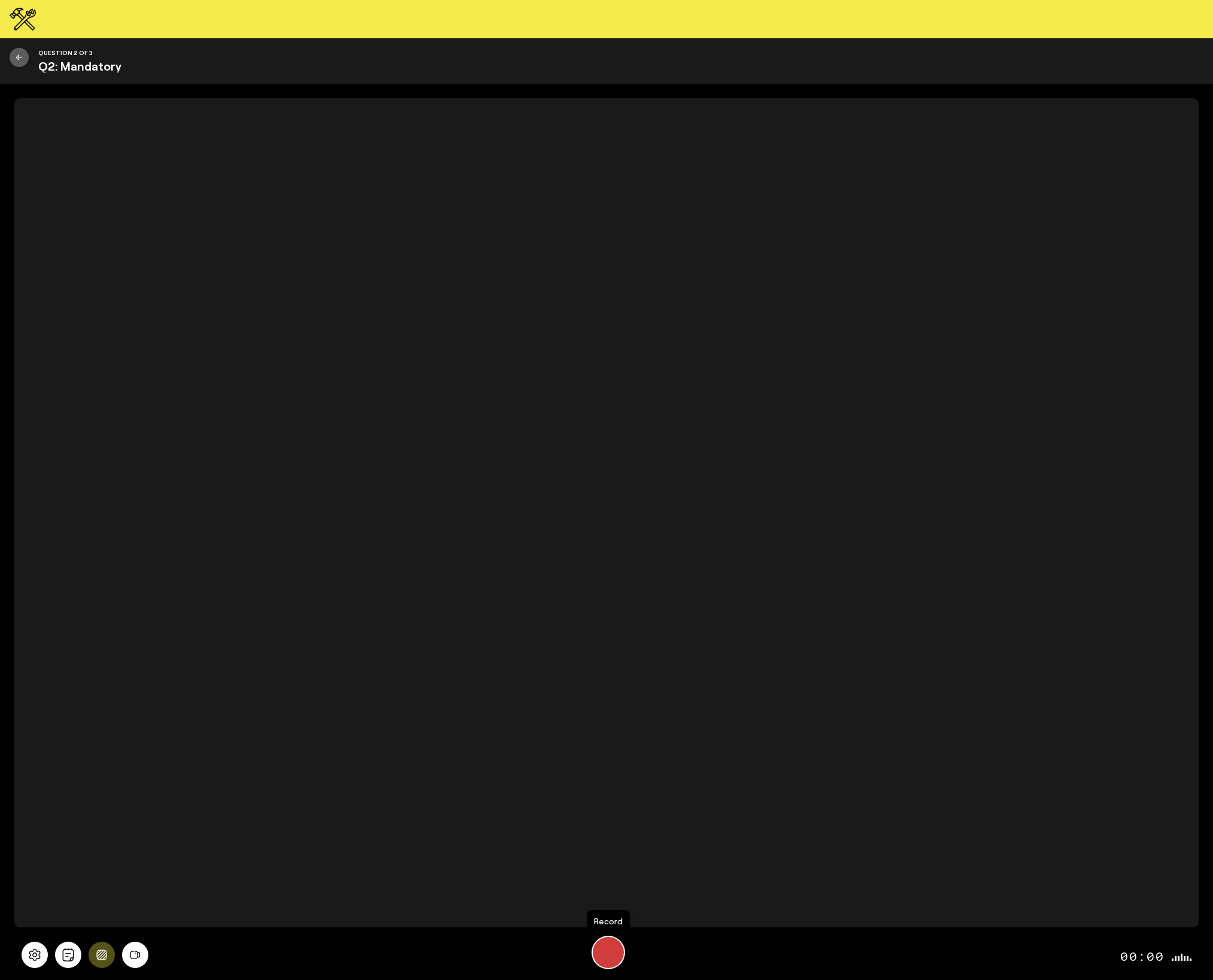
click at [606, 947] on div "Start Recording" at bounding box center [608, 952] width 31 height 31
click at [606, 947] on div "Stop Recording" at bounding box center [607, 952] width 16 height 16
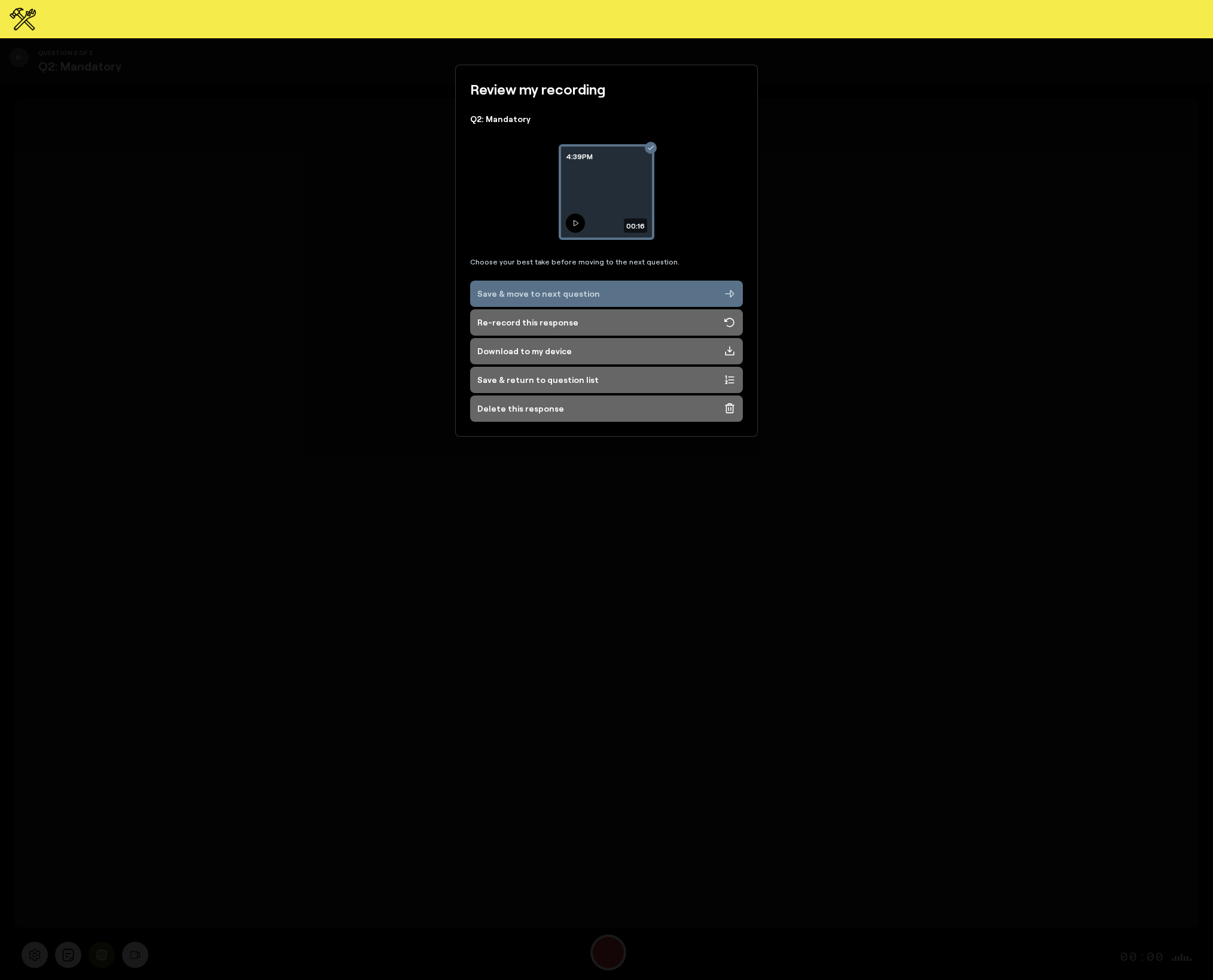
click at [578, 224] on icon at bounding box center [575, 223] width 7 height 7
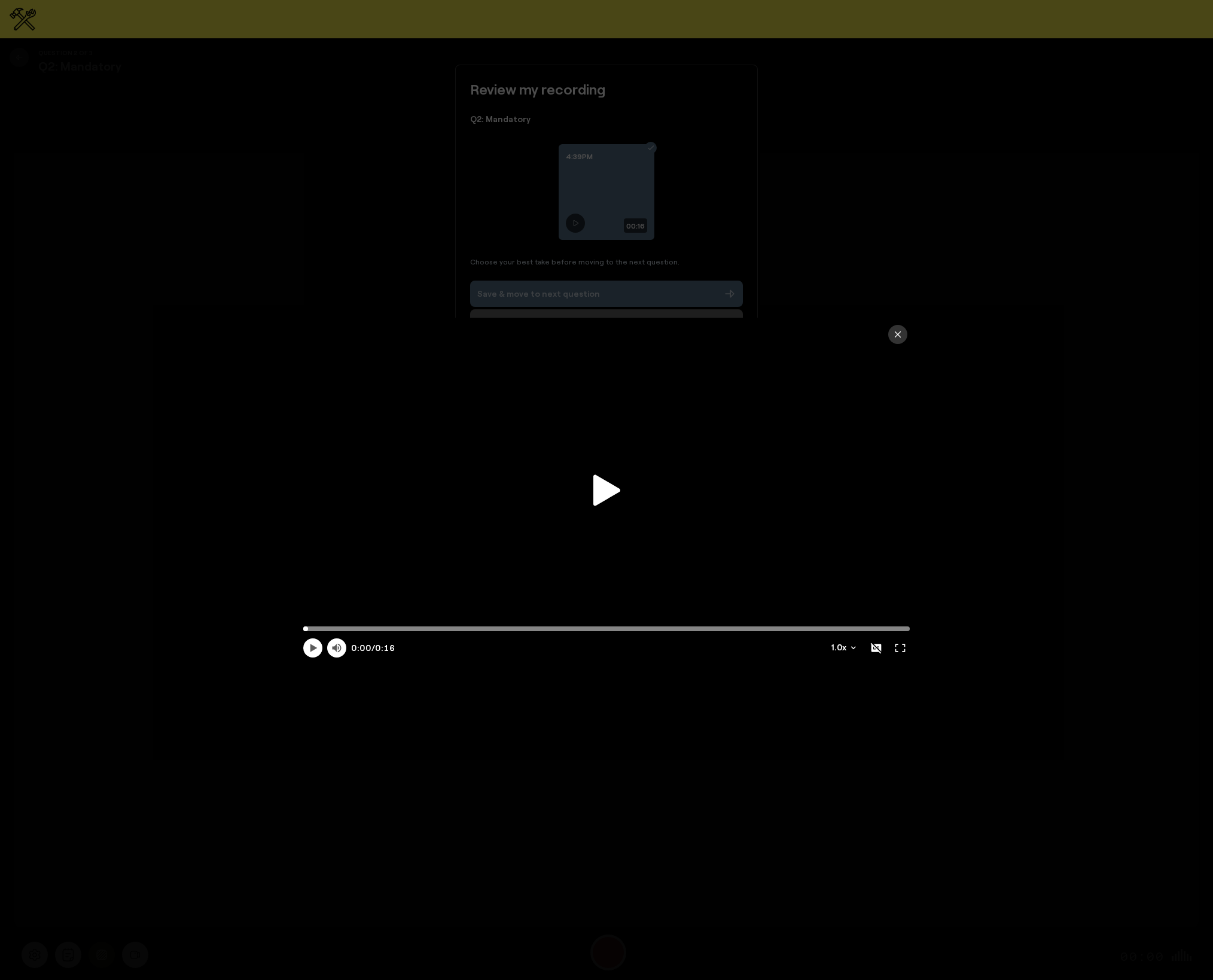
drag, startPoint x: 600, startPoint y: 492, endPoint x: 613, endPoint y: 481, distance: 17.0
click at [601, 491] on icon at bounding box center [606, 490] width 27 height 31
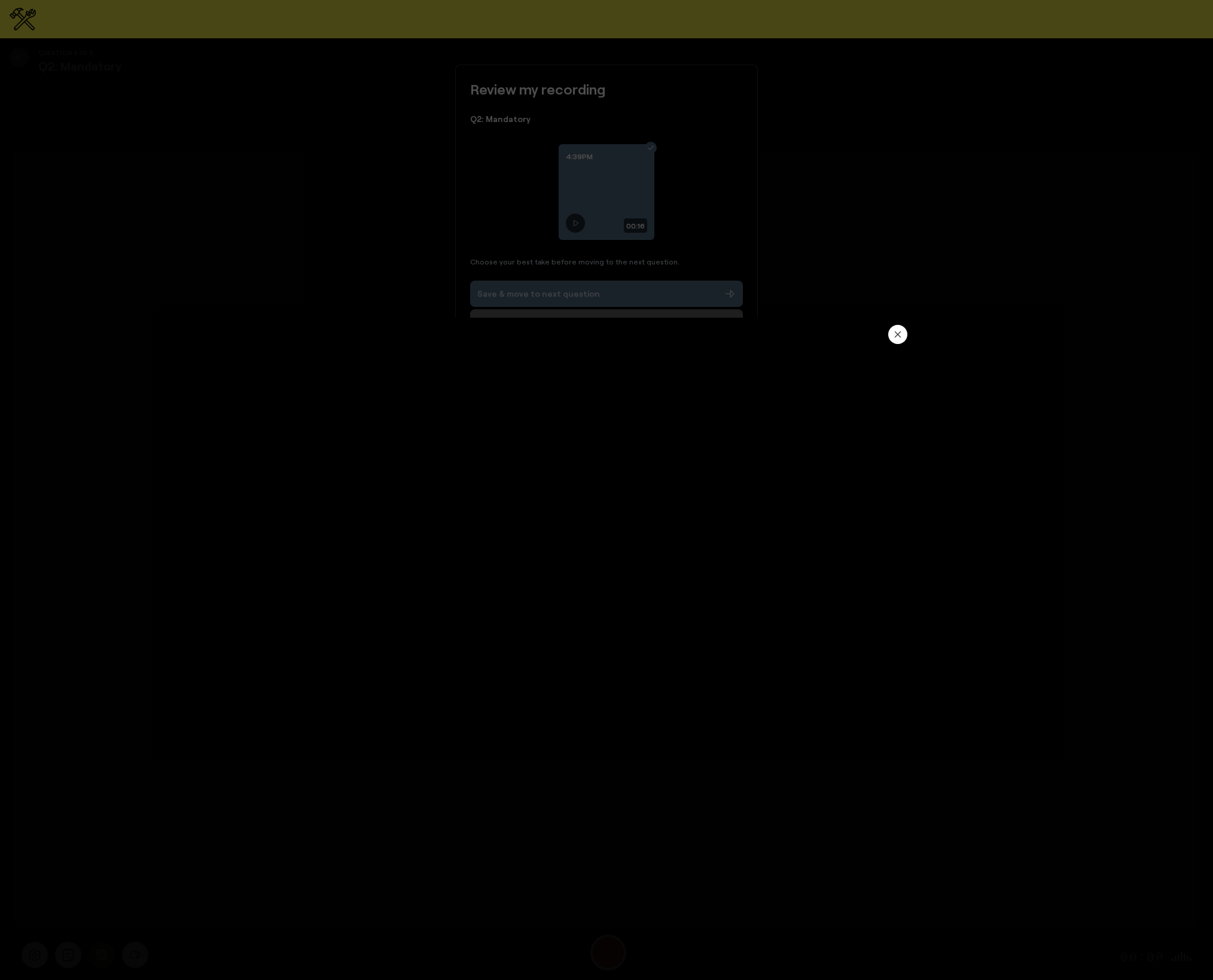
type input "16.15"
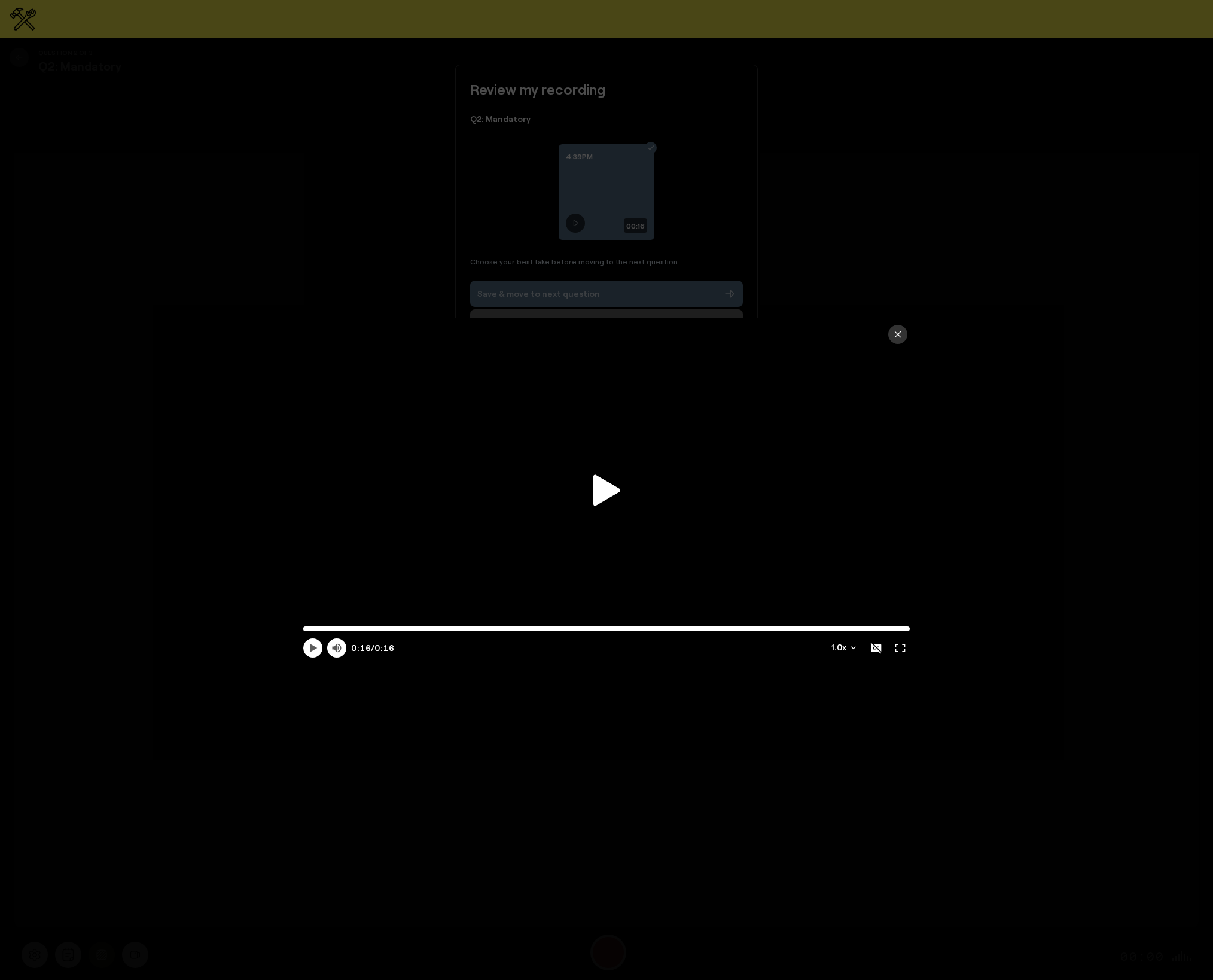
drag, startPoint x: 898, startPoint y: 340, endPoint x: 857, endPoint y: 338, distance: 41.0
click at [898, 340] on button "button" at bounding box center [897, 334] width 19 height 19
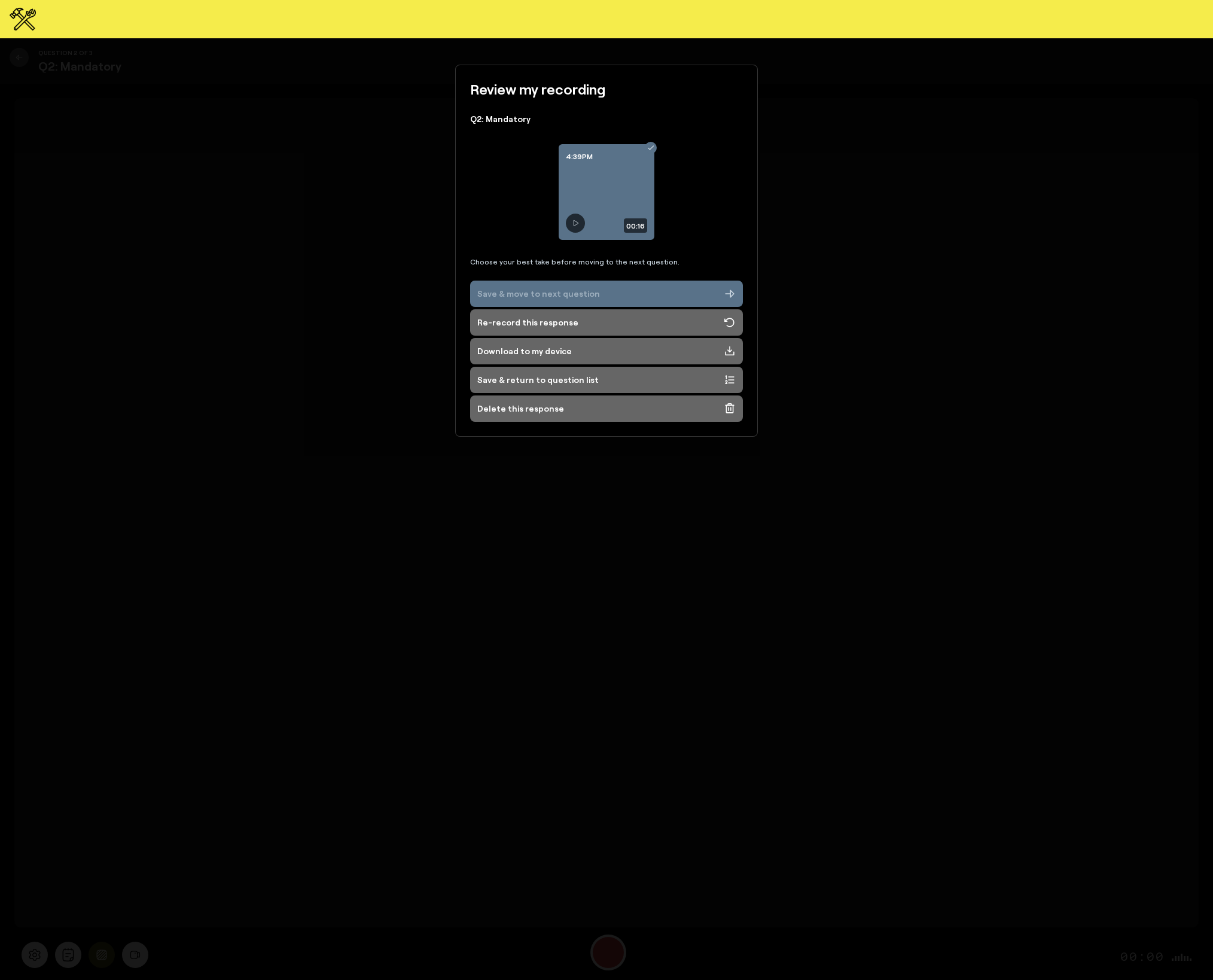
click at [513, 293] on div "Save & move to next question" at bounding box center [538, 293] width 123 height 12
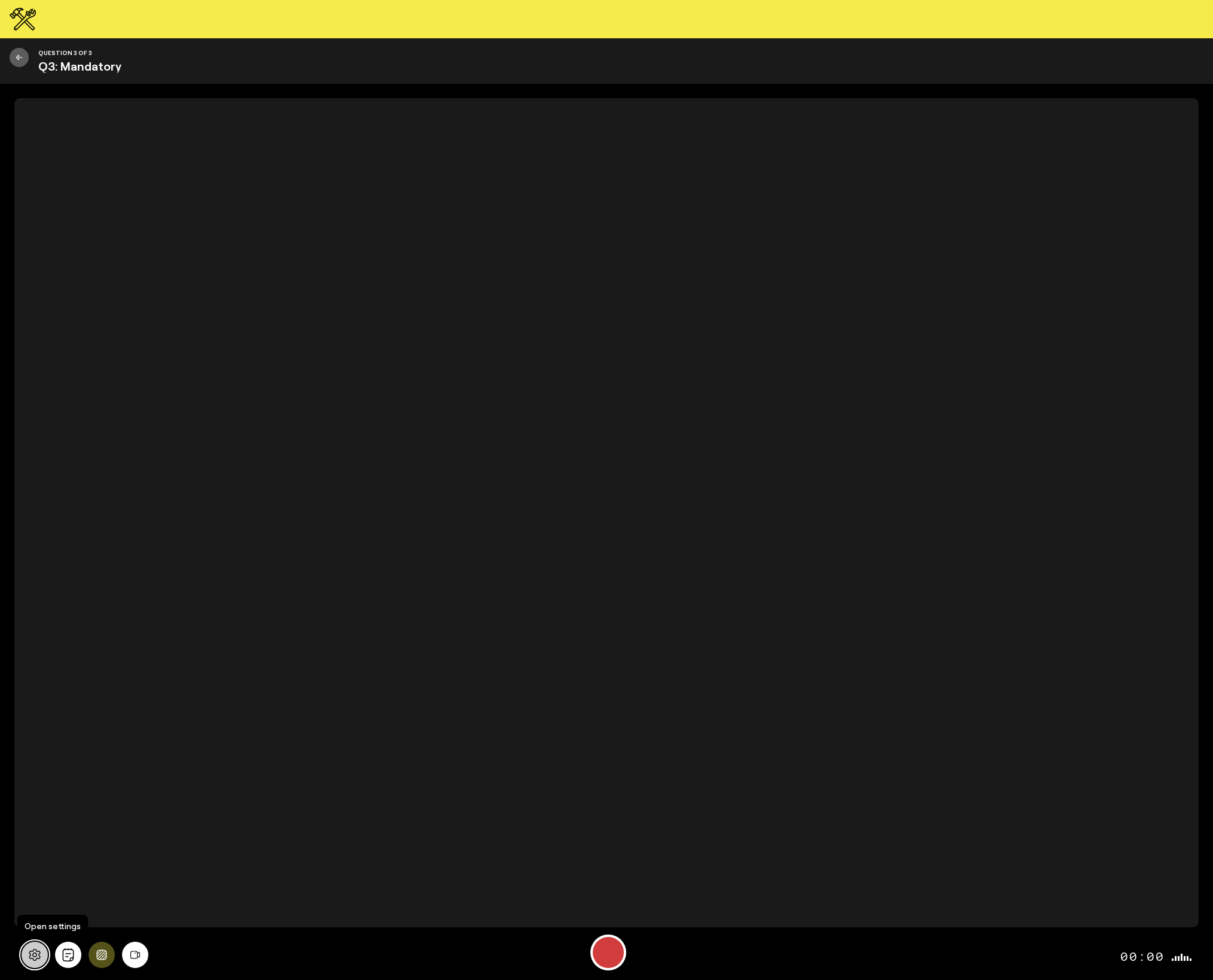
click at [32, 958] on icon at bounding box center [34, 955] width 11 height 12
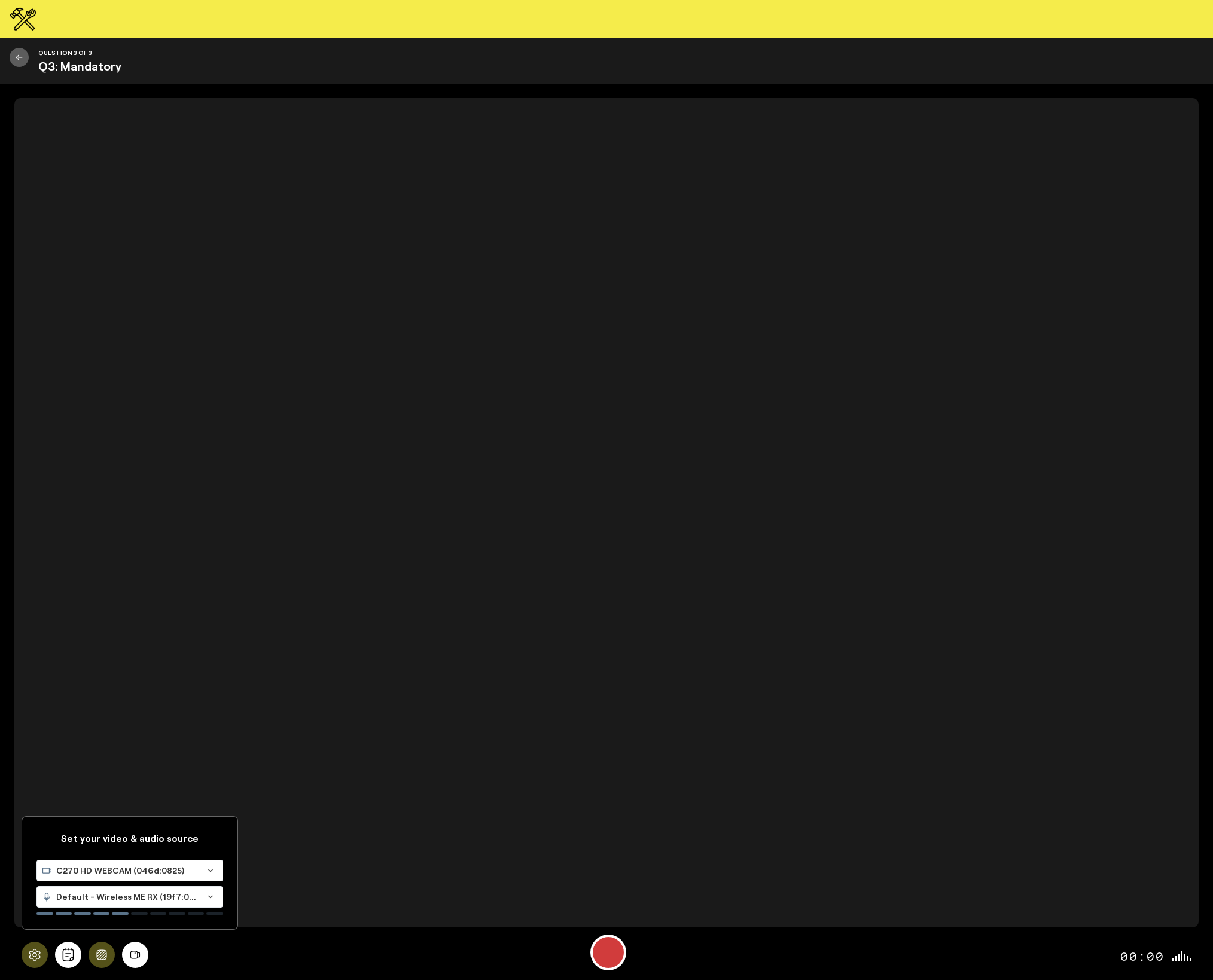
click at [112, 876] on div "C270 HD WEBCAM (046d:0825)" at bounding box center [117, 870] width 161 height 21
click at [105, 925] on span "MacBook Air Camera (0000:0001)" at bounding box center [109, 927] width 135 height 10
click at [106, 955] on icon "Background blur" at bounding box center [102, 954] width 10 height 10
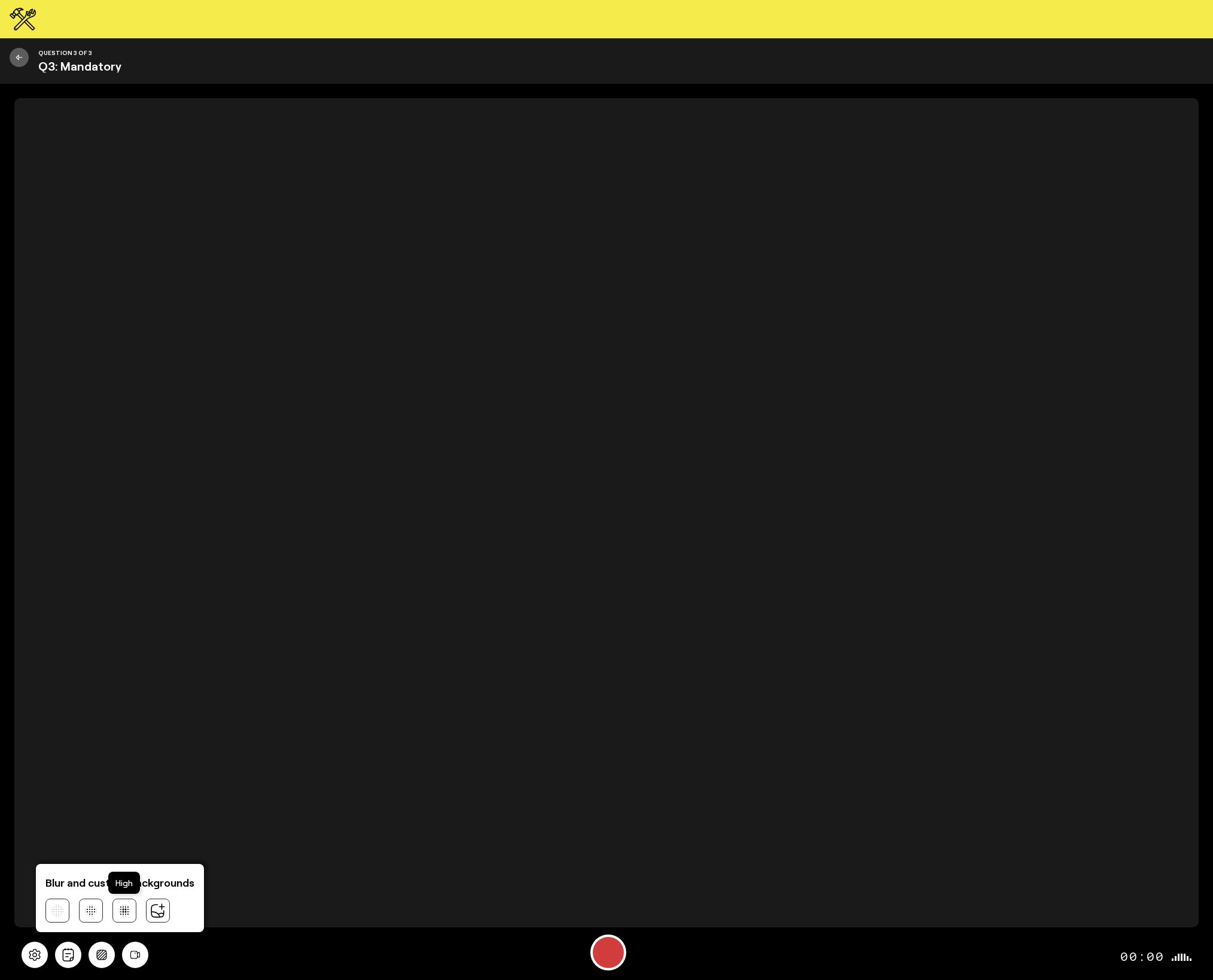
click at [122, 905] on icon at bounding box center [124, 910] width 12 height 12
drag, startPoint x: 273, startPoint y: 955, endPoint x: 267, endPoint y: 954, distance: 6.1
click at [274, 956] on div "Blur and custom backgrounds 00:00" at bounding box center [606, 954] width 1185 height 50
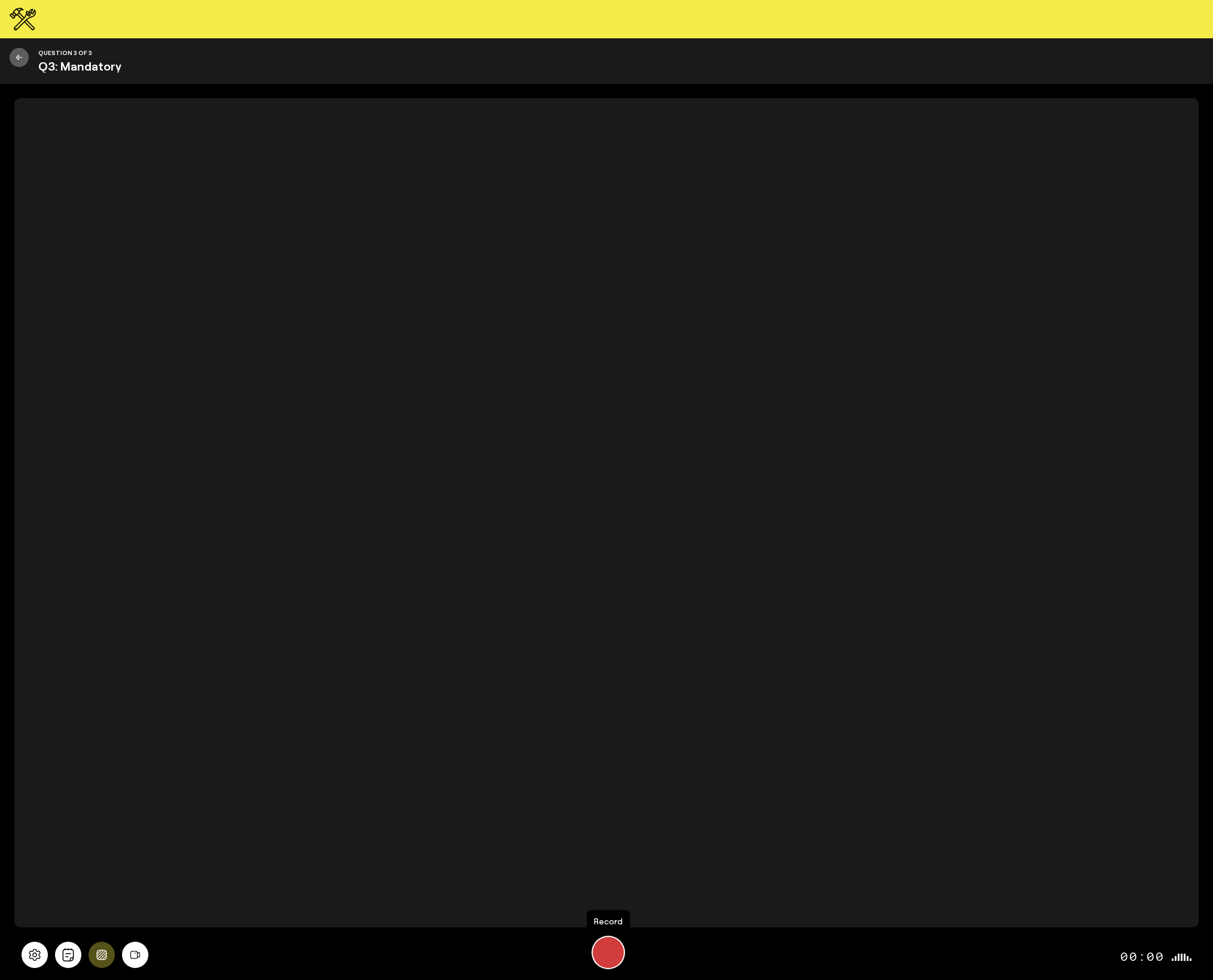
click at [613, 947] on div "Start Recording" at bounding box center [608, 952] width 31 height 31
click at [619, 901] on span "Pause" at bounding box center [615, 904] width 28 height 18
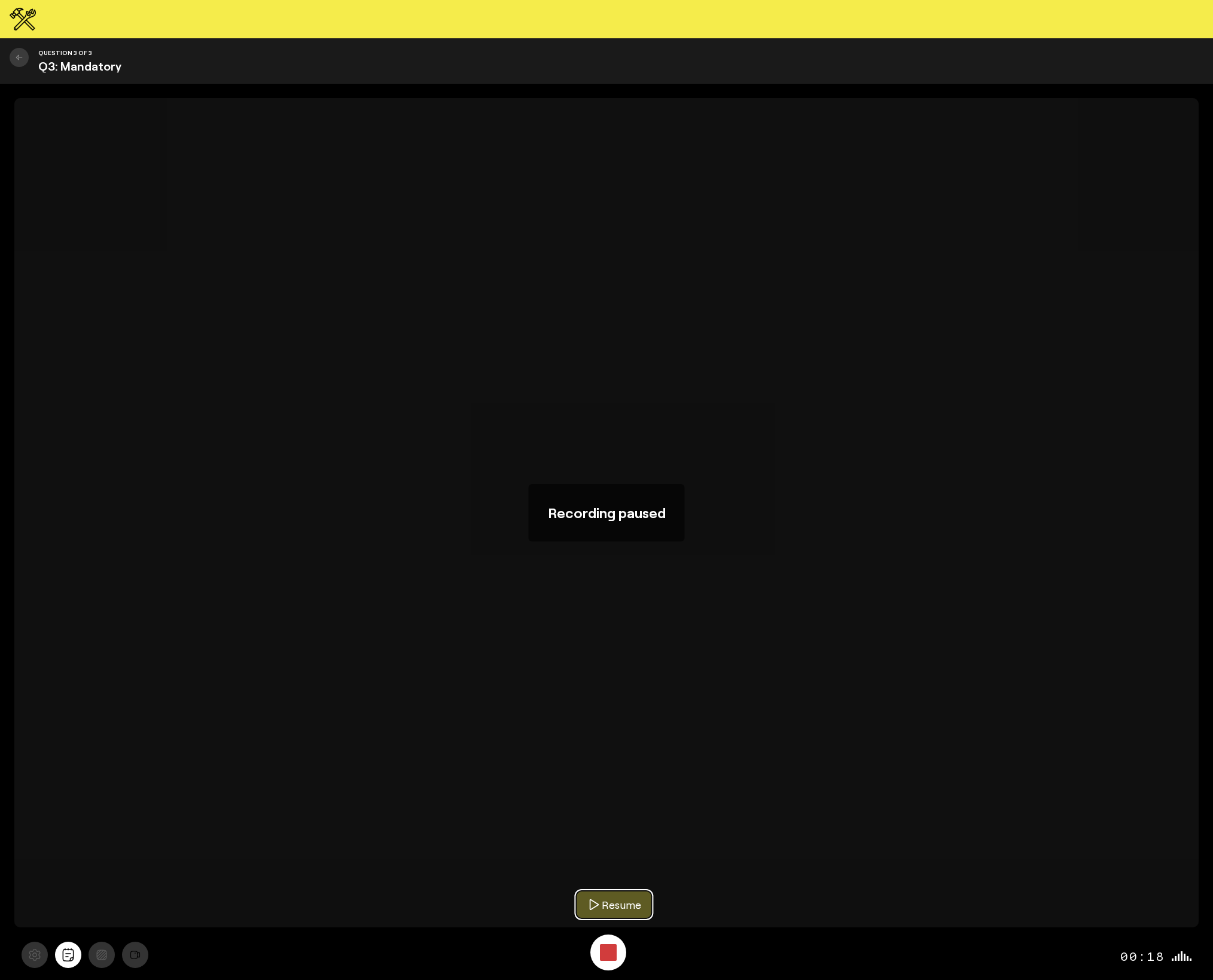
click at [619, 906] on span "Resume" at bounding box center [621, 904] width 40 height 18
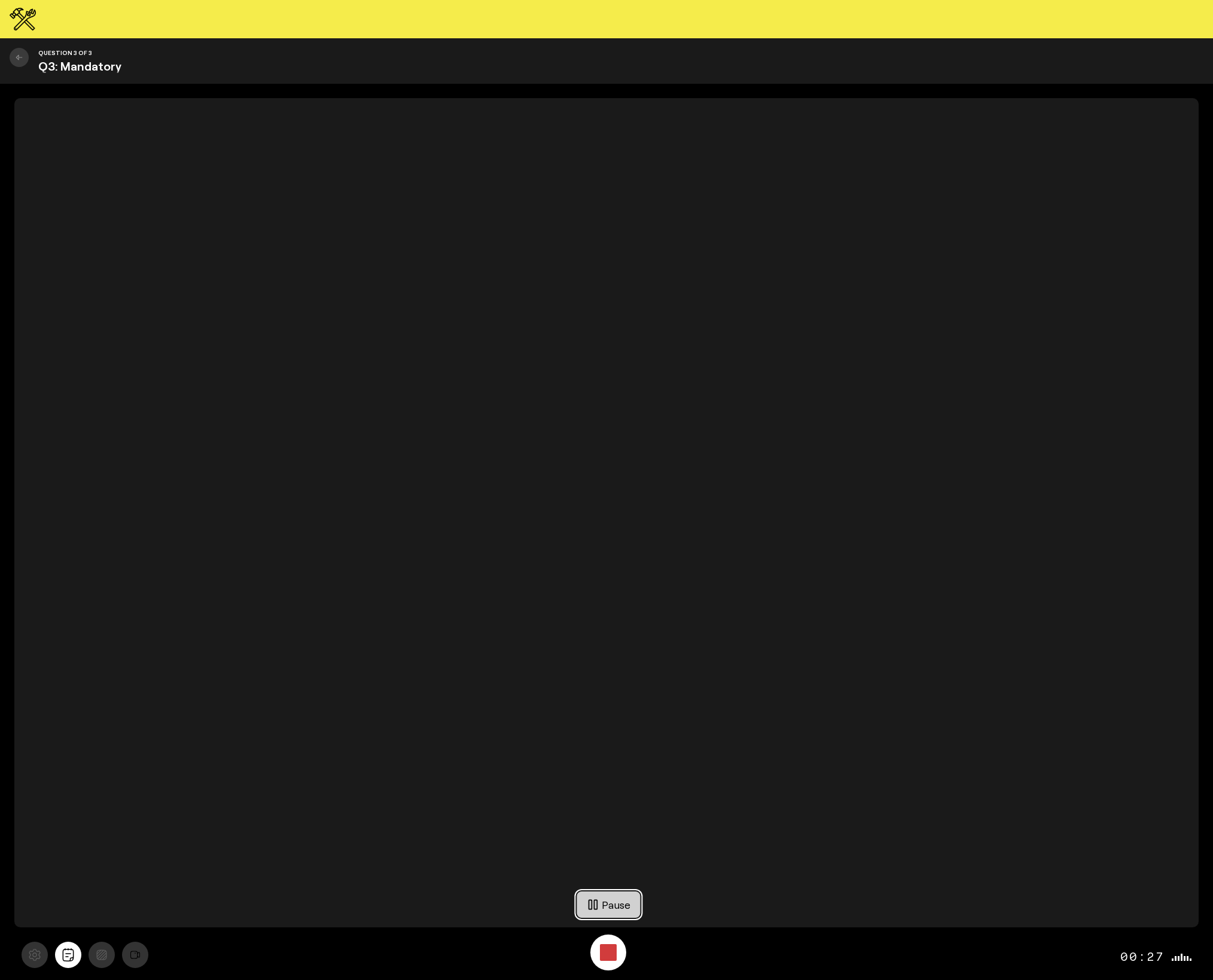
click at [619, 906] on span "Pause" at bounding box center [615, 904] width 28 height 18
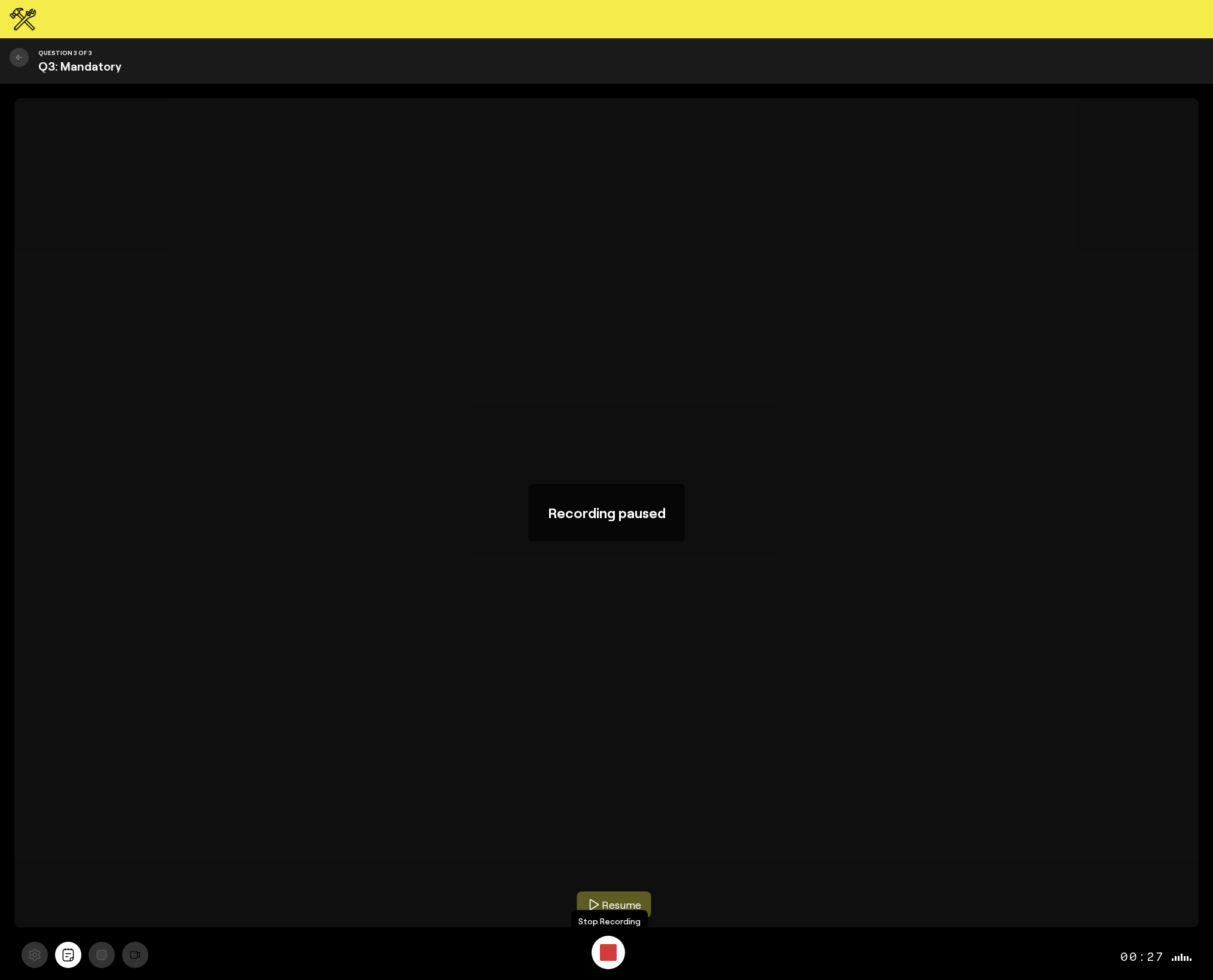
click at [609, 952] on div "Stop Recording" at bounding box center [607, 952] width 16 height 16
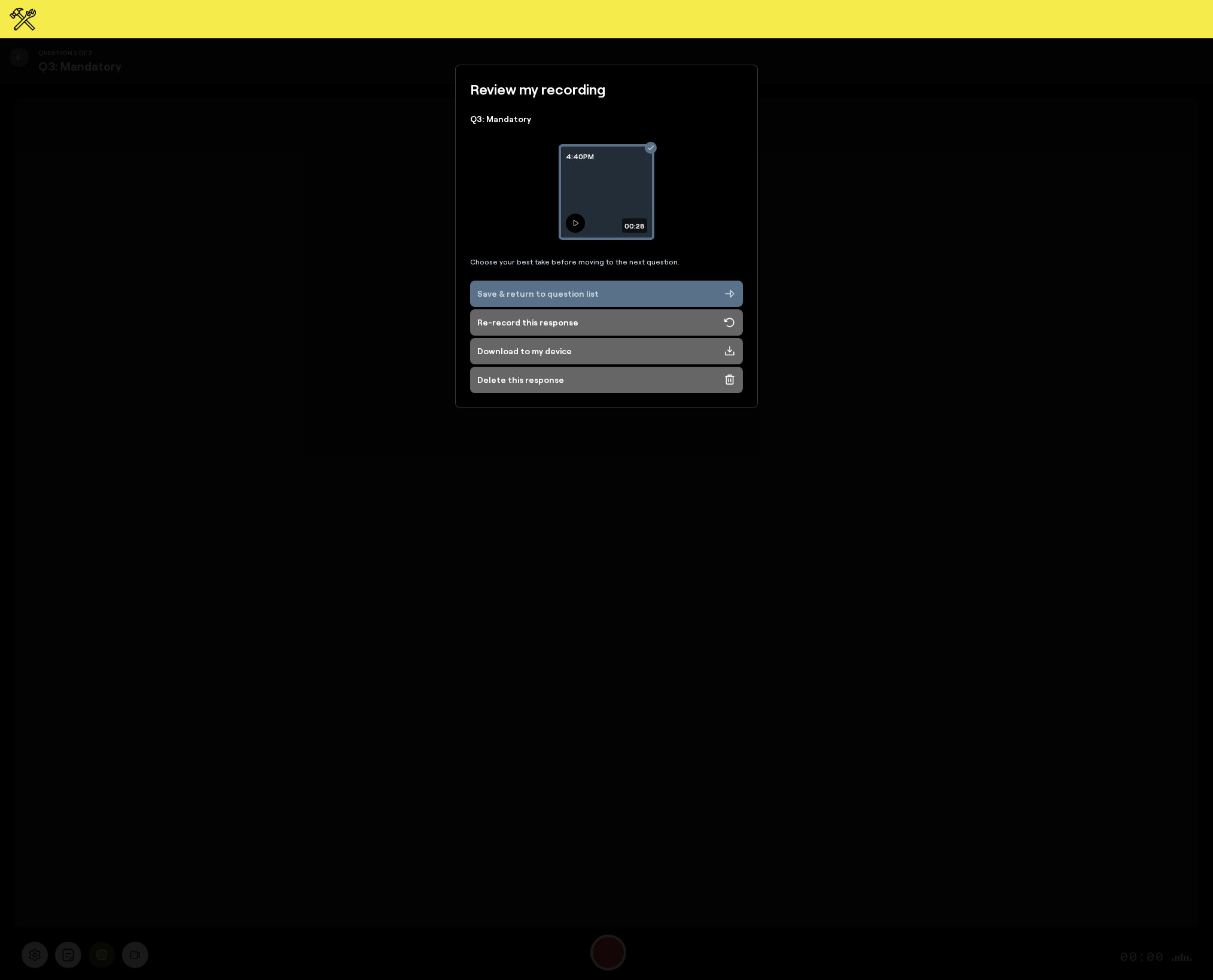
click at [572, 221] on icon at bounding box center [575, 223] width 7 height 7
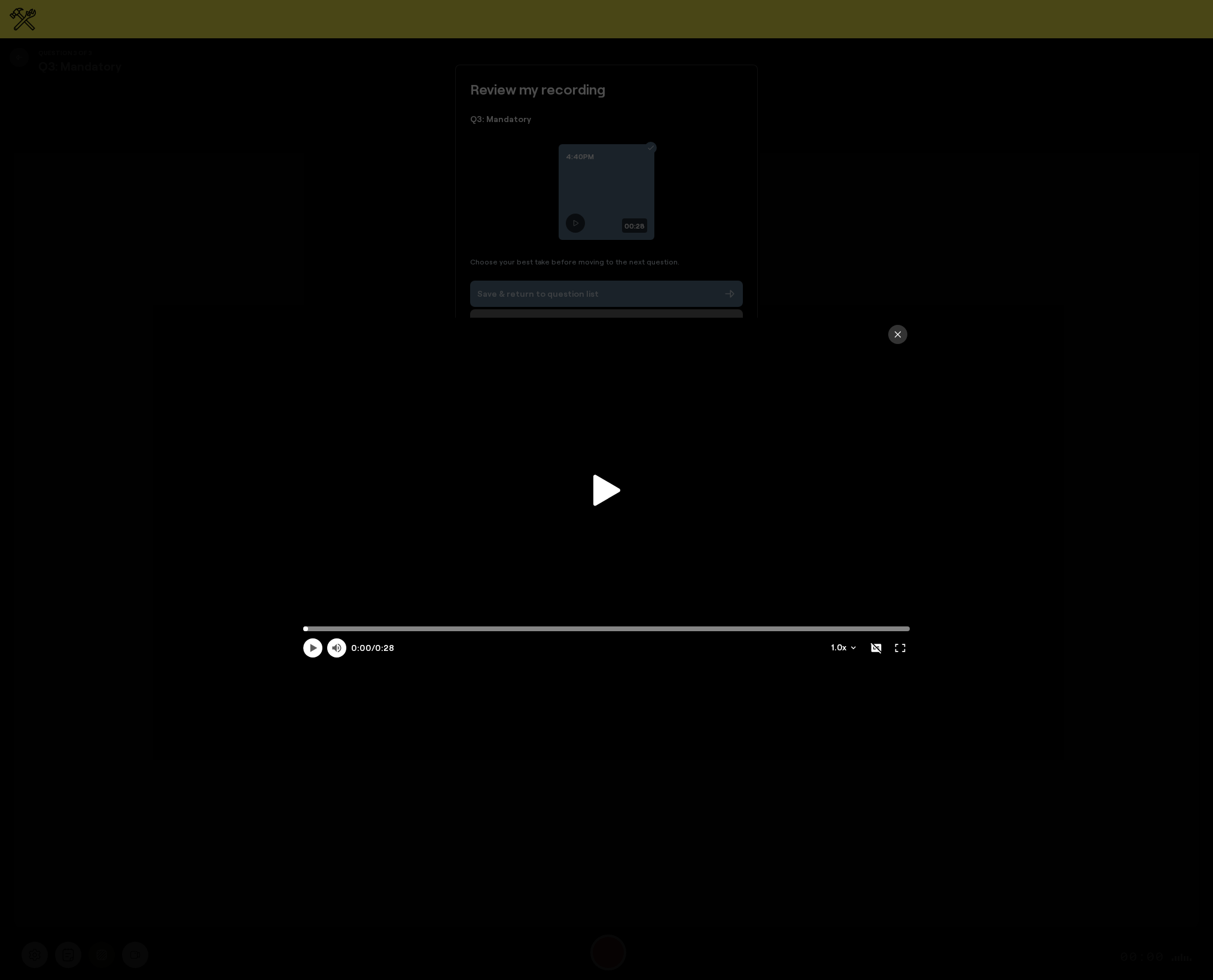
drag, startPoint x: 614, startPoint y: 490, endPoint x: 614, endPoint y: 482, distance: 8.0
click at [614, 489] on icon at bounding box center [606, 490] width 27 height 31
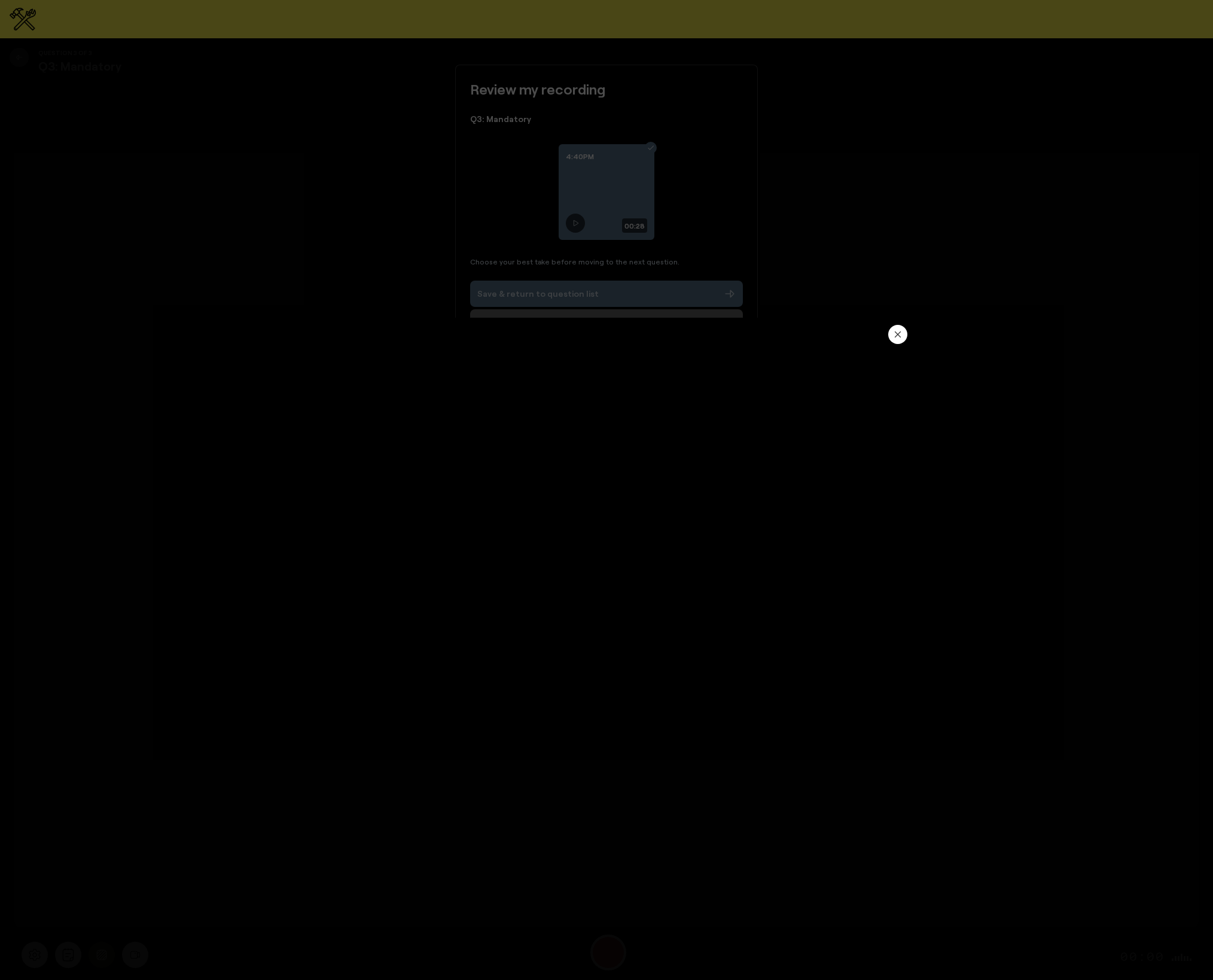
type input "28.04"
click at [902, 331] on icon "button" at bounding box center [897, 334] width 9 height 9
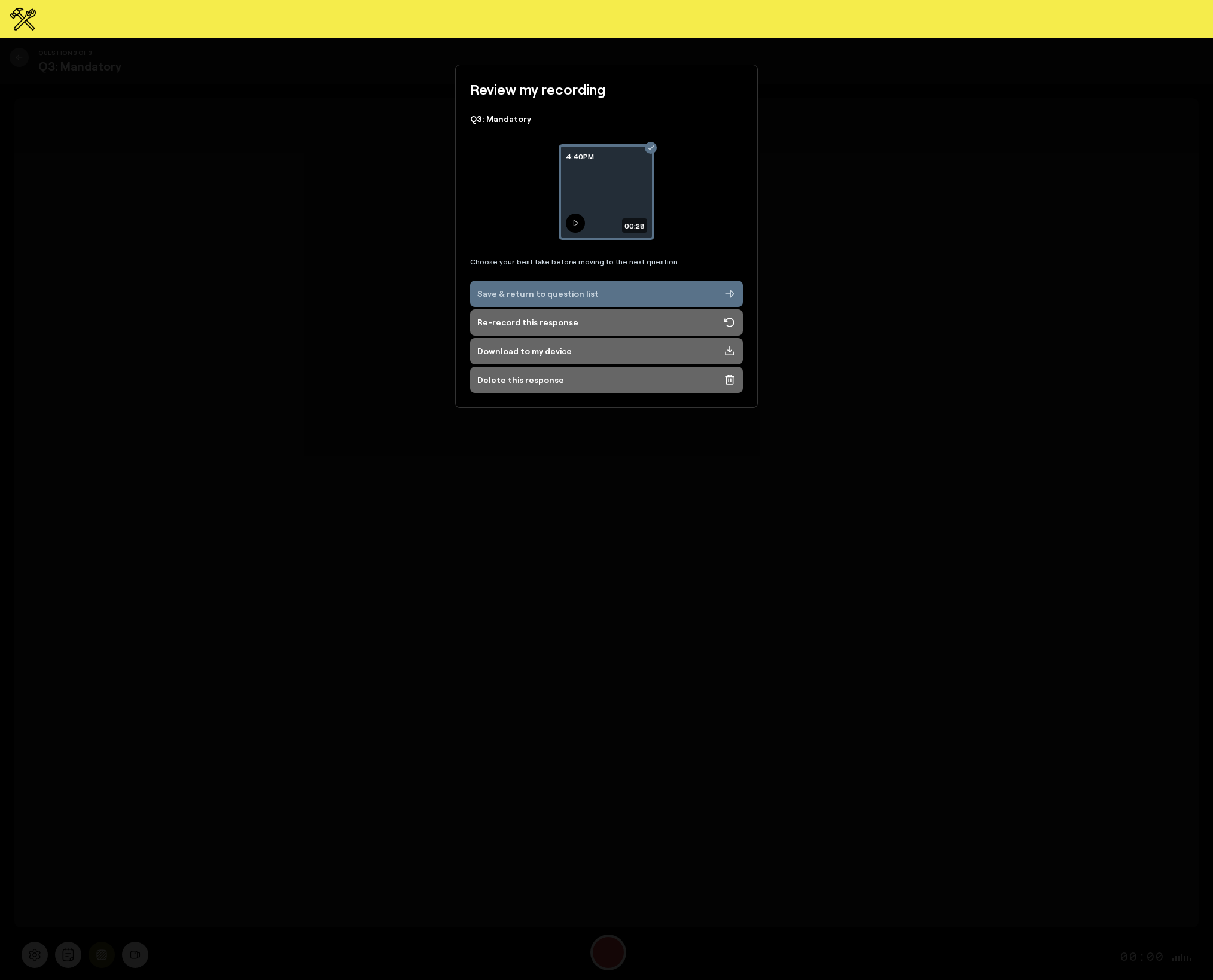
click at [575, 223] on icon at bounding box center [575, 223] width 7 height 7
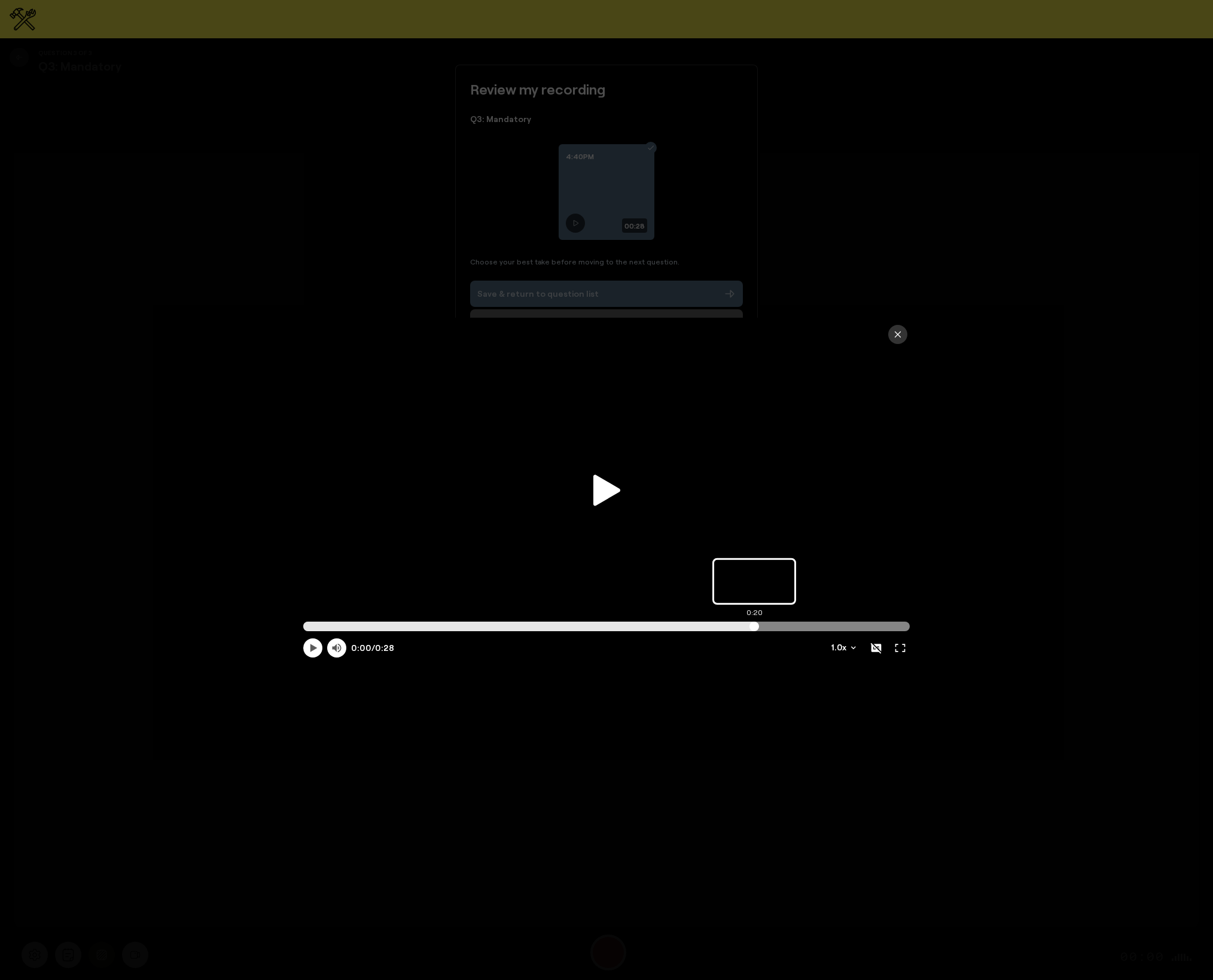
click at [754, 629] on input "Progress scrubber" at bounding box center [606, 625] width 606 height 9
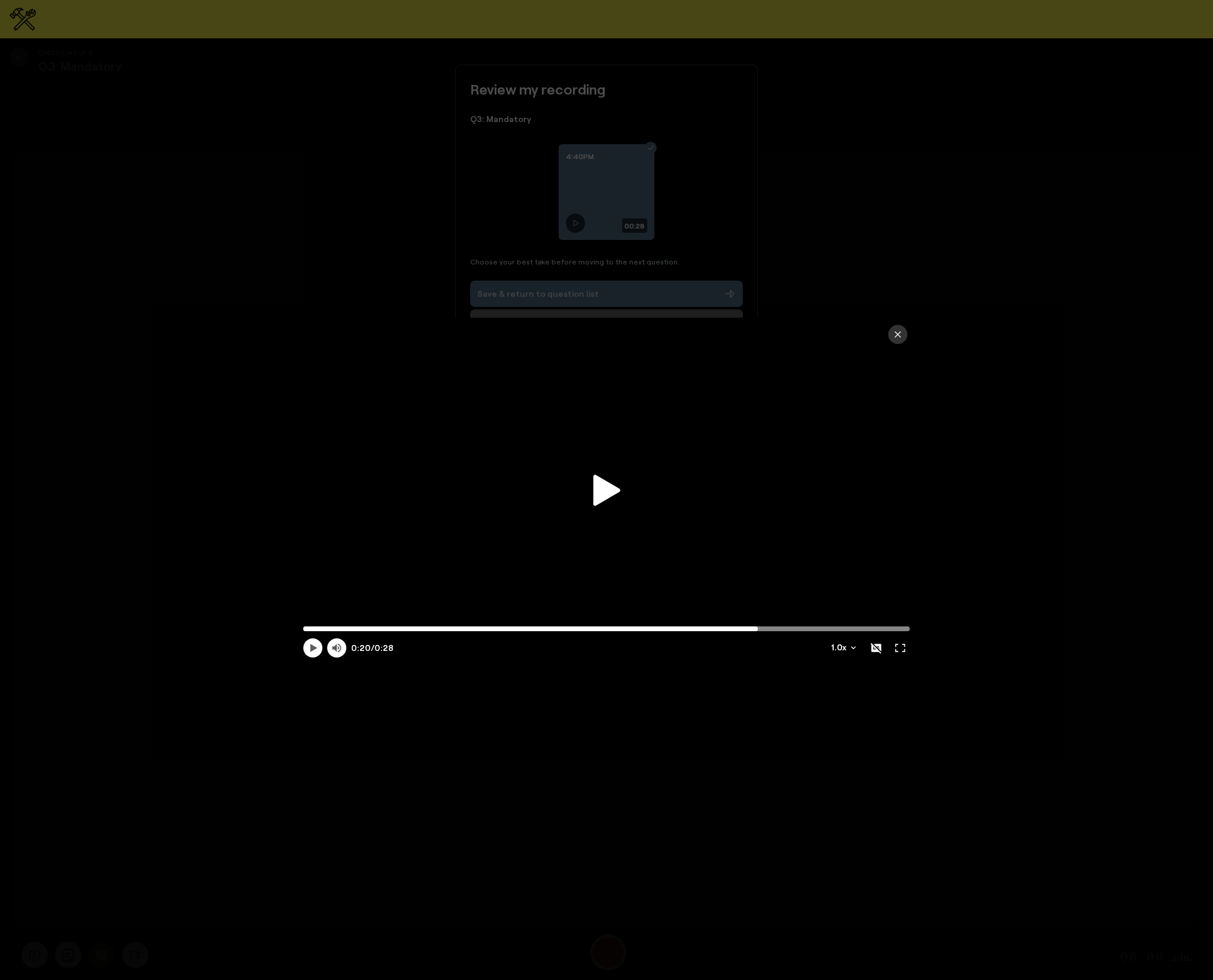
click at [608, 496] on icon at bounding box center [606, 490] width 27 height 31
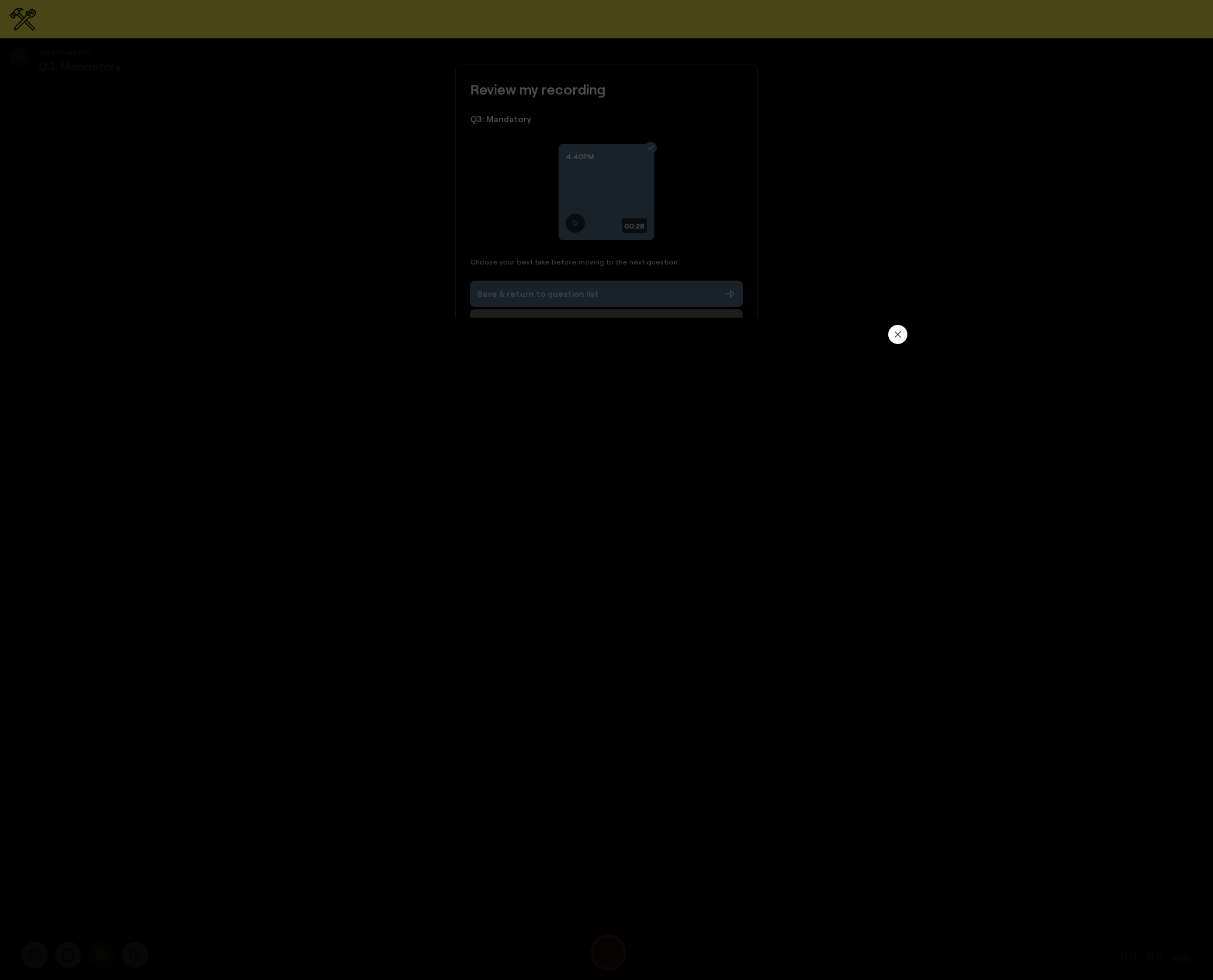
type input "27.79"
click at [896, 331] on icon "button" at bounding box center [897, 334] width 9 height 9
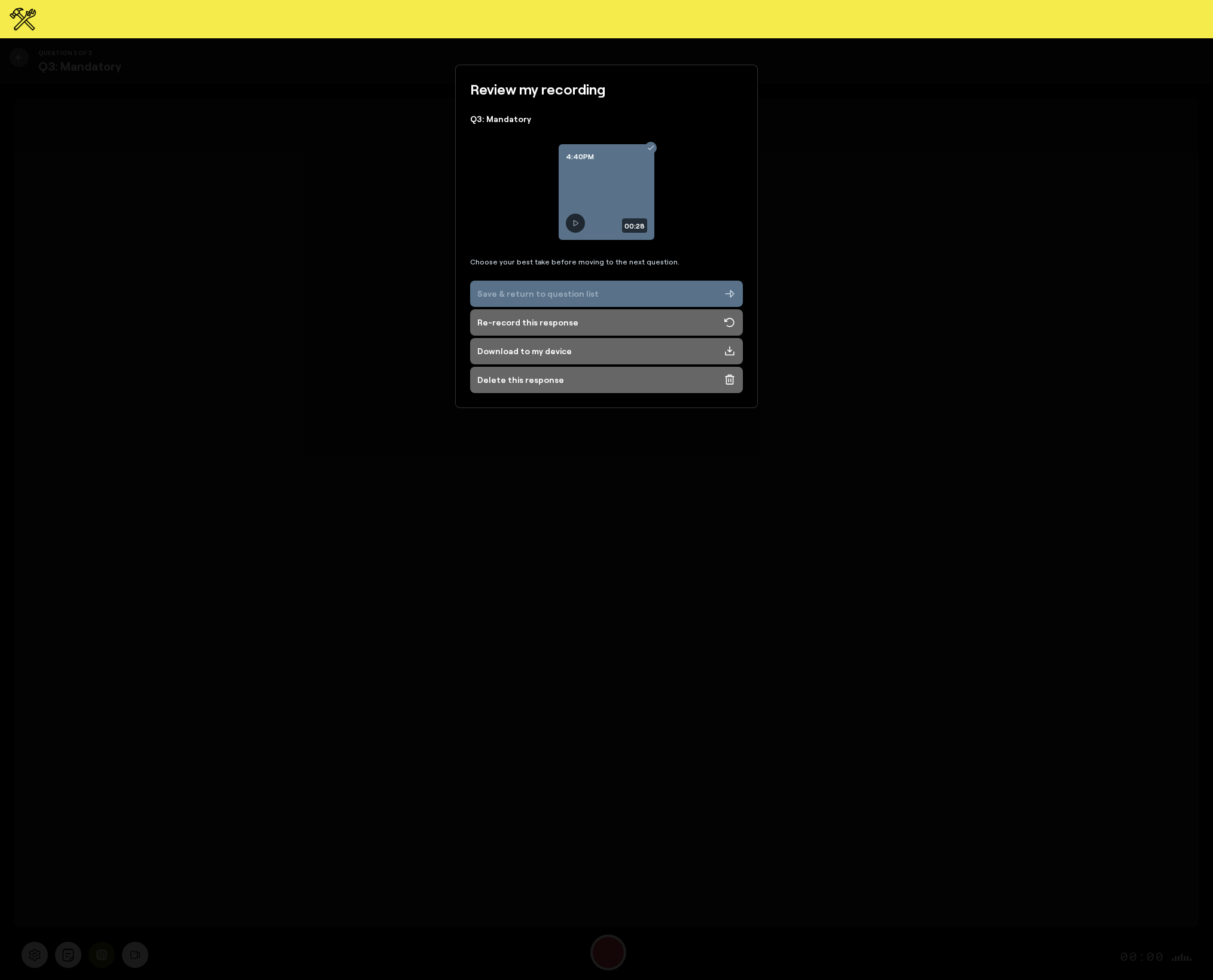
click at [533, 288] on div "Save & return to question list" at bounding box center [537, 293] width 122 height 12
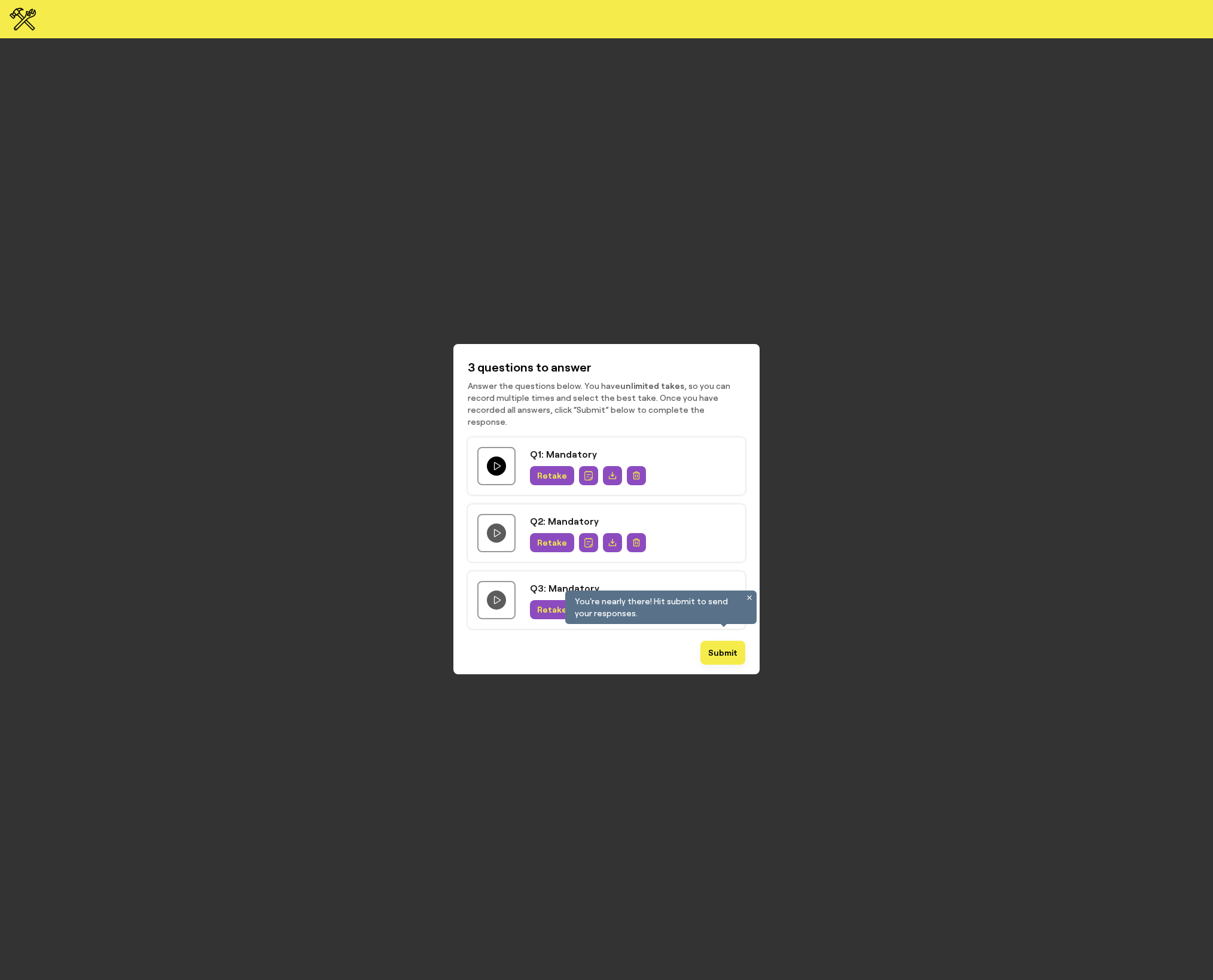
click at [494, 462] on icon "Play question video" at bounding box center [497, 466] width 6 height 7
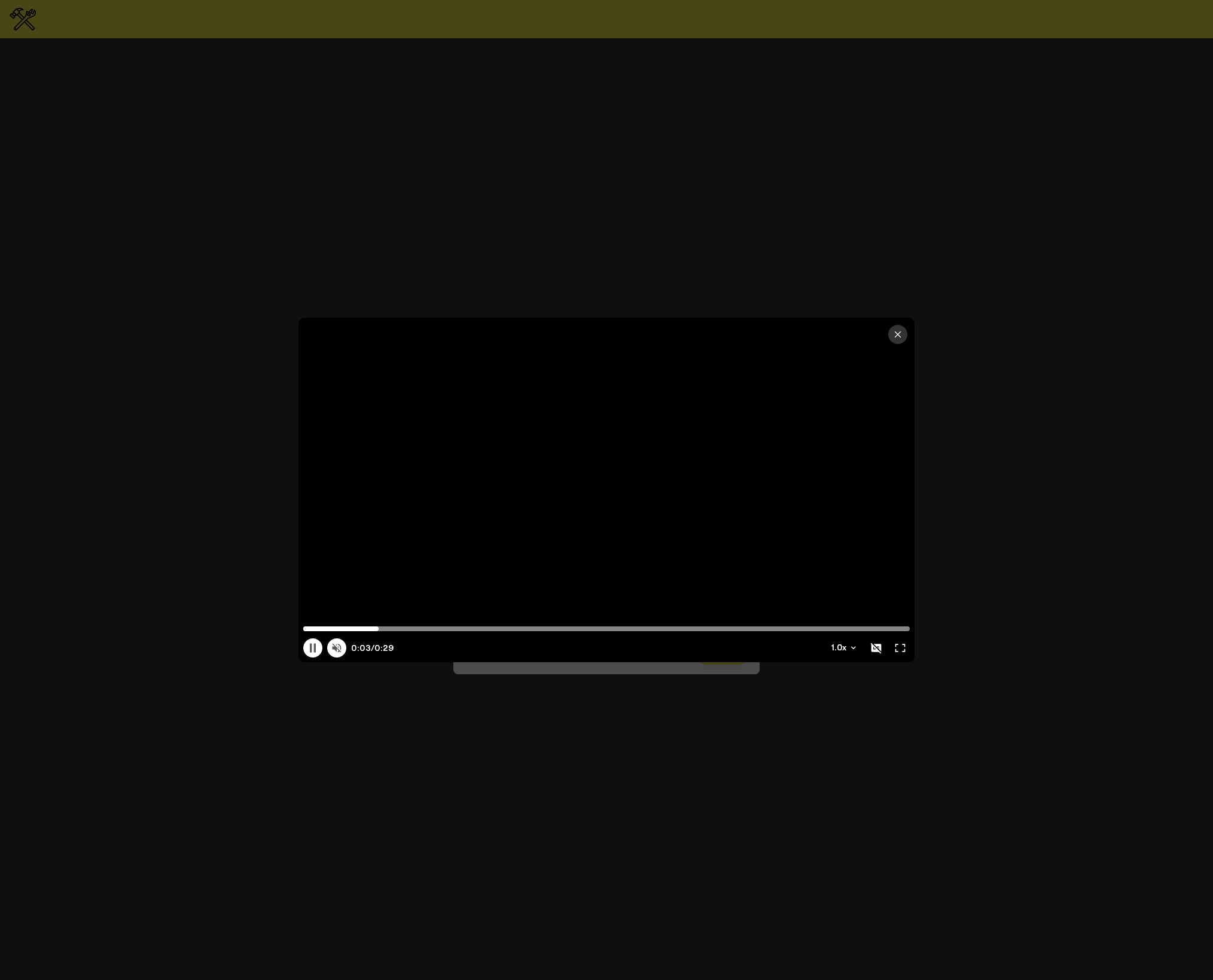
click at [343, 657] on div "Auto 1.0 x" at bounding box center [606, 631] width 616 height 60
click at [336, 651] on icon at bounding box center [336, 648] width 9 height 9
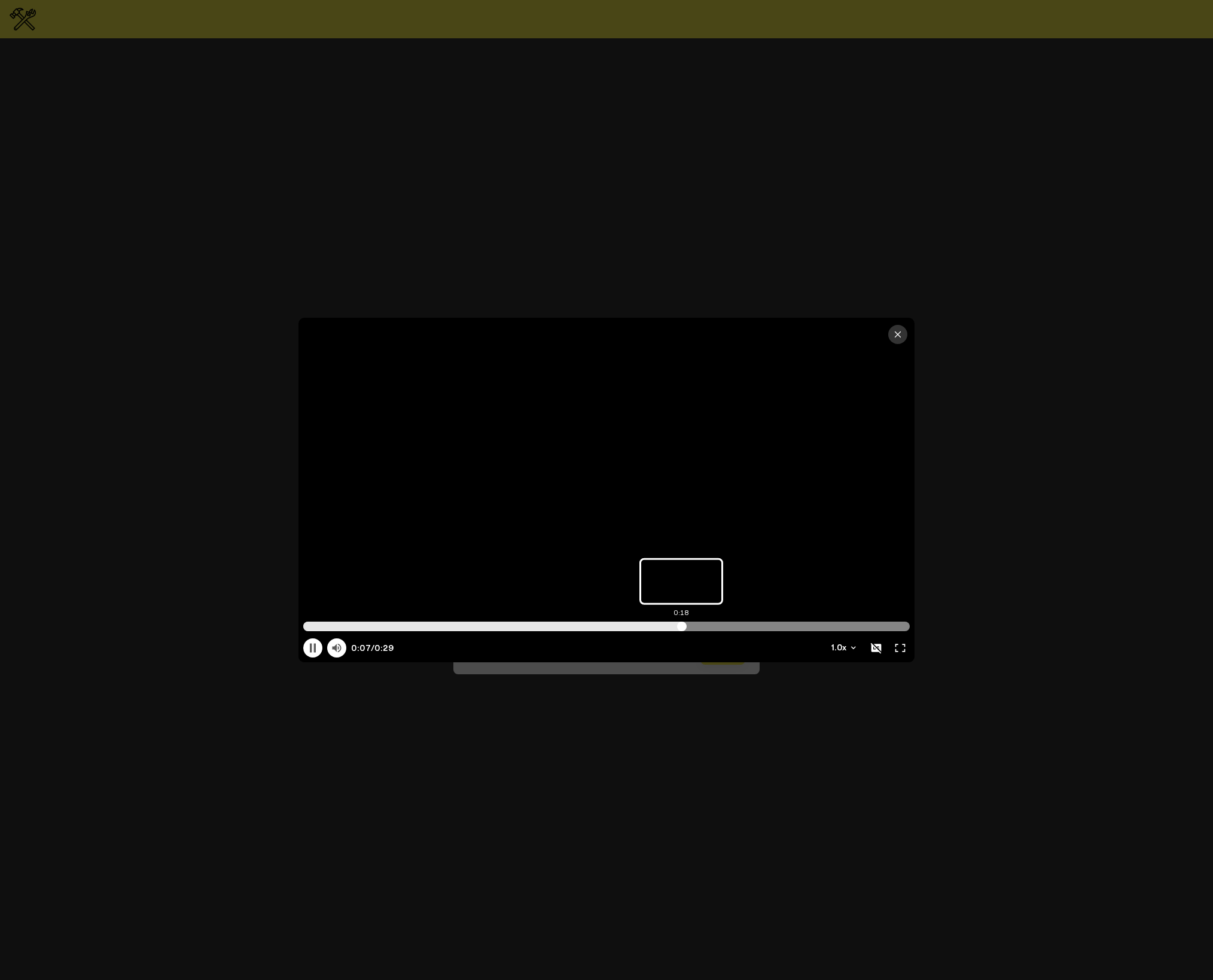
drag, startPoint x: 682, startPoint y: 628, endPoint x: 728, endPoint y: 625, distance: 46.1
click at [683, 627] on input "Progress scrubber" at bounding box center [606, 625] width 606 height 9
click at [853, 627] on input "Progress scrubber" at bounding box center [606, 625] width 606 height 9
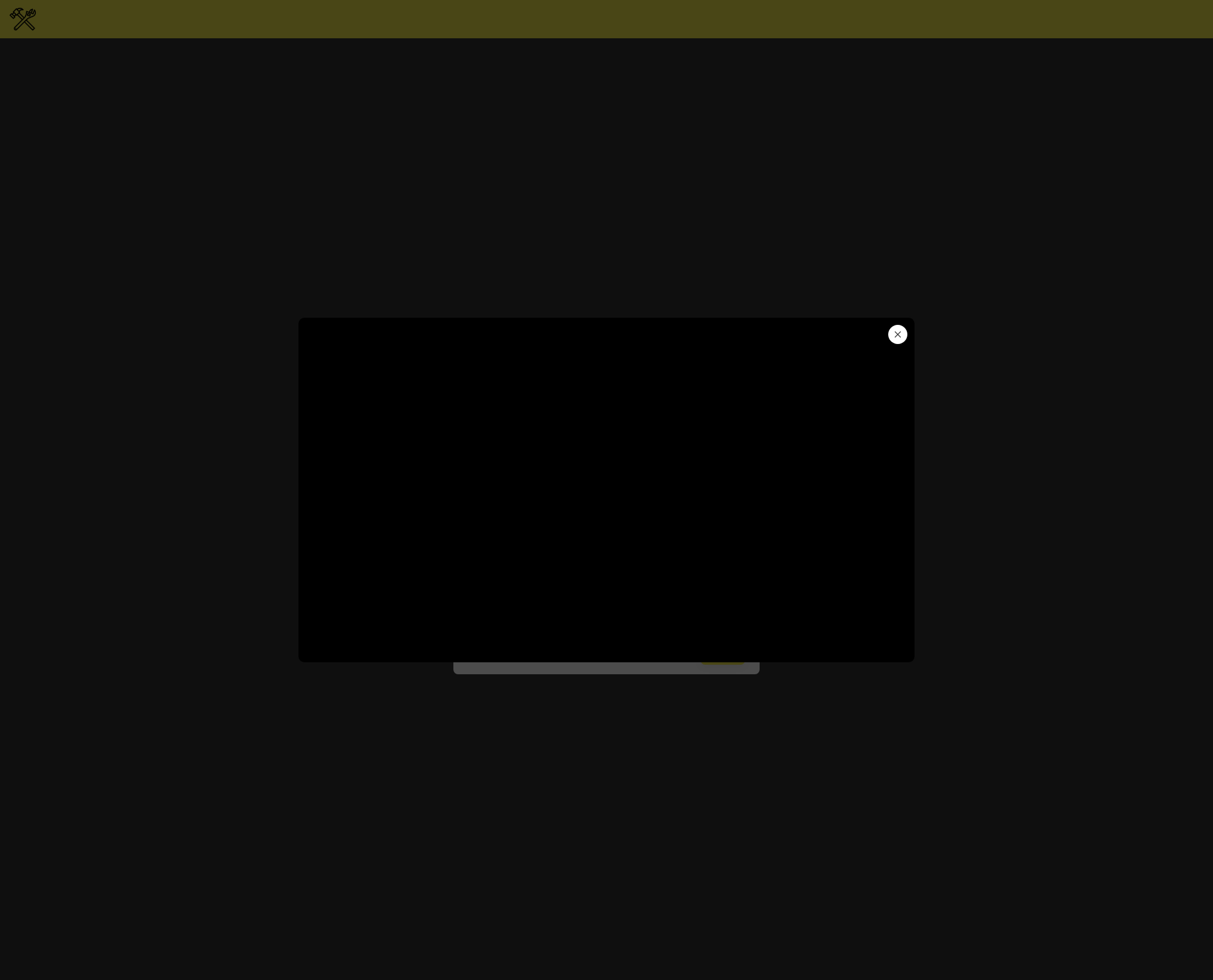
type input "29.72"
drag, startPoint x: 894, startPoint y: 340, endPoint x: 845, endPoint y: 329, distance: 50.2
click at [894, 340] on button "button" at bounding box center [897, 334] width 19 height 19
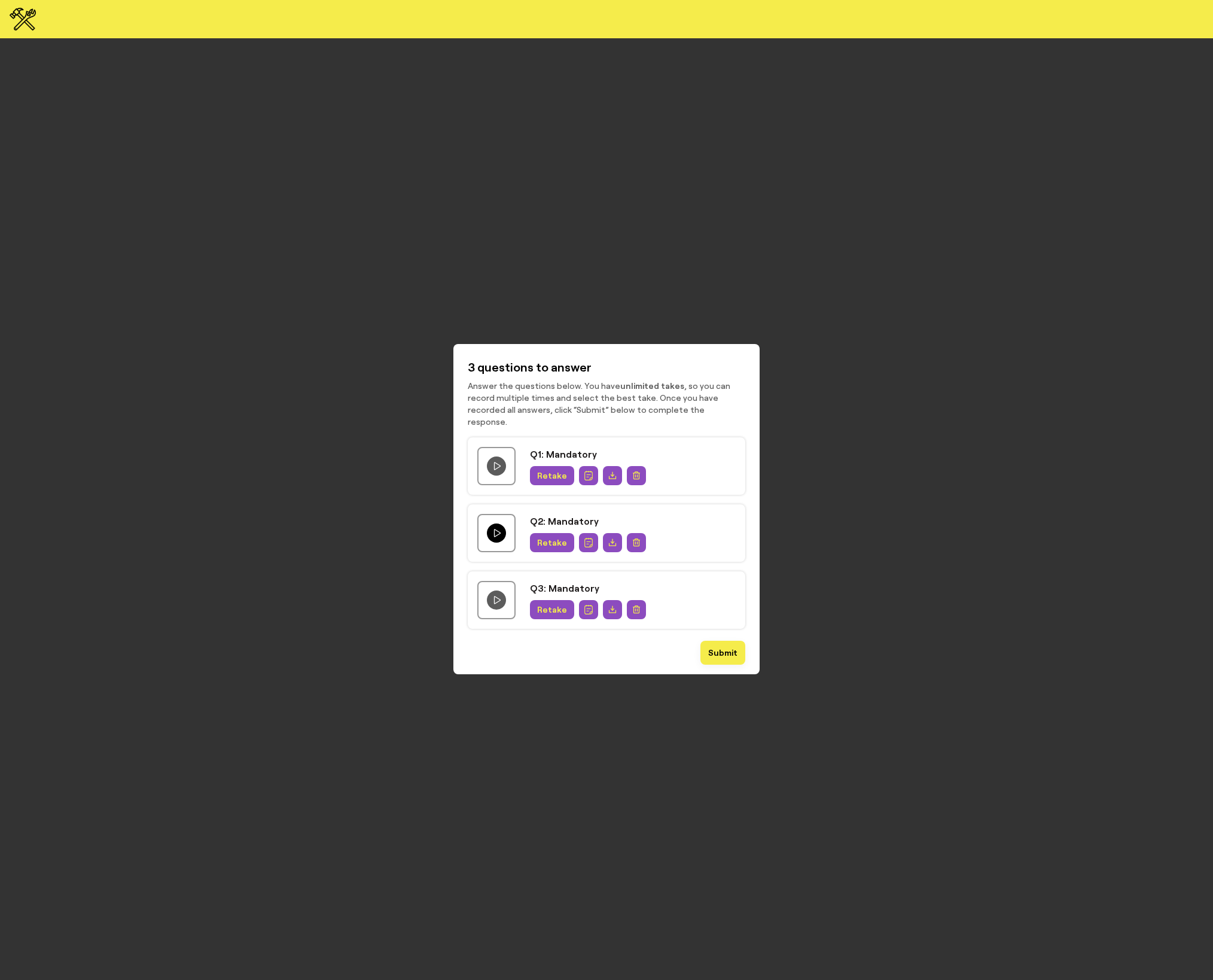
click at [493, 528] on icon "Play question video" at bounding box center [496, 532] width 9 height 9
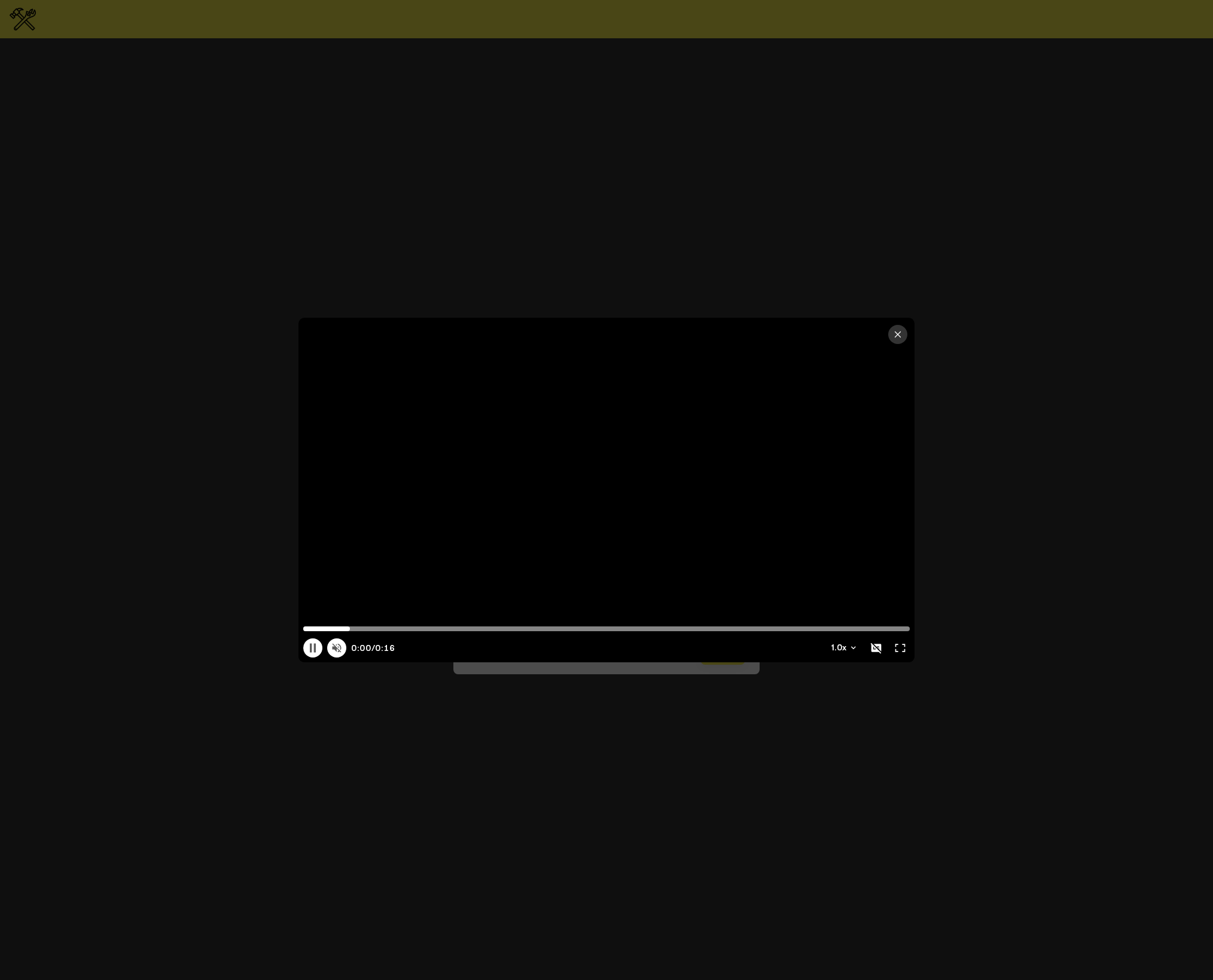
click at [598, 507] on div at bounding box center [606, 489] width 616 height 344
click at [601, 504] on icon at bounding box center [606, 490] width 27 height 32
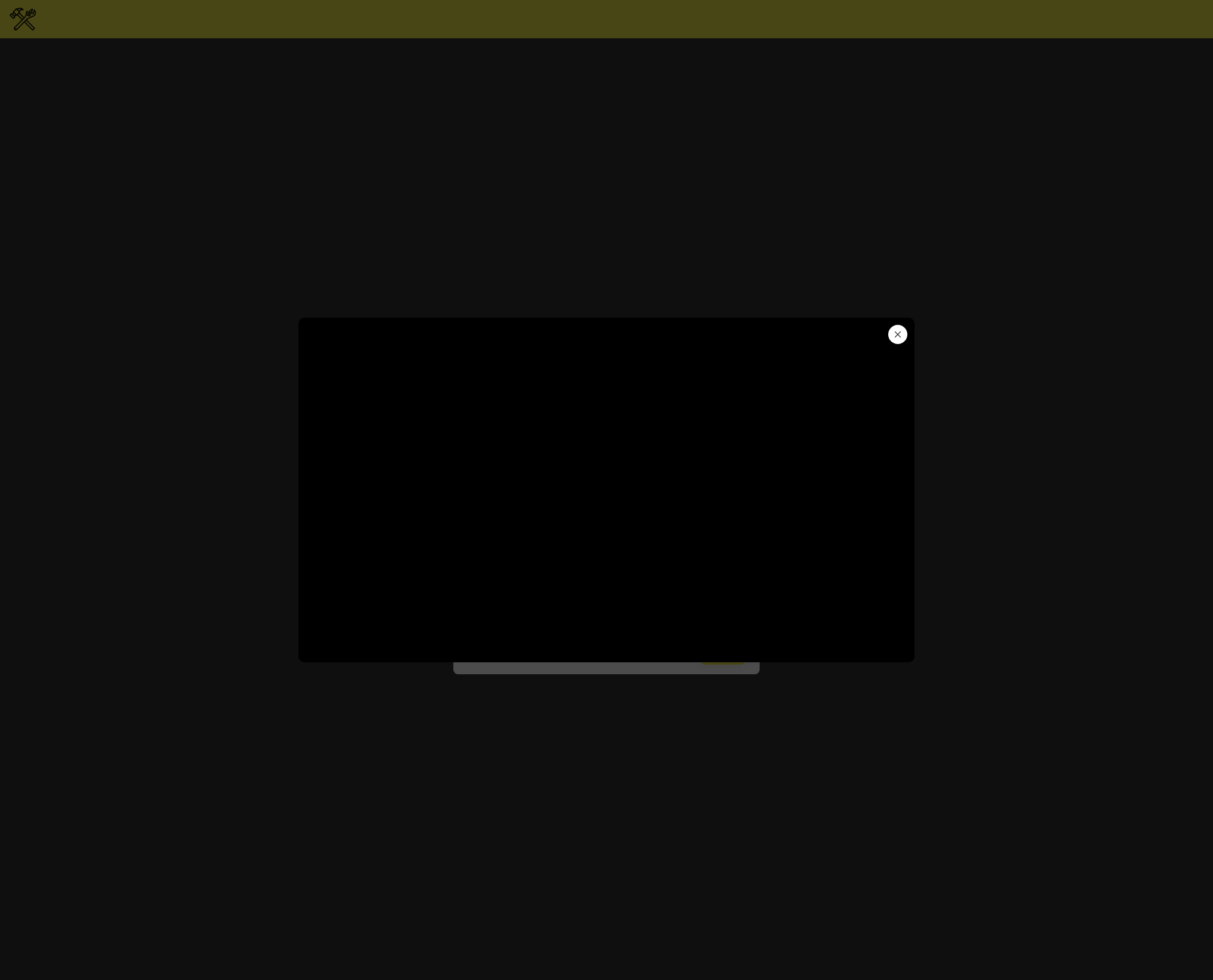
type input "12.13"
click at [892, 332] on button "button" at bounding box center [897, 334] width 19 height 19
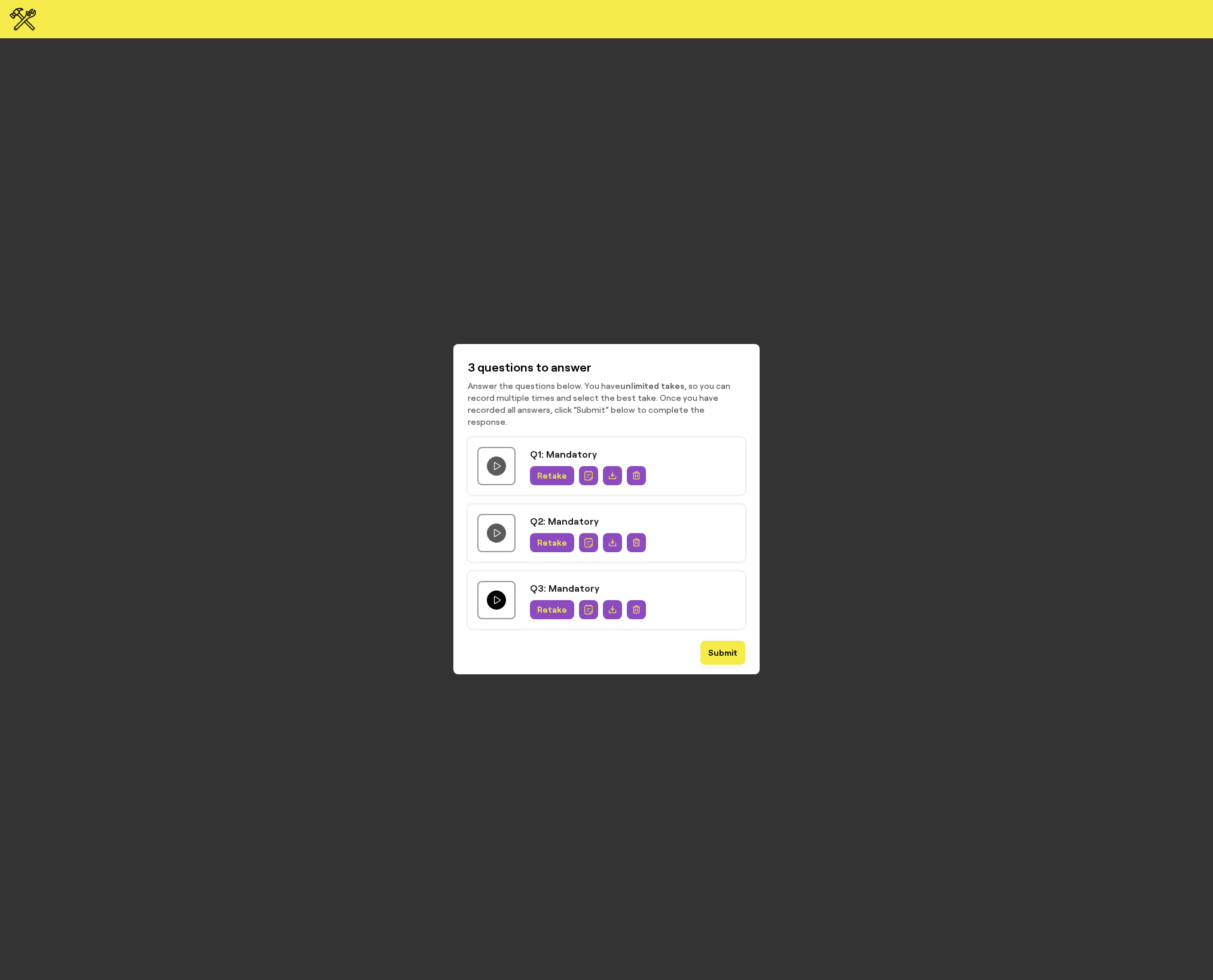
click at [489, 594] on button "Play question video" at bounding box center [496, 600] width 19 height 19
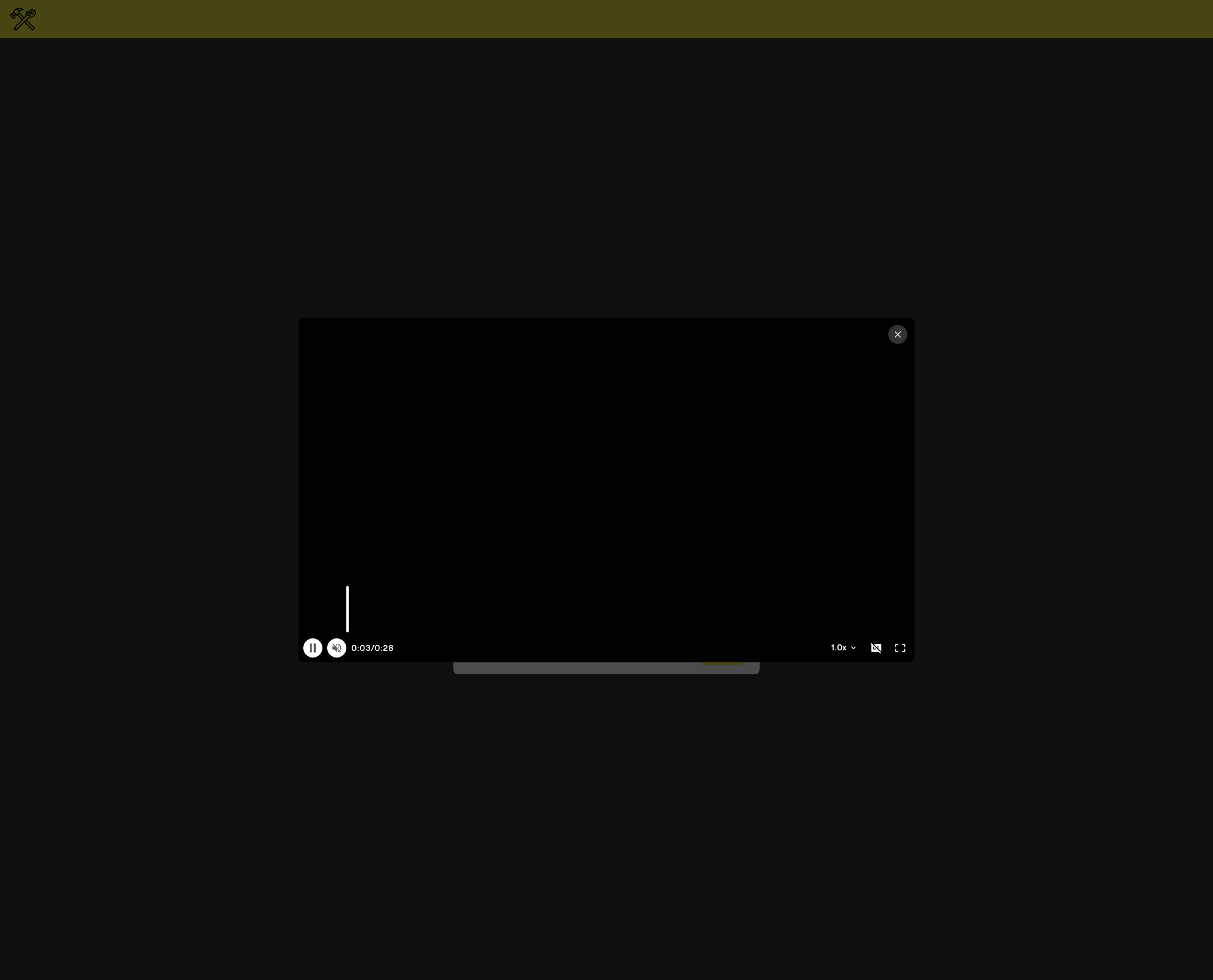
click at [341, 652] on icon at bounding box center [336, 648] width 12 height 12
type input "16.17"
click at [900, 333] on icon "button" at bounding box center [897, 334] width 9 height 9
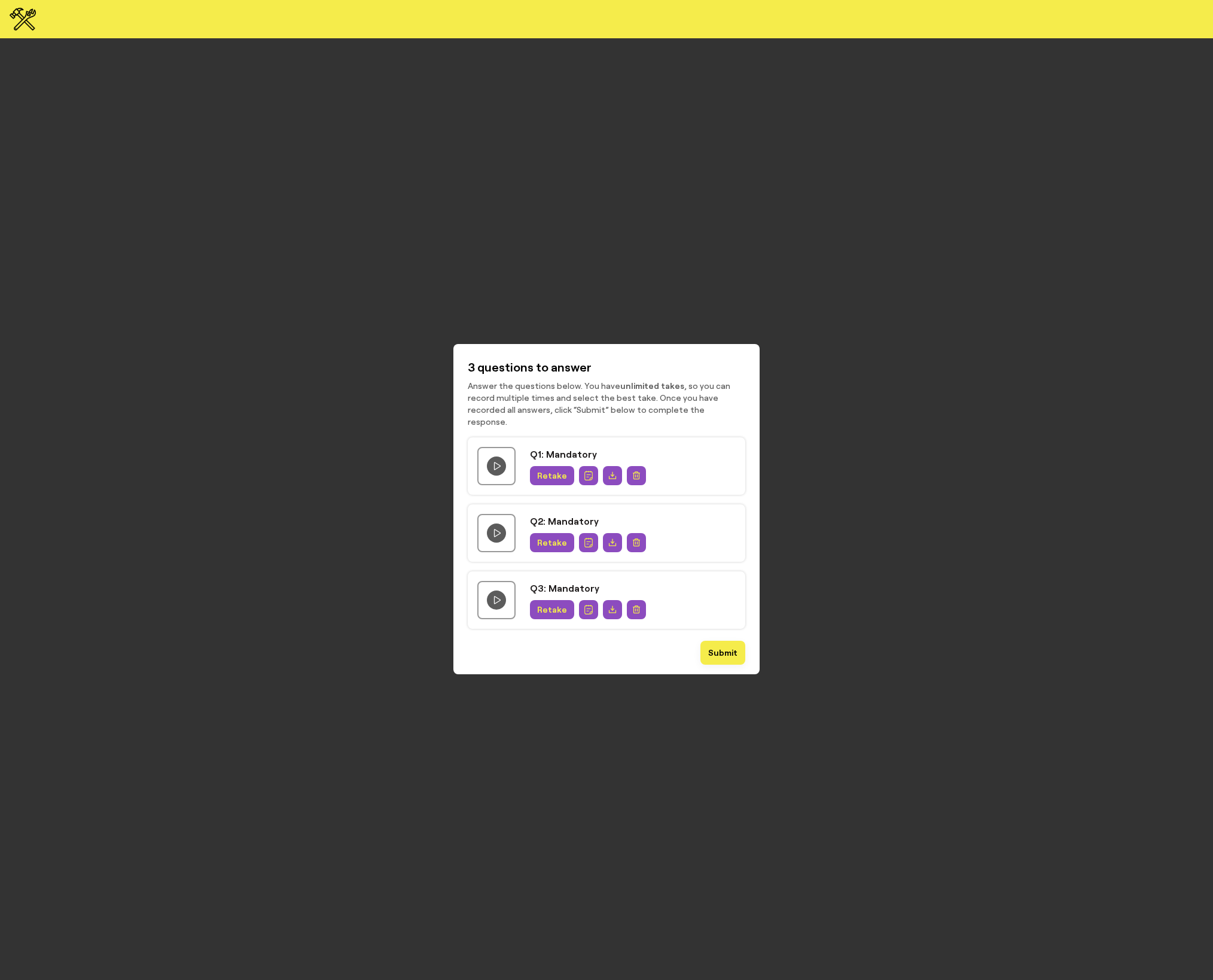
click at [553, 611] on button "Retake" at bounding box center [551, 609] width 44 height 19
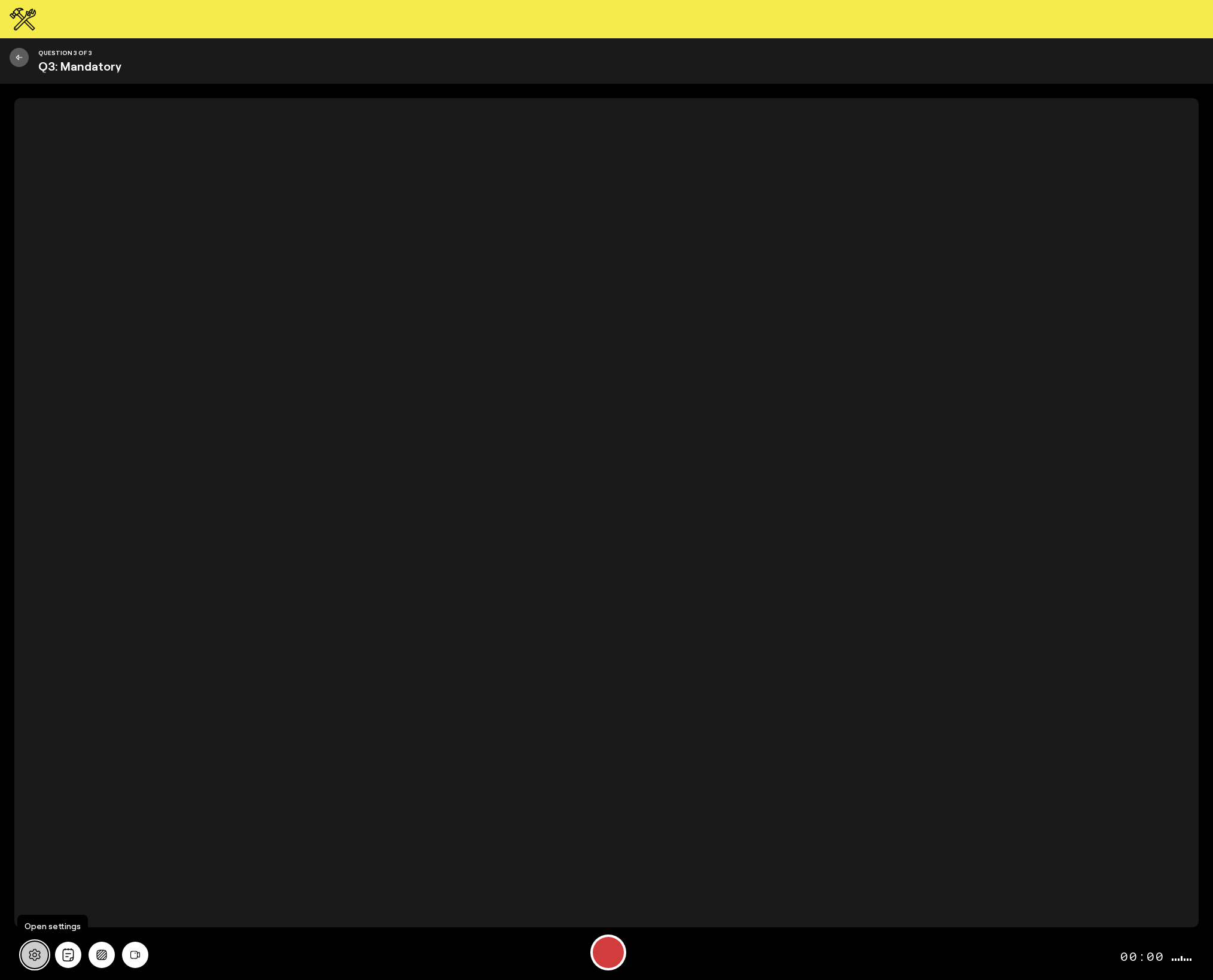
click at [42, 957] on button at bounding box center [35, 954] width 27 height 27
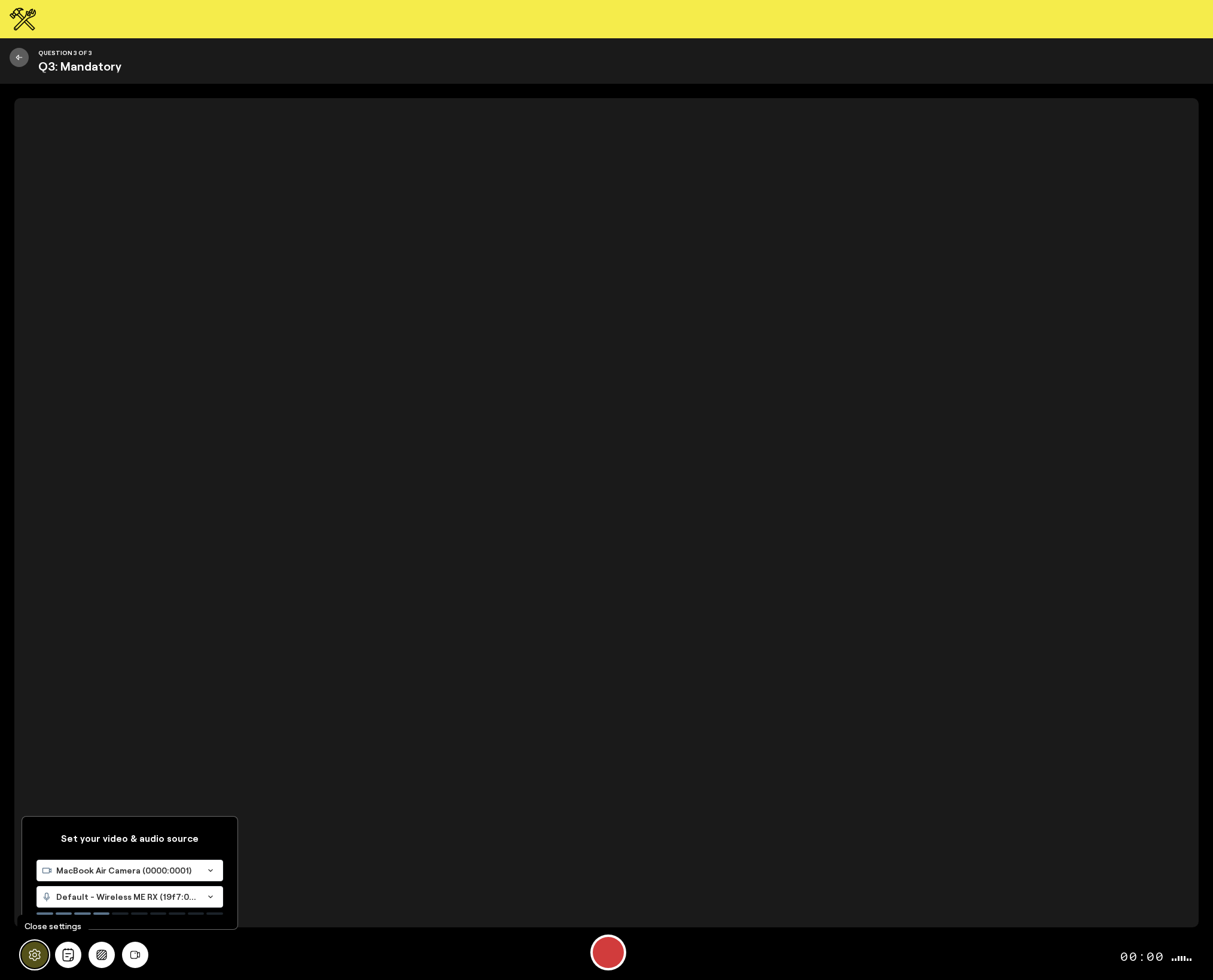
click at [42, 957] on button at bounding box center [35, 954] width 27 height 27
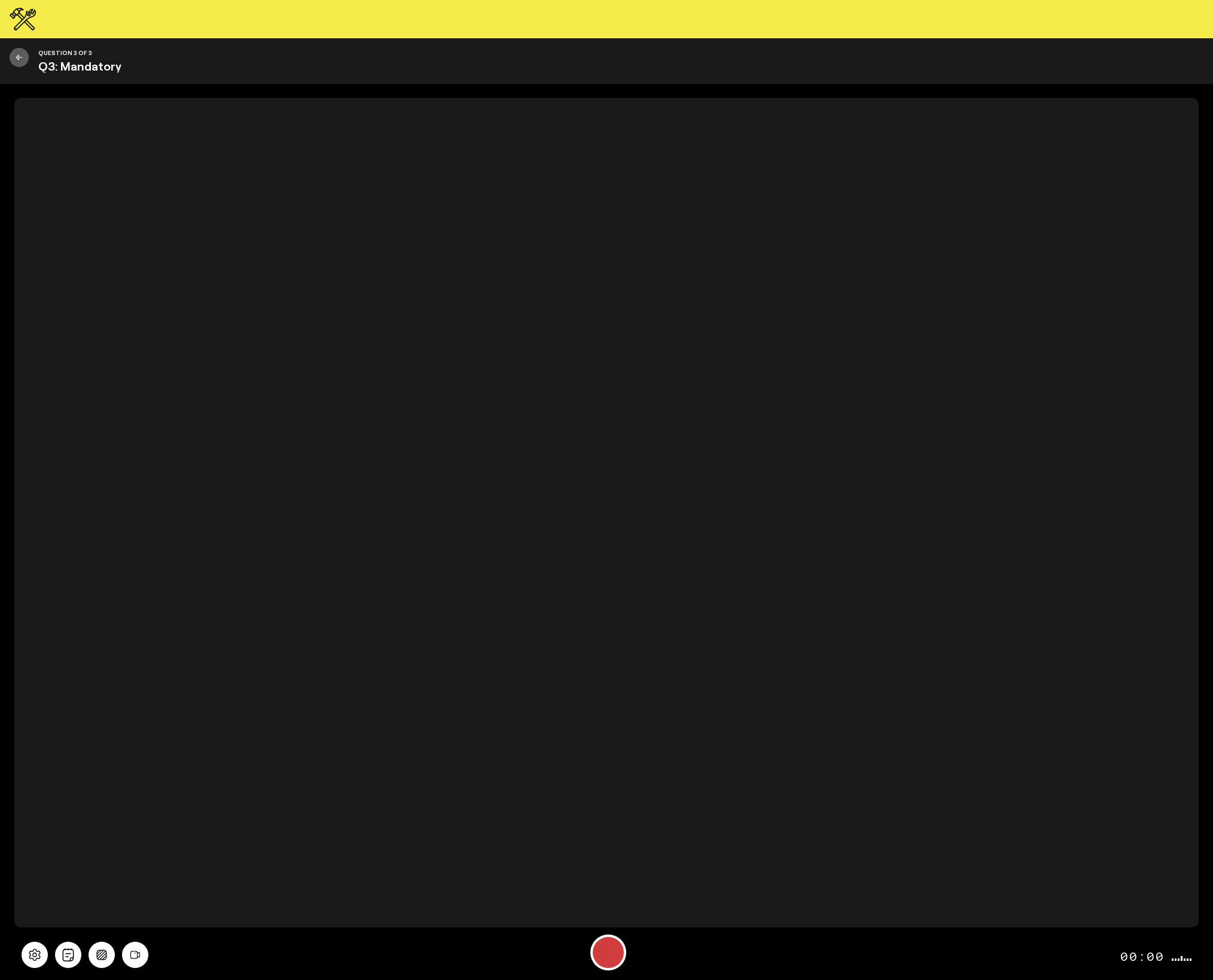
click at [115, 952] on div at bounding box center [85, 954] width 127 height 27
click at [106, 953] on icon "Background blur" at bounding box center [102, 954] width 10 height 10
click at [127, 908] on icon at bounding box center [124, 910] width 12 height 12
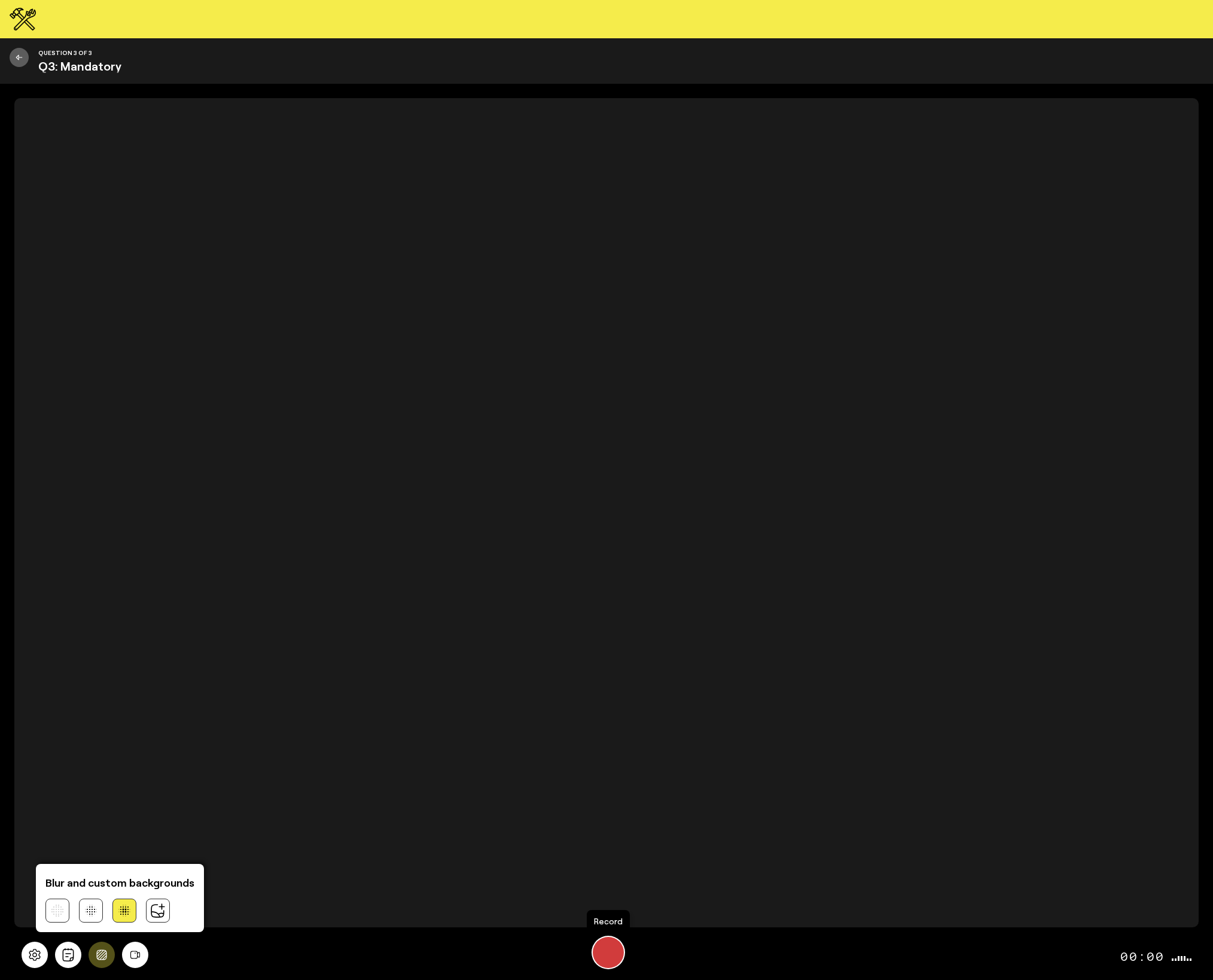
click at [606, 951] on div "Record" at bounding box center [608, 952] width 31 height 31
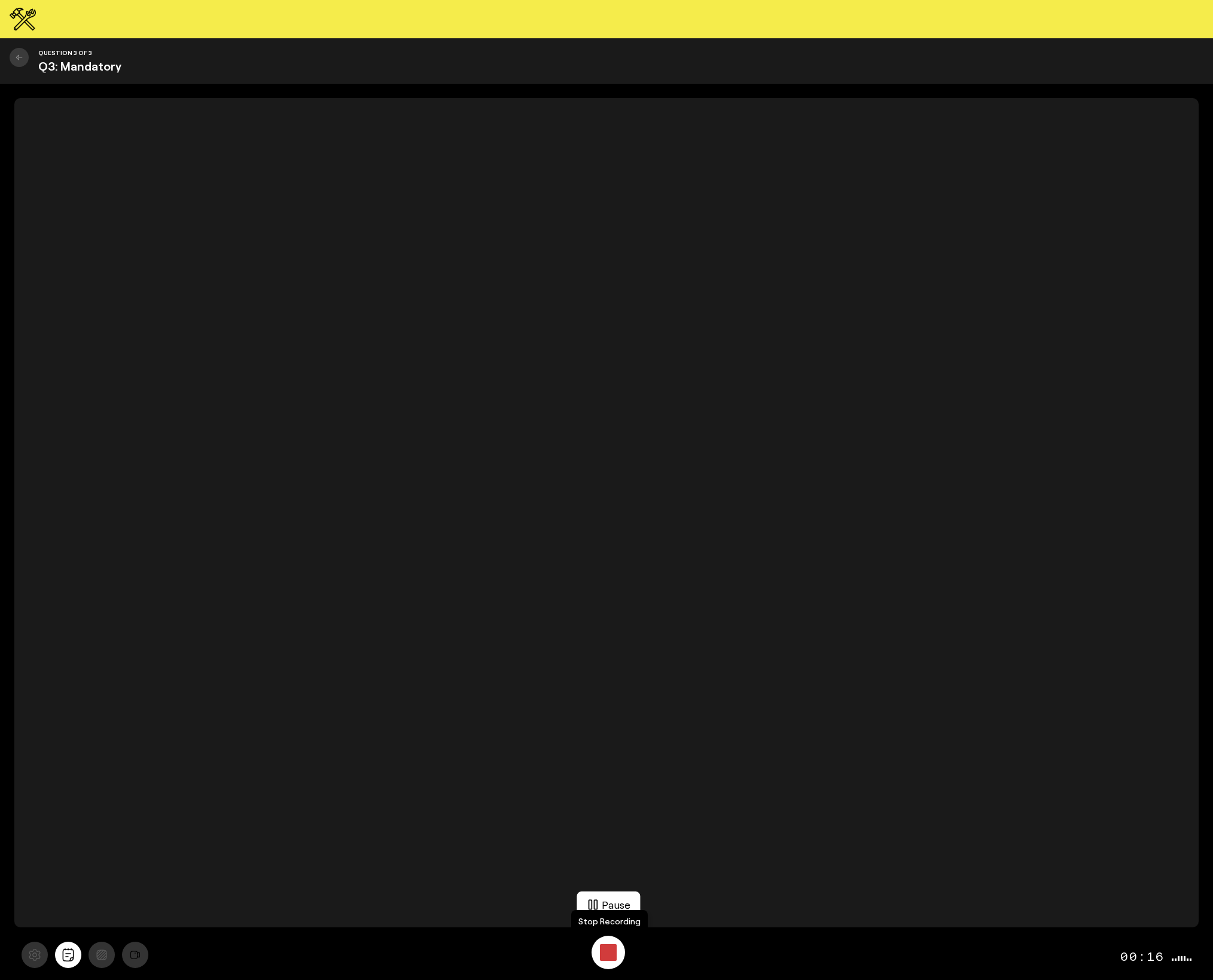
click at [603, 949] on div "Stop Recording" at bounding box center [607, 952] width 16 height 16
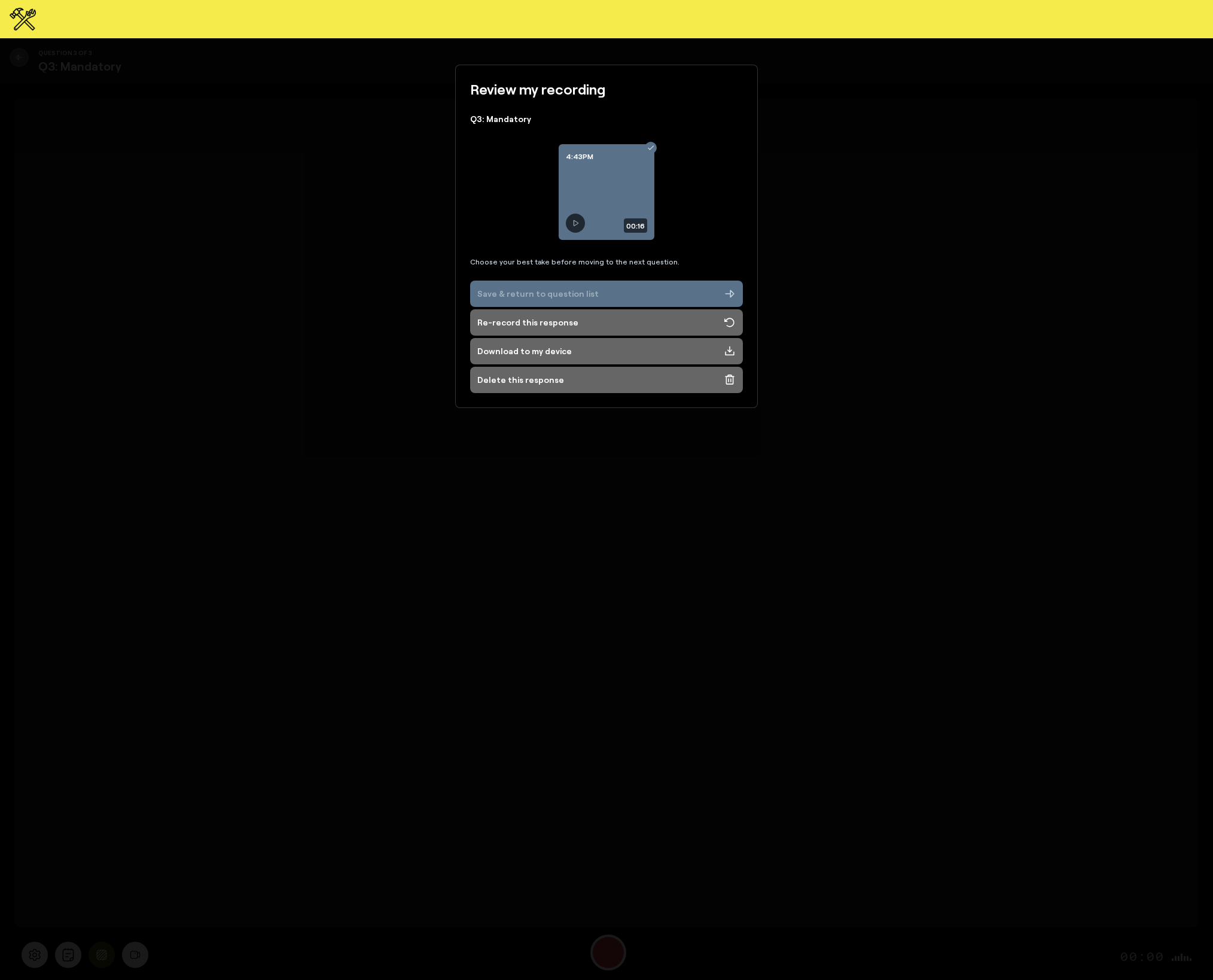
click at [556, 288] on div "Save & return to question list" at bounding box center [537, 293] width 122 height 12
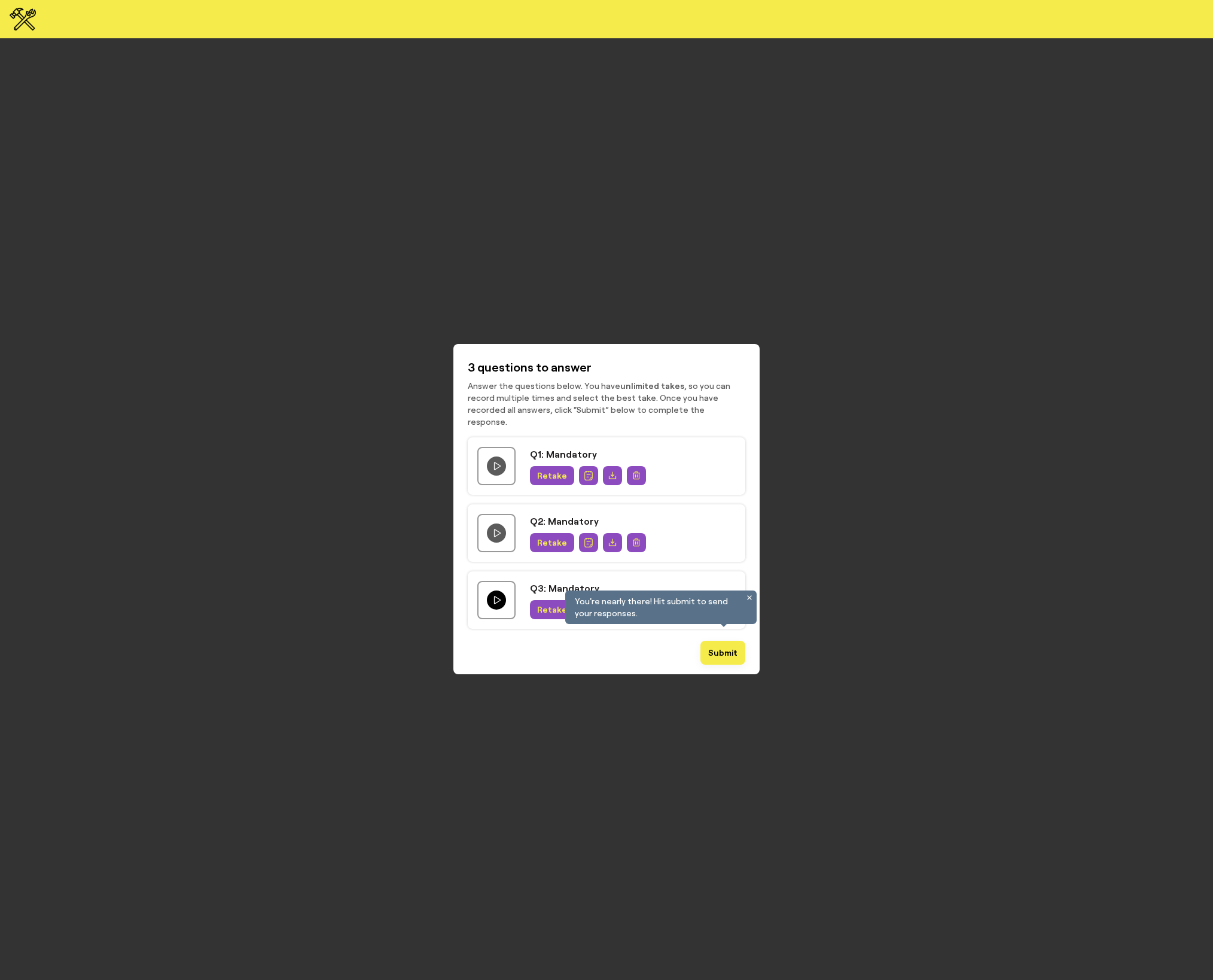
click at [494, 595] on icon "Play question video" at bounding box center [496, 600] width 9 height 9
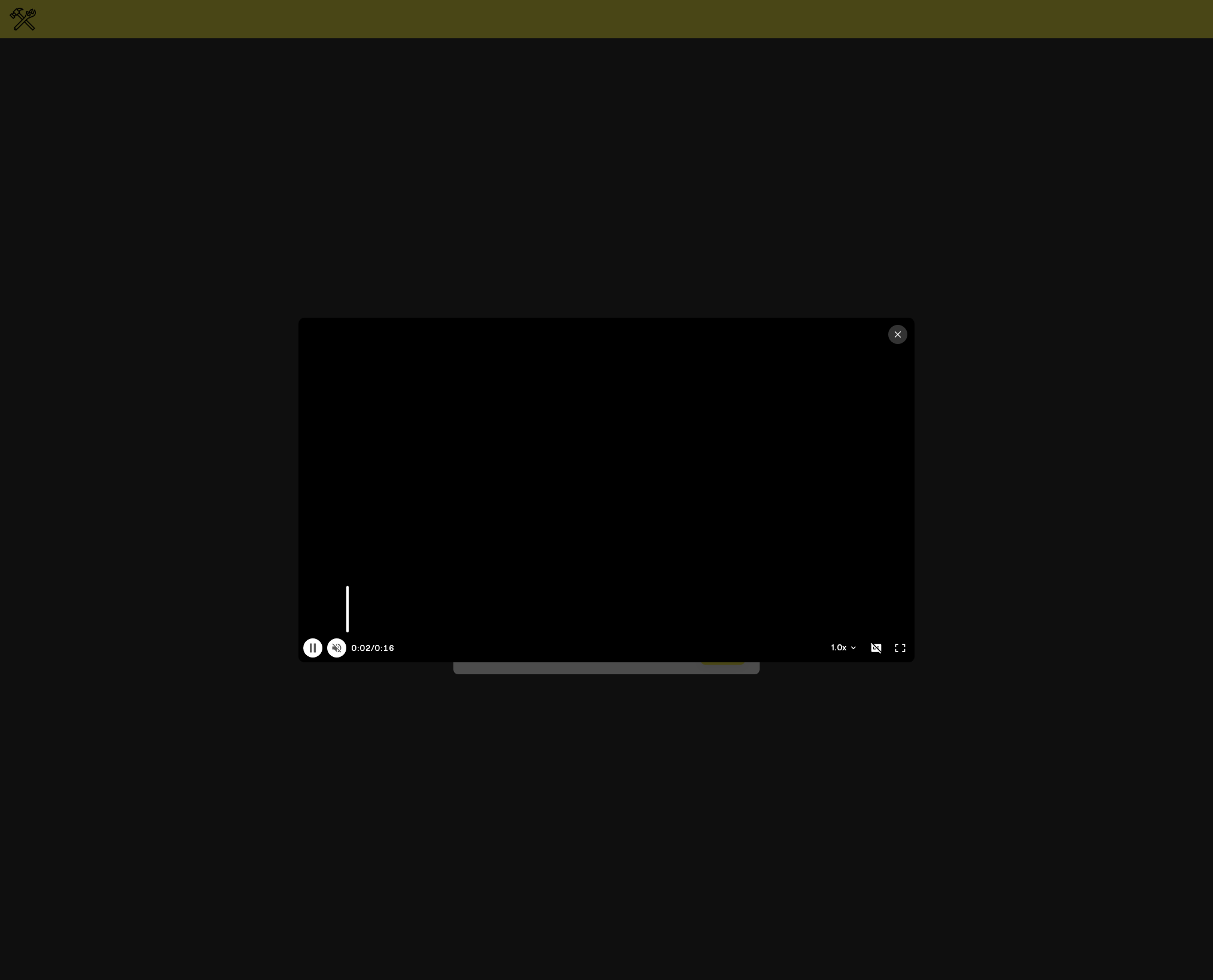
click at [340, 644] on icon at bounding box center [336, 648] width 9 height 9
type input "16.37"
click at [903, 337] on button "button" at bounding box center [897, 334] width 19 height 19
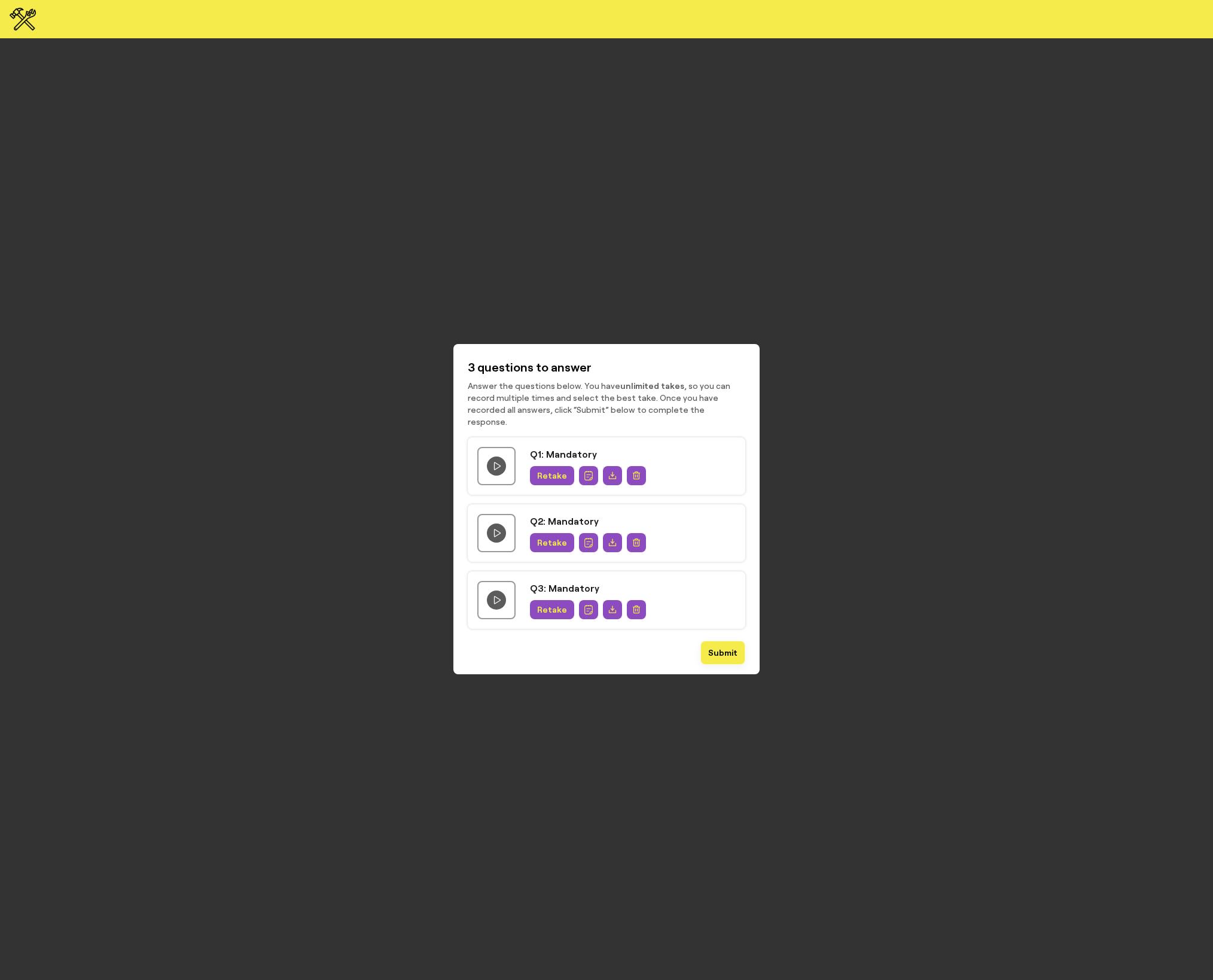
click at [722, 648] on span "Submit" at bounding box center [723, 652] width 29 height 9
